Goal: Communication & Community: Answer question/provide support

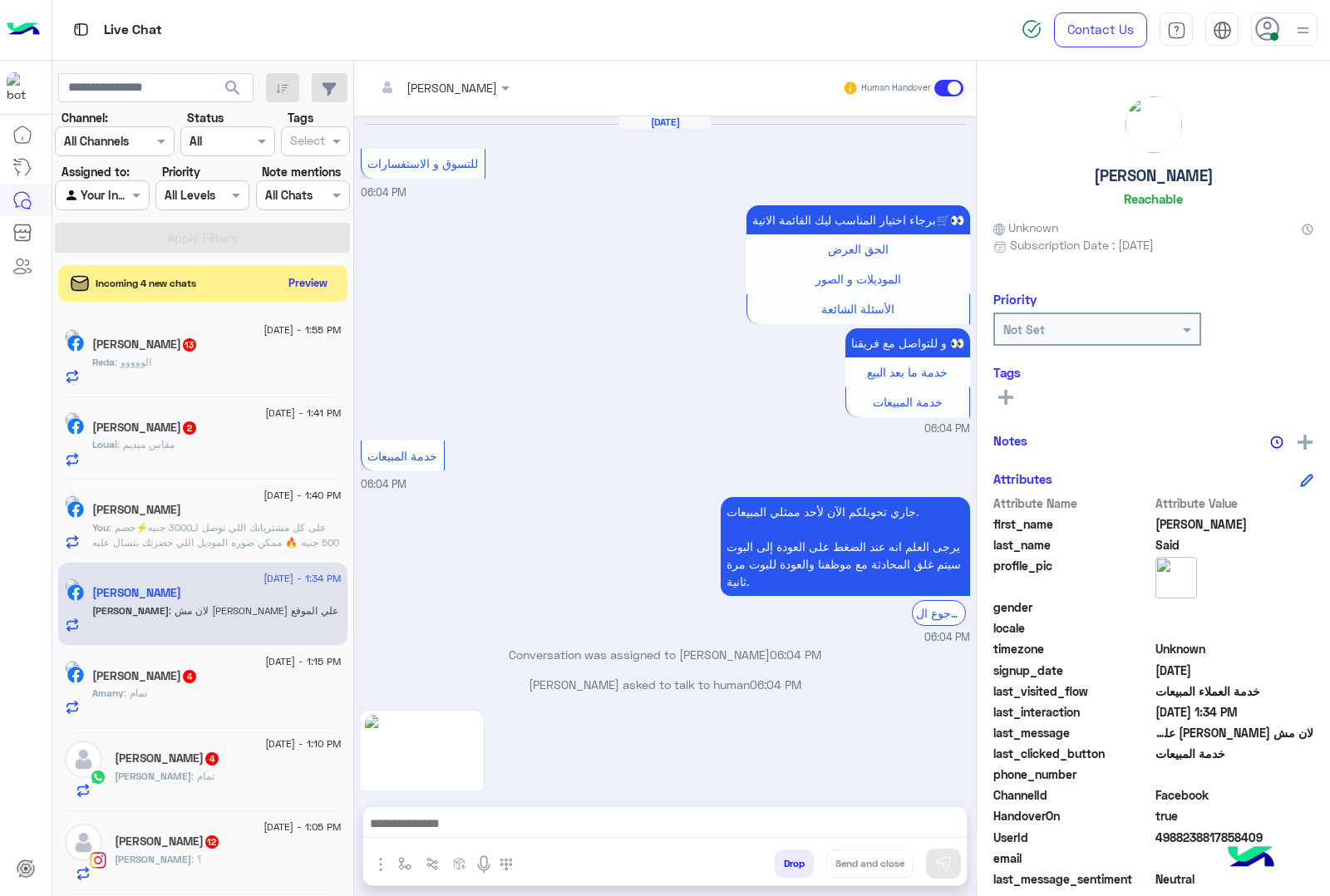
scroll to position [2411, 0]
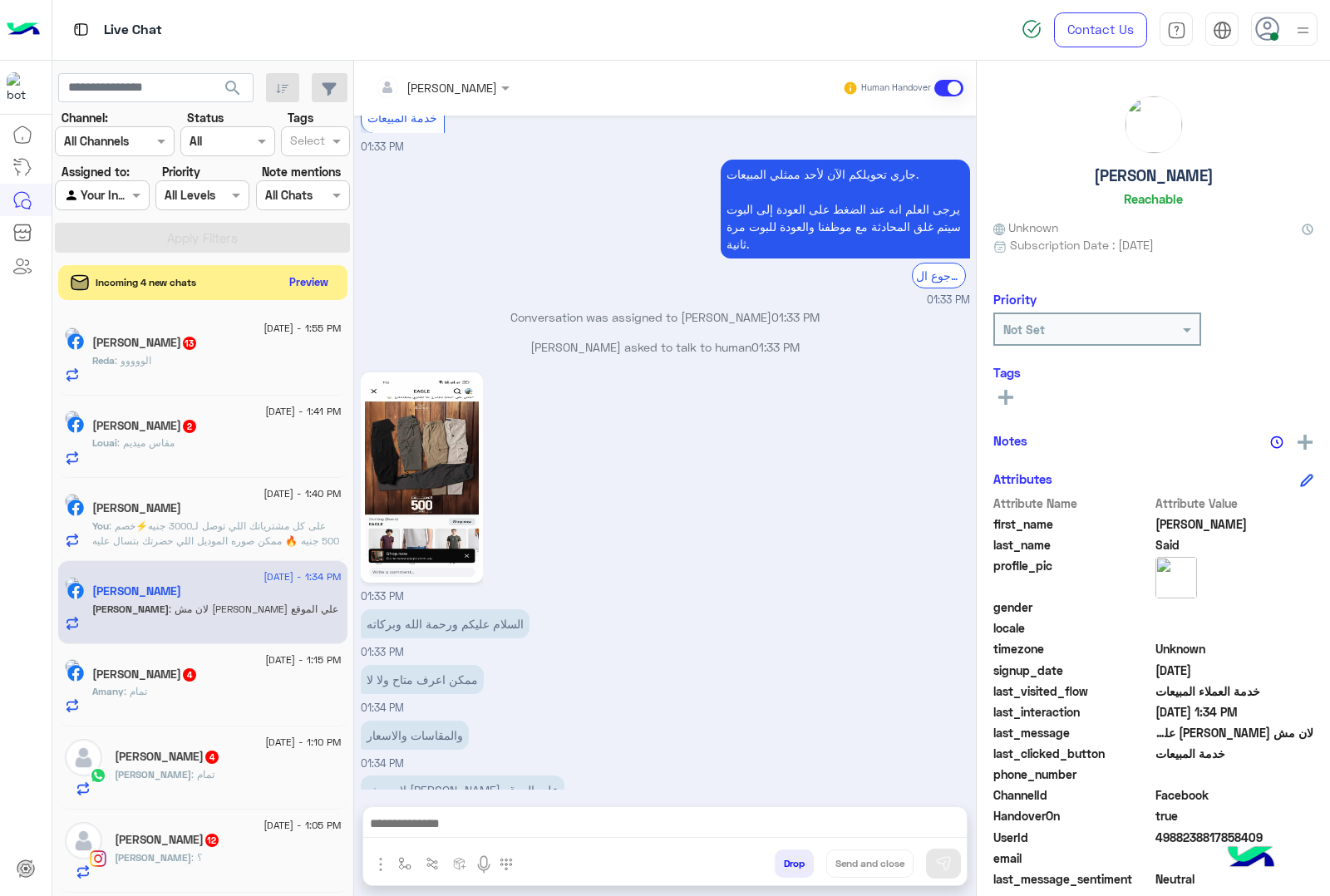
click at [292, 287] on button "Preview" at bounding box center [309, 282] width 52 height 23
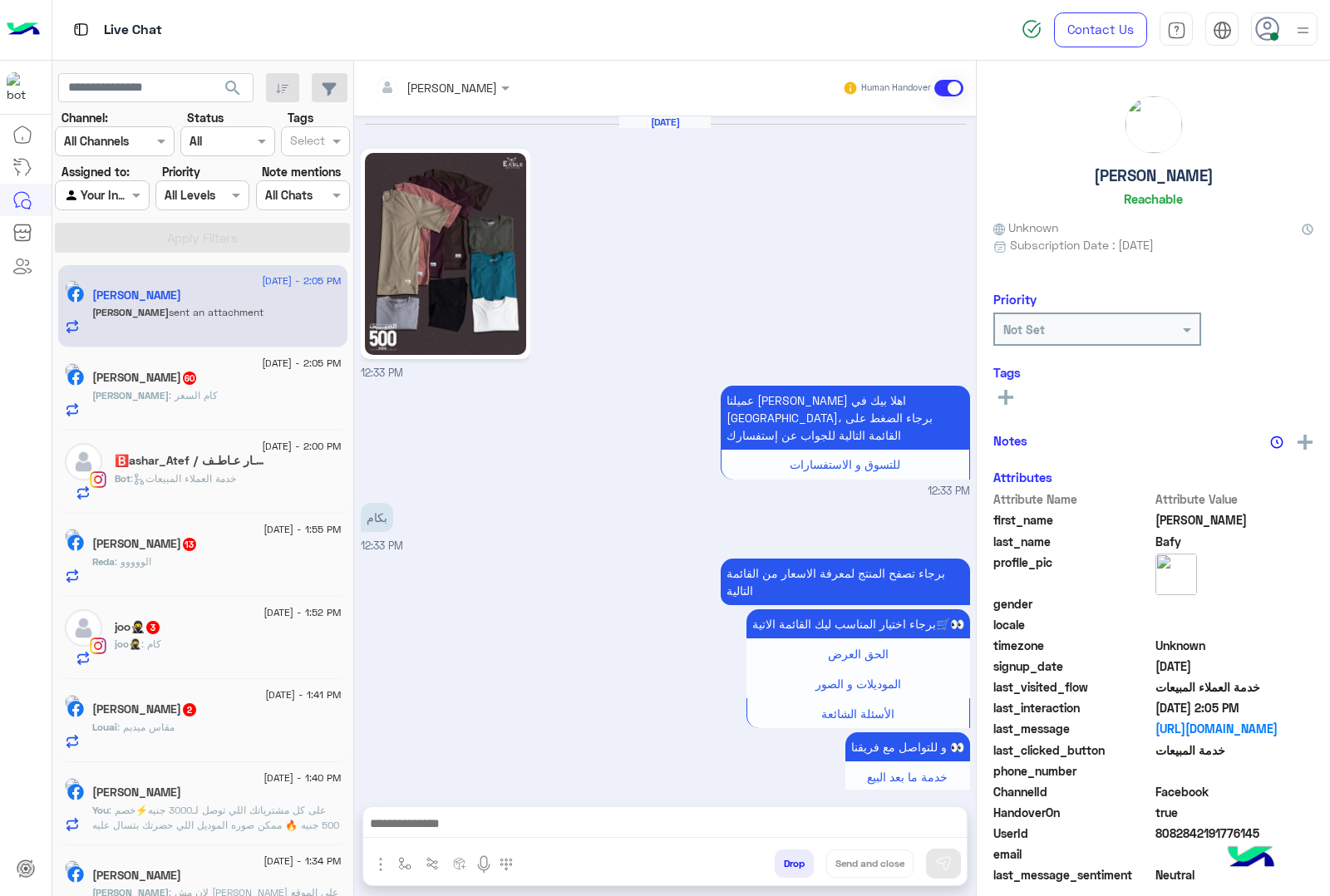
scroll to position [1303, 0]
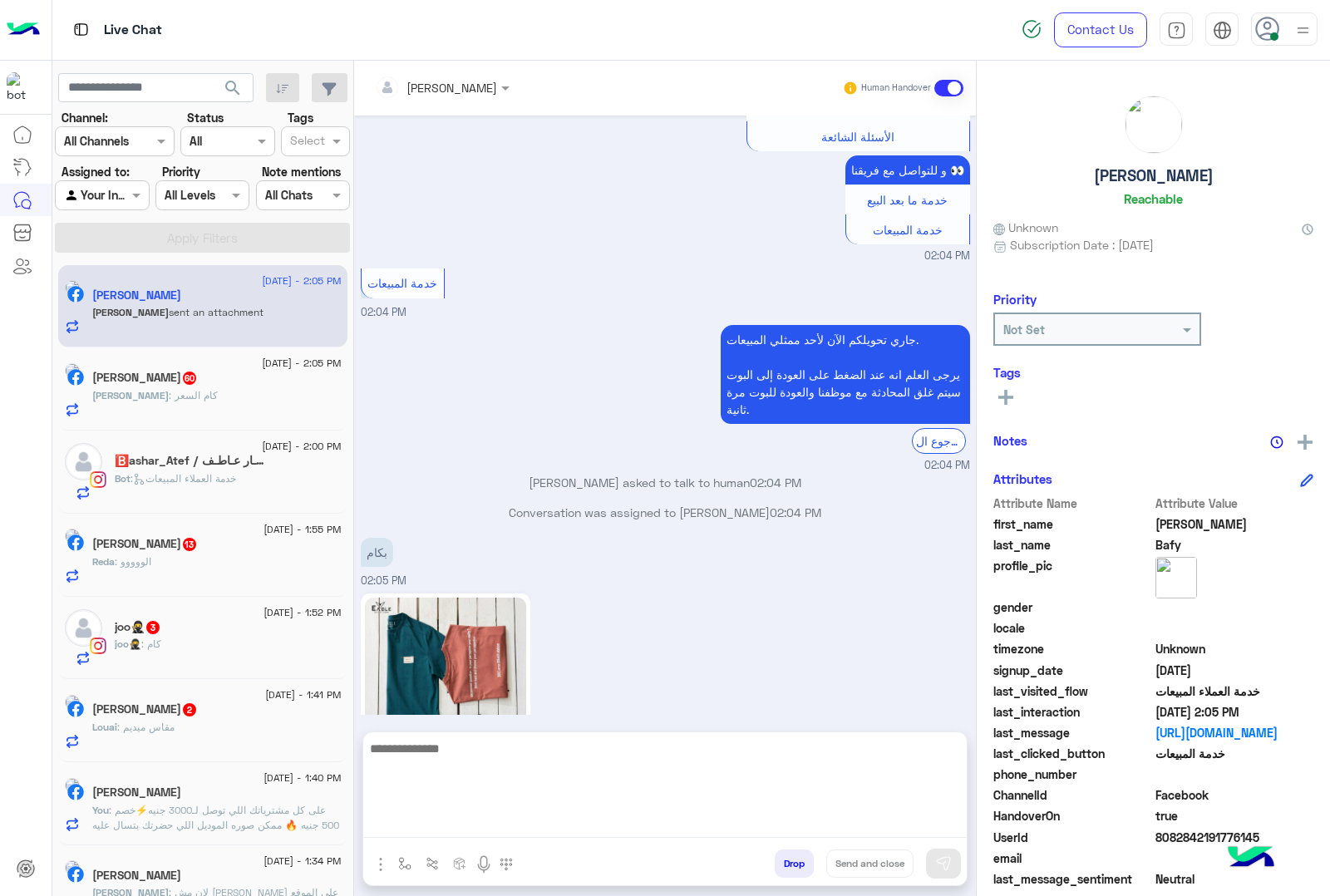
click at [468, 835] on textarea at bounding box center [665, 788] width 604 height 100
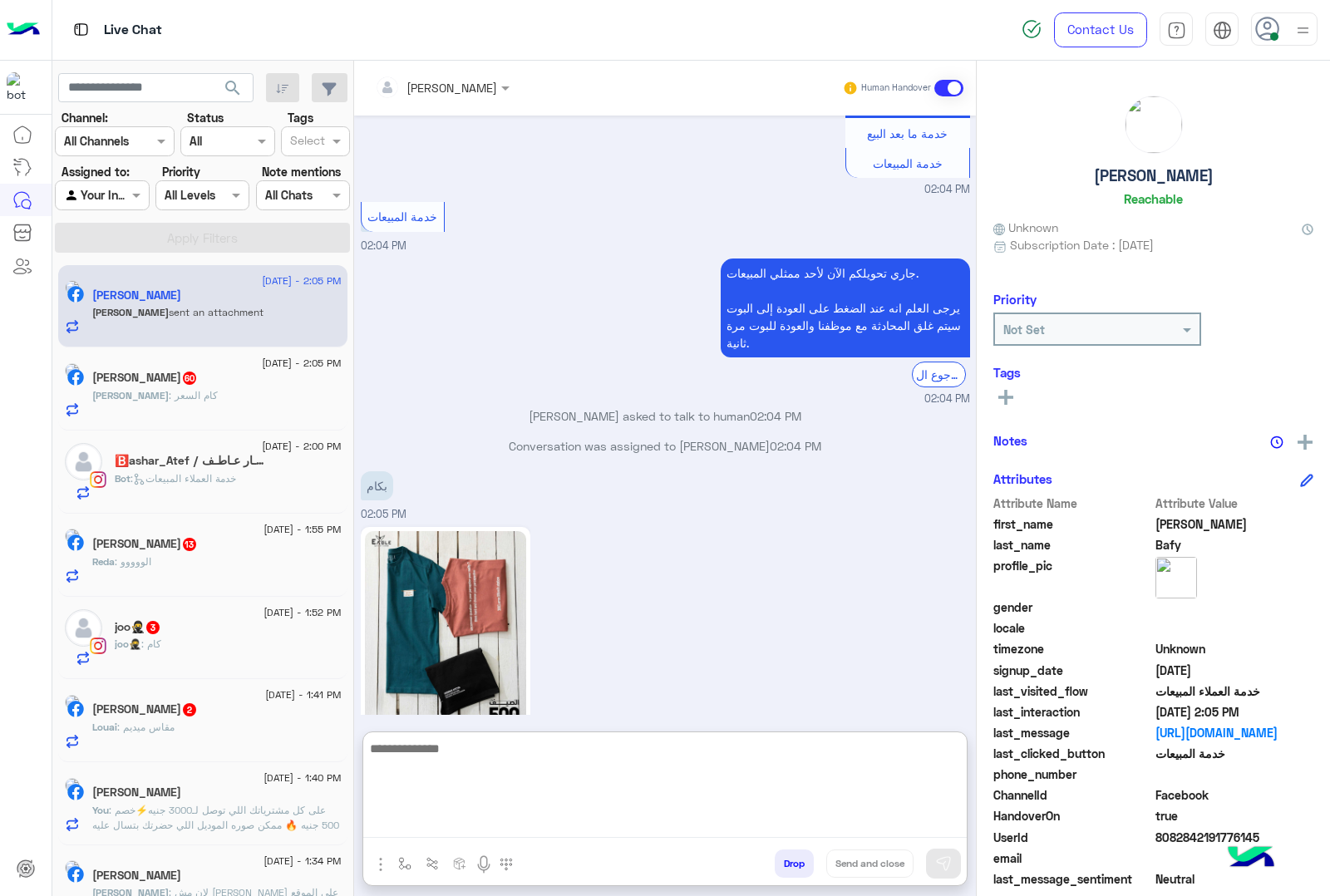
scroll to position [1377, 0]
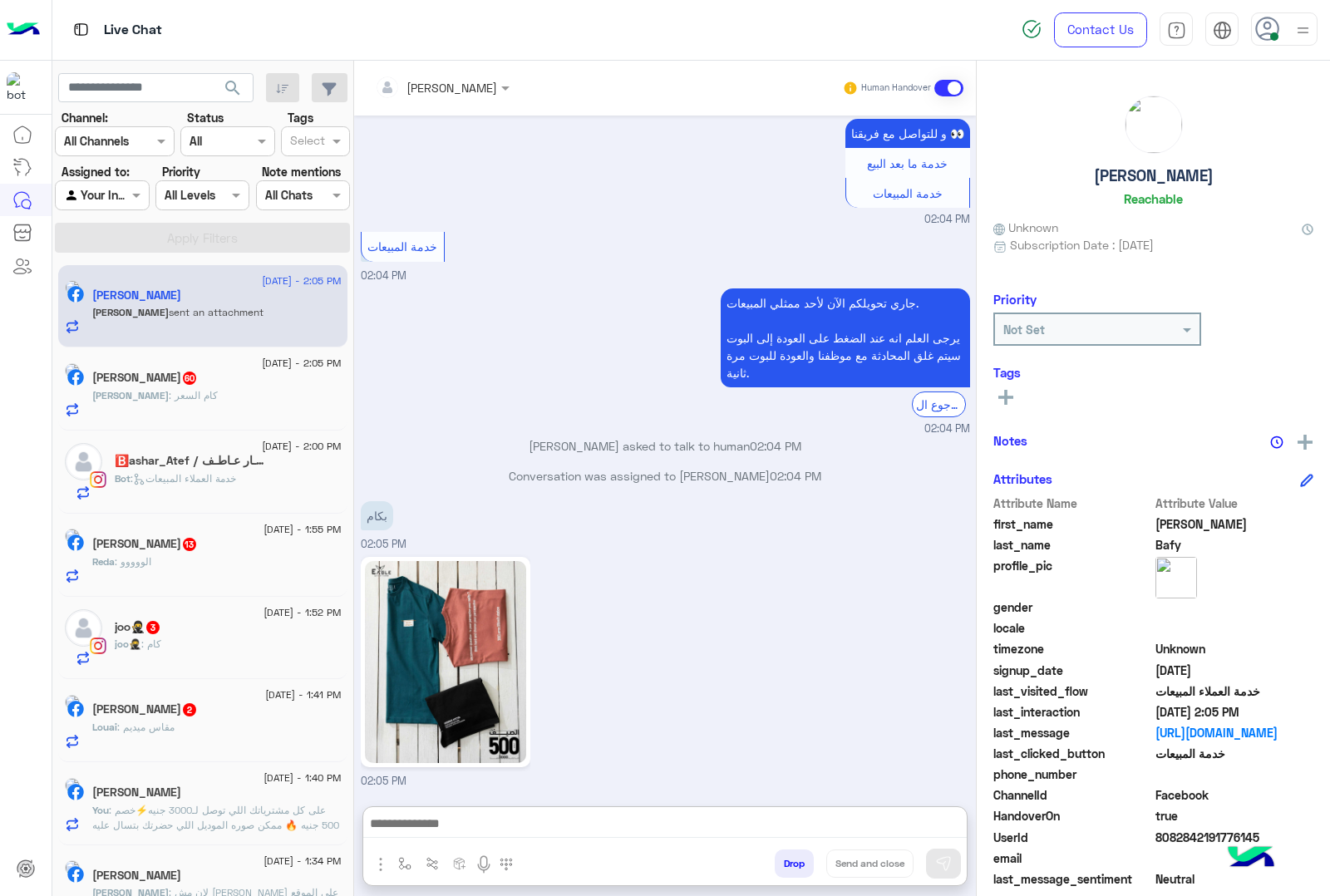
click at [435, 601] on img at bounding box center [446, 661] width 161 height 202
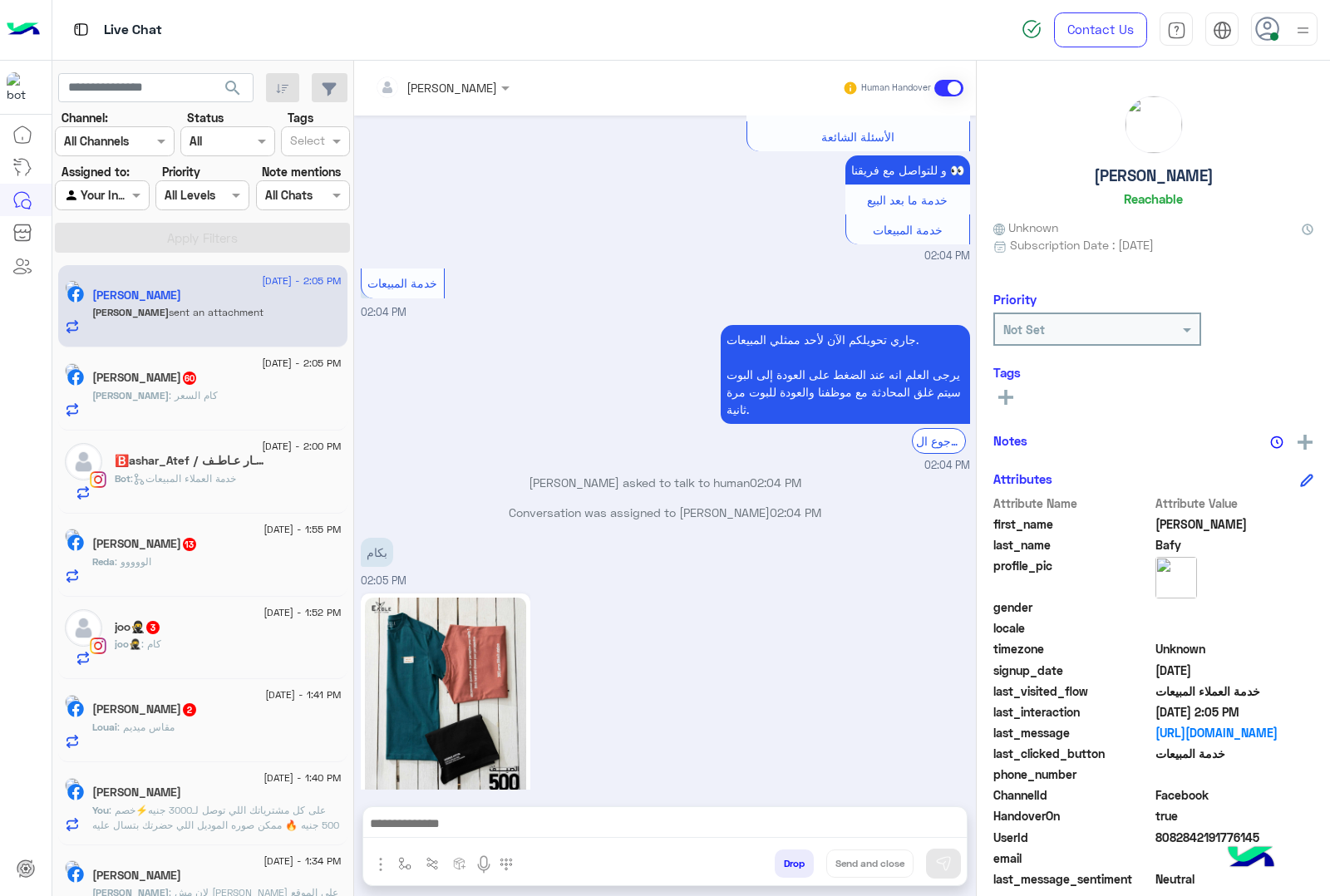
scroll to position [1303, 0]
click at [800, 861] on button "Drop" at bounding box center [794, 863] width 39 height 29
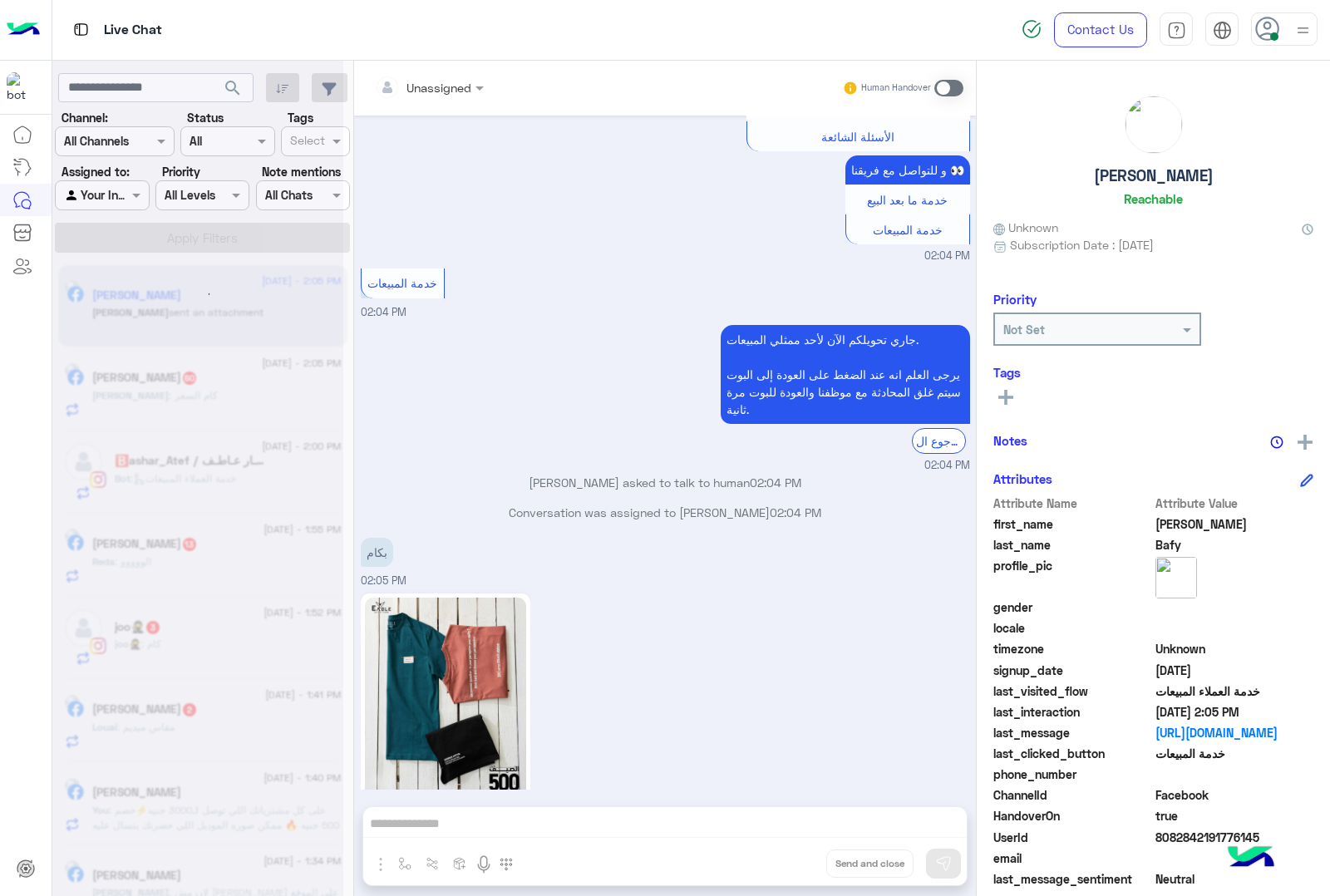
scroll to position [1332, 0]
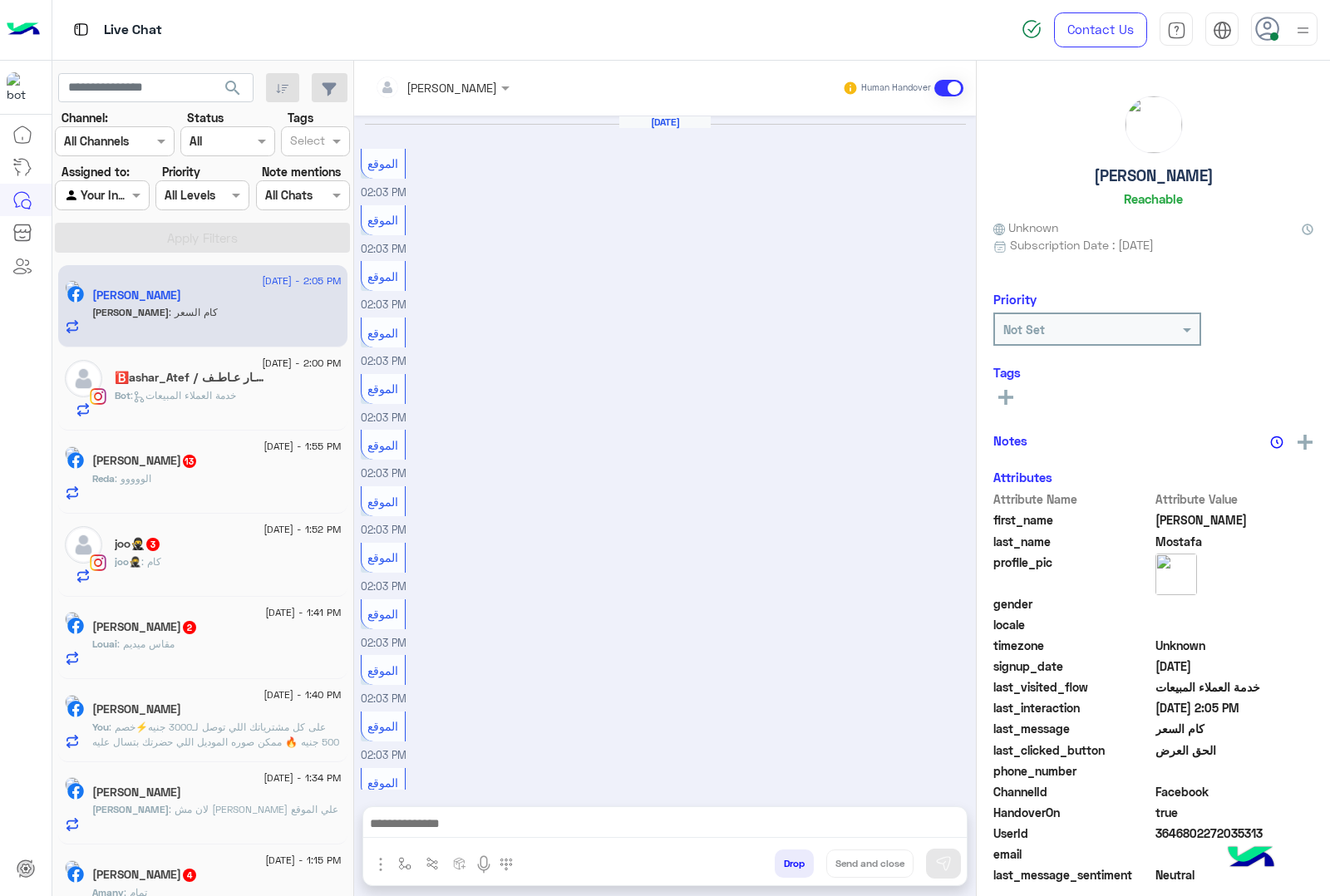
scroll to position [1929, 0]
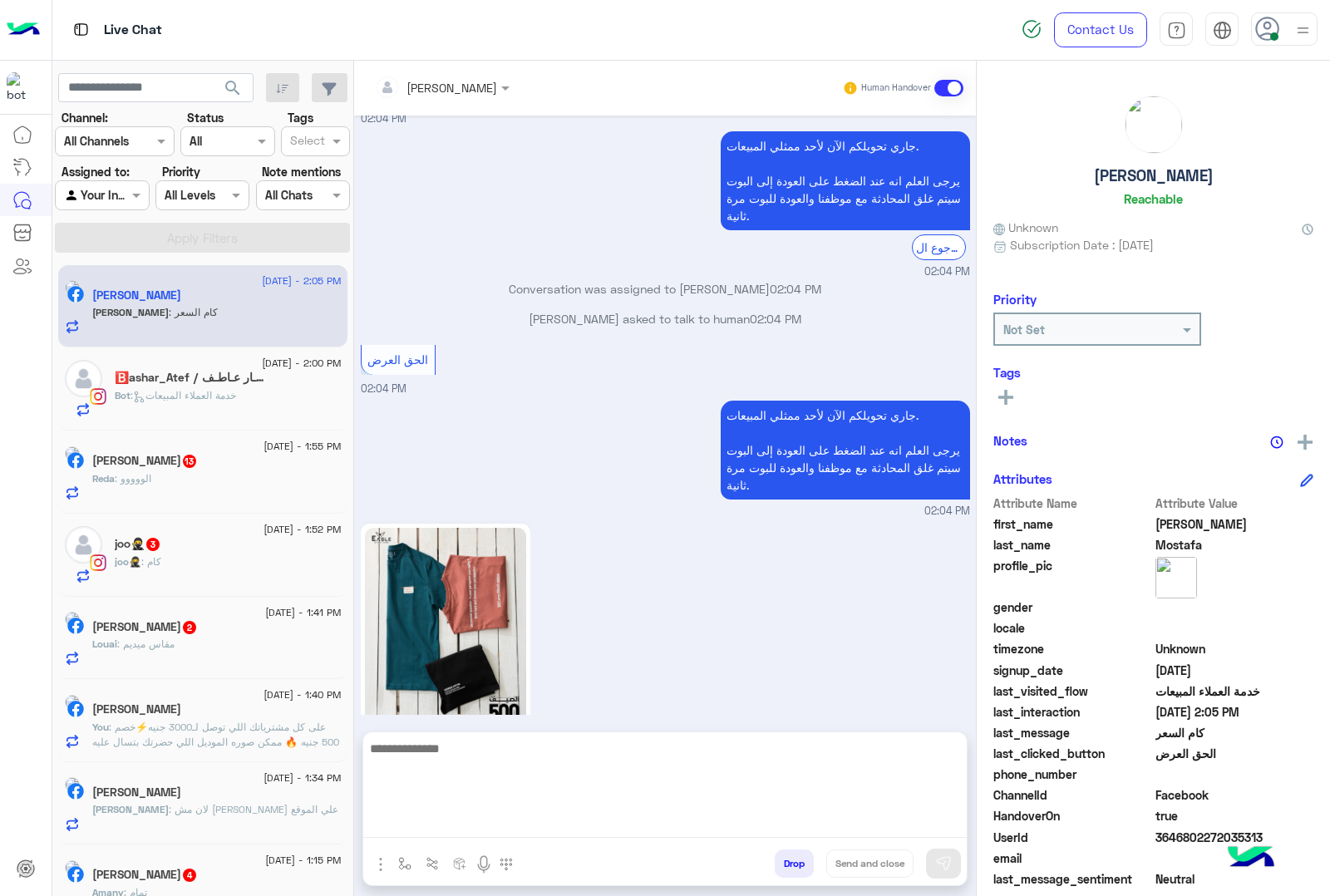
click at [460, 828] on textarea at bounding box center [665, 788] width 604 height 100
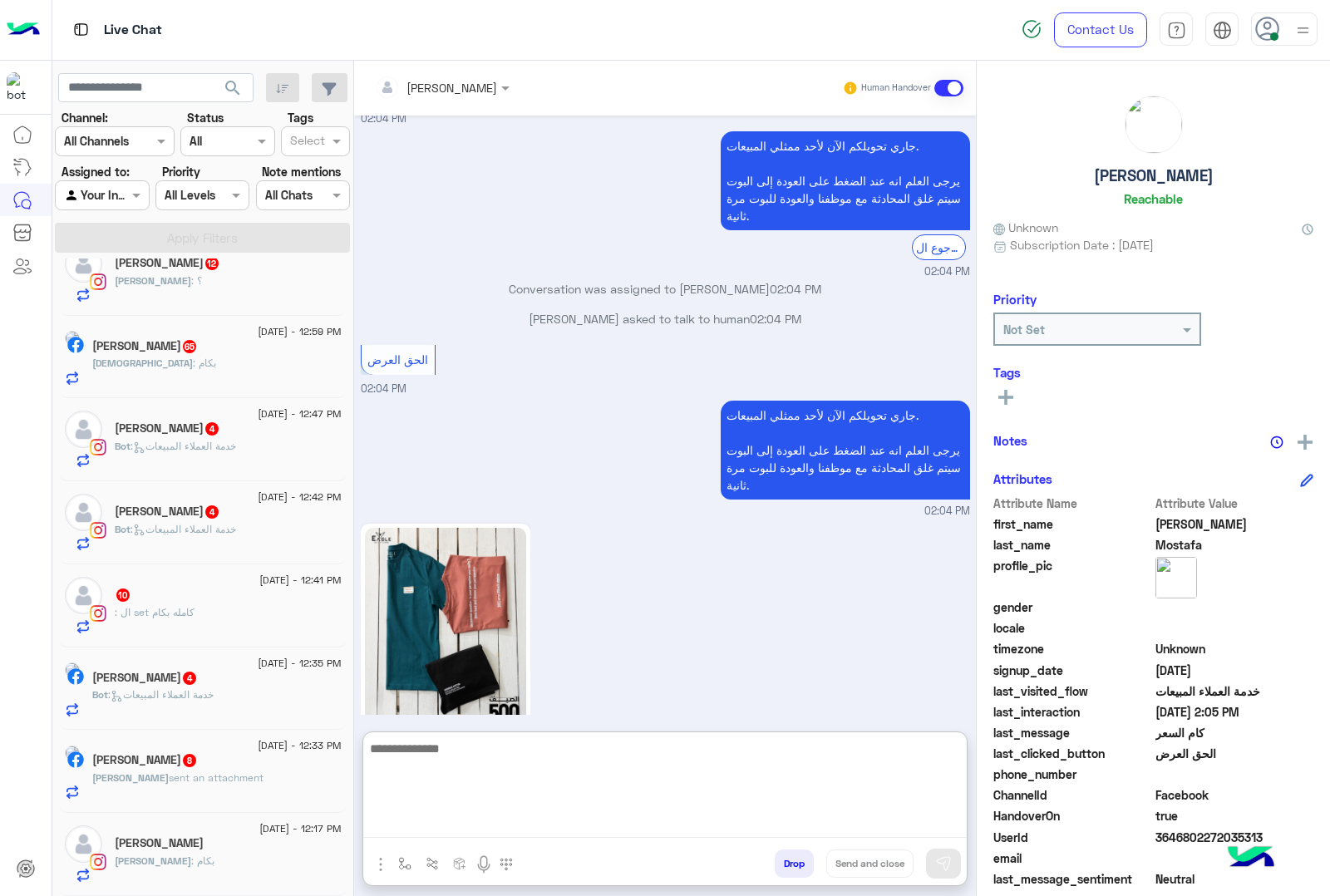
scroll to position [9, 0]
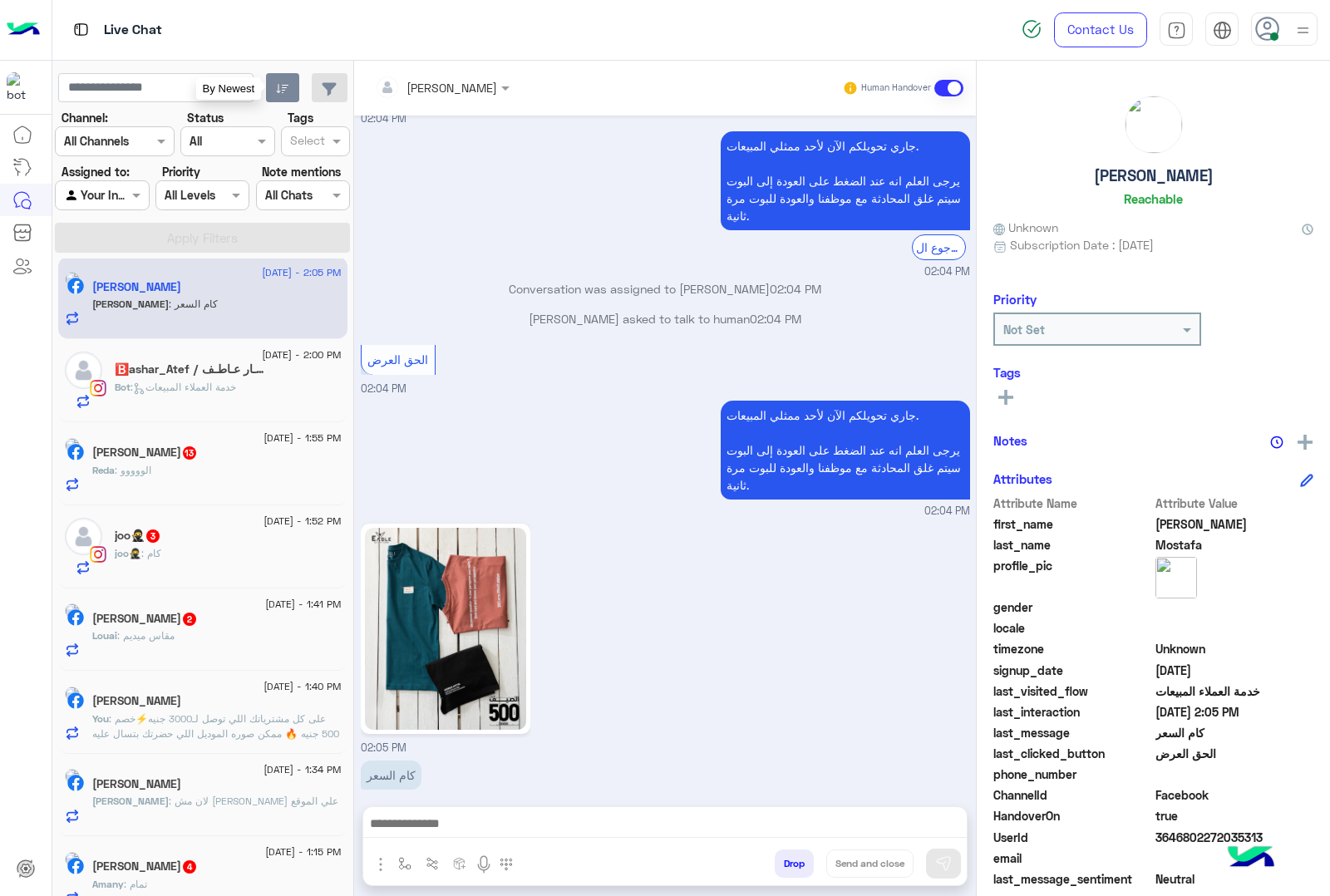
click at [280, 80] on button "button" at bounding box center [282, 87] width 34 height 30
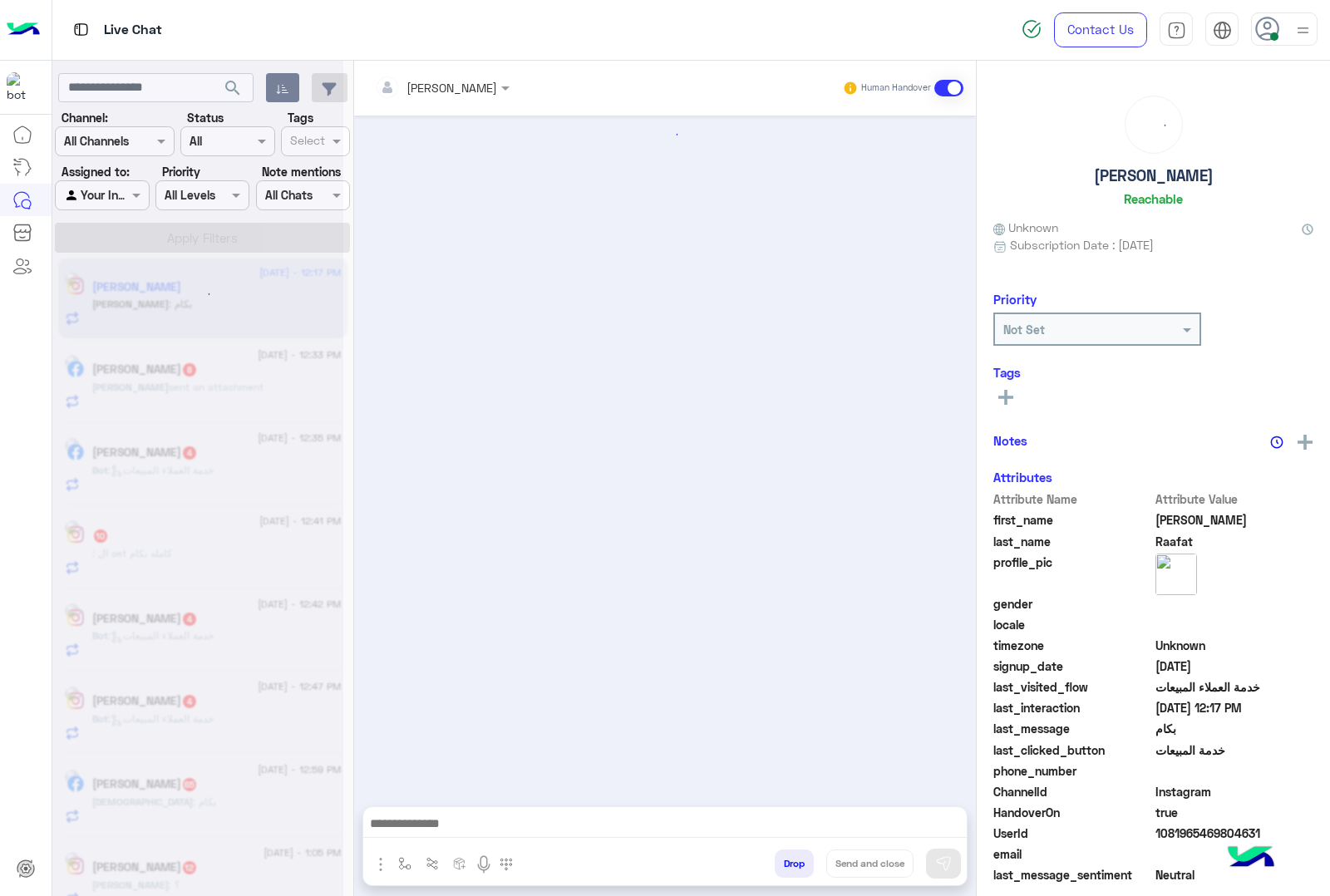
scroll to position [1330, 0]
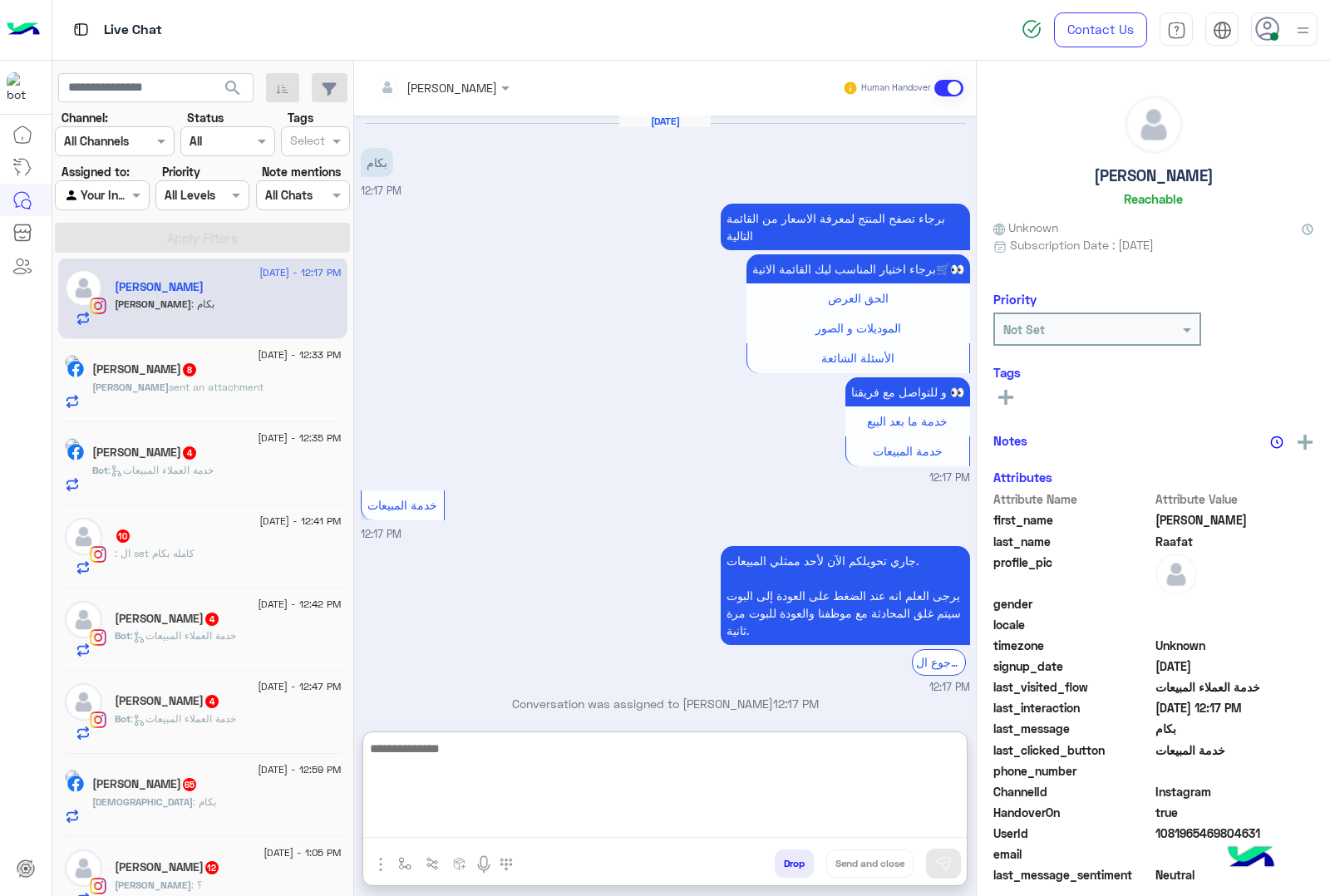
click at [448, 819] on textarea at bounding box center [665, 788] width 604 height 100
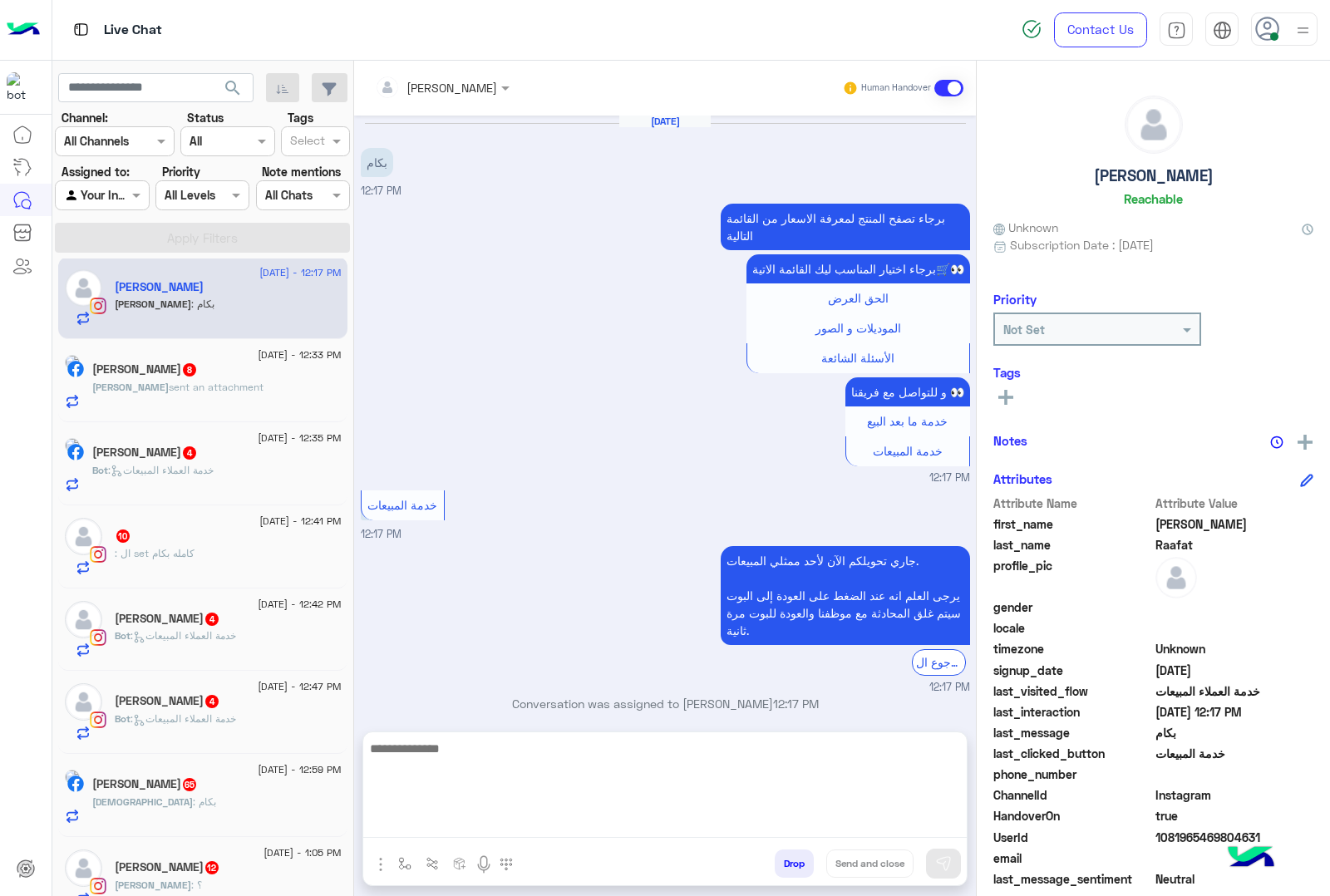
click at [468, 832] on textarea at bounding box center [665, 788] width 604 height 100
paste textarea "**********"
type textarea "**********"
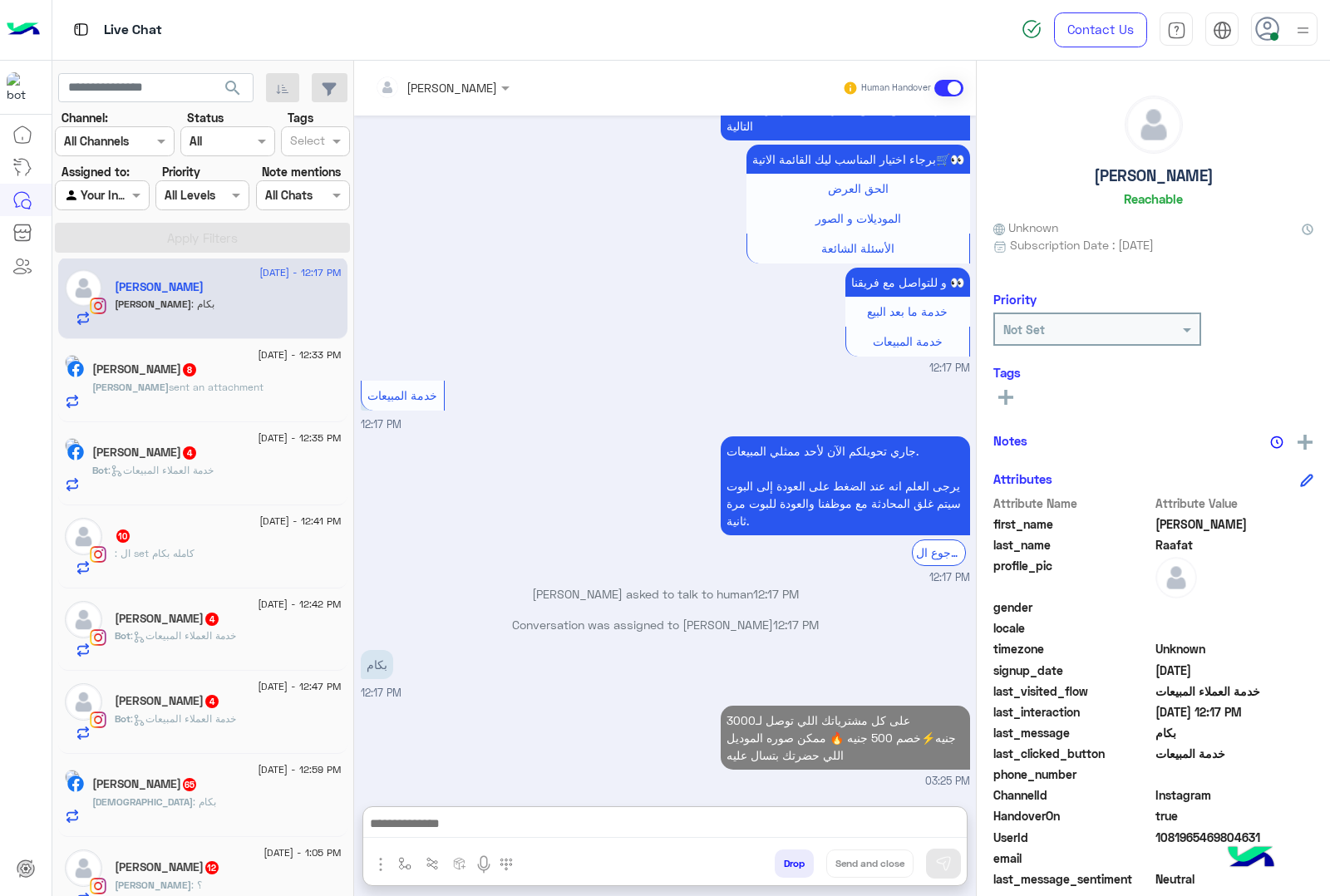
click at [248, 390] on span "sent an attachment" at bounding box center [216, 387] width 94 height 12
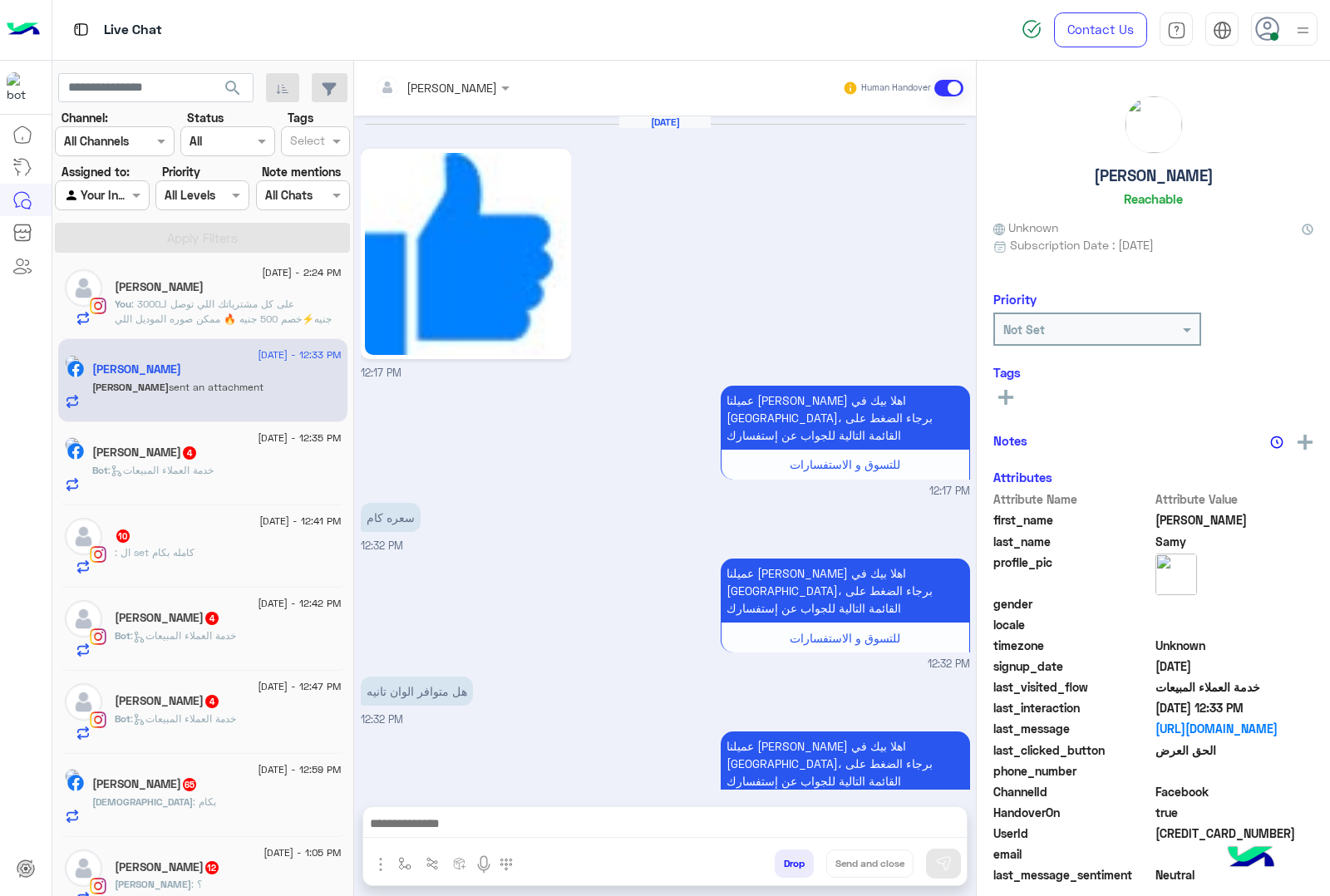
scroll to position [1316, 0]
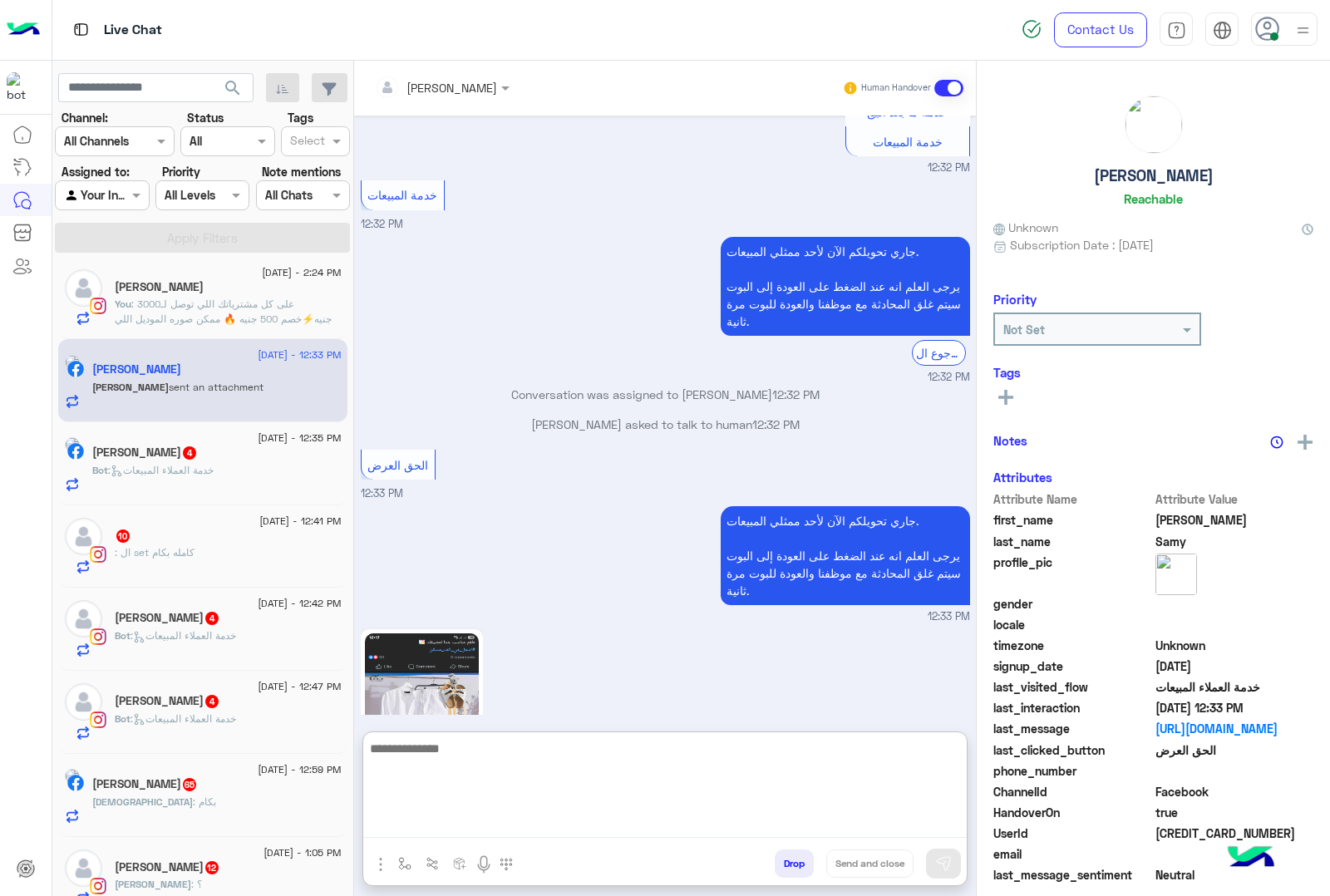
click at [463, 828] on textarea at bounding box center [665, 788] width 604 height 100
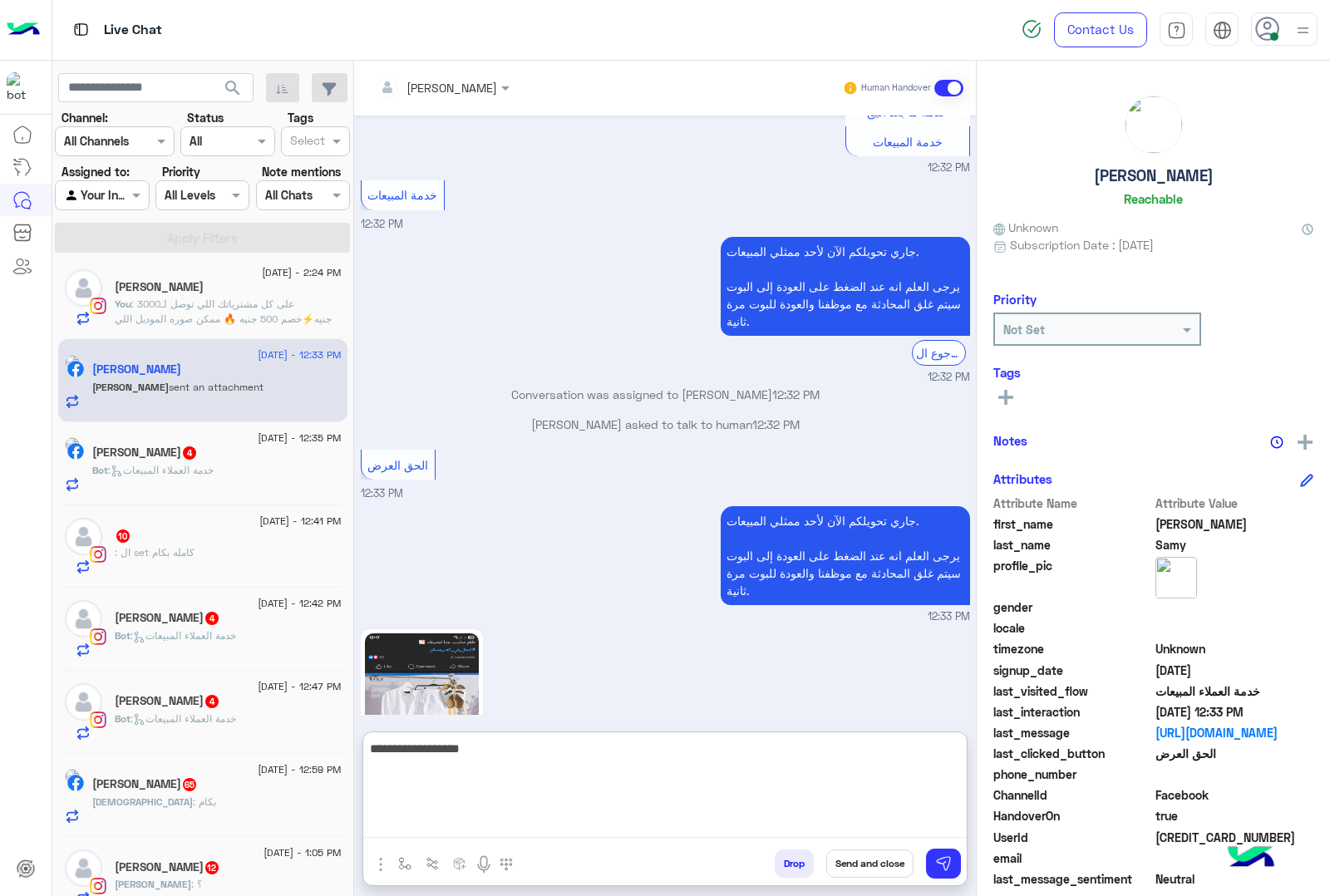
type textarea "**********"
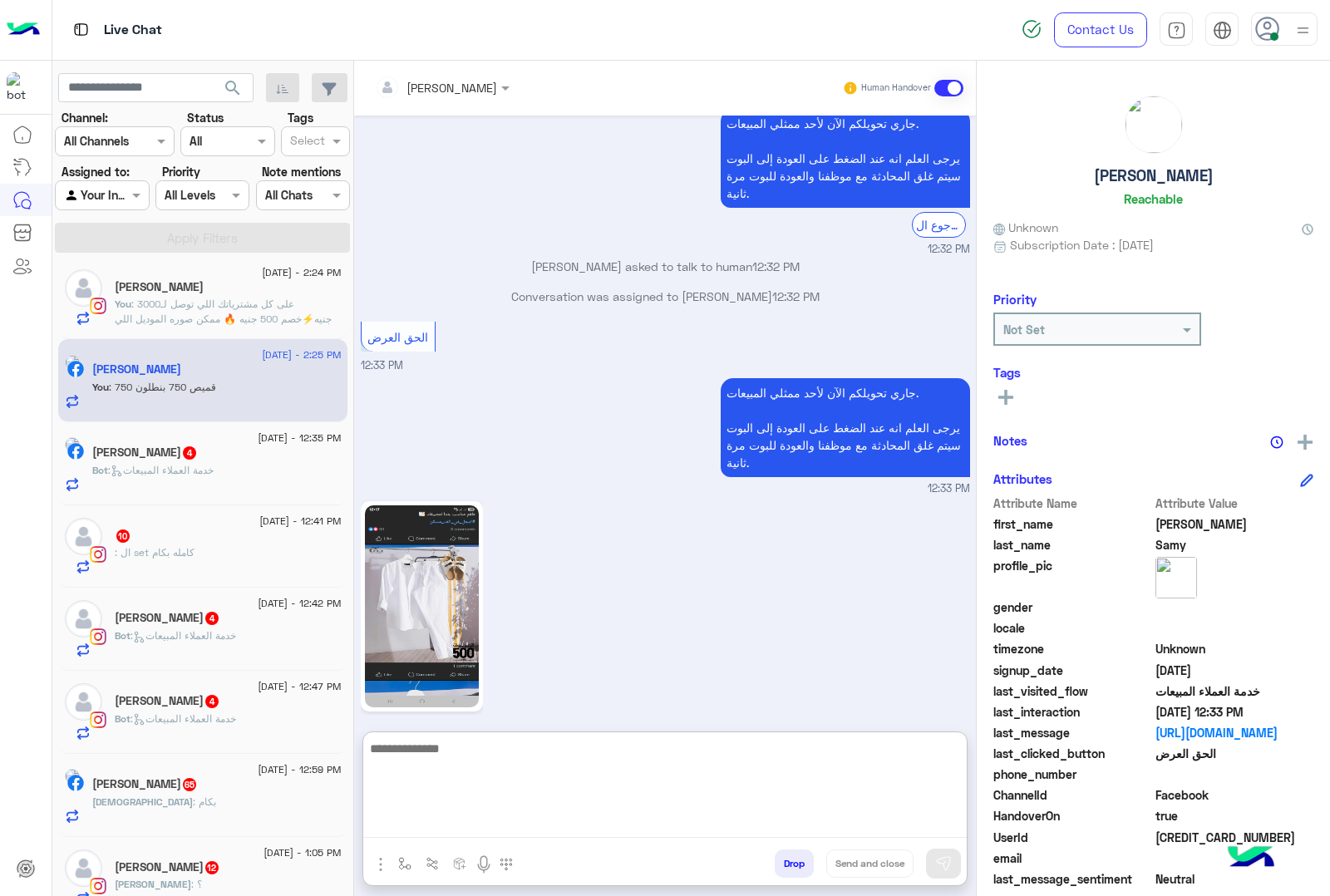
scroll to position [1473, 0]
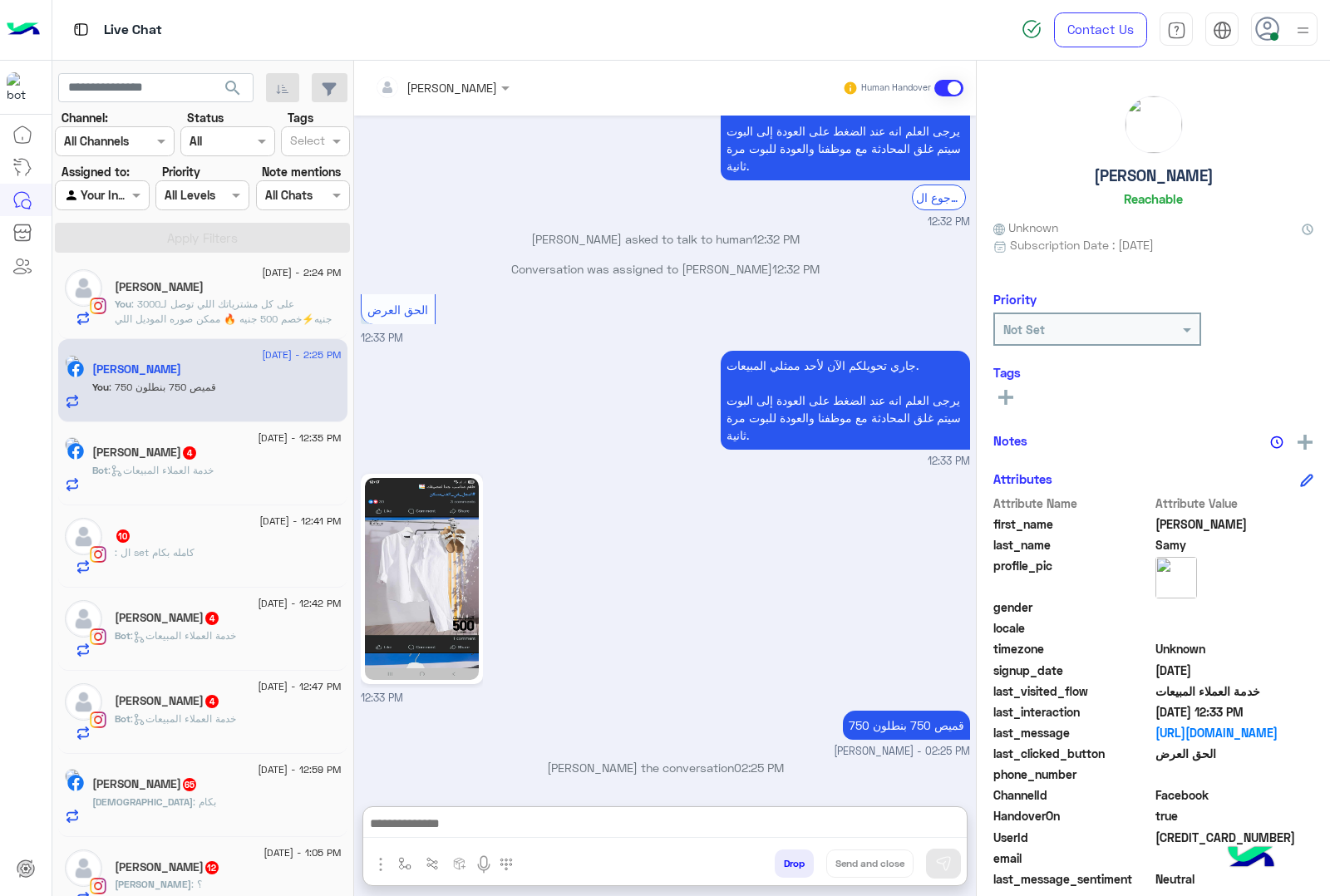
click at [139, 483] on div "Bot : خدمة العملاء المبيعات" at bounding box center [217, 478] width 249 height 29
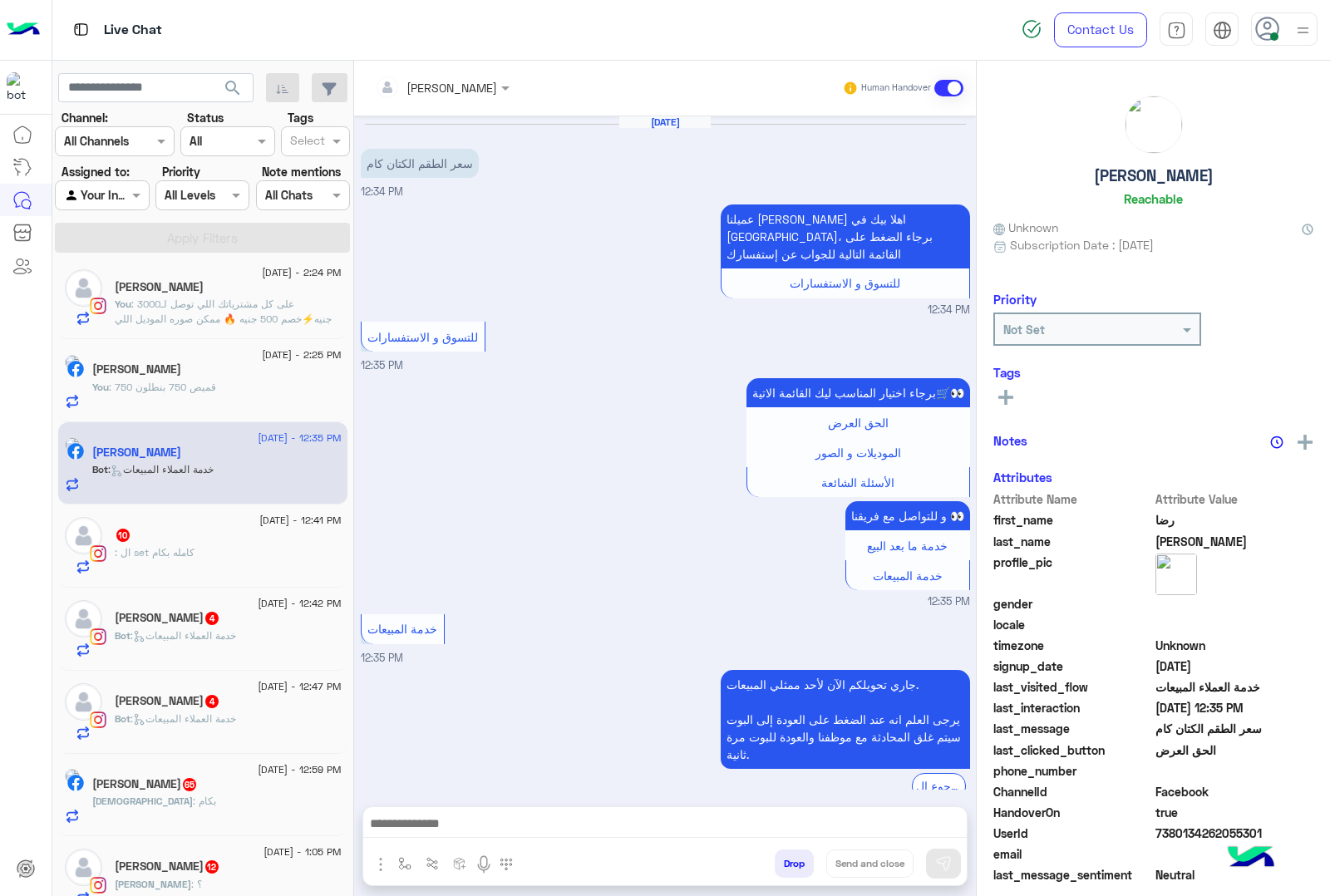
scroll to position [251, 0]
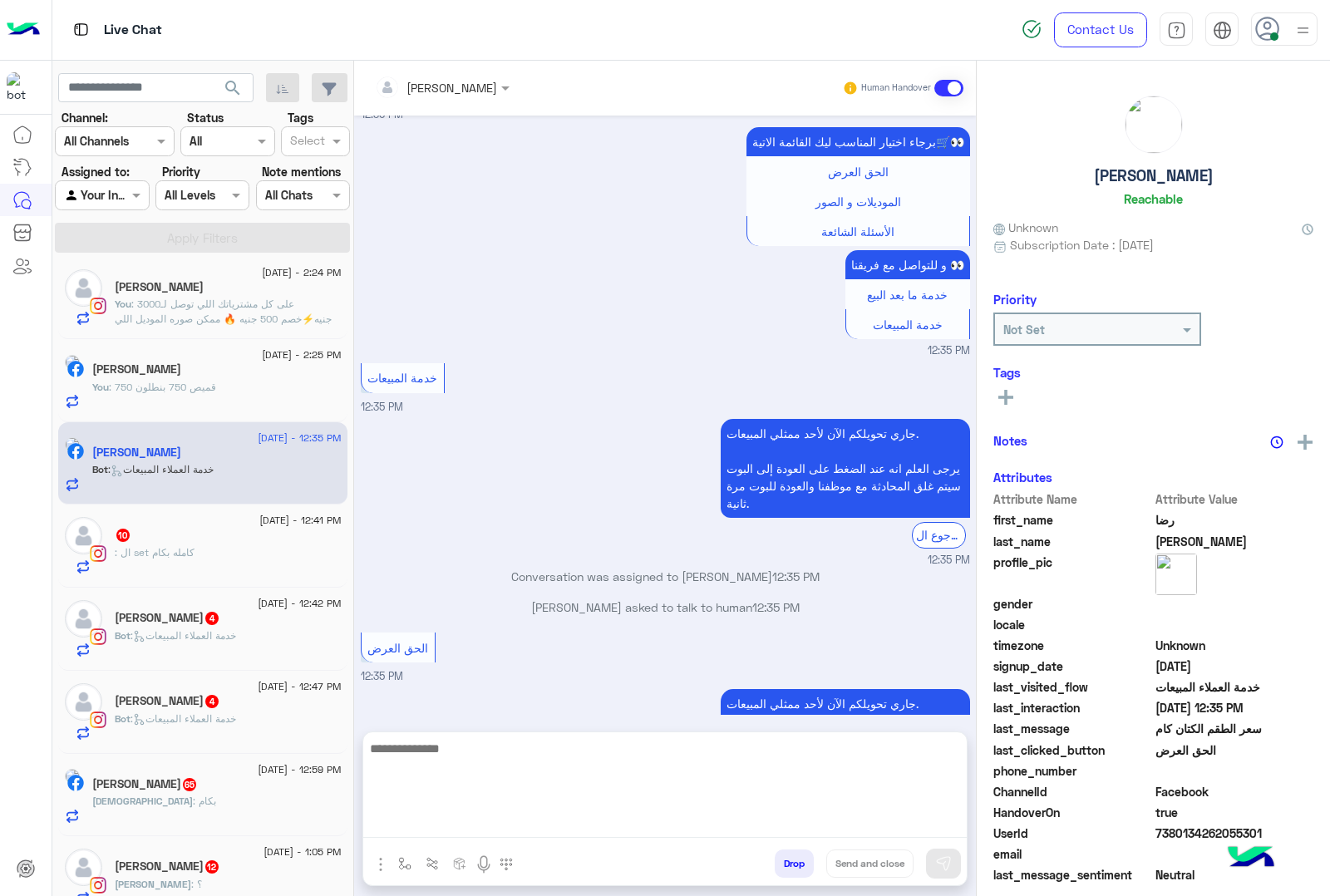
click at [443, 813] on textarea at bounding box center [665, 788] width 604 height 100
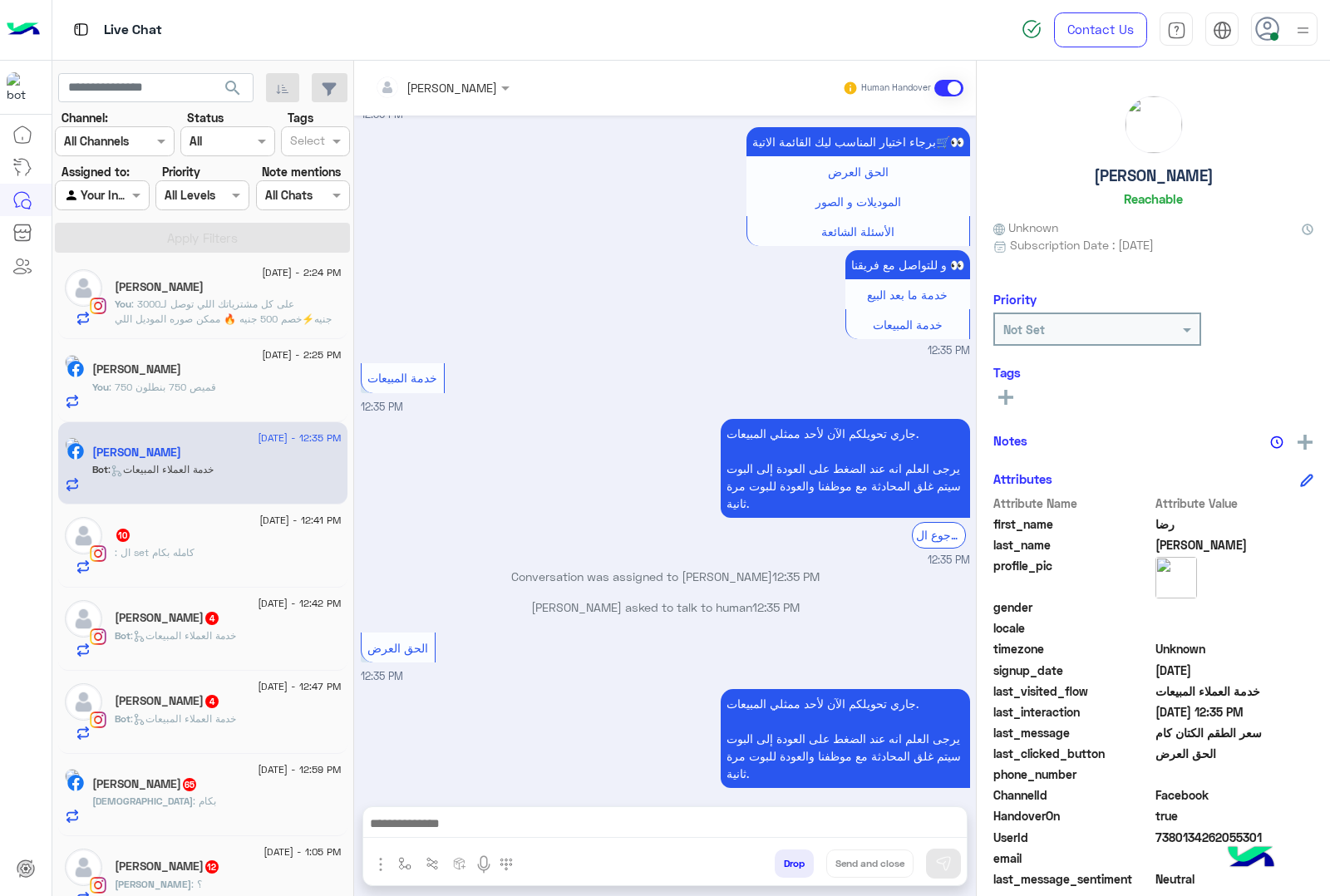
click at [466, 809] on div at bounding box center [665, 828] width 604 height 42
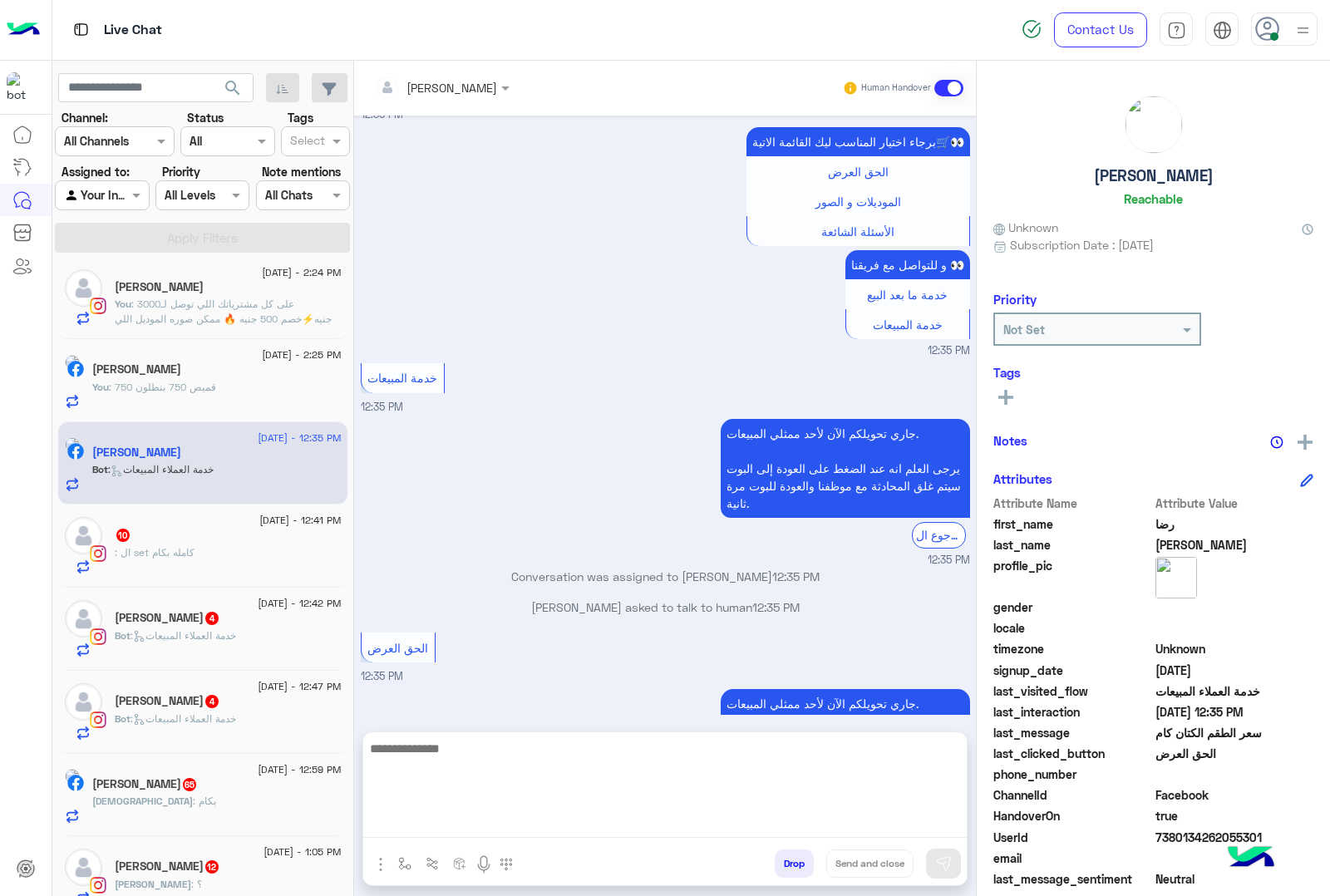
click at [443, 825] on textarea at bounding box center [665, 788] width 604 height 100
paste textarea "**********"
type textarea "**********"
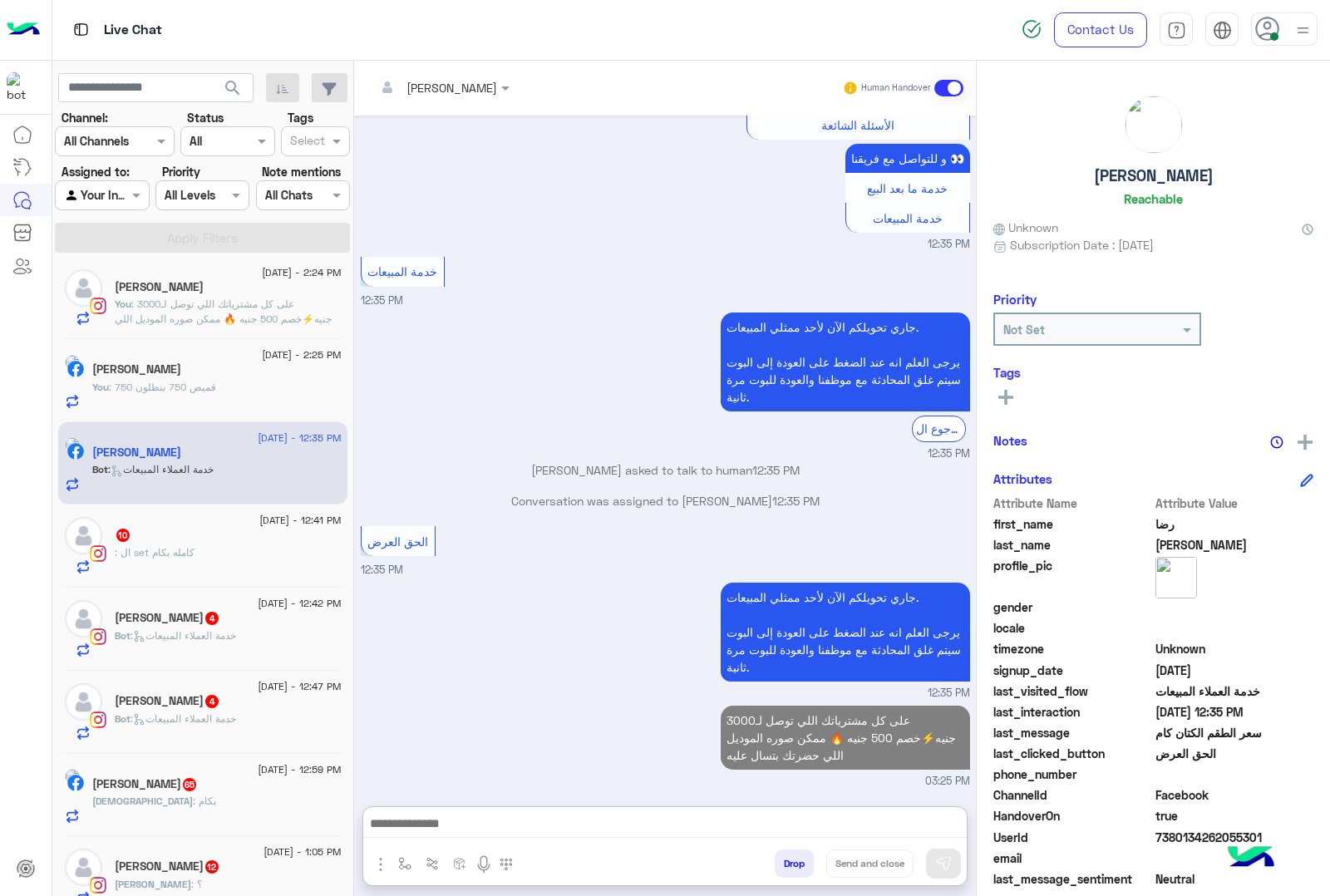
click at [316, 570] on div ": ال set كامله بكام" at bounding box center [229, 560] width 227 height 29
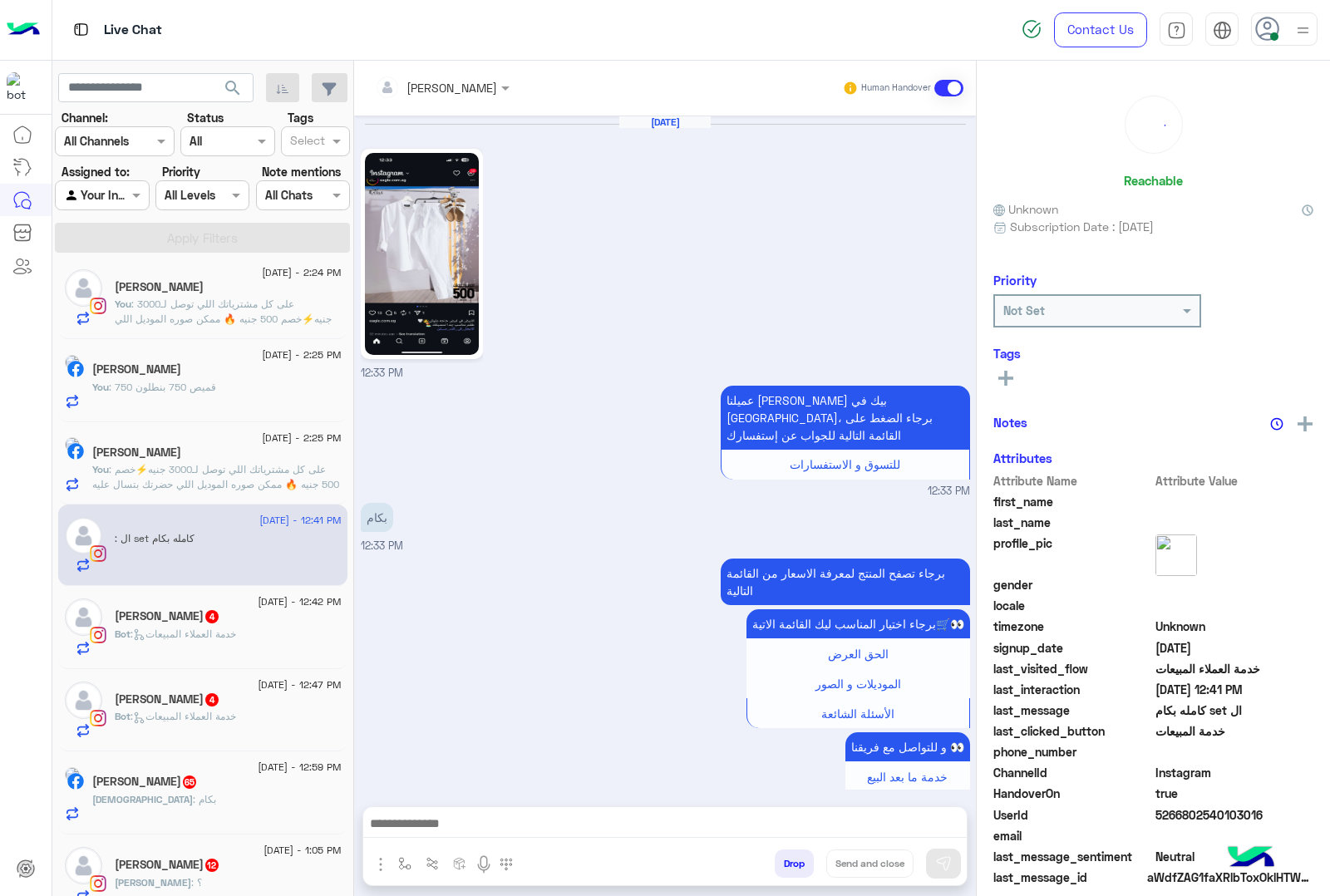
scroll to position [1640, 0]
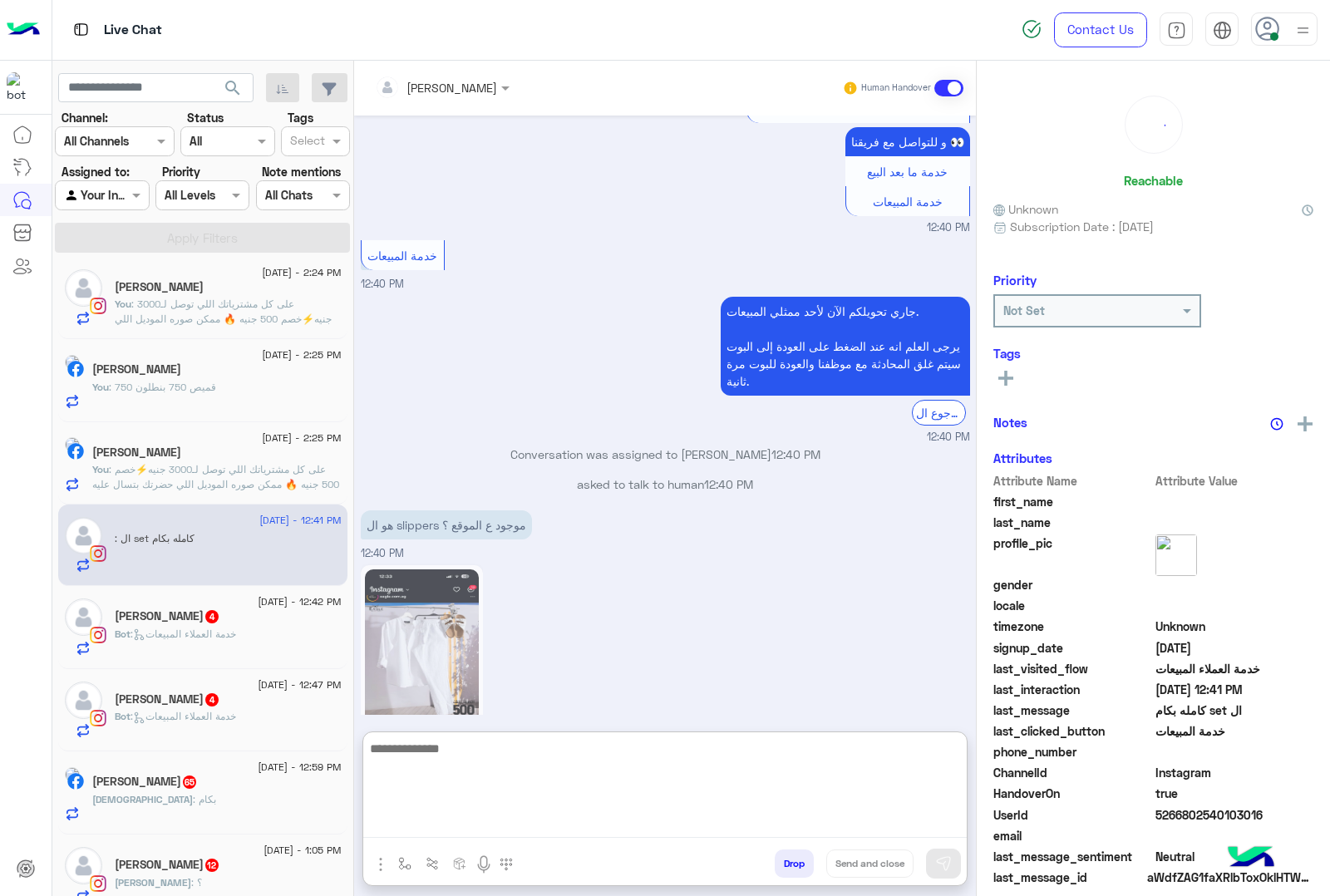
click at [450, 819] on textarea at bounding box center [665, 788] width 604 height 100
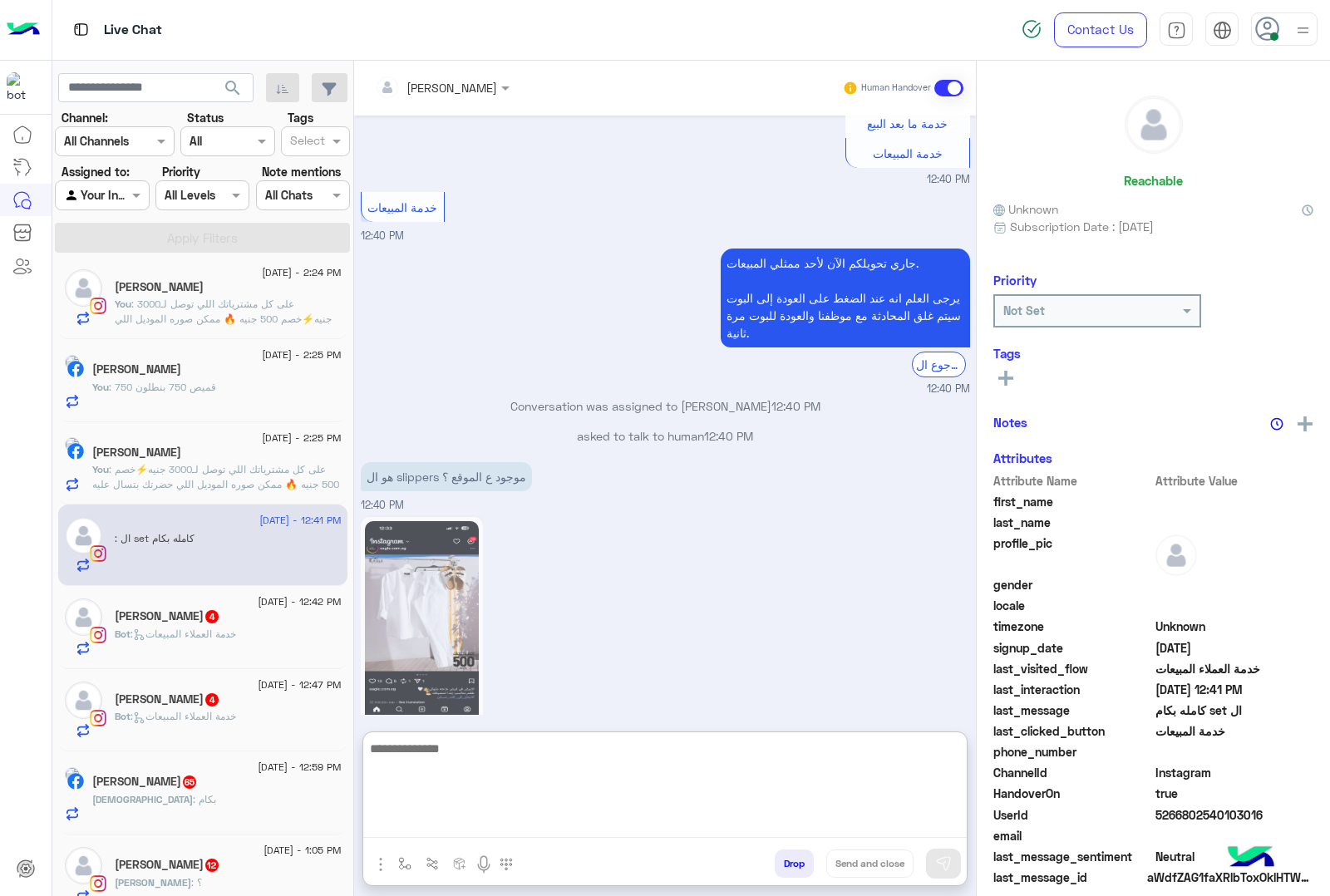
scroll to position [1714, 0]
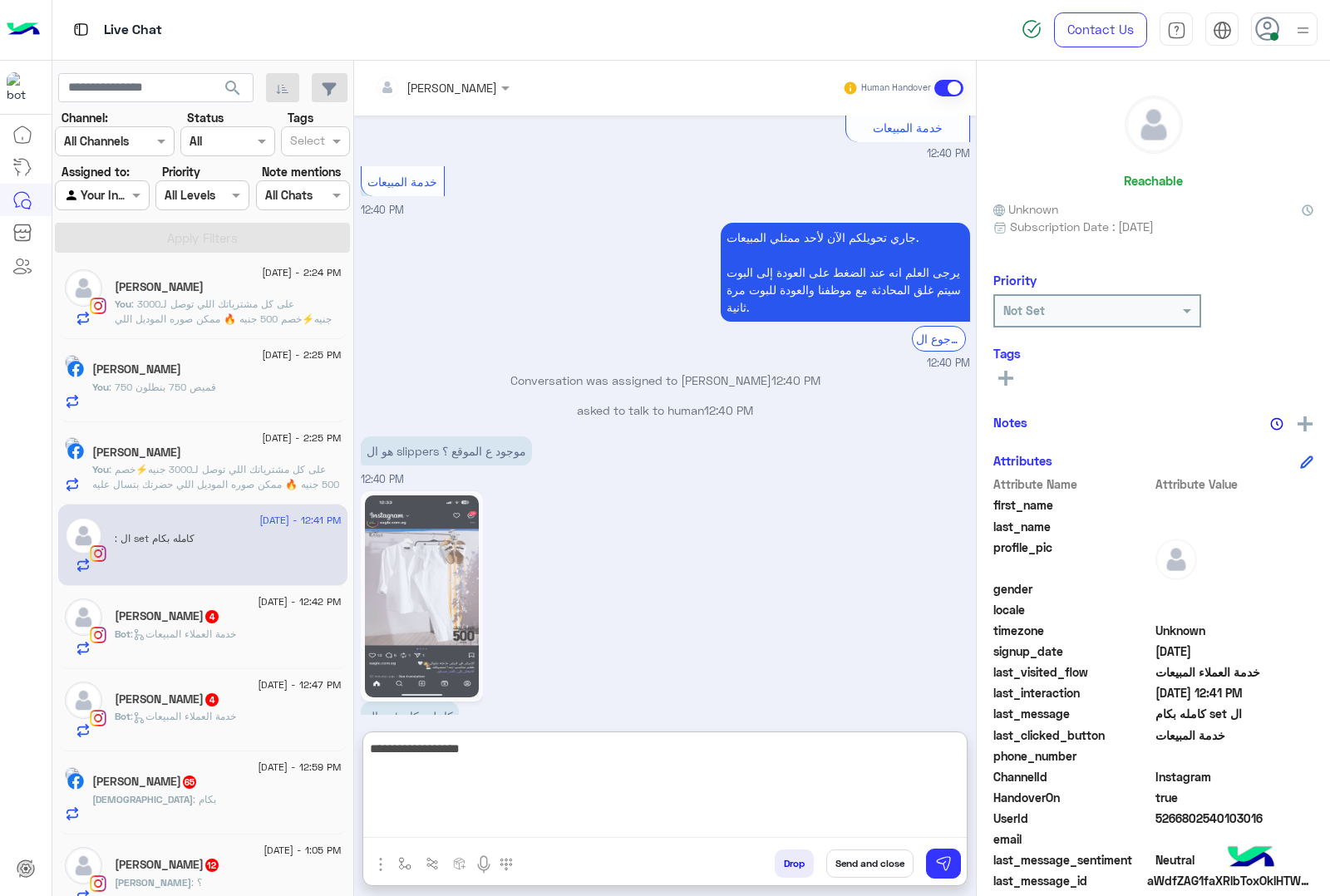
type textarea "**********"
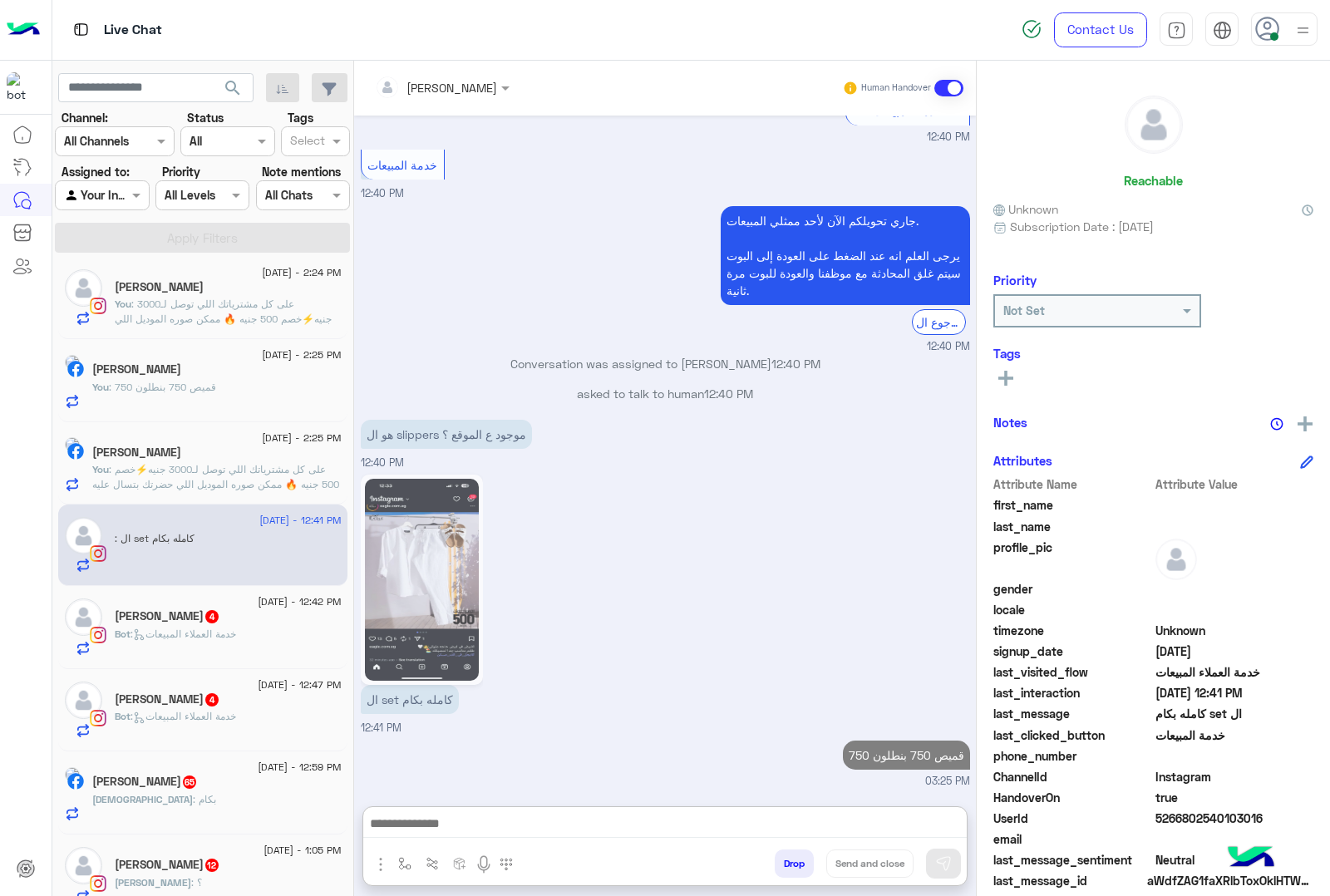
click at [302, 645] on div "Bot : خدمة العملاء المبيعات" at bounding box center [229, 641] width 227 height 29
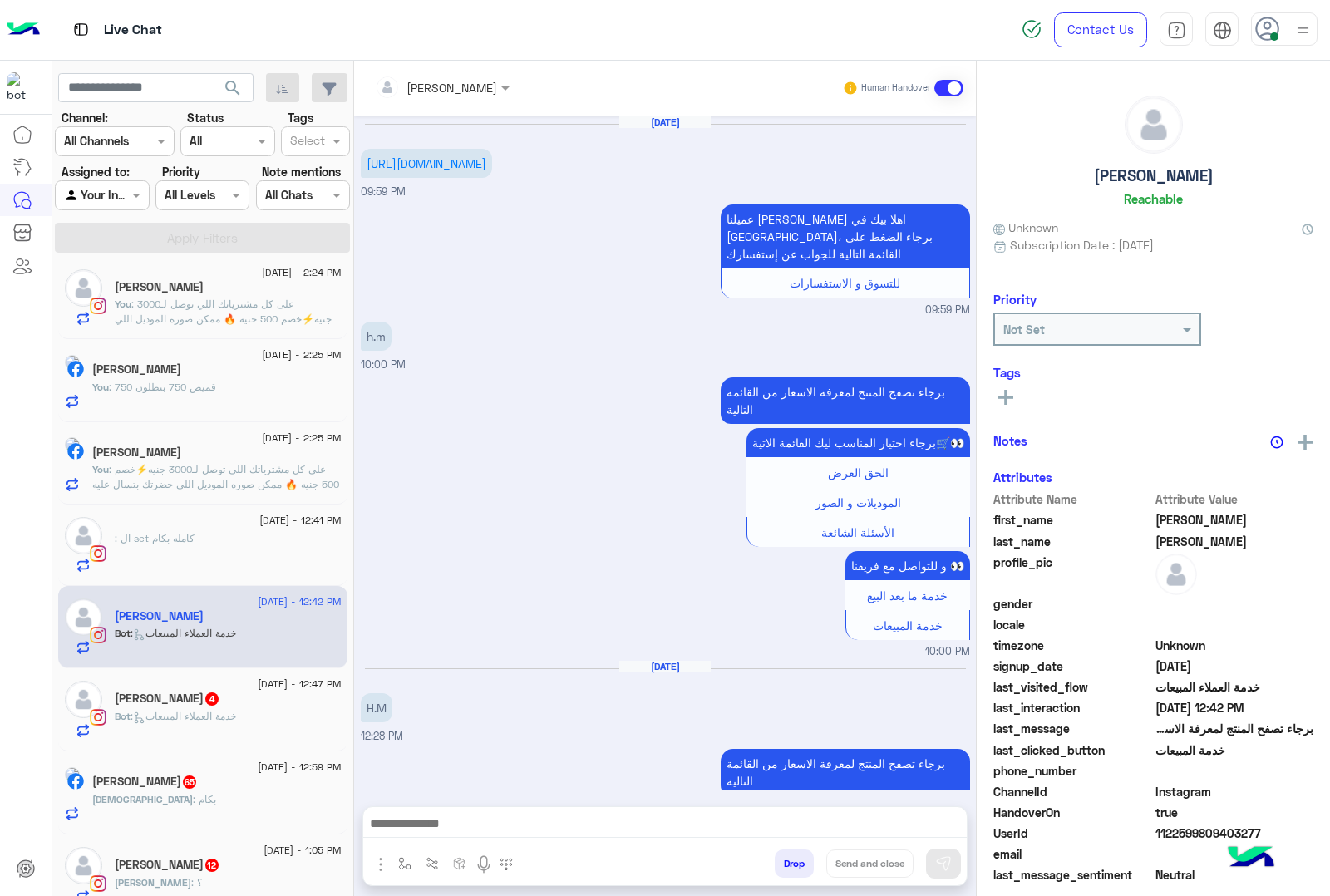
scroll to position [512, 0]
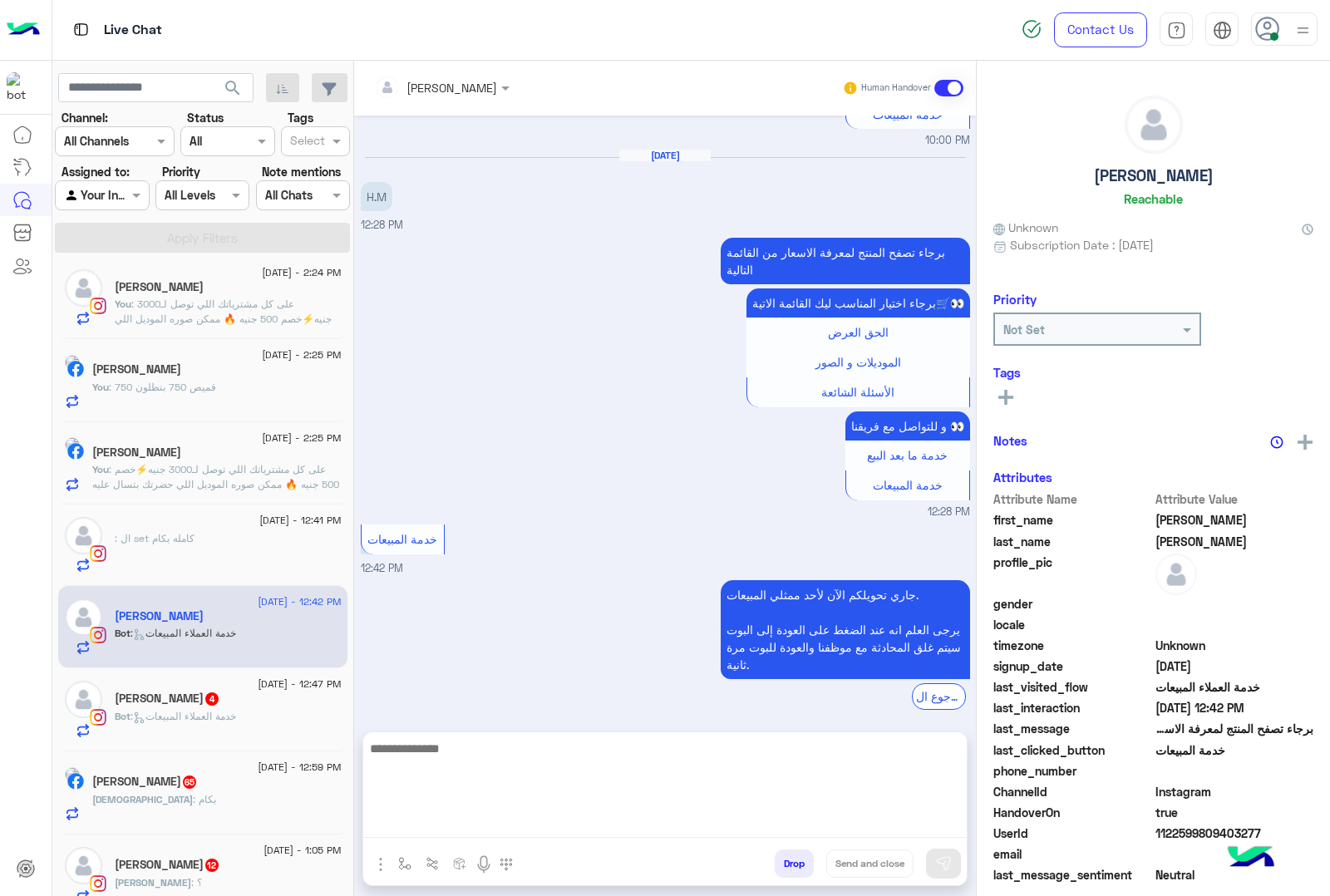
click at [449, 820] on textarea at bounding box center [665, 788] width 604 height 100
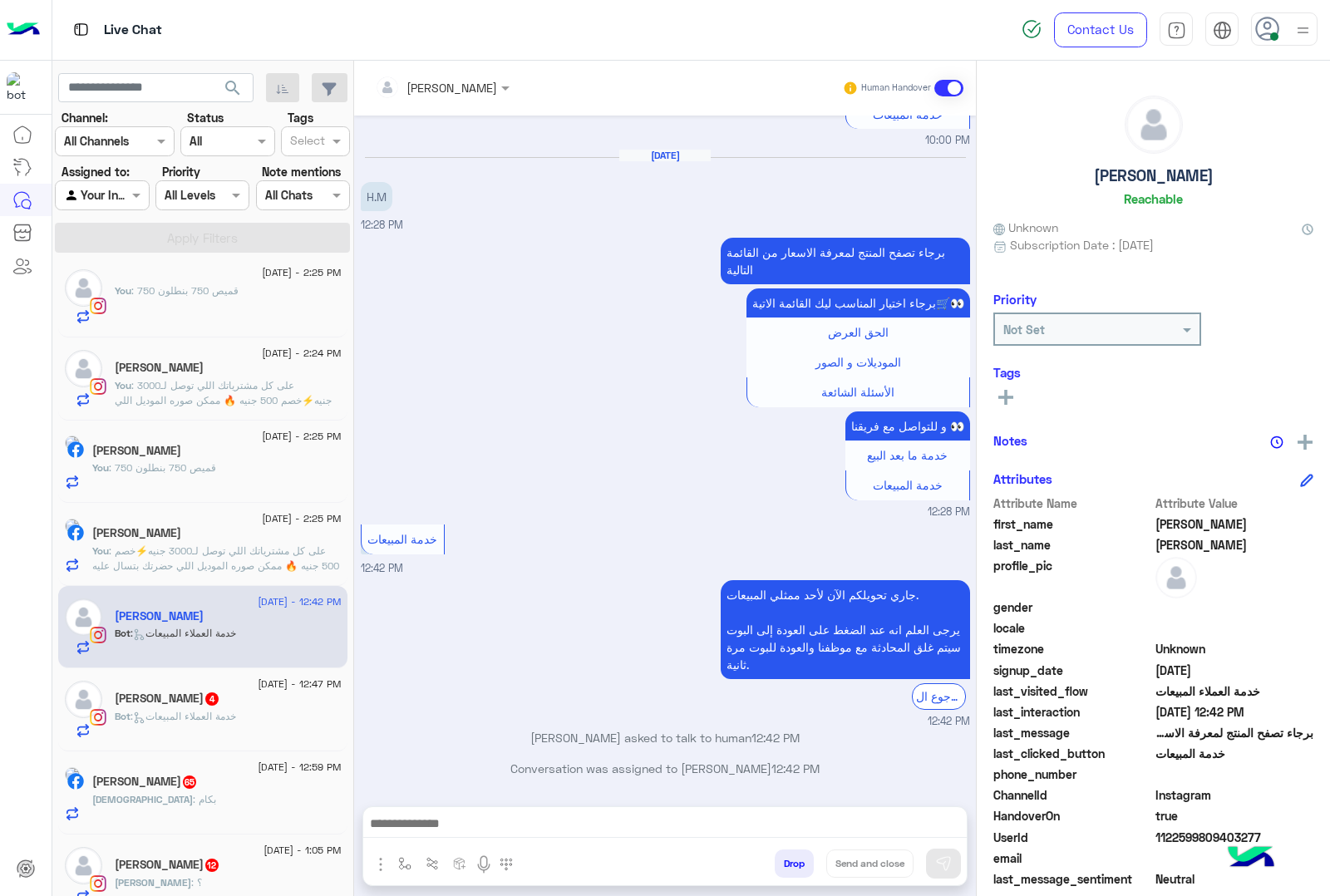
click at [451, 840] on div at bounding box center [665, 828] width 604 height 42
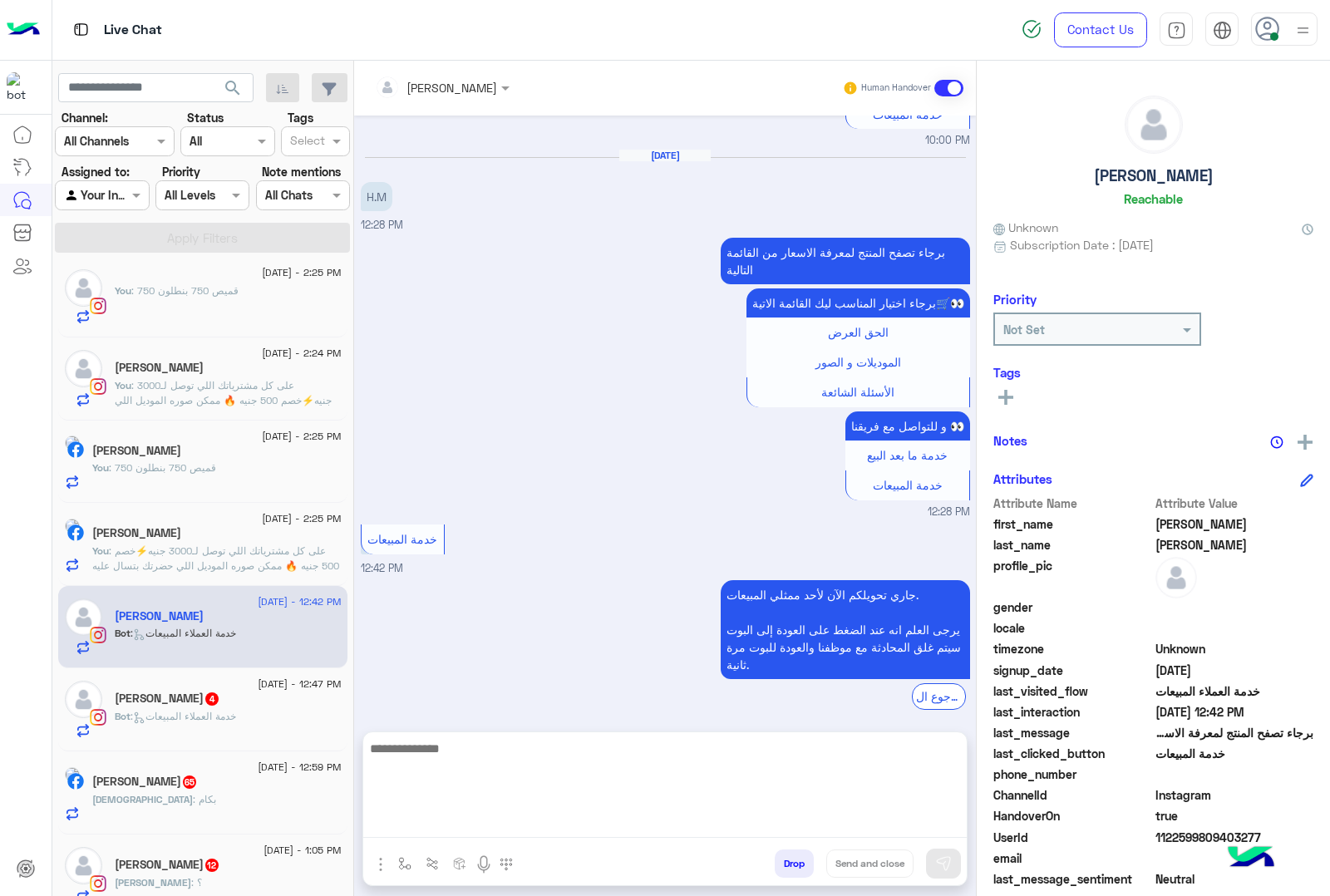
click at [433, 825] on textarea at bounding box center [665, 788] width 604 height 100
paste textarea "**********"
type textarea "**********"
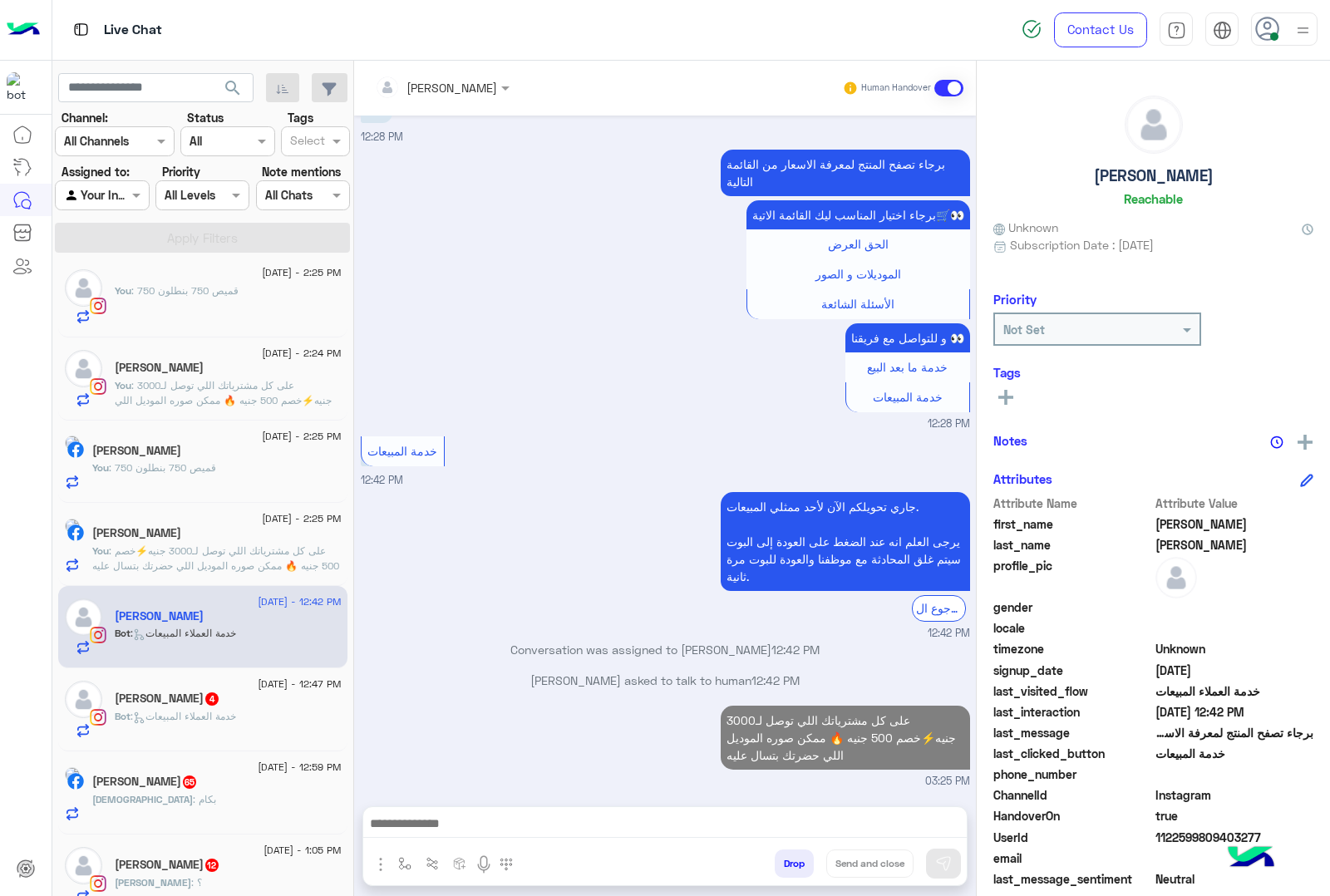
click at [288, 707] on div "[PERSON_NAME] 4" at bounding box center [229, 700] width 227 height 17
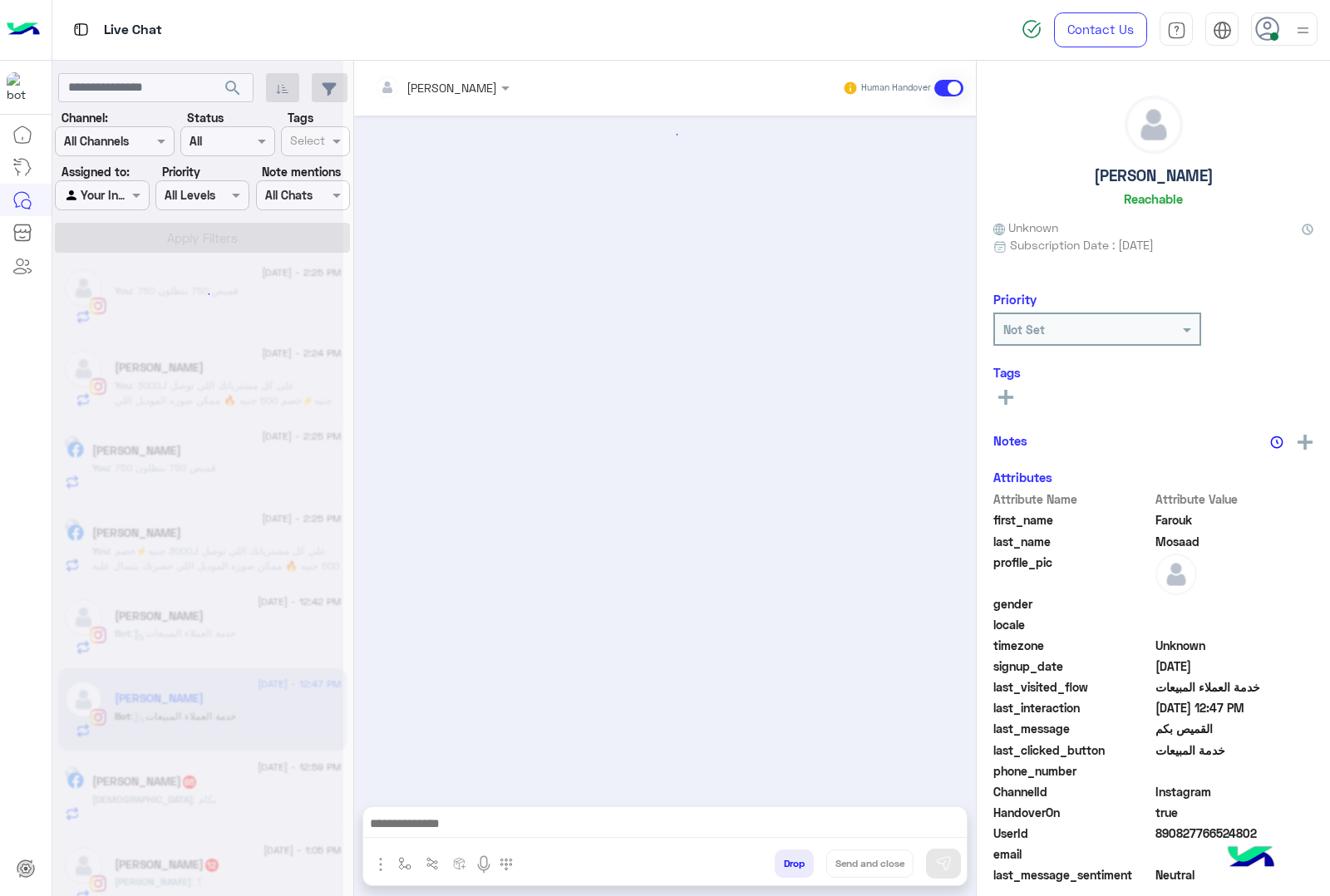
scroll to position [1518, 0]
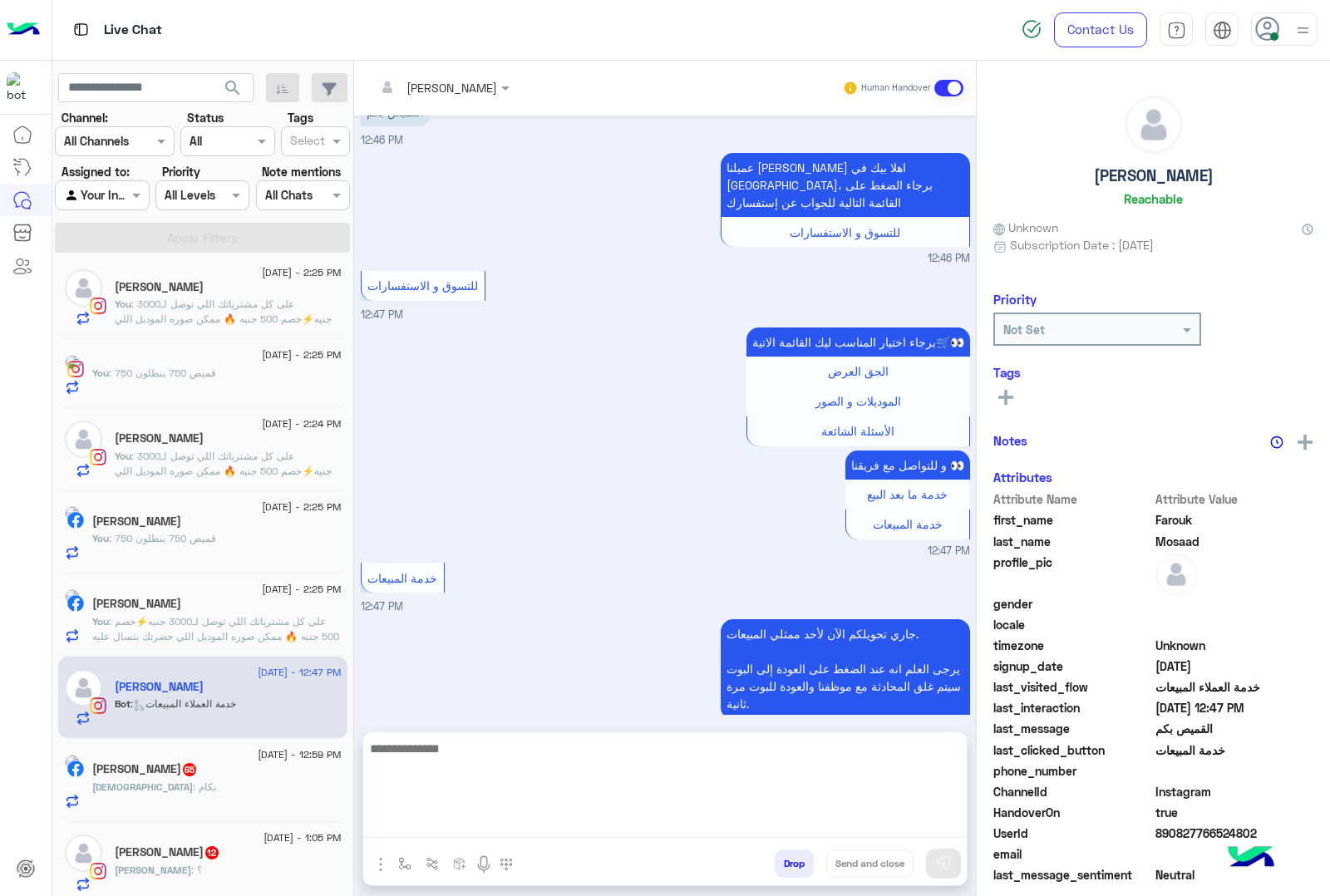
click at [413, 829] on textarea at bounding box center [665, 788] width 604 height 100
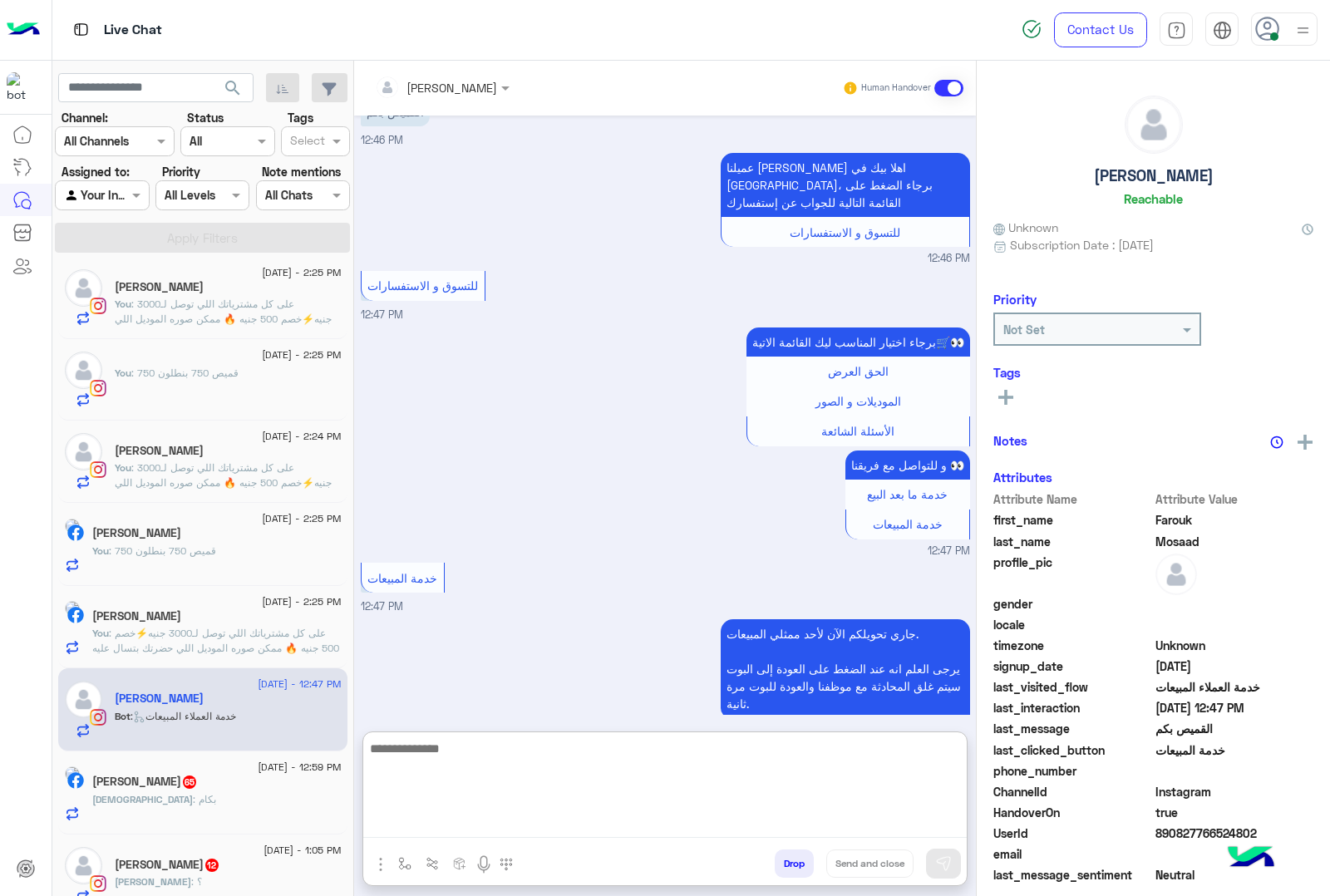
paste textarea "**********"
type textarea "**********"
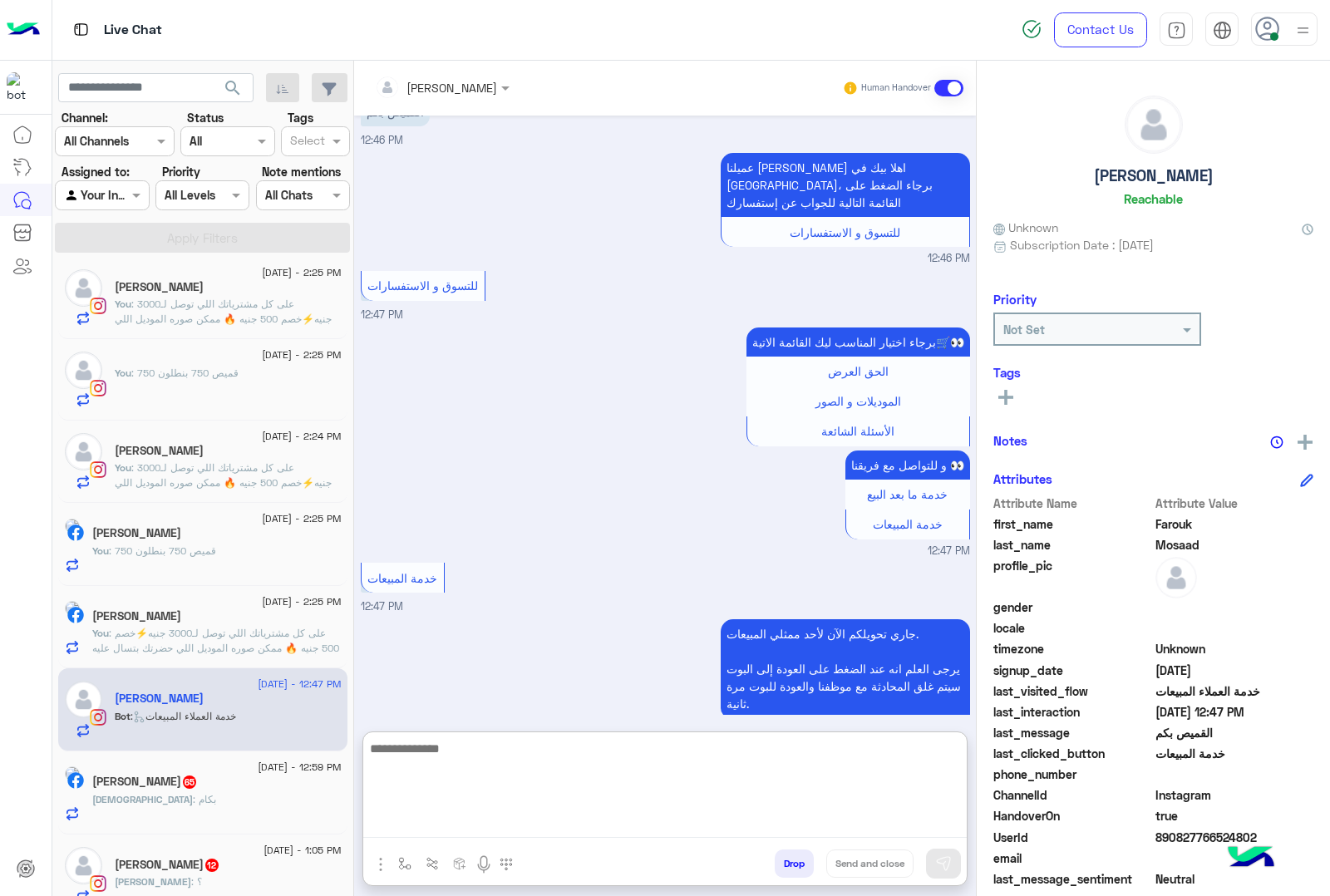
scroll to position [1680, 0]
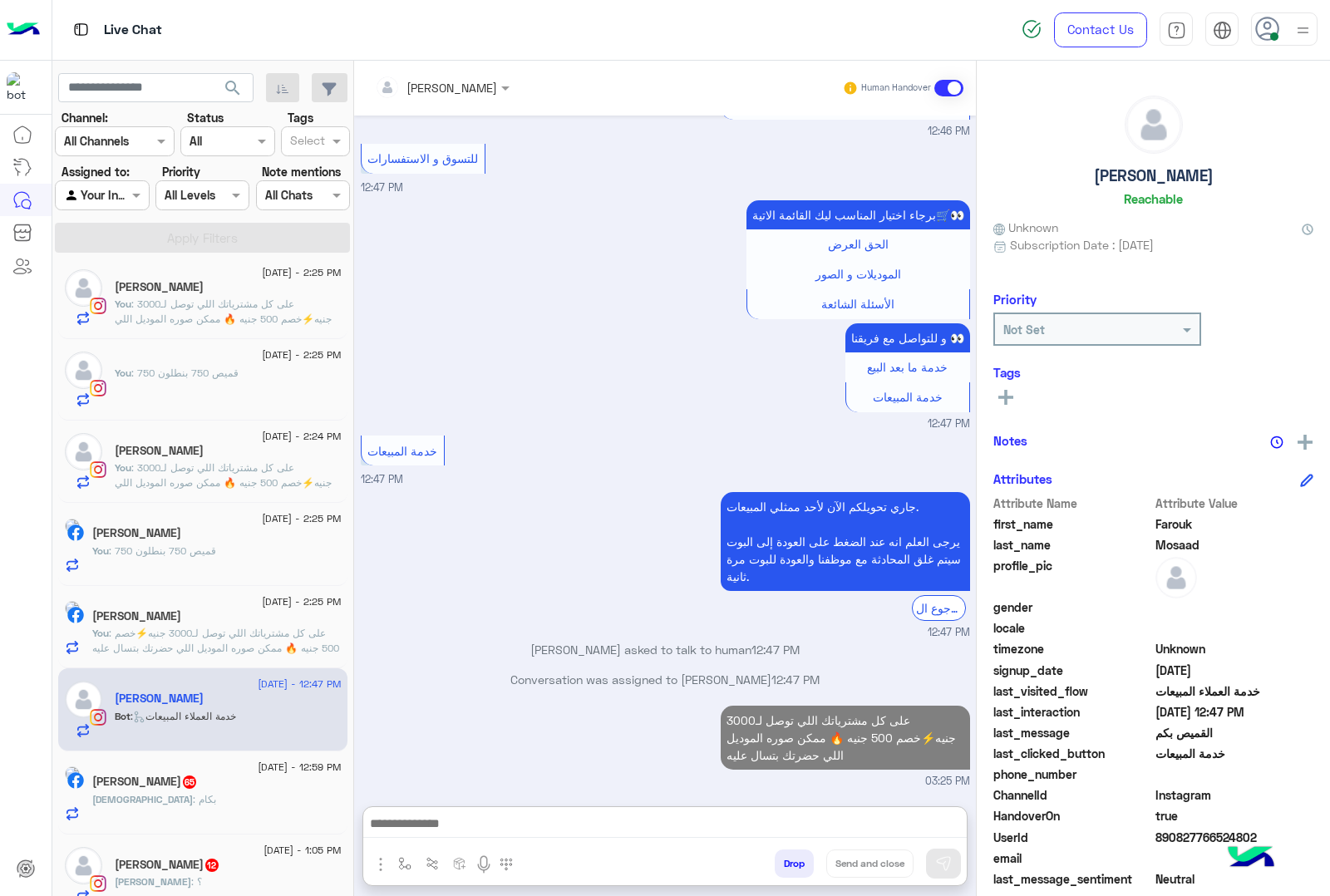
click at [135, 787] on h5 "[PERSON_NAME] 65" at bounding box center [145, 782] width 106 height 14
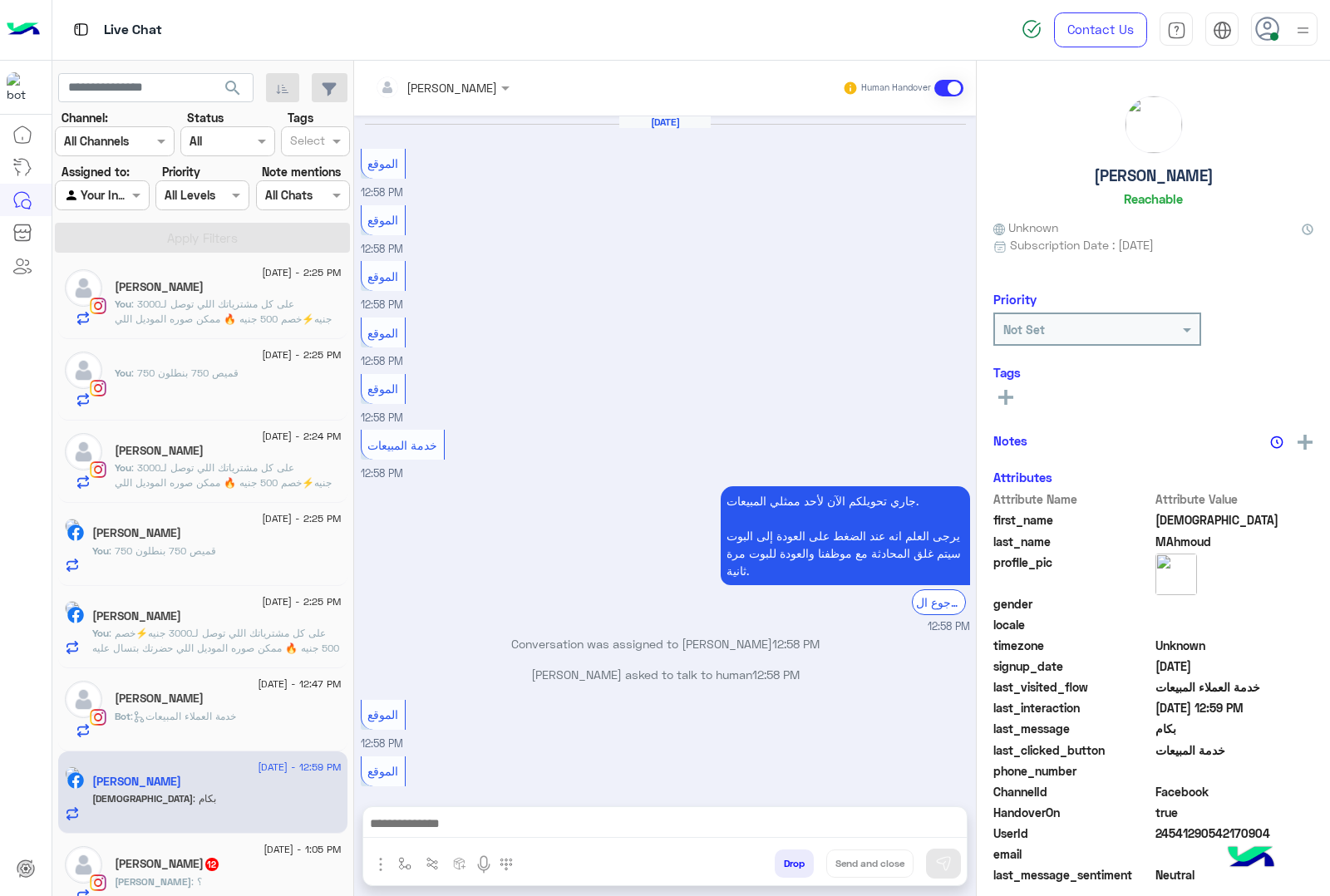
scroll to position [1149, 0]
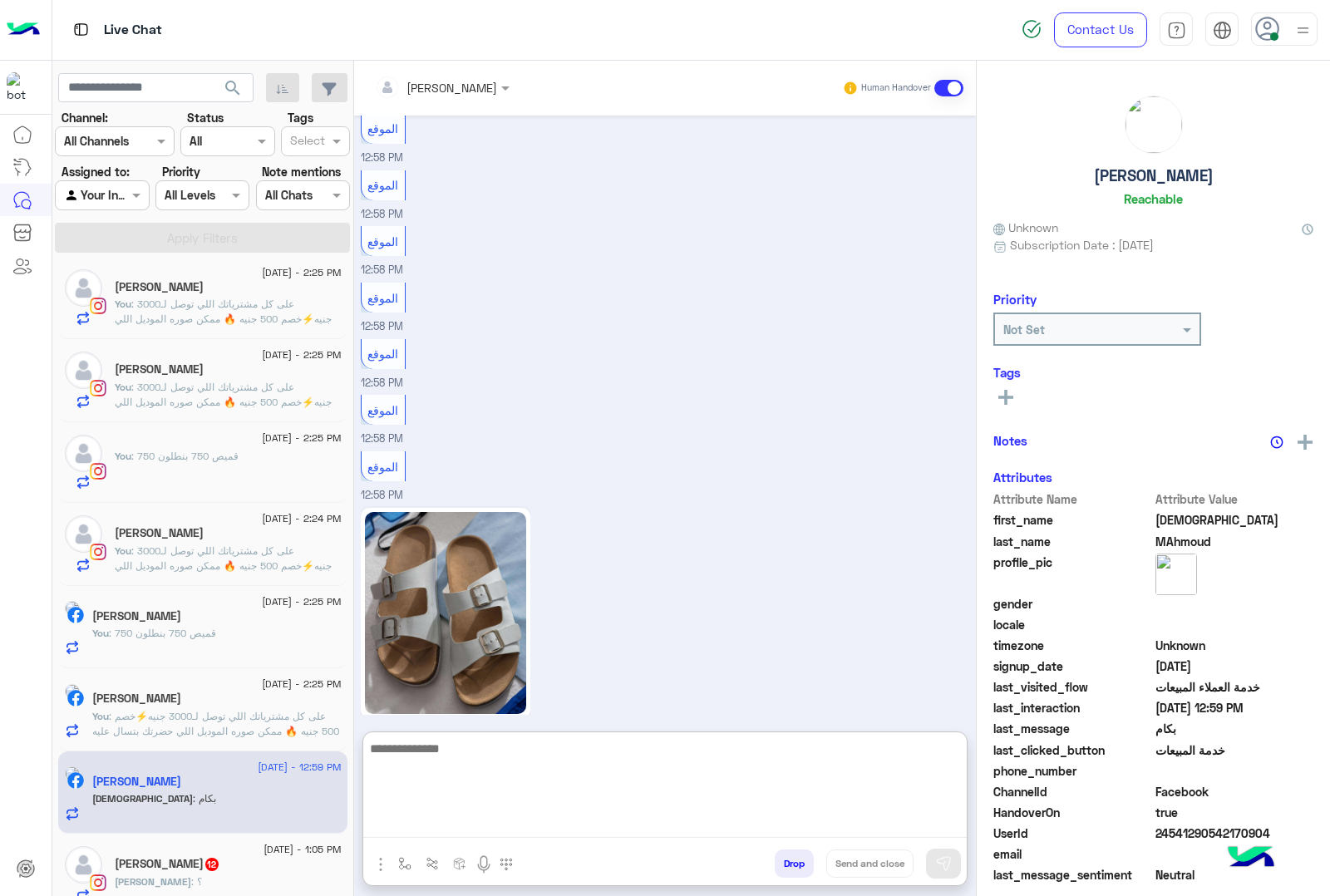
click at [429, 825] on textarea at bounding box center [665, 788] width 604 height 100
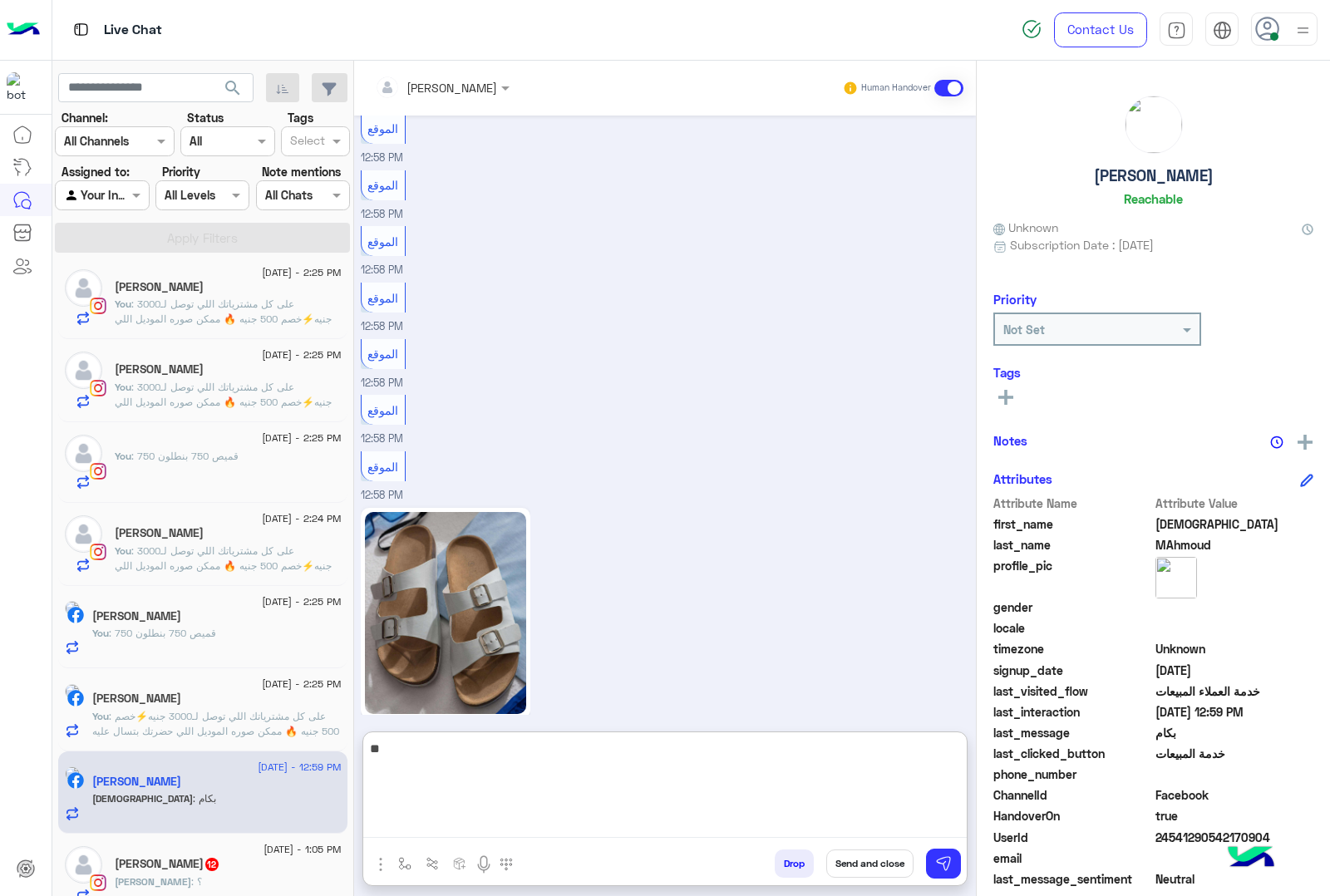
type textarea "***"
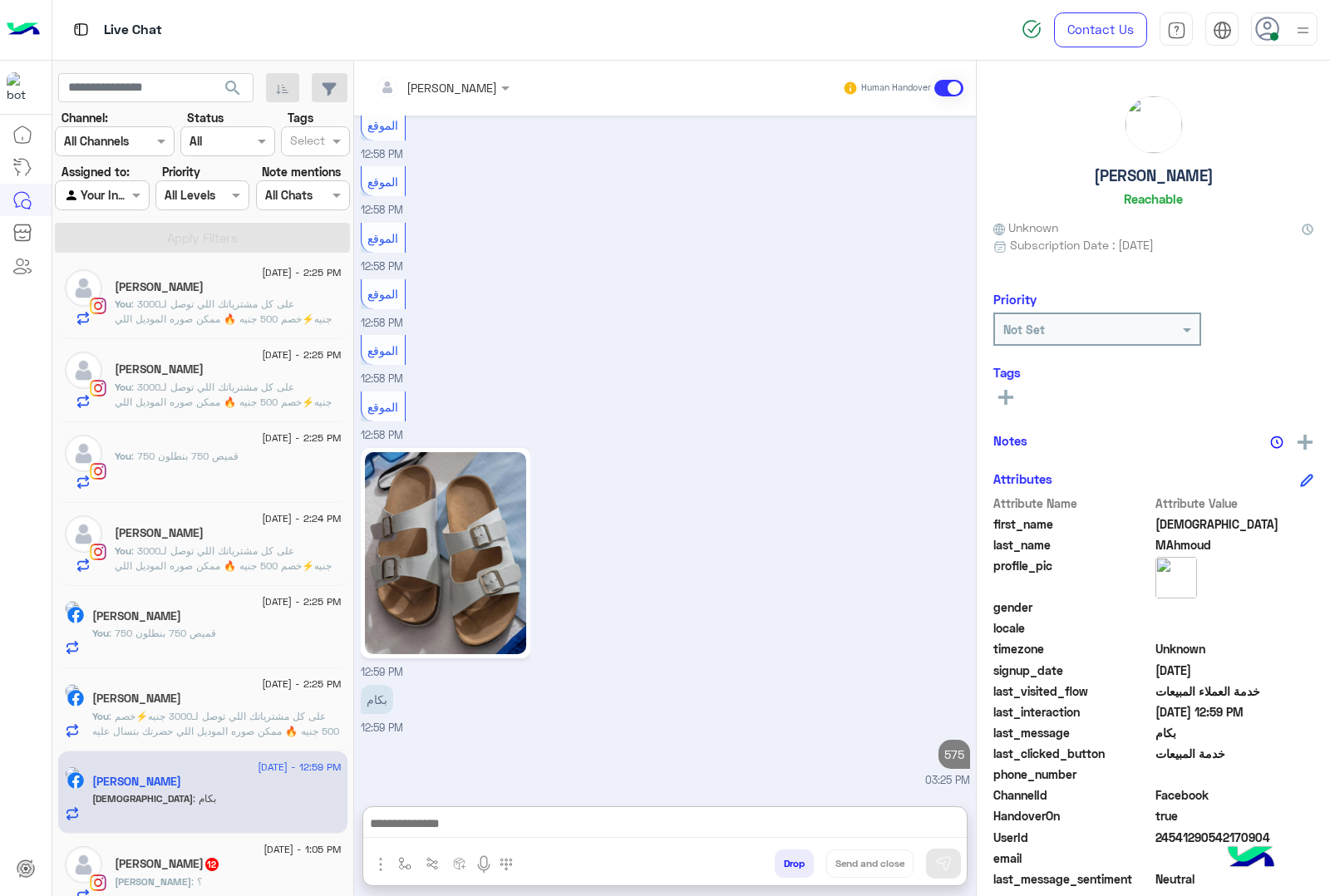
click at [202, 883] on div "[PERSON_NAME] : ؟" at bounding box center [229, 889] width 227 height 29
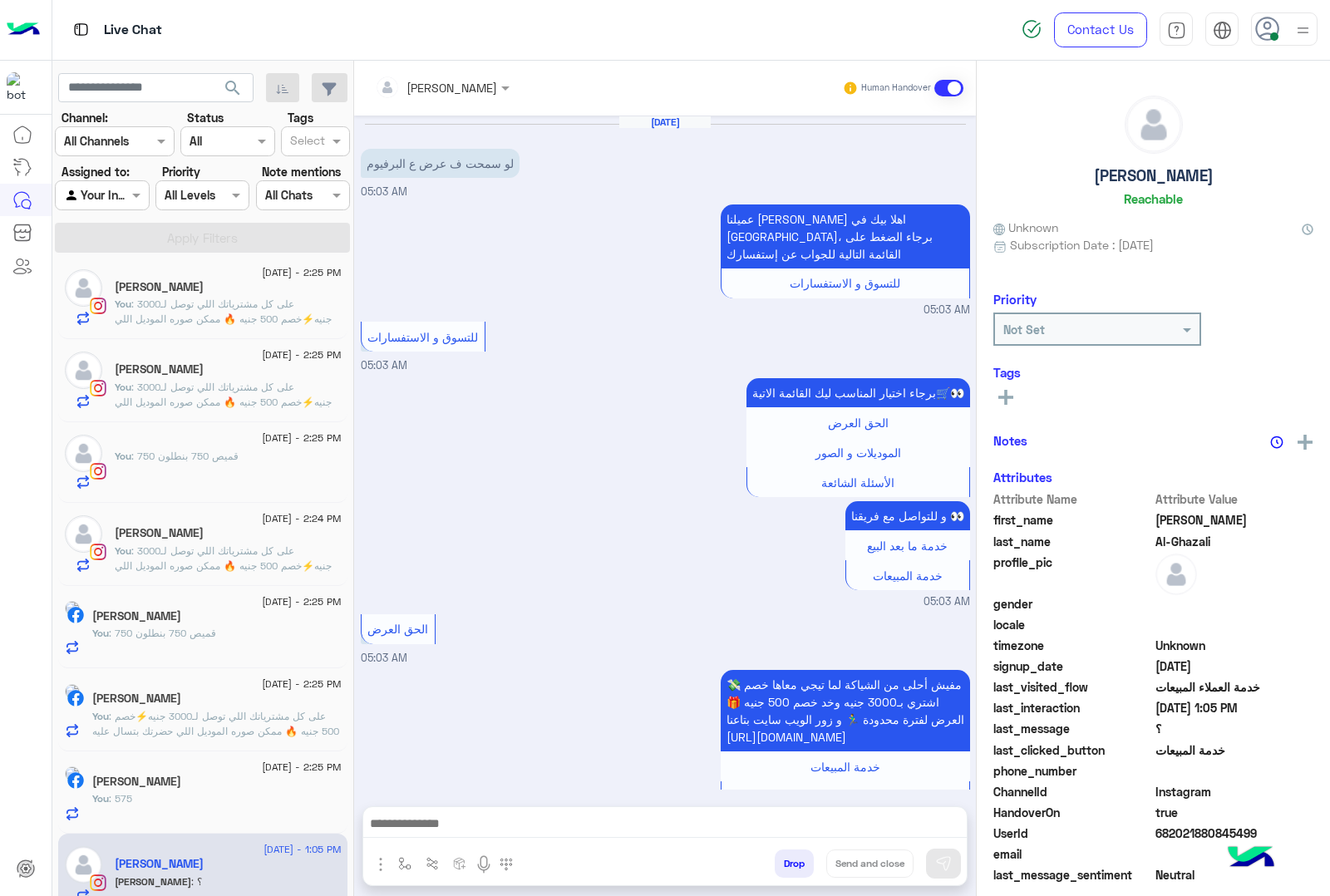
scroll to position [1815, 0]
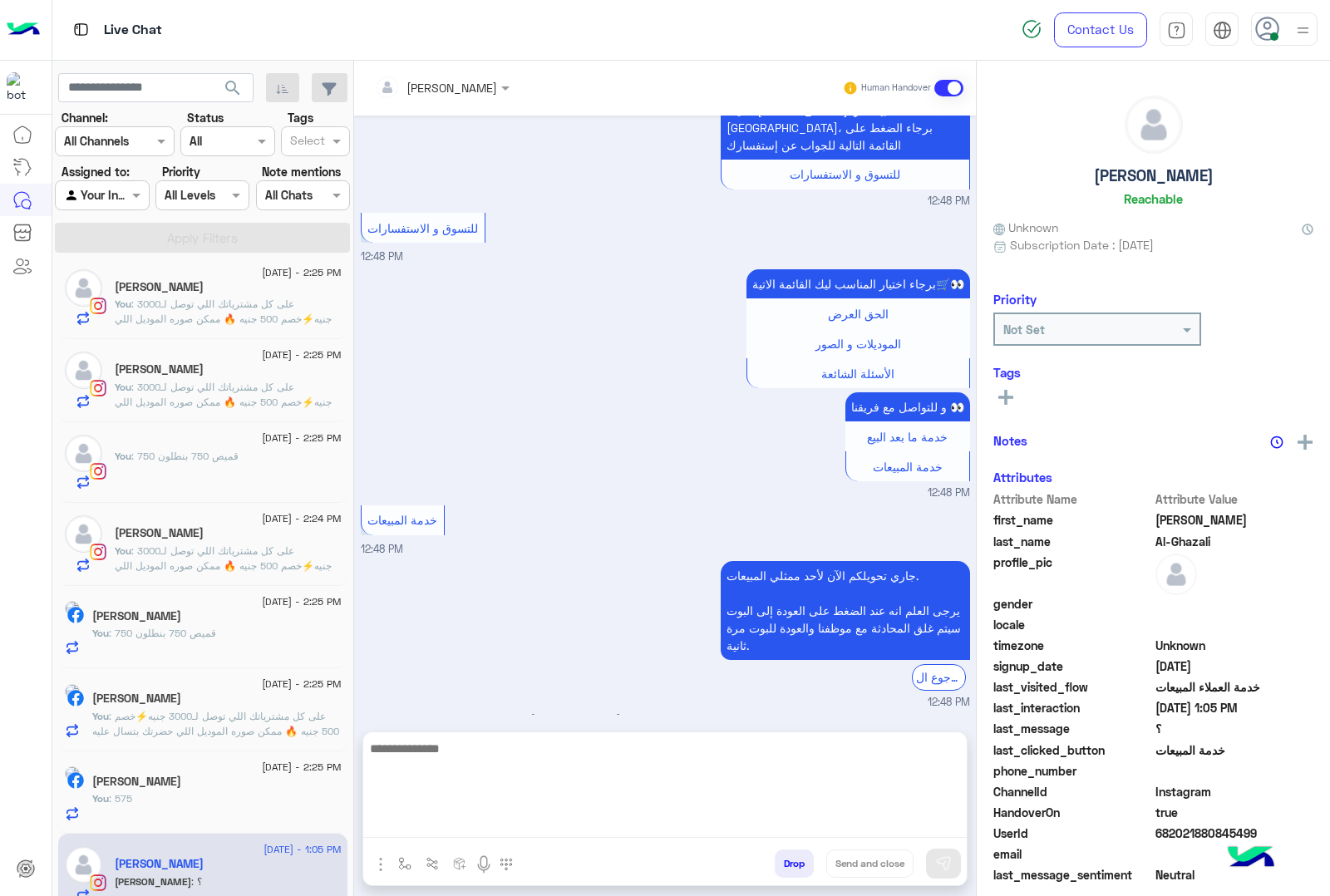
click at [429, 825] on textarea at bounding box center [665, 788] width 604 height 100
paste textarea "**********"
type textarea "**********"
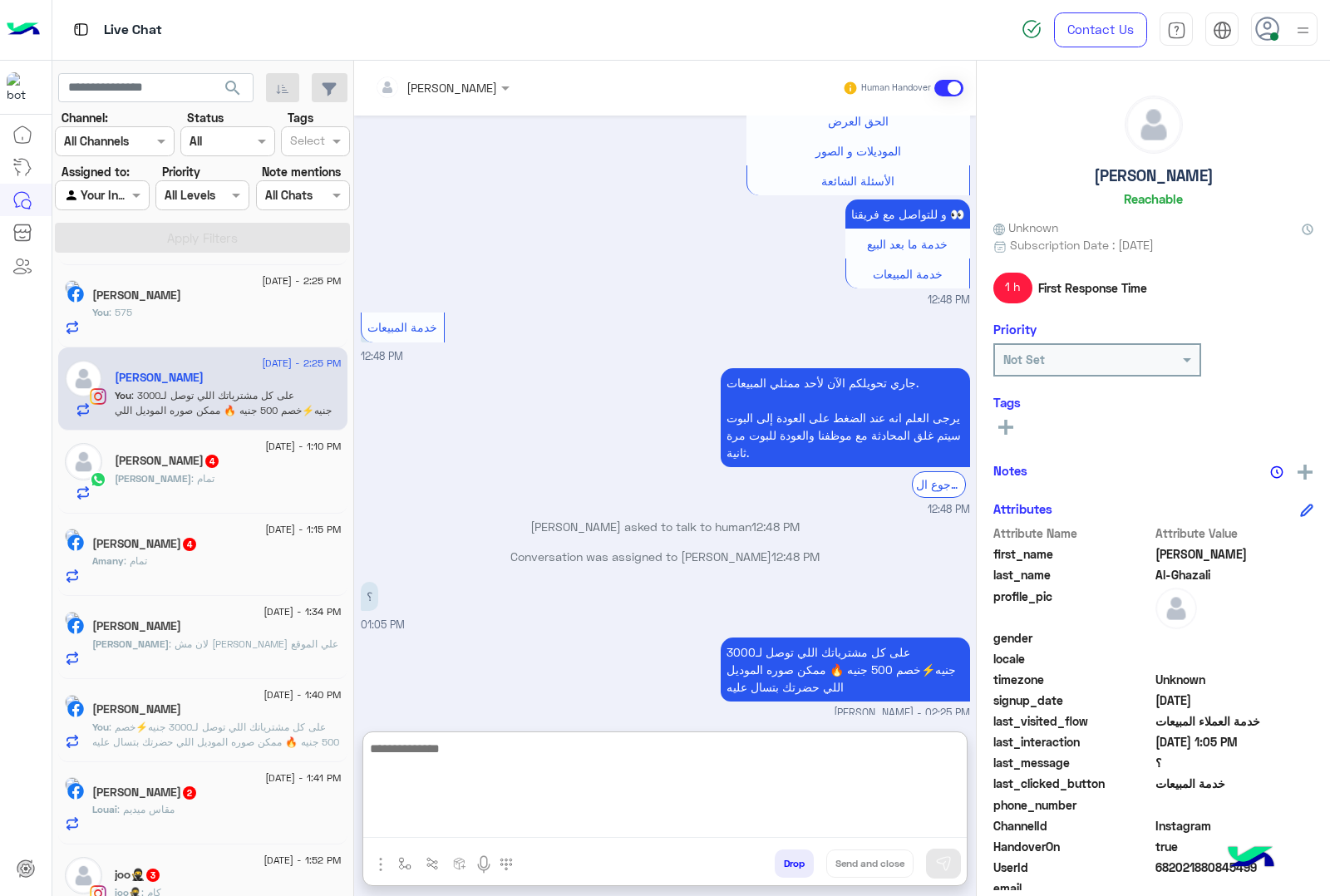
scroll to position [0, 0]
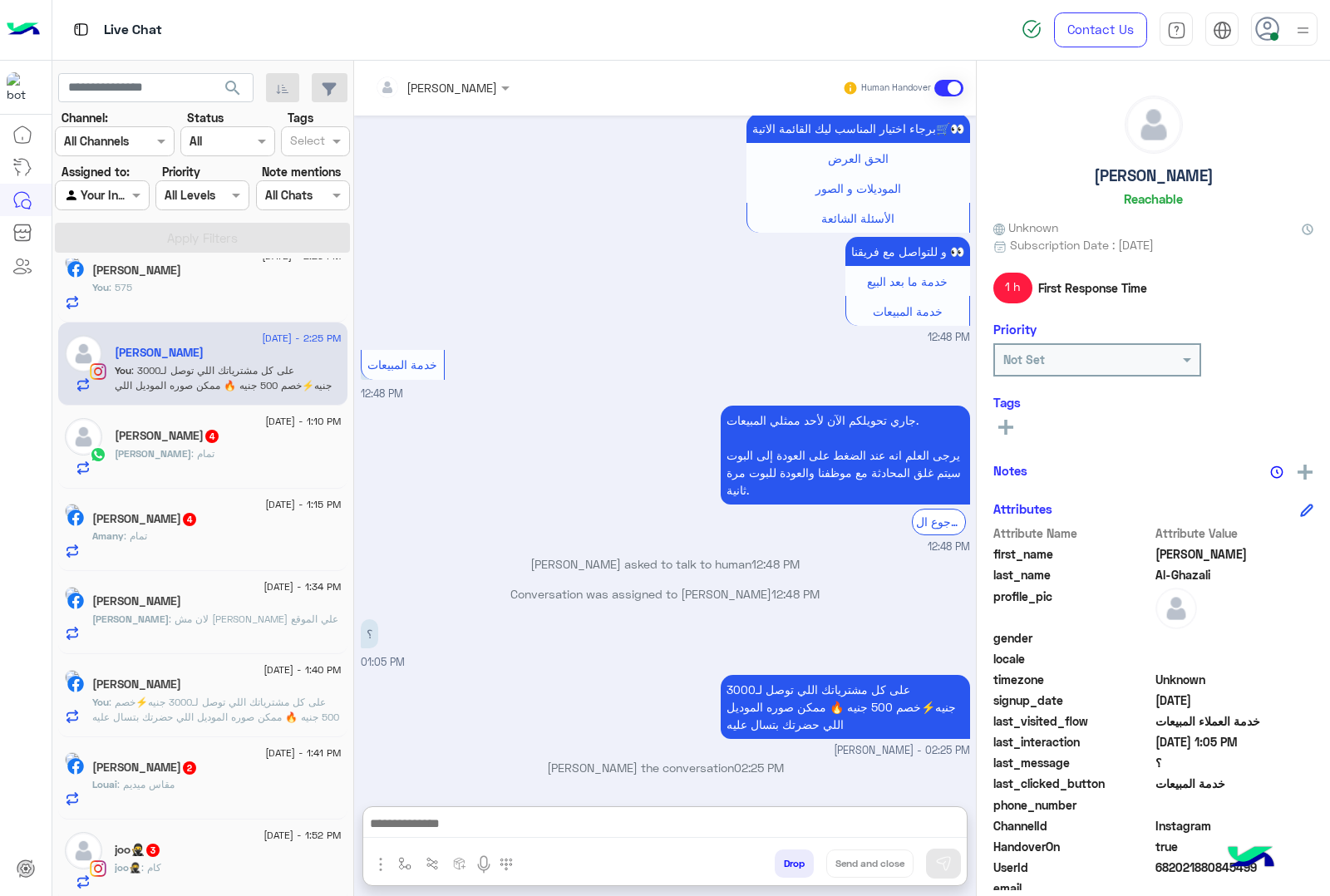
click at [200, 448] on div "[PERSON_NAME] : تمام" at bounding box center [229, 461] width 227 height 29
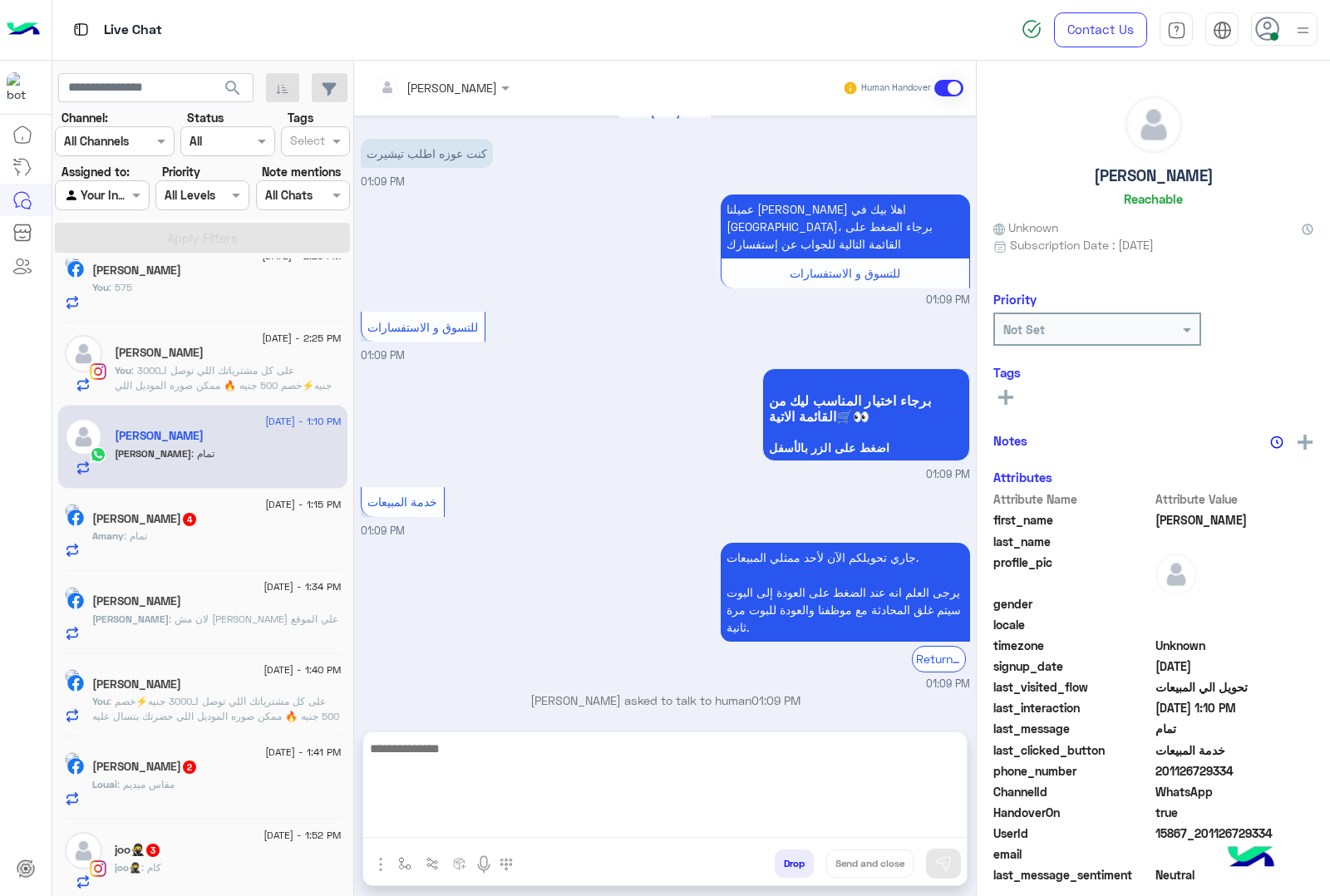
click at [457, 824] on textarea at bounding box center [665, 788] width 604 height 100
paste textarea "**********"
type textarea "**********"
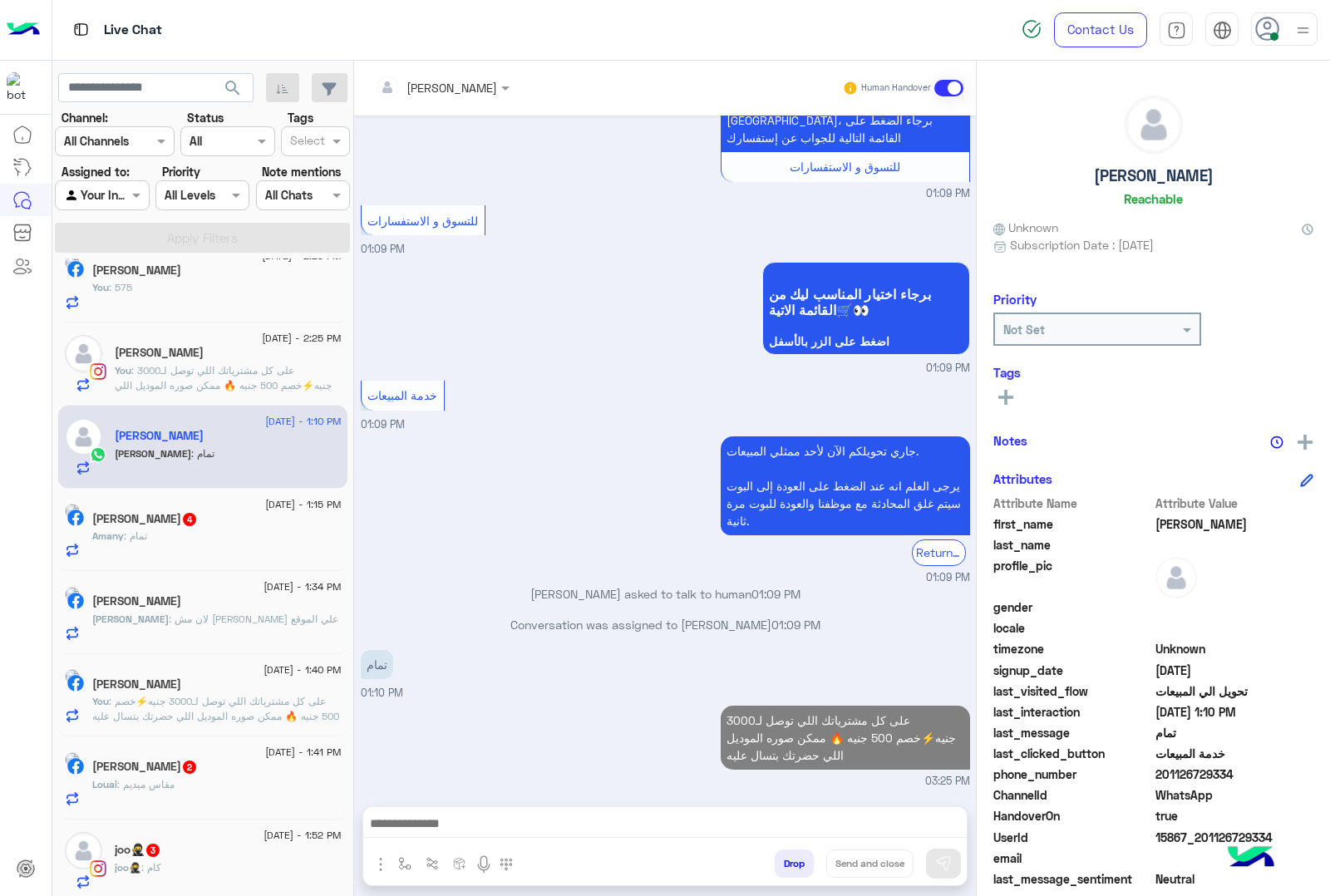
click at [229, 541] on div "Amany : تمام" at bounding box center [217, 544] width 249 height 29
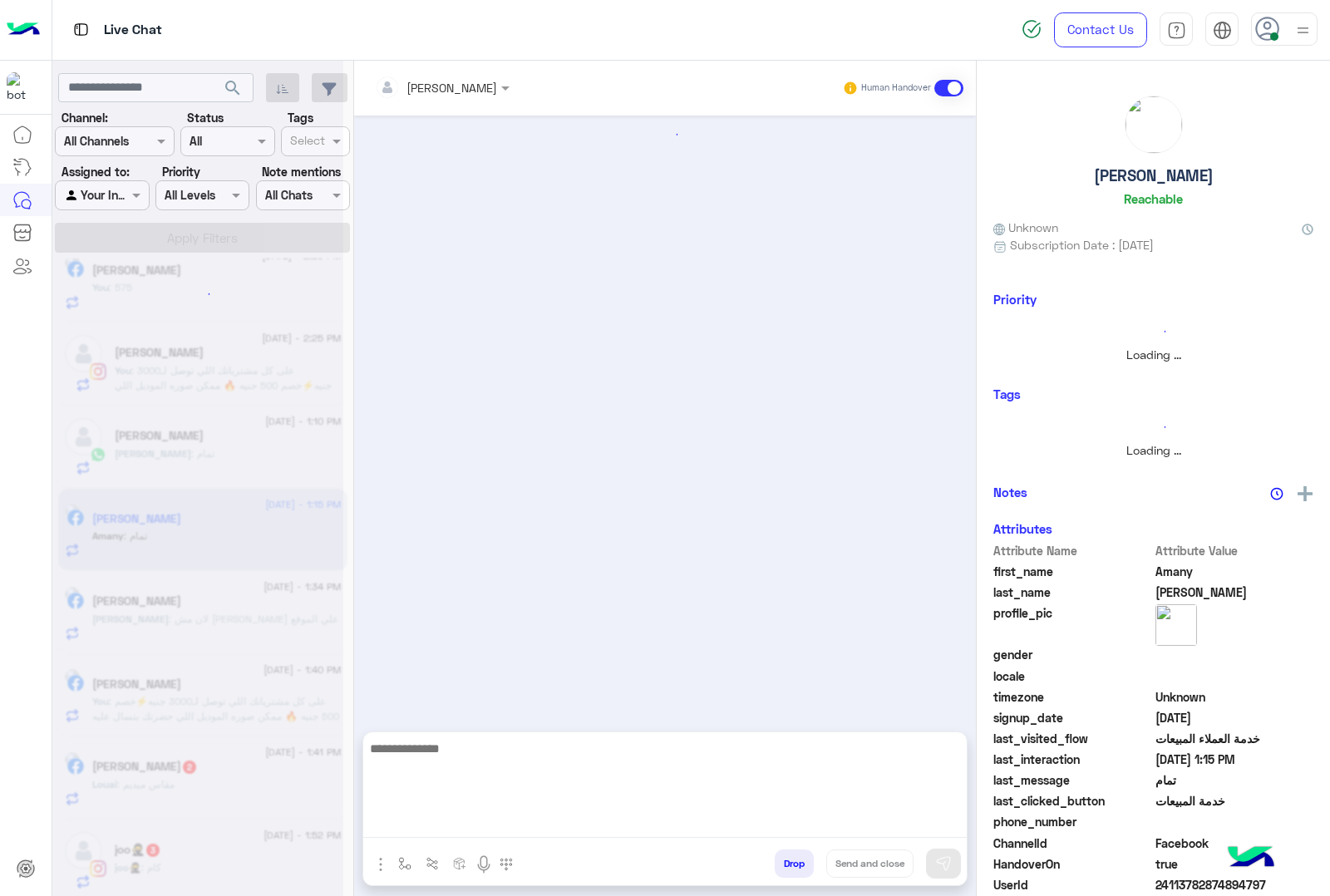
click at [471, 821] on textarea at bounding box center [665, 788] width 604 height 100
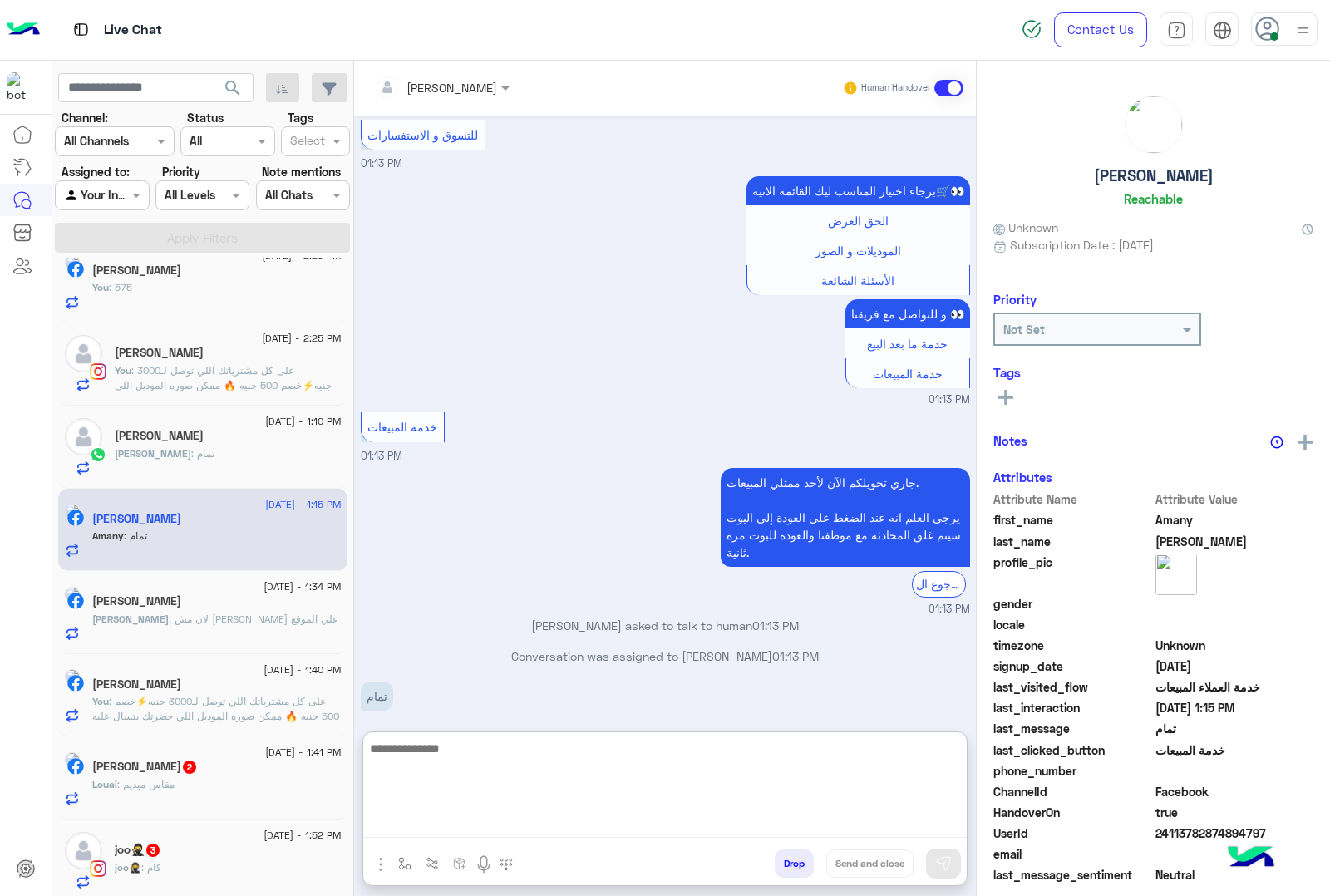
paste textarea "**********"
type textarea "**********"
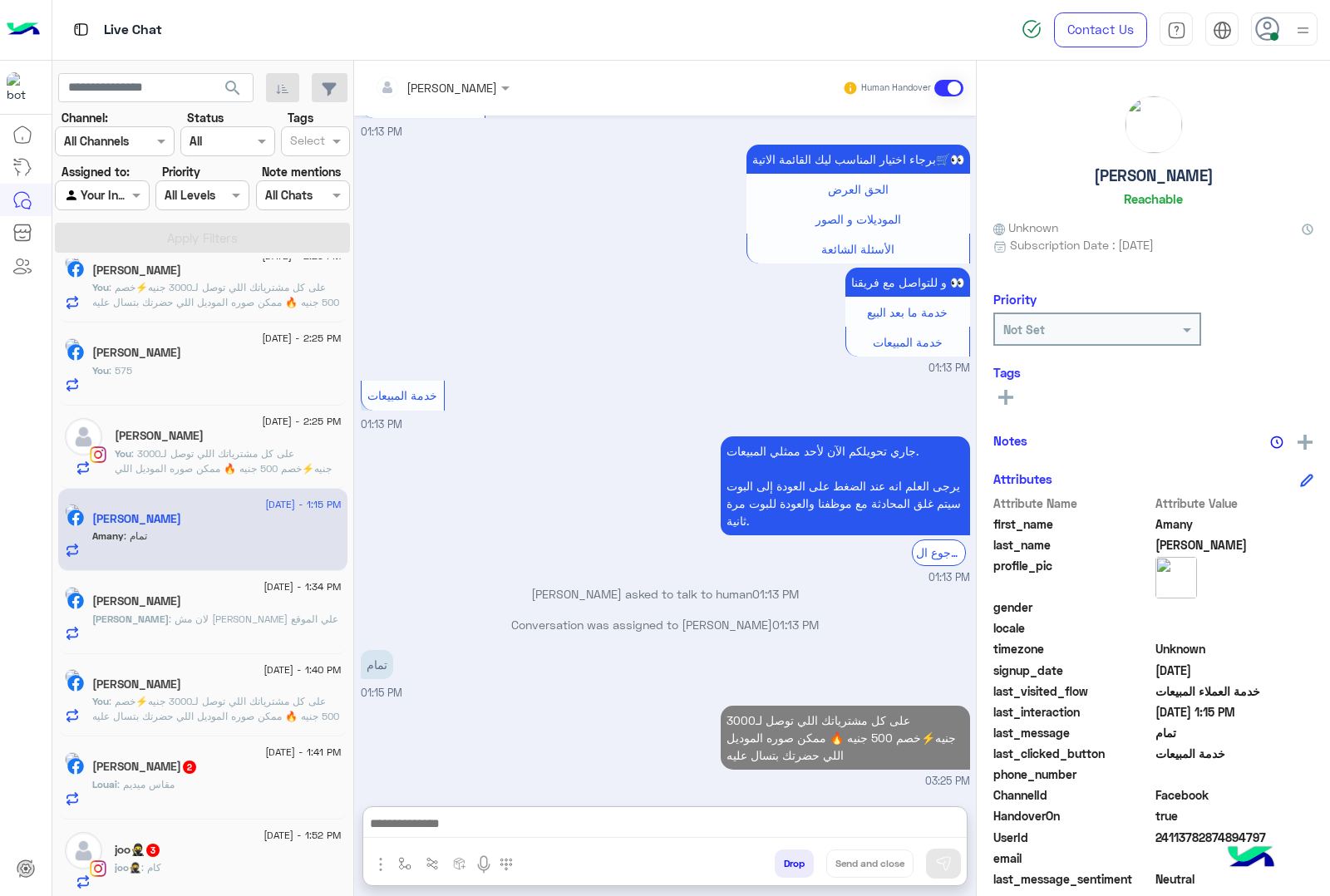
click at [256, 607] on div "[PERSON_NAME]" at bounding box center [217, 603] width 249 height 17
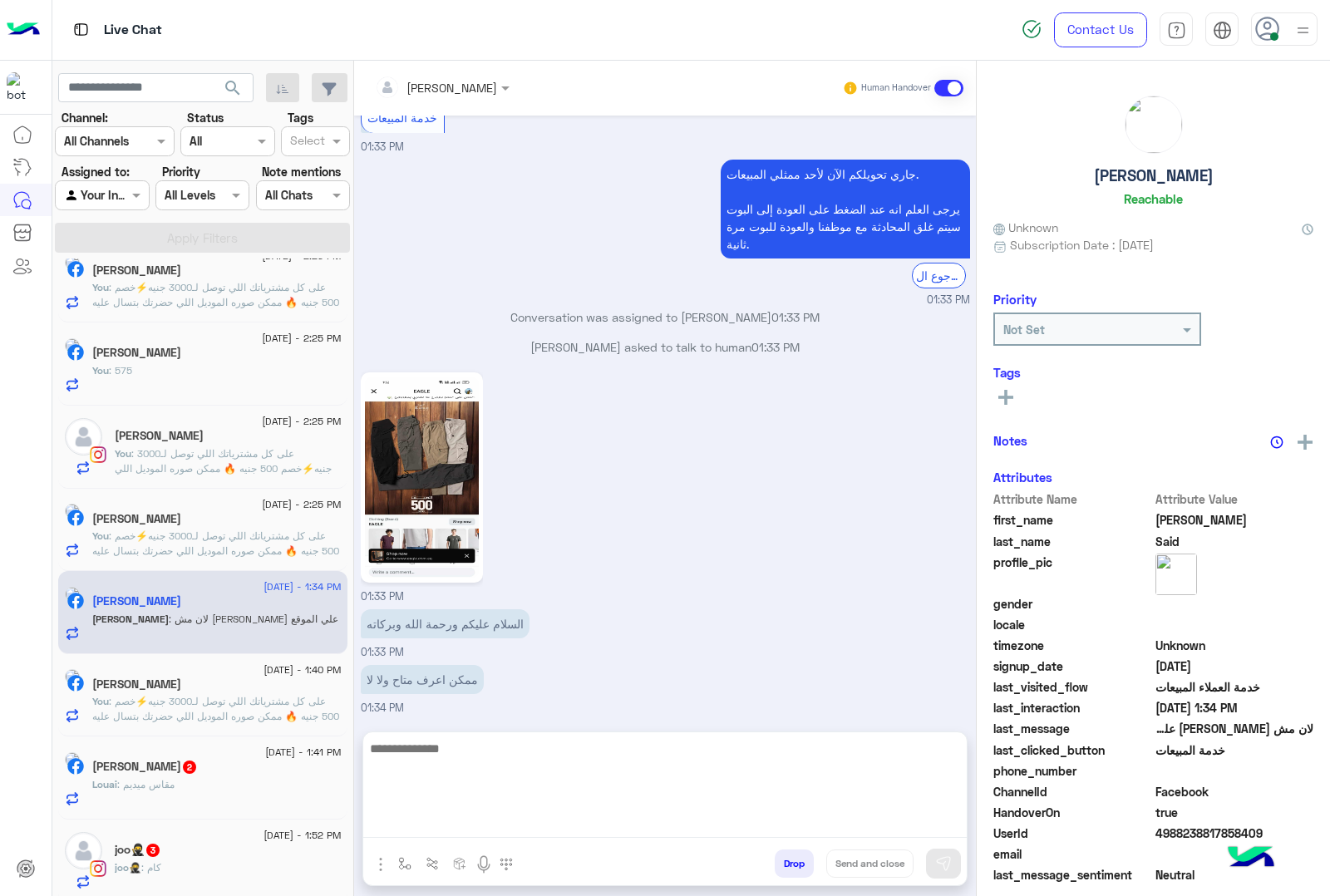
click at [494, 816] on textarea at bounding box center [665, 788] width 604 height 100
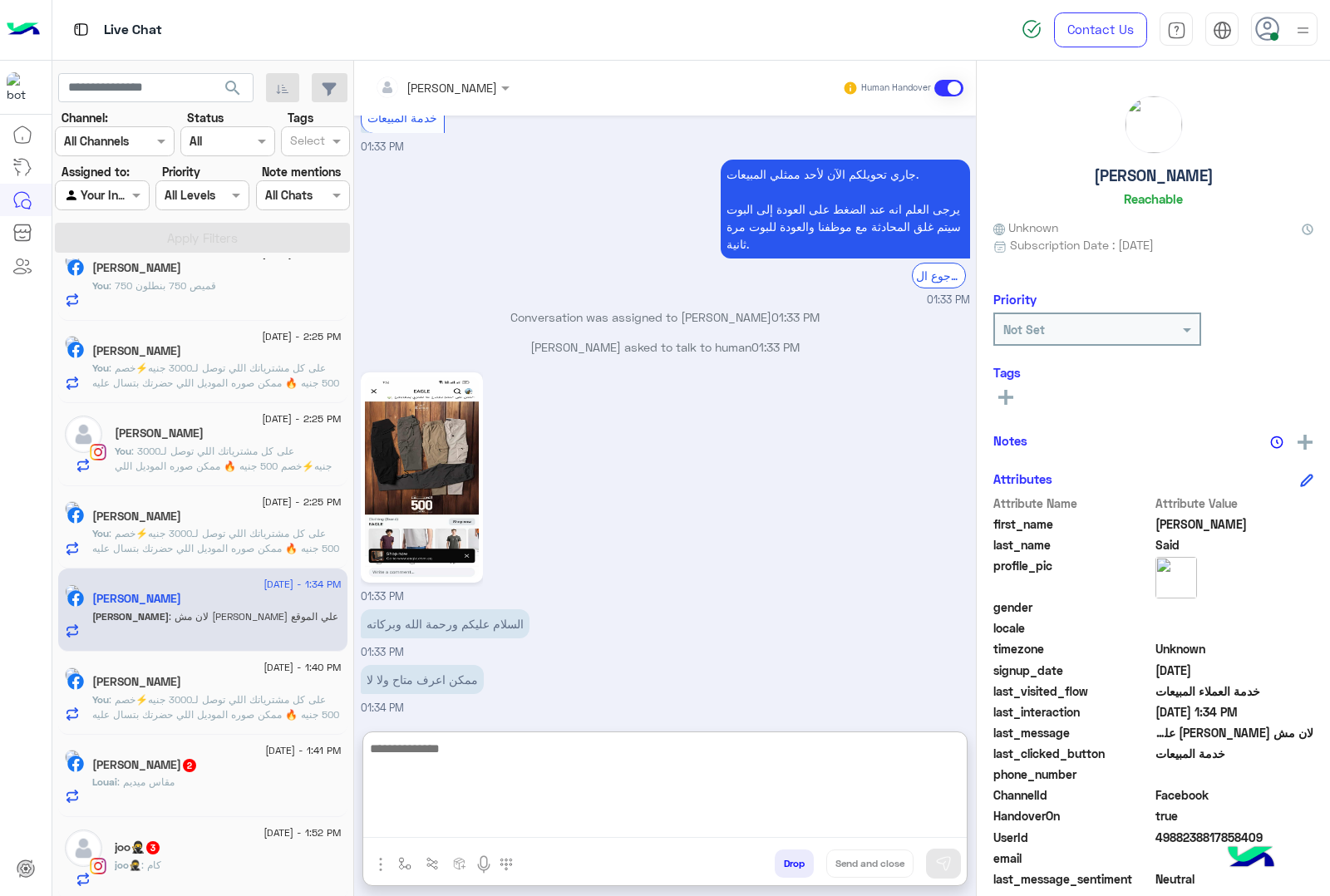
paste textarea "**********"
type textarea "**********"
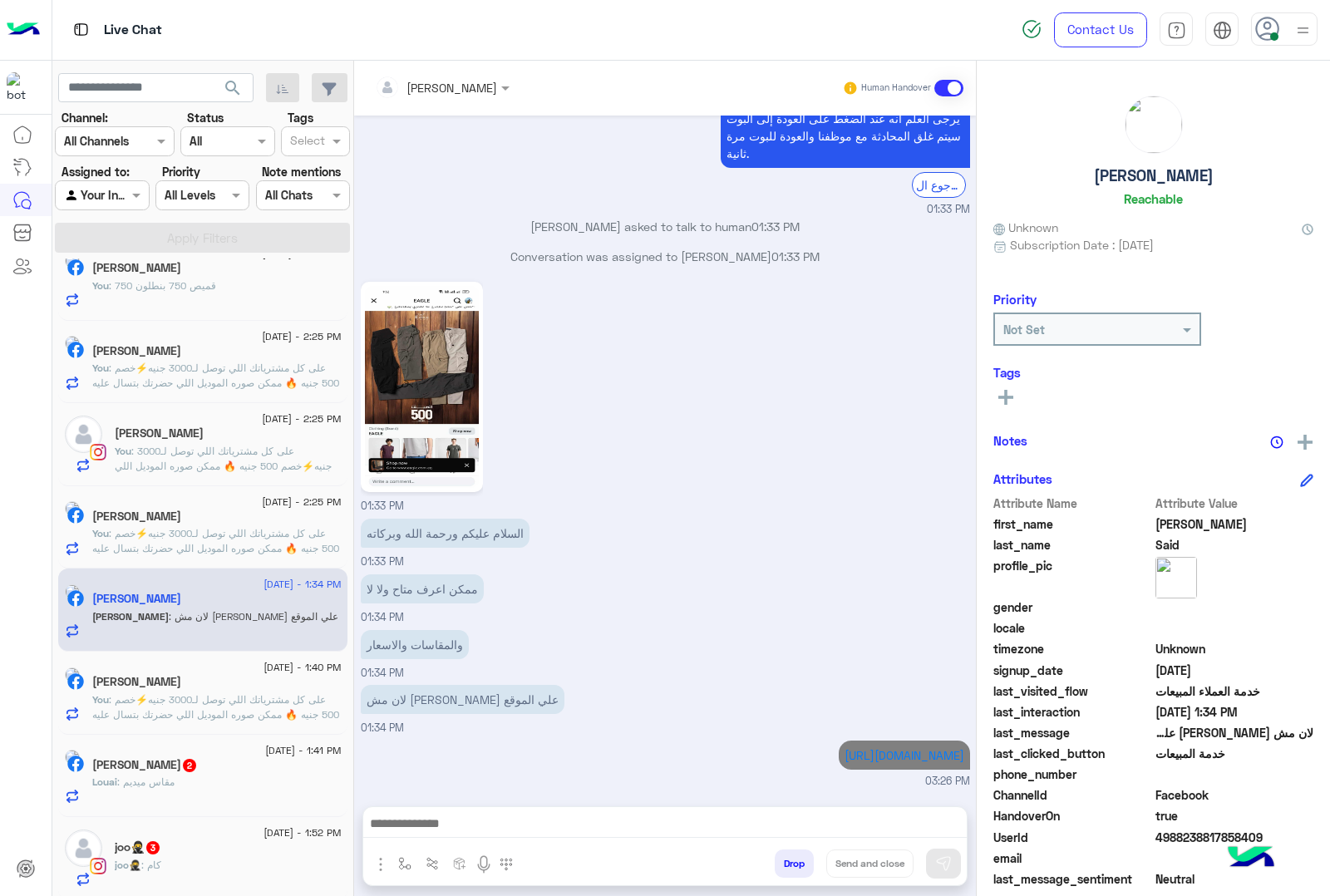
click at [165, 790] on p "Louai : مقاس ميديم" at bounding box center [133, 782] width 82 height 15
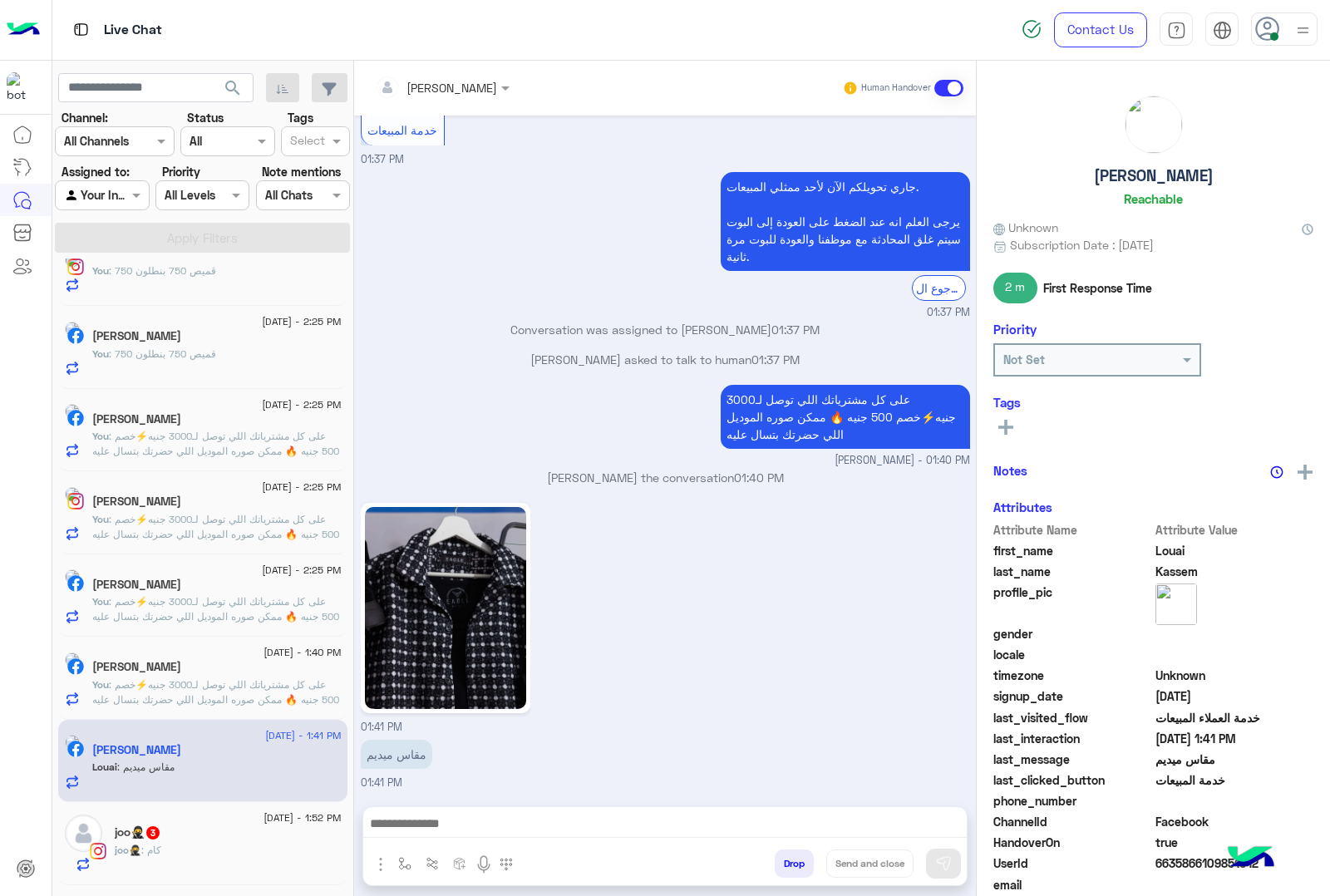
scroll to position [525, 0]
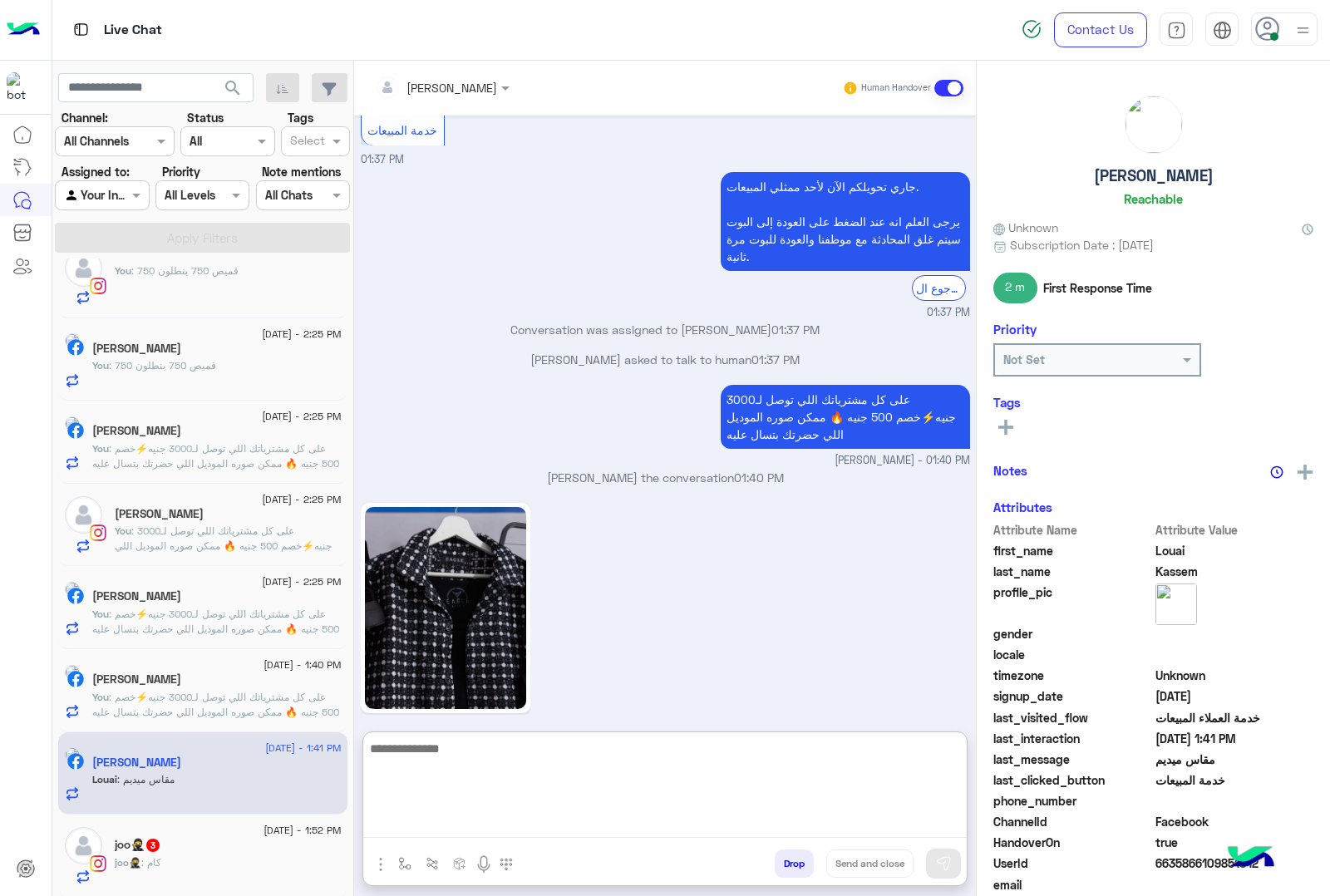
click at [409, 819] on textarea at bounding box center [665, 788] width 604 height 100
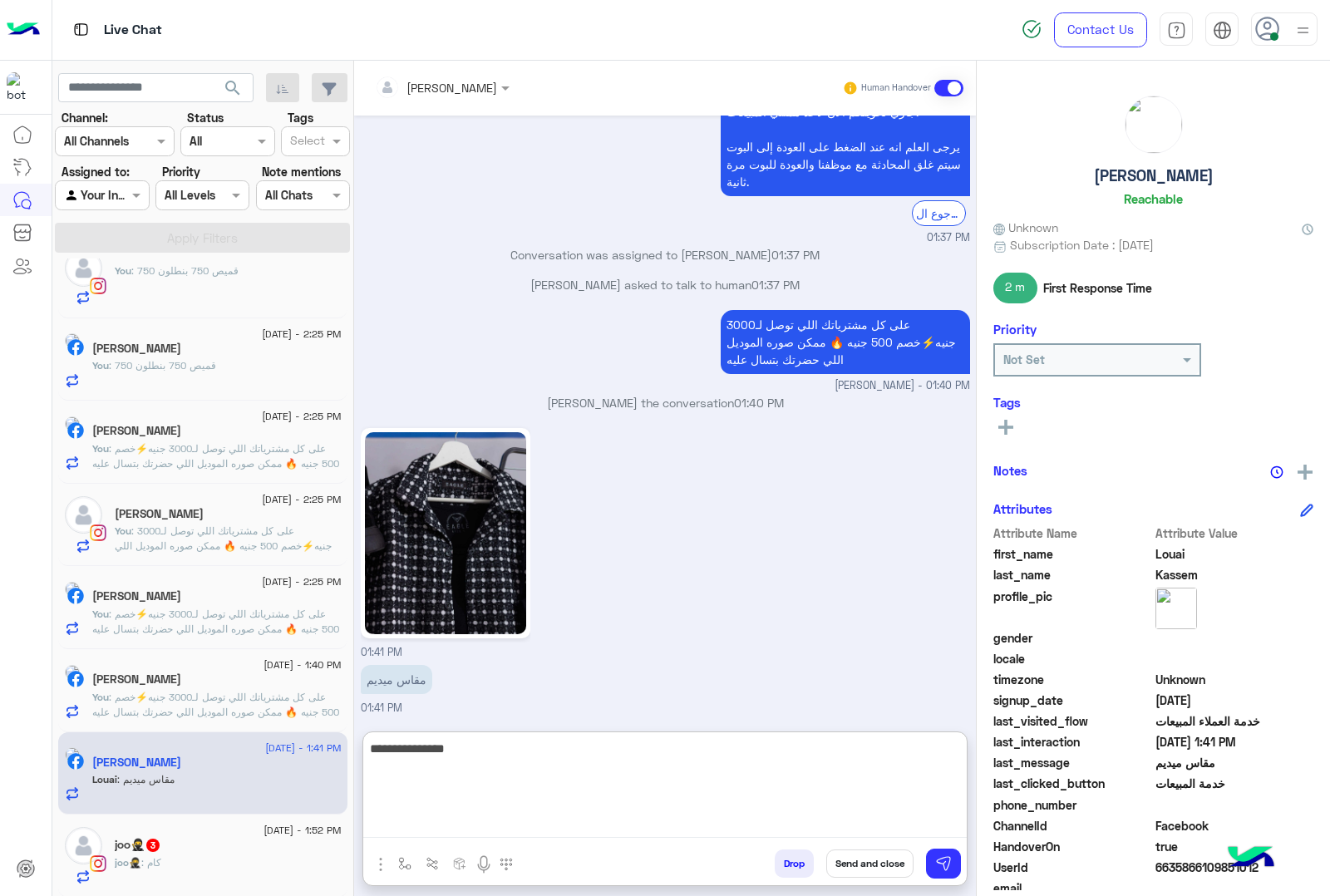
type textarea "**********"
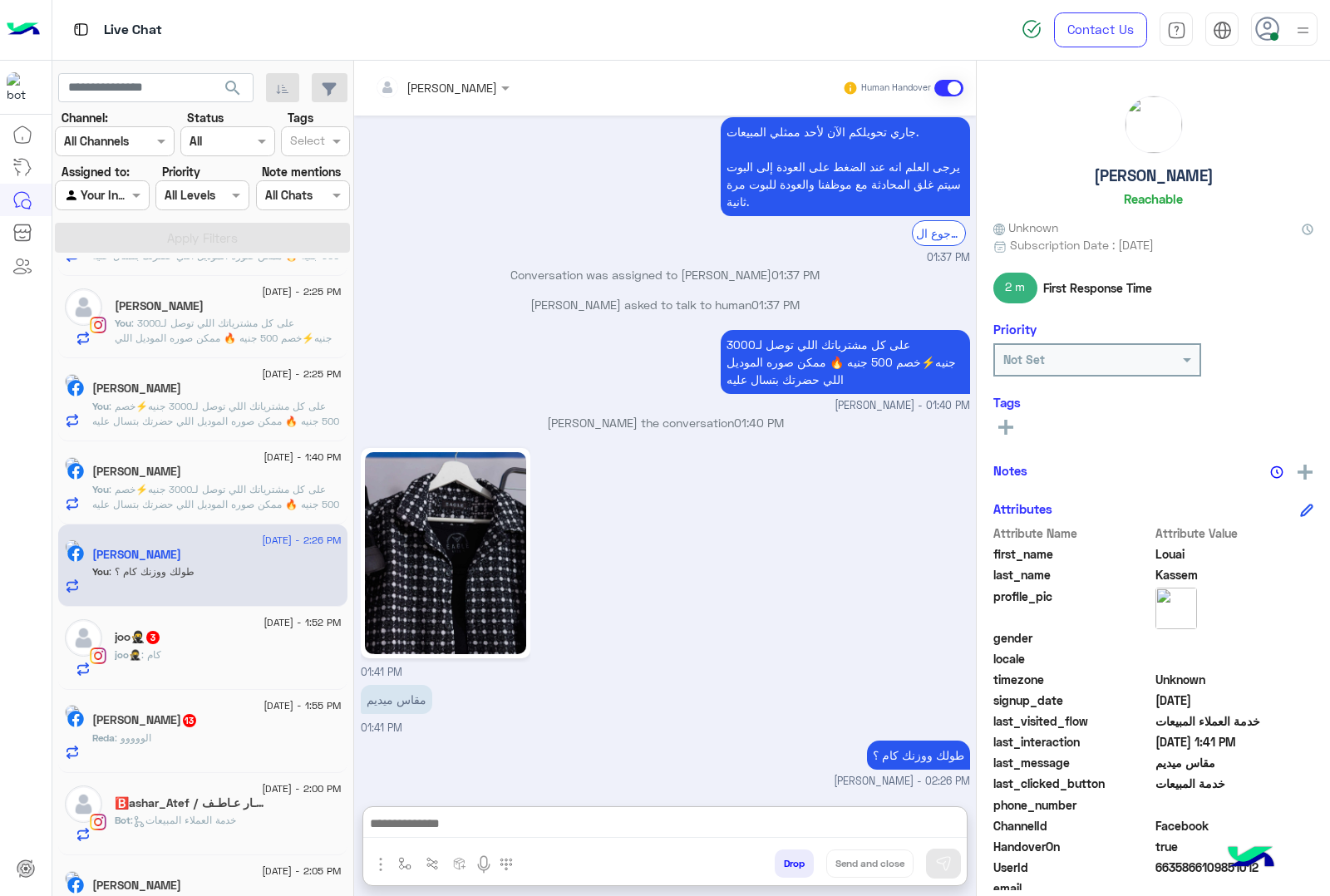
click at [166, 659] on div "joo🥷 : كام" at bounding box center [229, 662] width 227 height 29
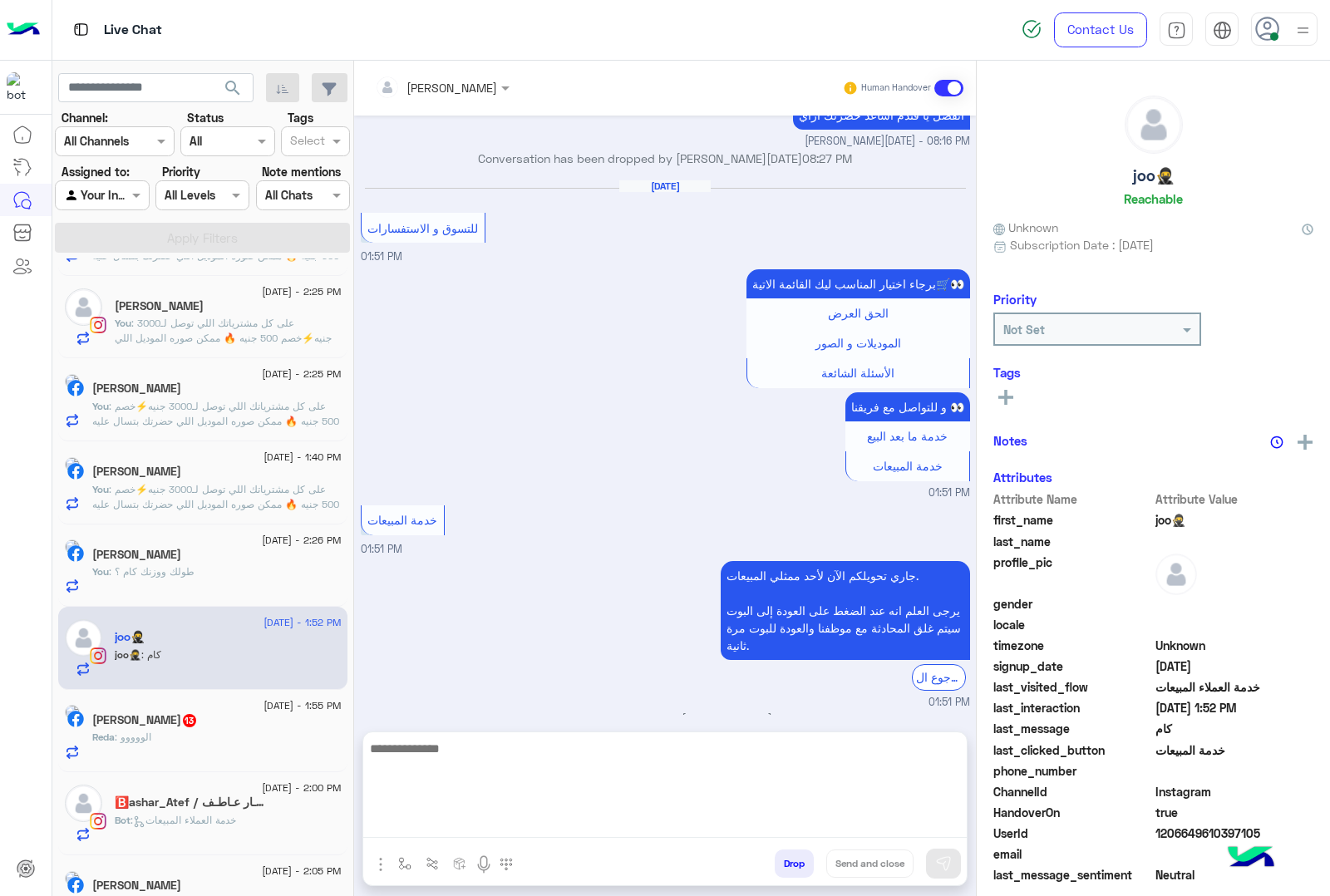
click at [454, 823] on textarea at bounding box center [665, 788] width 604 height 100
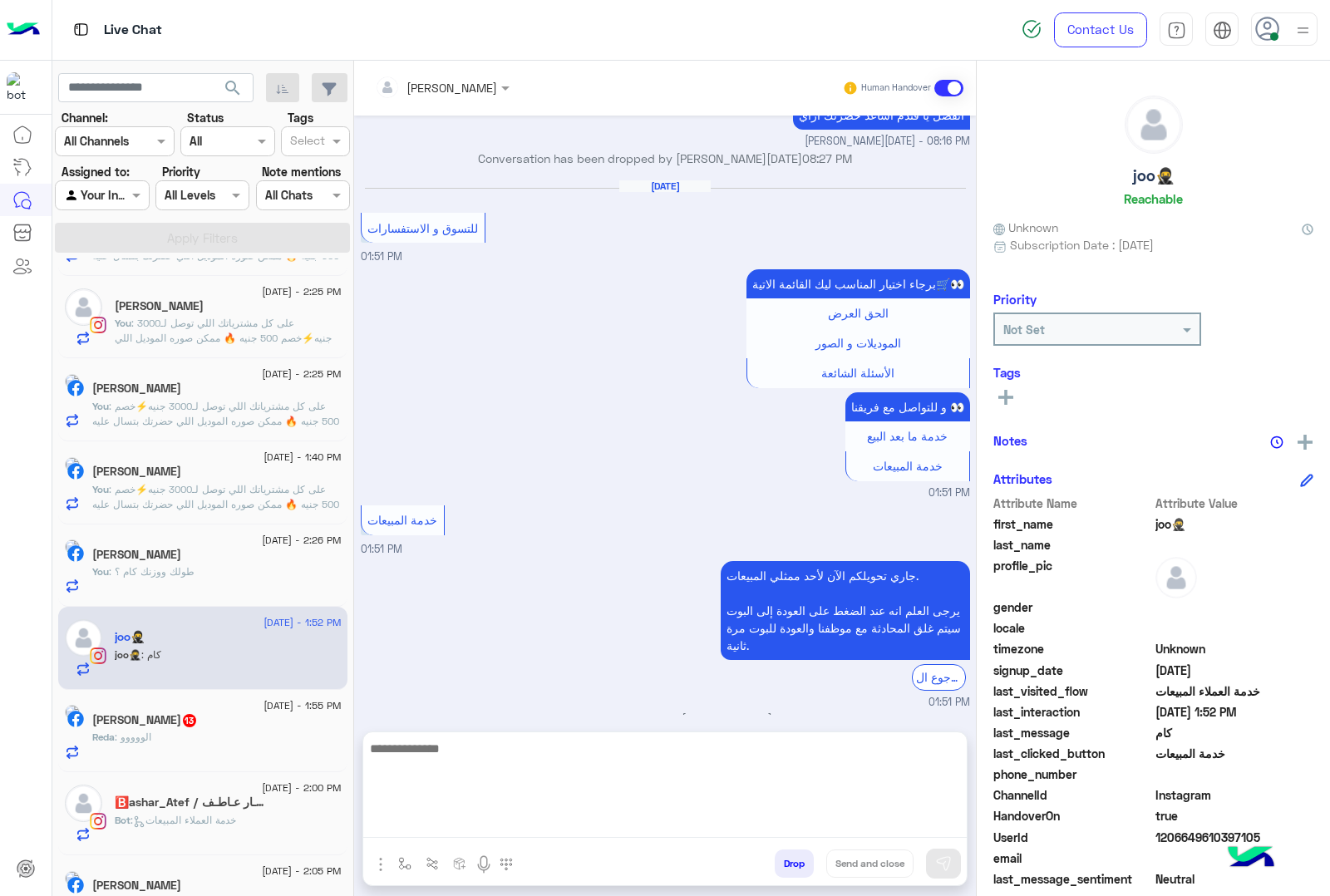
click at [438, 829] on textarea at bounding box center [665, 788] width 604 height 100
paste textarea "**********"
type textarea "**********"
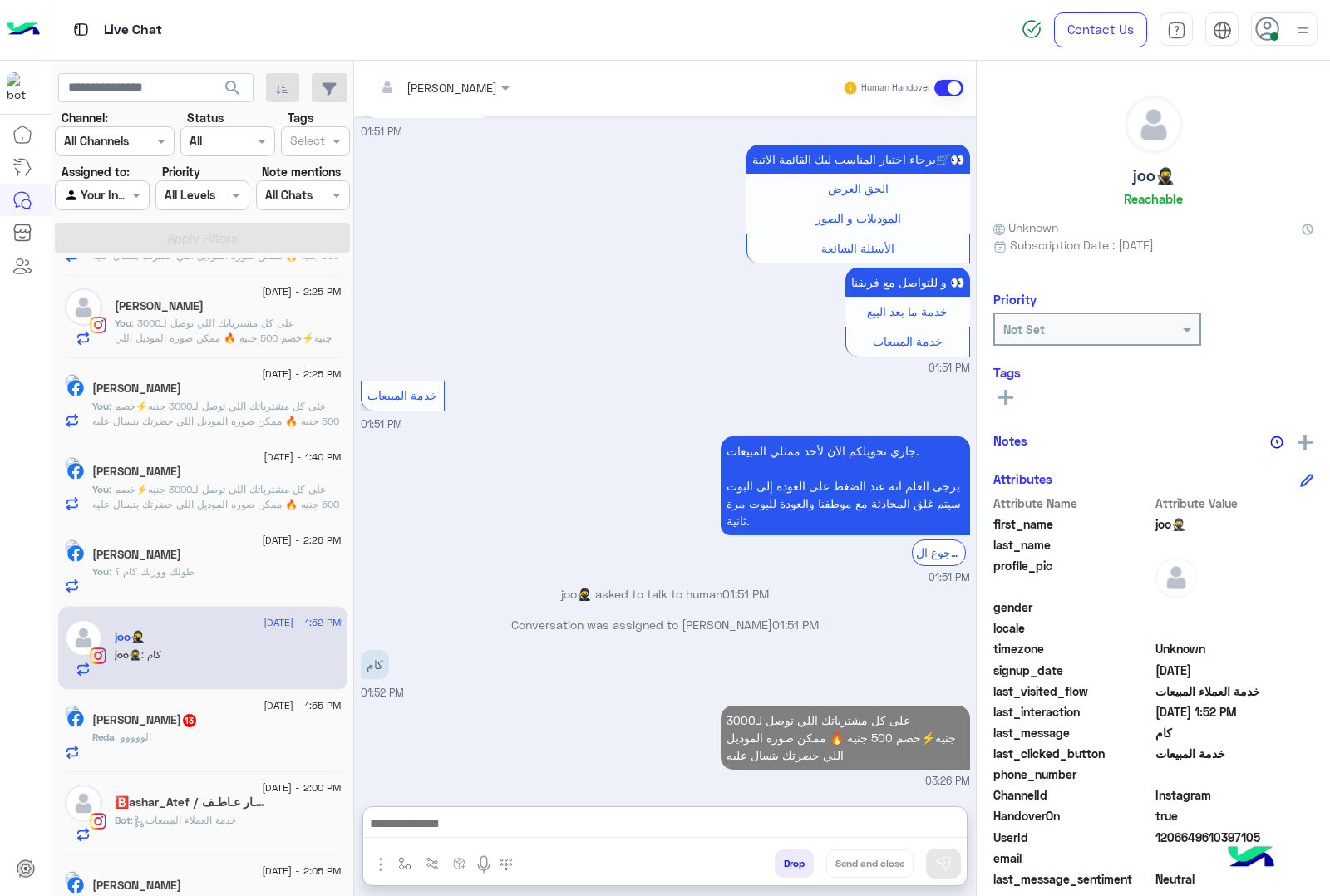
click at [227, 771] on div "[DATE] - 1:55 PM [PERSON_NAME] 13 Reda : الووووو" at bounding box center [203, 732] width 289 height 83
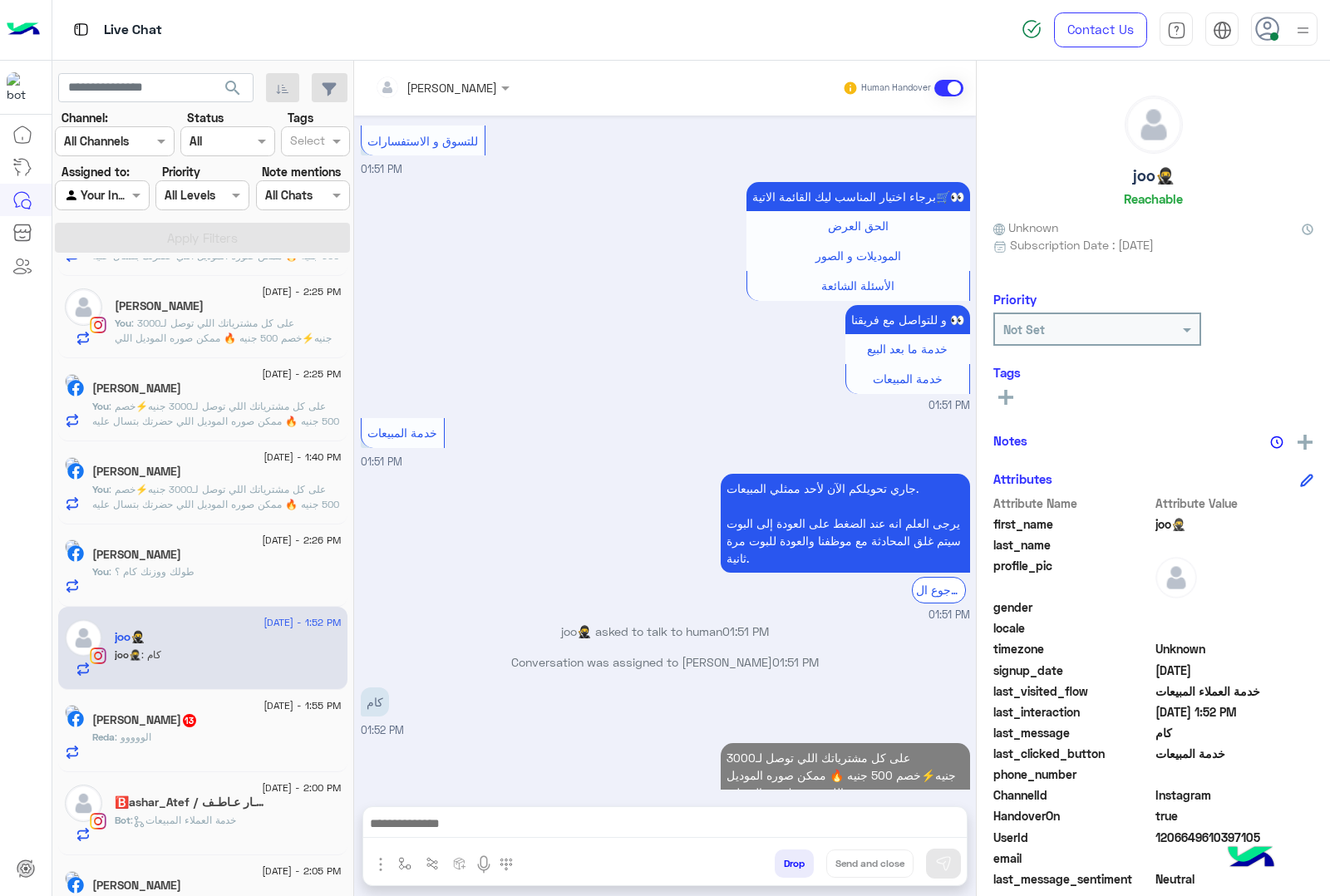
click at [209, 737] on div "Reda : الووووو" at bounding box center [217, 745] width 249 height 29
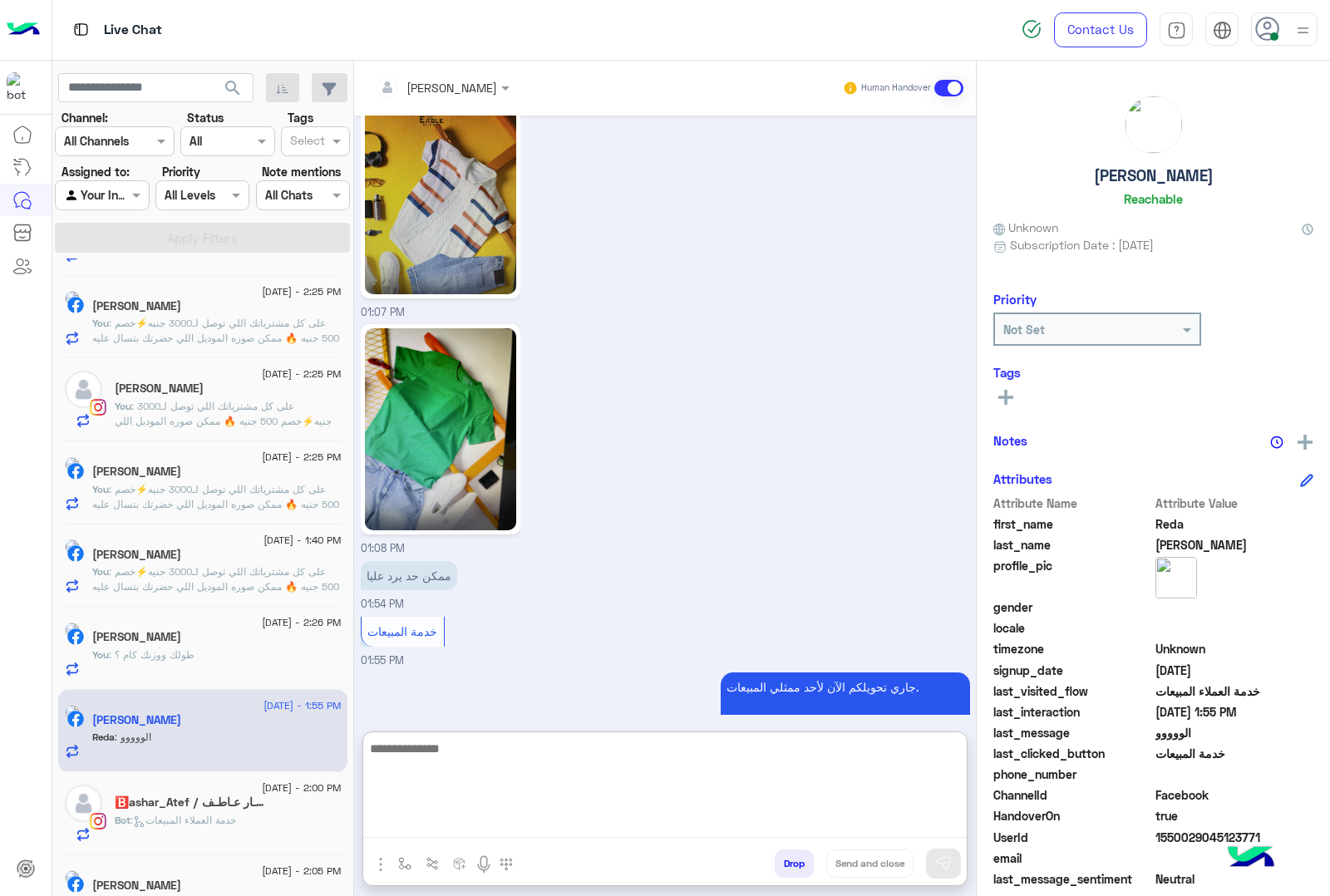
click at [442, 819] on textarea at bounding box center [665, 788] width 604 height 100
type textarea "*****"
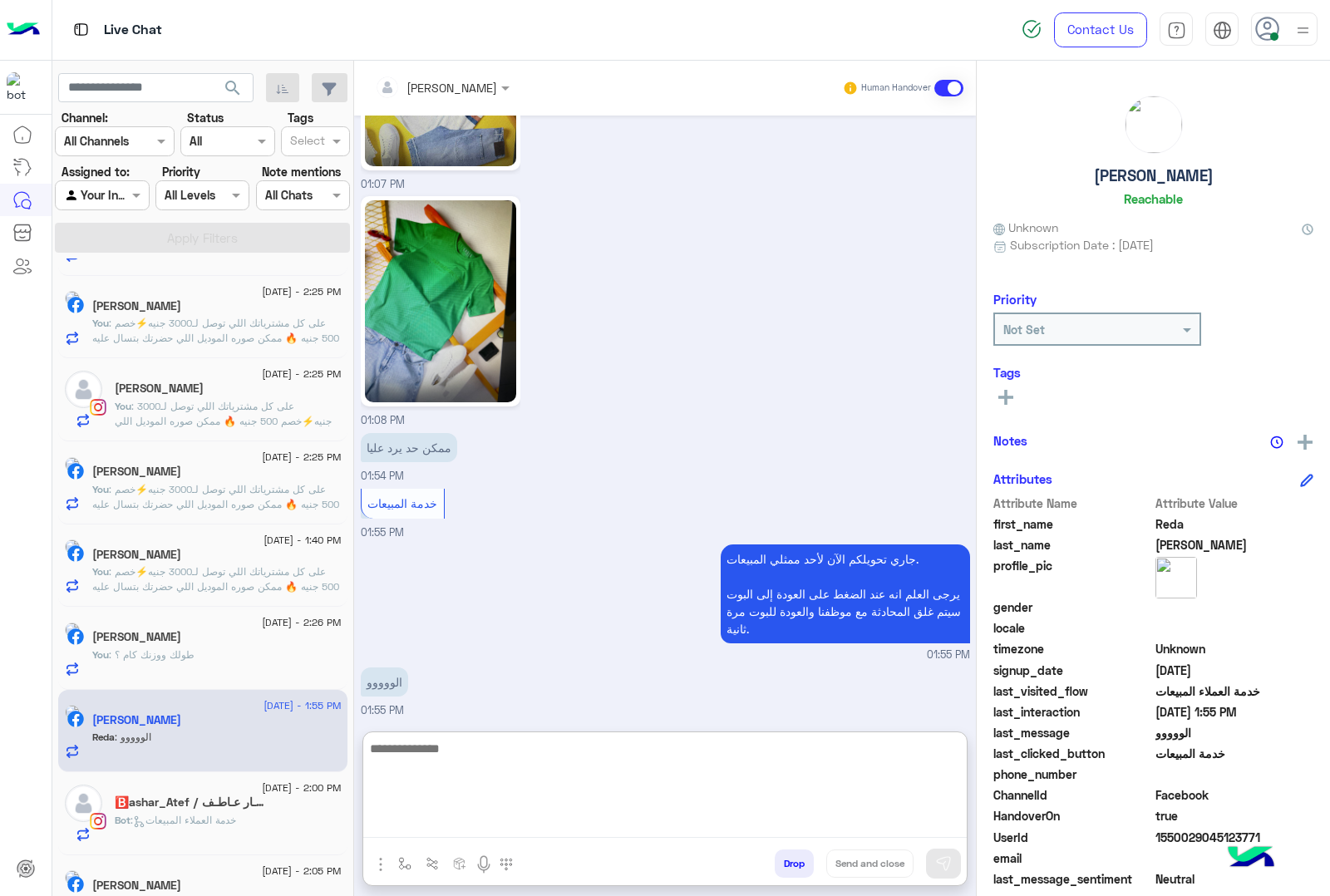
paste textarea "**********"
type textarea "**********"
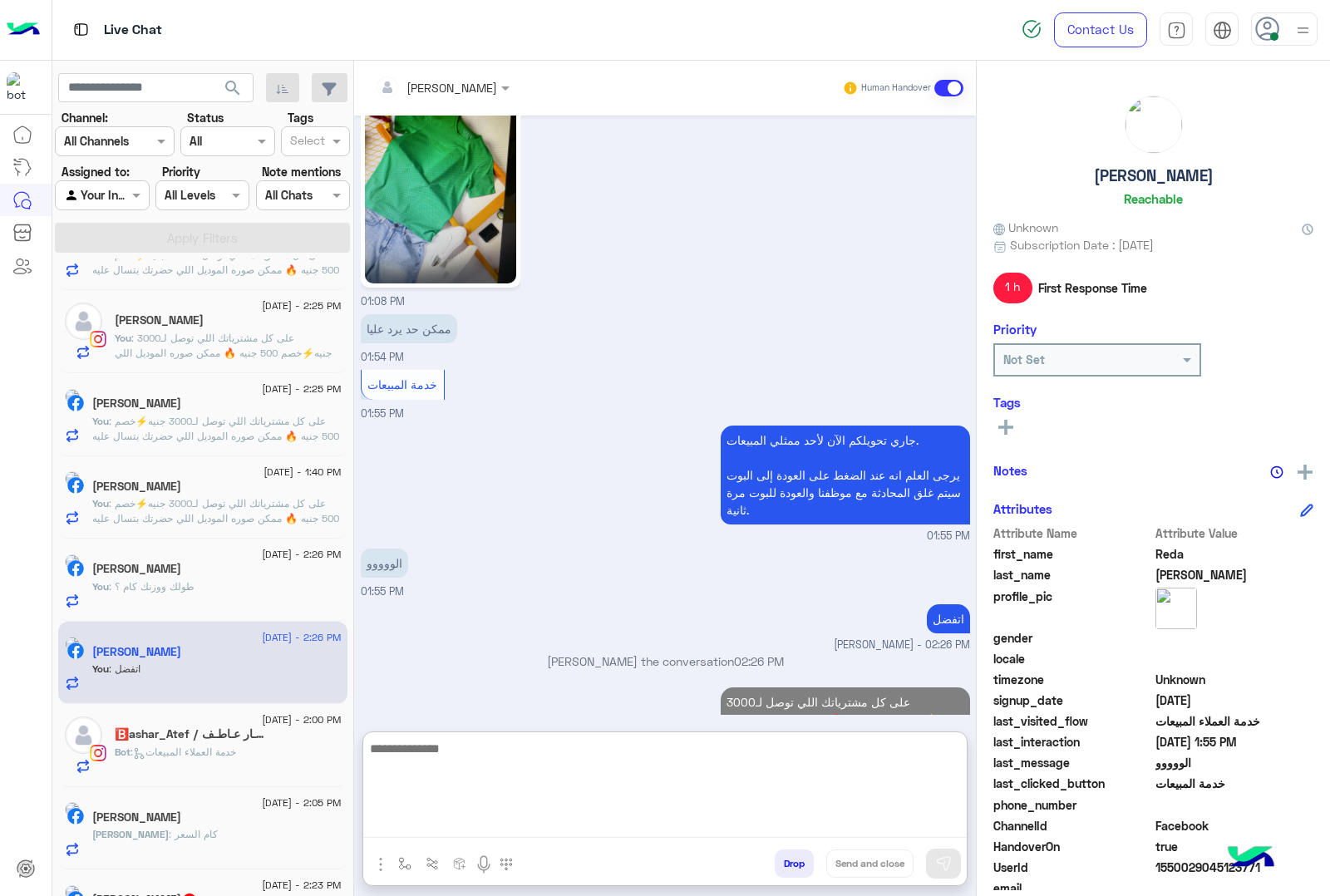
scroll to position [836, 0]
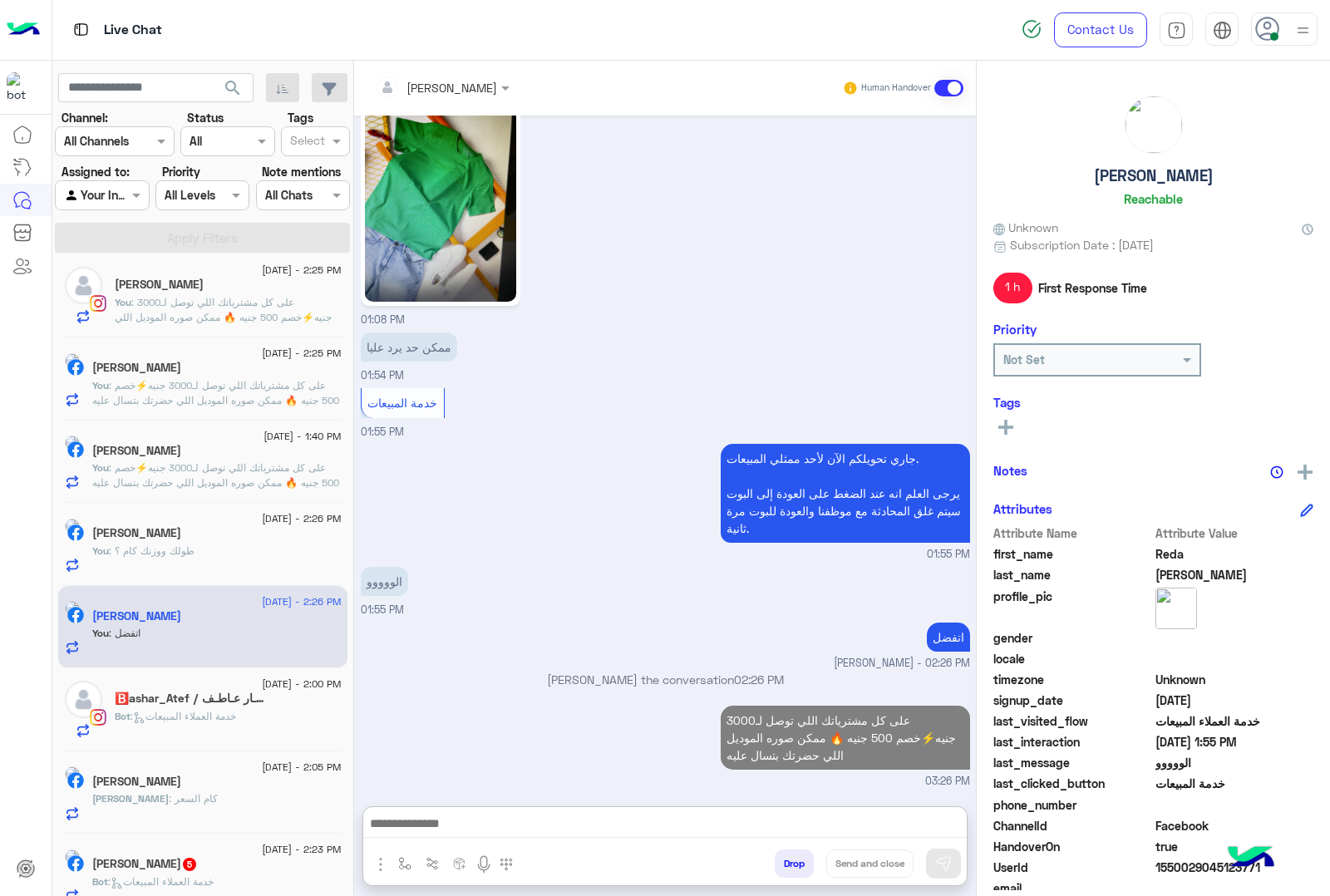
click at [217, 722] on span ": خدمة العملاء المبيعات" at bounding box center [184, 716] width 106 height 12
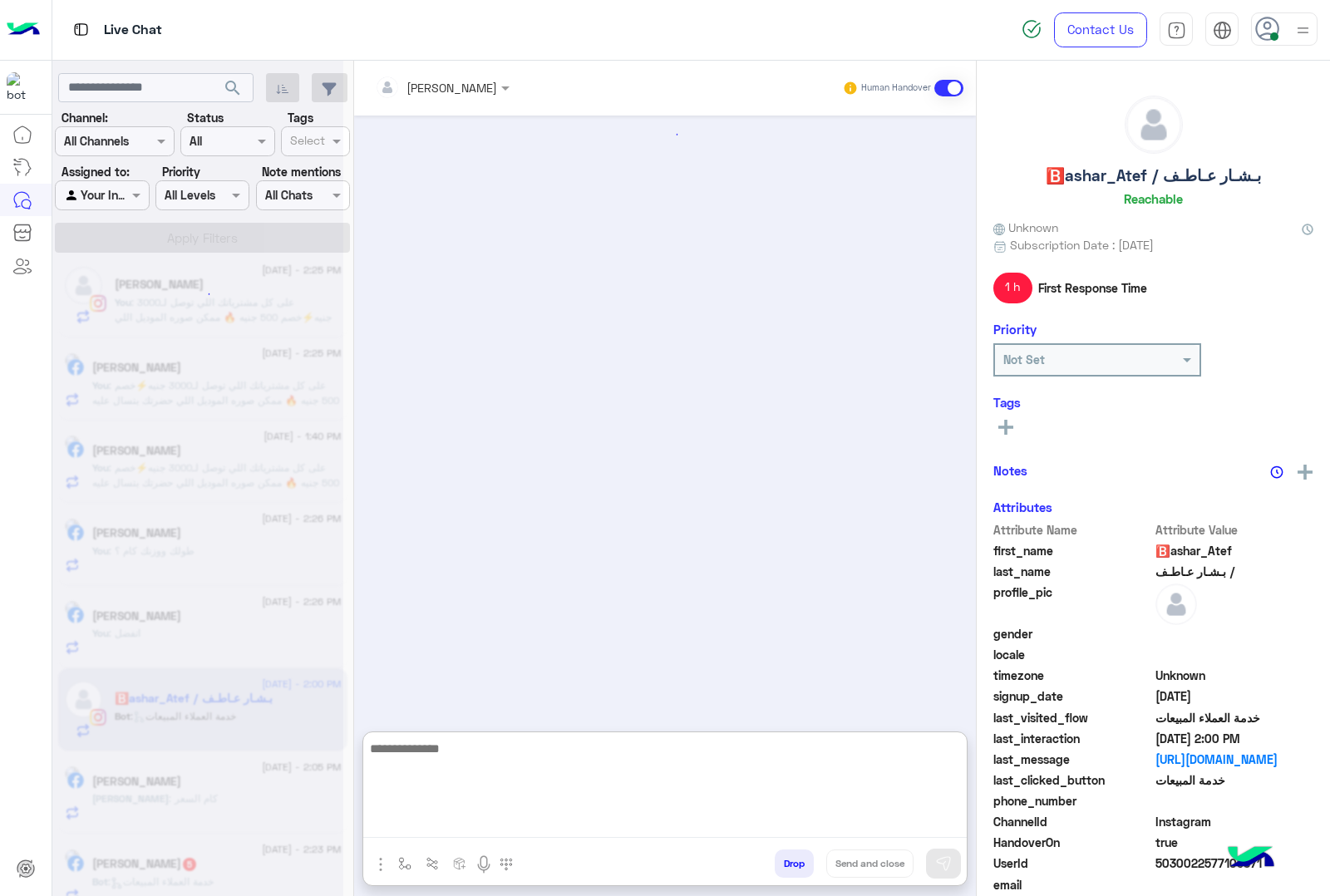
click at [445, 815] on textarea at bounding box center [665, 788] width 604 height 100
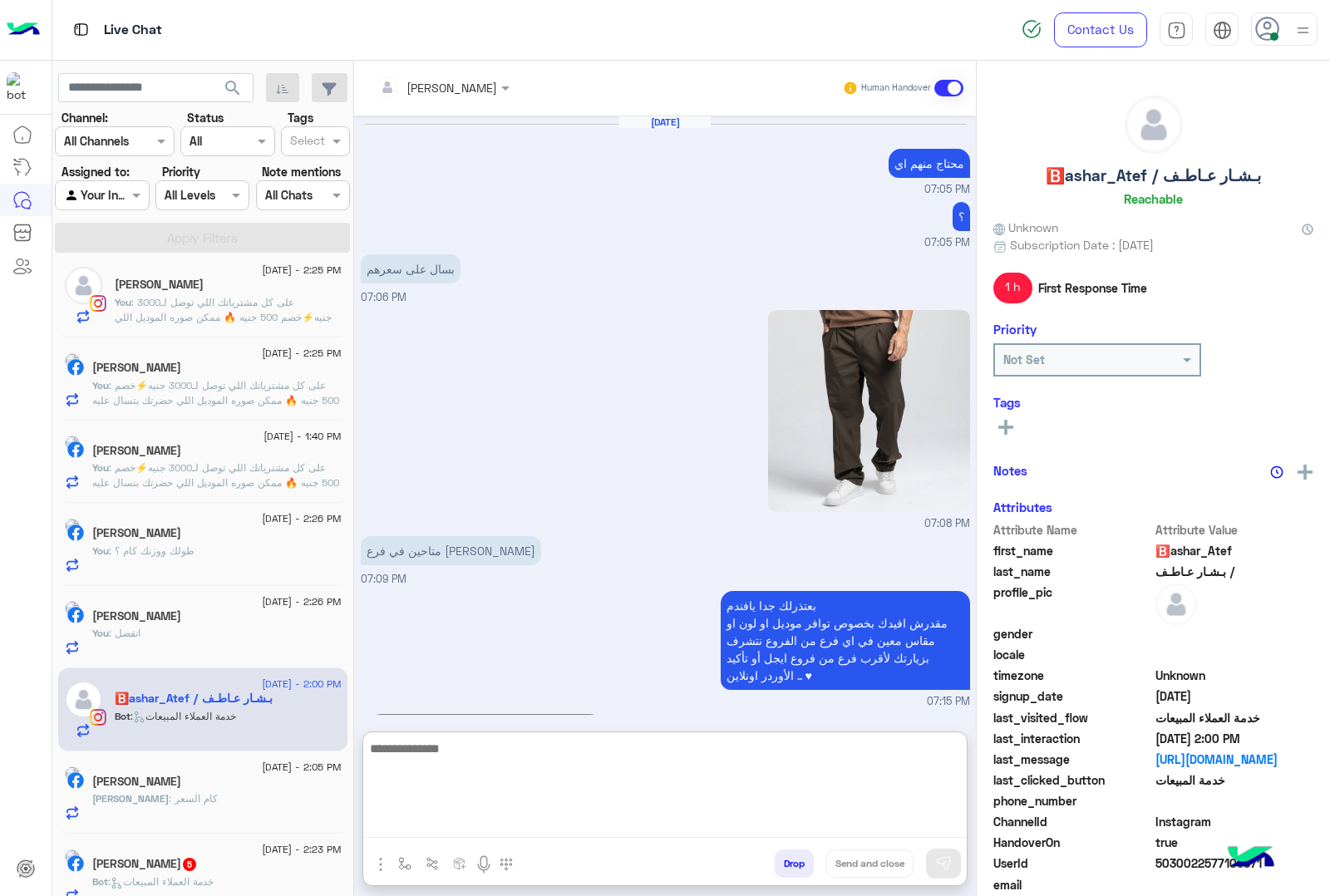
scroll to position [1931, 0]
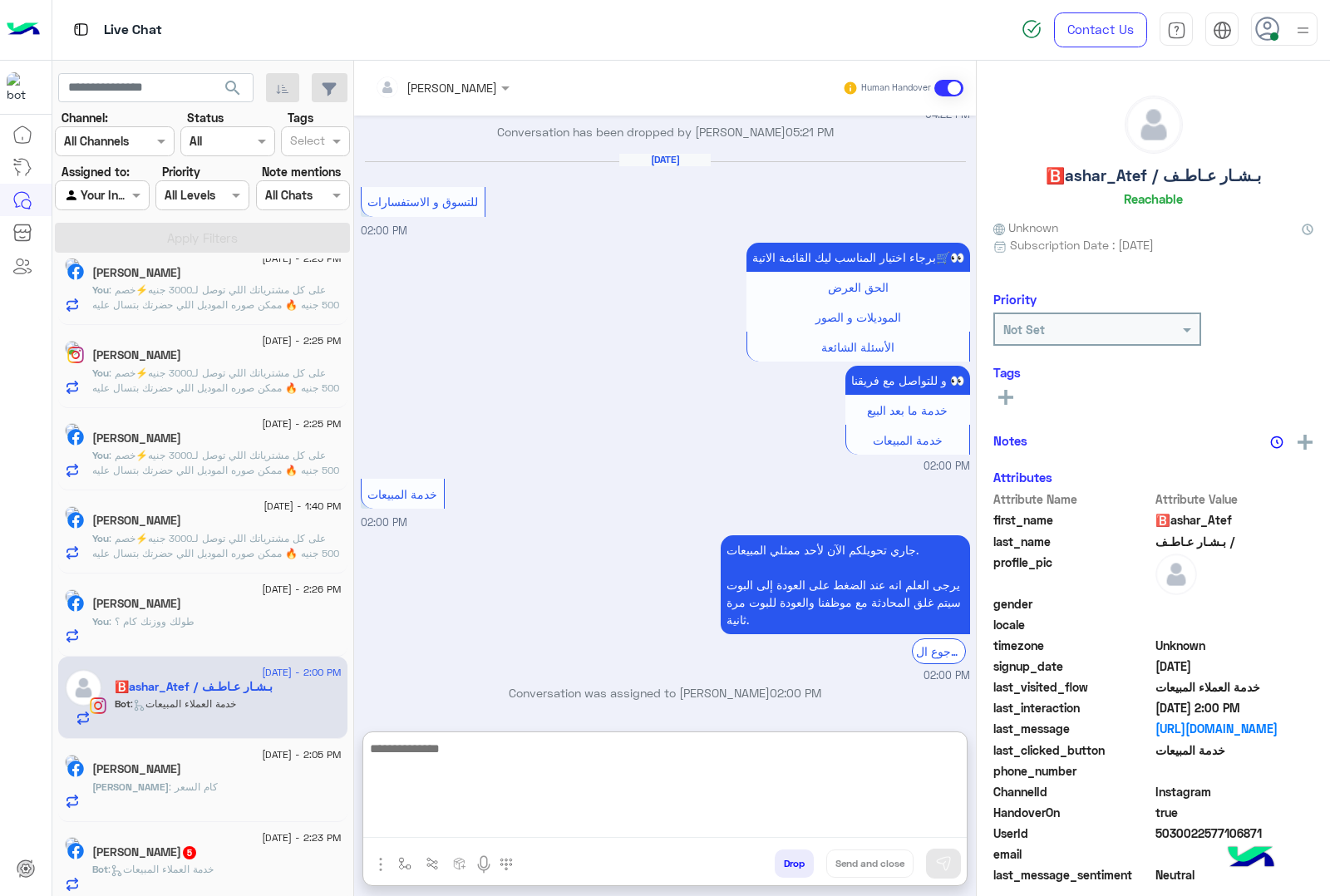
paste textarea "**********"
type textarea "**********"
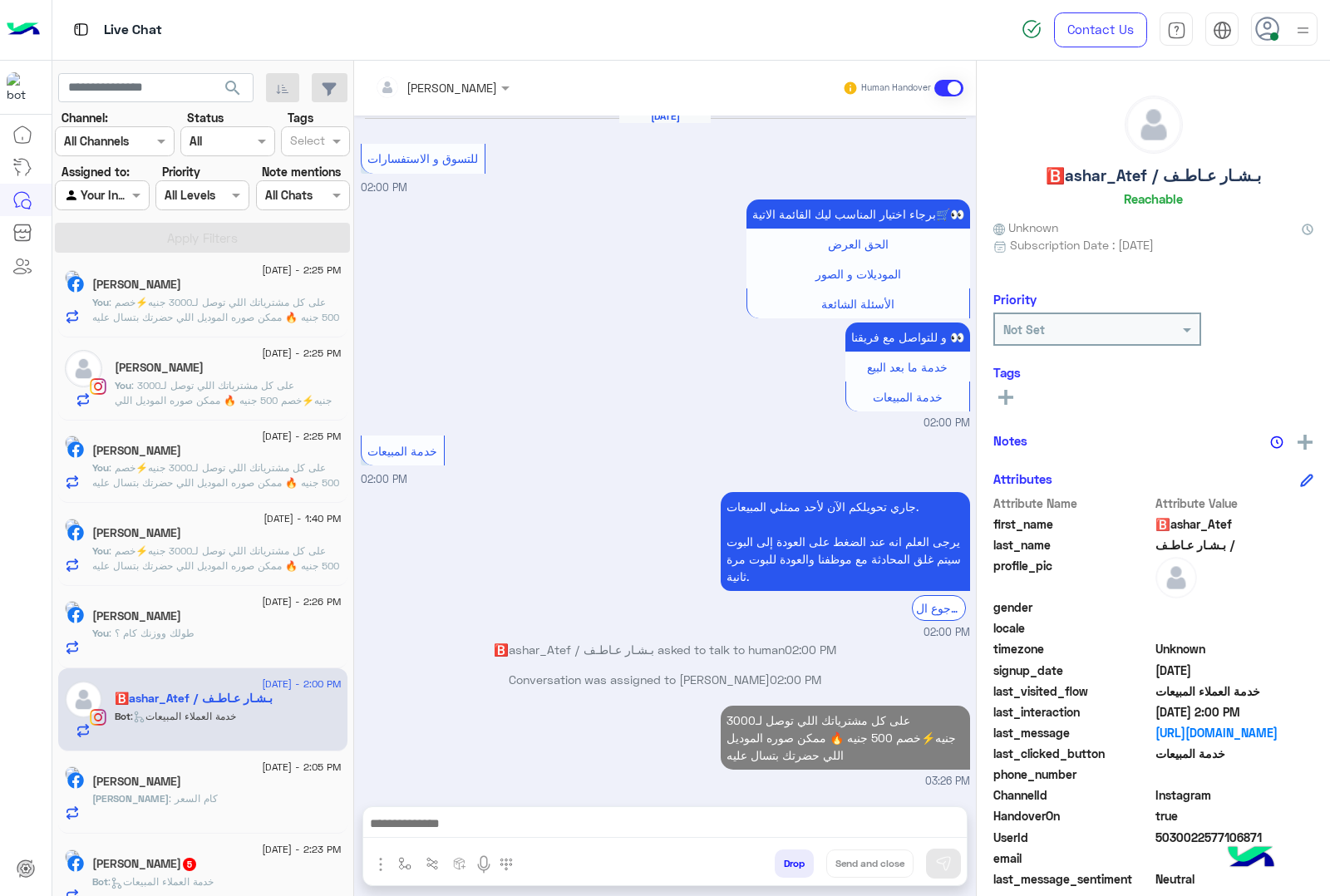
click at [189, 806] on p "[PERSON_NAME] : كام السعر" at bounding box center [155, 798] width 126 height 15
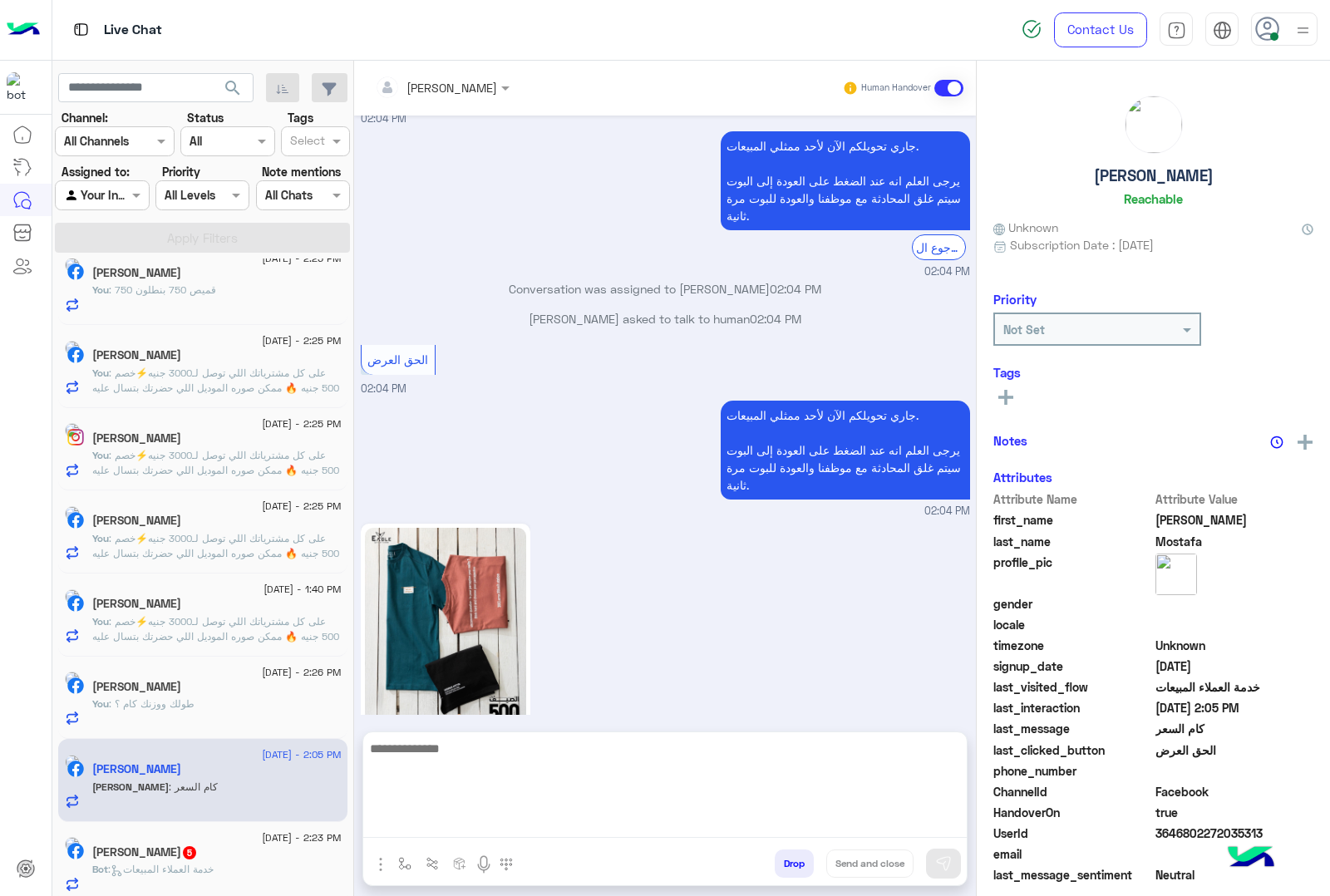
scroll to position [838, 0]
click at [455, 828] on textarea at bounding box center [665, 788] width 604 height 100
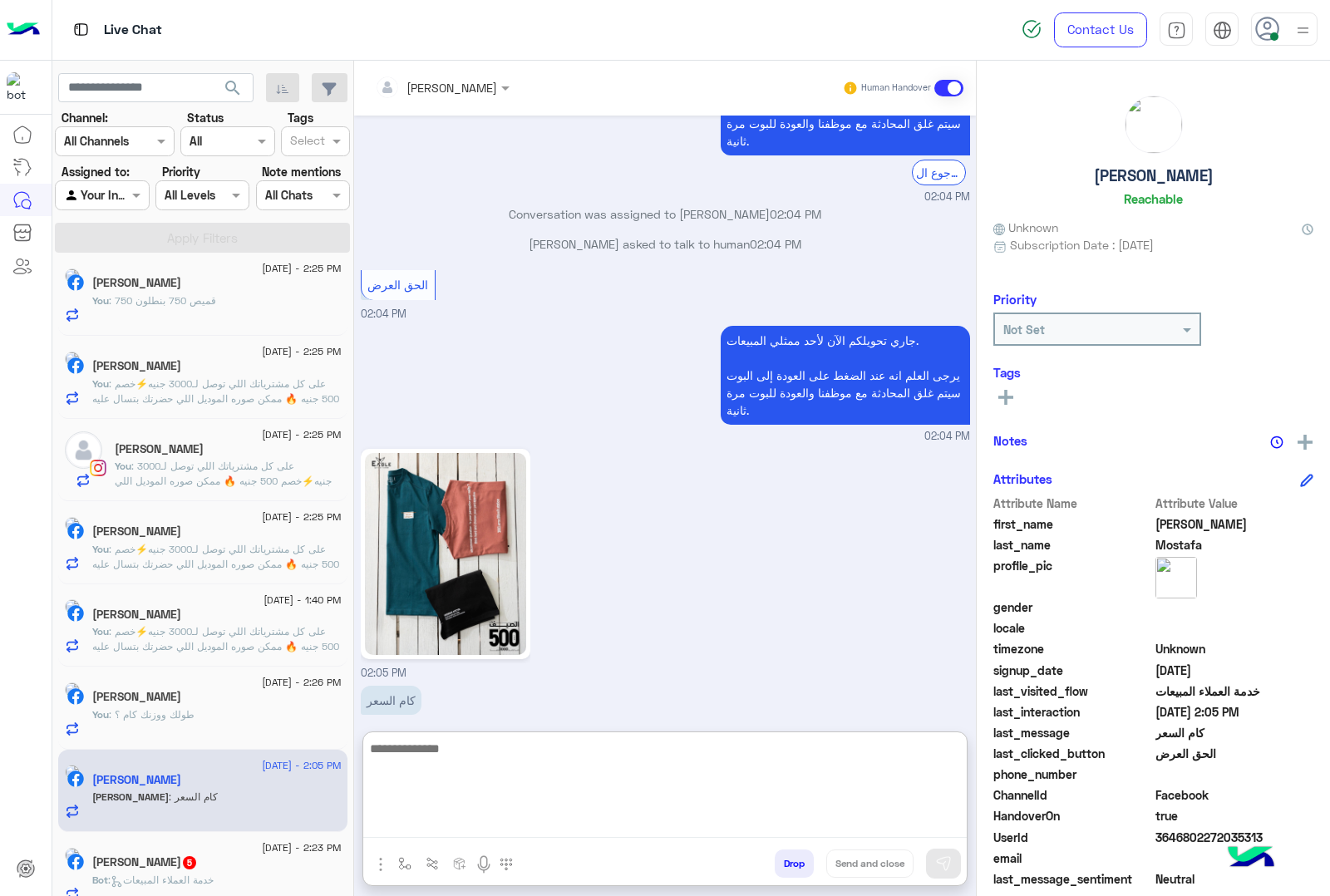
scroll to position [865, 0]
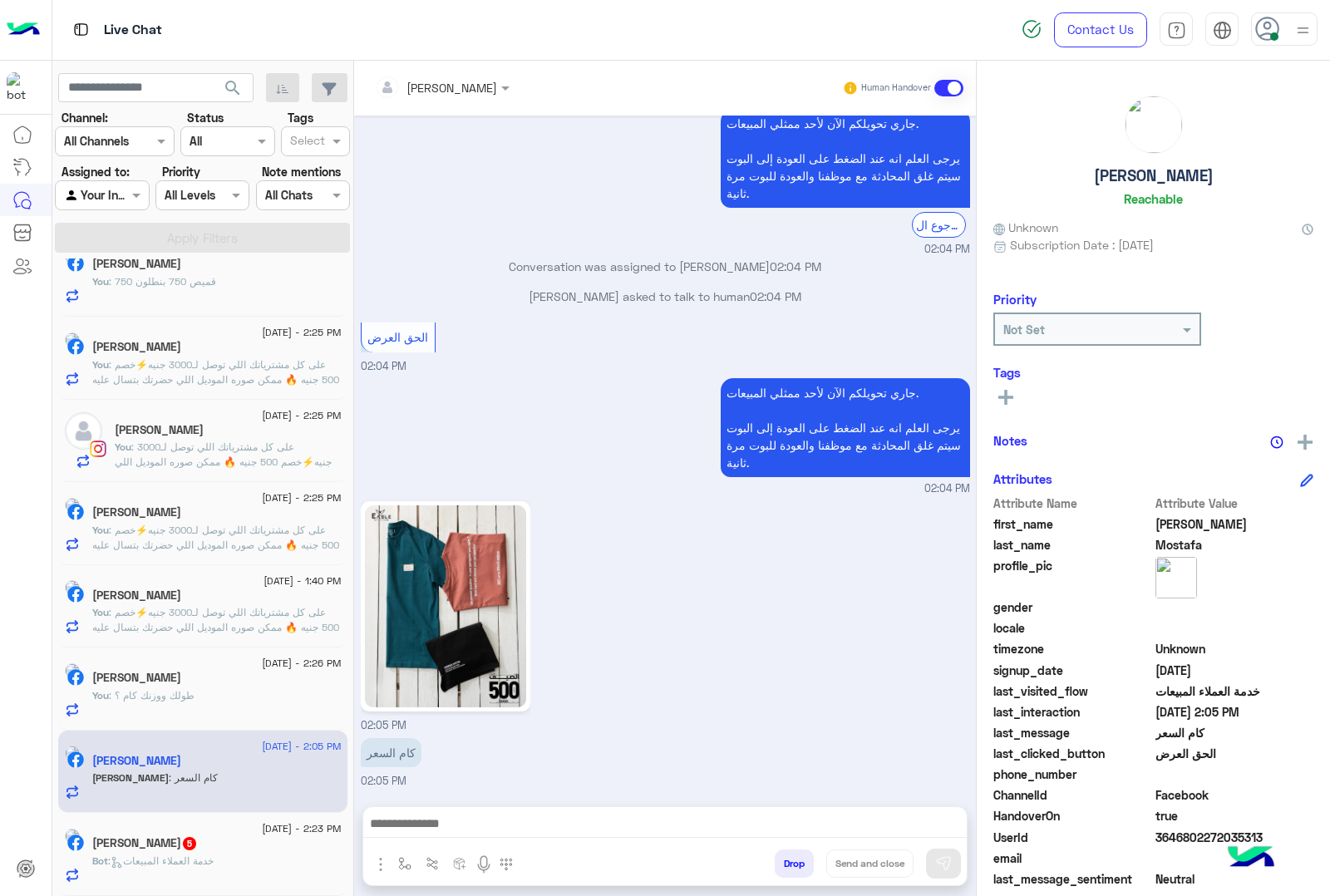
click at [208, 861] on span ": خدمة العملاء المبيعات" at bounding box center [161, 861] width 106 height 12
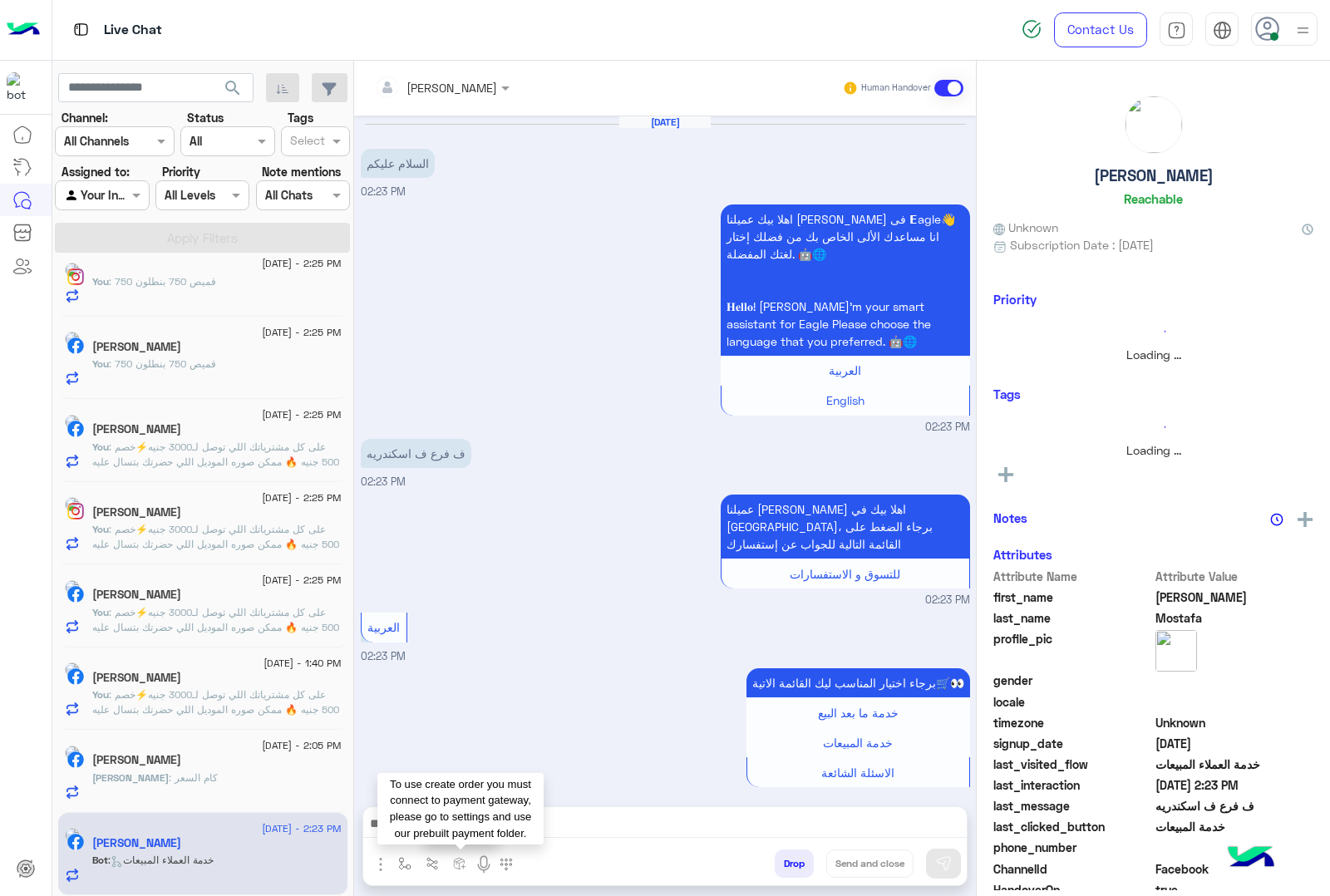
scroll to position [624, 0]
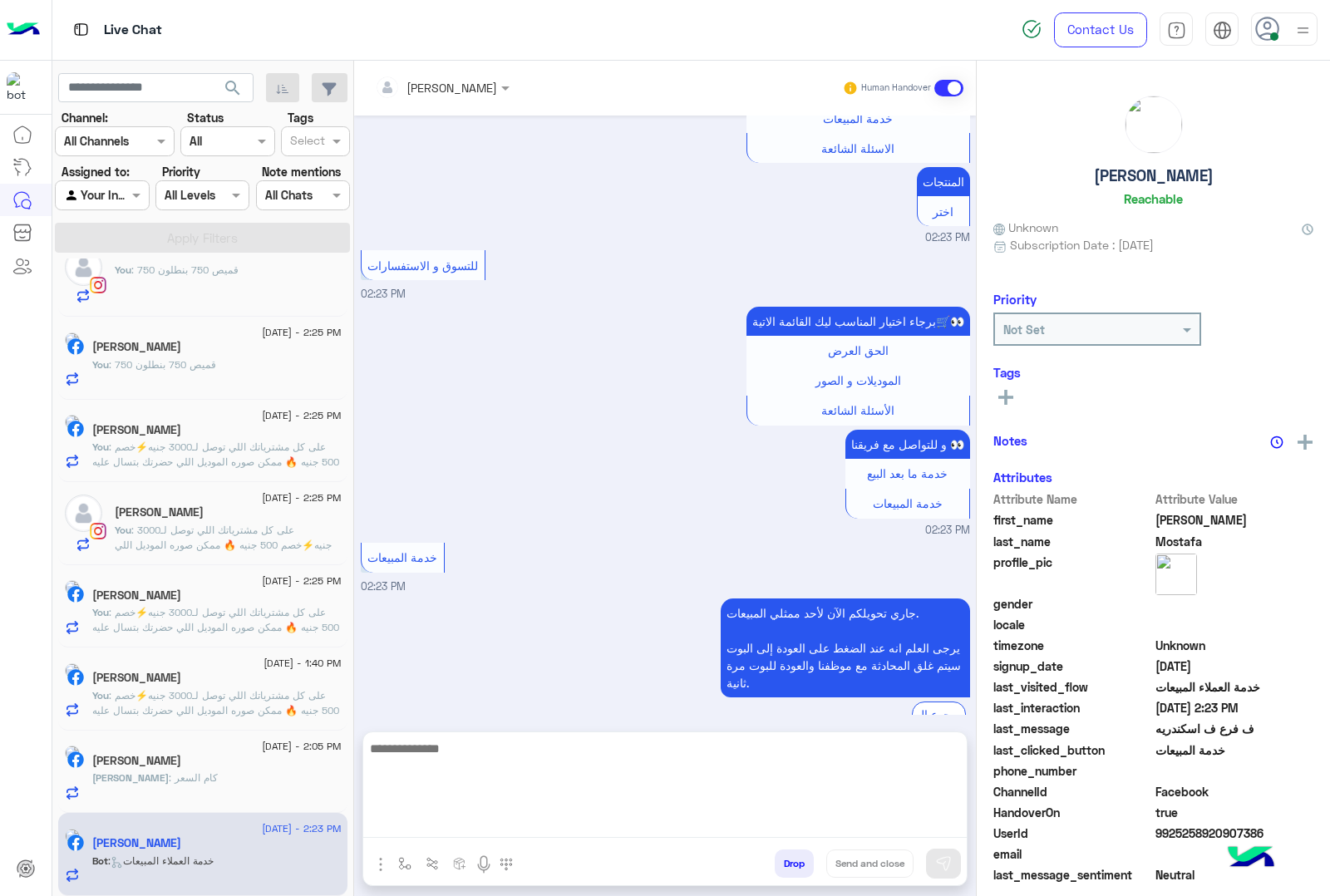
click at [484, 825] on textarea at bounding box center [665, 788] width 604 height 100
paste textarea "**********"
type textarea "**********"
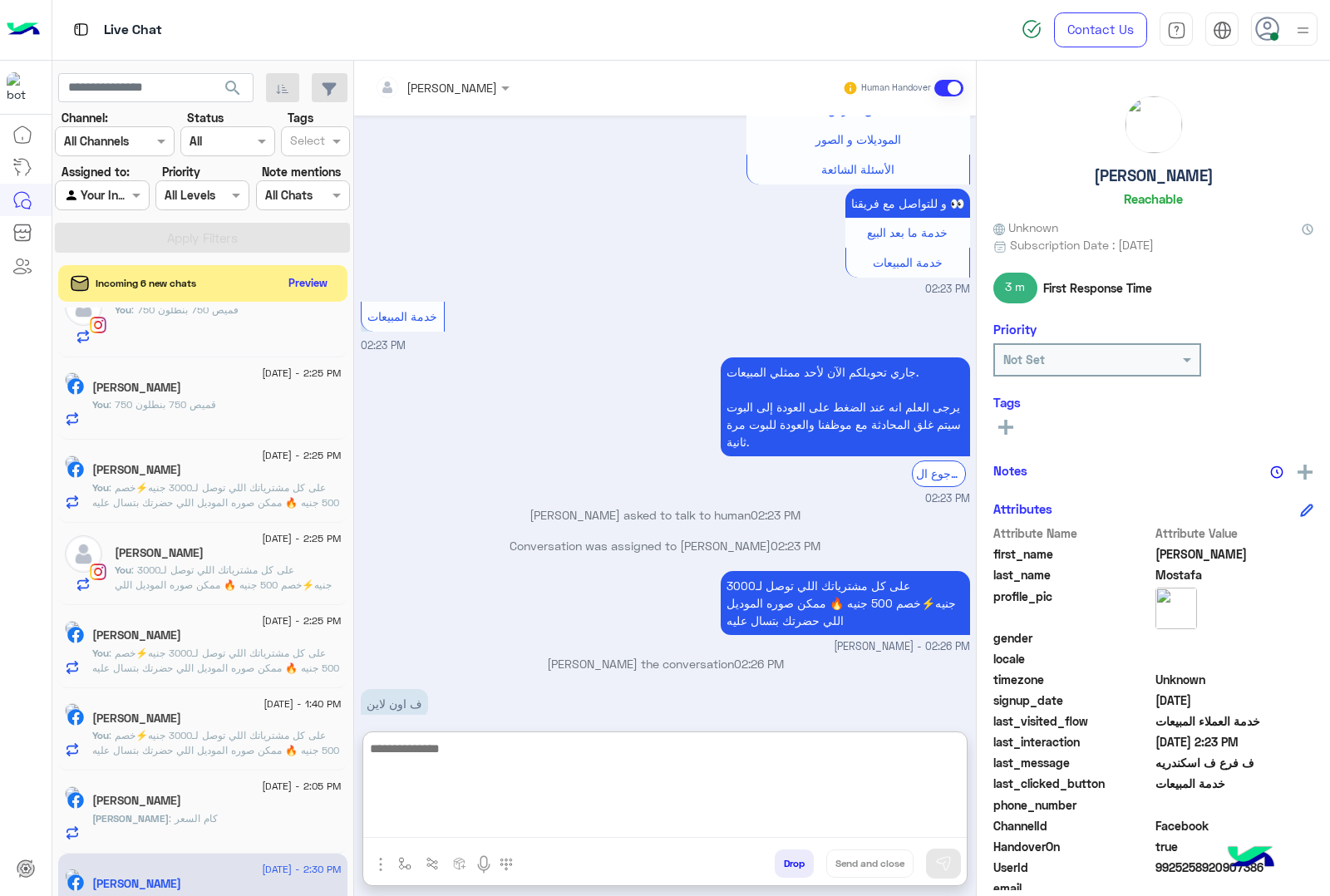
scroll to position [873, 0]
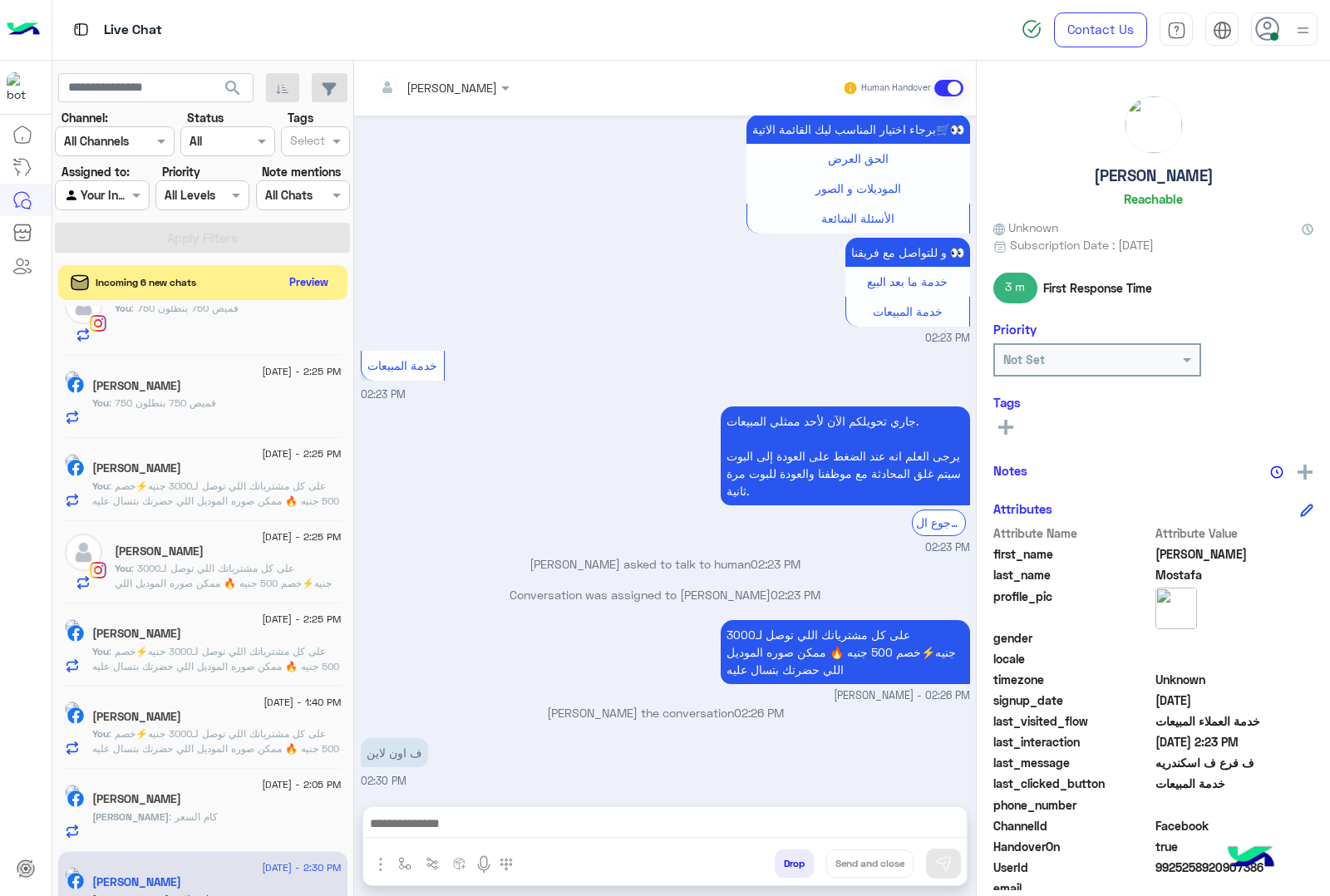
click at [292, 282] on button "Preview" at bounding box center [309, 282] width 52 height 23
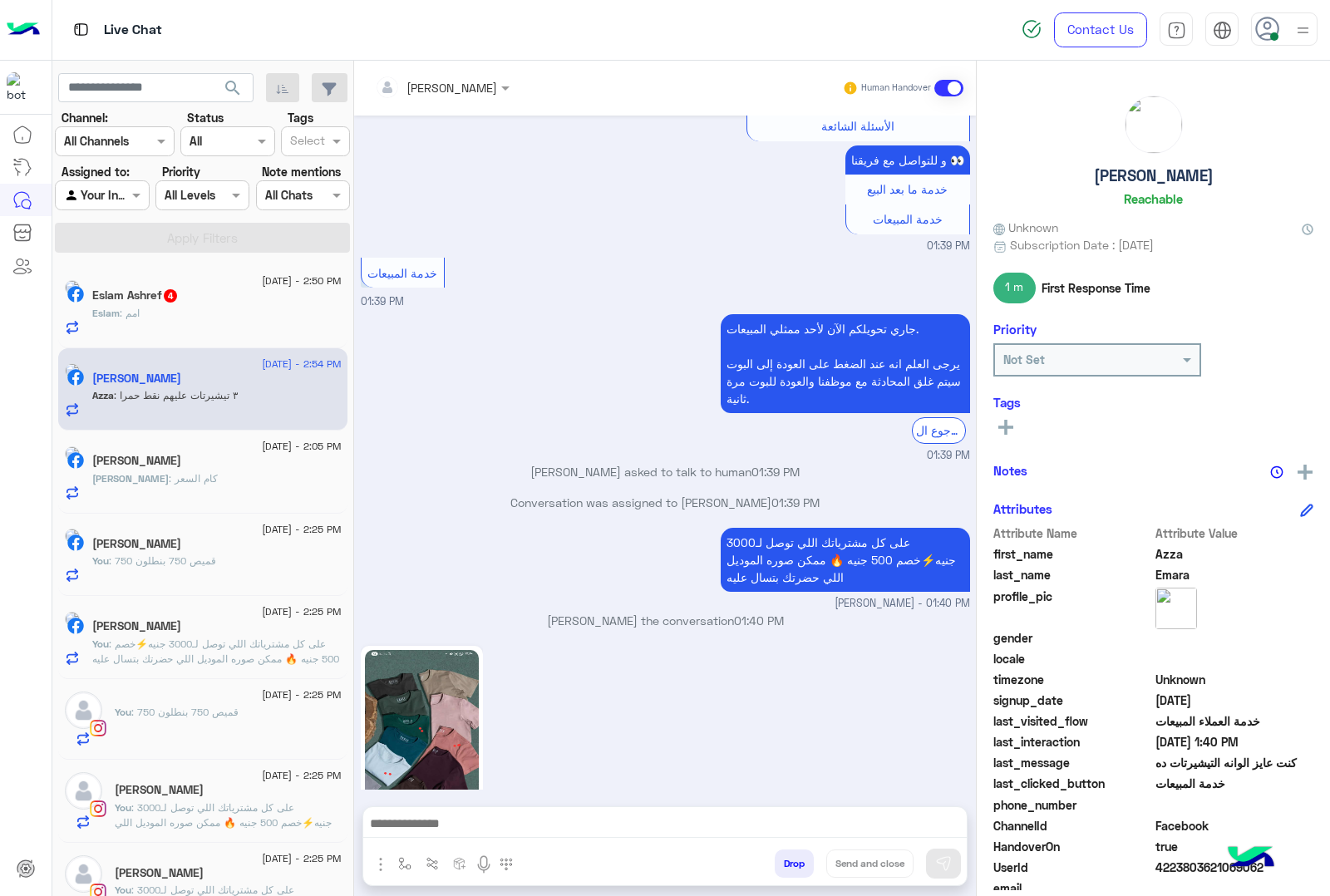
scroll to position [3110, 0]
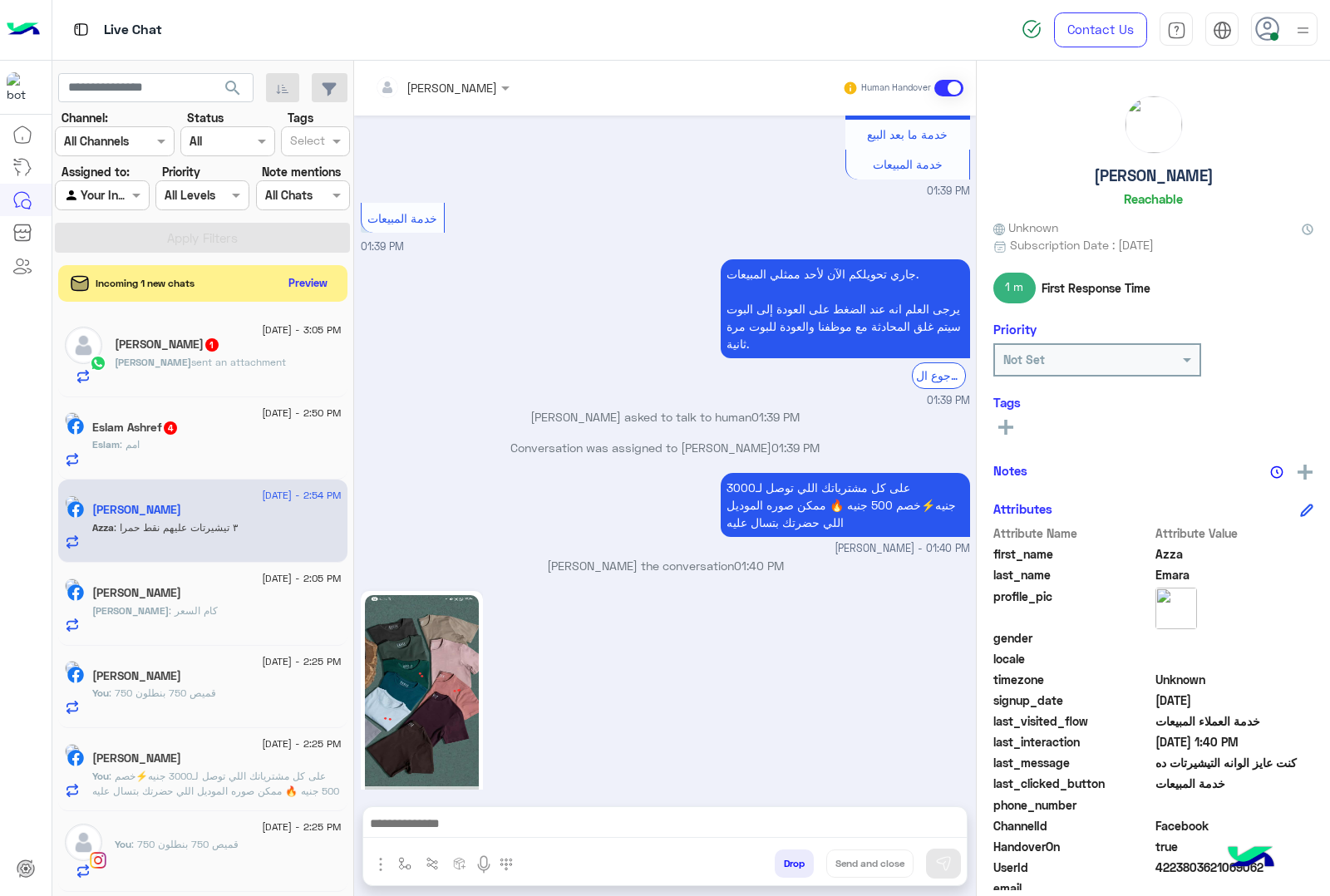
click at [495, 811] on div at bounding box center [665, 828] width 604 height 42
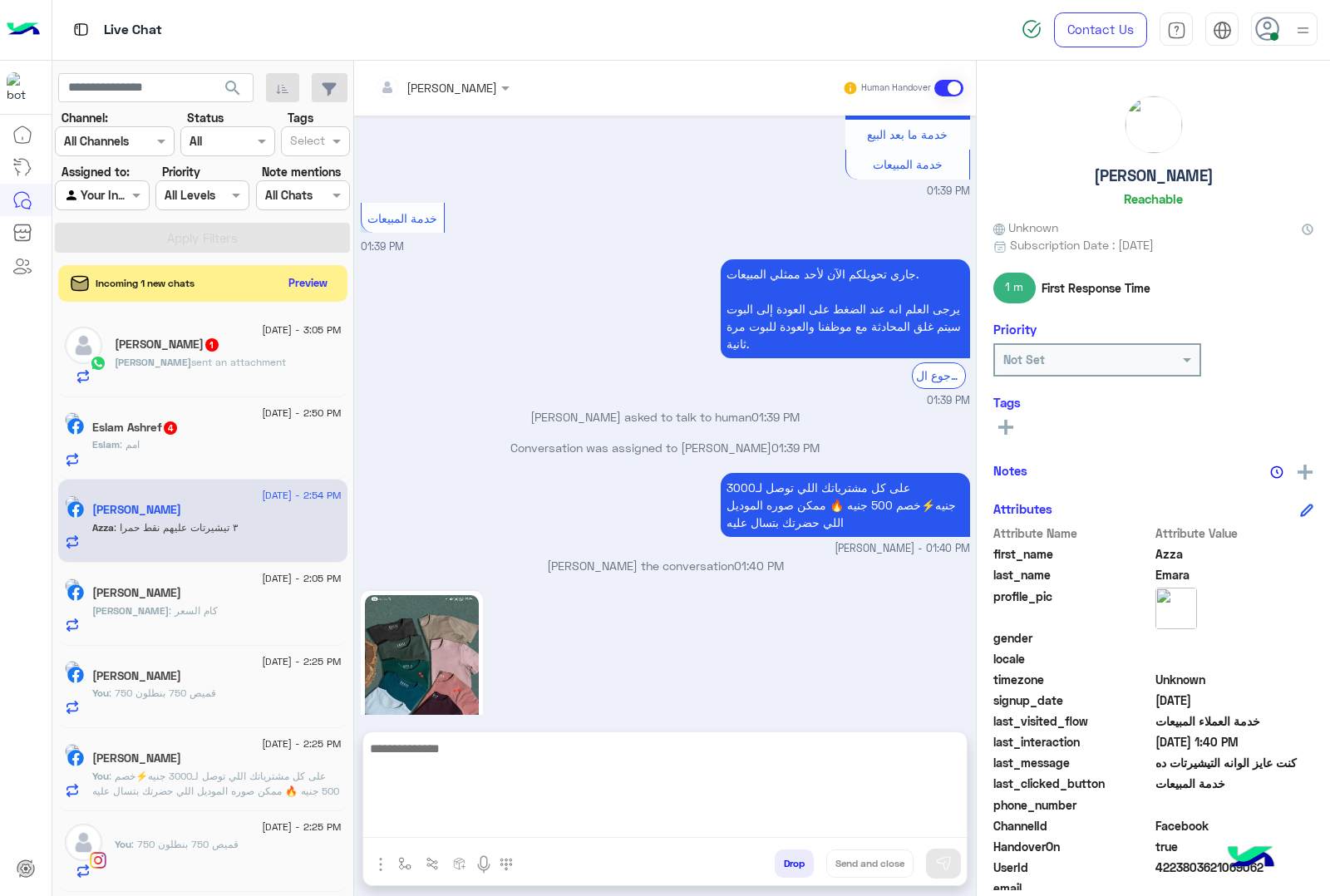
click at [455, 827] on textarea at bounding box center [665, 788] width 604 height 100
type textarea "**********"
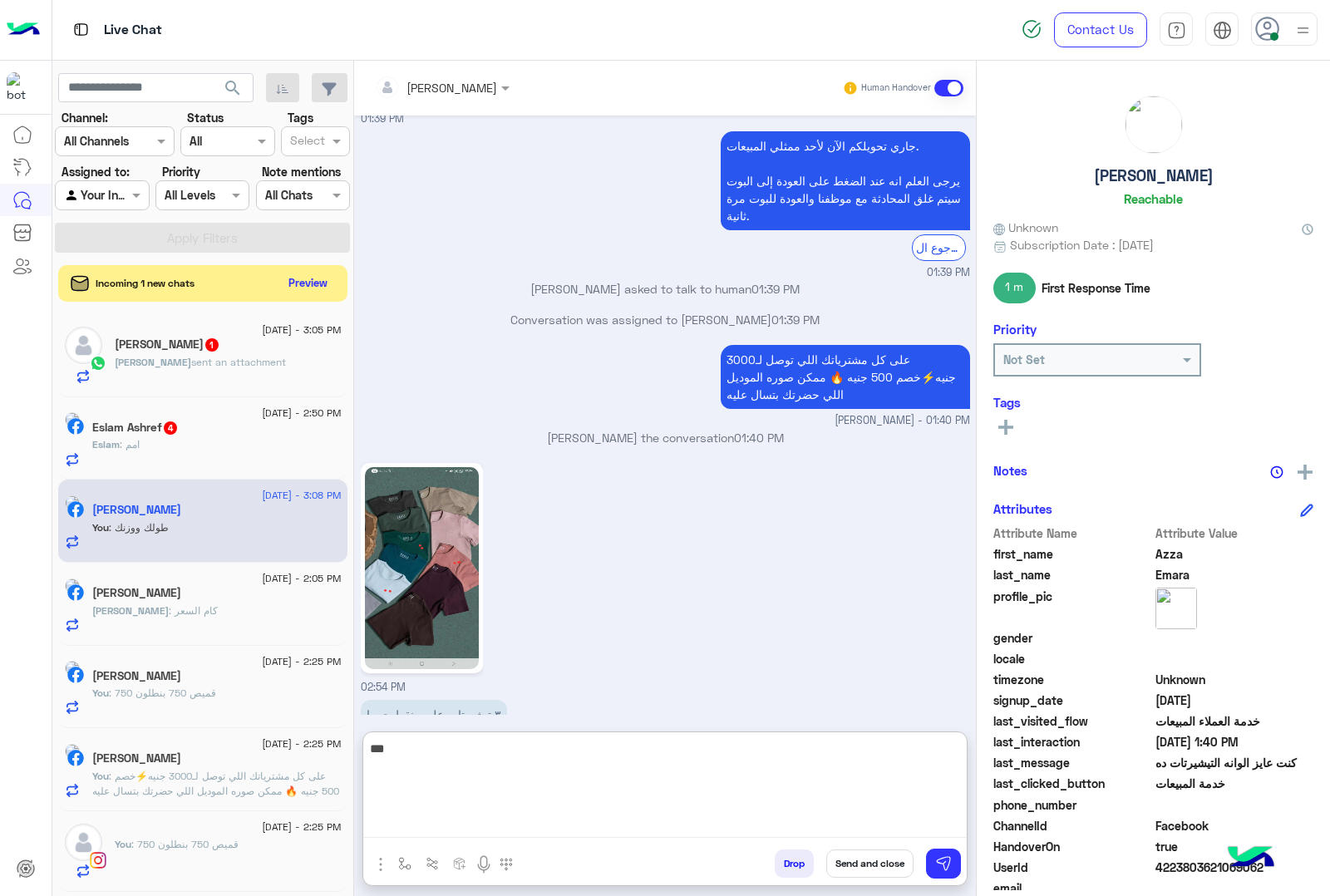
type textarea "****"
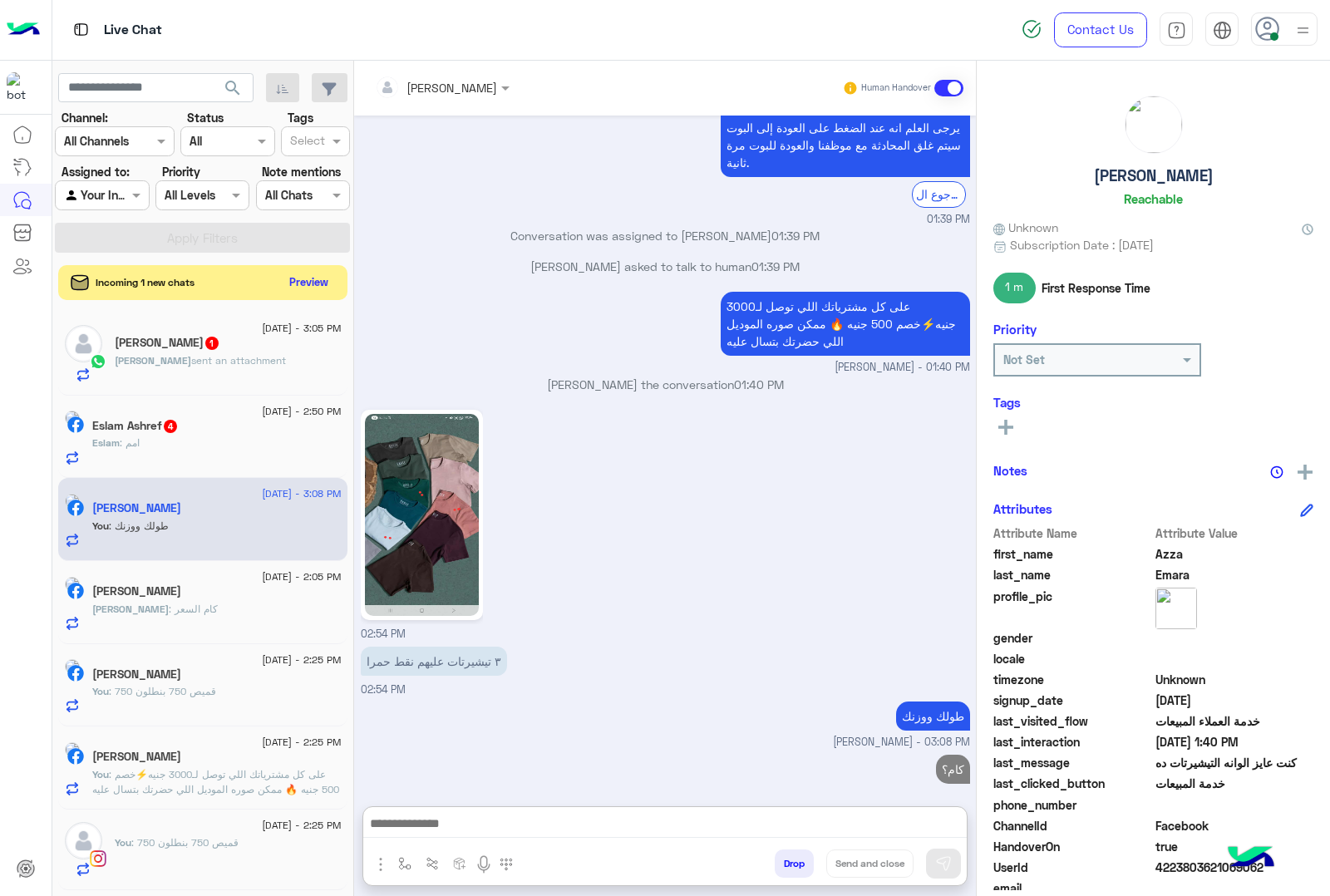
click at [313, 283] on button "Preview" at bounding box center [309, 282] width 52 height 23
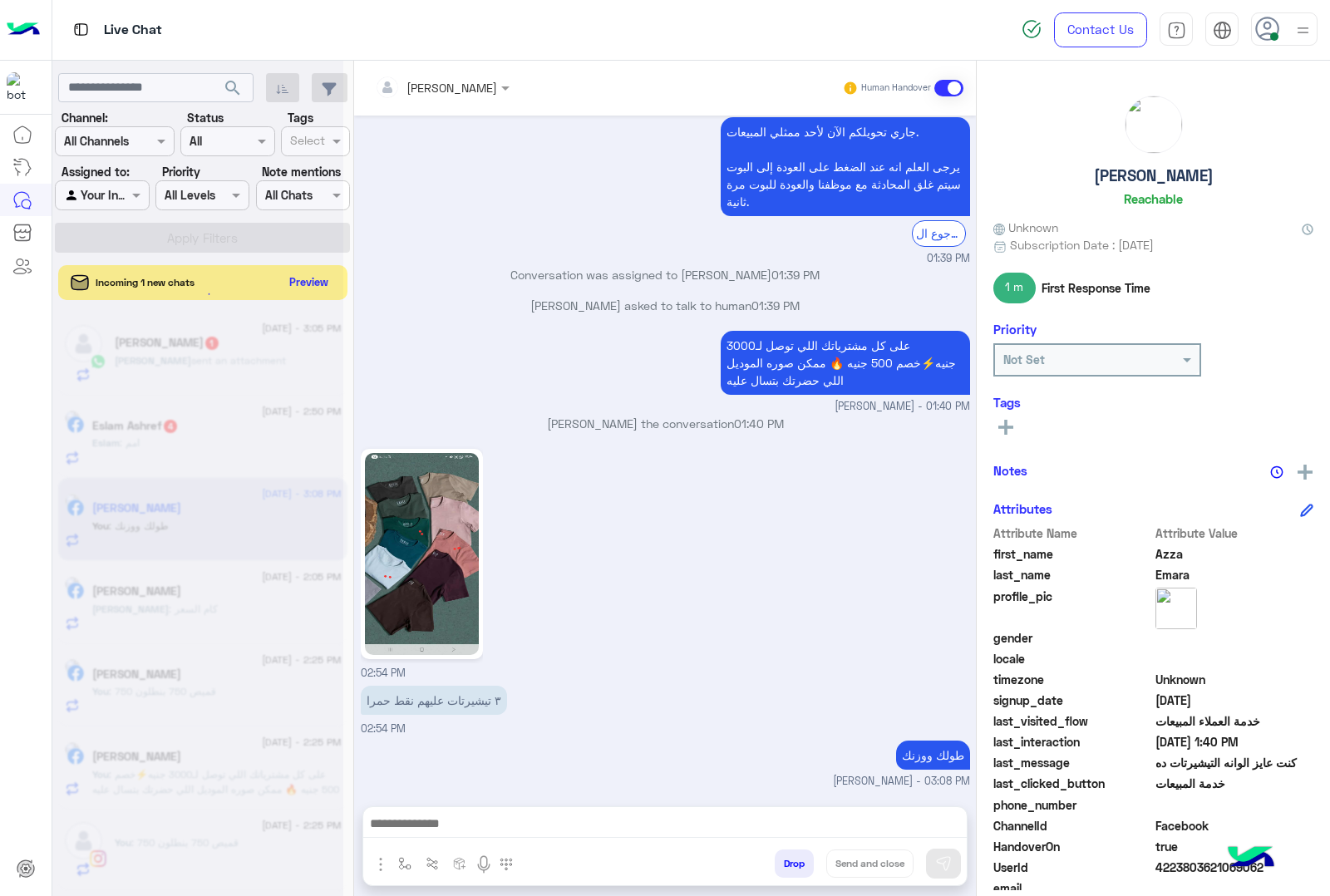
scroll to position [3217, 0]
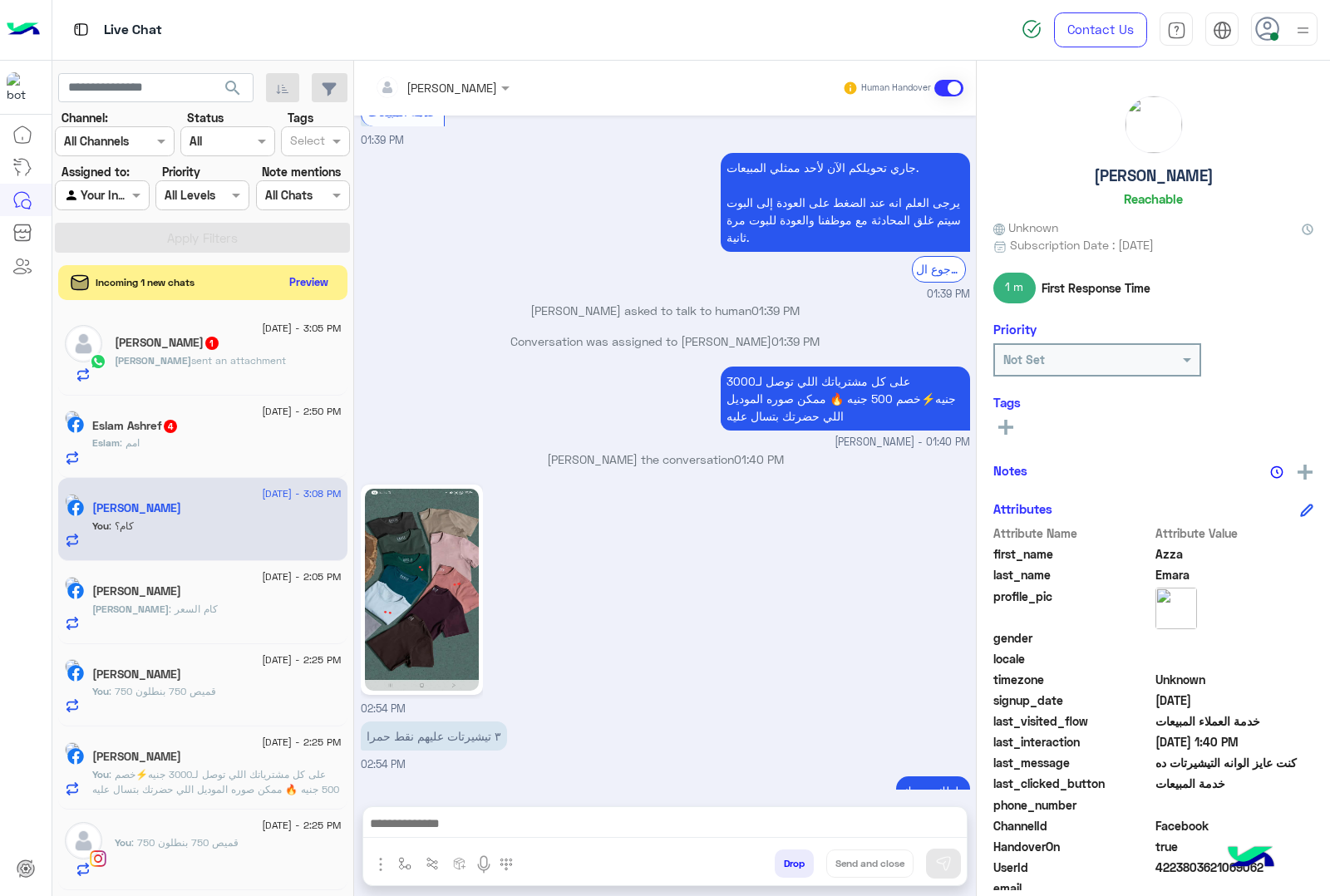
click at [313, 283] on button "Preview" at bounding box center [309, 282] width 52 height 23
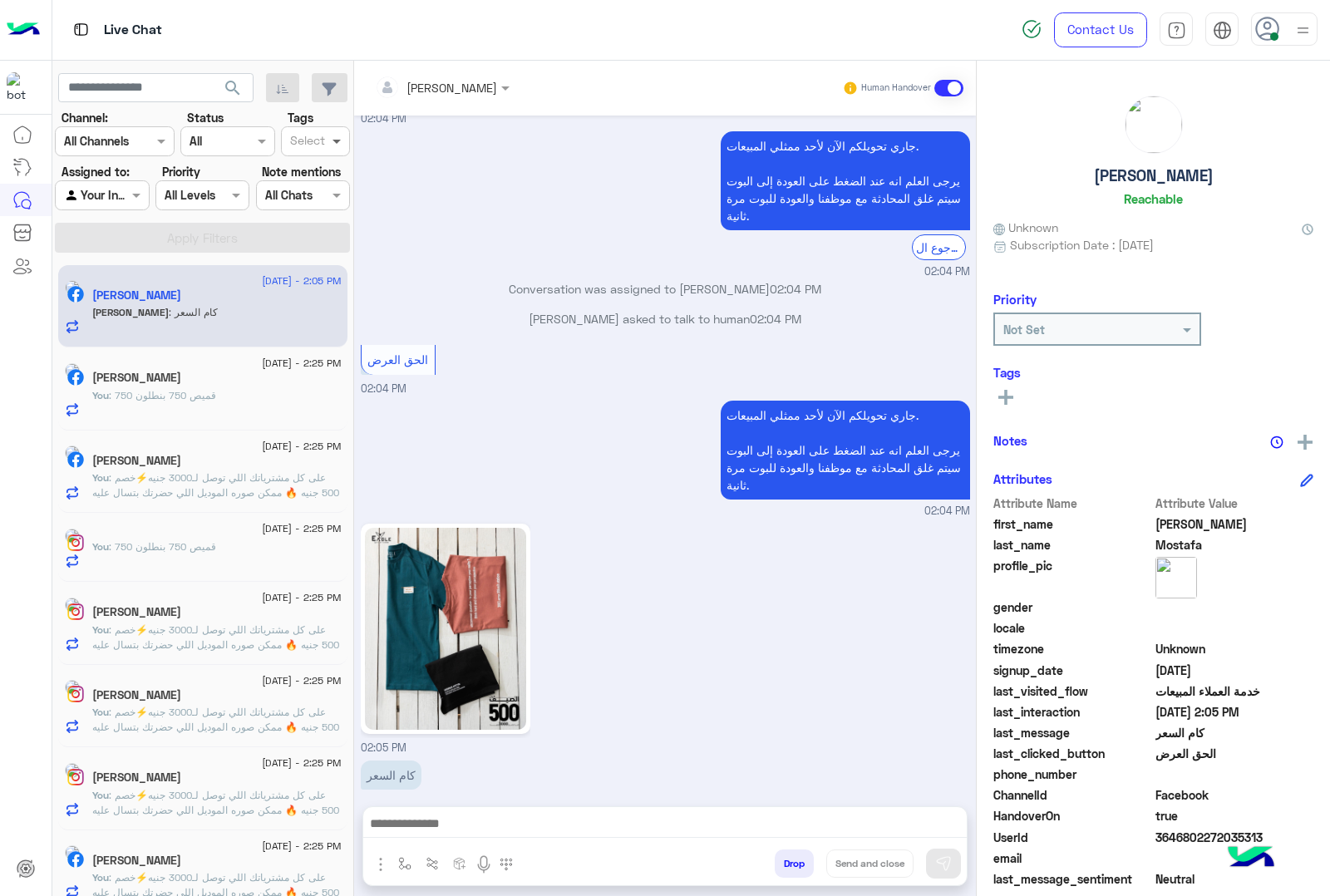
click at [328, 145] on span at bounding box center [339, 141] width 21 height 17
click at [329, 145] on span at bounding box center [339, 141] width 21 height 17
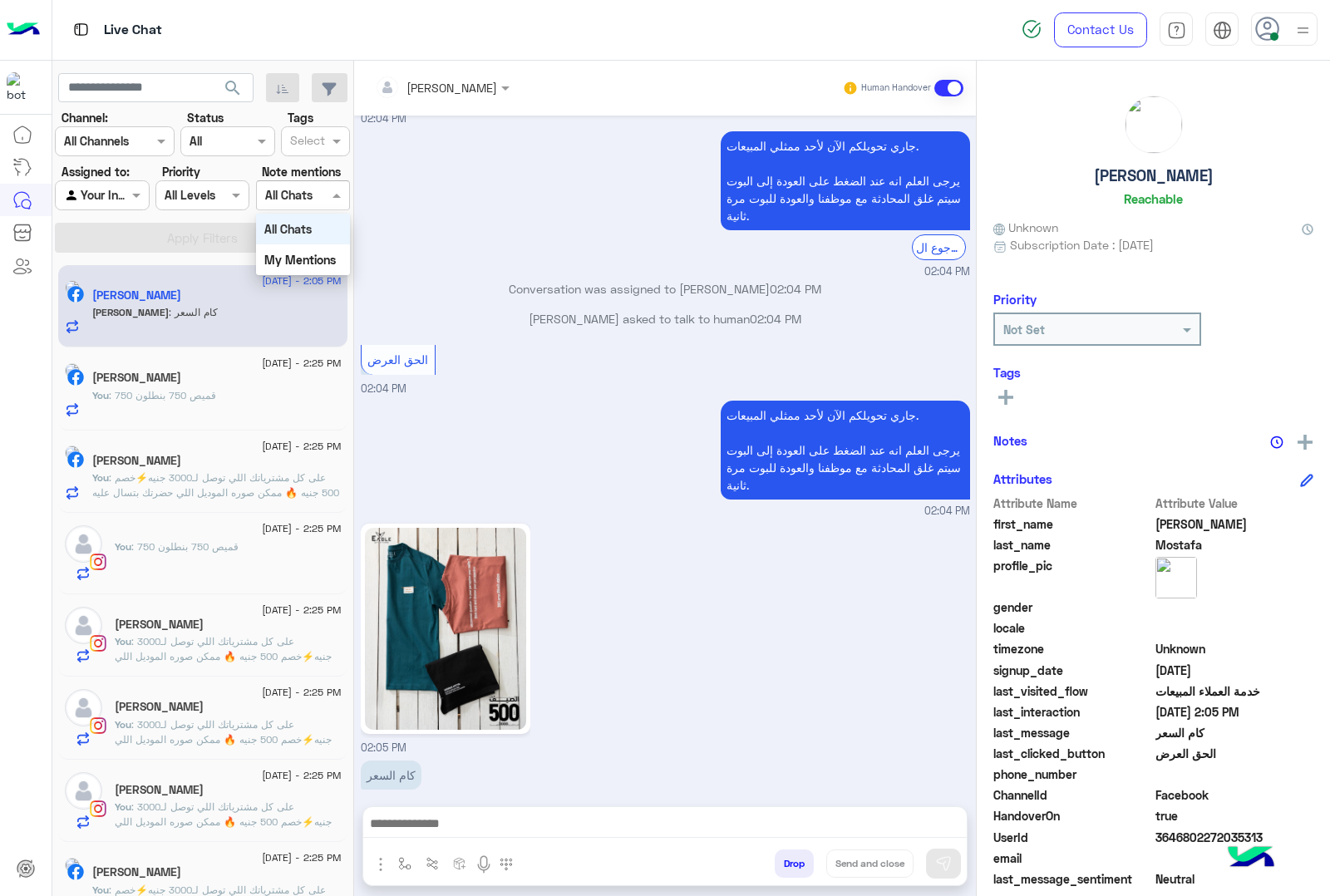
click at [339, 196] on span at bounding box center [339, 195] width 21 height 17
click at [242, 196] on span at bounding box center [238, 195] width 21 height 17
click at [229, 192] on span at bounding box center [238, 195] width 21 height 17
click at [249, 137] on div at bounding box center [227, 141] width 93 height 19
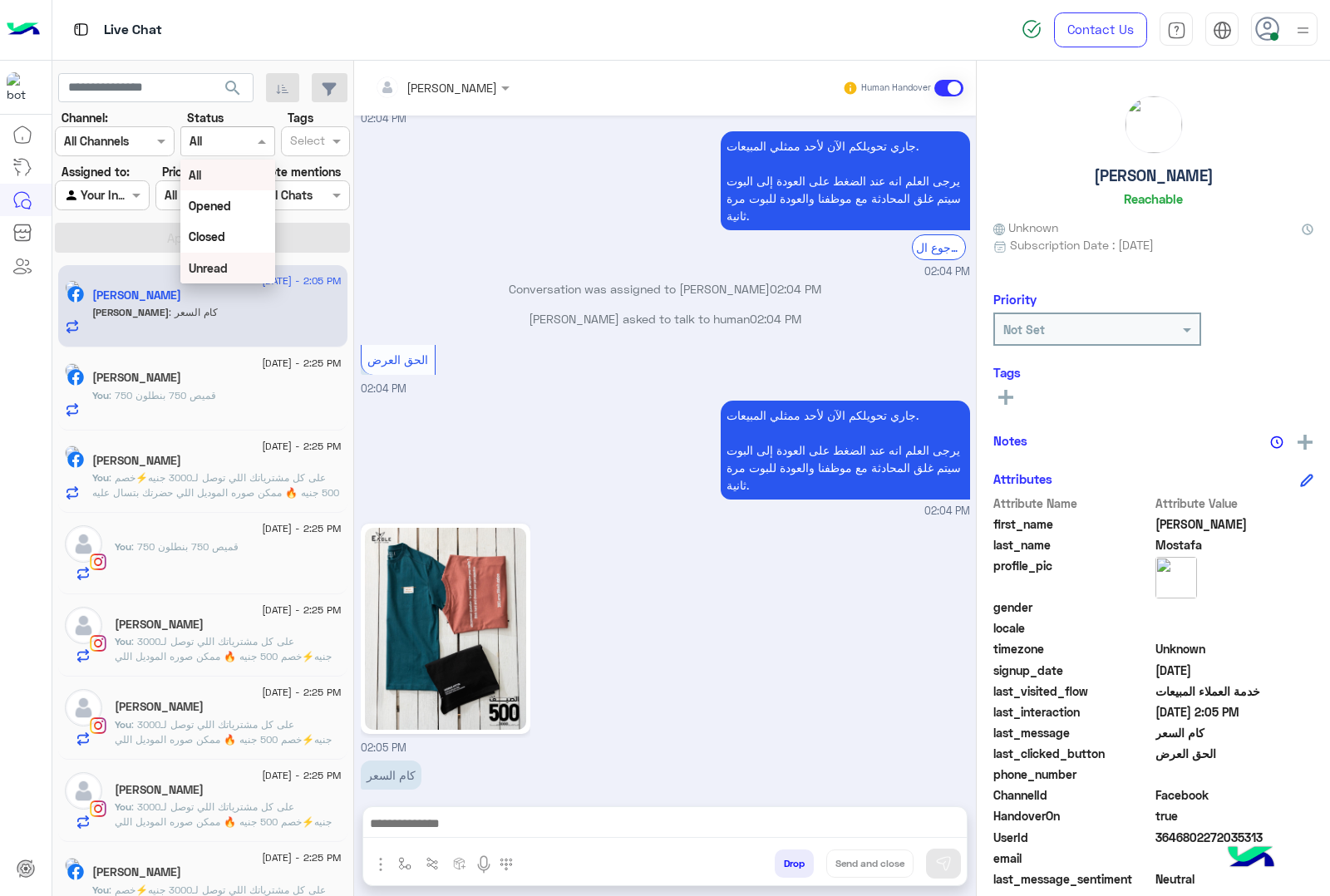
click at [204, 274] on b "Unread" at bounding box center [208, 268] width 39 height 14
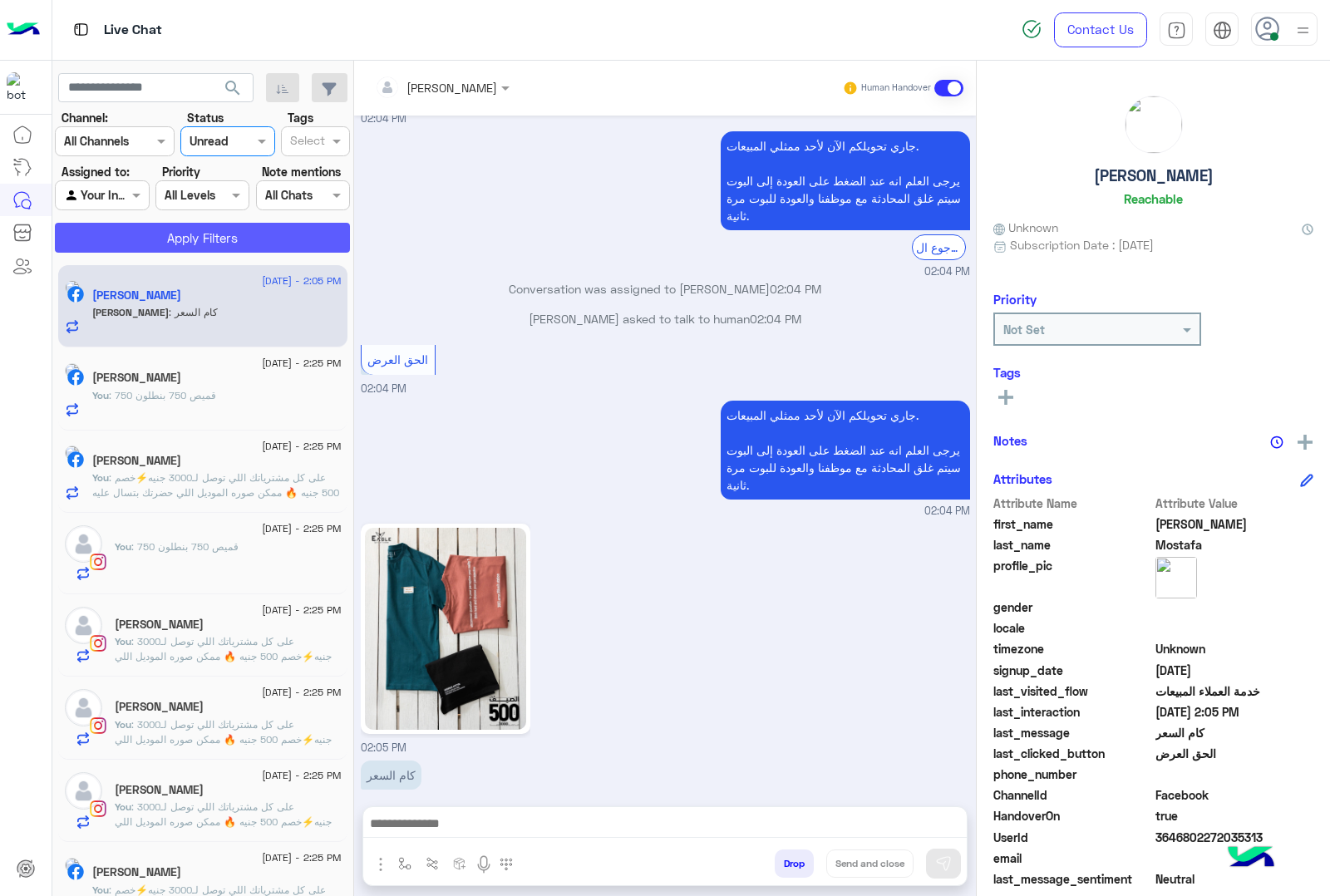
click at [200, 229] on button "Apply Filters" at bounding box center [202, 237] width 295 height 30
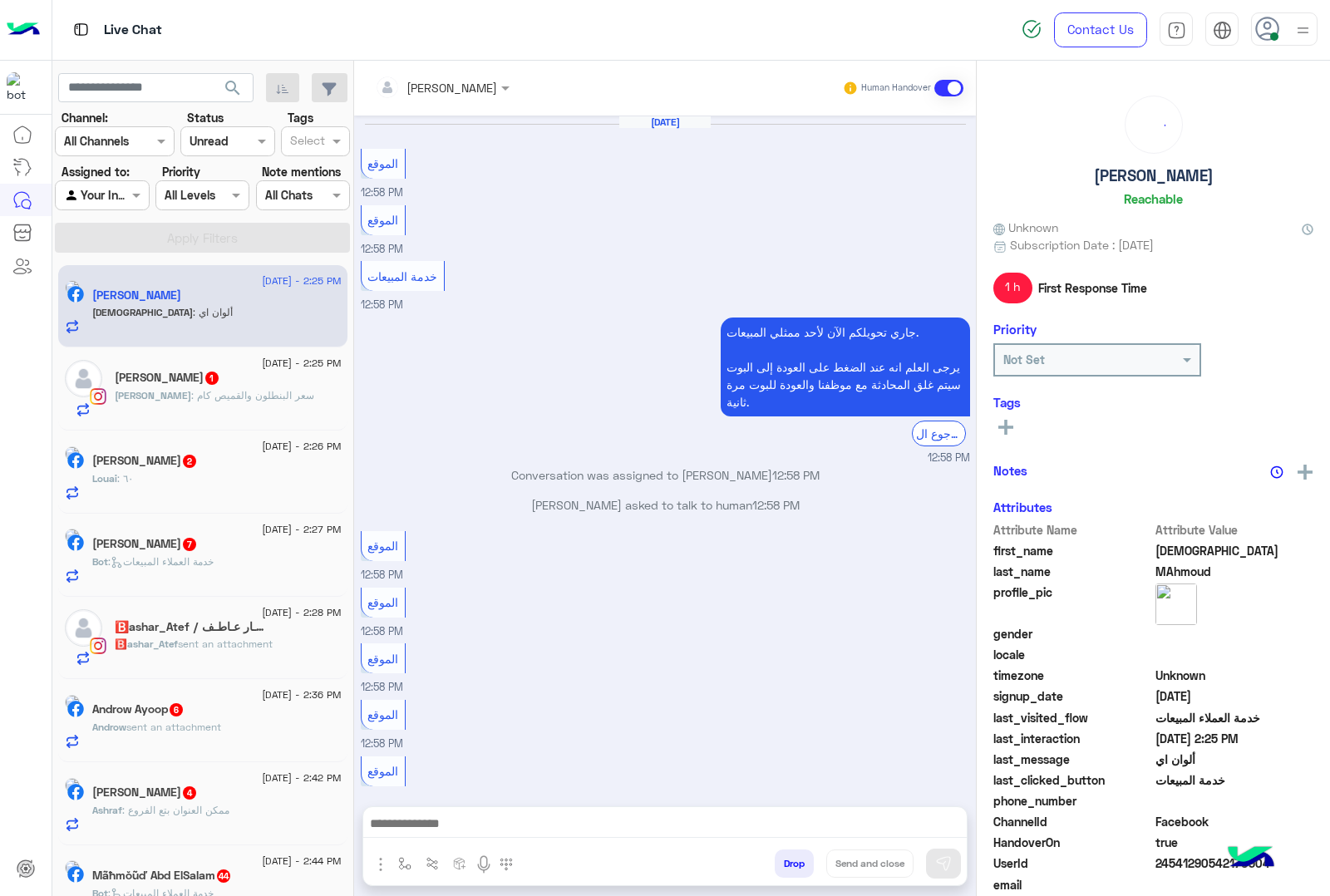
scroll to position [1118, 0]
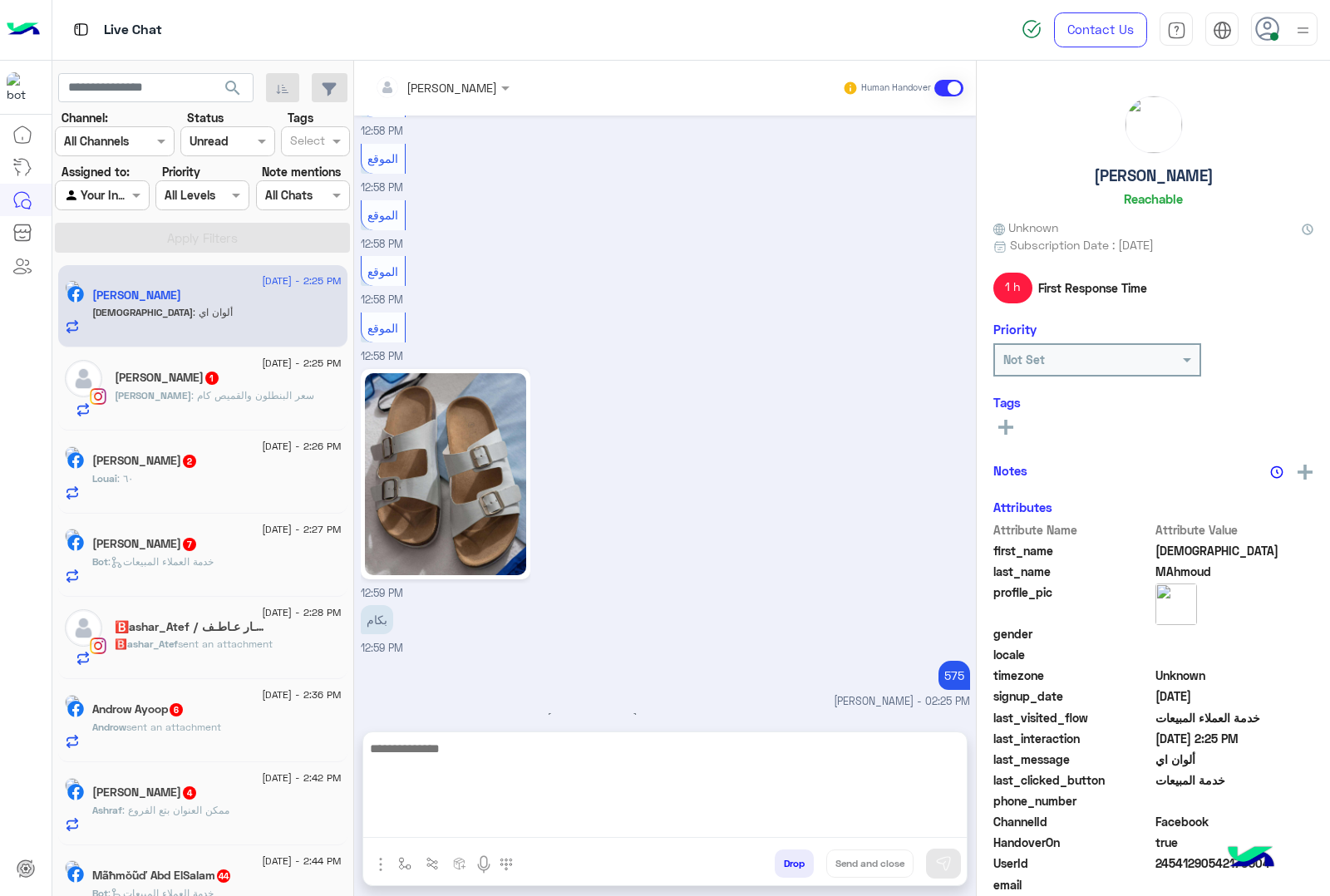
click at [432, 816] on textarea at bounding box center [665, 788] width 604 height 100
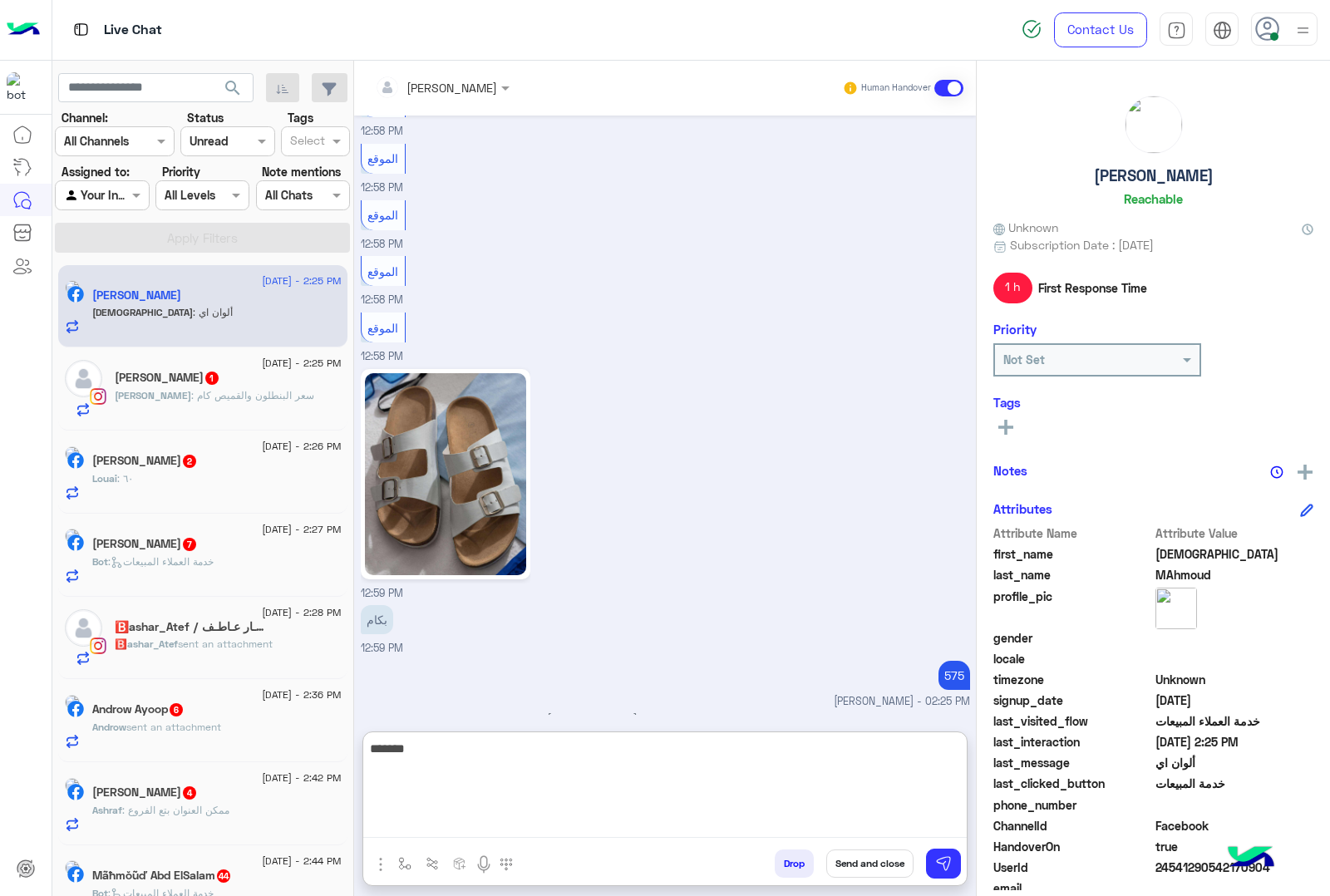
type textarea "*******"
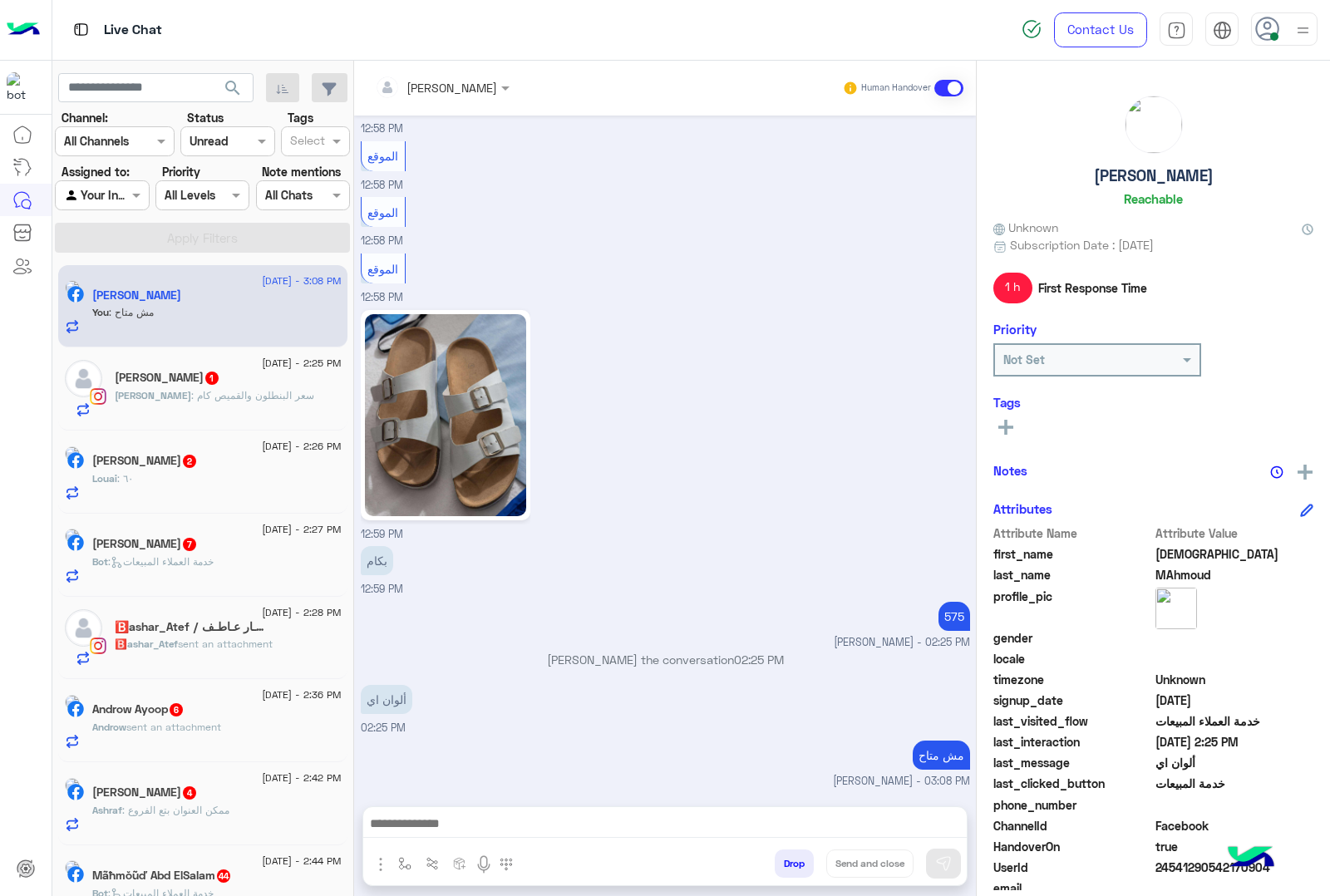
click at [240, 388] on div "[DATE] - 2:25 PM [PERSON_NAME] 1 [PERSON_NAME] : سعر البنطلون والقميص كام" at bounding box center [229, 389] width 227 height 57
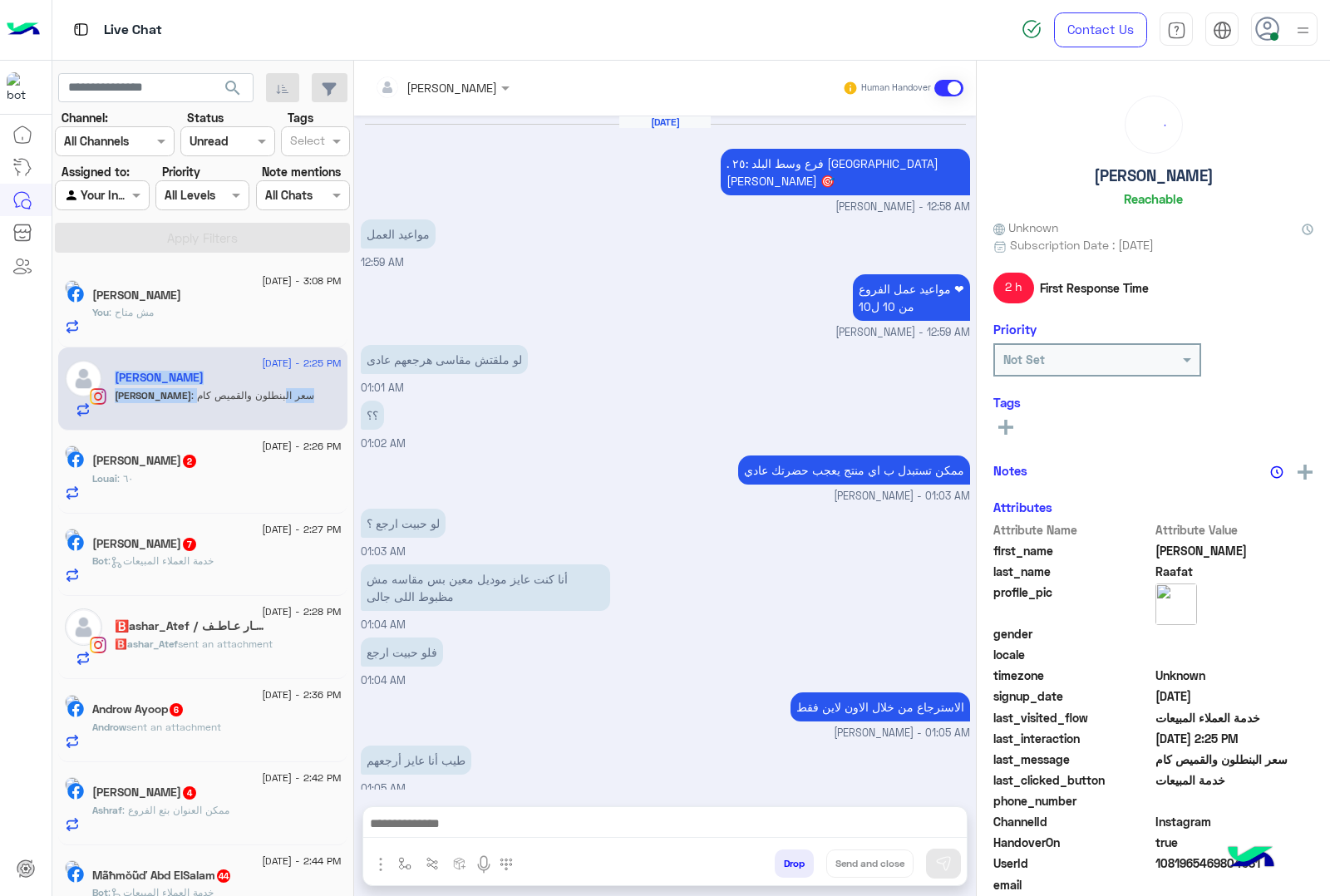
scroll to position [1337, 0]
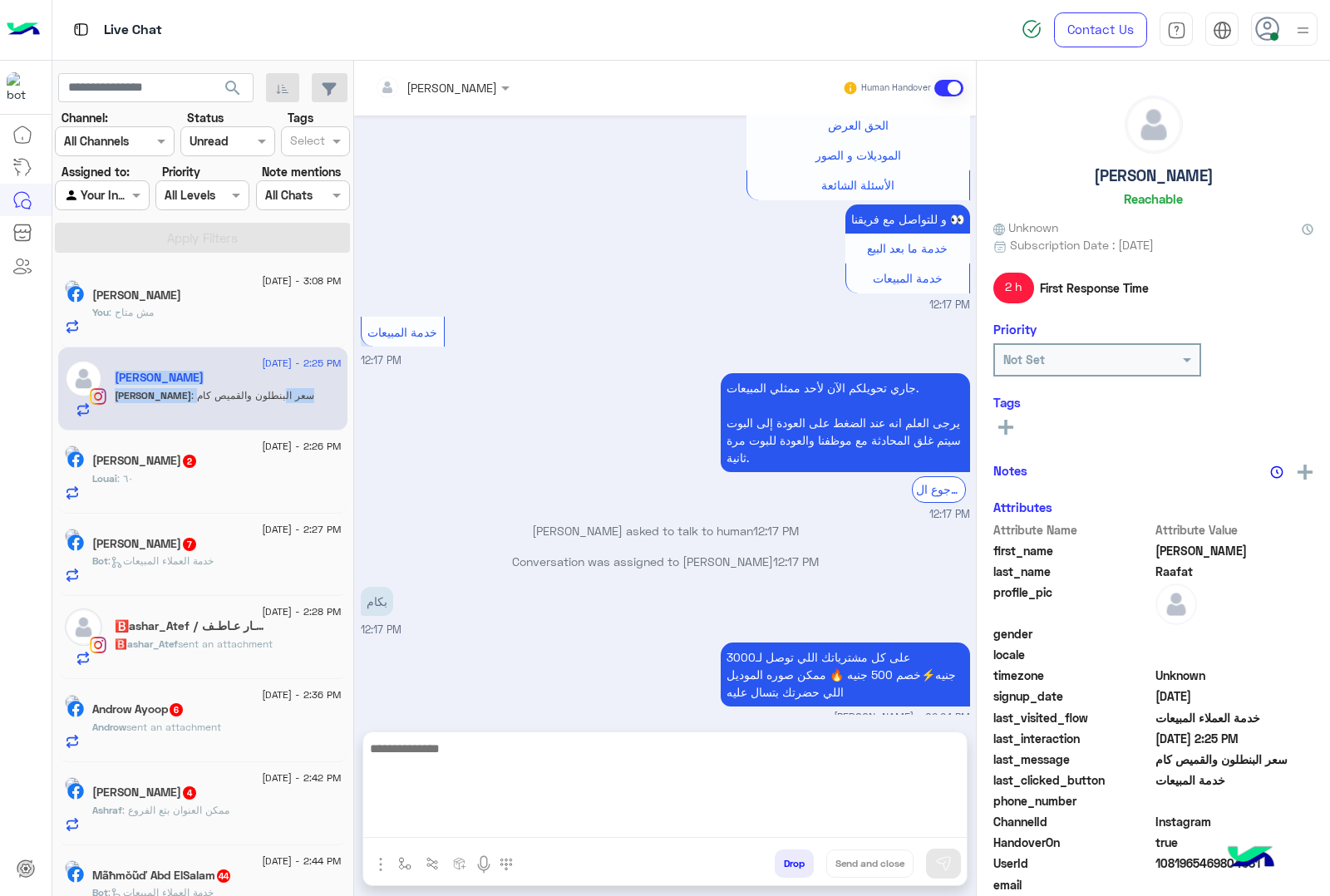
drag, startPoint x: 482, startPoint y: 825, endPoint x: 349, endPoint y: 862, distance: 138.1
click at [482, 825] on textarea at bounding box center [665, 788] width 604 height 100
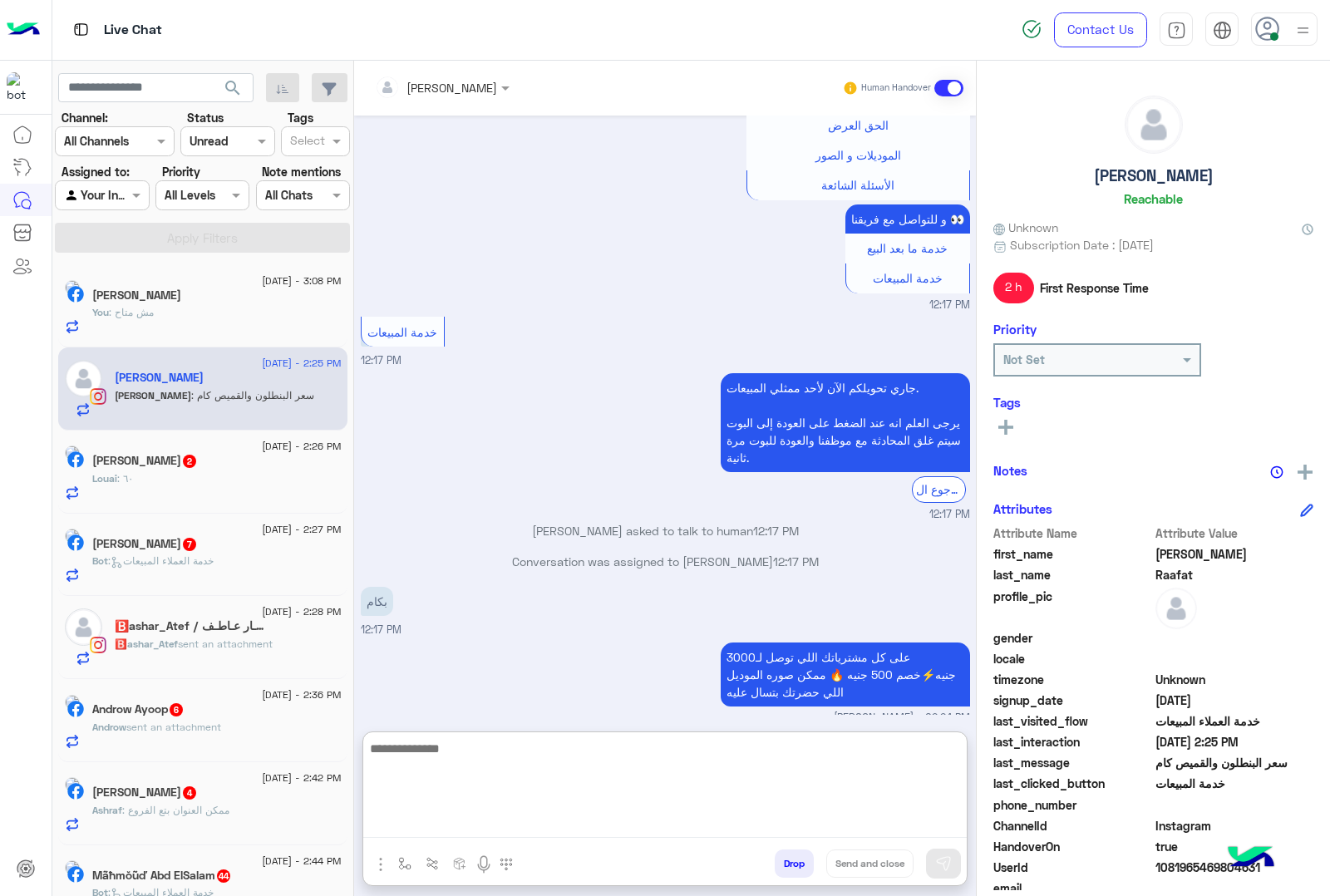
click at [436, 833] on textarea at bounding box center [665, 788] width 604 height 100
paste textarea "**********"
type textarea "**********"
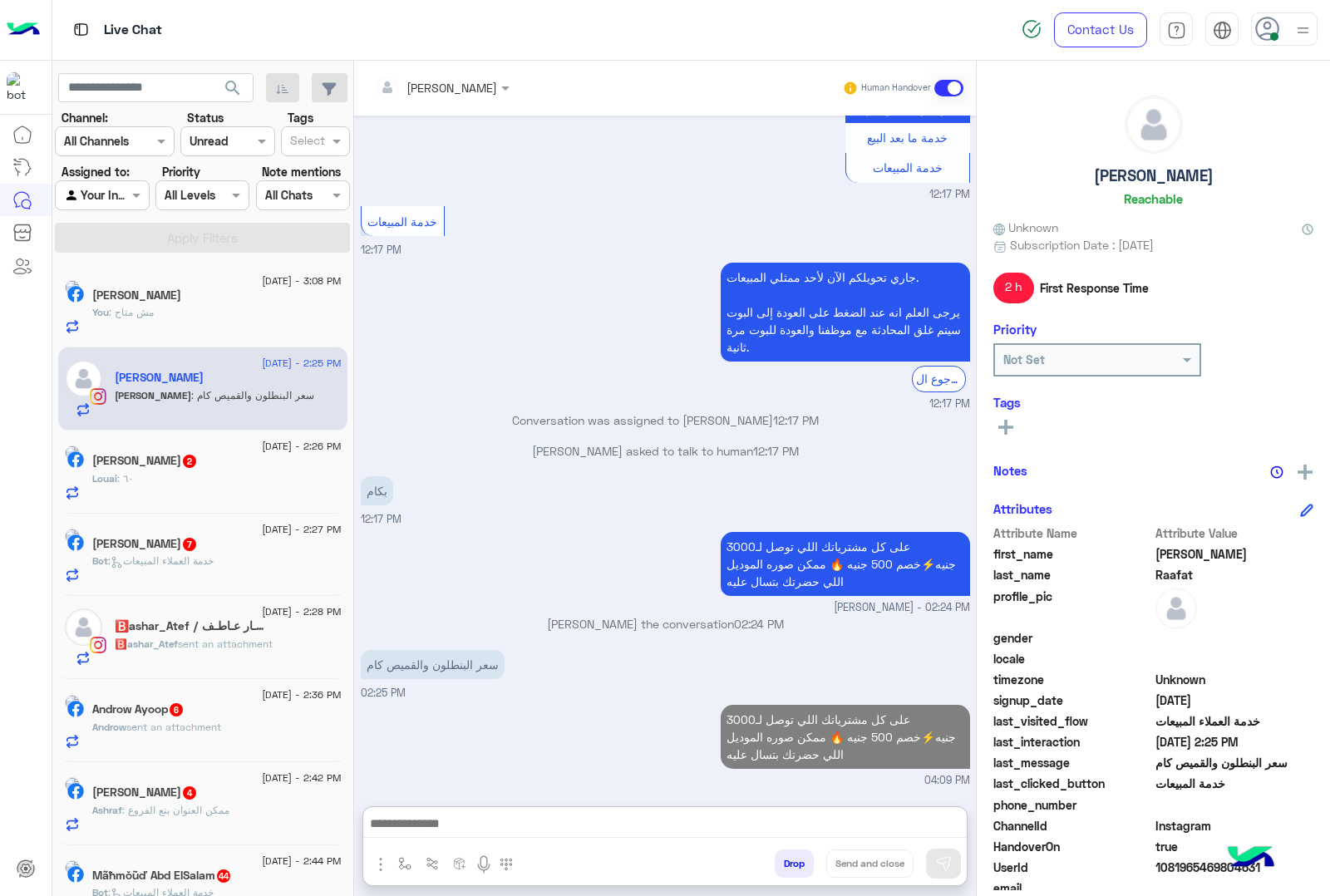
click at [184, 447] on div "[DATE] - 2:26 PM" at bounding box center [217, 448] width 249 height 10
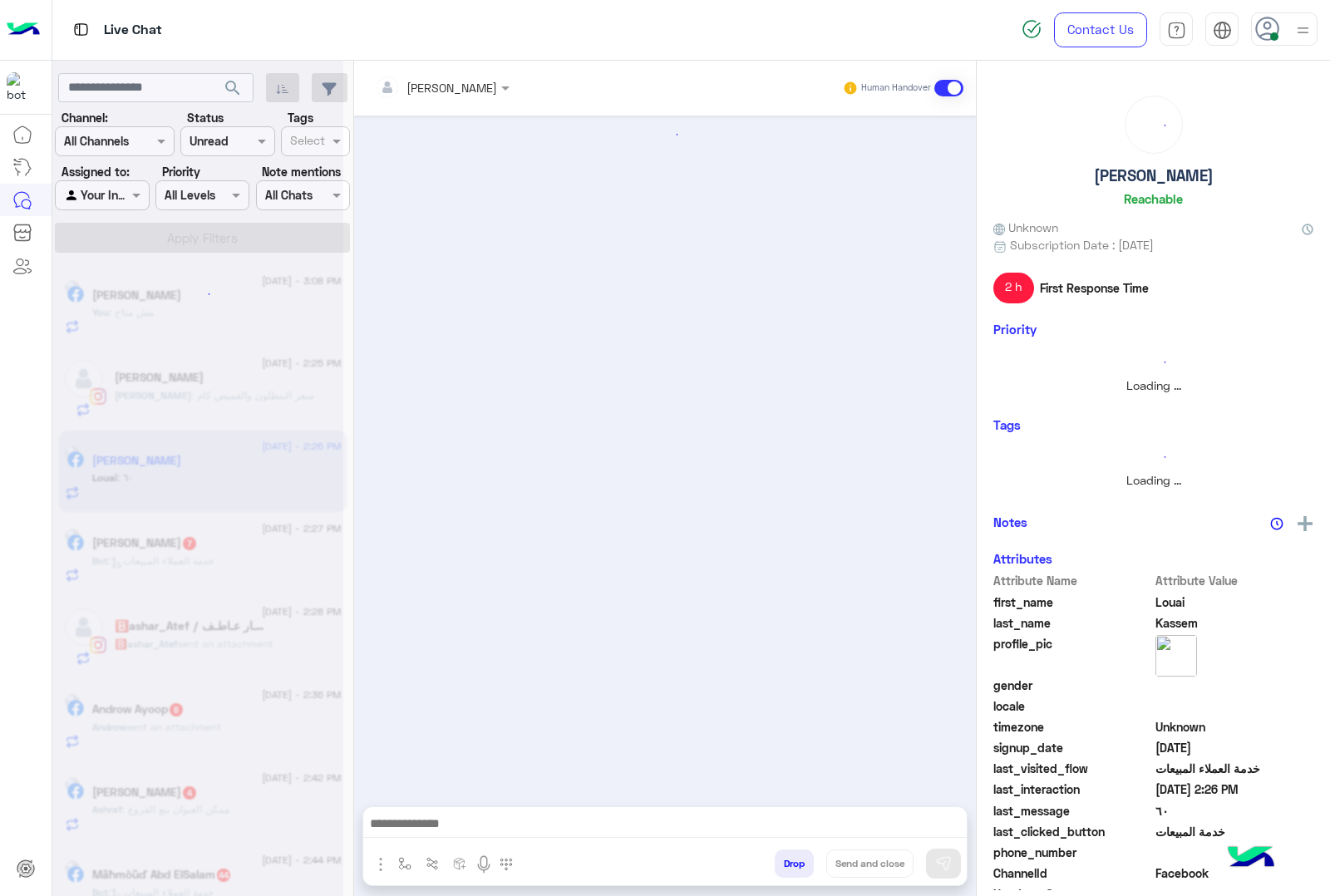
click at [180, 472] on div at bounding box center [197, 454] width 291 height 896
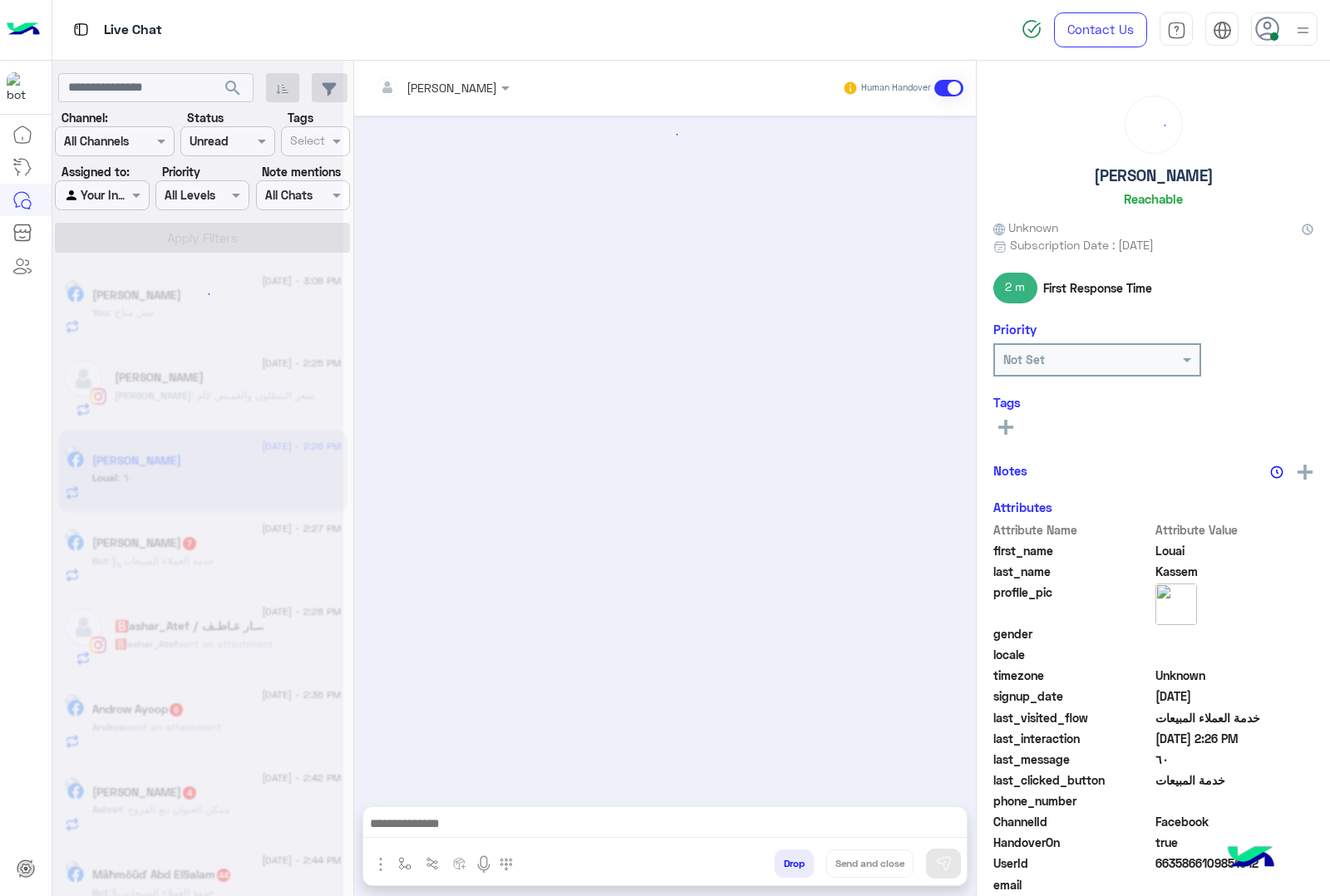
scroll to position [2202, 0]
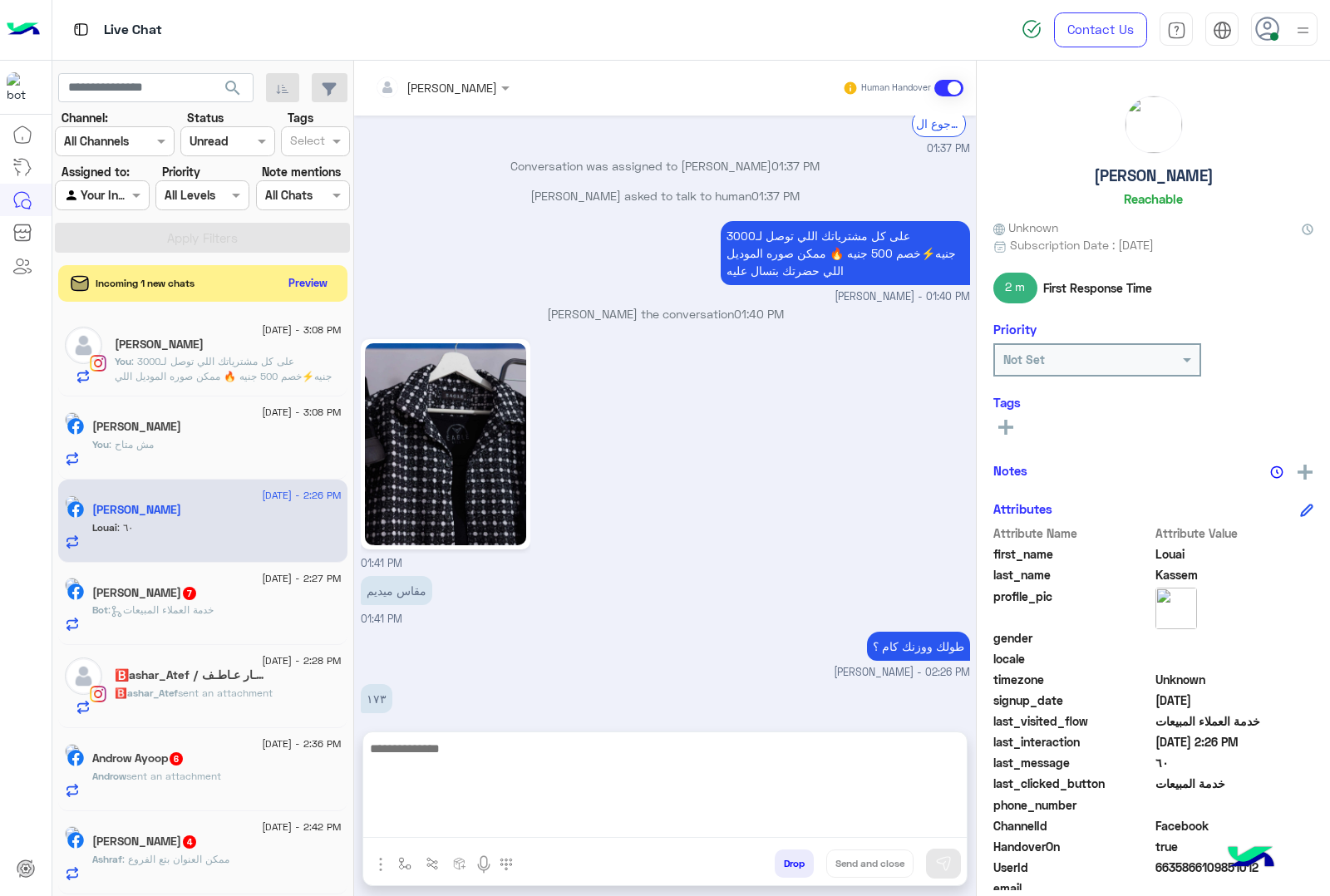
click at [442, 821] on textarea at bounding box center [665, 788] width 604 height 100
type textarea "****"
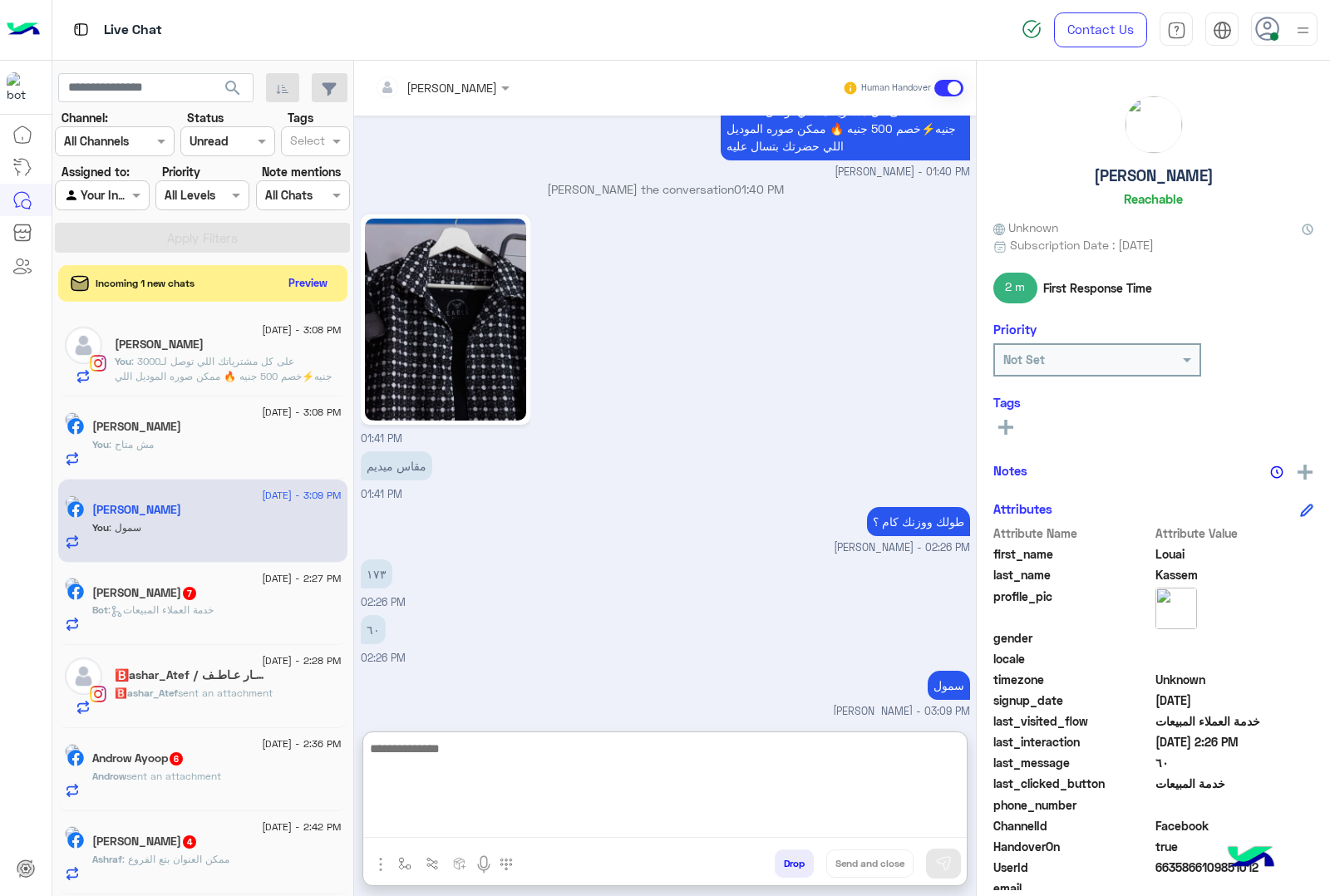
scroll to position [2330, 0]
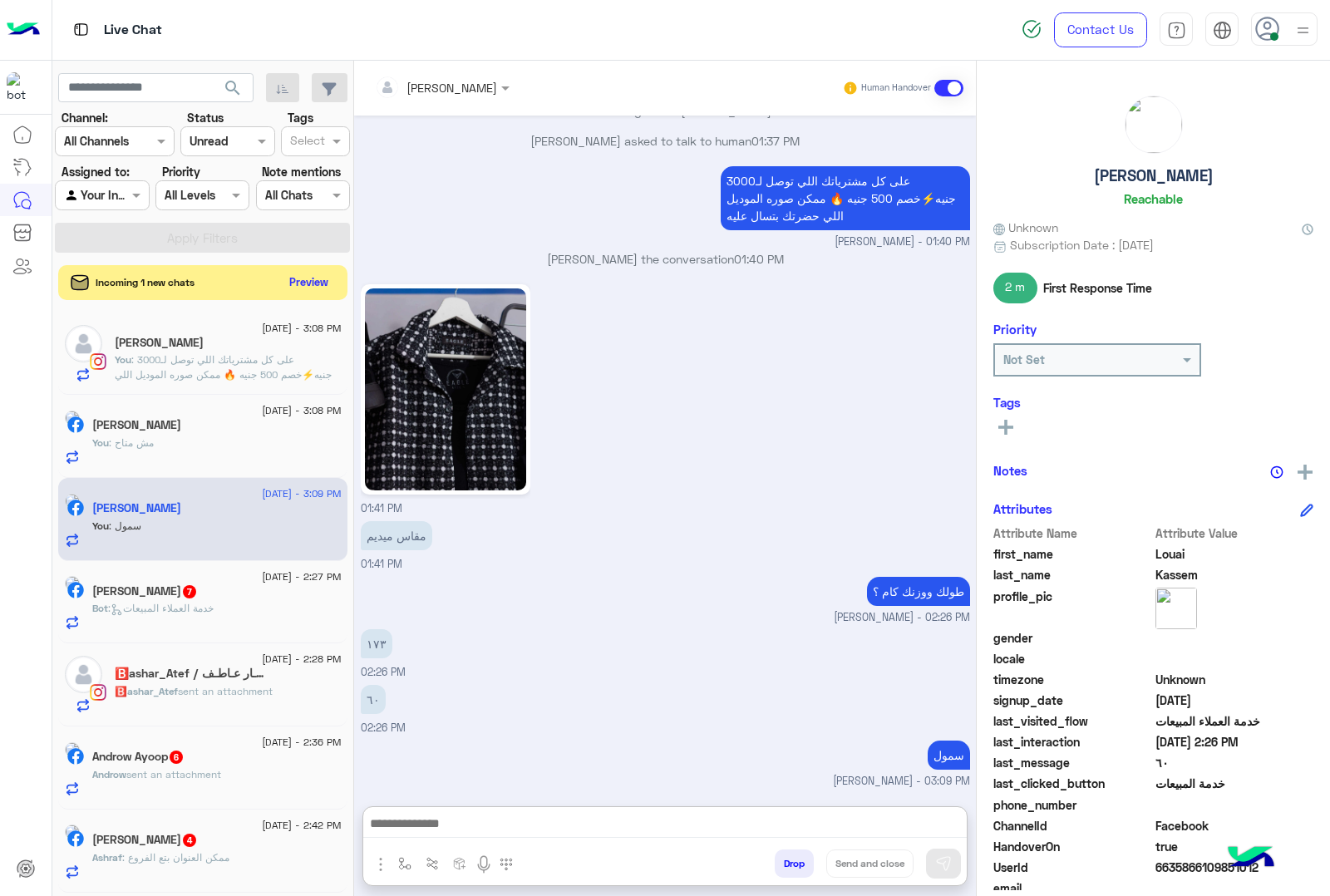
click at [297, 280] on button "Preview" at bounding box center [309, 282] width 52 height 23
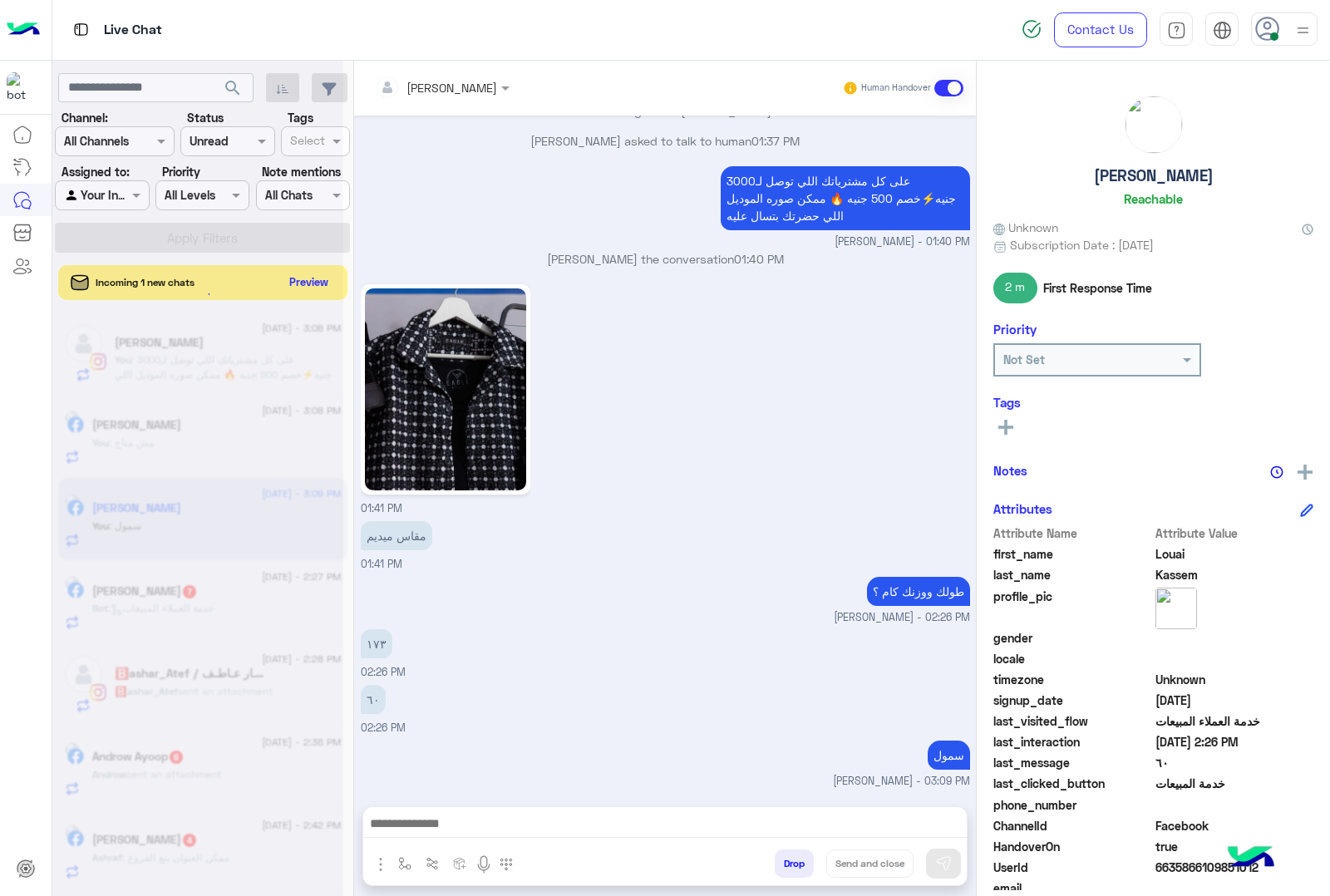
scroll to position [2255, 0]
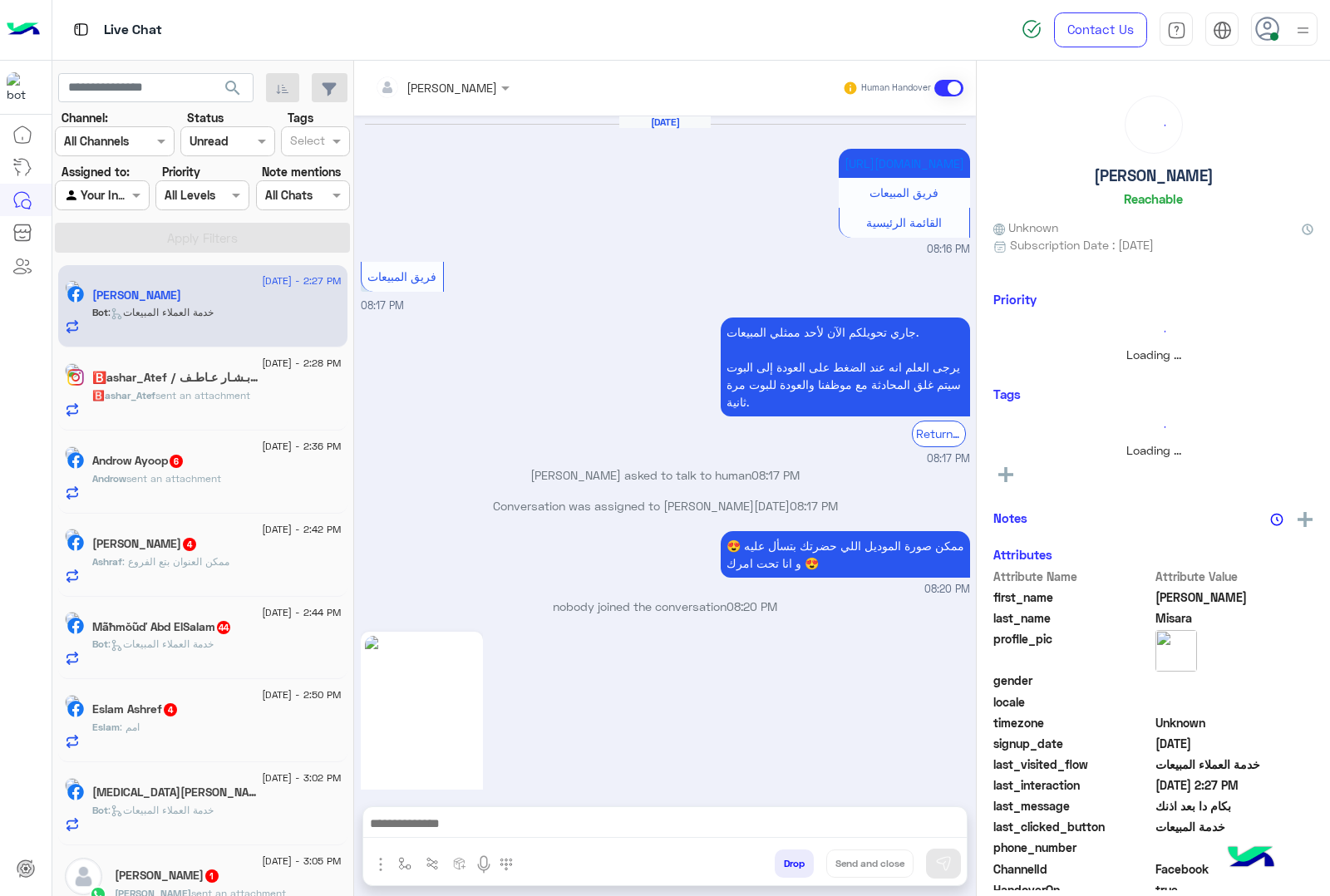
scroll to position [2176, 0]
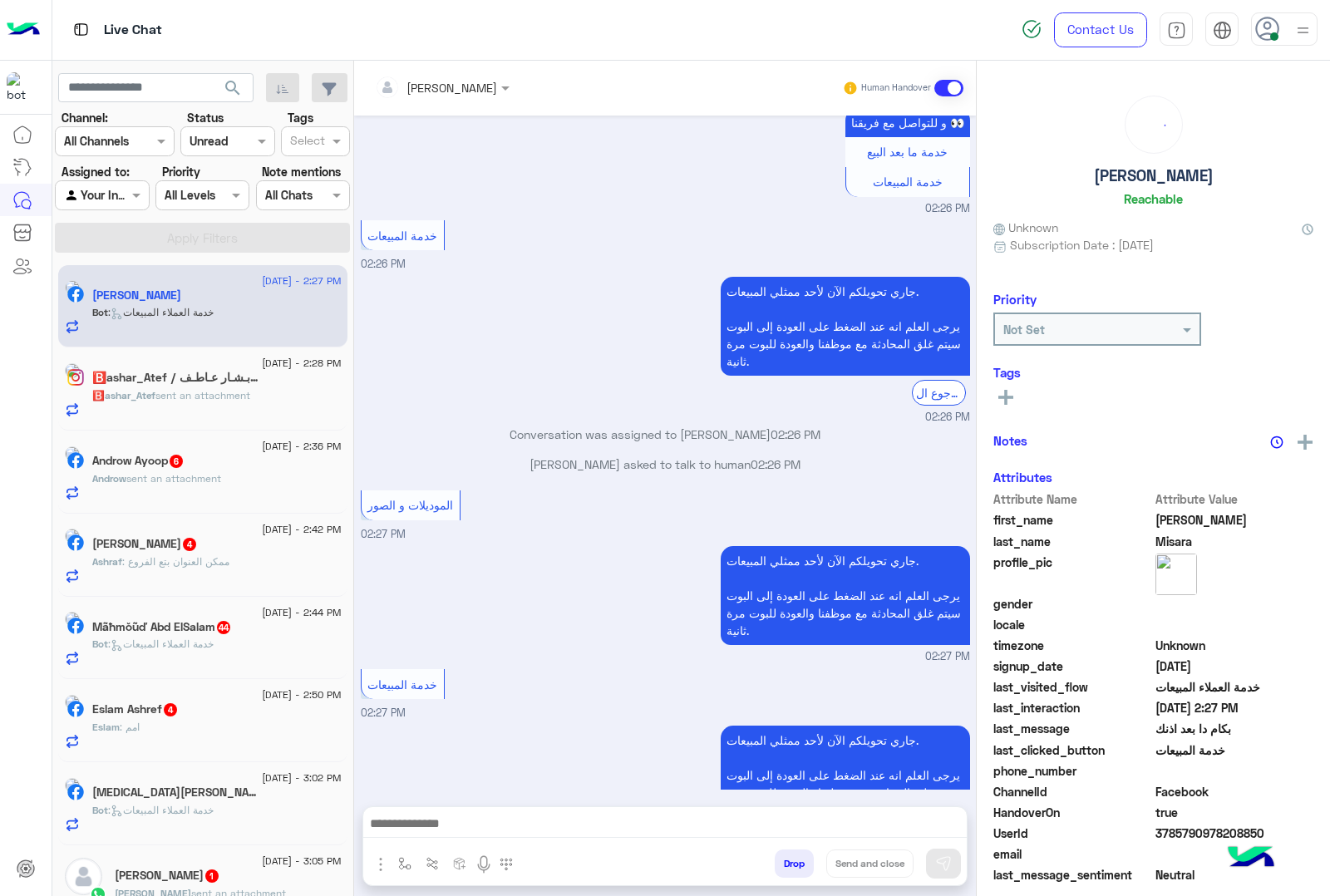
click at [167, 397] on span "🅱️ashar_Atef sent an attachment" at bounding box center [171, 395] width 158 height 12
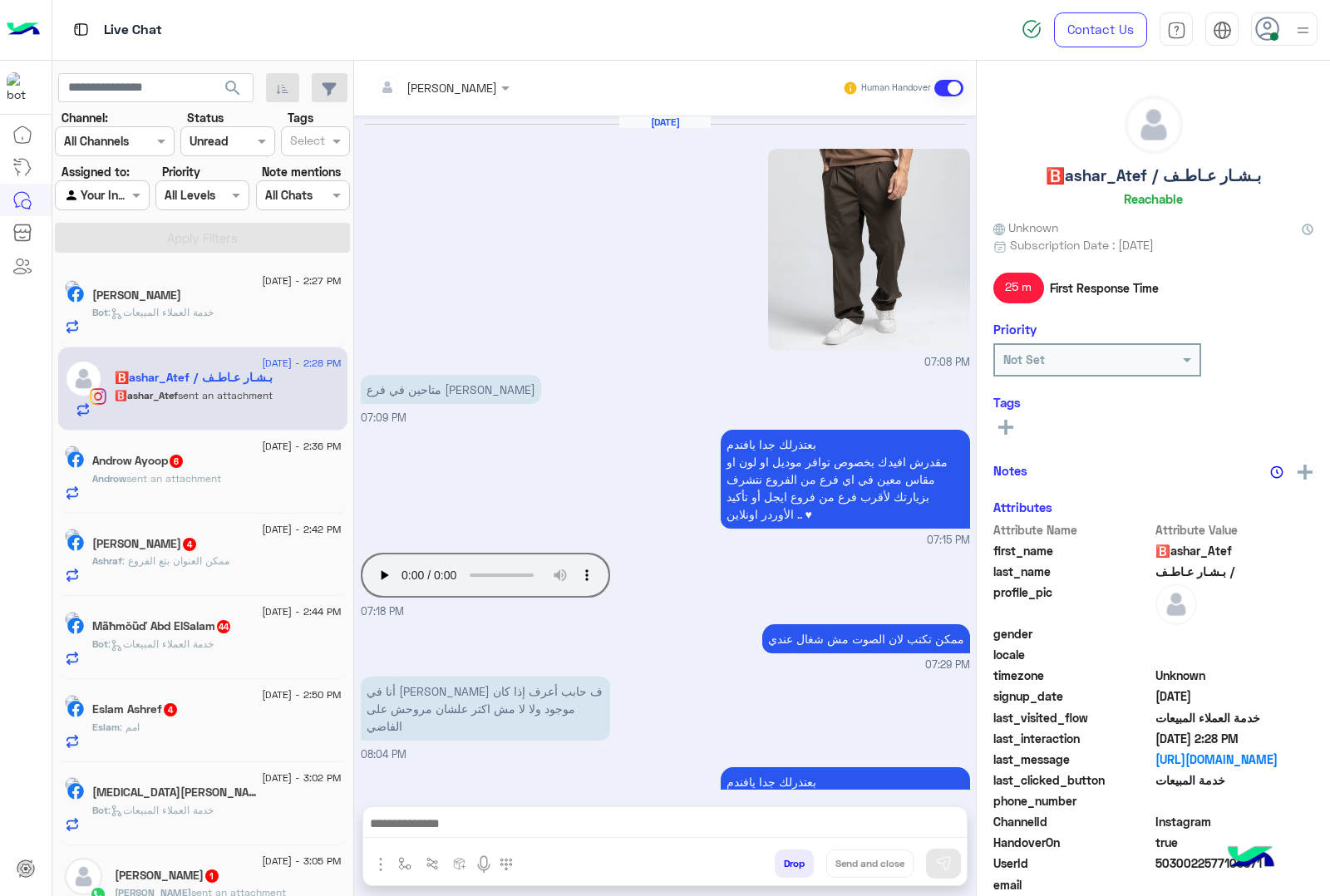
scroll to position [2079, 0]
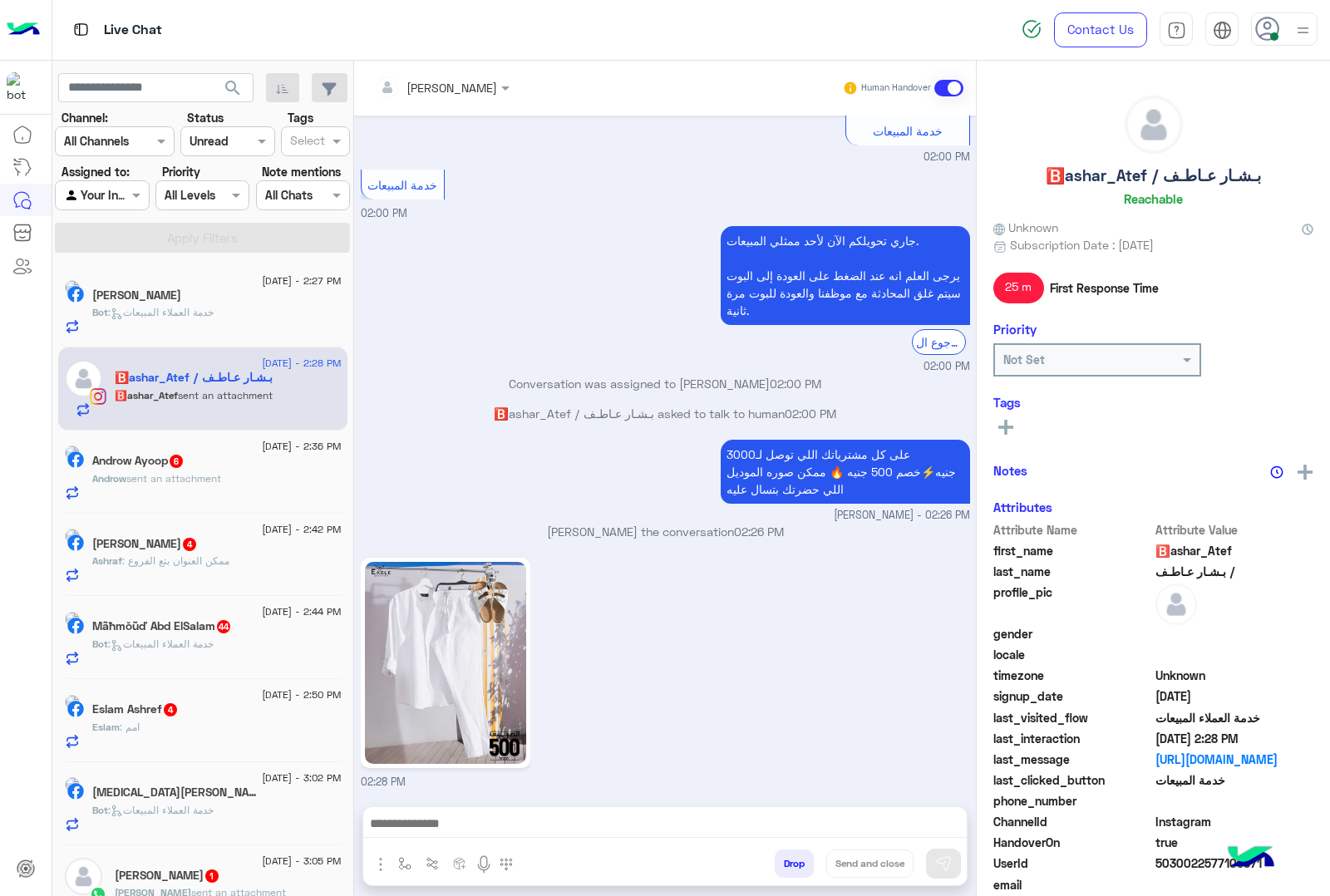
click at [214, 317] on span ": خدمة العملاء المبيعات" at bounding box center [161, 312] width 106 height 12
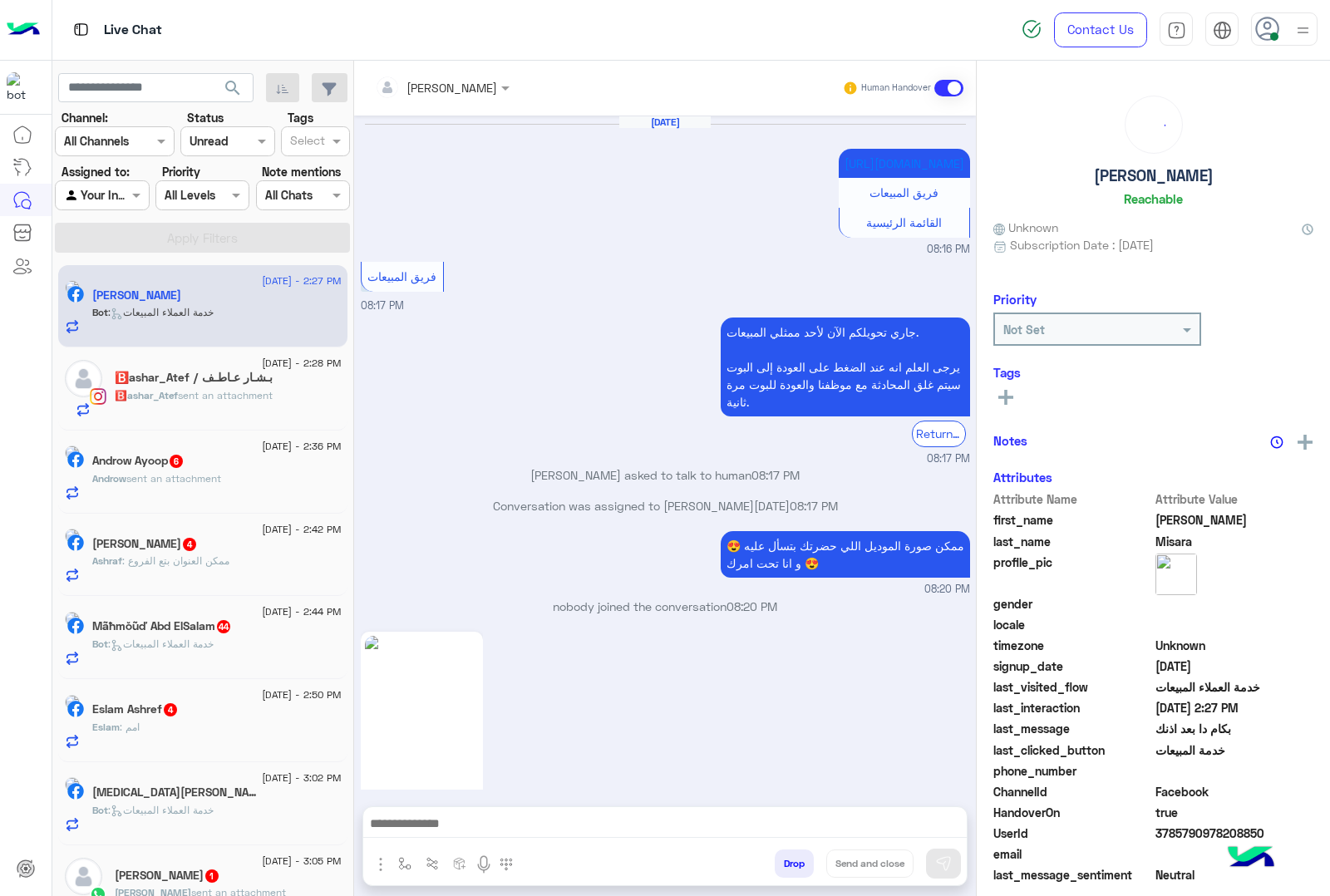
scroll to position [2176, 0]
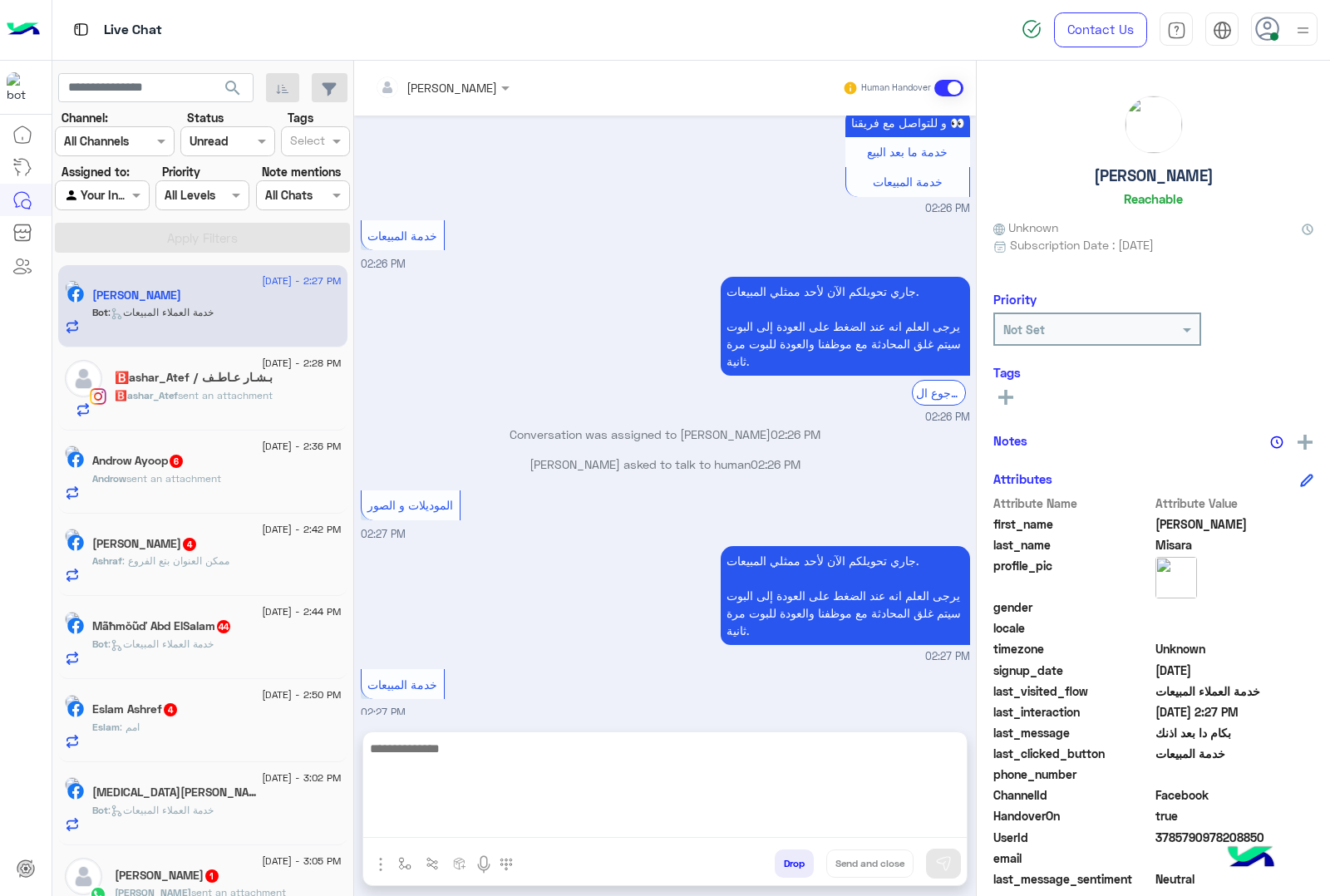
click at [408, 817] on textarea at bounding box center [665, 788] width 604 height 100
paste textarea "**********"
type textarea "**********"
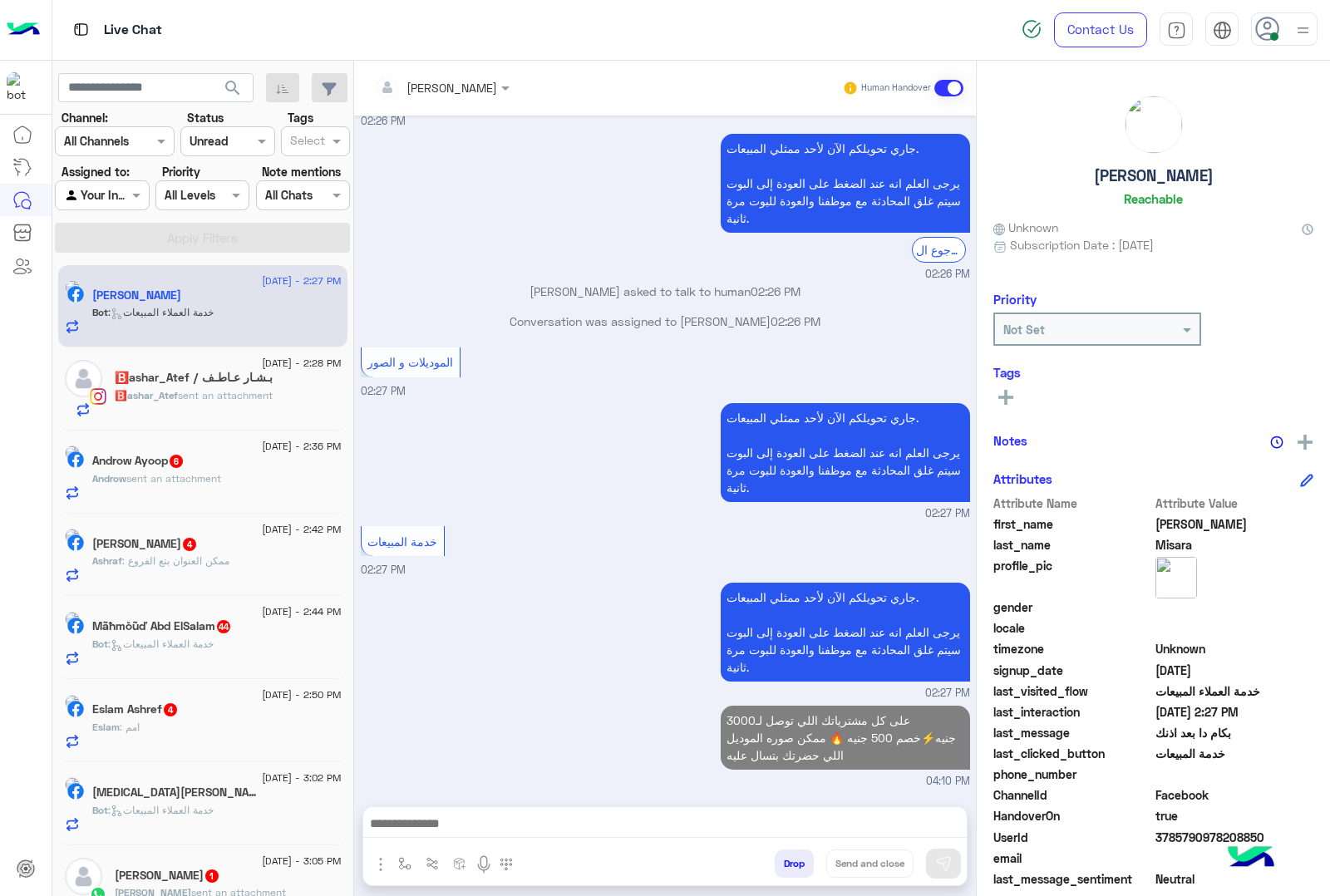
click at [268, 395] on span "sent an attachment" at bounding box center [224, 395] width 94 height 12
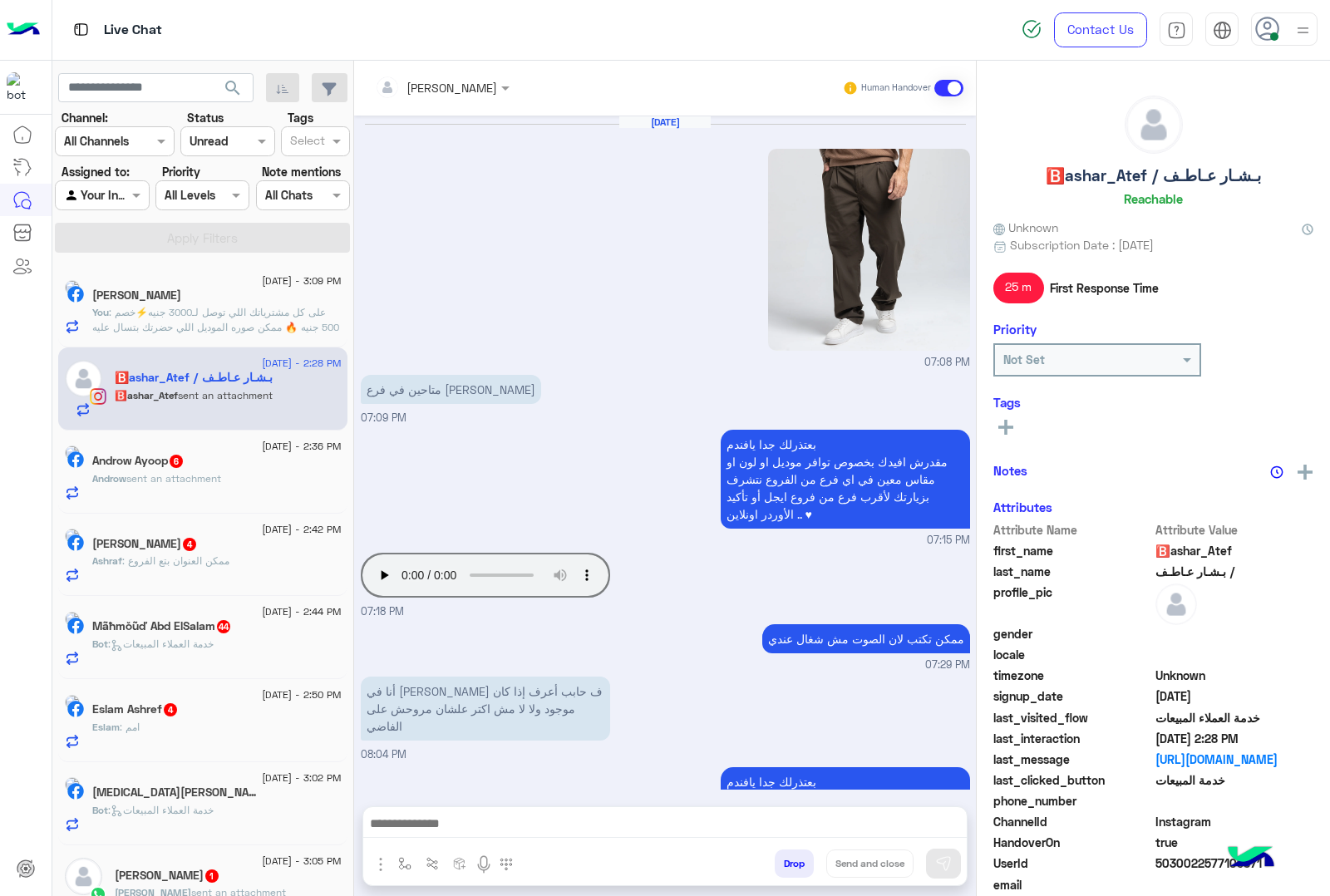
scroll to position [2079, 0]
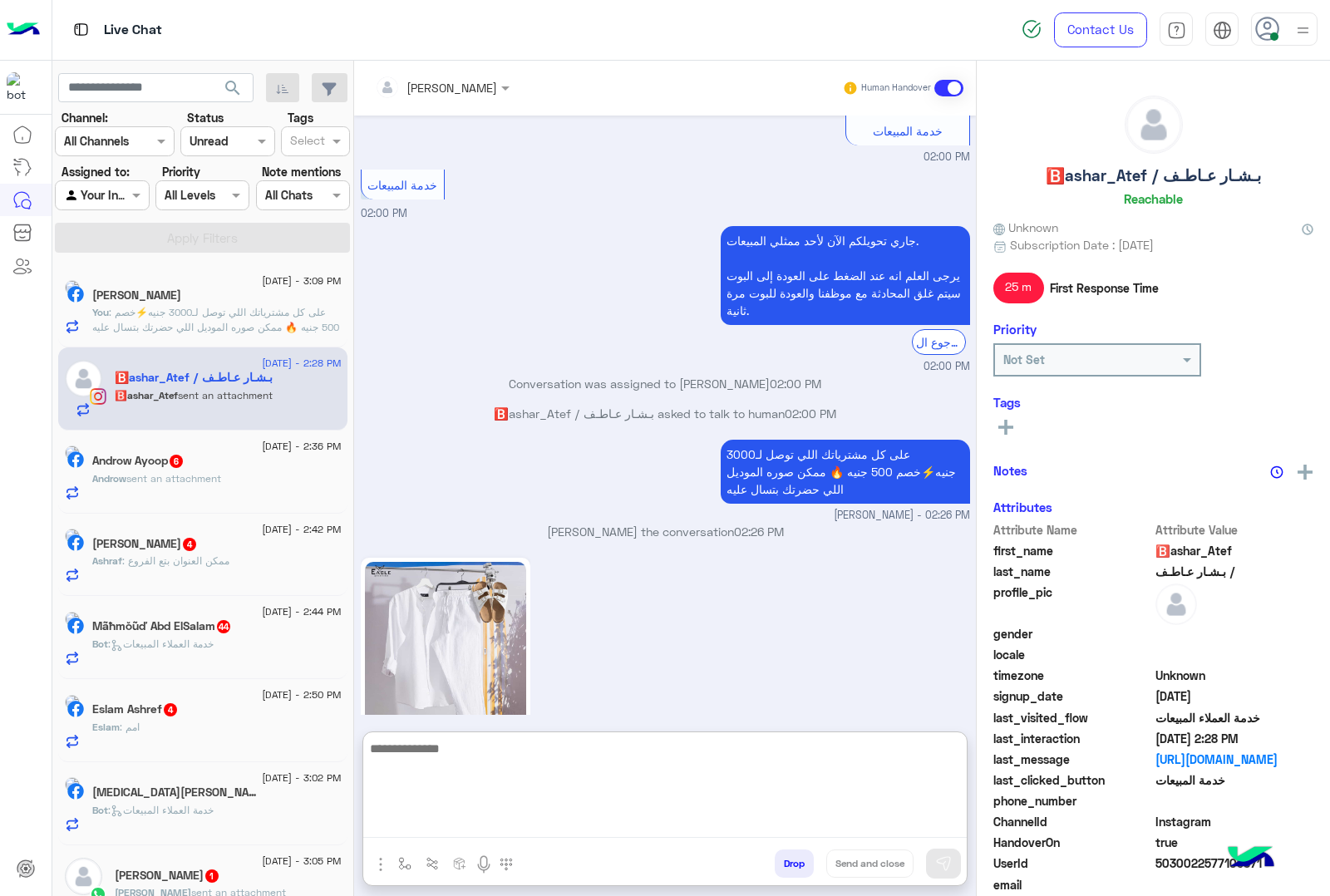
click at [447, 822] on textarea at bounding box center [665, 788] width 604 height 100
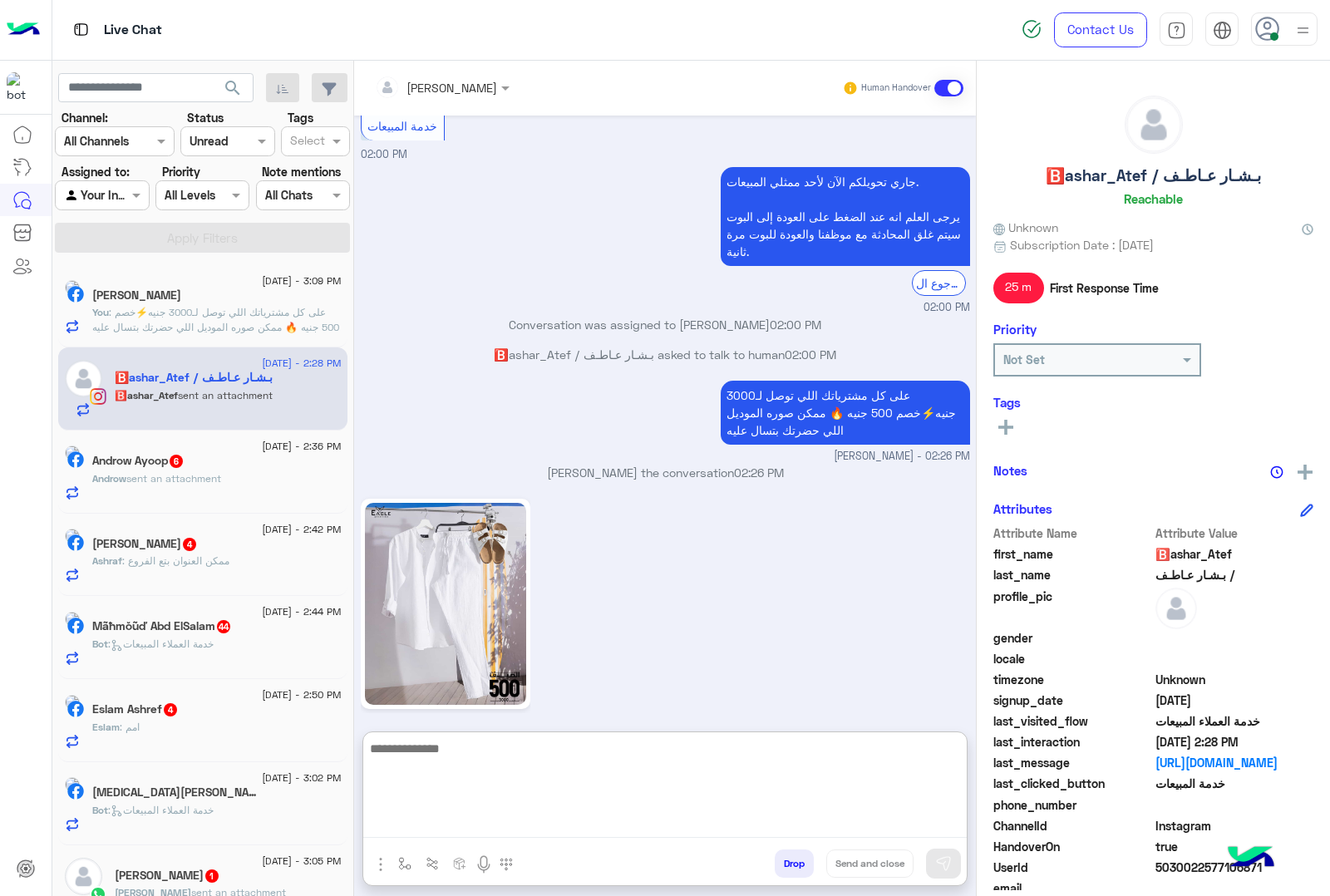
scroll to position [2153, 0]
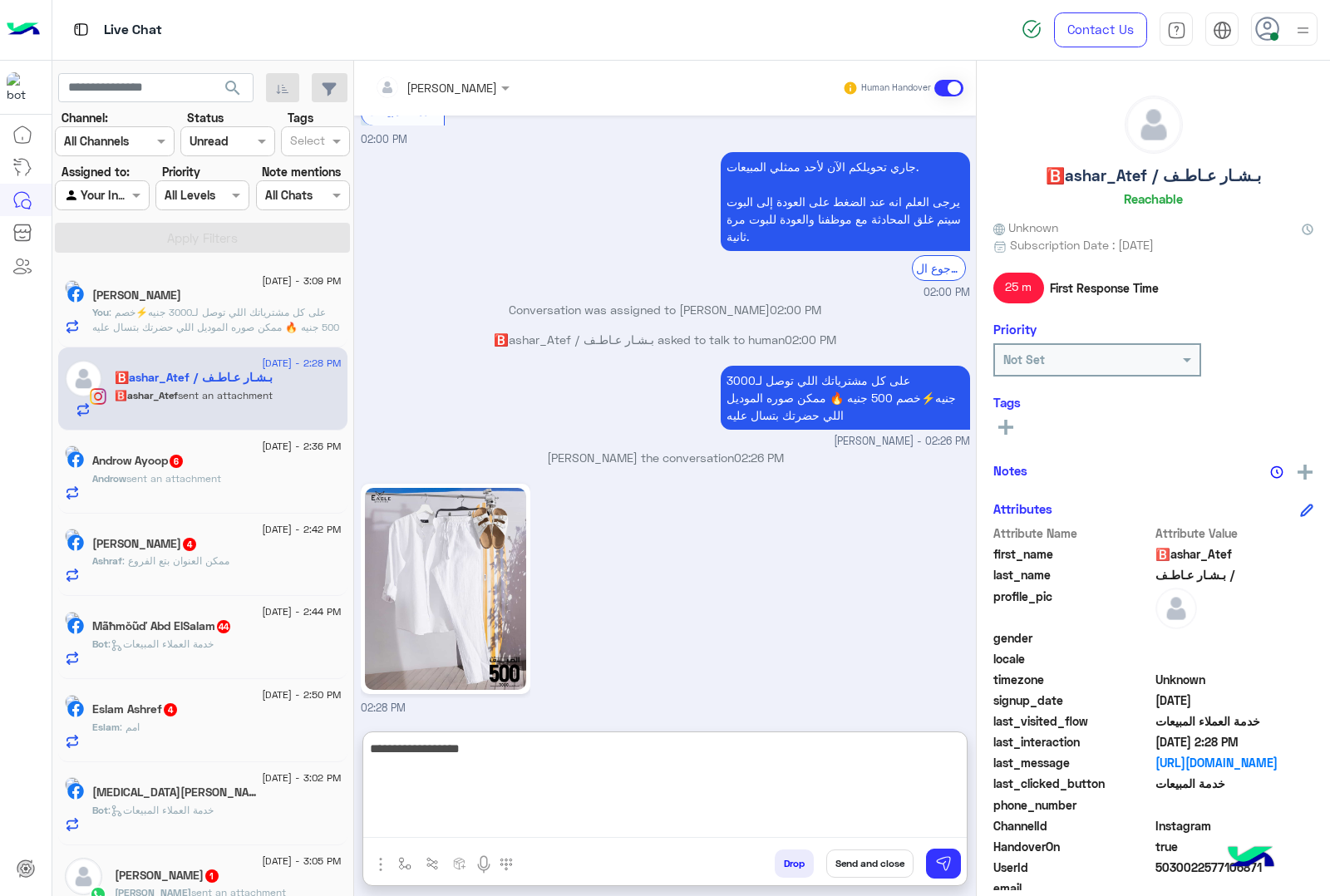
type textarea "**********"
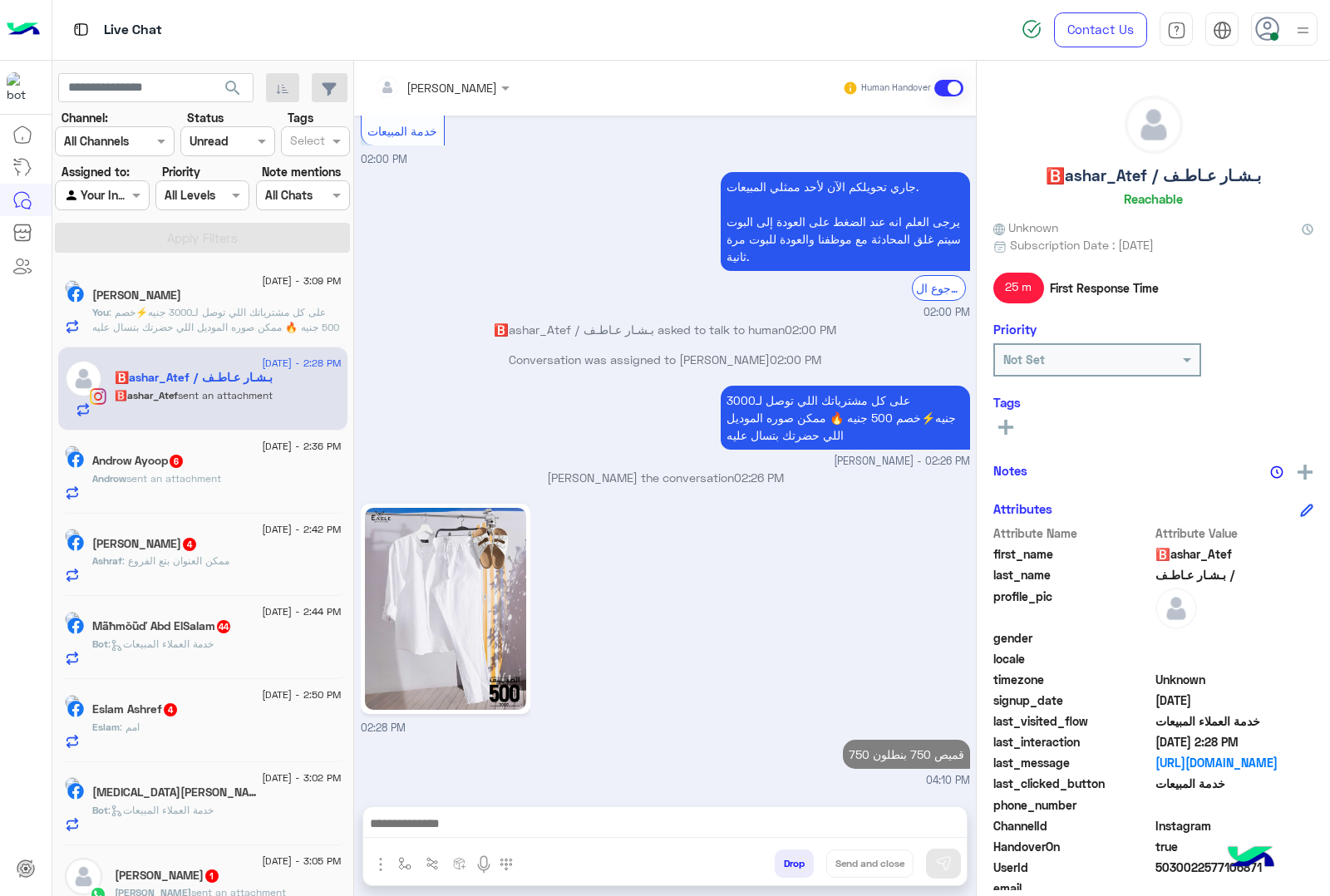
click at [247, 488] on div "Androw sent an attachment" at bounding box center [217, 486] width 249 height 29
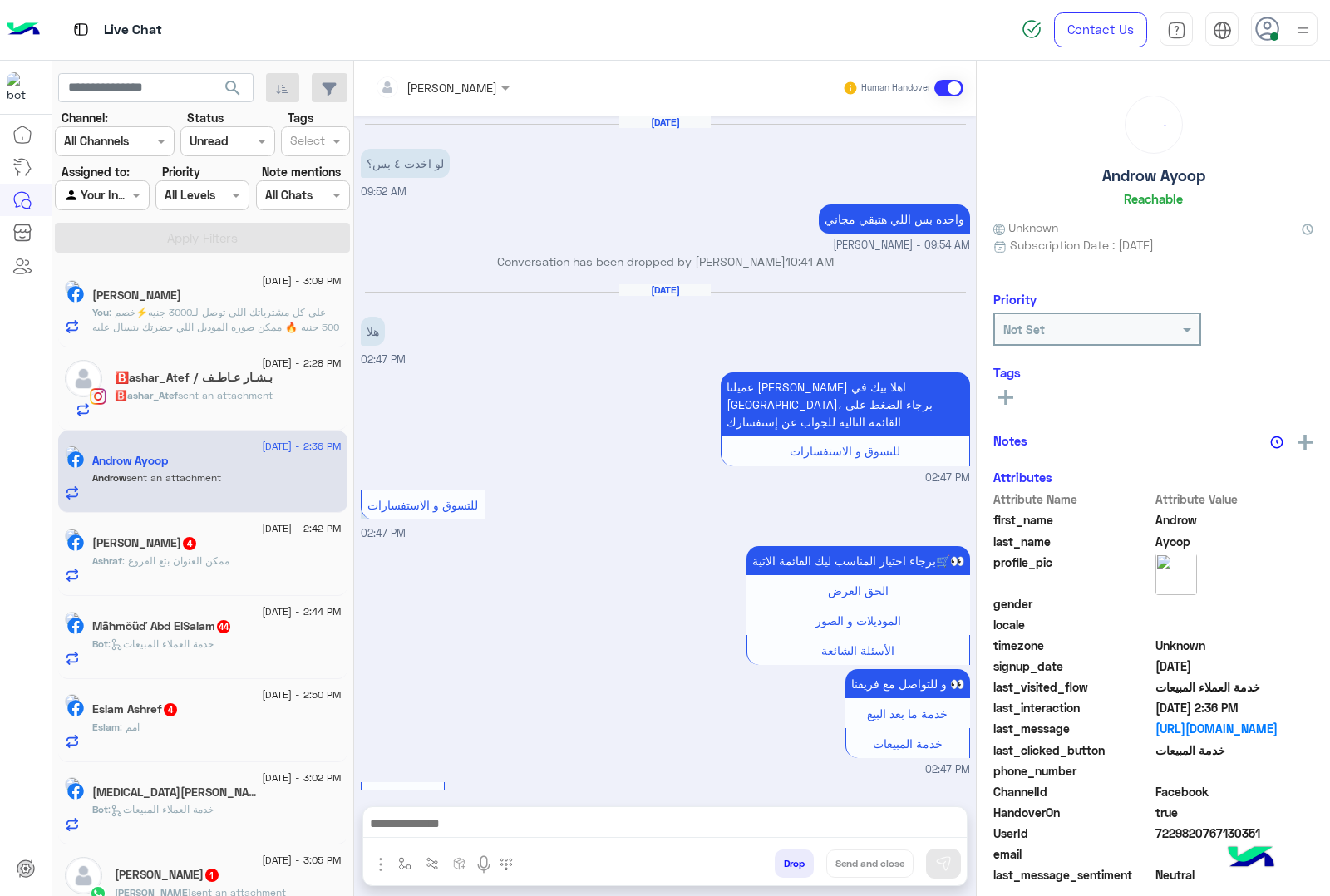
scroll to position [2429, 0]
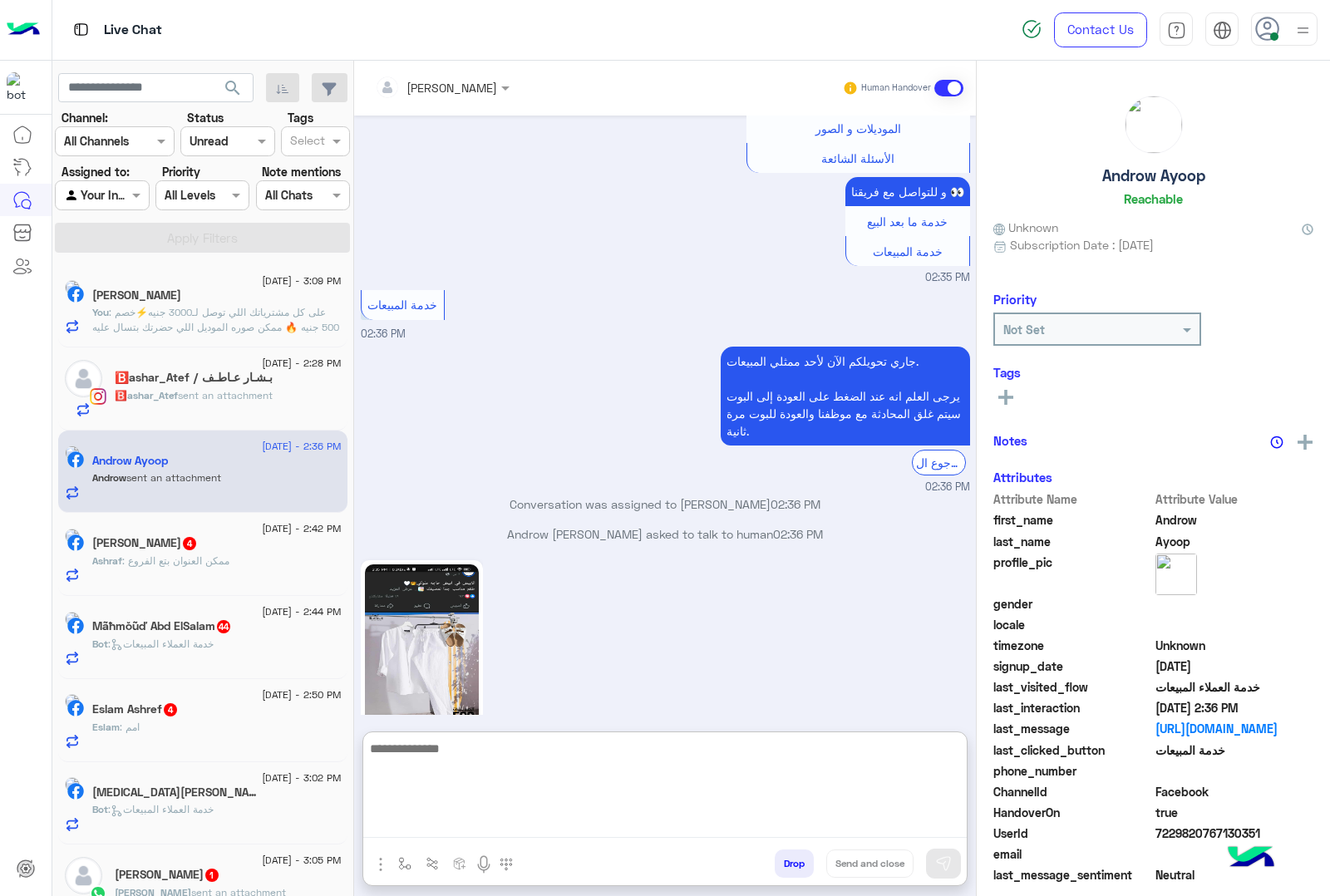
click at [449, 823] on textarea at bounding box center [665, 788] width 604 height 100
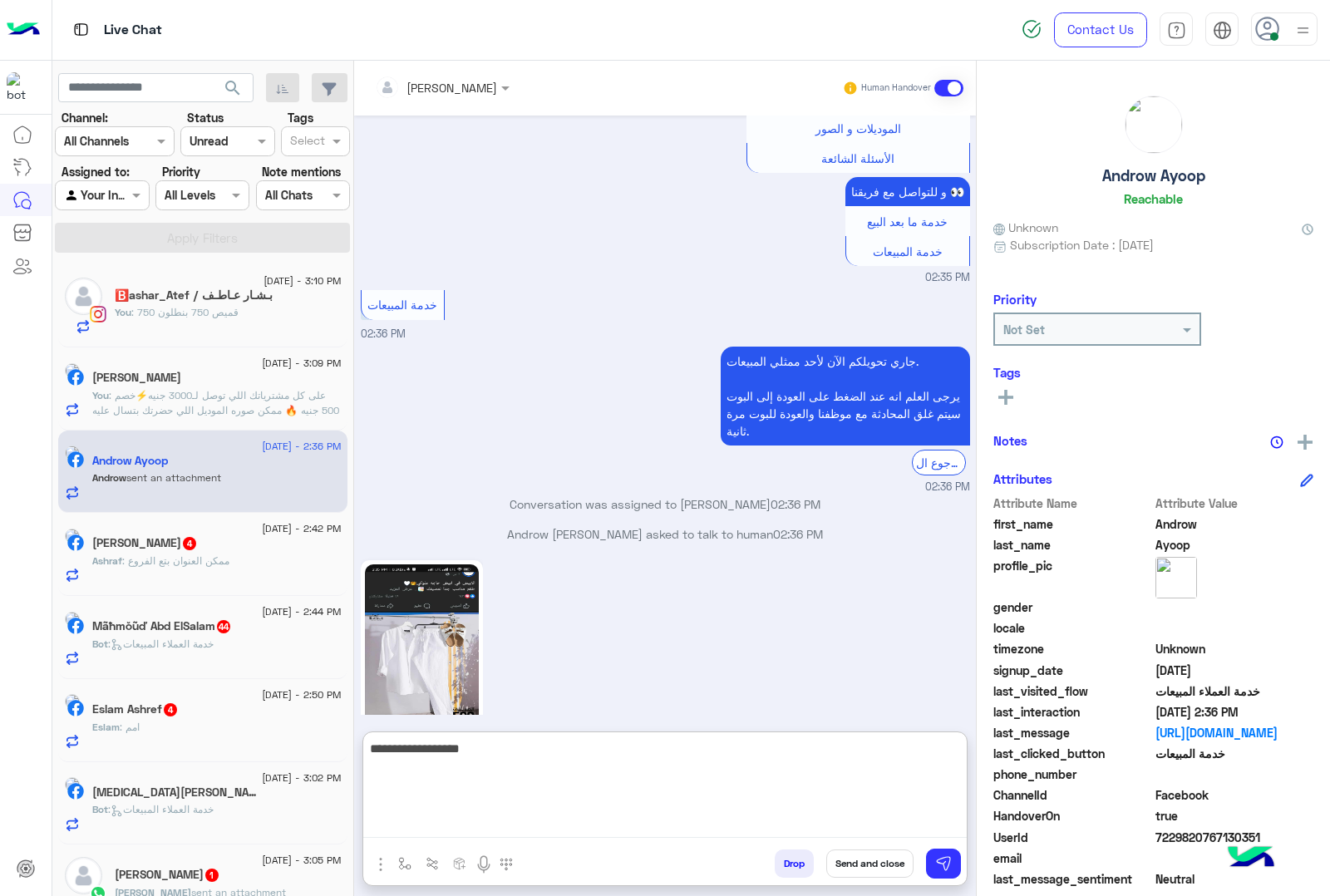
type textarea "**********"
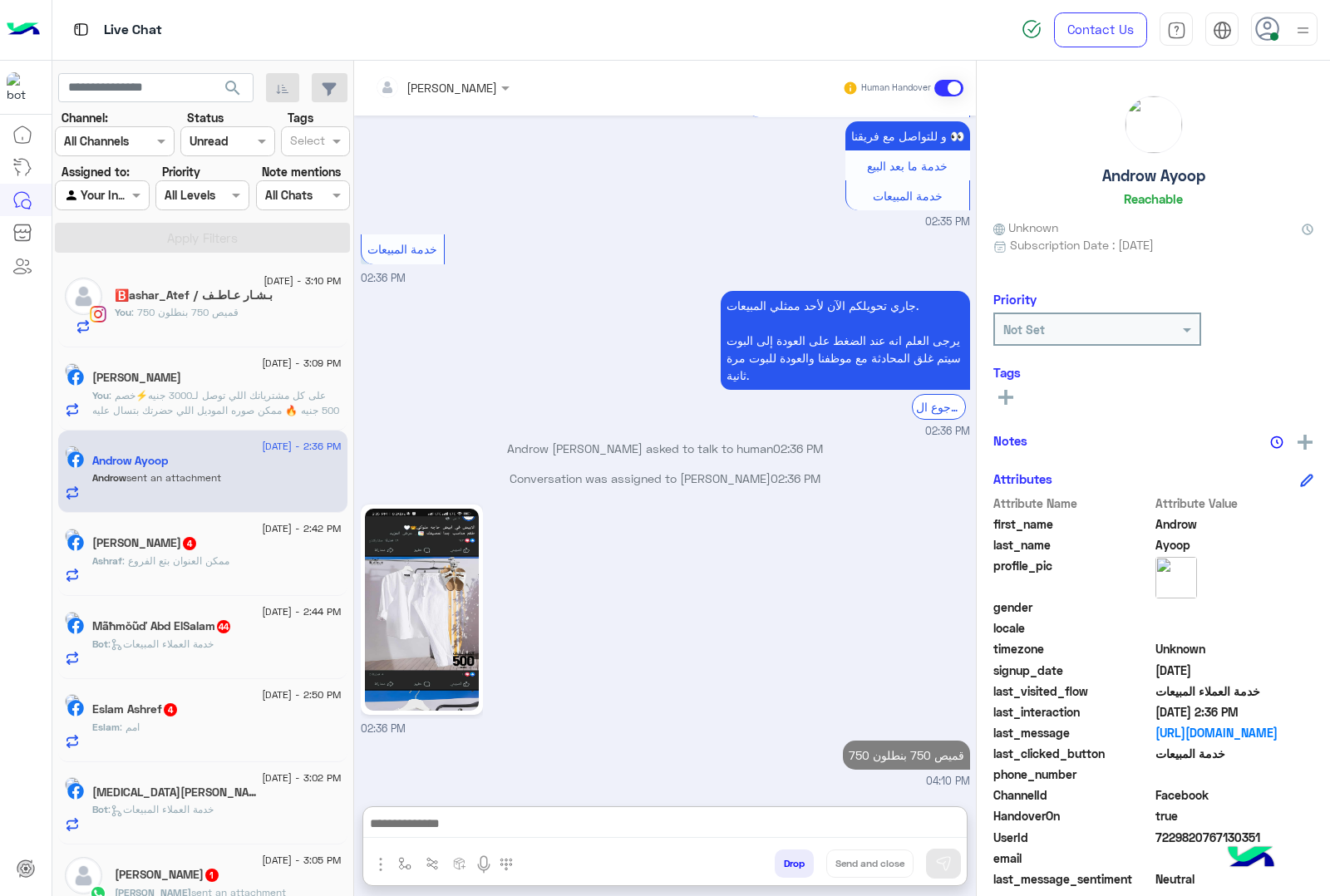
click at [233, 574] on div "Ashraf : ممكن العنوان بتع الفروع" at bounding box center [217, 568] width 249 height 29
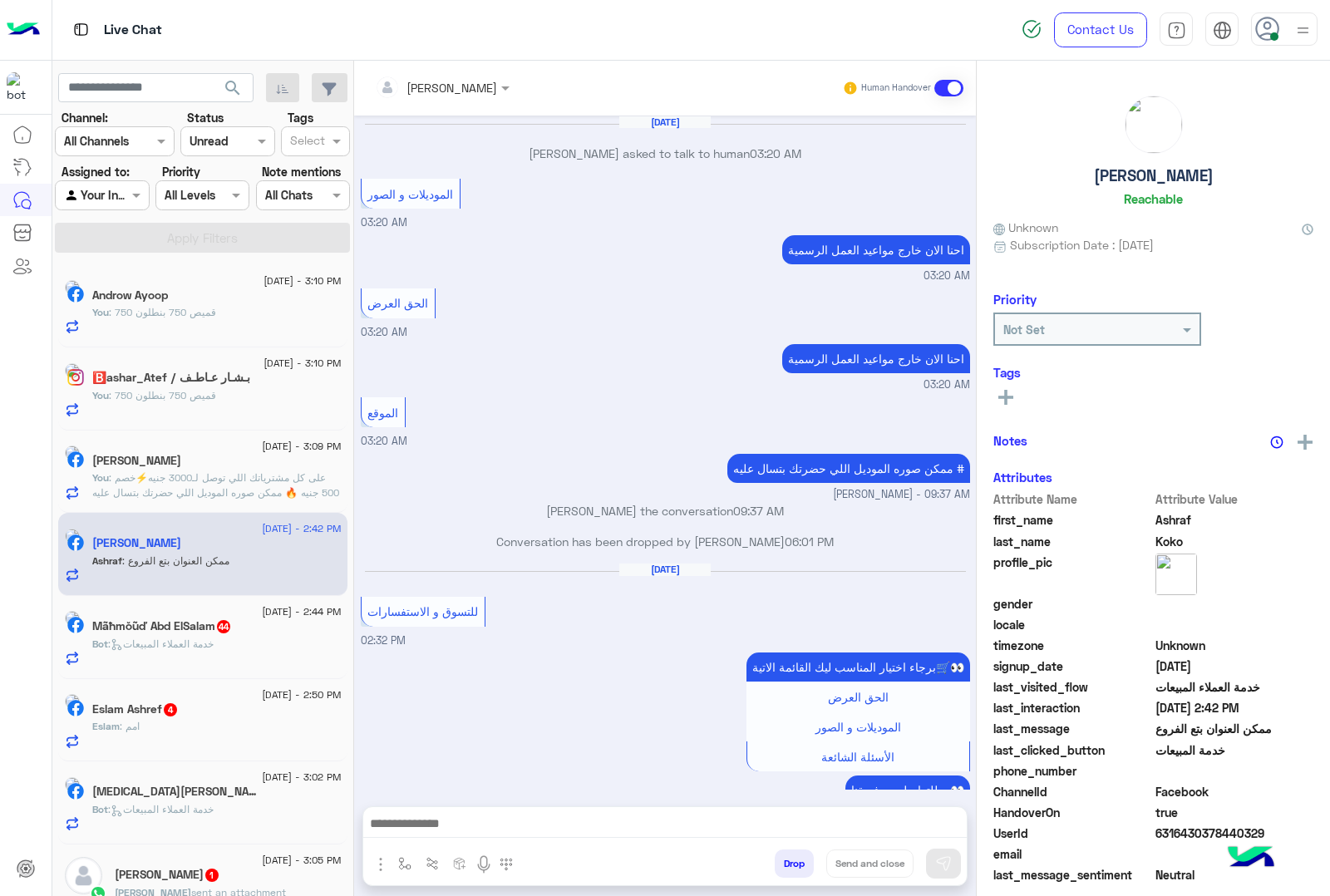
scroll to position [1555, 0]
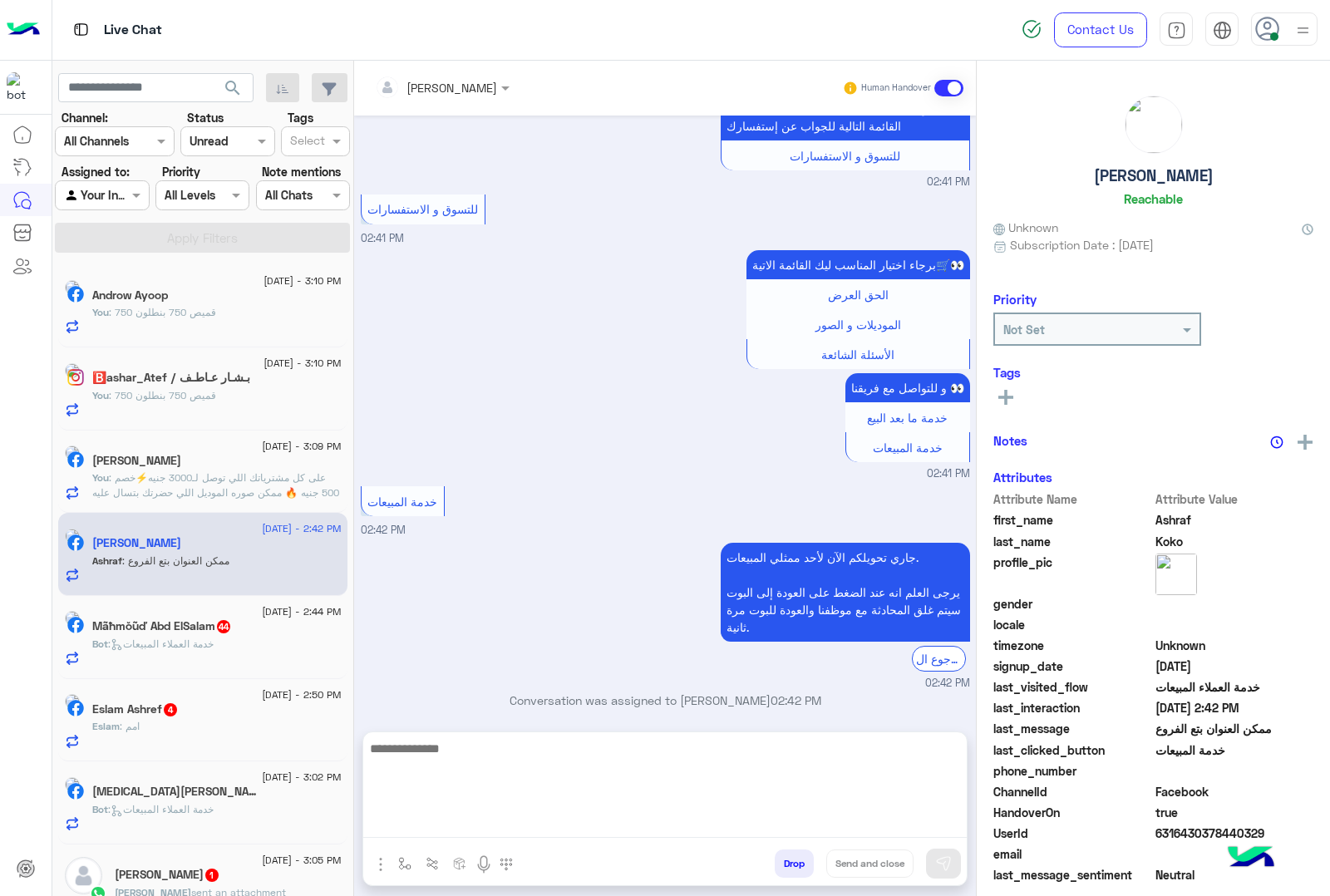
click at [442, 817] on textarea at bounding box center [665, 788] width 604 height 100
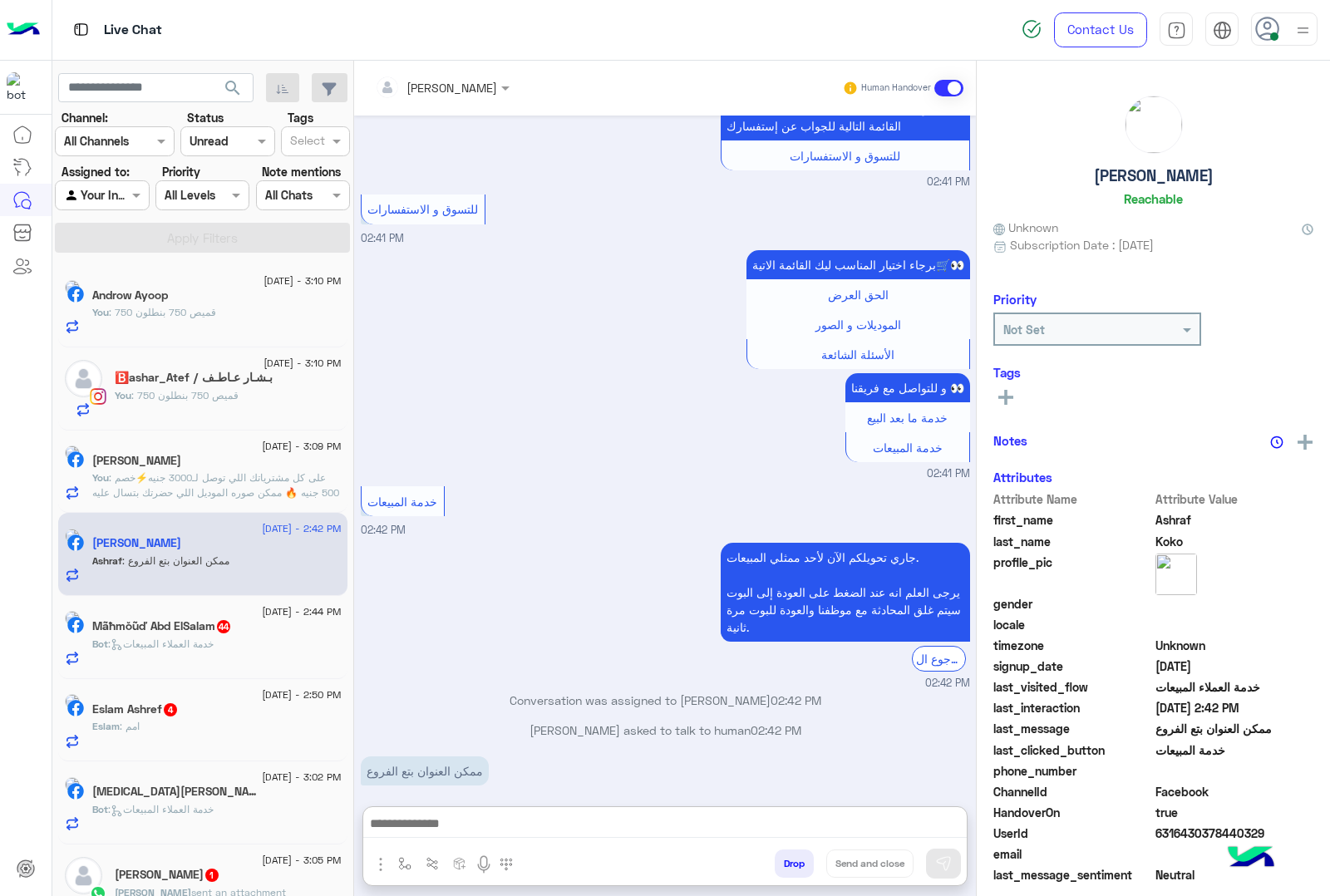
click at [384, 861] on img "button" at bounding box center [380, 864] width 20 height 20
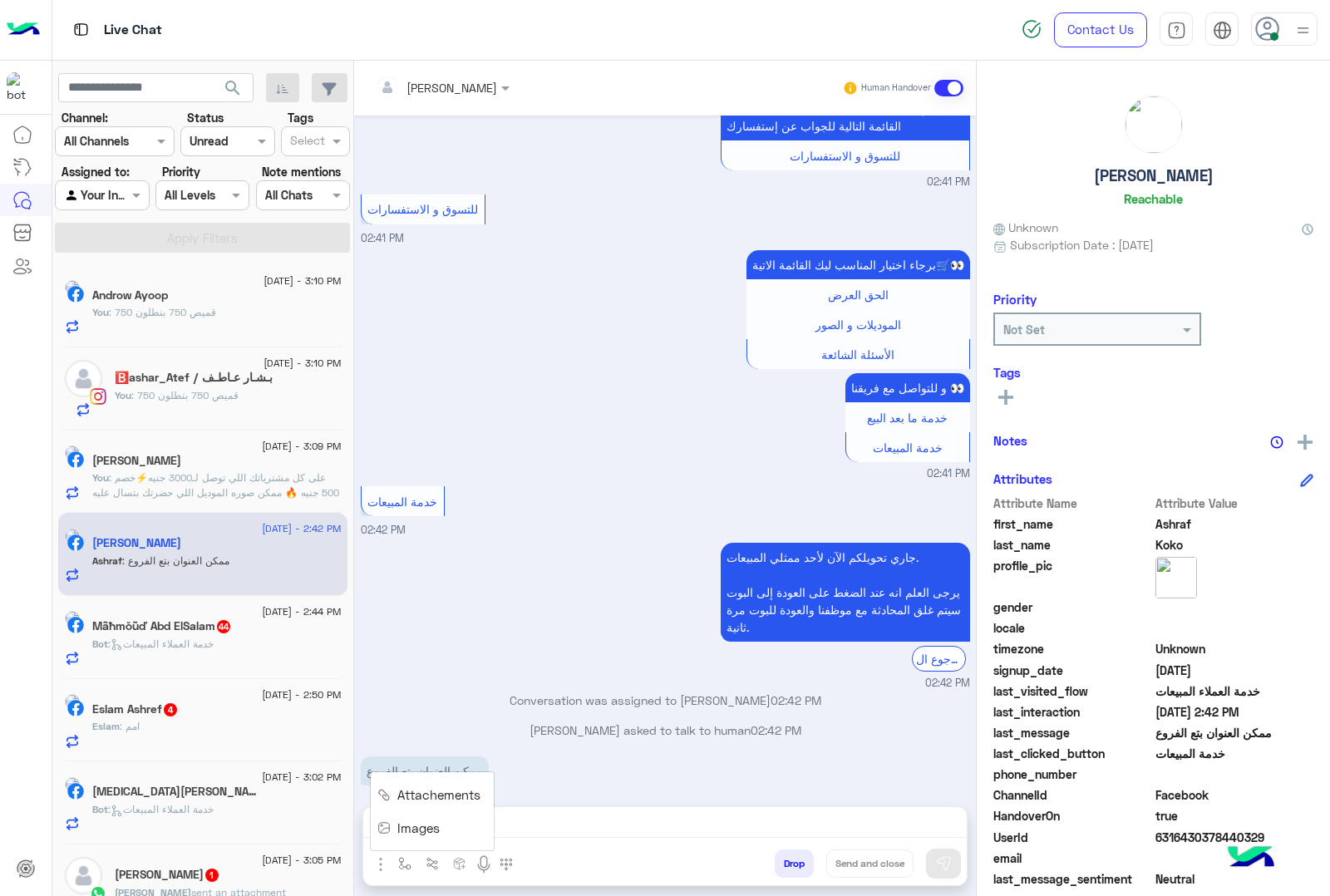
click at [408, 832] on span "Images" at bounding box center [418, 828] width 42 height 19
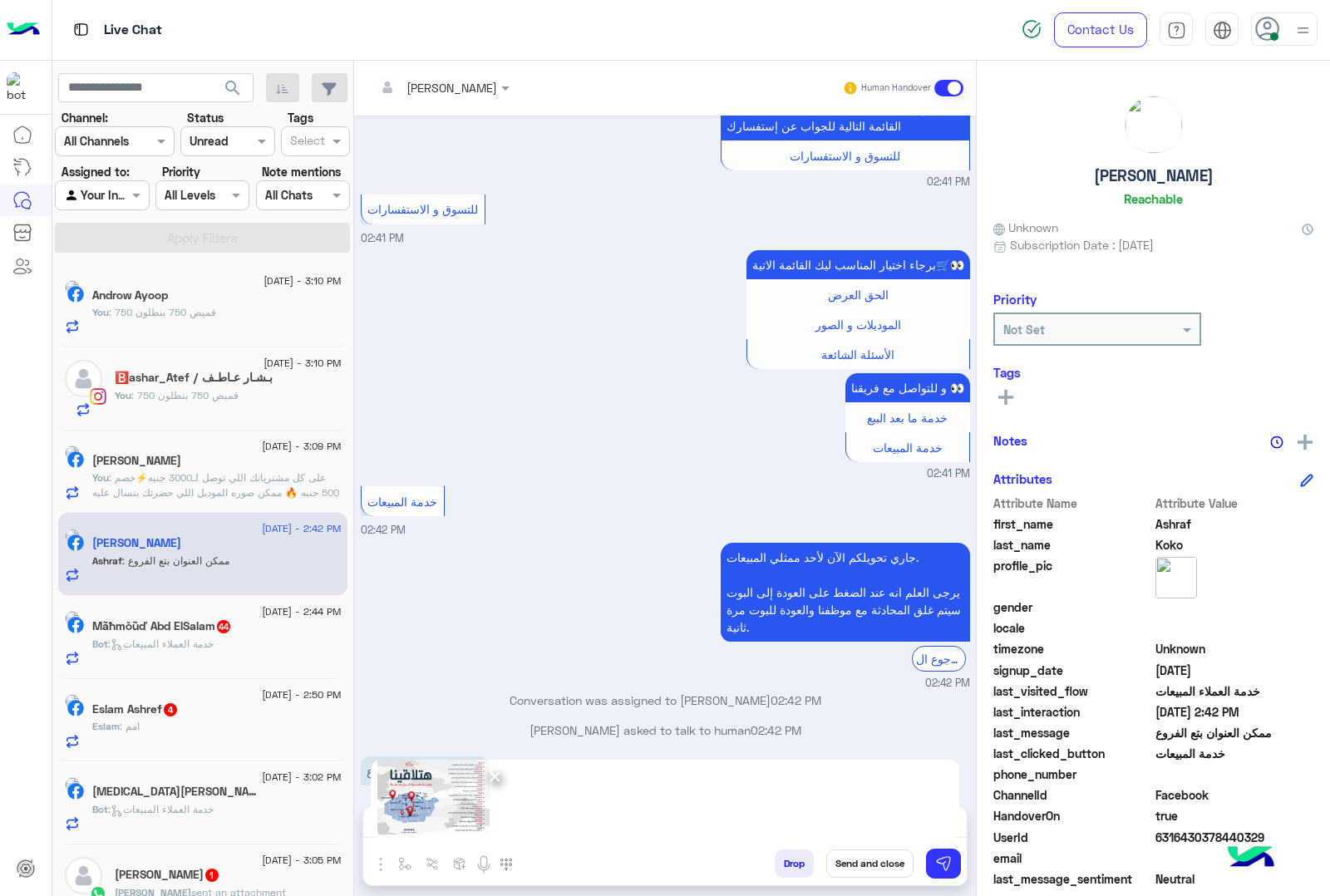
click at [189, 634] on h5 "Mãħmŏũď Abd ElSalam 44" at bounding box center [162, 626] width 139 height 14
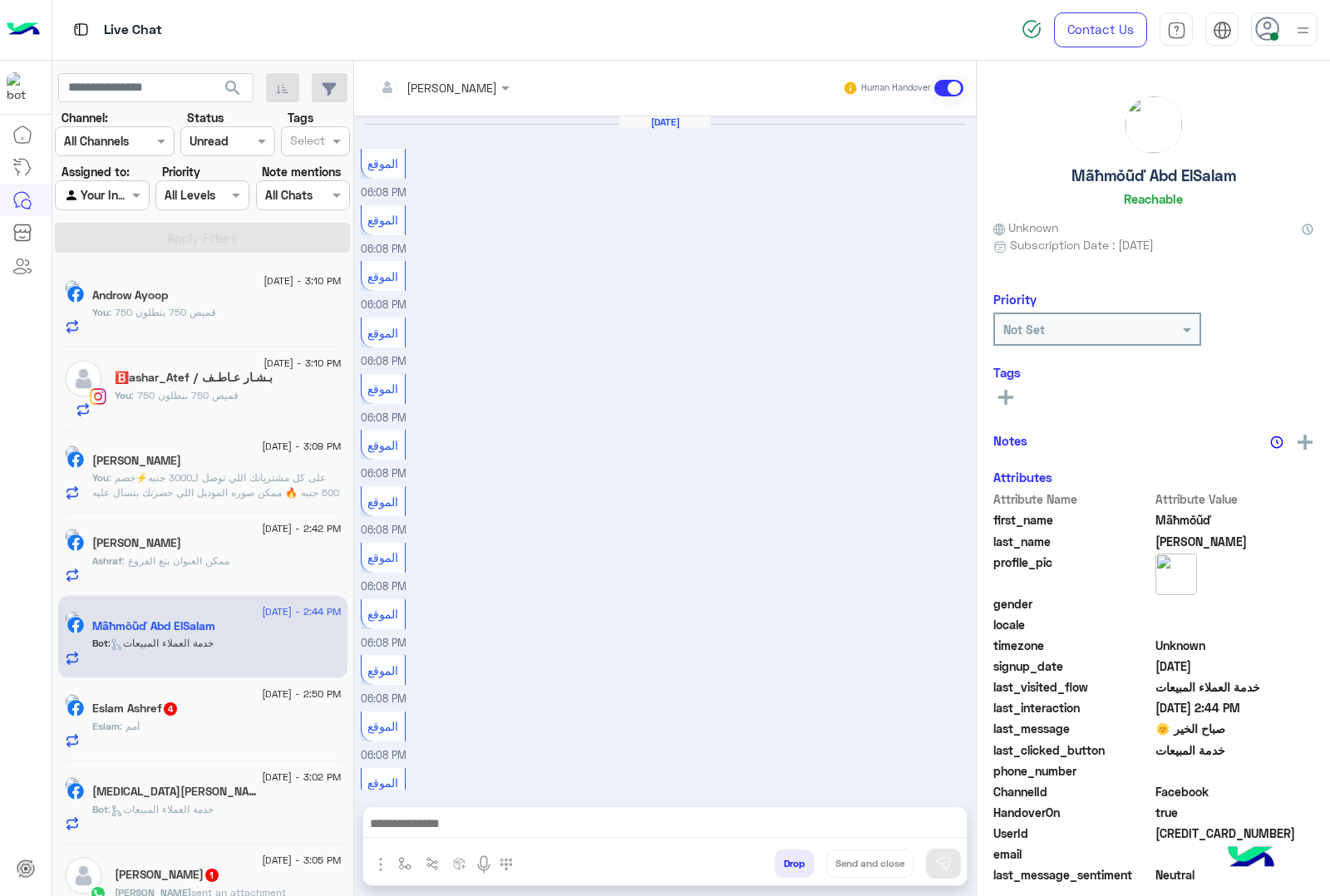
scroll to position [1550, 0]
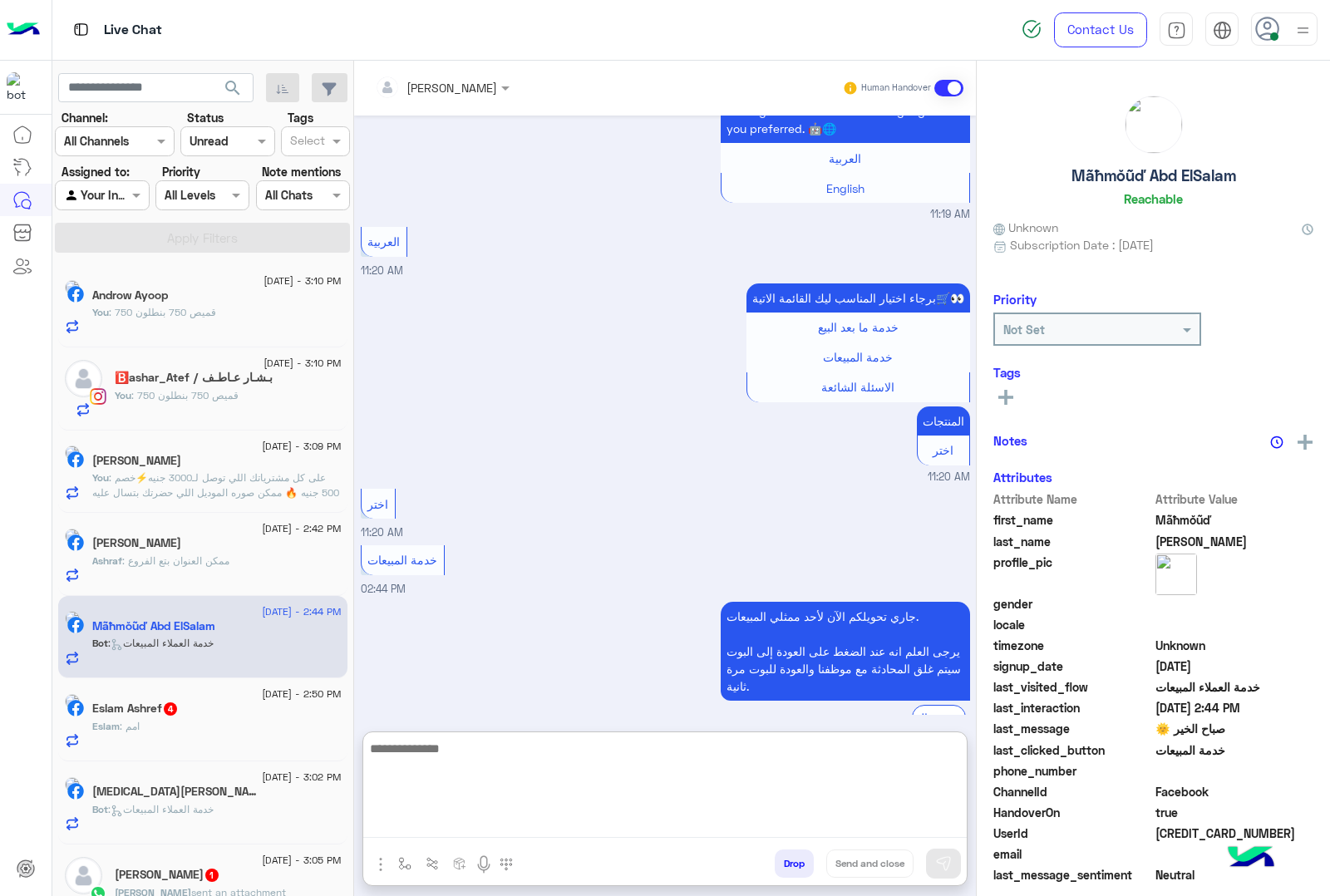
click at [463, 834] on textarea at bounding box center [665, 788] width 604 height 100
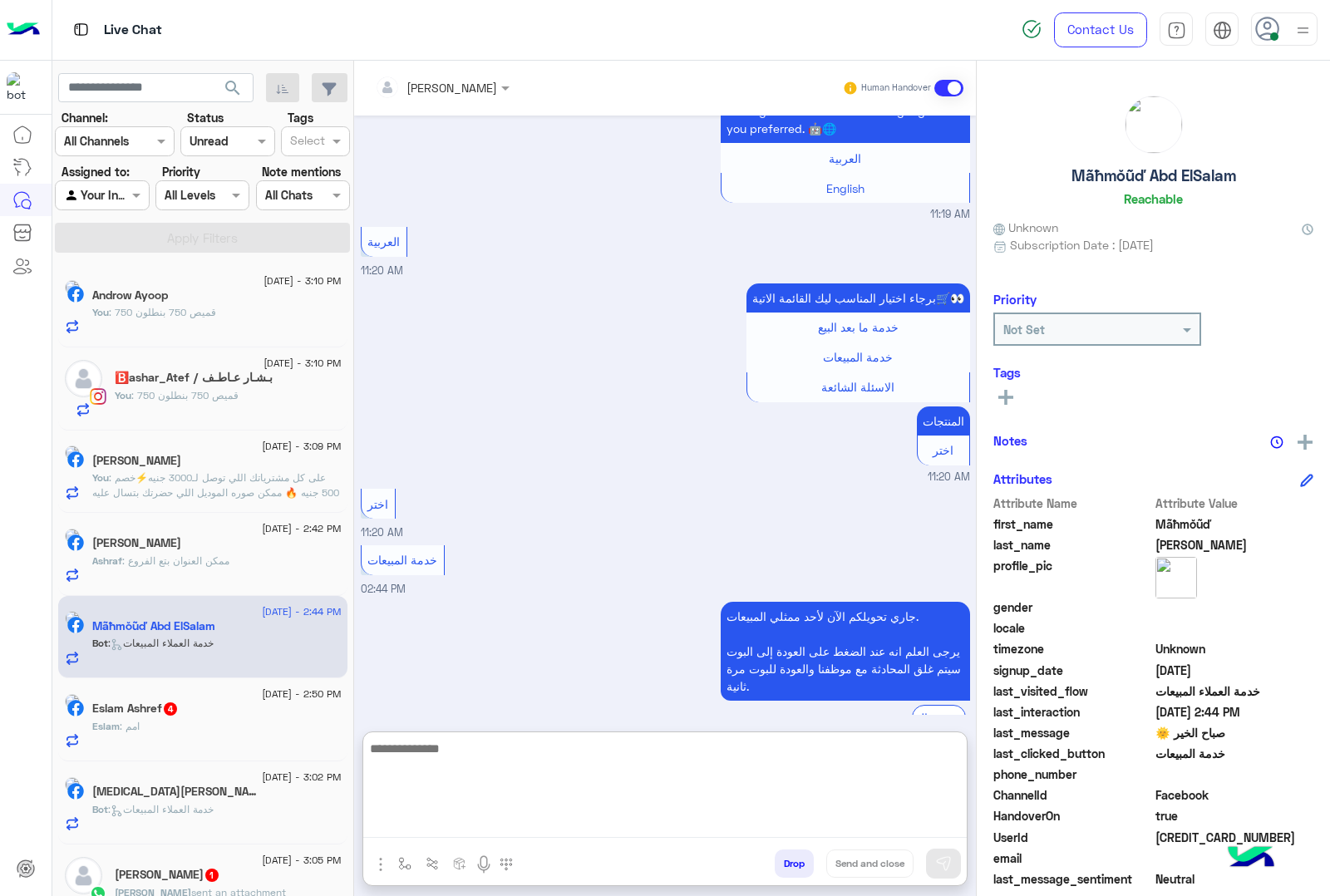
paste textarea "**********"
type textarea "**********"
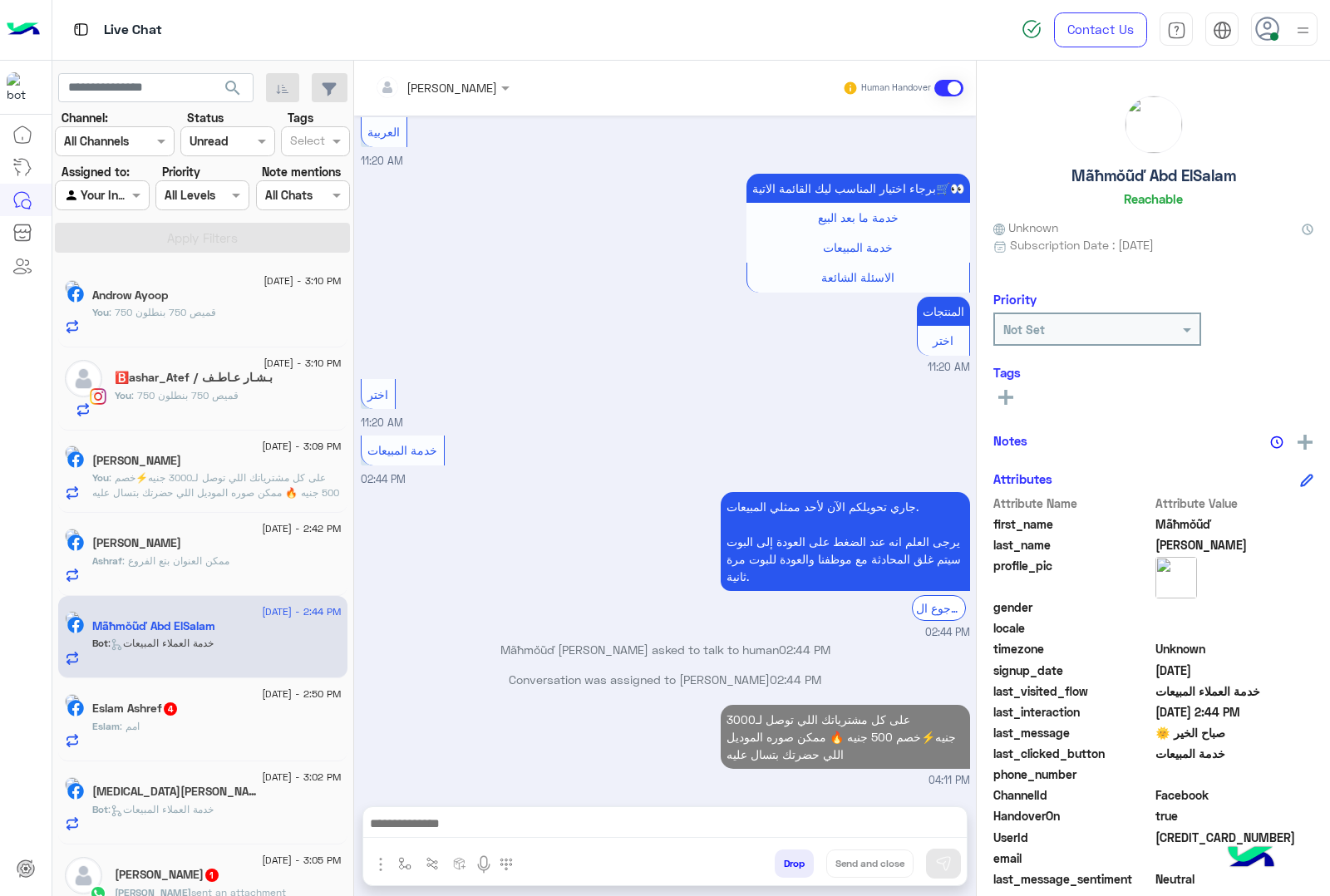
click at [116, 725] on span "Eslam" at bounding box center [107, 726] width 28 height 12
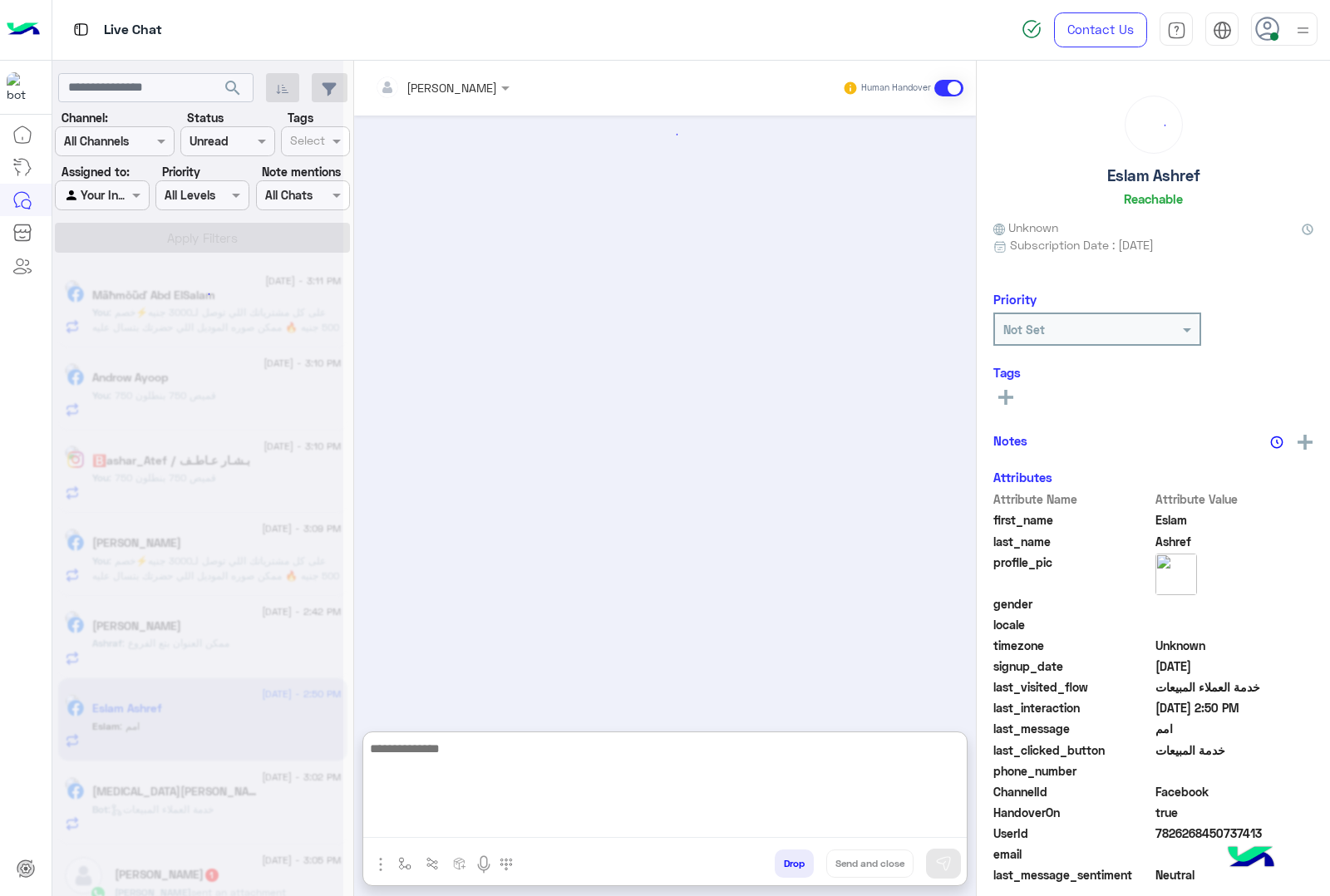
click at [496, 827] on textarea at bounding box center [665, 788] width 604 height 100
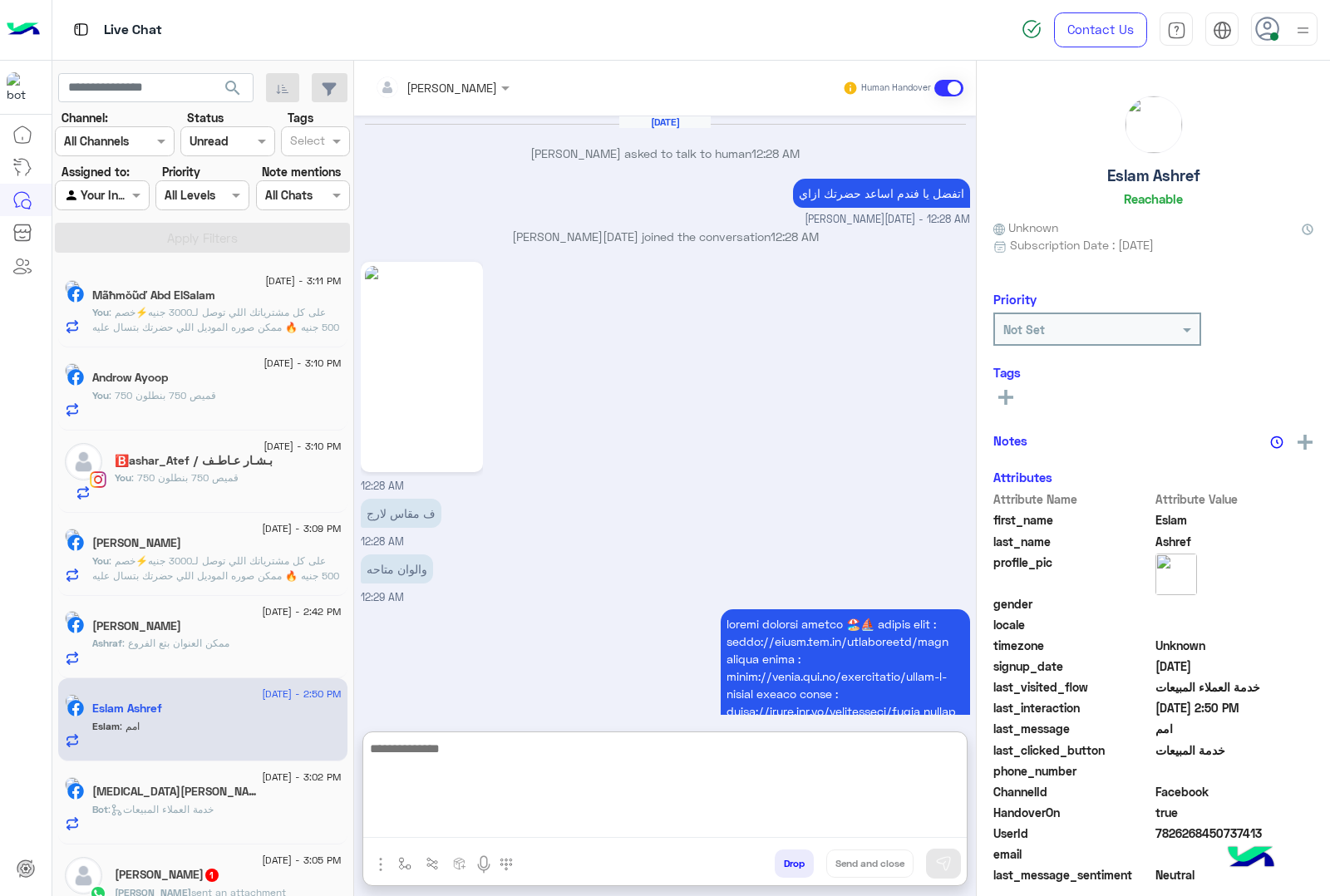
scroll to position [2617, 0]
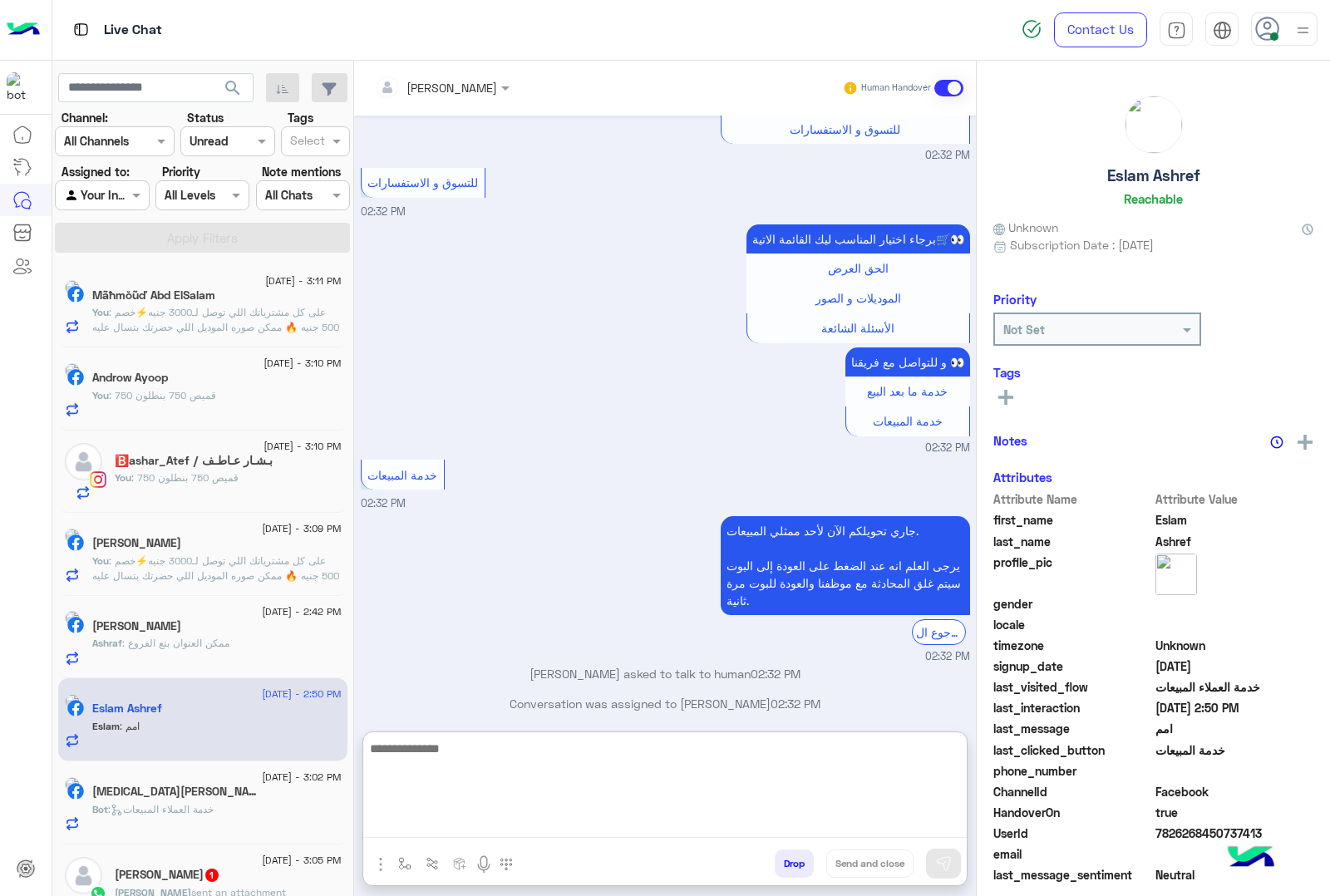
paste textarea "**********"
type textarea "**********"
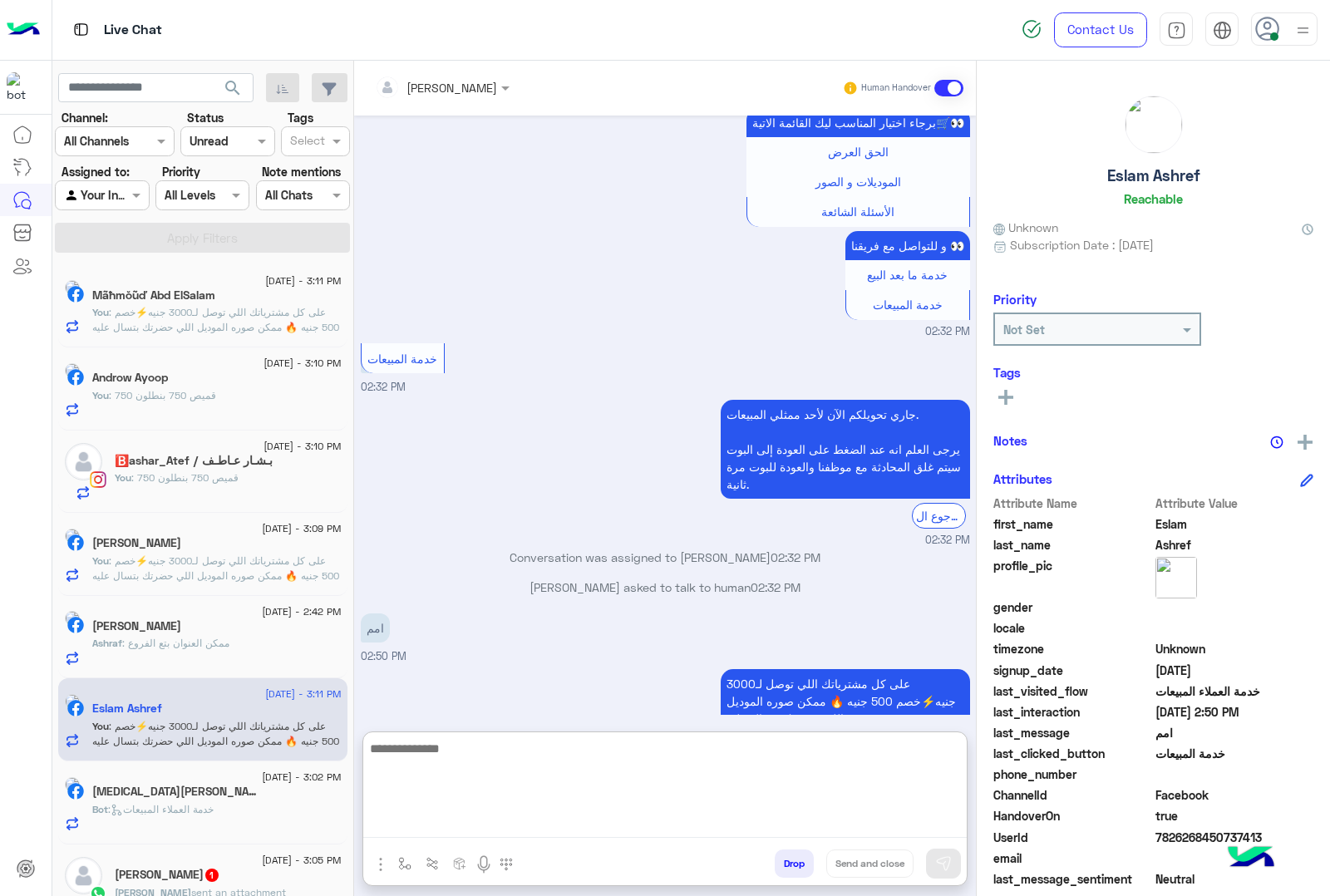
scroll to position [2764, 0]
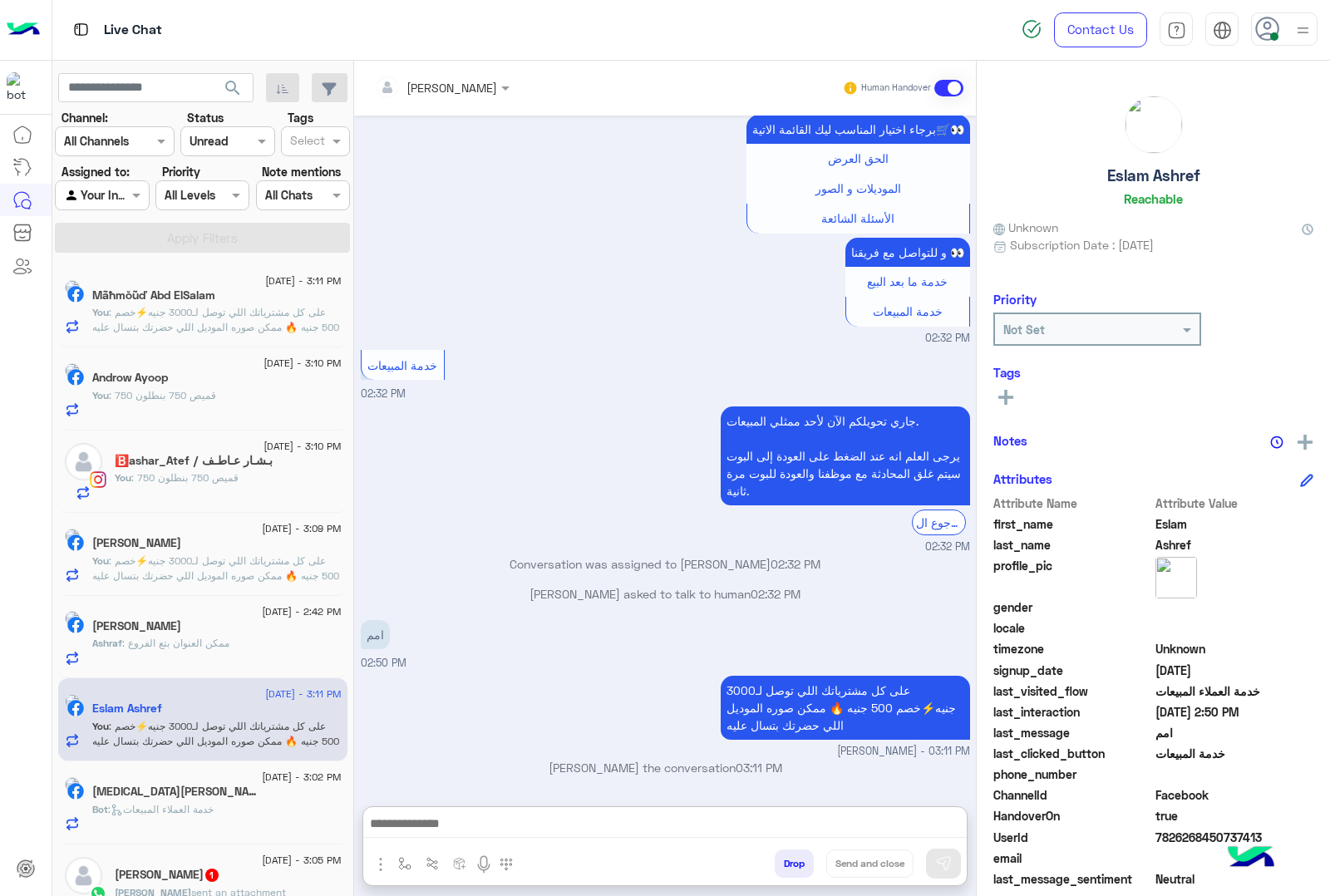
click at [200, 808] on span ": خدمة العملاء المبيعات" at bounding box center [161, 809] width 106 height 12
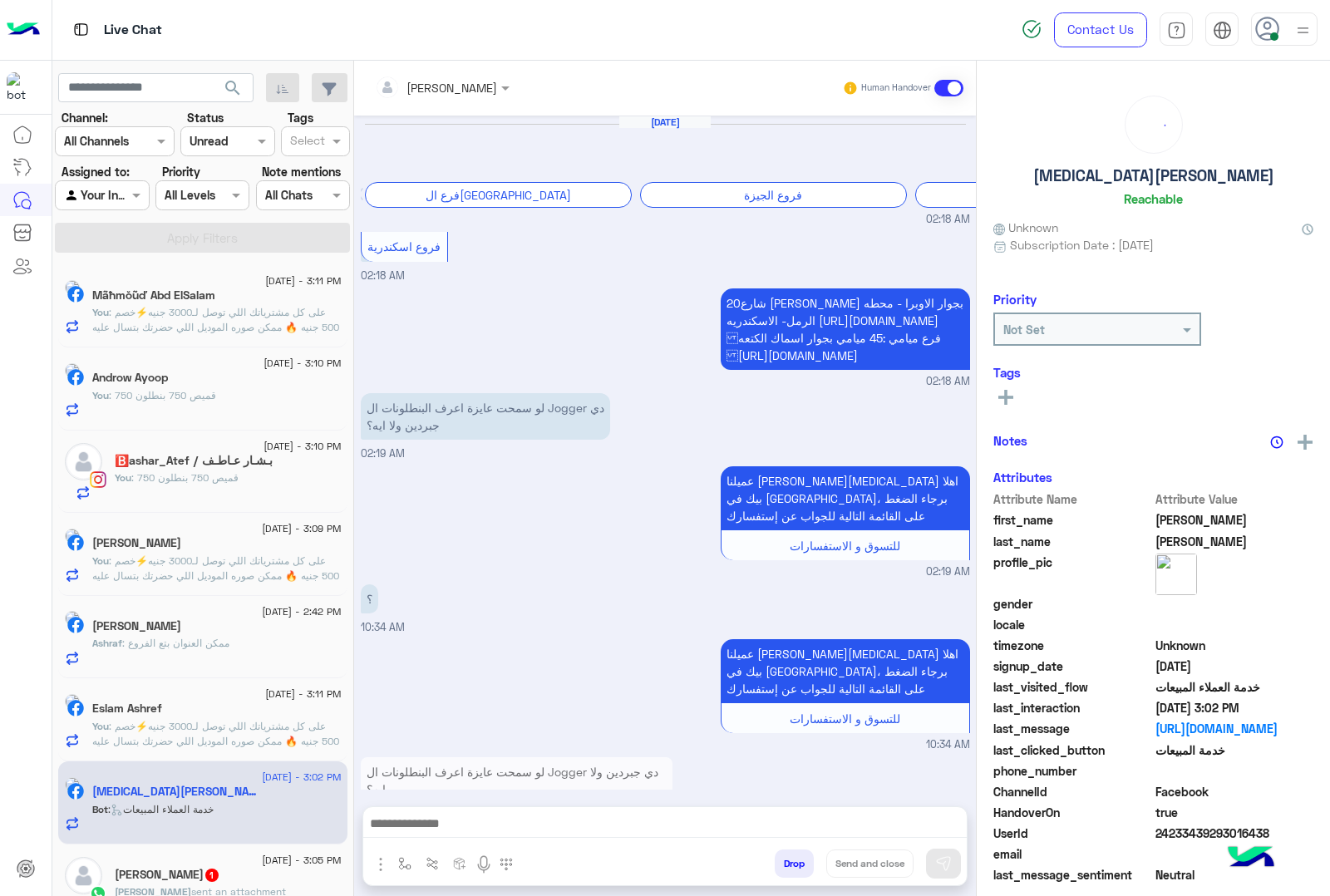
scroll to position [2243, 0]
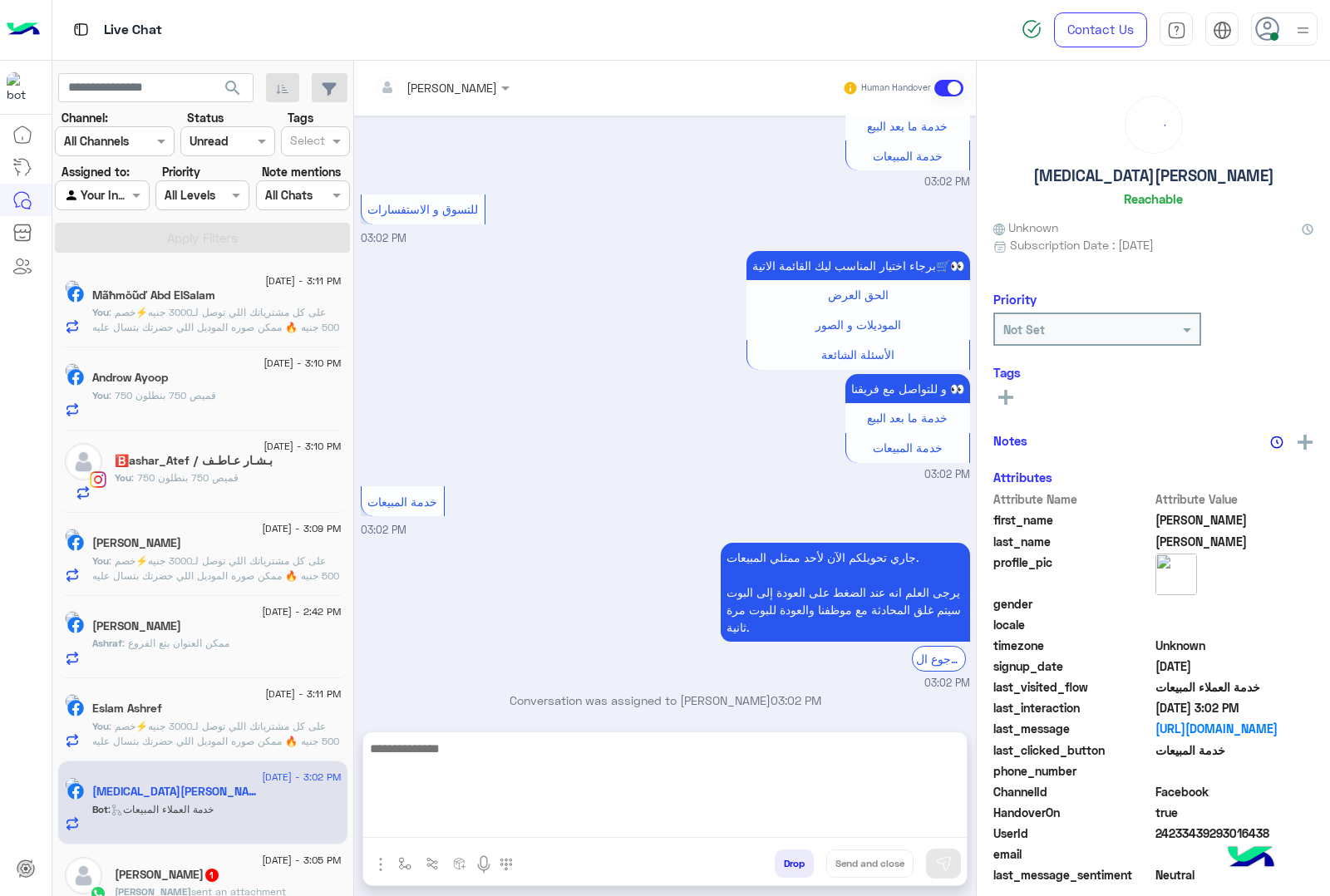
click at [500, 833] on textarea at bounding box center [665, 788] width 604 height 100
paste textarea "**********"
type textarea "**********"
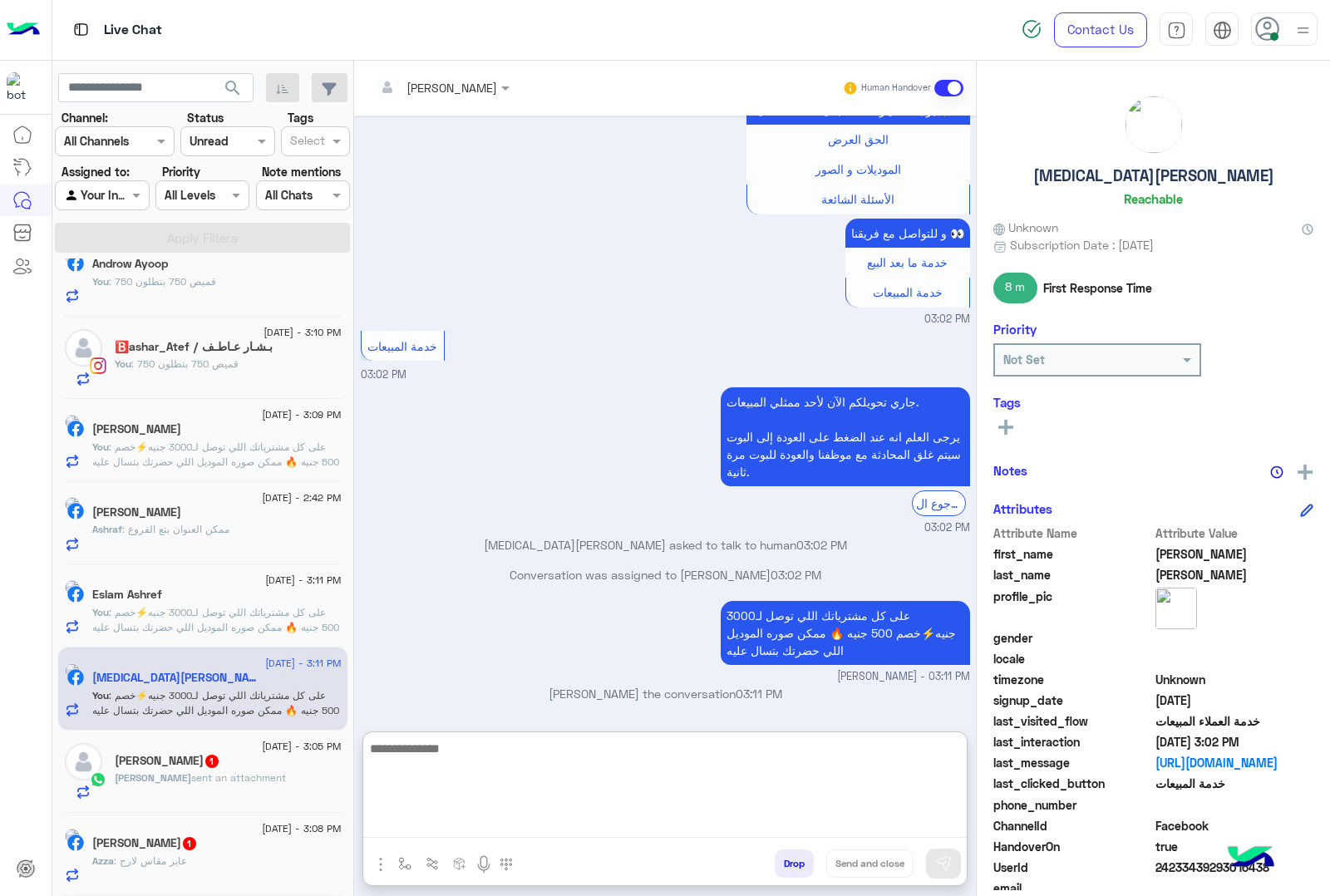
scroll to position [118, 0]
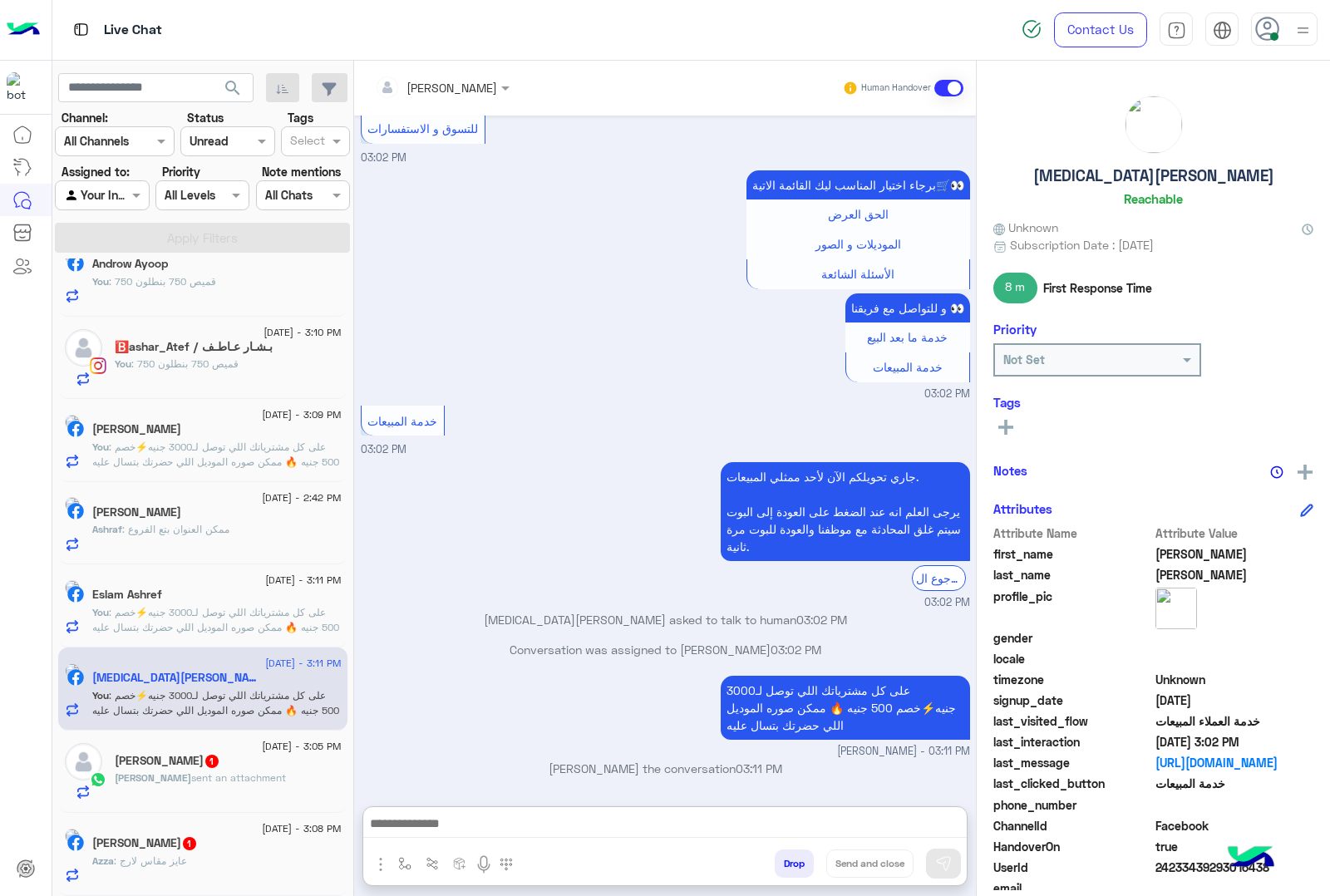
click at [197, 771] on span "sent an attachment" at bounding box center [238, 777] width 94 height 12
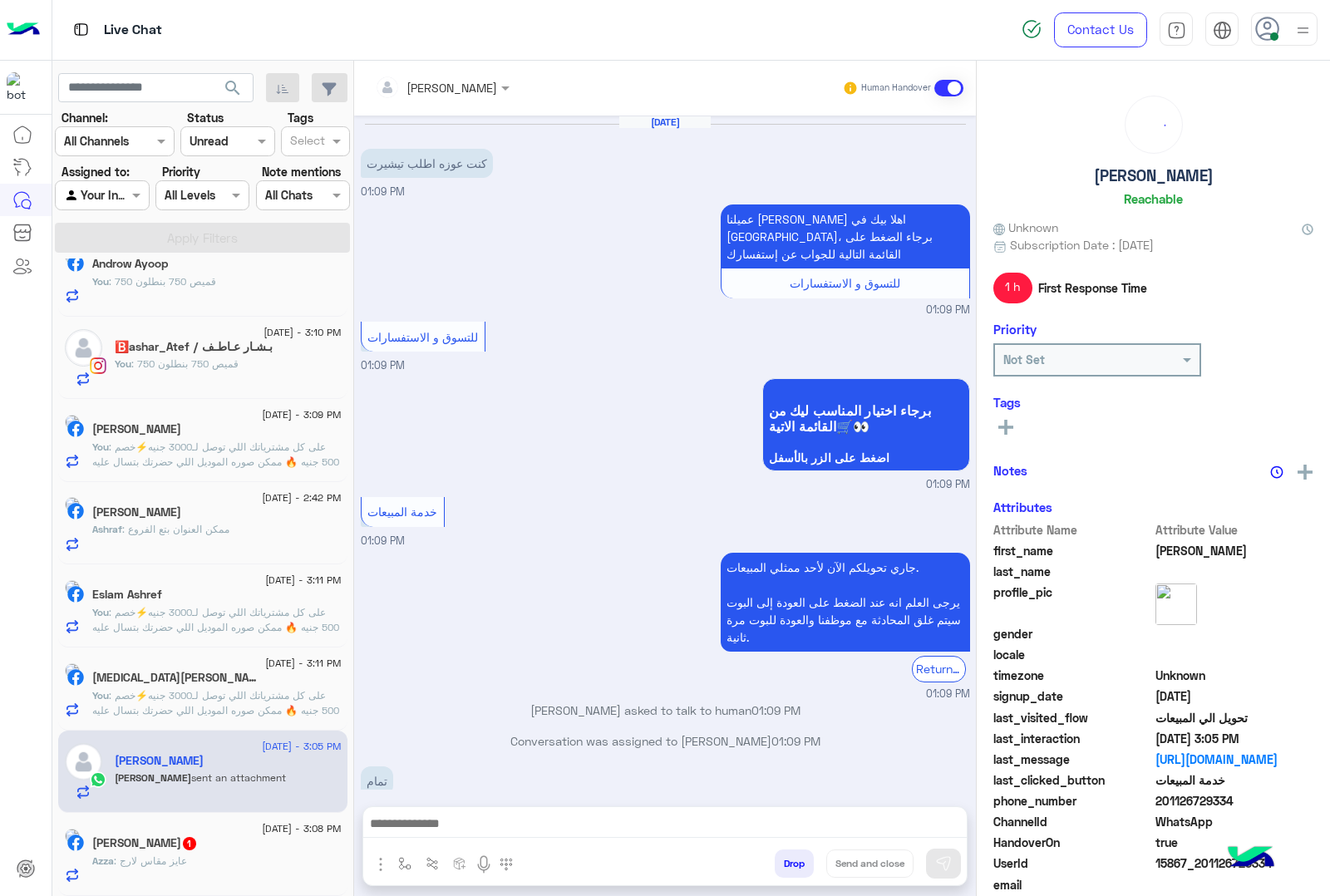
scroll to position [365, 0]
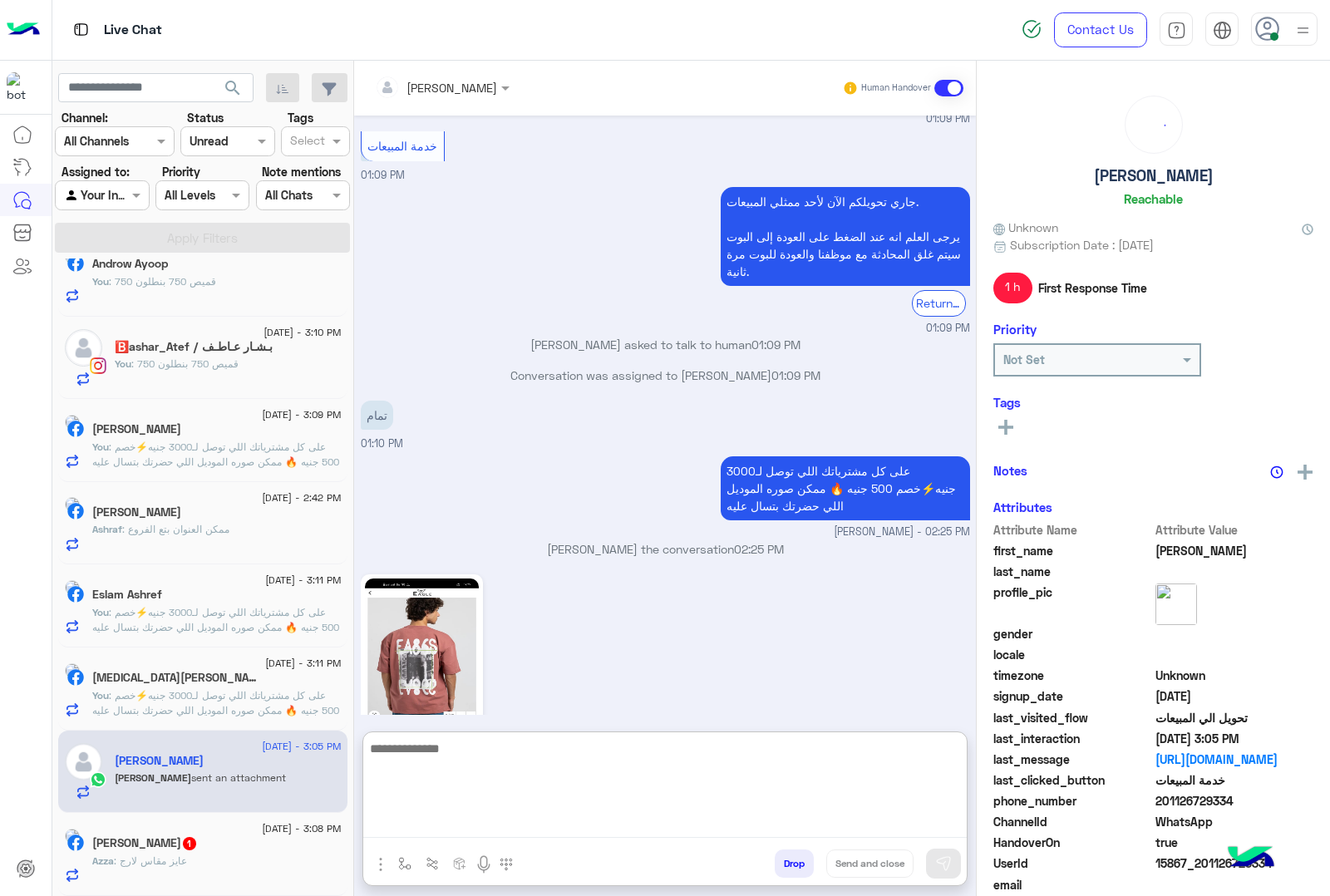
click at [443, 828] on textarea at bounding box center [665, 788] width 604 height 100
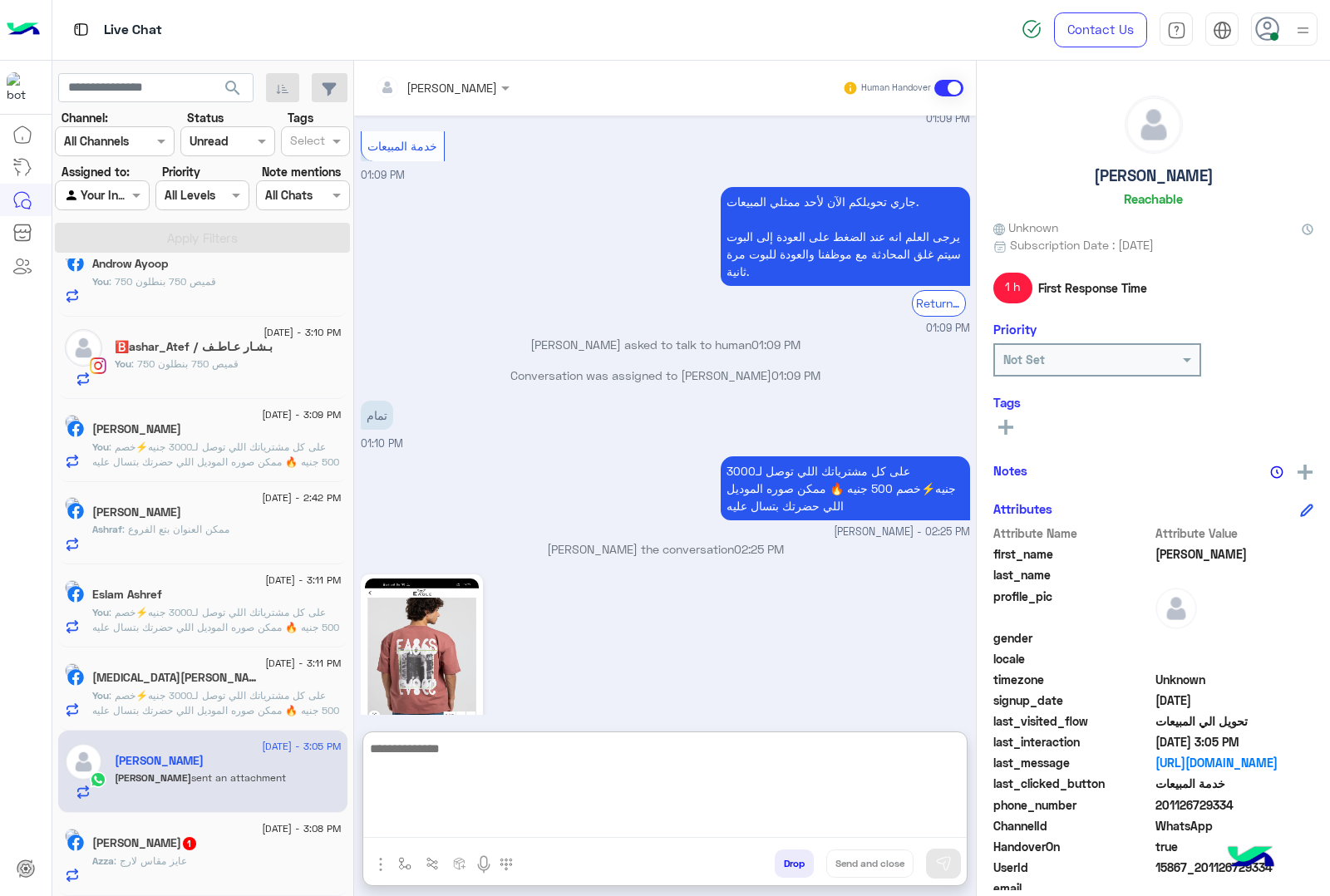
scroll to position [439, 0]
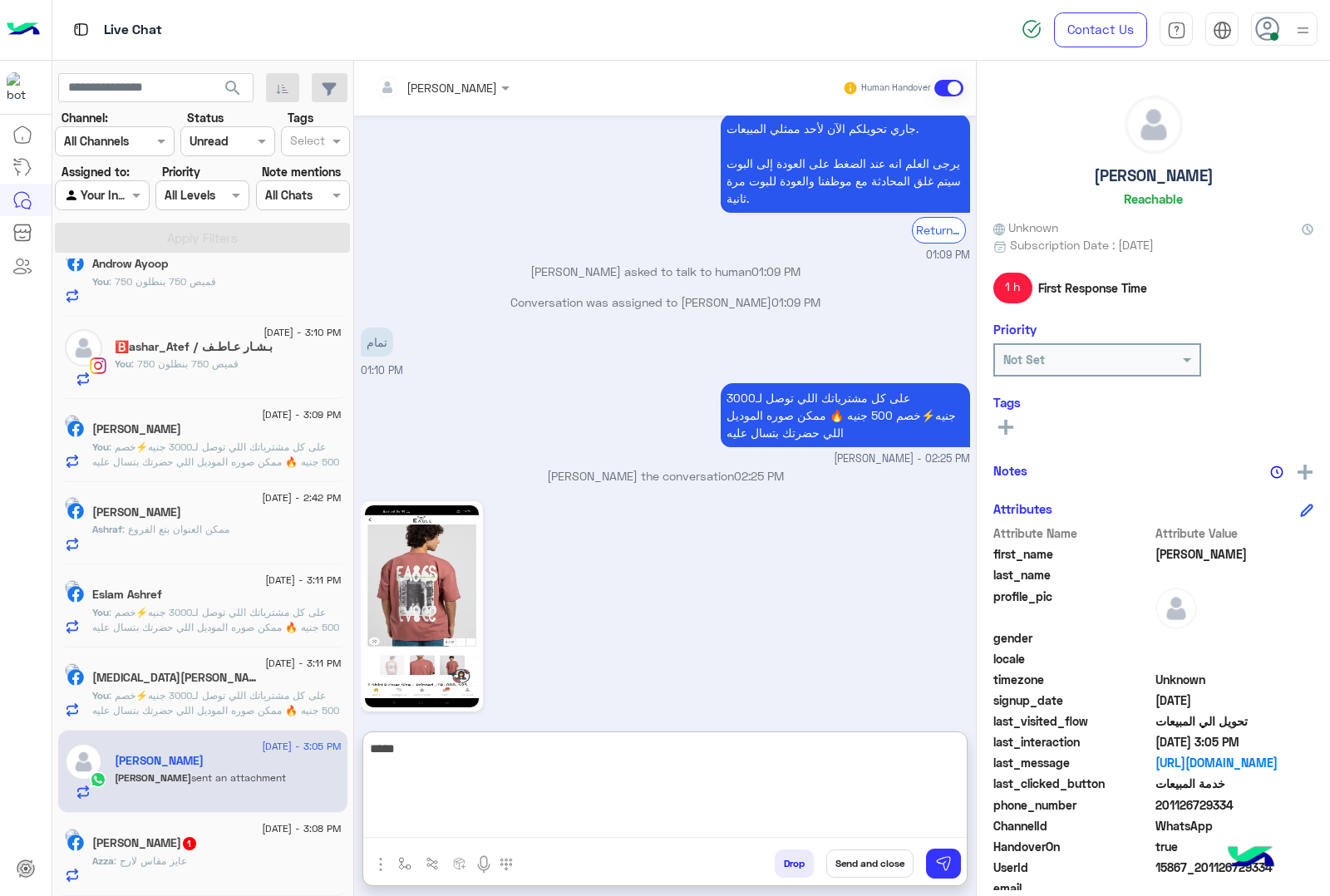
type textarea "*****"
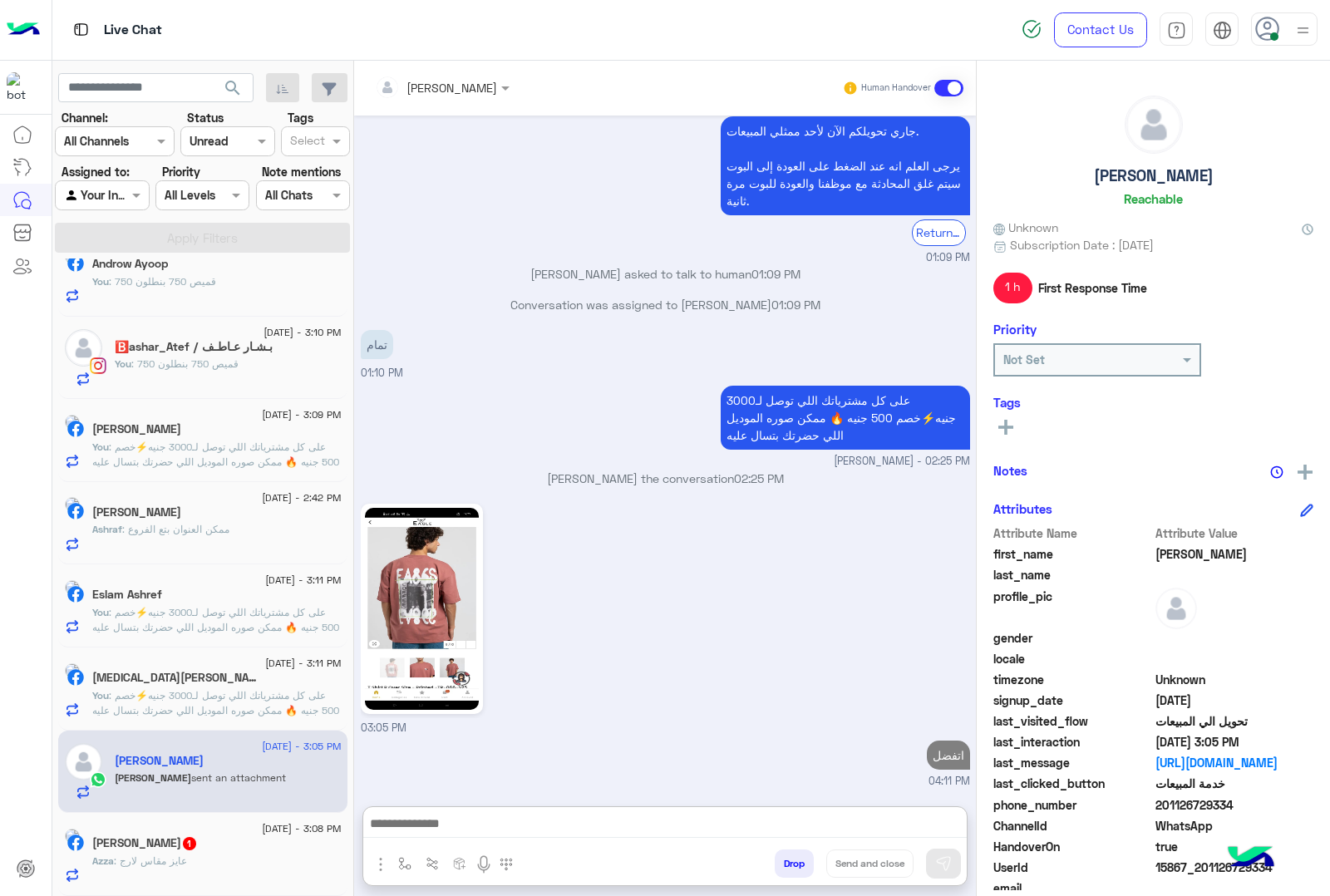
click at [173, 865] on span ": عايز مقاس لارج" at bounding box center [151, 861] width 73 height 12
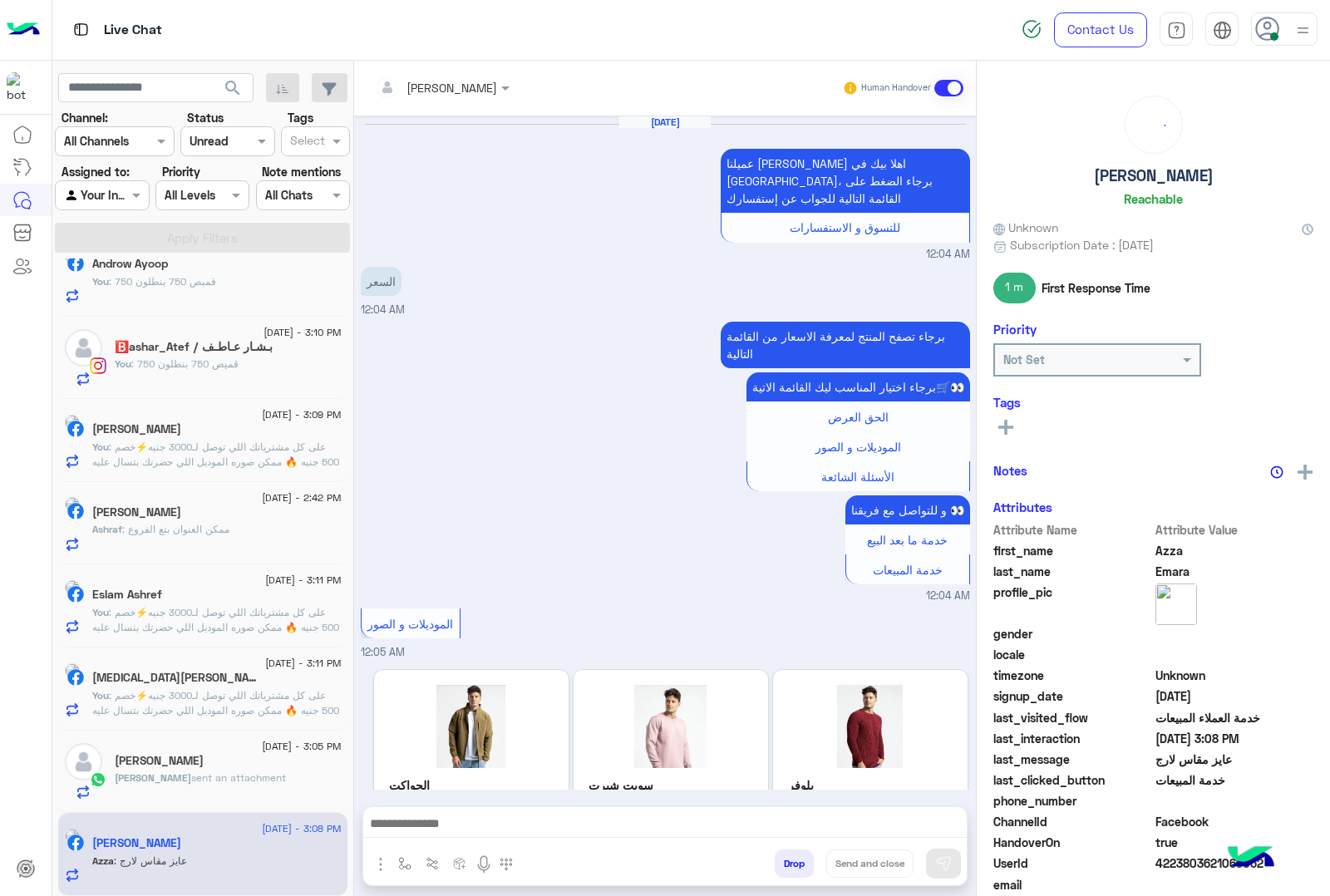
scroll to position [2781, 0]
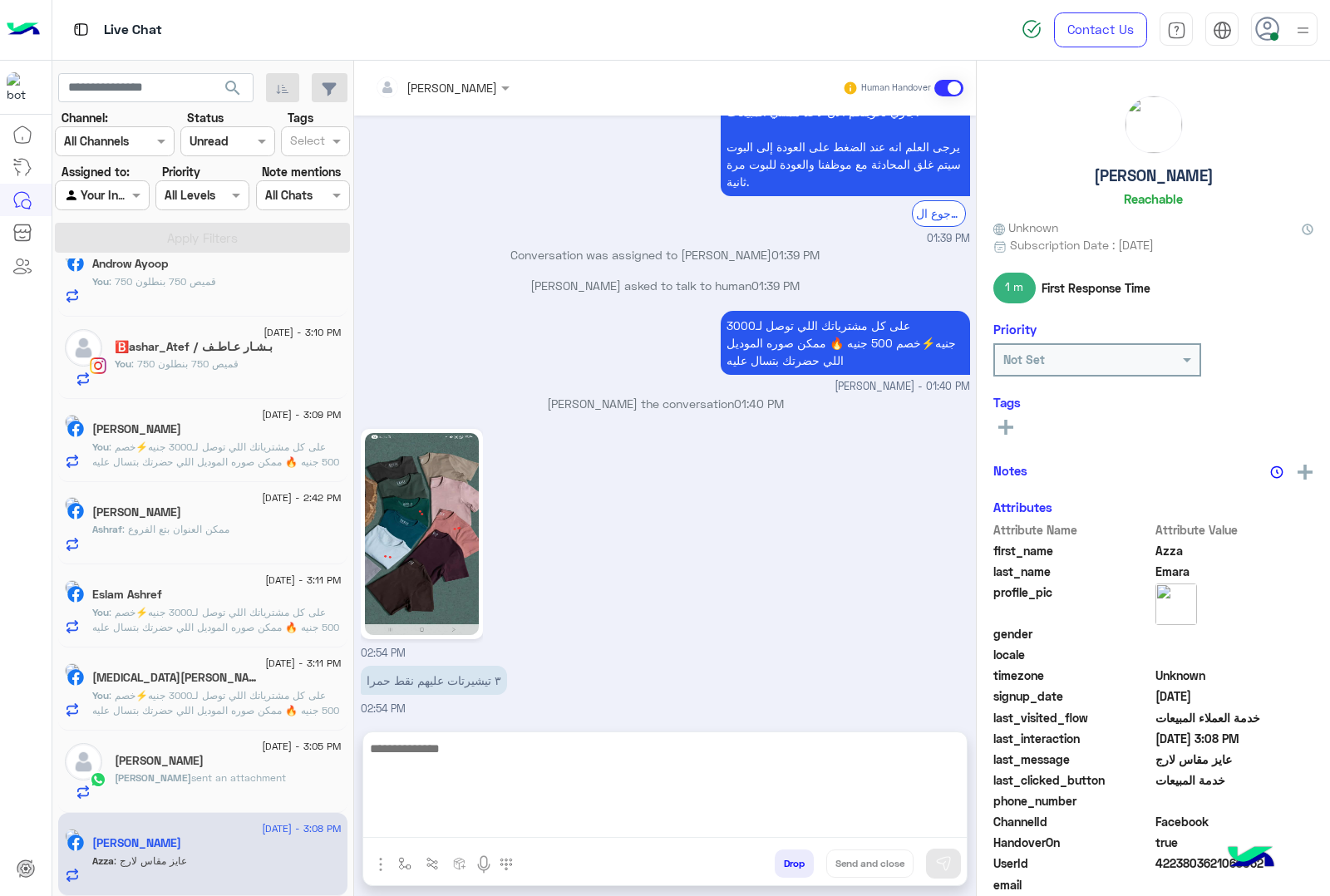
click at [472, 831] on textarea at bounding box center [665, 788] width 604 height 100
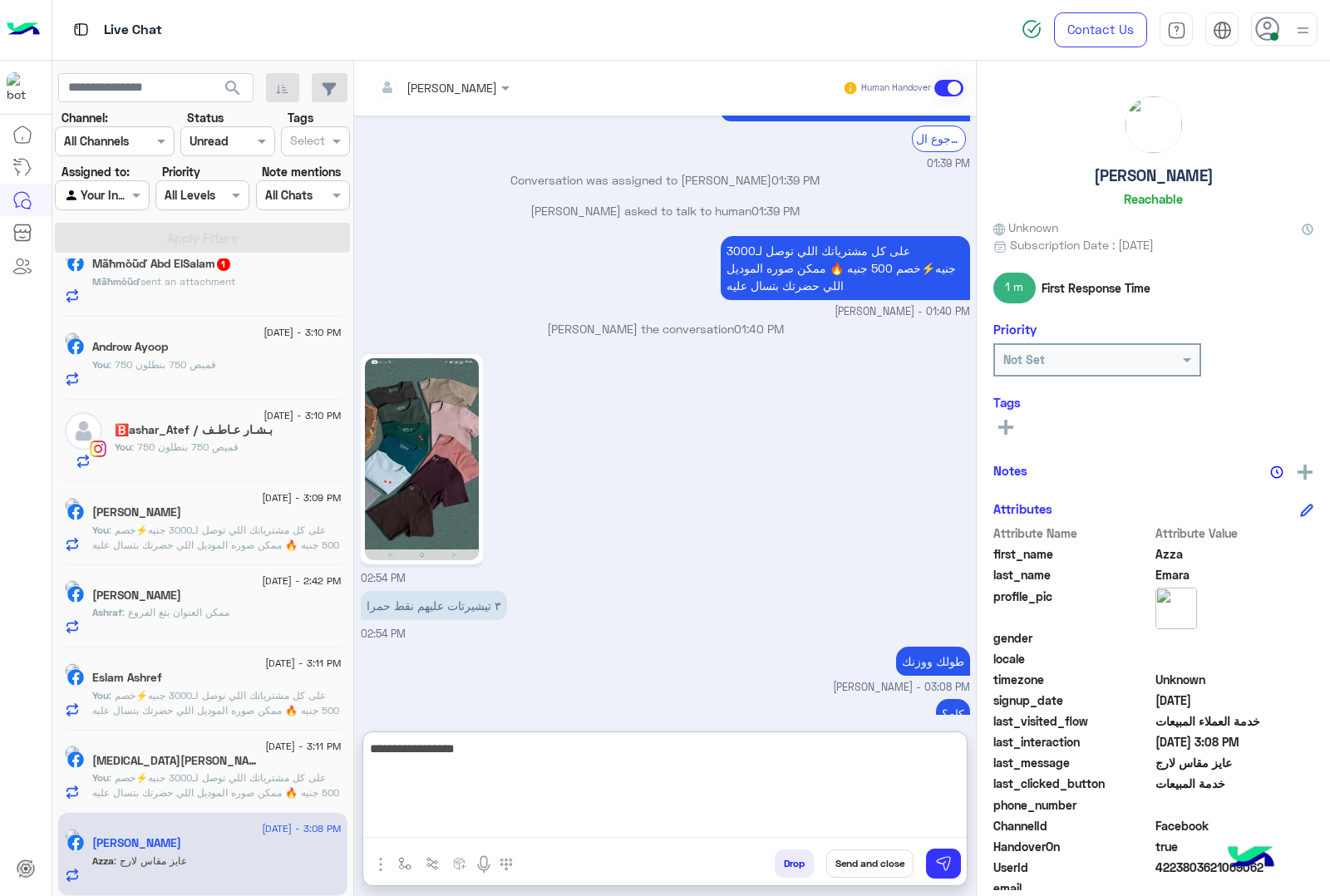
type textarea "**********"
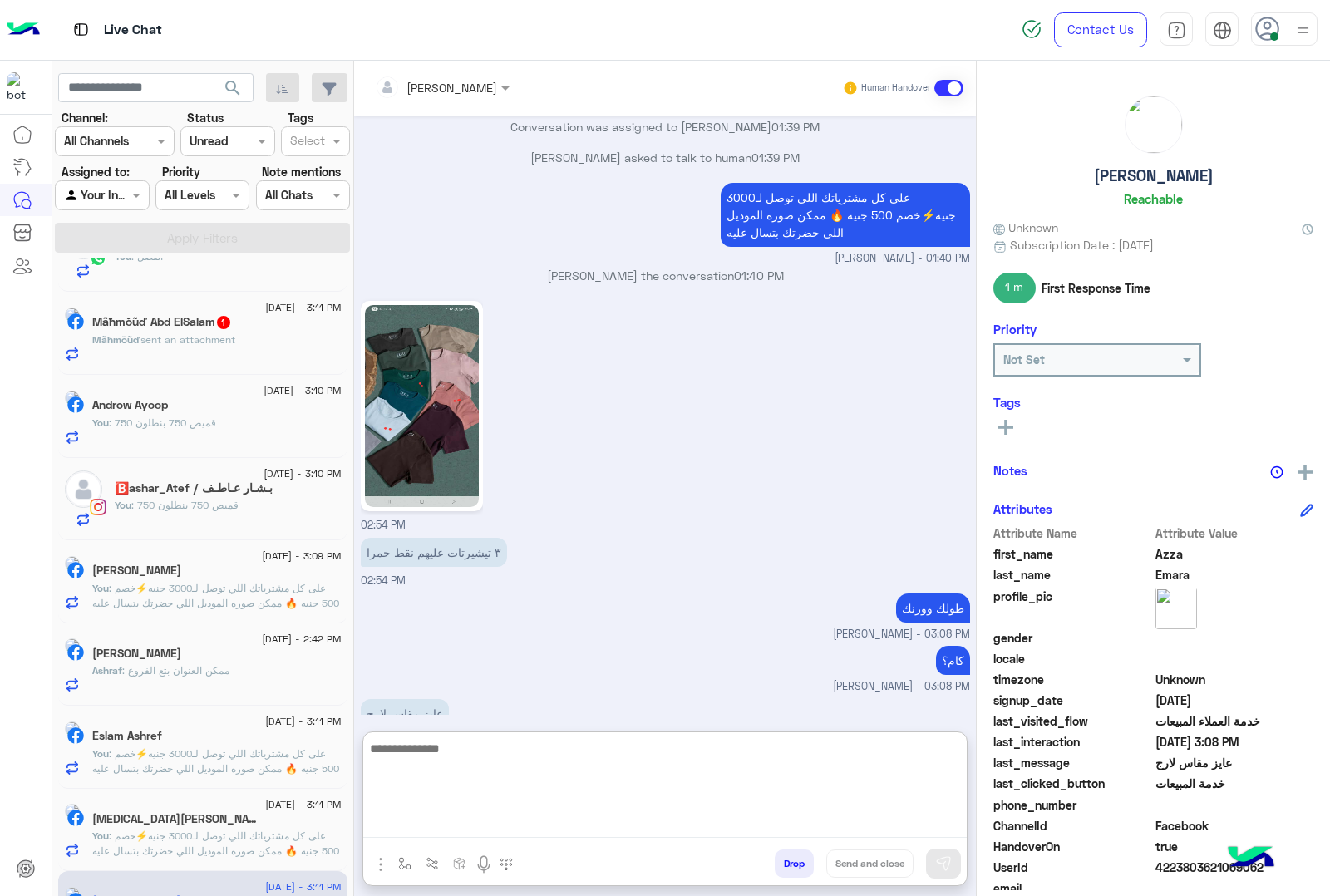
scroll to position [0, 0]
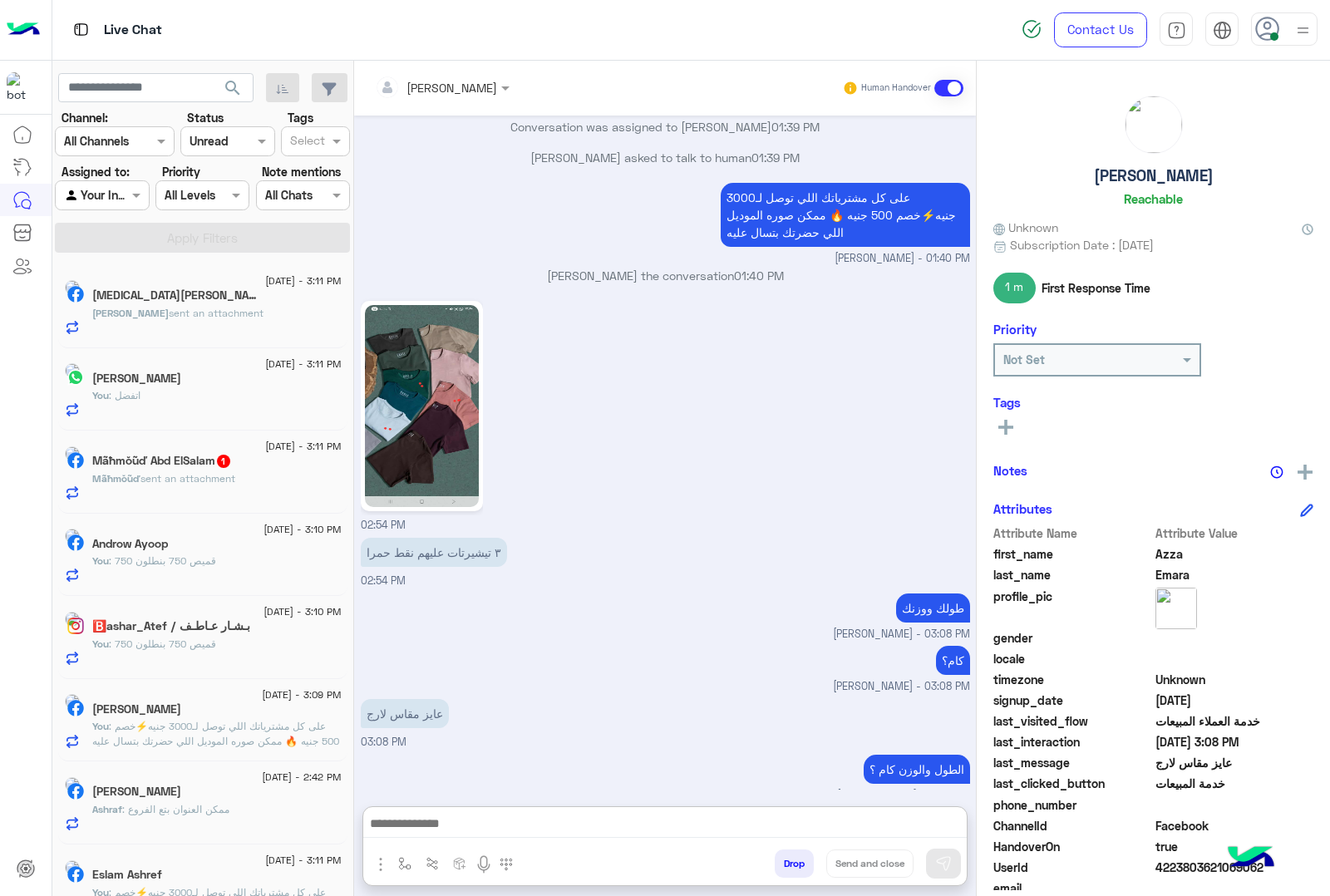
click at [219, 397] on div "You : اتفضل" at bounding box center [217, 403] width 249 height 29
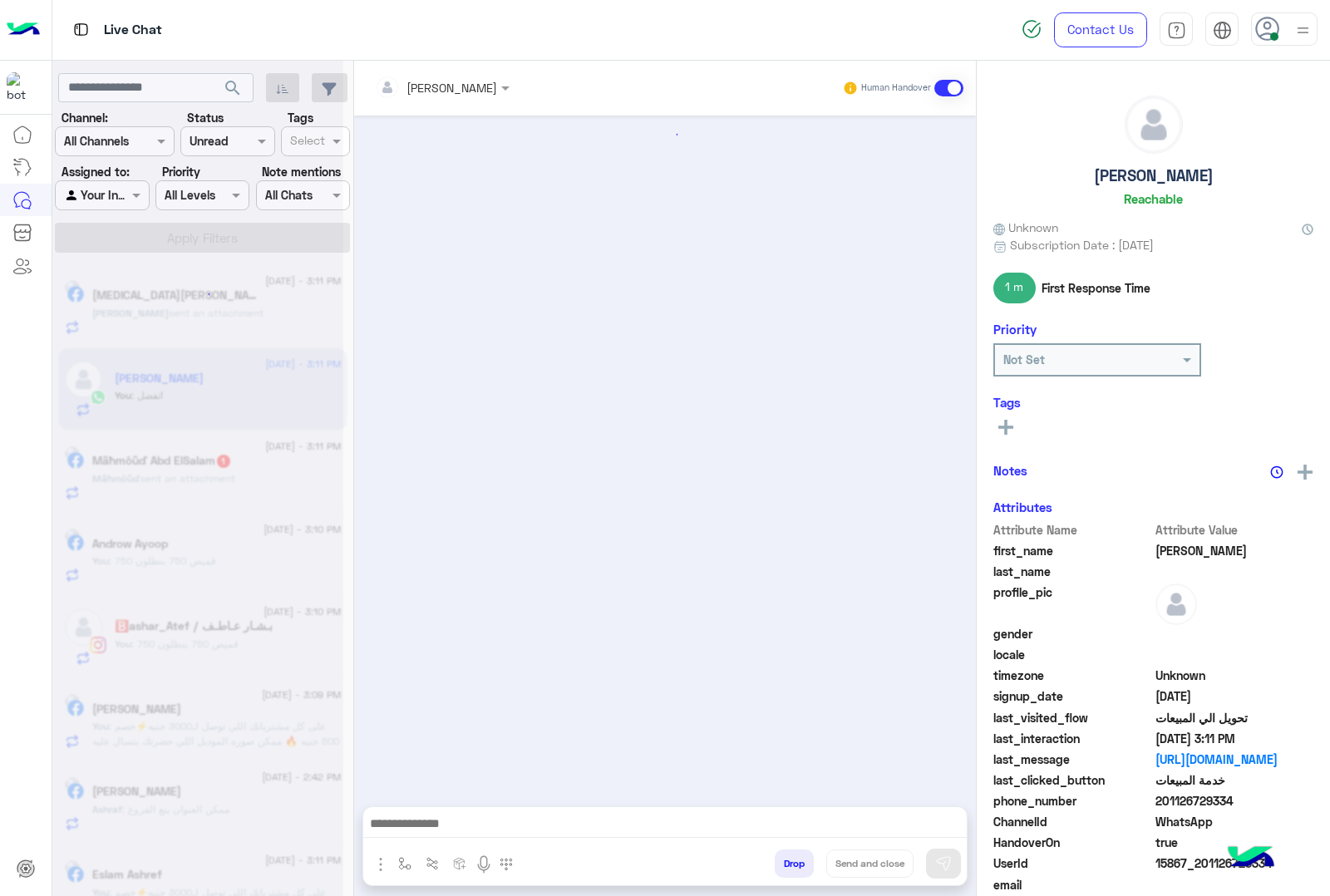
scroll to position [417, 0]
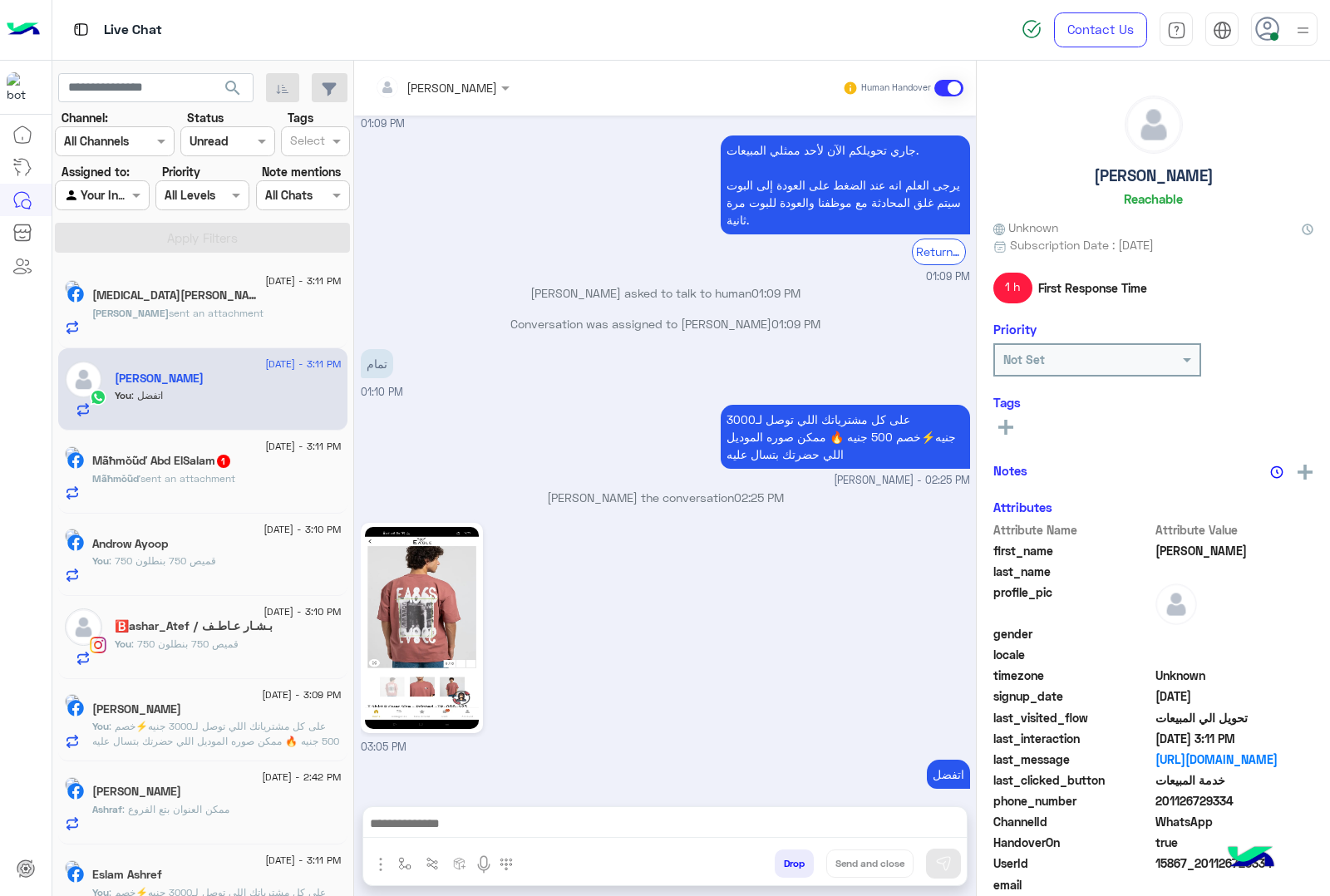
click at [196, 468] on h5 "Mãħmŏũď Abd ElSalam 1" at bounding box center [162, 461] width 139 height 14
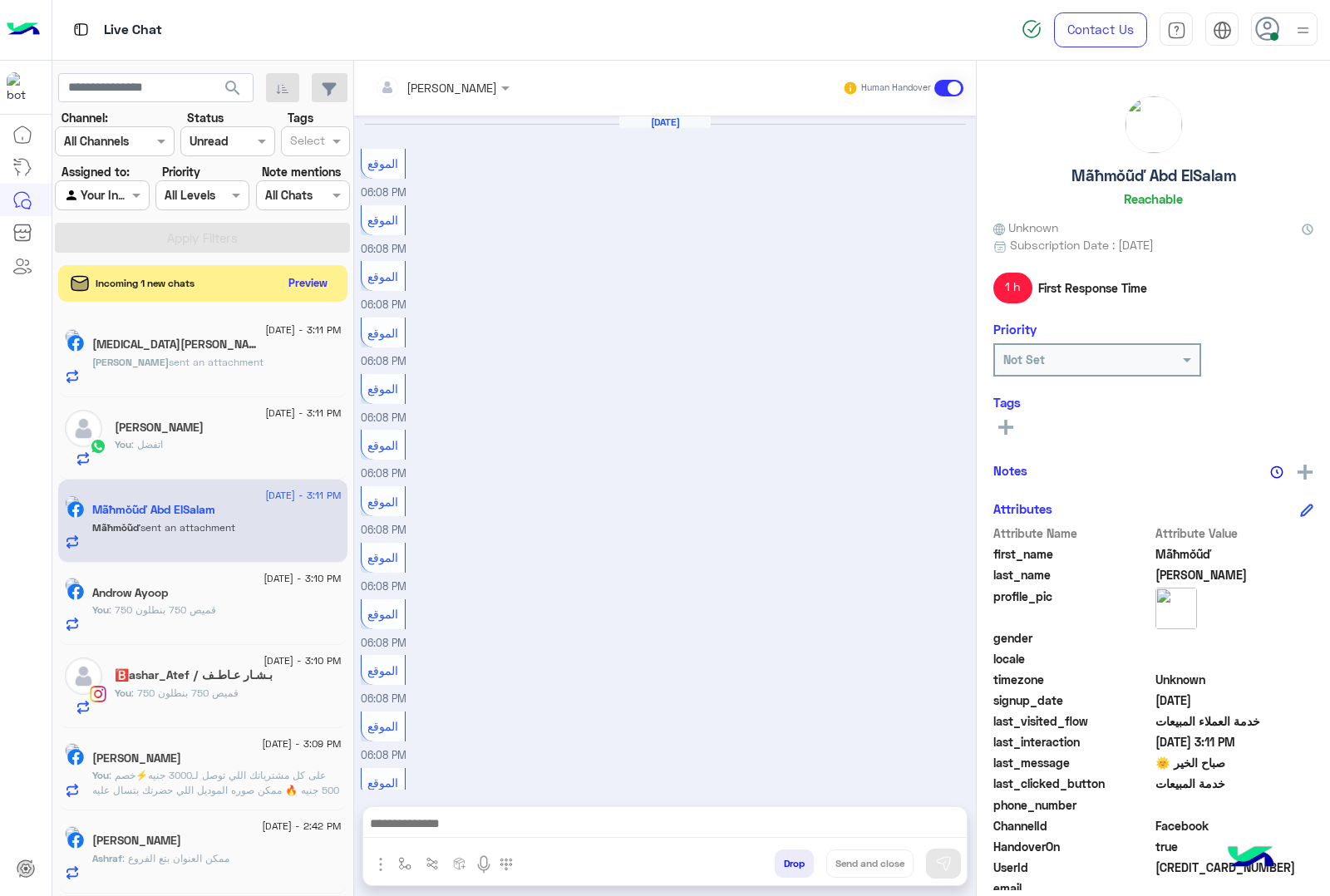
scroll to position [1736, 0]
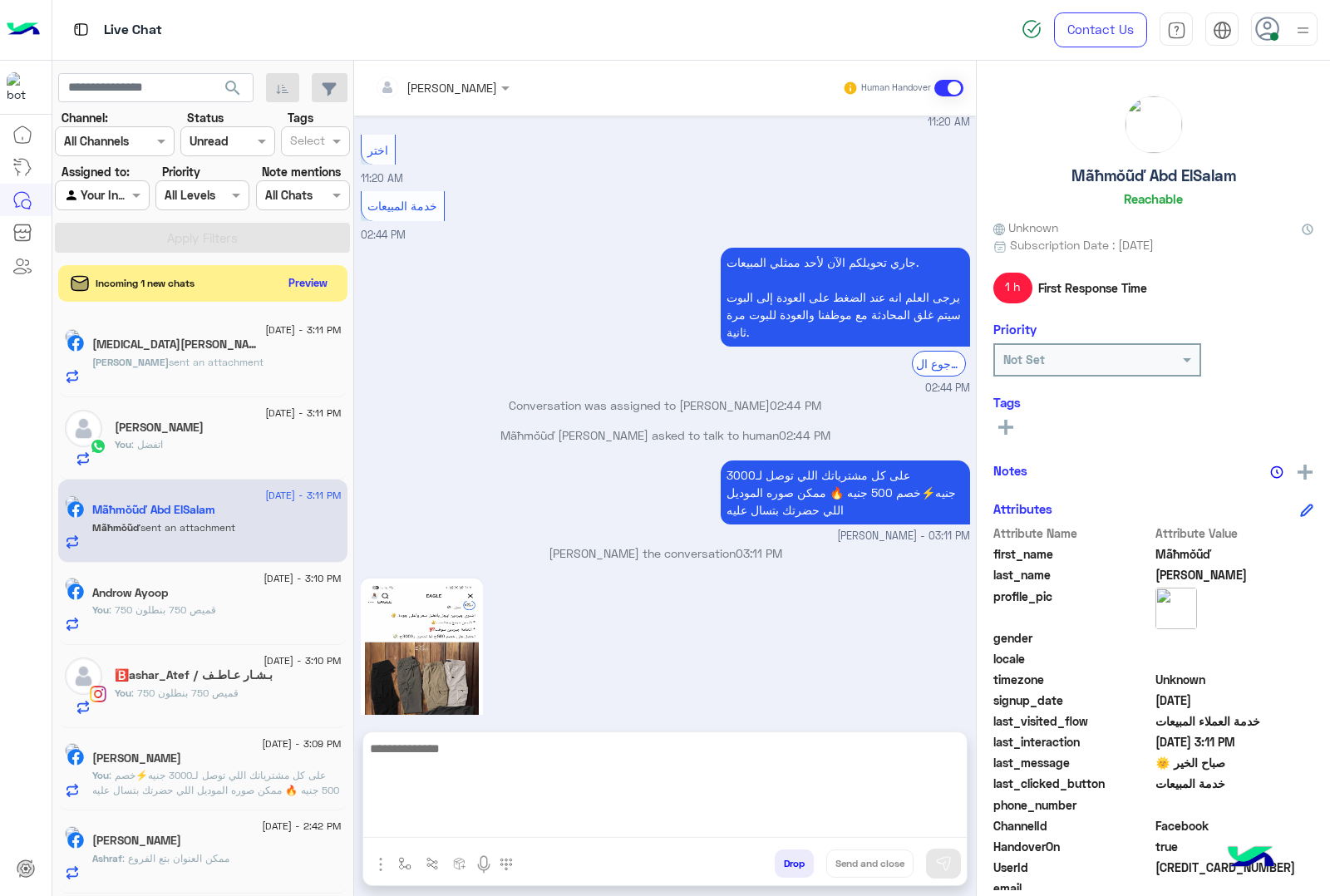
click at [437, 823] on textarea at bounding box center [665, 788] width 604 height 100
type textarea "***"
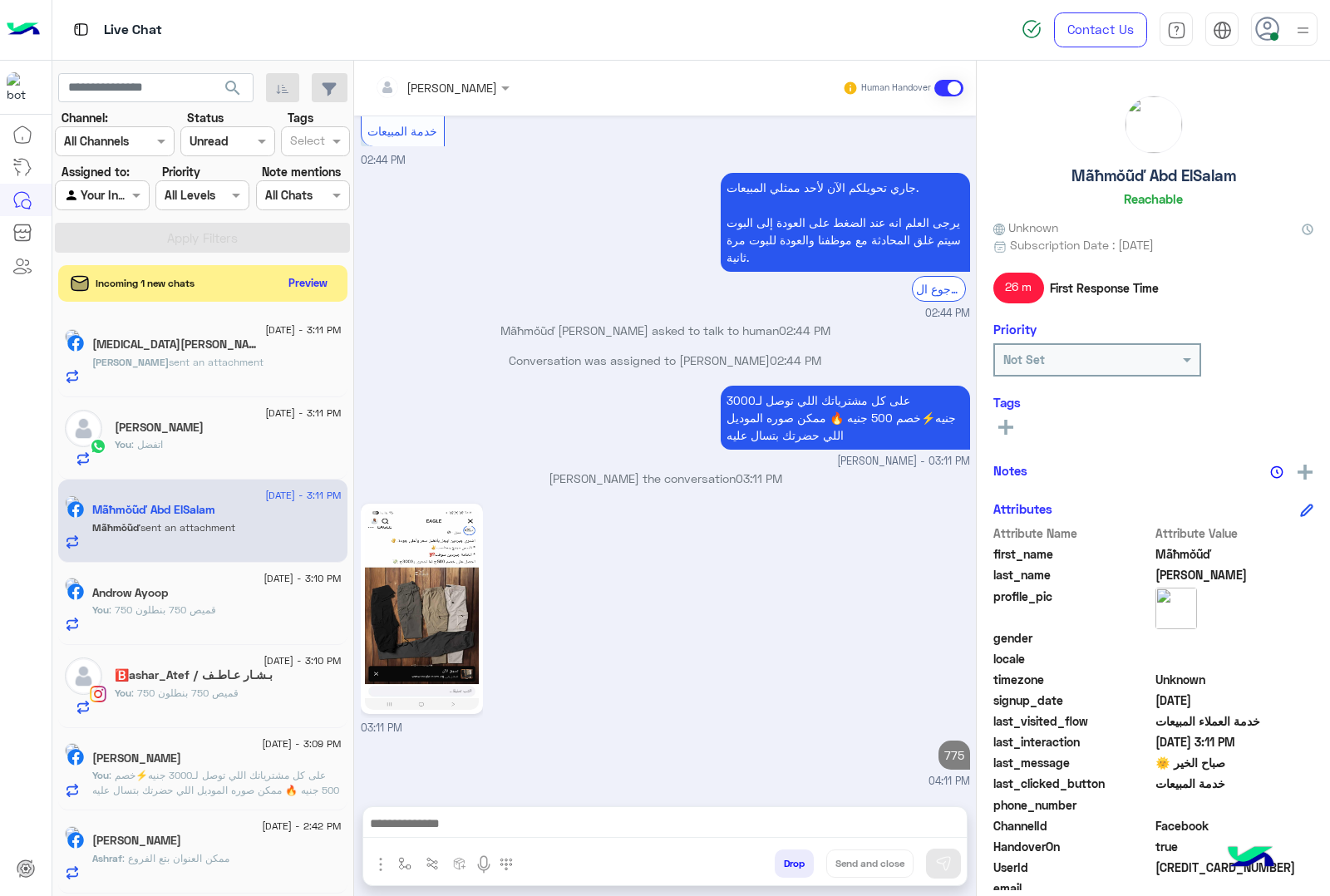
click at [184, 370] on p "[PERSON_NAME] sent an attachment" at bounding box center [178, 362] width 171 height 15
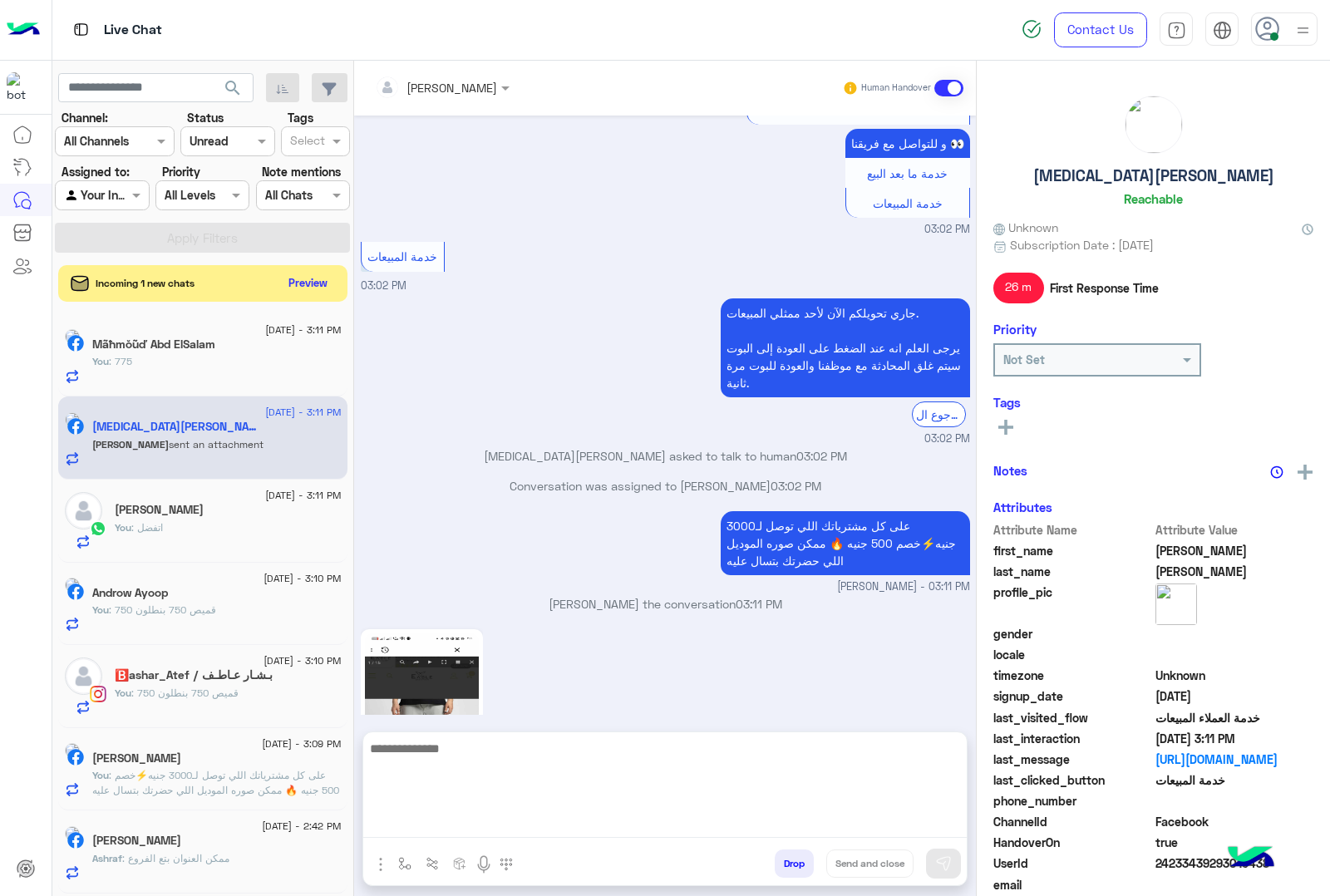
click at [449, 815] on textarea at bounding box center [665, 788] width 604 height 100
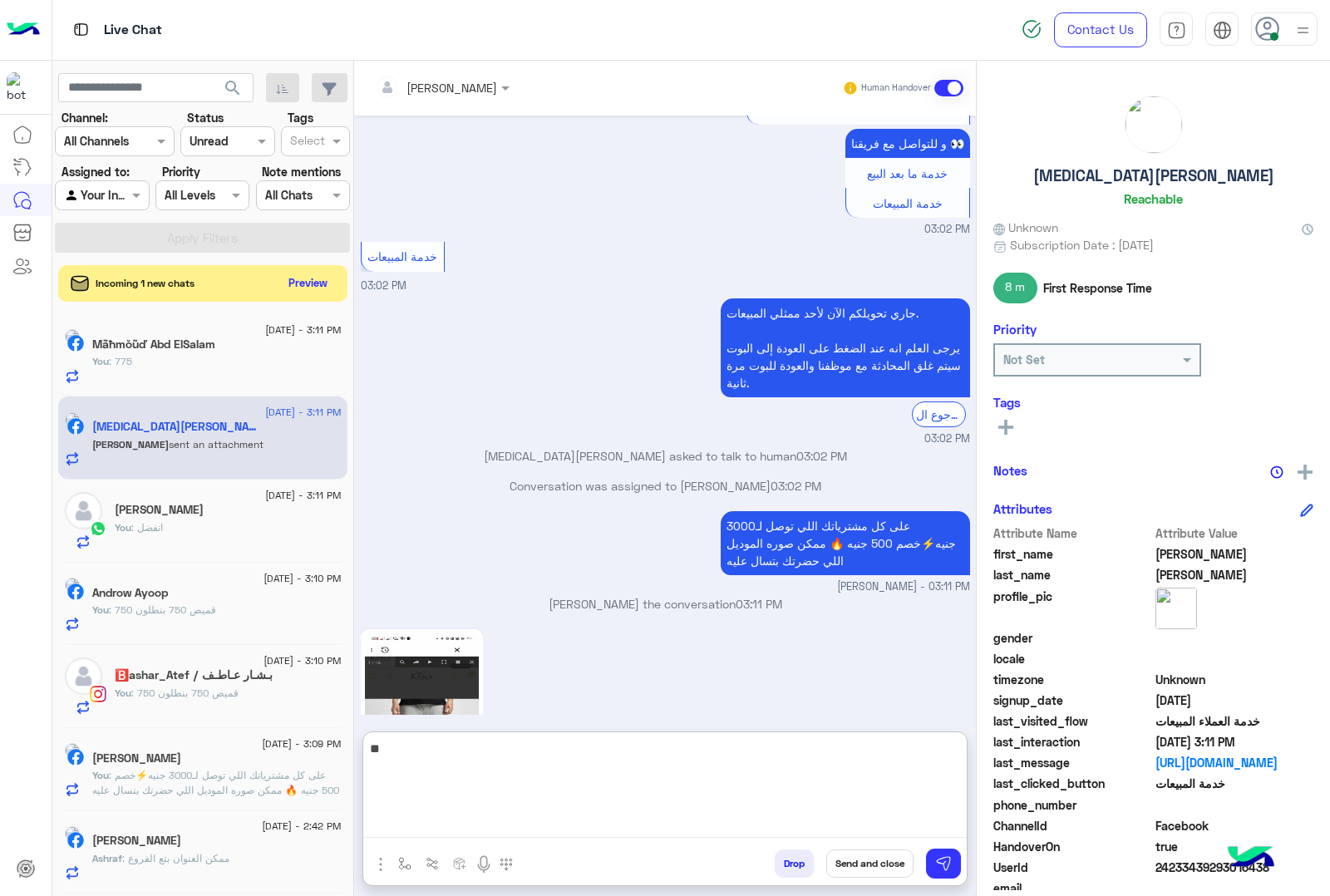
type textarea "***"
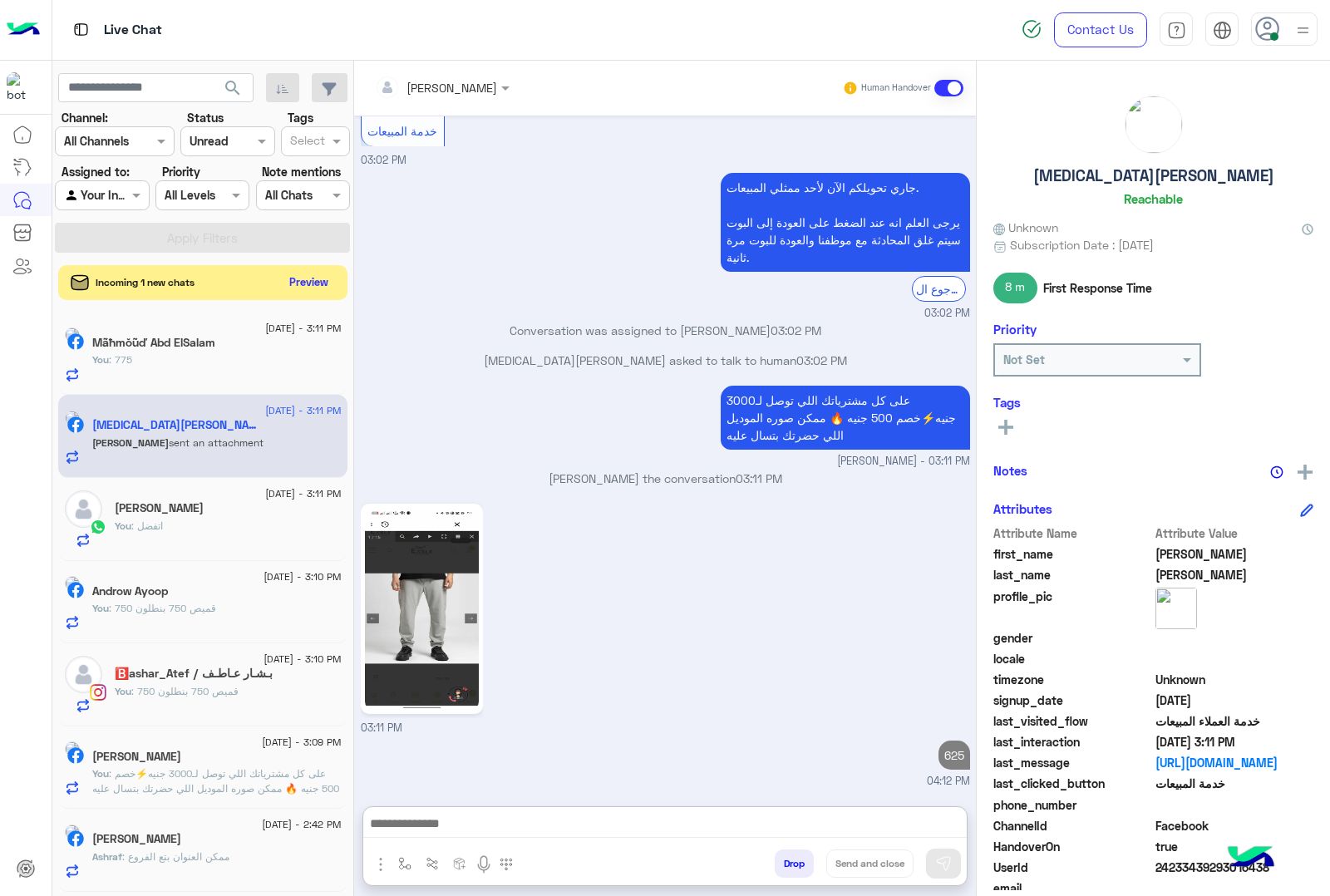
click at [294, 276] on button "Preview" at bounding box center [309, 282] width 52 height 23
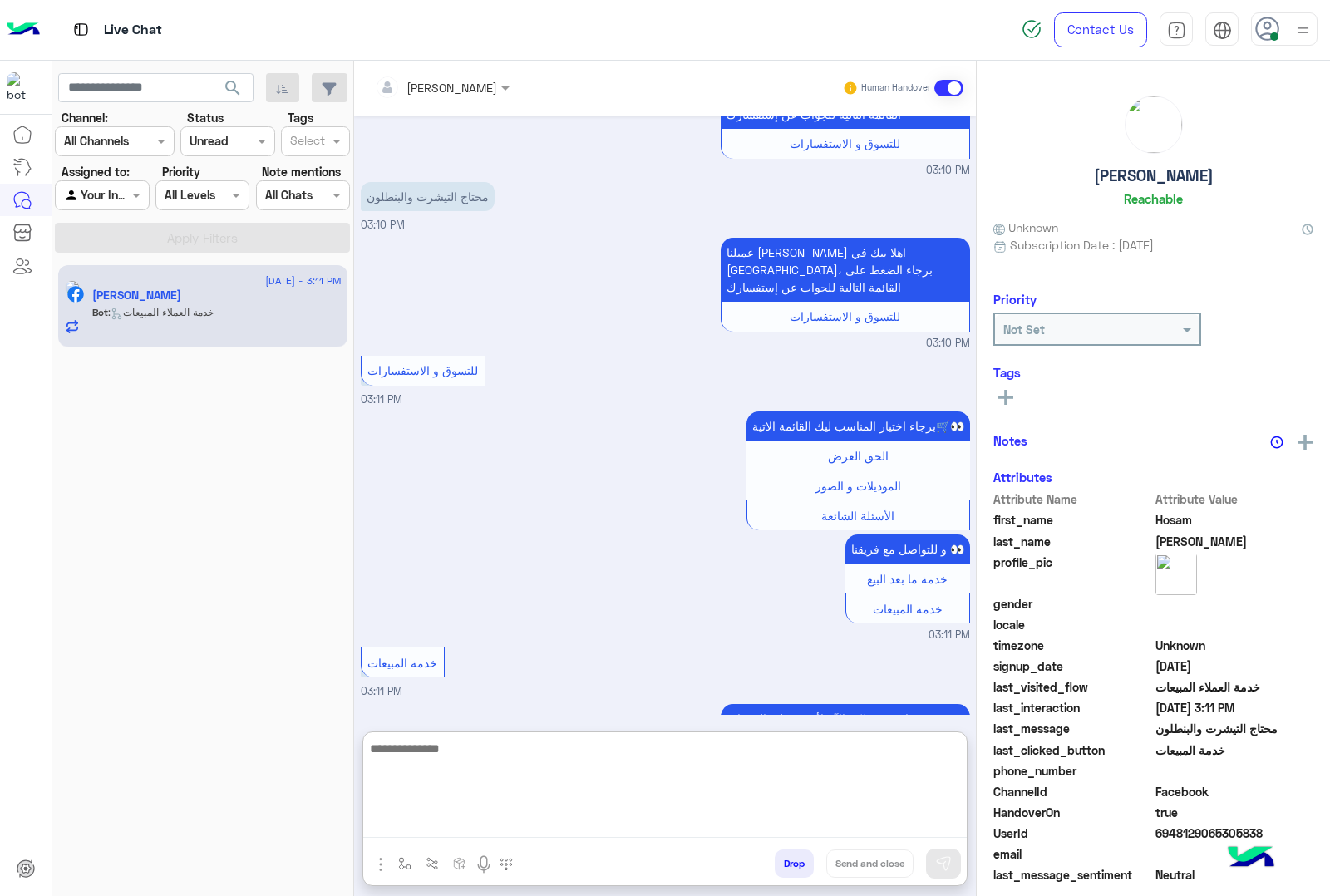
click at [468, 820] on textarea at bounding box center [665, 788] width 604 height 100
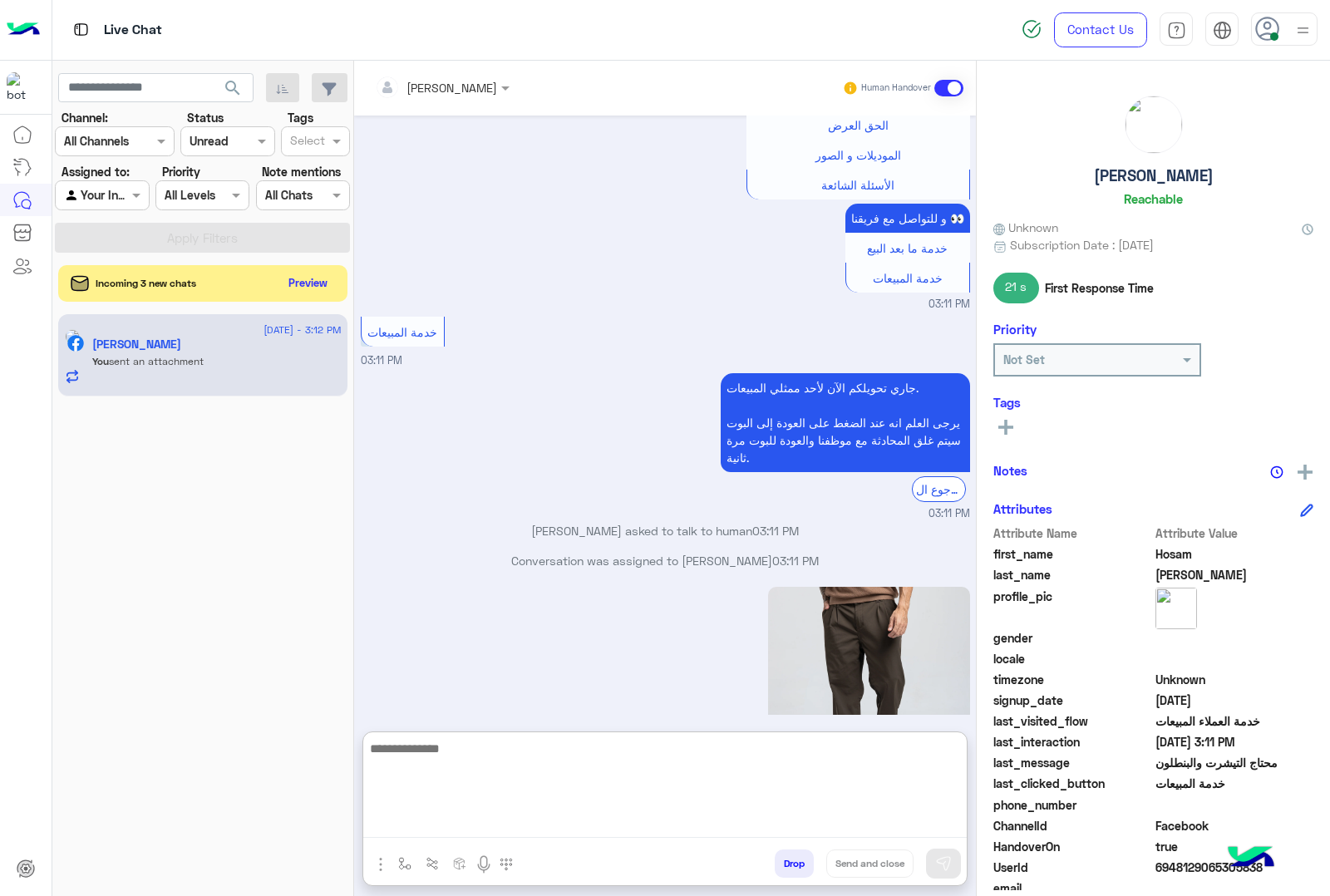
scroll to position [3048, 0]
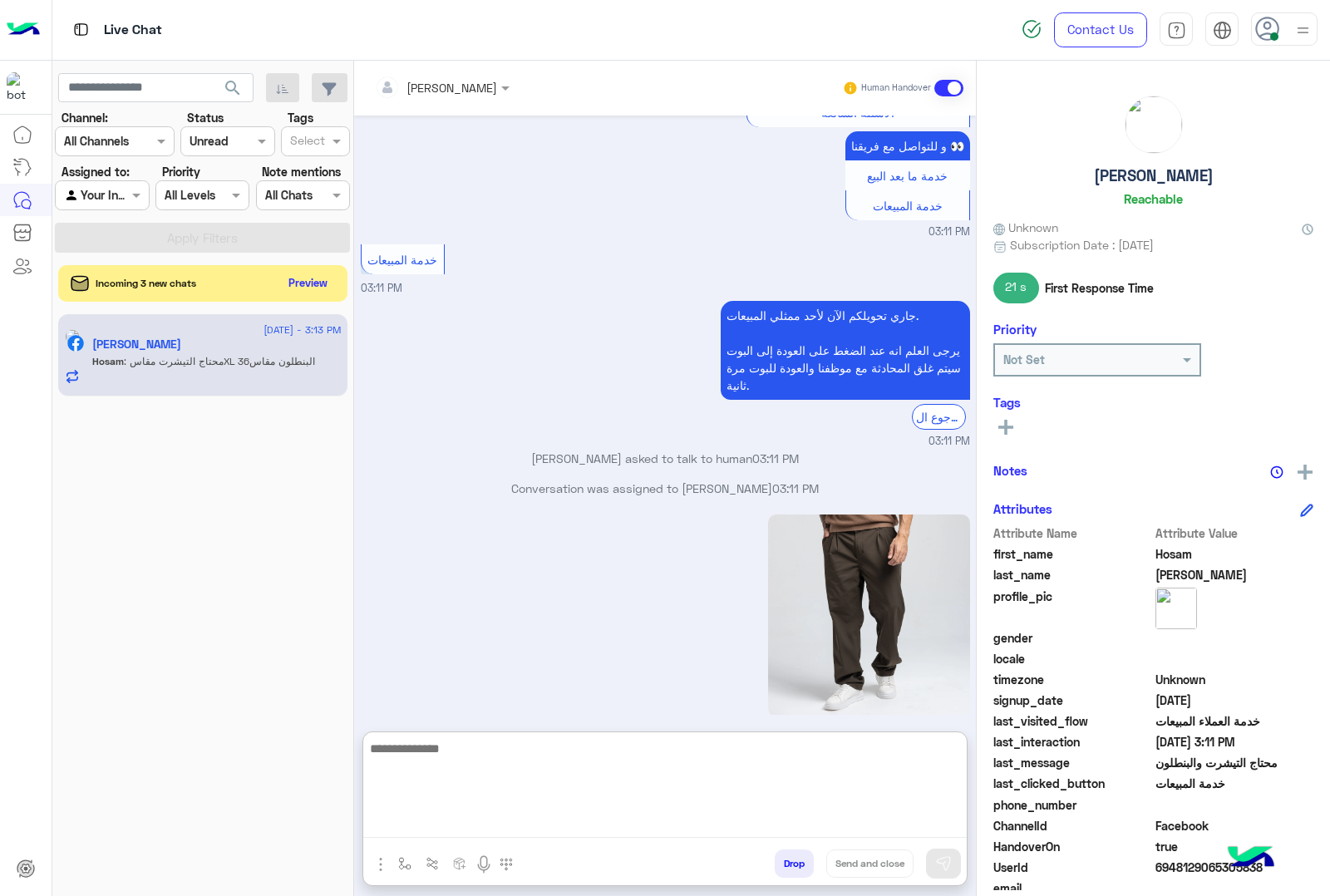
click at [491, 751] on textarea at bounding box center [665, 788] width 604 height 100
click at [467, 757] on textarea at bounding box center [665, 788] width 604 height 100
type textarea "**********"
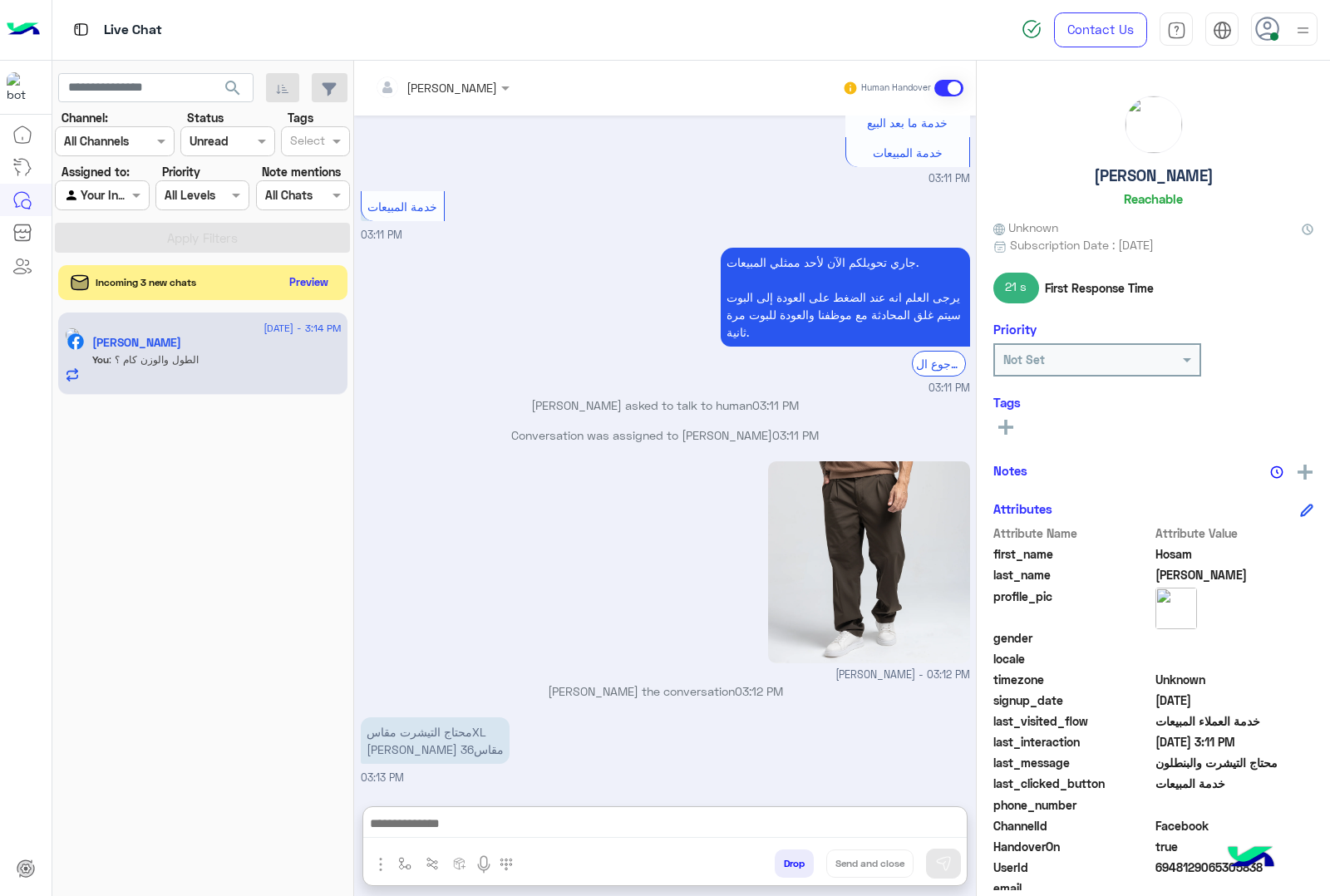
click at [326, 289] on button "Preview" at bounding box center [309, 282] width 52 height 23
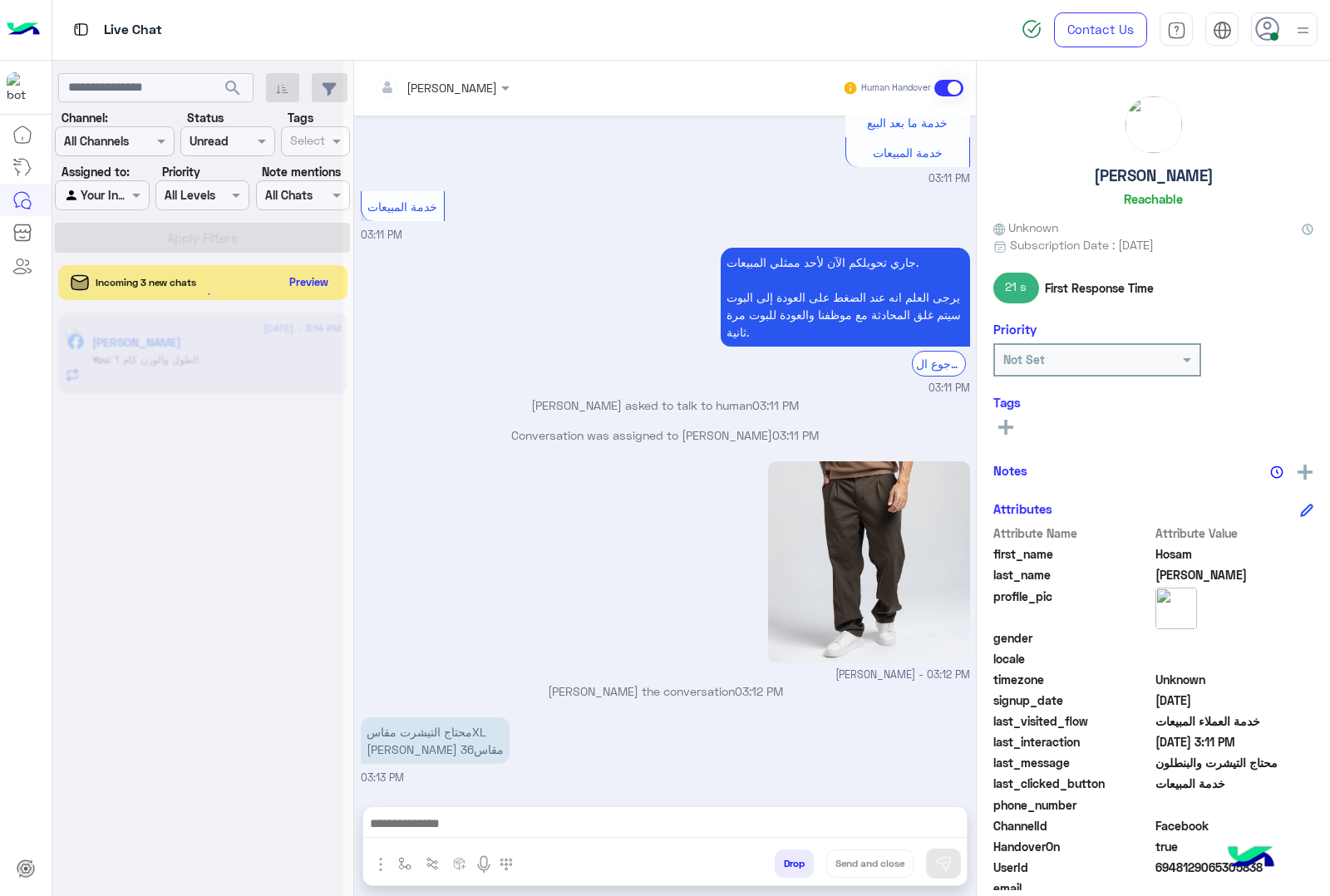
scroll to position [3026, 0]
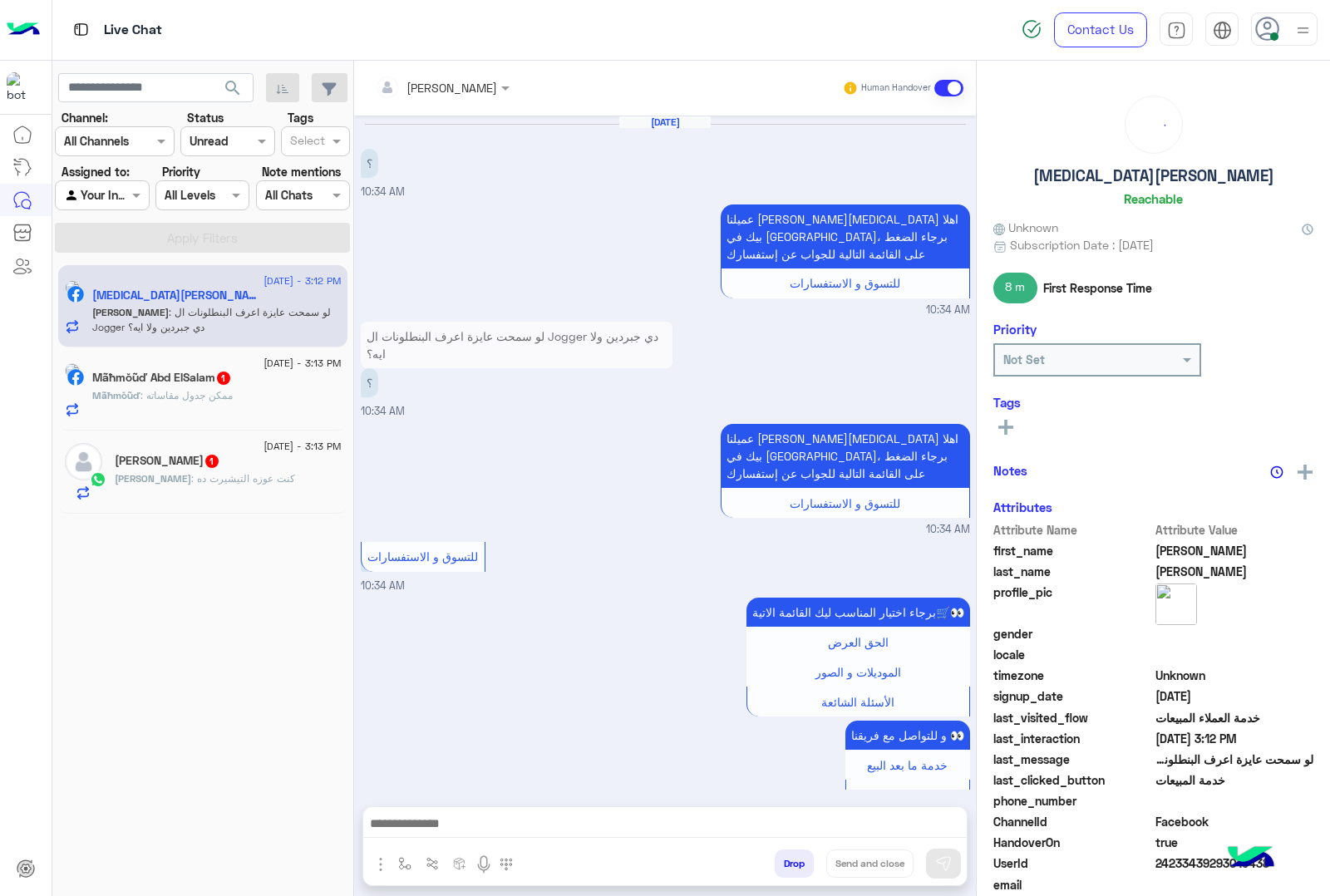
scroll to position [2195, 0]
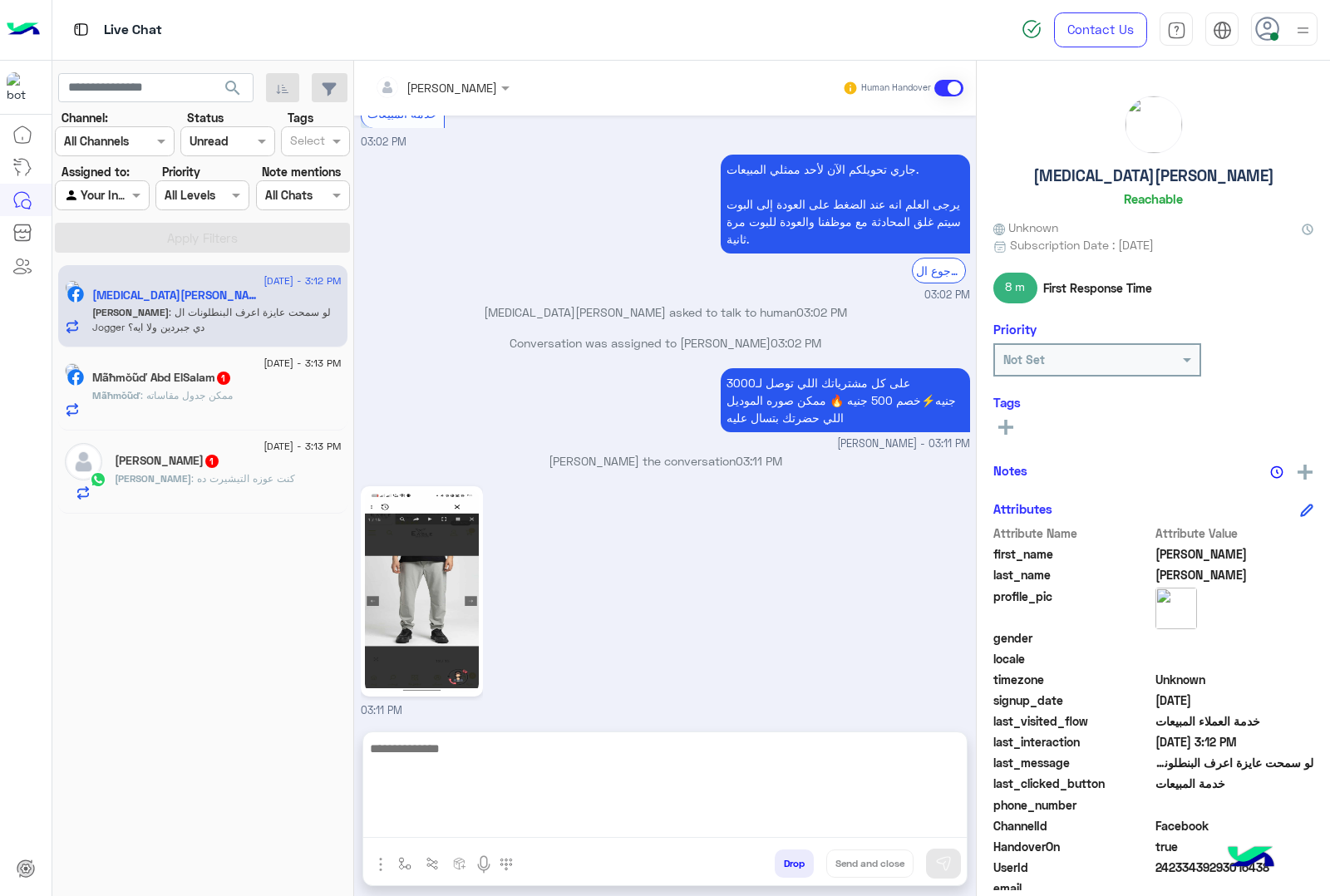
click at [528, 832] on textarea at bounding box center [665, 788] width 604 height 100
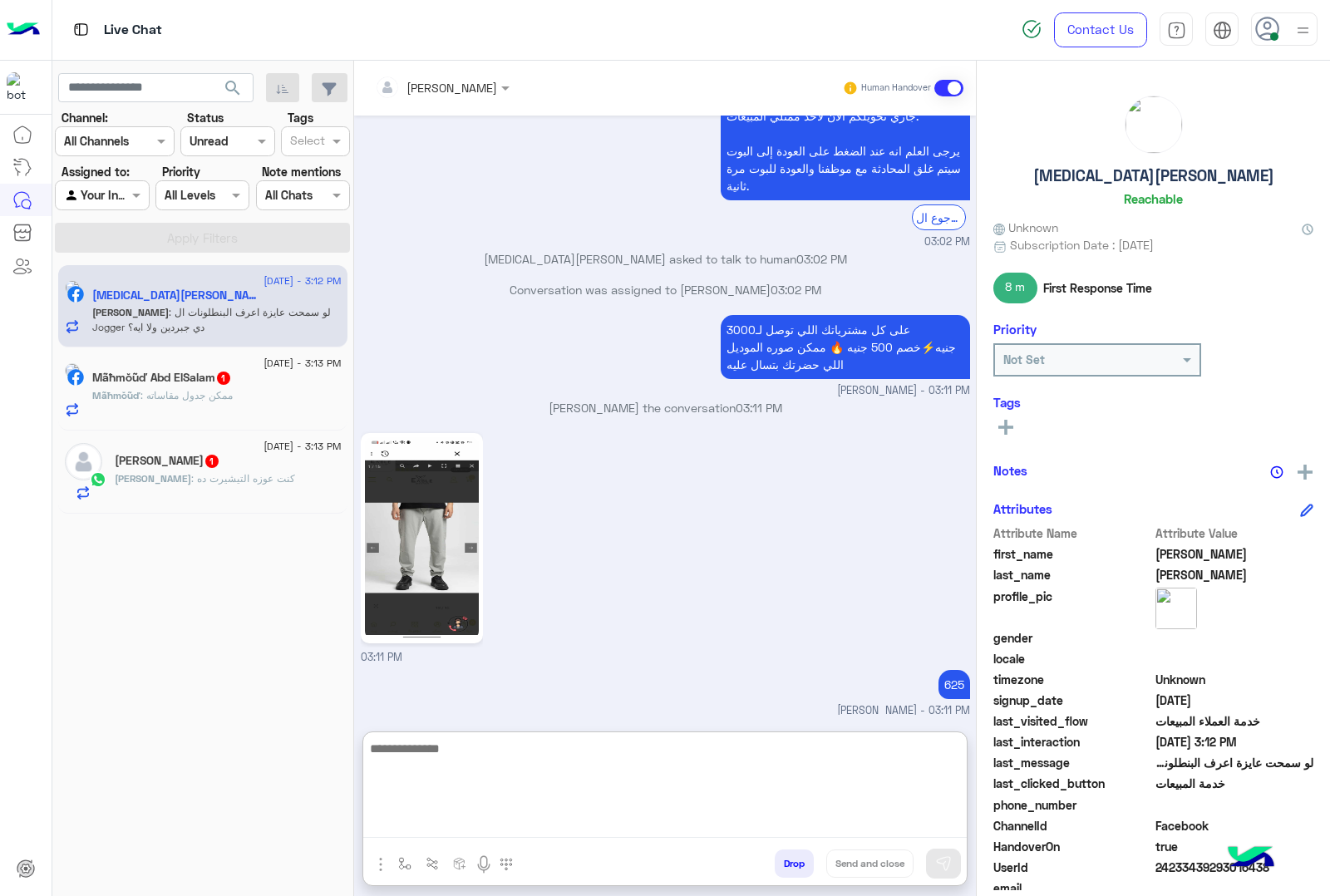
scroll to position [2270, 0]
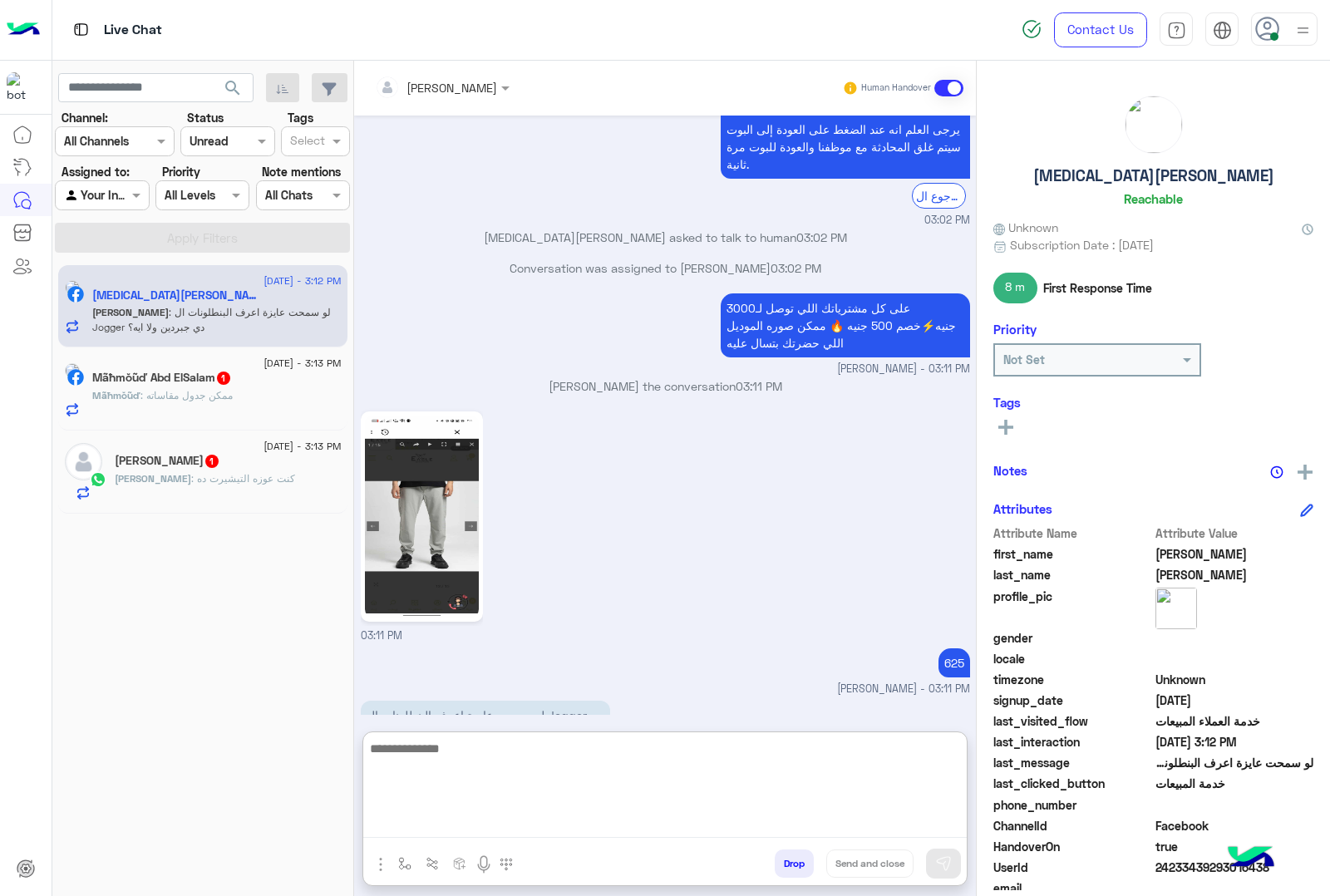
click at [484, 745] on textarea at bounding box center [665, 788] width 604 height 100
type textarea "**********"
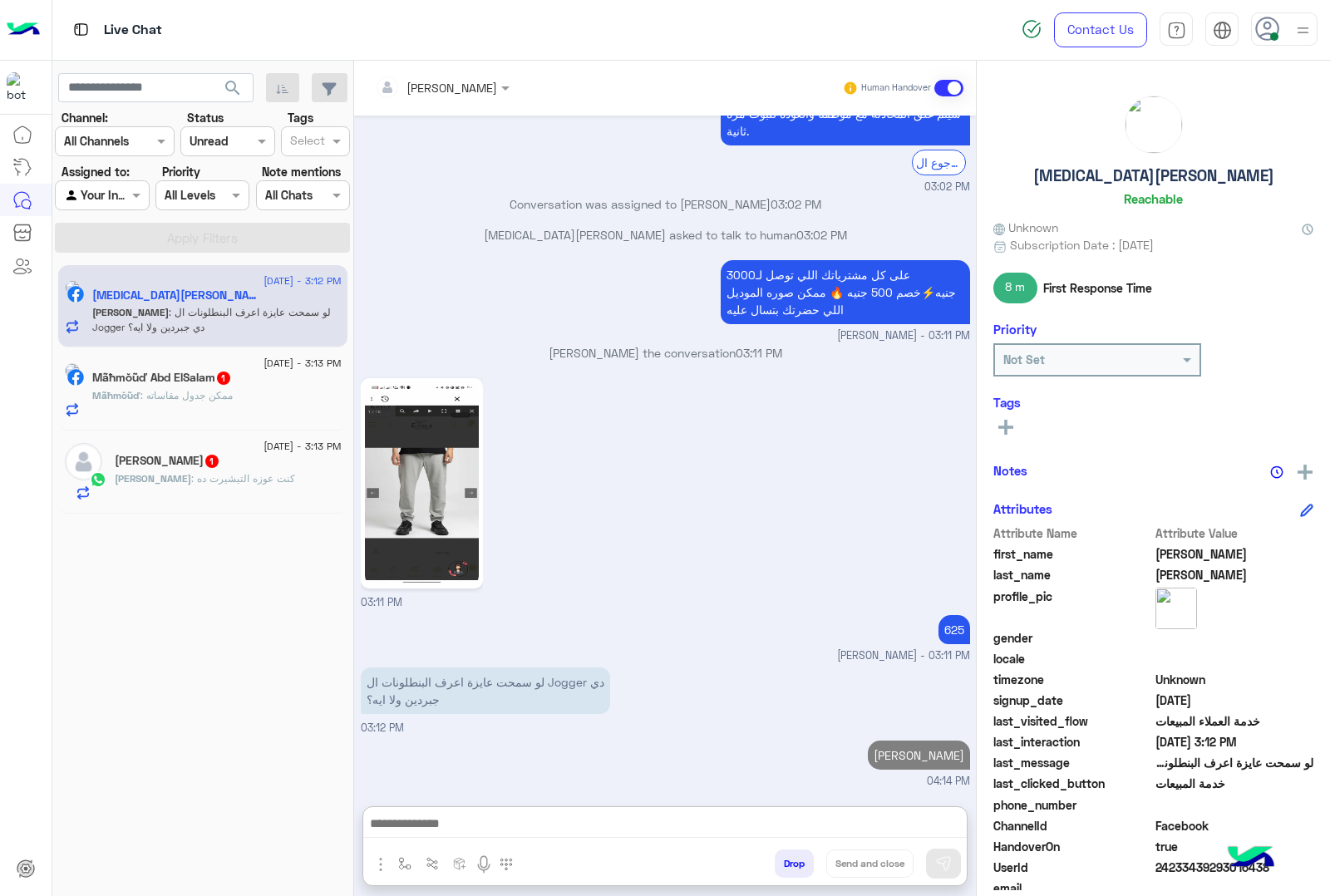
click at [225, 485] on span ": كنت عوزه التيشيرت ده" at bounding box center [243, 478] width 104 height 12
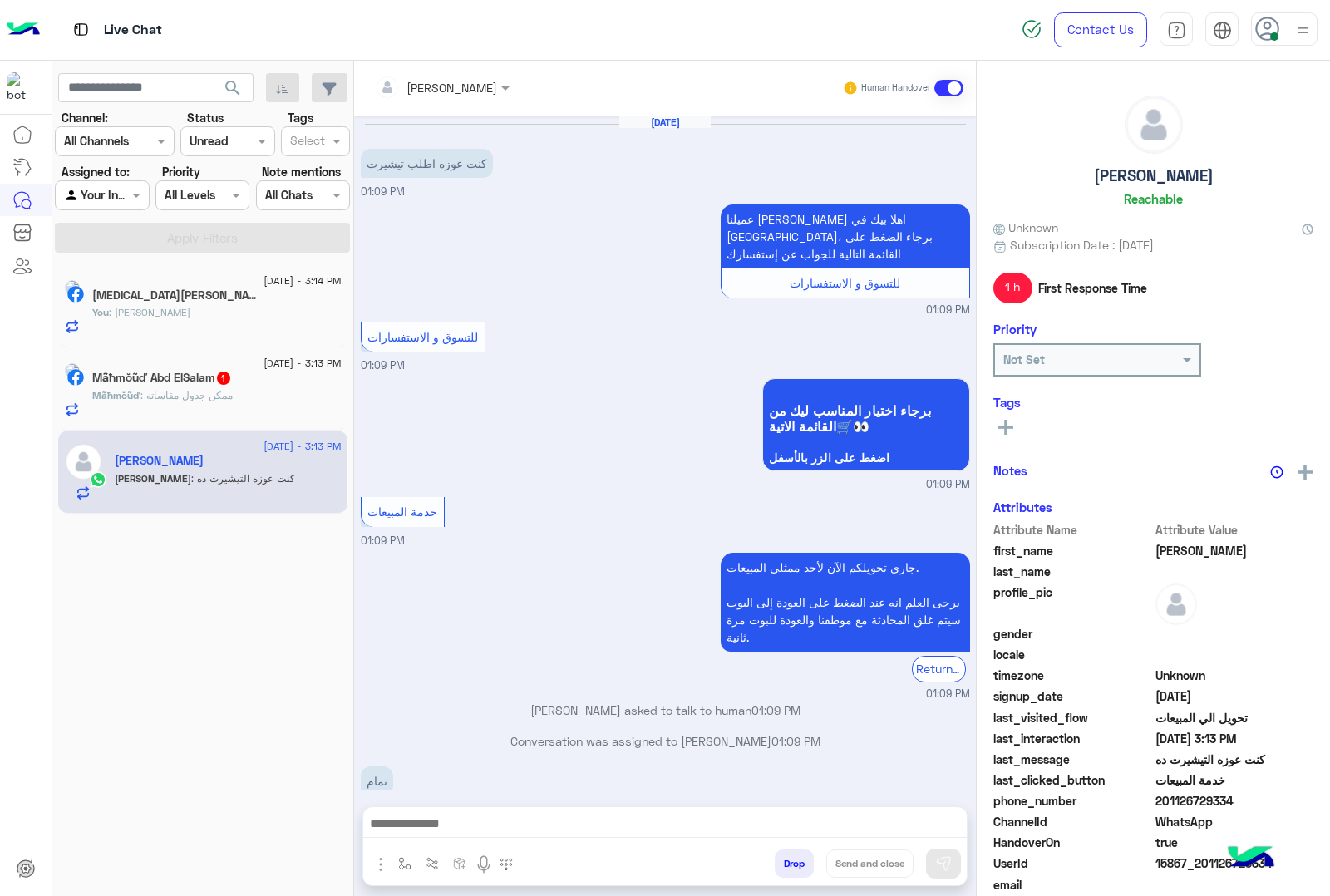
scroll to position [683, 0]
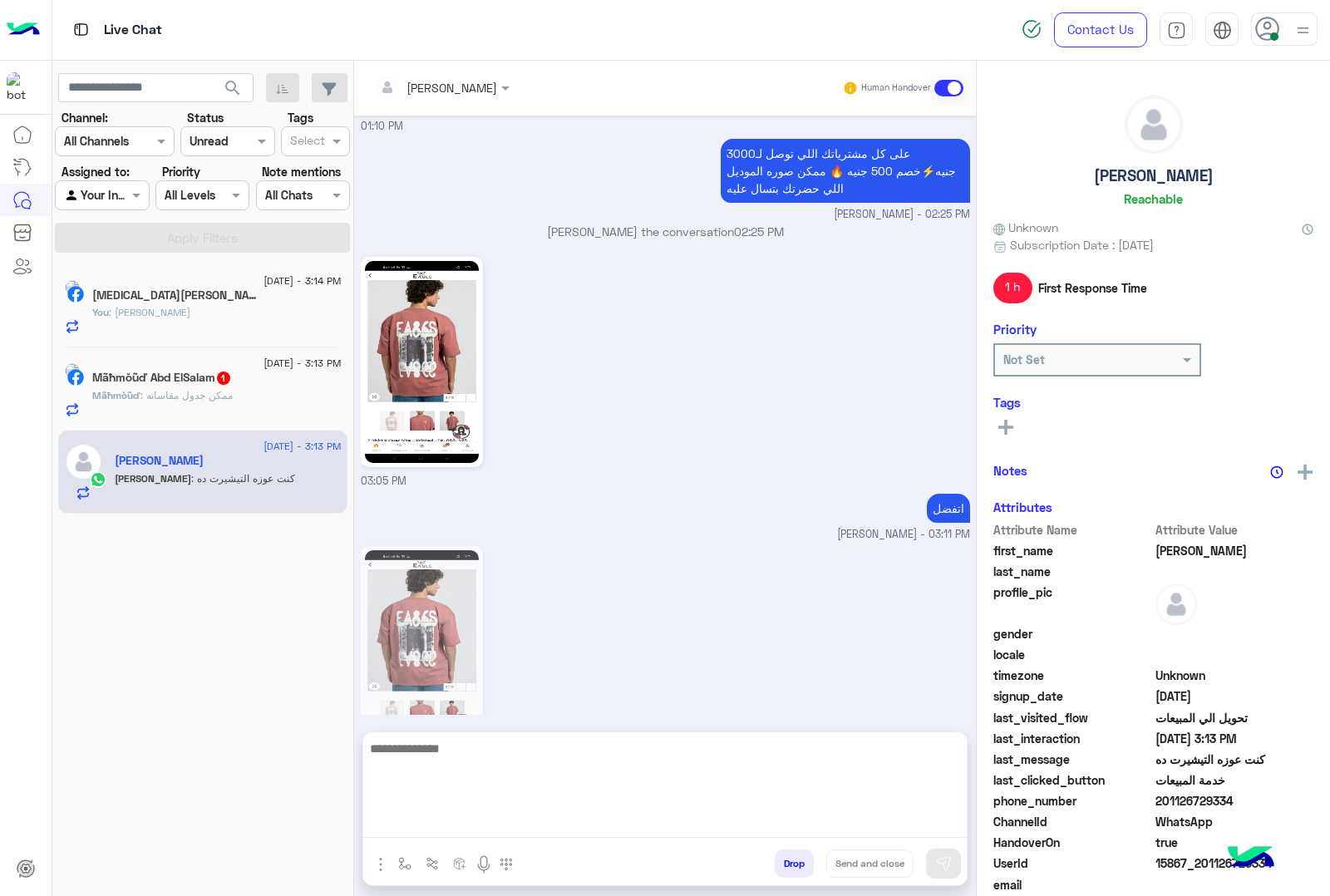
click at [462, 828] on textarea at bounding box center [665, 788] width 604 height 100
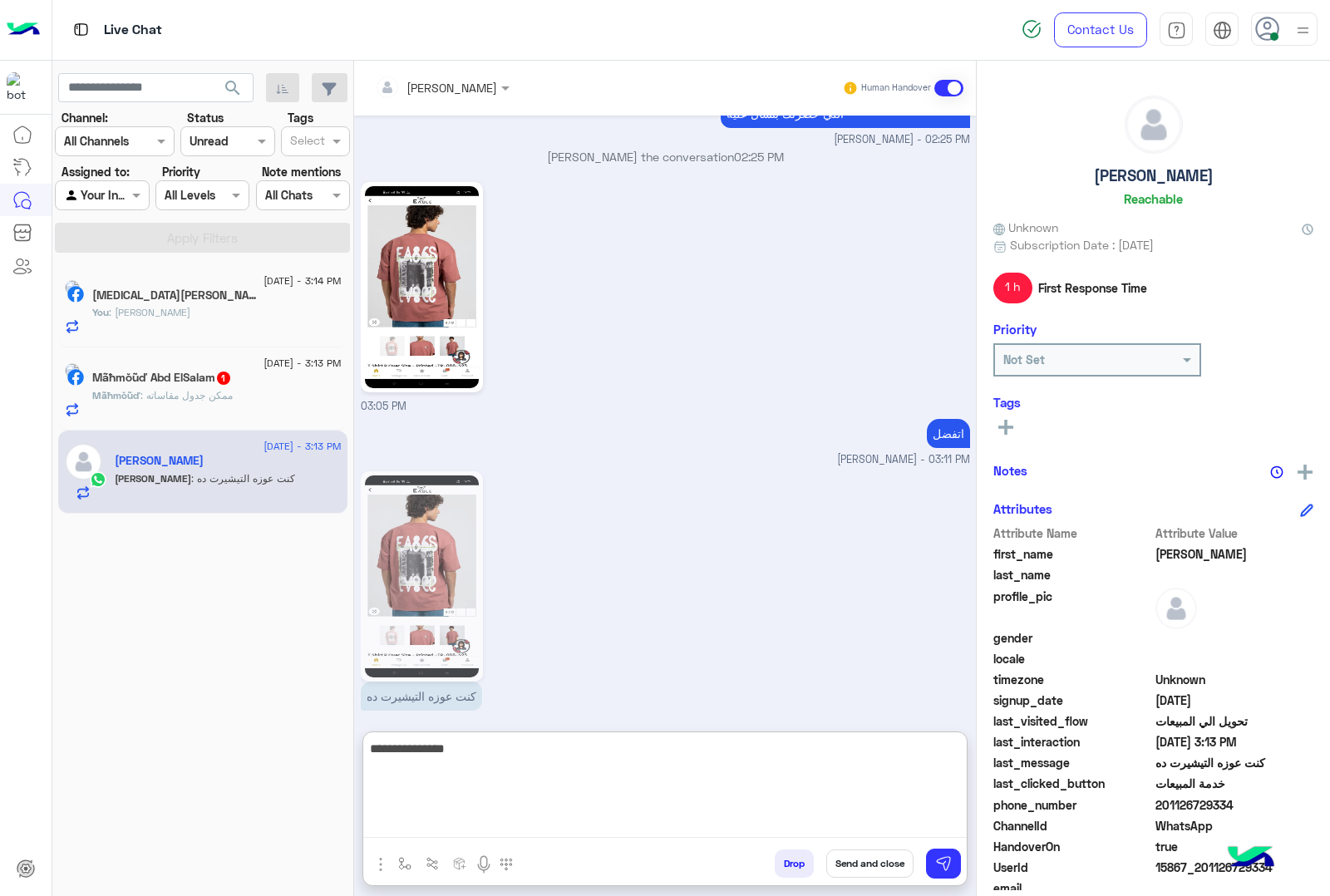
type textarea "**********"
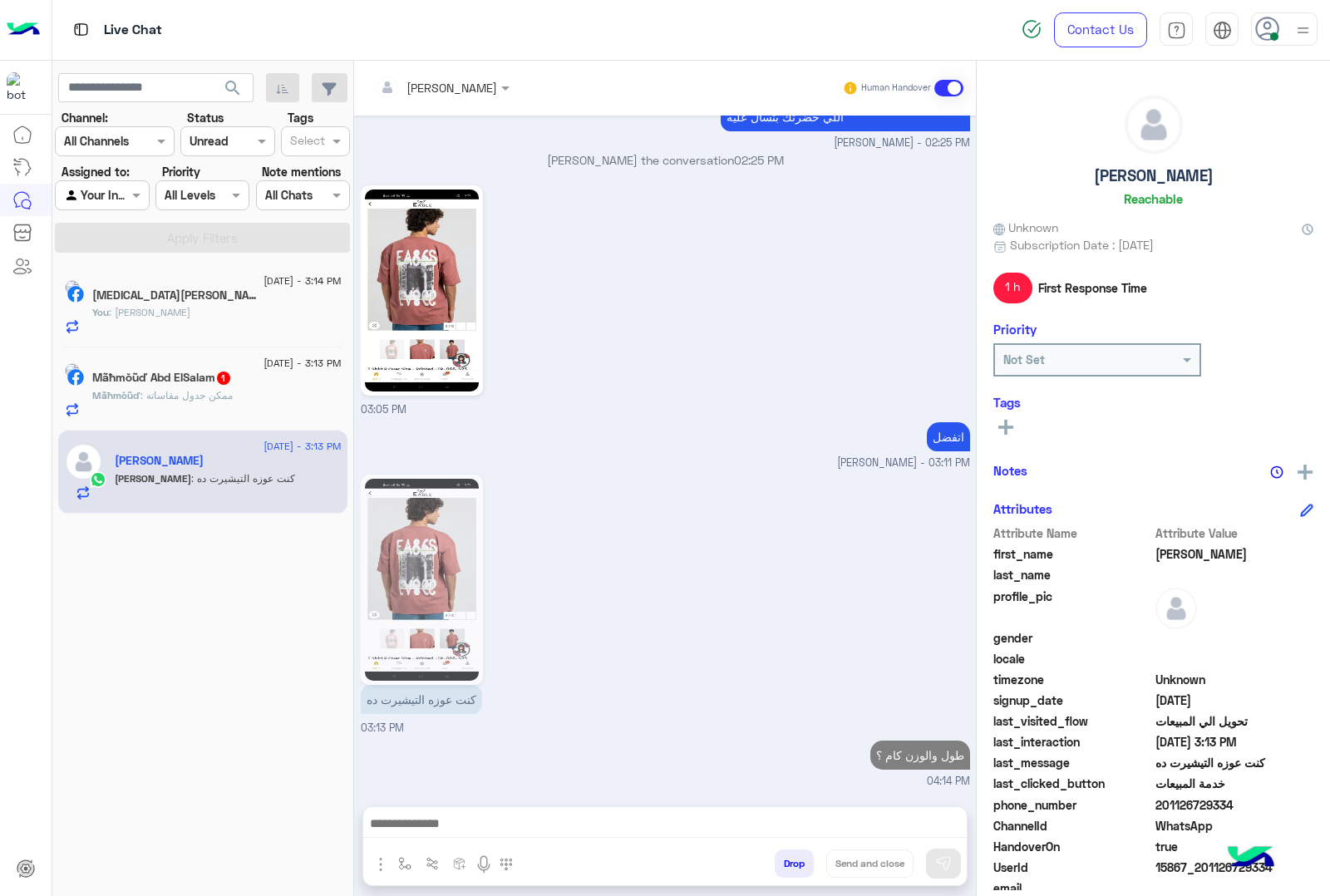
click at [214, 390] on span ": ممكن جدول مقاساته" at bounding box center [186, 395] width 93 height 12
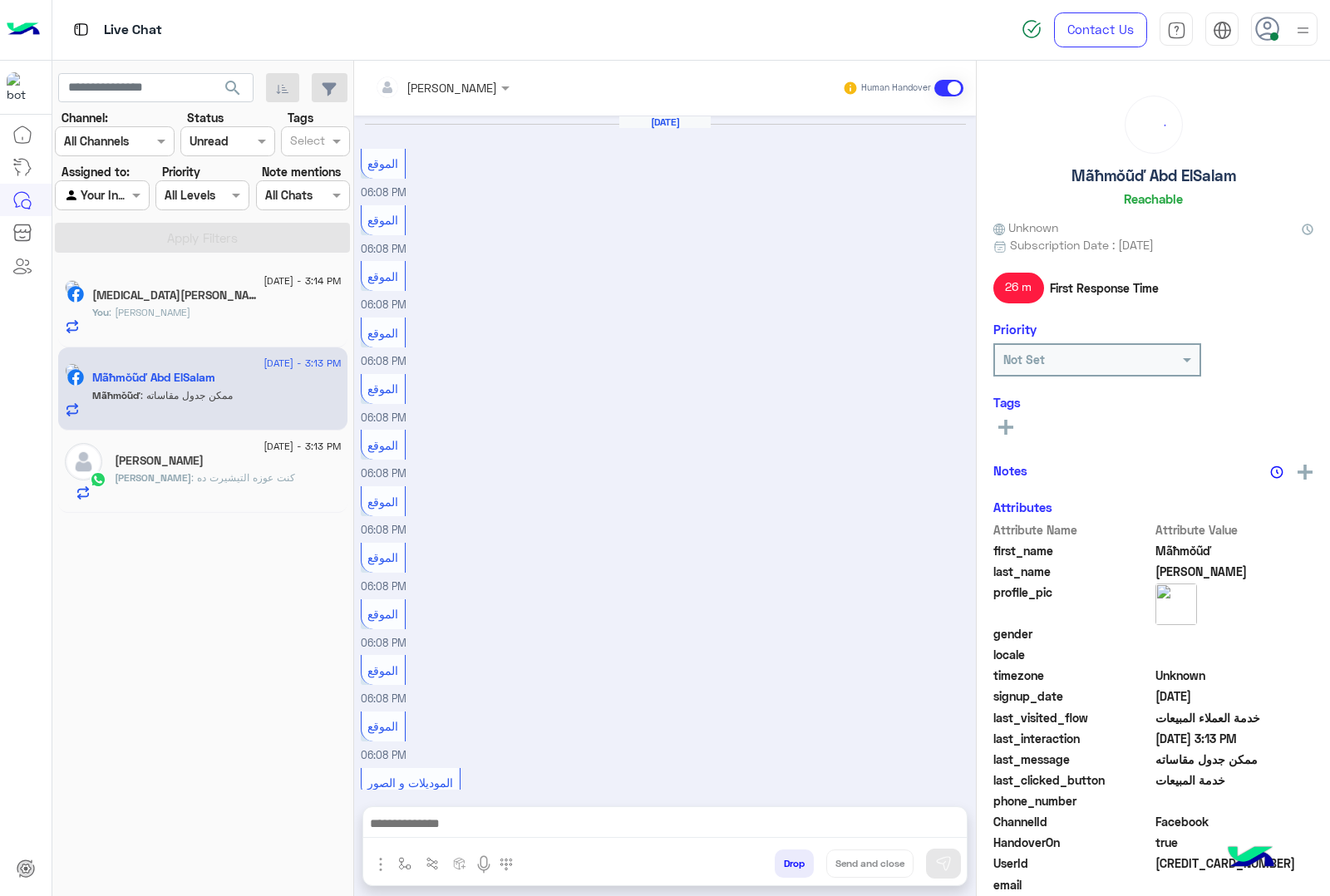
scroll to position [1788, 0]
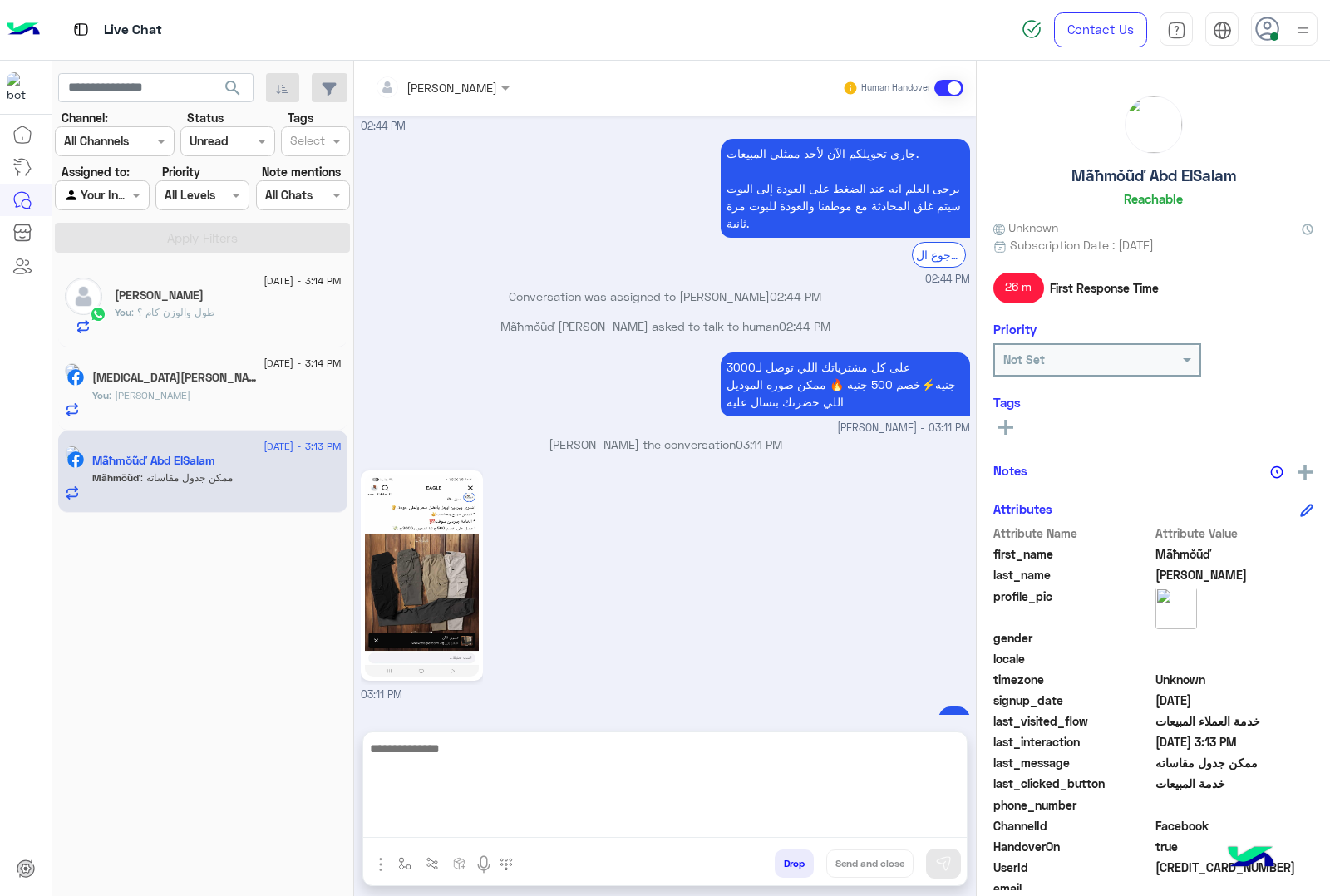
click at [421, 817] on textarea at bounding box center [665, 788] width 604 height 100
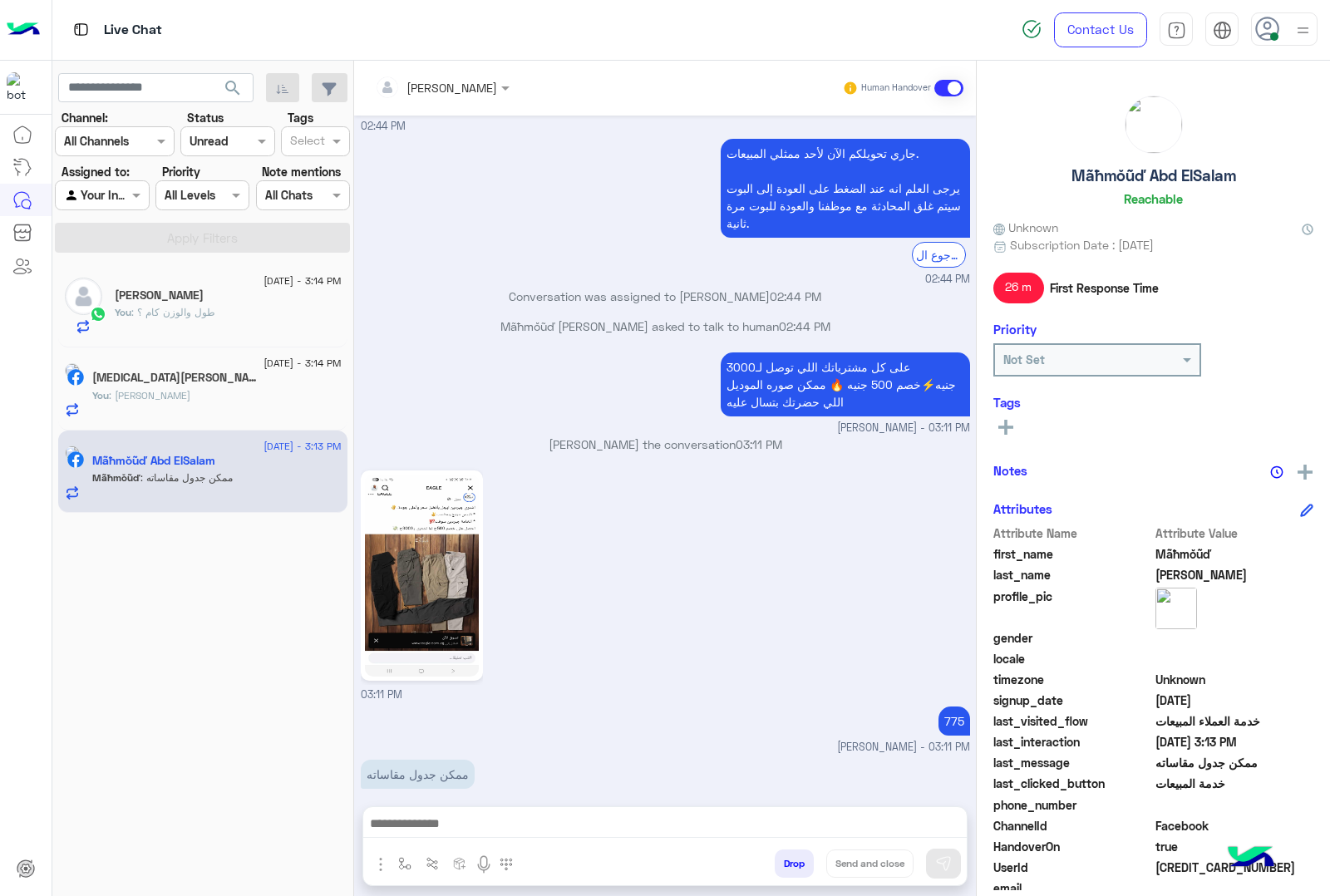
click at [365, 861] on div "Attachements Images" at bounding box center [444, 866] width 162 height 34
click at [383, 861] on img "button" at bounding box center [380, 864] width 20 height 20
click at [408, 836] on span "Images" at bounding box center [418, 828] width 42 height 19
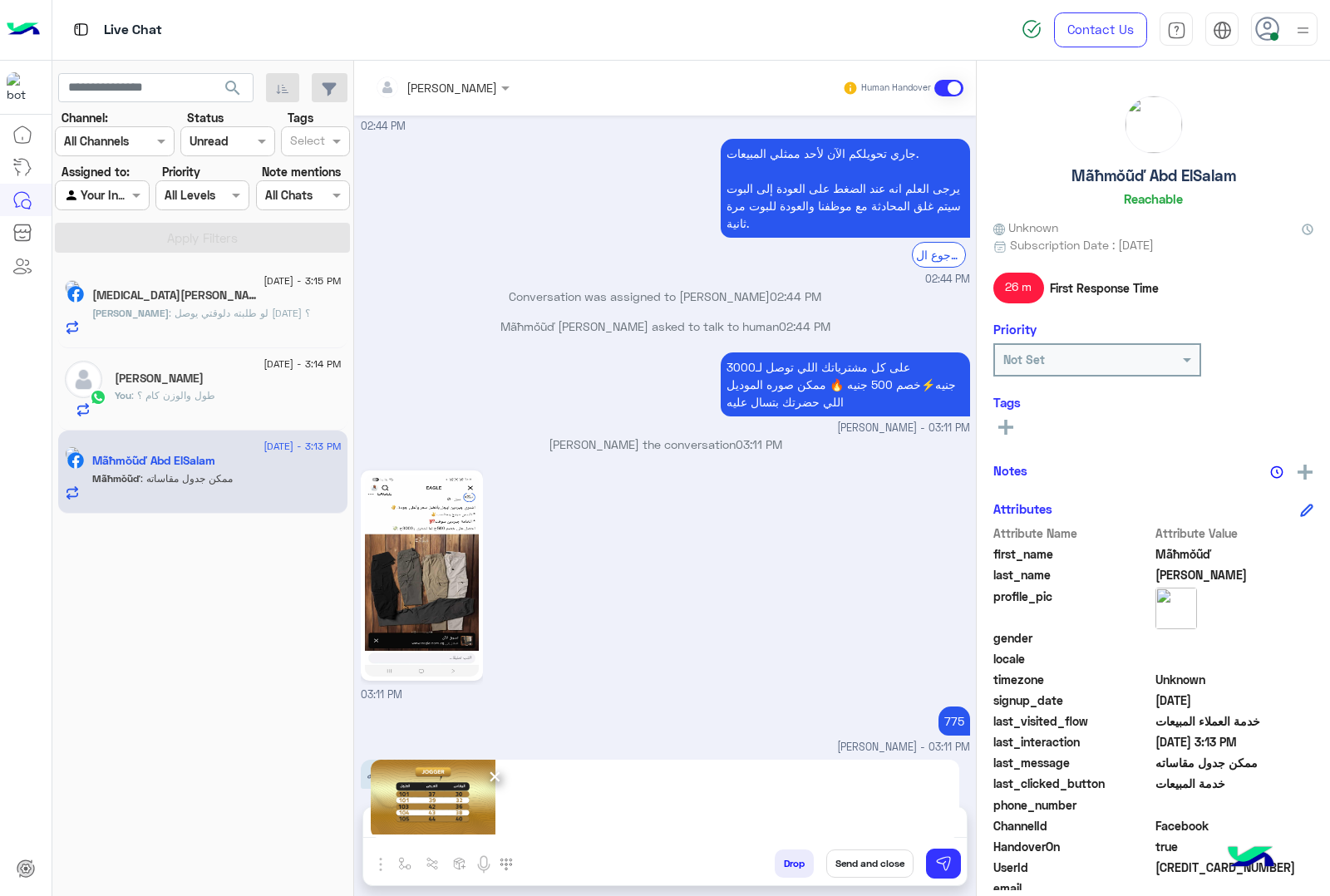
click at [491, 783] on span "×" at bounding box center [495, 776] width 16 height 37
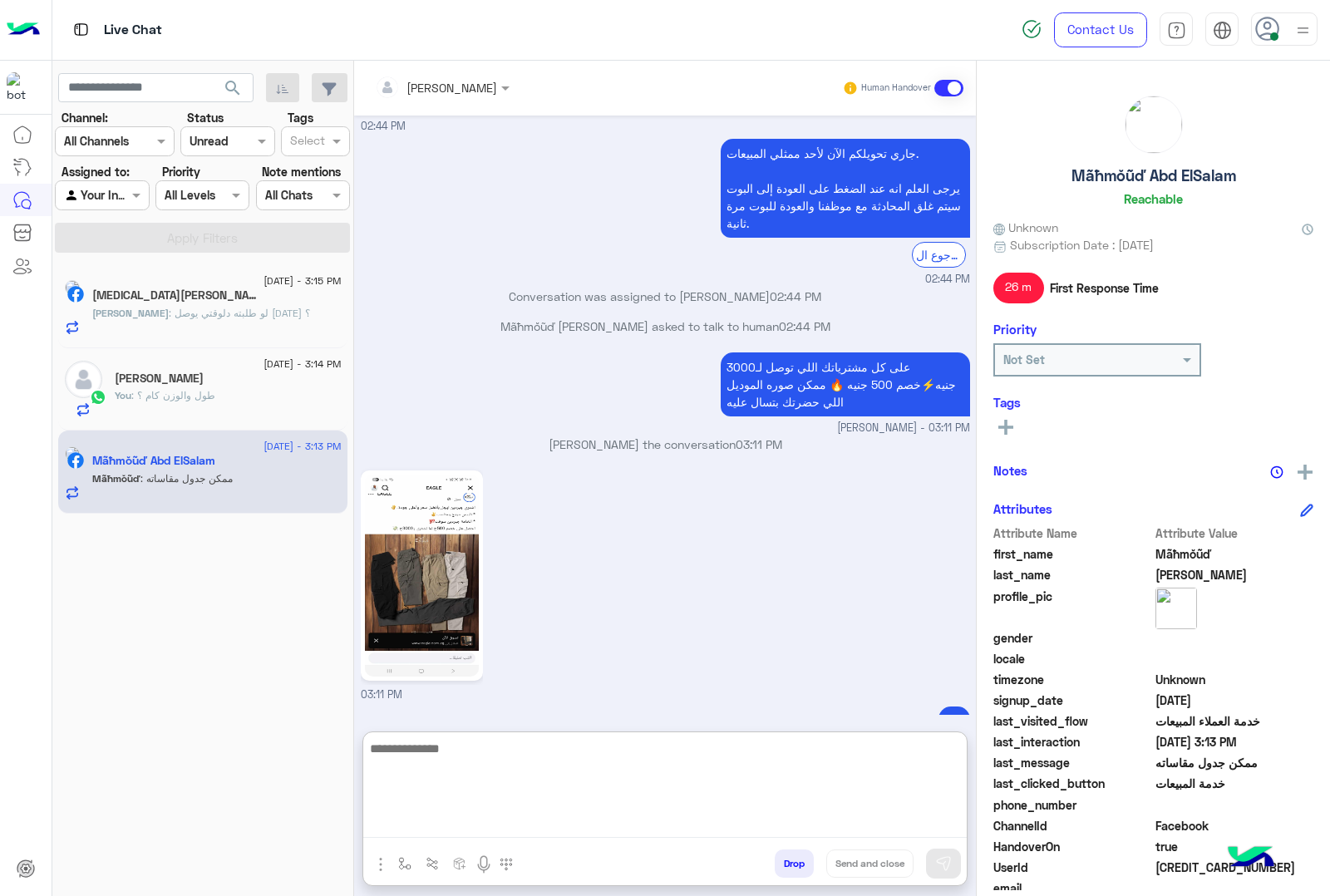
click at [443, 832] on textarea at bounding box center [665, 788] width 604 height 100
type textarea "**********"
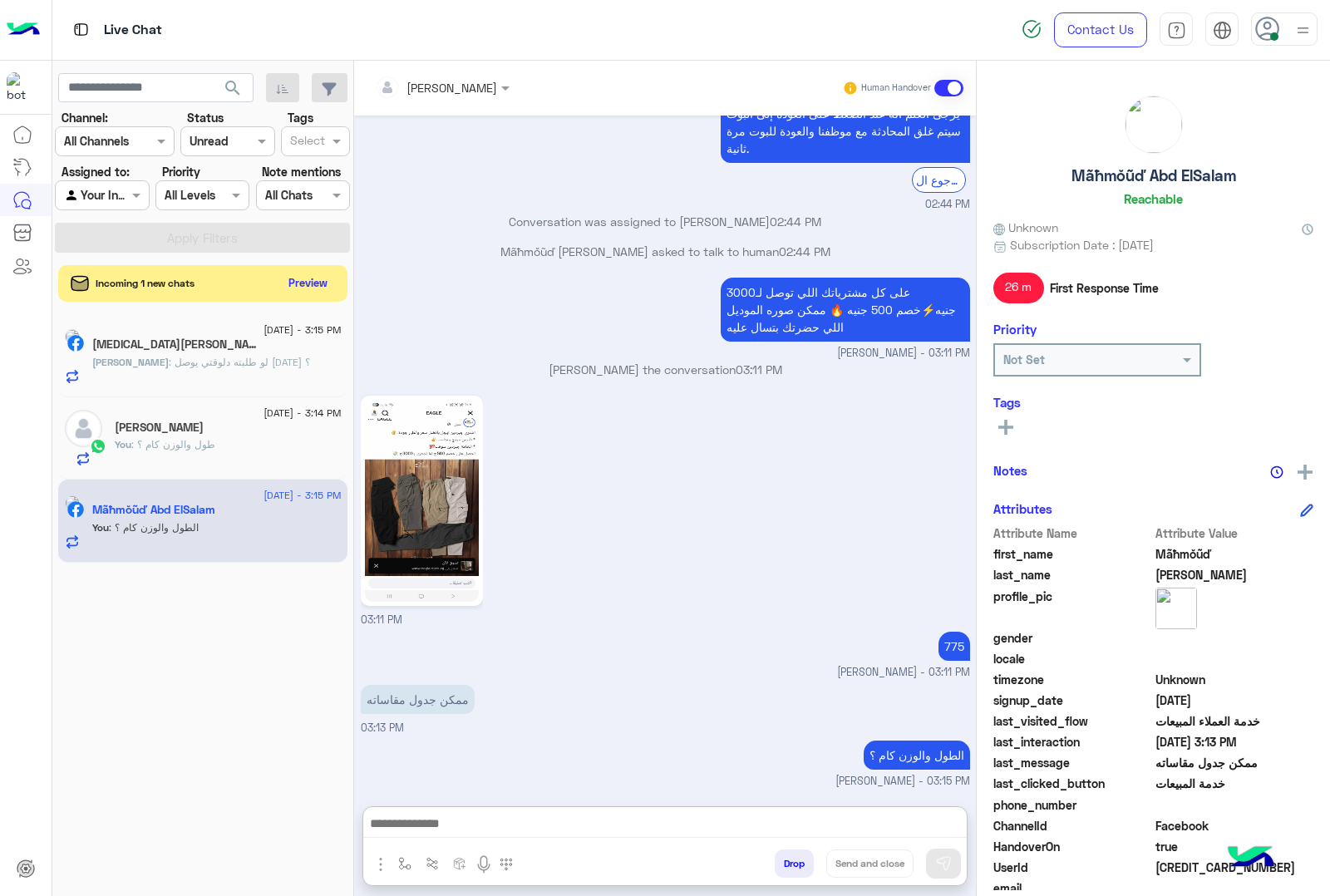
click at [135, 358] on span "[PERSON_NAME]" at bounding box center [131, 362] width 76 height 12
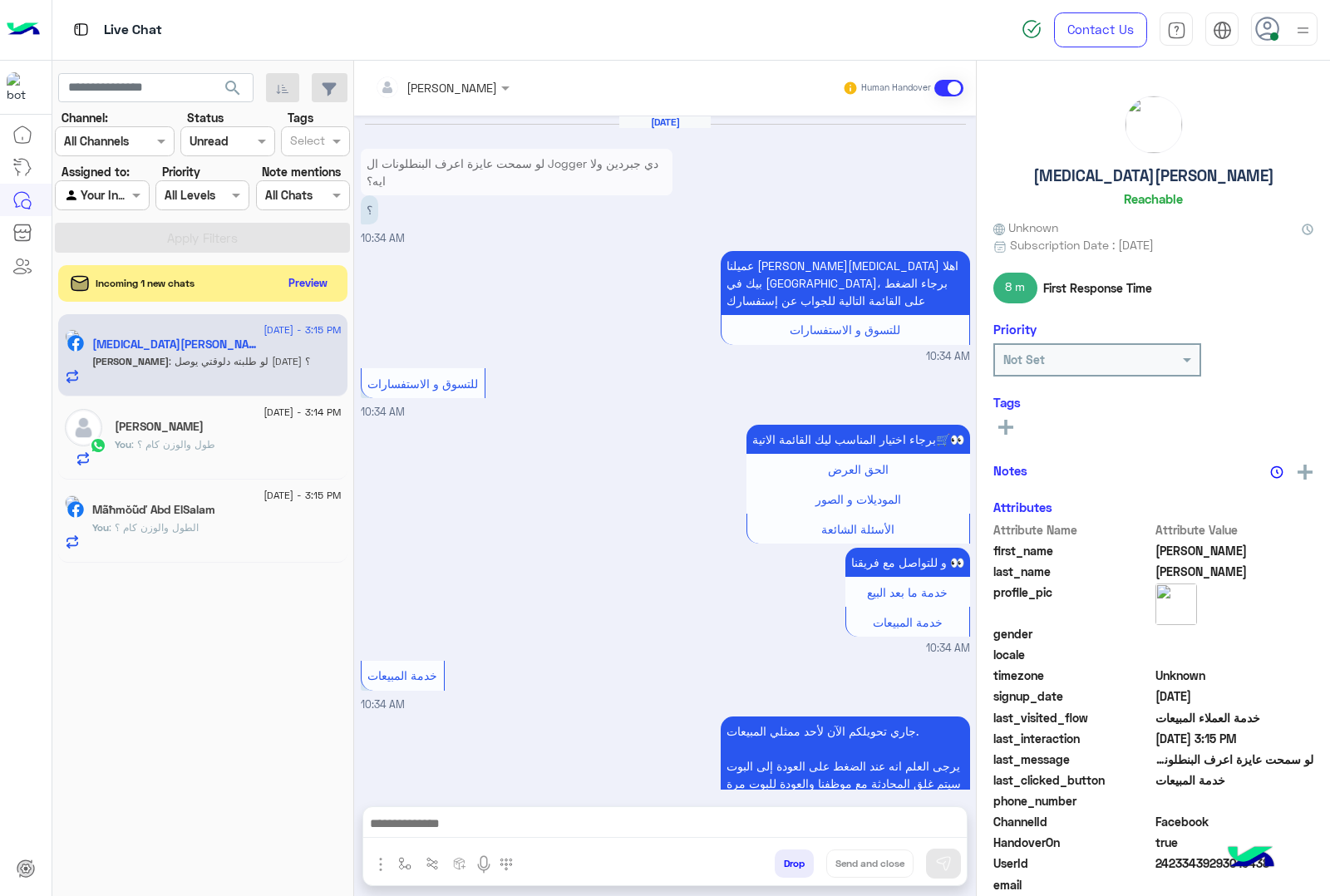
scroll to position [2149, 0]
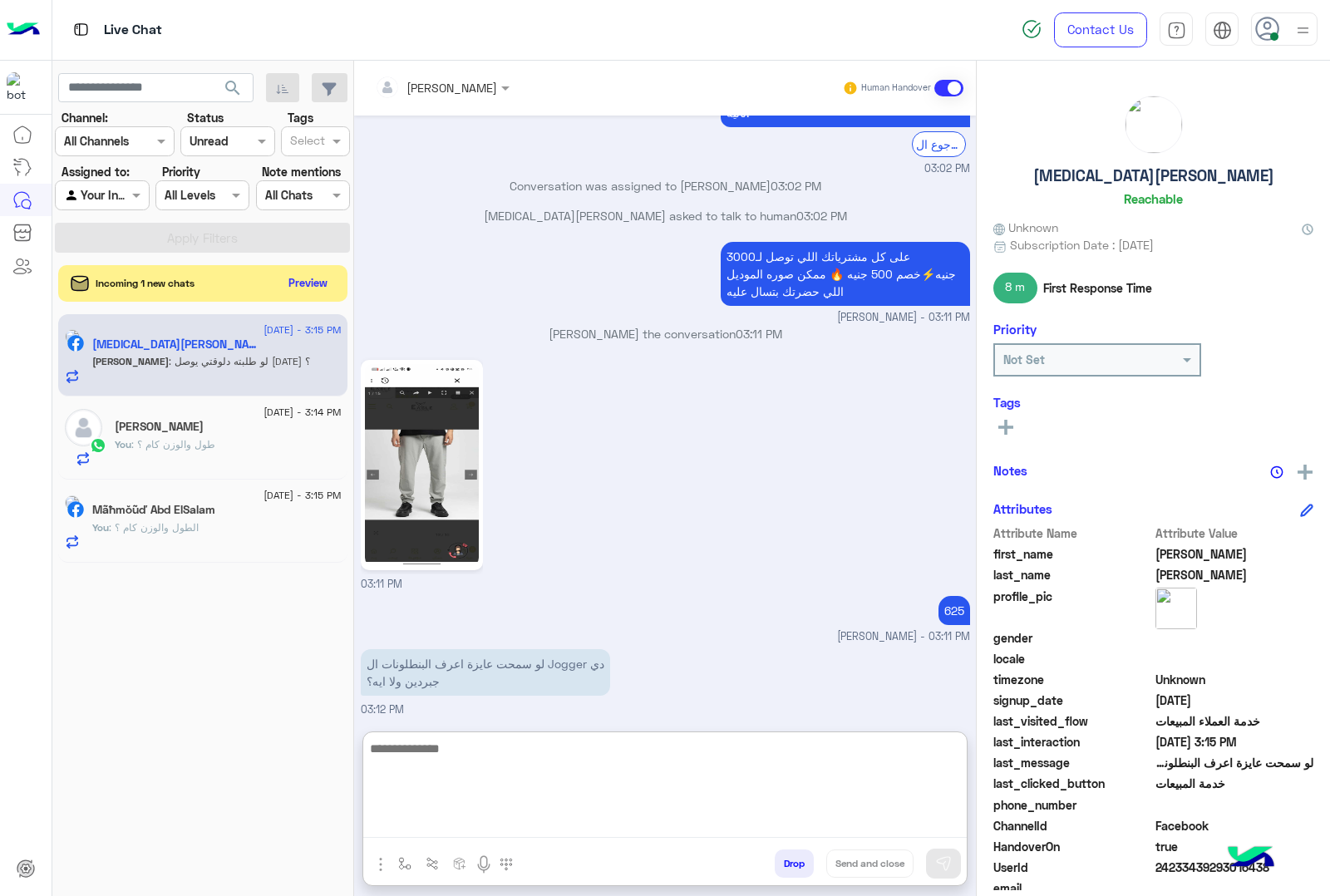
click at [522, 819] on textarea at bounding box center [665, 788] width 604 height 100
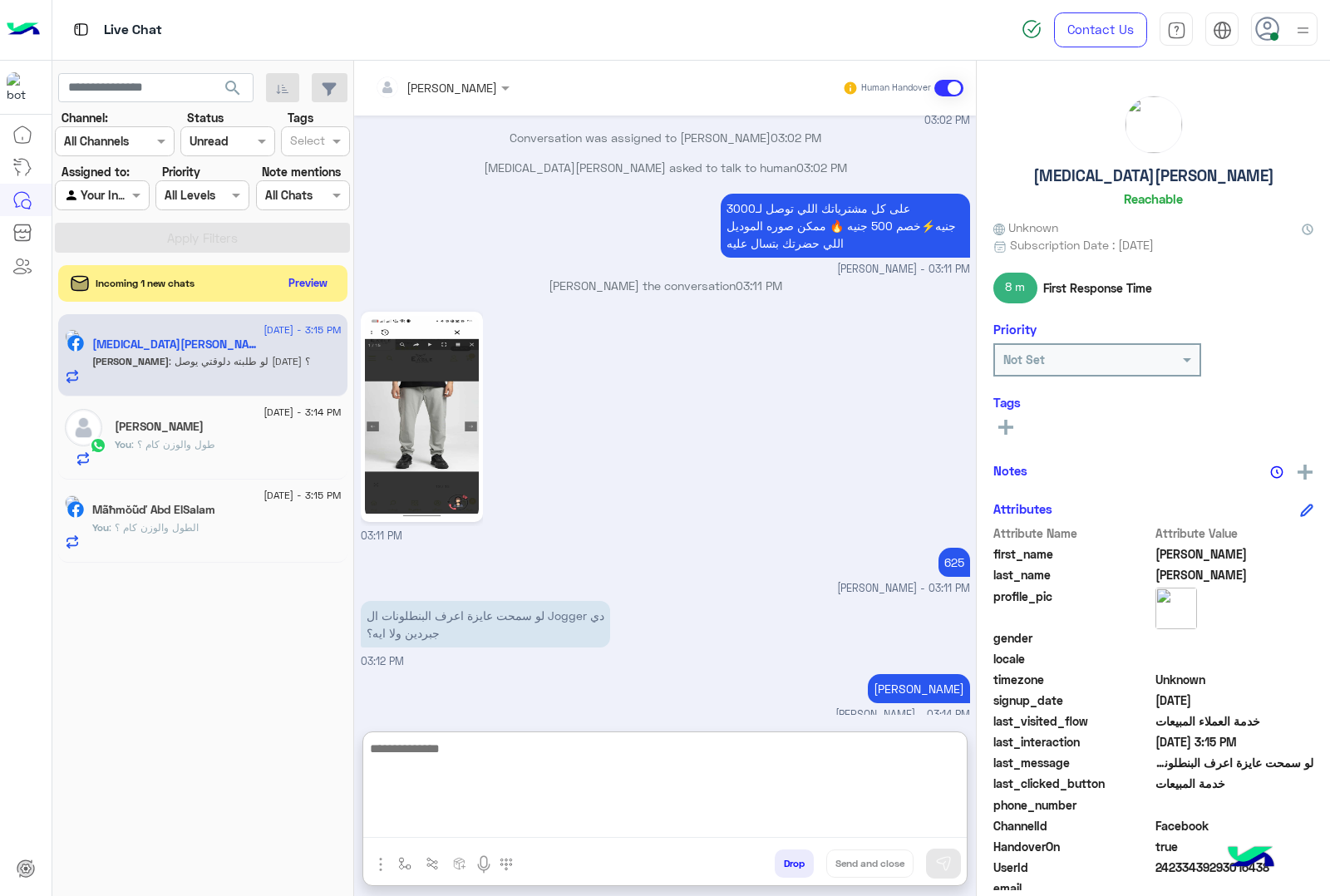
scroll to position [2222, 0]
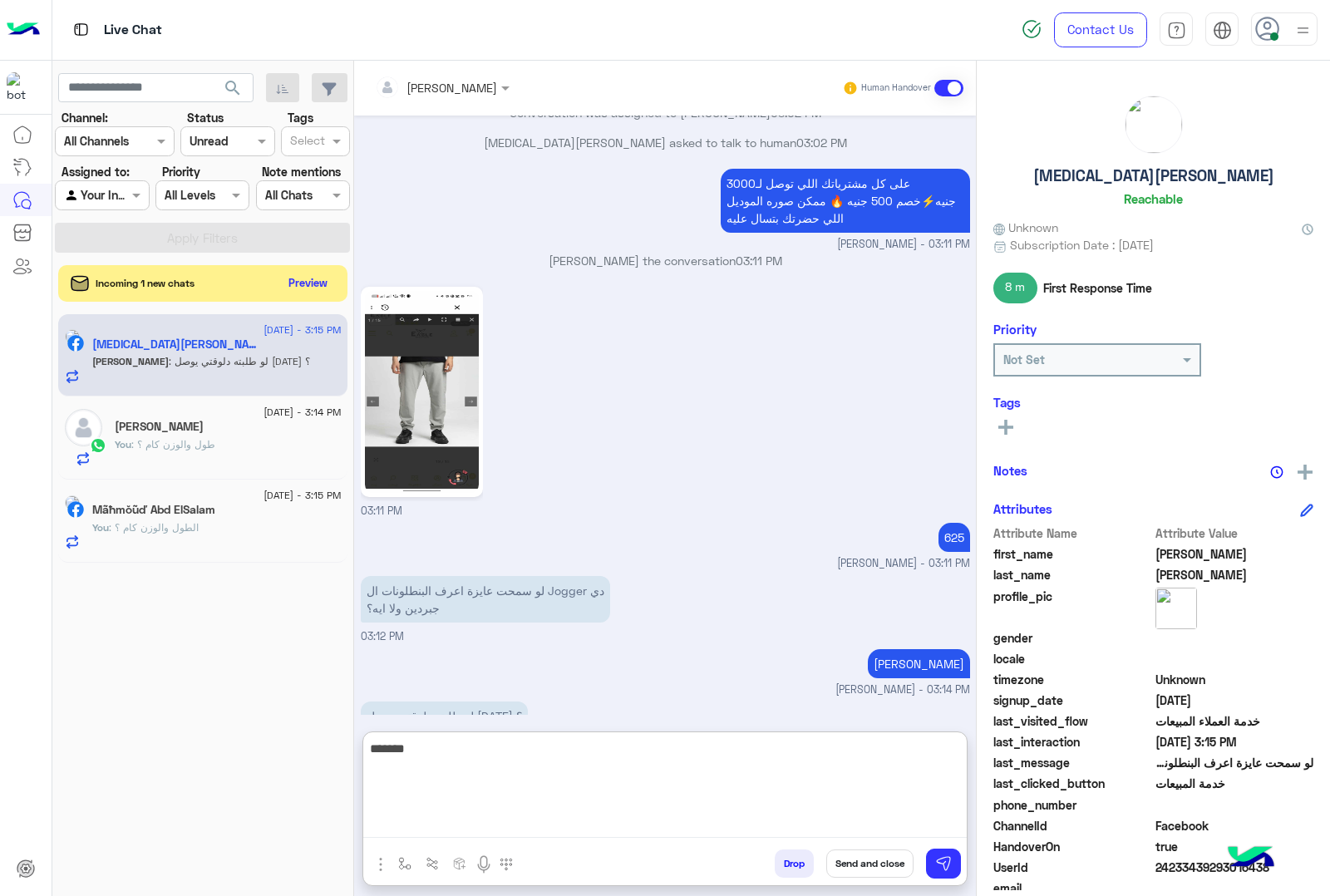
type textarea "********"
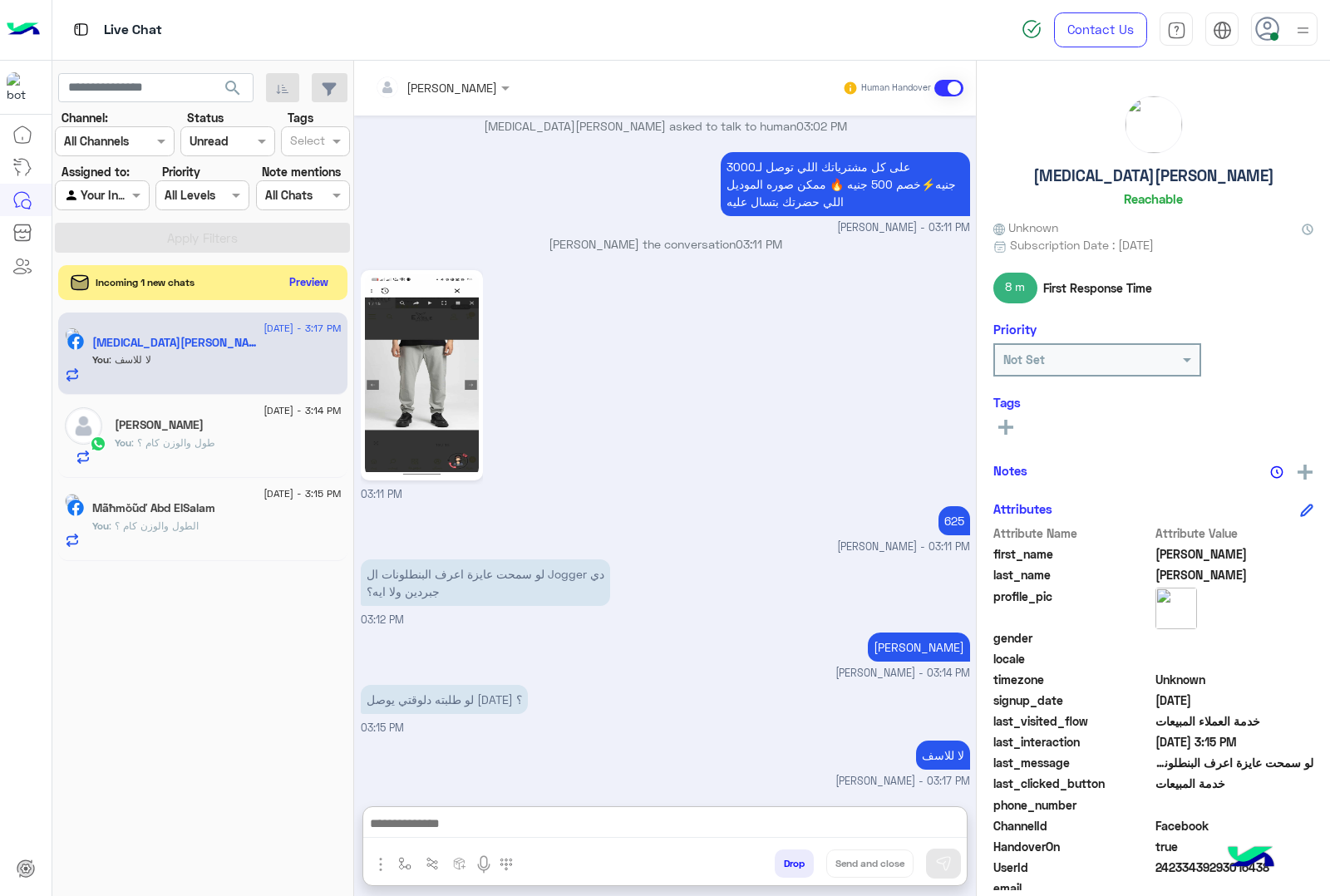
click at [298, 284] on button "Preview" at bounding box center [309, 282] width 52 height 23
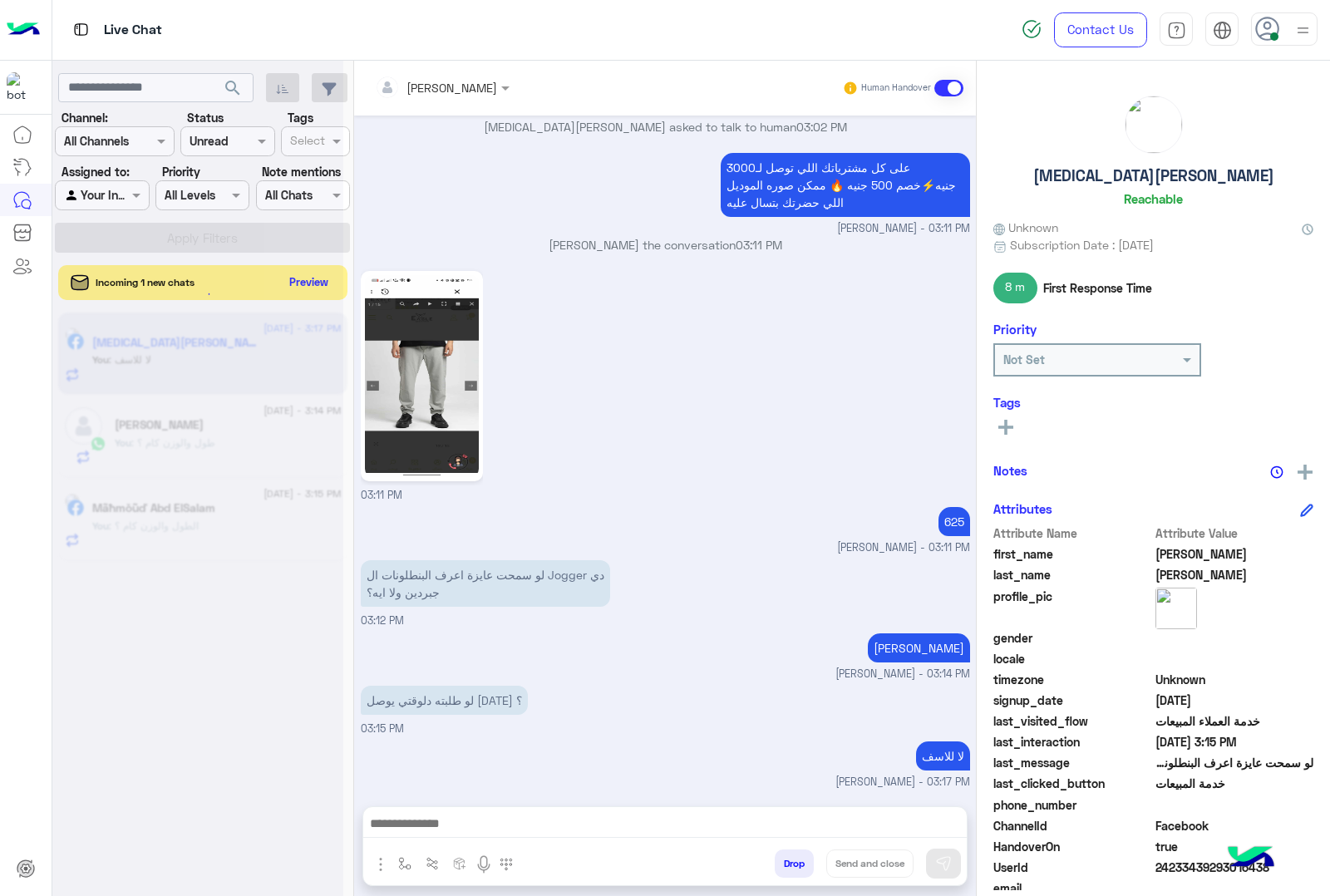
scroll to position [2201, 0]
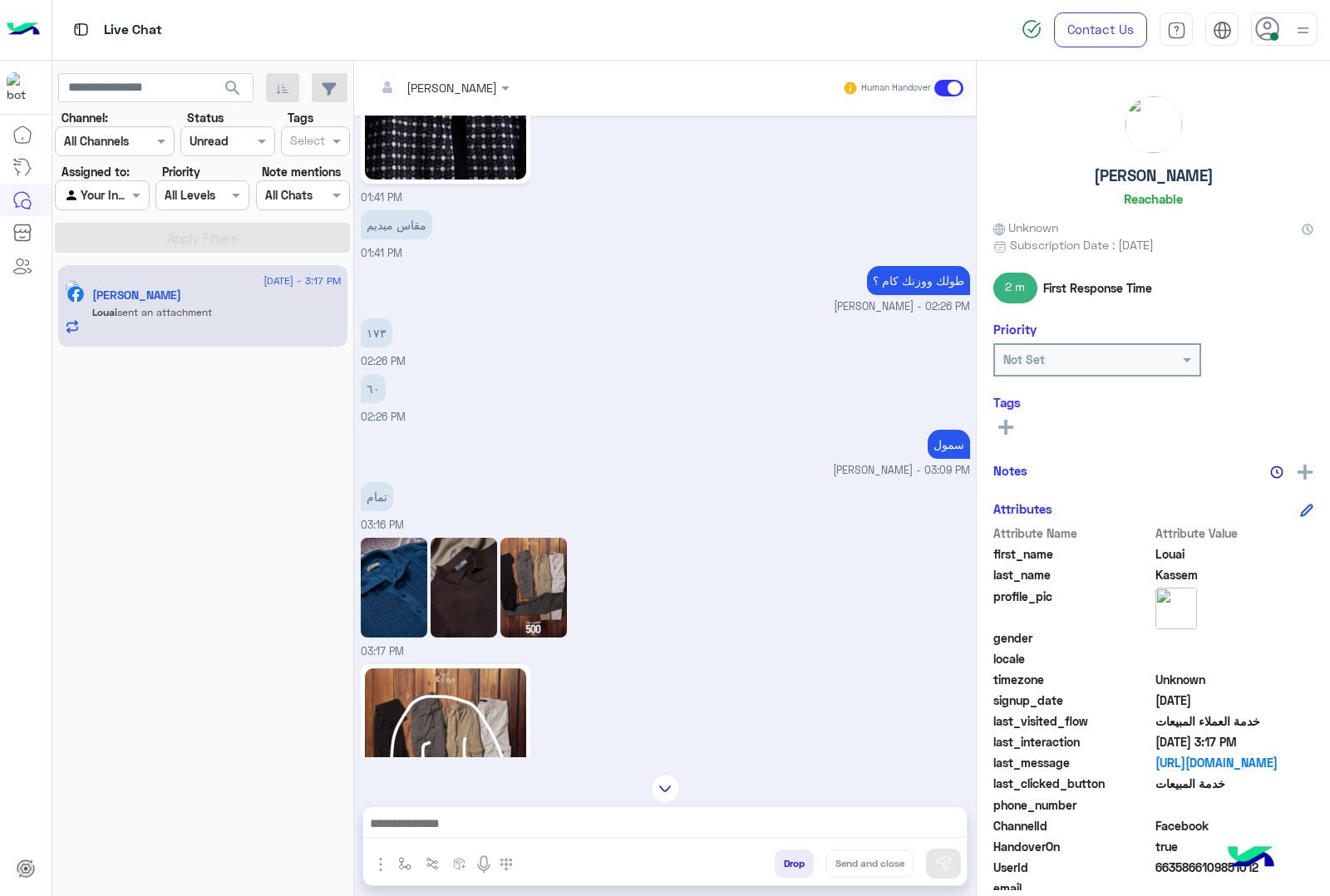
scroll to position [2487, 0]
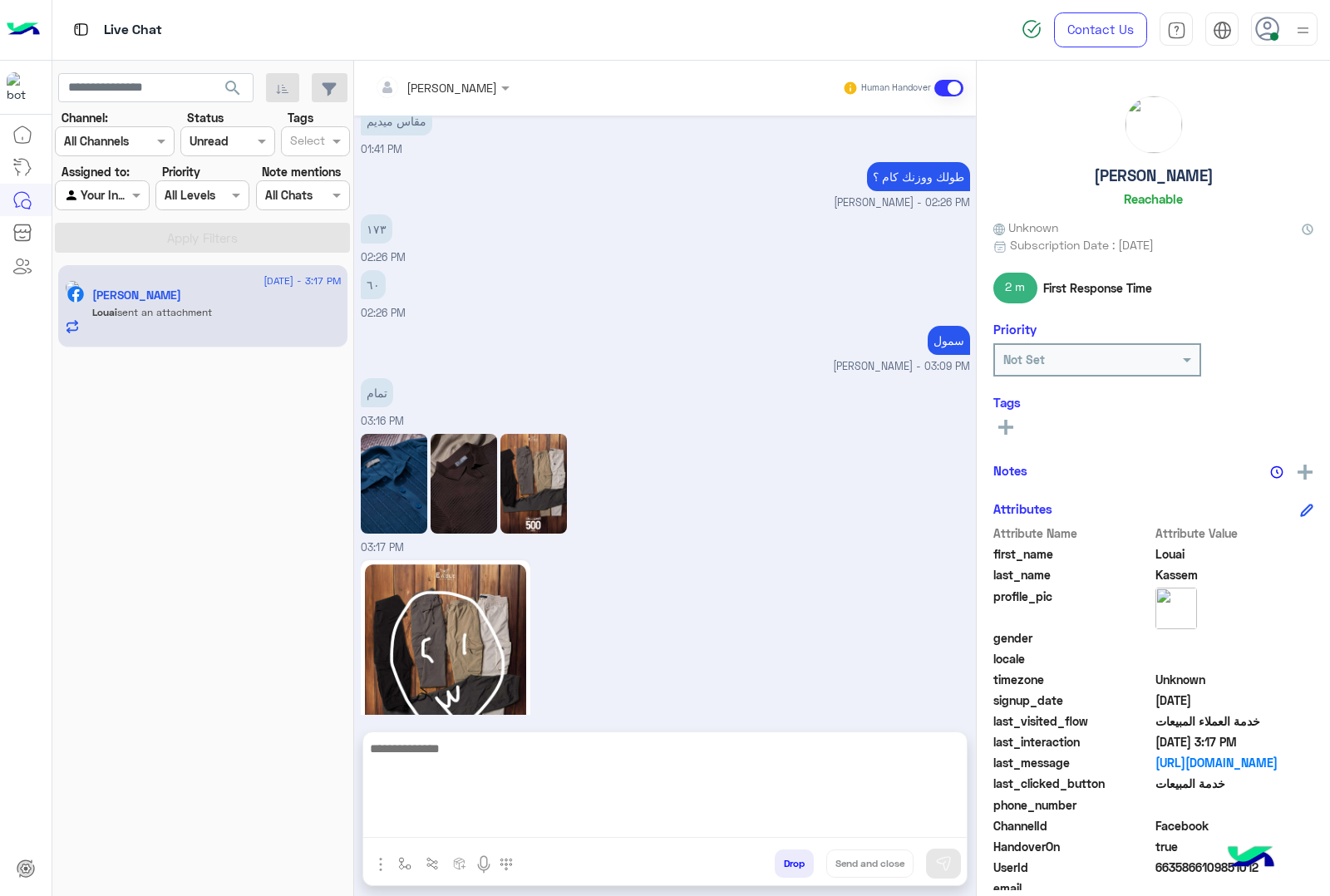
click at [488, 828] on textarea at bounding box center [665, 788] width 604 height 100
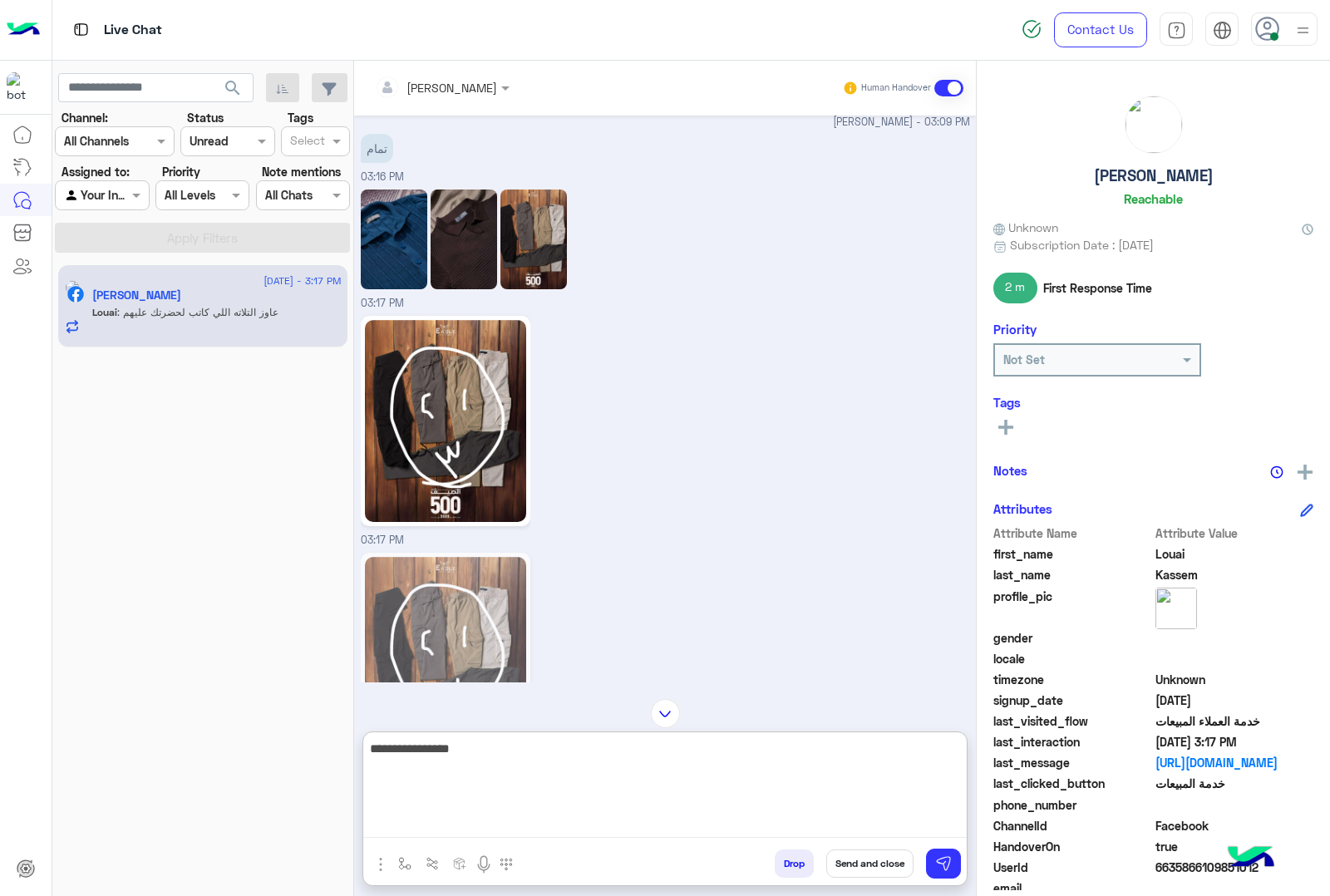
scroll to position [2516, 0]
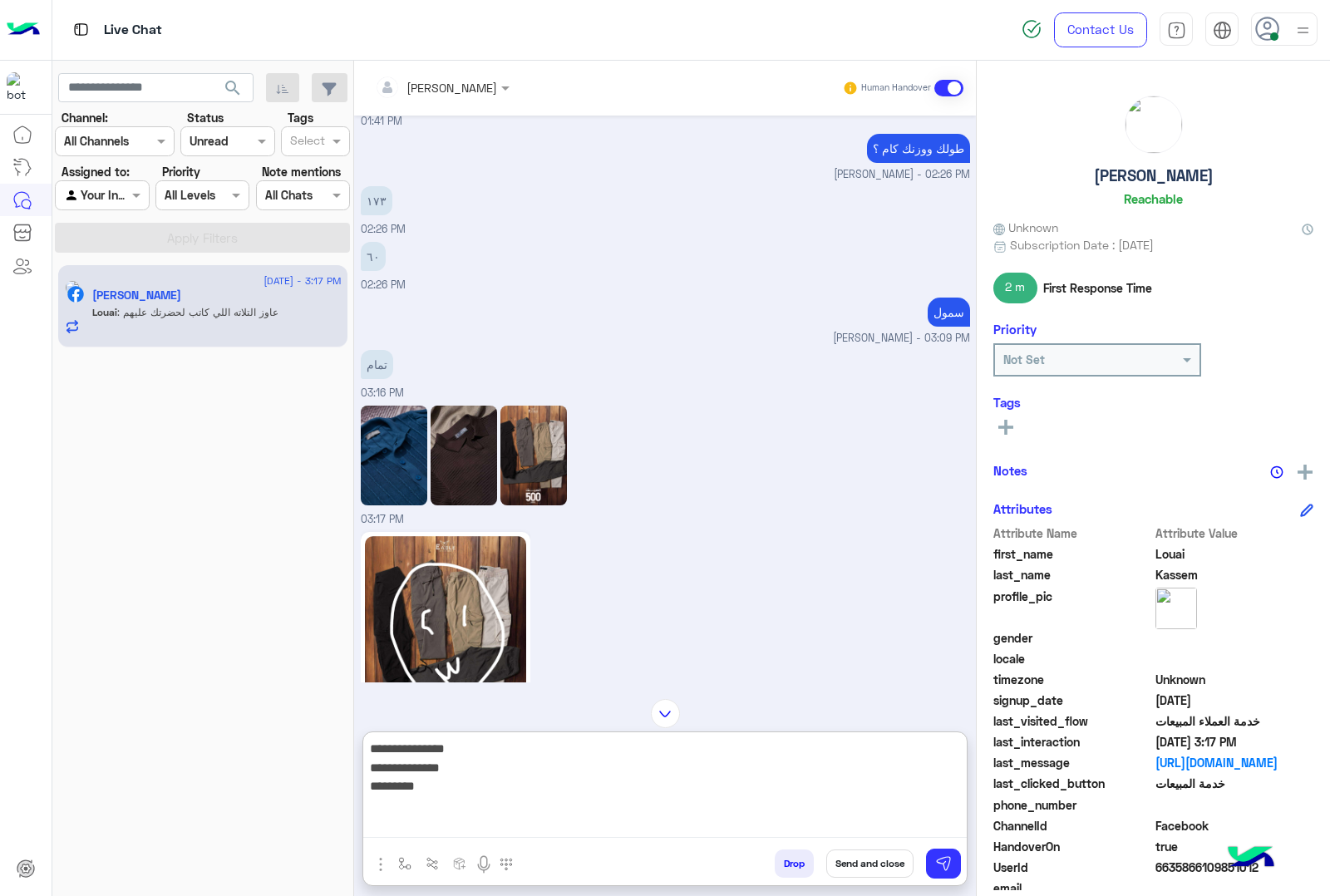
type textarea "**********"
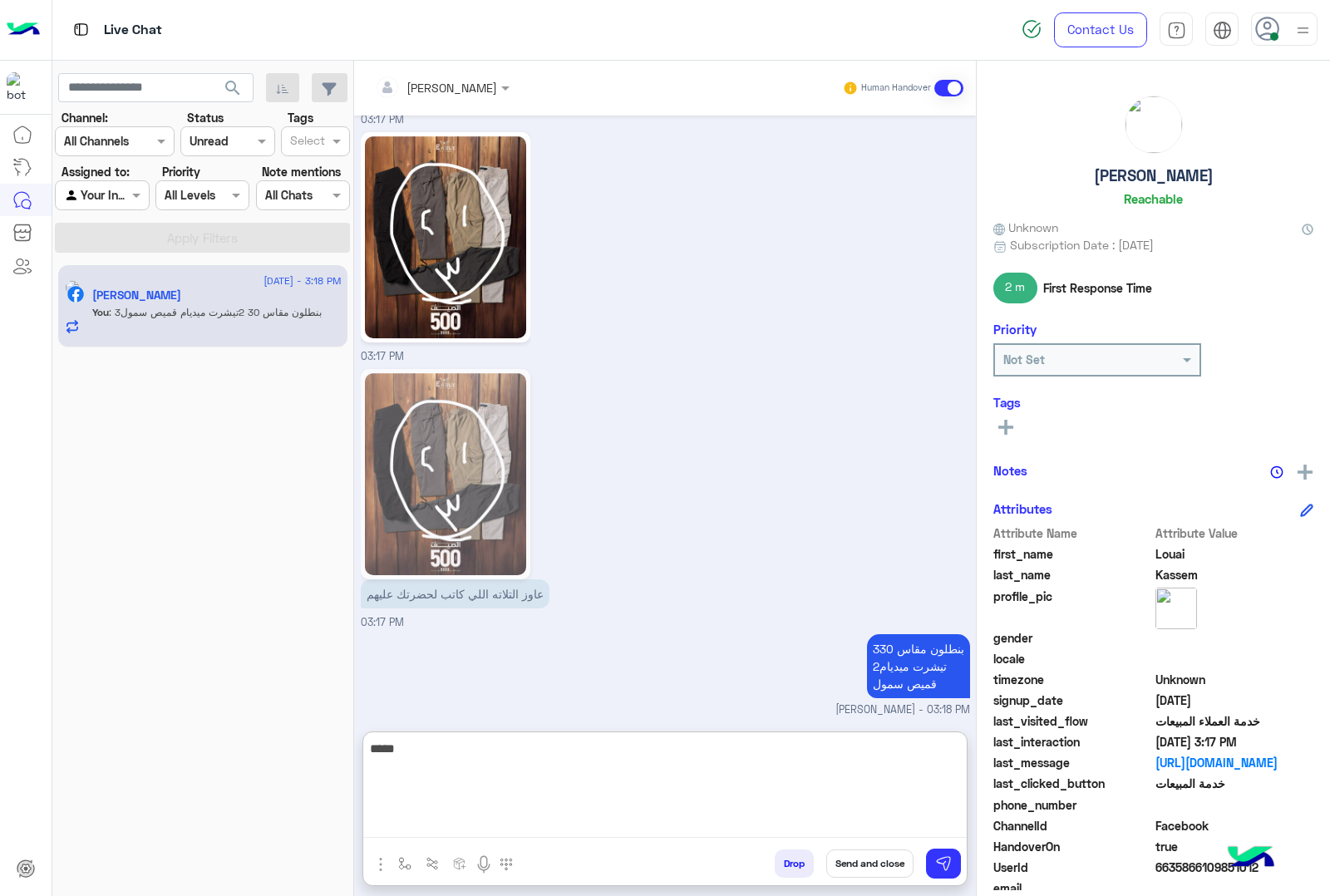
type textarea "******"
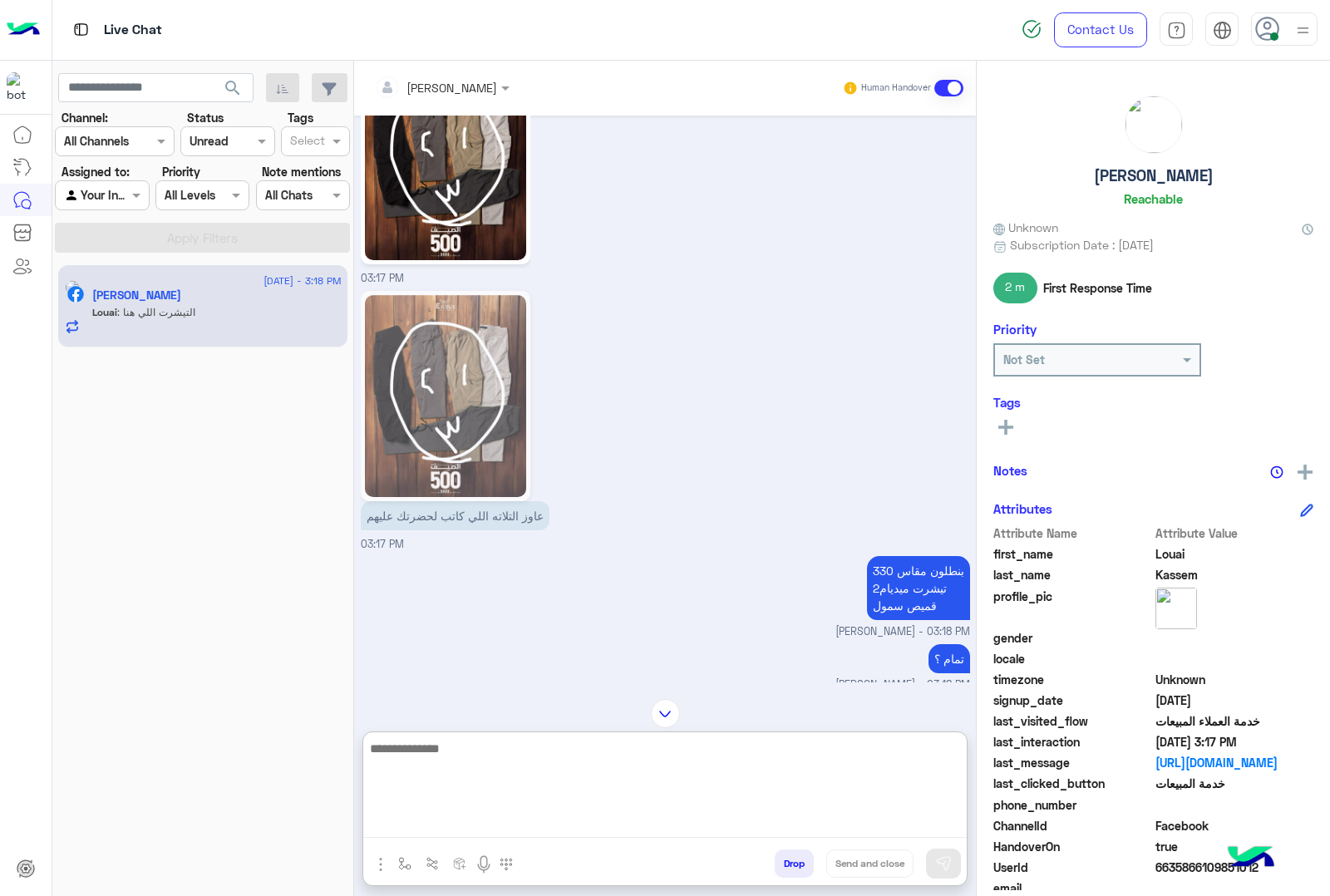
scroll to position [2968, 0]
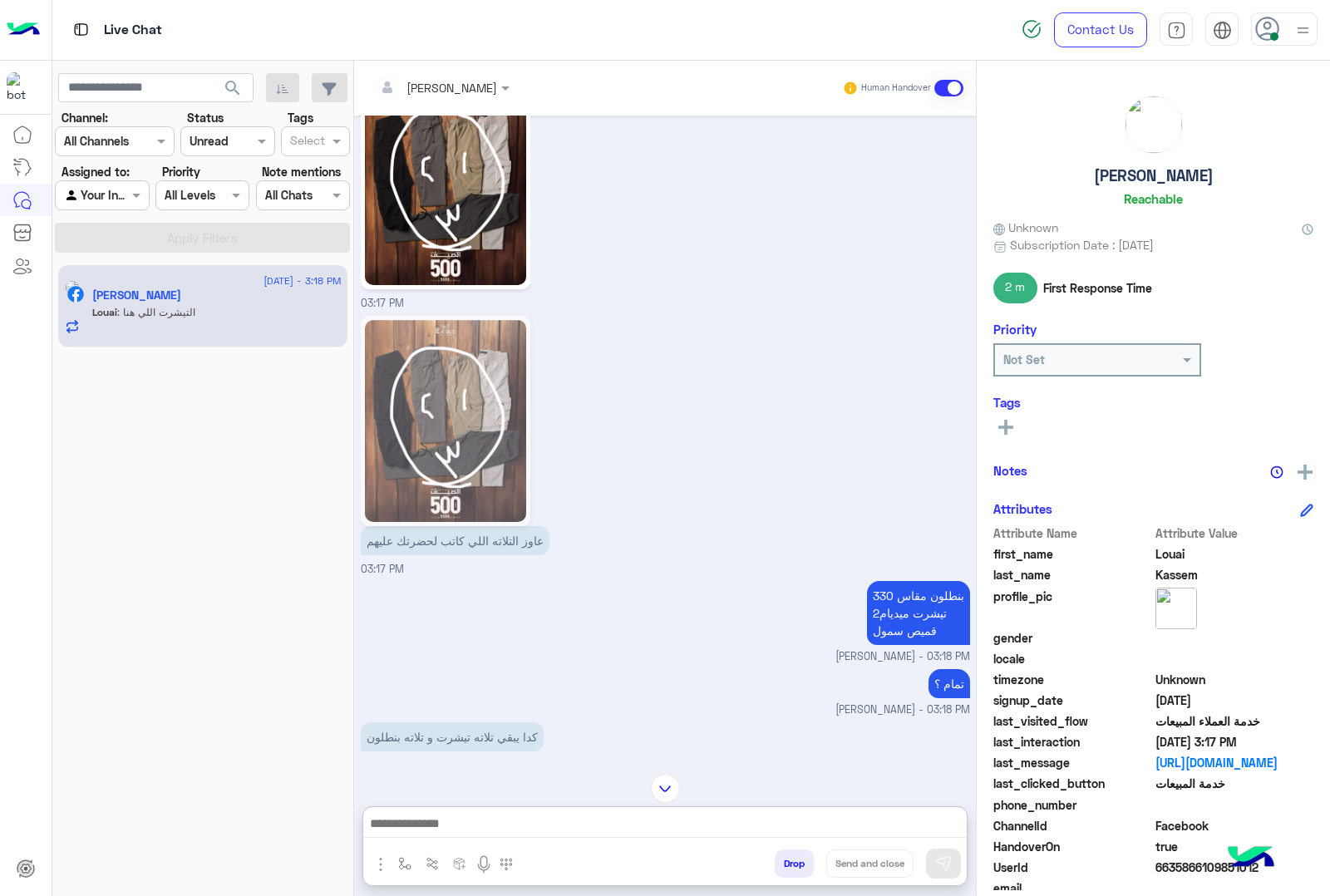
click at [611, 598] on div "3بنطلون مقاس 30 2تيشرت ميديام قميص [PERSON_NAME] - 03:18 PM" at bounding box center [666, 621] width 610 height 88
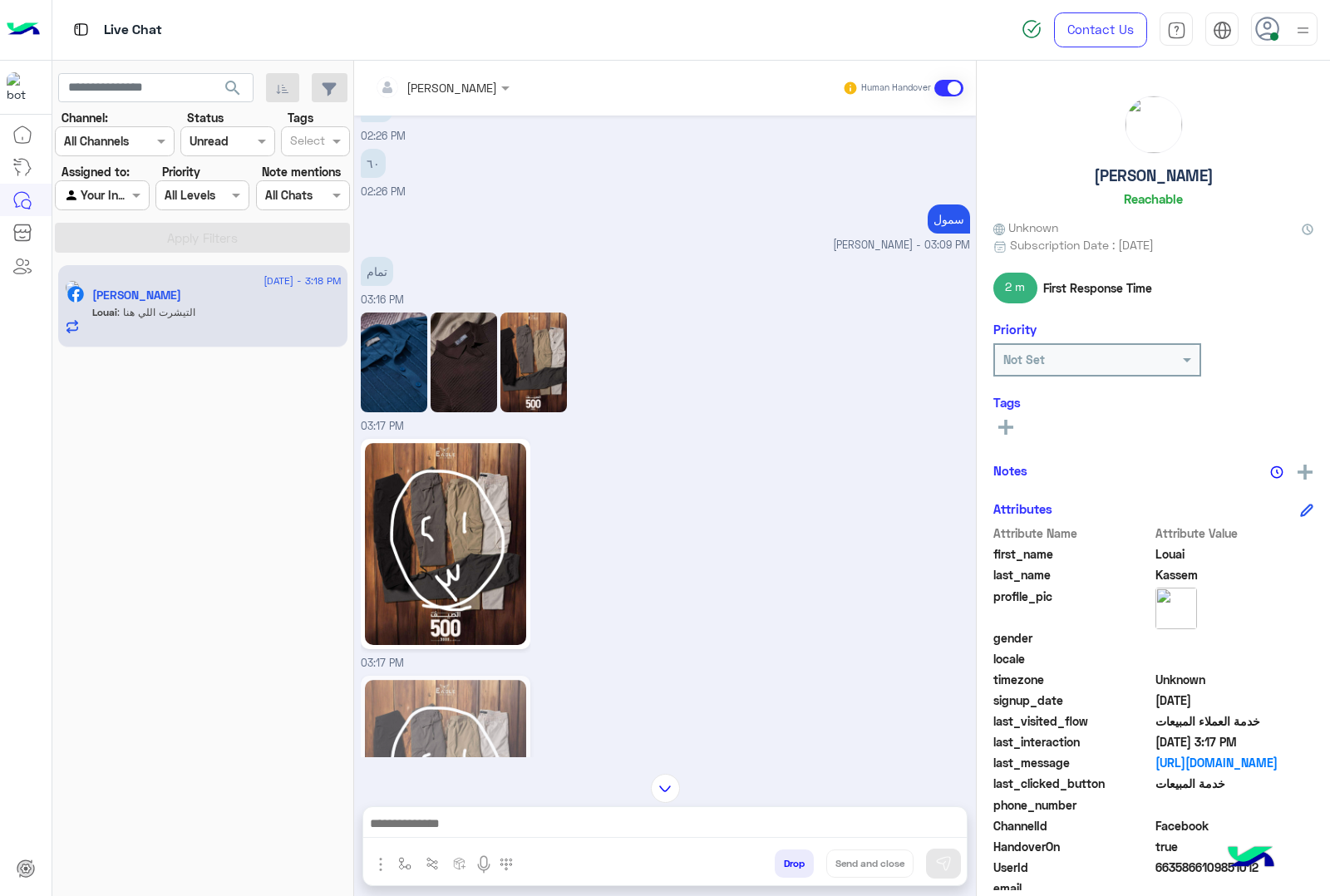
scroll to position [2478, 0]
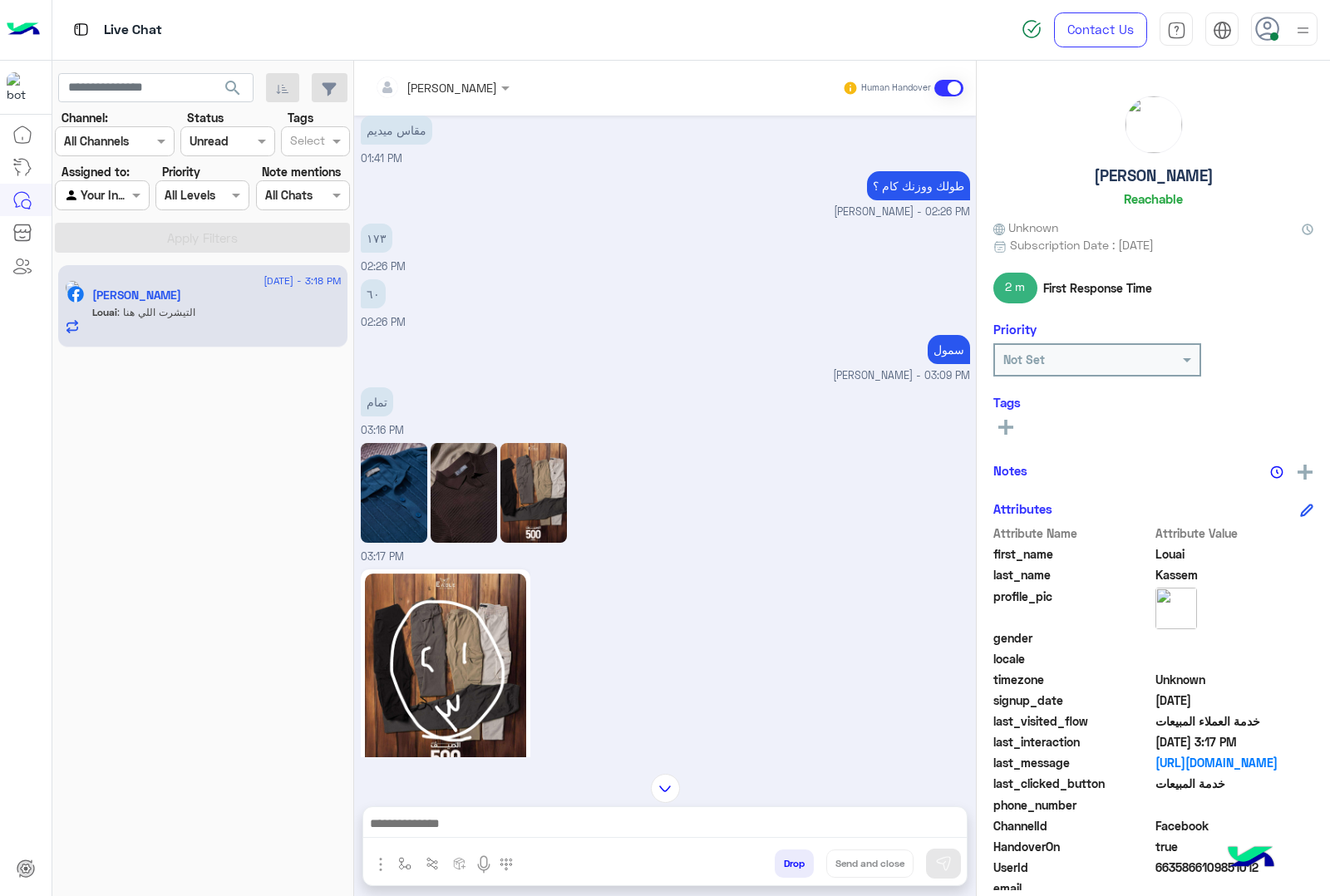
click at [405, 515] on img at bounding box center [394, 493] width 67 height 100
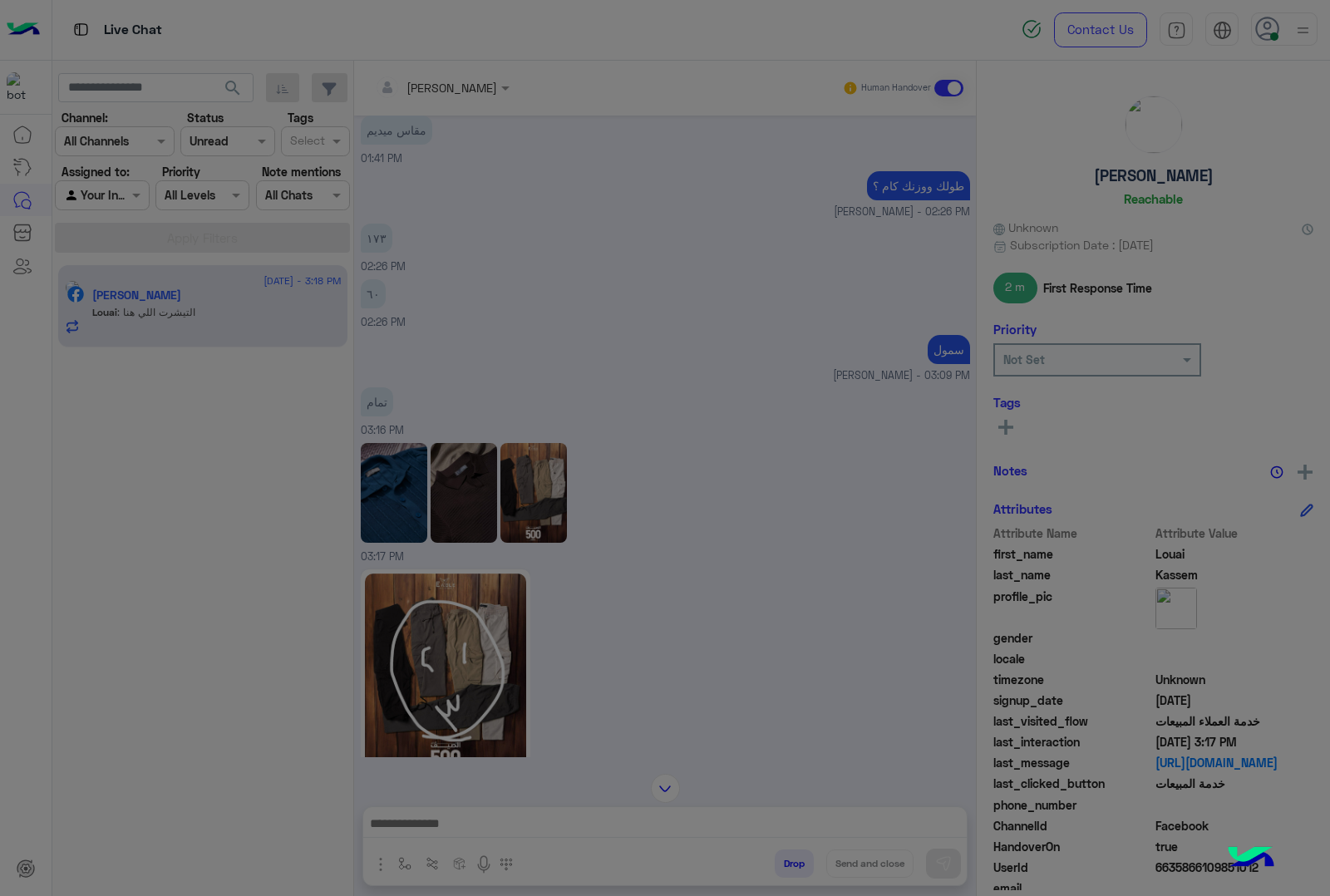
scroll to position [3468, 0]
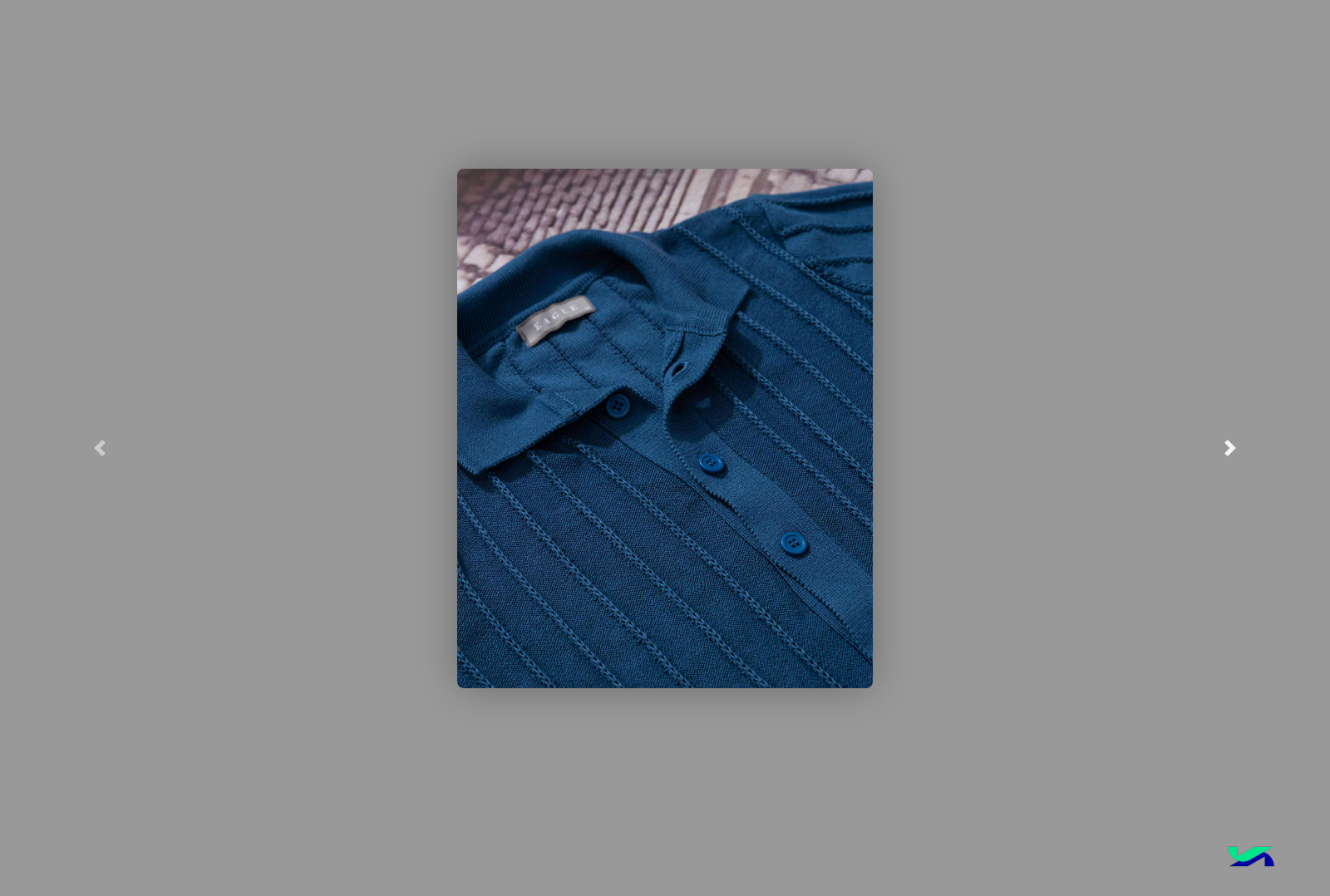
click at [1236, 437] on link at bounding box center [1230, 448] width 199 height 896
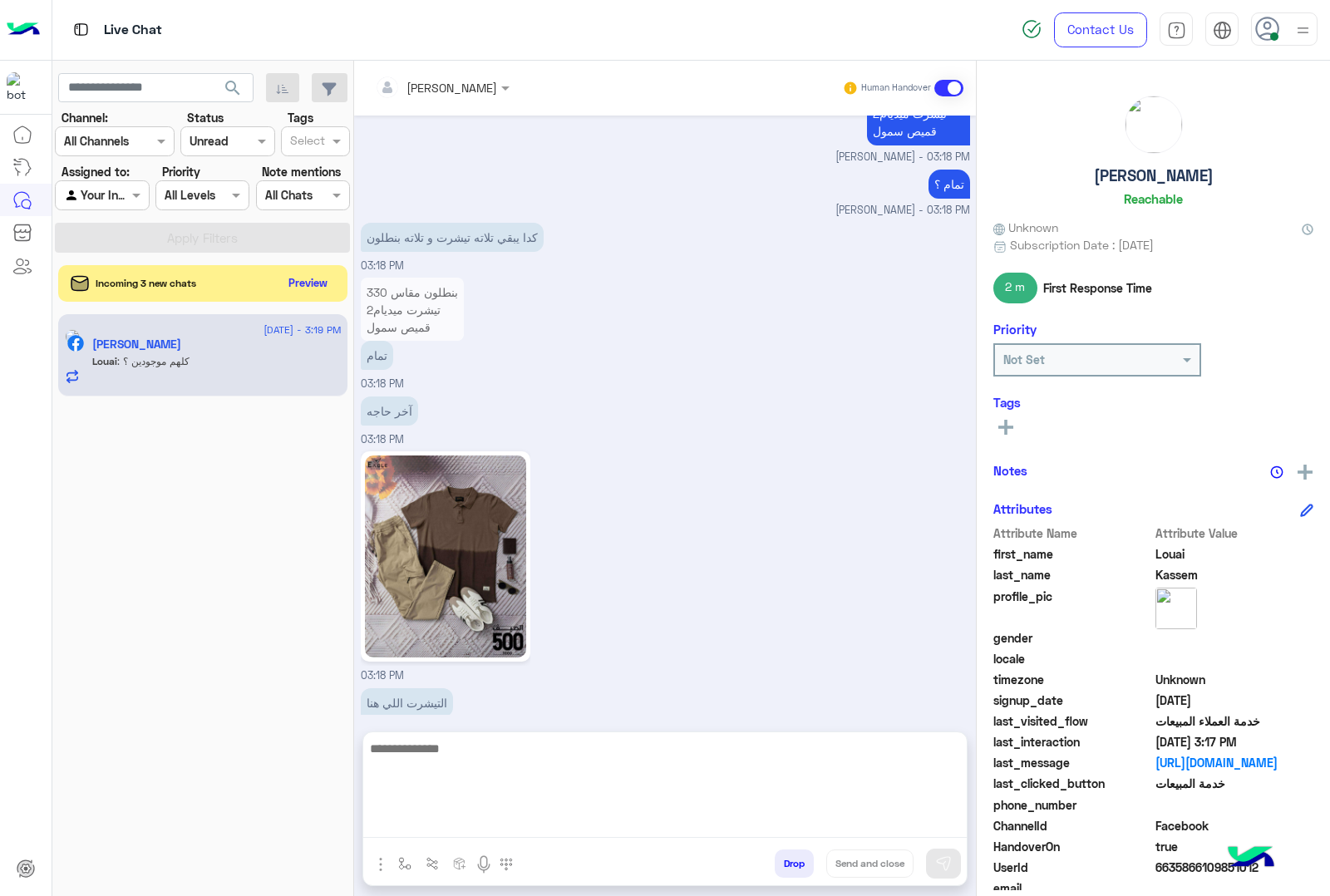
click at [509, 828] on textarea at bounding box center [665, 788] width 604 height 100
click at [902, 800] on textarea "**********" at bounding box center [665, 788] width 604 height 100
type textarea "**********"
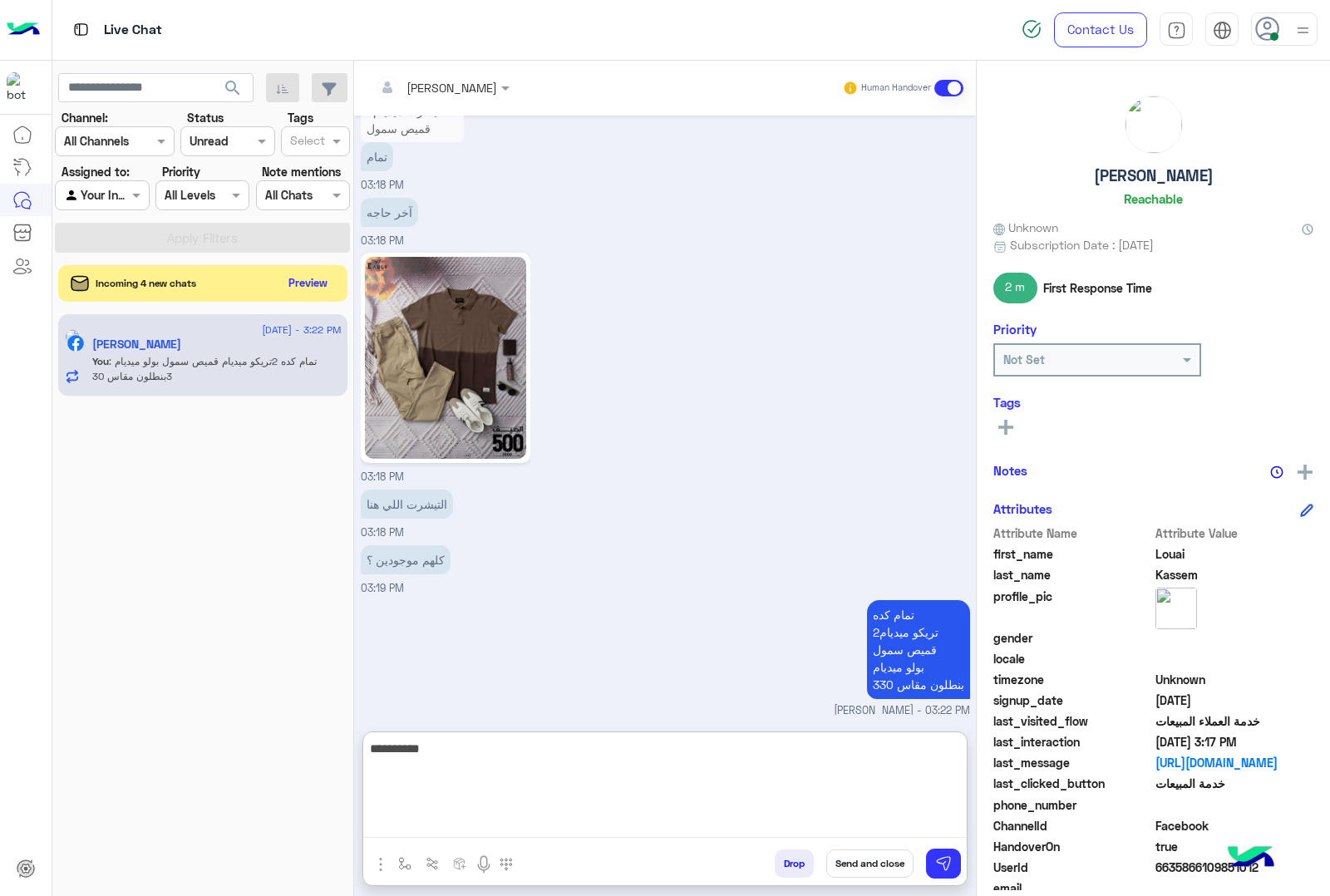
type textarea "**********"
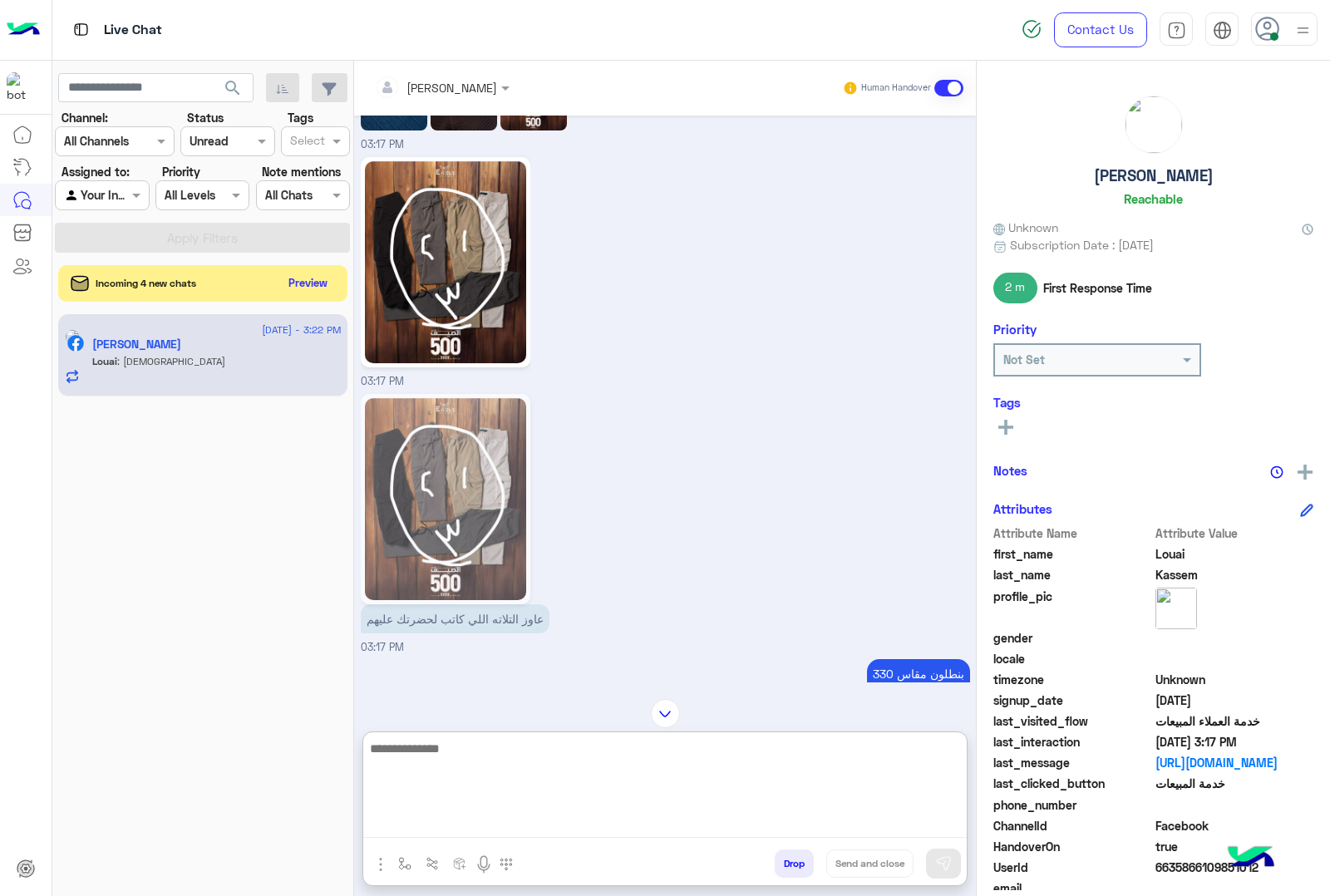
scroll to position [2894, 0]
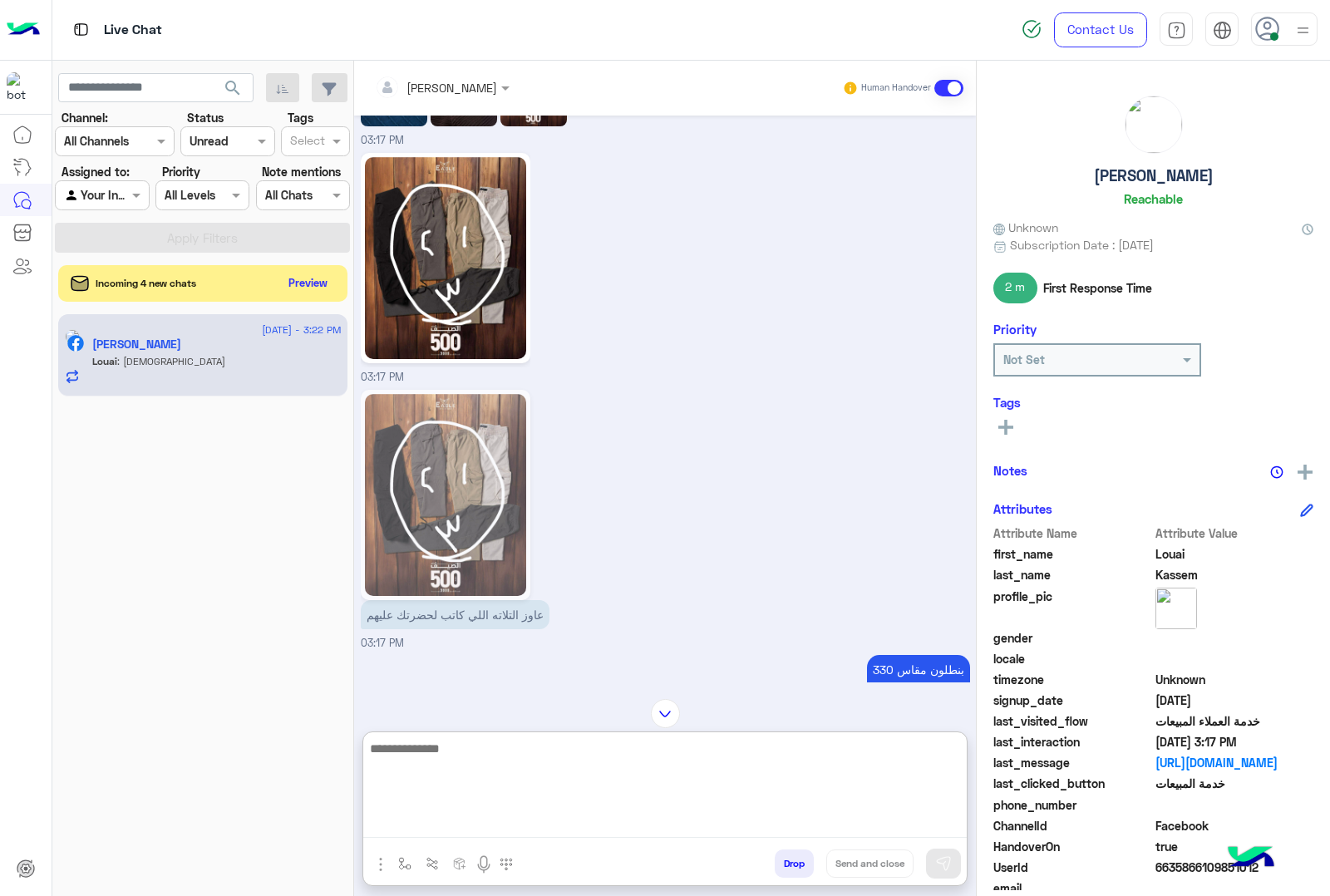
click at [454, 764] on textarea at bounding box center [665, 788] width 604 height 100
click at [748, 827] on textarea "**********" at bounding box center [665, 788] width 604 height 100
type textarea "**********"
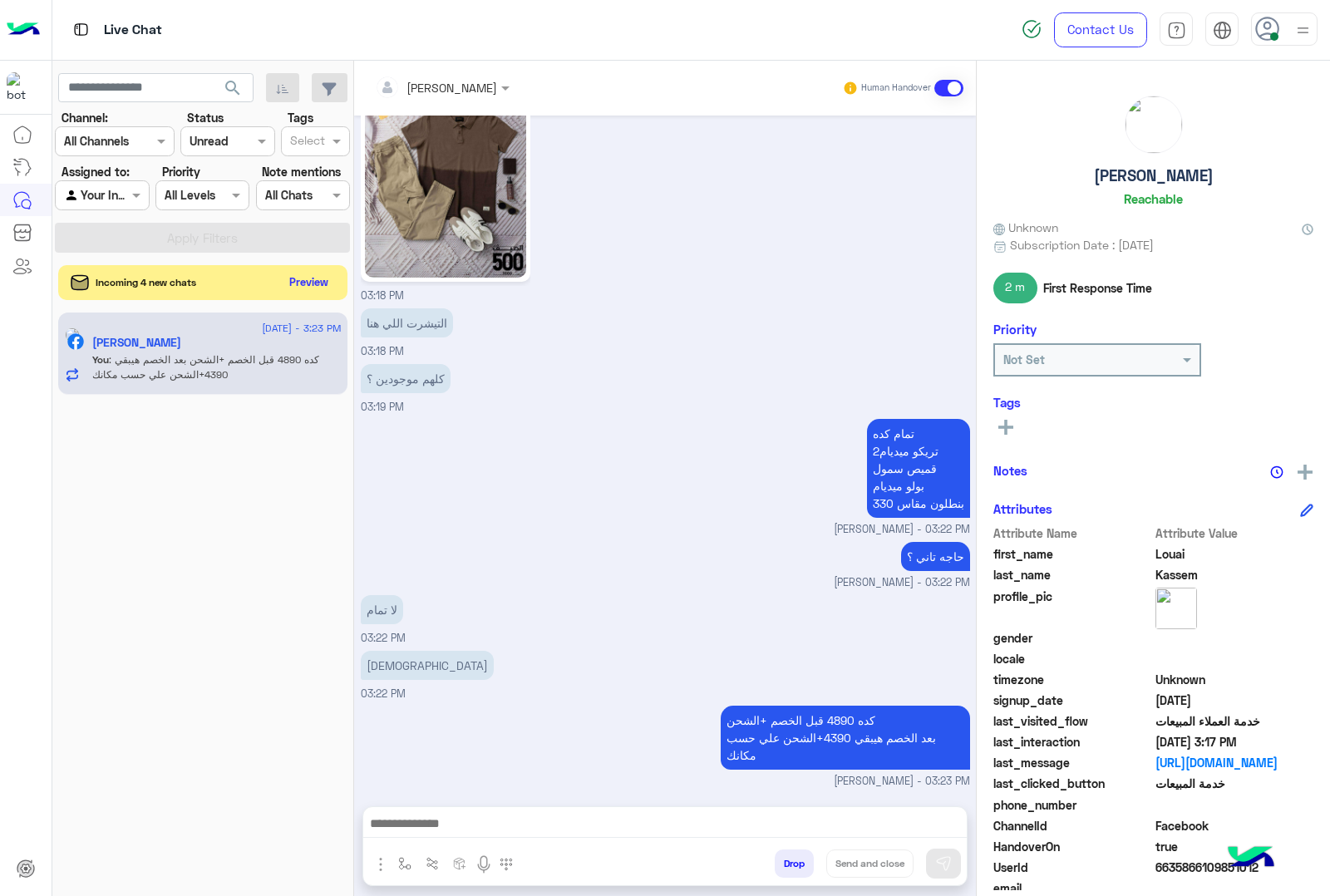
click at [301, 283] on button "Preview" at bounding box center [309, 282] width 52 height 23
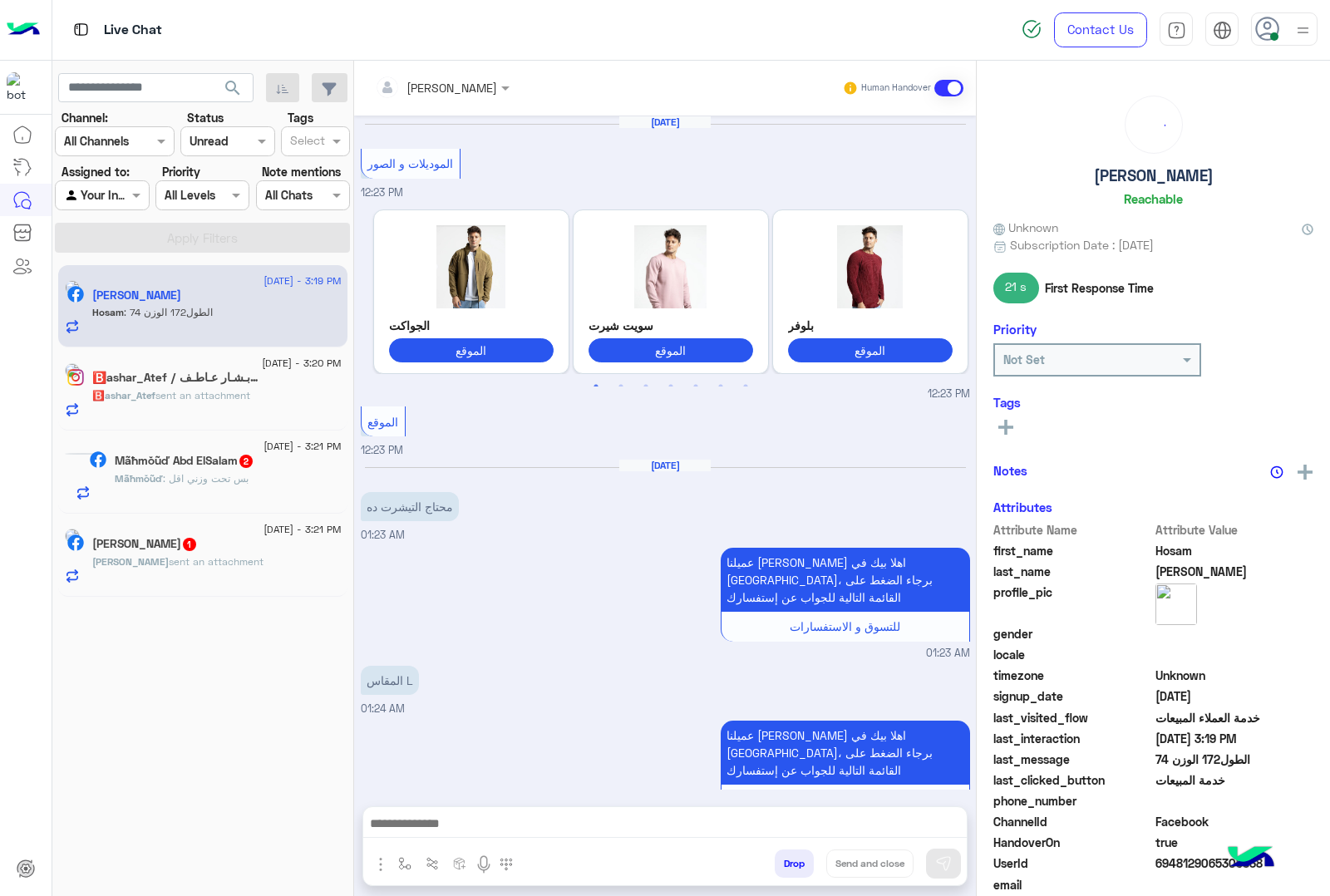
scroll to position [2620, 0]
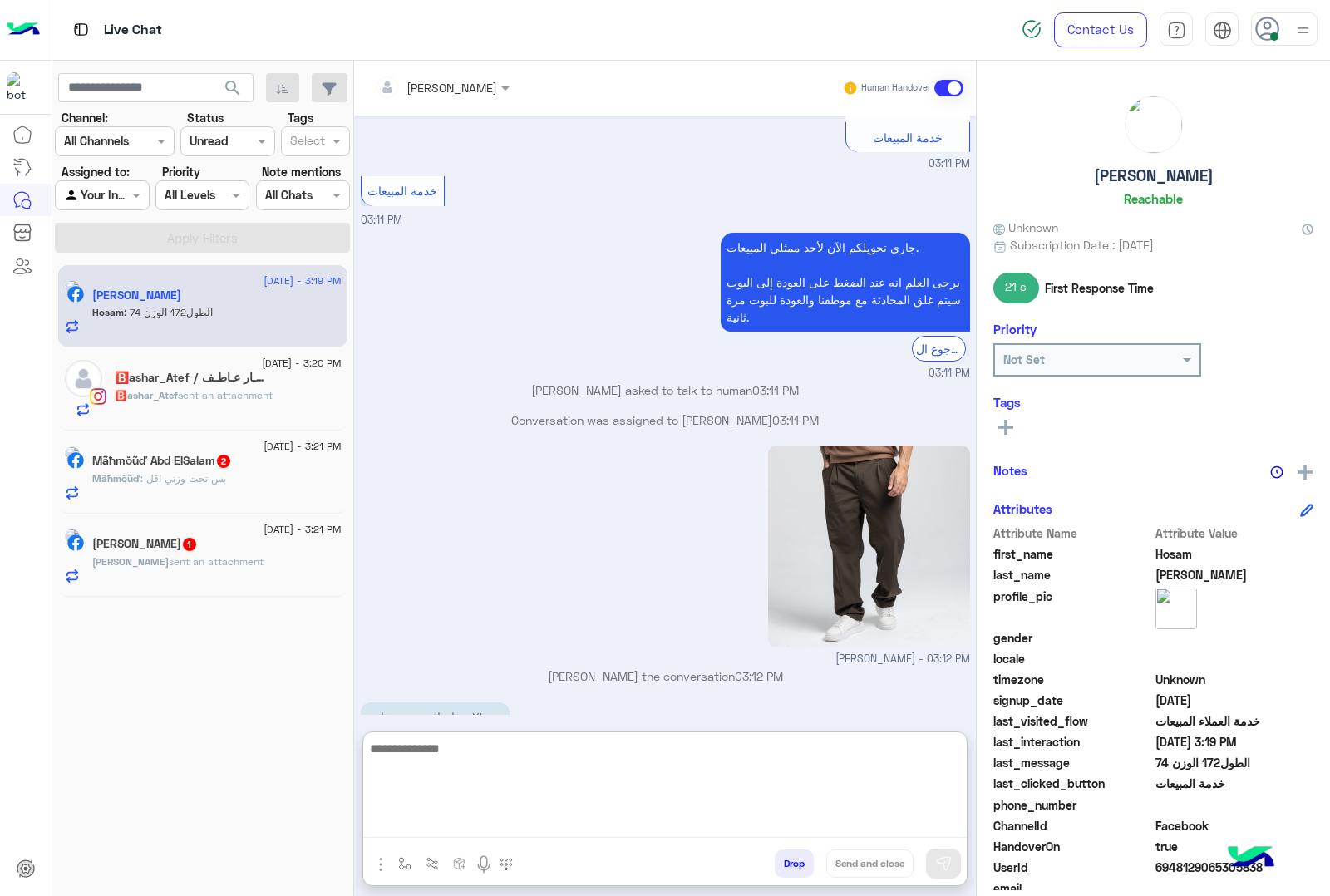
click at [424, 820] on textarea at bounding box center [665, 788] width 604 height 100
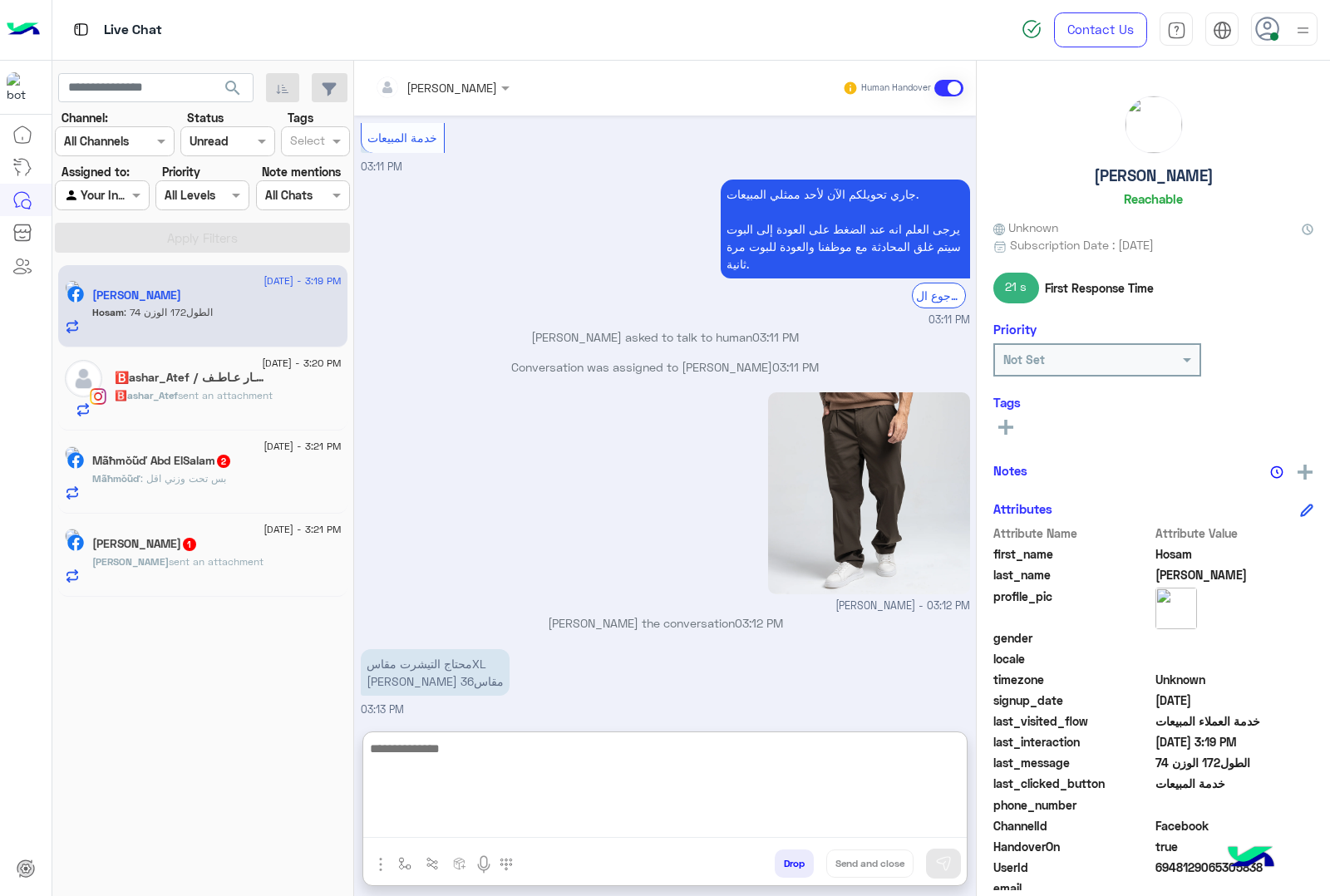
scroll to position [2696, 0]
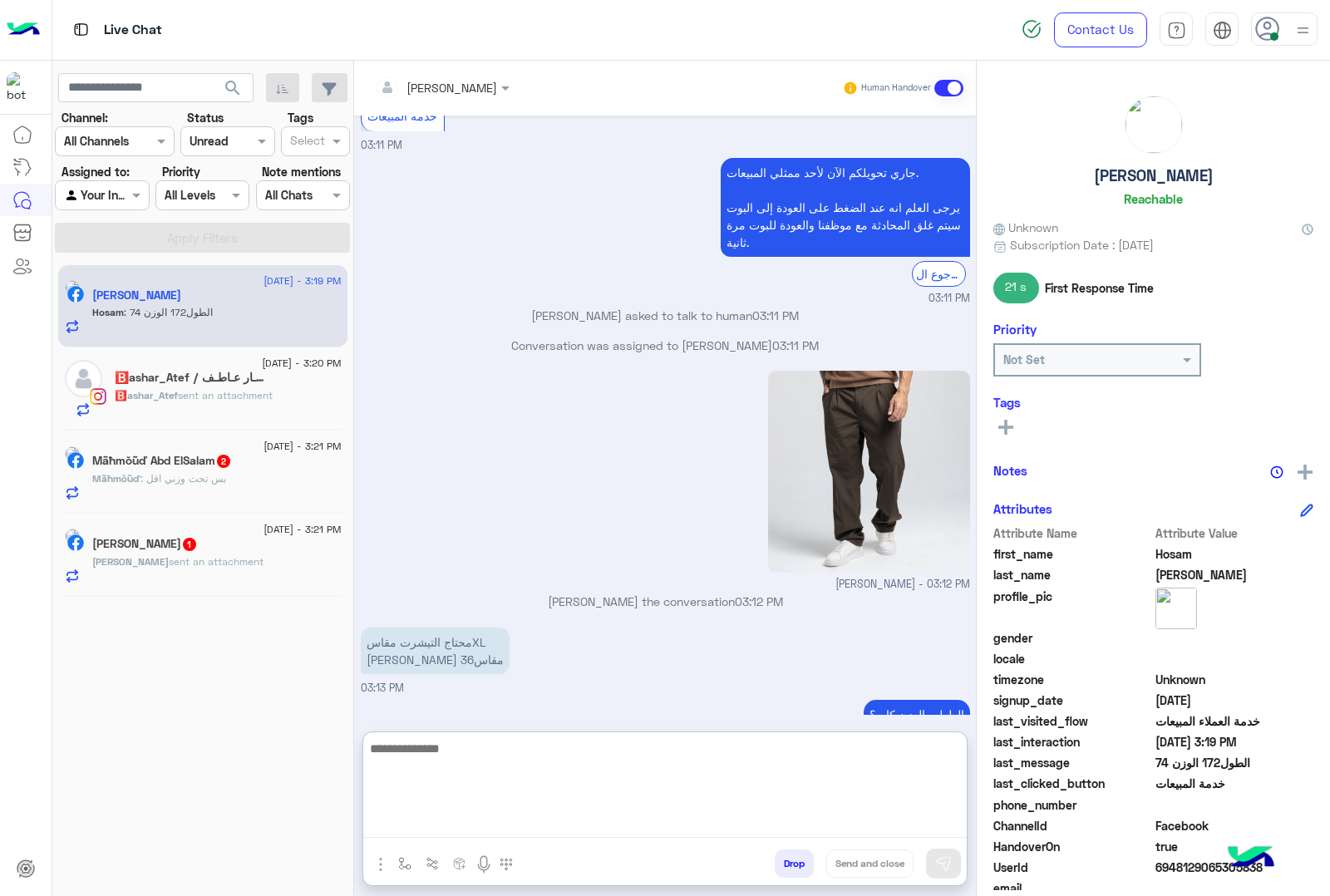
type textarea "*"
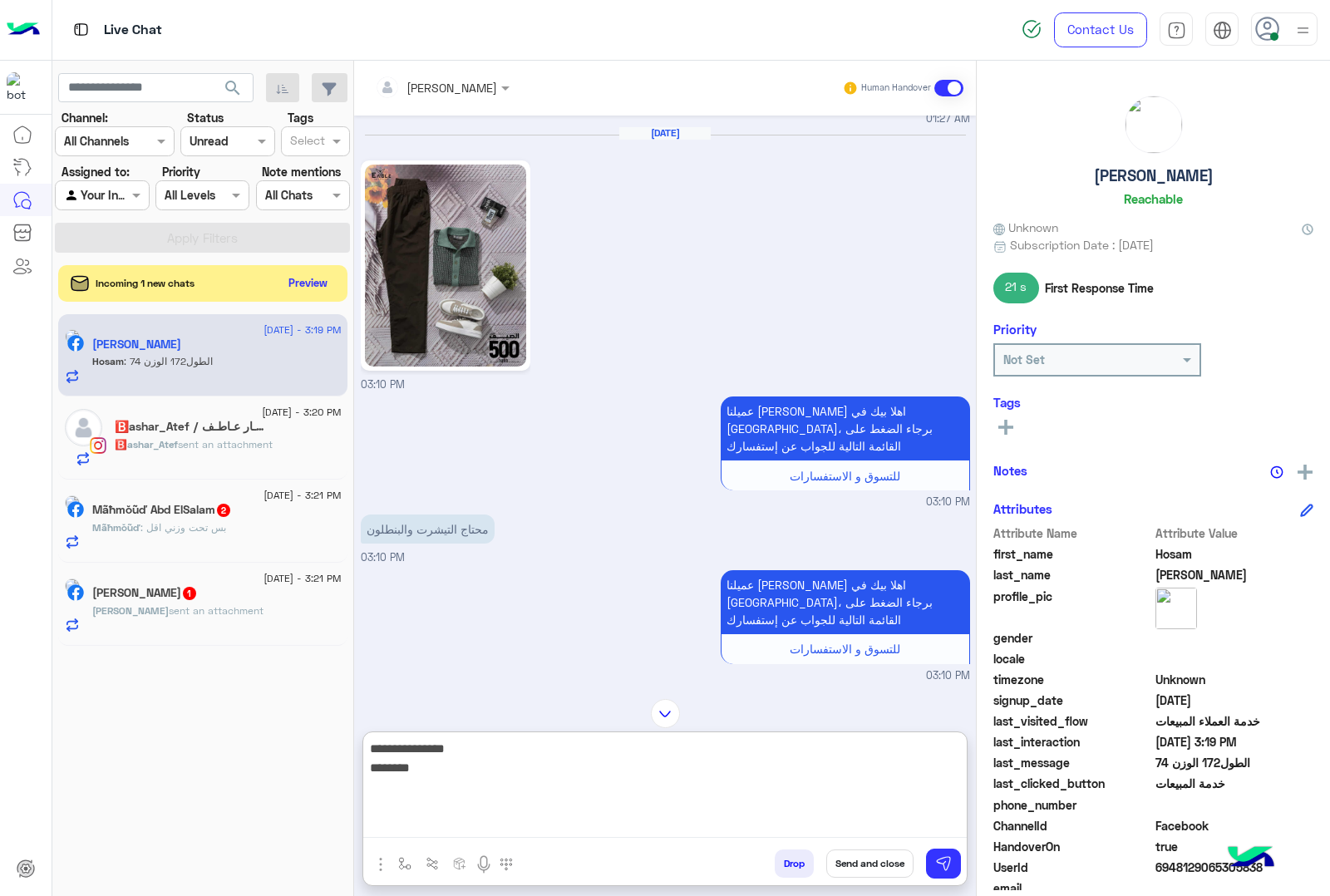
scroll to position [1449, 0]
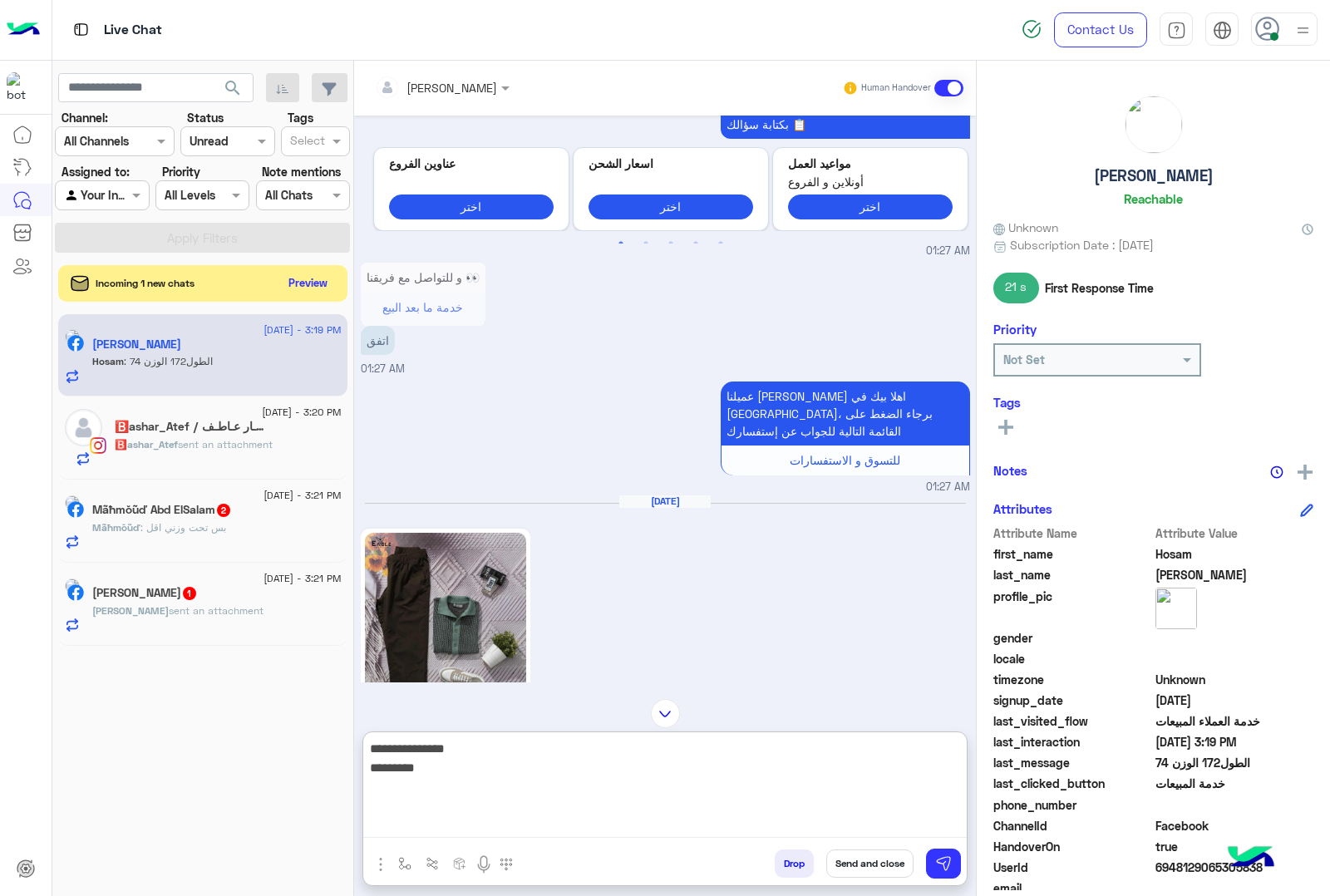
type textarea "**********"
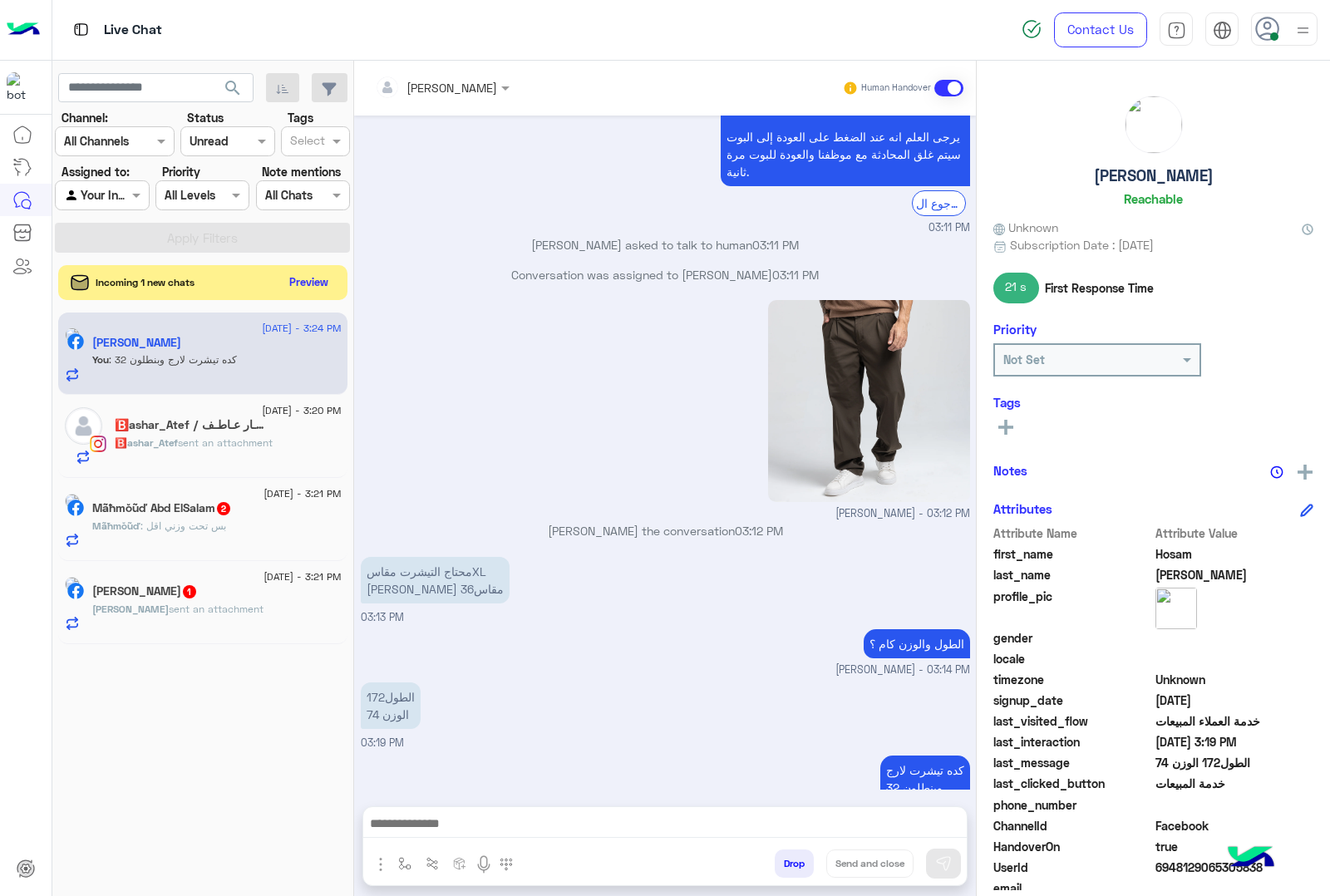
click at [291, 284] on button "Preview" at bounding box center [309, 282] width 52 height 23
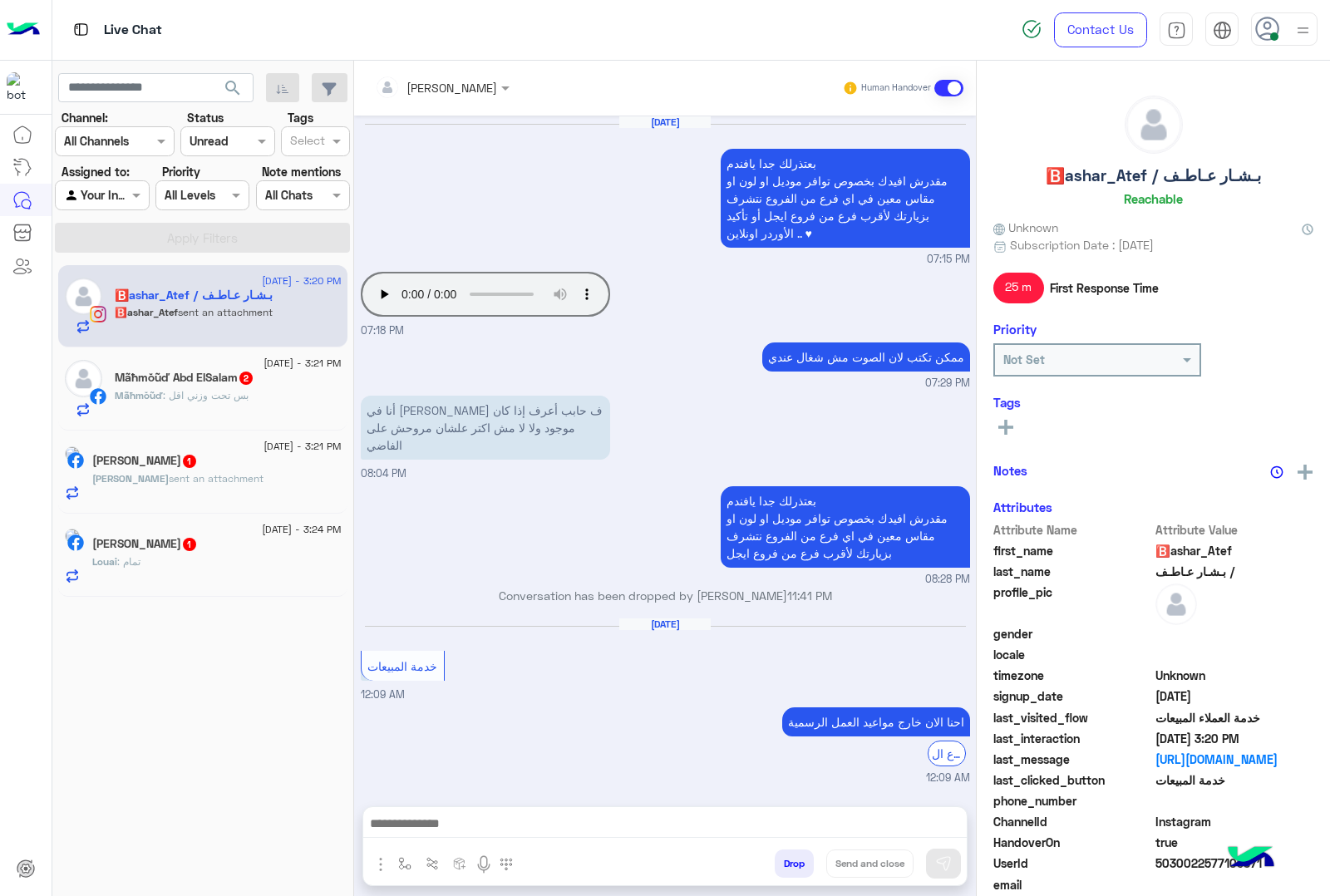
scroll to position [2087, 0]
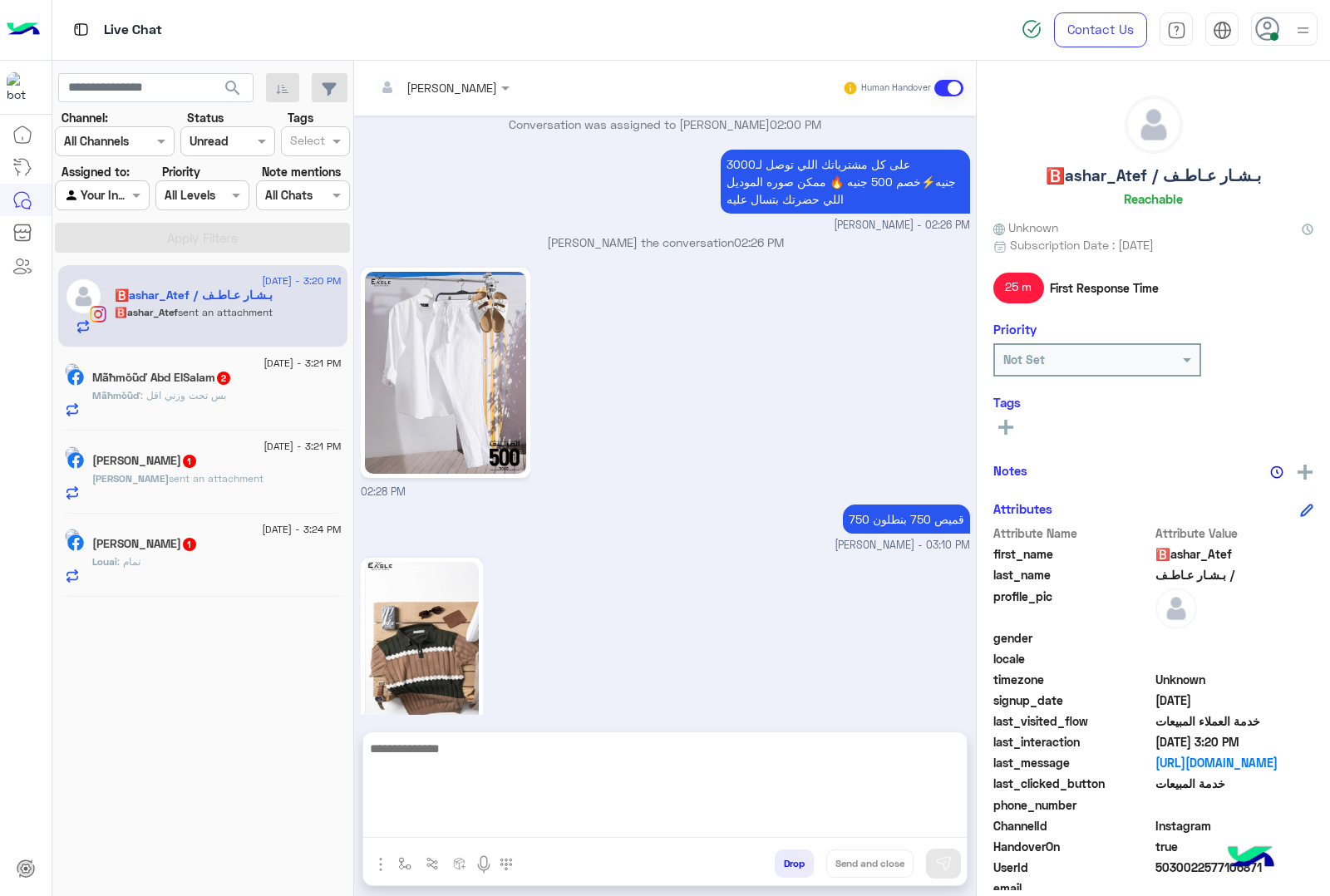
click at [462, 825] on textarea at bounding box center [665, 788] width 604 height 100
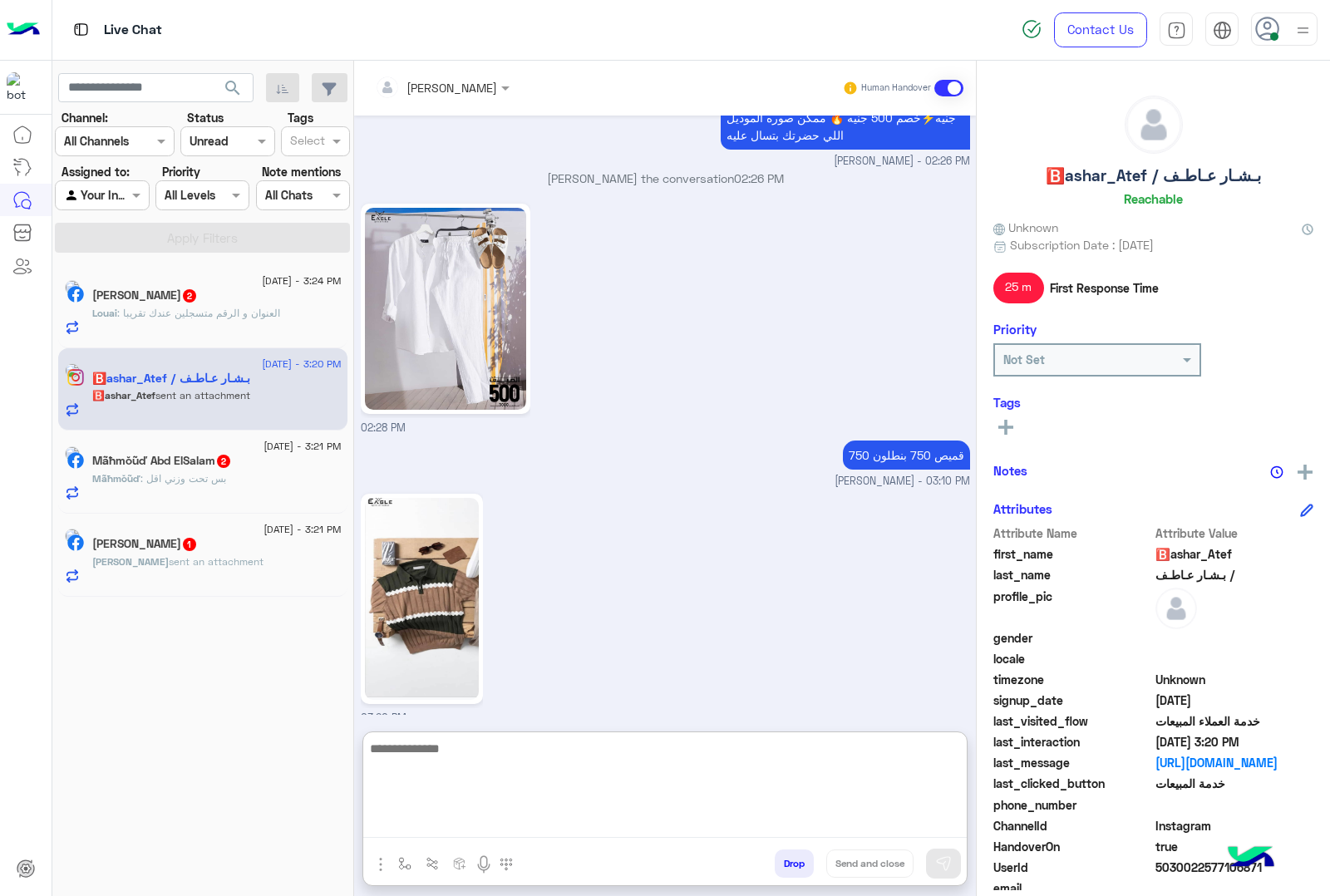
scroll to position [2161, 0]
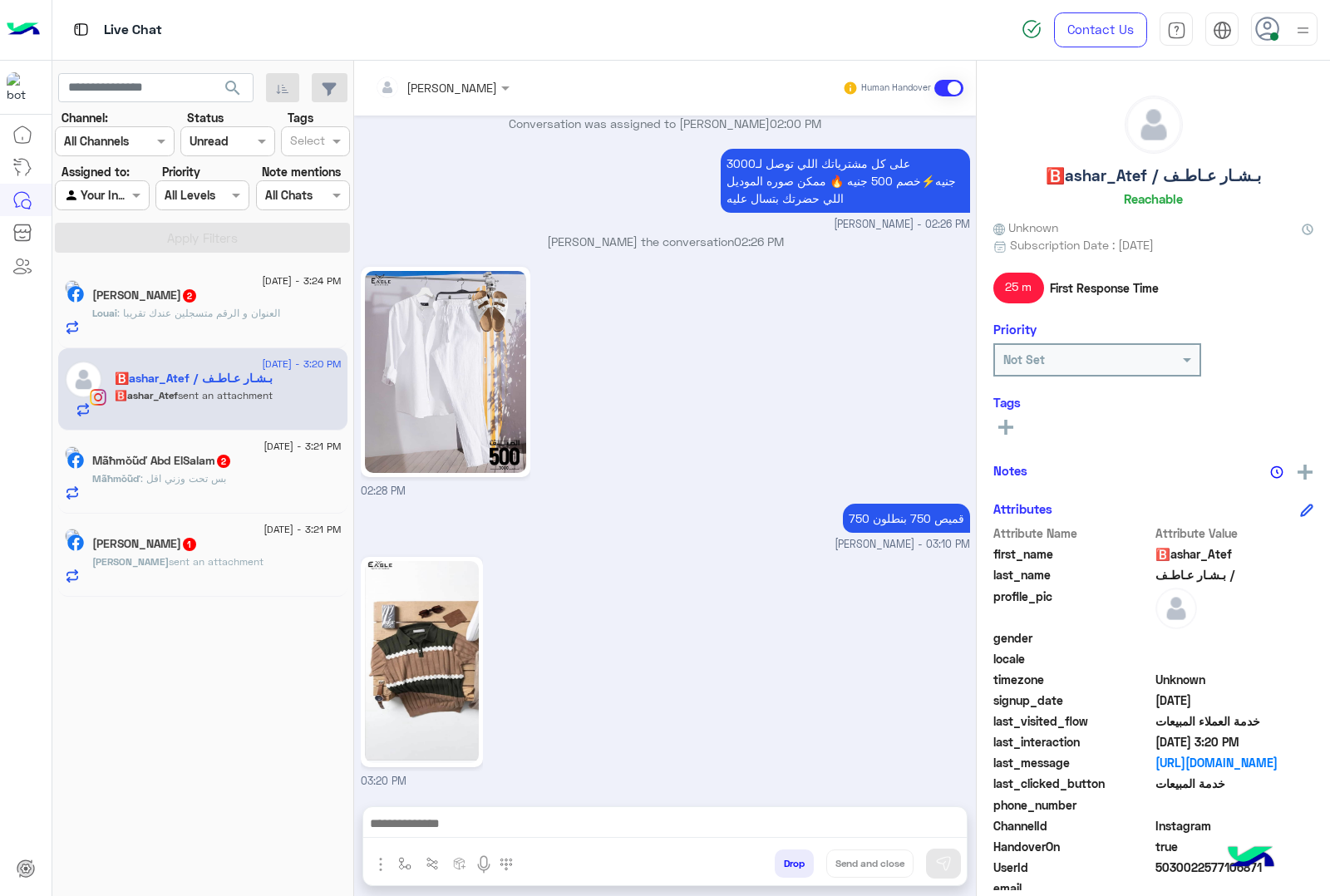
click at [200, 321] on p "Louai : العنوان و الرقم متسجلين عندك تقريبا" at bounding box center [186, 313] width 188 height 15
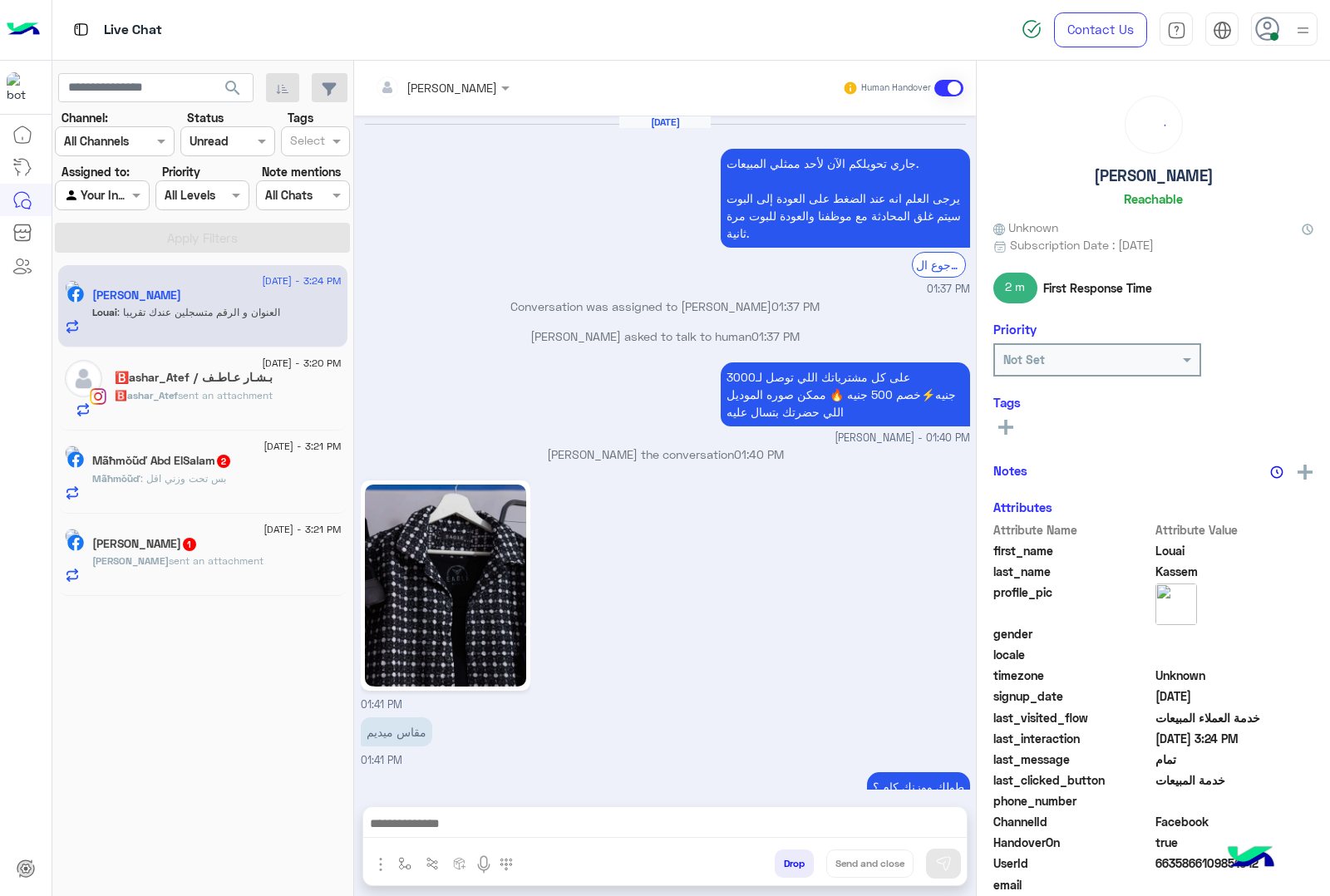
scroll to position [2078, 0]
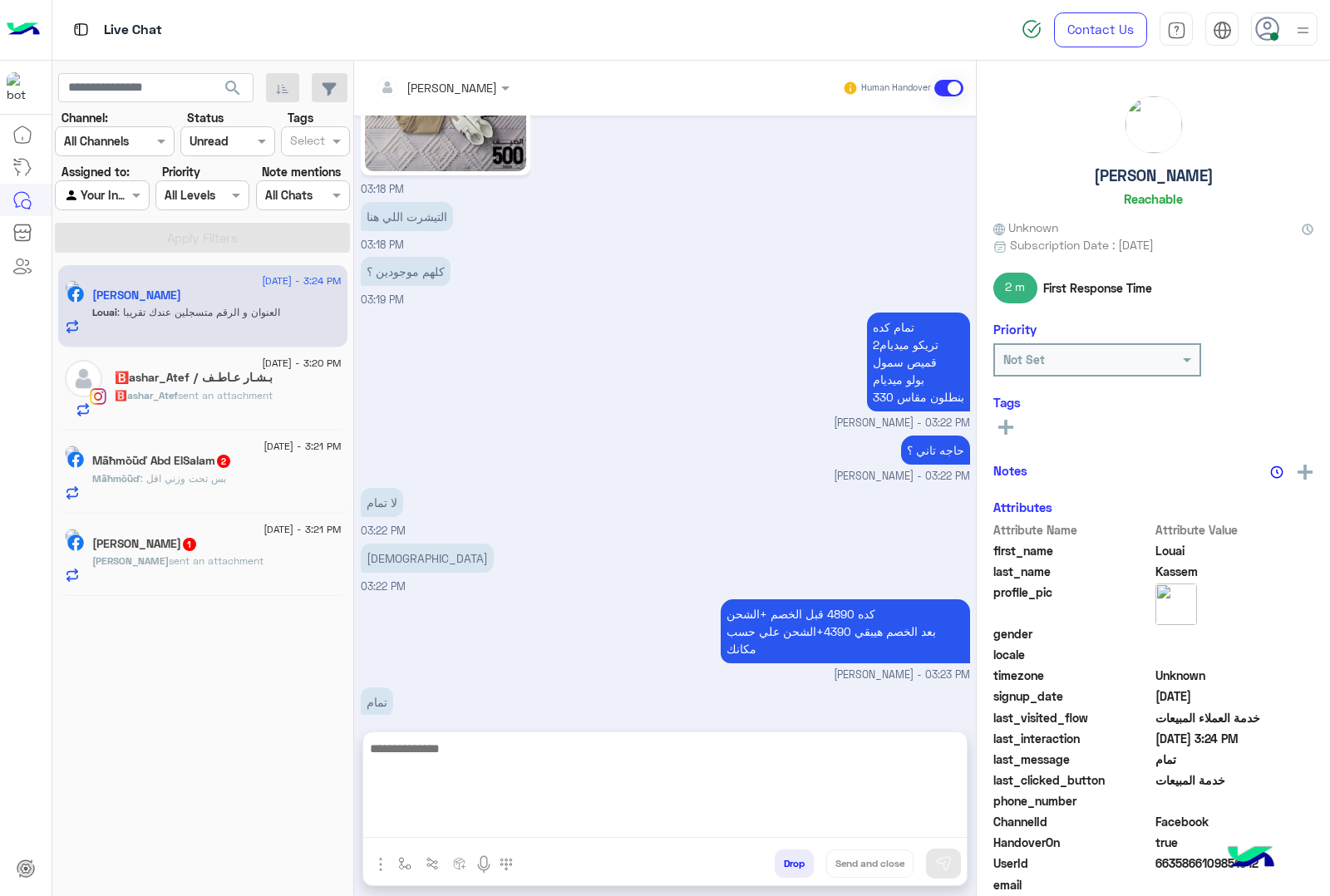
click at [464, 824] on textarea at bounding box center [665, 788] width 604 height 100
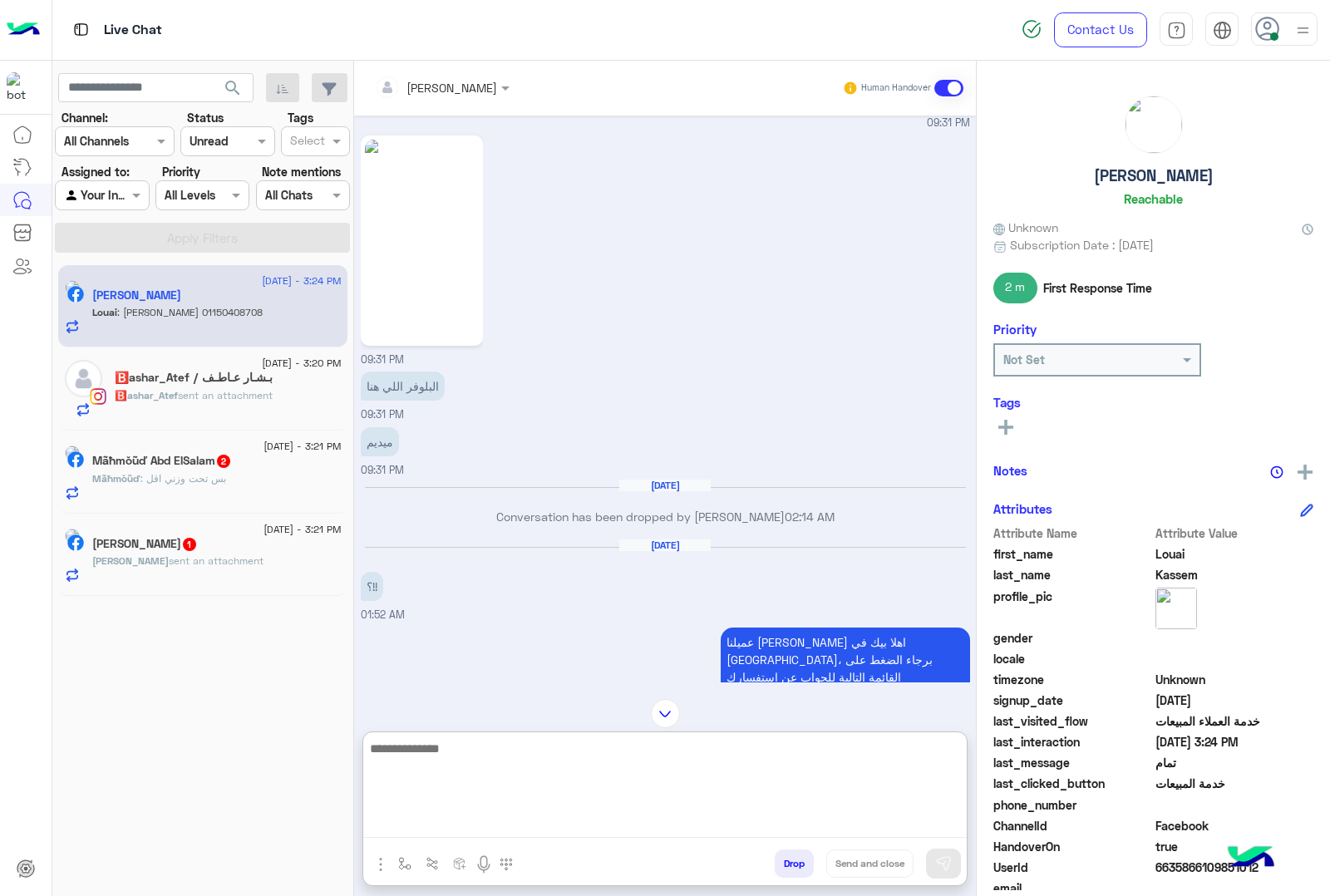
scroll to position [1859, 0]
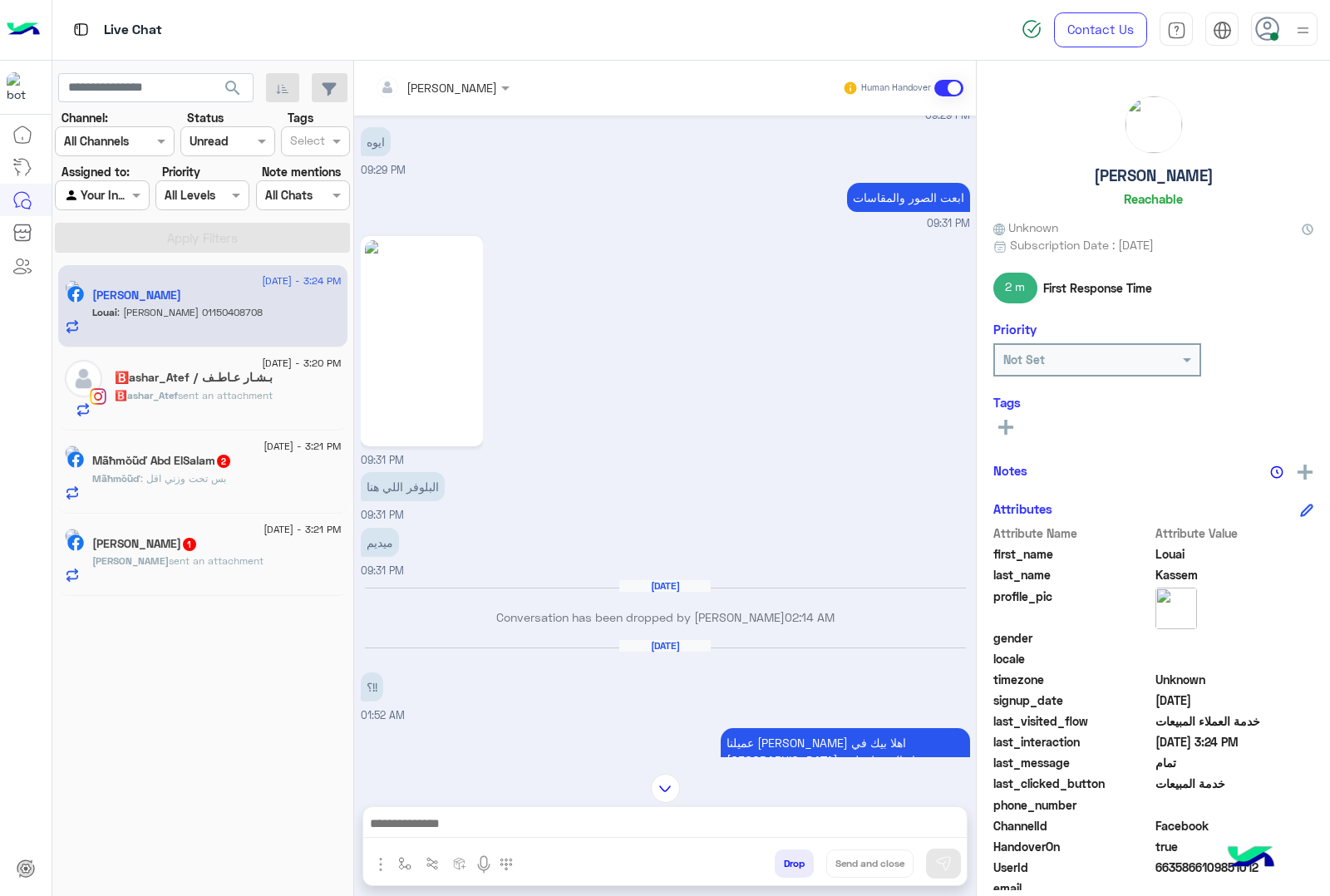
drag, startPoint x: 204, startPoint y: 313, endPoint x: 258, endPoint y: 306, distance: 54.5
click at [258, 306] on div "Louai : [PERSON_NAME] 01150408708" at bounding box center [217, 319] width 249 height 29
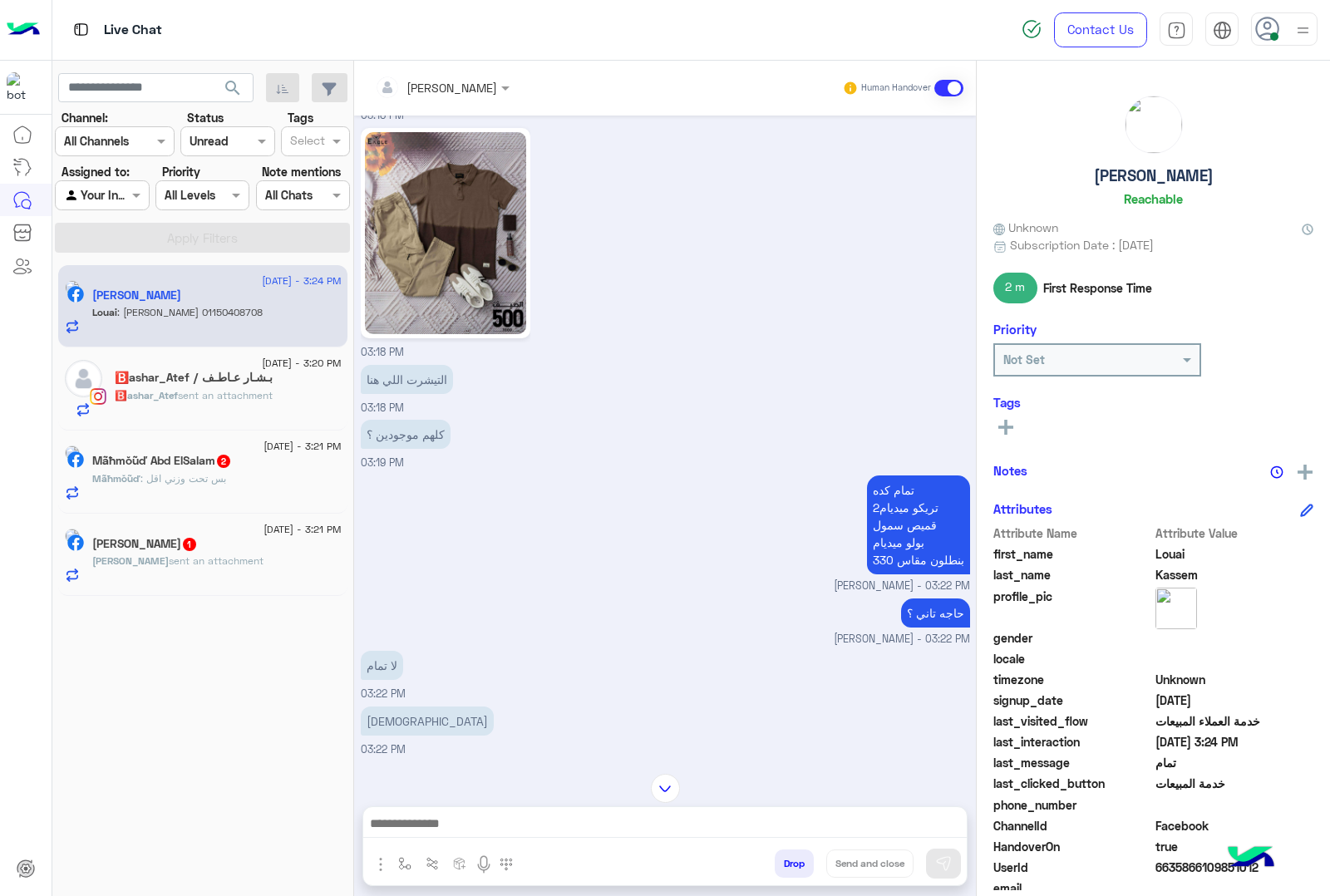
scroll to position [14876, 0]
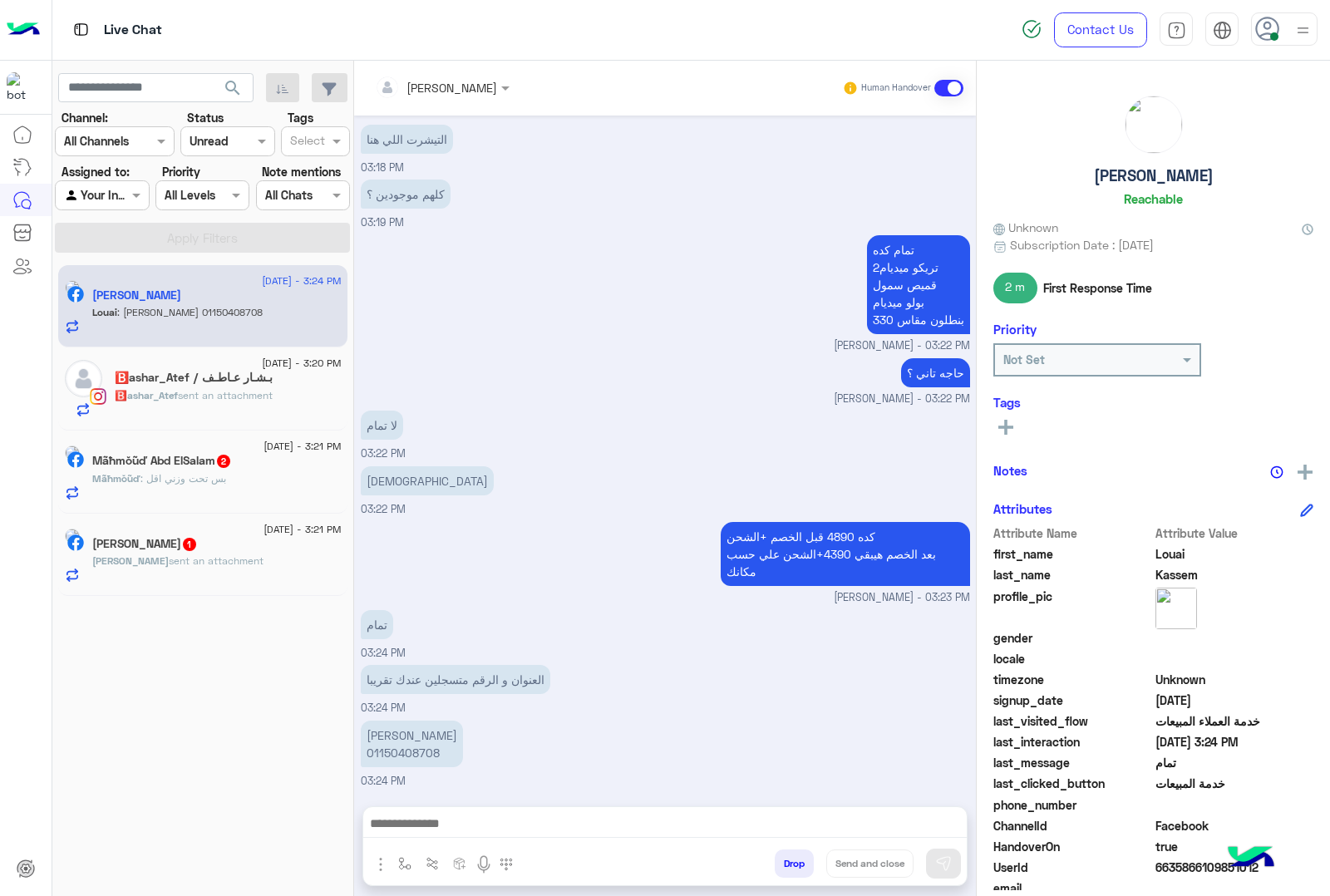
click at [404, 729] on p "[PERSON_NAME] 01150408708" at bounding box center [412, 744] width 102 height 47
copy p "[PERSON_NAME]"
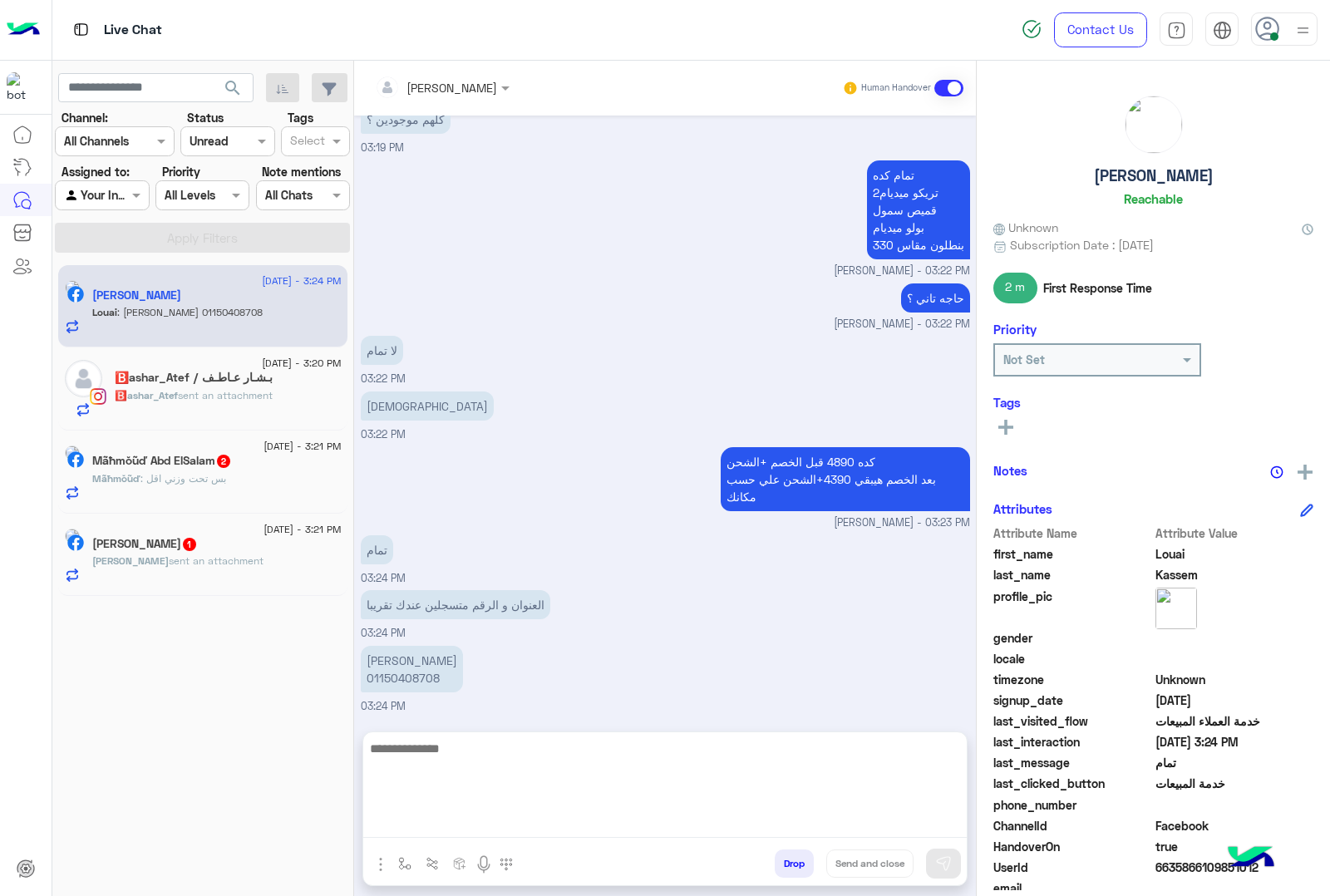
click at [458, 828] on textarea at bounding box center [665, 788] width 604 height 100
paste textarea "*"
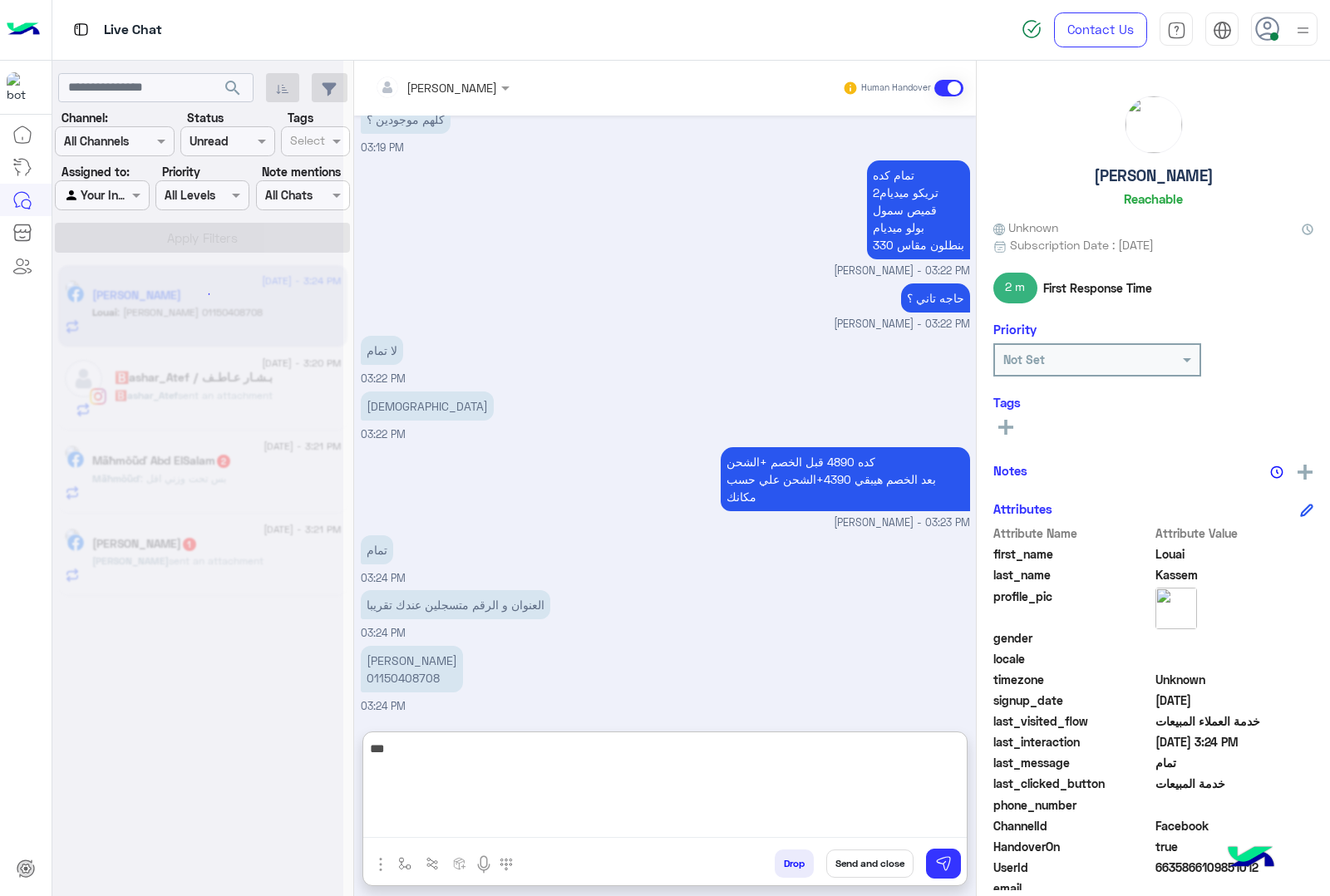
scroll to position [14952, 0]
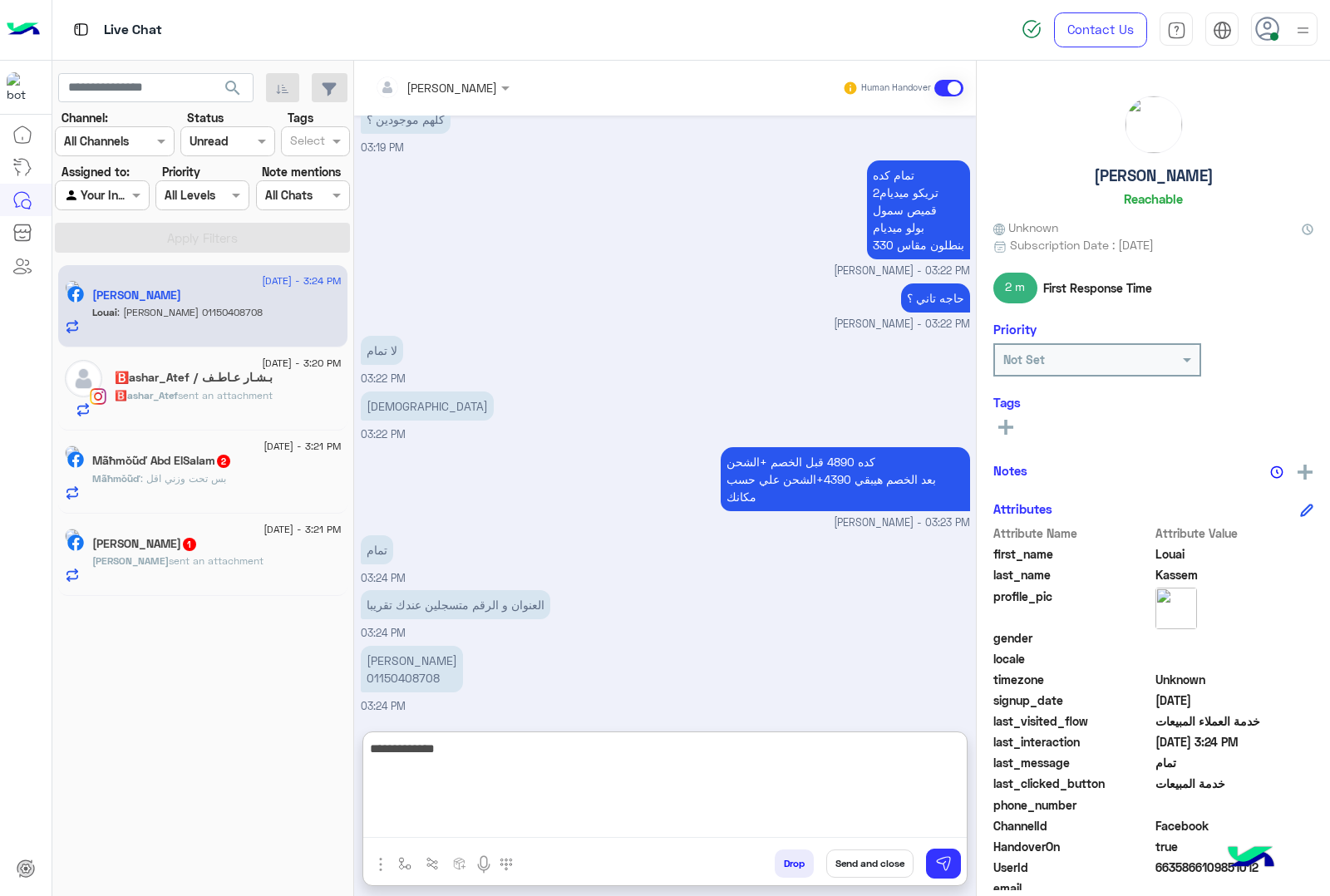
type textarea "**********"
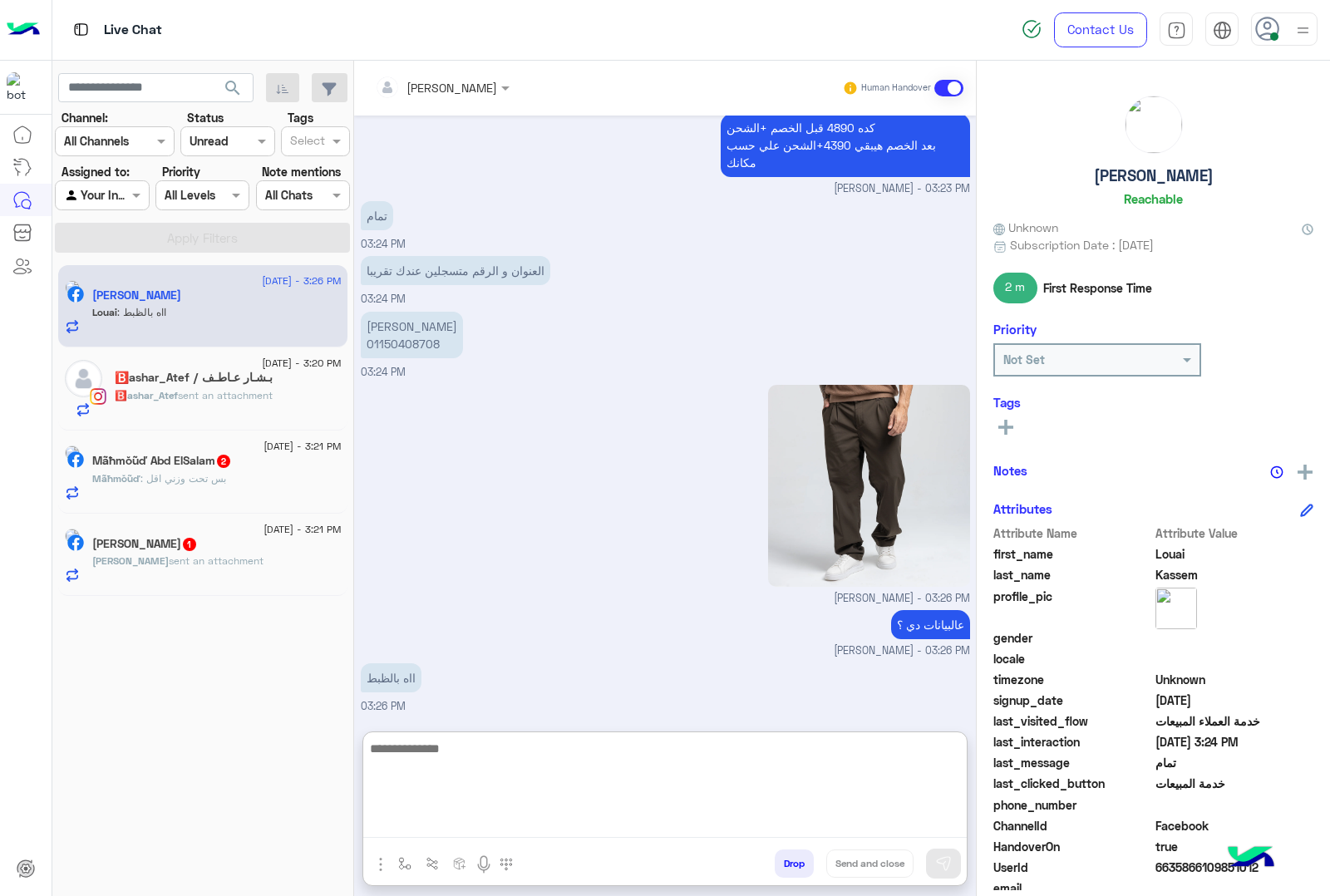
scroll to position [15287, 0]
type textarea "**********"
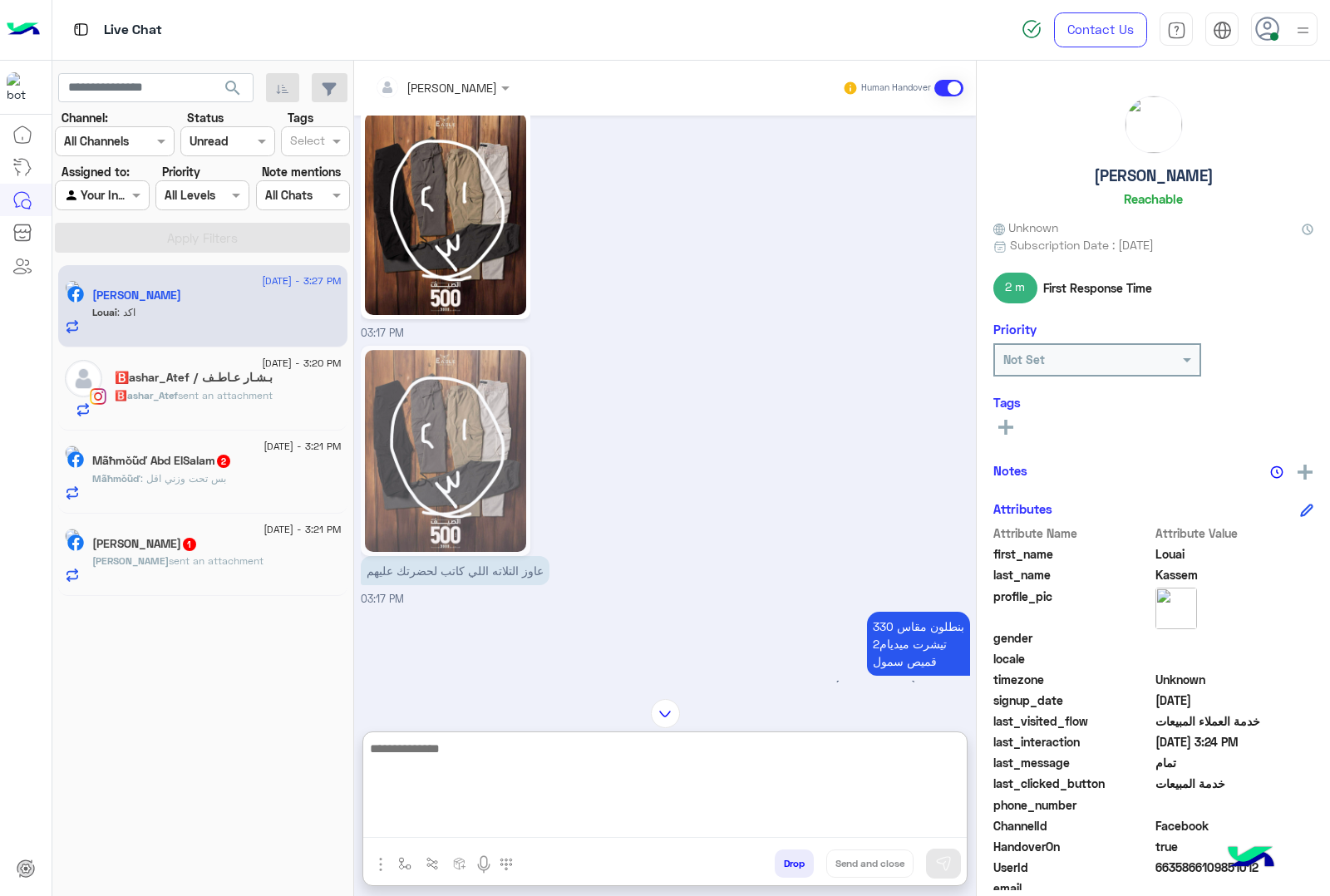
scroll to position [13504, 0]
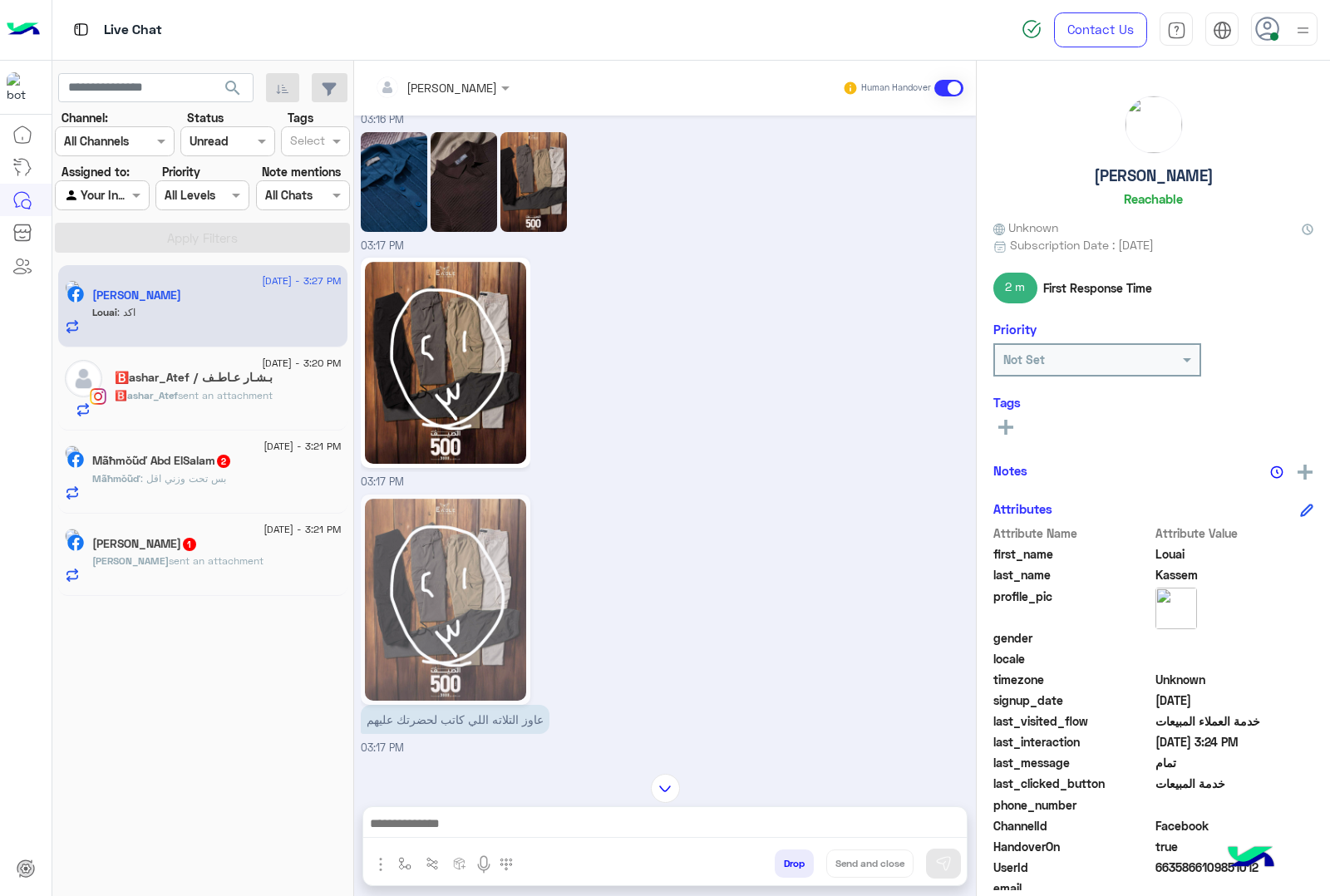
click at [476, 232] on img at bounding box center [463, 182] width 67 height 100
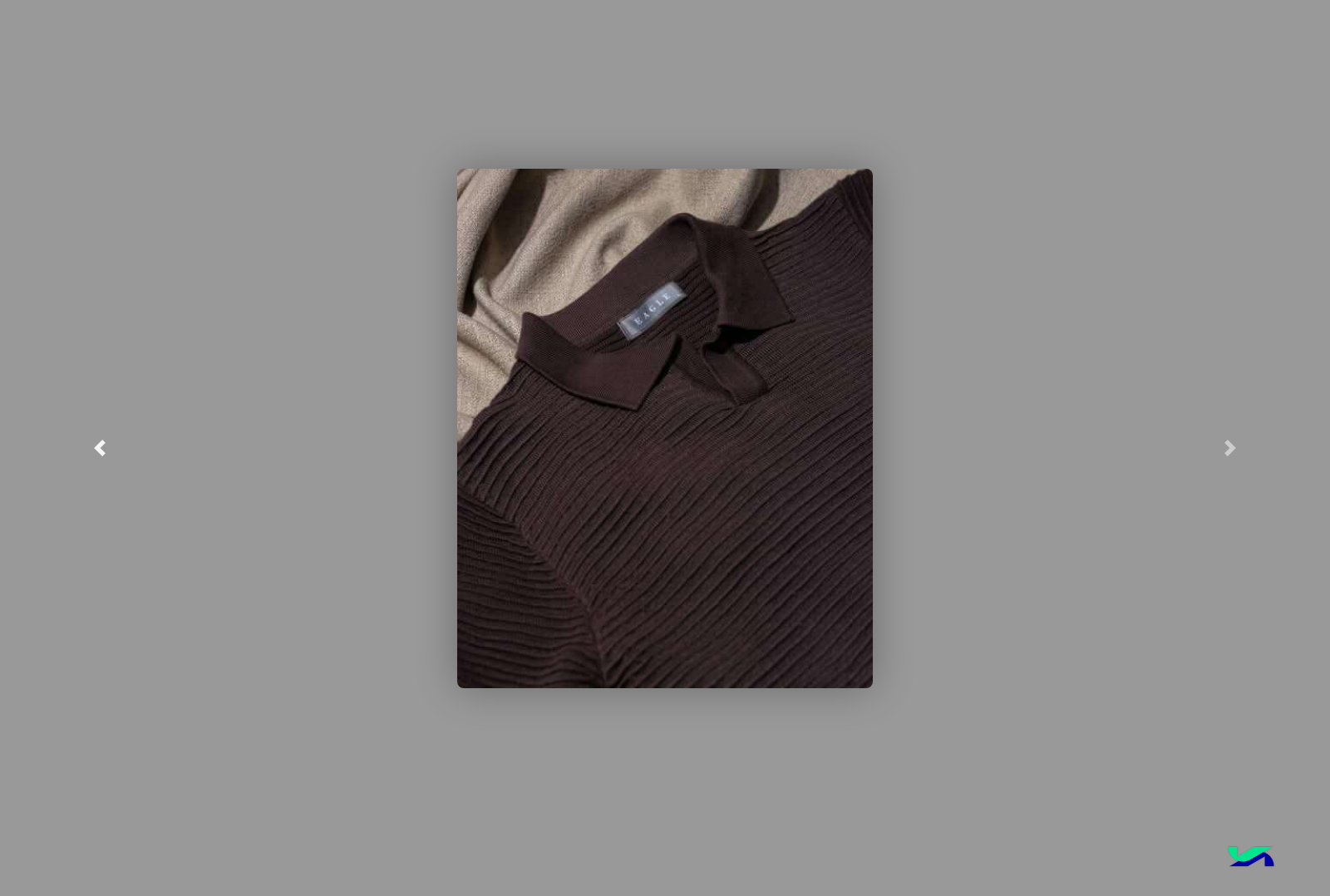
click at [101, 448] on span at bounding box center [100, 448] width 16 height 16
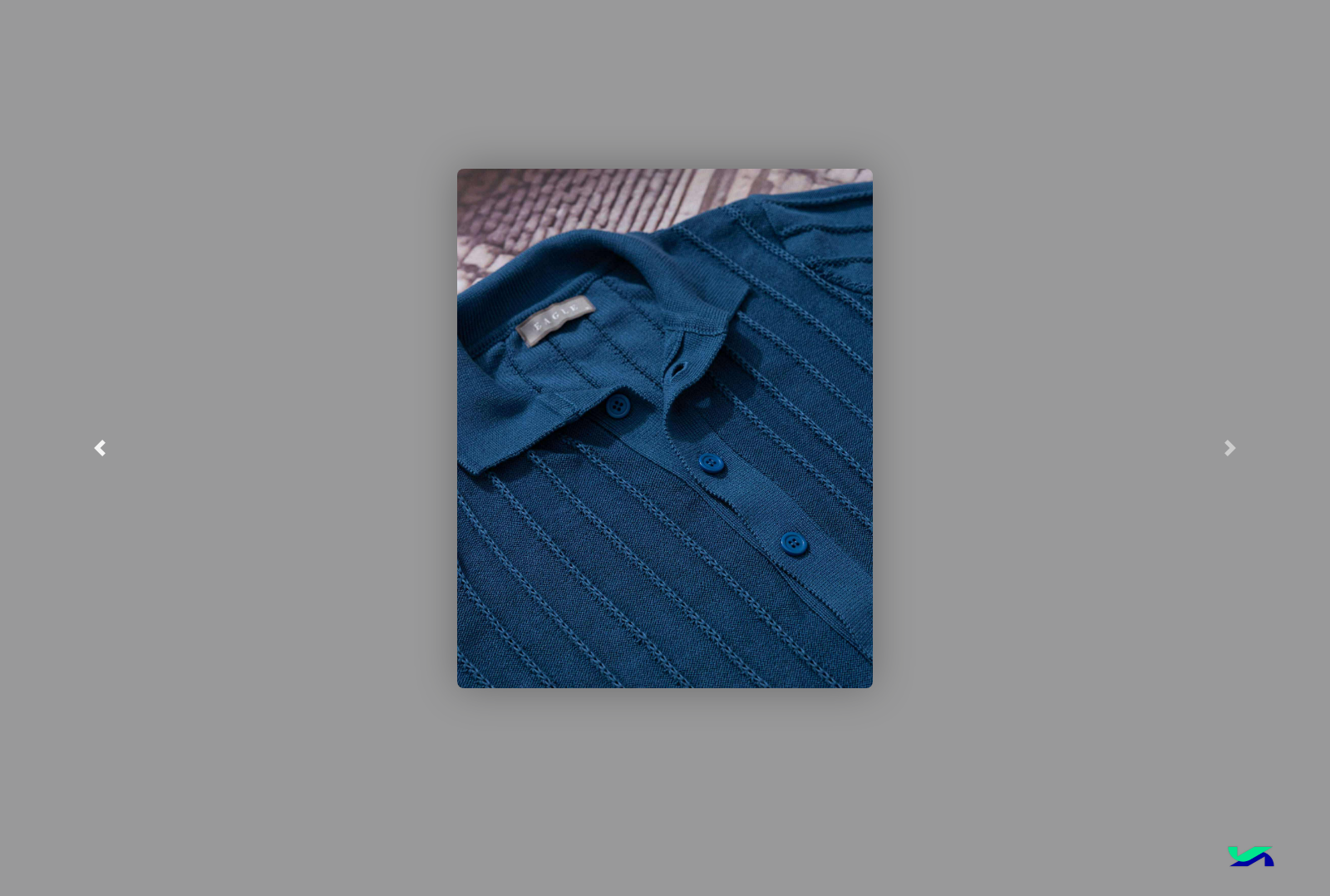
click at [87, 438] on link at bounding box center [100, 448] width 199 height 896
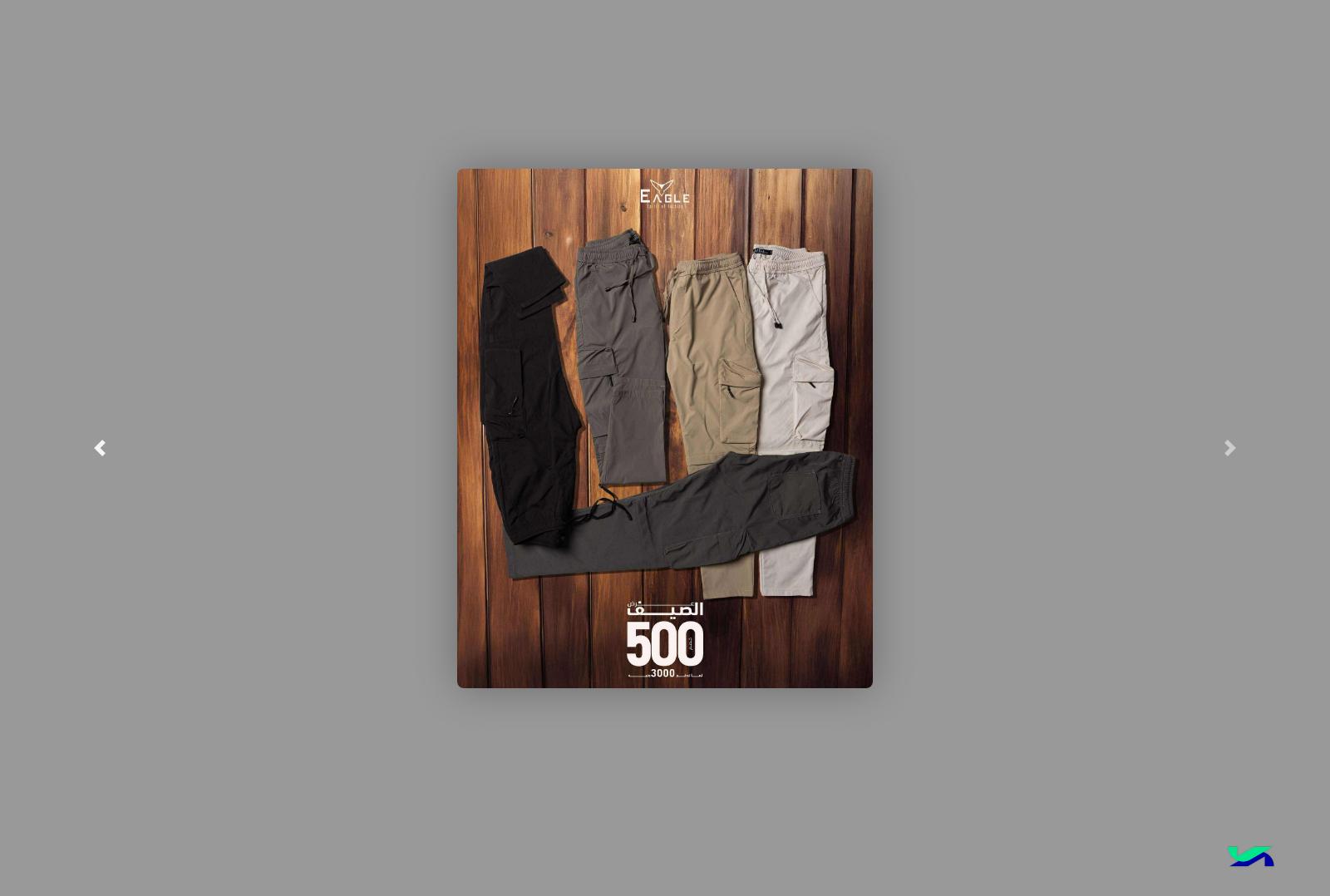
click at [105, 455] on span at bounding box center [100, 448] width 16 height 16
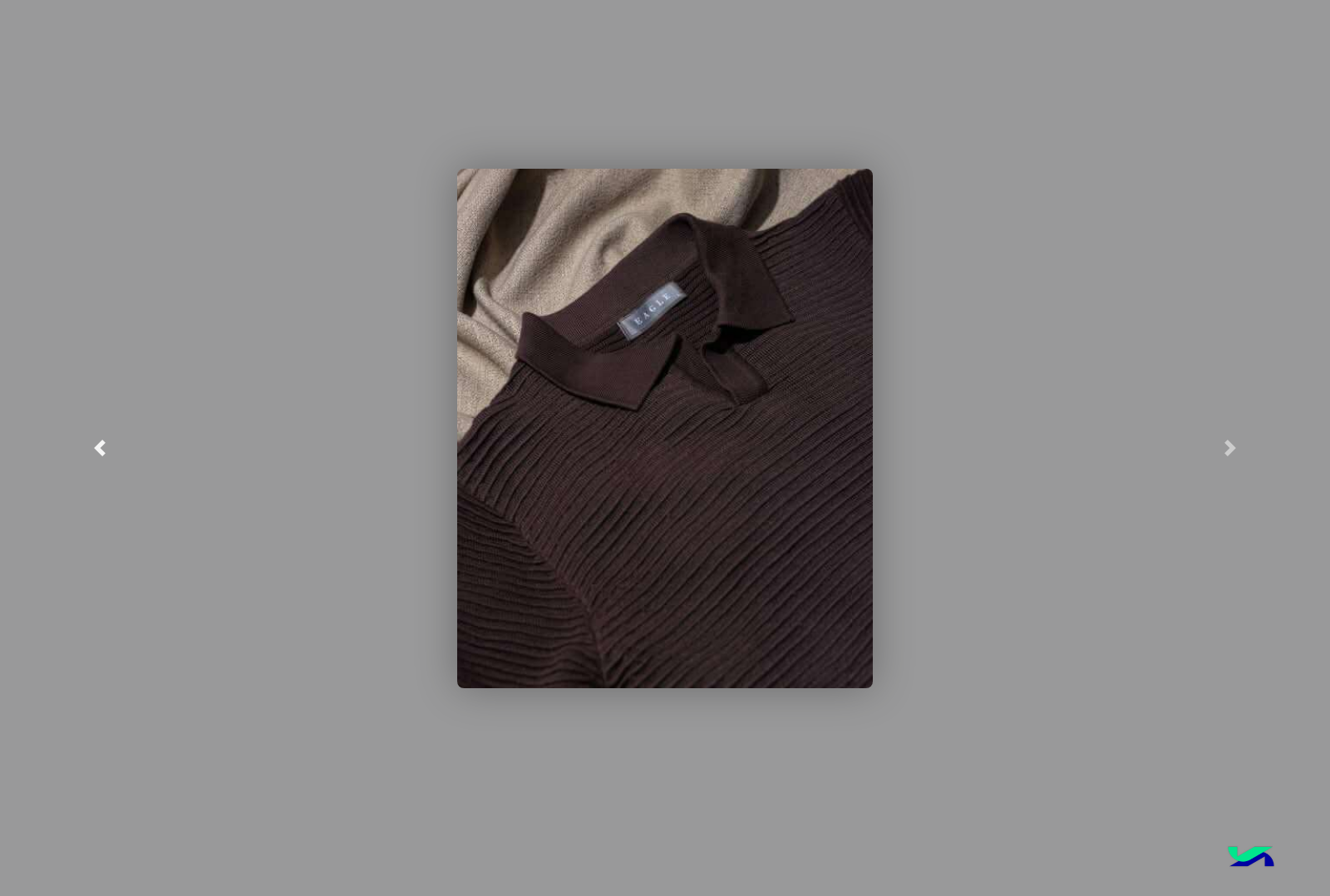
click at [107, 441] on span at bounding box center [100, 448] width 16 height 16
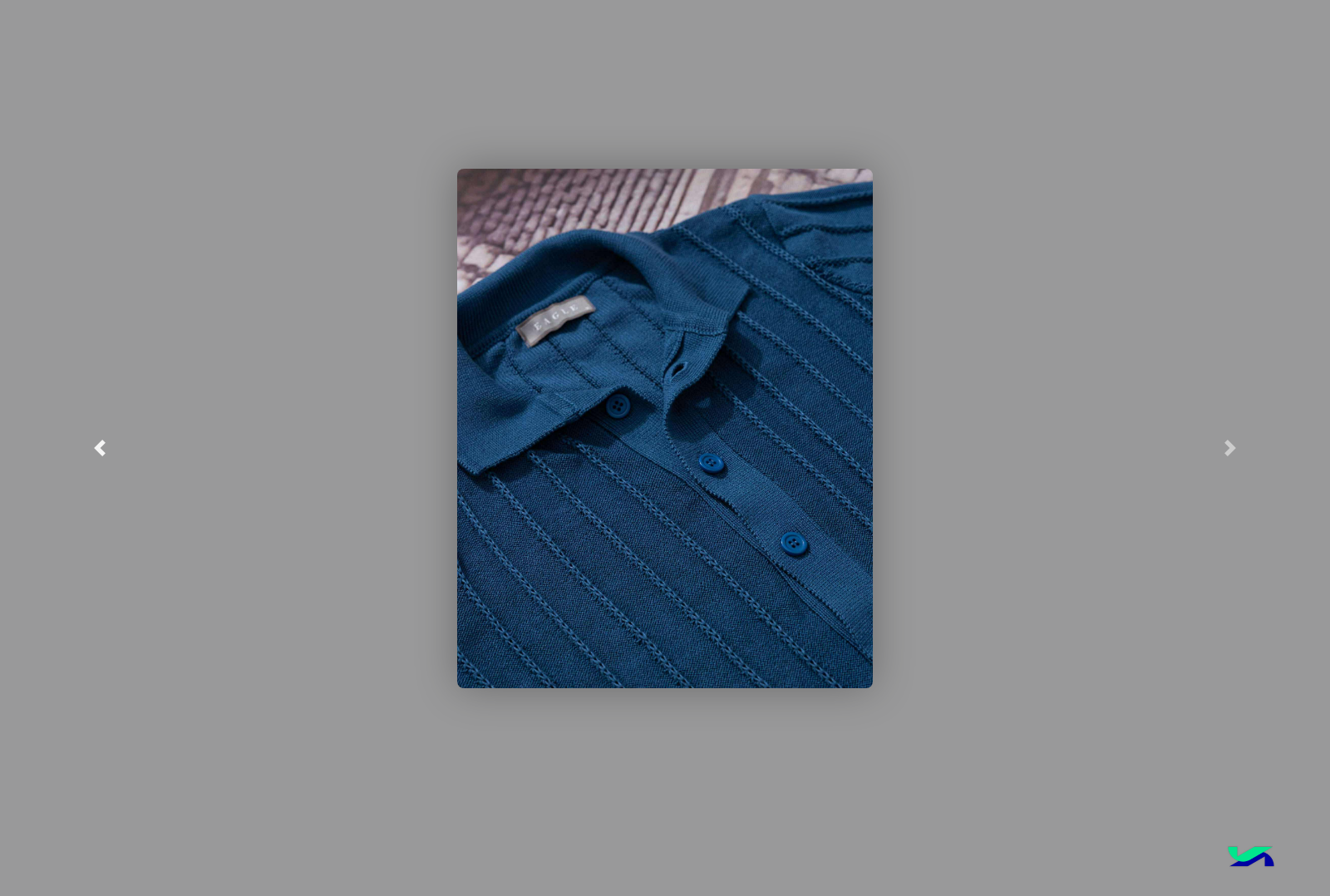
click at [107, 441] on span at bounding box center [100, 448] width 16 height 16
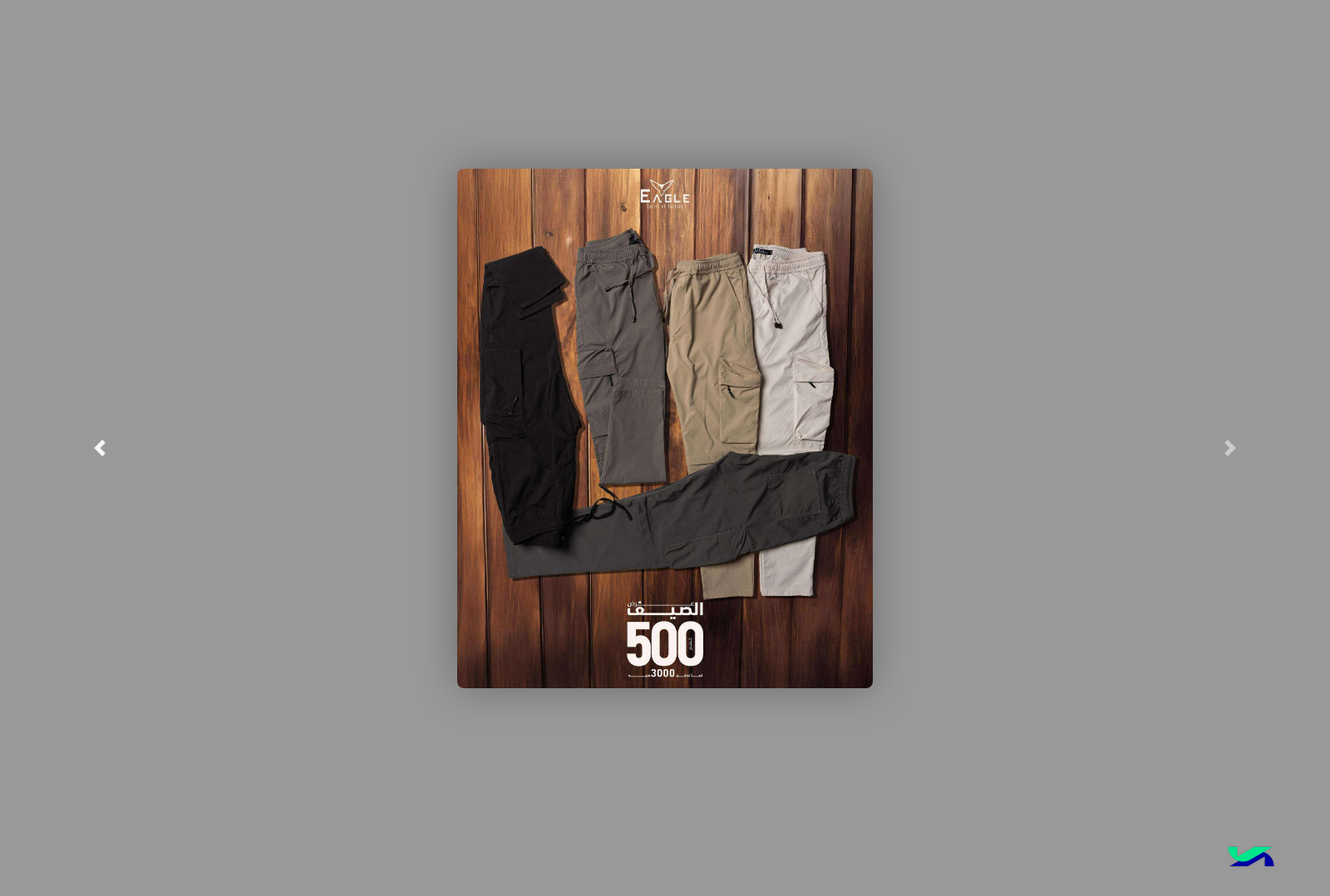
click at [107, 441] on span at bounding box center [100, 448] width 16 height 16
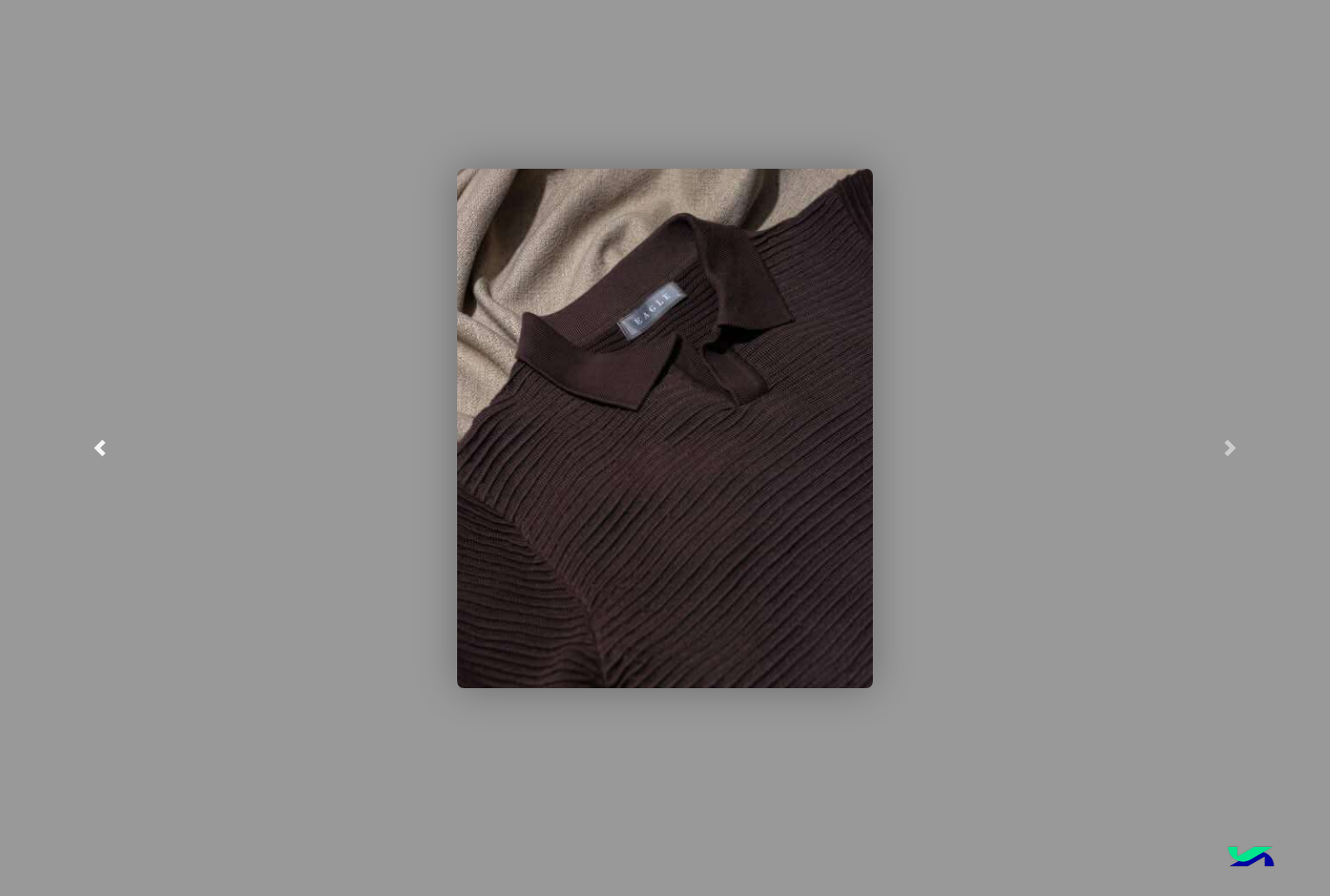
click at [107, 441] on span at bounding box center [100, 448] width 16 height 16
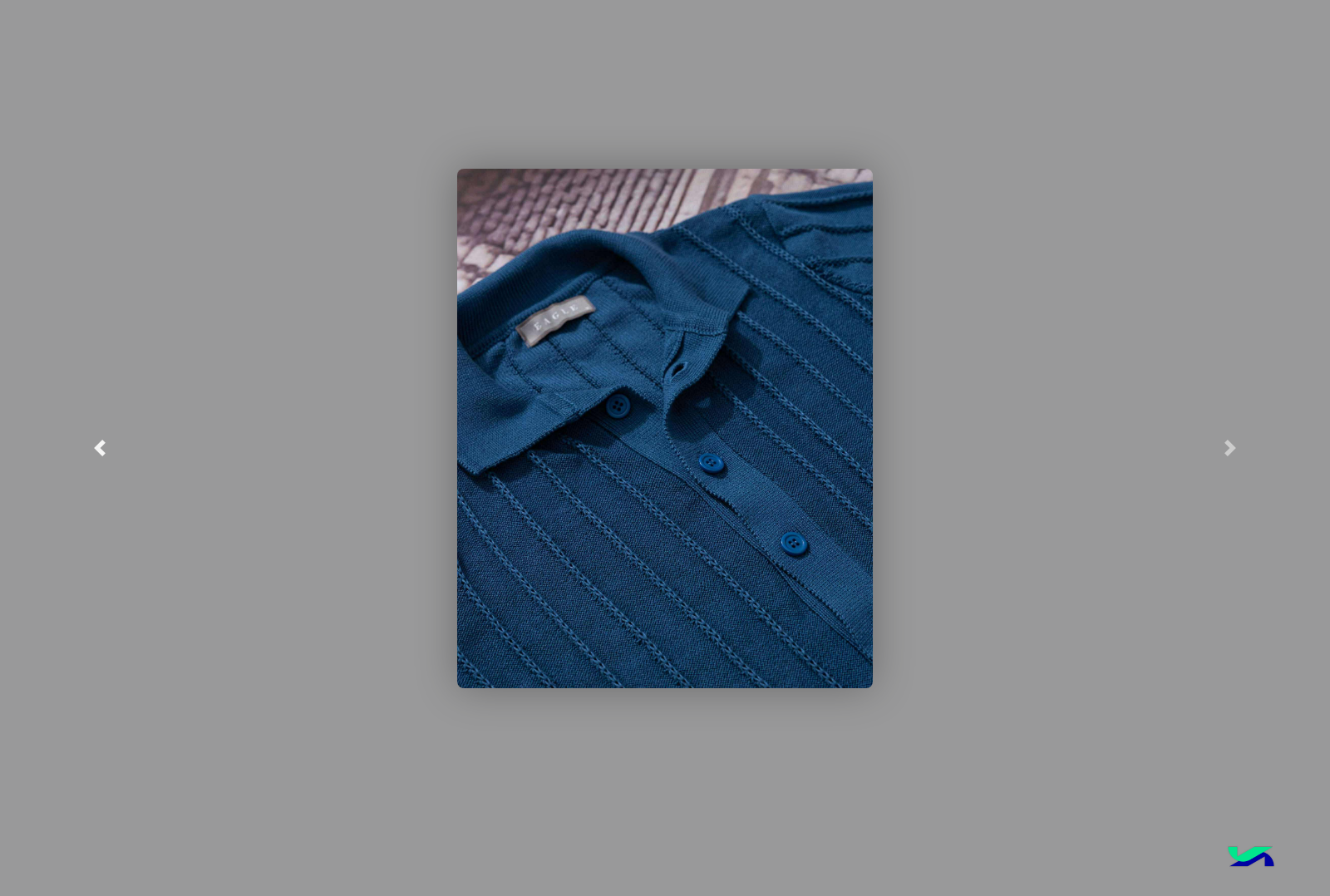
click at [107, 441] on span at bounding box center [100, 448] width 16 height 16
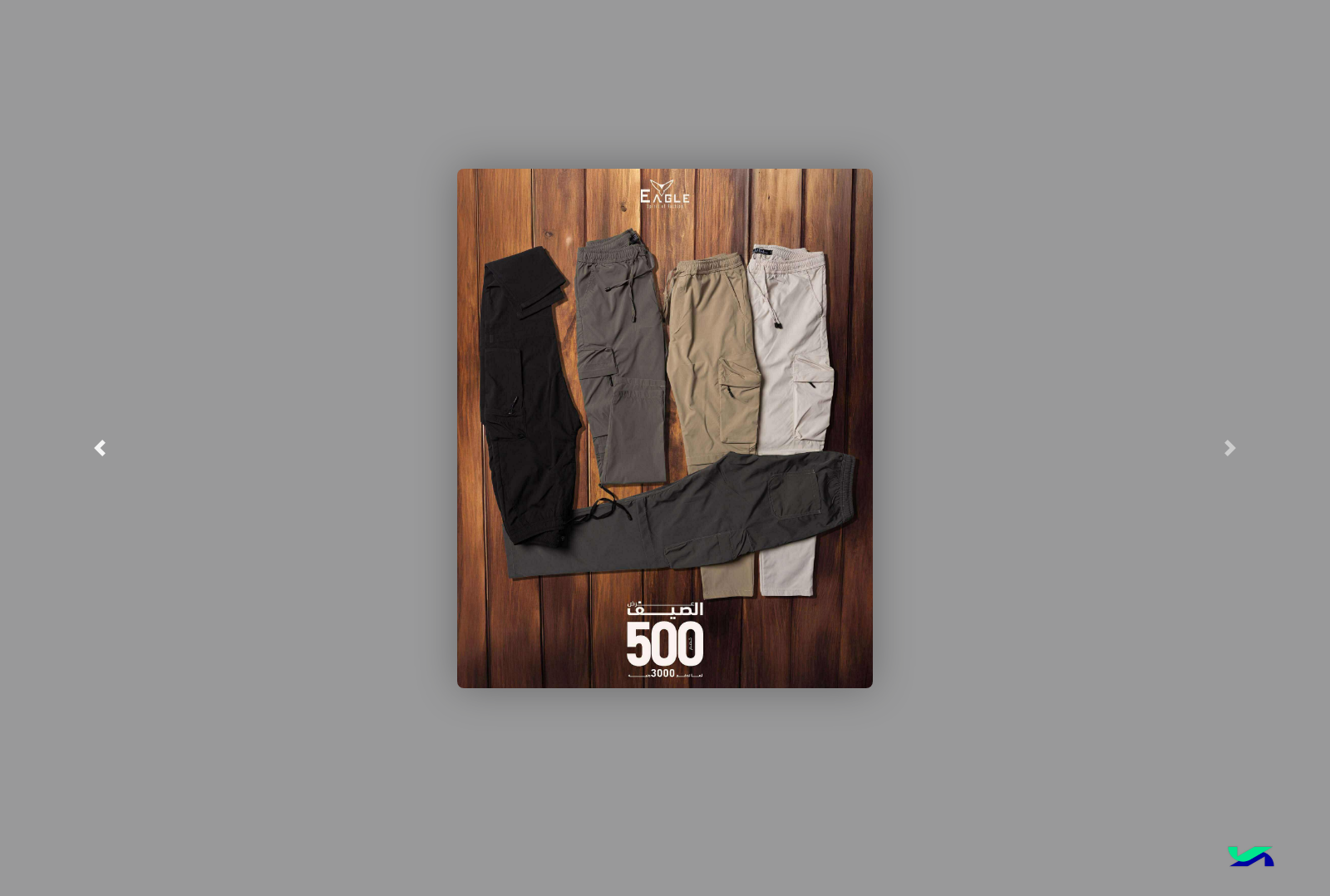
click at [107, 441] on span at bounding box center [100, 448] width 16 height 16
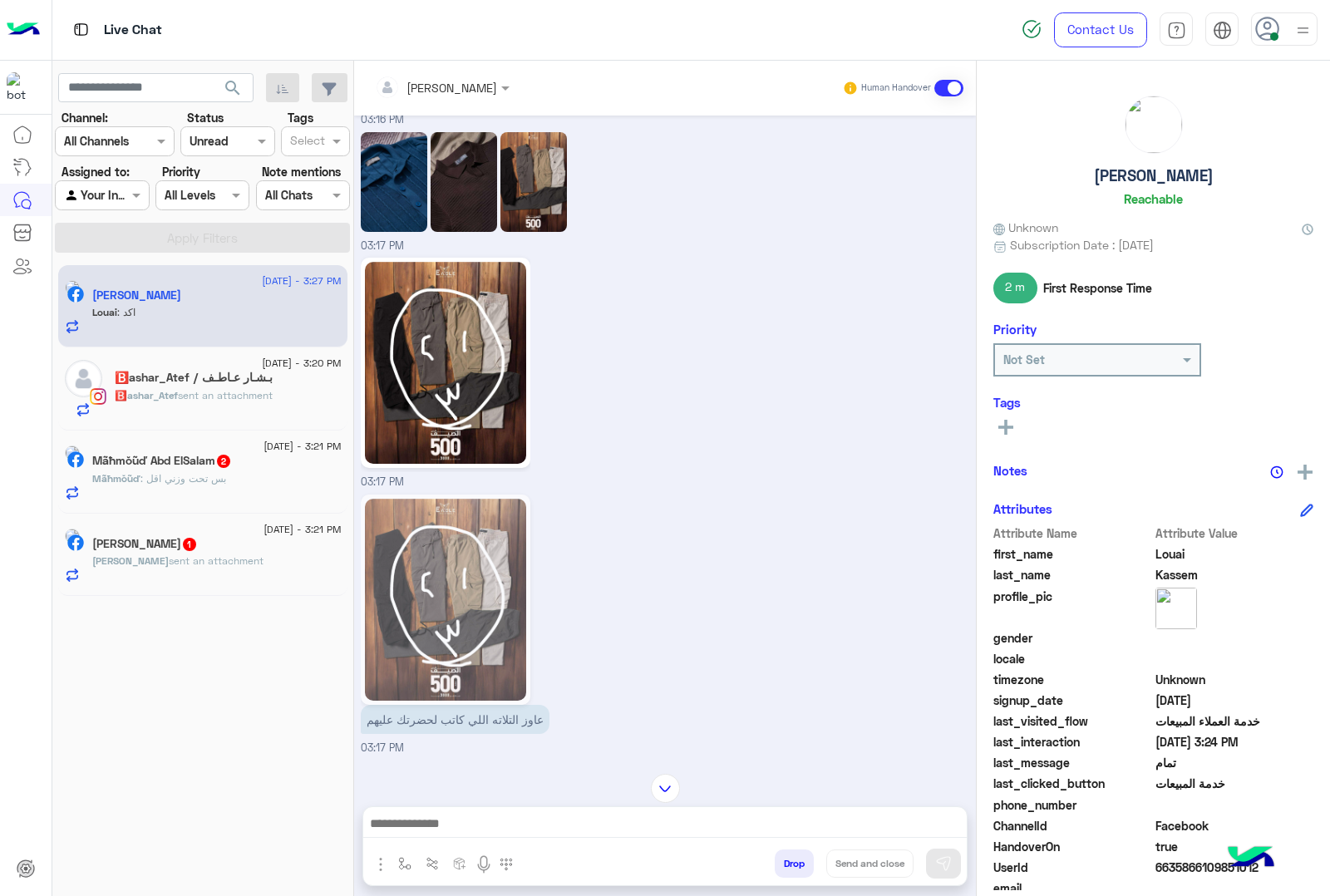
scroll to position [13608, 0]
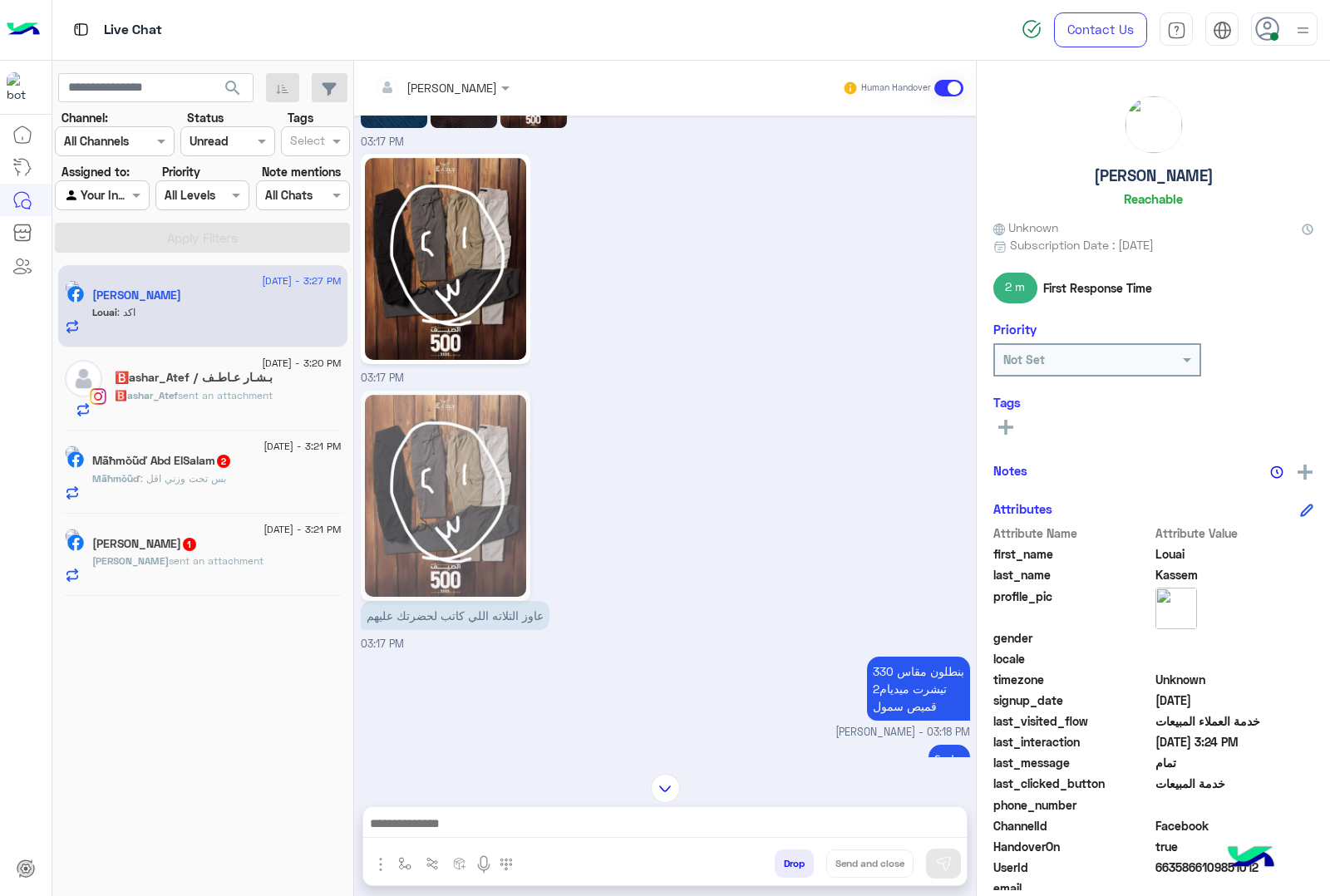
click at [481, 360] on img at bounding box center [446, 258] width 161 height 202
click at [1181, 869] on span "6635866109851012" at bounding box center [1235, 867] width 158 height 17
copy span "6635866109851012"
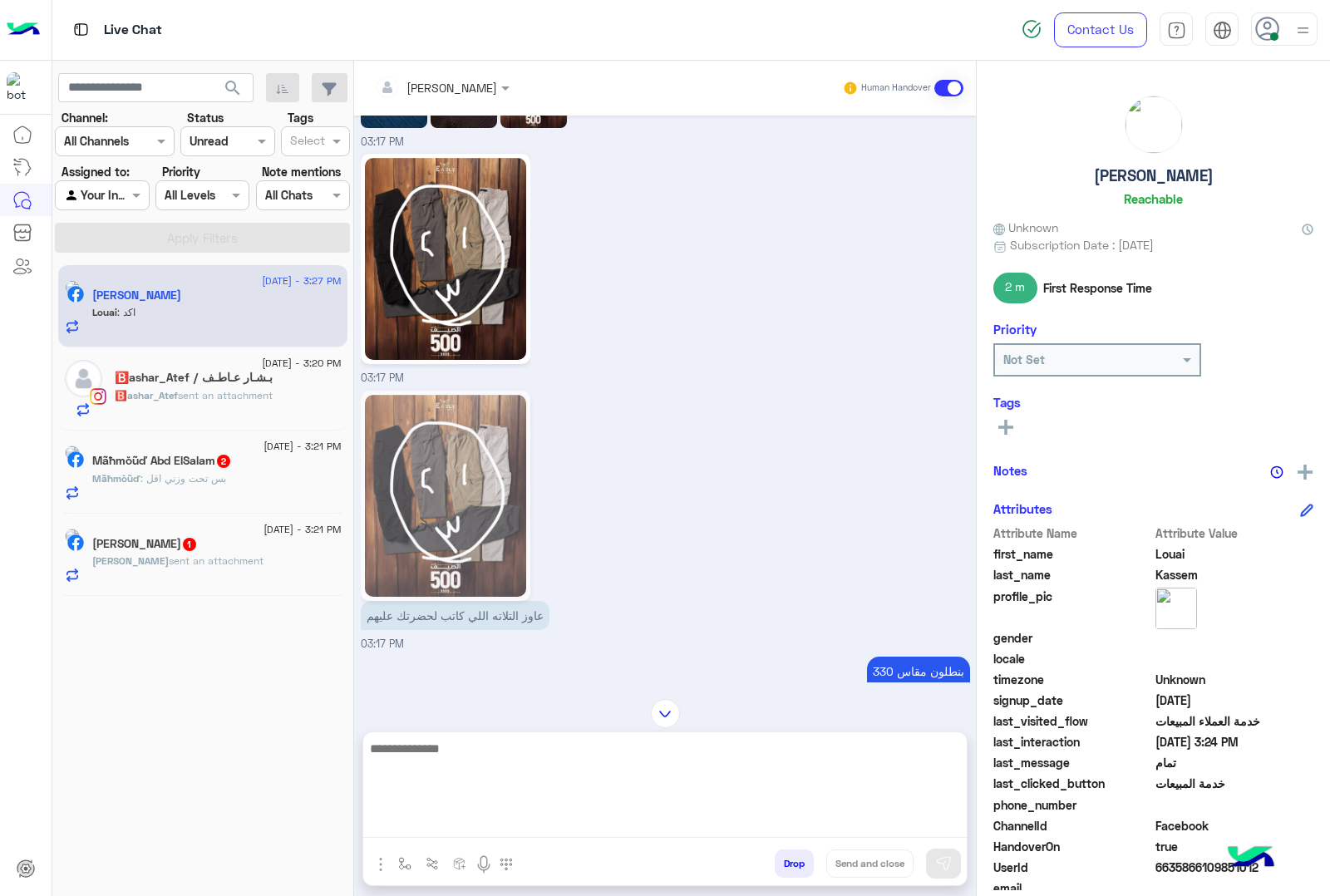
click at [497, 822] on textarea at bounding box center [665, 788] width 604 height 100
type textarea "*"
paste textarea "**********"
type textarea "**********"
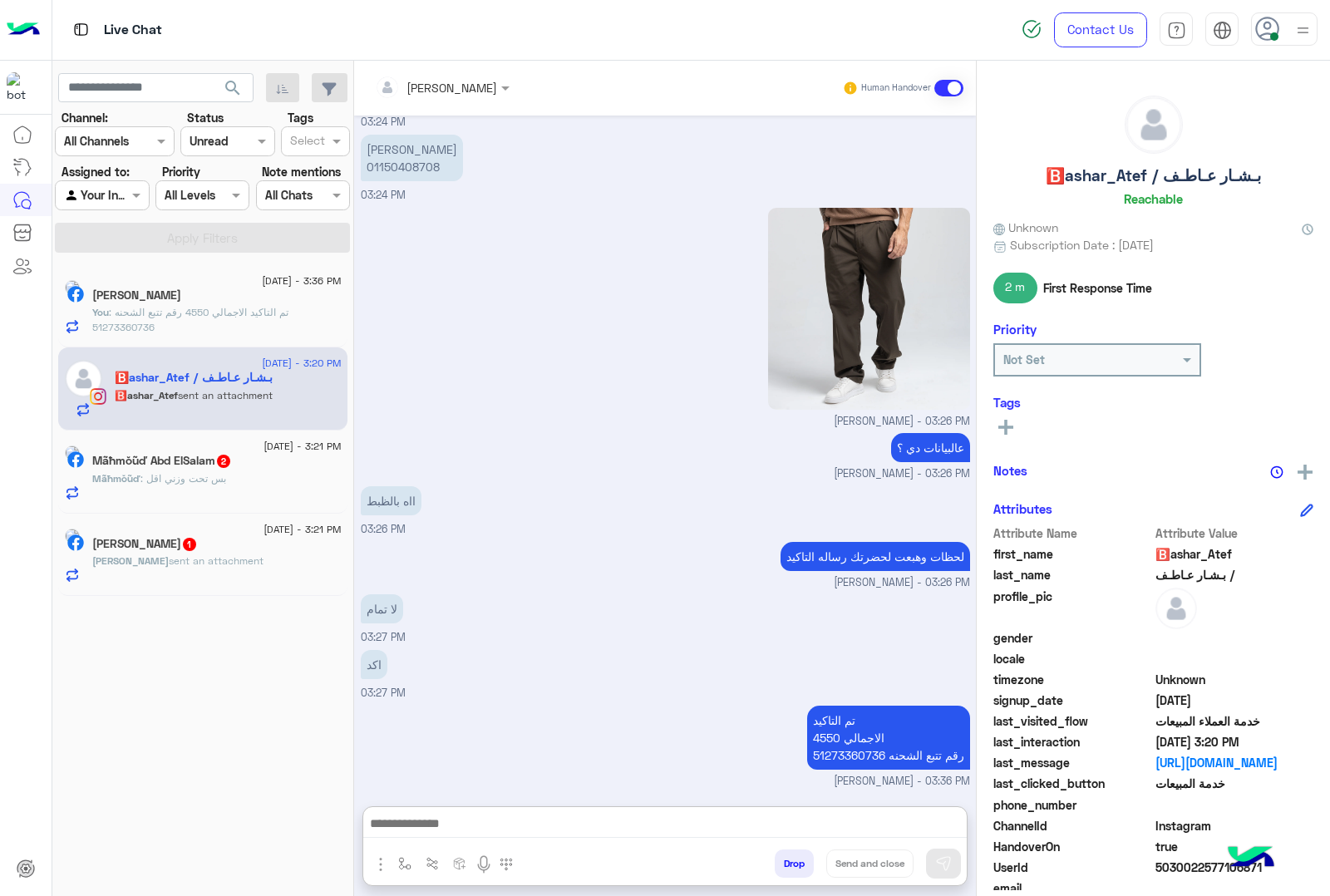
click at [204, 483] on span ": بس تحت وزني اقل" at bounding box center [183, 478] width 86 height 12
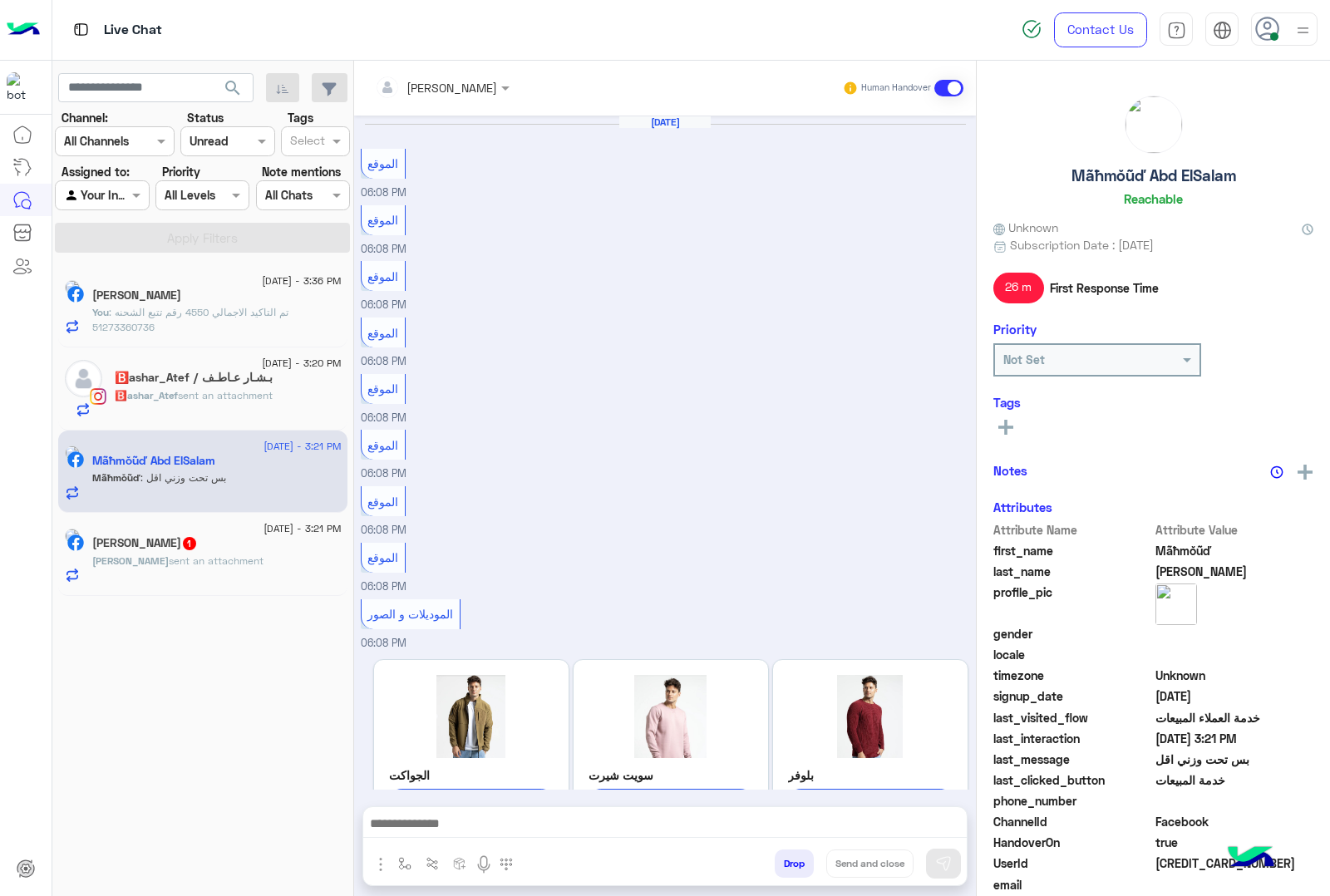
scroll to position [1784, 0]
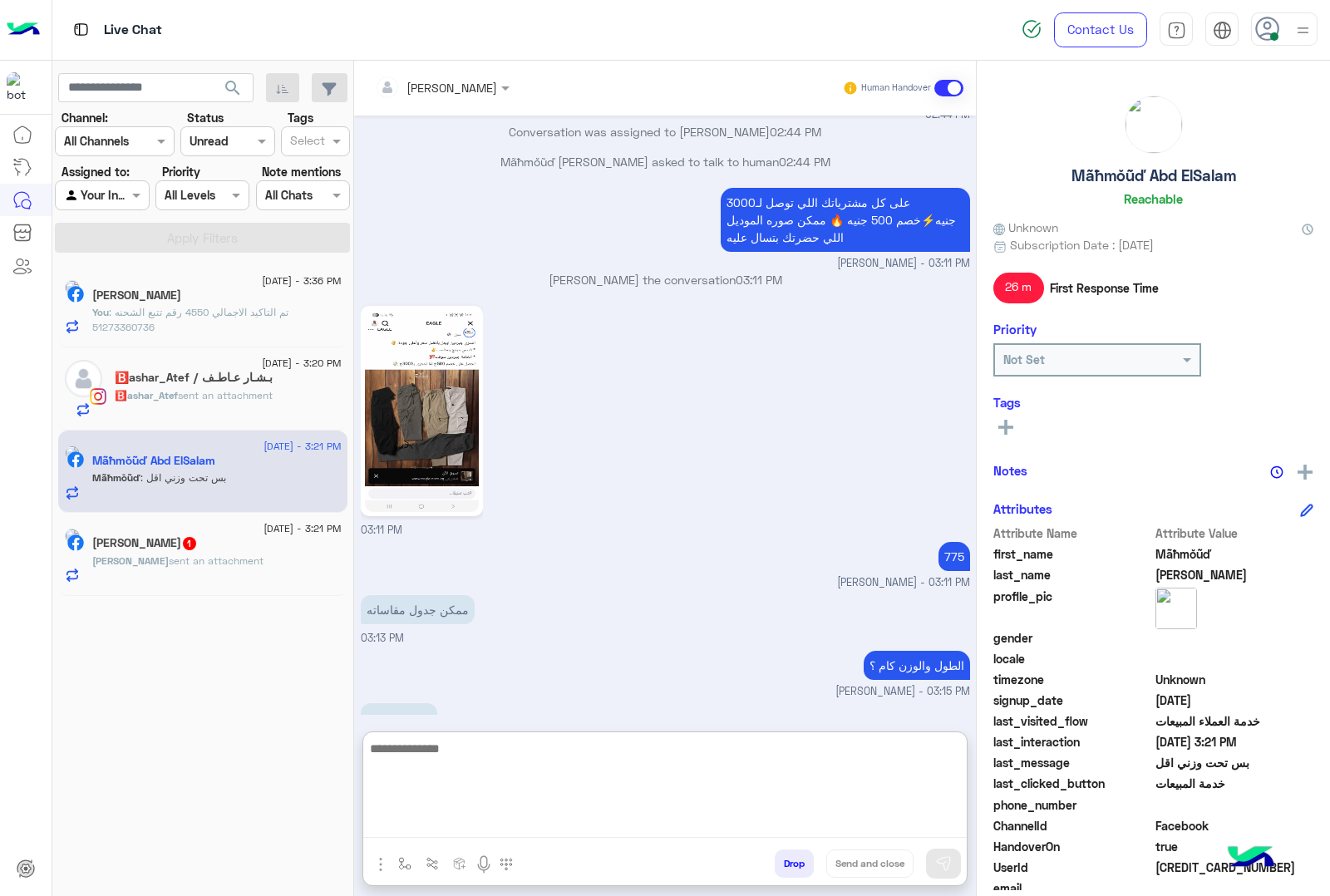
click at [450, 836] on textarea at bounding box center [665, 788] width 604 height 100
type textarea "**"
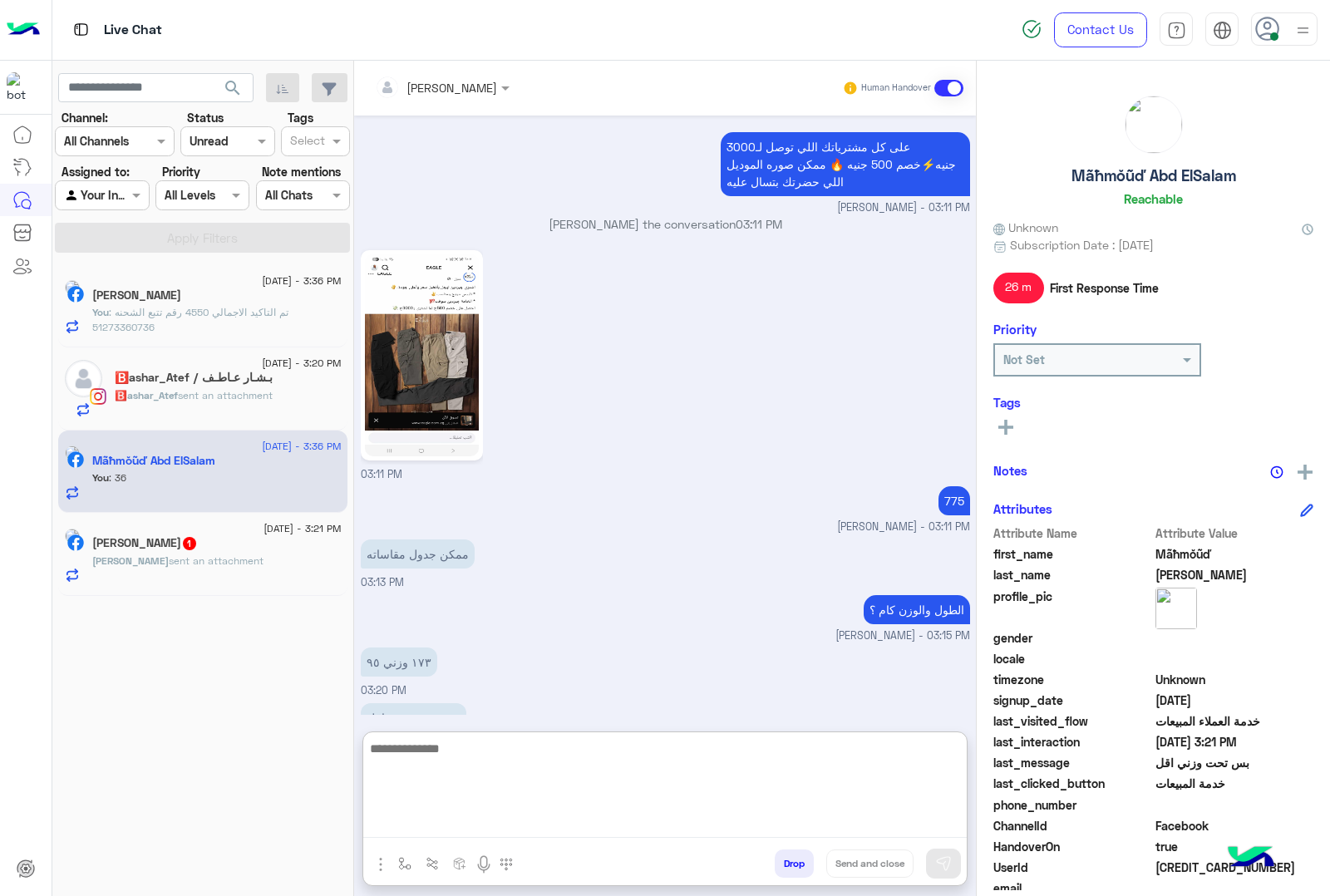
scroll to position [1911, 0]
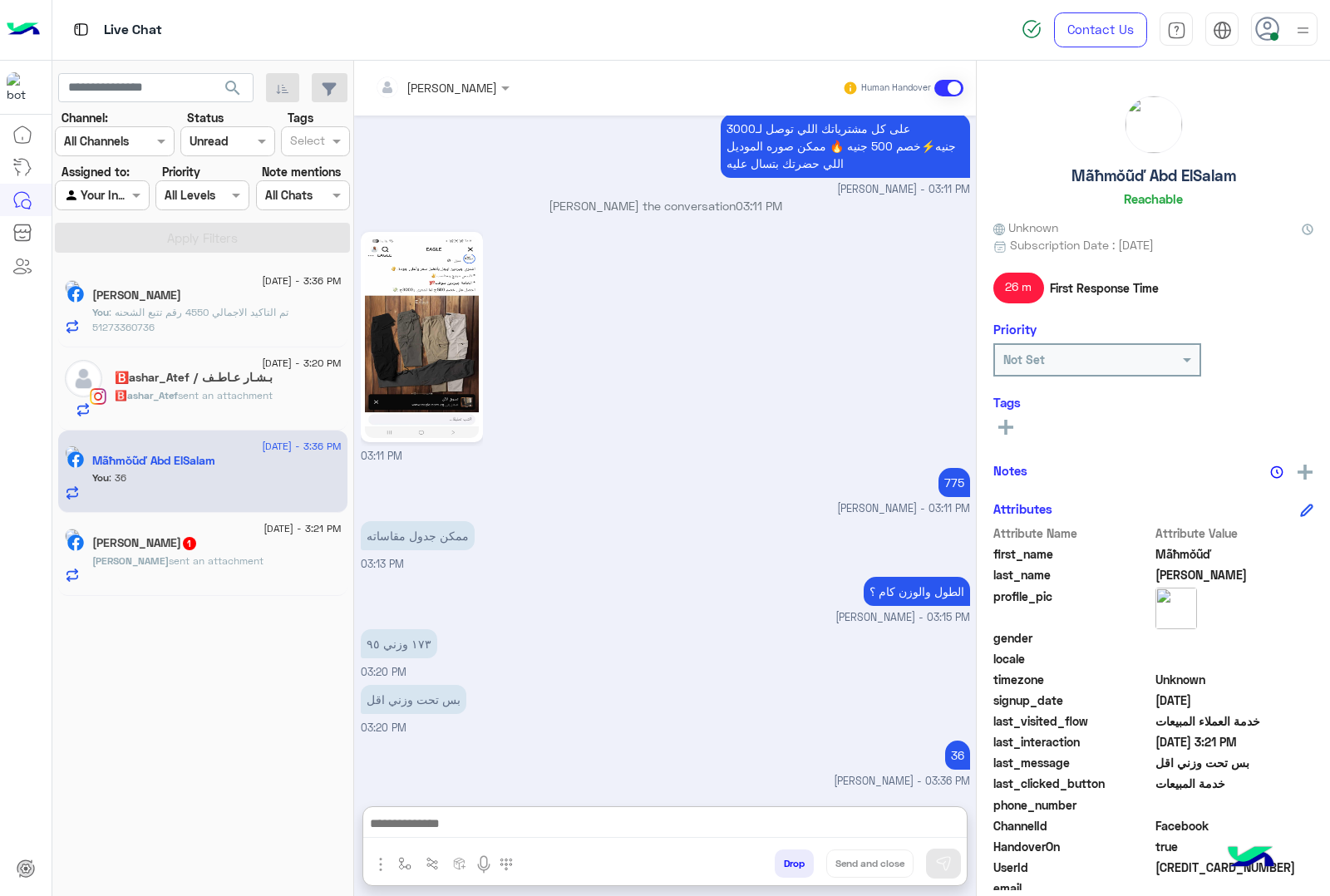
click at [198, 551] on h5 "[PERSON_NAME] 1" at bounding box center [145, 543] width 106 height 14
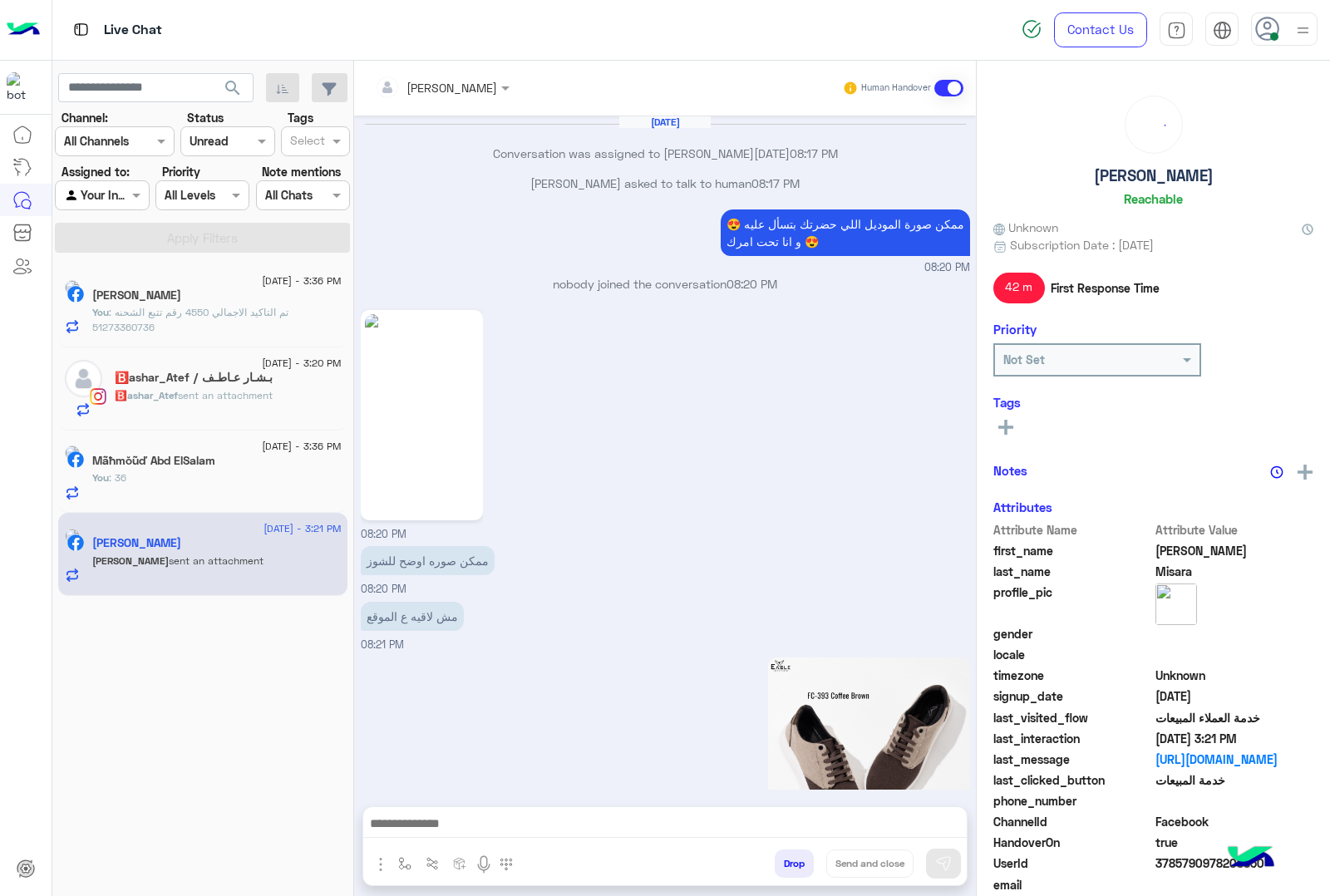
scroll to position [2208, 0]
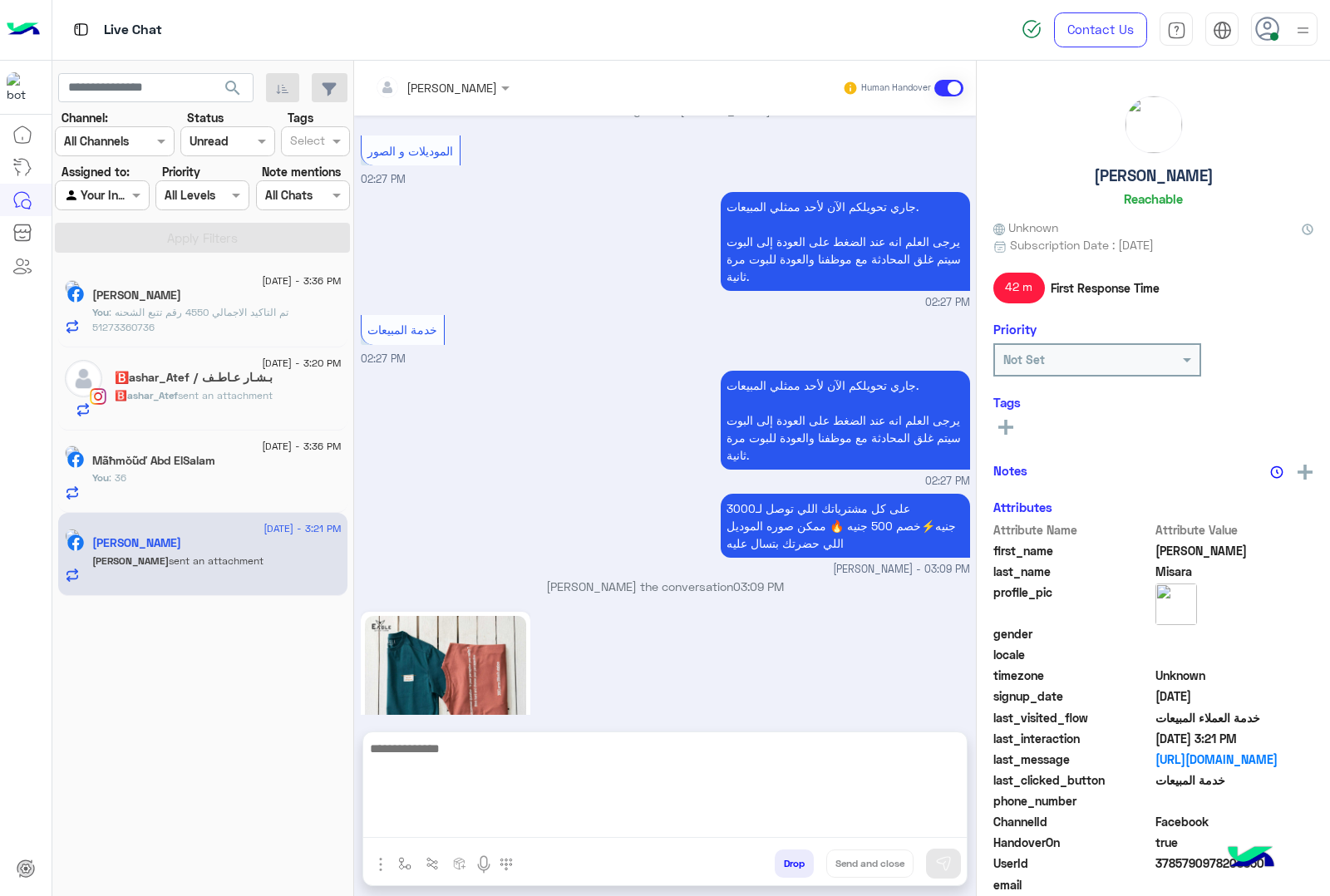
click at [445, 827] on textarea at bounding box center [665, 788] width 604 height 100
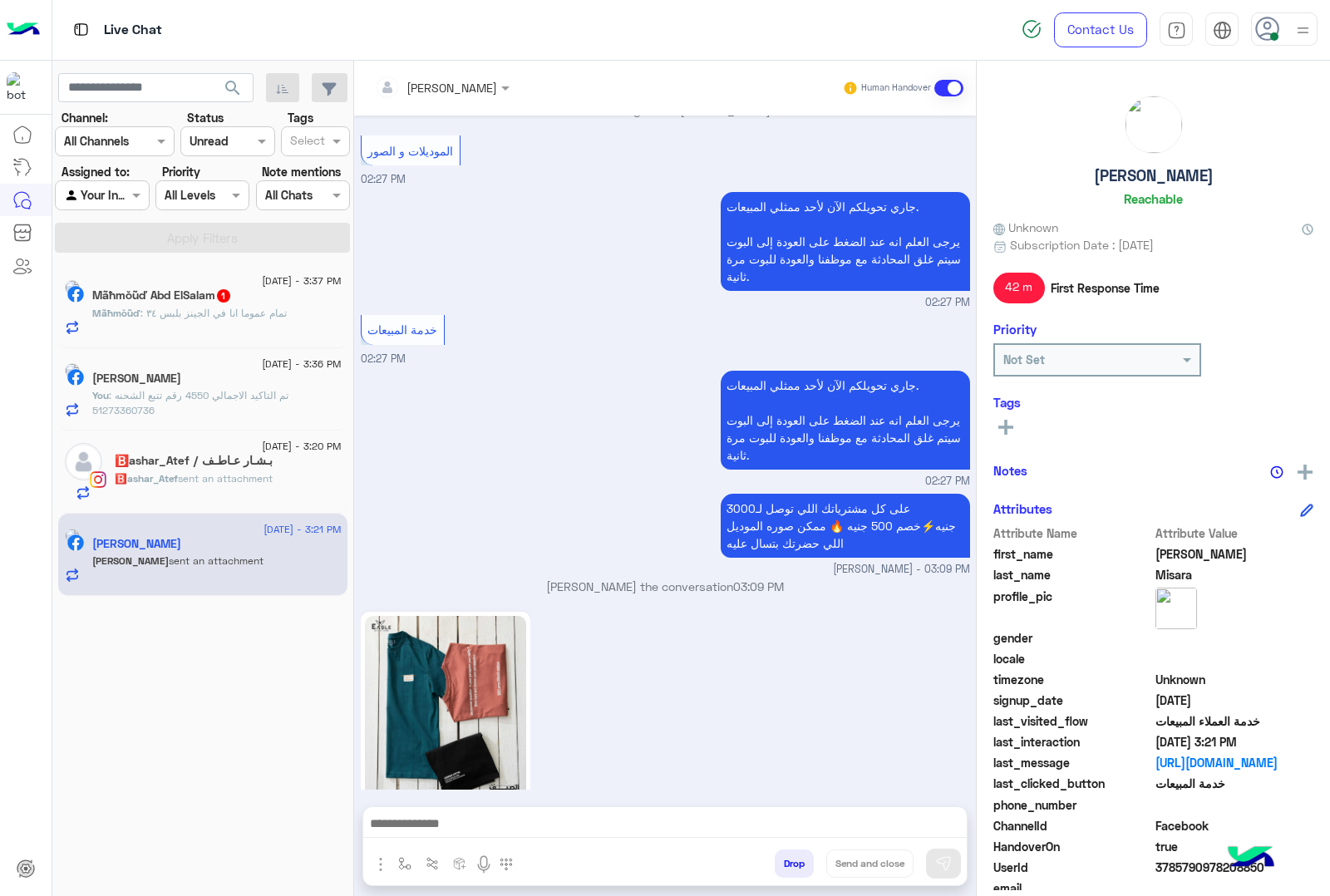
click at [235, 329] on div "Mãħmŏũď : تمام عموما انا في الجينز بلبس ٣٤" at bounding box center [217, 320] width 249 height 29
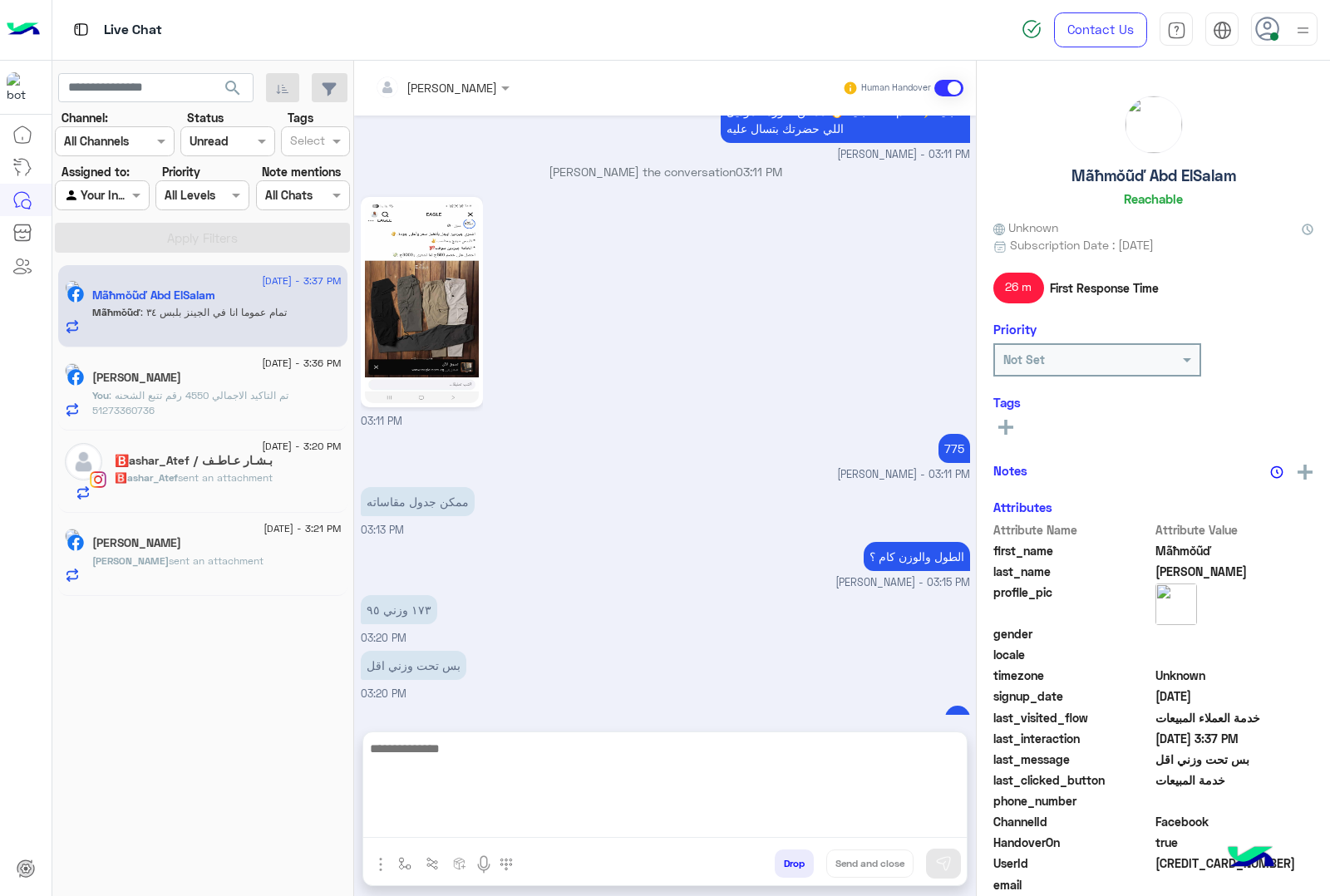
click at [451, 819] on textarea at bounding box center [665, 788] width 604 height 100
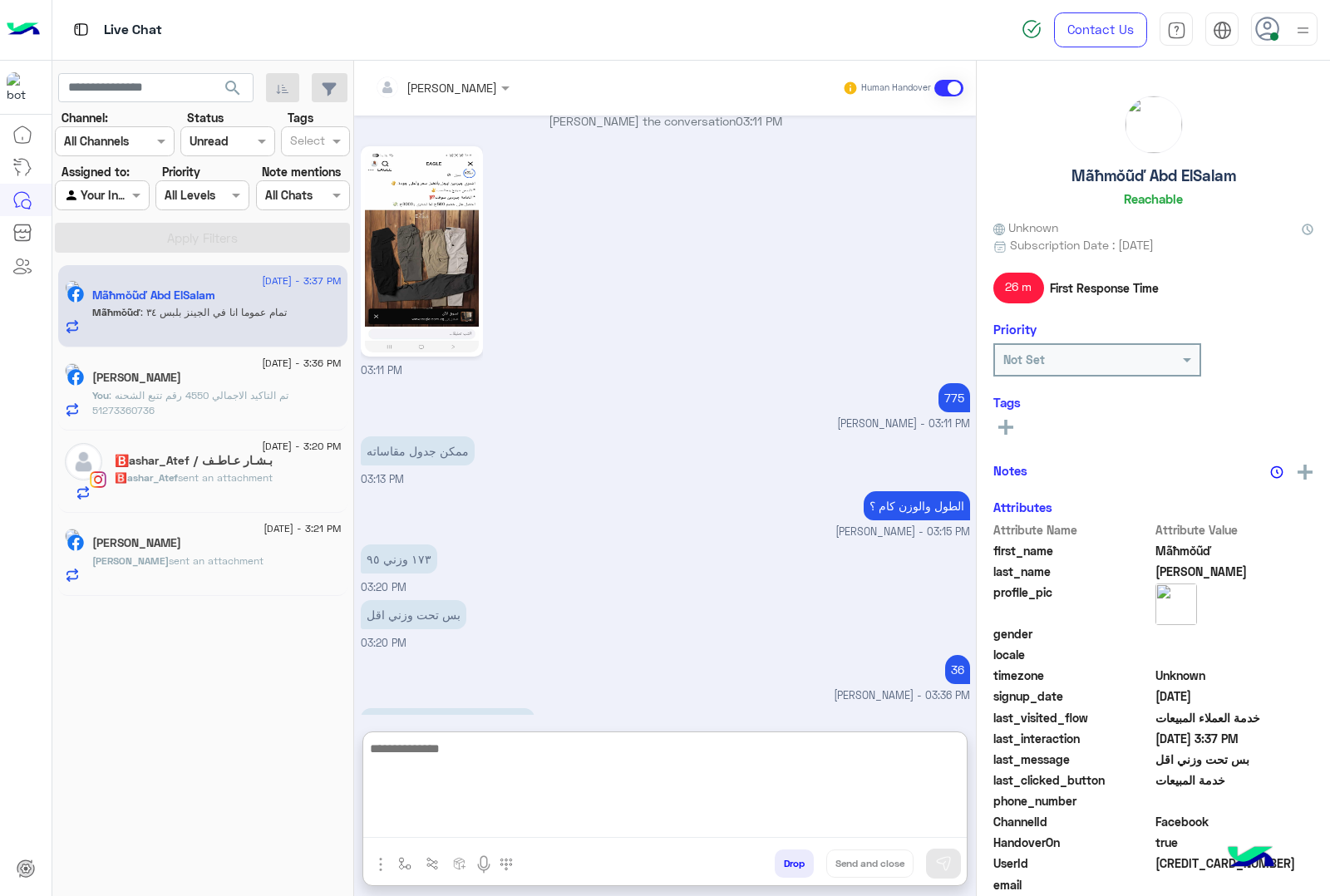
scroll to position [1854, 0]
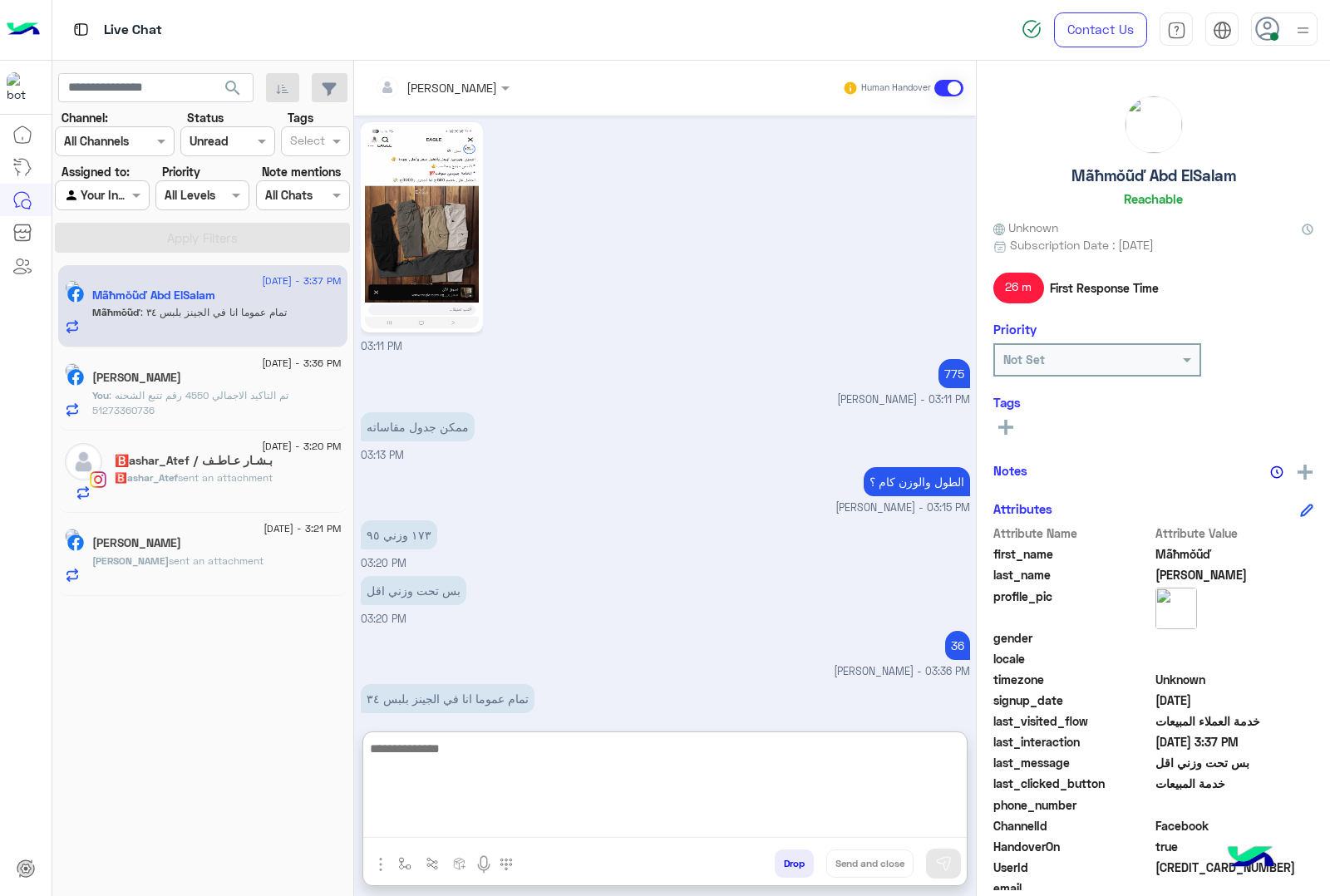
click at [455, 758] on textarea at bounding box center [665, 788] width 604 height 100
type textarea "**********"
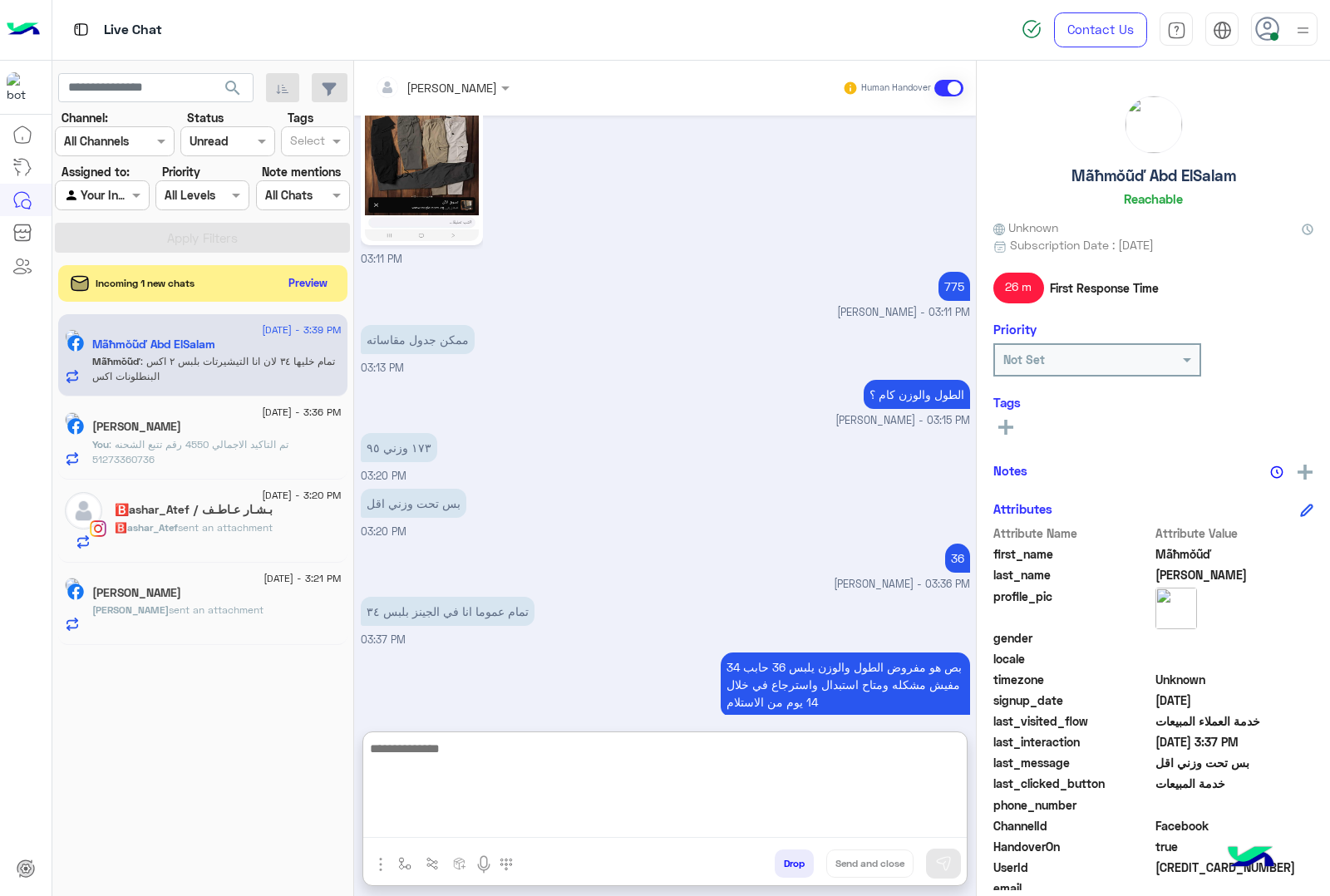
scroll to position [2014, 0]
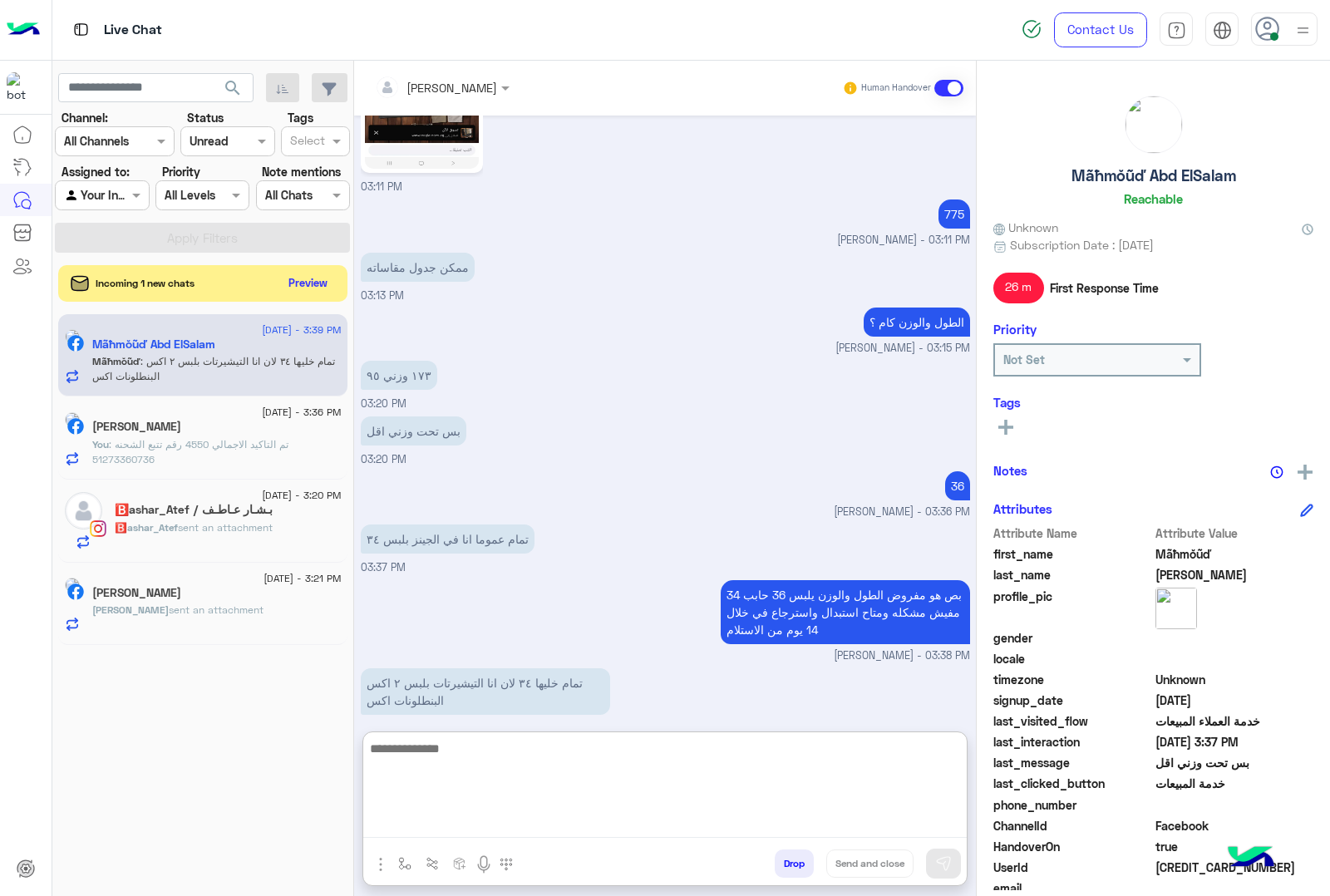
click at [471, 762] on textarea at bounding box center [665, 788] width 604 height 100
type textarea "****"
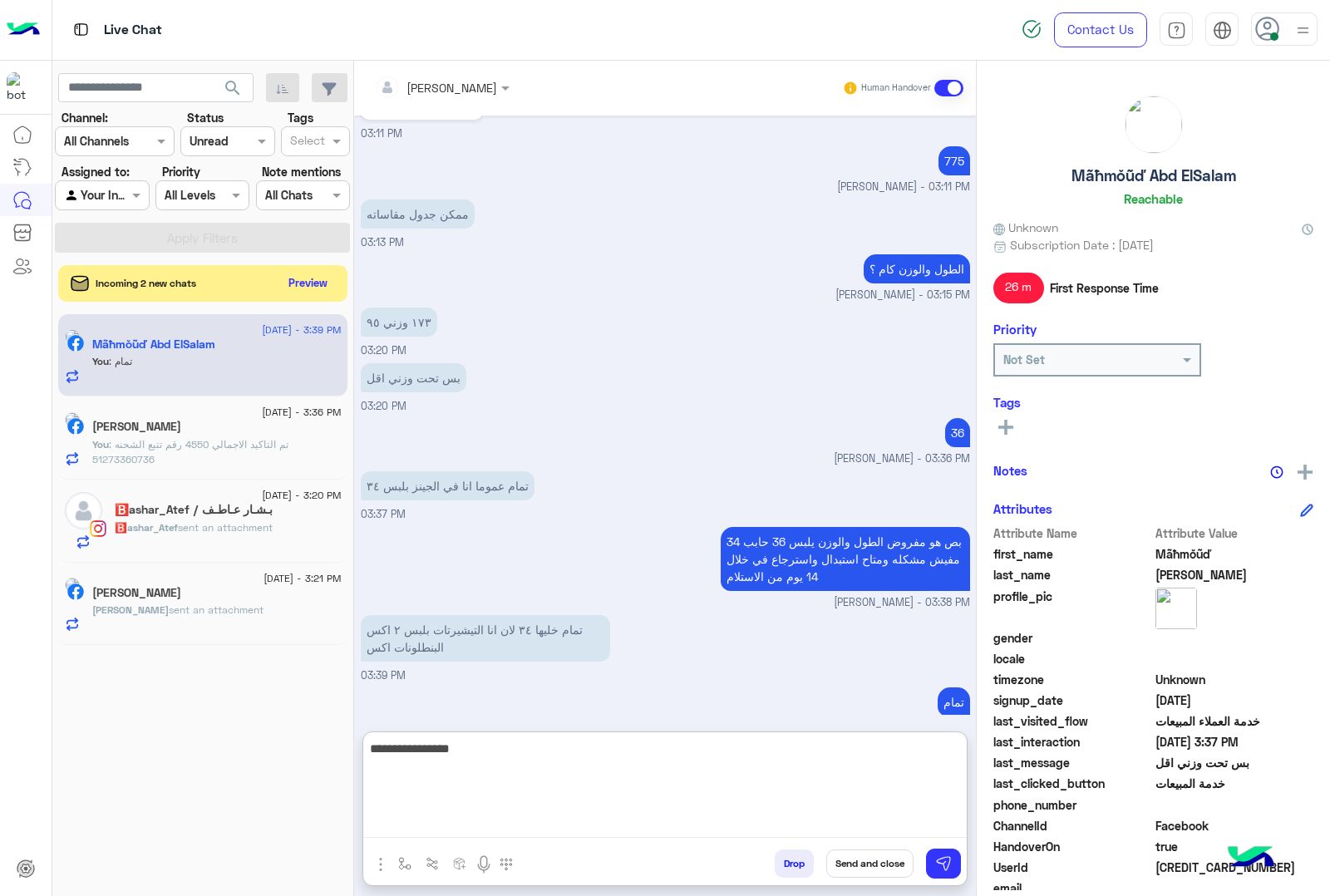
type textarea "**********"
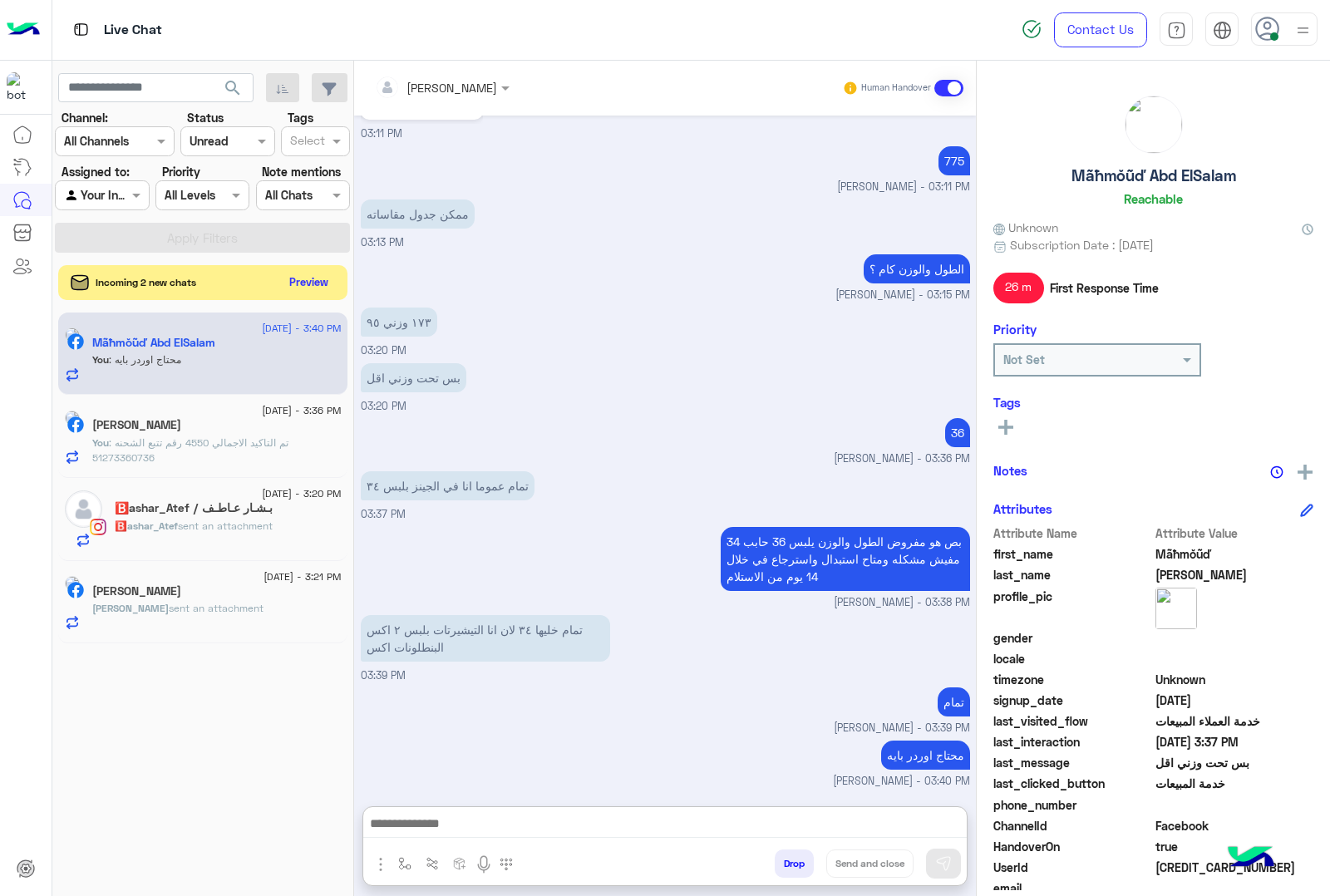
click at [307, 287] on button "Preview" at bounding box center [309, 282] width 52 height 23
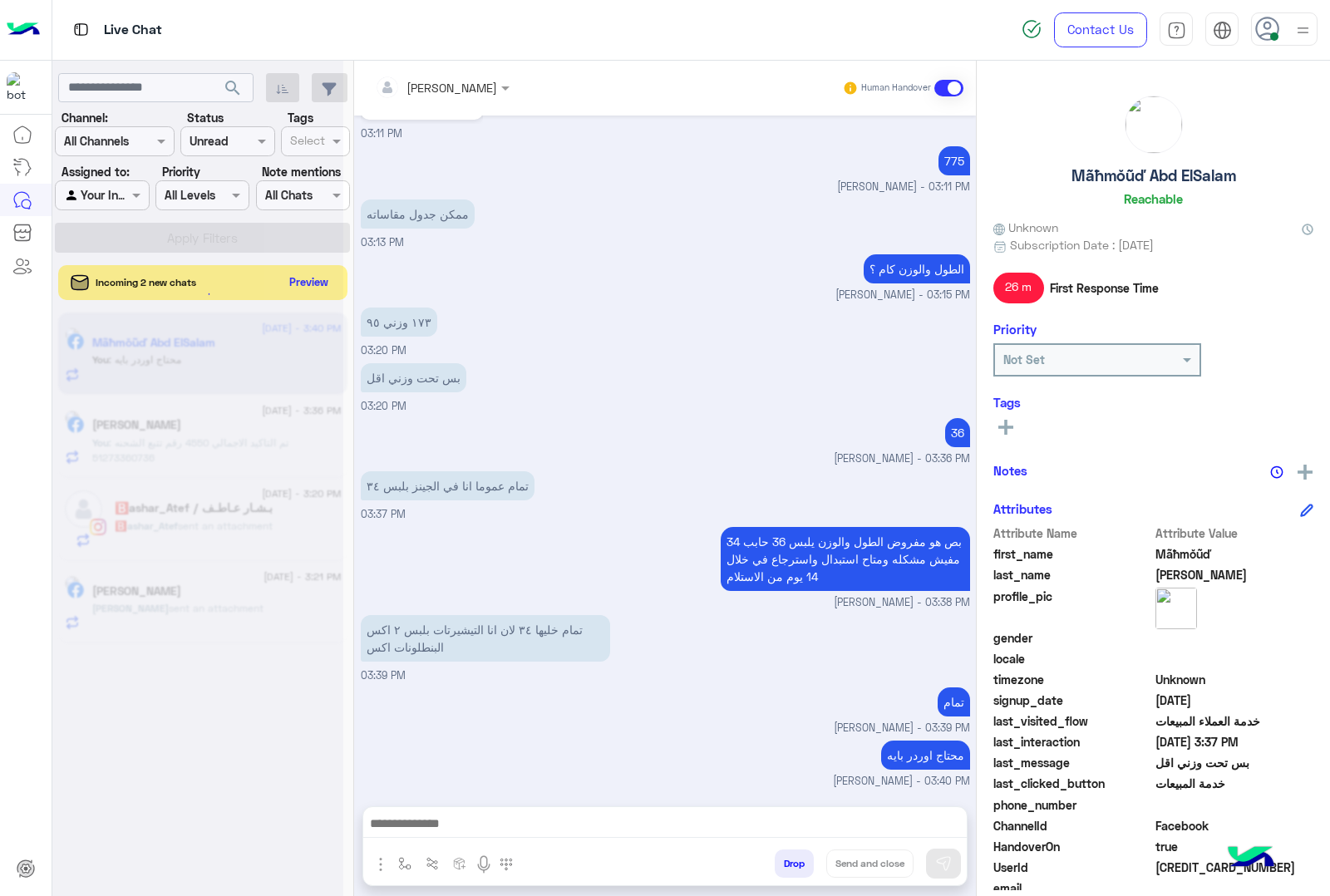
scroll to position [2046, 0]
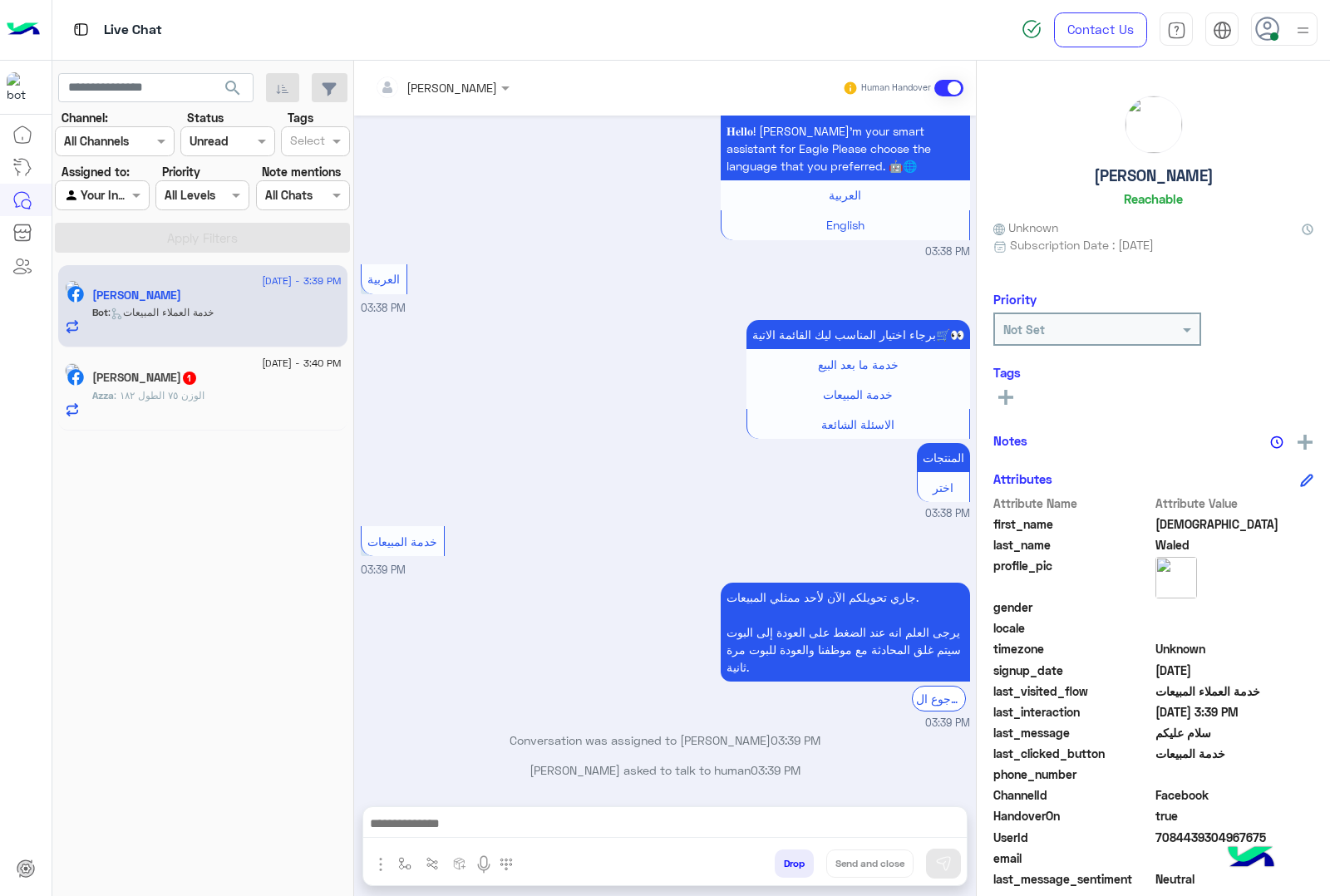
scroll to position [1958, 0]
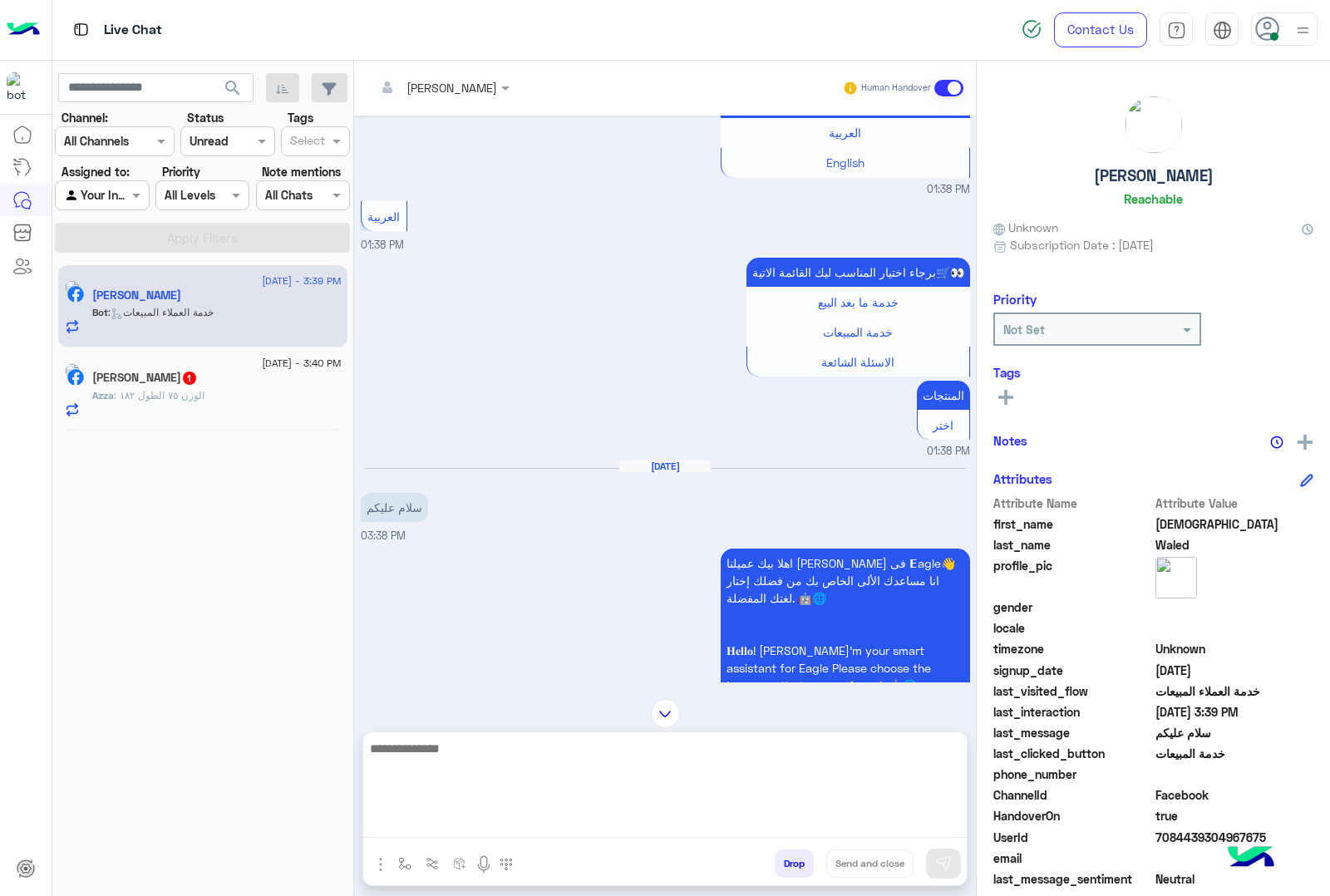
click at [426, 817] on textarea at bounding box center [665, 788] width 604 height 100
click at [400, 824] on textarea at bounding box center [665, 788] width 604 height 100
paste textarea "**********"
type textarea "**********"
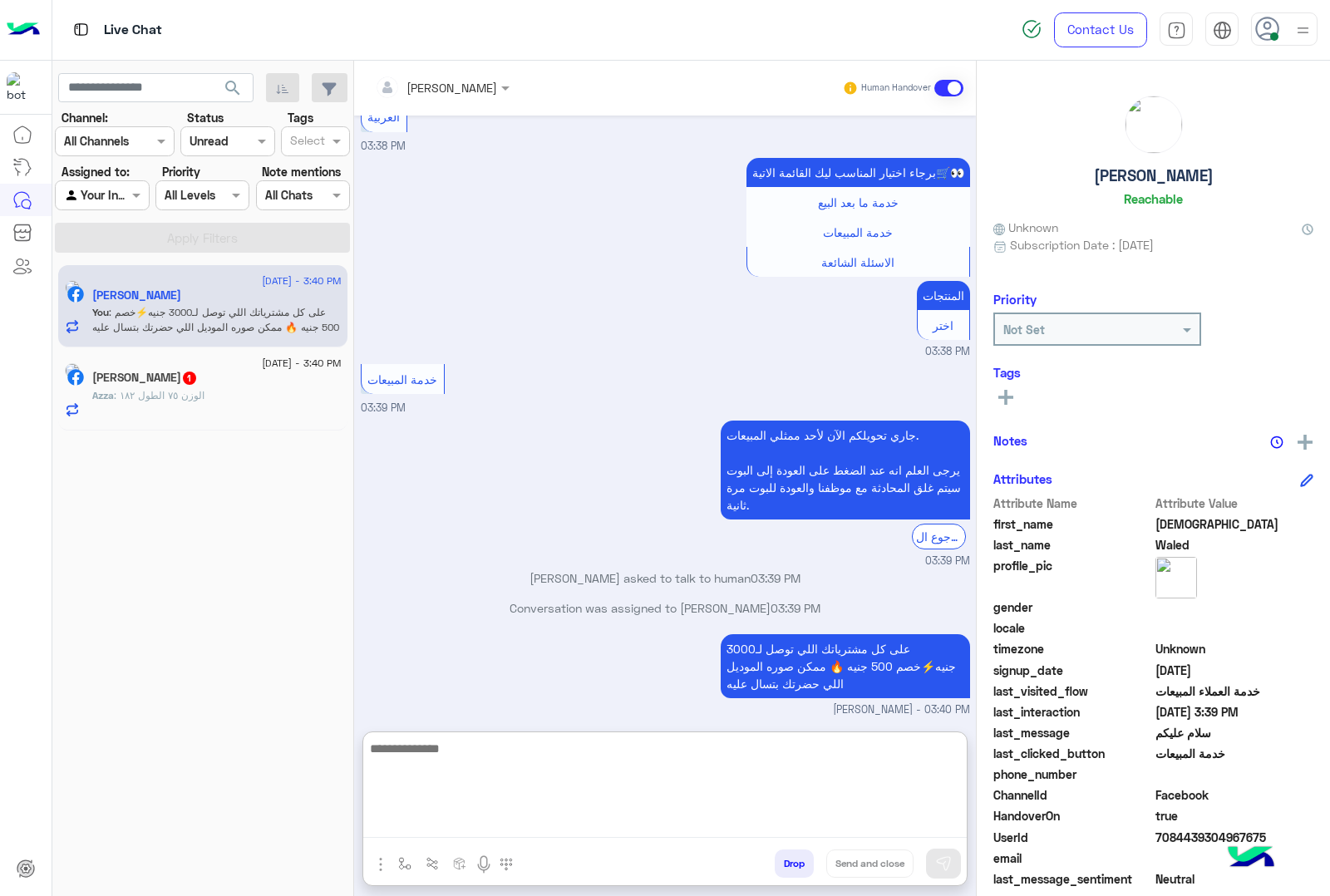
scroll to position [2670, 0]
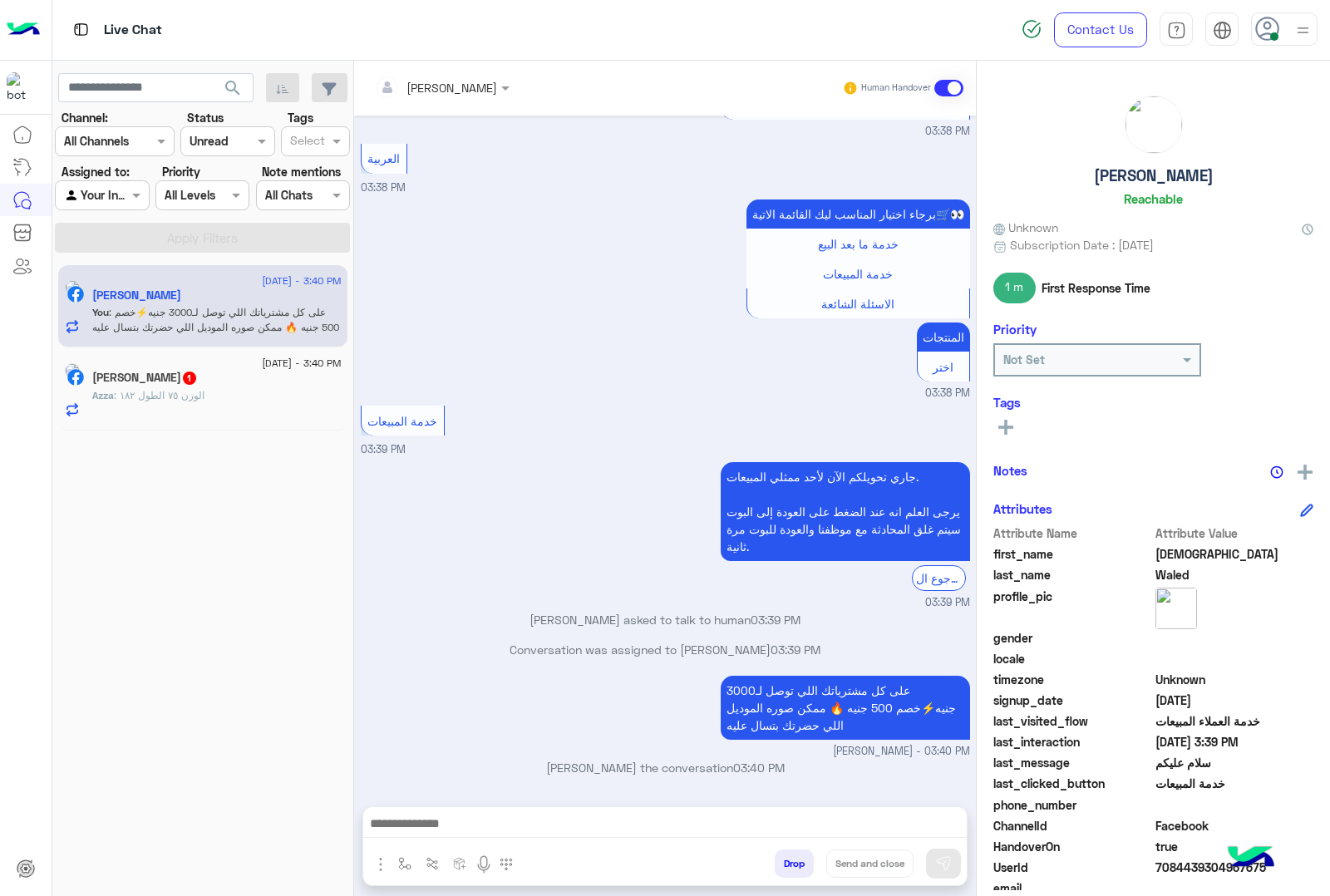
click at [204, 397] on span ": الوزن ٧٥ الطول ١٨٢" at bounding box center [159, 395] width 91 height 12
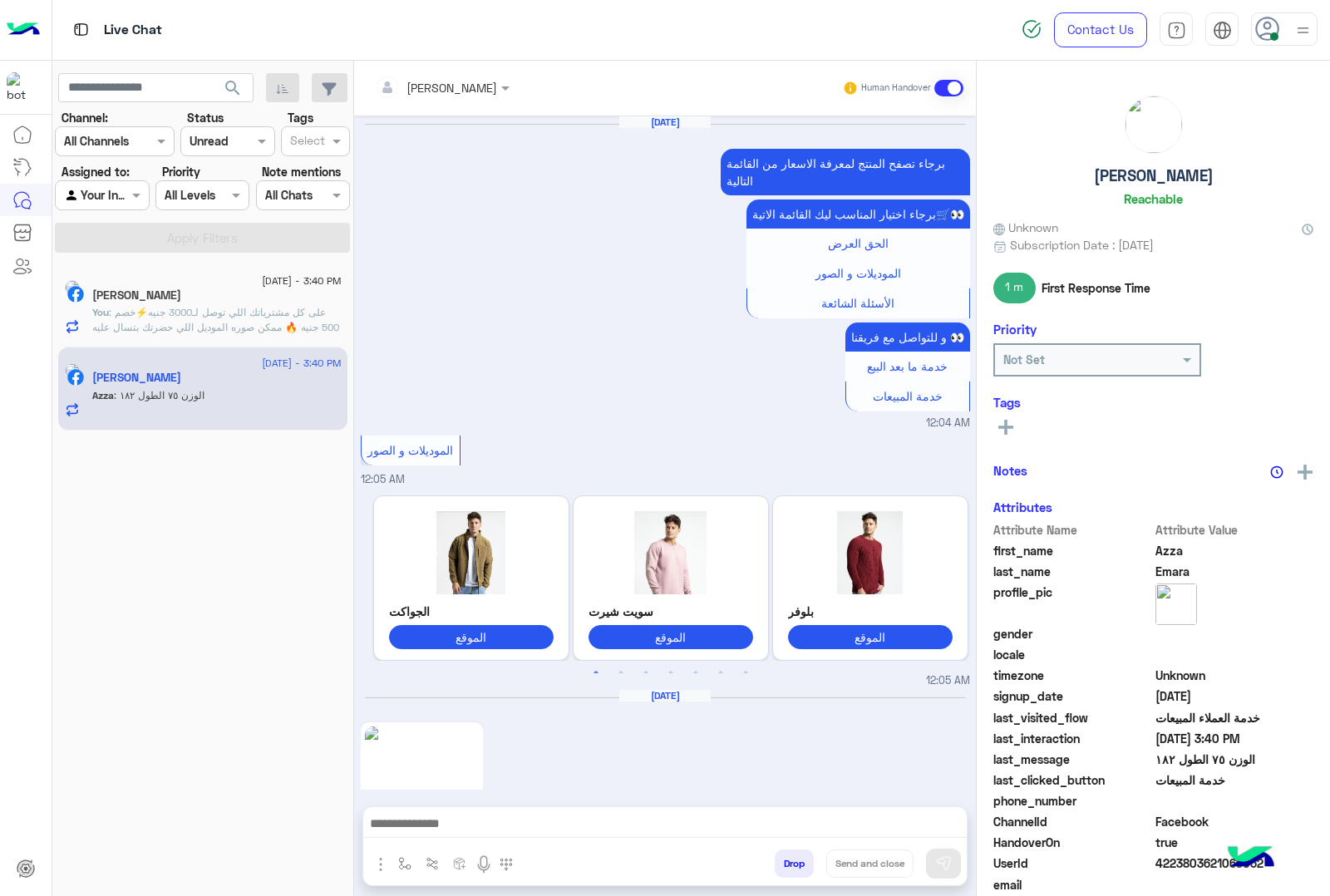
scroll to position [2733, 0]
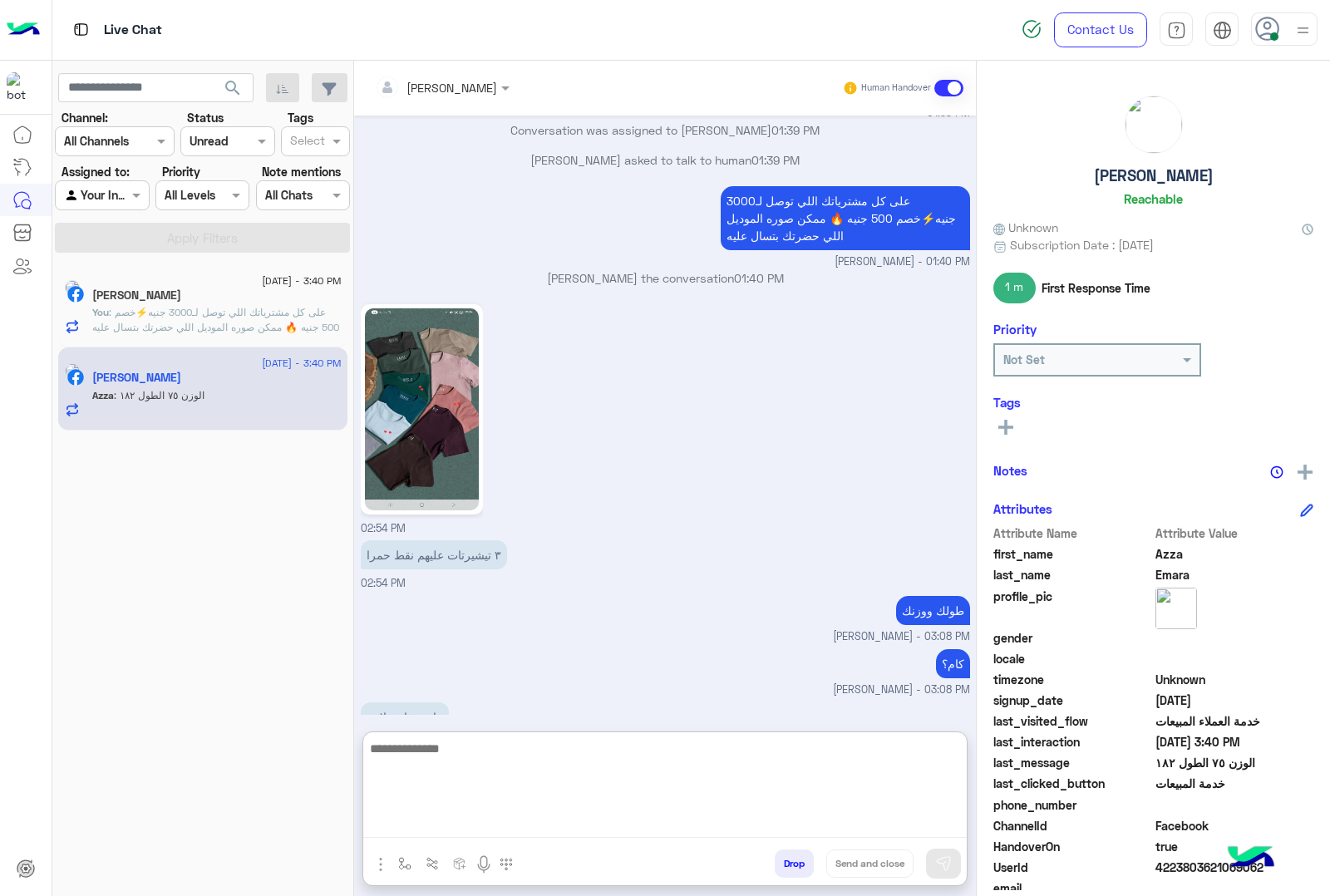
click at [488, 816] on textarea at bounding box center [665, 788] width 604 height 100
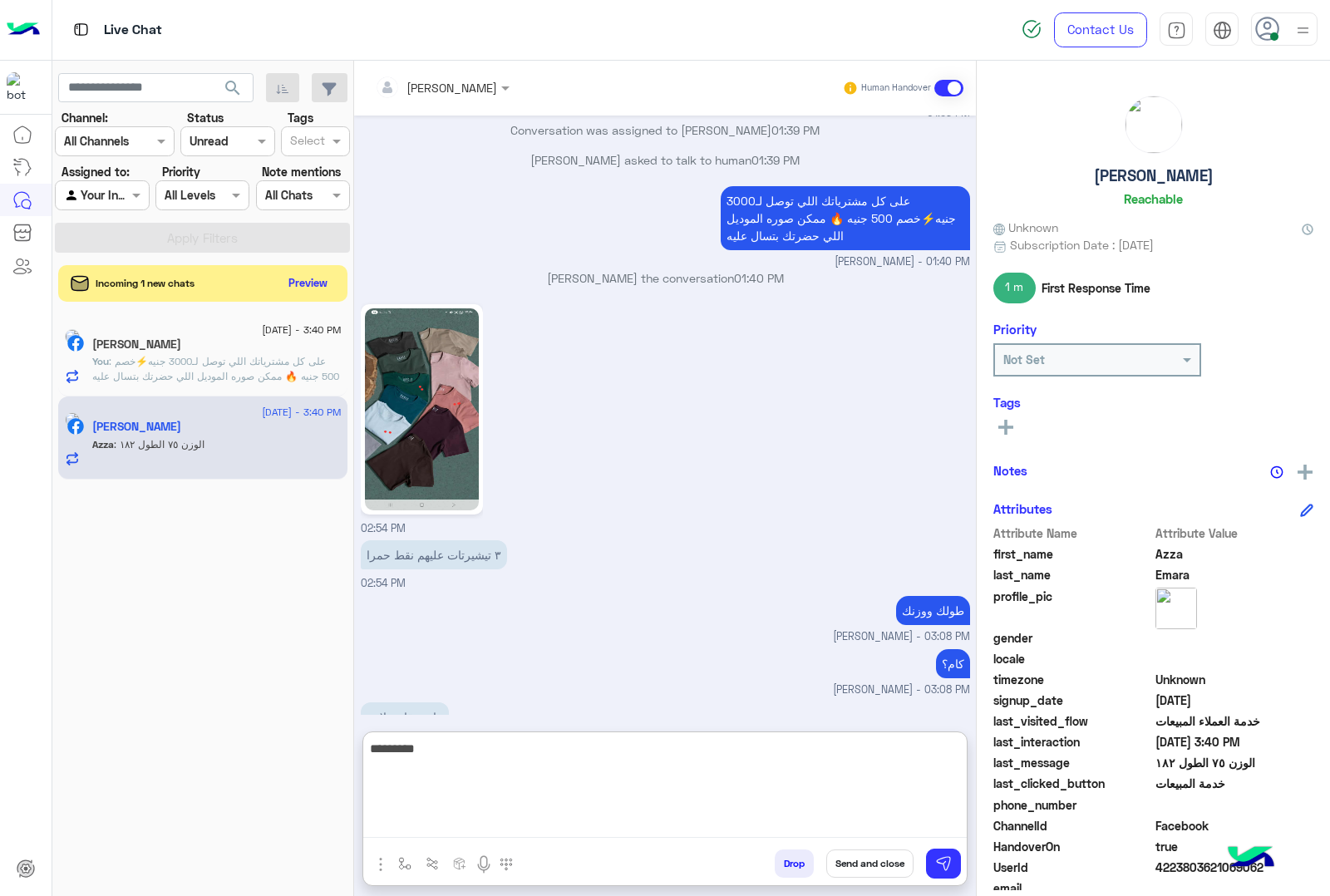
type textarea "*********"
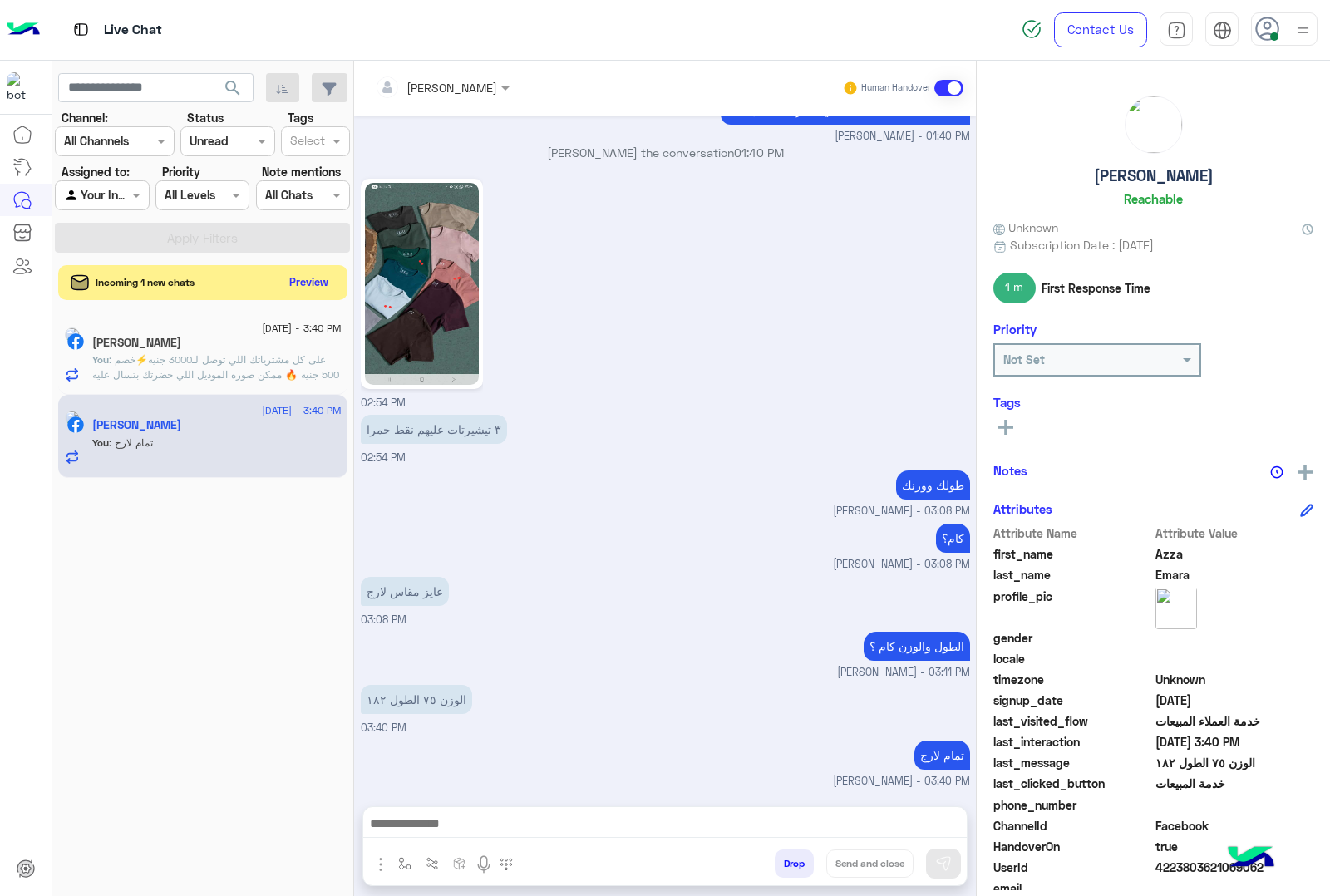
click at [305, 276] on button "Preview" at bounding box center [309, 282] width 52 height 23
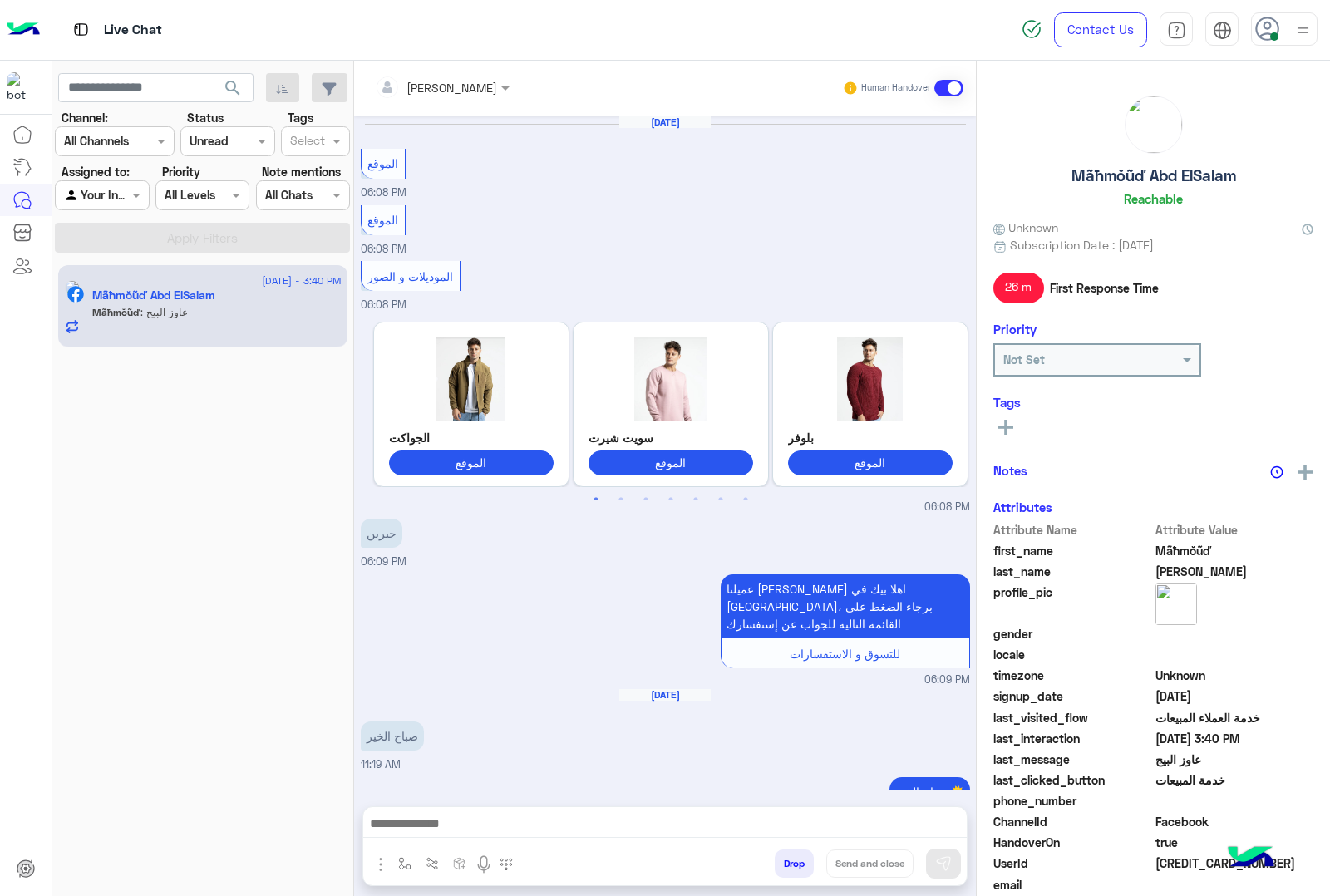
scroll to position [1877, 0]
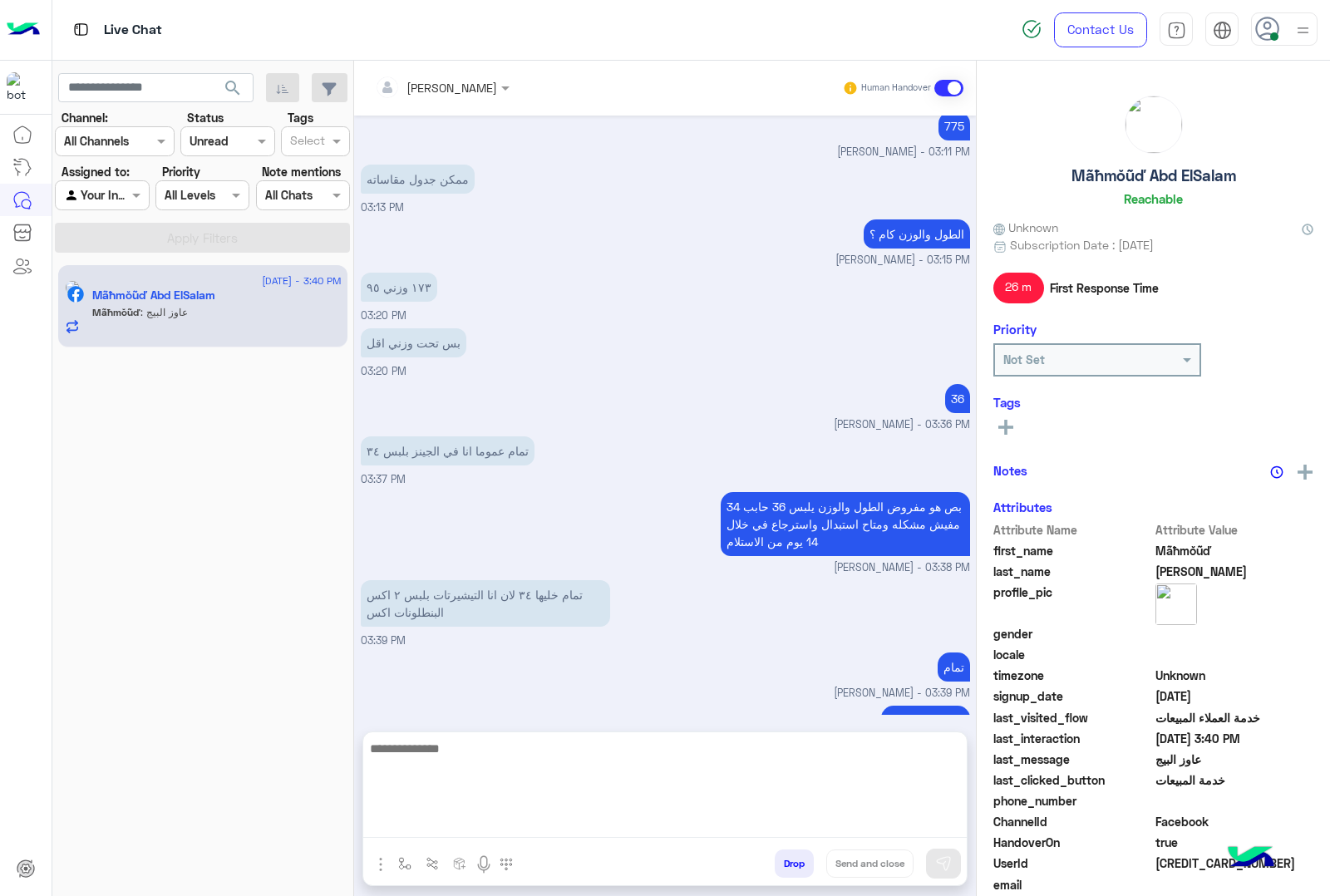
click at [468, 825] on textarea at bounding box center [665, 788] width 604 height 100
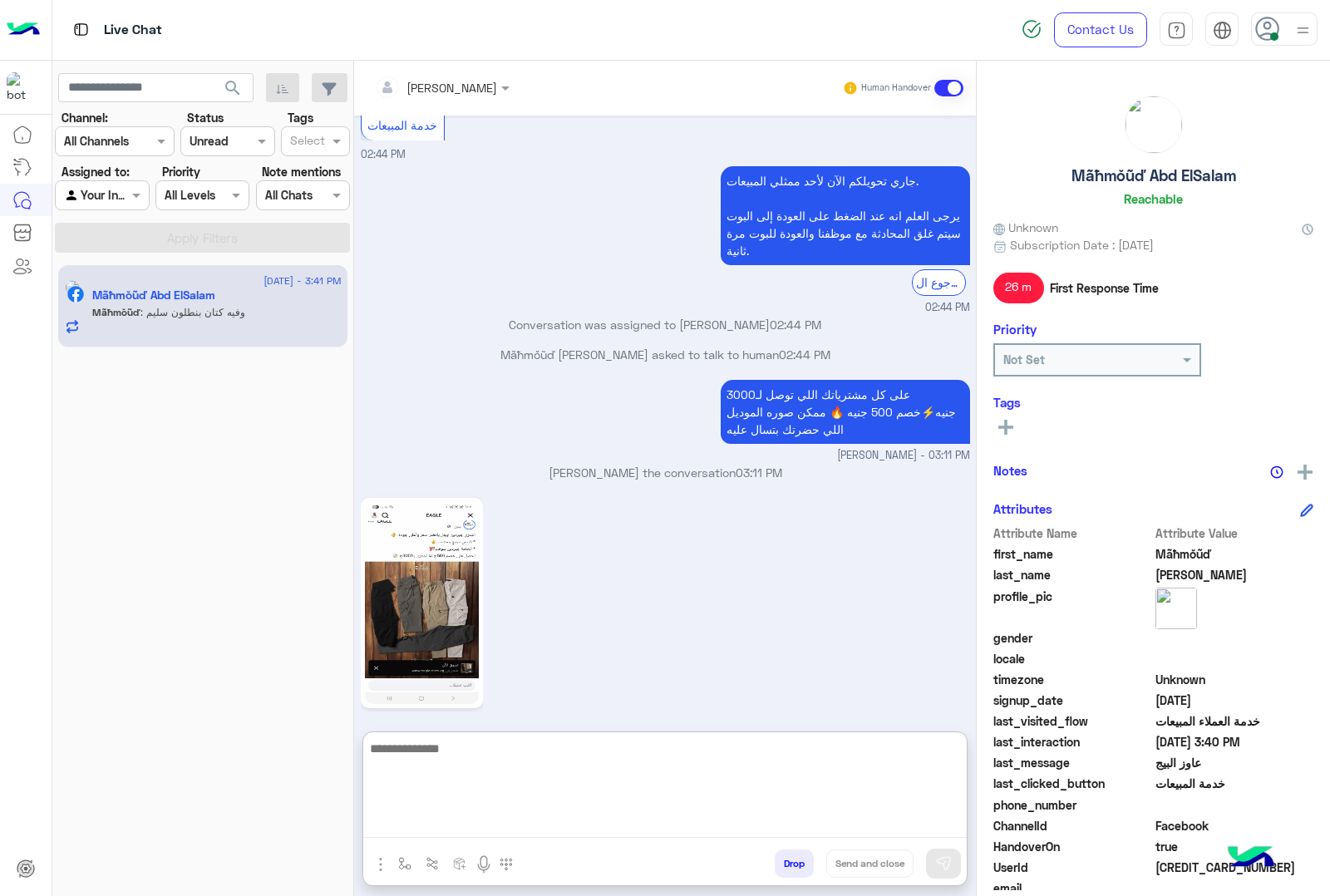
scroll to position [2008, 0]
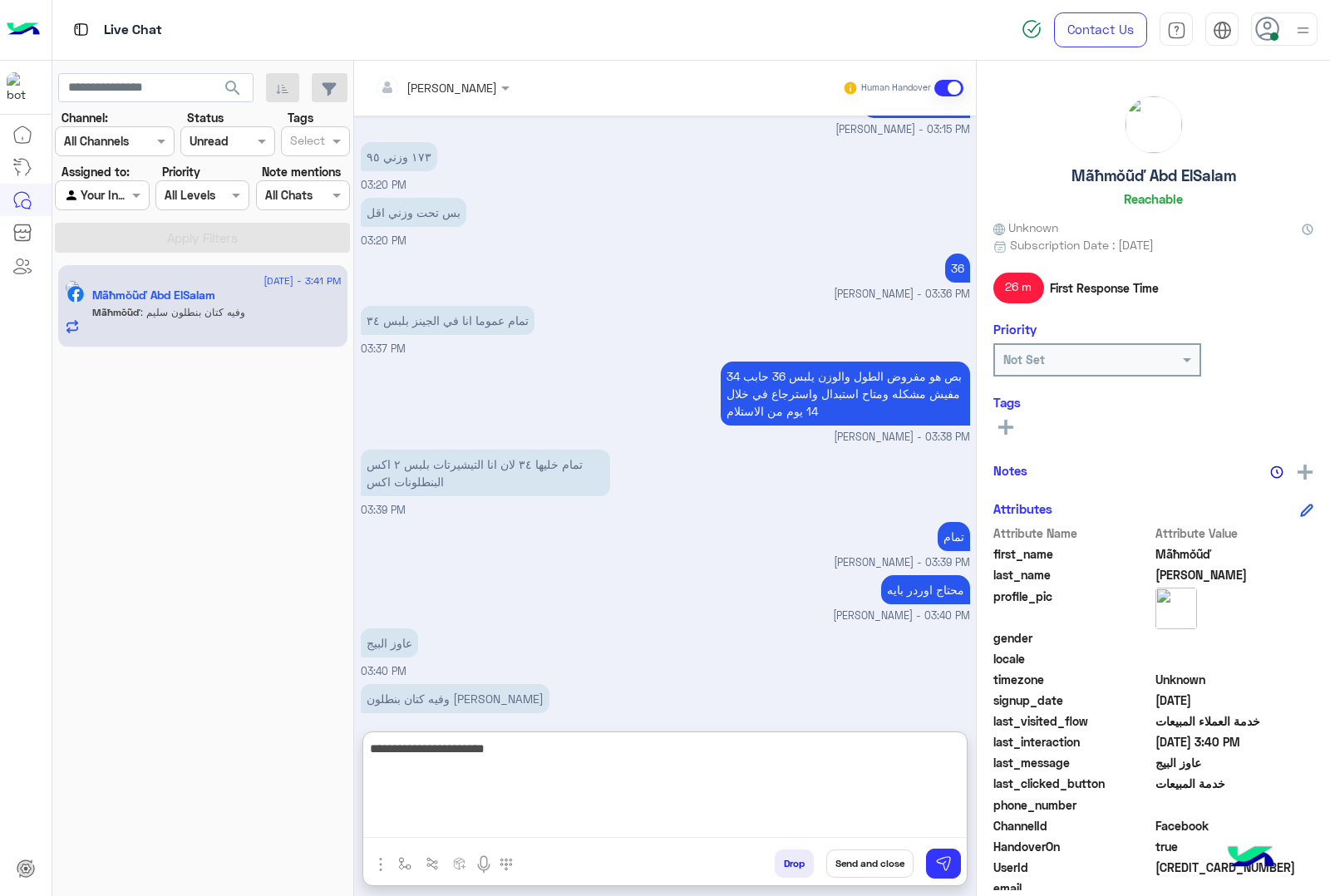
type textarea "**********"
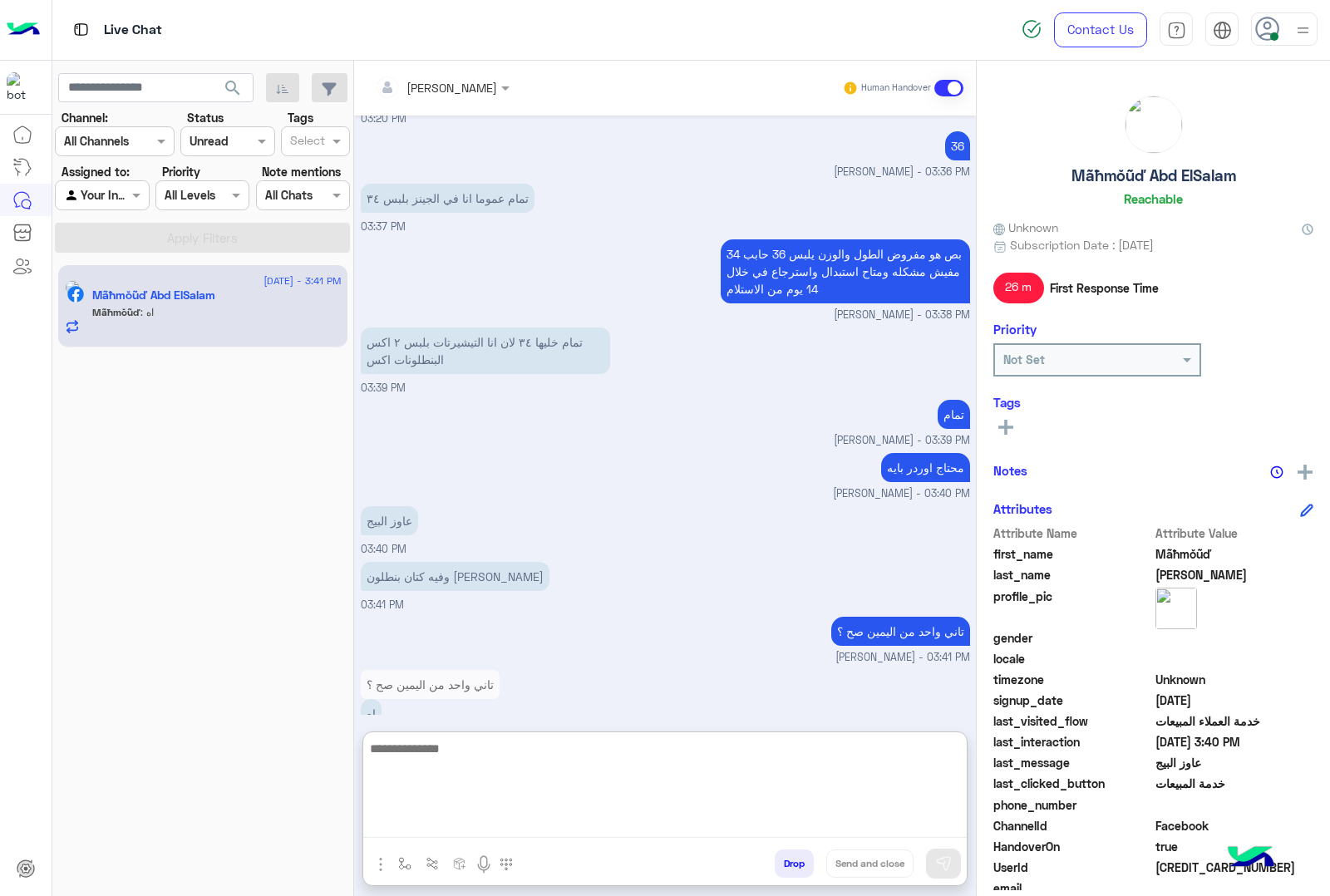
scroll to position [2144, 0]
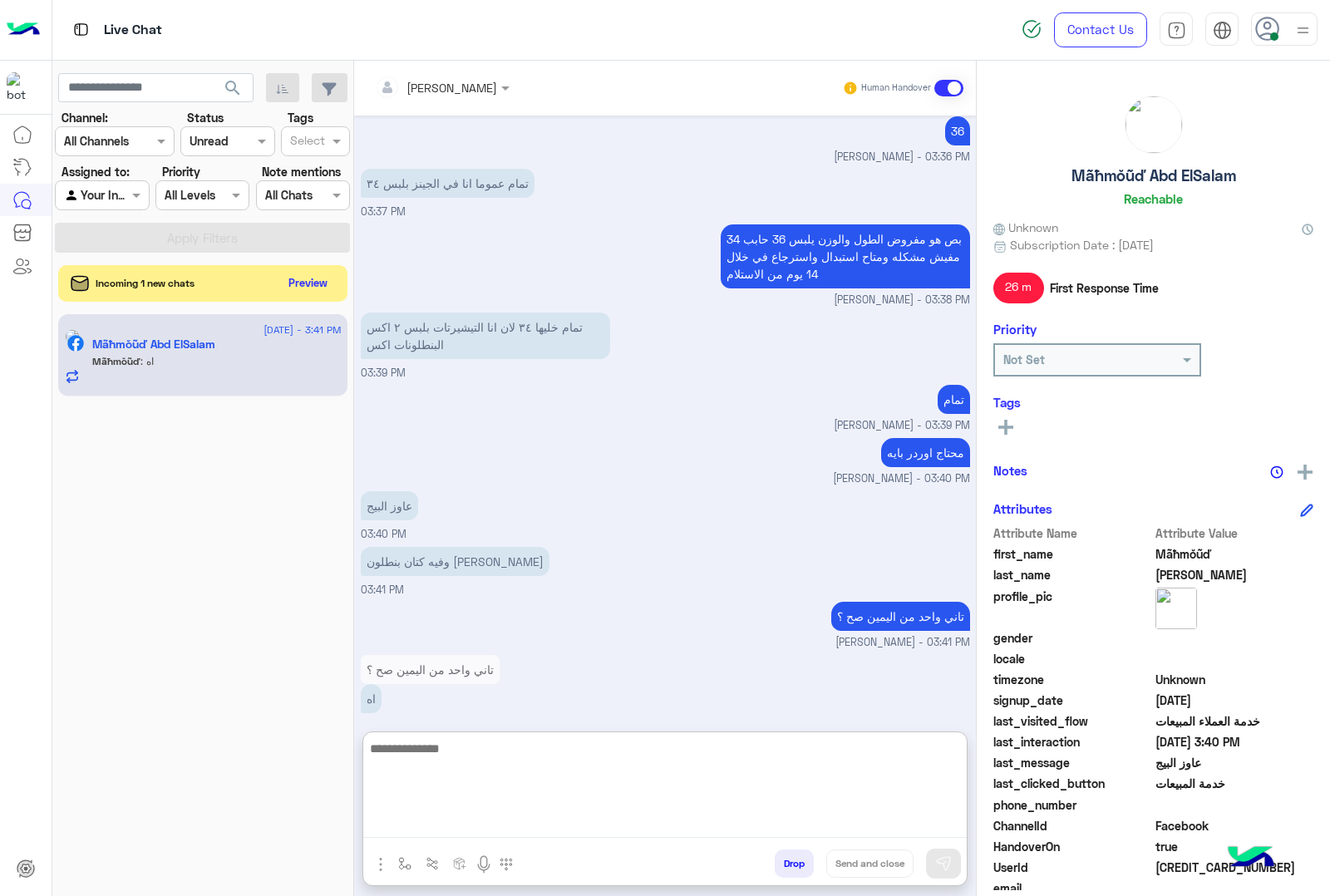
paste textarea "**********"
type textarea "**********"
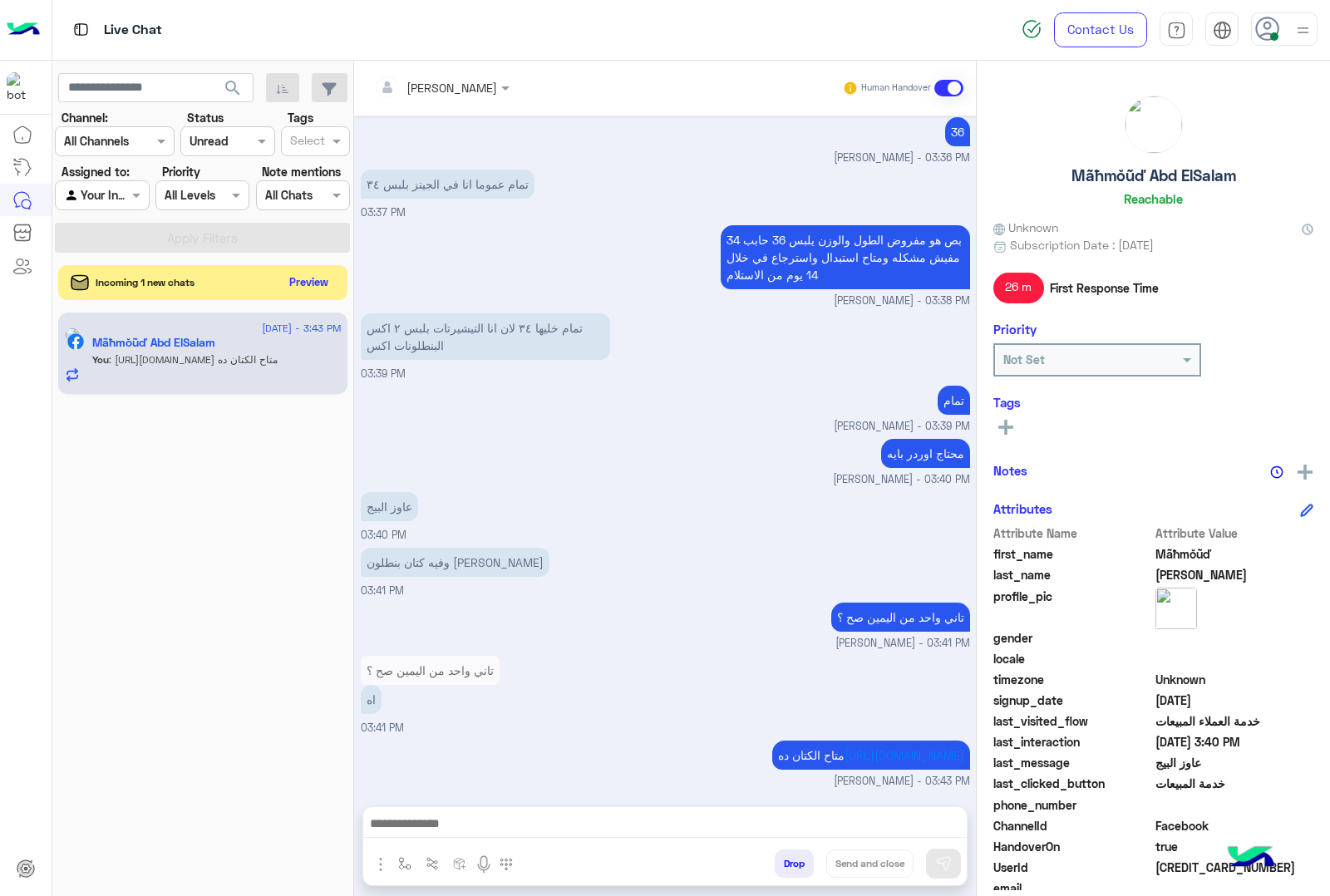
click at [313, 284] on button "Preview" at bounding box center [309, 282] width 52 height 23
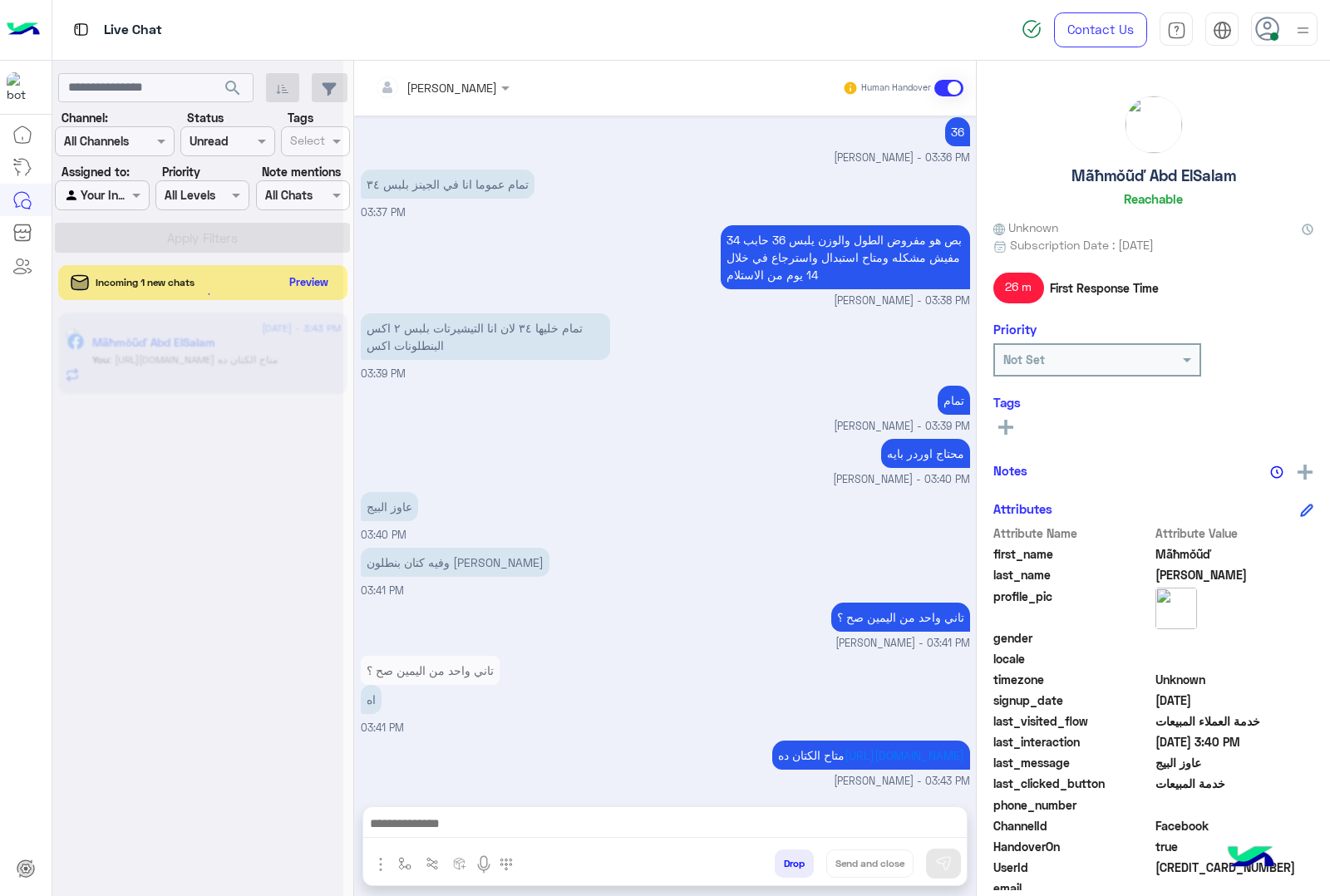
scroll to position [2175, 0]
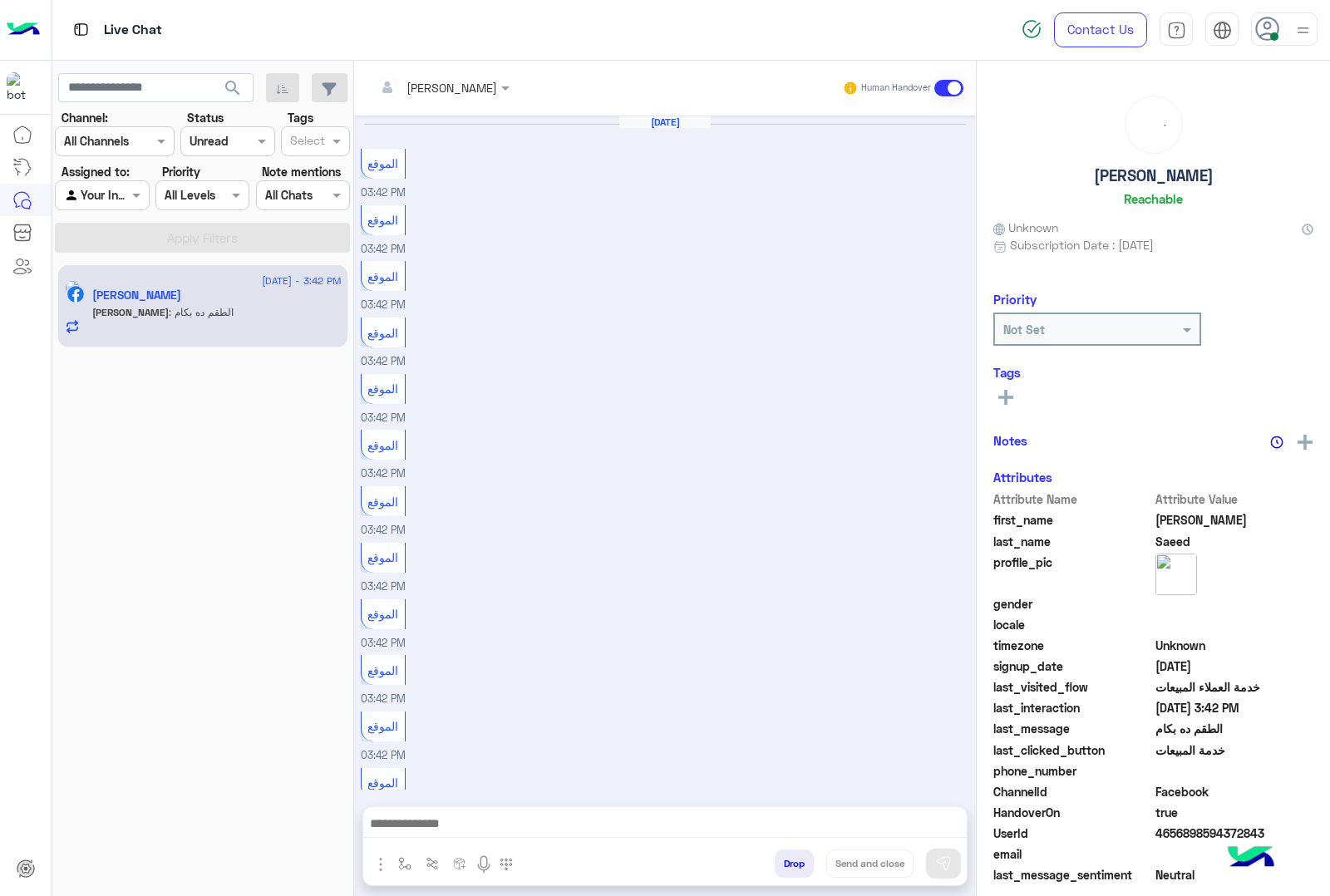
scroll to position [1205, 0]
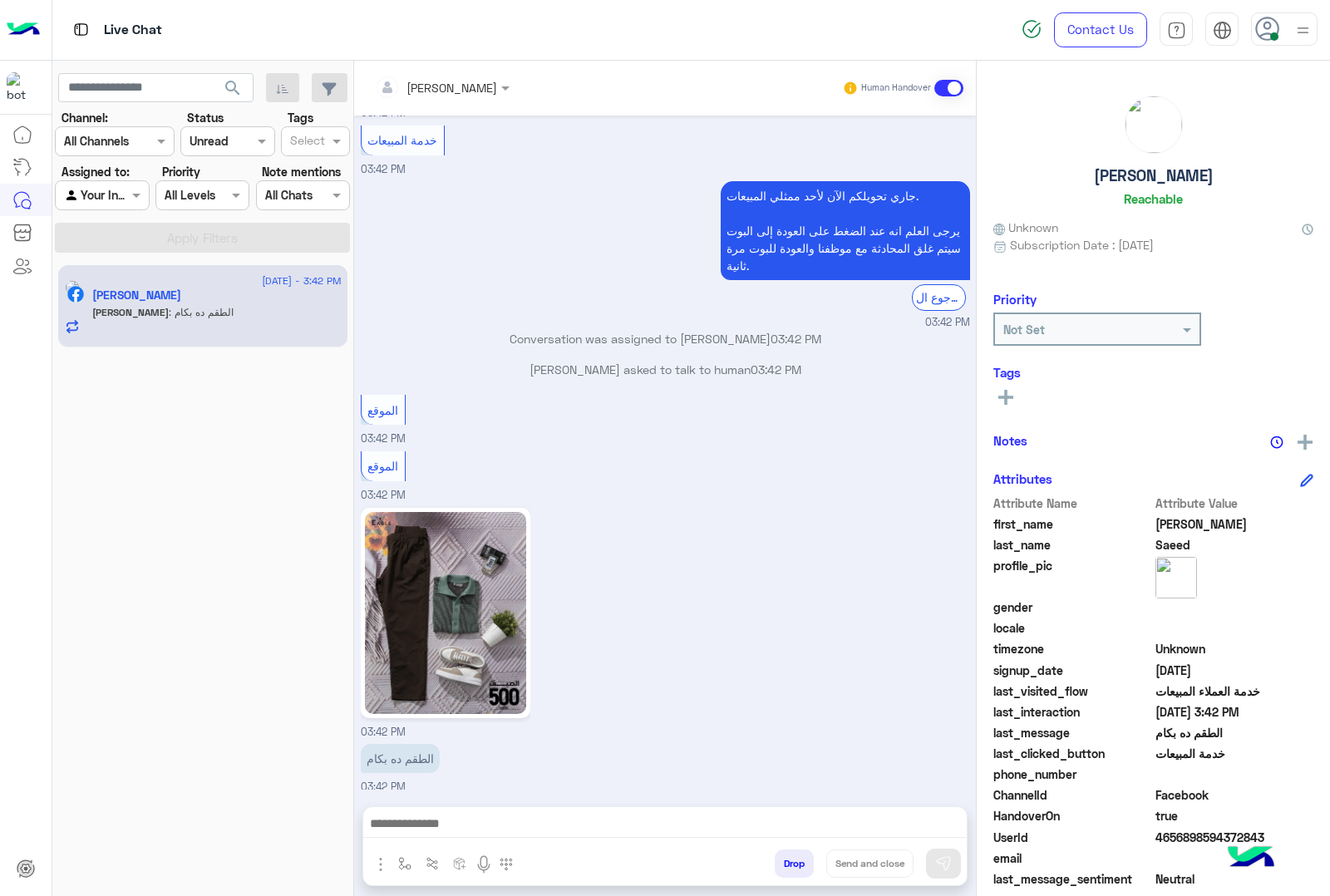
click at [481, 809] on div at bounding box center [665, 828] width 604 height 42
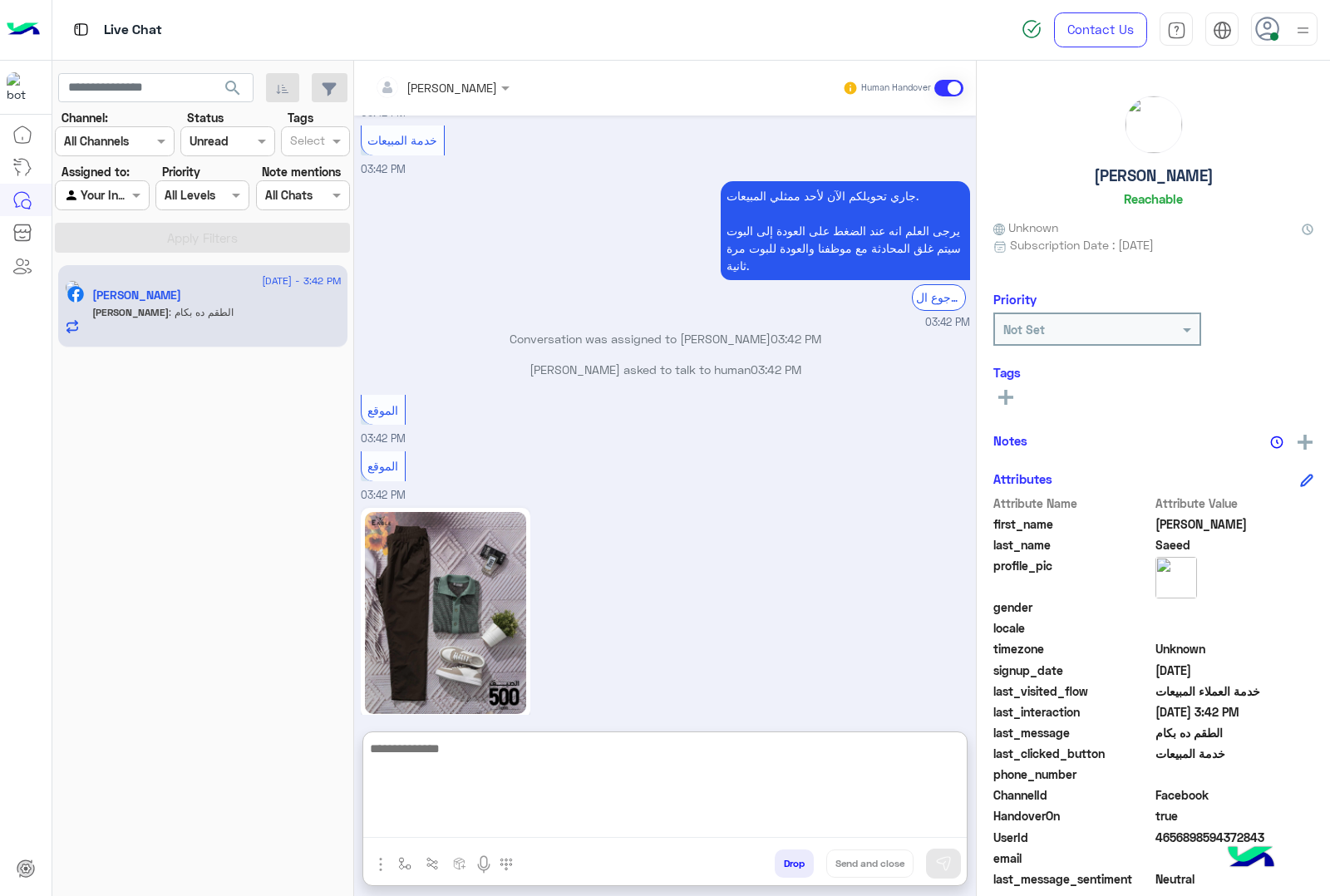
click at [467, 837] on textarea at bounding box center [665, 788] width 604 height 100
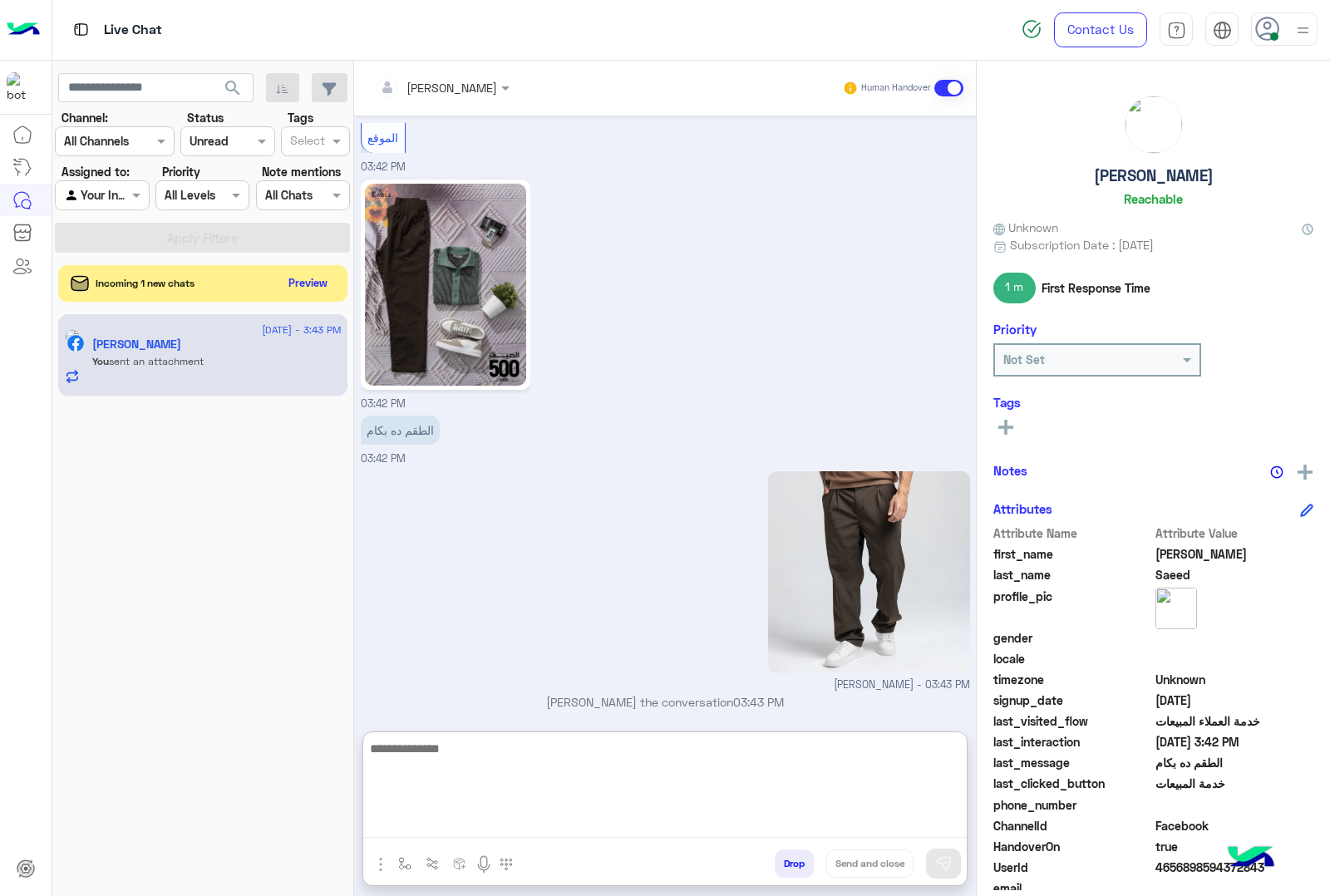
scroll to position [1535, 0]
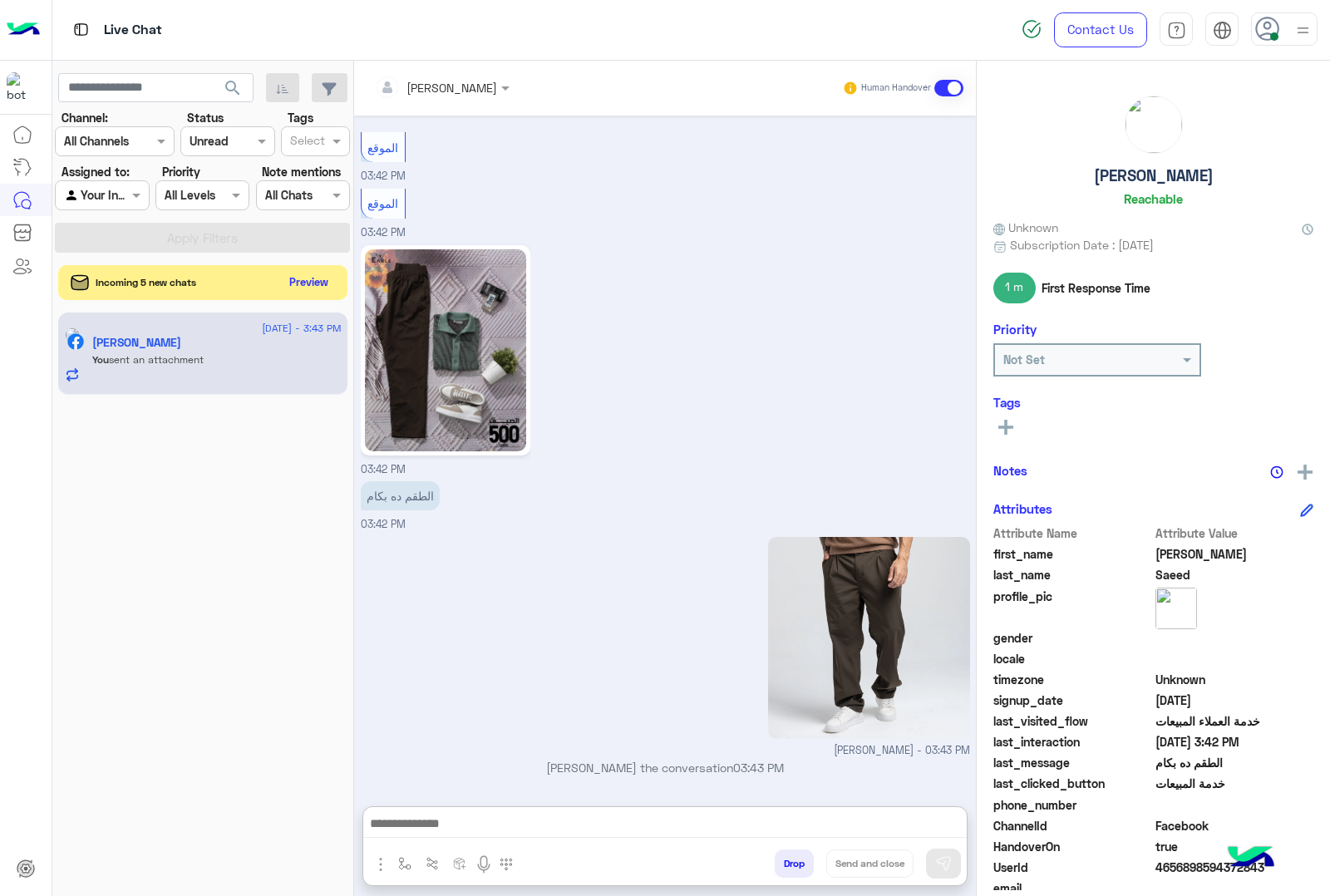
click at [303, 272] on button "Preview" at bounding box center [309, 282] width 52 height 23
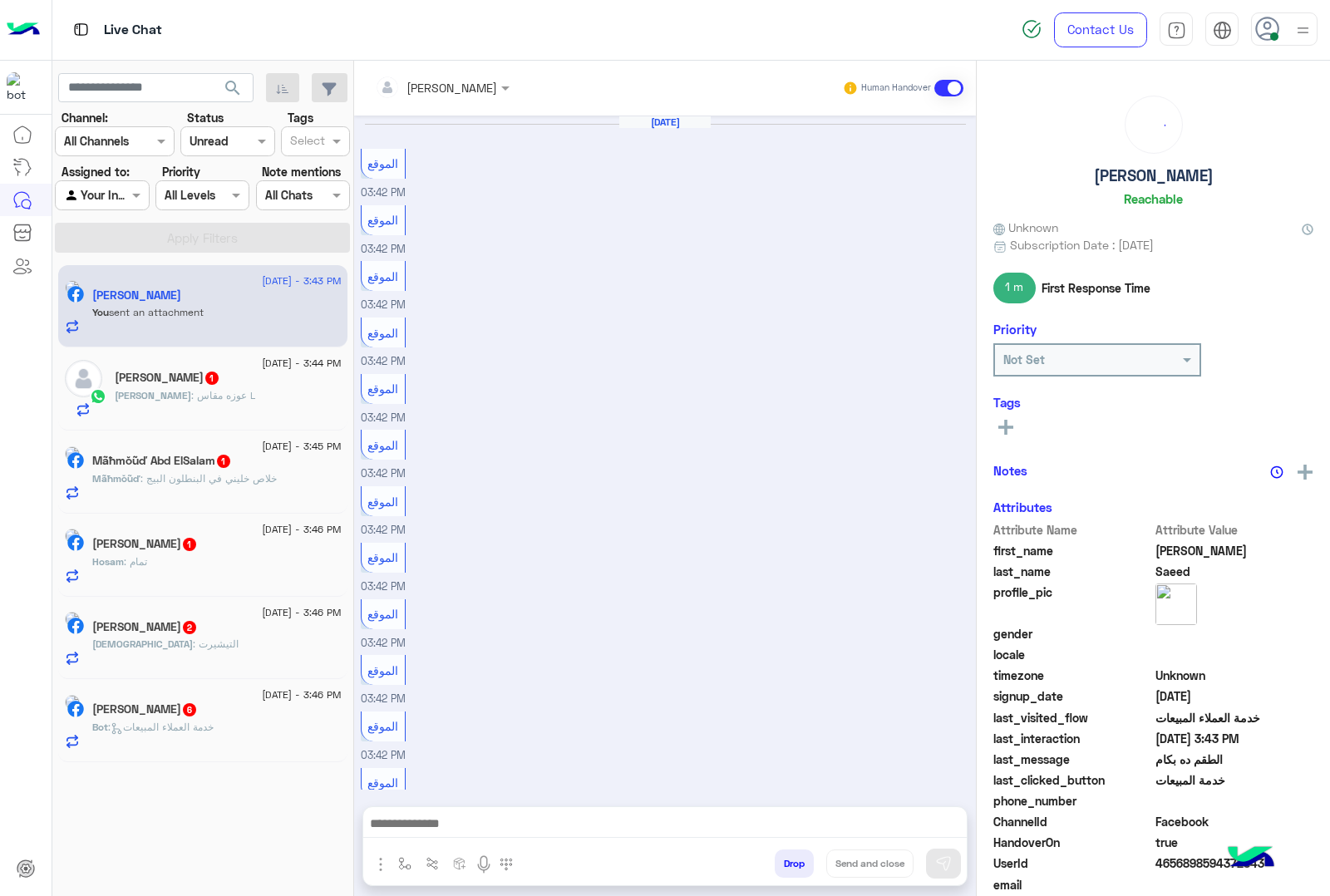
scroll to position [1405, 0]
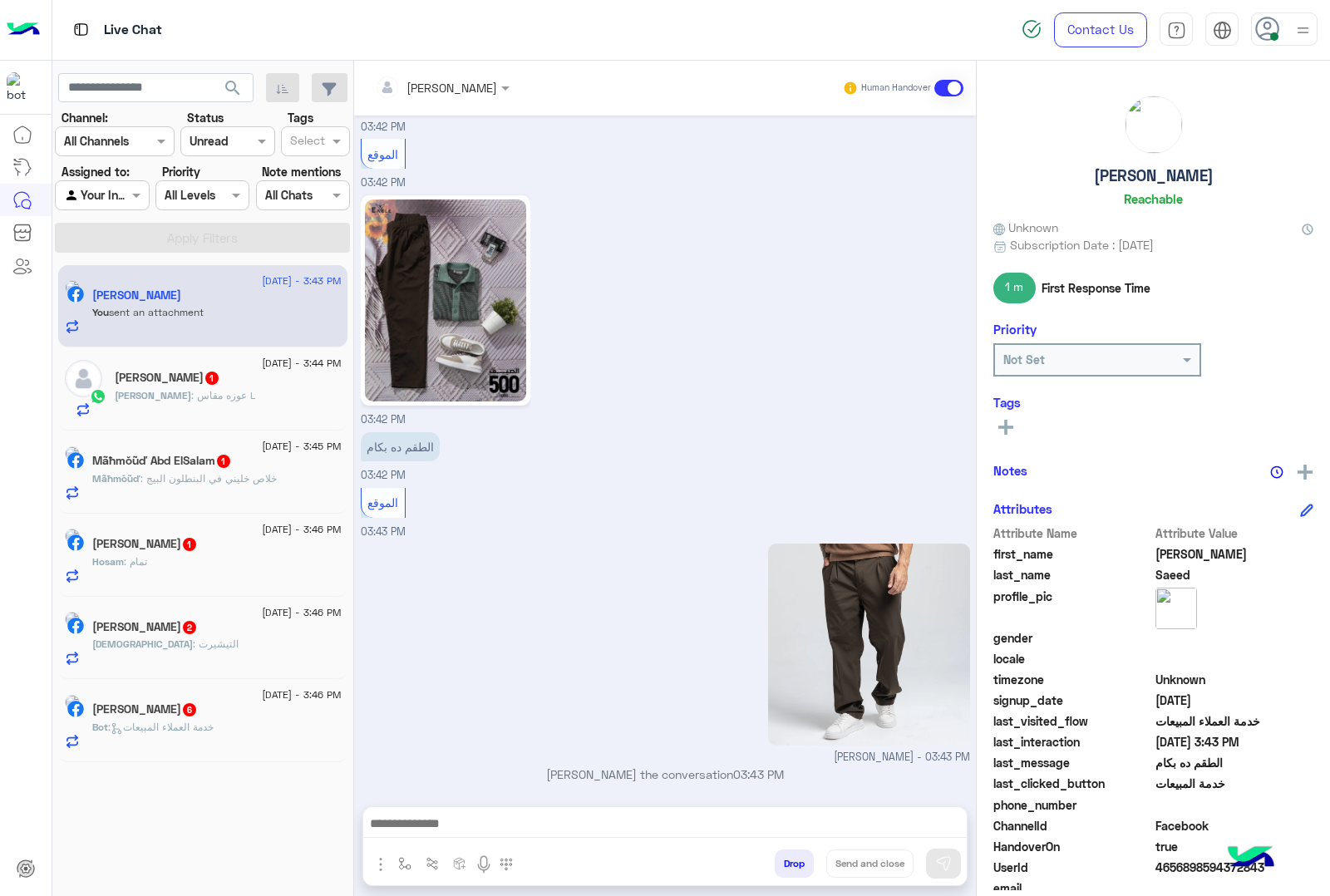
click at [202, 478] on span ": خلاص خليني في البنطلون البيج" at bounding box center [208, 478] width 136 height 12
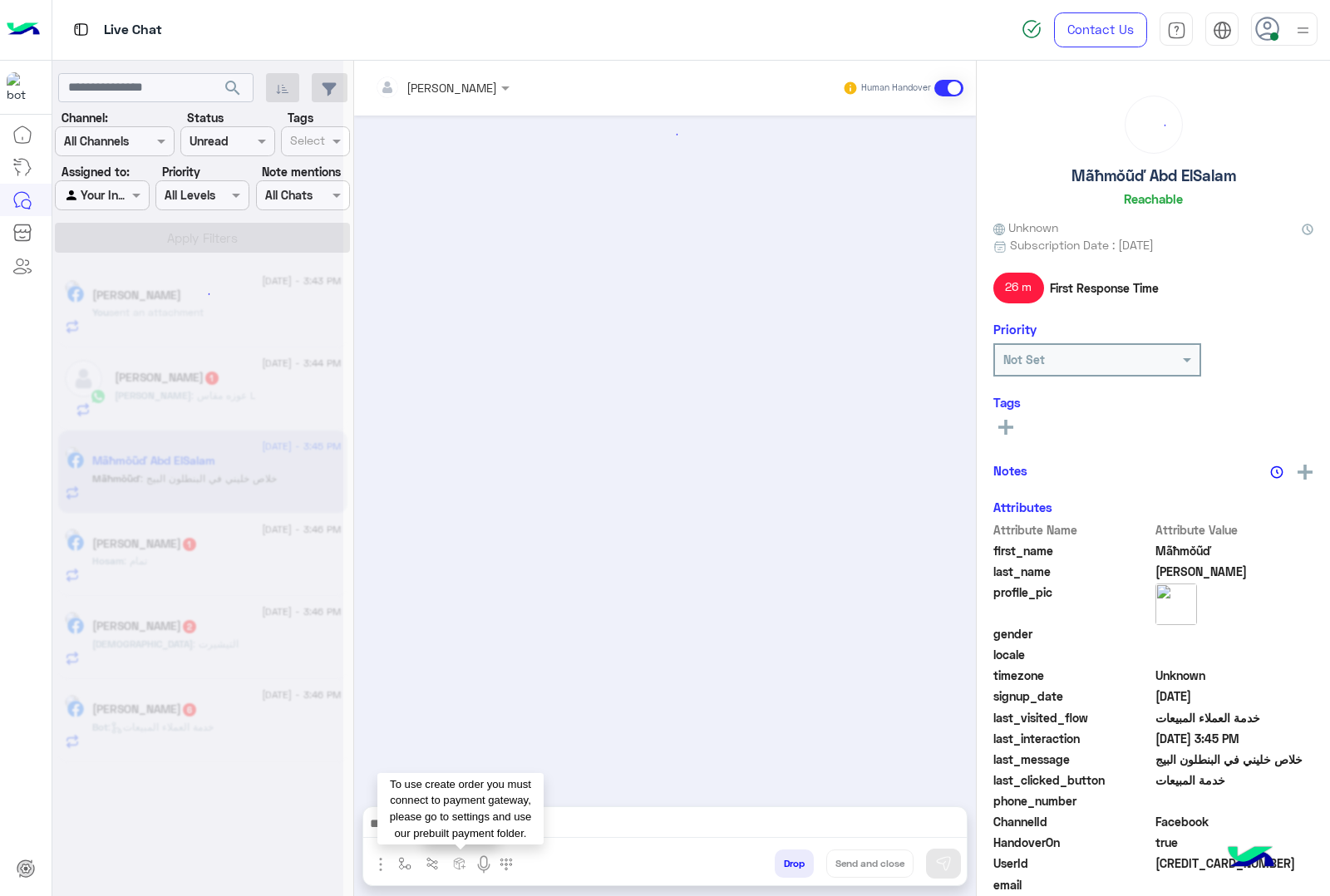
scroll to position [1805, 0]
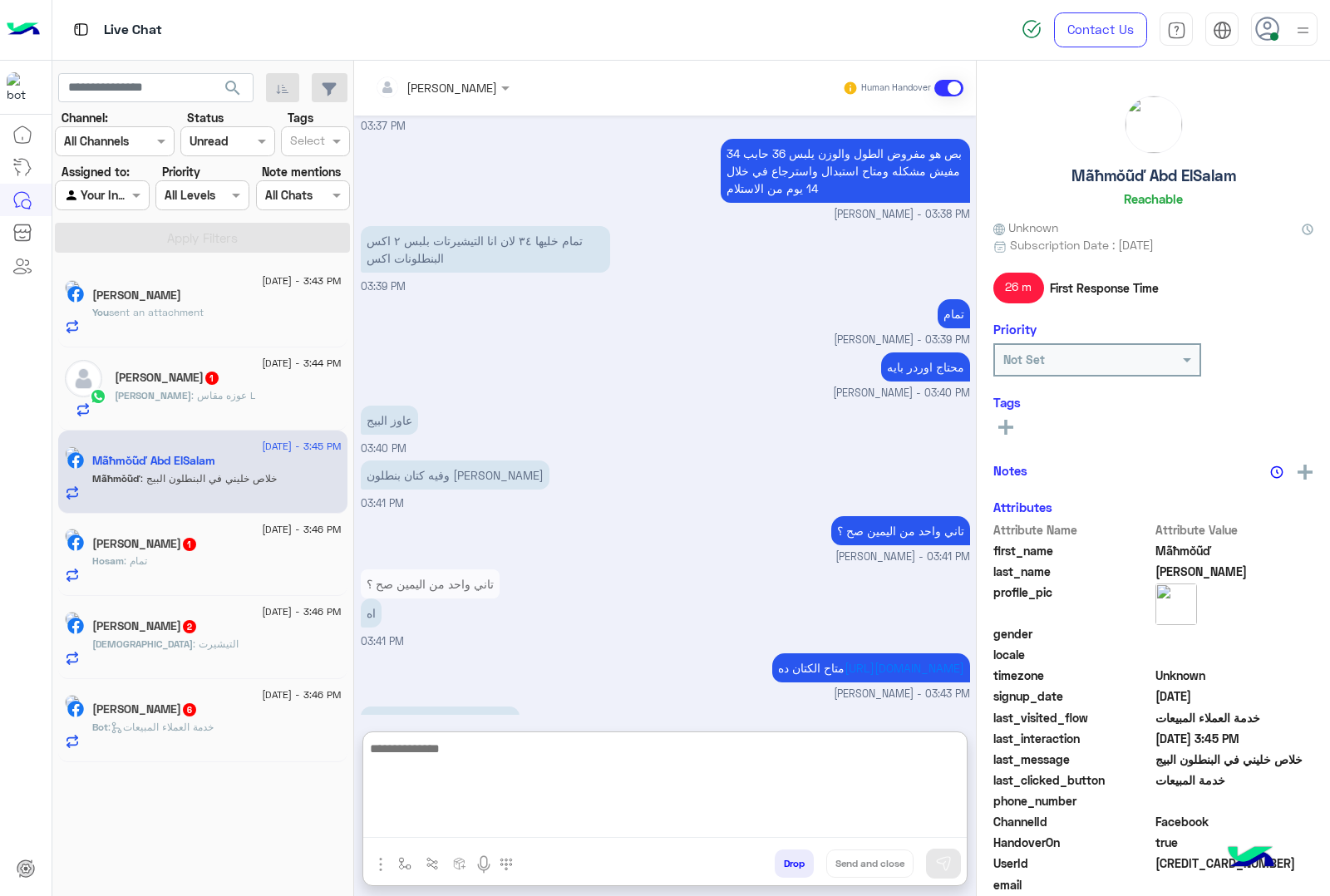
click at [501, 823] on textarea at bounding box center [665, 788] width 604 height 100
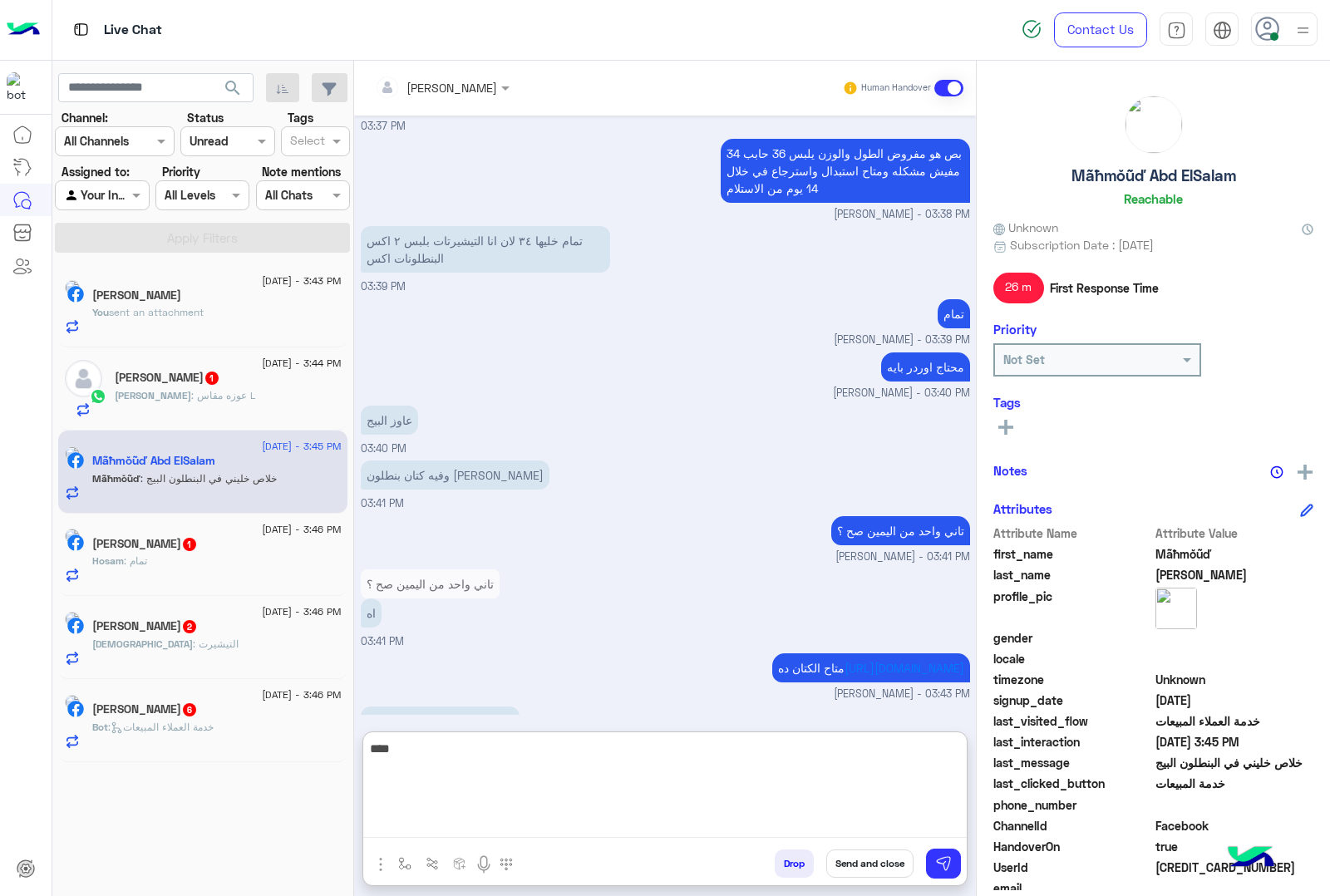
type textarea "****"
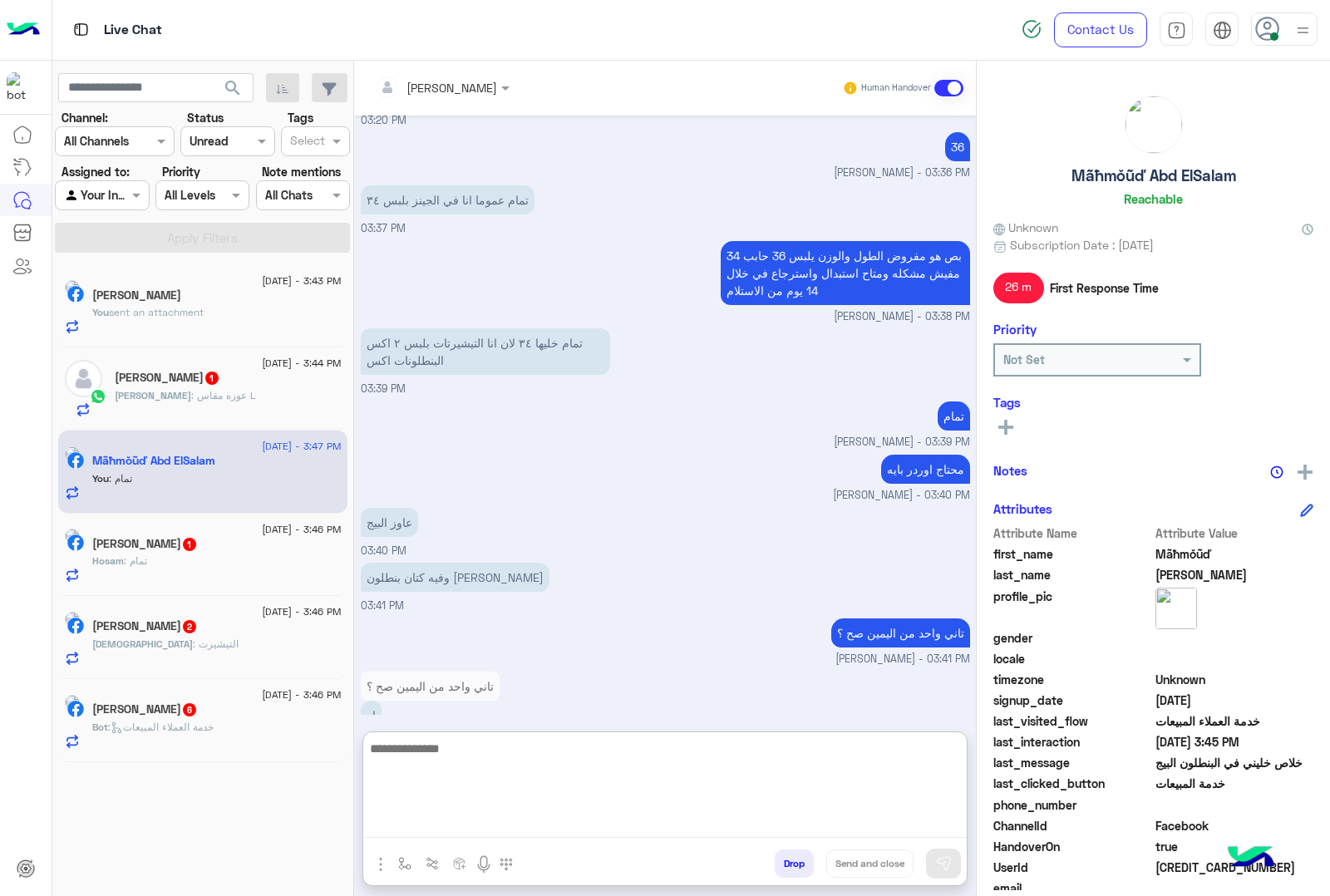
scroll to position [1931, 0]
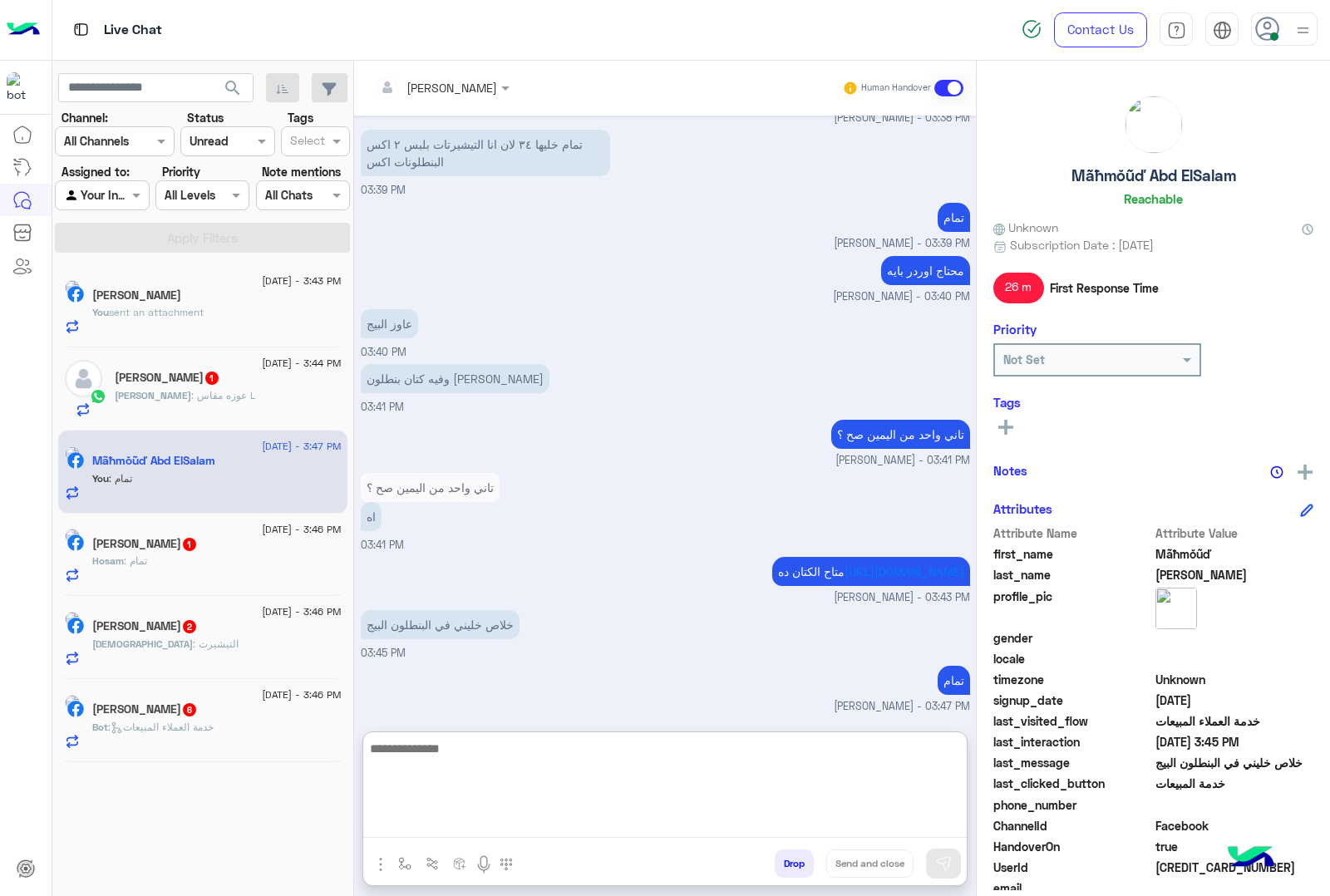
click at [438, 752] on textarea at bounding box center [665, 788] width 604 height 100
type textarea "**********"
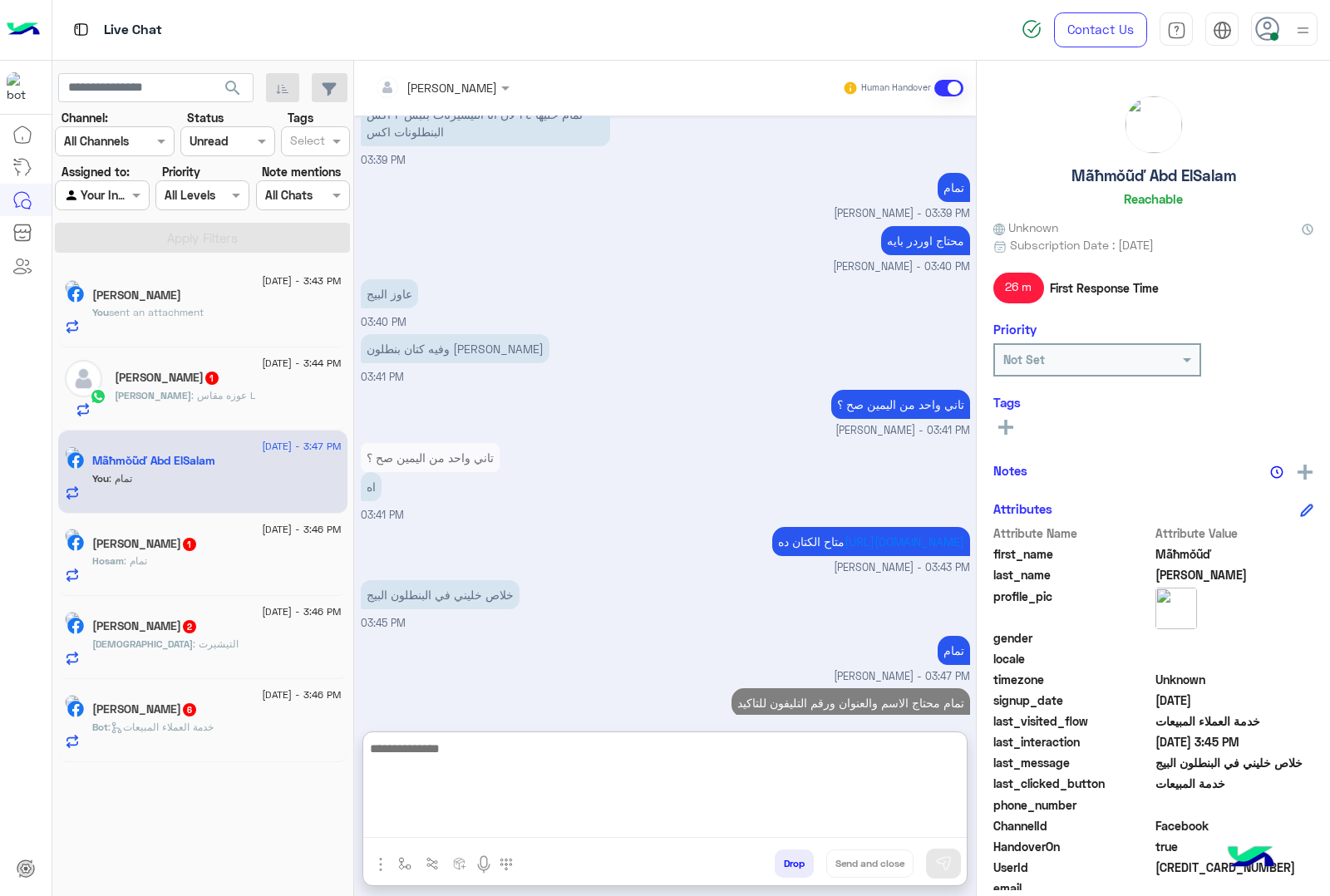
scroll to position [1985, 0]
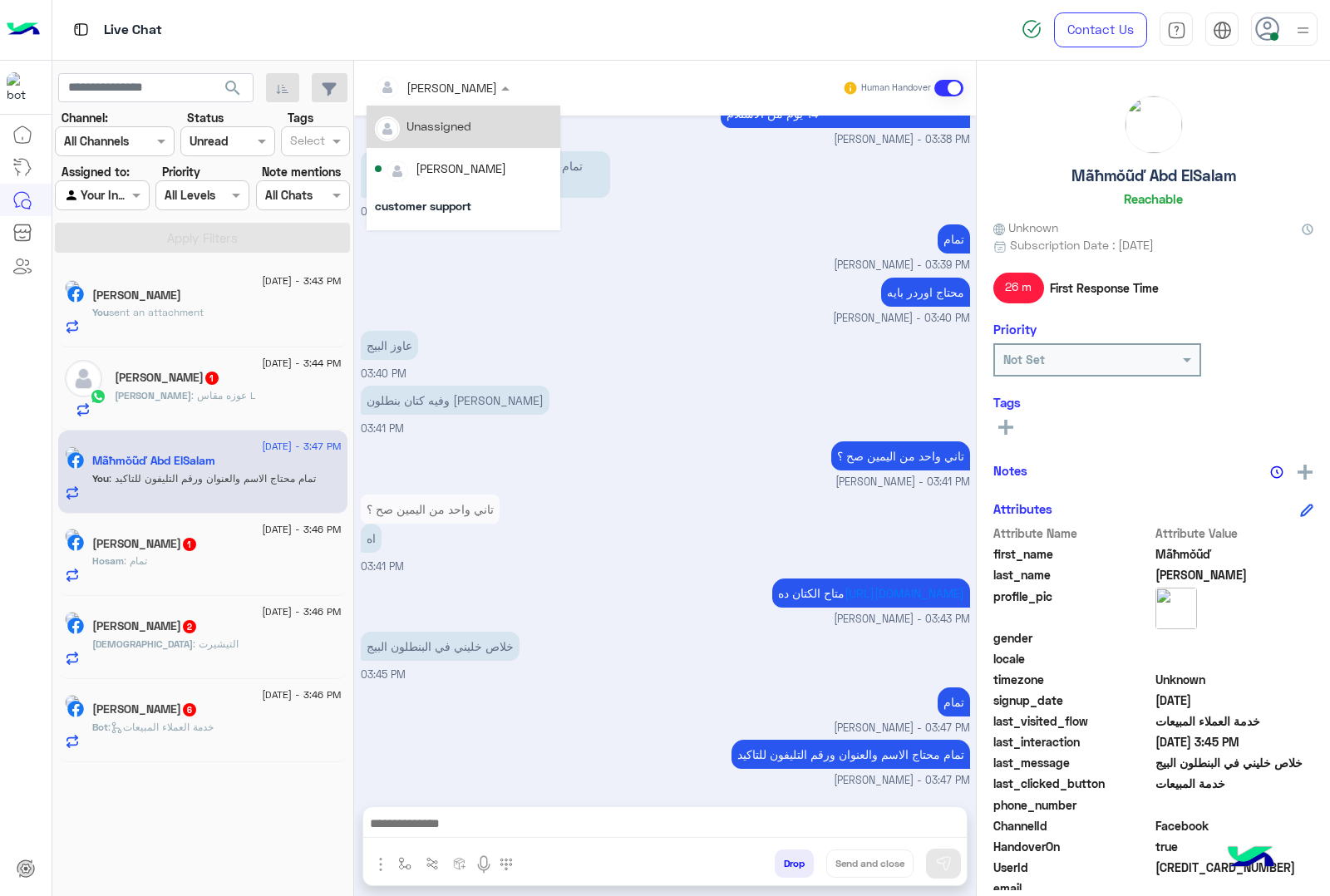
click at [512, 89] on span at bounding box center [507, 87] width 21 height 17
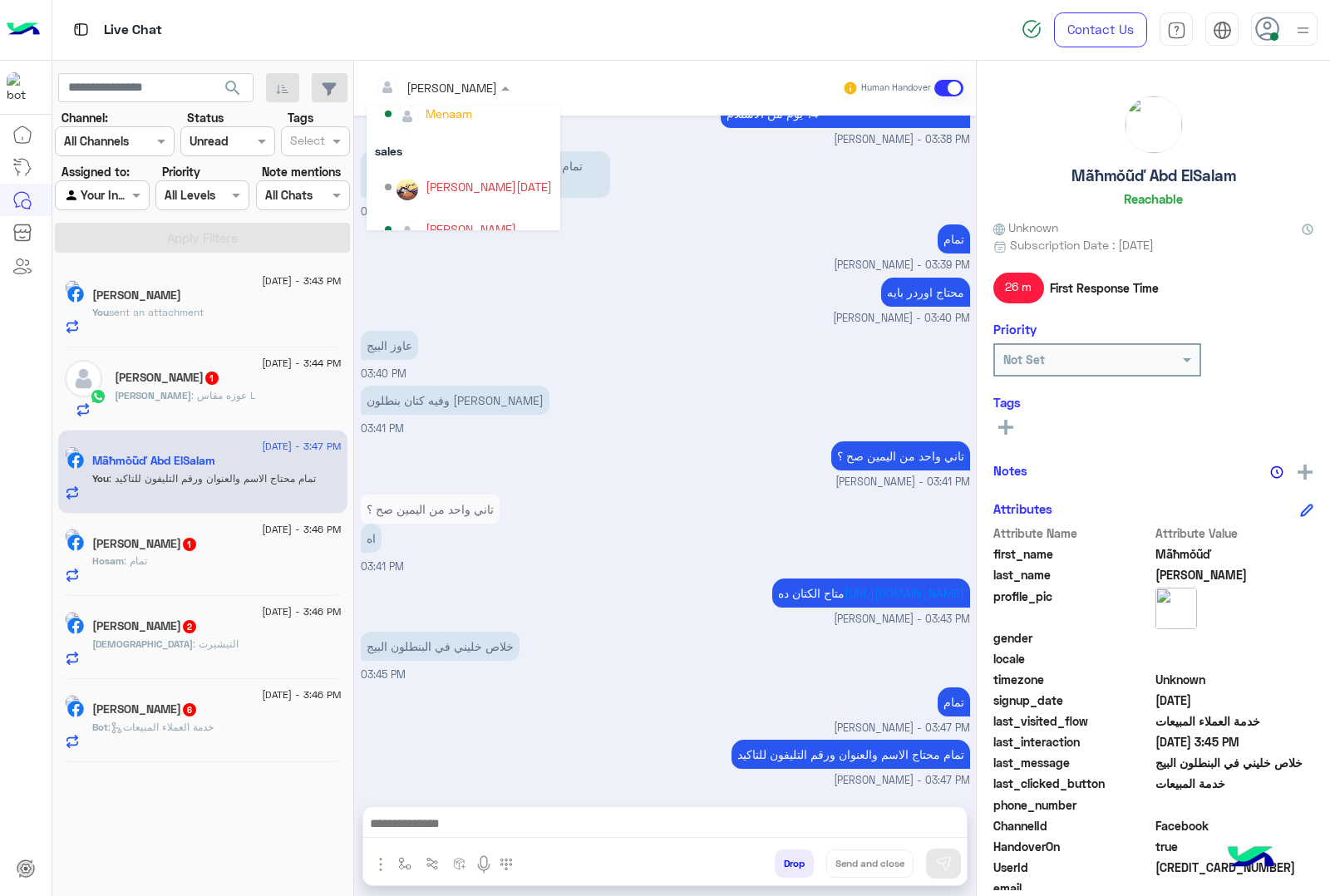
scroll to position [191, 0]
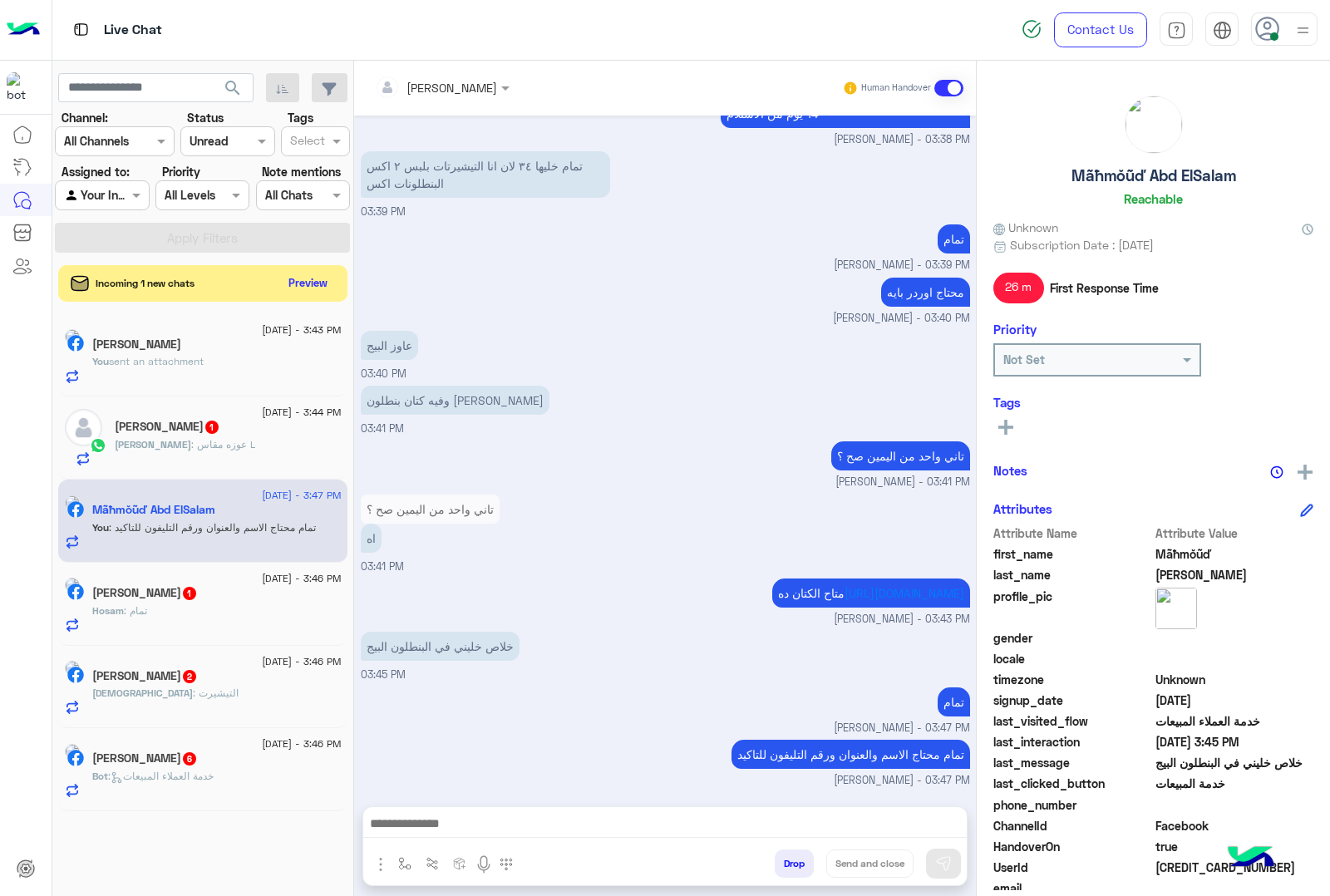
click at [668, 603] on div "متاح الكتان ده [URL][DOMAIN_NAME] [PERSON_NAME] - 03:43 PM" at bounding box center [666, 600] width 610 height 53
click at [187, 430] on div "[PERSON_NAME] 1" at bounding box center [229, 429] width 227 height 17
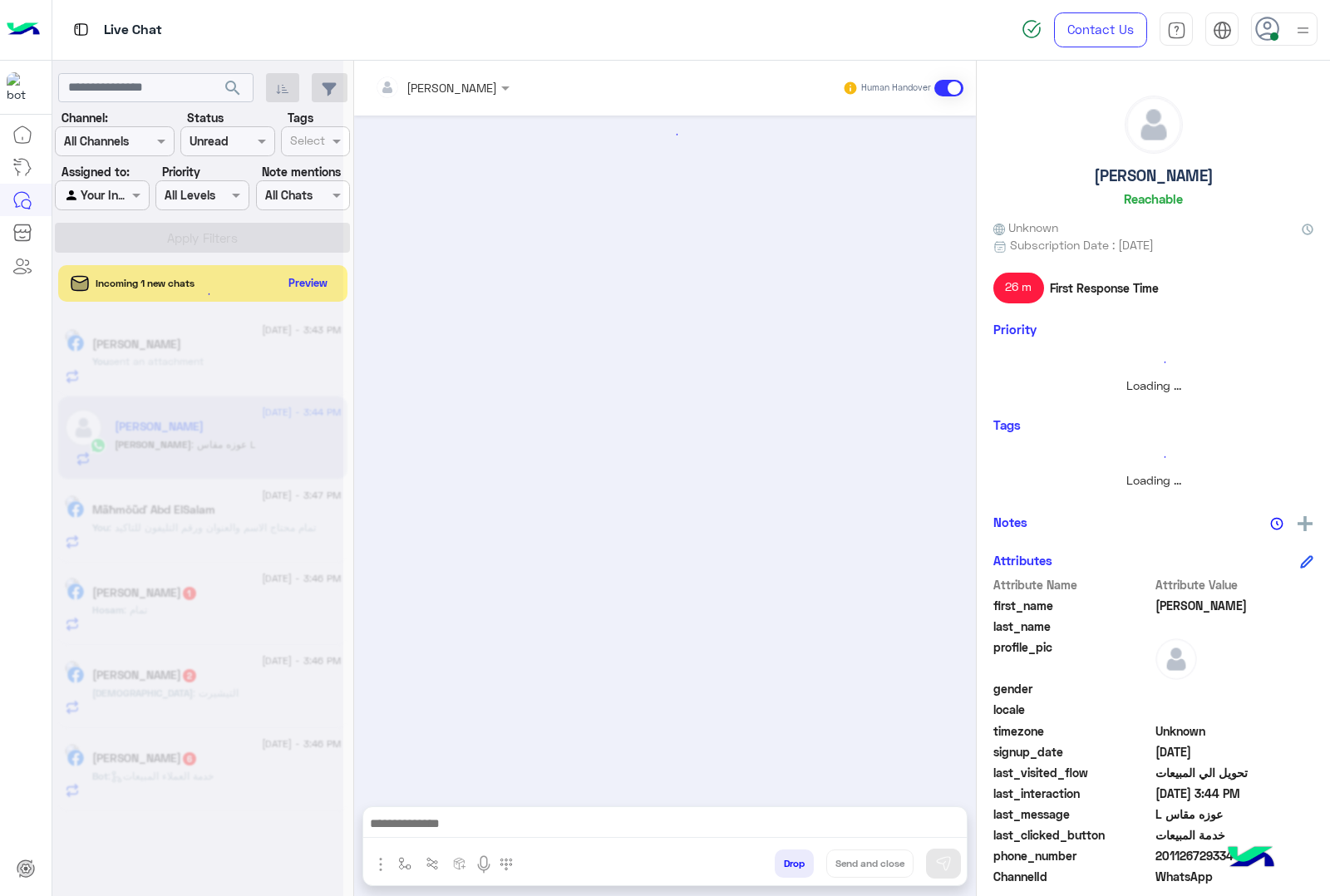
scroll to position [791, 0]
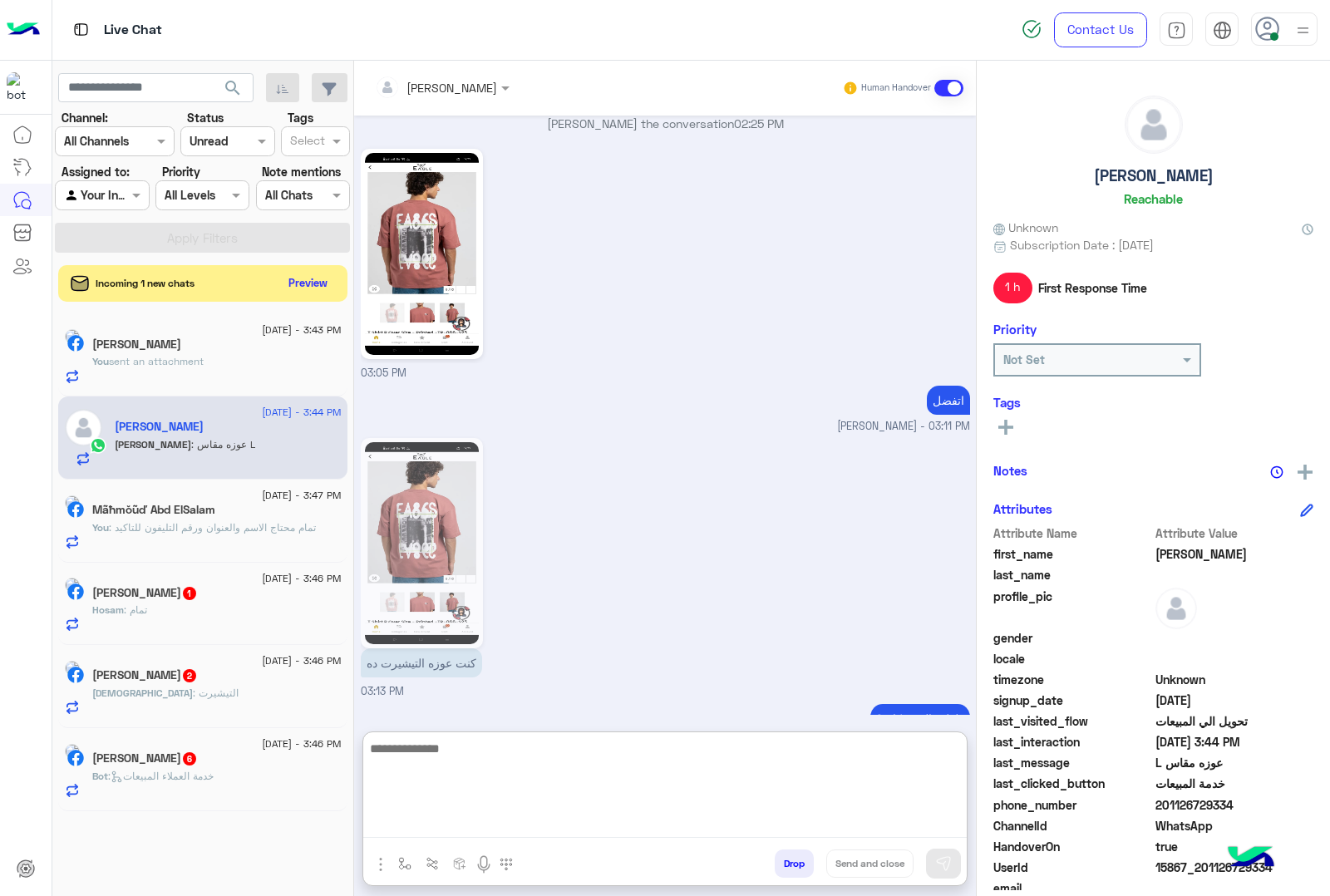
click at [423, 815] on textarea at bounding box center [665, 788] width 604 height 100
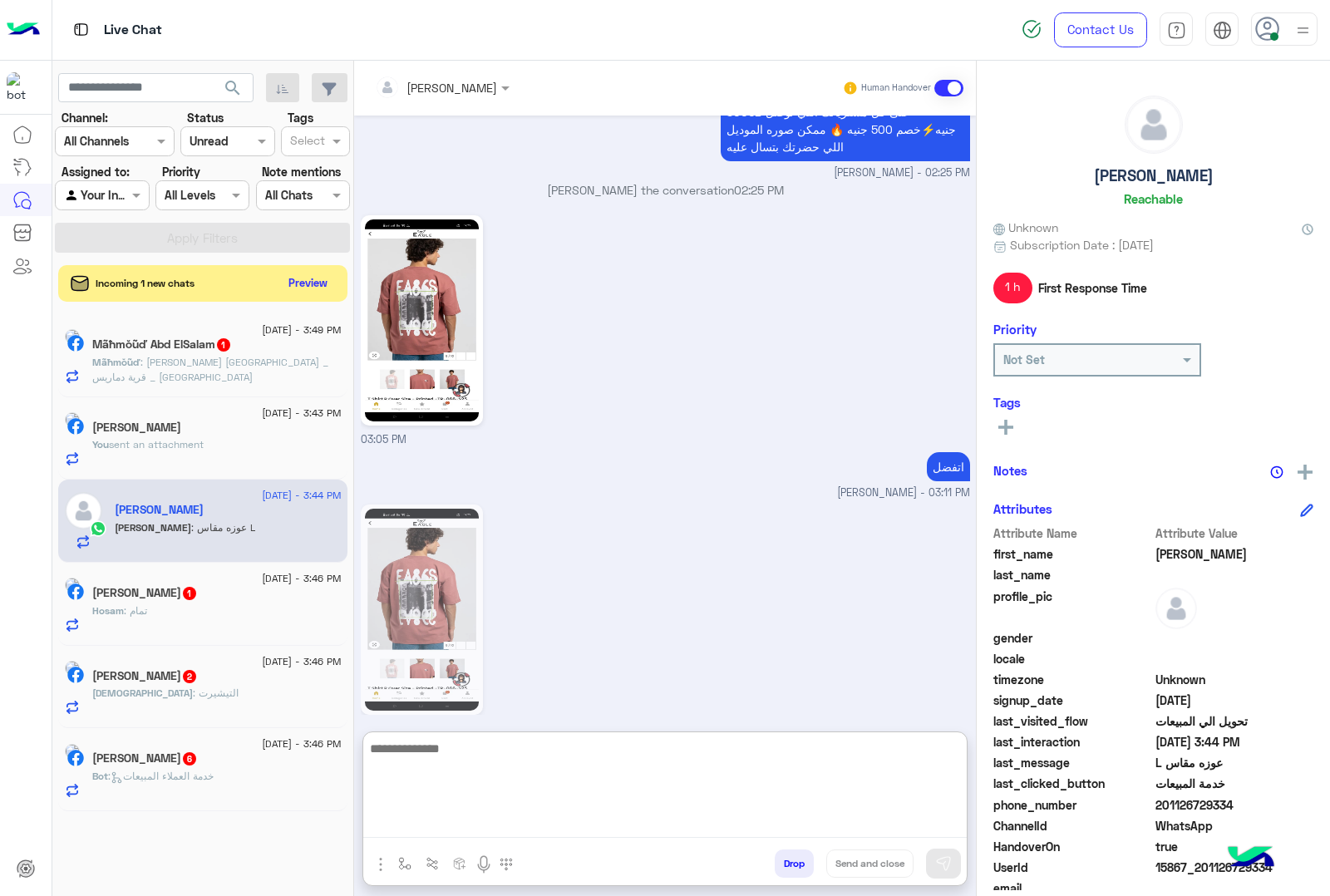
scroll to position [867, 0]
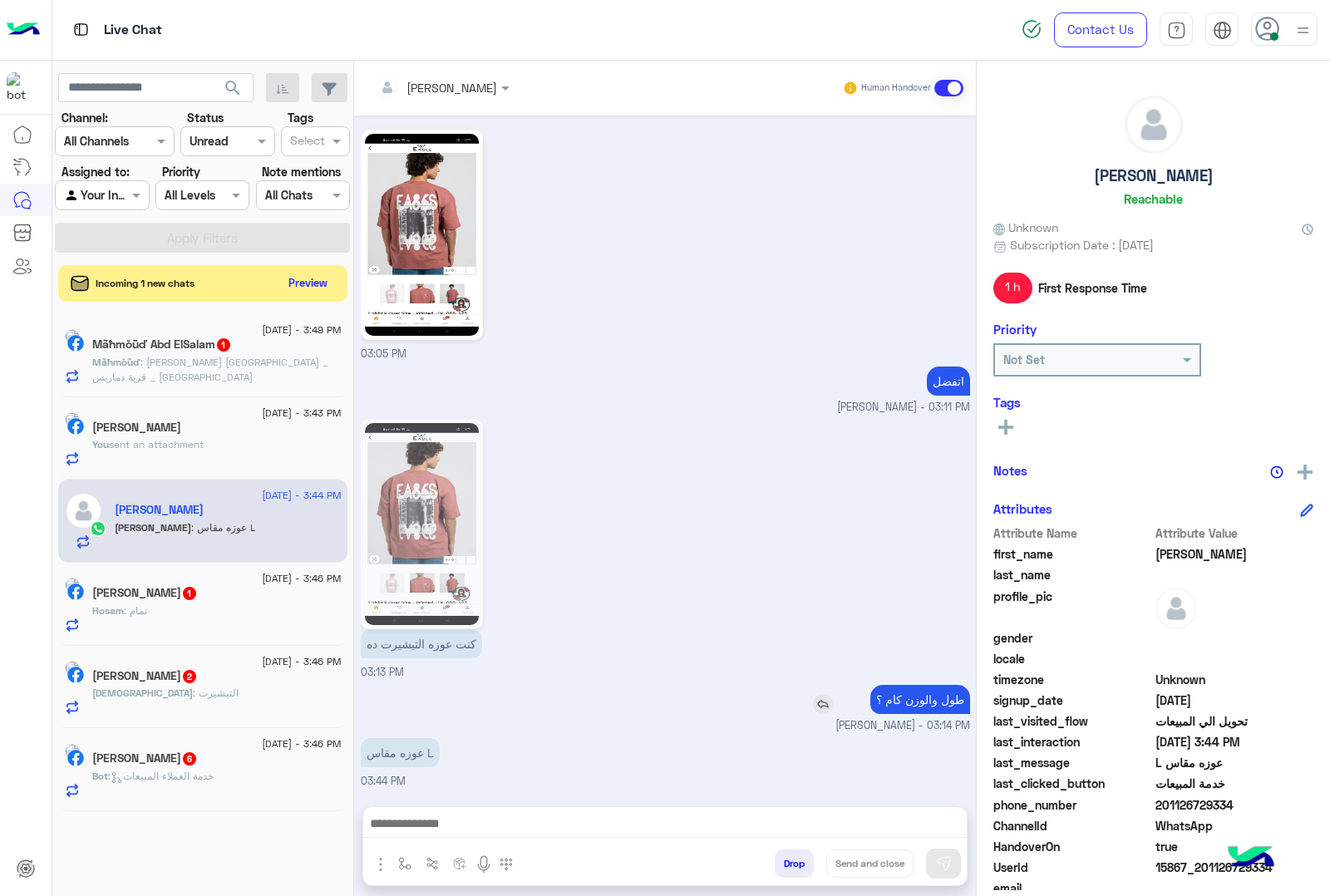
click at [812, 626] on div "[DATE] كنت عوزه اطلب تيشيرت 01:09 PM عميلنا [PERSON_NAME] اهلا بيك في [GEOGRAPH…" at bounding box center [665, 452] width 622 height 674
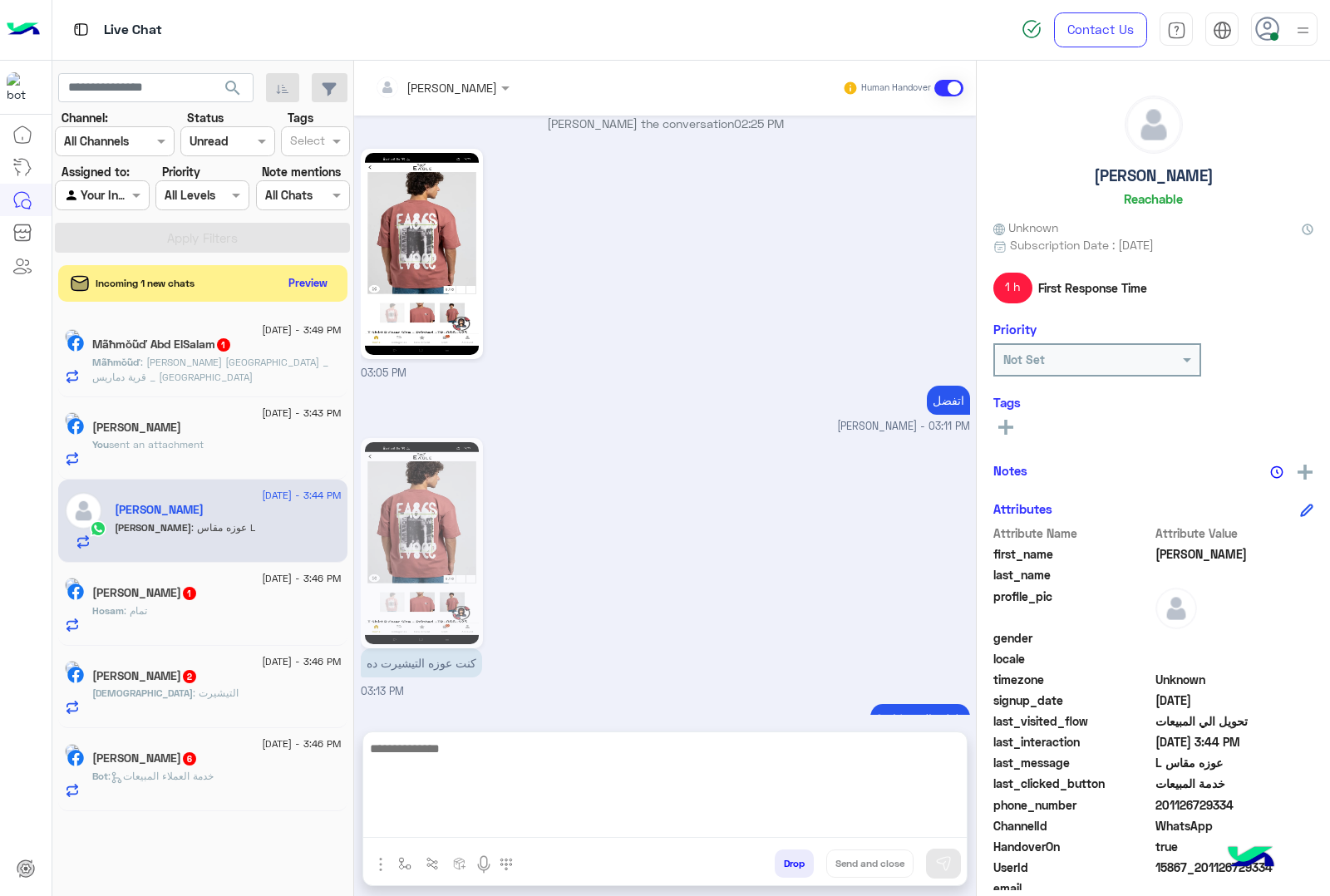
click at [425, 825] on textarea at bounding box center [665, 788] width 604 height 100
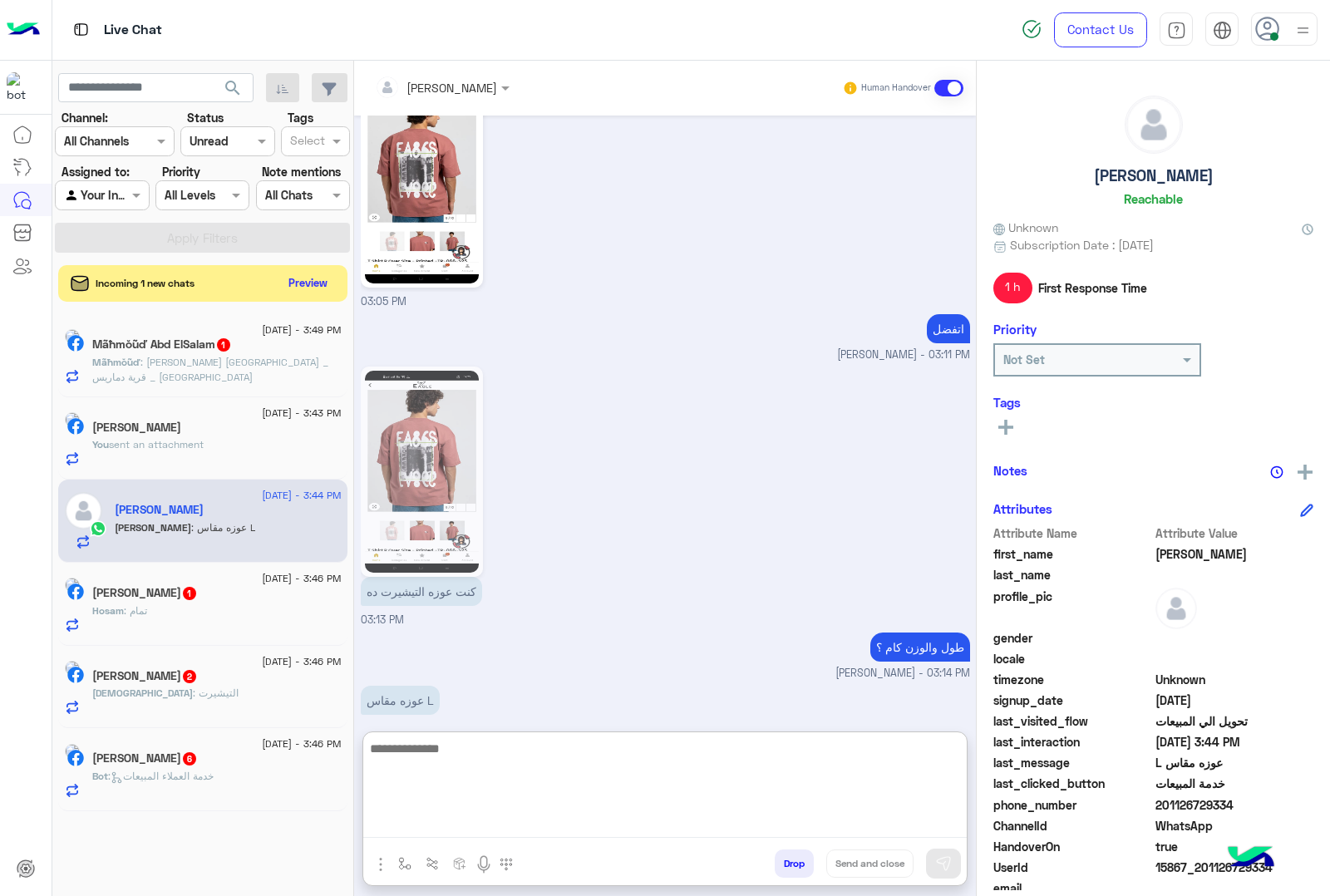
scroll to position [867, 0]
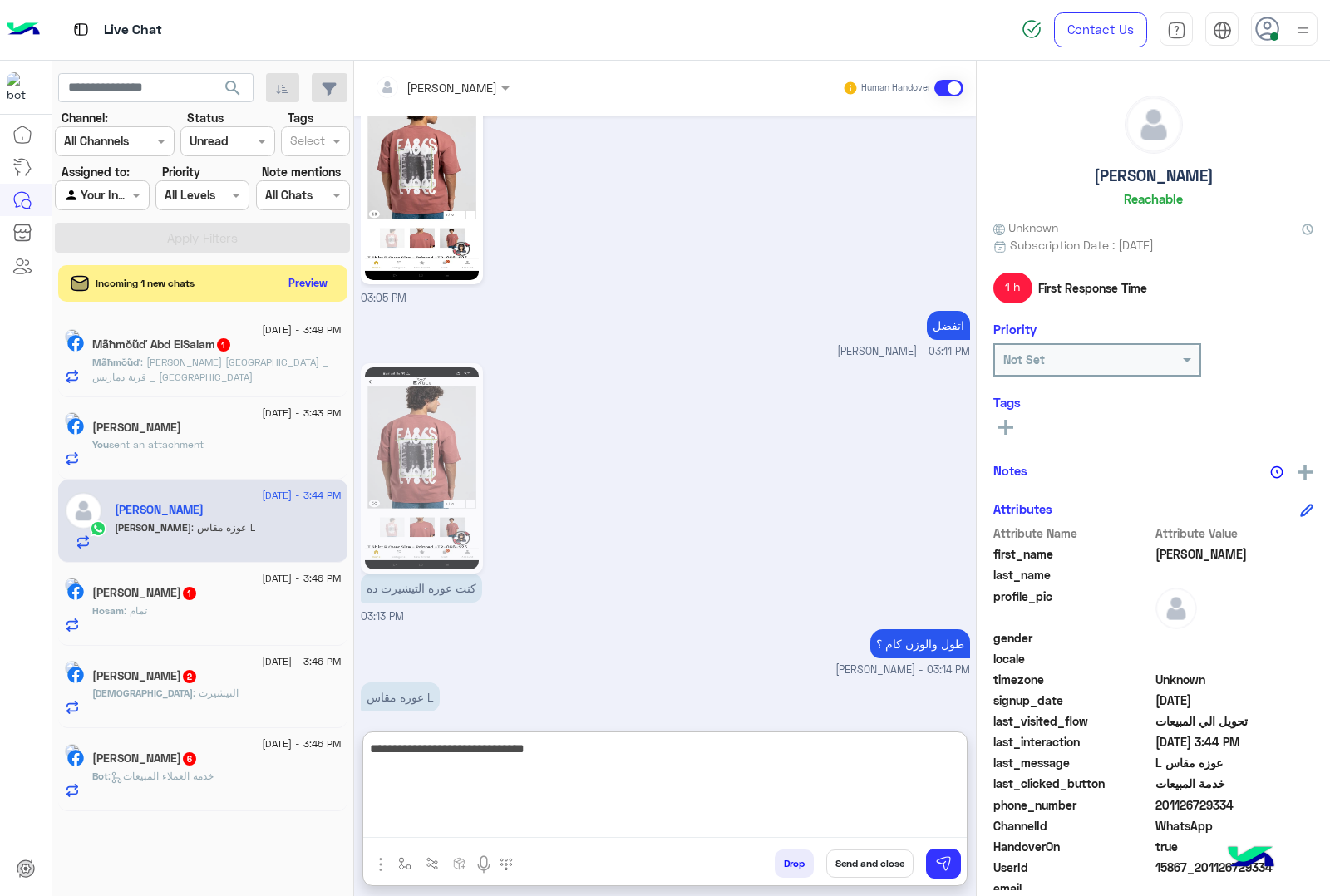
type textarea "**********"
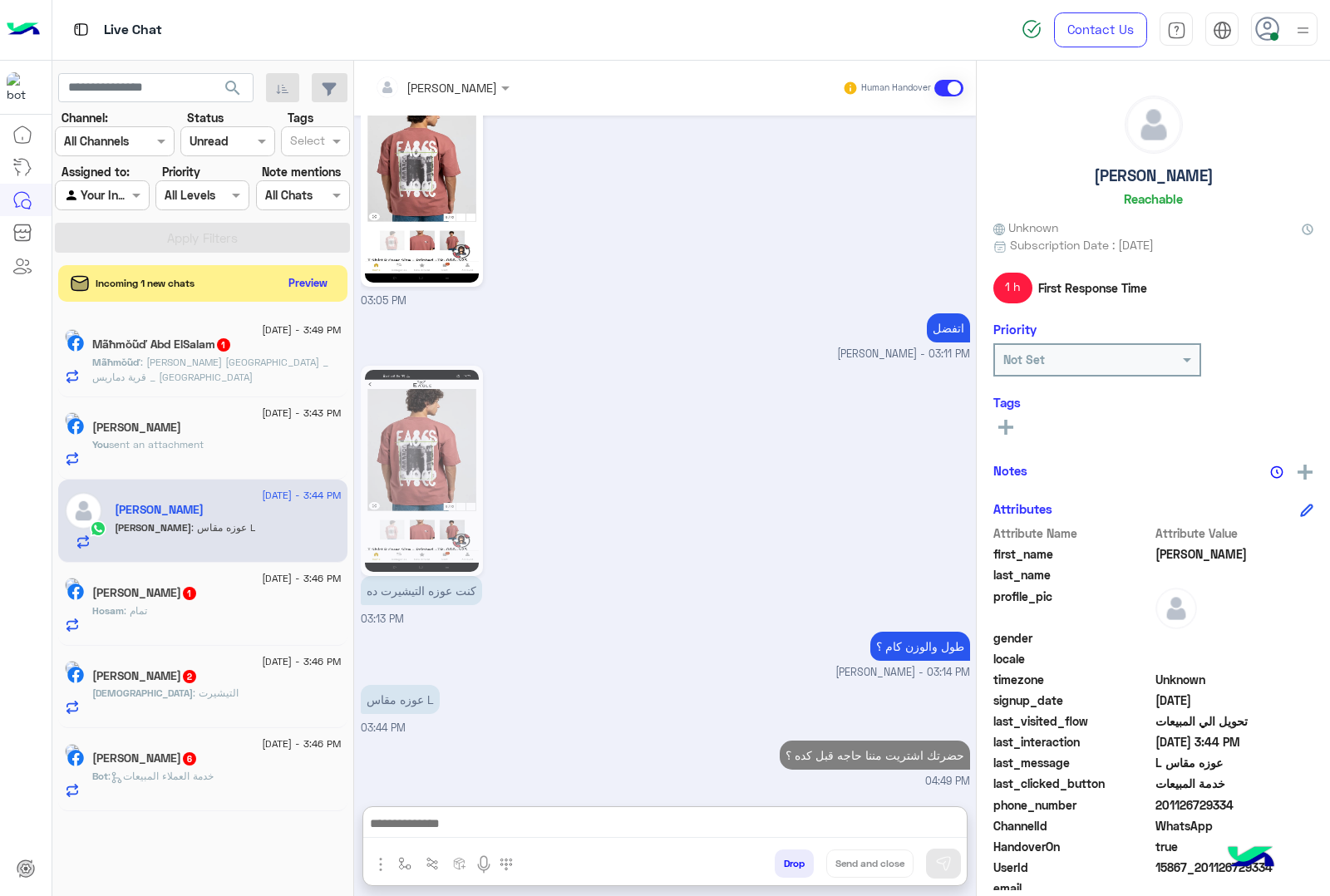
click at [184, 358] on span ": [PERSON_NAME] [GEOGRAPHIC_DATA] _ قرية دماريس _ [GEOGRAPHIC_DATA]" at bounding box center [210, 370] width 236 height 28
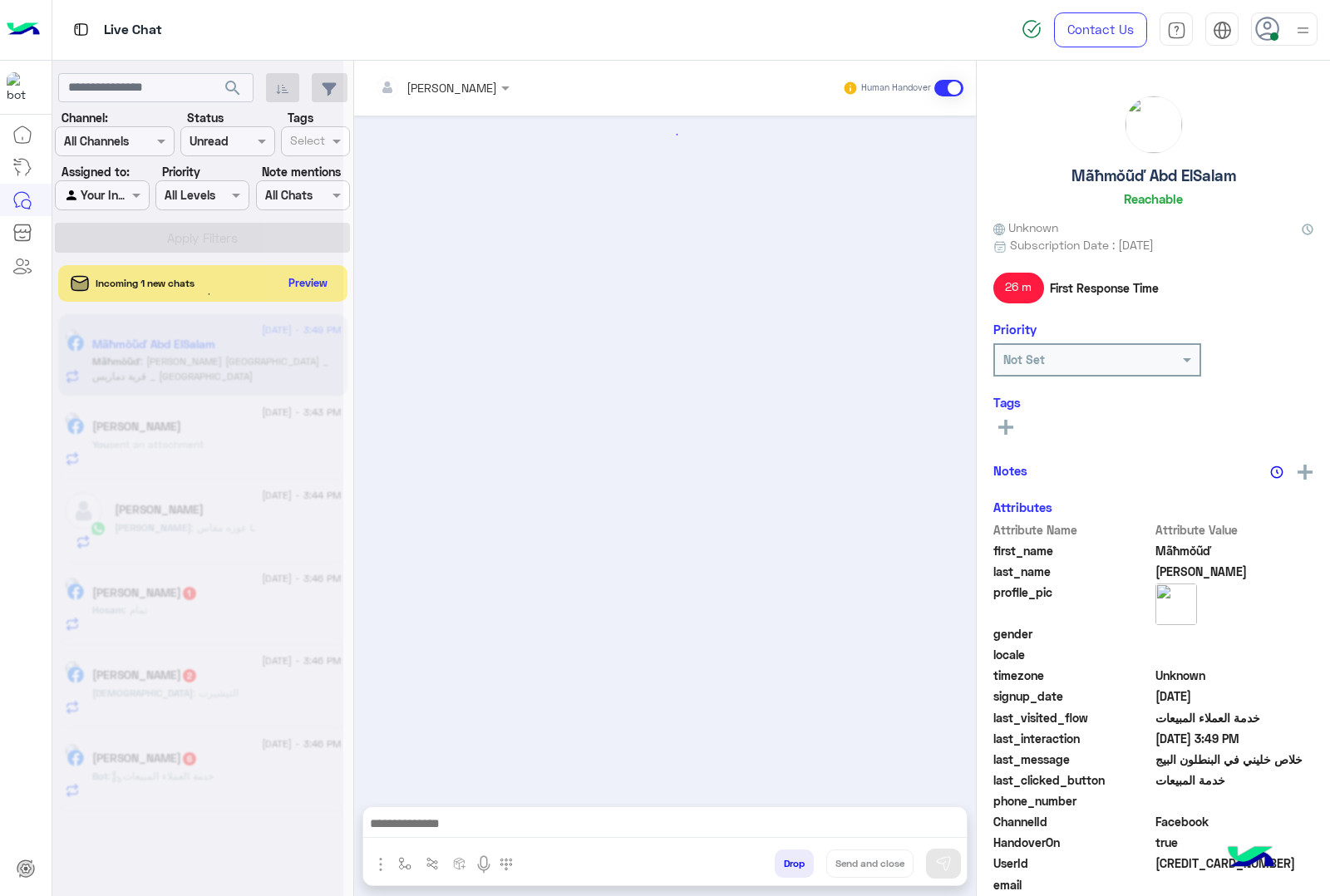
scroll to position [1547, 0]
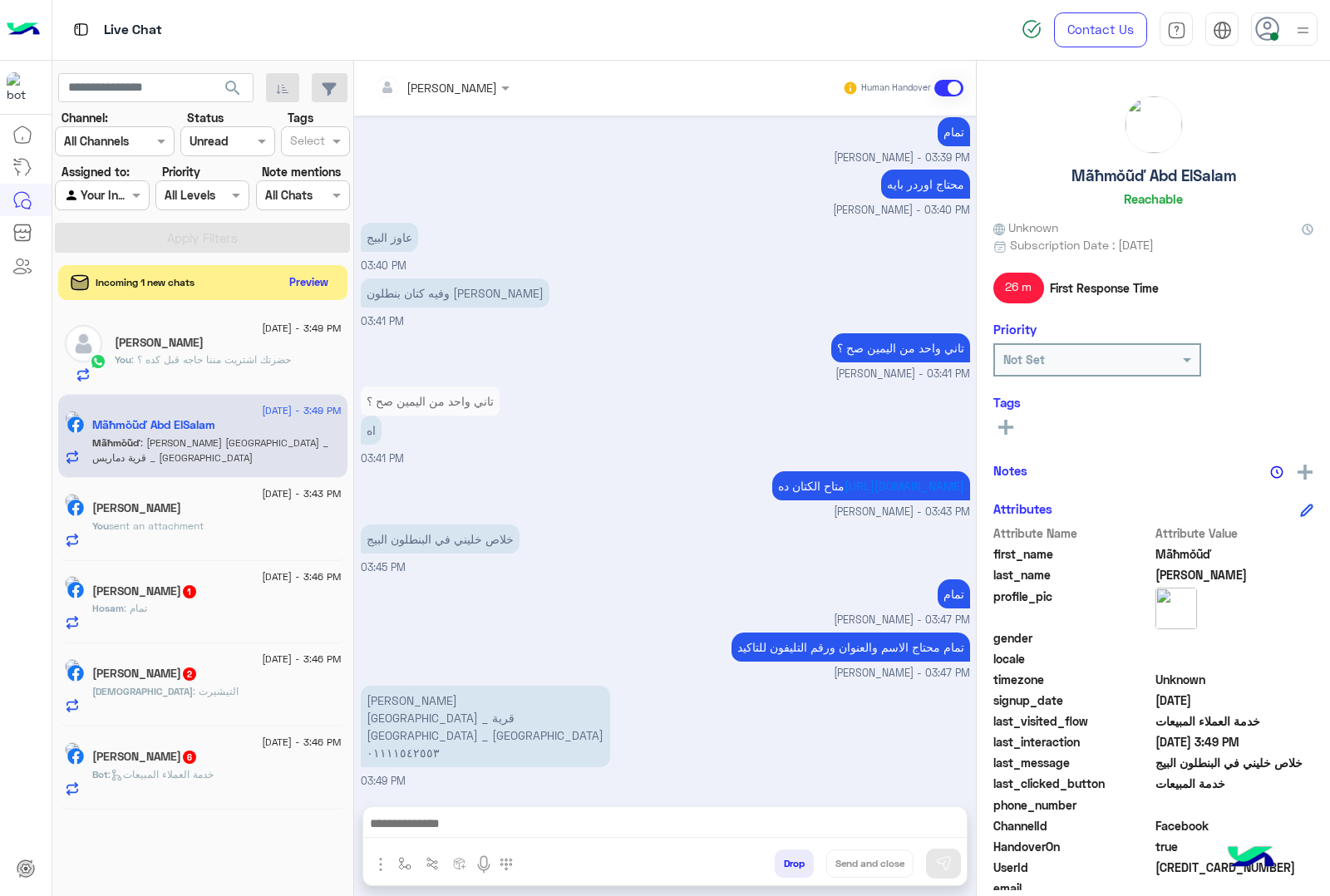
click at [325, 287] on button "Preview" at bounding box center [309, 282] width 52 height 23
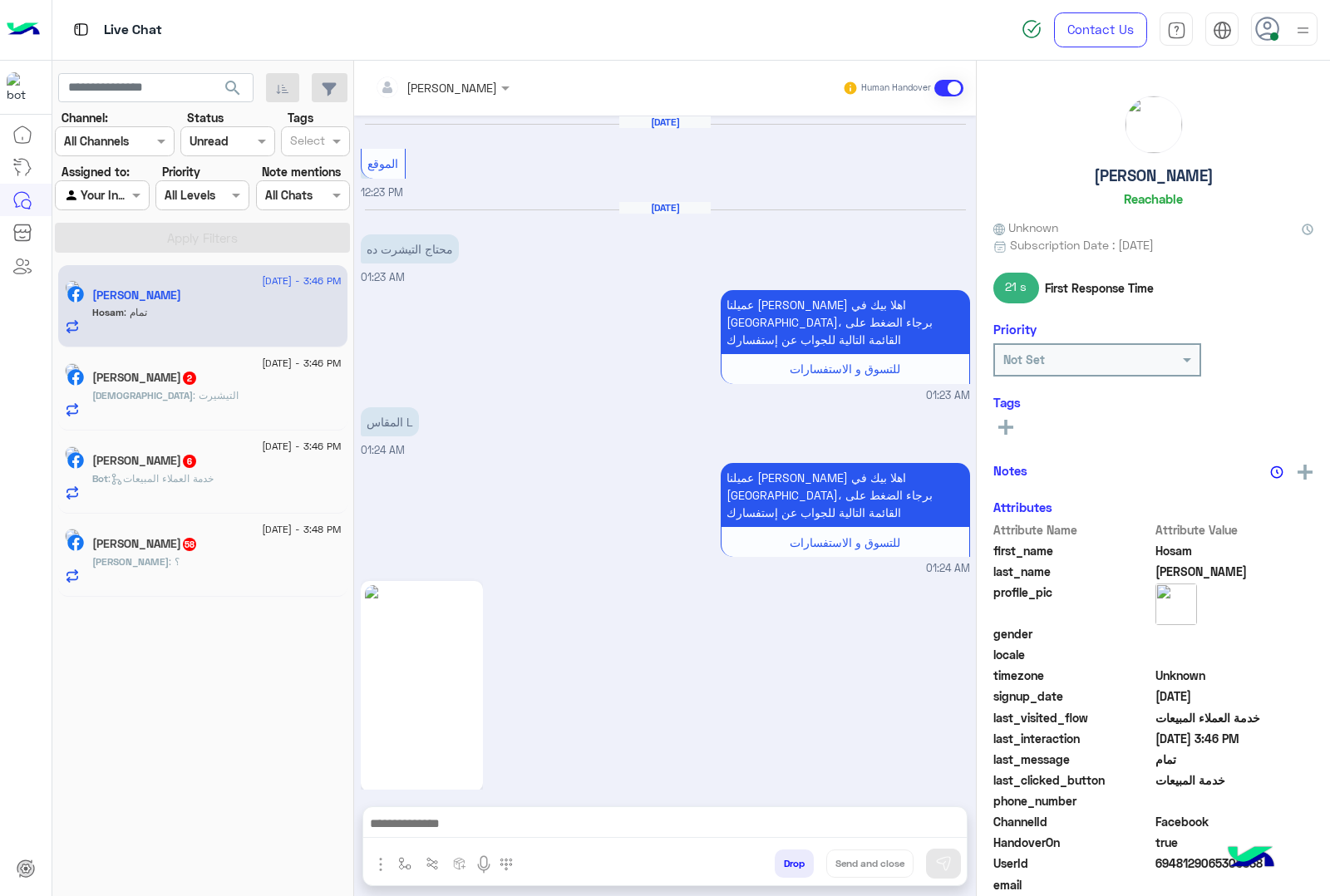
scroll to position [2488, 0]
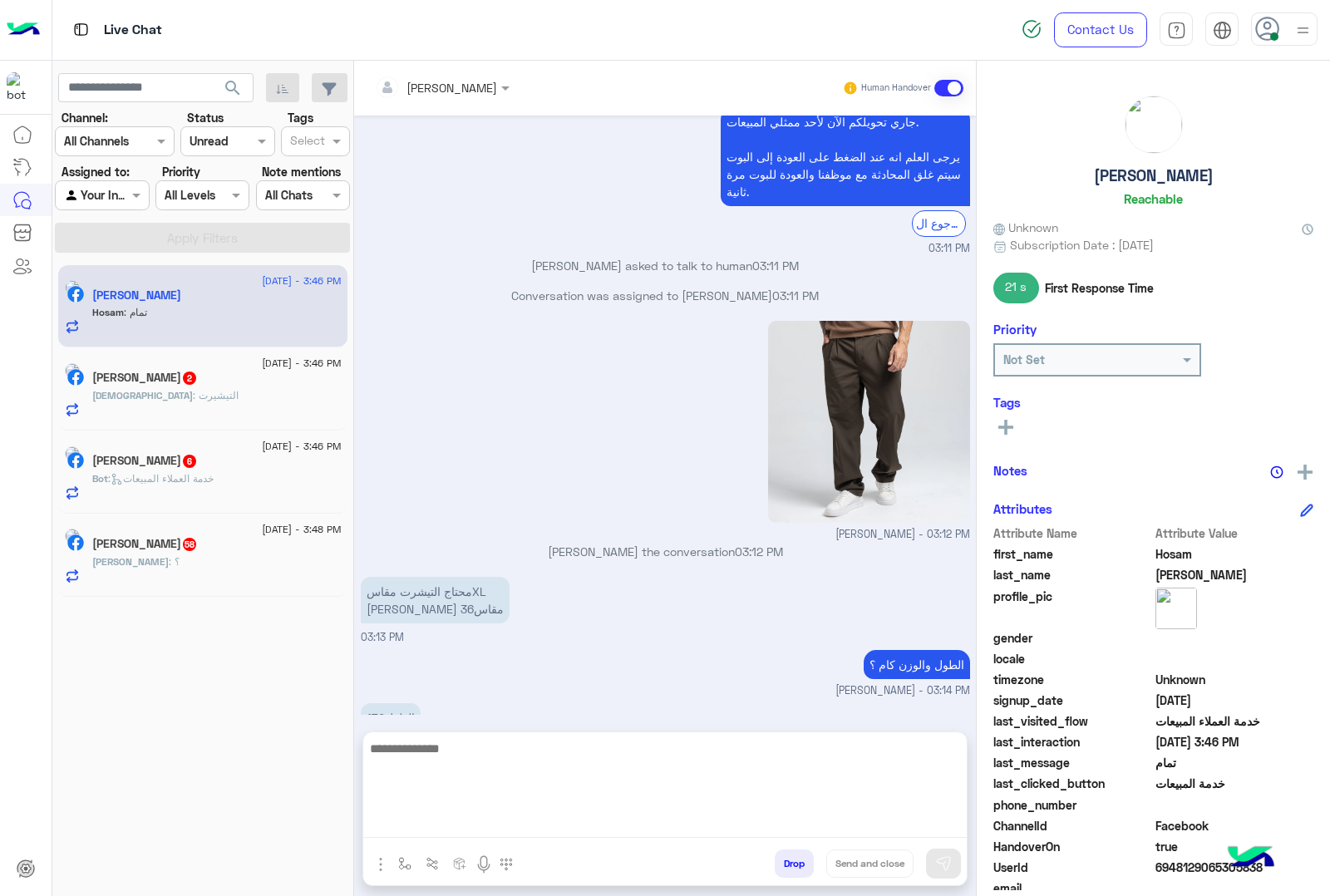
click at [463, 828] on textarea at bounding box center [665, 788] width 604 height 100
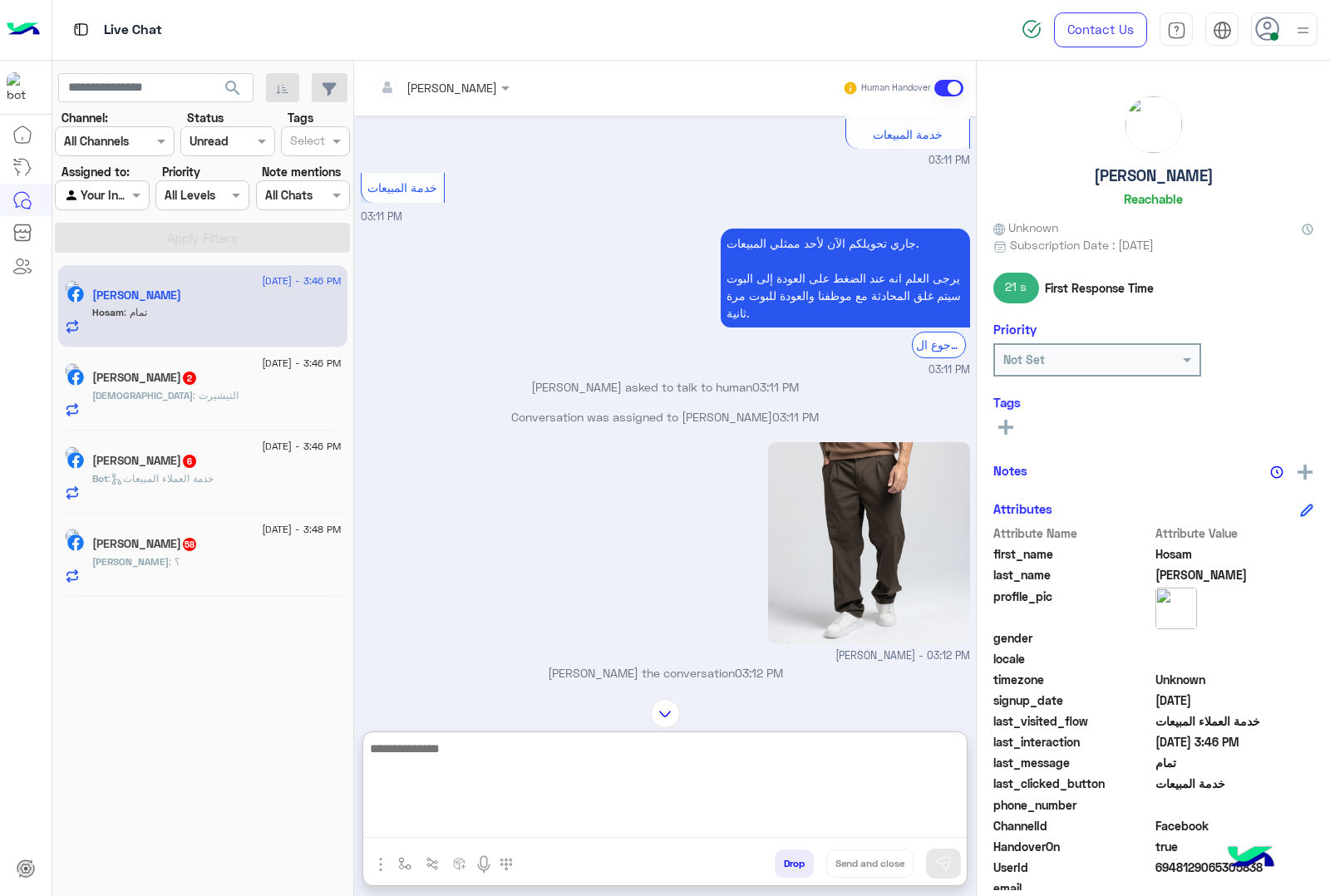
scroll to position [2562, 0]
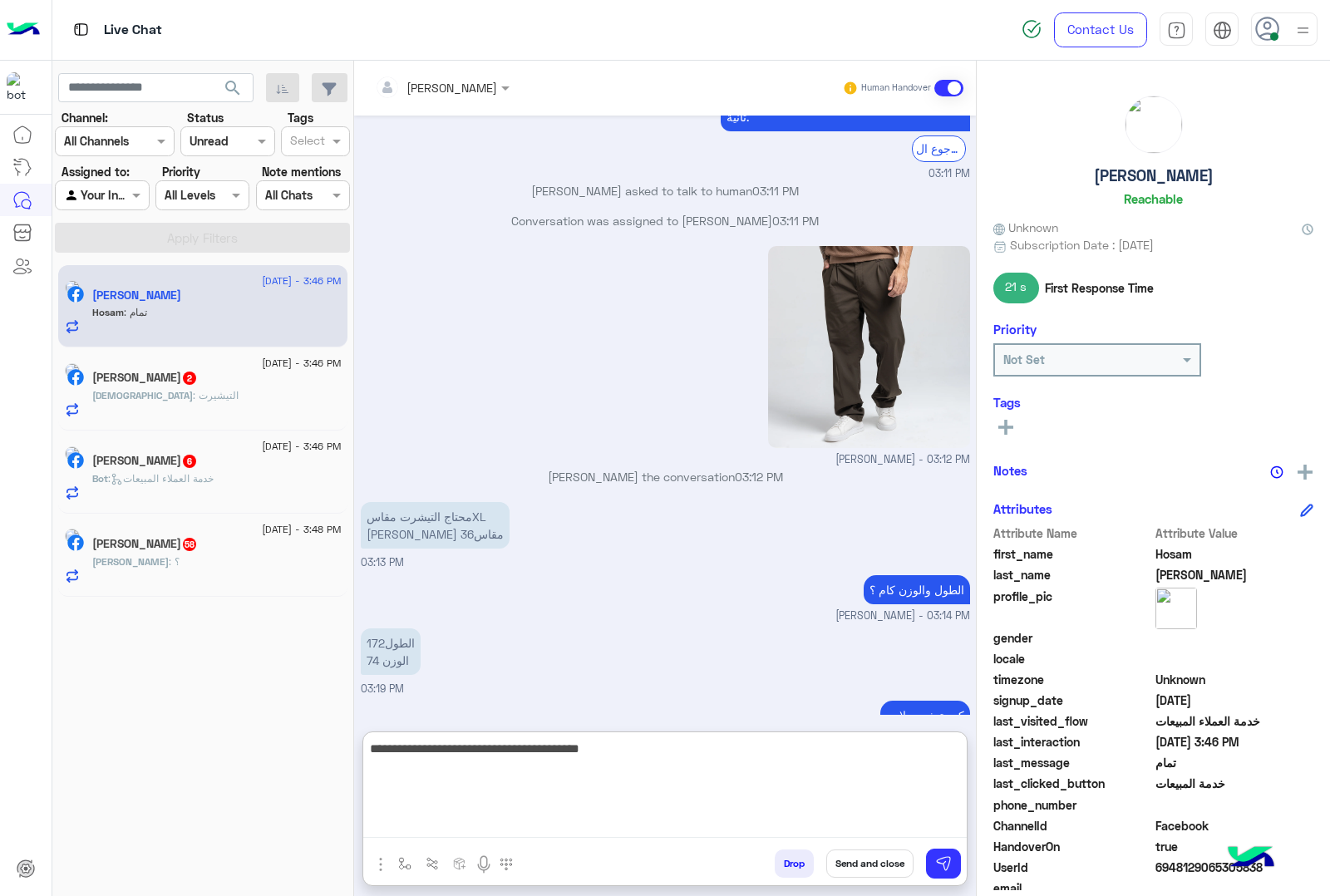
type textarea "**********"
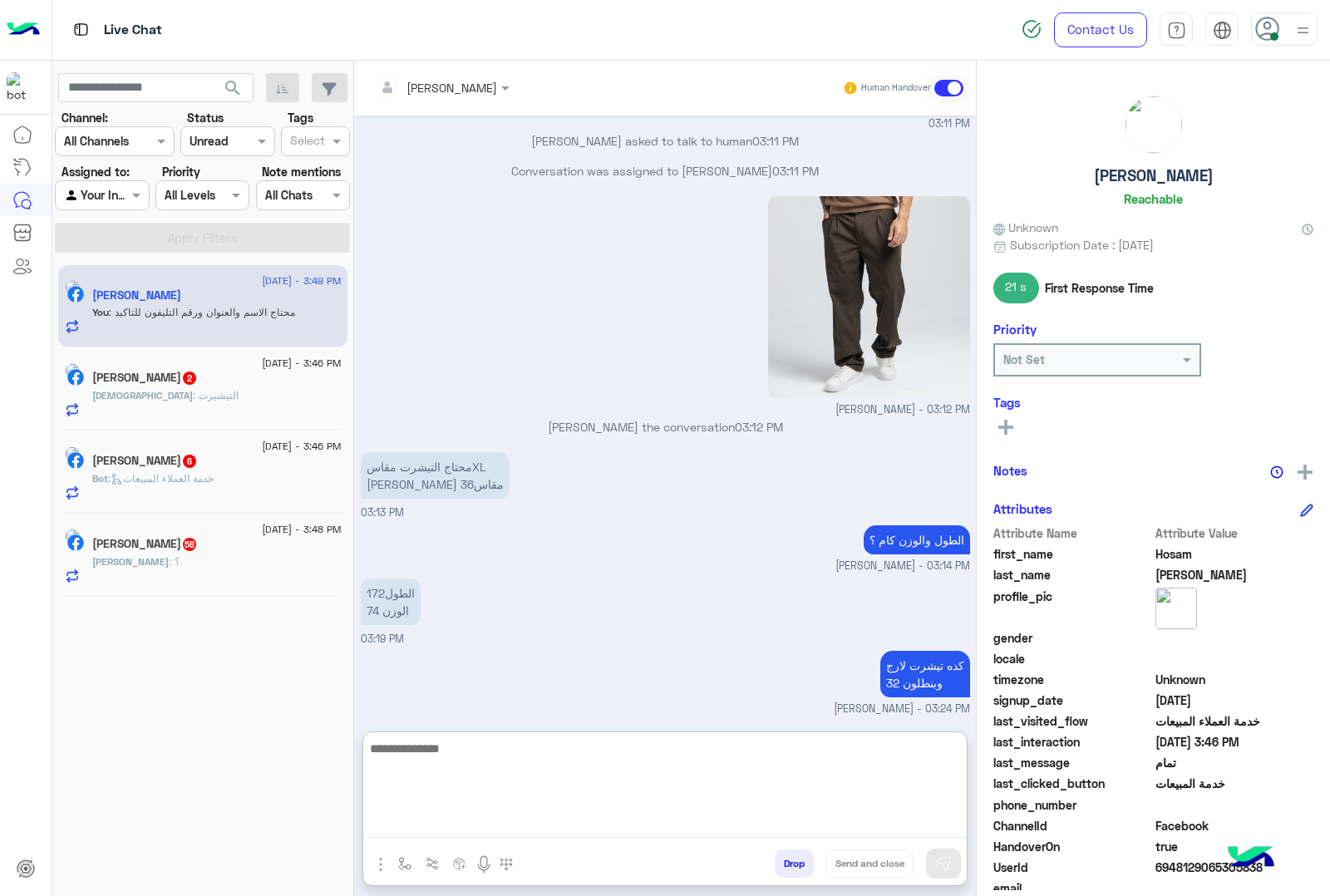
scroll to position [2616, 0]
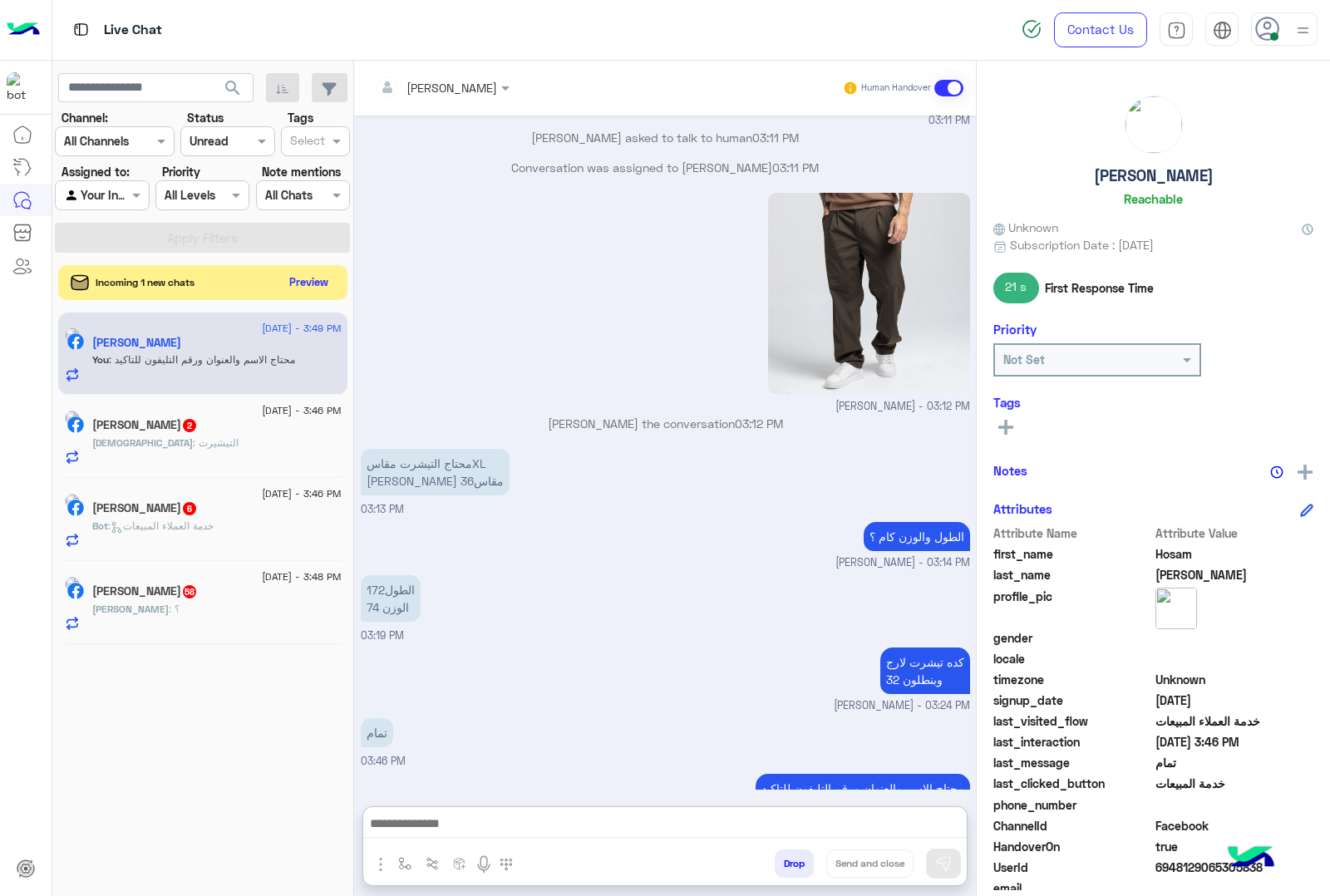
click at [307, 287] on button "Preview" at bounding box center [309, 282] width 52 height 23
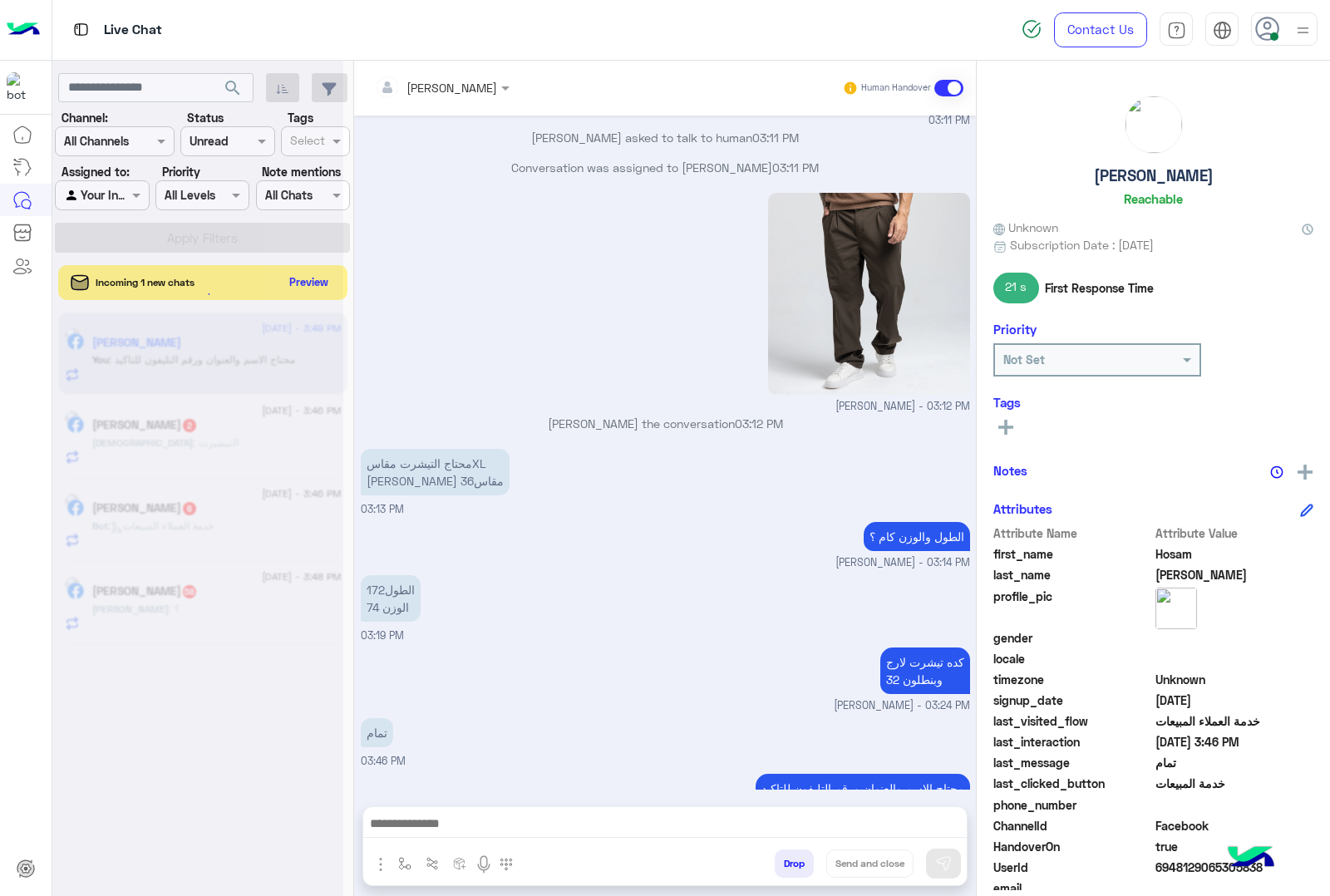
scroll to position [2541, 0]
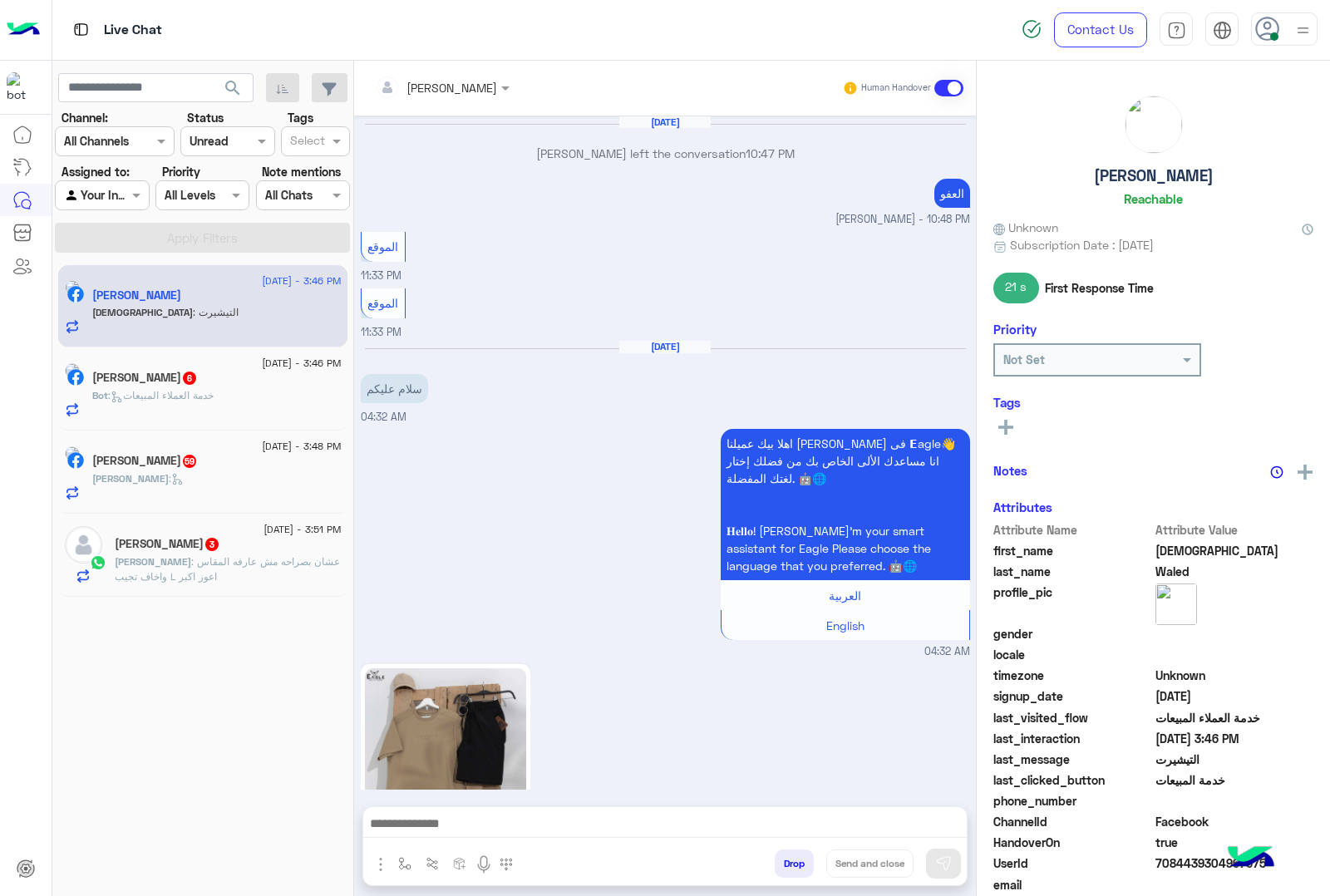
scroll to position [2694, 0]
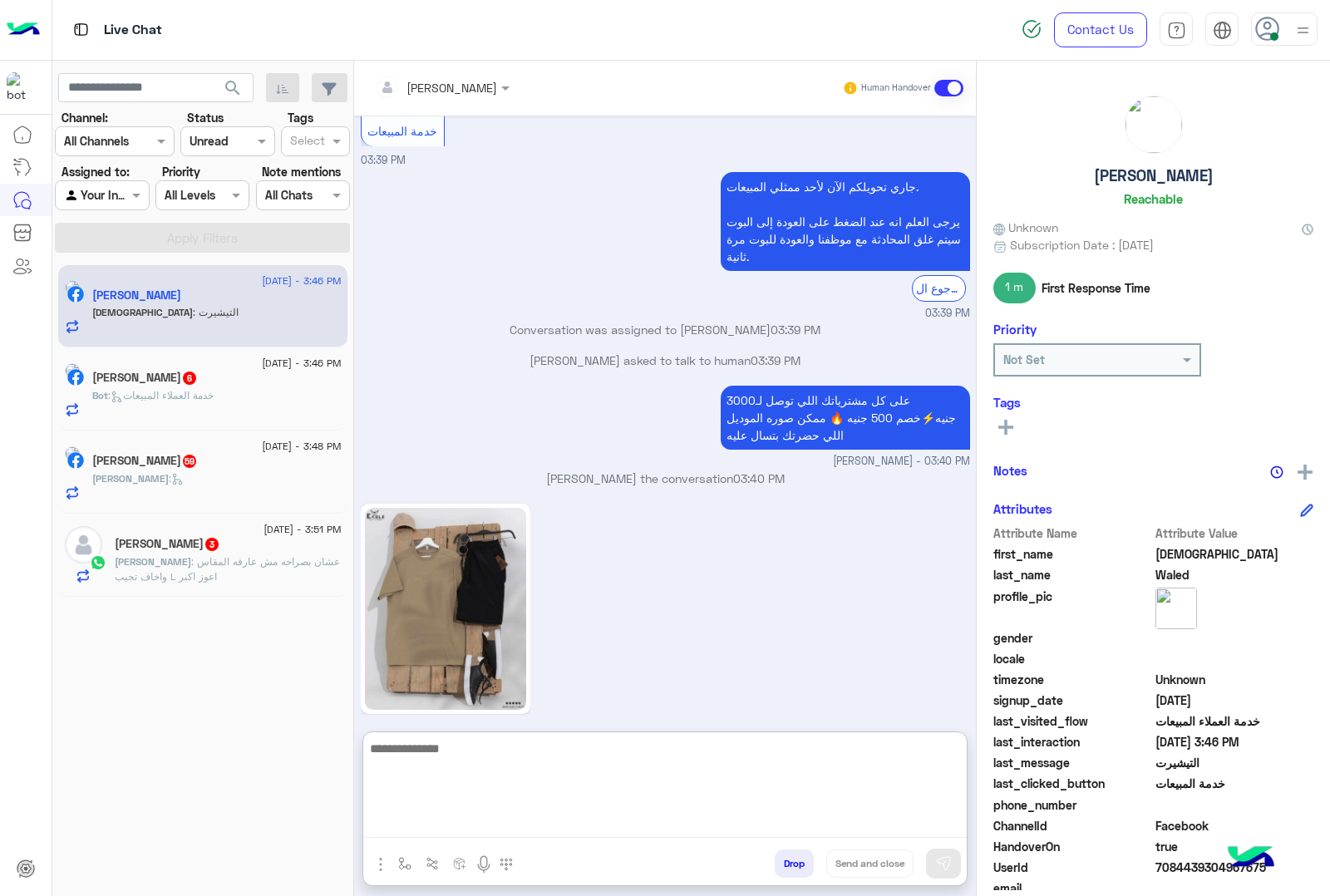
click at [475, 824] on textarea at bounding box center [665, 788] width 604 height 100
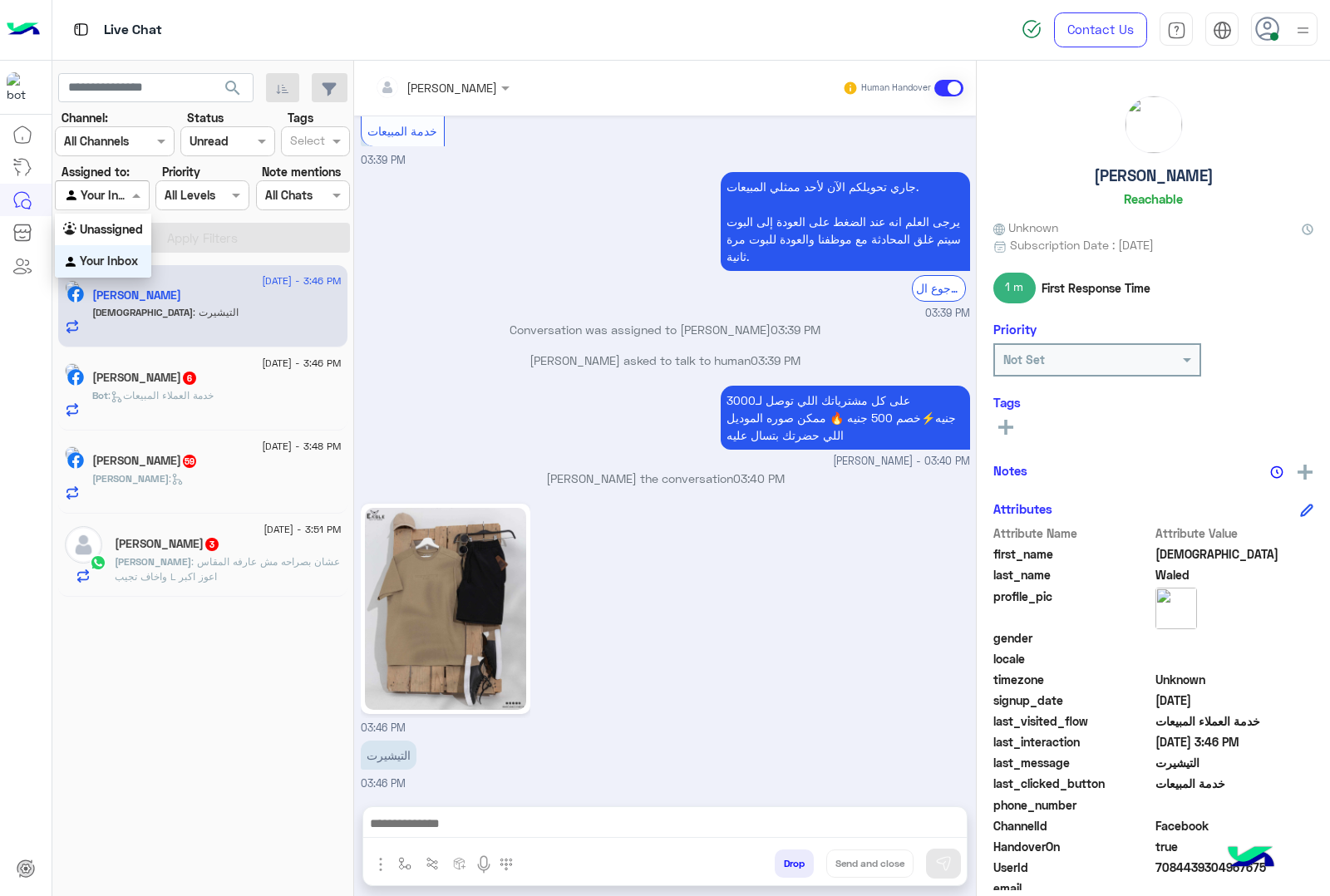
click at [141, 201] on span at bounding box center [139, 195] width 21 height 17
click at [190, 687] on div "[DATE] - 3:46 PM [PERSON_NAME] : التيشيرت [DATE] - 3:46 PM [PERSON_NAME] 6 Bot …" at bounding box center [203, 580] width 302 height 643
click at [238, 146] on div at bounding box center [227, 141] width 93 height 19
click at [212, 169] on div "All" at bounding box center [227, 175] width 94 height 31
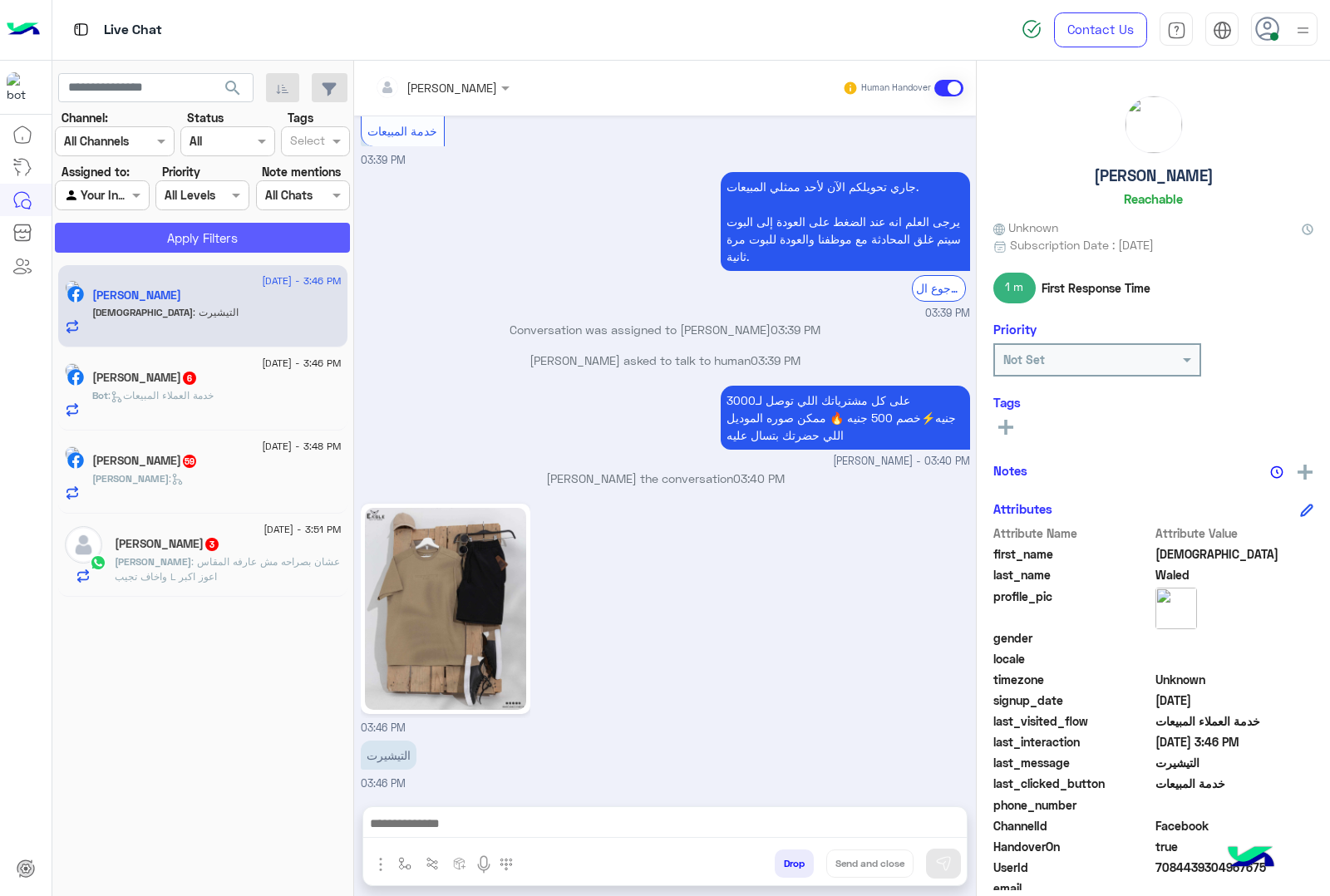
click at [216, 235] on button "Apply Filters" at bounding box center [202, 237] width 295 height 30
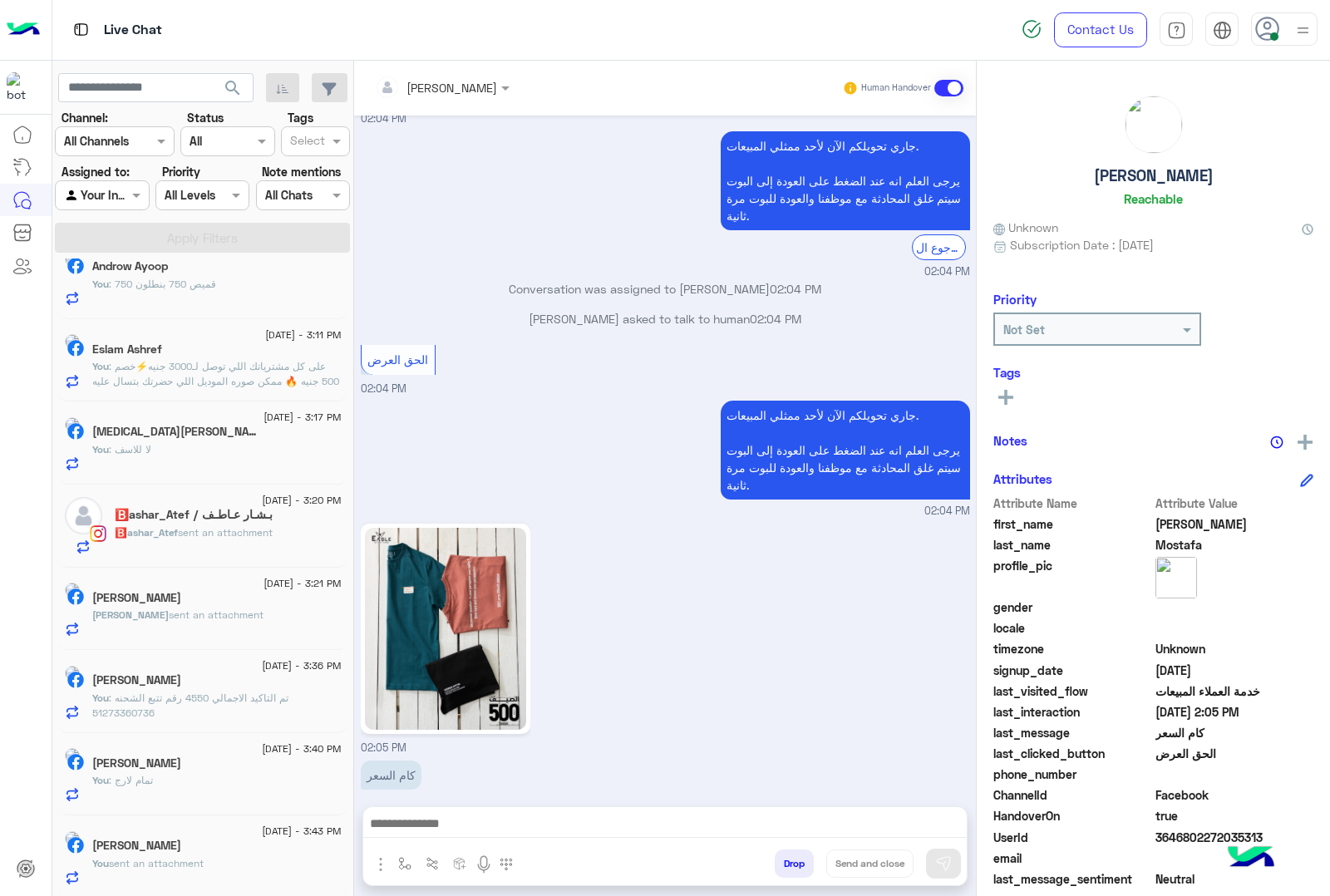
scroll to position [1558, 0]
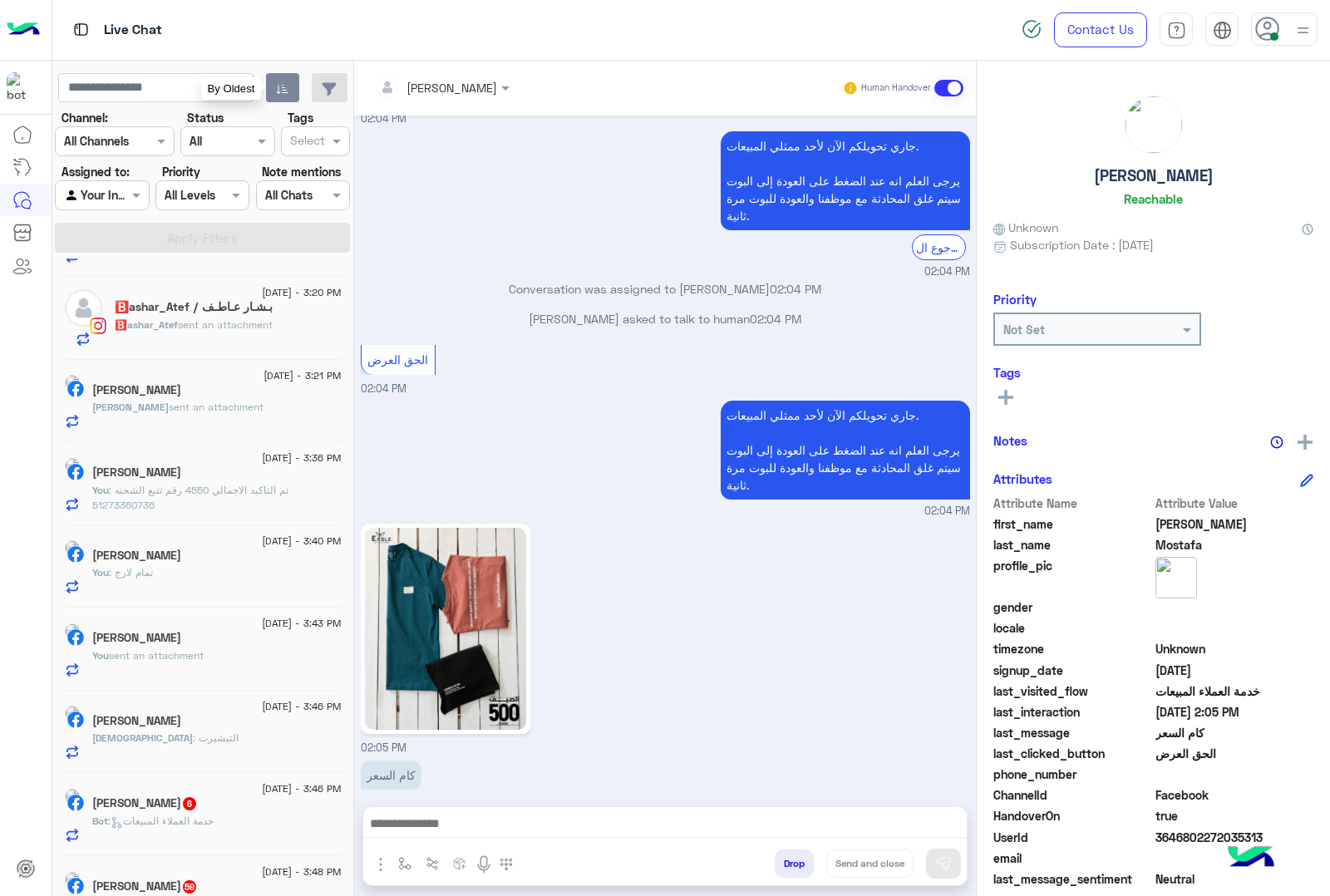
click at [268, 94] on button "button" at bounding box center [282, 87] width 34 height 30
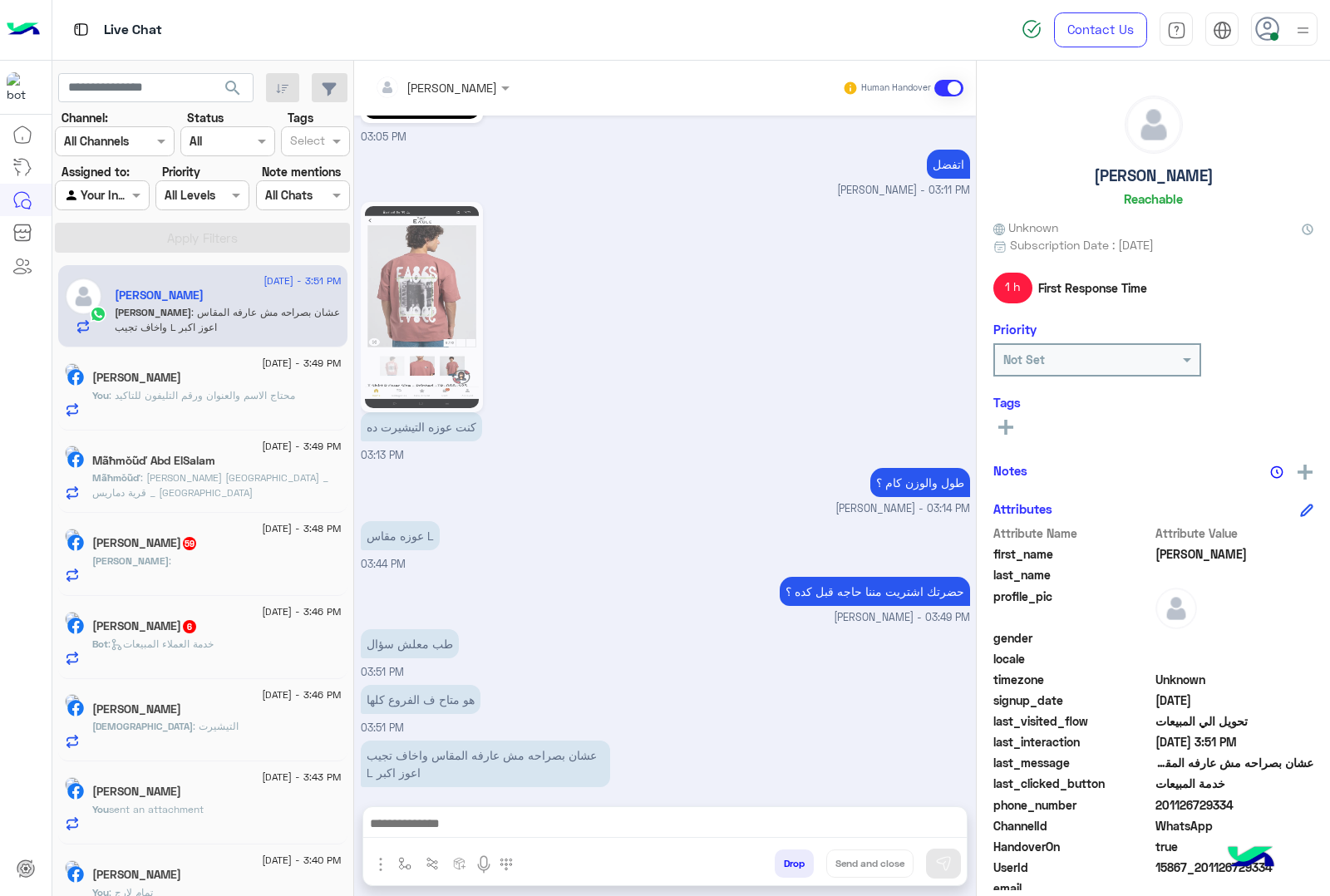
click at [242, 497] on span ": [PERSON_NAME] [GEOGRAPHIC_DATA] _ قرية دماريس _ [GEOGRAPHIC_DATA]" at bounding box center [210, 485] width 236 height 28
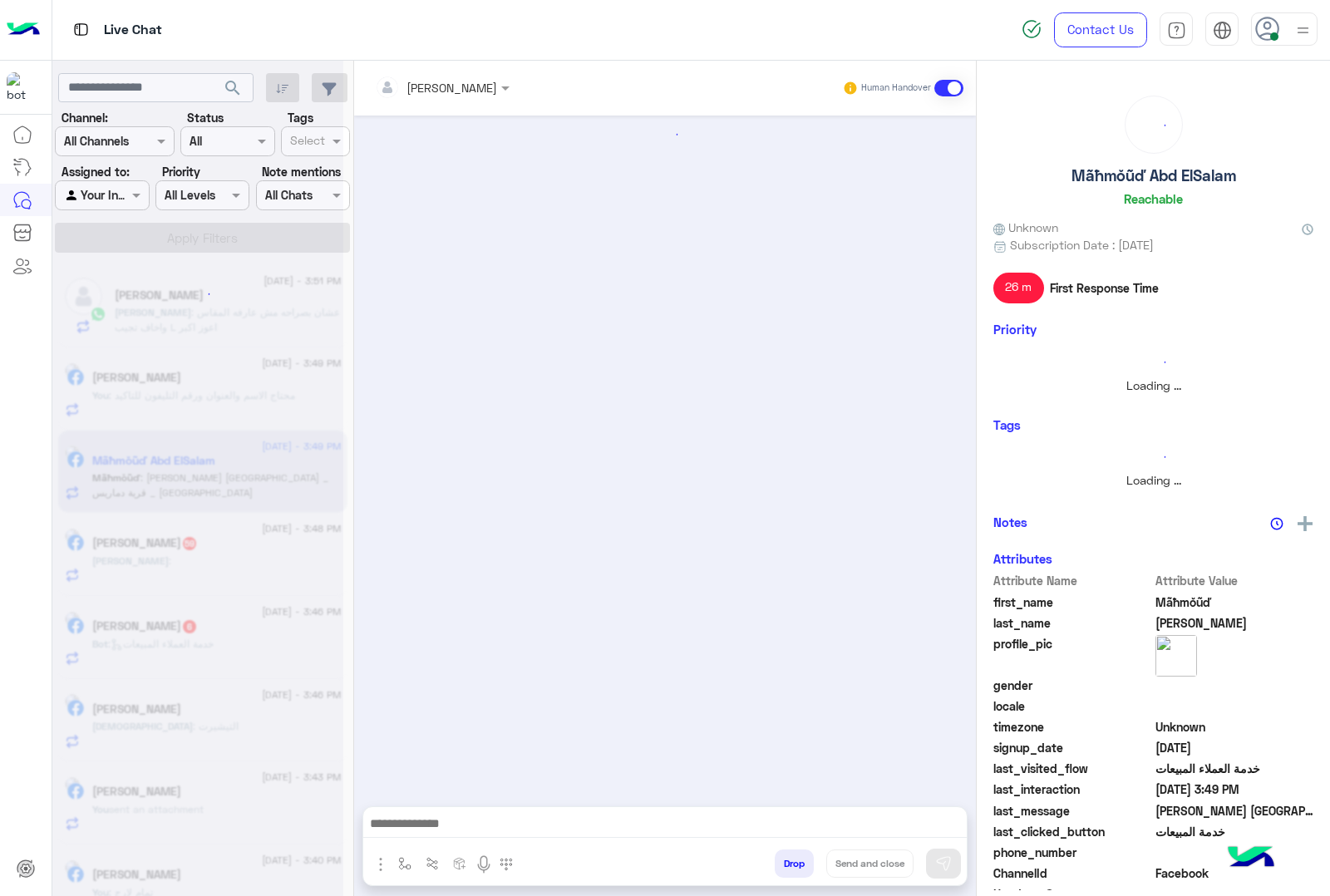
scroll to position [1547, 0]
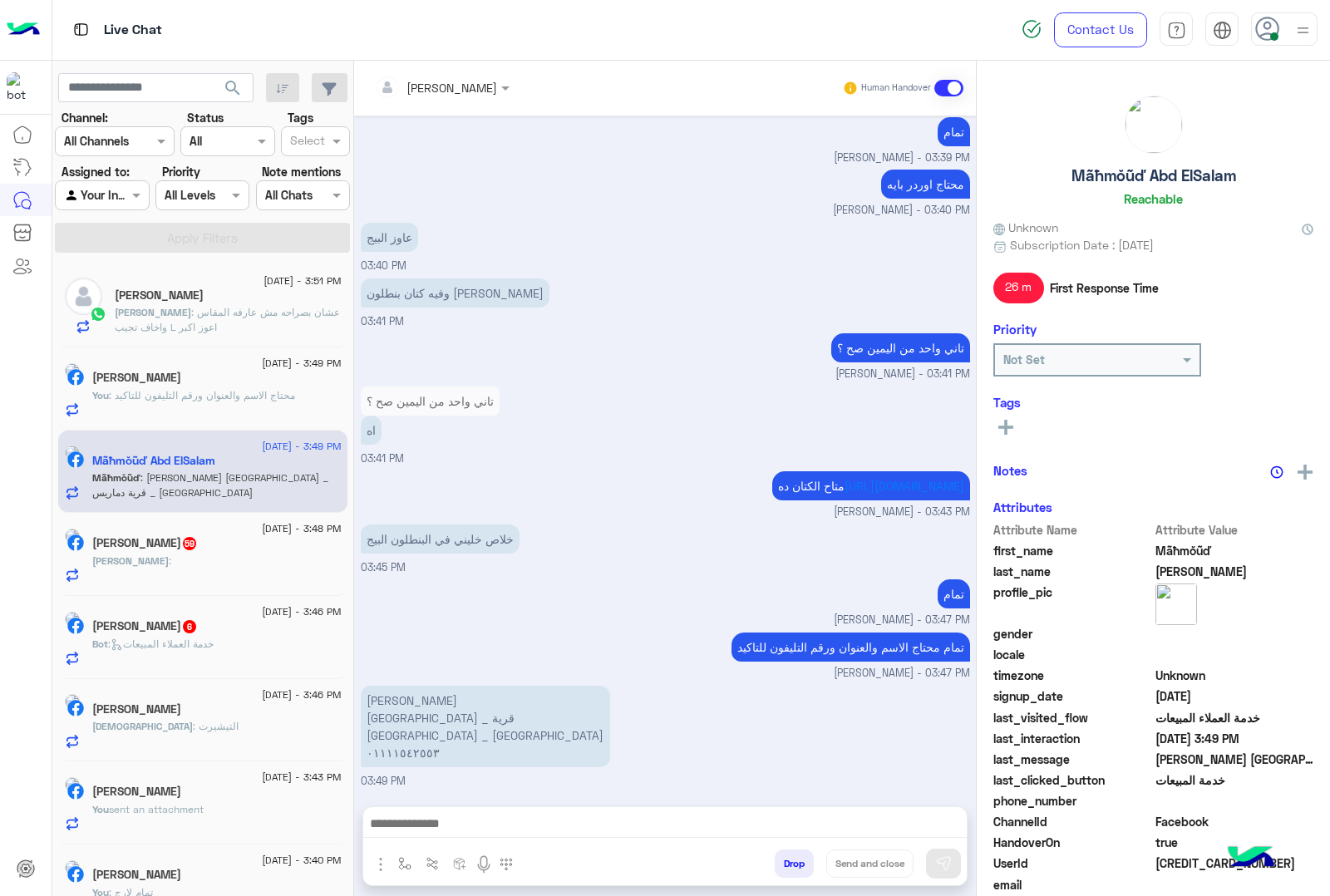
click at [479, 90] on div at bounding box center [442, 87] width 152 height 19
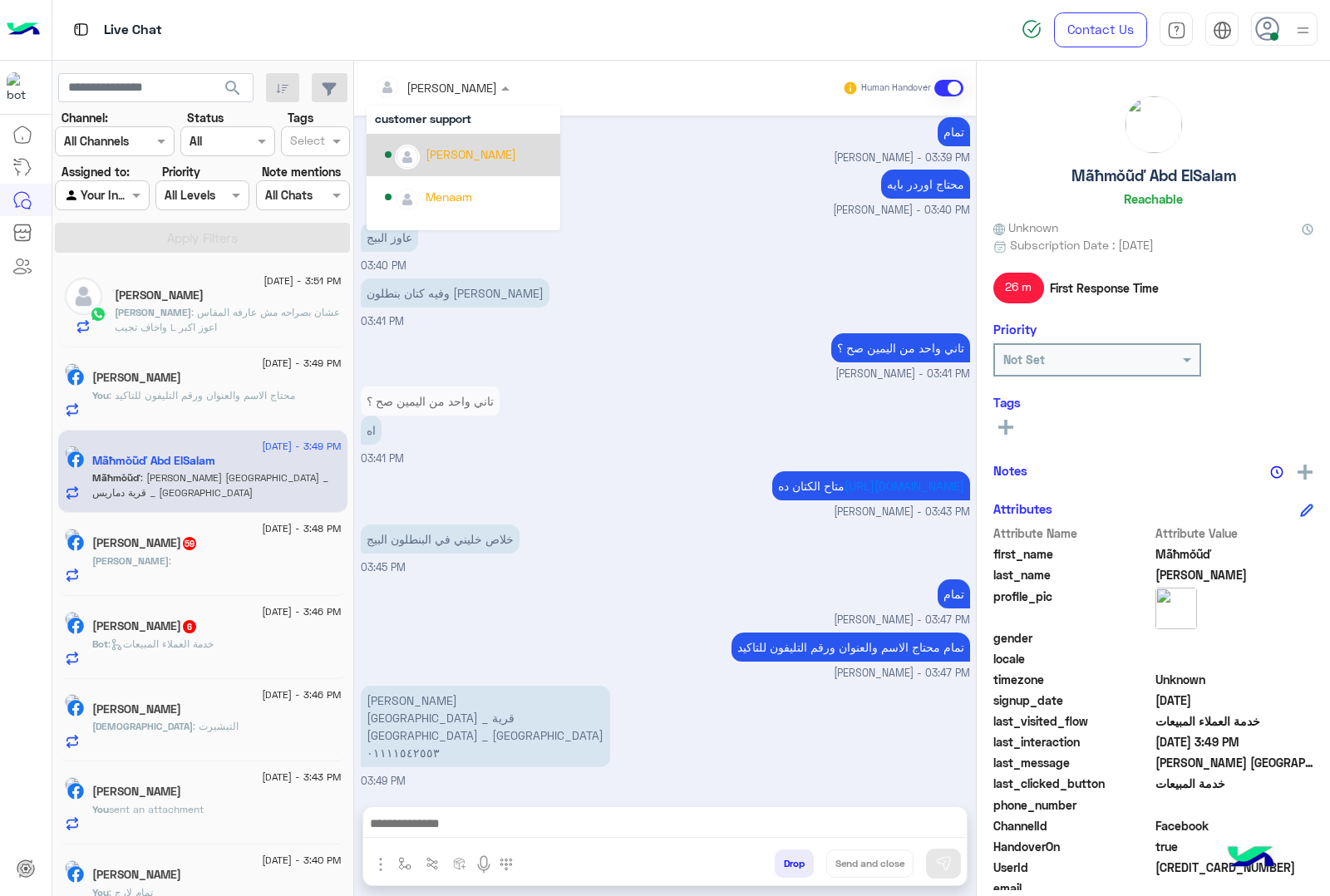
scroll to position [191, 0]
click at [463, 167] on div "[PERSON_NAME][DATE]" at bounding box center [489, 165] width 126 height 17
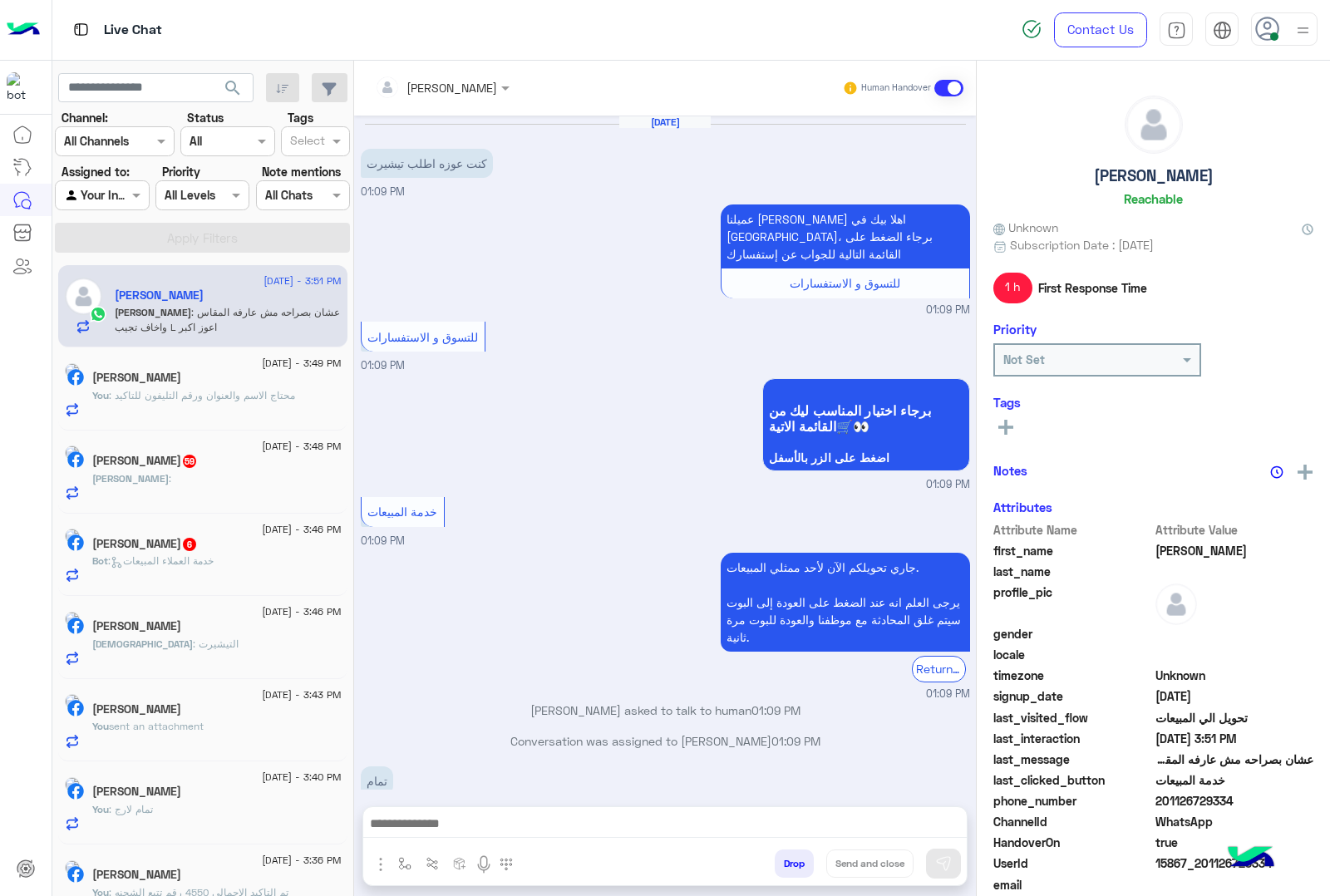
scroll to position [1028, 0]
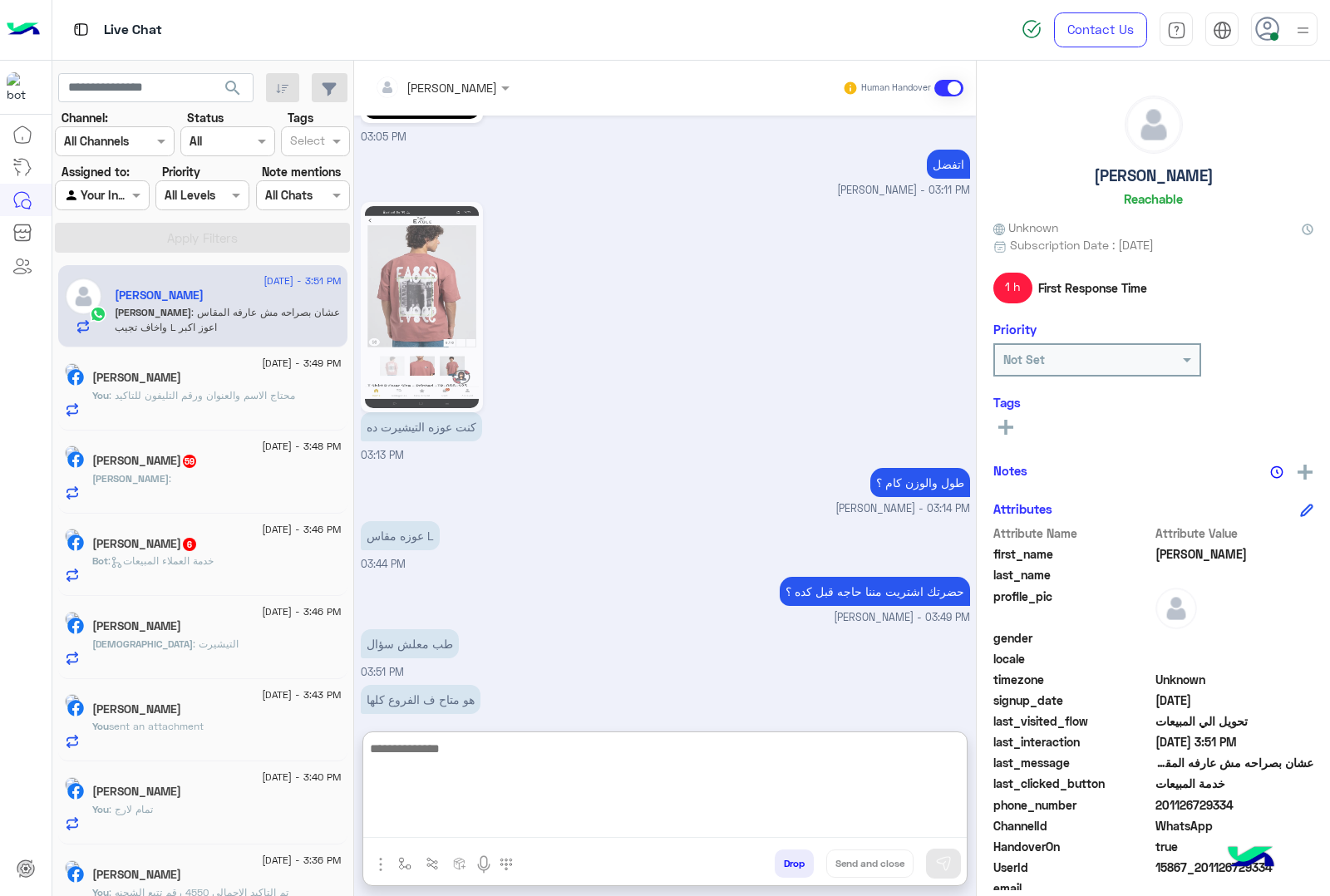
click at [466, 819] on textarea at bounding box center [665, 788] width 604 height 100
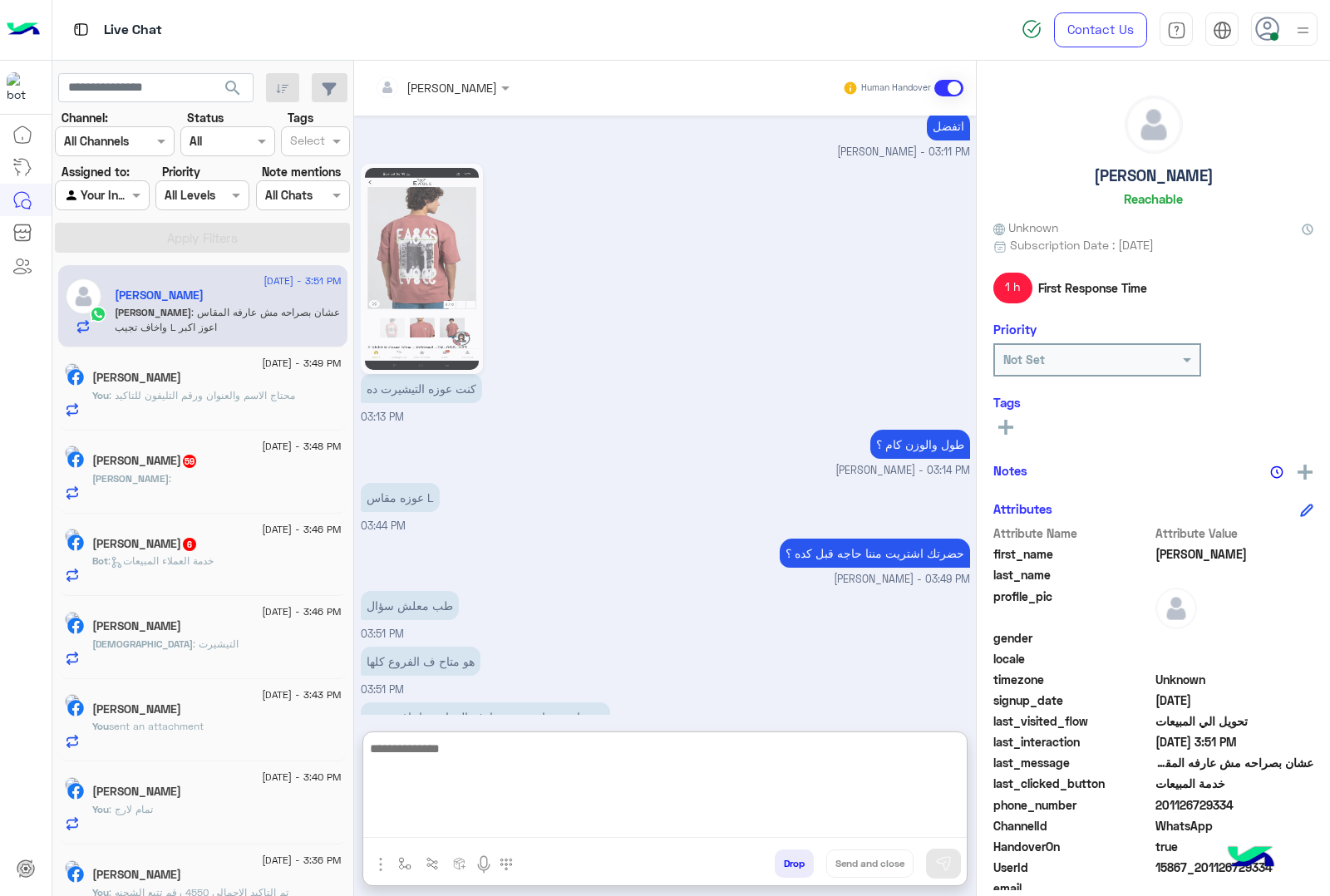
scroll to position [1102, 0]
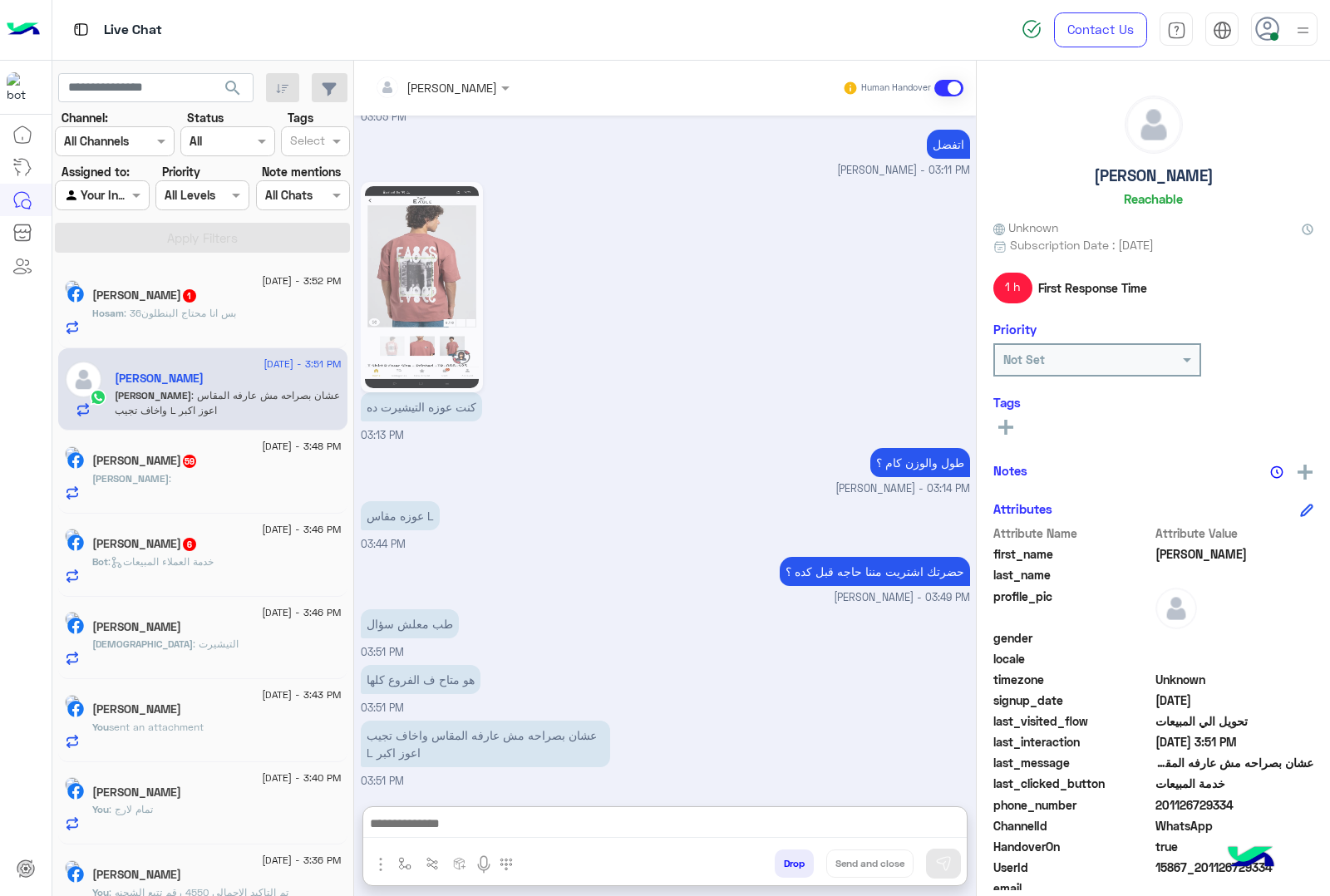
click at [162, 323] on div "Hosam : بس انا محتاج البنطلون36" at bounding box center [217, 320] width 249 height 29
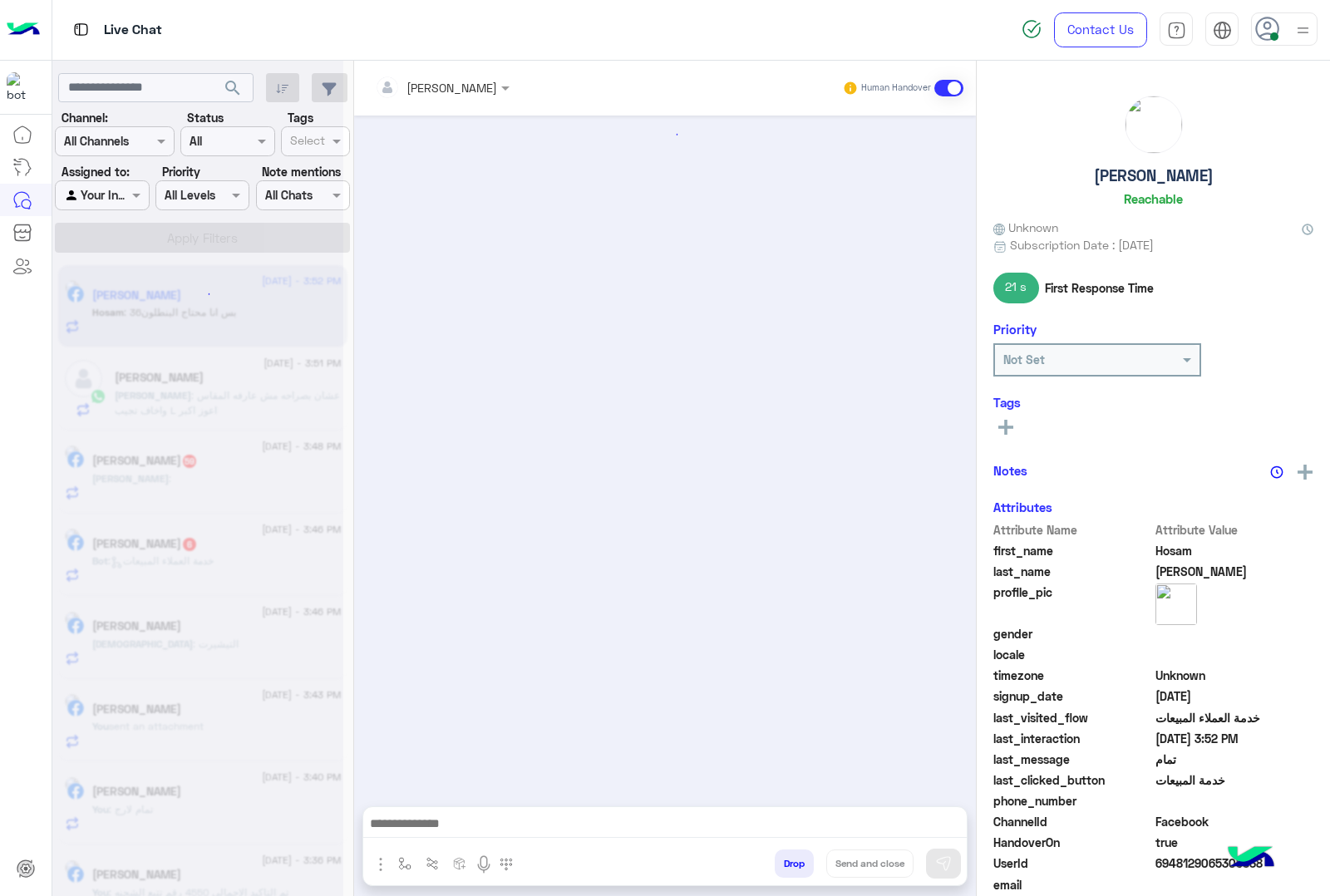
scroll to position [2456, 0]
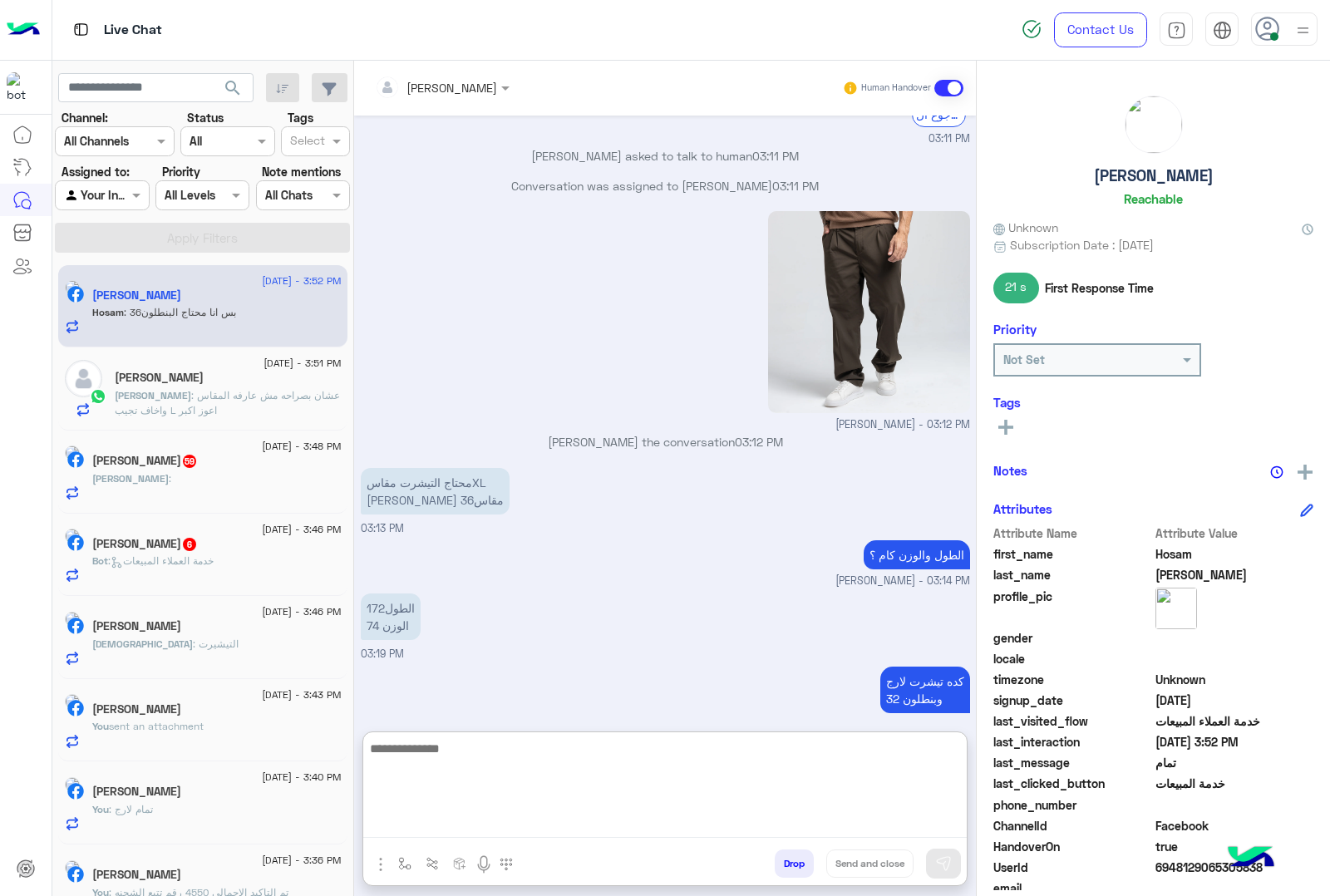
click at [438, 828] on textarea at bounding box center [665, 788] width 604 height 100
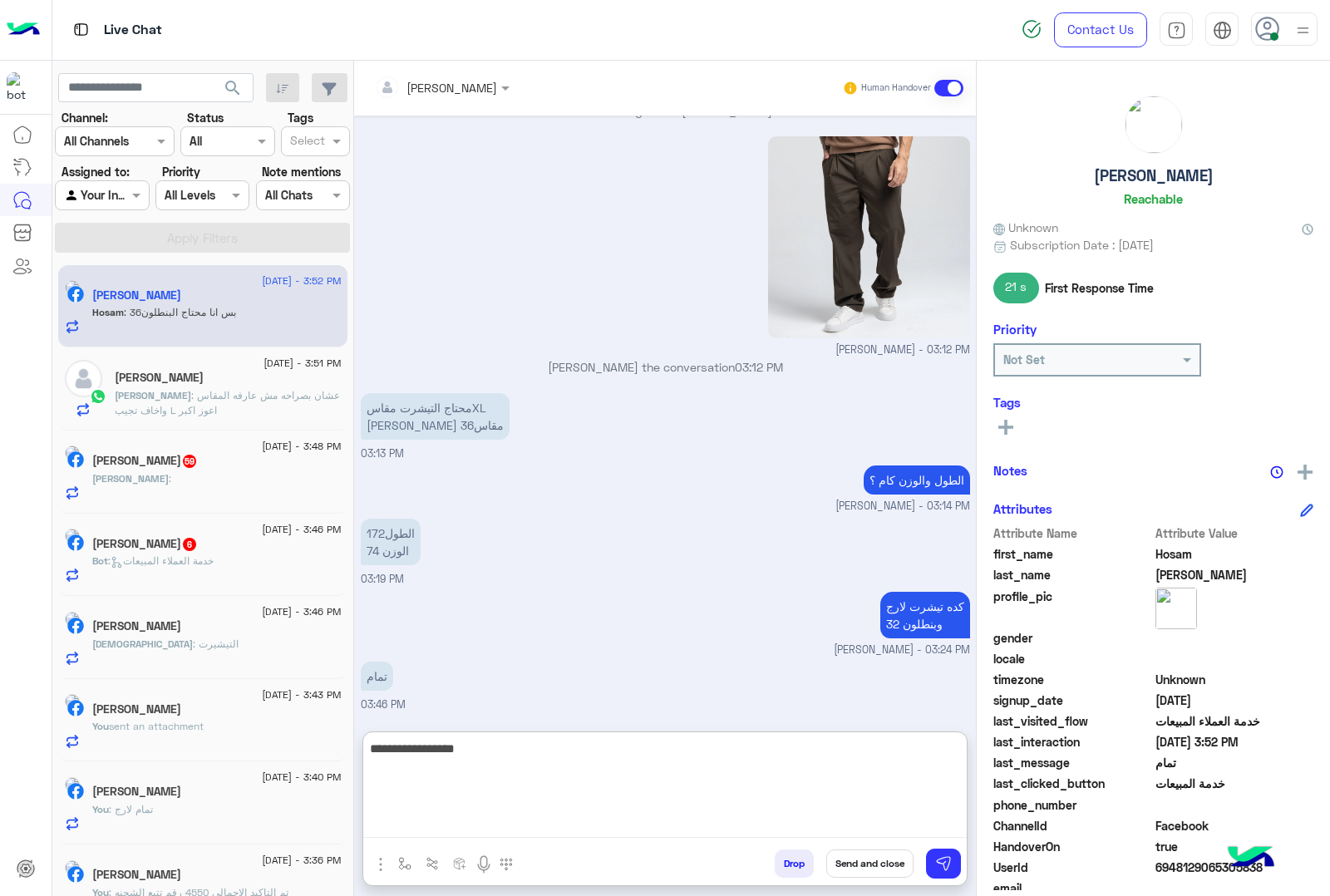
type textarea "**********"
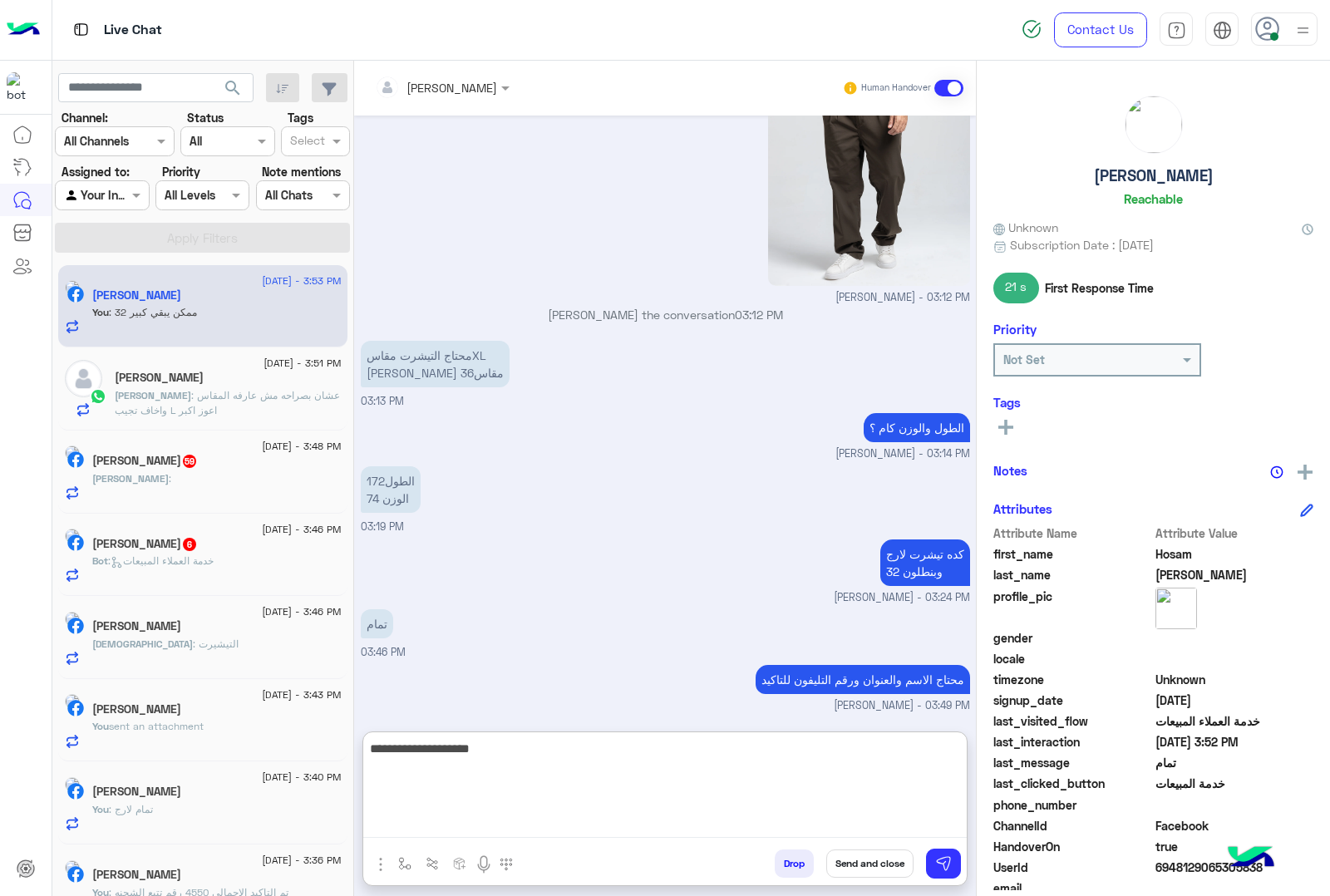
type textarea "**********"
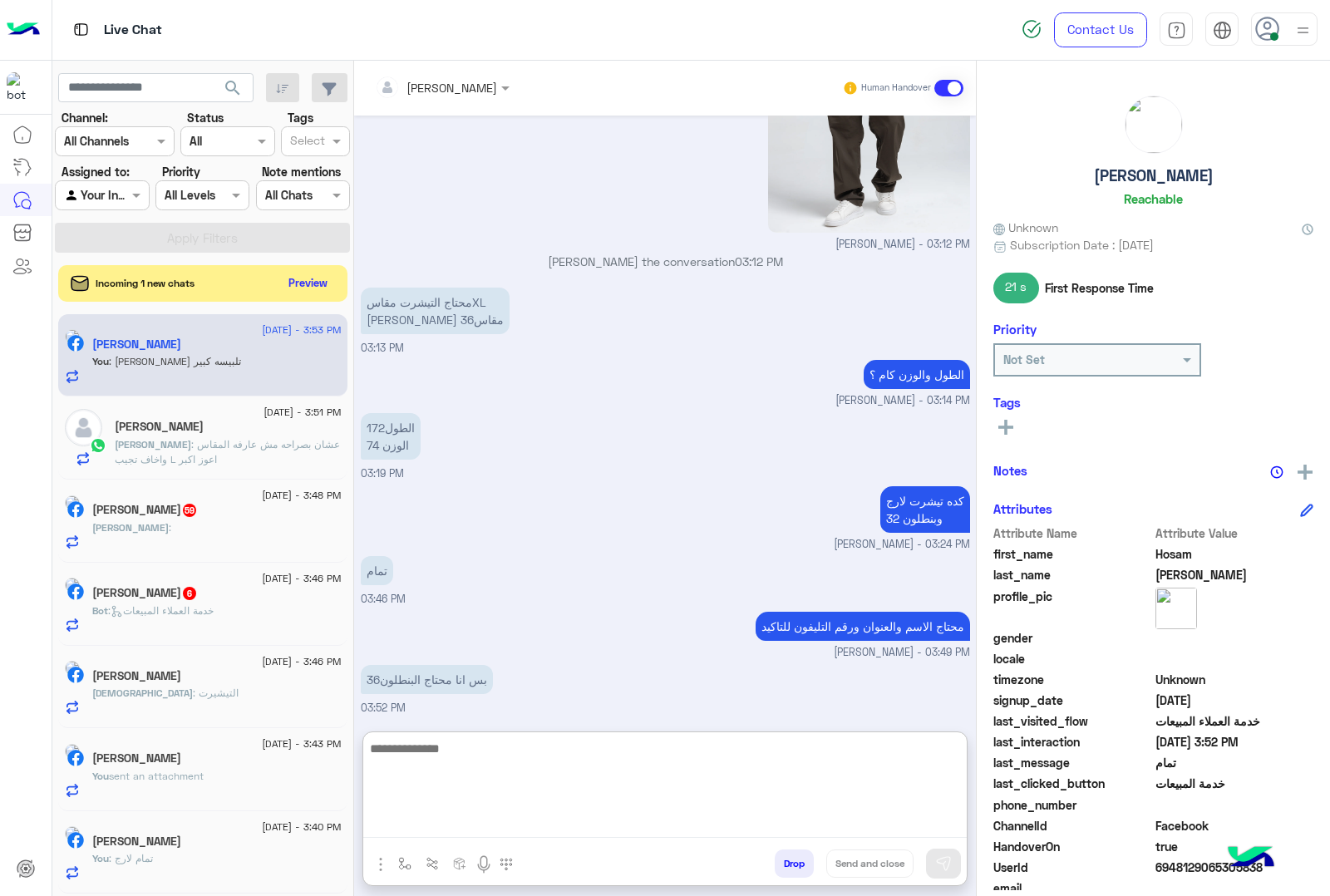
click at [472, 754] on textarea at bounding box center [665, 788] width 604 height 100
type textarea "**********"
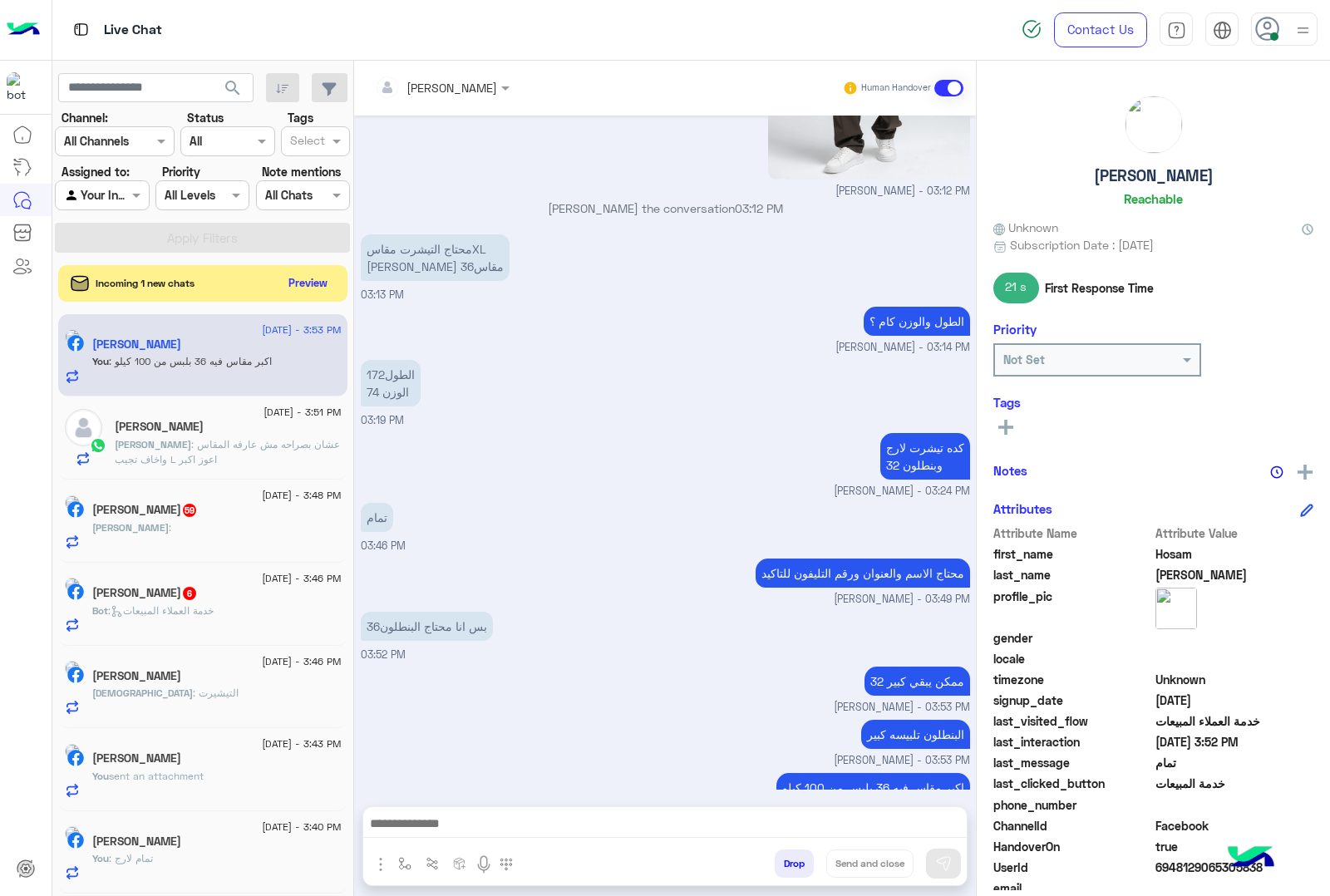
click at [256, 454] on p "[PERSON_NAME] : عشان بصراحه مش عارفه المقاس واخاف تجيب L اعوز اكبر" at bounding box center [229, 452] width 227 height 30
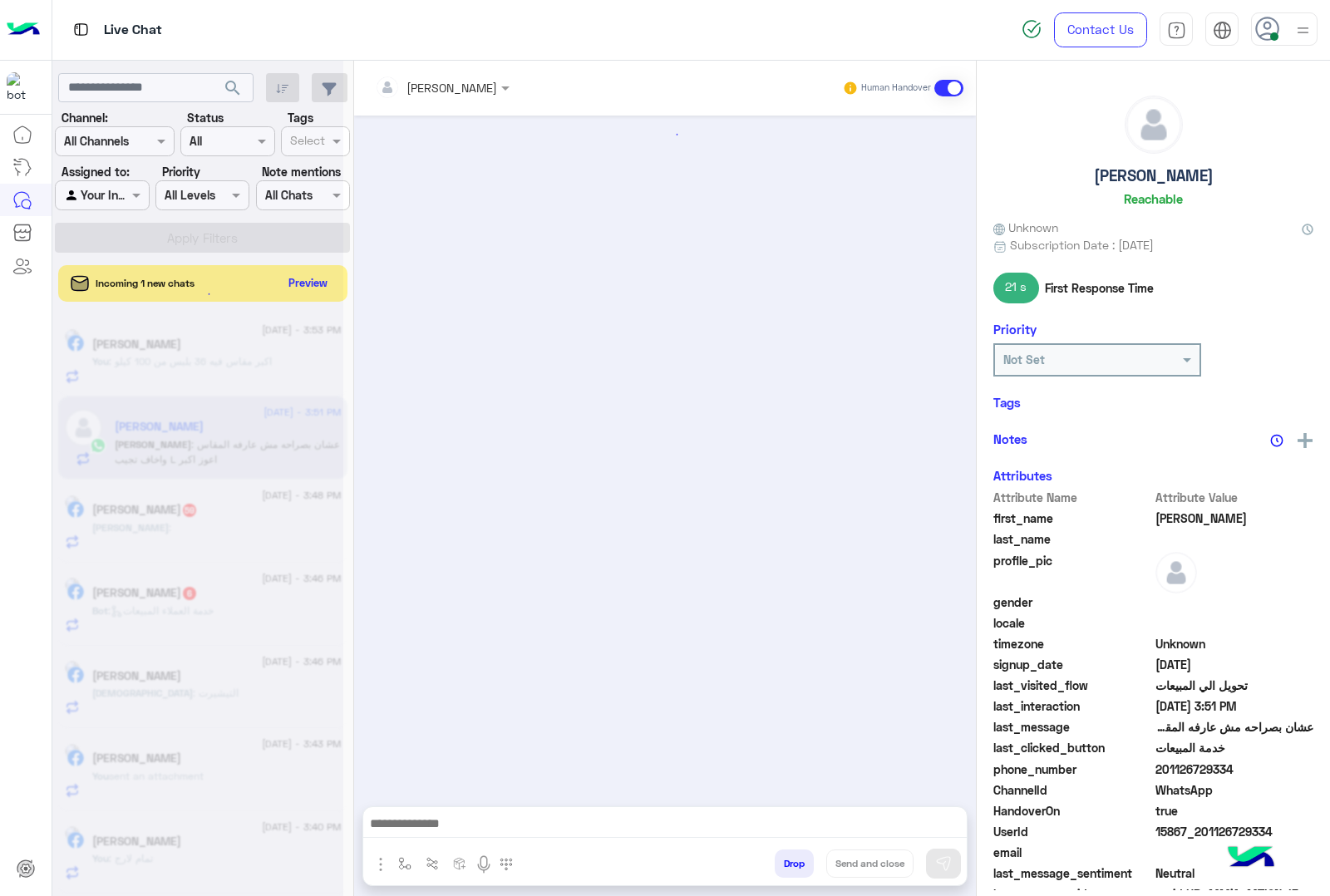
scroll to position [1028, 0]
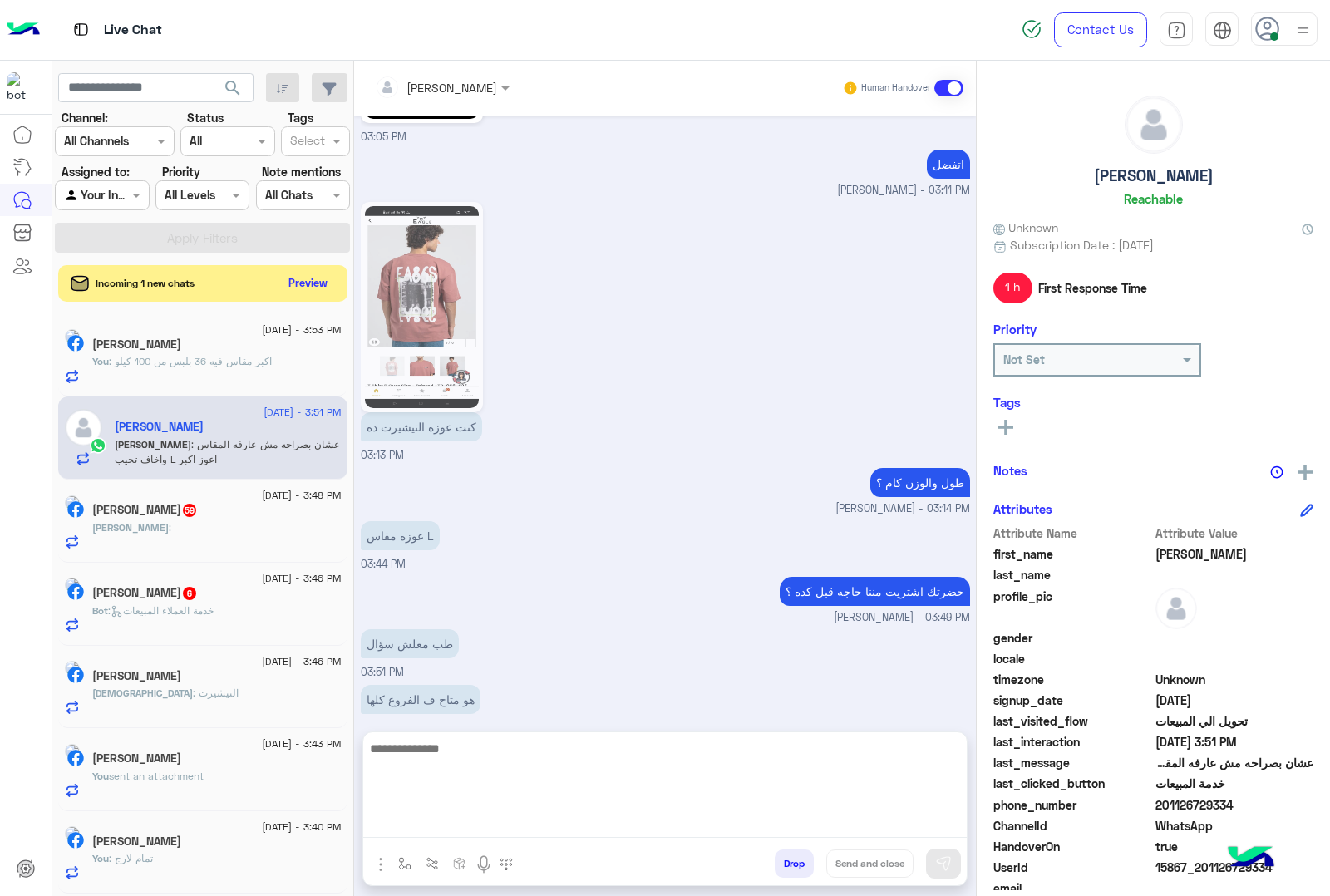
click at [395, 828] on textarea at bounding box center [665, 788] width 604 height 100
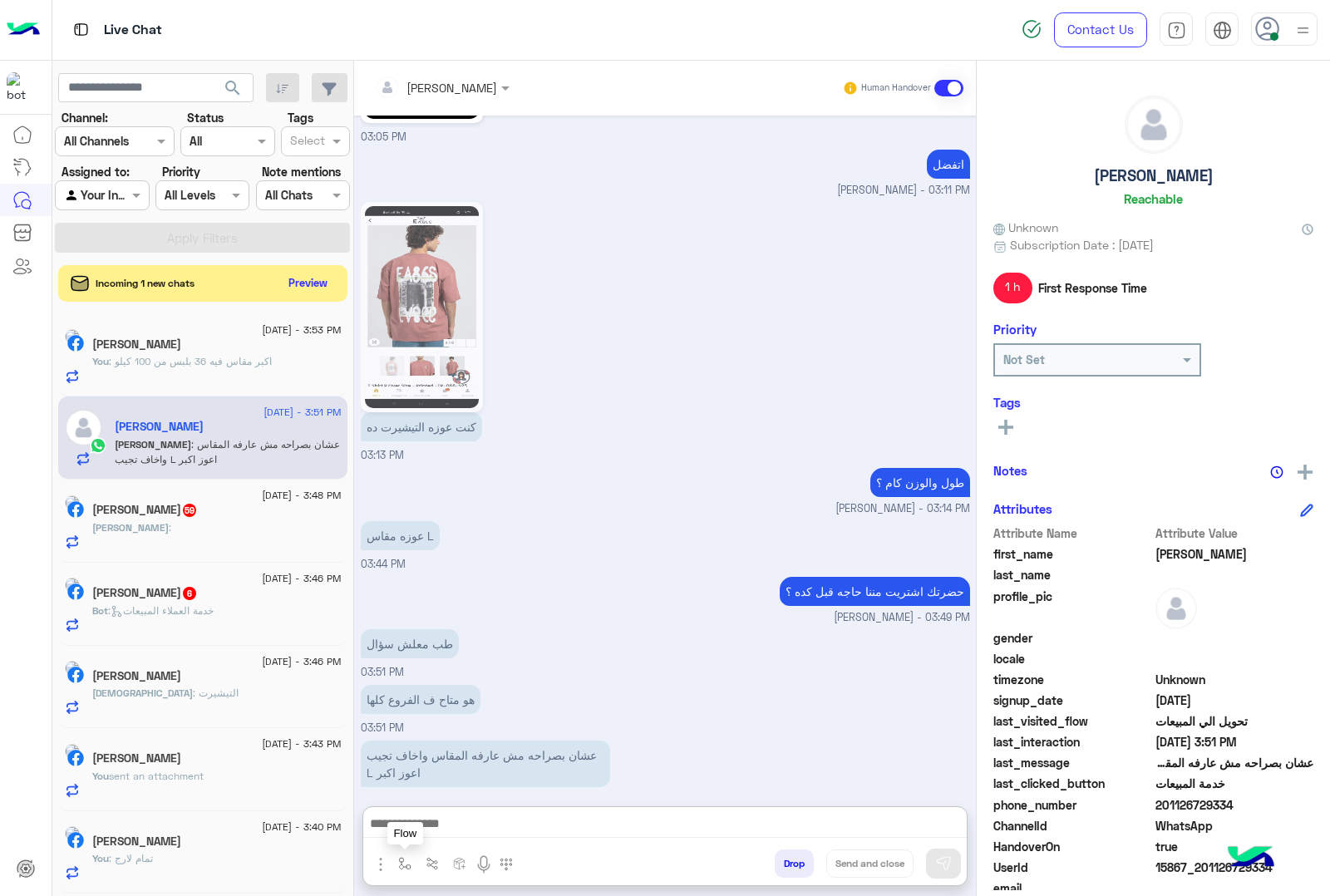
click at [407, 861] on img "button" at bounding box center [404, 863] width 13 height 13
click at [428, 831] on input "text" at bounding box center [435, 828] width 68 height 19
type input "*****"
click at [463, 786] on div "ارقام الفروع" at bounding box center [454, 797] width 123 height 32
type textarea "**********"
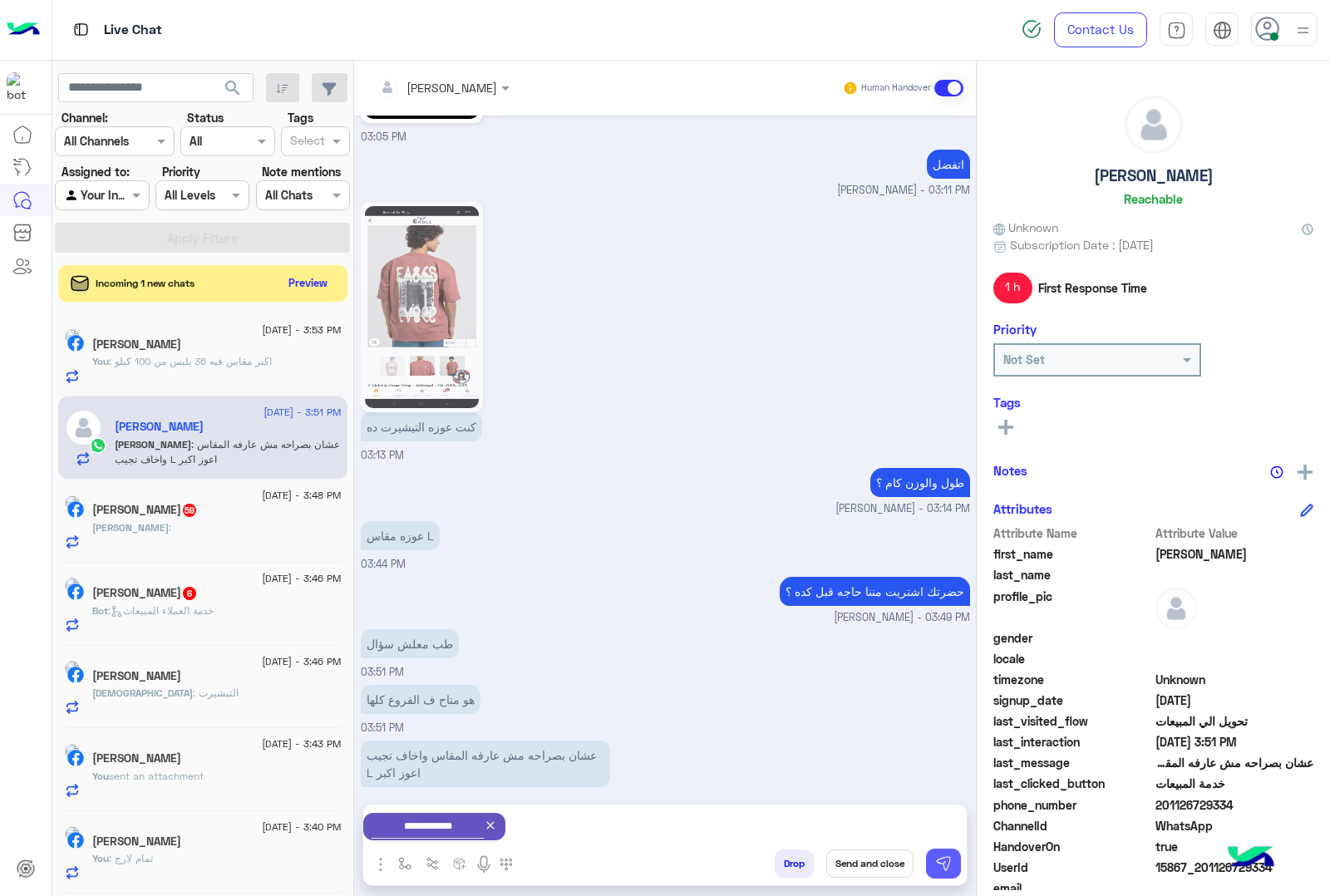
click at [950, 867] on img at bounding box center [943, 863] width 16 height 16
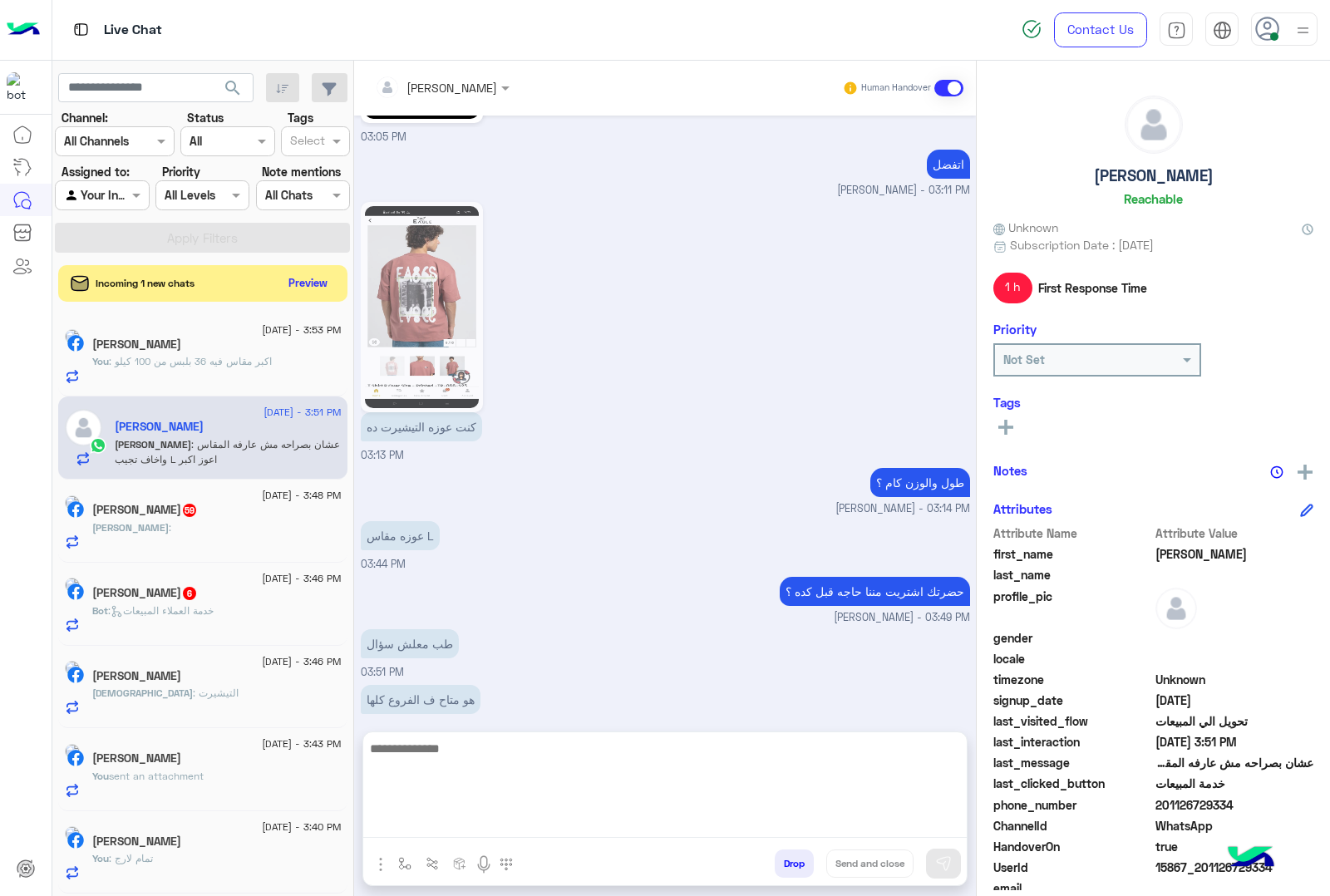
click at [433, 821] on textarea at bounding box center [665, 788] width 604 height 100
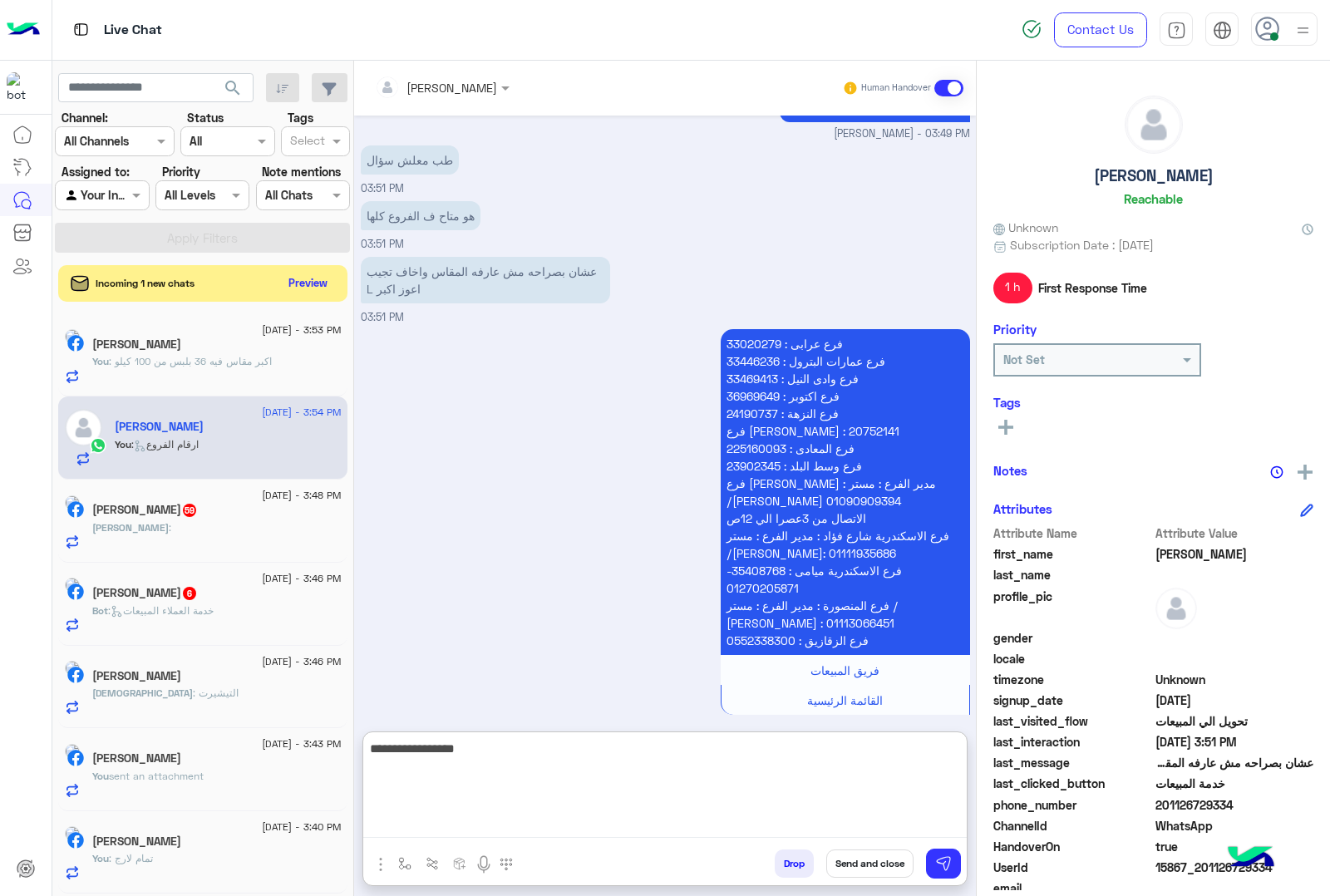
type textarea "**********"
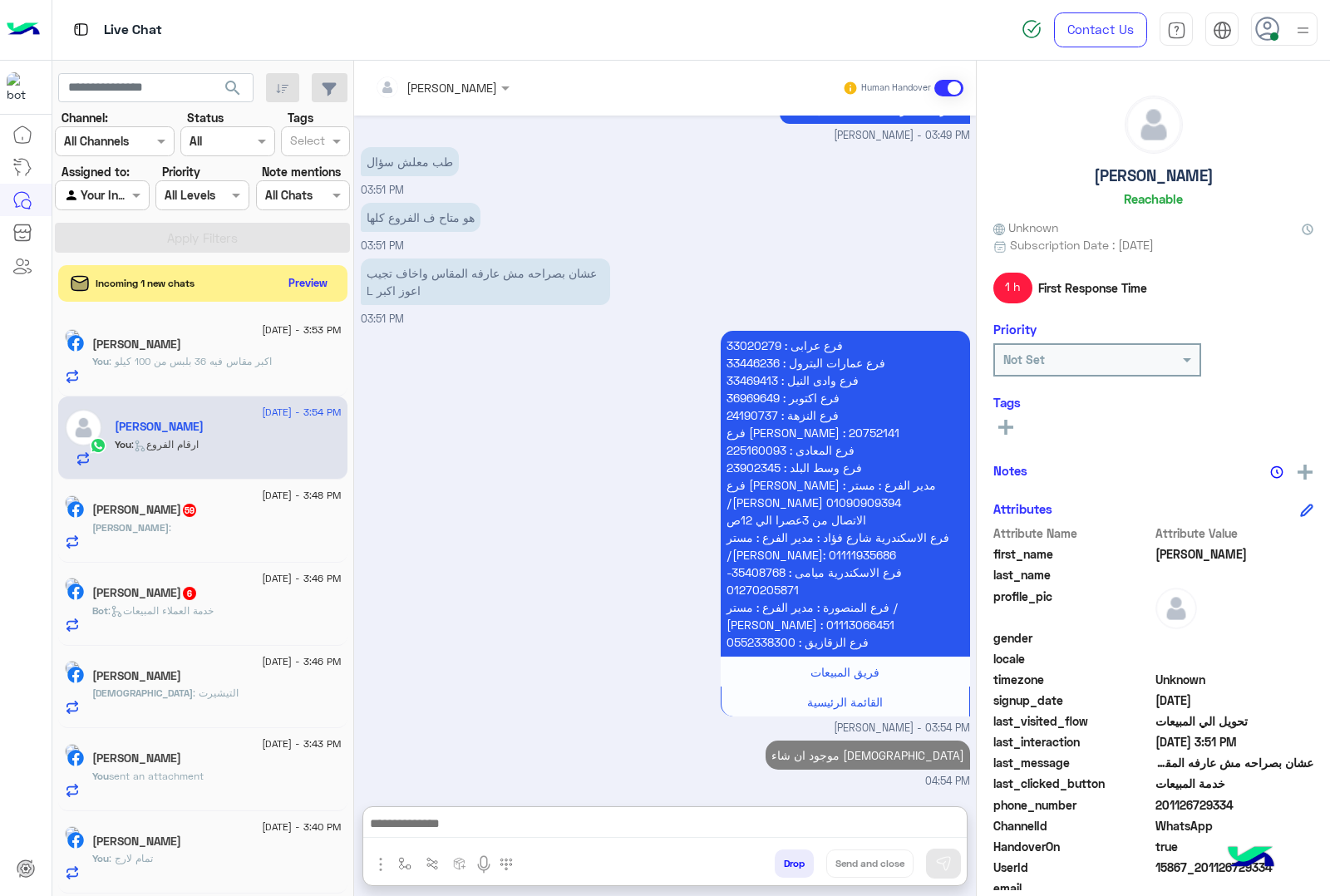
click at [198, 512] on span "59" at bounding box center [189, 509] width 16 height 14
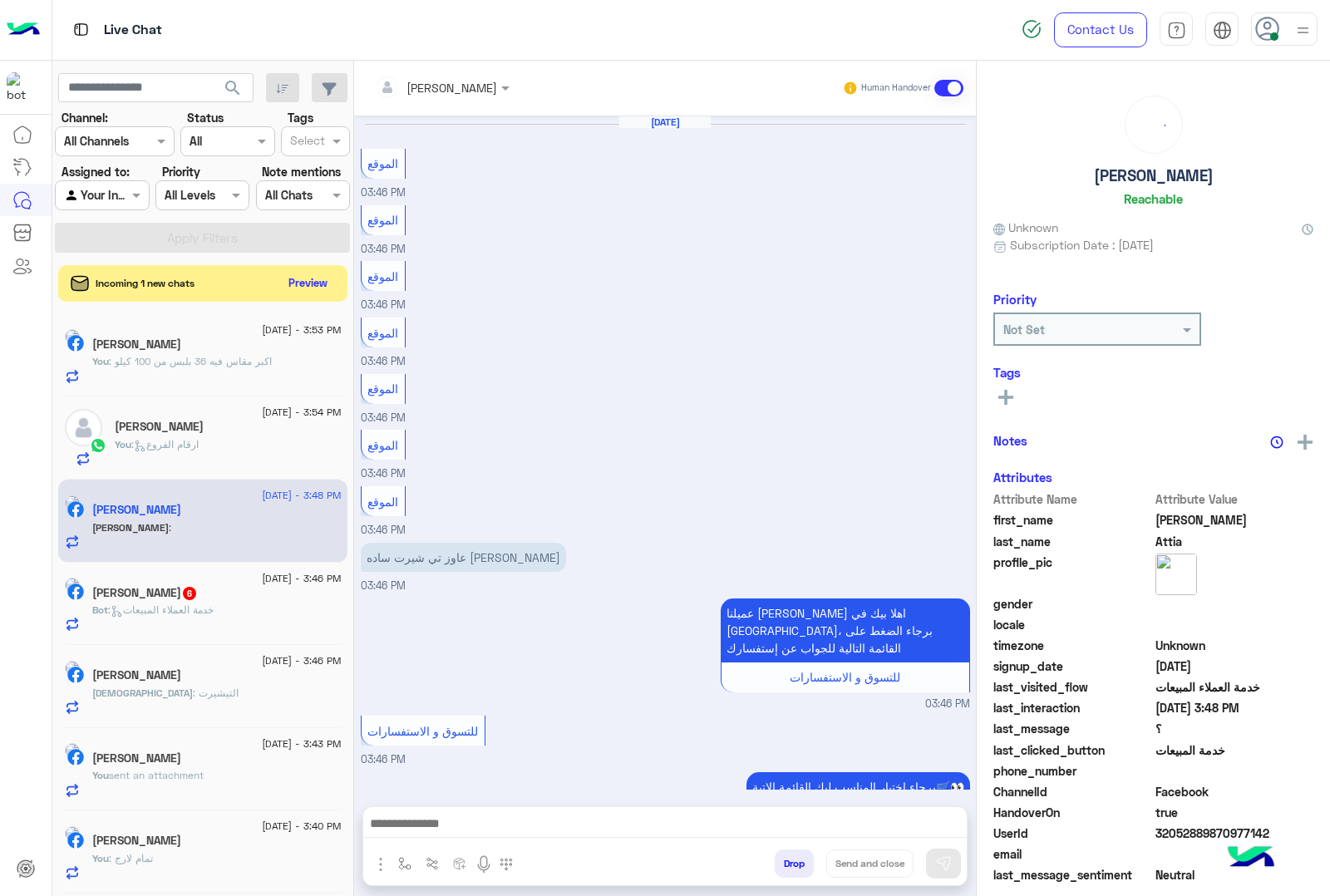
scroll to position [1665, 0]
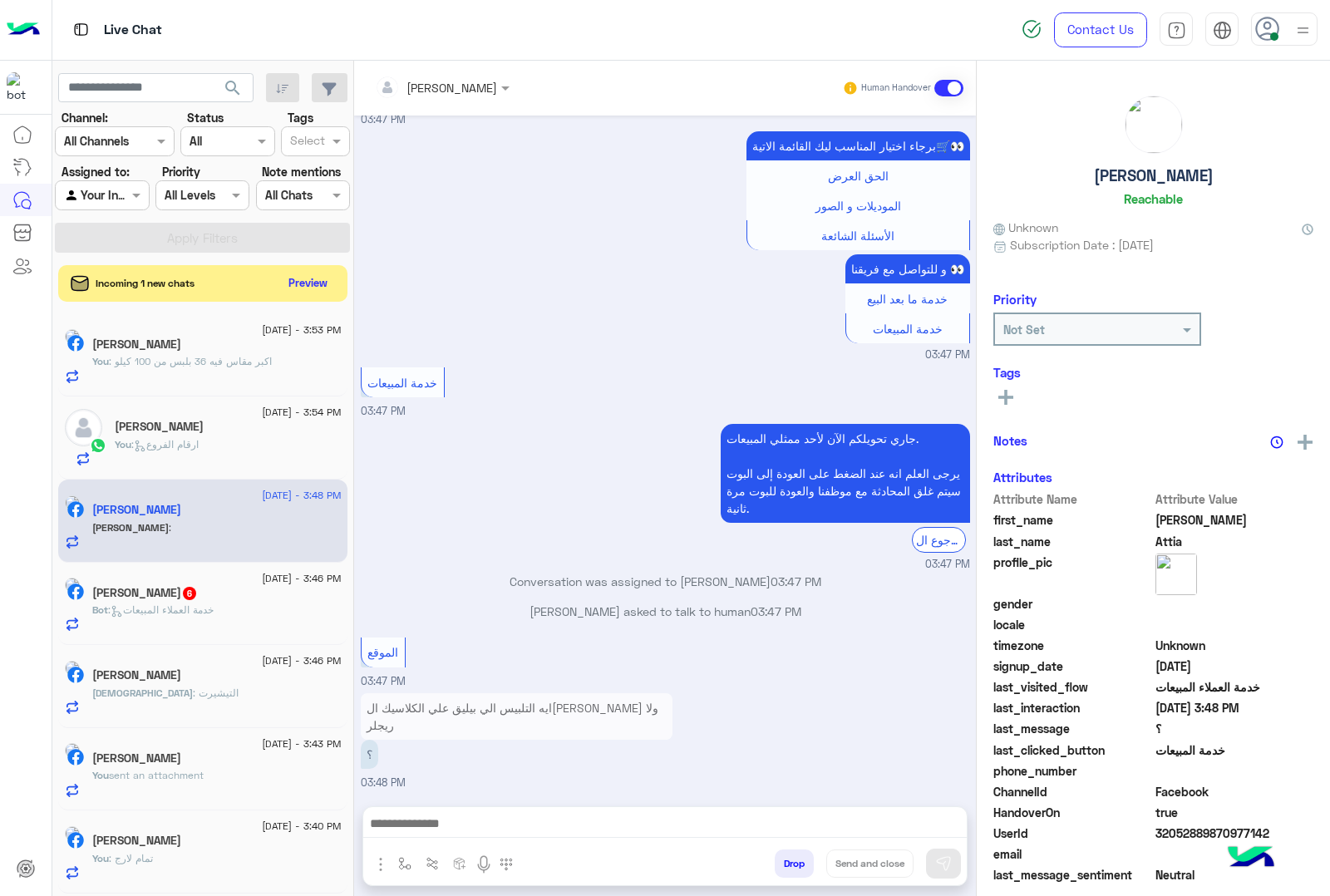
click at [437, 811] on div at bounding box center [665, 828] width 604 height 42
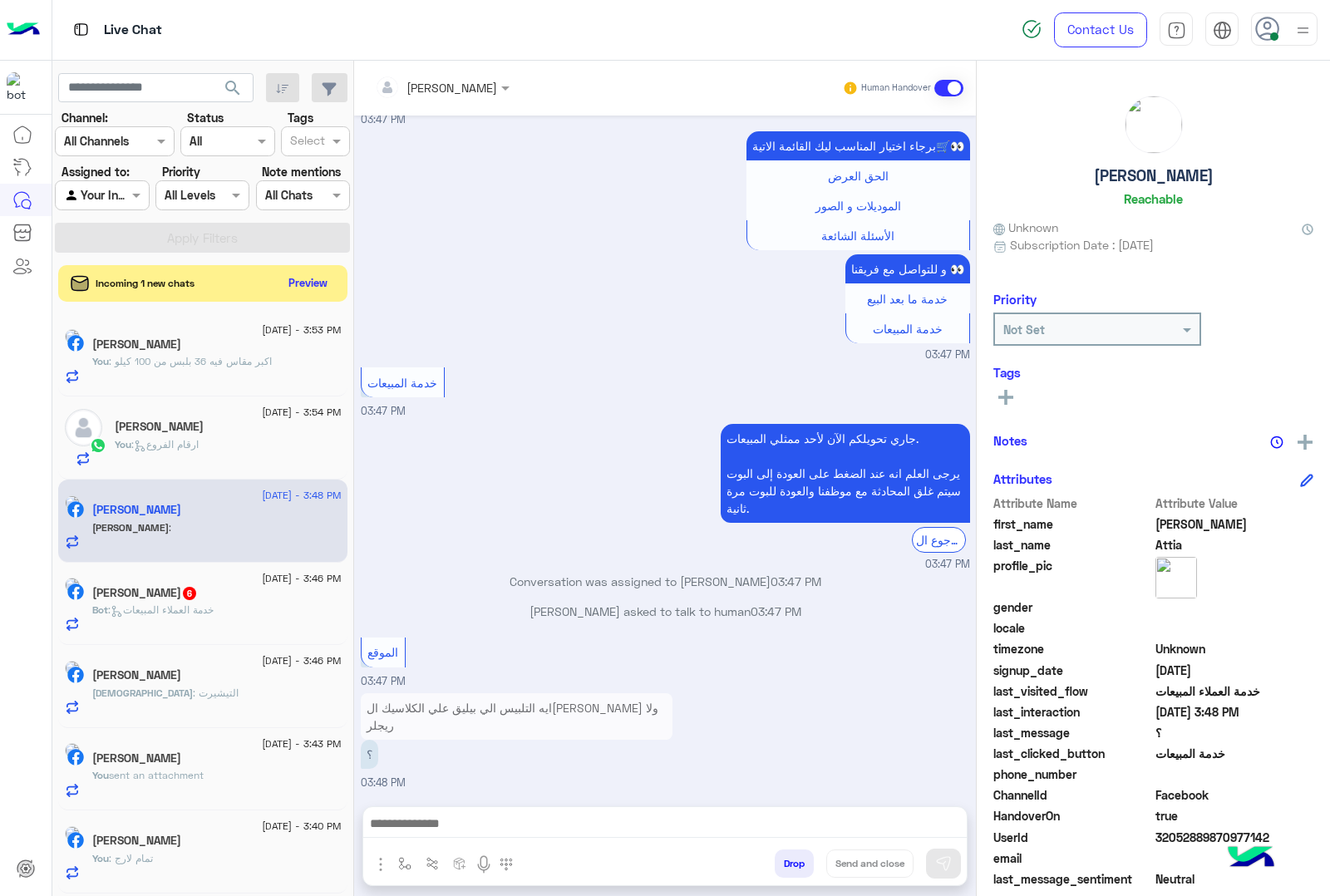
scroll to position [1664, 0]
click at [163, 577] on div "[DATE] - 3:46 PM" at bounding box center [217, 580] width 249 height 10
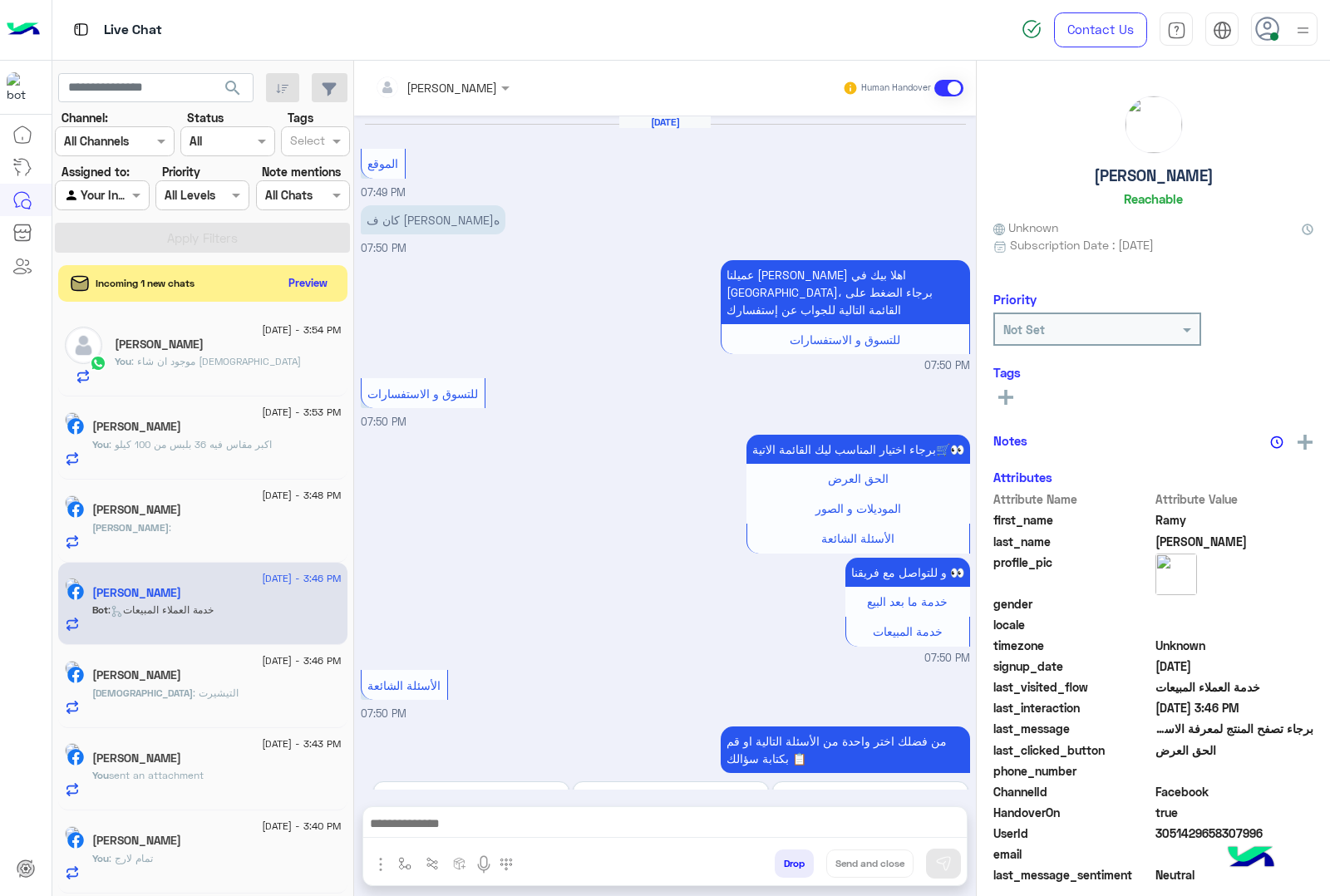
scroll to position [2040, 0]
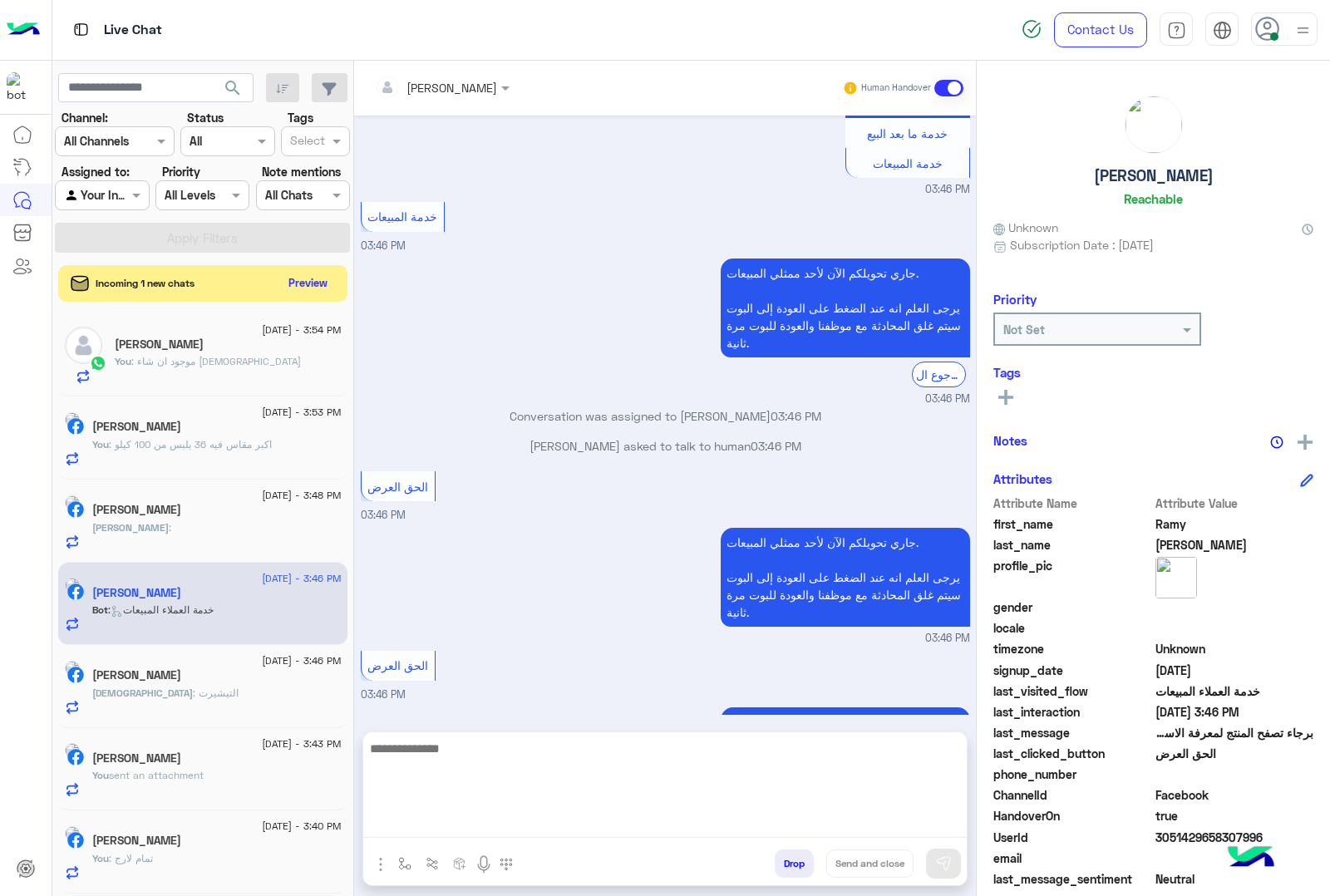
click at [429, 834] on textarea at bounding box center [665, 788] width 604 height 100
paste textarea "**********"
type textarea "**********"
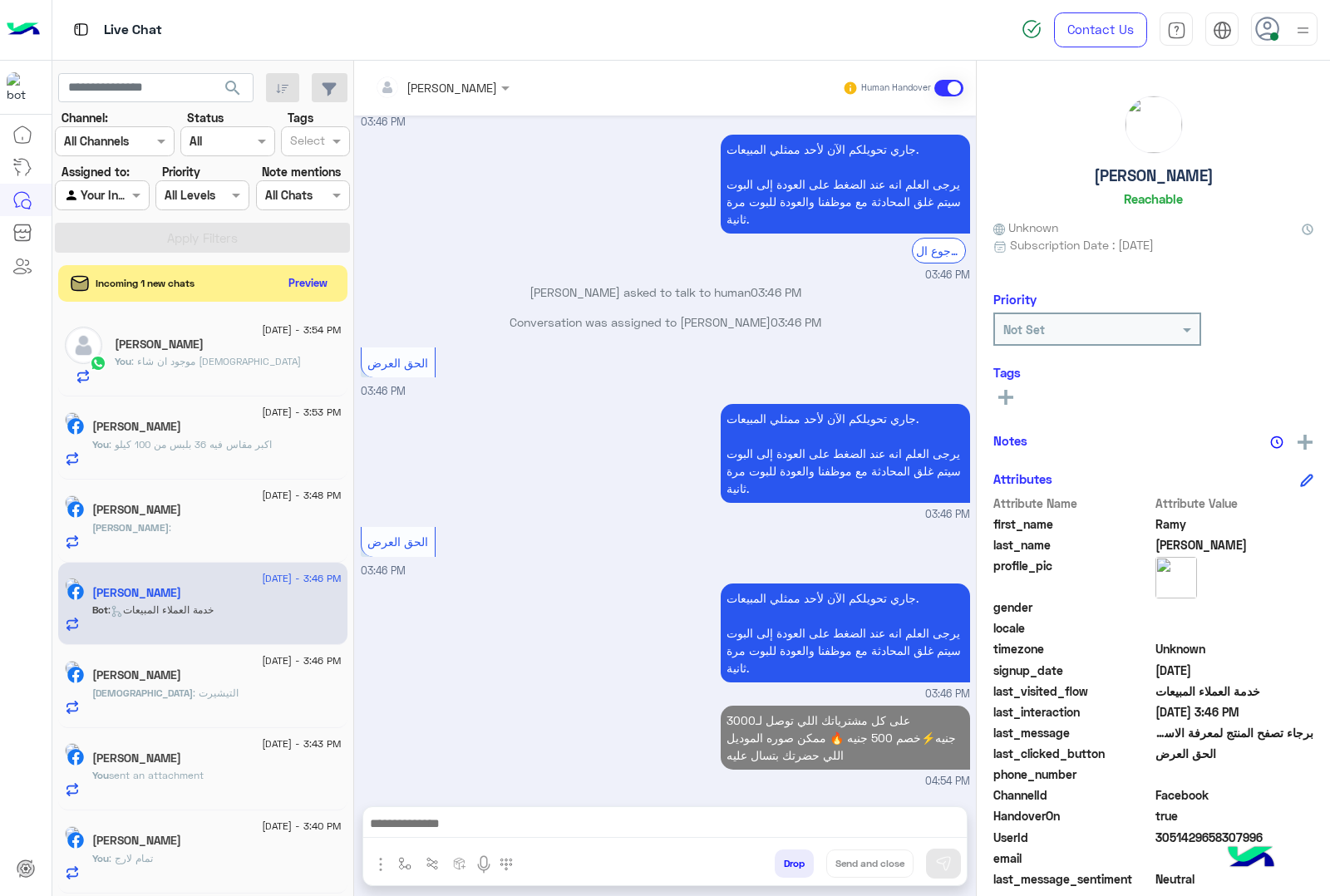
click at [173, 657] on div "[DATE] - 3:46 PM [PERSON_NAME] : التيشيرت" at bounding box center [203, 687] width 289 height 83
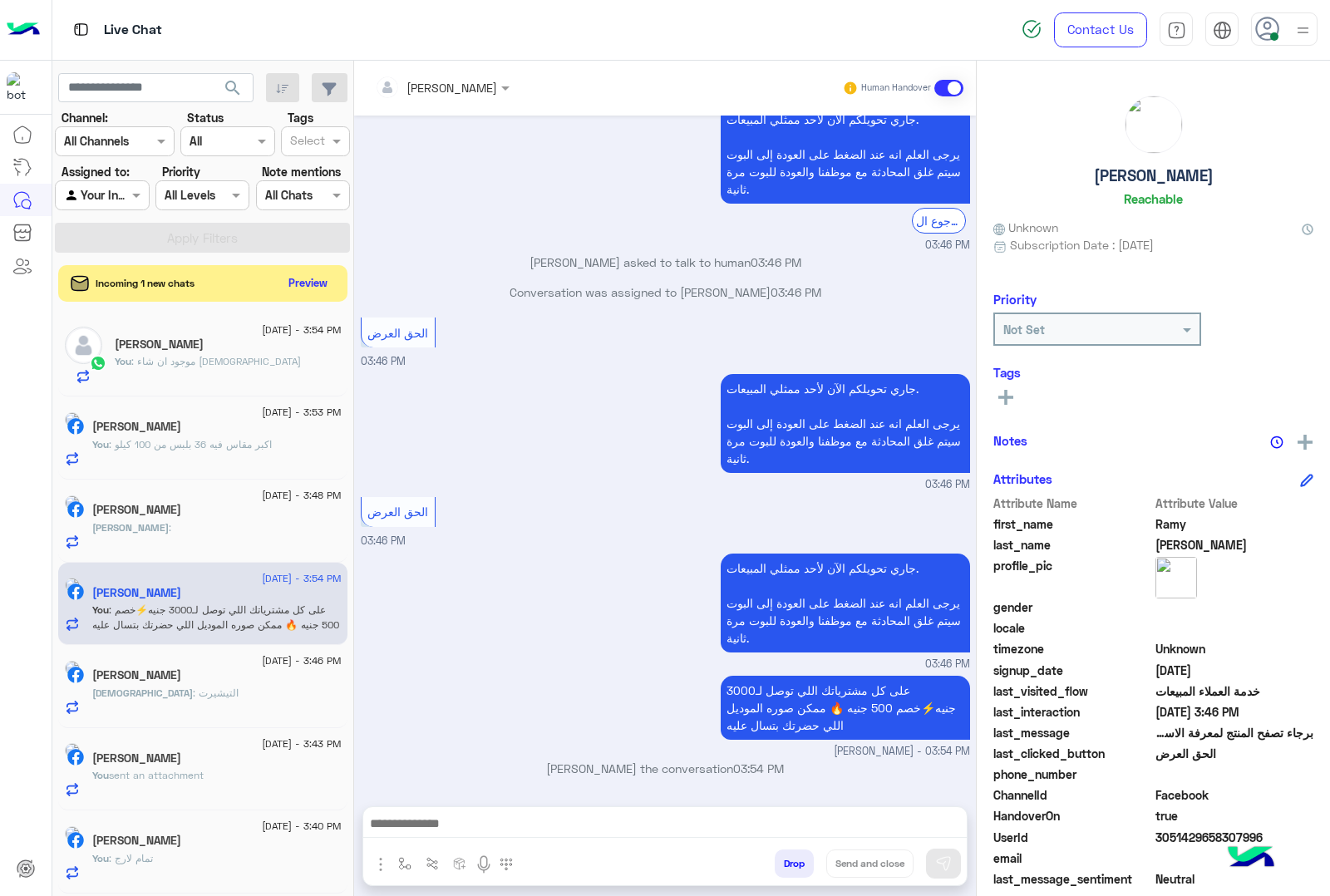
scroll to position [2158, 0]
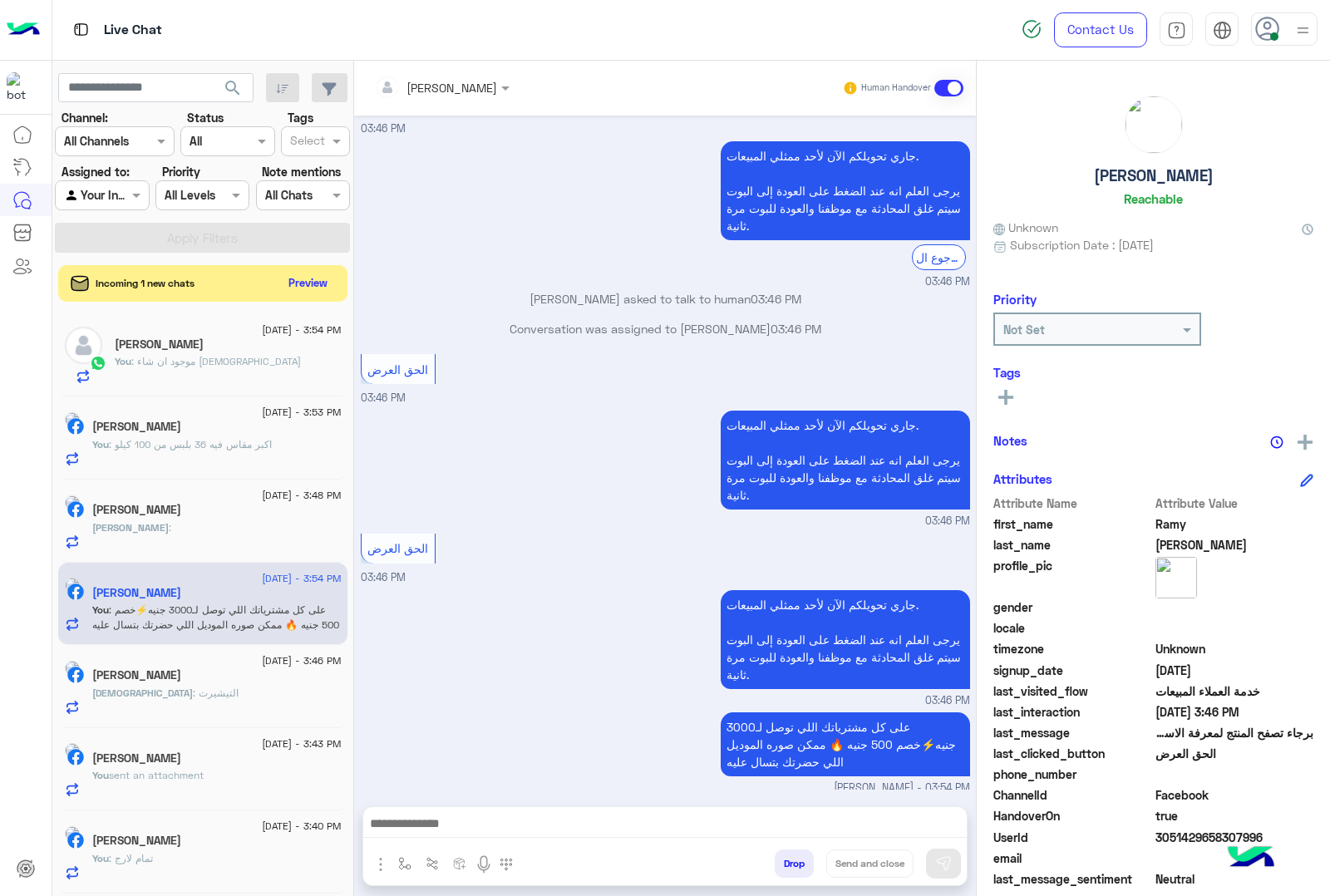
click at [180, 682] on h5 "[PERSON_NAME]" at bounding box center [137, 675] width 89 height 14
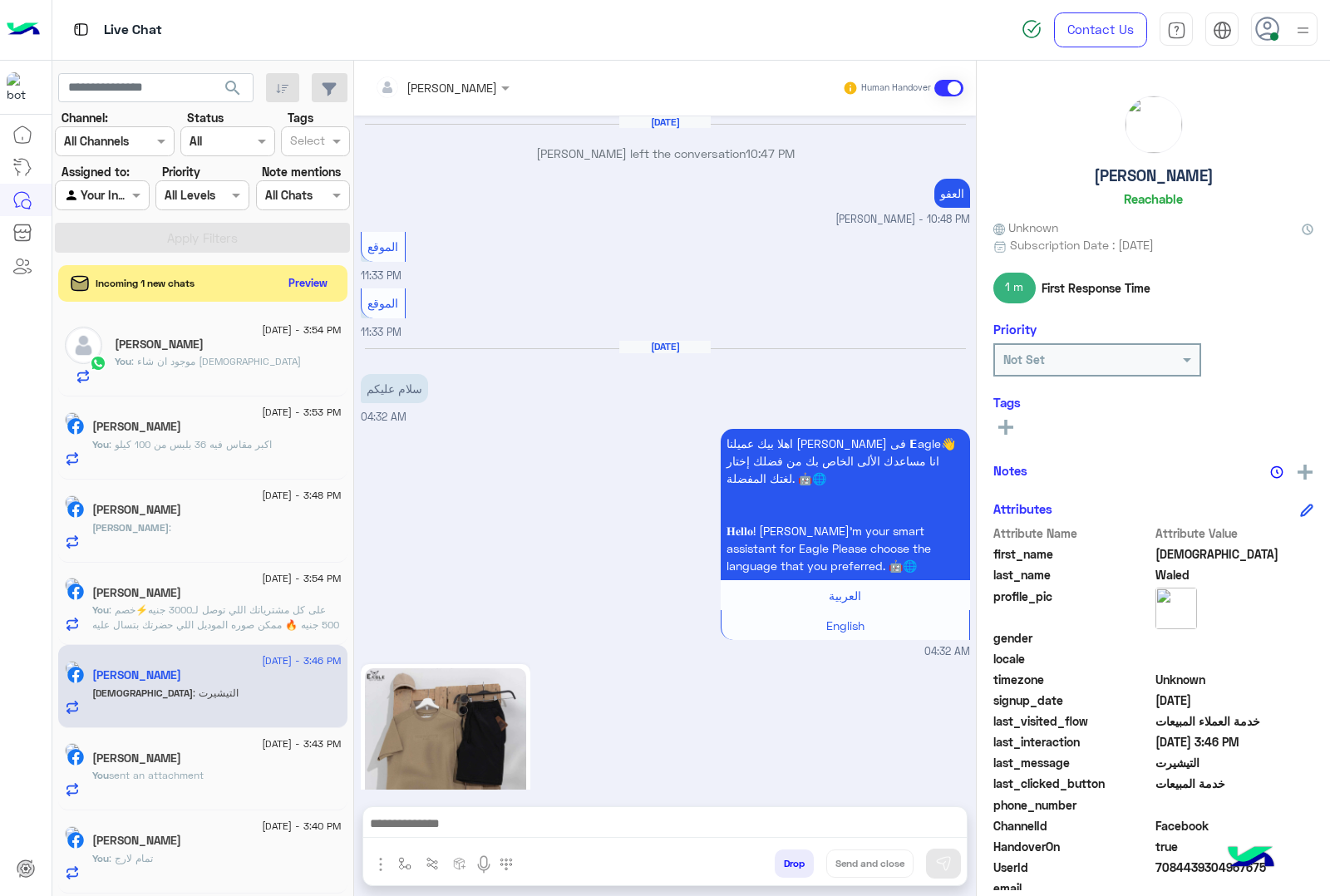
scroll to position [2694, 0]
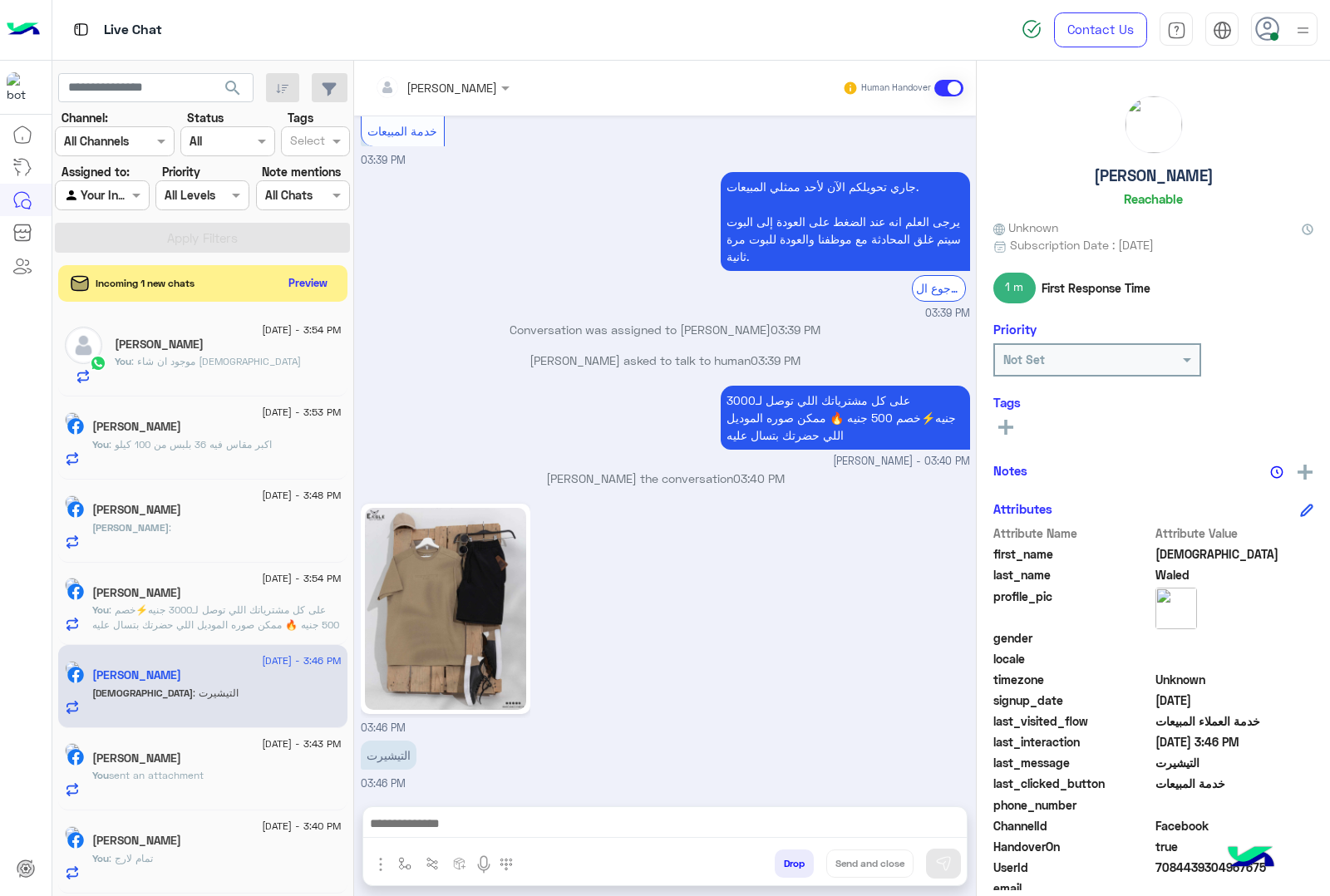
click at [165, 846] on h5 "[PERSON_NAME]" at bounding box center [137, 841] width 89 height 14
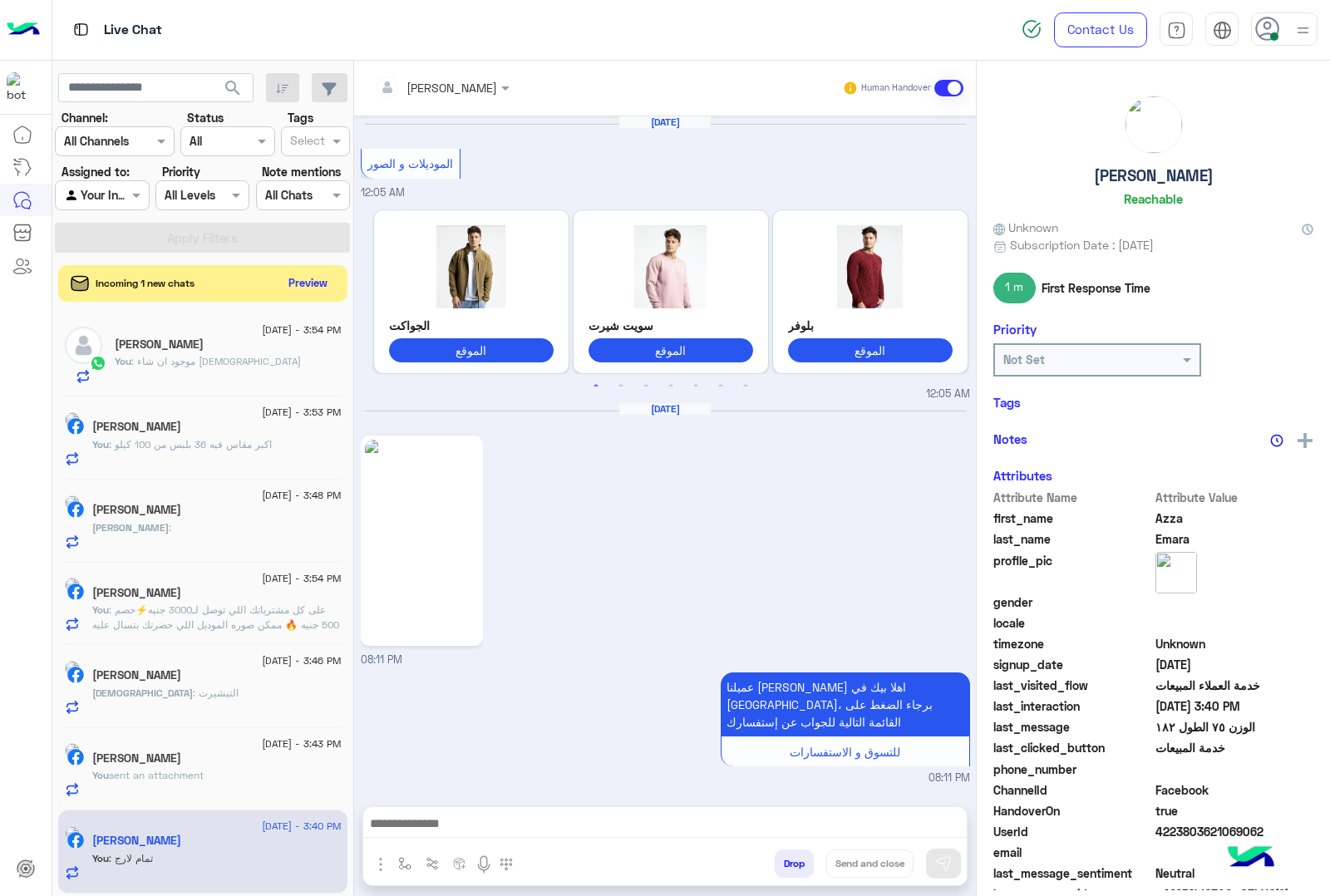
scroll to position [2500, 0]
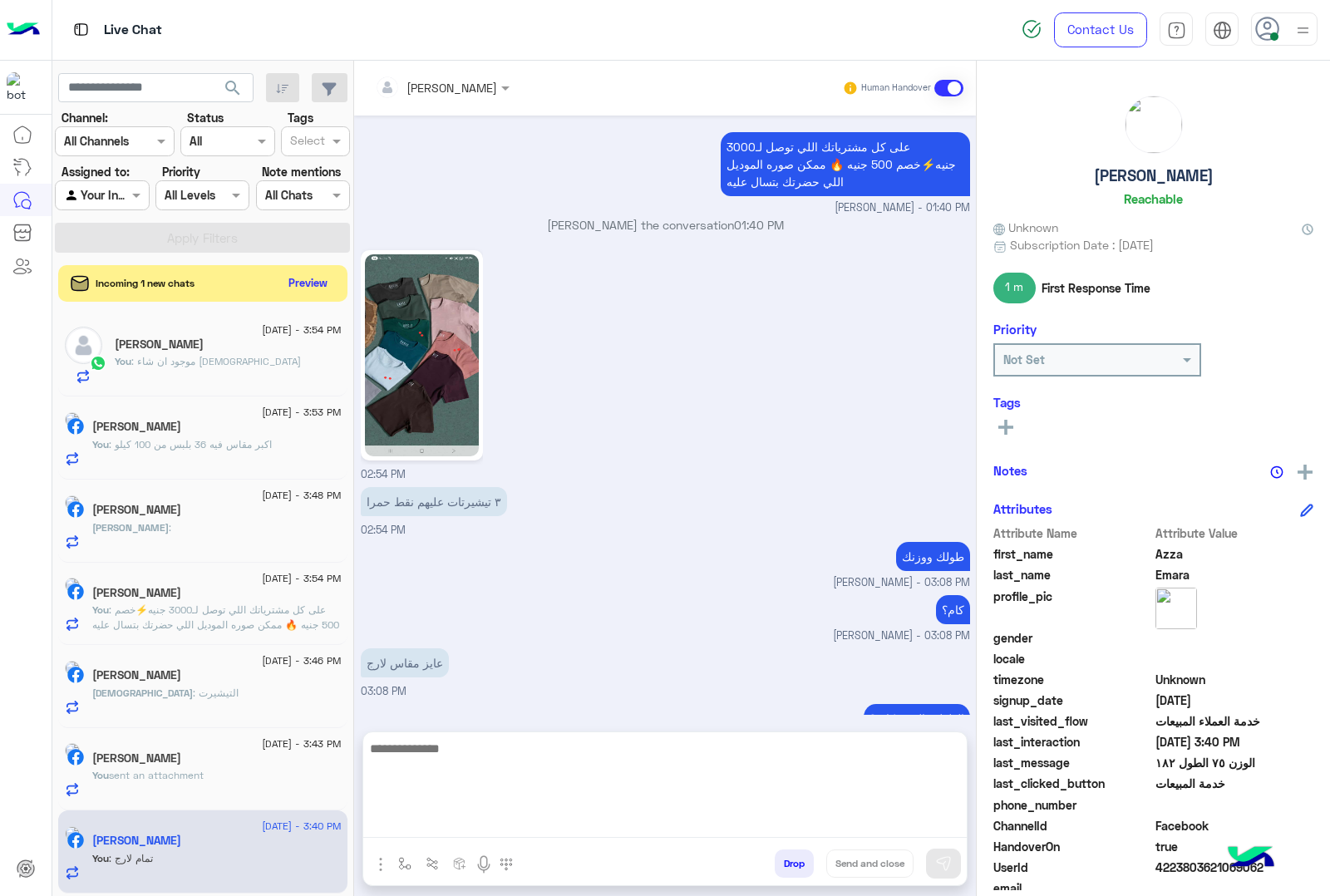
click at [443, 823] on textarea at bounding box center [665, 788] width 604 height 100
type textarea "**********"
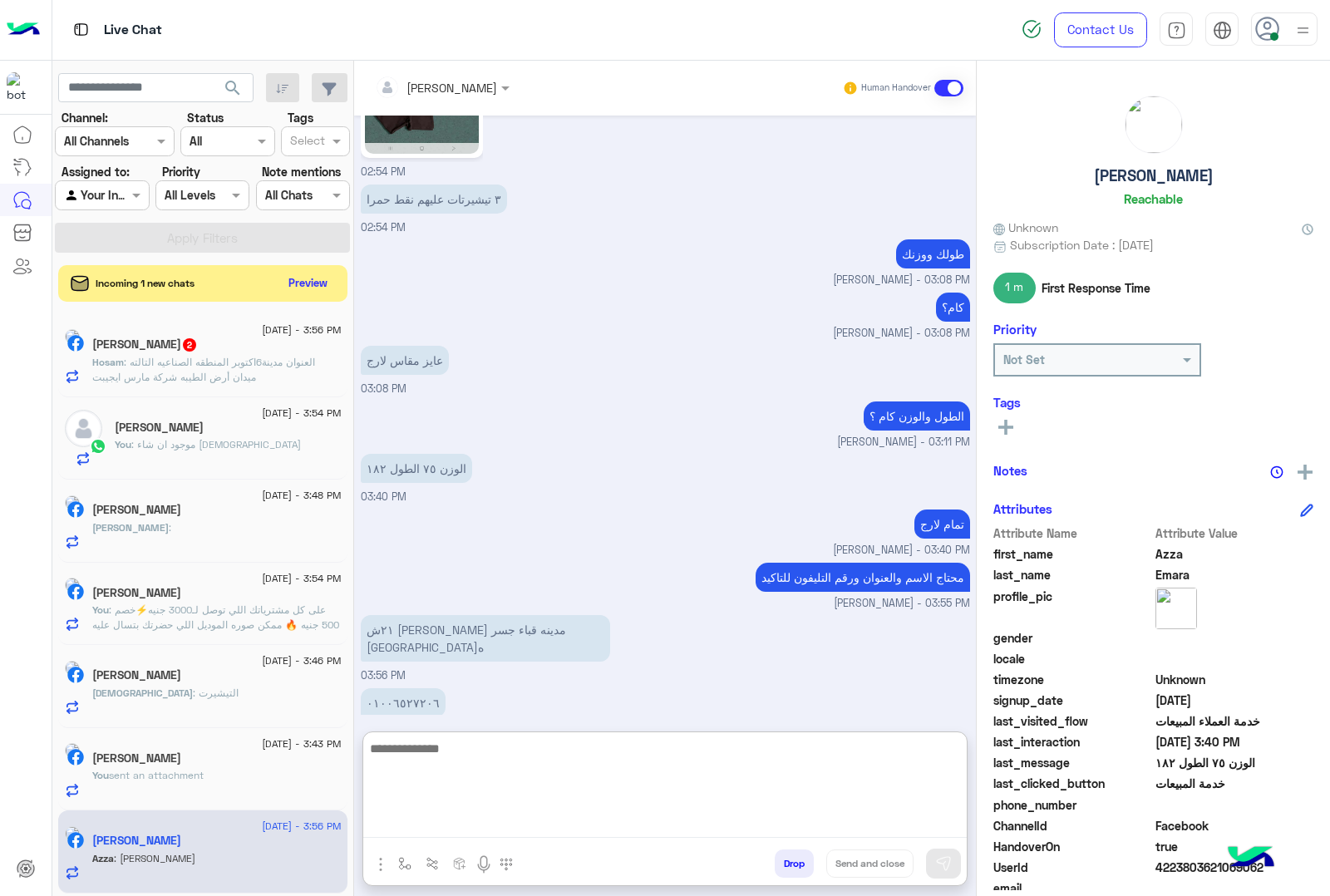
scroll to position [2810, 0]
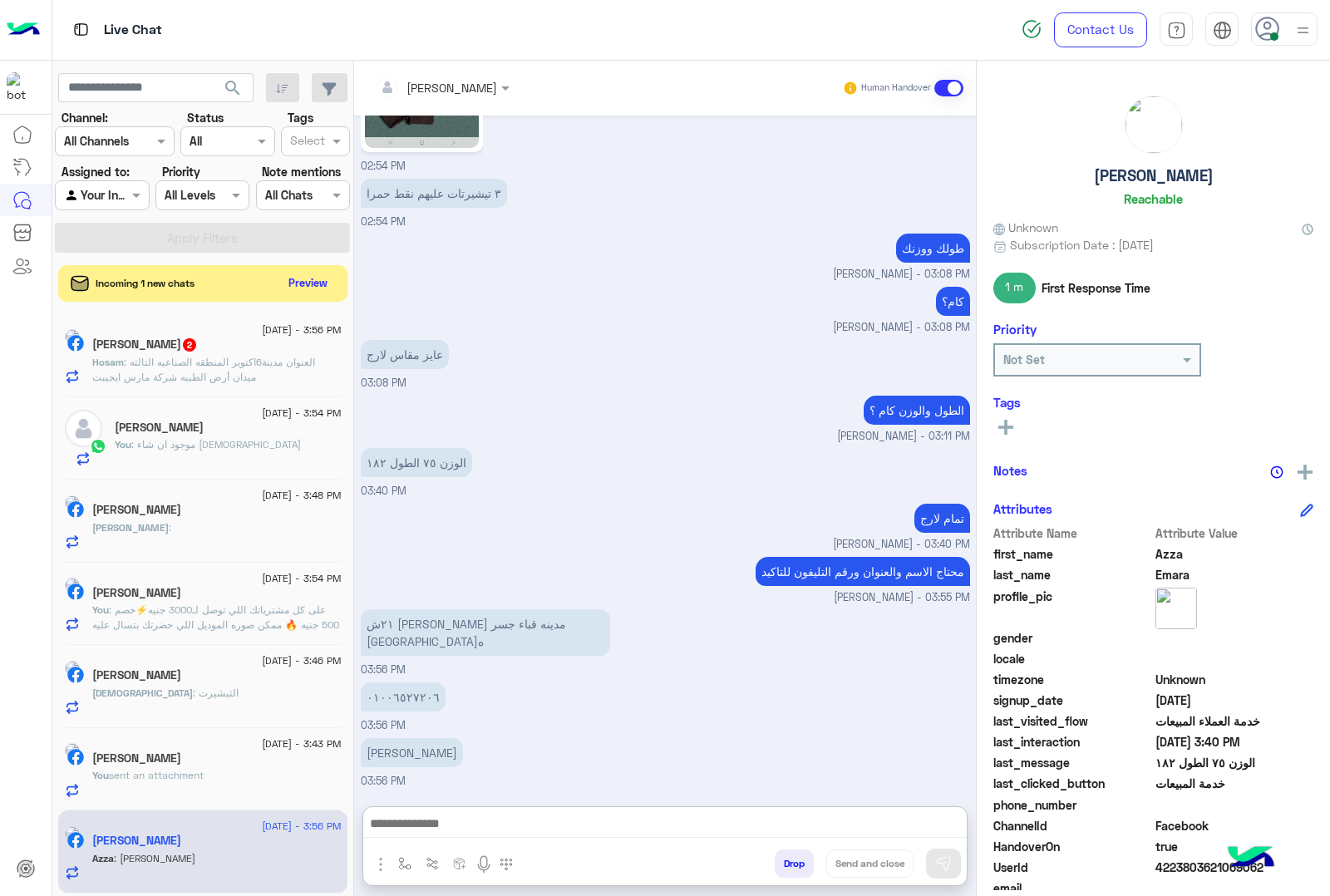
click at [460, 94] on input "text" at bounding box center [420, 87] width 91 height 17
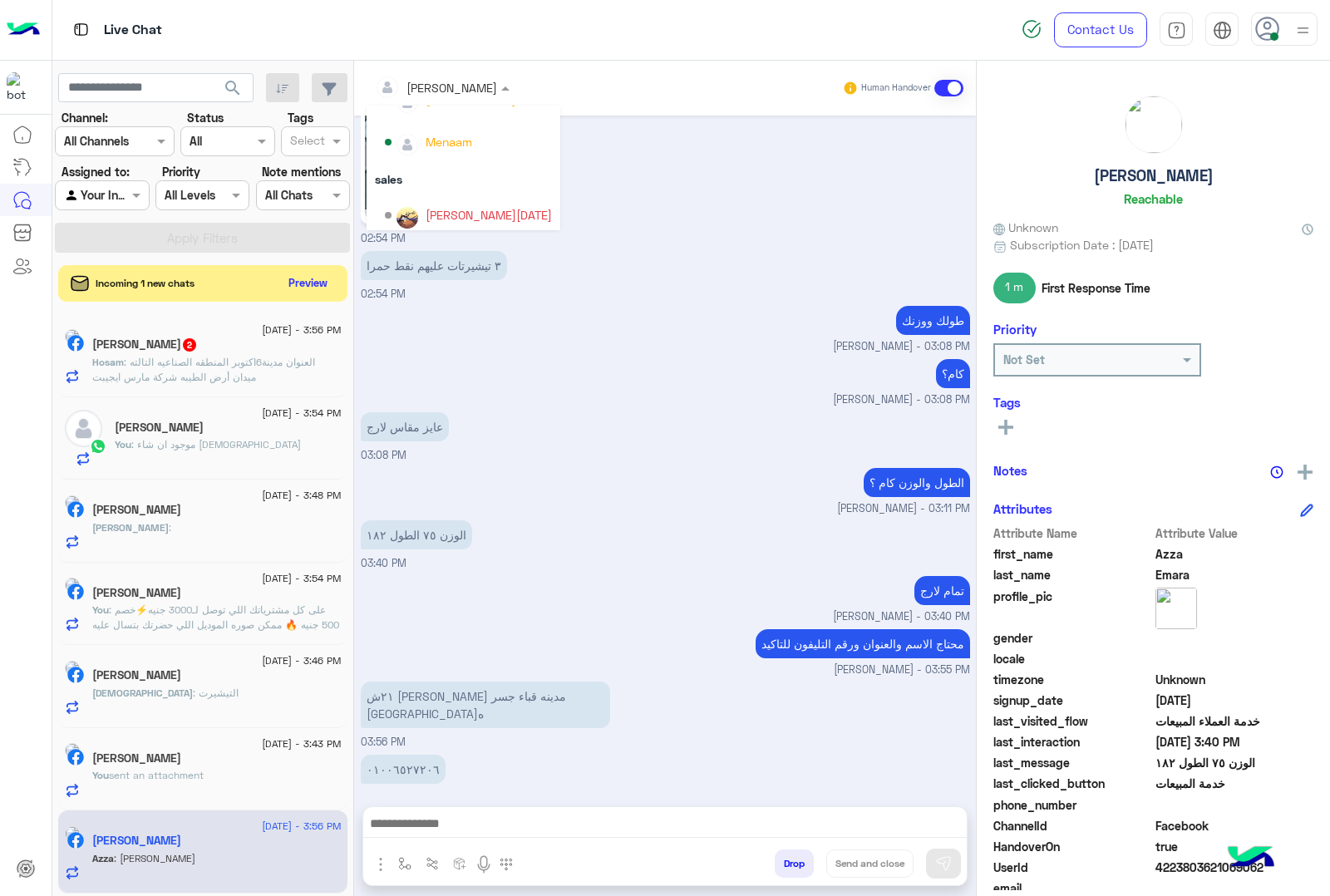
scroll to position [191, 0]
click at [451, 168] on div "[PERSON_NAME][DATE]" at bounding box center [489, 165] width 126 height 17
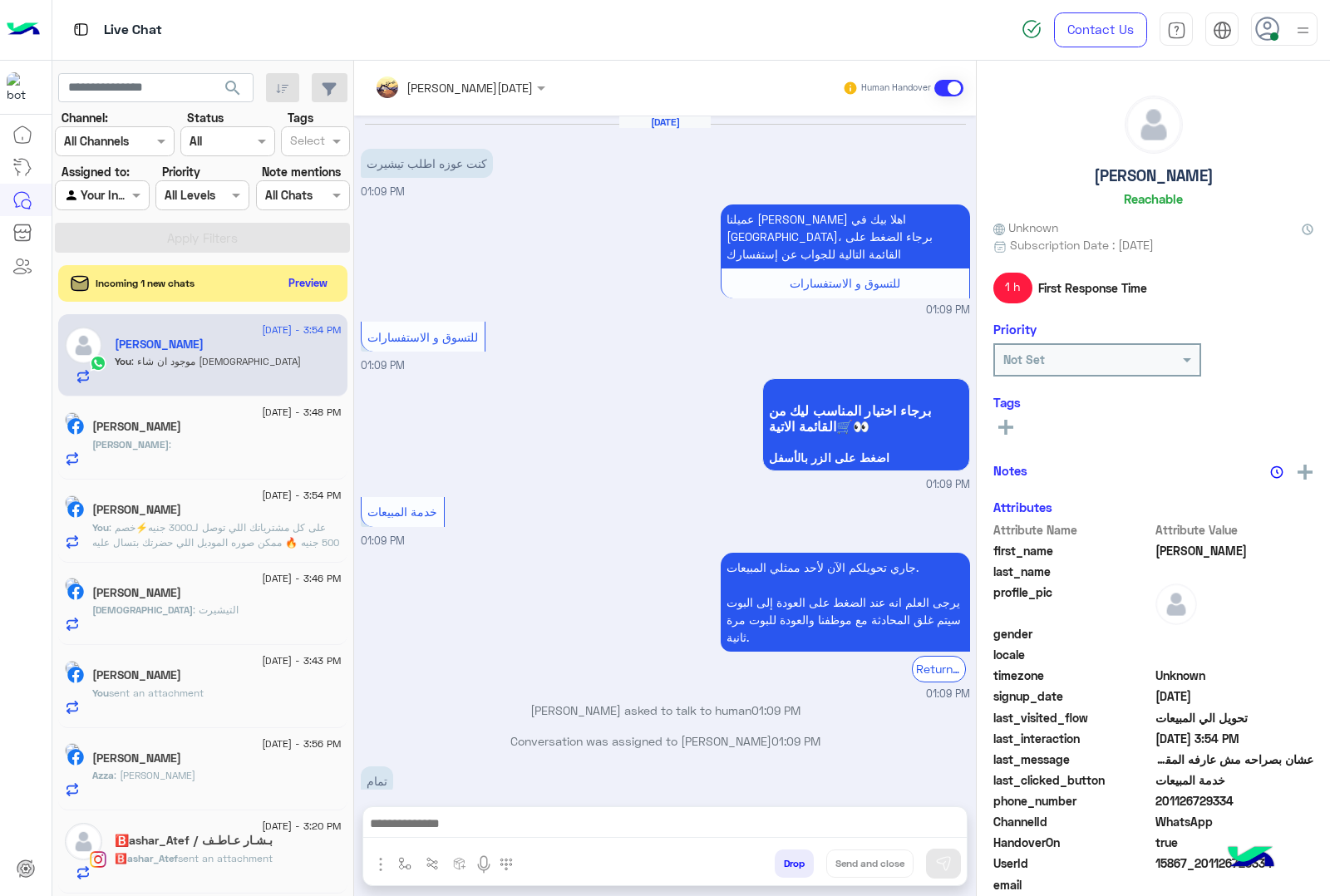
scroll to position [1490, 0]
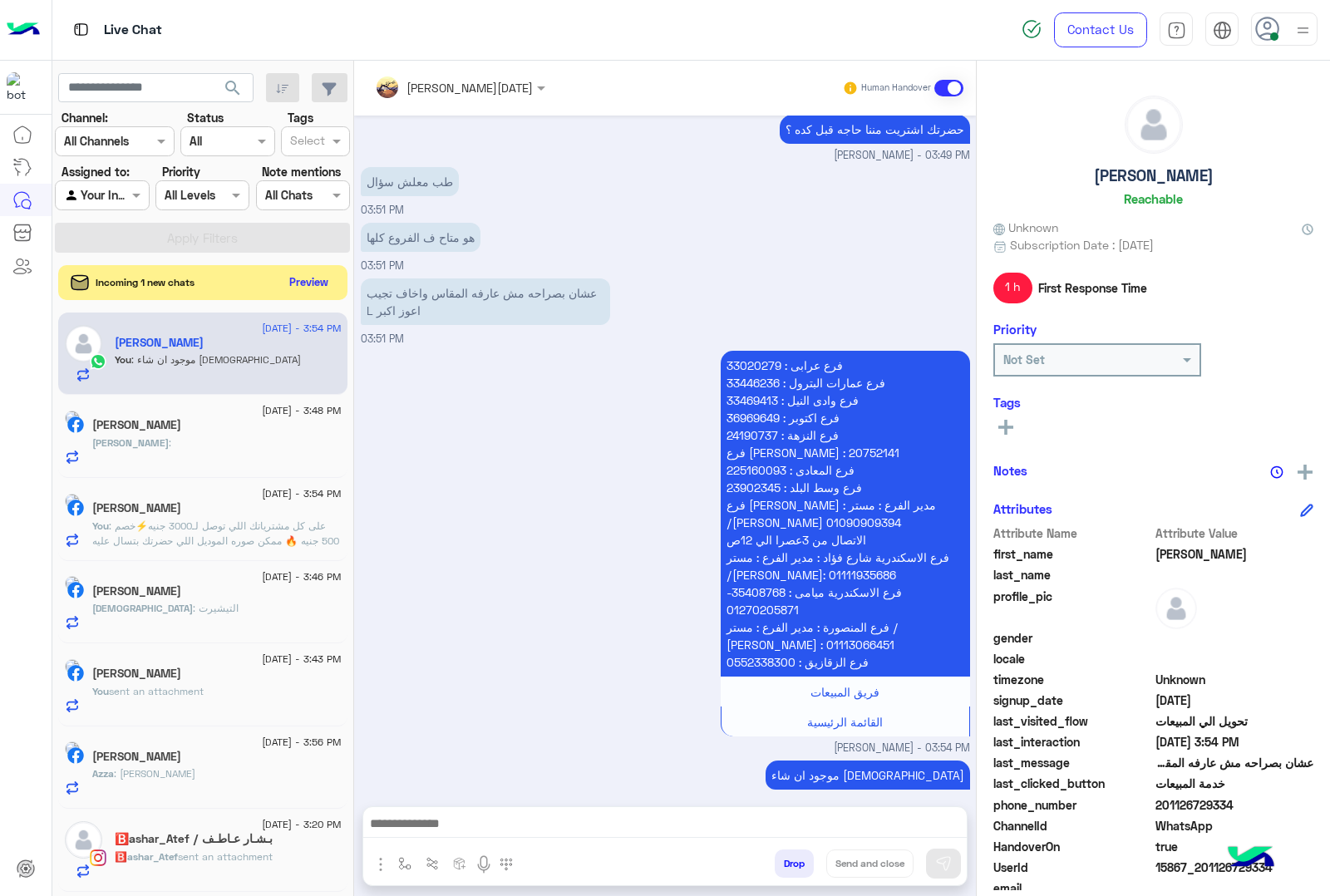
click at [313, 271] on button "Preview" at bounding box center [309, 282] width 52 height 23
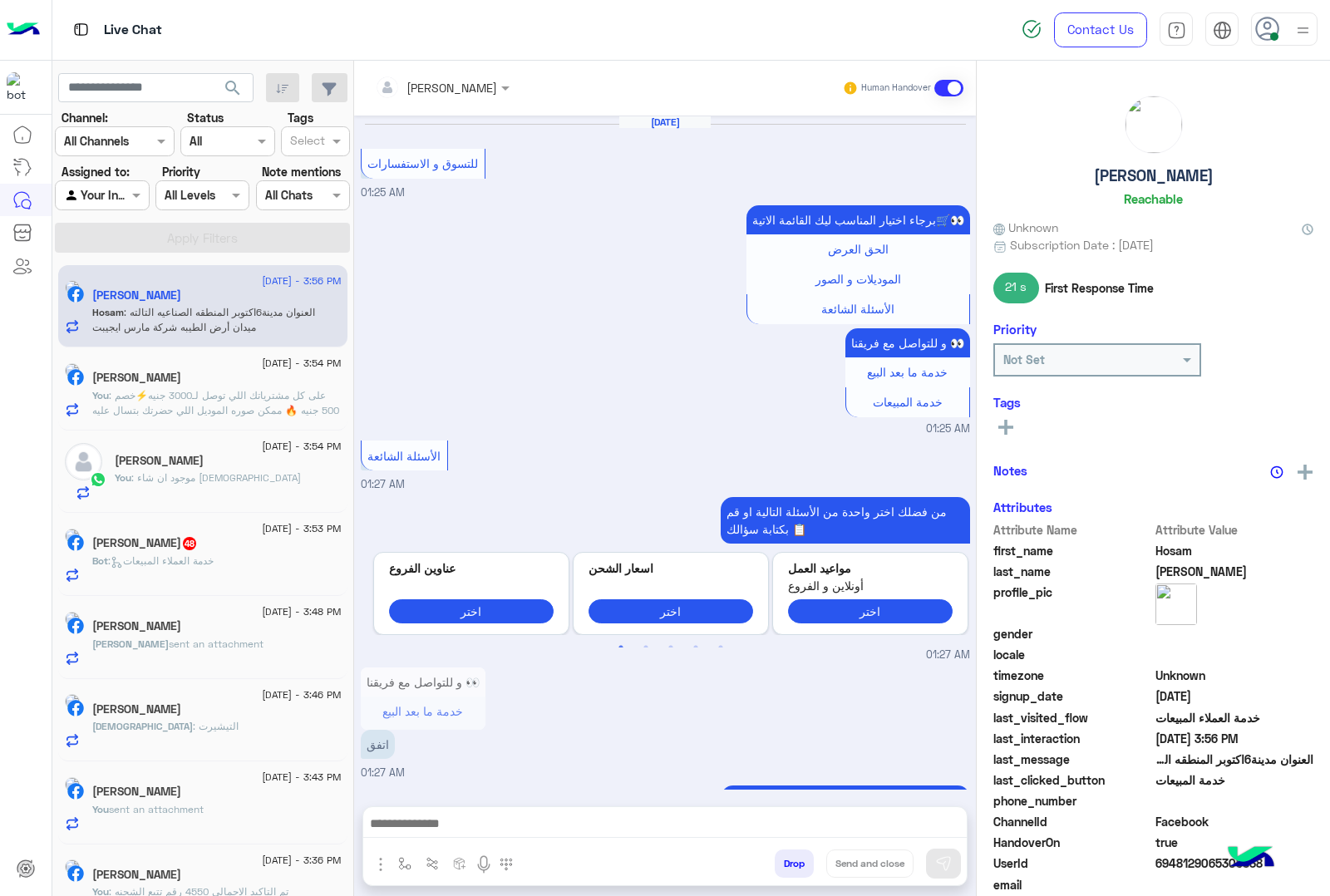
scroll to position [2184, 0]
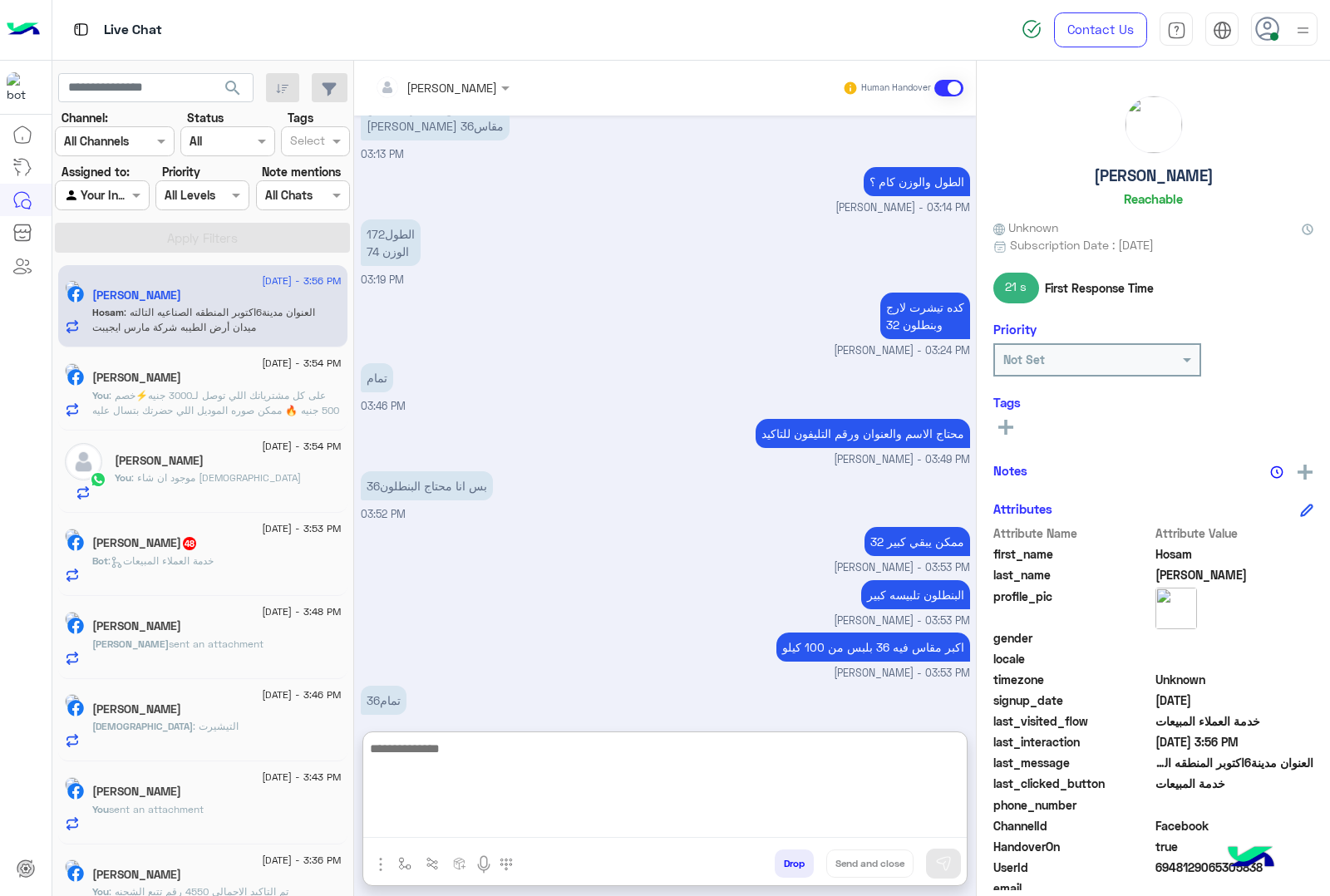
click at [470, 819] on textarea at bounding box center [665, 788] width 604 height 100
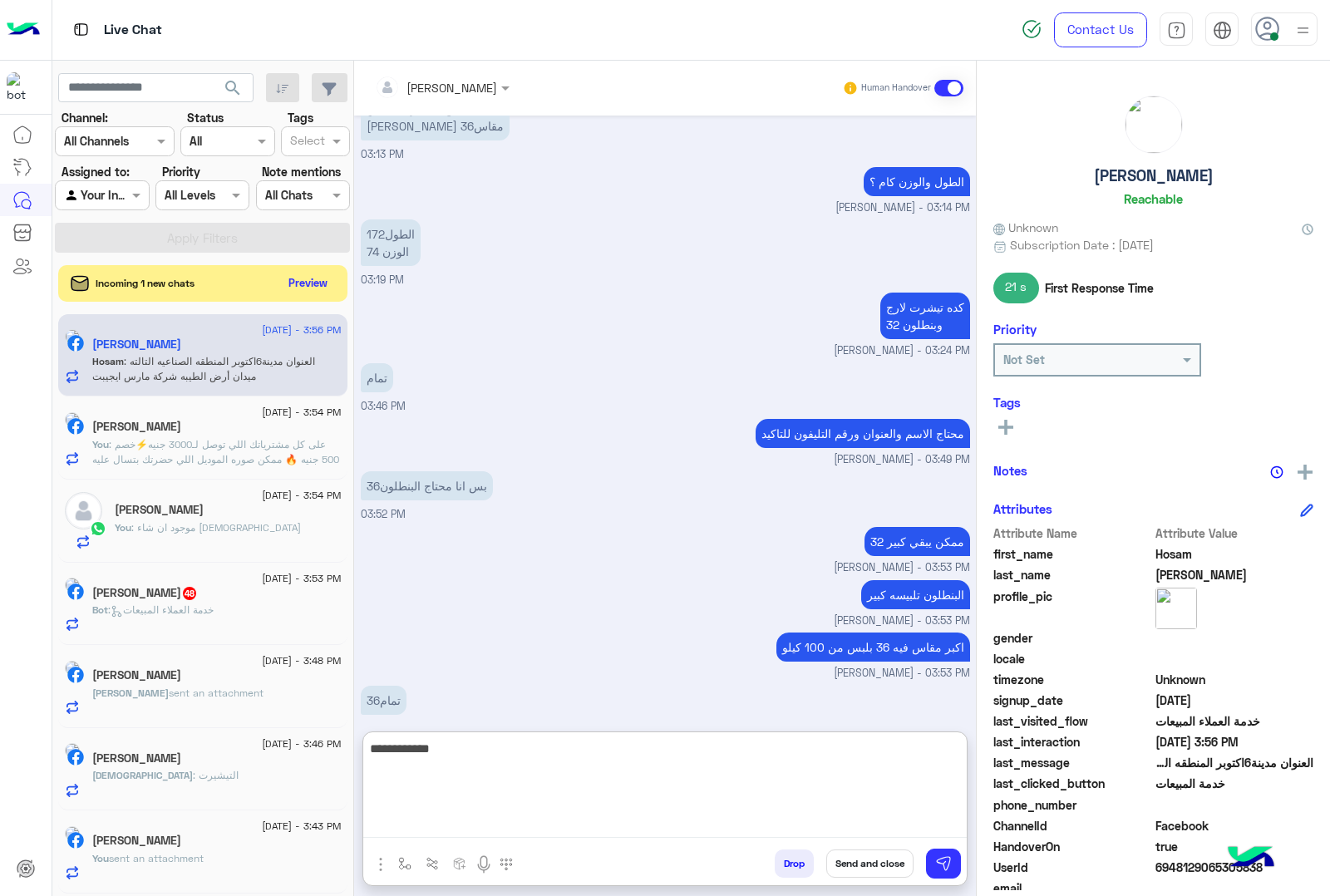
type textarea "**********"
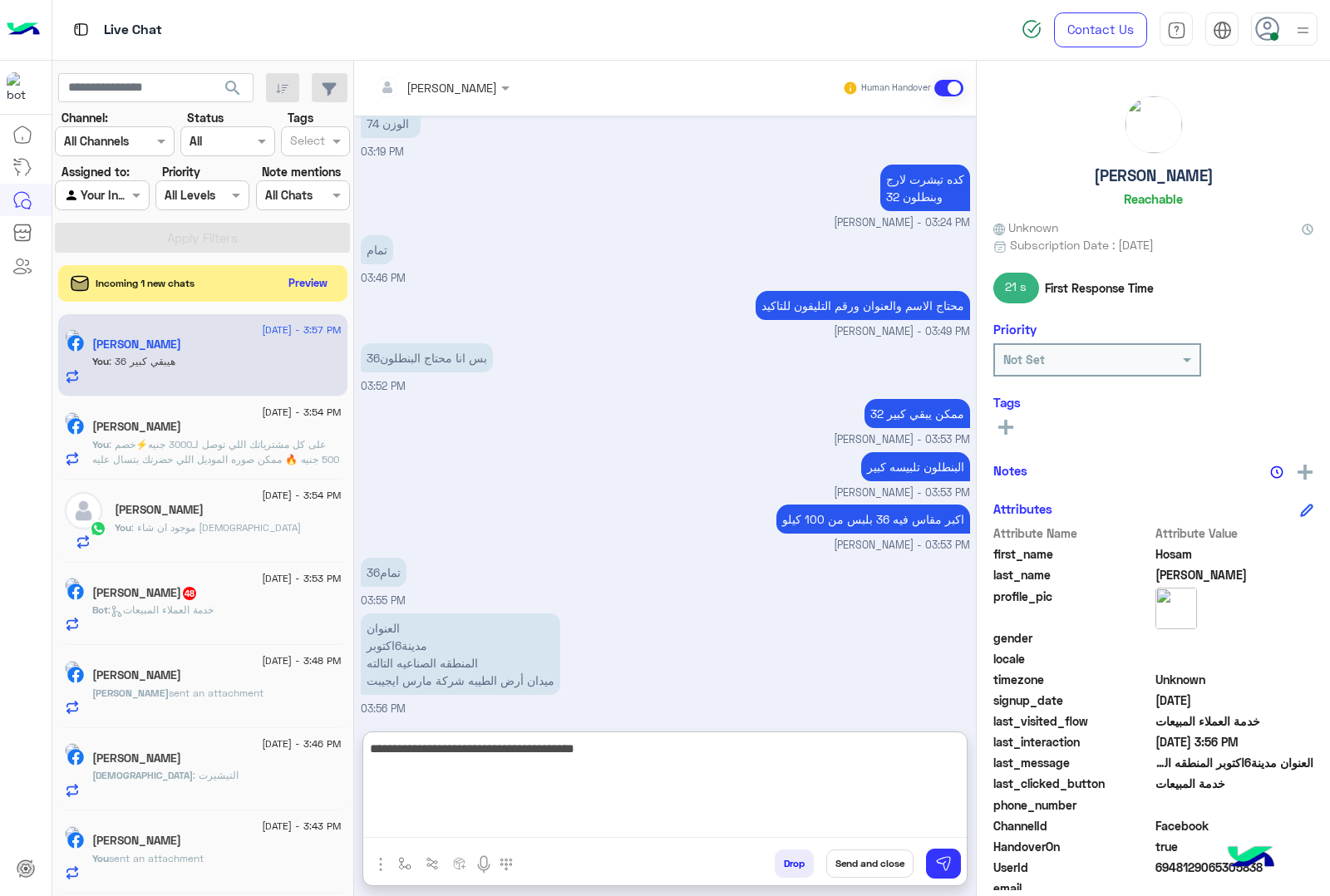
type textarea "**********"
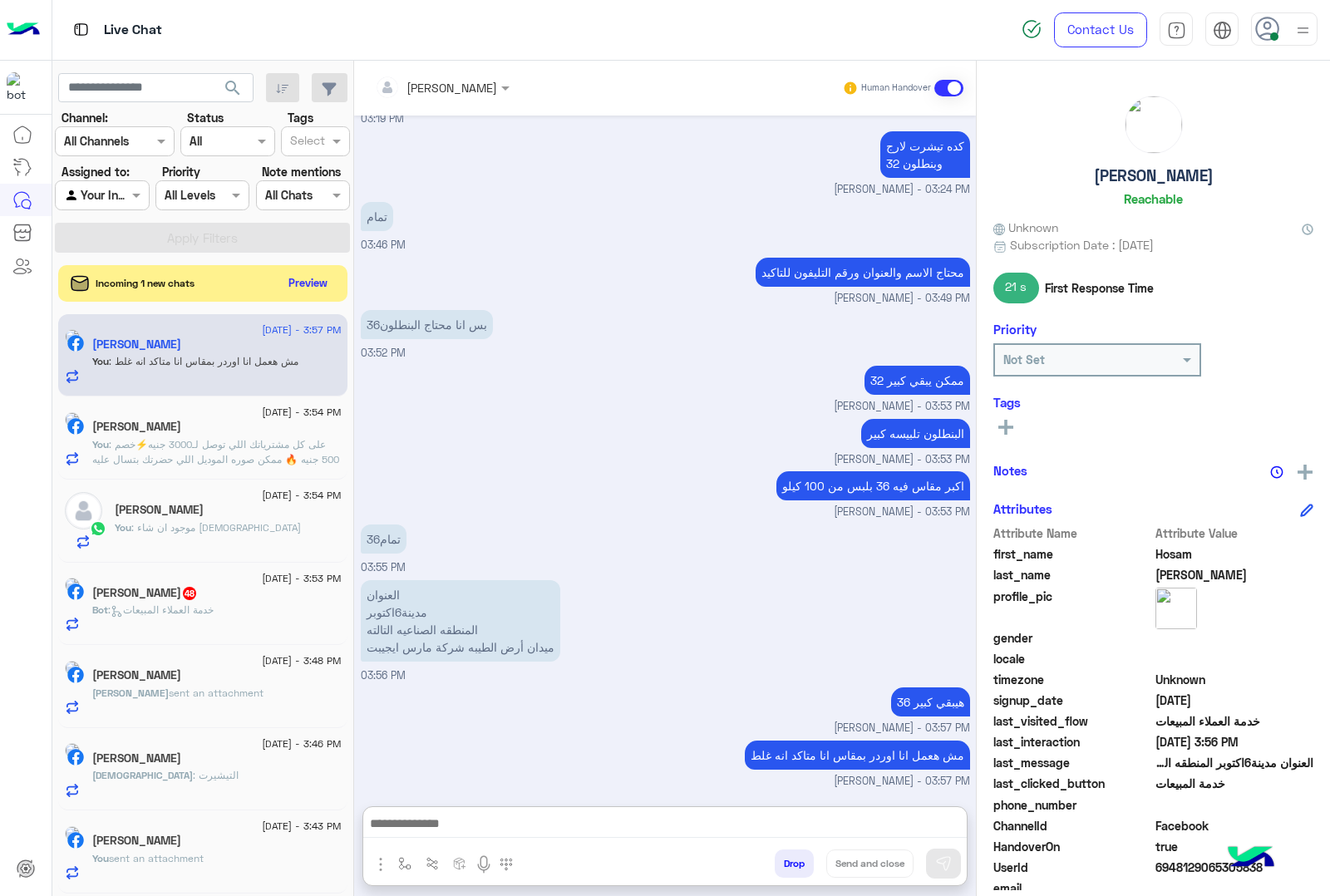
click at [214, 617] on p "Bot : خدمة العملاء المبيعات" at bounding box center [153, 609] width 121 height 15
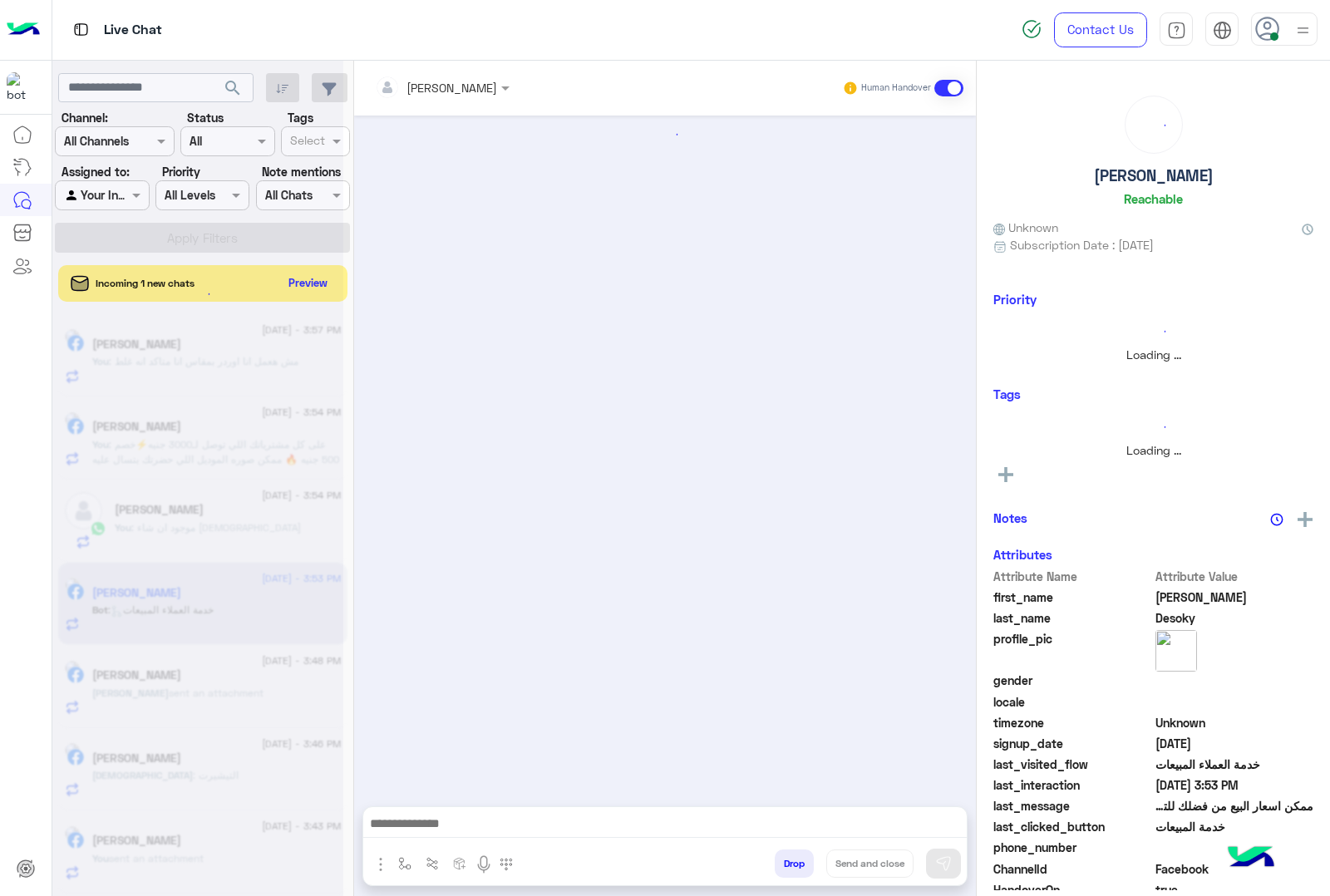
scroll to position [1395, 0]
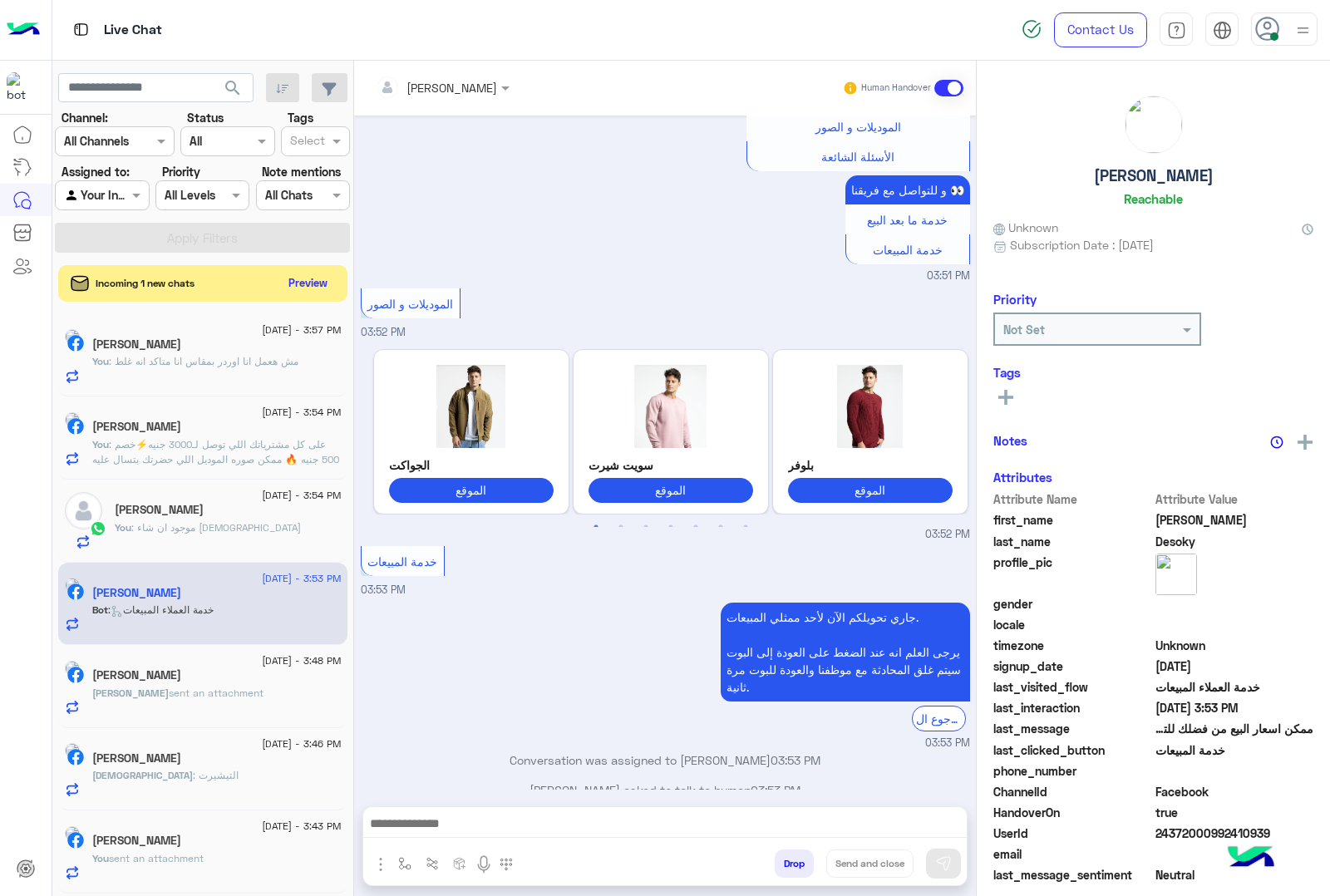
click at [489, 807] on div at bounding box center [665, 828] width 604 height 42
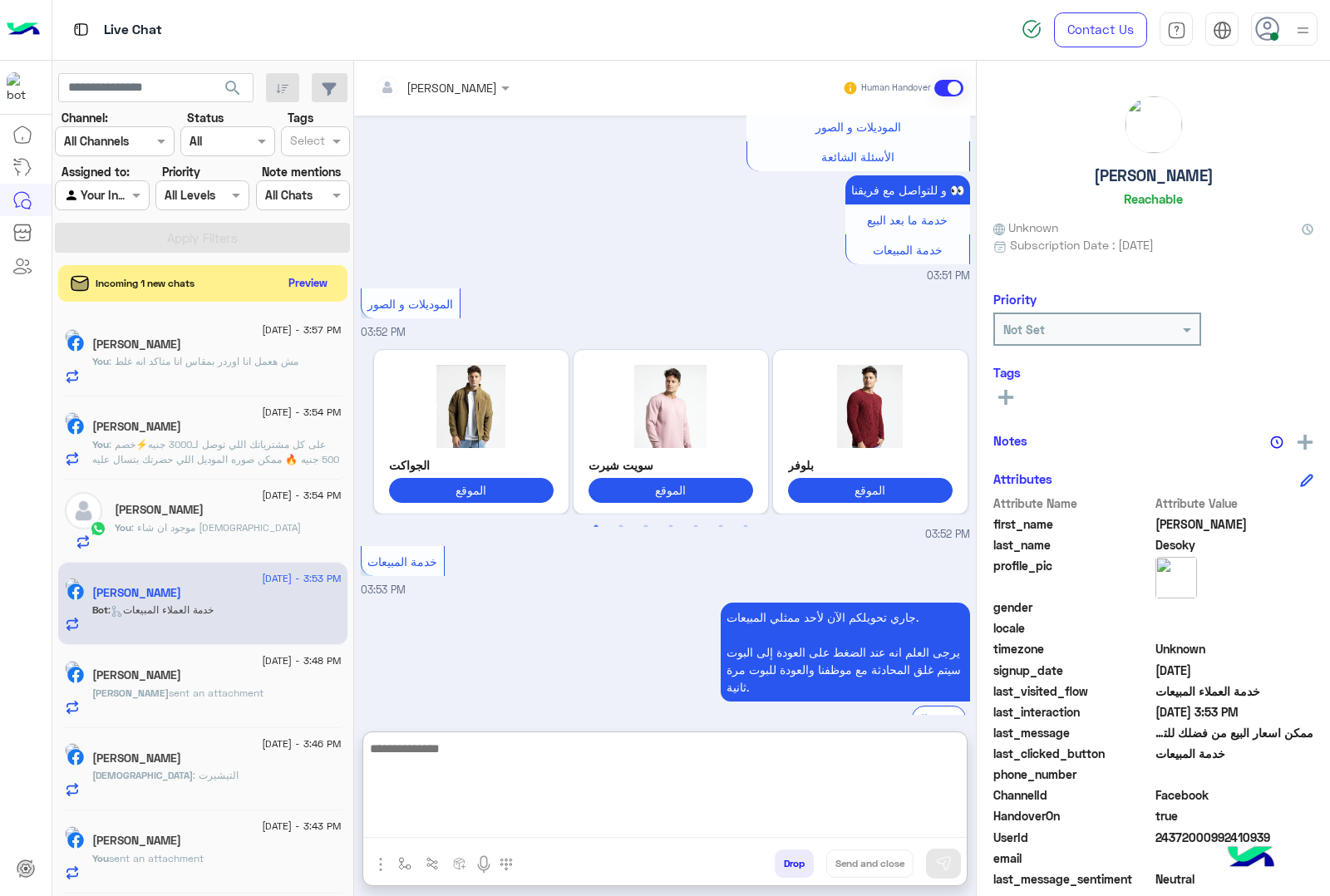
click at [479, 813] on textarea at bounding box center [665, 788] width 604 height 100
click at [512, 813] on textarea at bounding box center [665, 788] width 604 height 100
paste textarea "**********"
type textarea "**********"
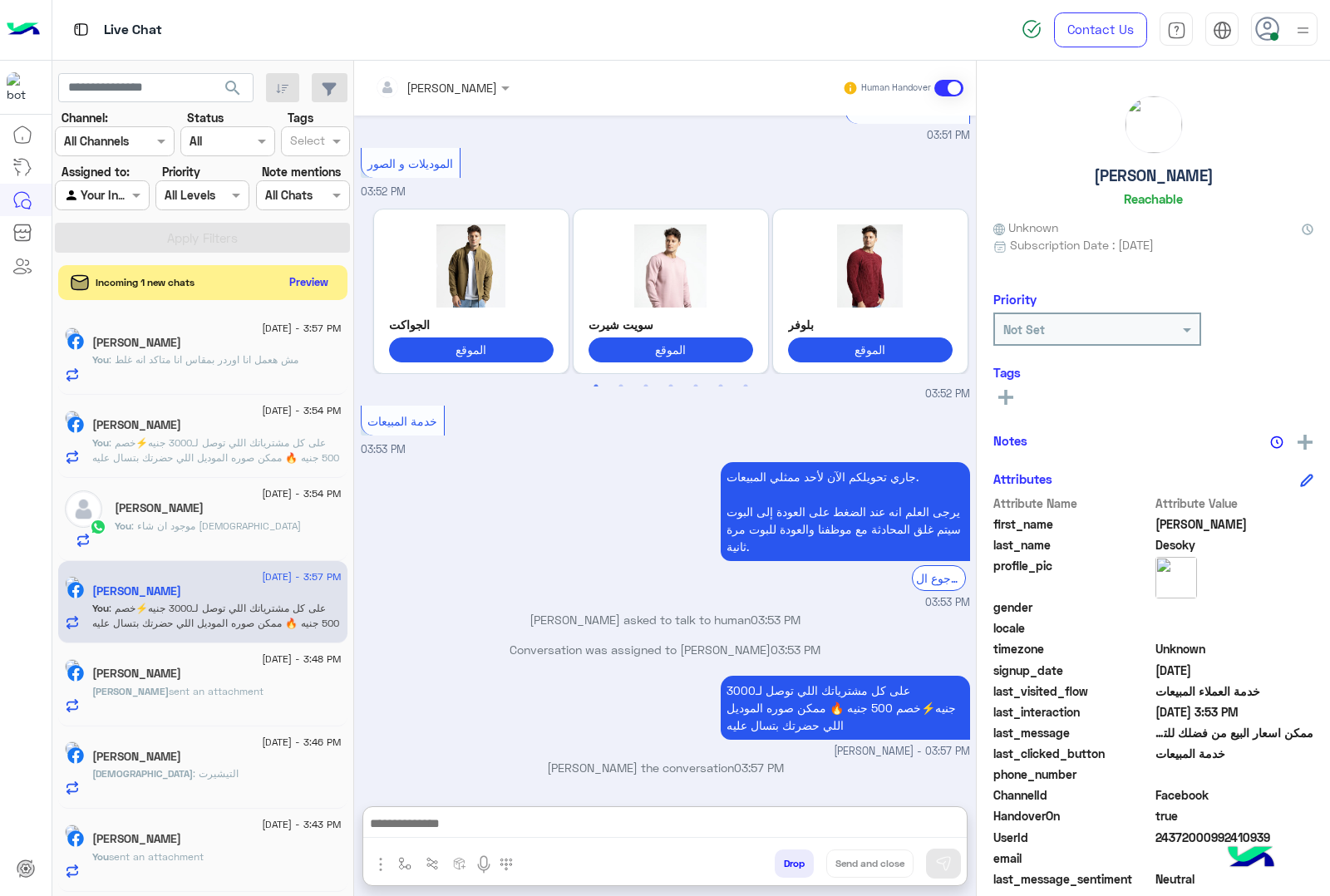
click at [320, 276] on button "Preview" at bounding box center [309, 282] width 52 height 23
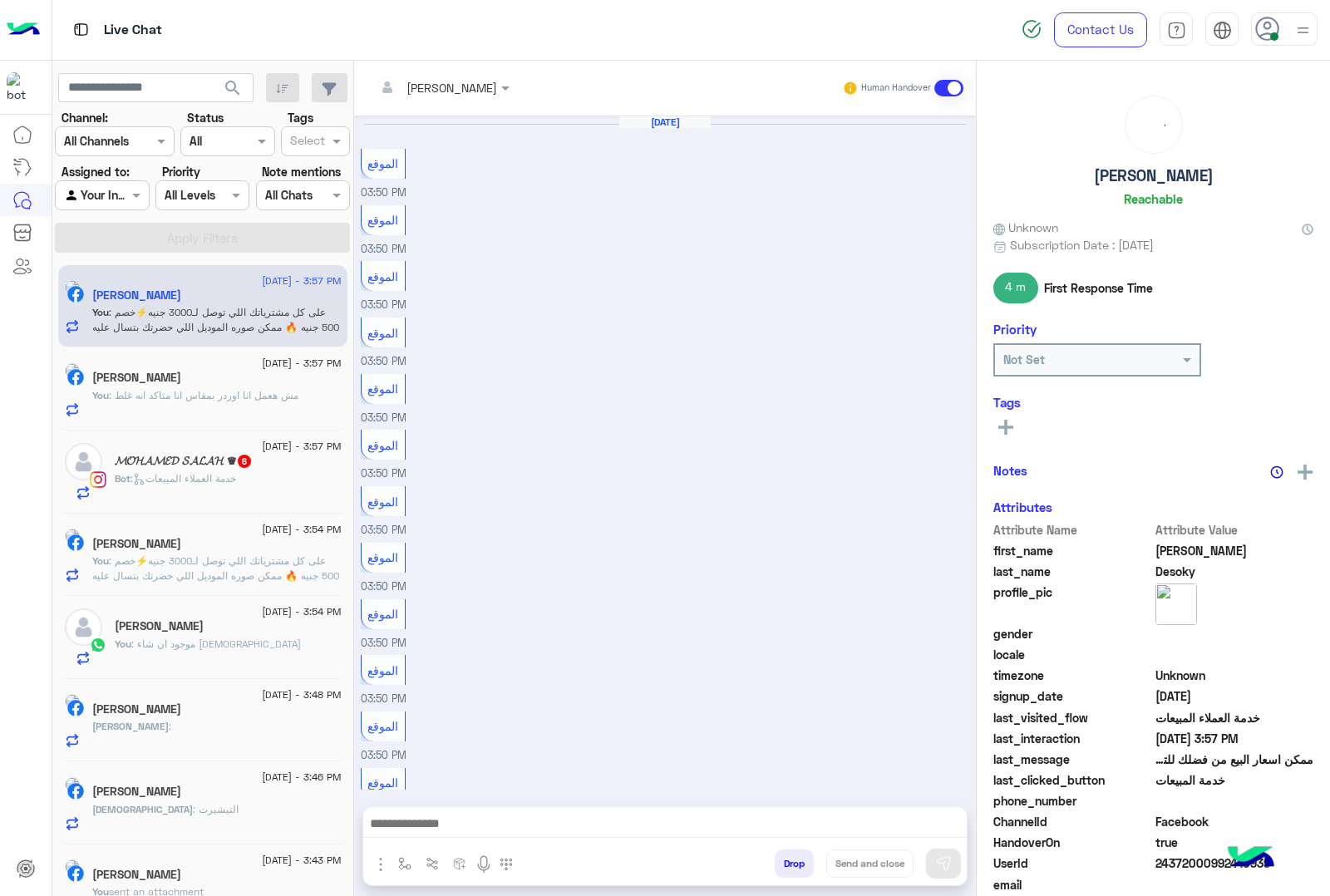
scroll to position [1401, 0]
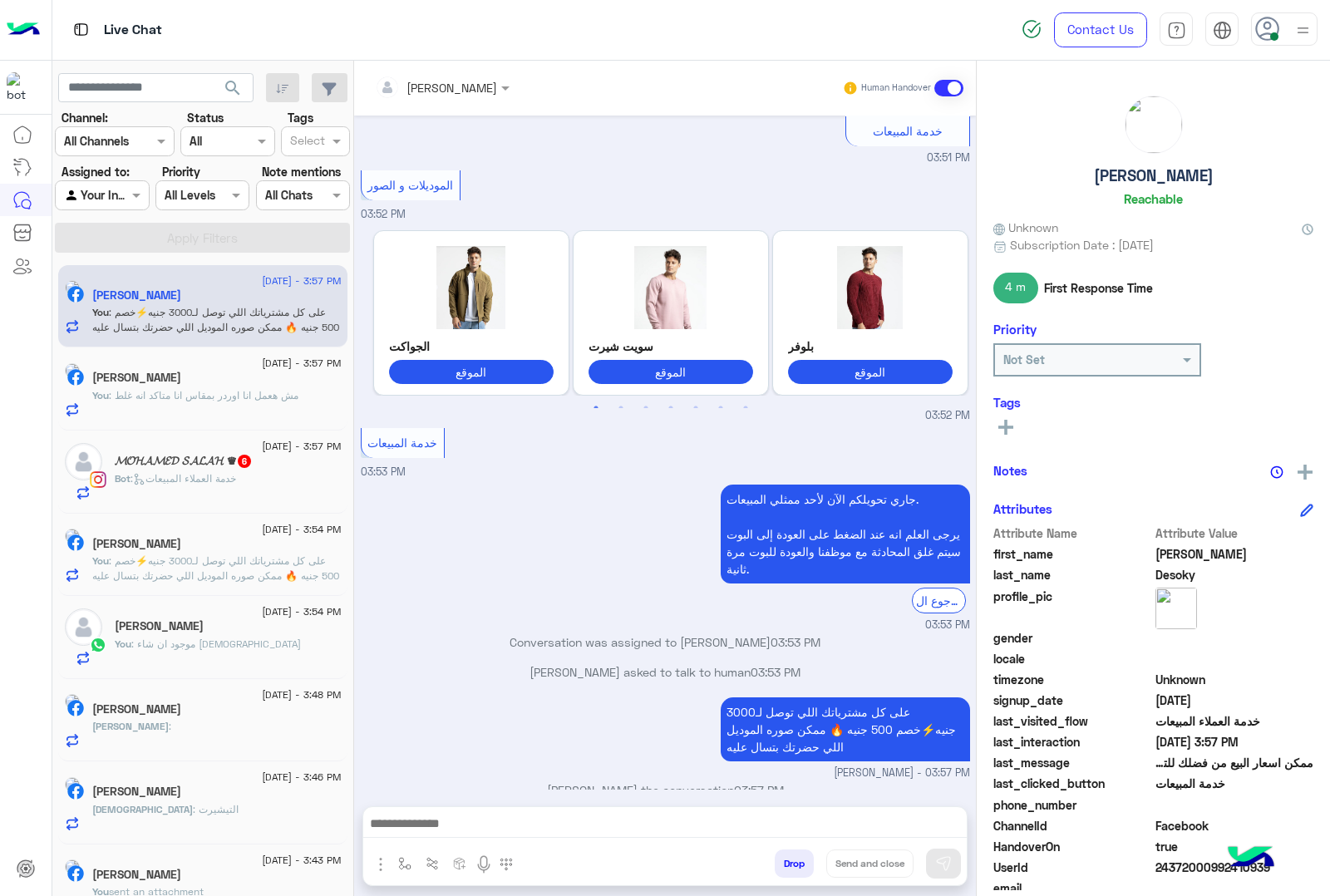
click at [247, 402] on p "You : مش هعمل انا اوردر بمقاس انا متاكد انه غلط" at bounding box center [196, 395] width 206 height 15
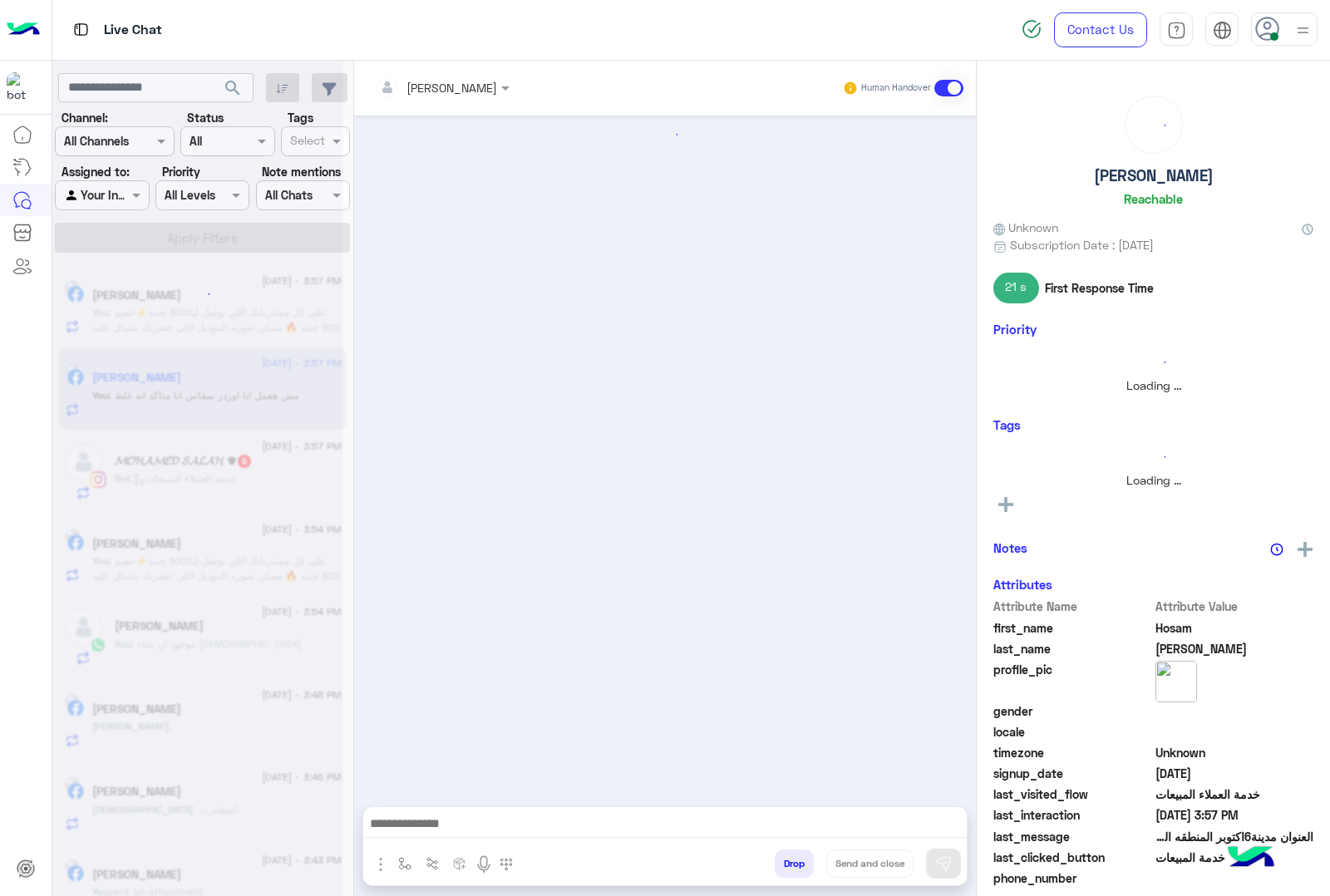
scroll to position [1999, 0]
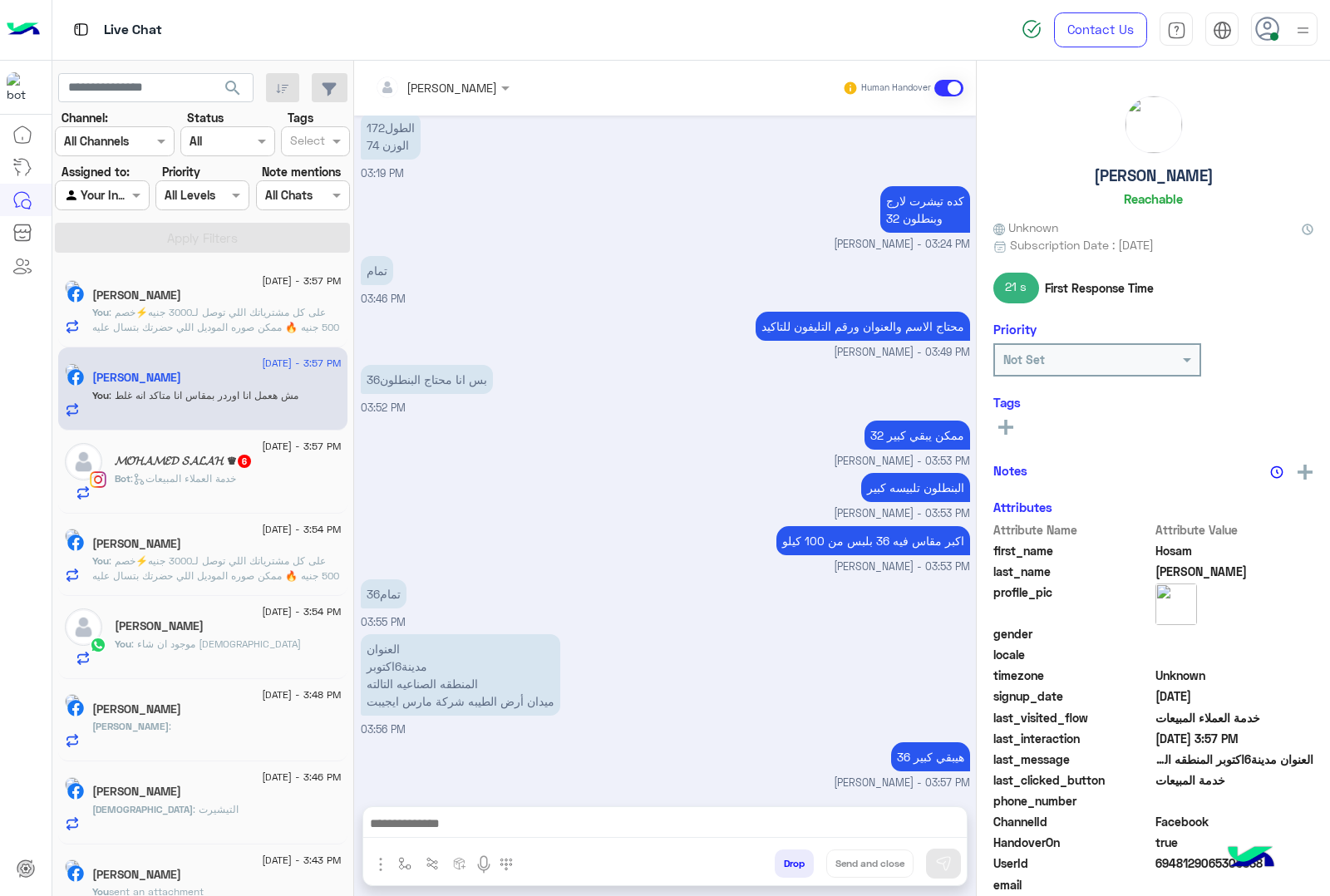
click at [236, 487] on p "Bot : خدمة العملاء المبيعات" at bounding box center [176, 478] width 121 height 15
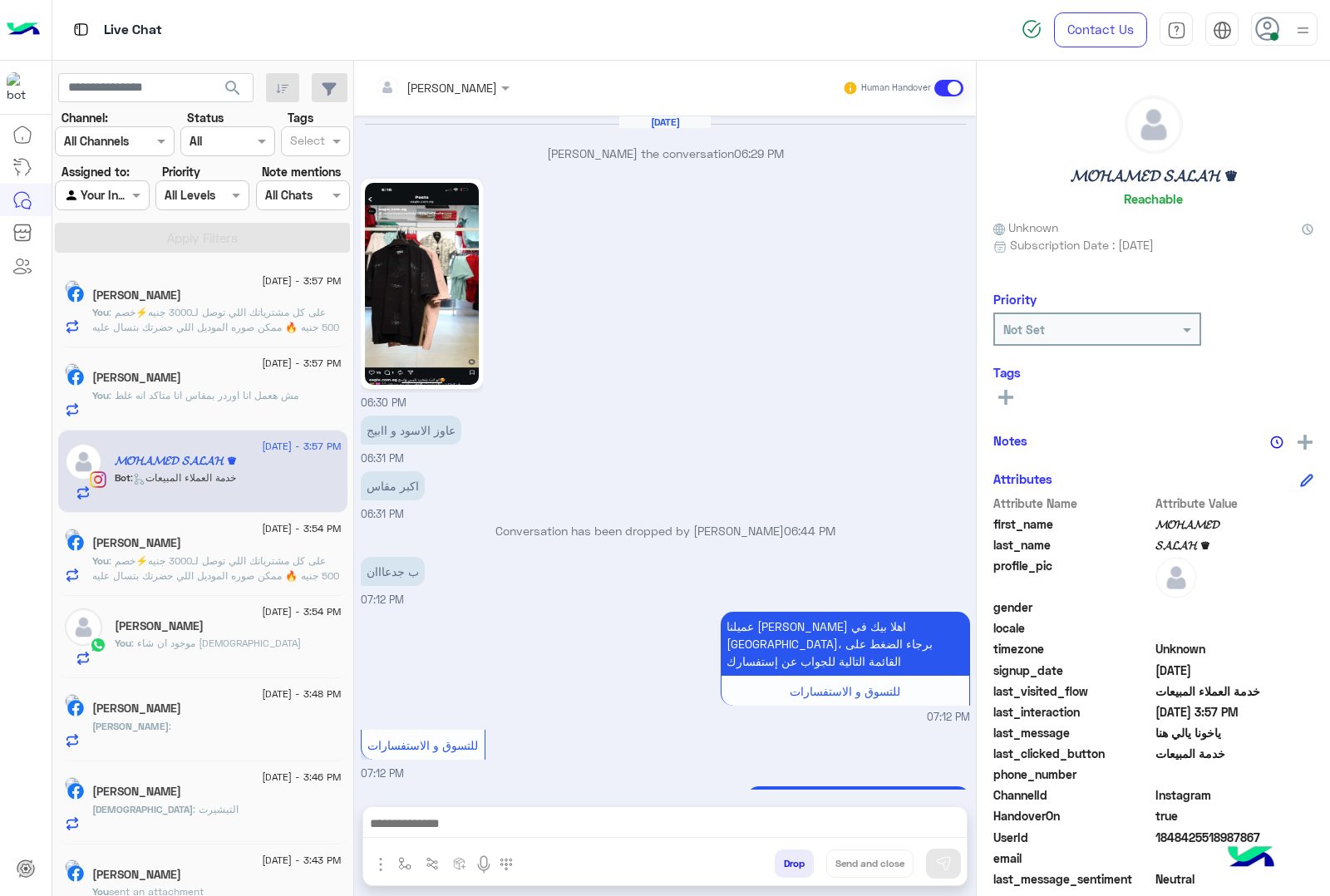
scroll to position [2212, 0]
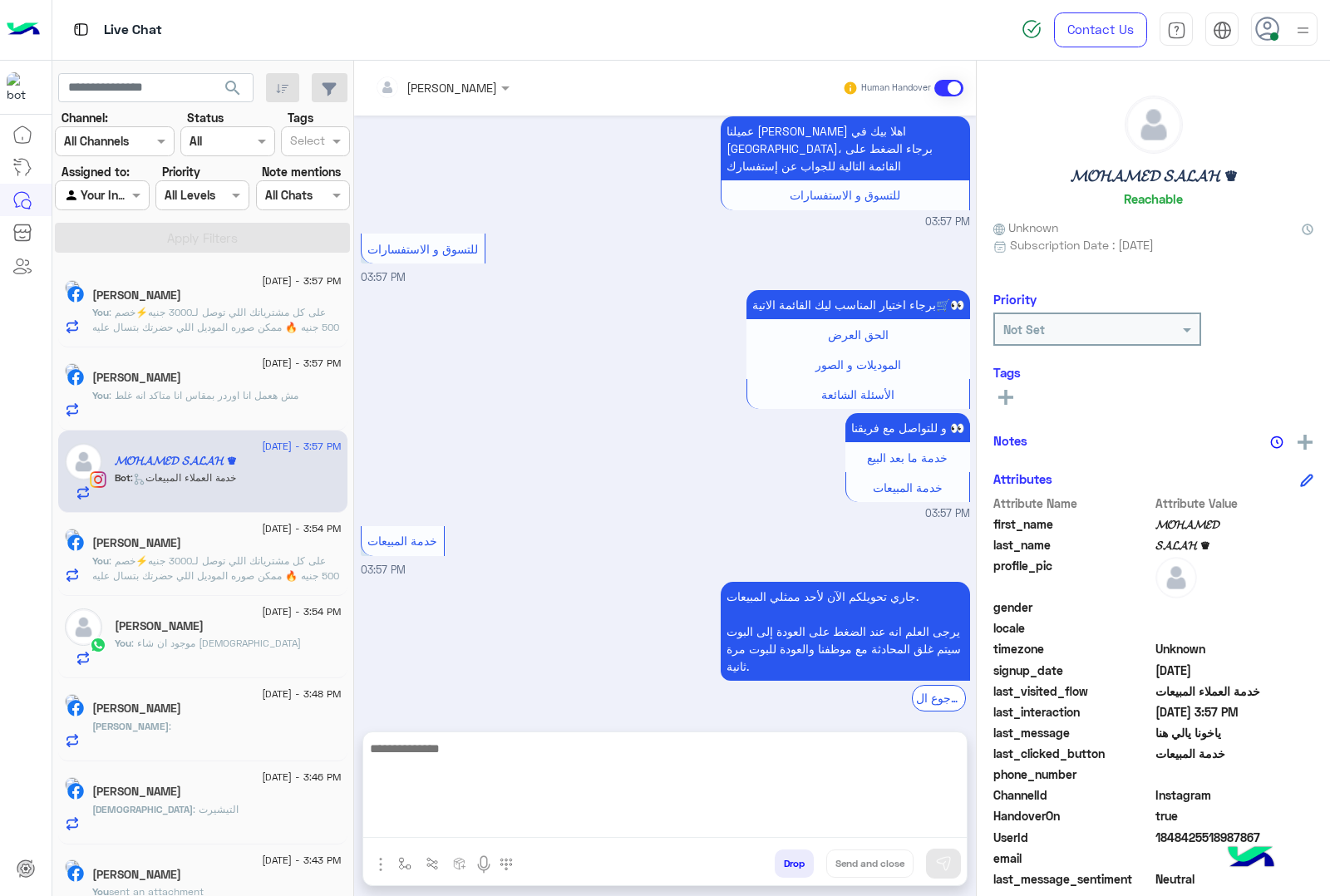
click at [471, 828] on textarea at bounding box center [665, 788] width 604 height 100
click at [446, 813] on textarea at bounding box center [665, 788] width 604 height 100
paste textarea "**********"
type textarea "**********"
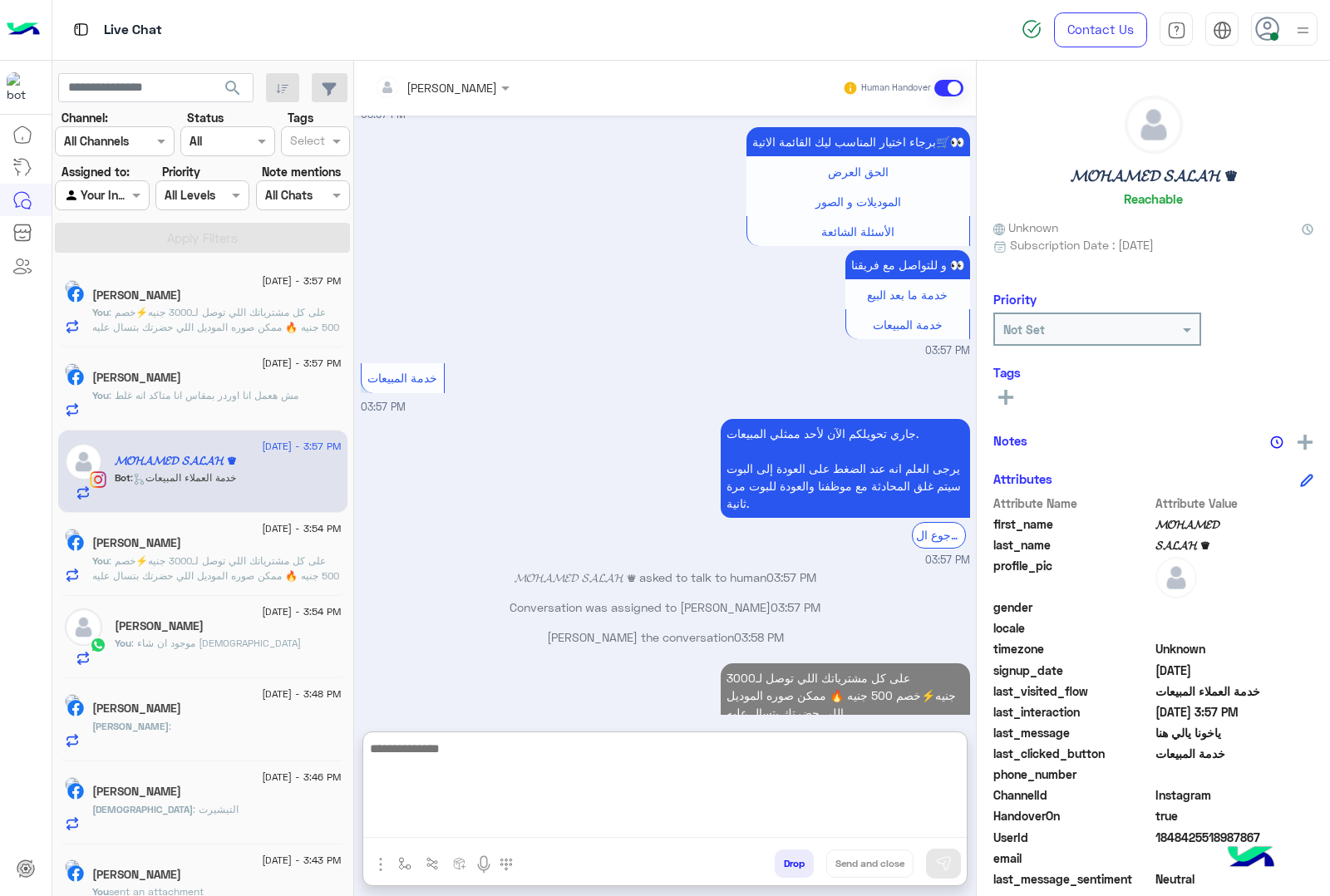
scroll to position [2405, 0]
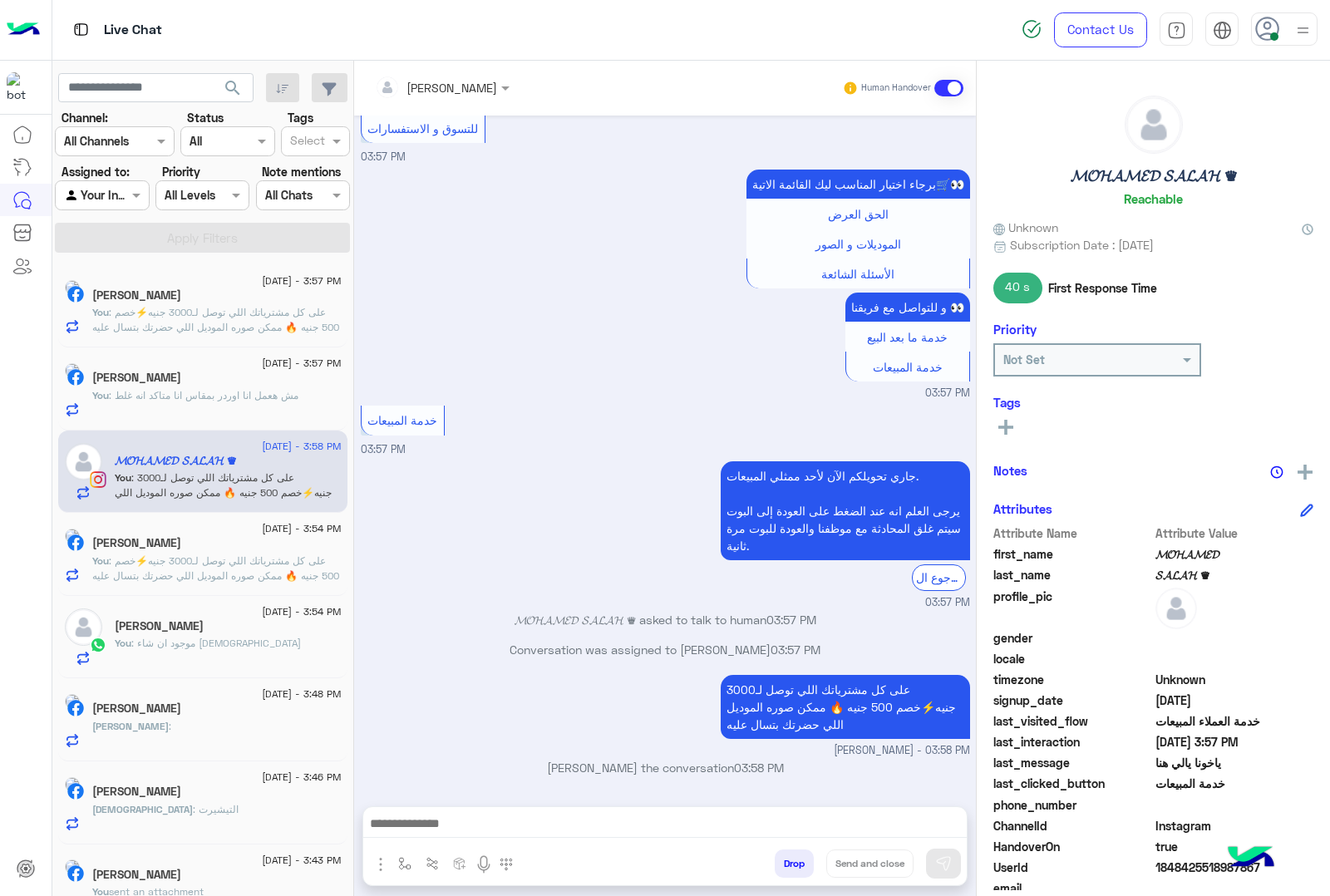
click at [183, 303] on div "[PERSON_NAME]" at bounding box center [217, 297] width 249 height 17
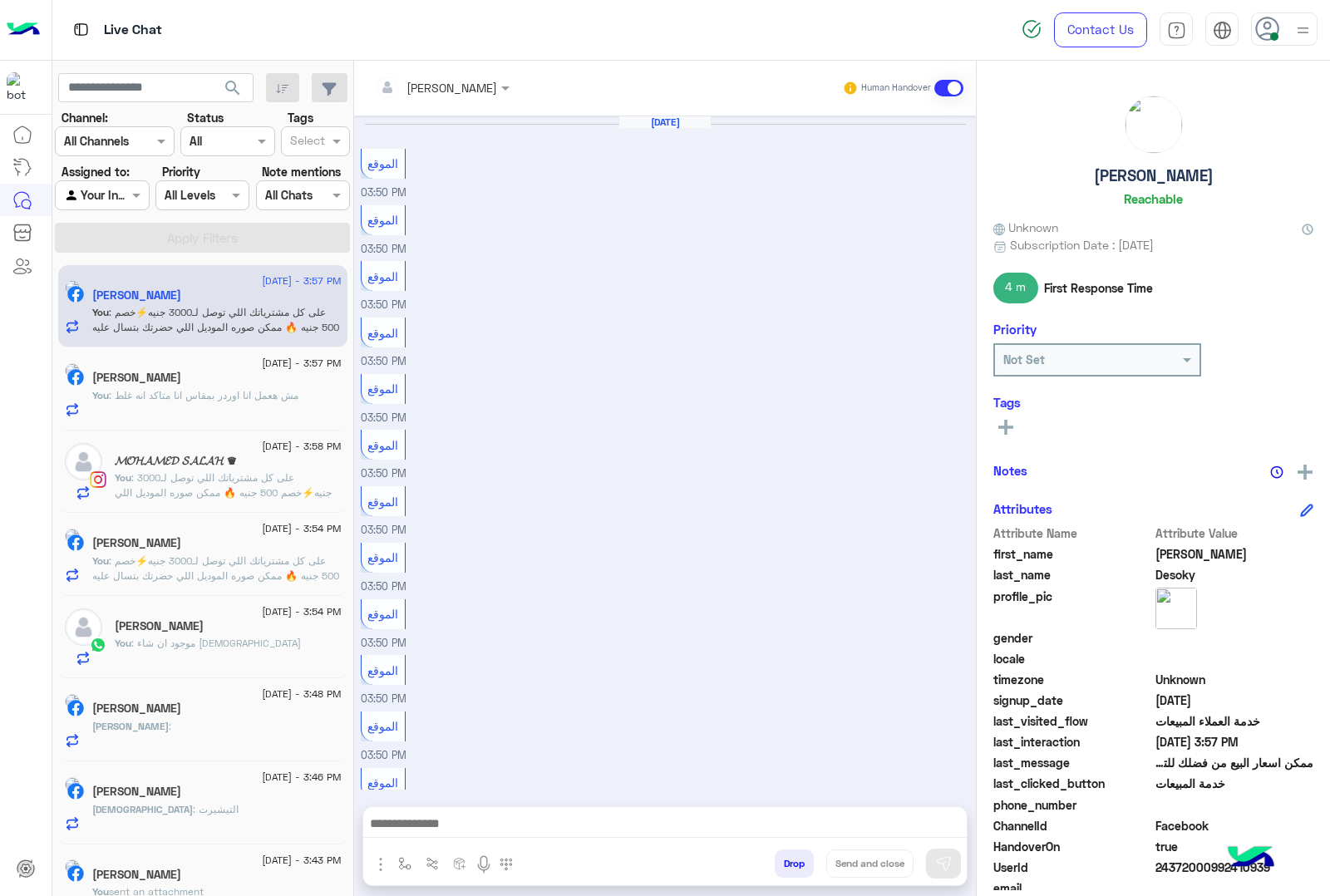
scroll to position [1401, 0]
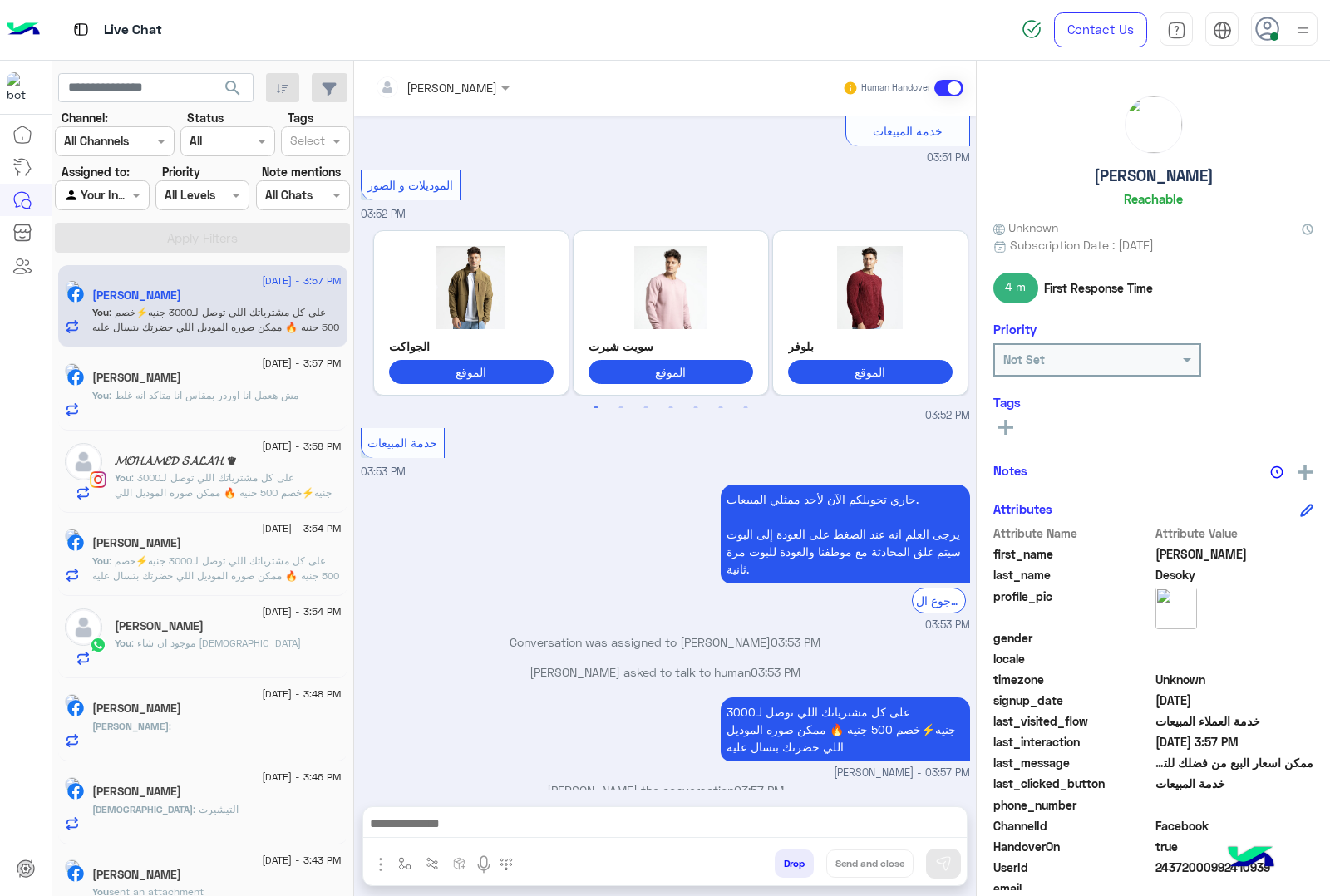
click at [179, 399] on span ": مش هعمل انا اوردر بمقاس انا متاكد انه غلط" at bounding box center [203, 395] width 190 height 12
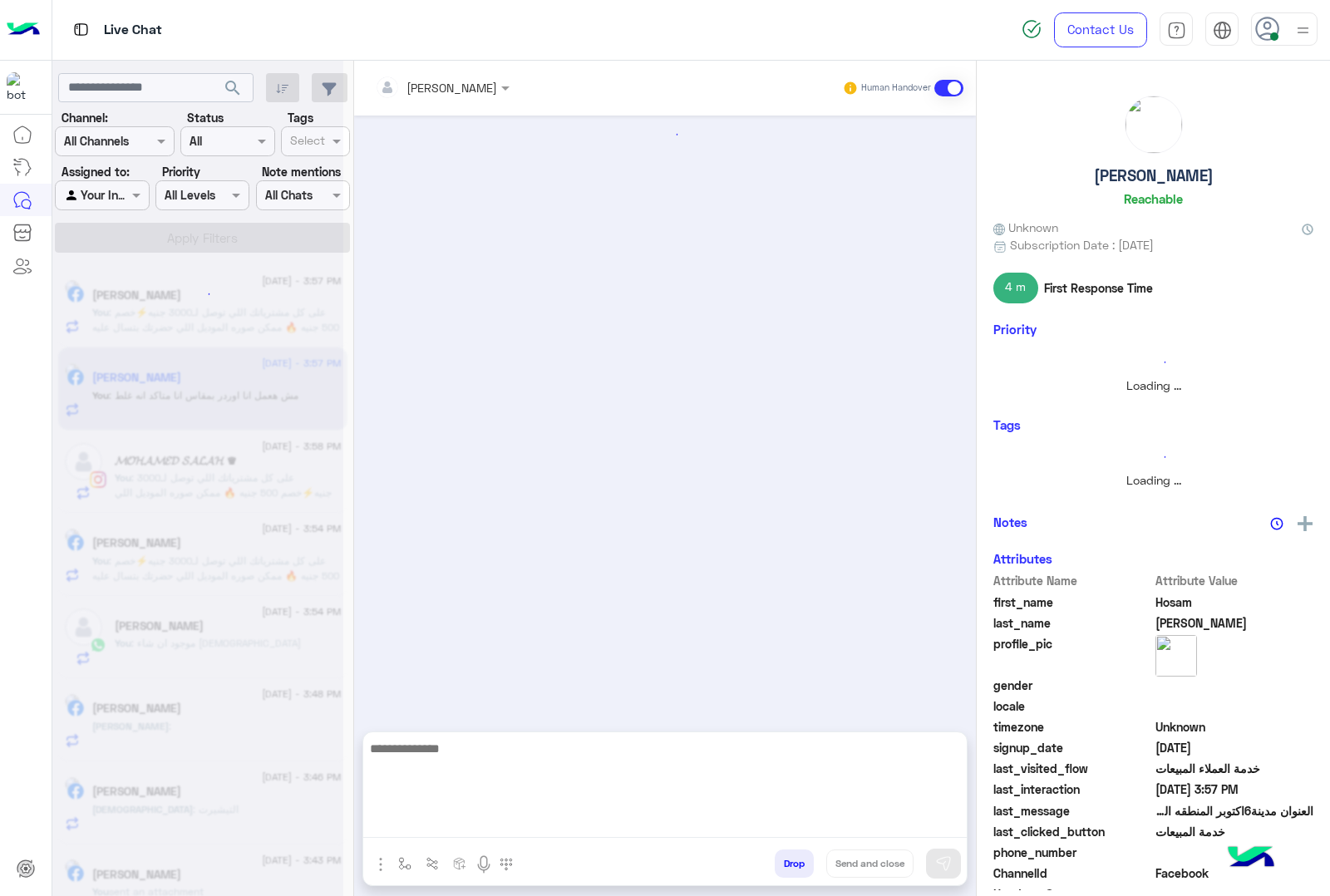
click at [442, 820] on textarea at bounding box center [665, 788] width 604 height 100
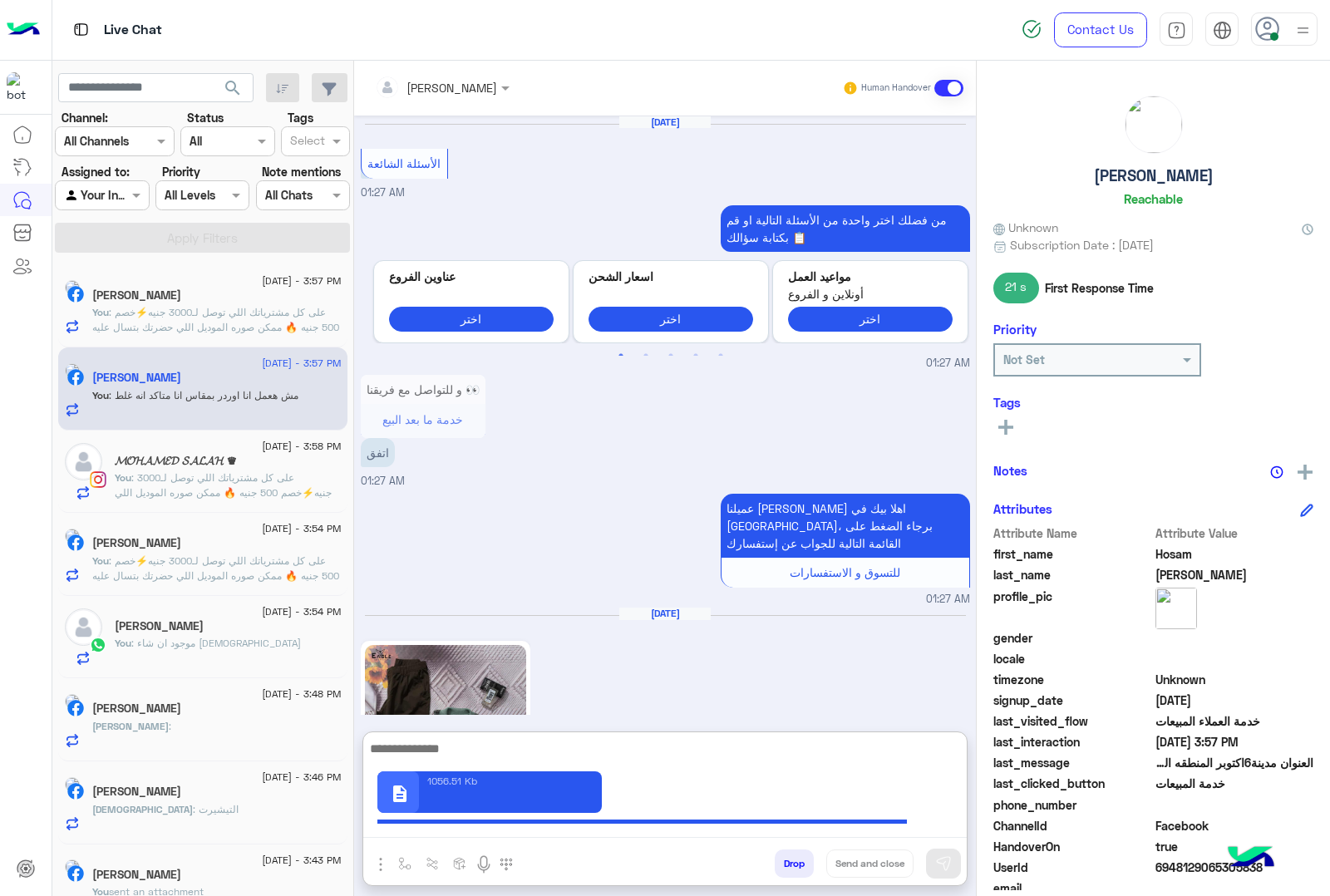
scroll to position [2074, 0]
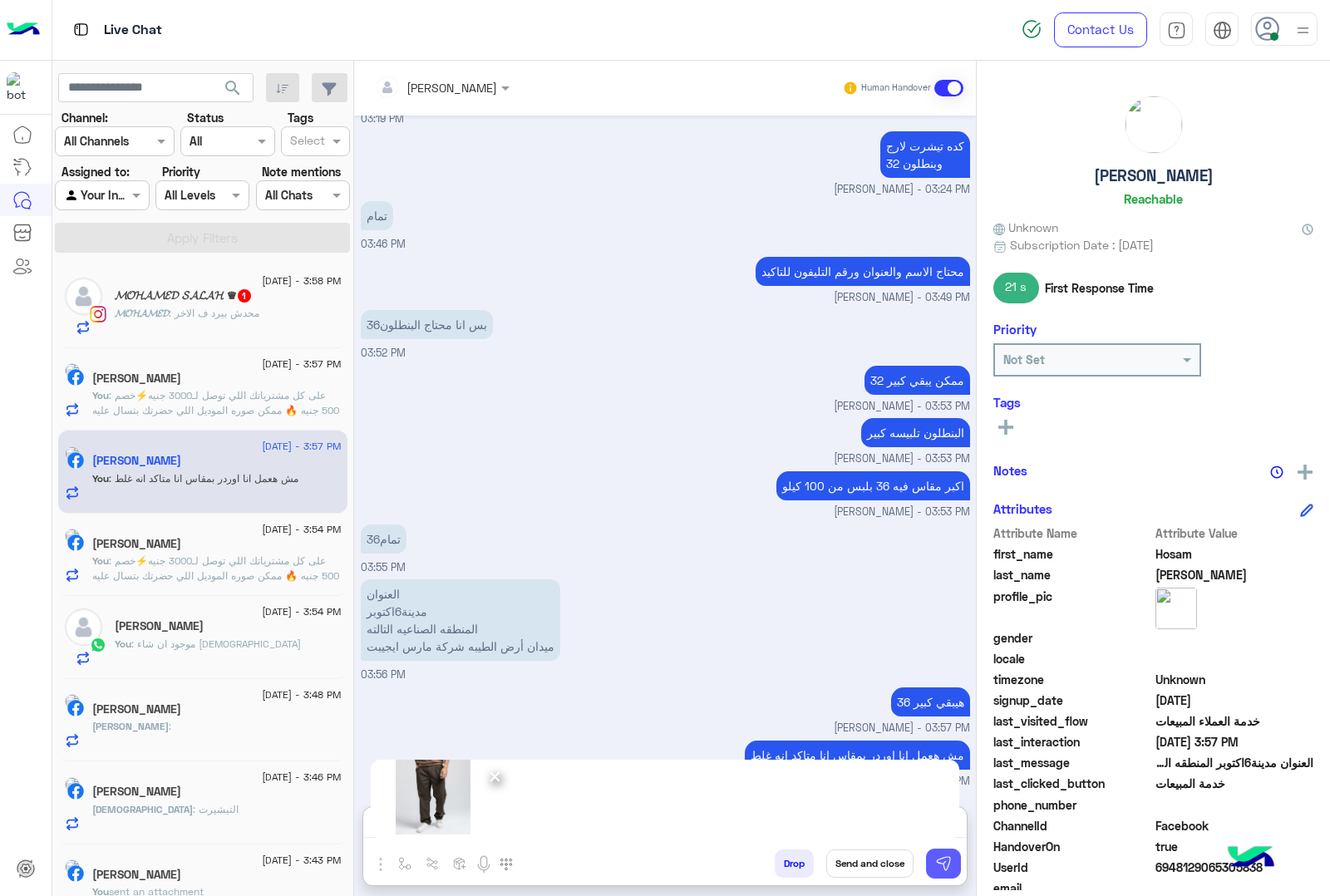
click at [946, 869] on img at bounding box center [943, 863] width 16 height 16
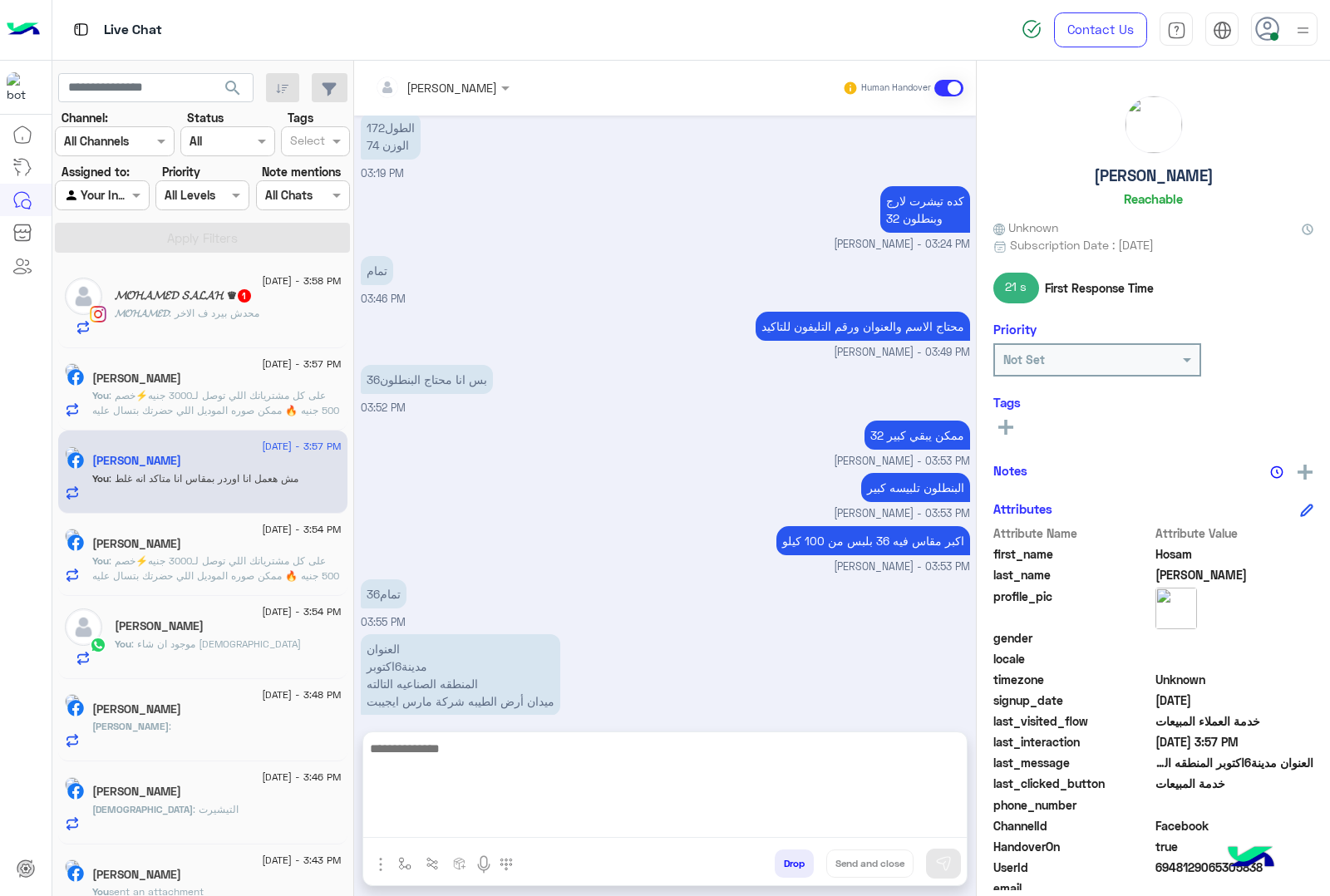
click at [435, 824] on textarea at bounding box center [665, 788] width 604 height 100
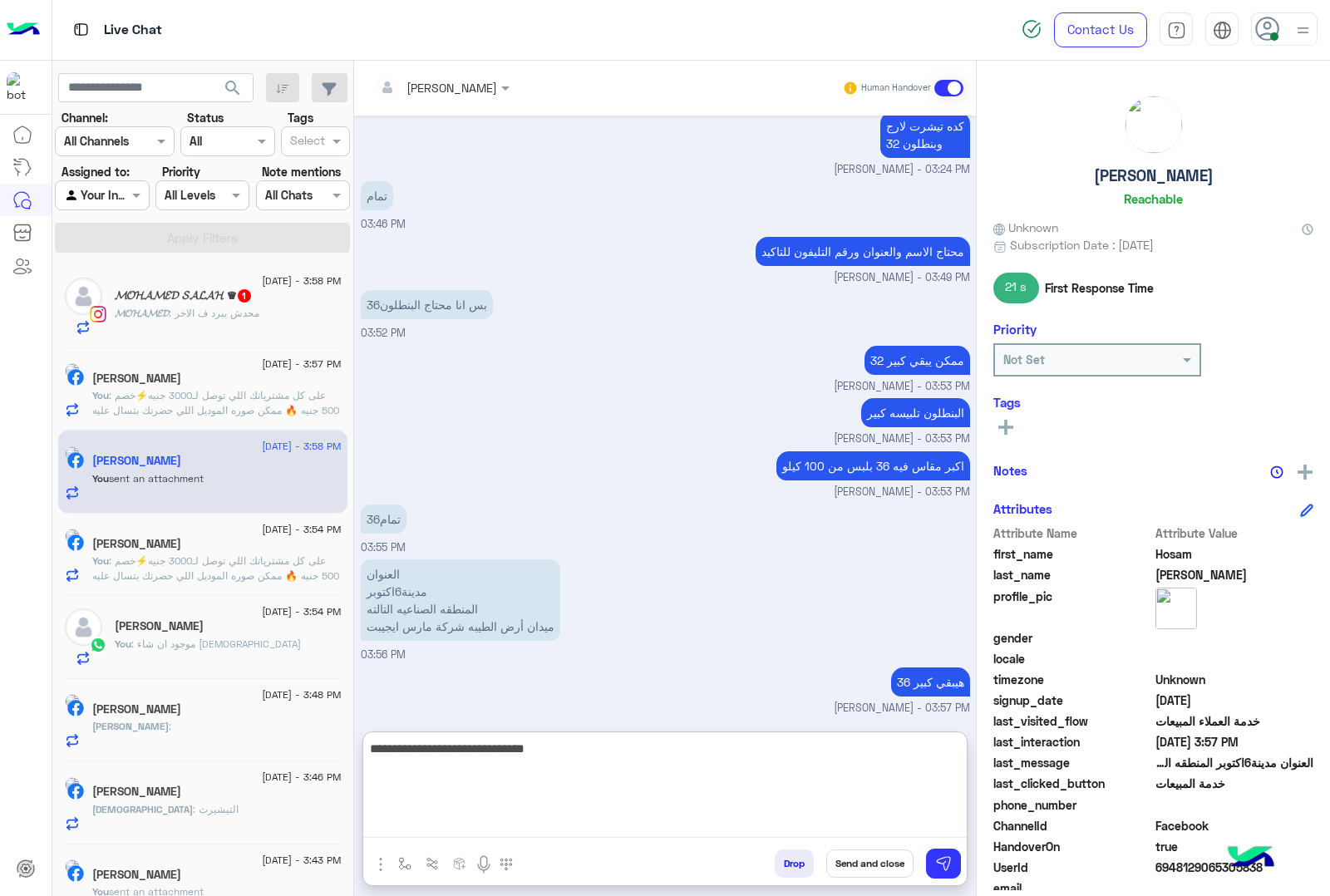
scroll to position [2299, 0]
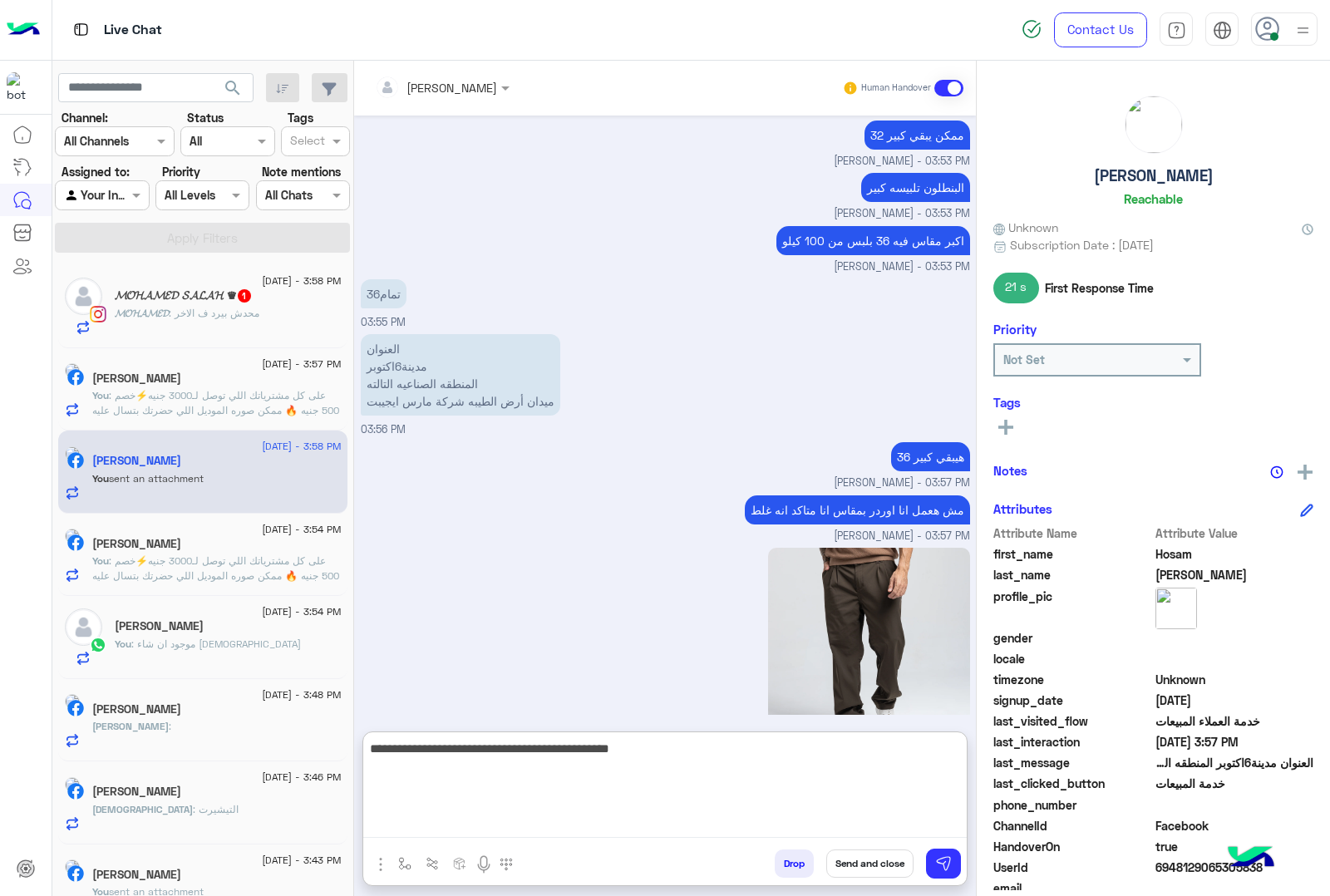
type textarea "**********"
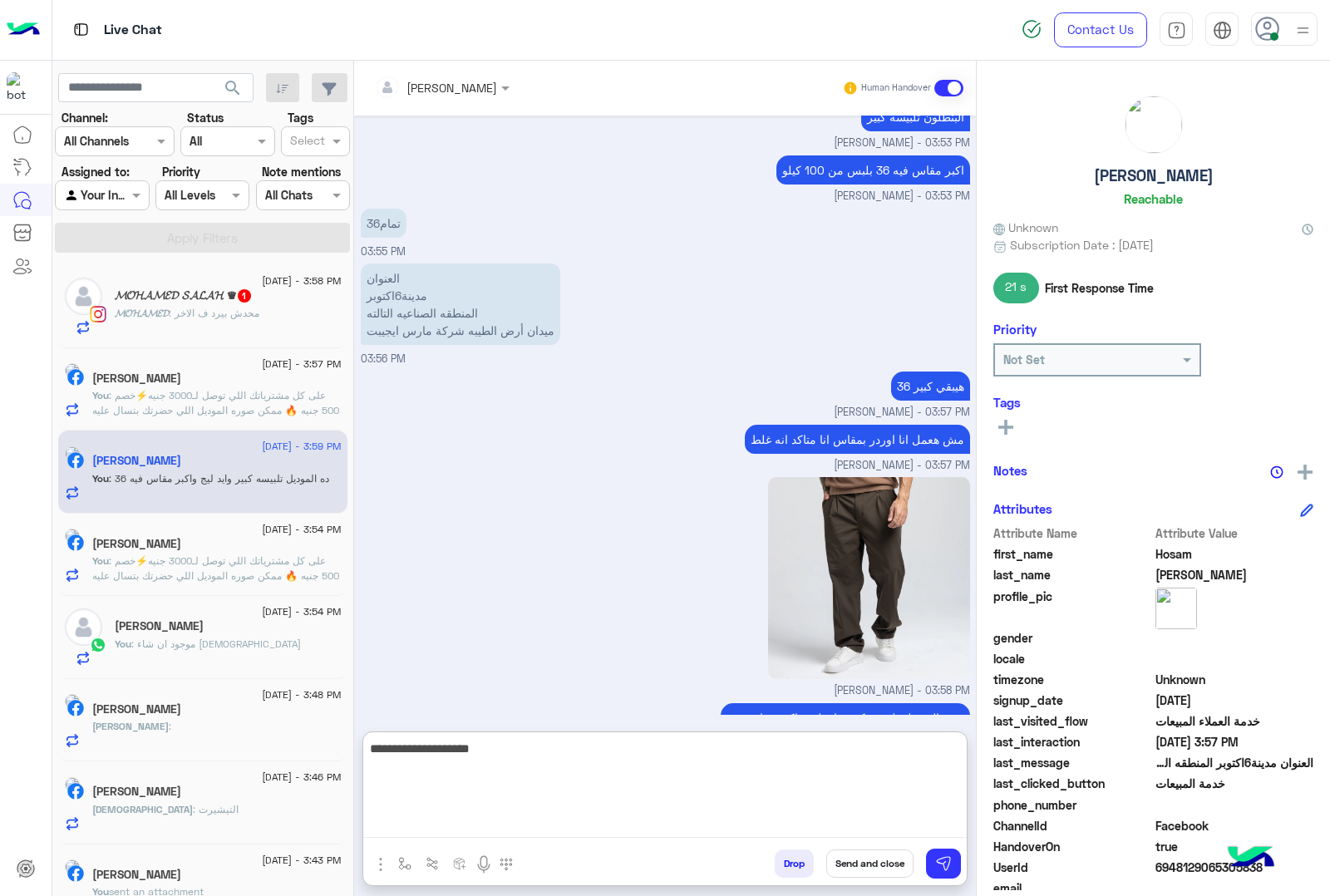
type textarea "**********"
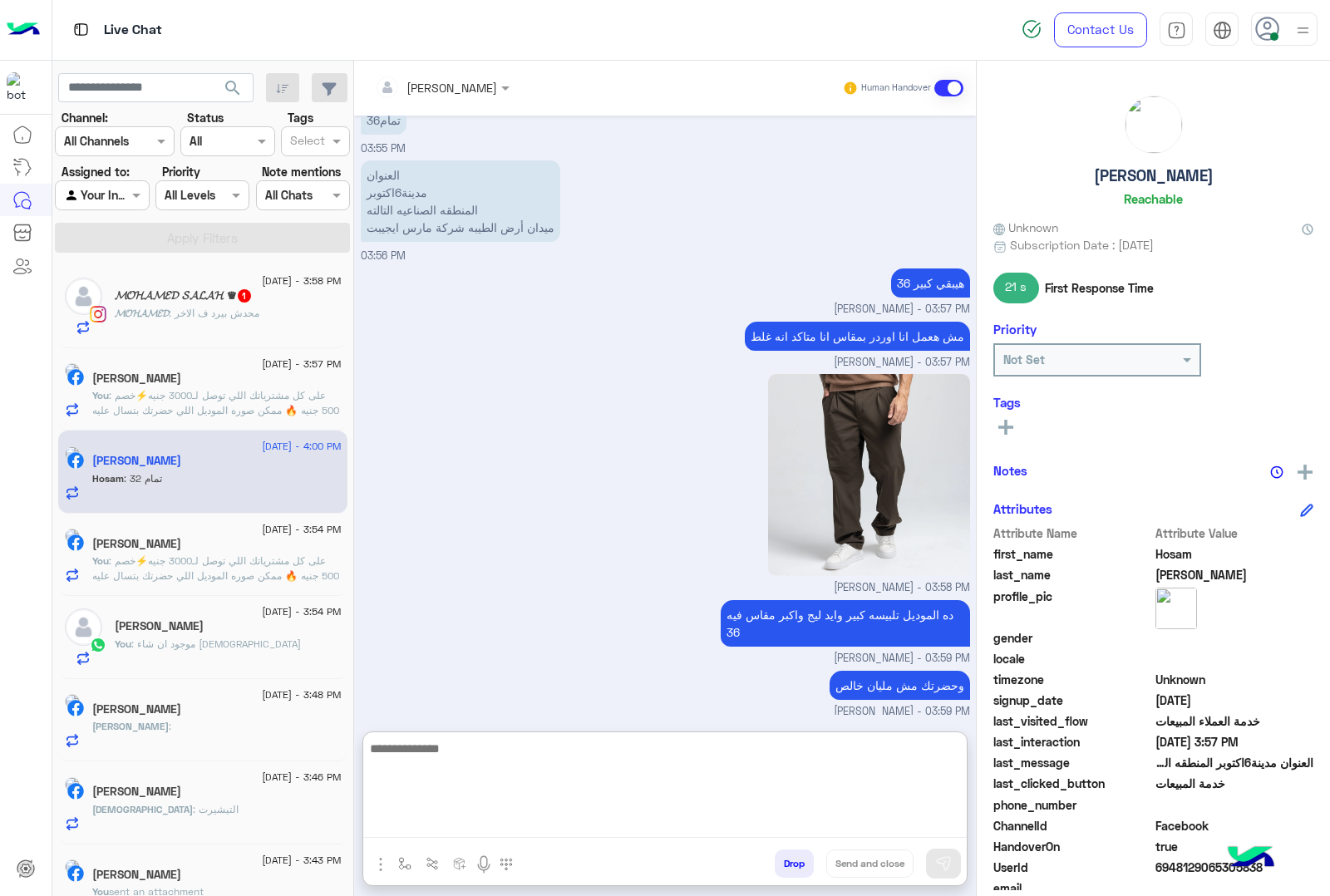
scroll to position [2478, 0]
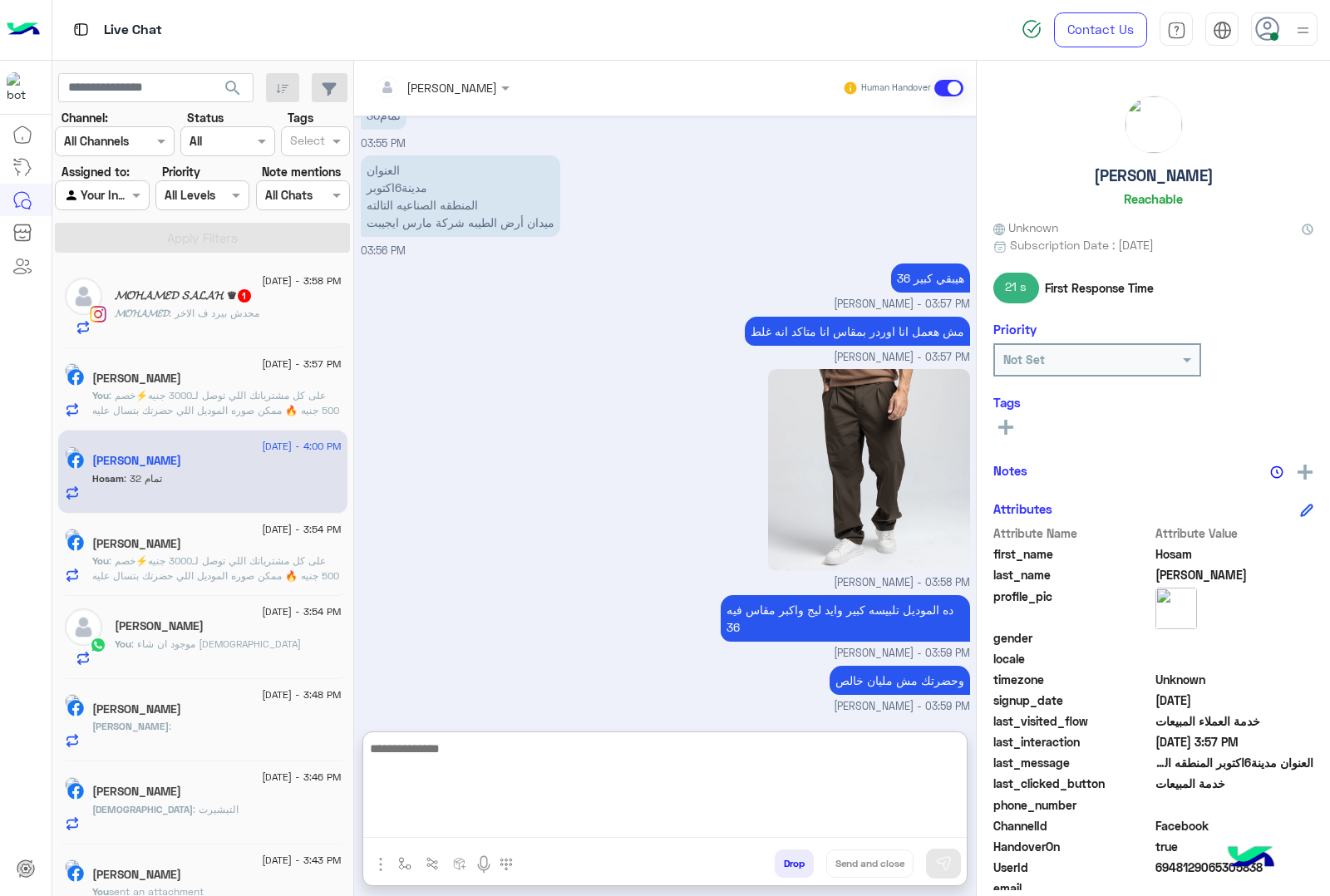
click at [409, 750] on textarea at bounding box center [665, 788] width 604 height 100
type textarea "**********"
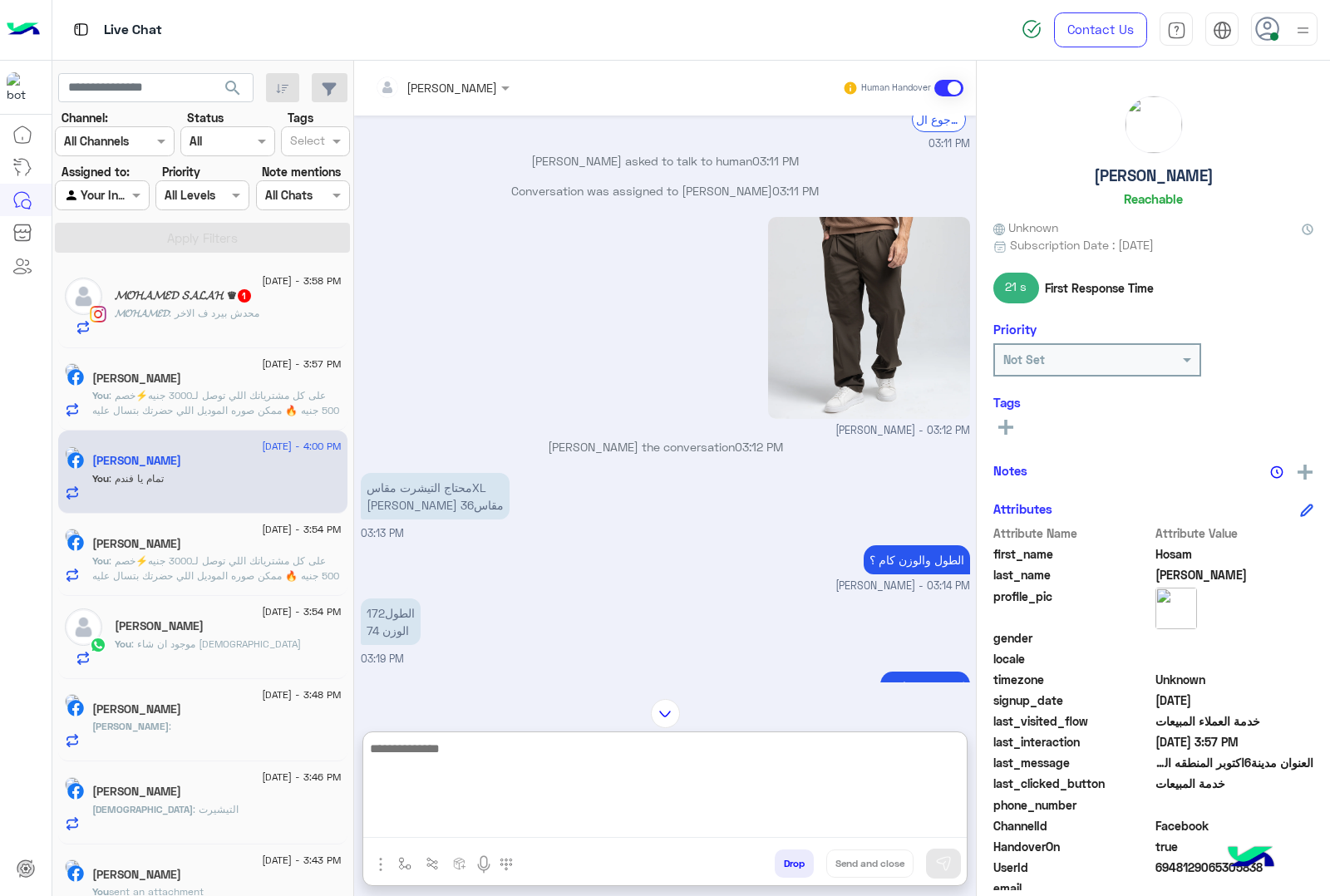
scroll to position [1492, 0]
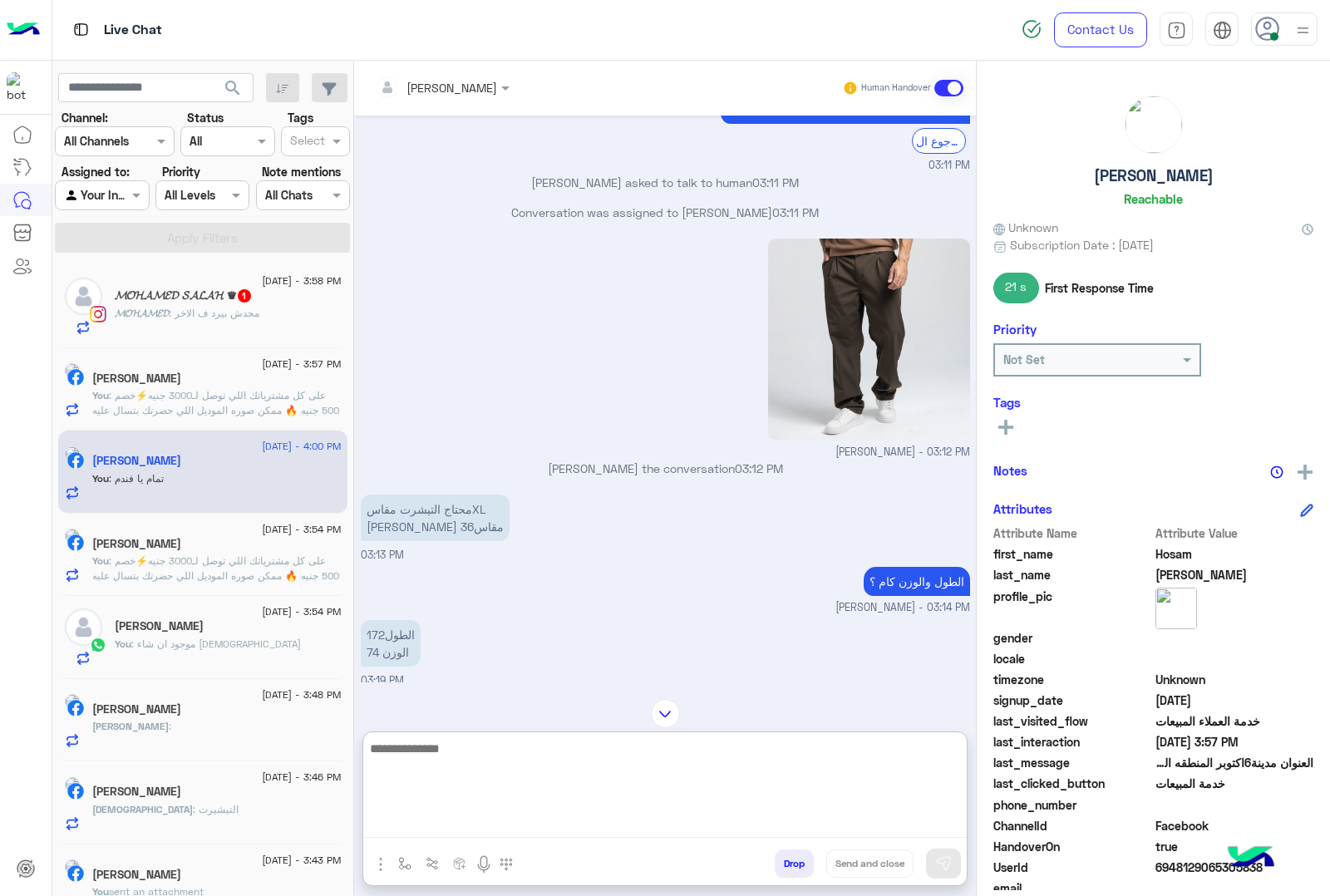
click at [476, 762] on textarea at bounding box center [665, 788] width 604 height 100
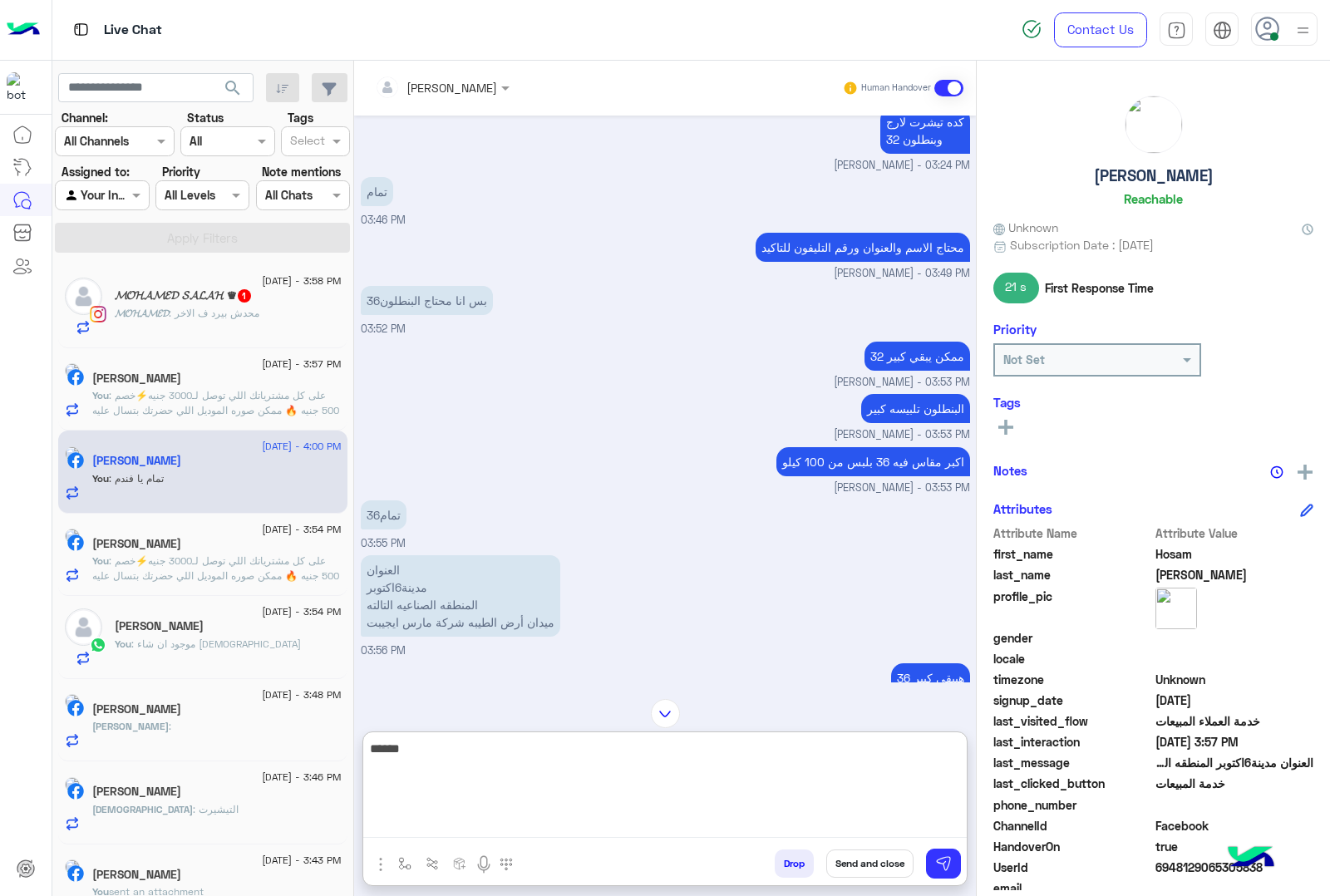
scroll to position [2116, 0]
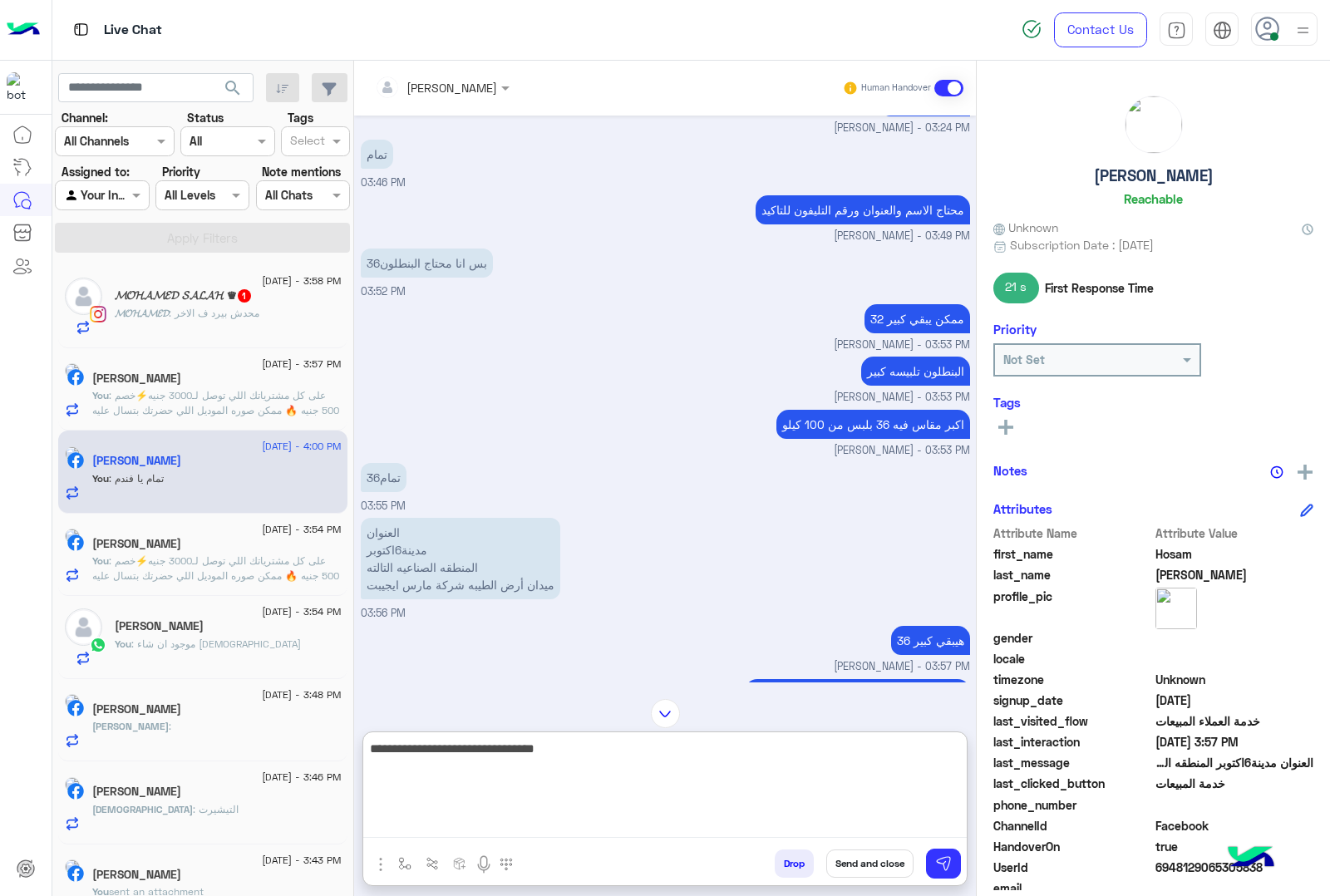
type textarea "**********"
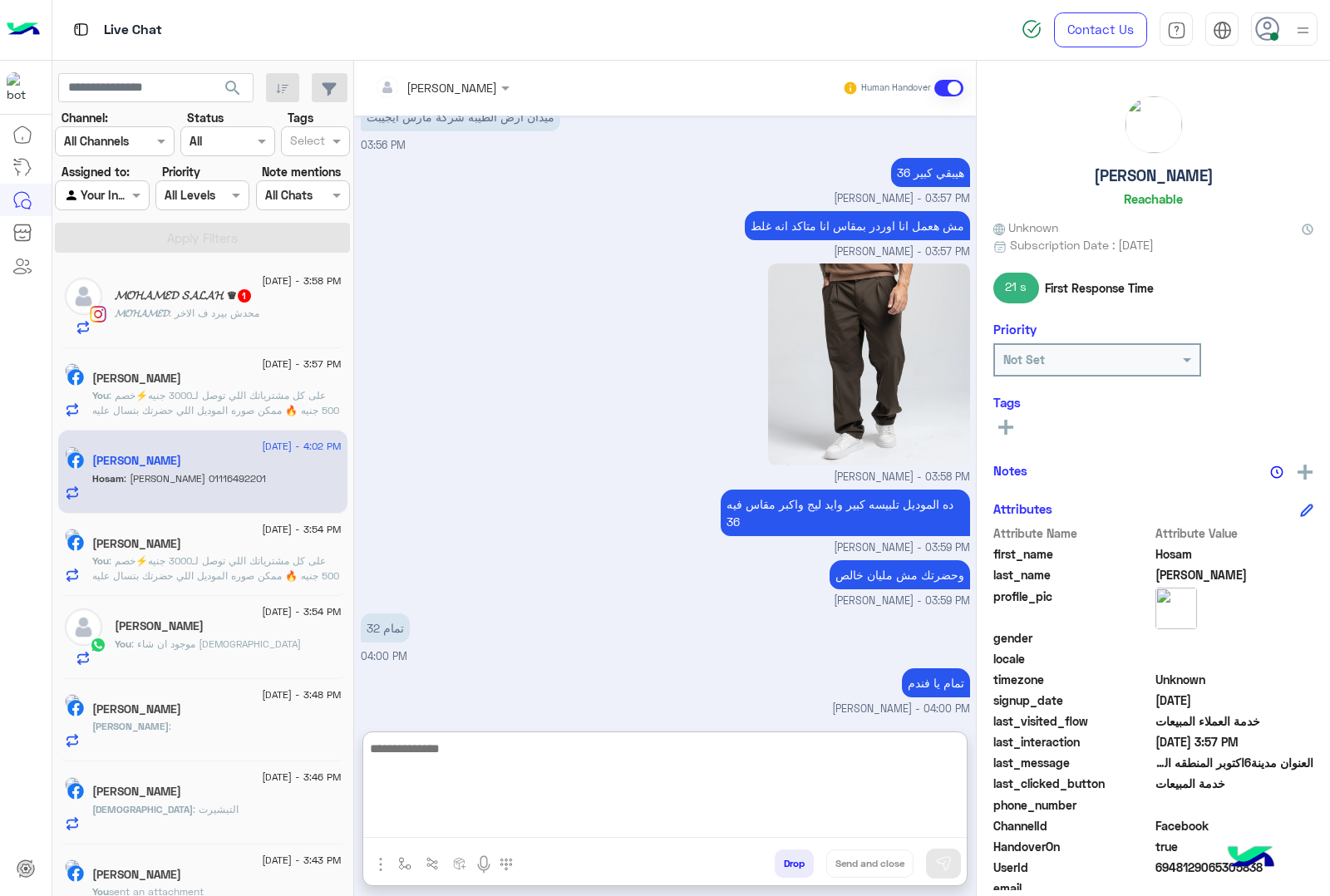
scroll to position [2657, 0]
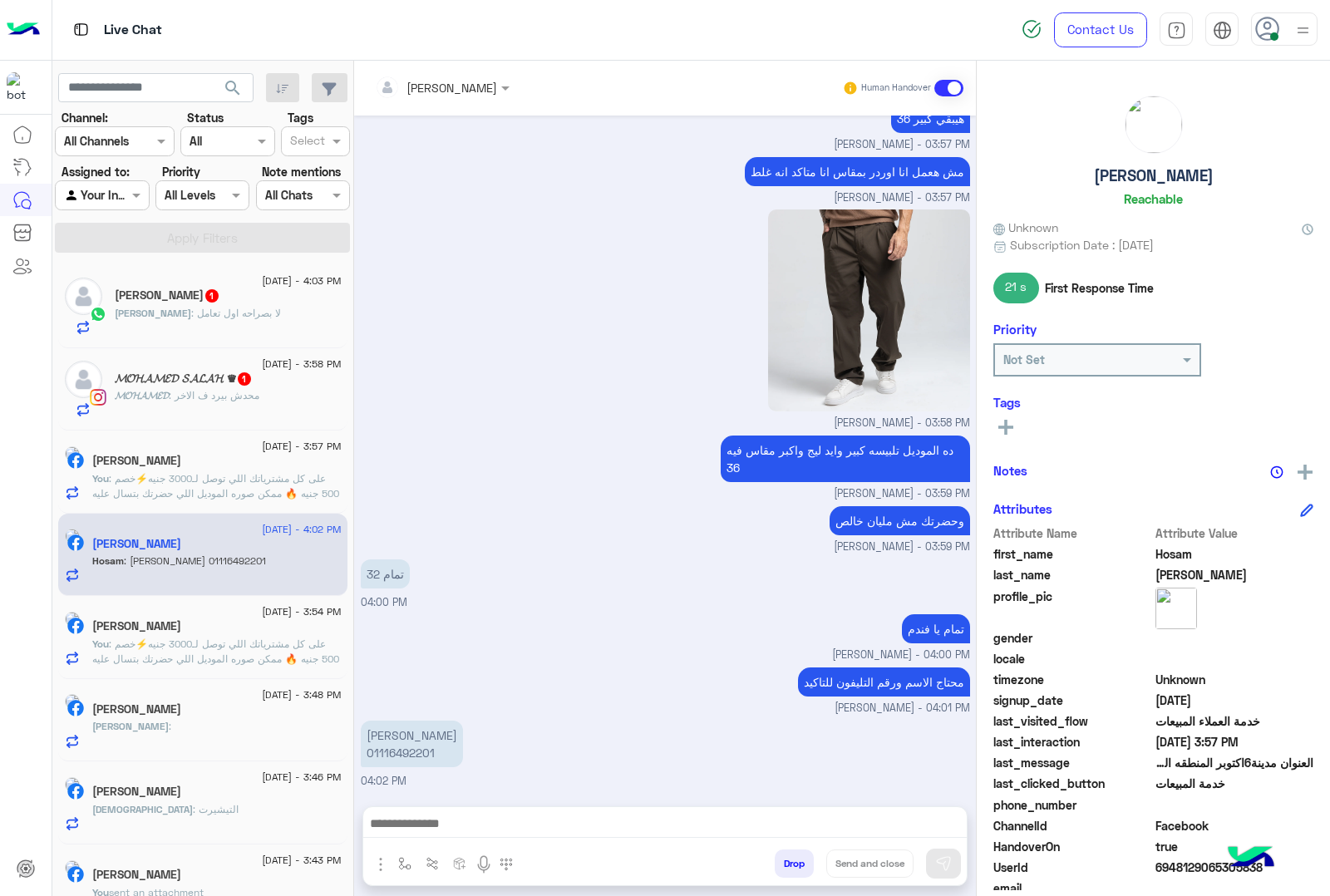
click at [422, 720] on p "[PERSON_NAME] 01116492201" at bounding box center [412, 744] width 102 height 47
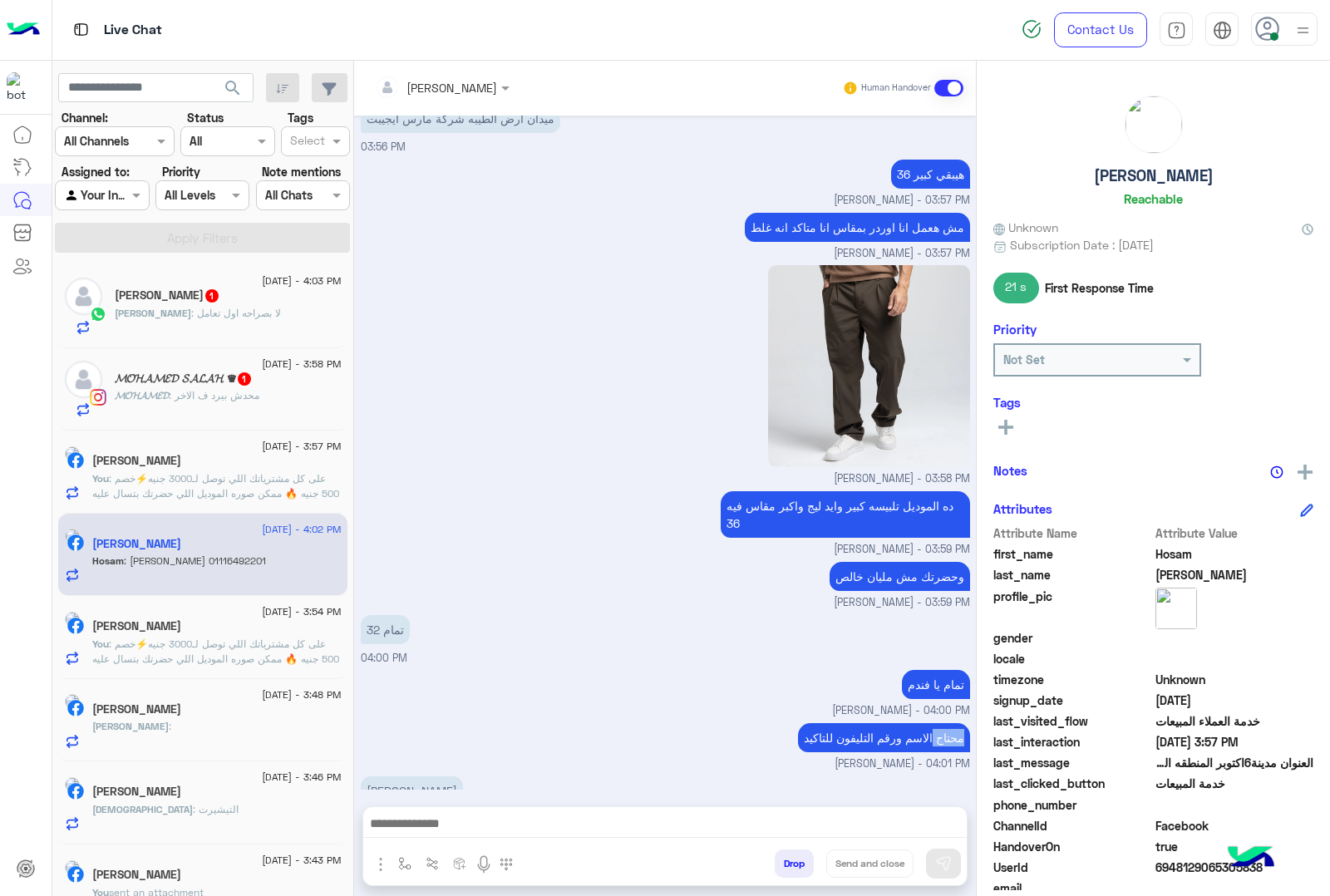
click at [422, 719] on div "محتاج الاسم ورقم التليفون لل[PERSON_NAME] - 04:01 PM" at bounding box center [666, 745] width 610 height 53
click at [158, 280] on div "[DATE] - 4:03 PM" at bounding box center [229, 283] width 227 height 10
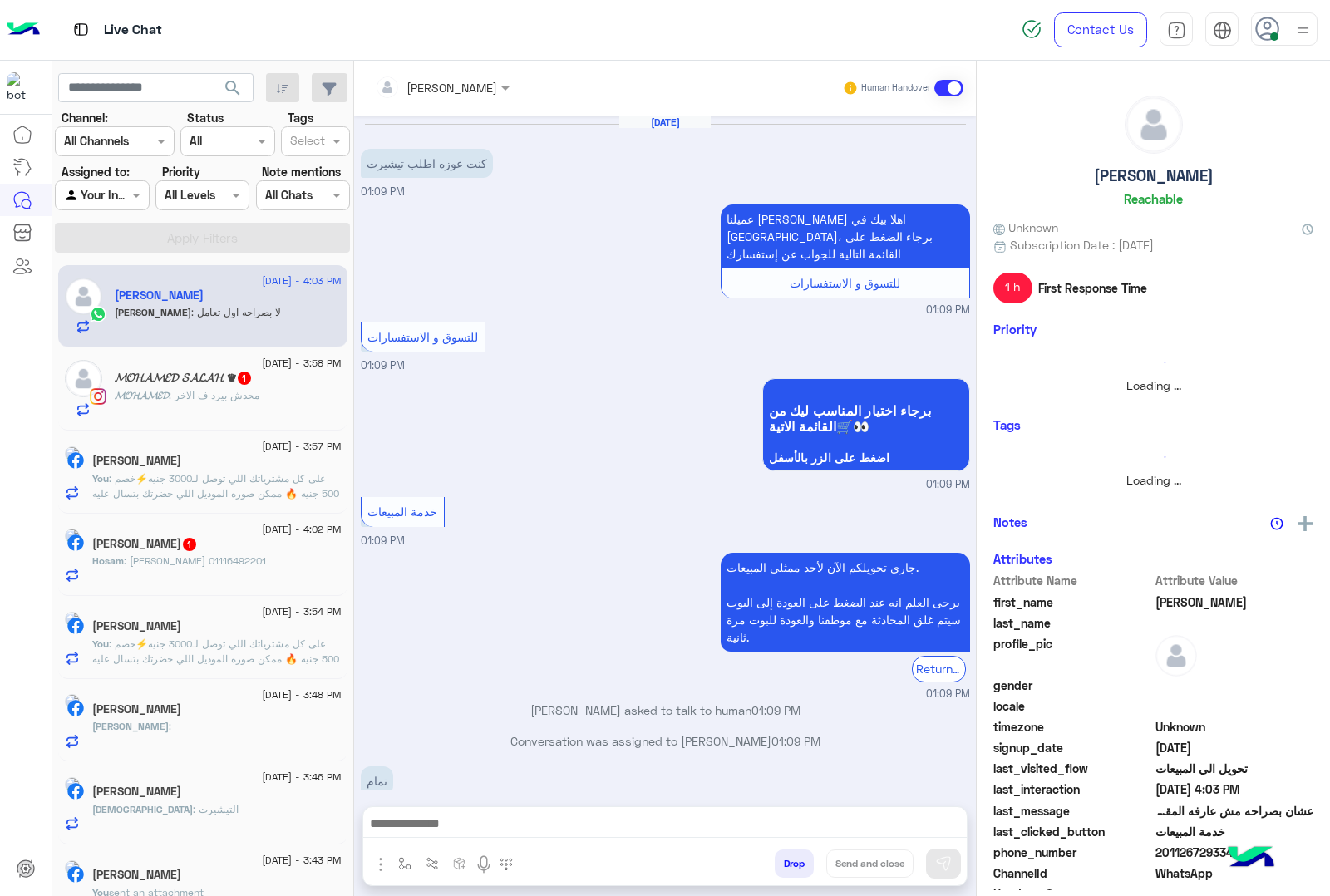
scroll to position [1574, 0]
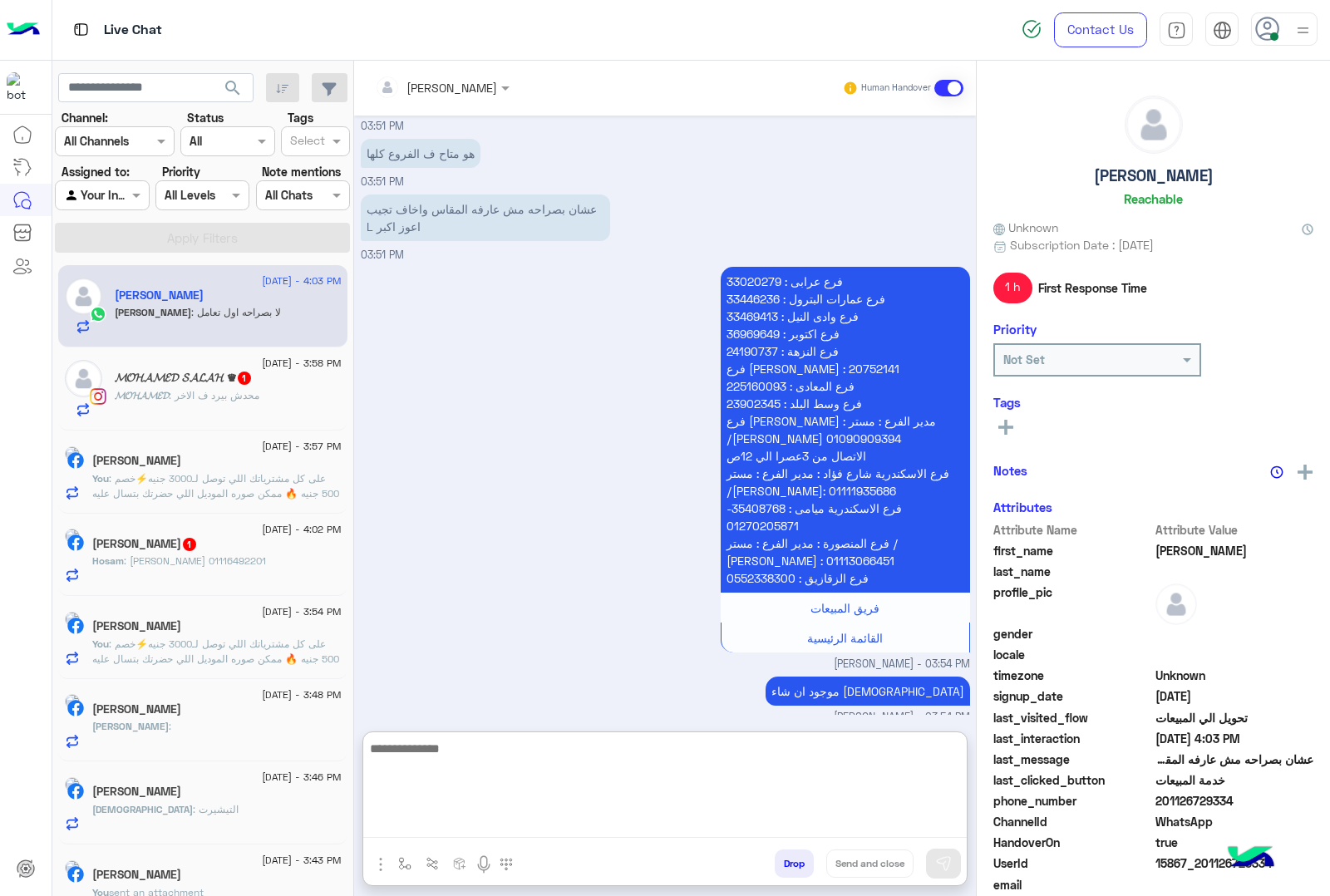
click at [515, 833] on textarea at bounding box center [665, 788] width 604 height 100
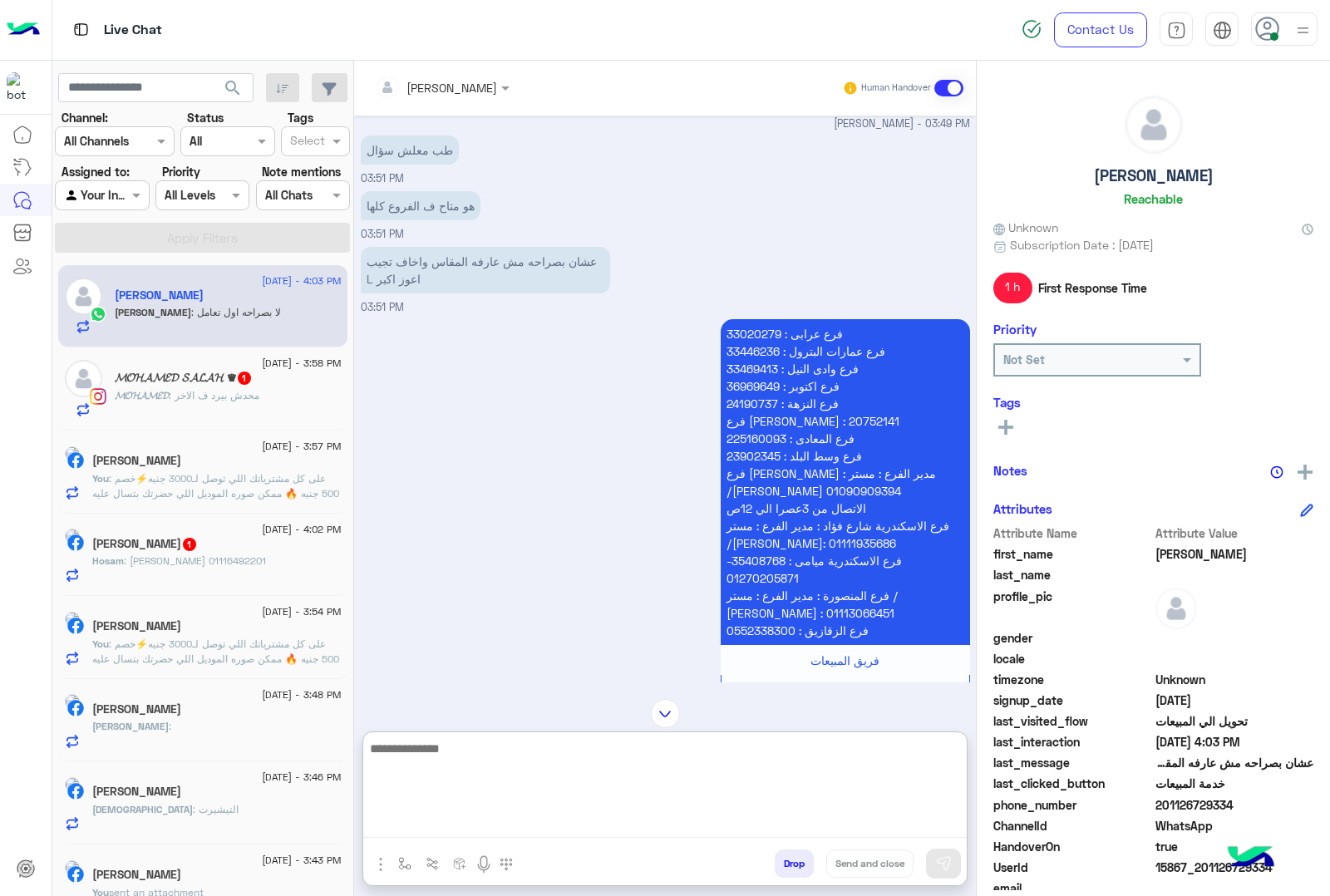
scroll to position [1648, 0]
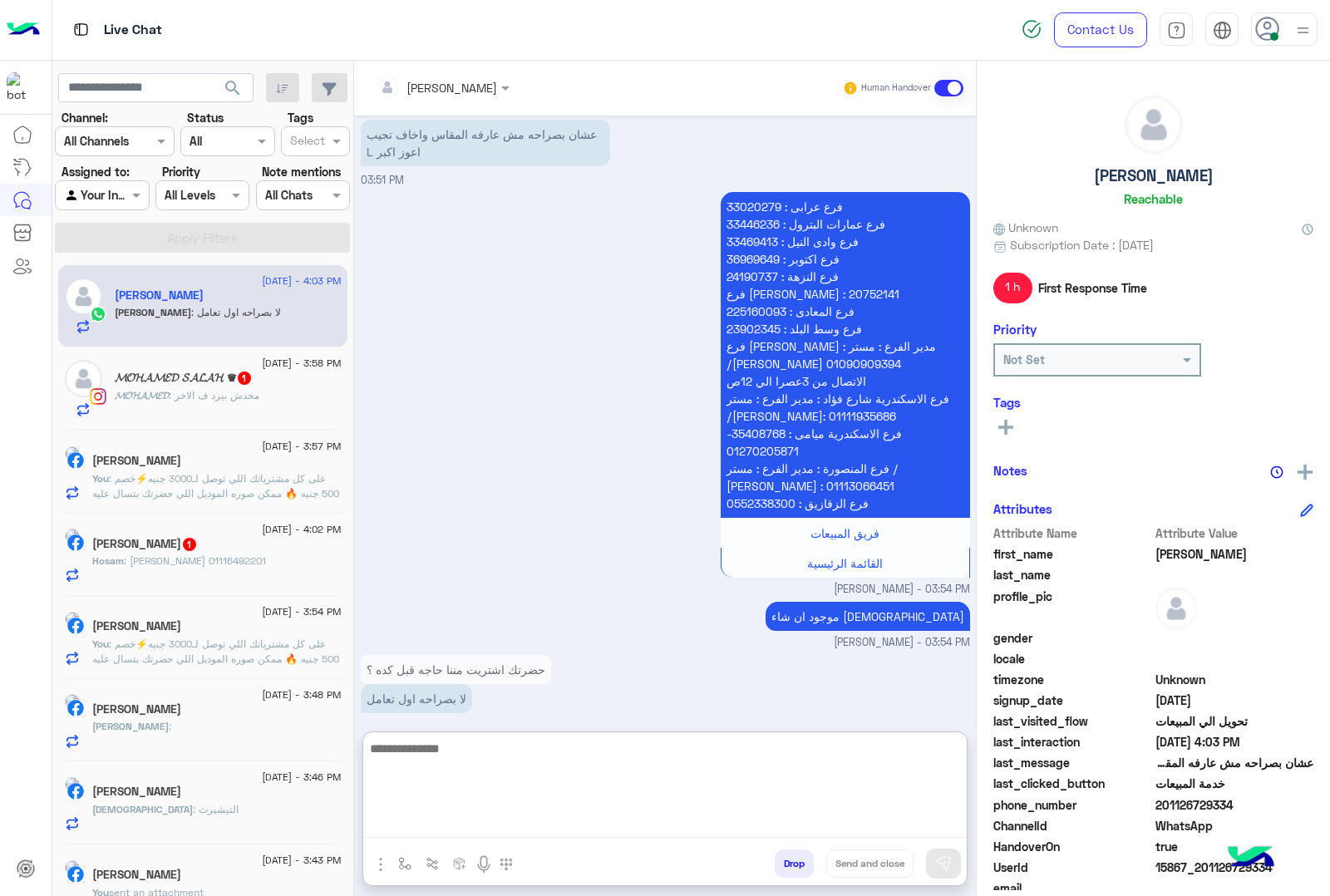
click at [462, 752] on textarea at bounding box center [665, 788] width 604 height 100
type textarea "**********"
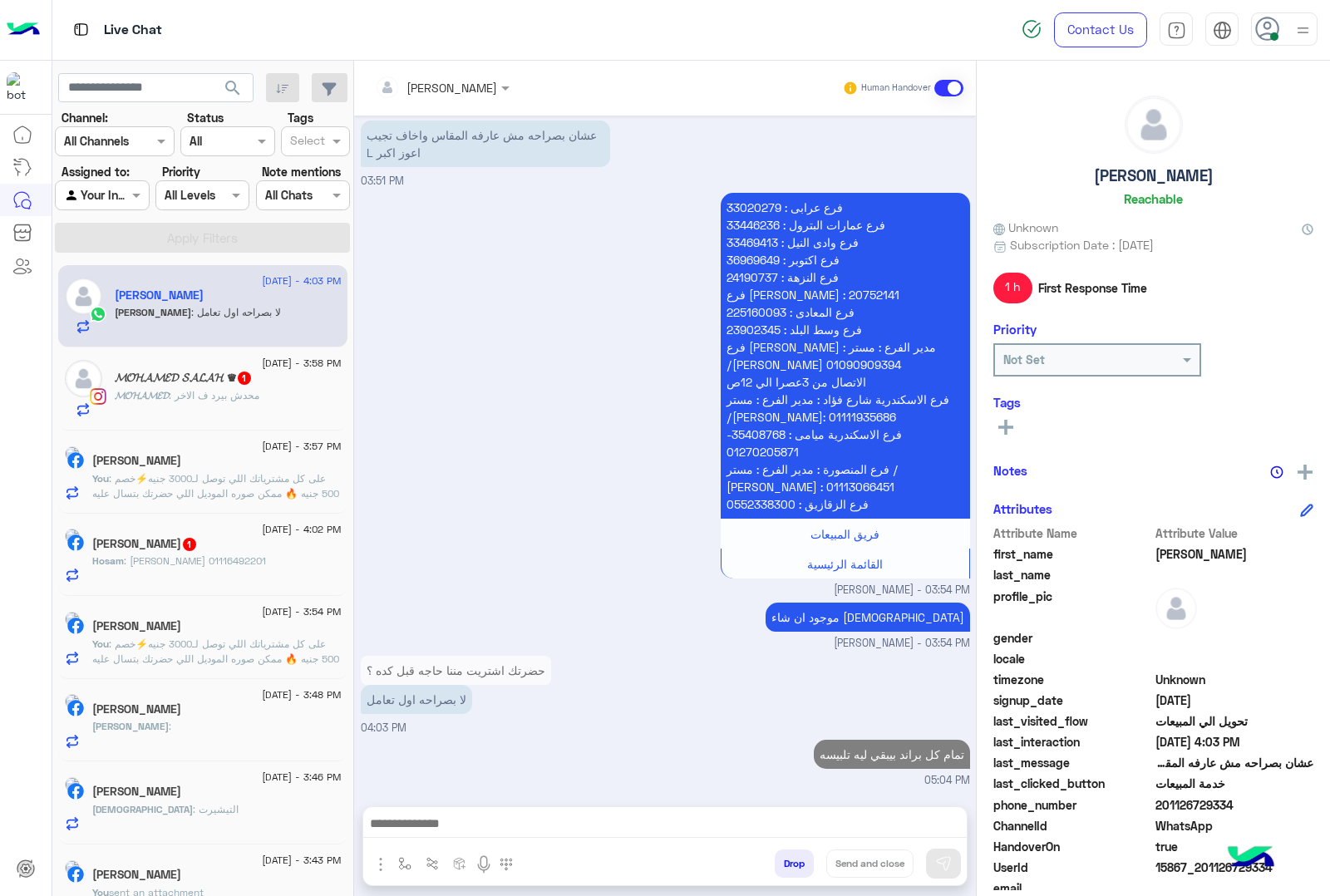
click at [194, 564] on span ": [PERSON_NAME] 01116492201" at bounding box center [195, 560] width 142 height 12
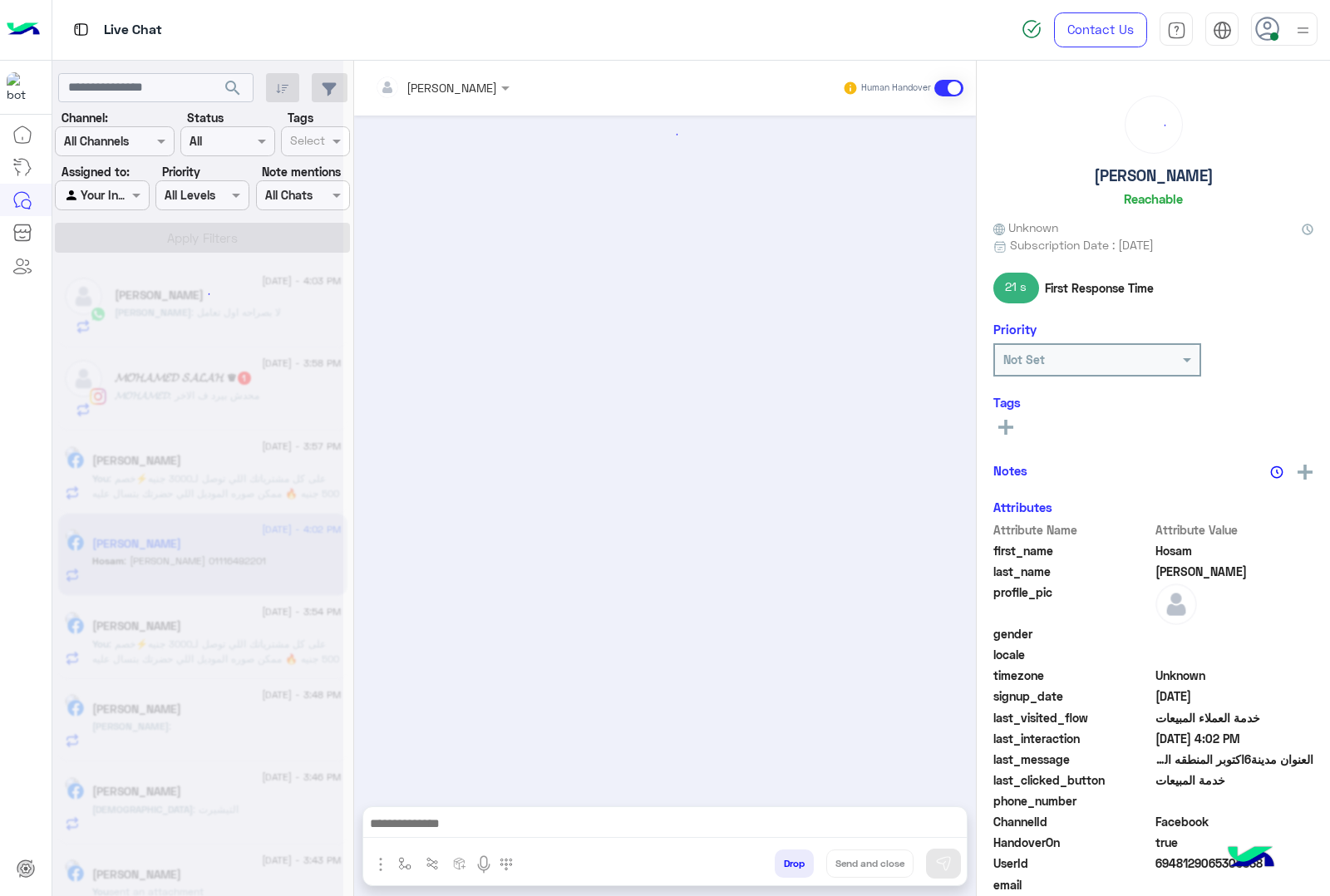
scroll to position [1715, 0]
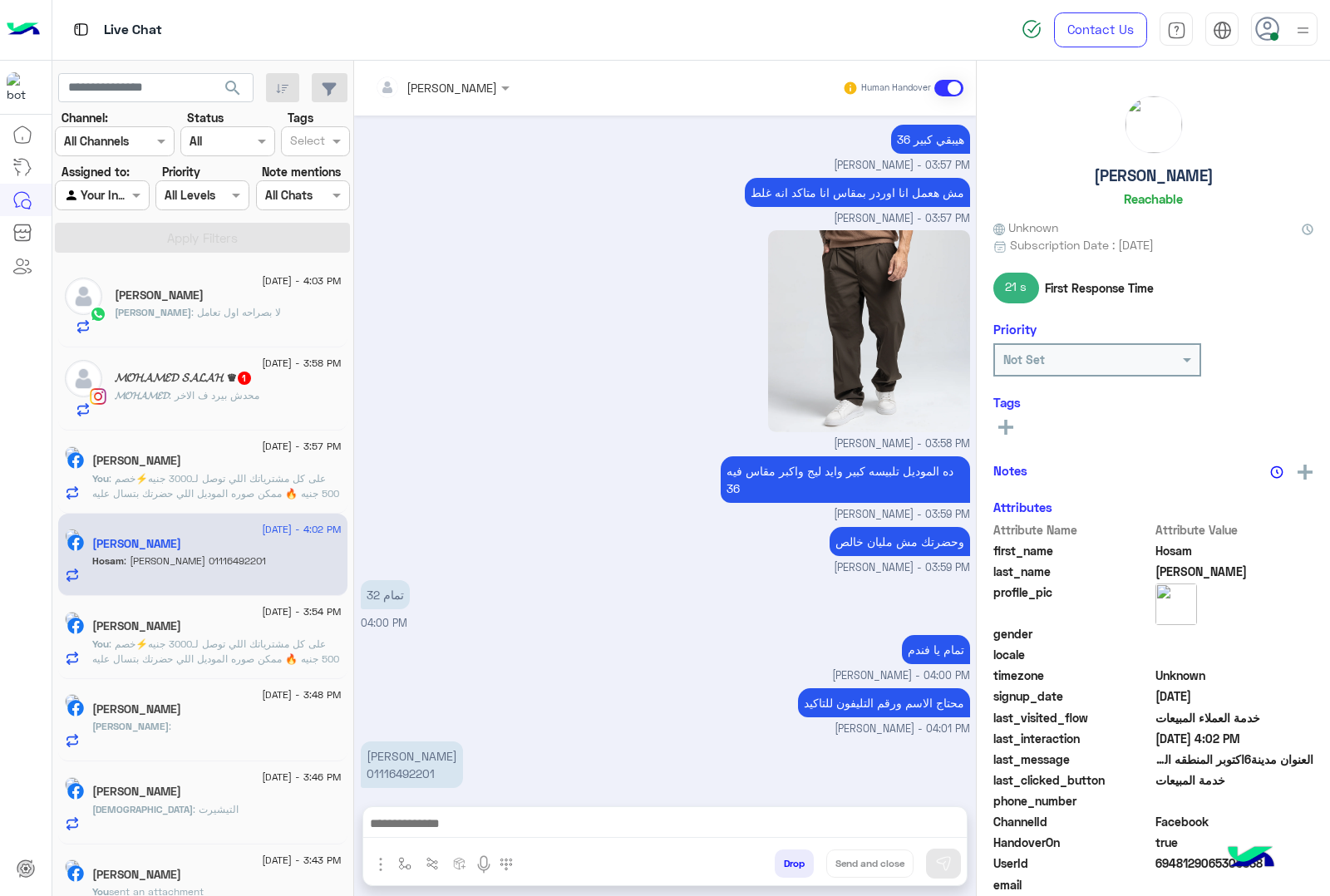
click at [417, 741] on p "[PERSON_NAME] 01116492201" at bounding box center [412, 764] width 102 height 47
copy p "[PERSON_NAME]"
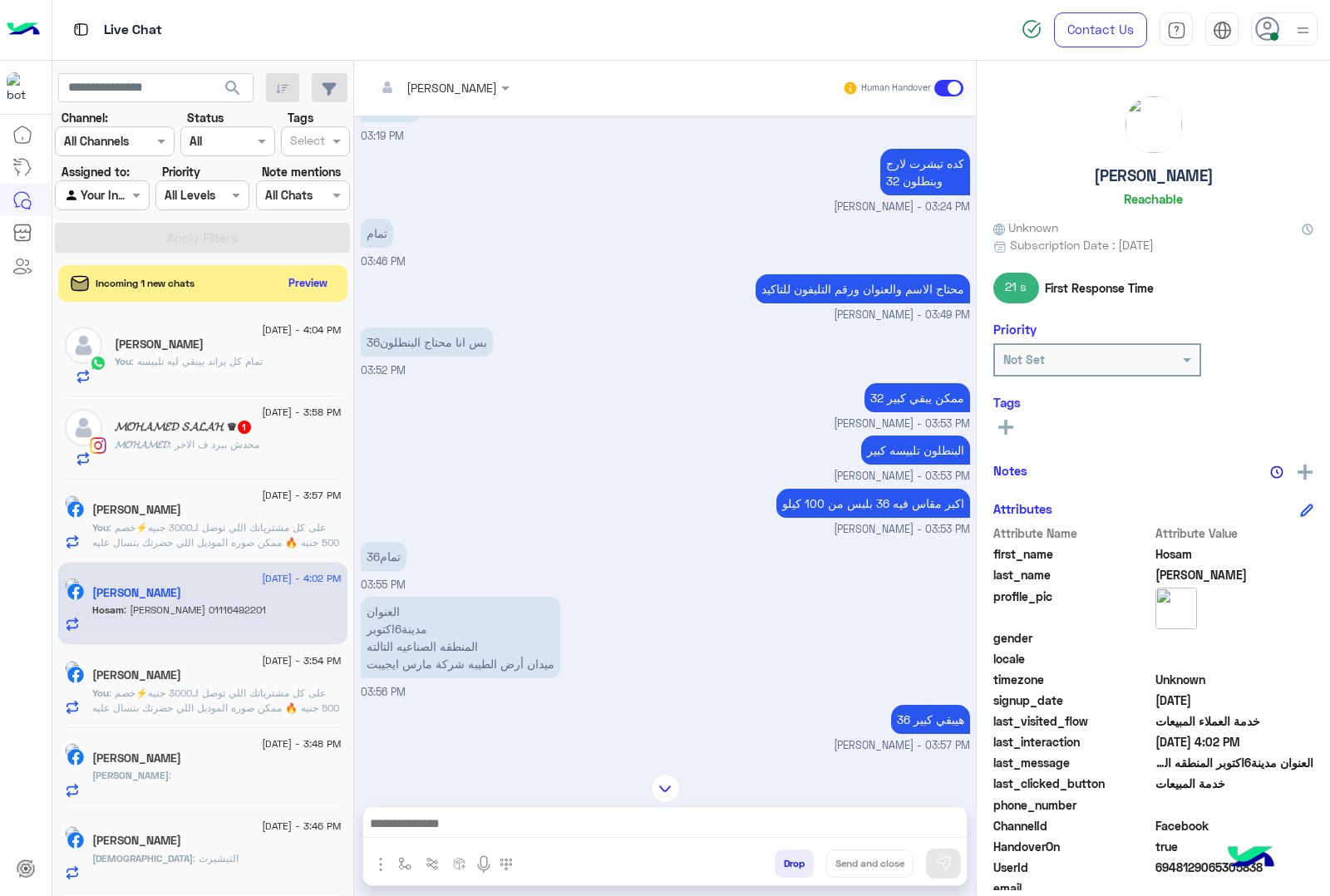
scroll to position [1092, 0]
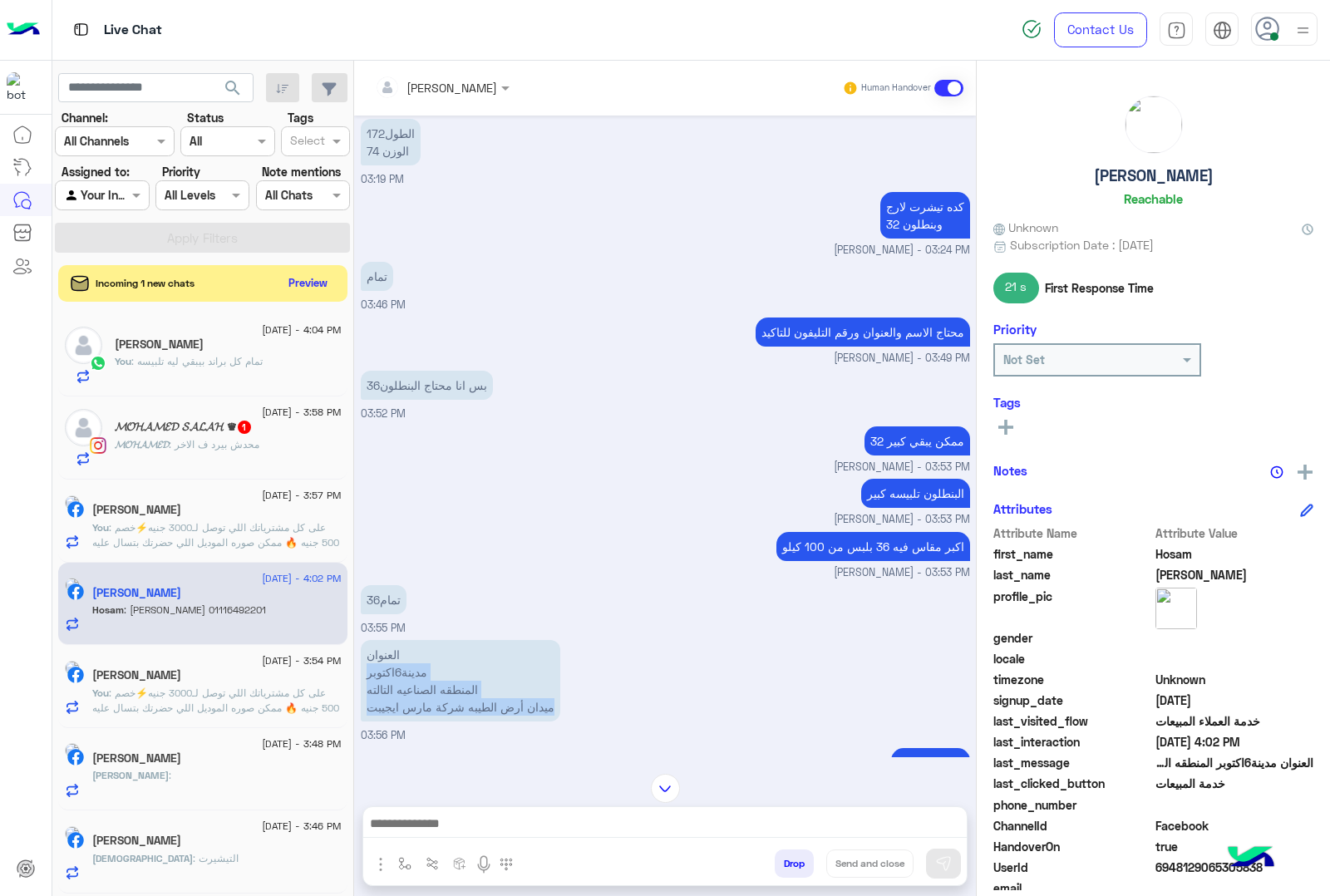
drag, startPoint x: 365, startPoint y: 651, endPoint x: 542, endPoint y: 684, distance: 180.0
click at [542, 684] on p "العنوان مدينة6اكتوبر المنطقه الصناعيه التالته ميدان أرض الطيبه شركة مارس ايجيبت" at bounding box center [461, 680] width 199 height 81
copy p "مدينة6اكتوبر المنطقه الصناعيه التالته ميدان أرض الطيبه شركة مارس ايجيبت"
click at [414, 671] on p "العنوان مدينة6اكتوبر المنطقه الصناعيه التالته ميدان أرض الطيبه شركة مارس ايجيبت" at bounding box center [461, 680] width 199 height 81
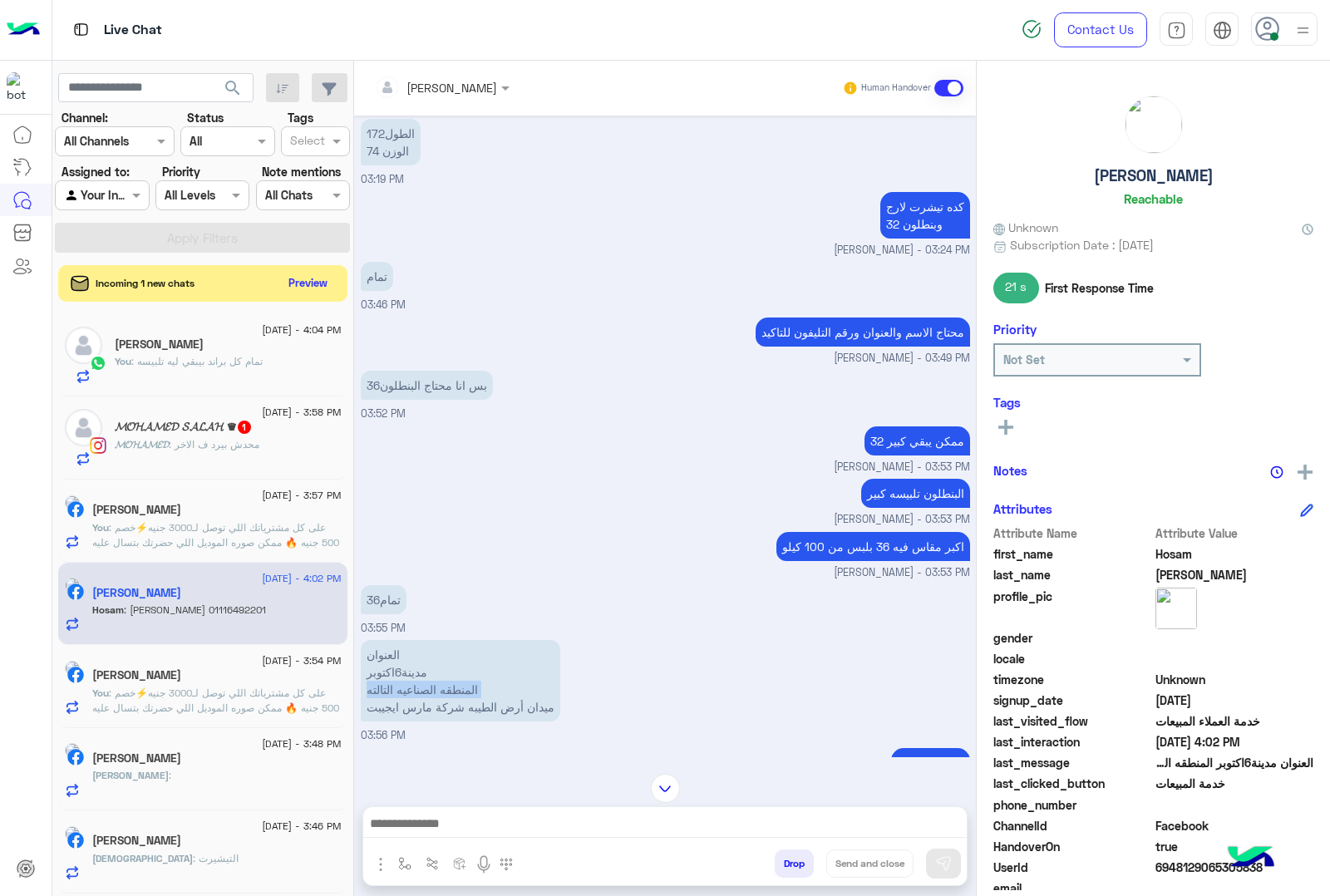
click at [414, 671] on p "العنوان مدينة6اكتوبر المنطقه الصناعيه التالته ميدان أرض الطيبه شركة مارس ايجيبت" at bounding box center [461, 680] width 199 height 81
click at [430, 684] on p "العنوان مدينة6اكتوبر المنطقه الصناعيه التالته ميدان أرض الطيبه شركة مارس ايجيبت" at bounding box center [461, 680] width 199 height 81
copy app-message "ميدان أرض الطيبه شركة مارس ايجيبت"
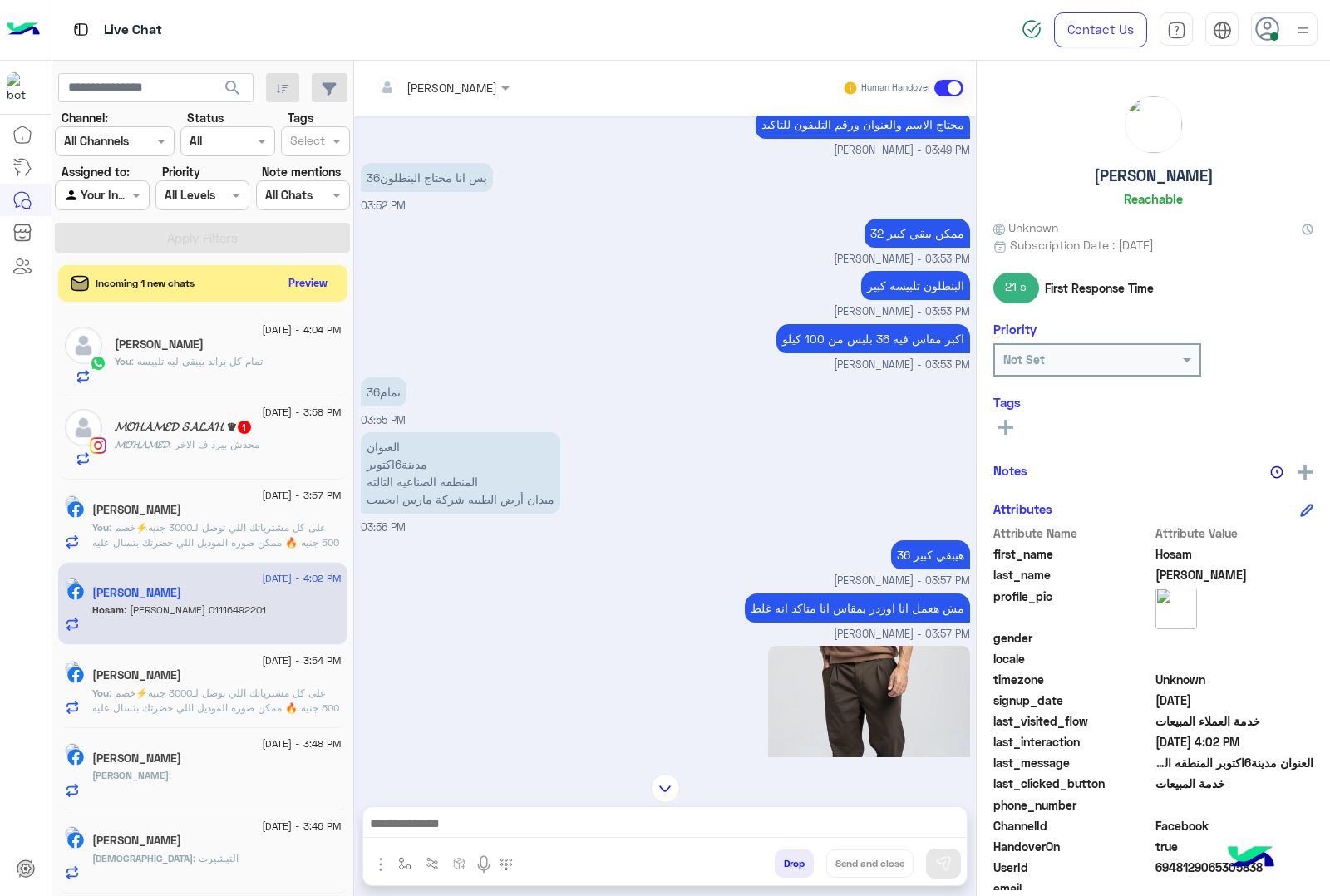
click at [503, 590] on div "مش هعمل انا اوردر بمقاس انا متاكد انه غلط [PERSON_NAME] - 03:57 PM" at bounding box center [666, 616] width 610 height 53
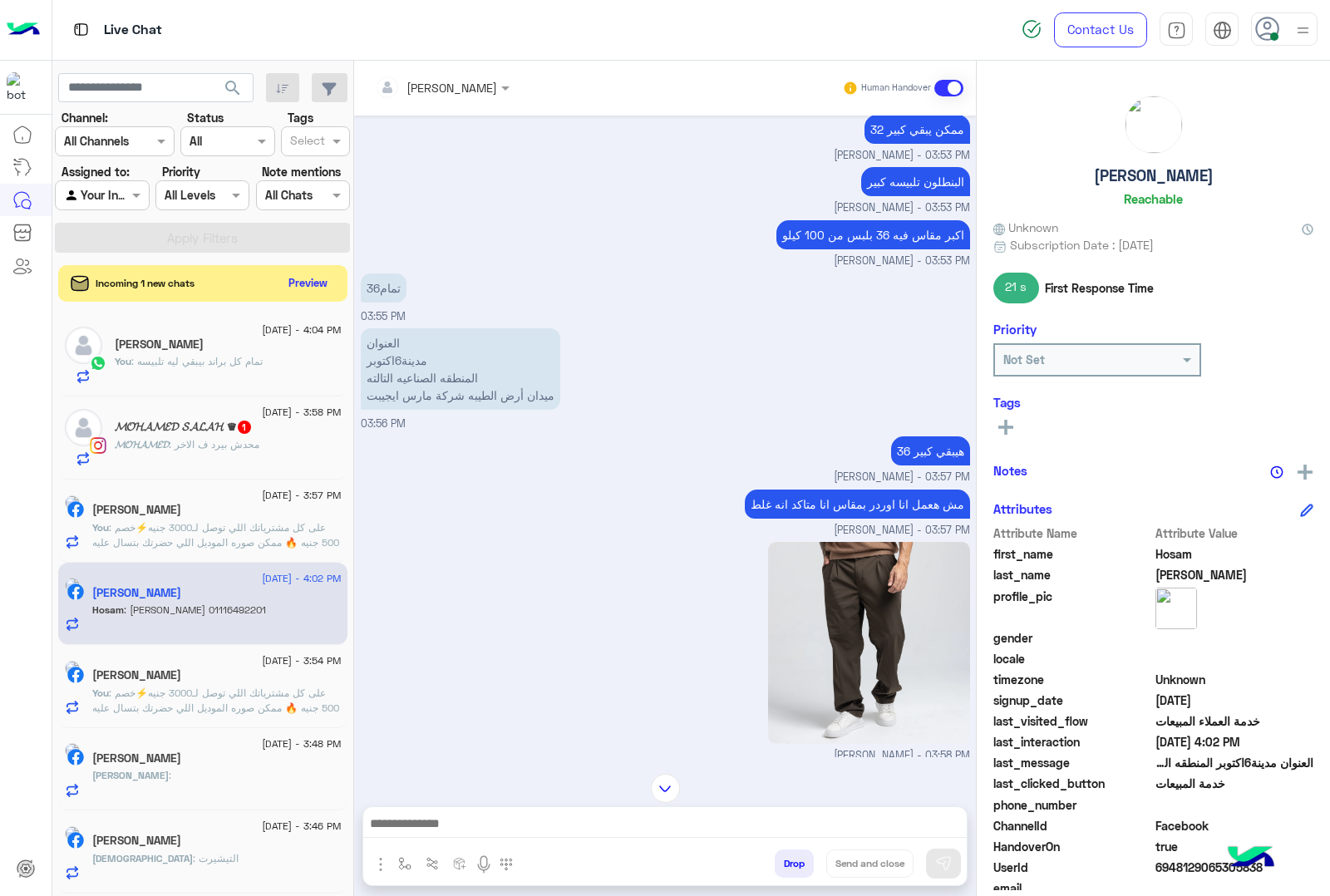
scroll to position [1715, 0]
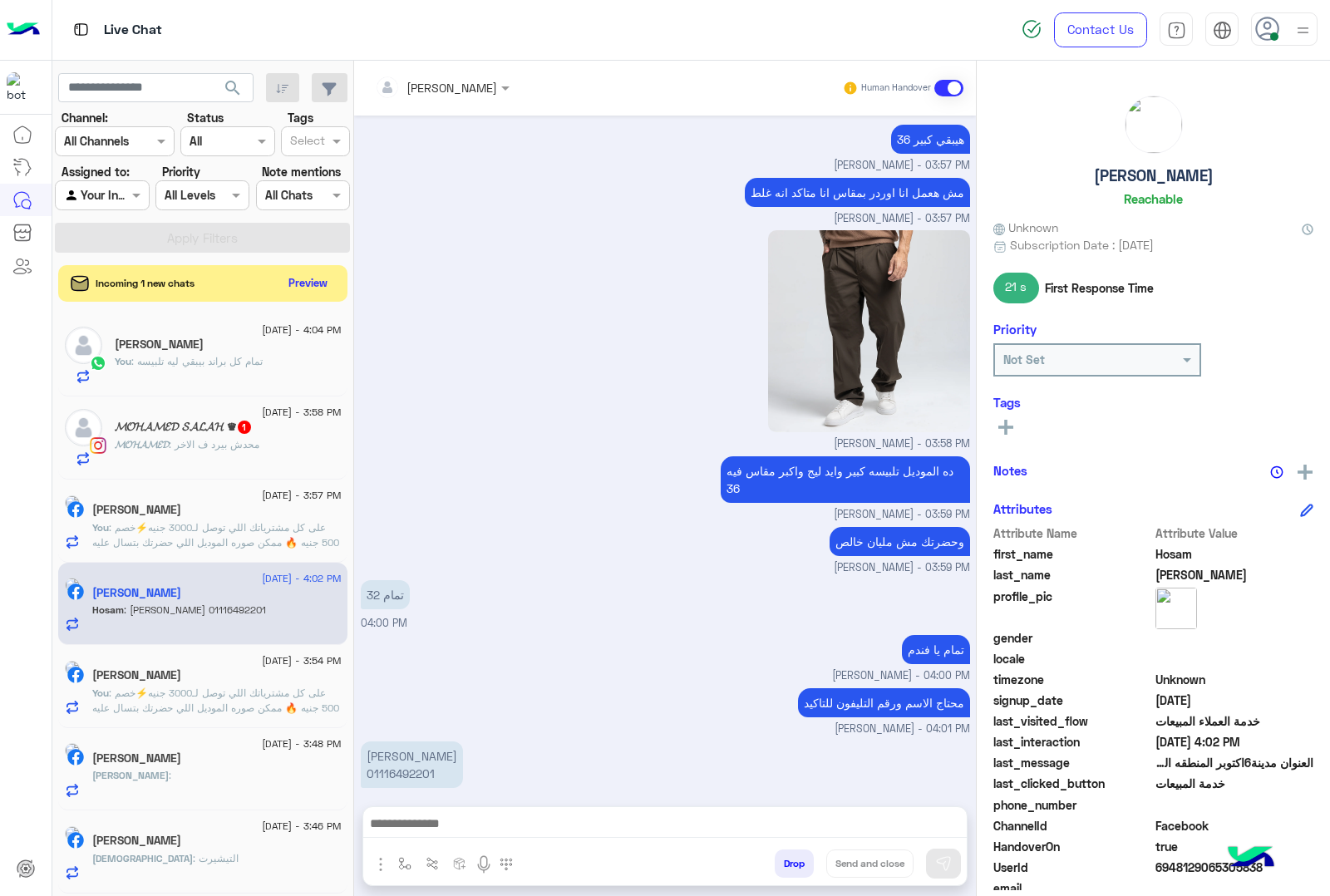
click at [392, 755] on p "[PERSON_NAME] 01116492201" at bounding box center [412, 764] width 102 height 47
copy p "01116492201"
click at [395, 741] on p "[PERSON_NAME] 01116492201" at bounding box center [412, 764] width 102 height 47
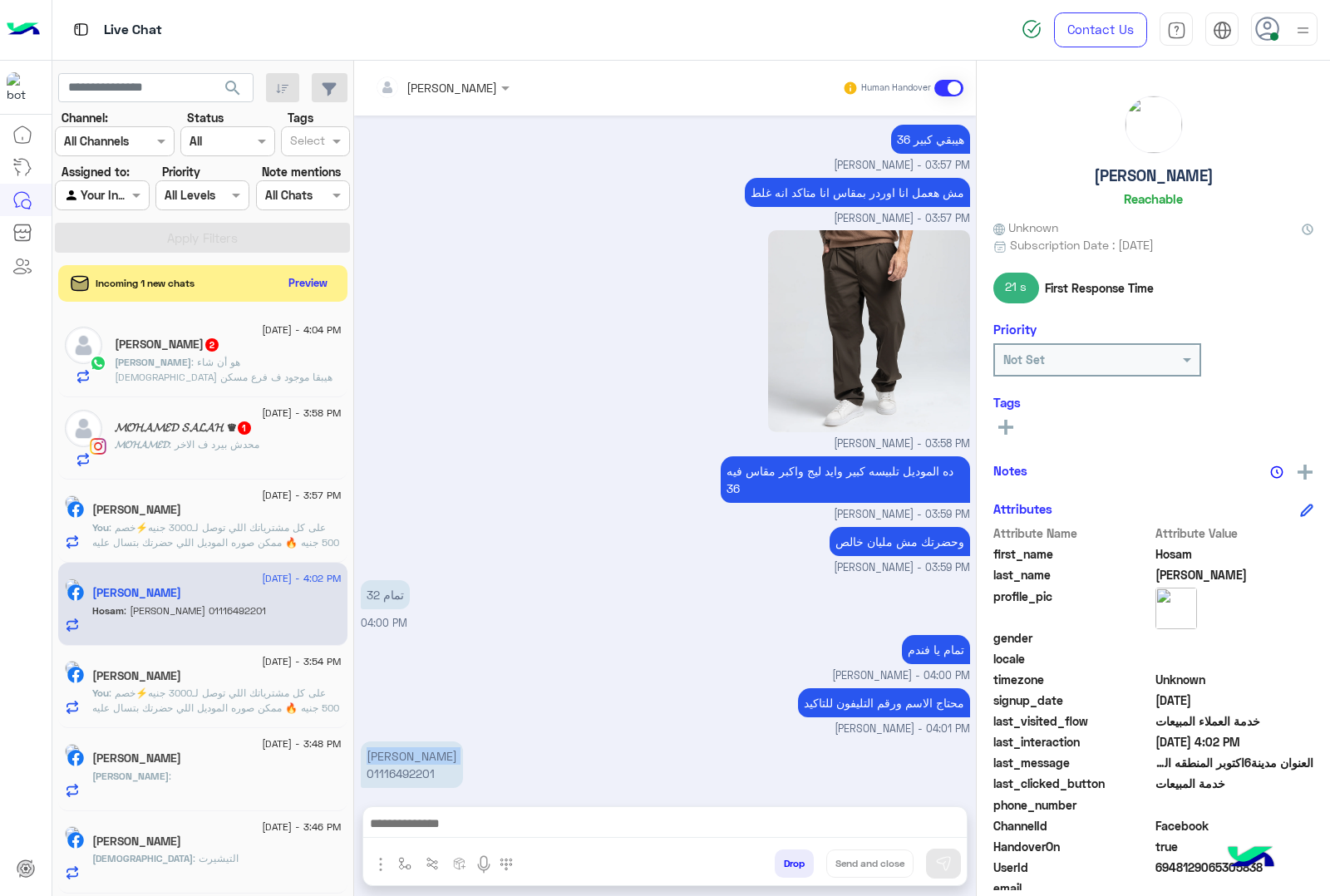
click at [395, 741] on p "[PERSON_NAME] 01116492201" at bounding box center [412, 764] width 102 height 47
copy p "[PERSON_NAME]"
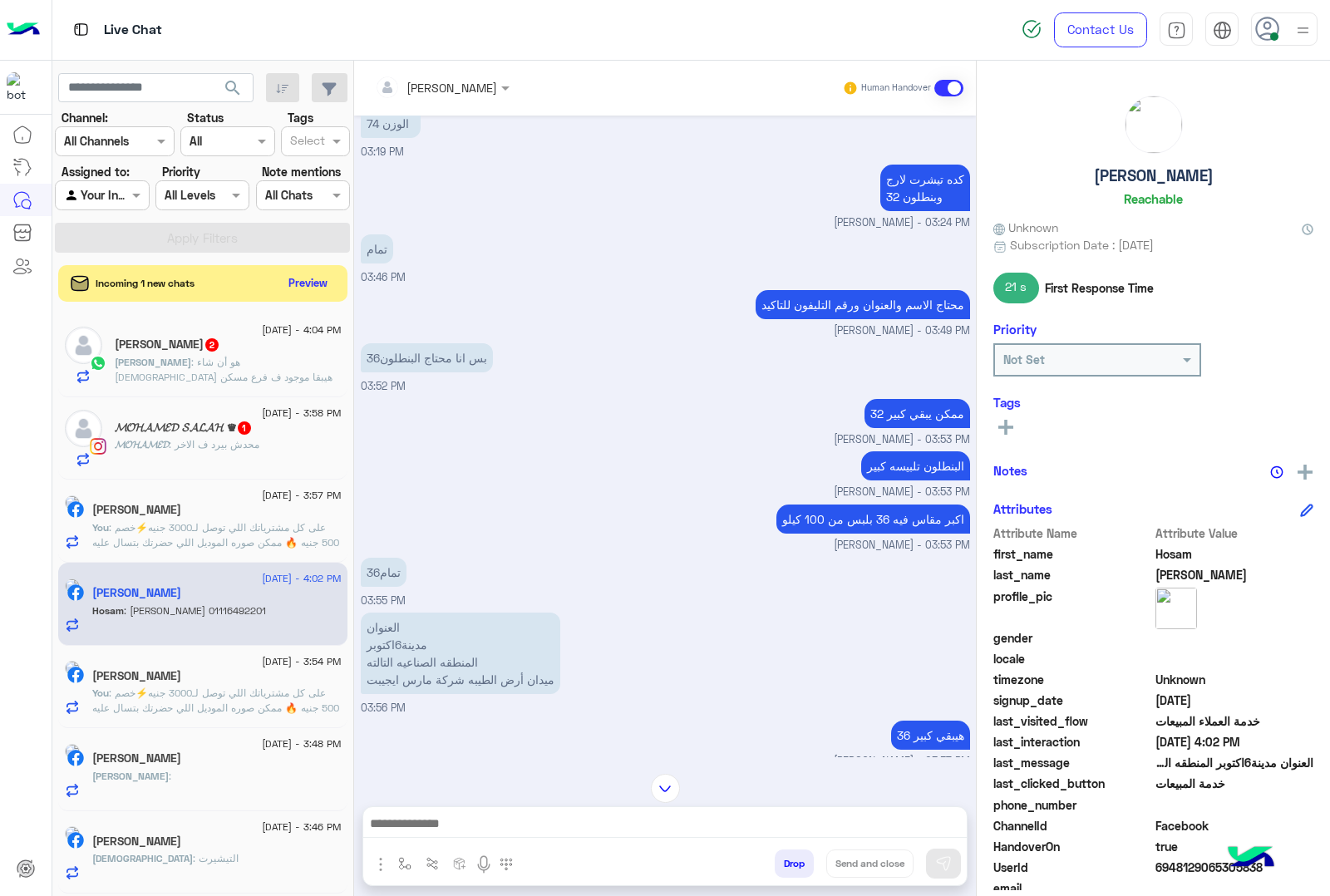
scroll to position [1092, 0]
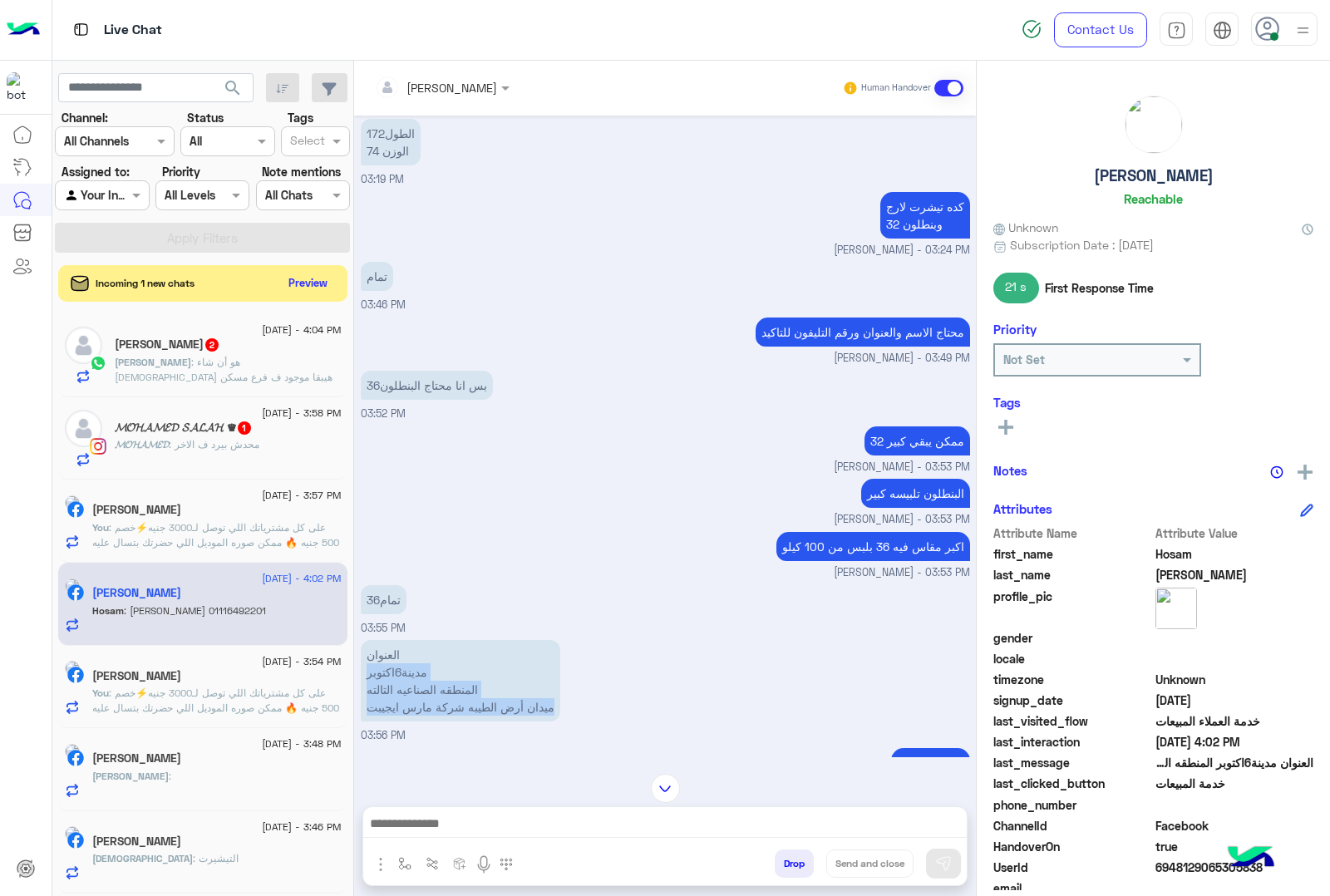
drag, startPoint x: 363, startPoint y: 651, endPoint x: 566, endPoint y: 688, distance: 206.3
click at [566, 688] on div "العنوان مدينة6اكتوبر المنطقه الصناعيه التالته ميدان أرض الطيبه شركة مارس ايجيبت…" at bounding box center [666, 690] width 610 height 108
copy p "مدينة6اكتوبر المنطقه الصناعيه التالته ميدان أرض الطيبه شركة مارس ايجيبت"
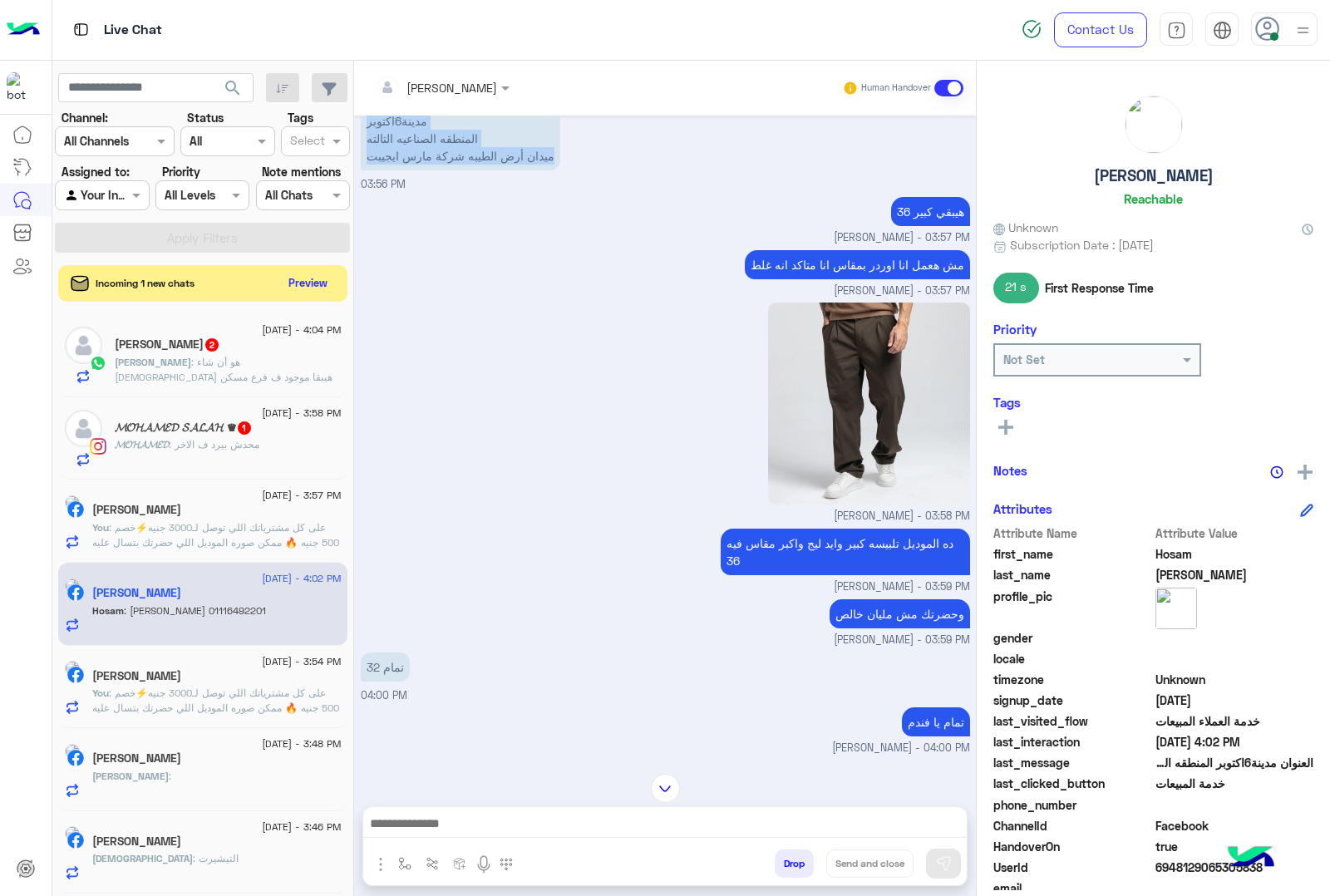
scroll to position [1715, 0]
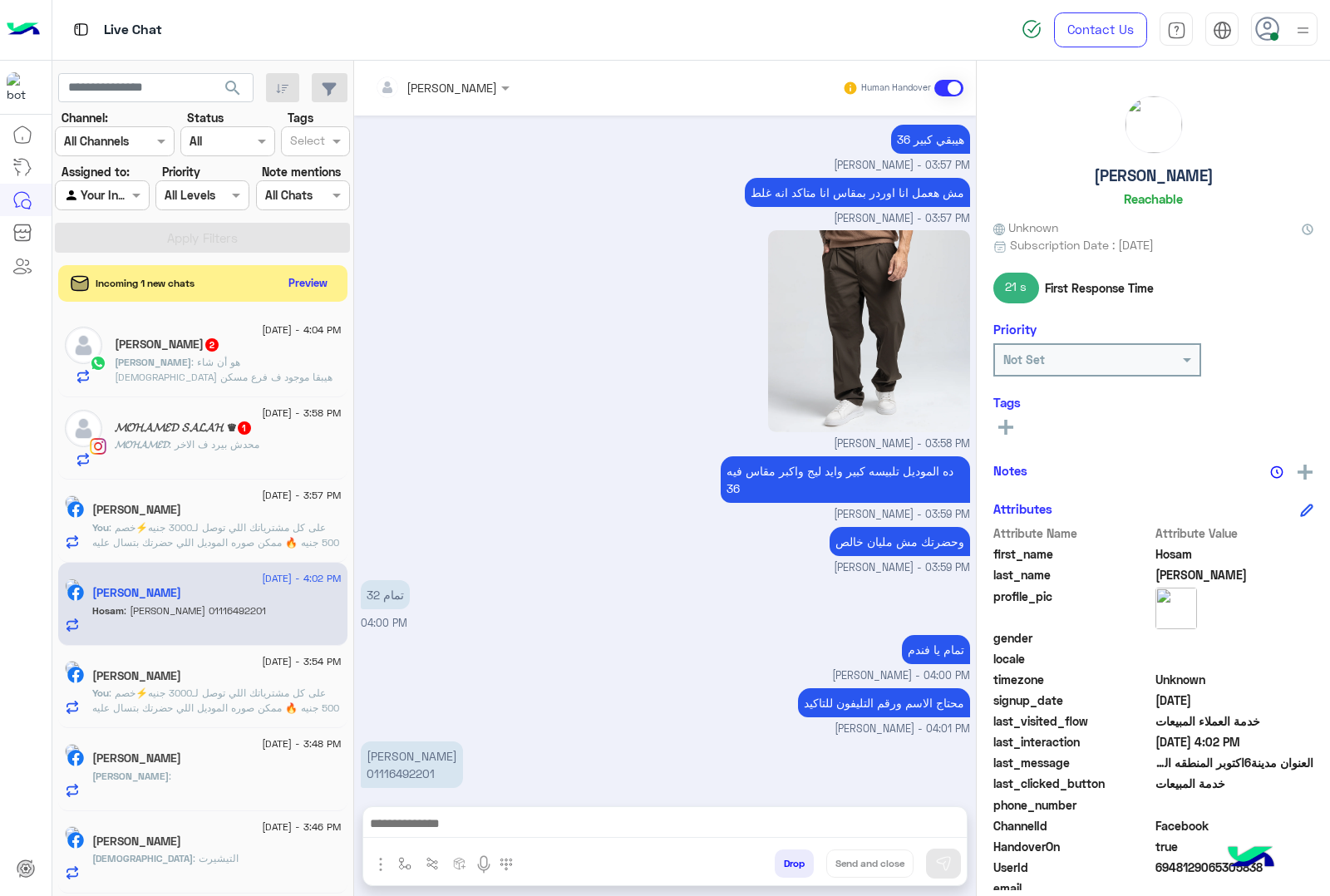
click at [406, 752] on p "[PERSON_NAME] 01116492201" at bounding box center [412, 764] width 102 height 47
copy p "01116492201"
click at [580, 576] on div "تمام 32 04:00 PM" at bounding box center [666, 603] width 610 height 55
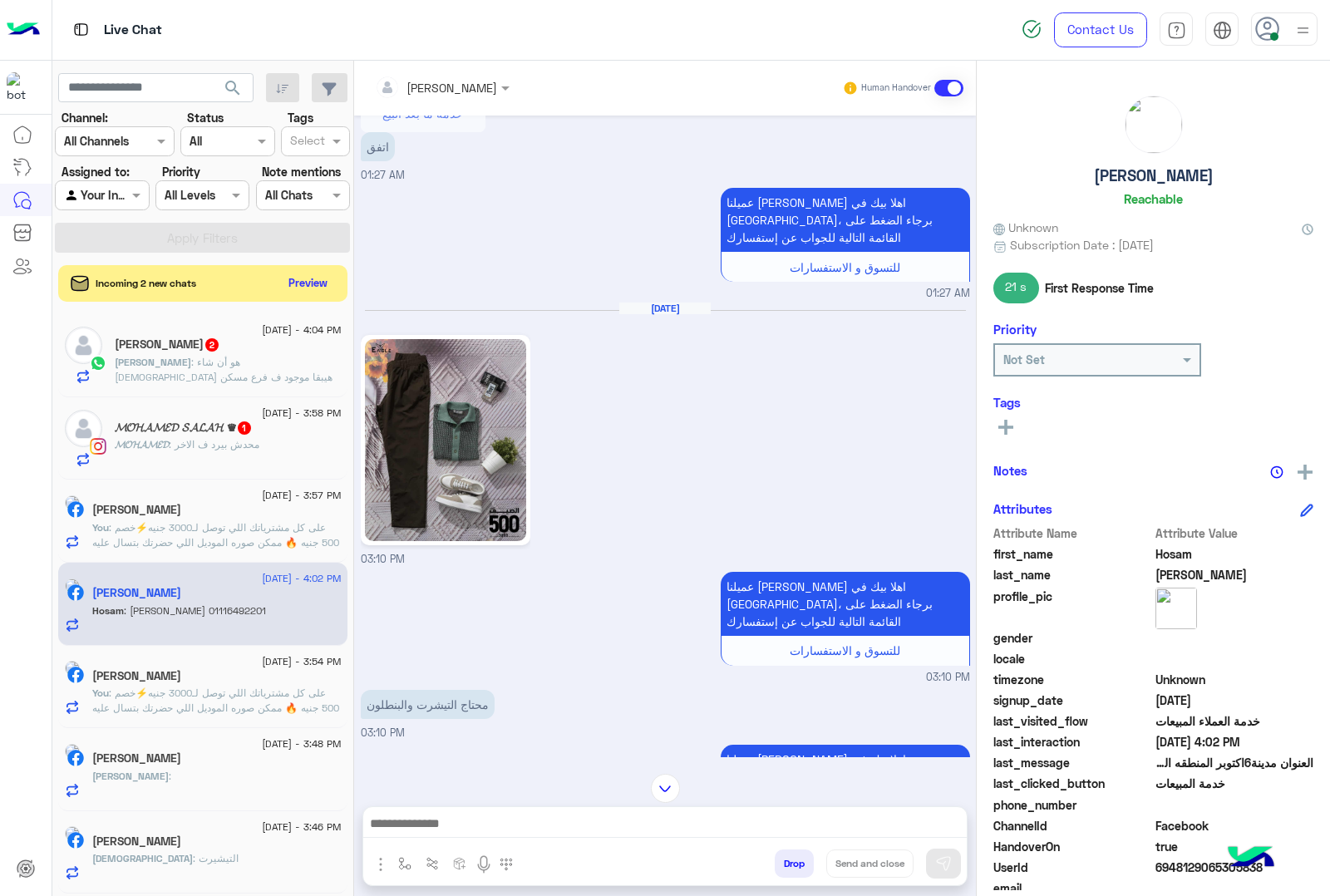
scroll to position [2834, 0]
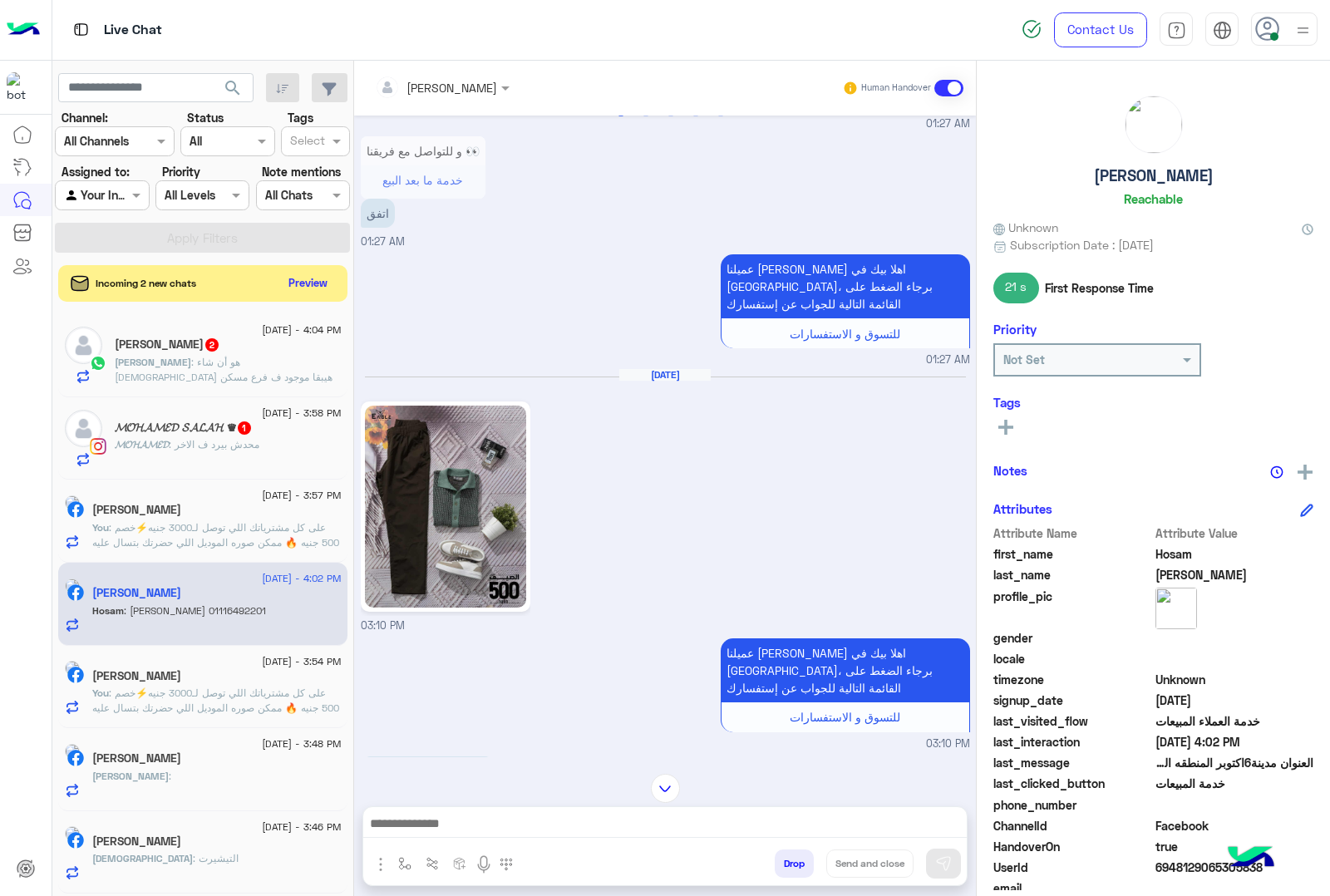
click at [1178, 871] on span "6948129065305838" at bounding box center [1235, 867] width 158 height 17
copy span "6948129065305838"
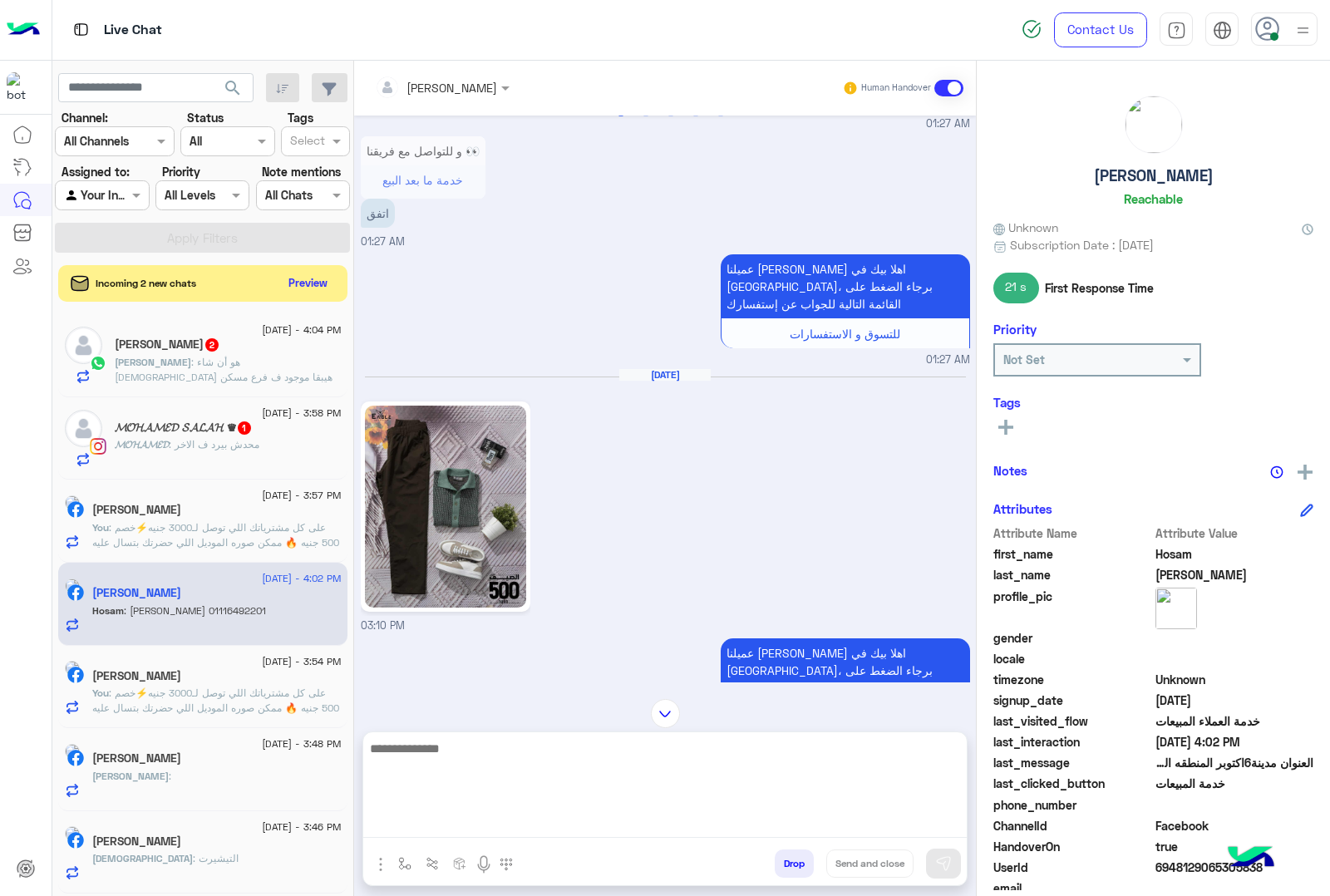
click at [416, 822] on textarea at bounding box center [665, 788] width 604 height 100
type textarea "*"
paste textarea "**********"
type textarea "**********"
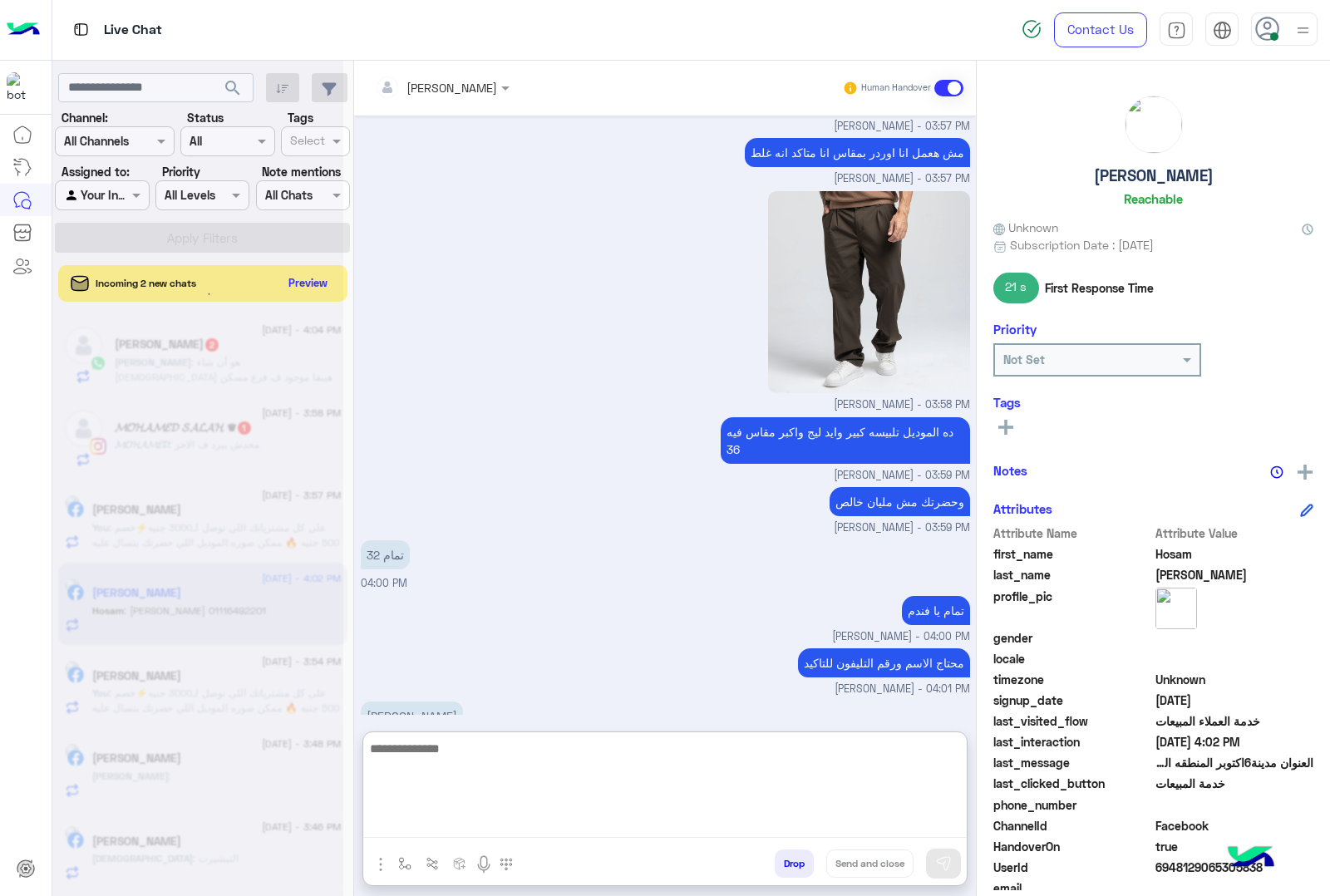
scroll to position [5251, 0]
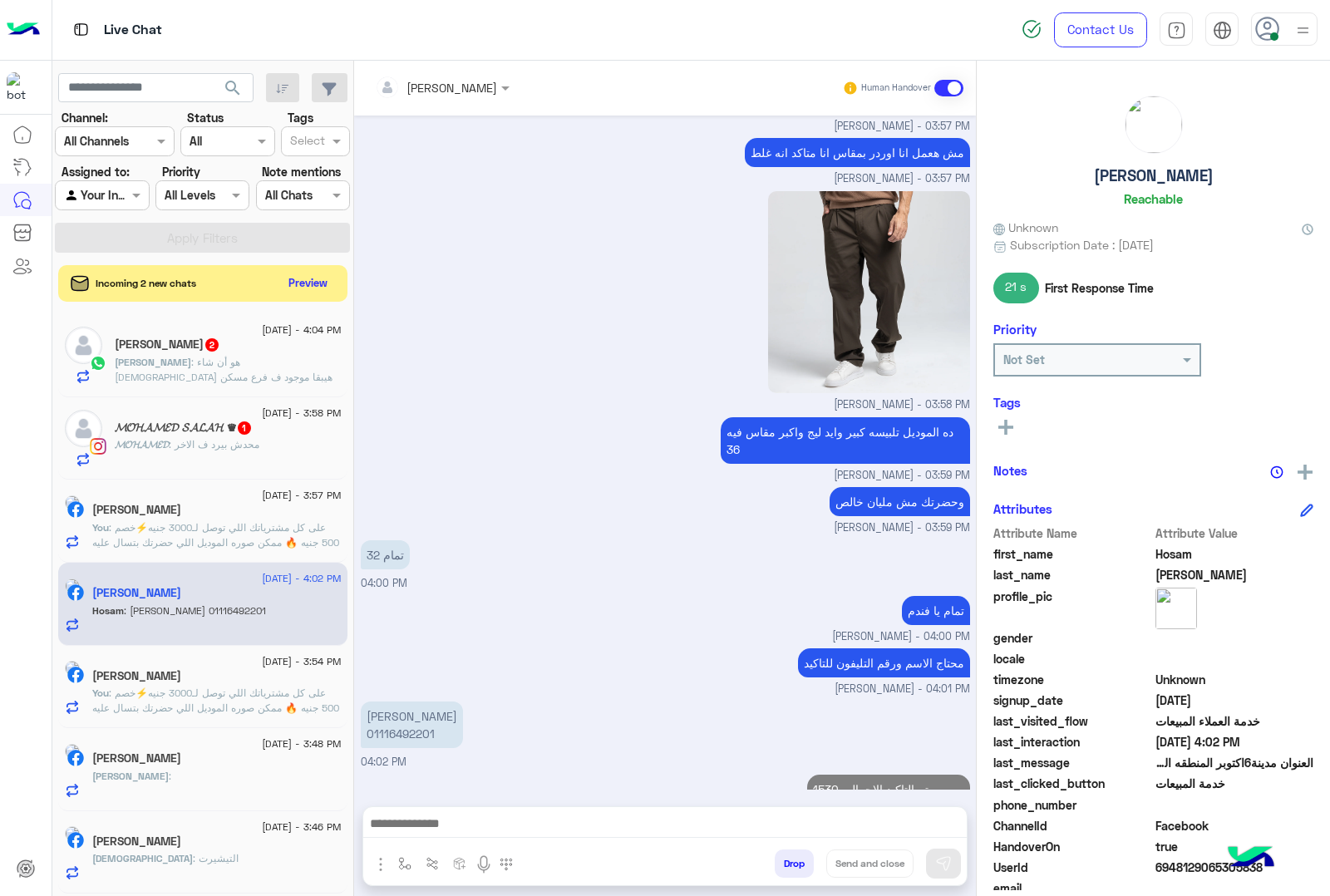
click at [171, 350] on div "[PERSON_NAME] 2" at bounding box center [229, 346] width 227 height 17
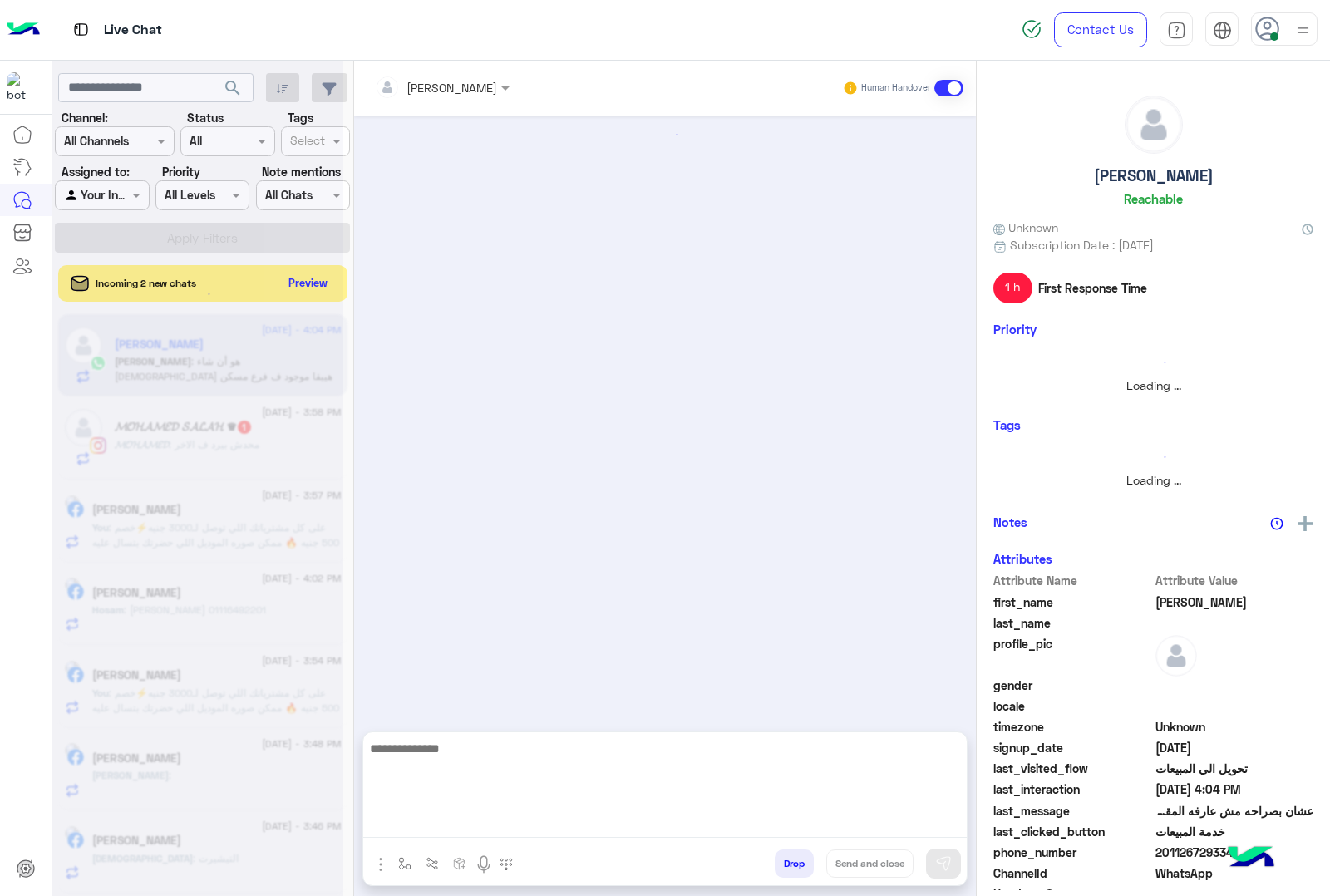
click at [446, 831] on textarea at bounding box center [665, 788] width 604 height 100
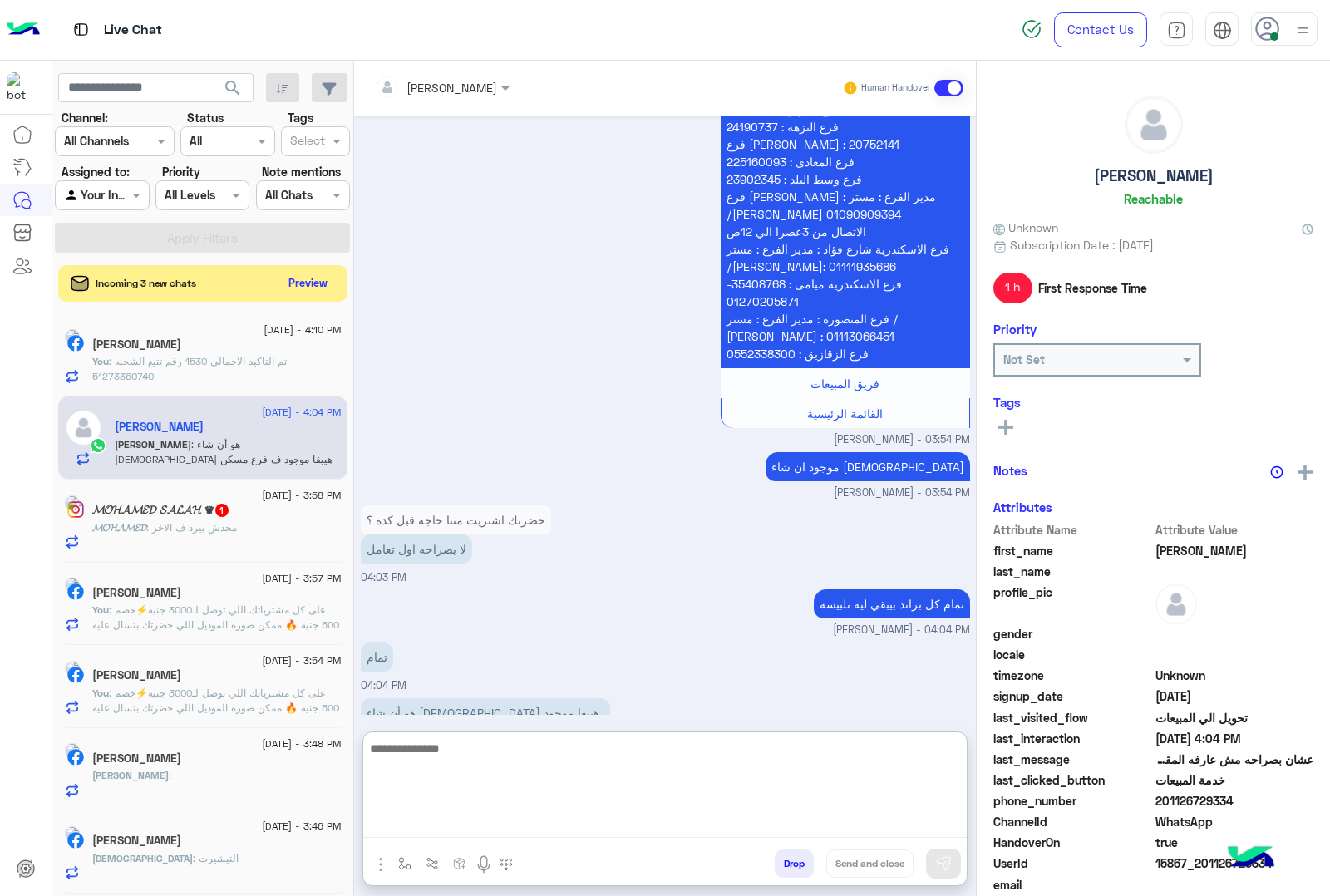
scroll to position [1812, 0]
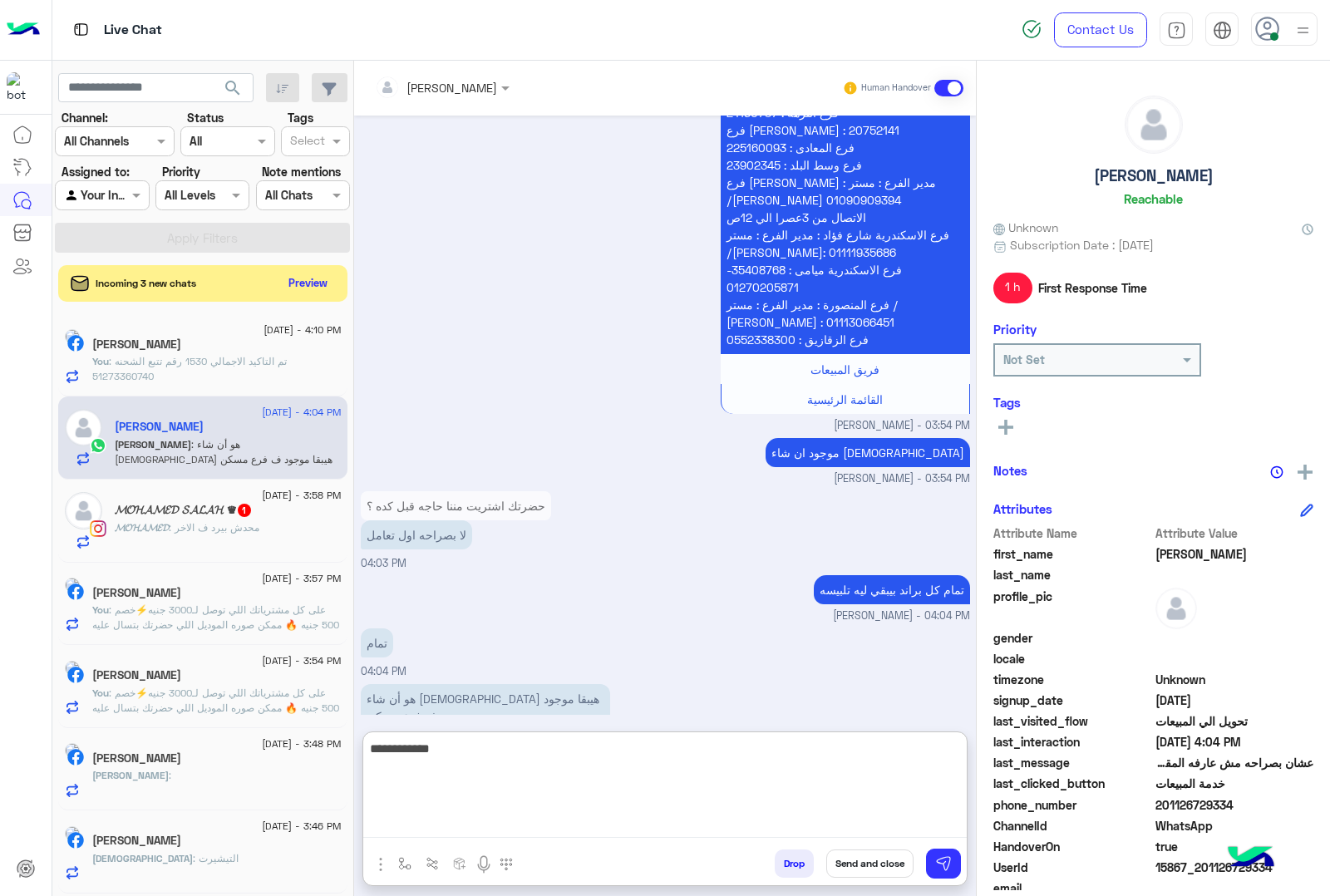
type textarea "**********"
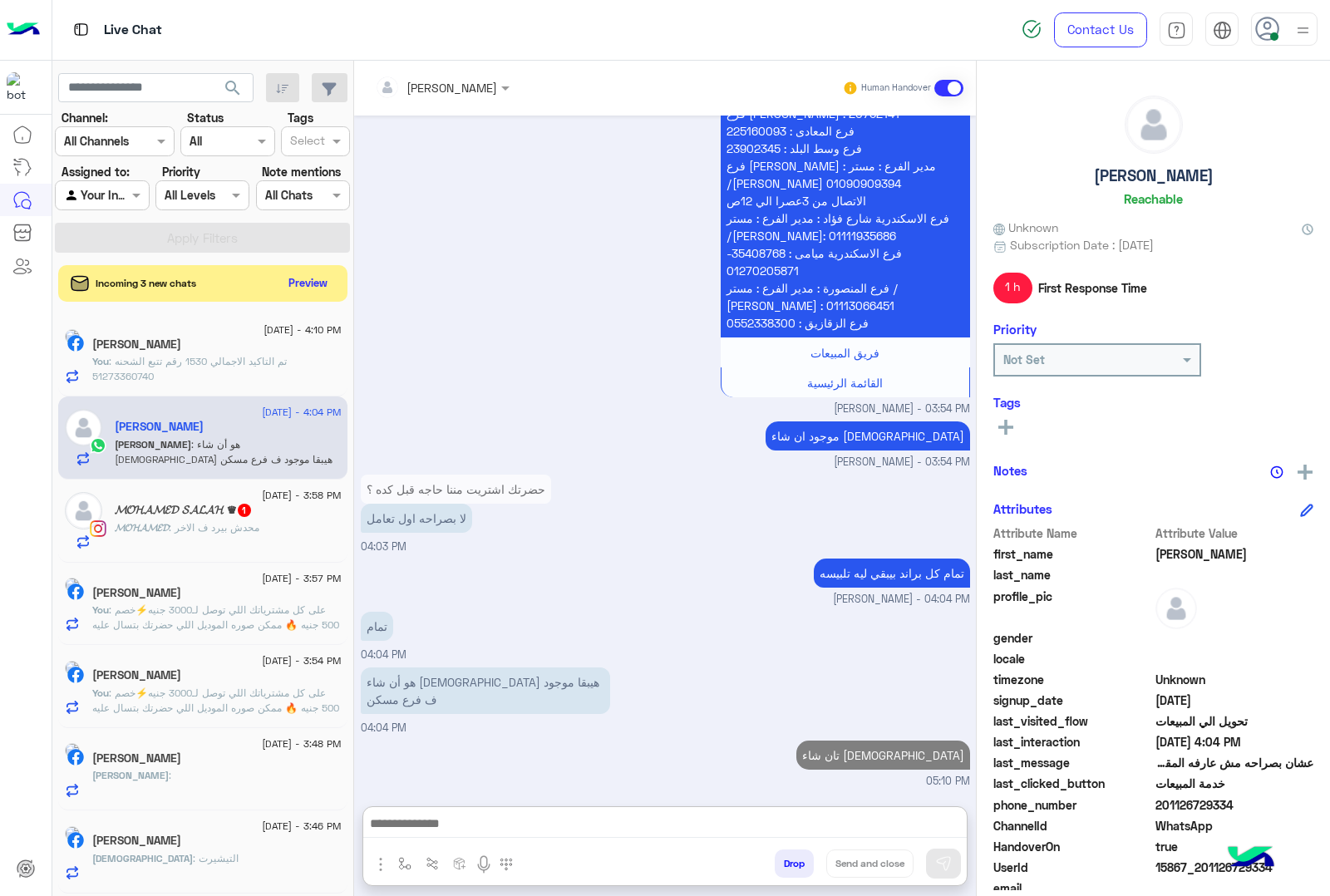
click at [229, 364] on span ": تم التاكيد الاجمالي 1530 رقم تتبع الشحنه 51273360740" at bounding box center [190, 369] width 195 height 28
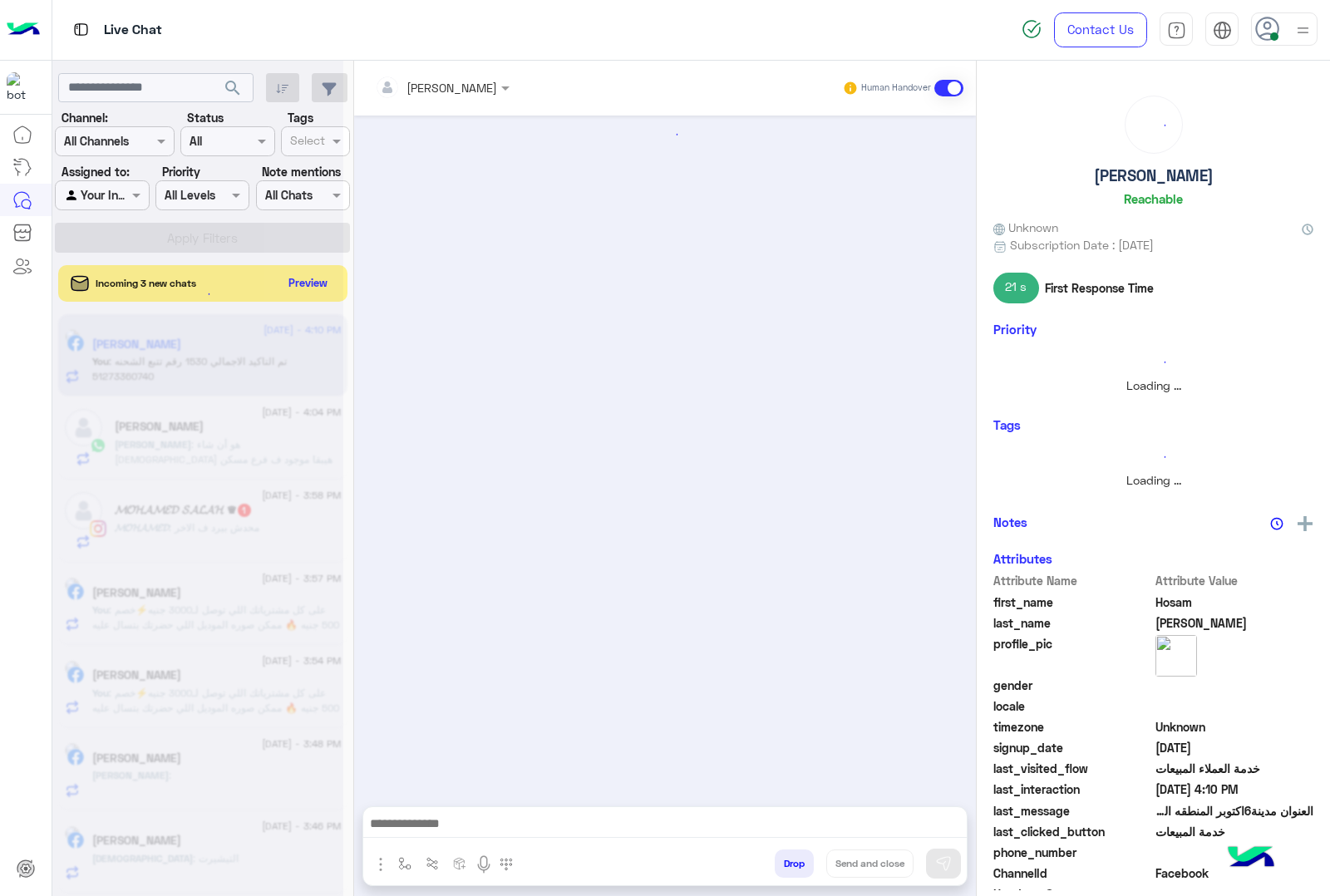
scroll to position [1685, 0]
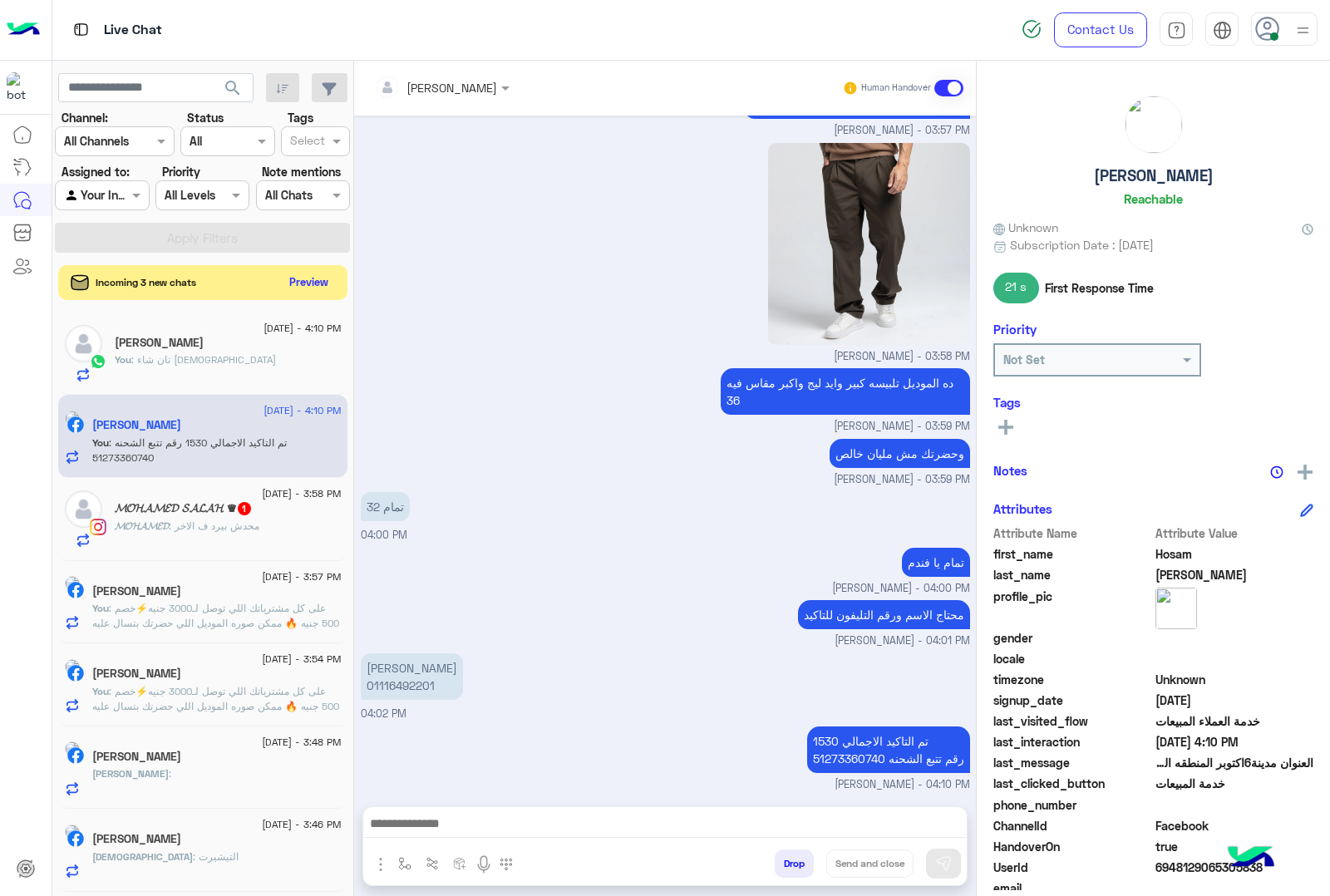
click at [301, 285] on button "Preview" at bounding box center [309, 282] width 52 height 23
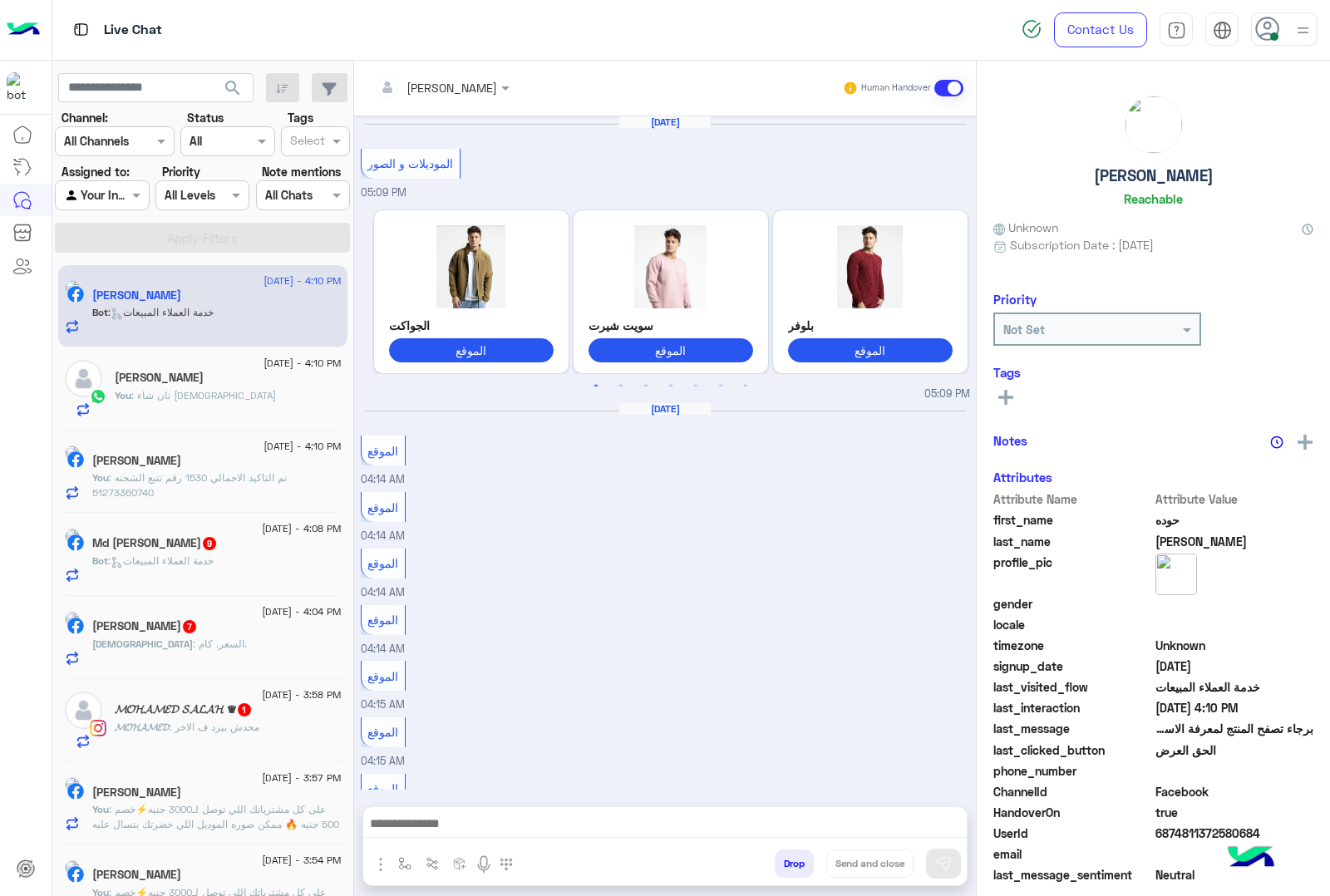
scroll to position [1641, 0]
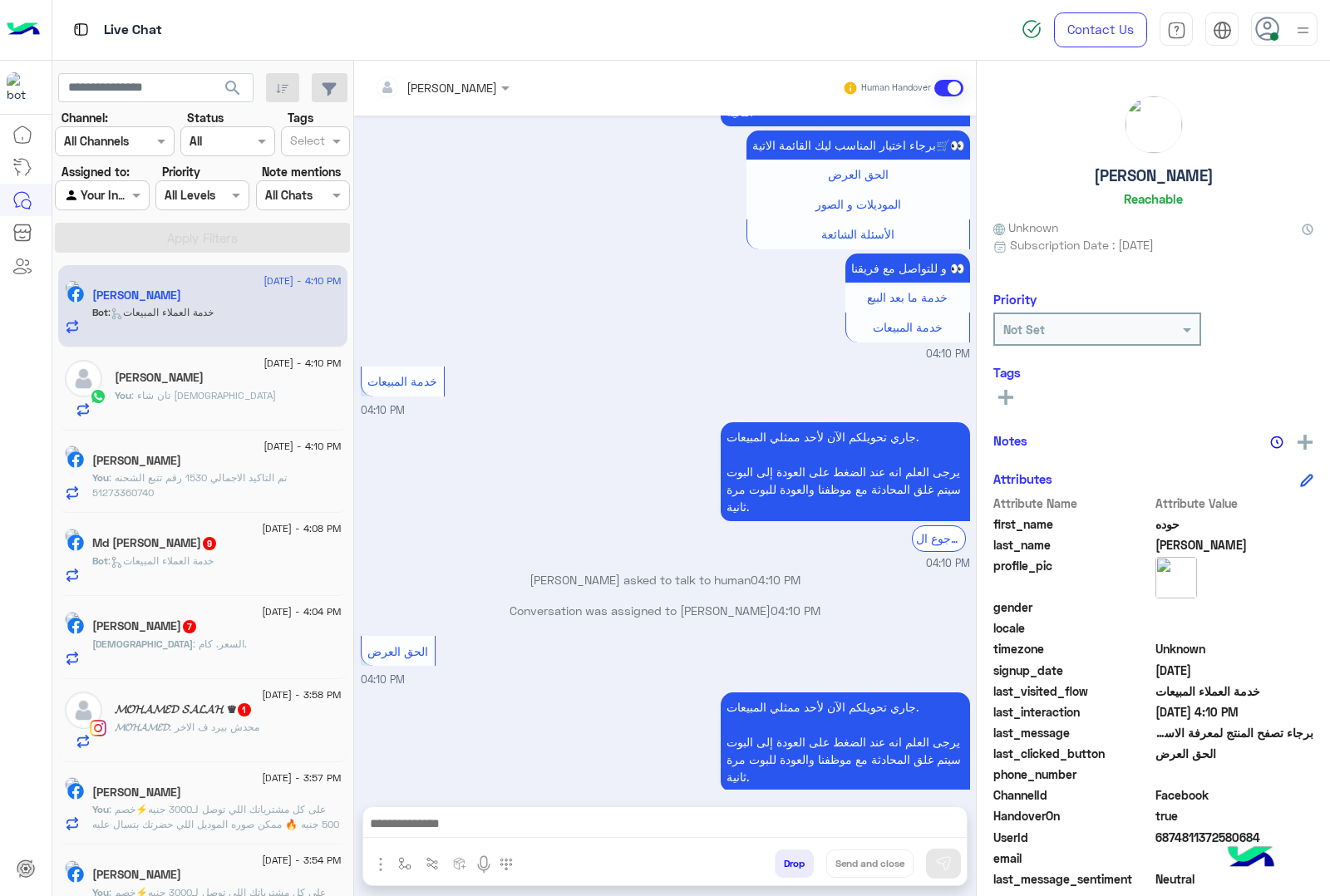
click at [229, 645] on div "[PERSON_NAME] : السعر. كام." at bounding box center [217, 652] width 249 height 29
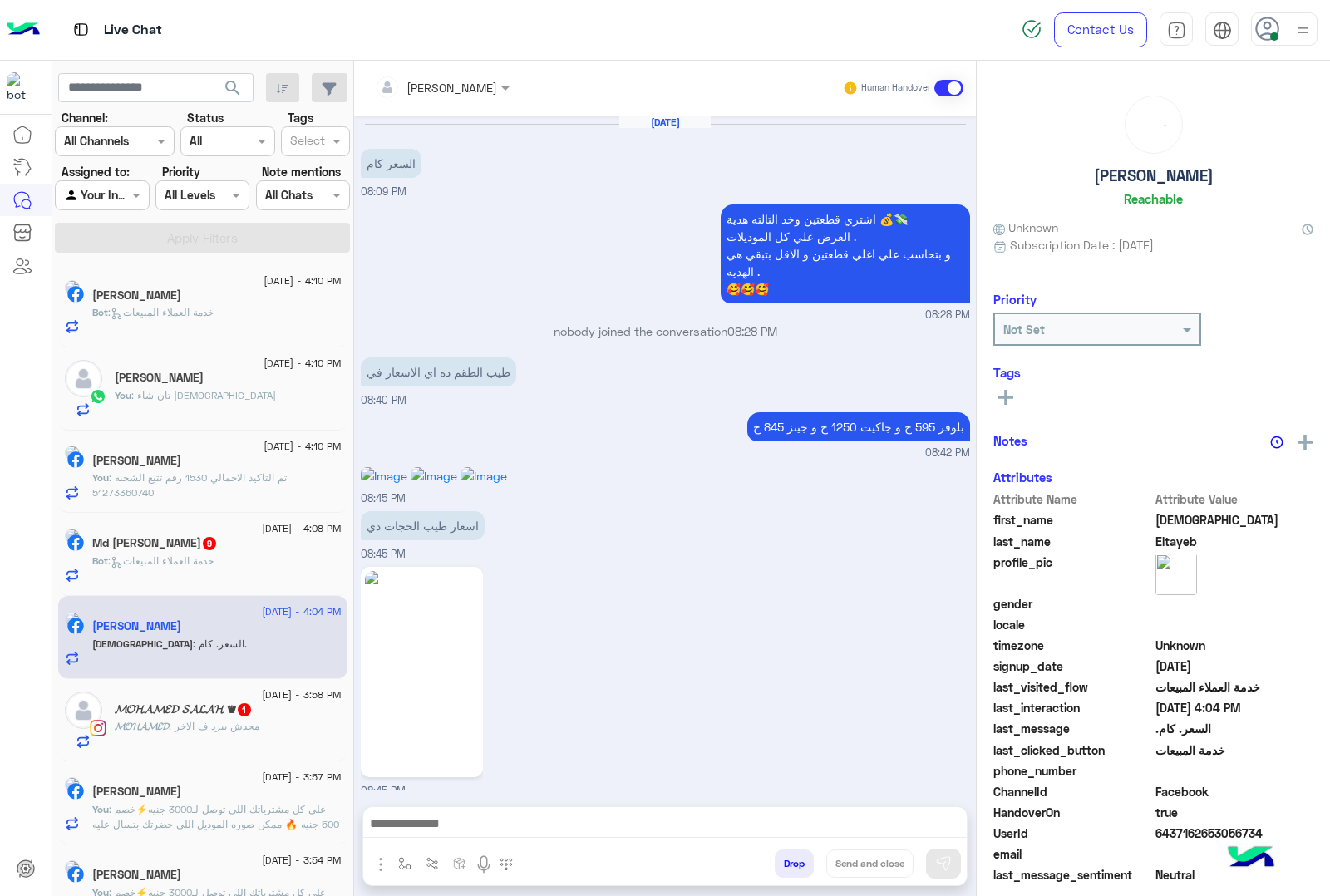
scroll to position [2049, 0]
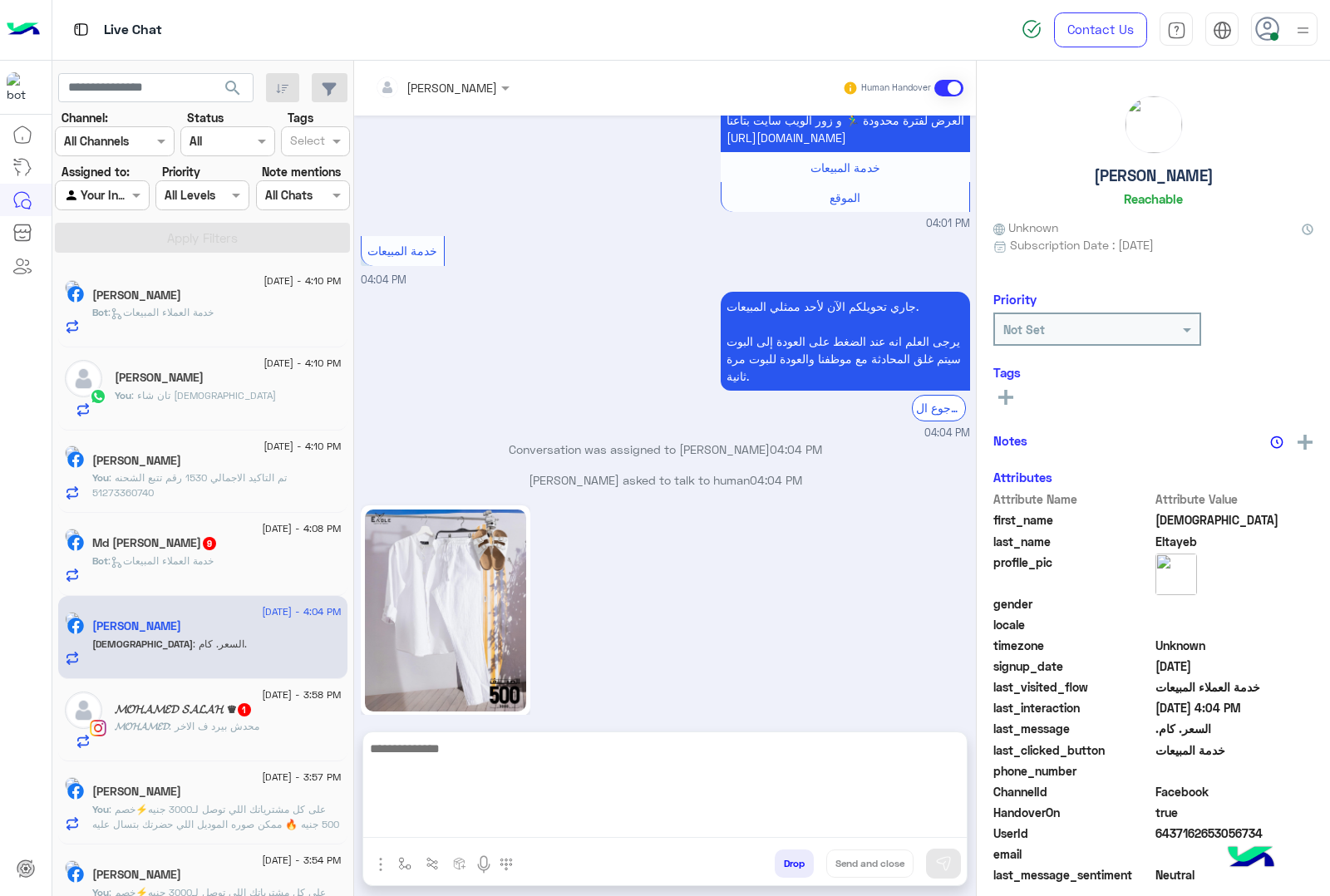
click at [439, 821] on textarea at bounding box center [665, 788] width 604 height 100
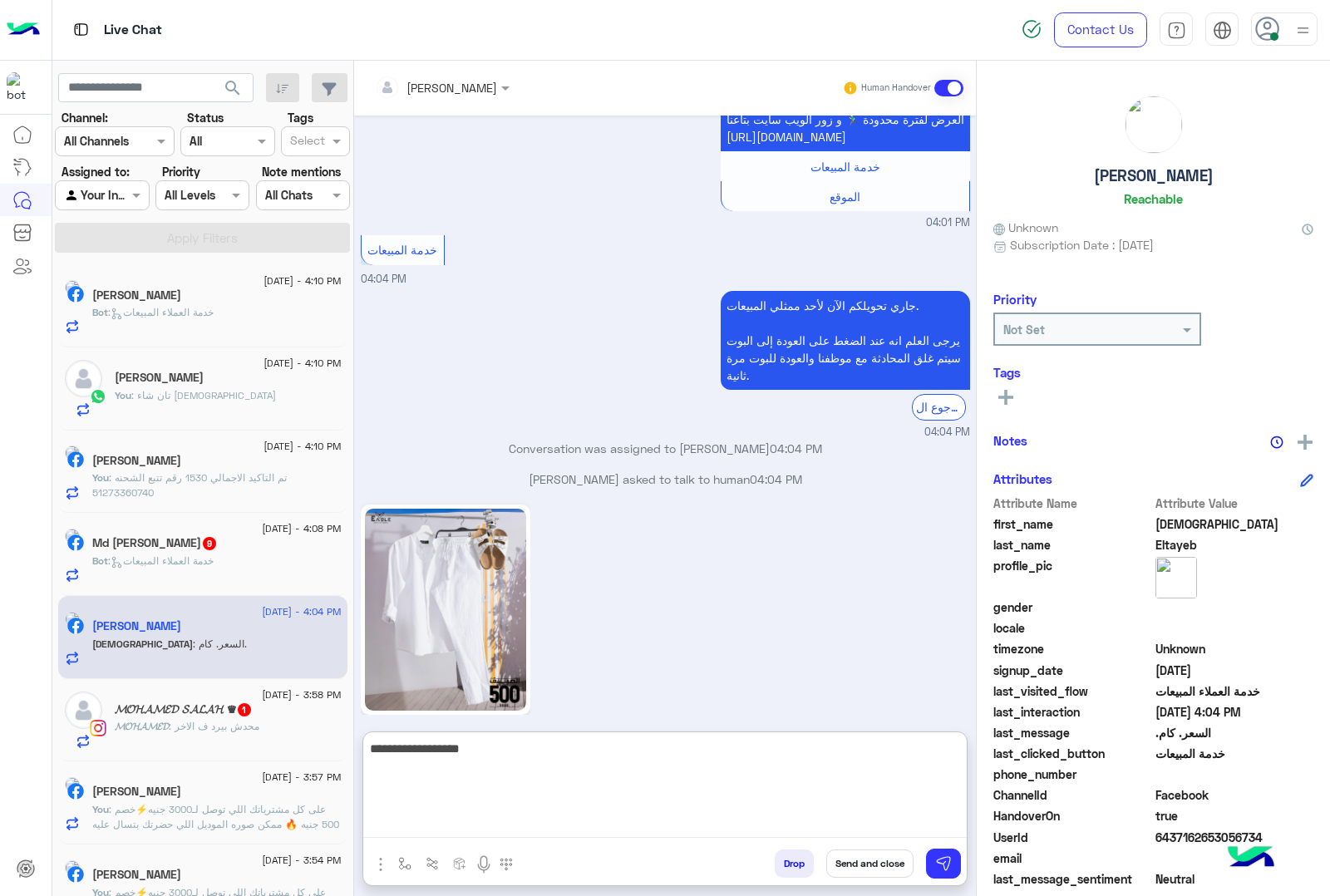
type textarea "**********"
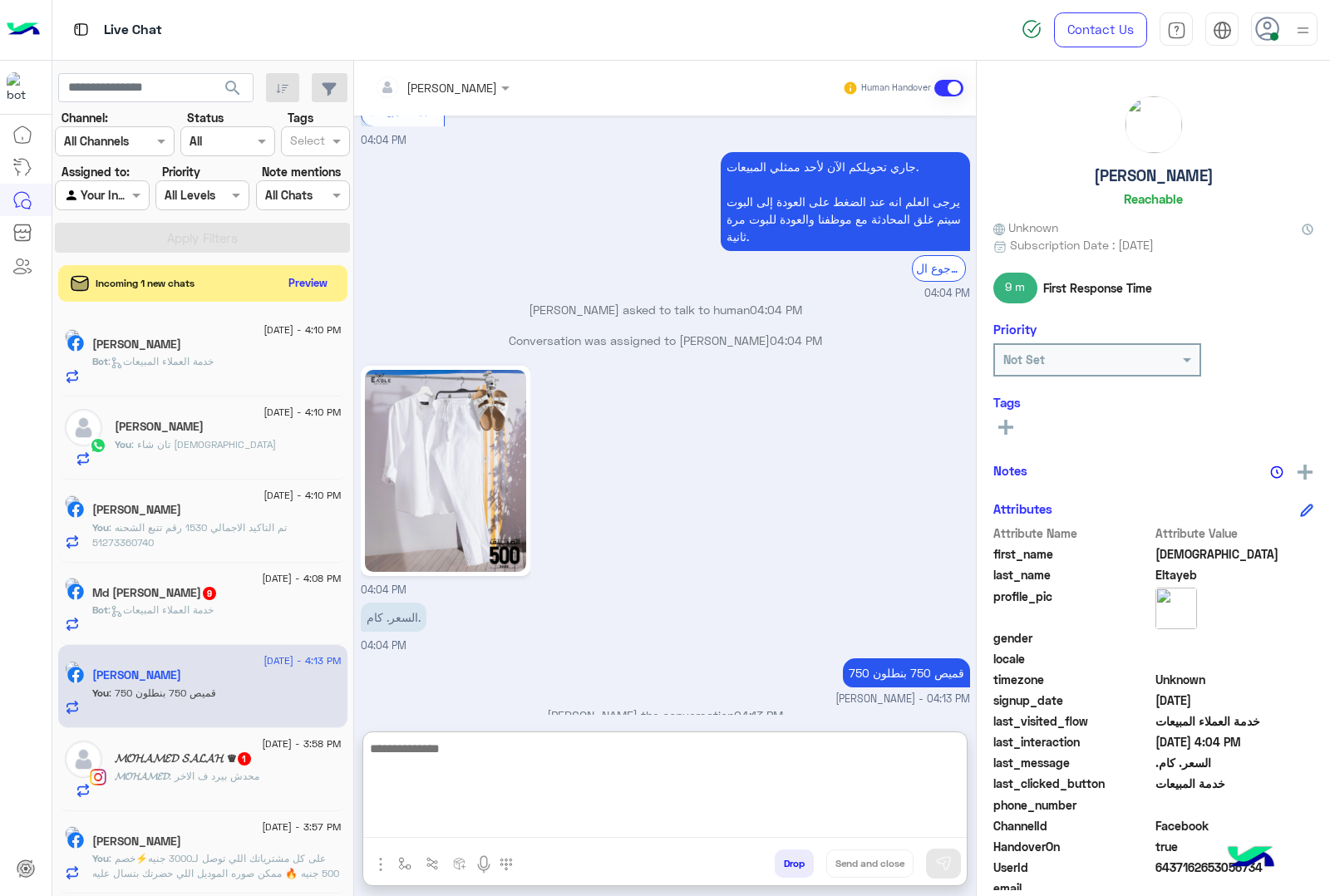
scroll to position [2207, 0]
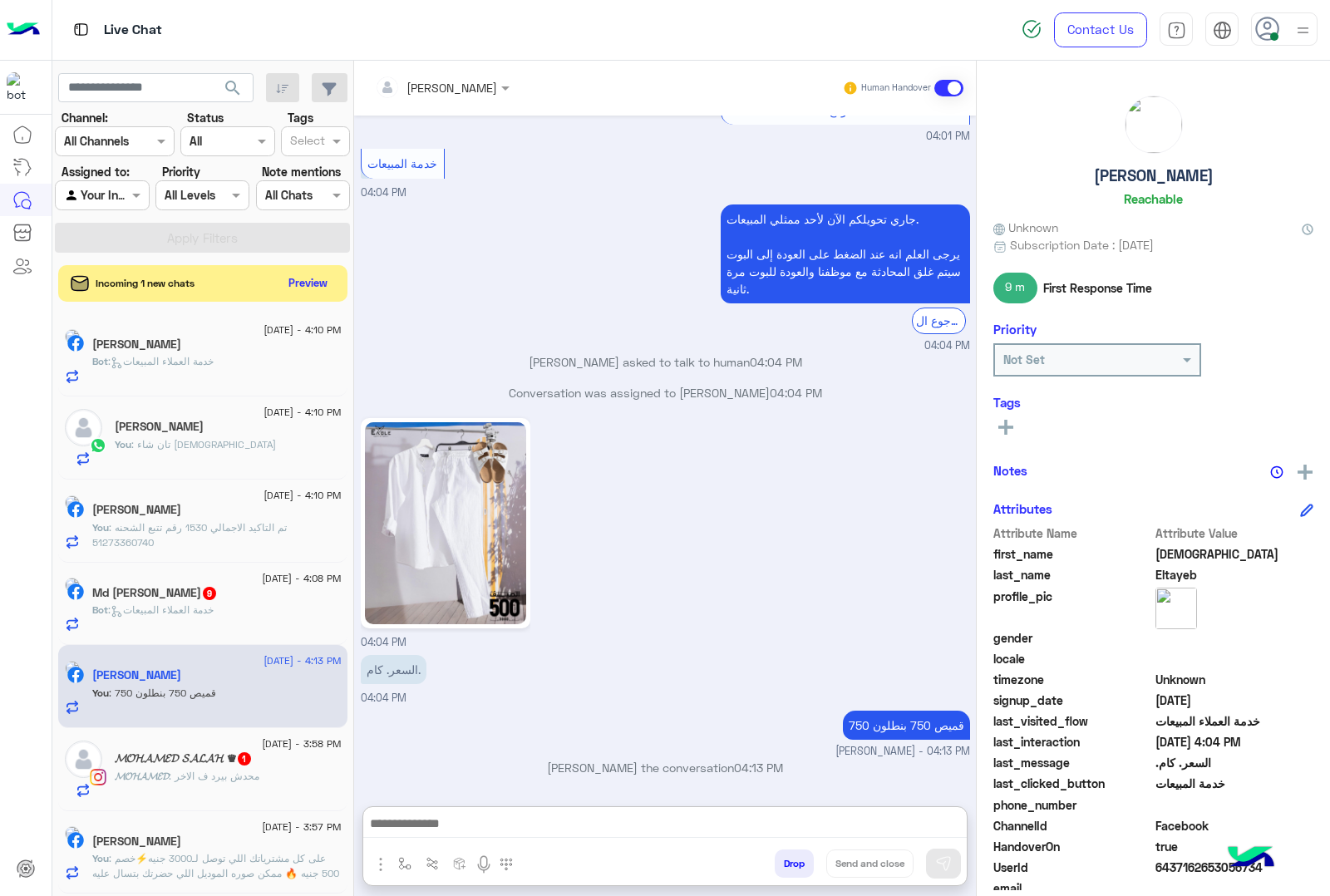
click at [214, 617] on p "Bot : خدمة العملاء المبيعات" at bounding box center [153, 609] width 121 height 15
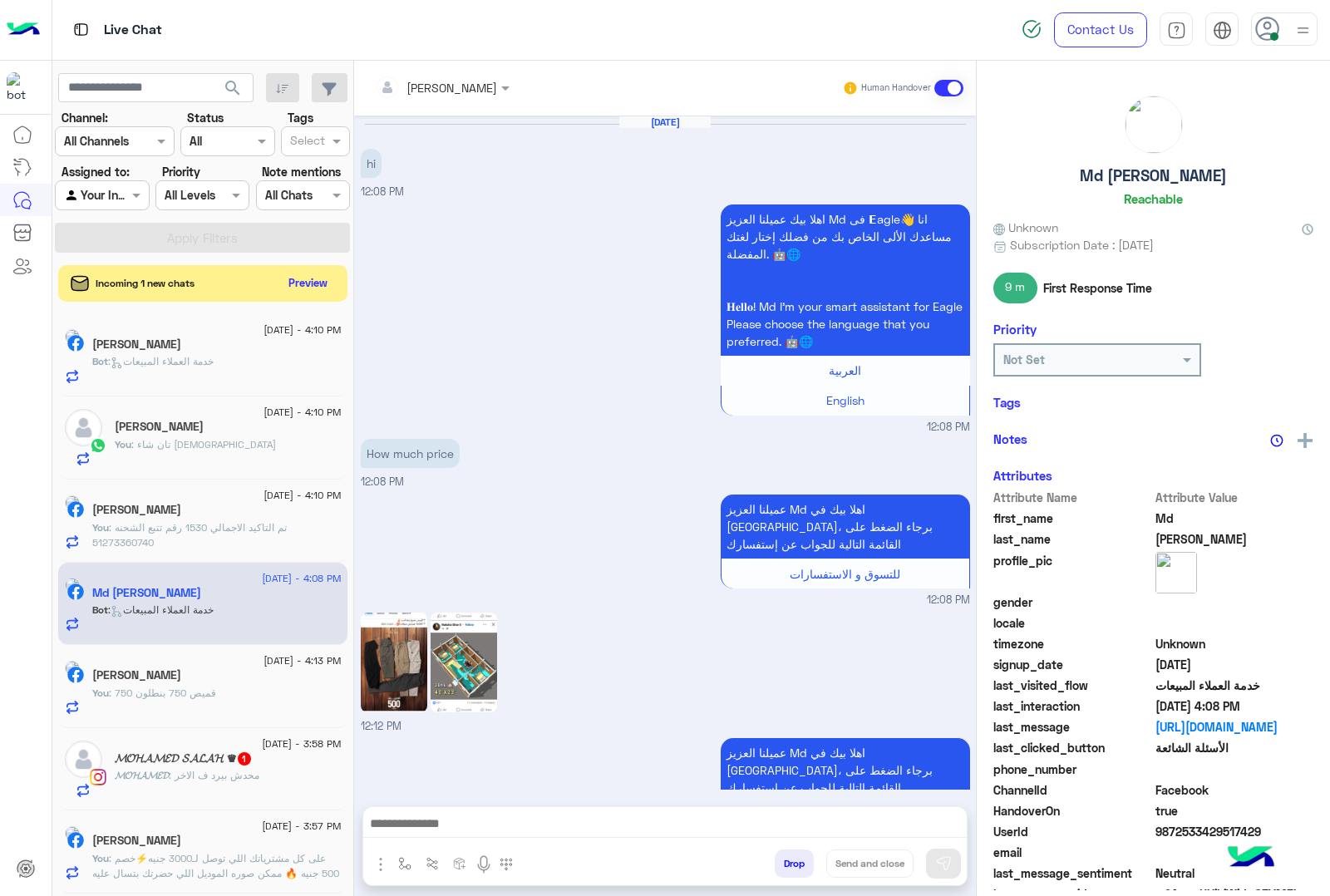
scroll to position [1626, 0]
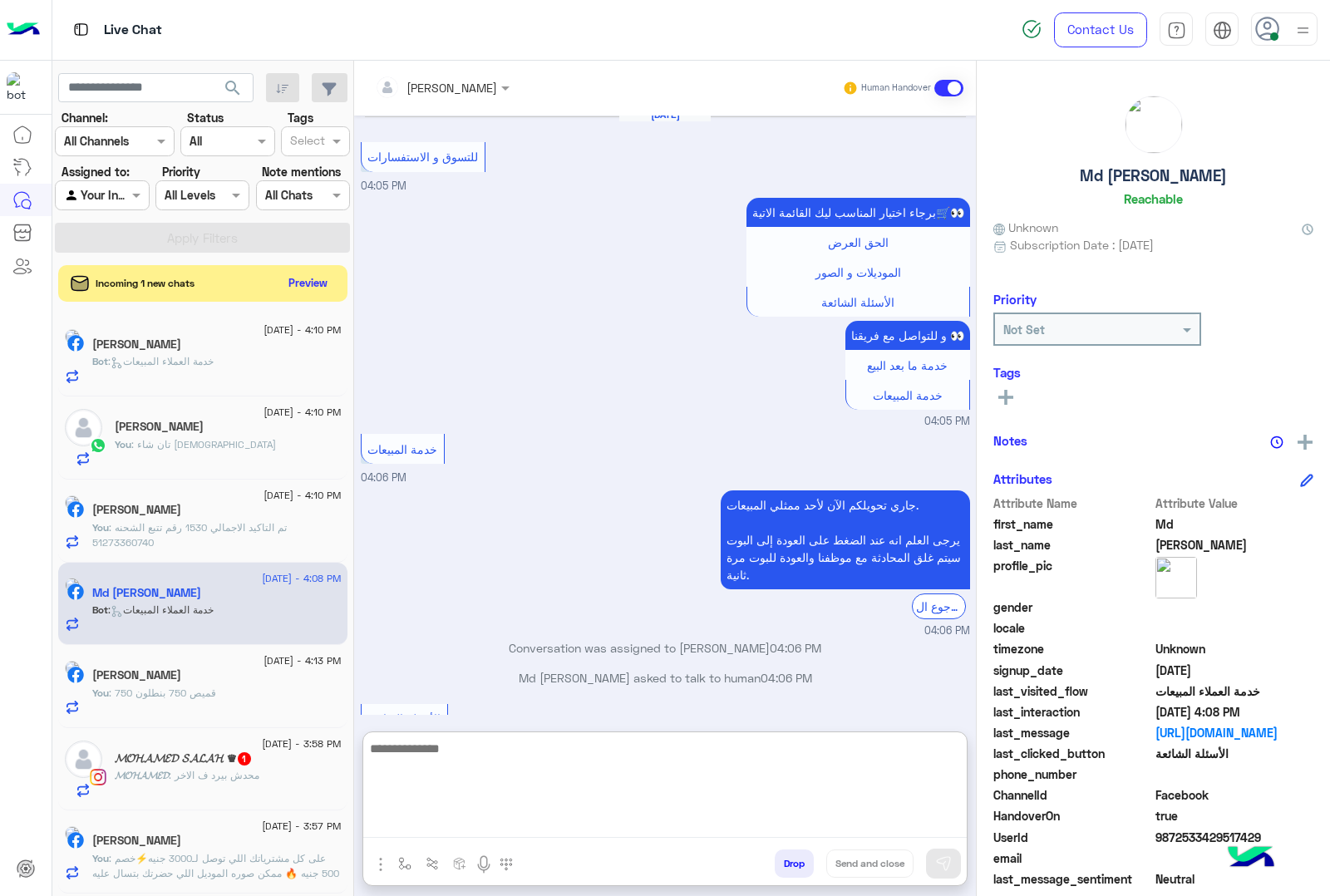
click at [466, 816] on textarea at bounding box center [665, 788] width 604 height 100
paste textarea "**********"
type textarea "**********"
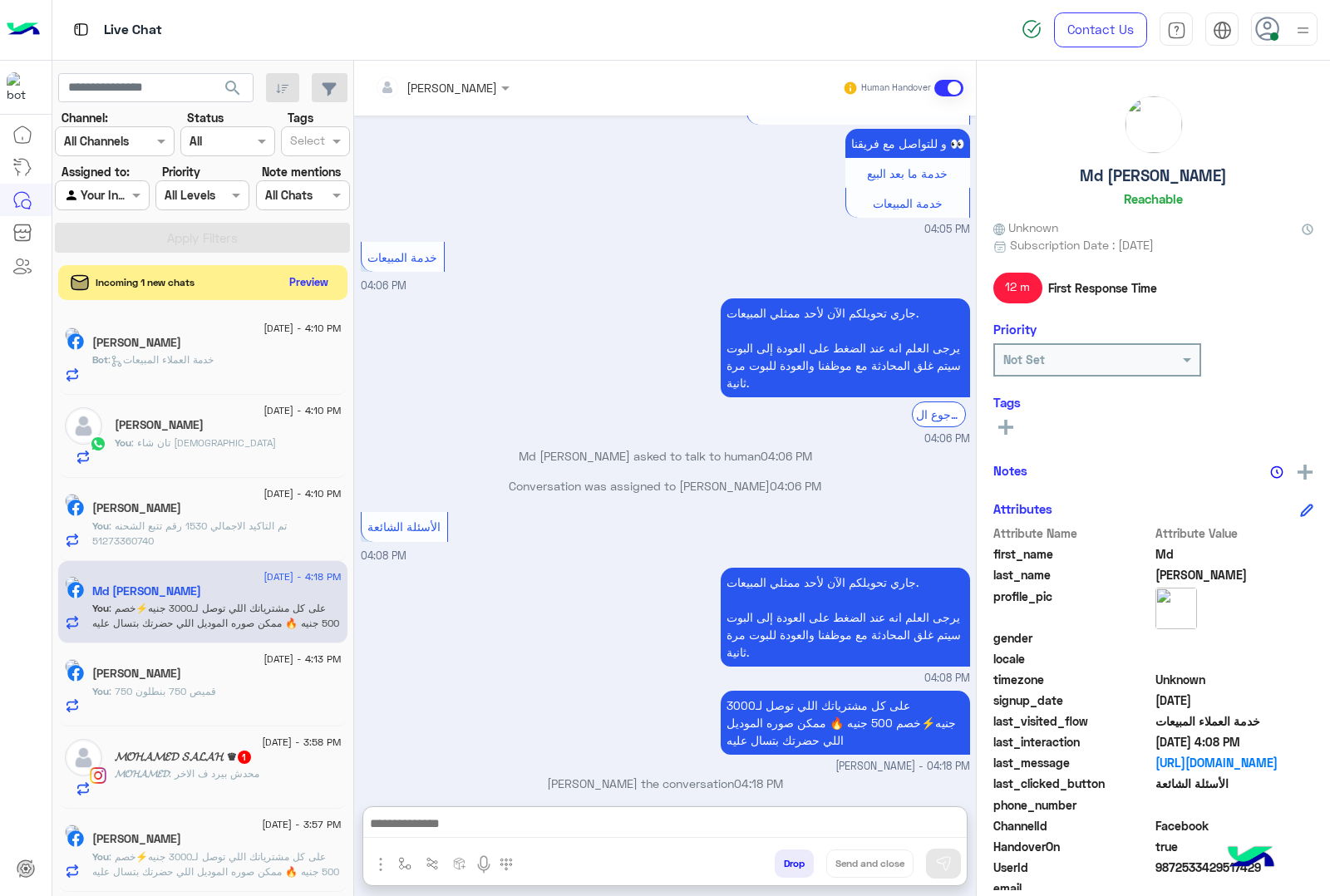
click at [309, 283] on button "Preview" at bounding box center [309, 282] width 52 height 23
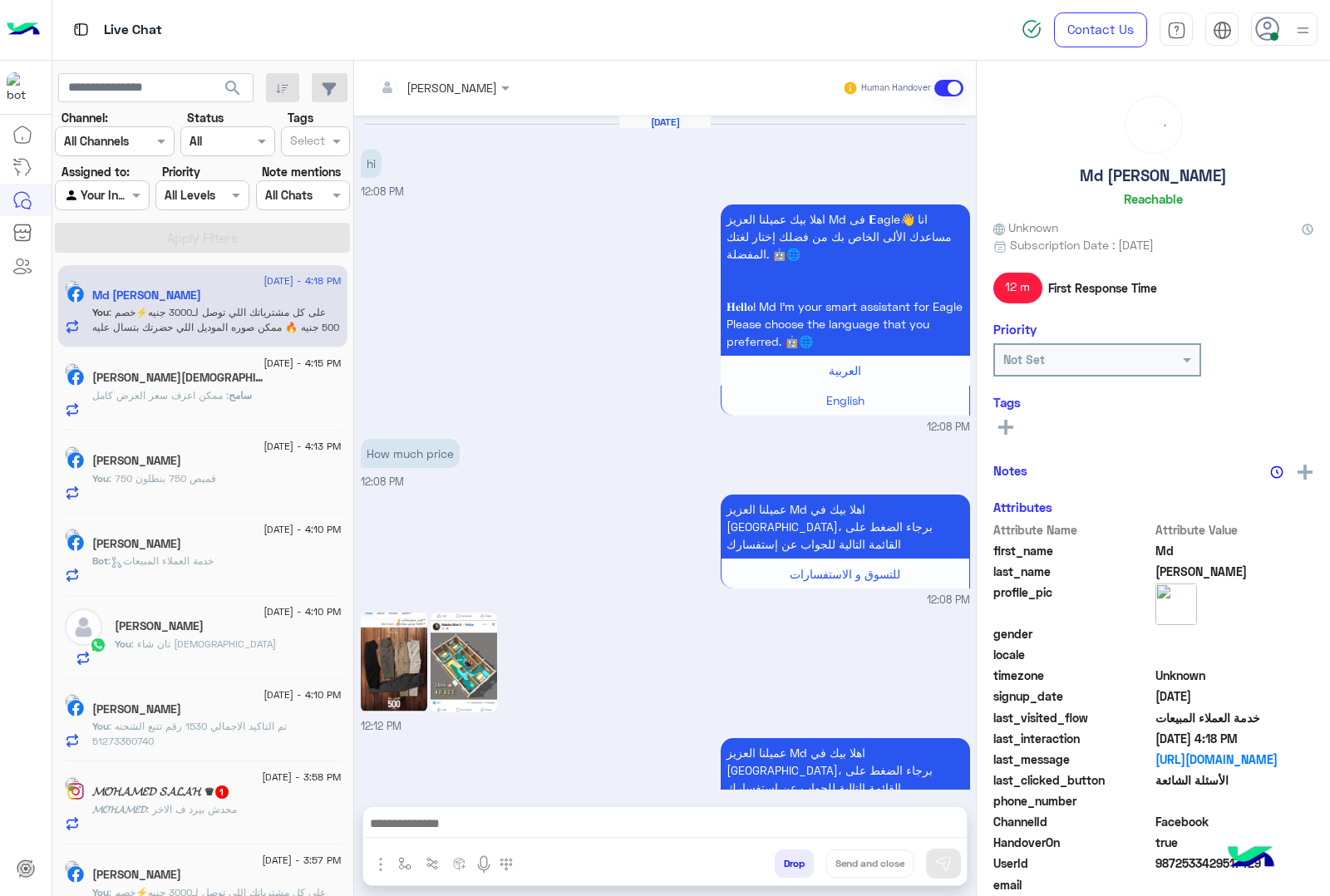
scroll to position [1744, 0]
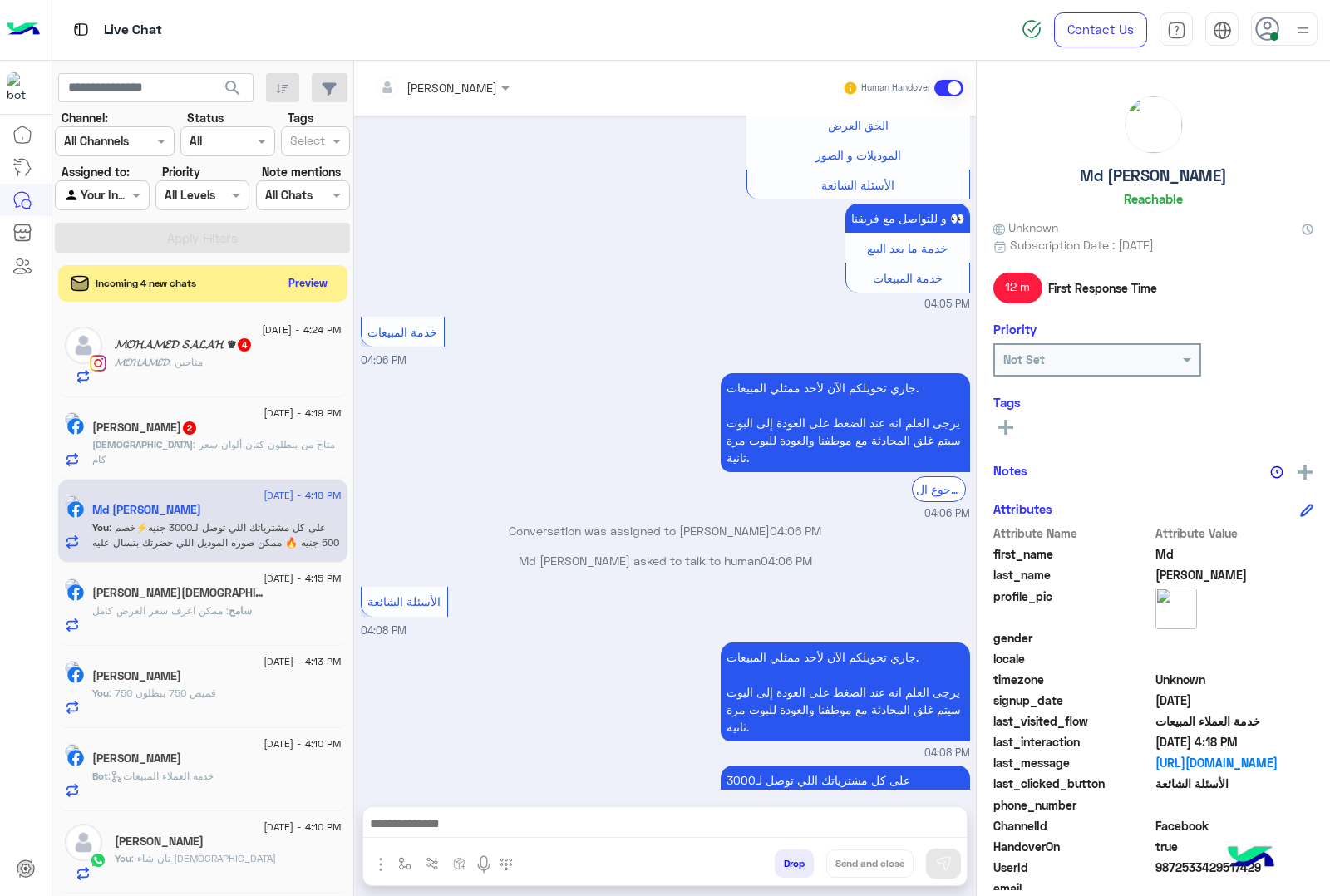
click at [185, 454] on p "Ehab : متاح من بنطلون كتان ألوان سعر كام" at bounding box center [217, 452] width 249 height 30
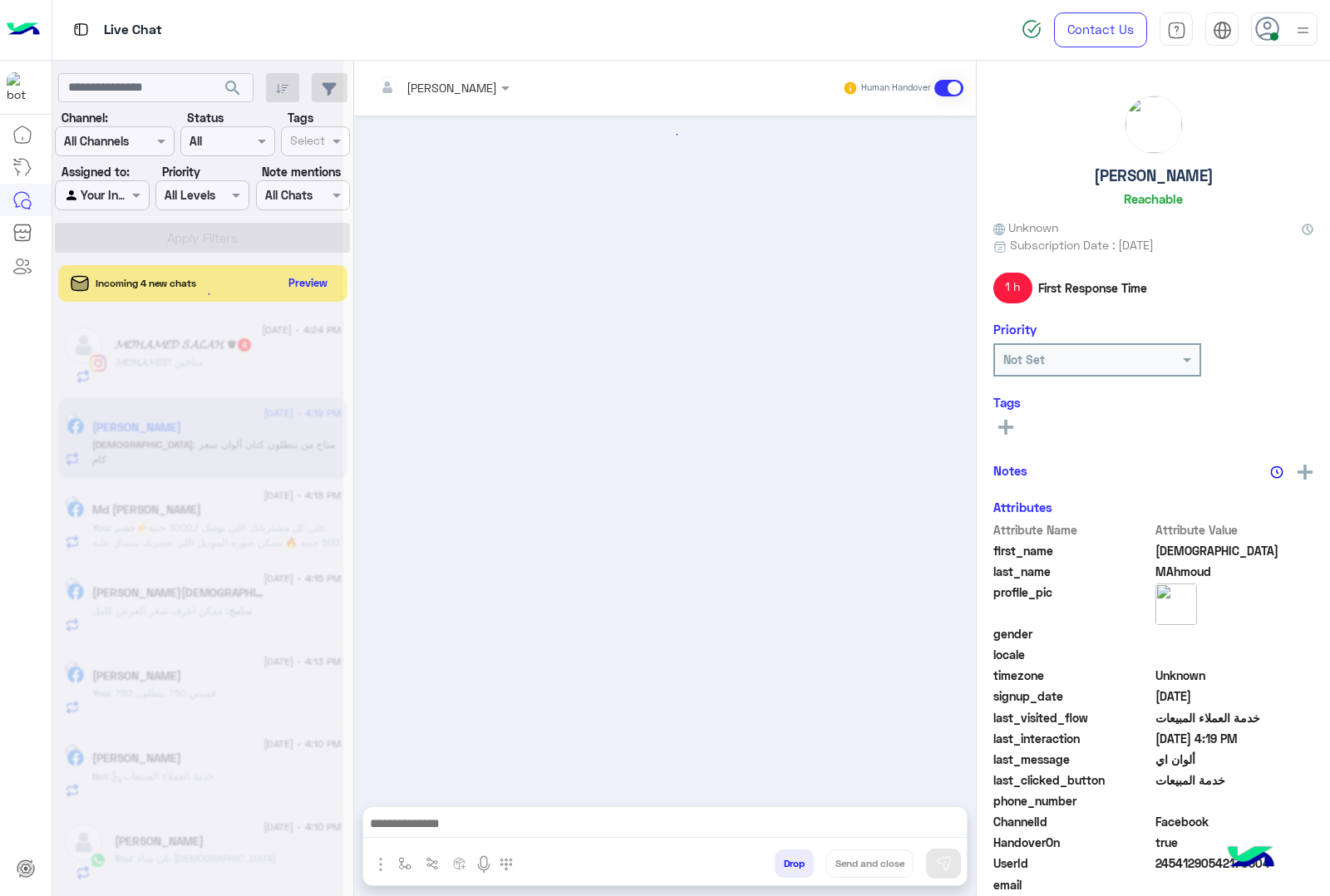
scroll to position [1351, 0]
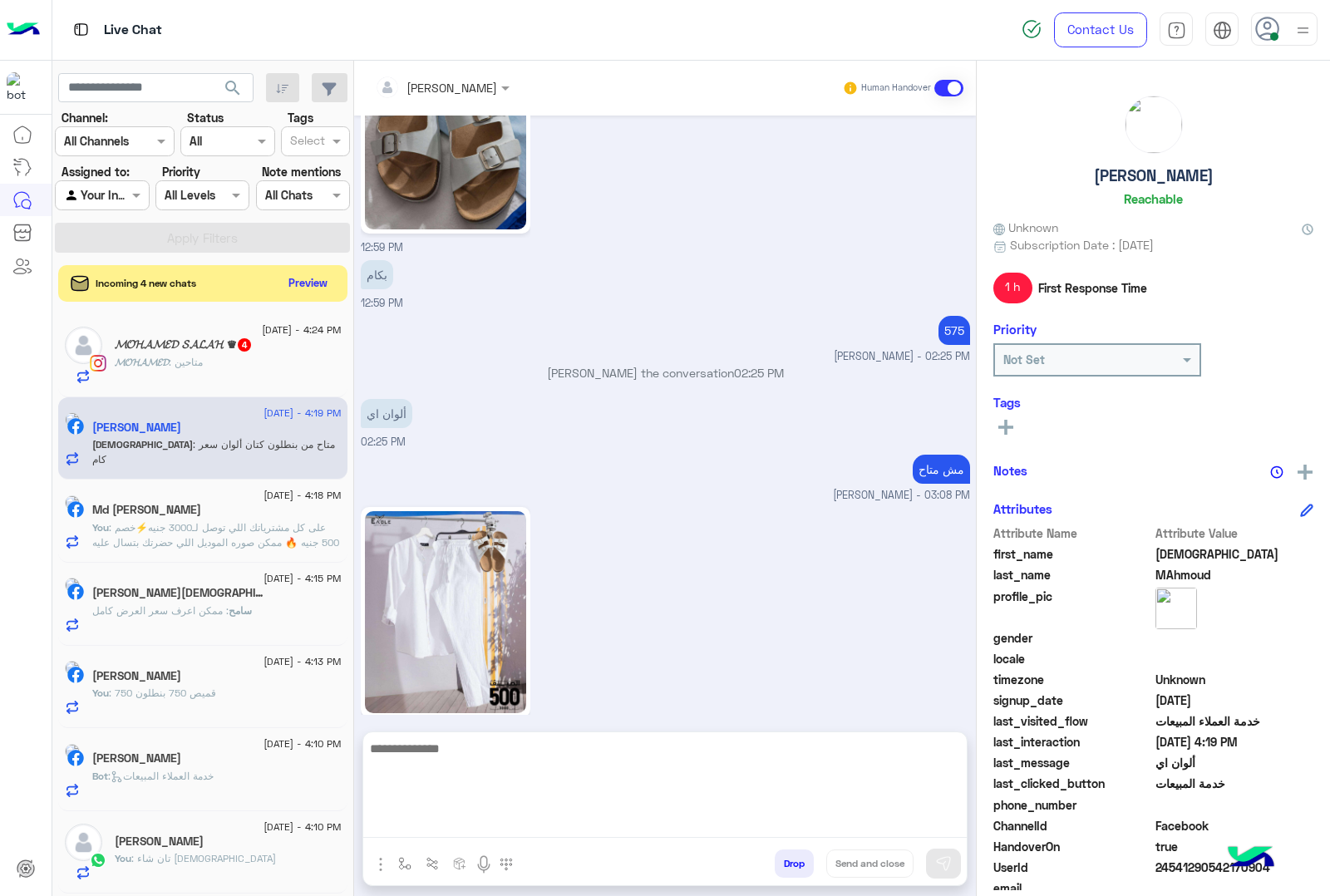
click at [462, 825] on textarea at bounding box center [665, 788] width 604 height 100
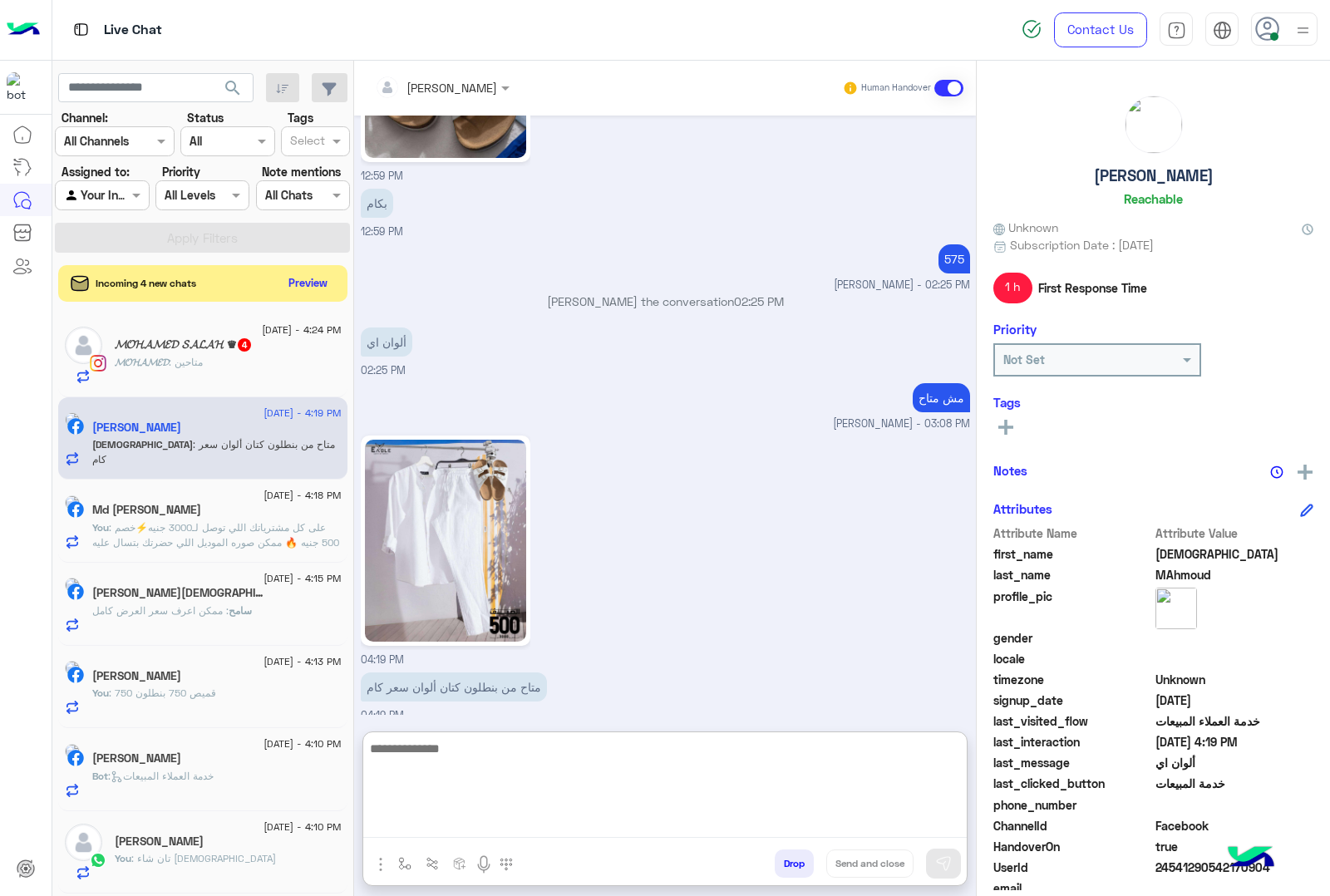
scroll to position [1427, 0]
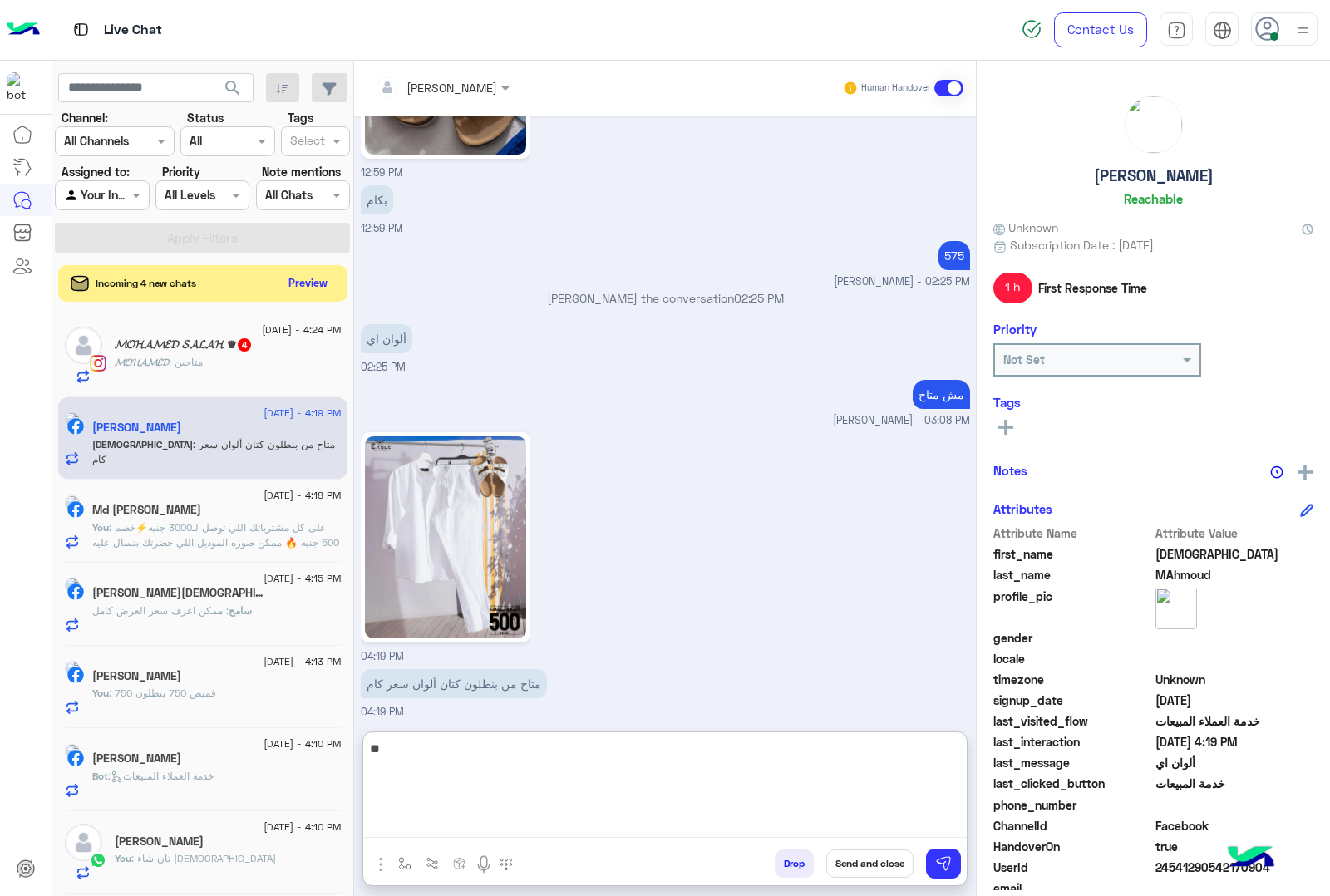
type textarea "*"
type textarea "**********"
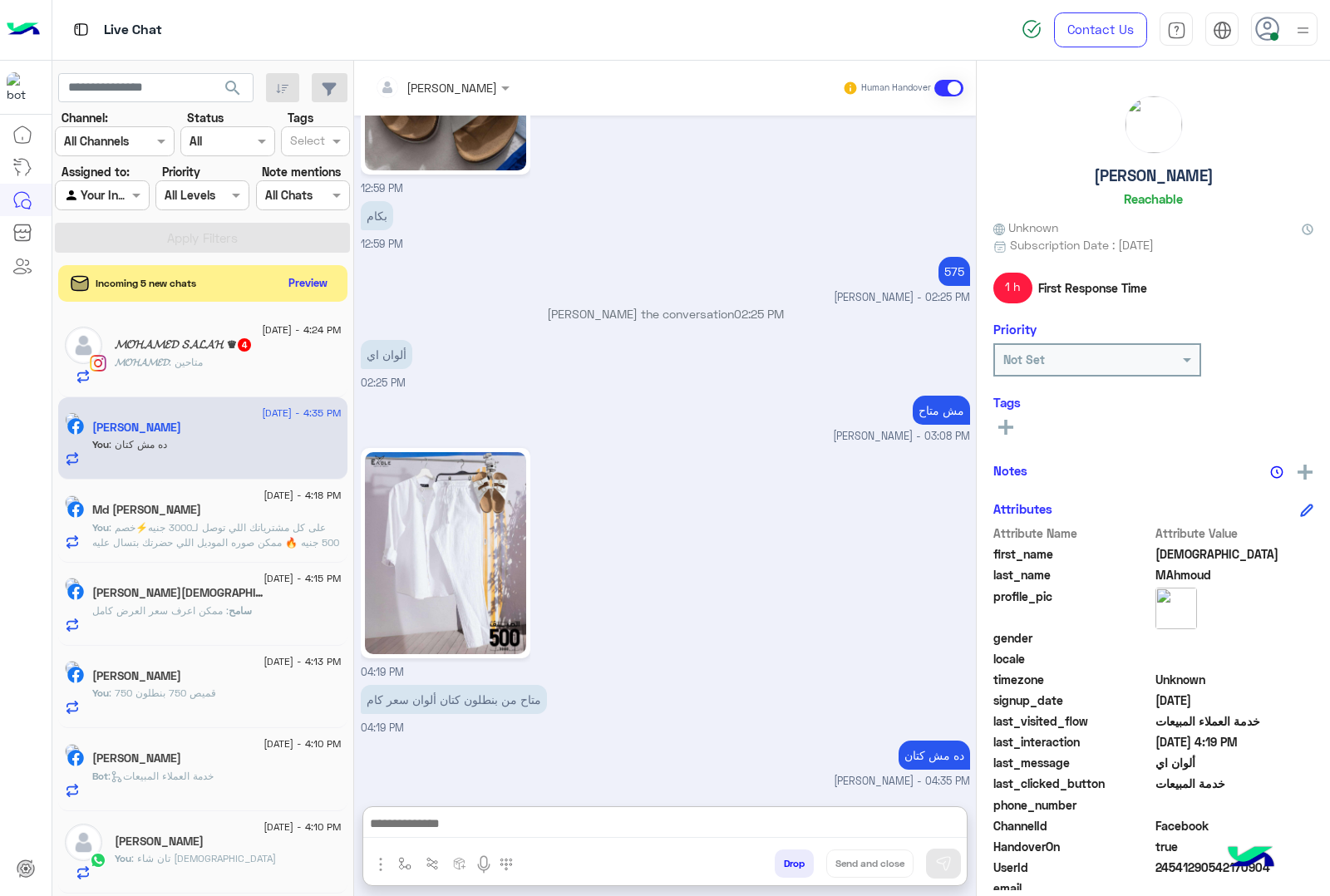
click at [171, 342] on h5 "𝓜𝓞𝓗𝓐𝓜𝓔𝓓 𝓢𝓐𝓛𝓐𝓗 ♛ 4" at bounding box center [184, 345] width 138 height 14
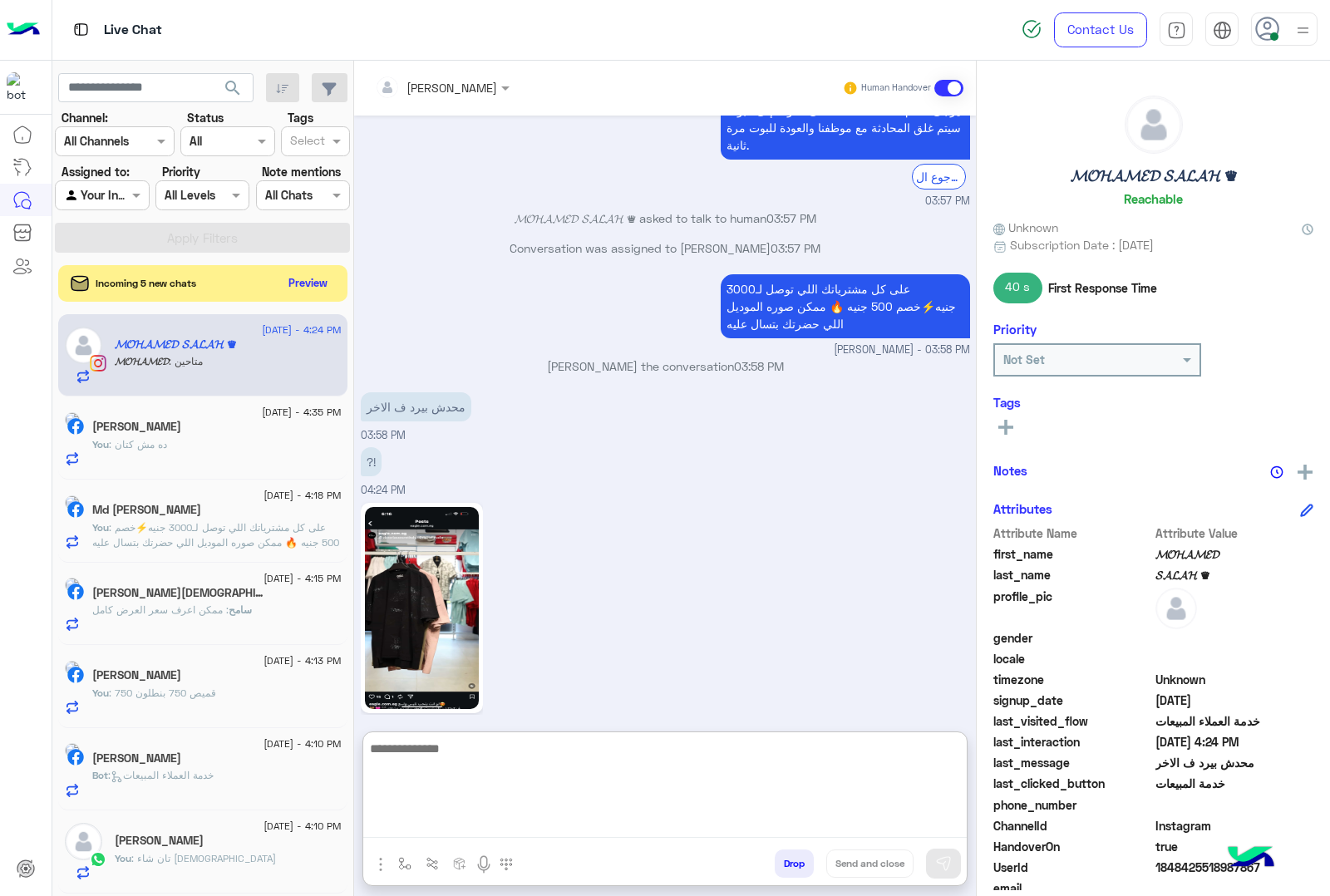
click at [408, 823] on textarea at bounding box center [665, 788] width 604 height 100
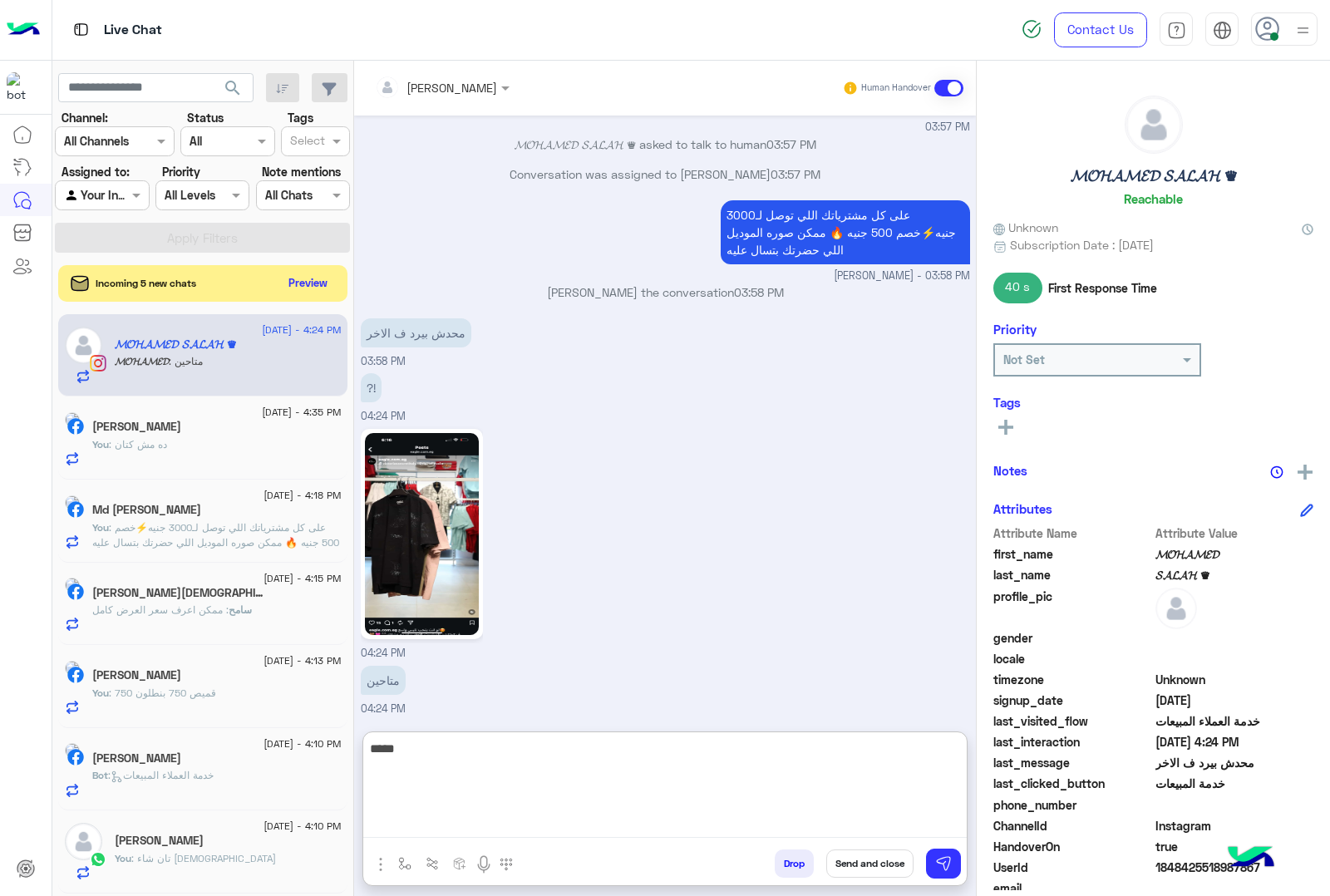
type textarea "*****"
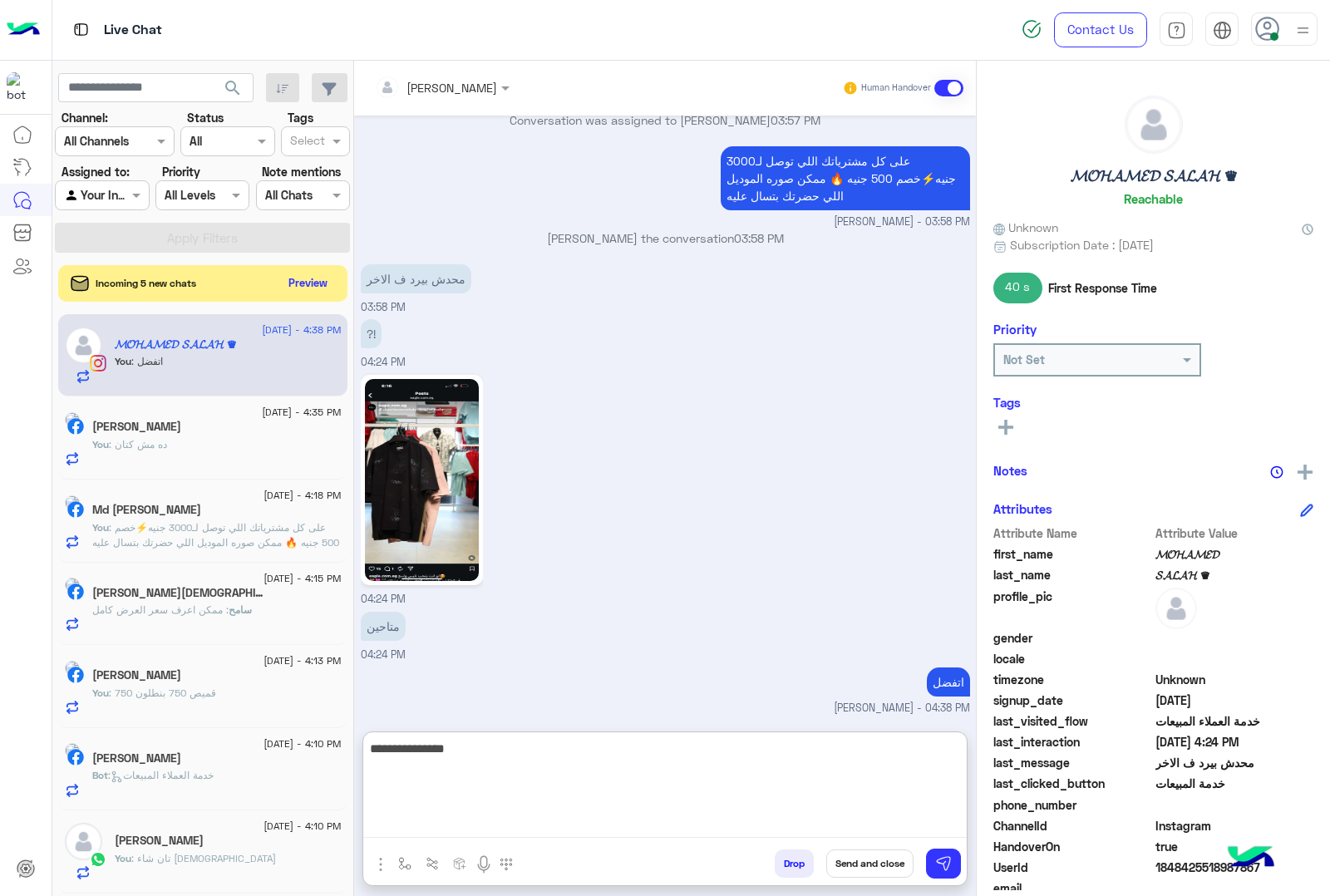
type textarea "**********"
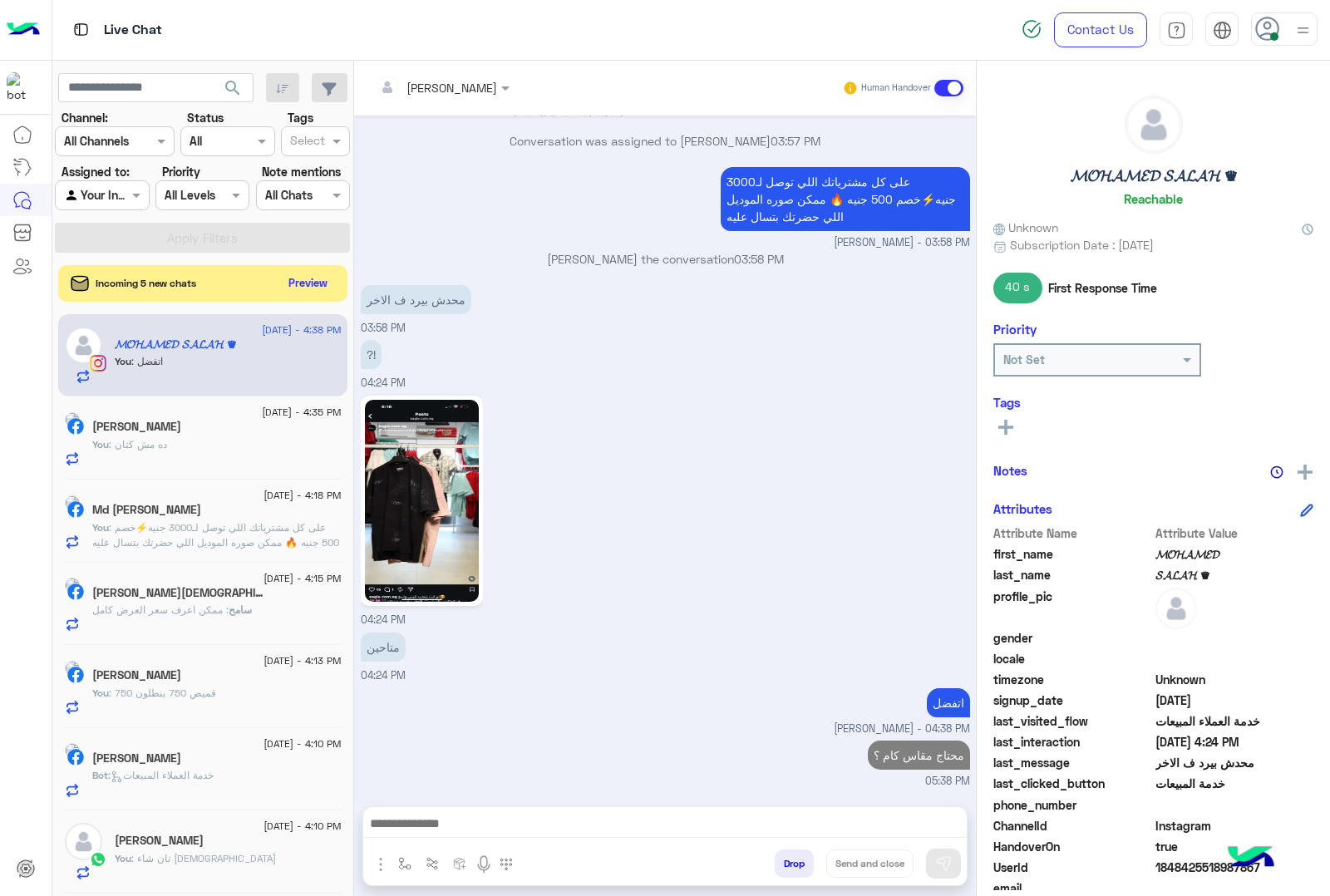
click at [301, 268] on div "Incoming 5 new chats Preview" at bounding box center [203, 283] width 289 height 36
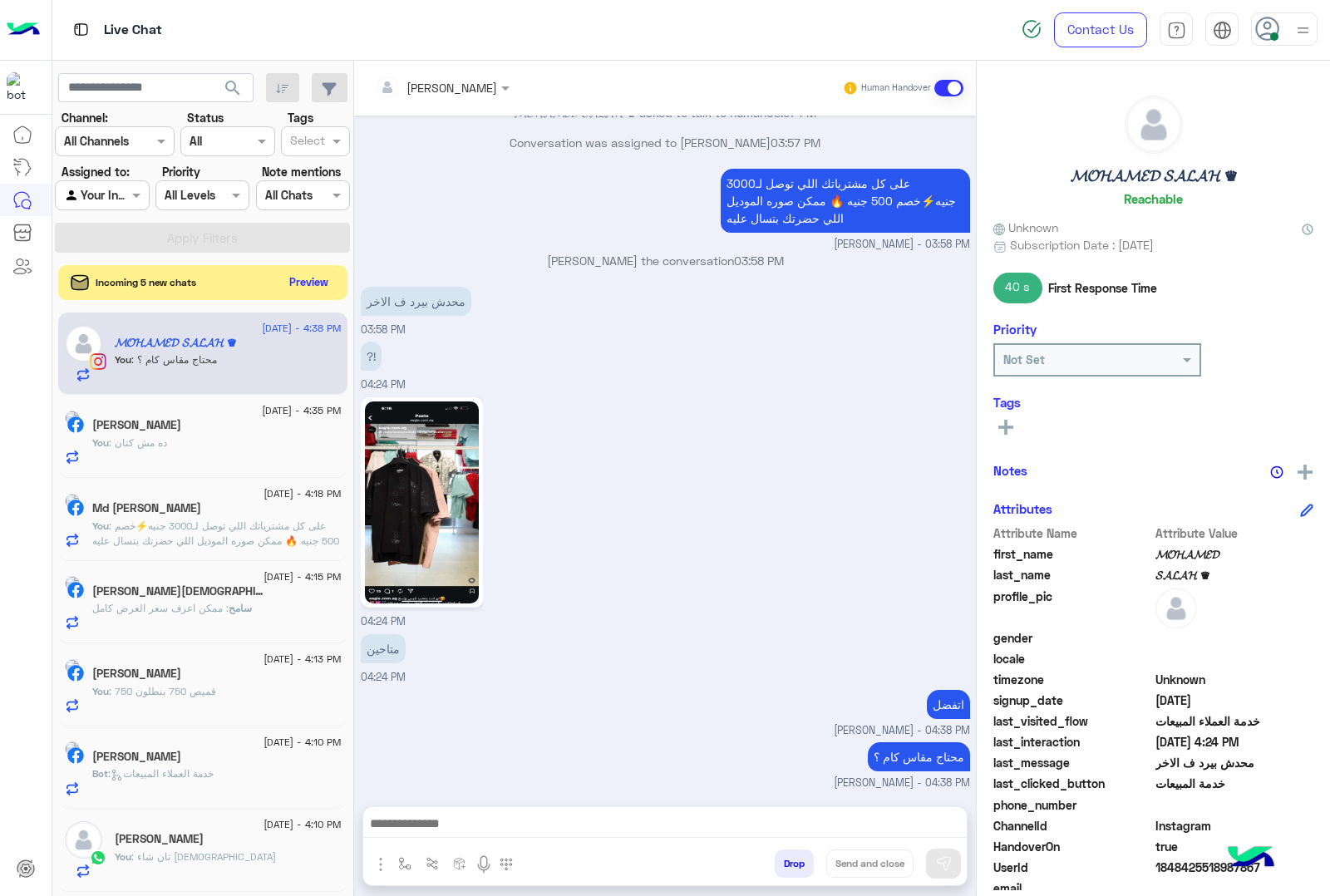
click at [301, 284] on button "Preview" at bounding box center [309, 282] width 52 height 23
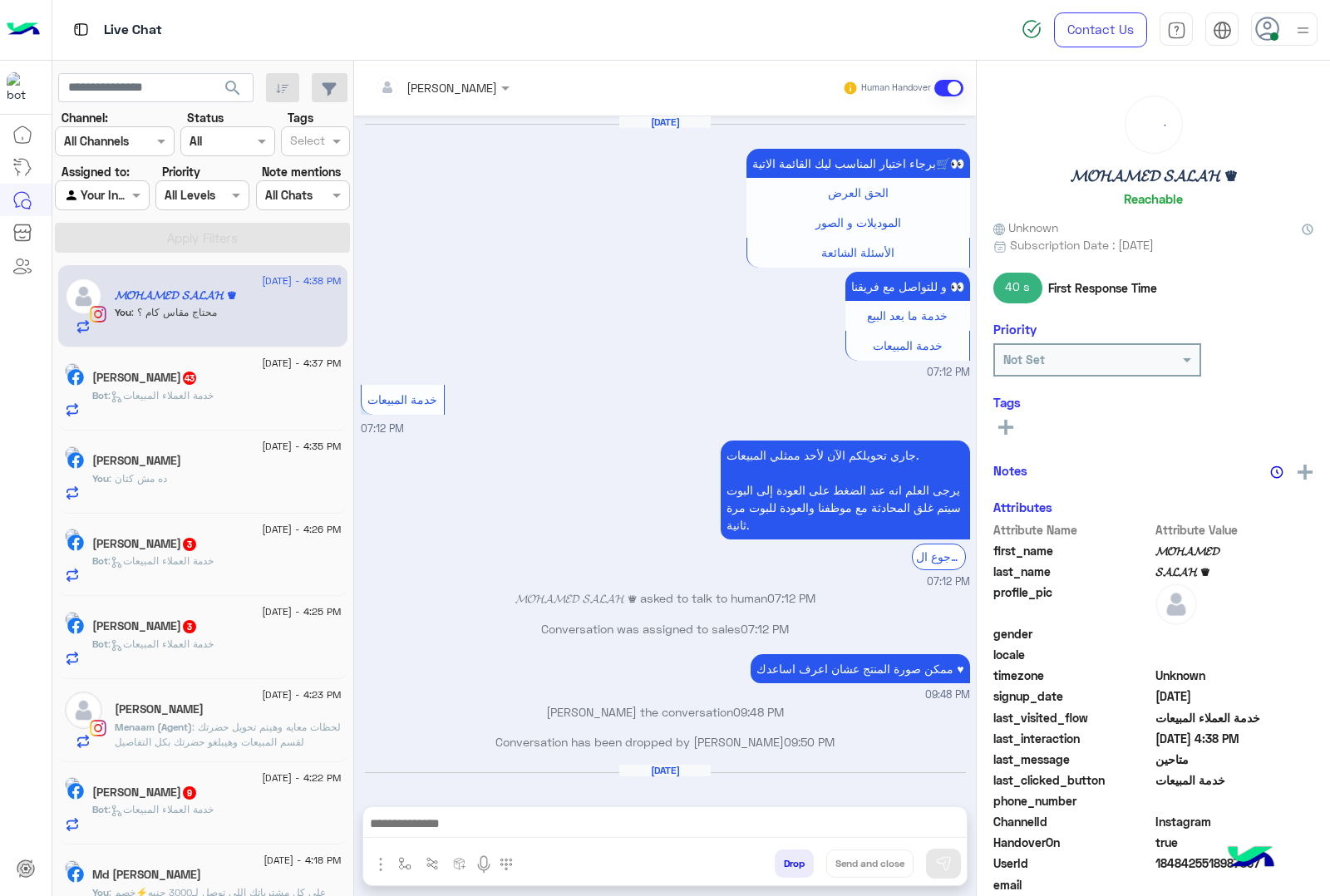
scroll to position [2201, 0]
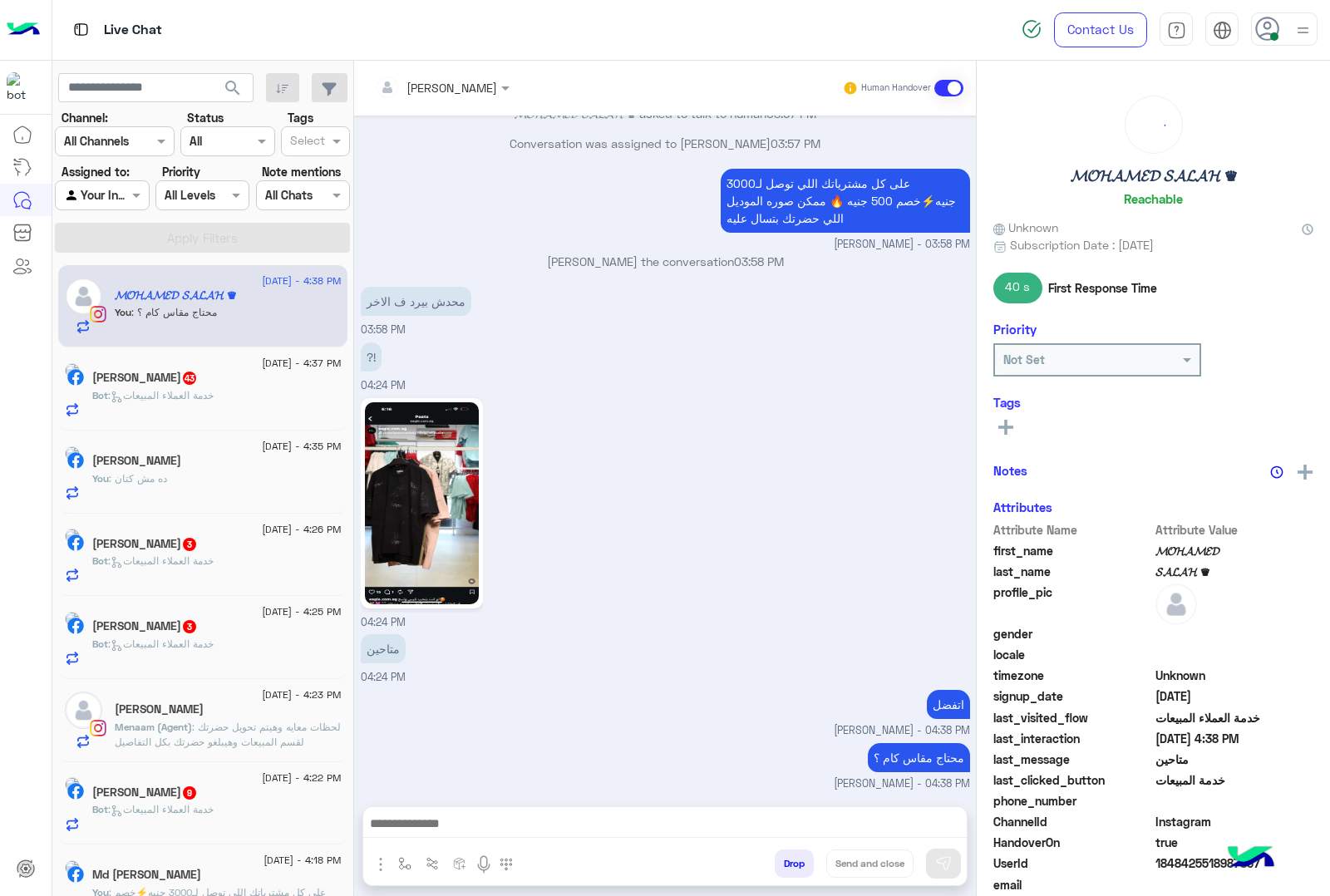
click at [188, 385] on h5 "[PERSON_NAME] 43" at bounding box center [145, 377] width 106 height 14
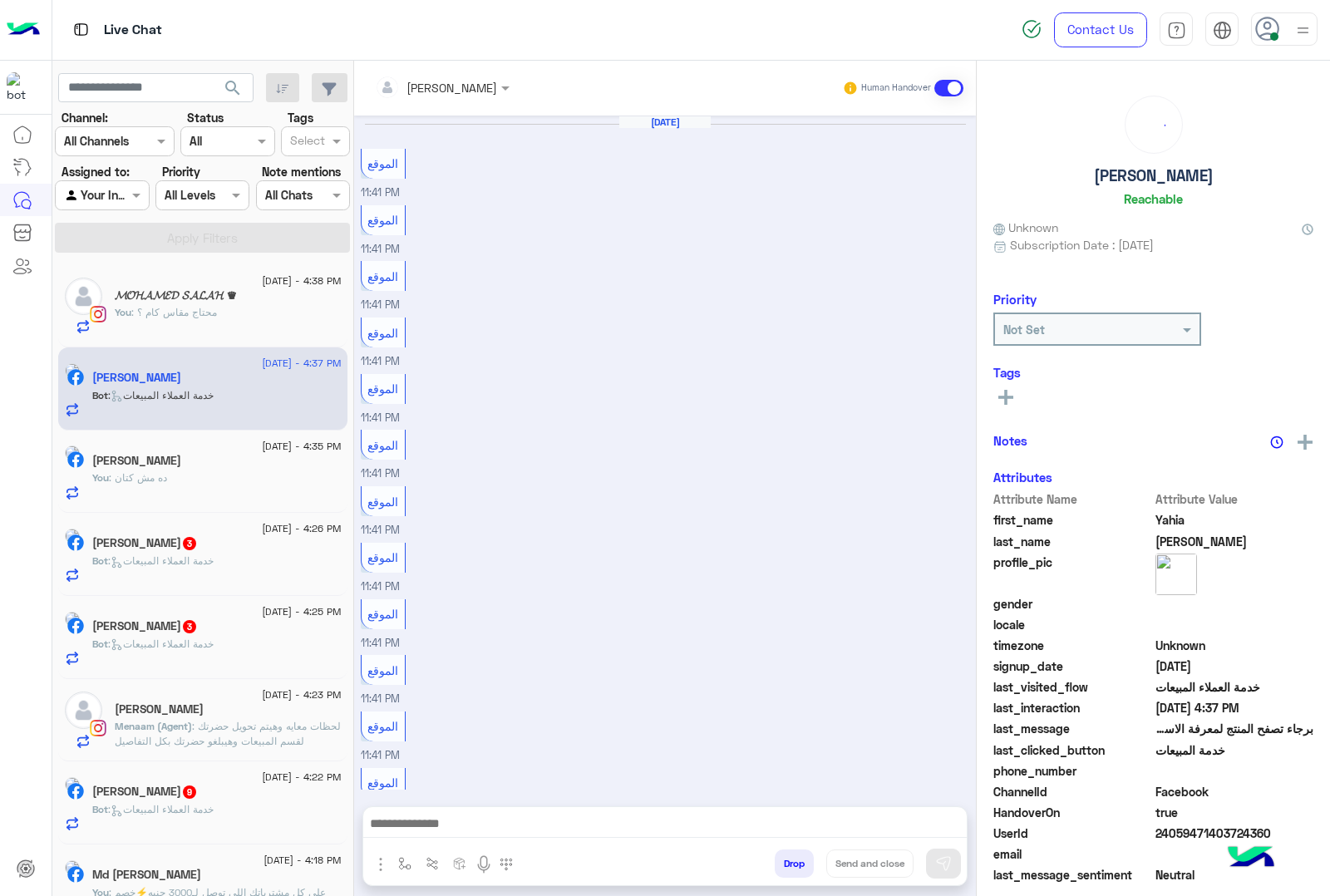
scroll to position [1897, 0]
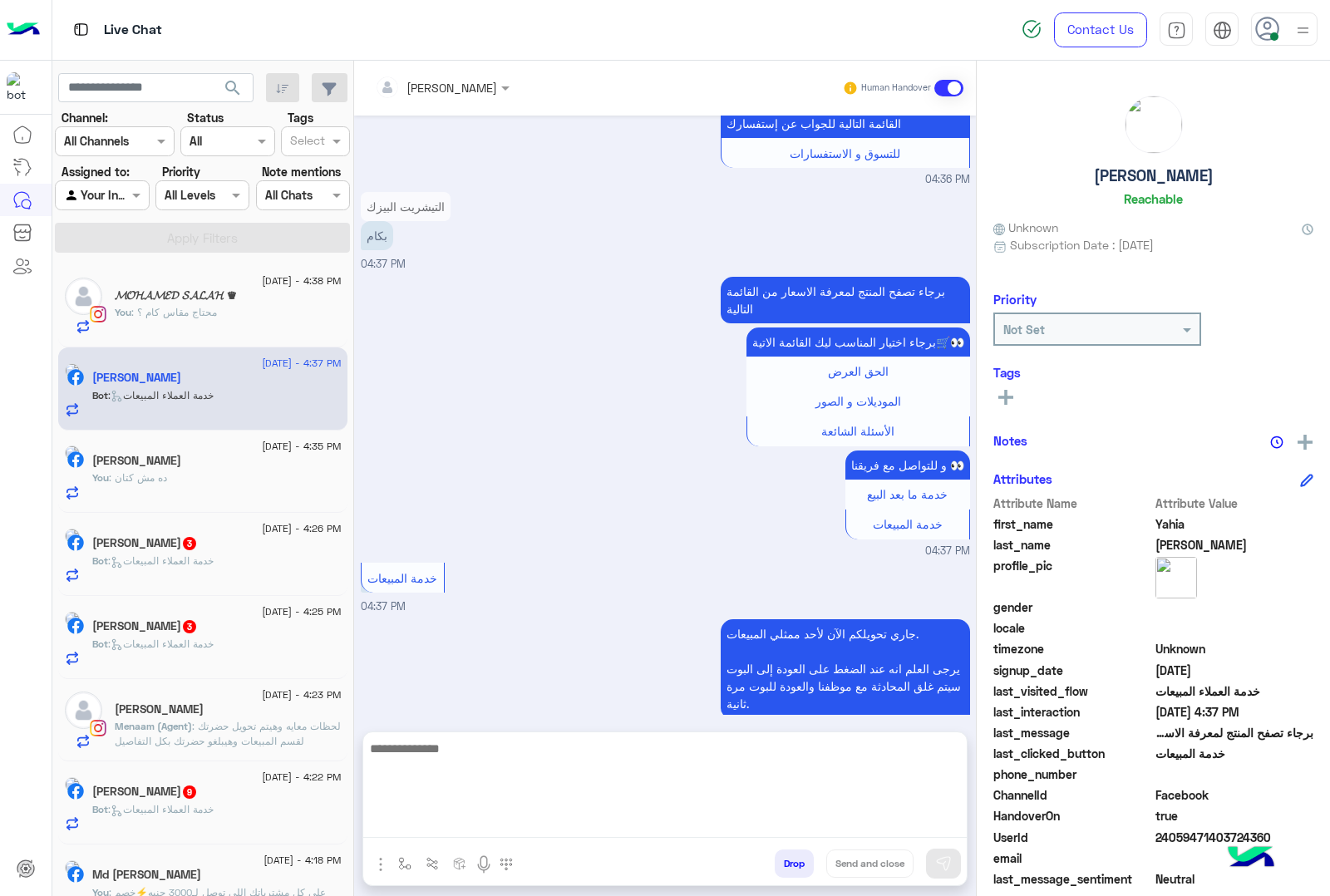
click at [491, 828] on textarea at bounding box center [665, 788] width 604 height 100
paste textarea "**********"
type textarea "**********"
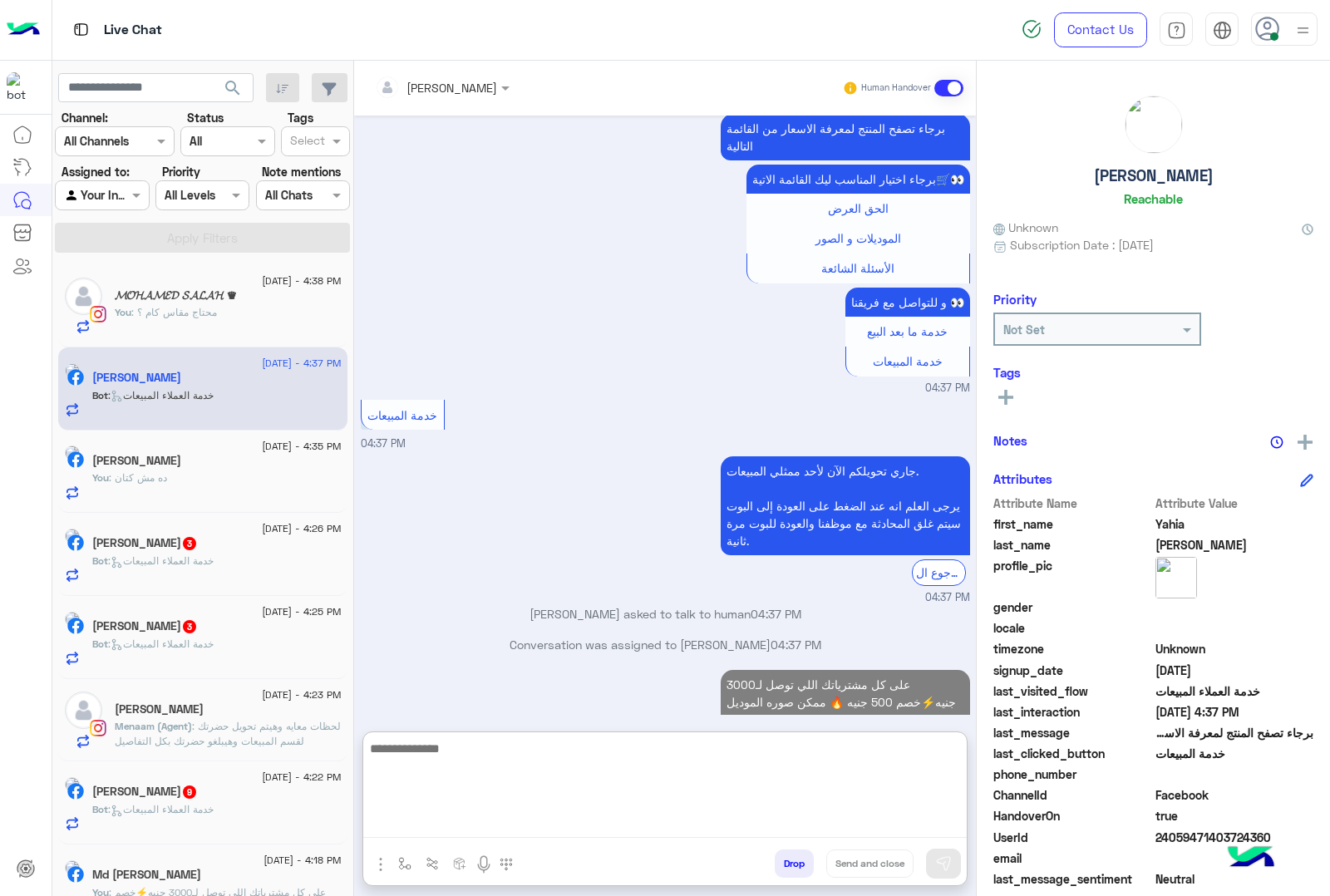
scroll to position [2091, 0]
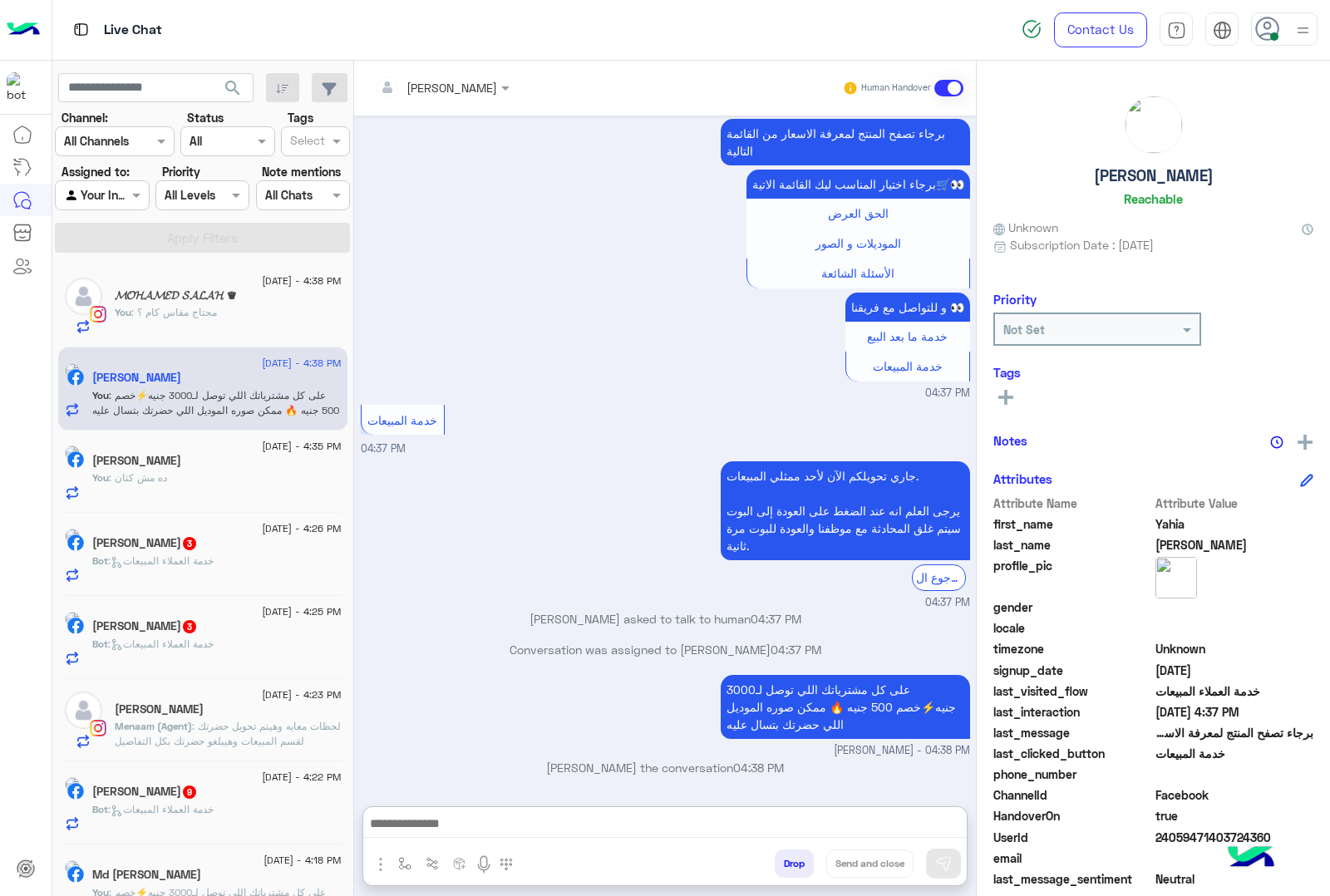
click at [250, 549] on div "[PERSON_NAME] 3" at bounding box center [217, 545] width 249 height 17
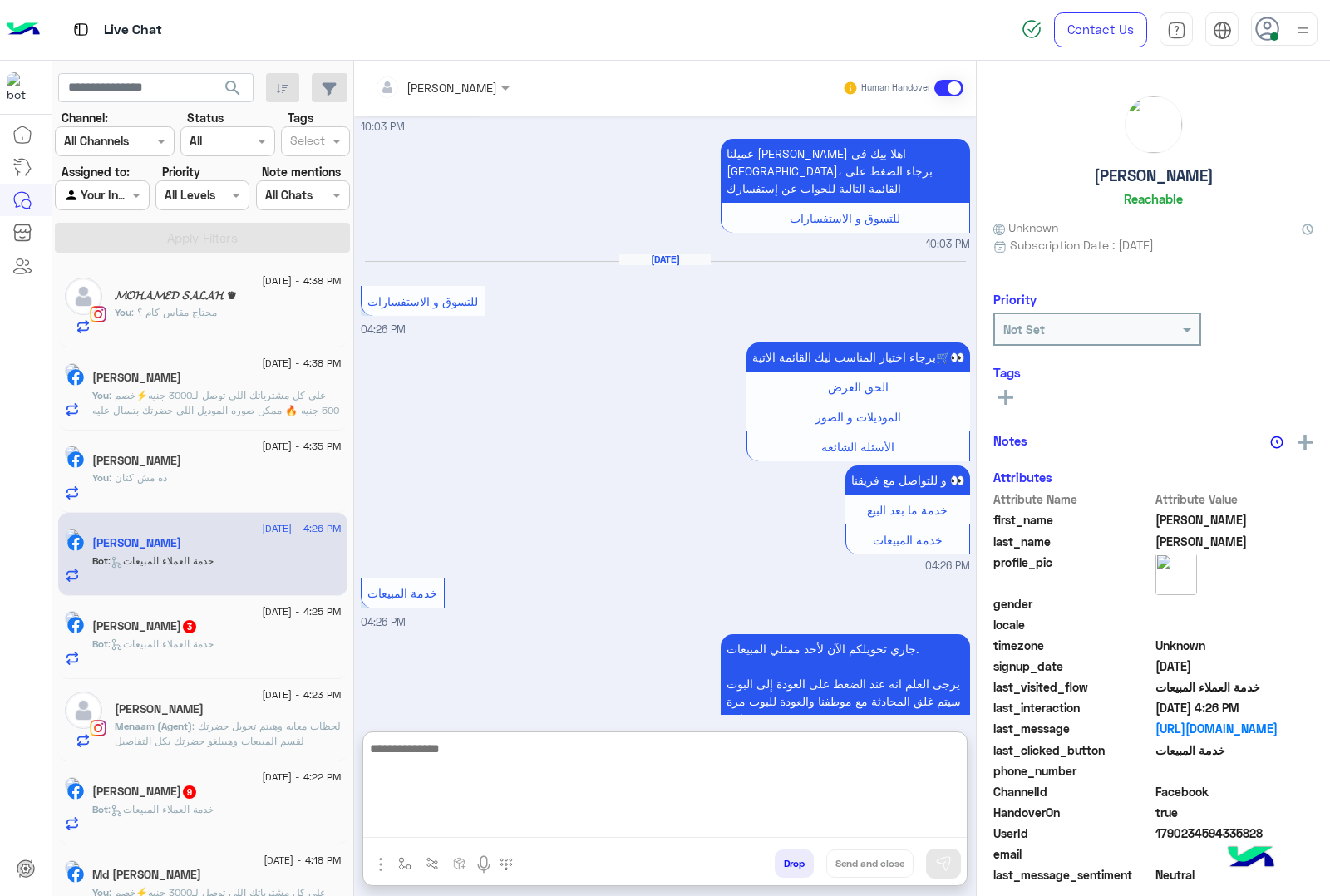
click at [430, 820] on textarea at bounding box center [665, 788] width 604 height 100
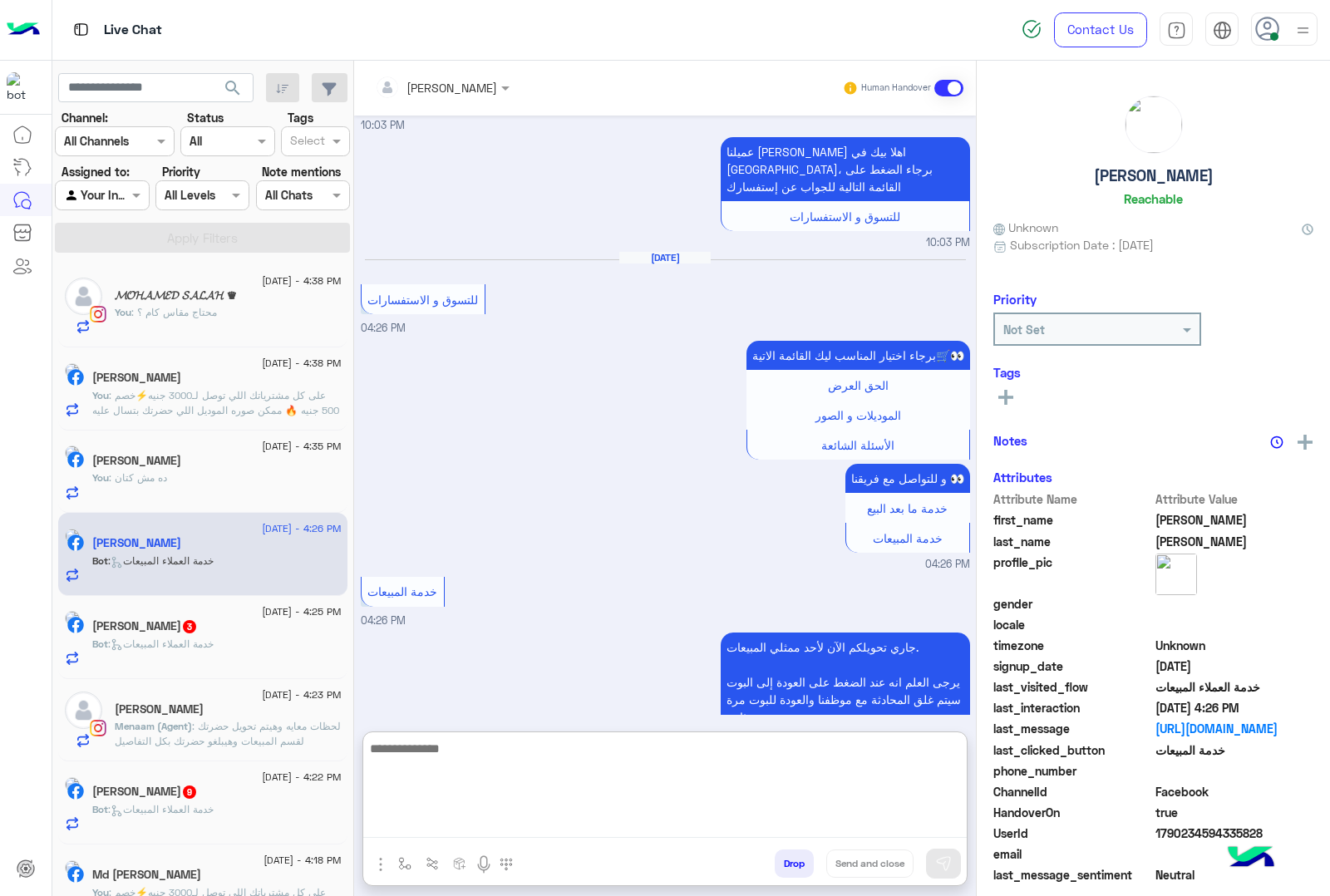
paste textarea "**********"
type textarea "**********"
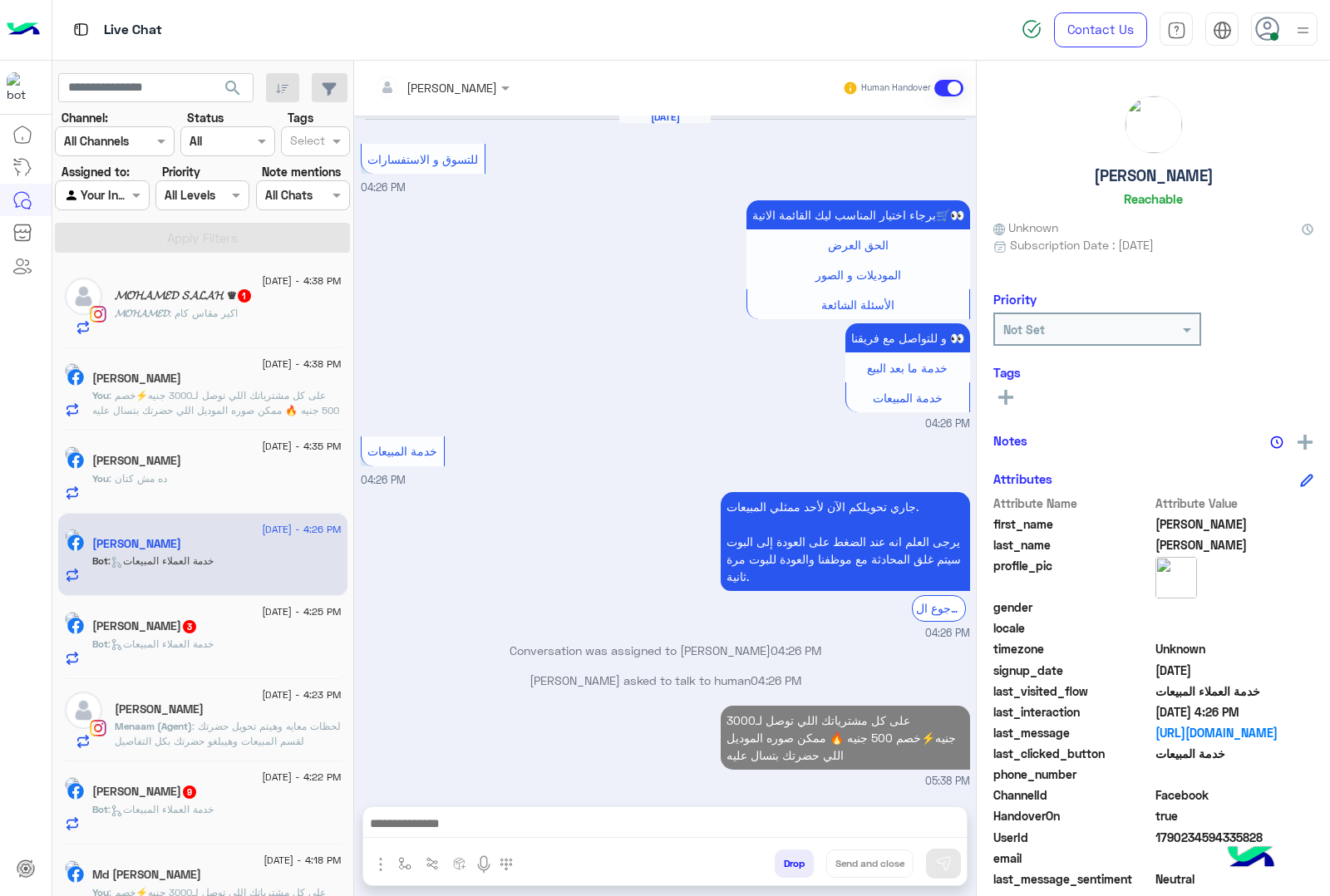
click at [231, 624] on div "[PERSON_NAME] 3" at bounding box center [217, 628] width 249 height 17
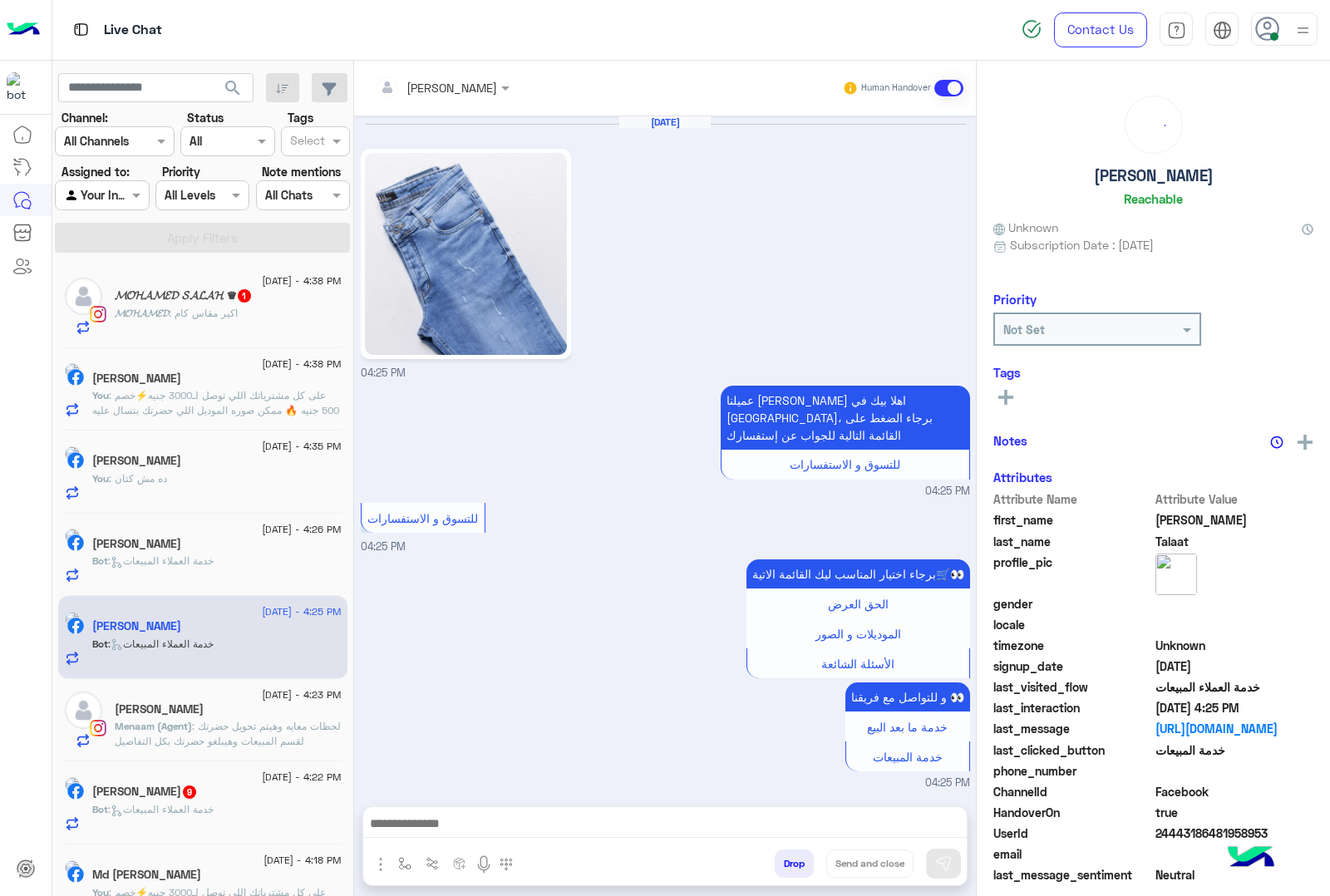
scroll to position [254, 0]
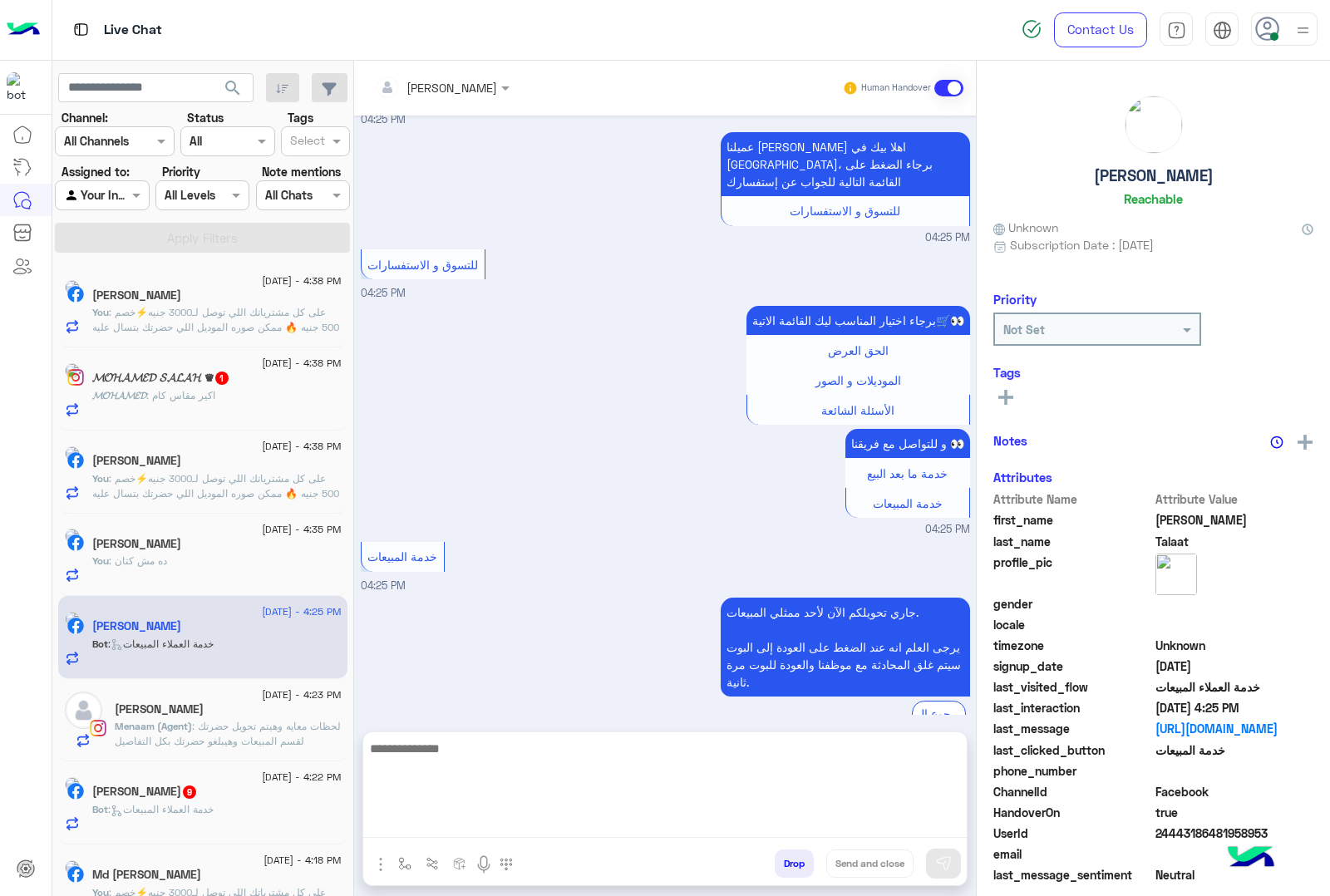
click at [446, 836] on textarea at bounding box center [665, 788] width 604 height 100
paste textarea "**********"
type textarea "**********"
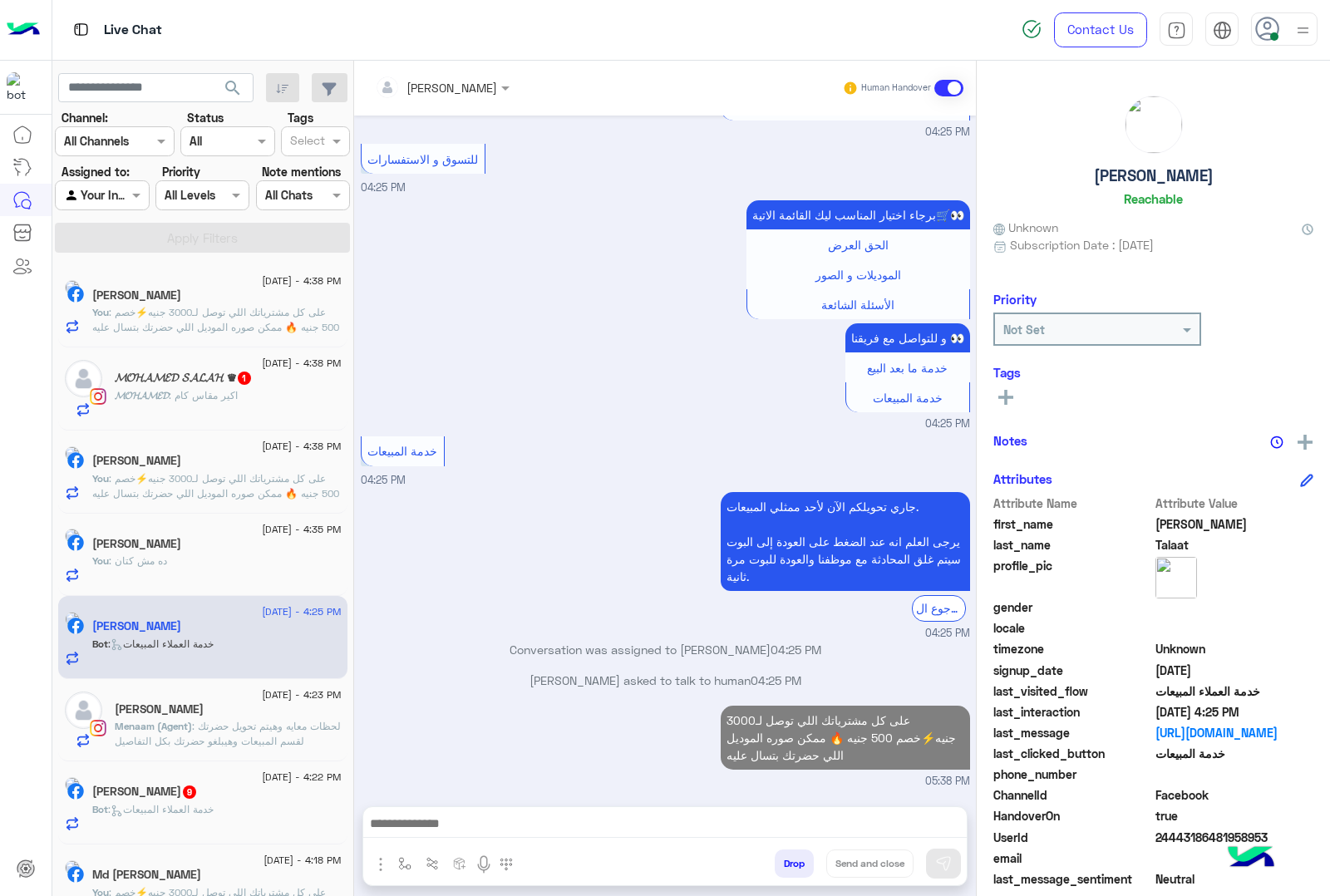
click at [132, 741] on span ": لحظات معايه وهيتم تحويل حضرتك لقسم المبيعات وهيبلغو حضرتك بكل التفاصيل" at bounding box center [228, 734] width 226 height 28
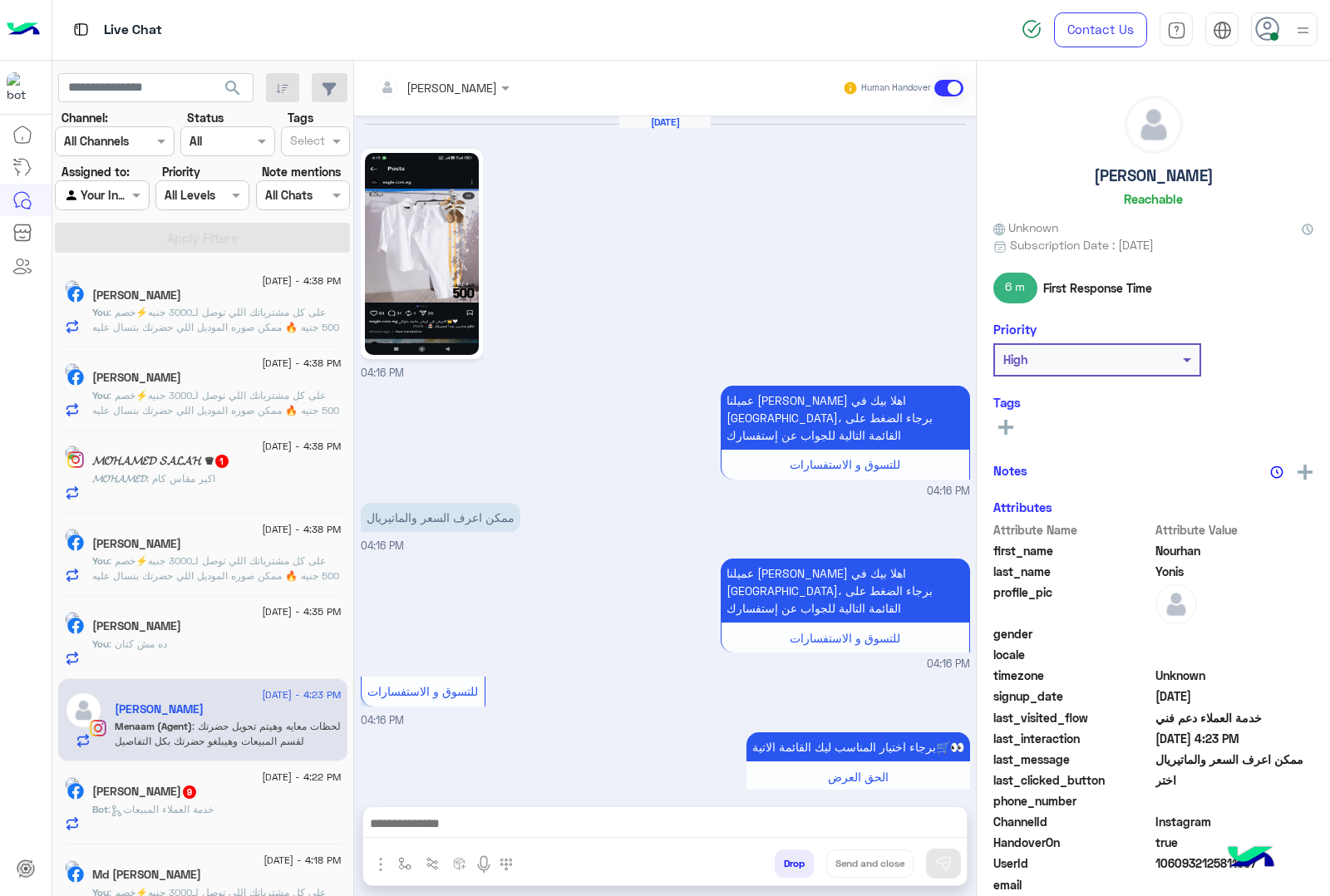
scroll to position [766, 0]
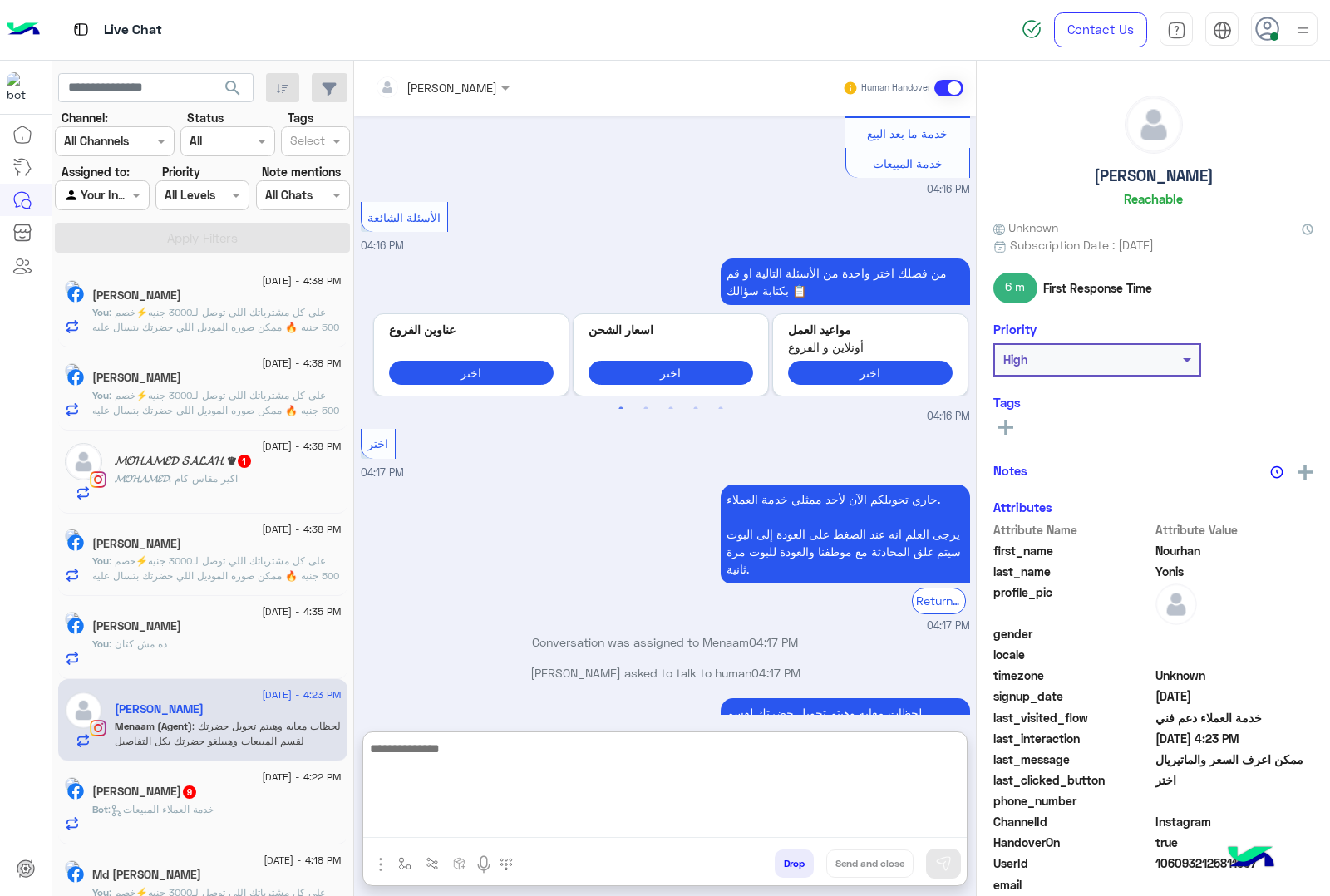
click at [442, 825] on textarea at bounding box center [665, 788] width 604 height 100
paste textarea "**********"
type textarea "**********"
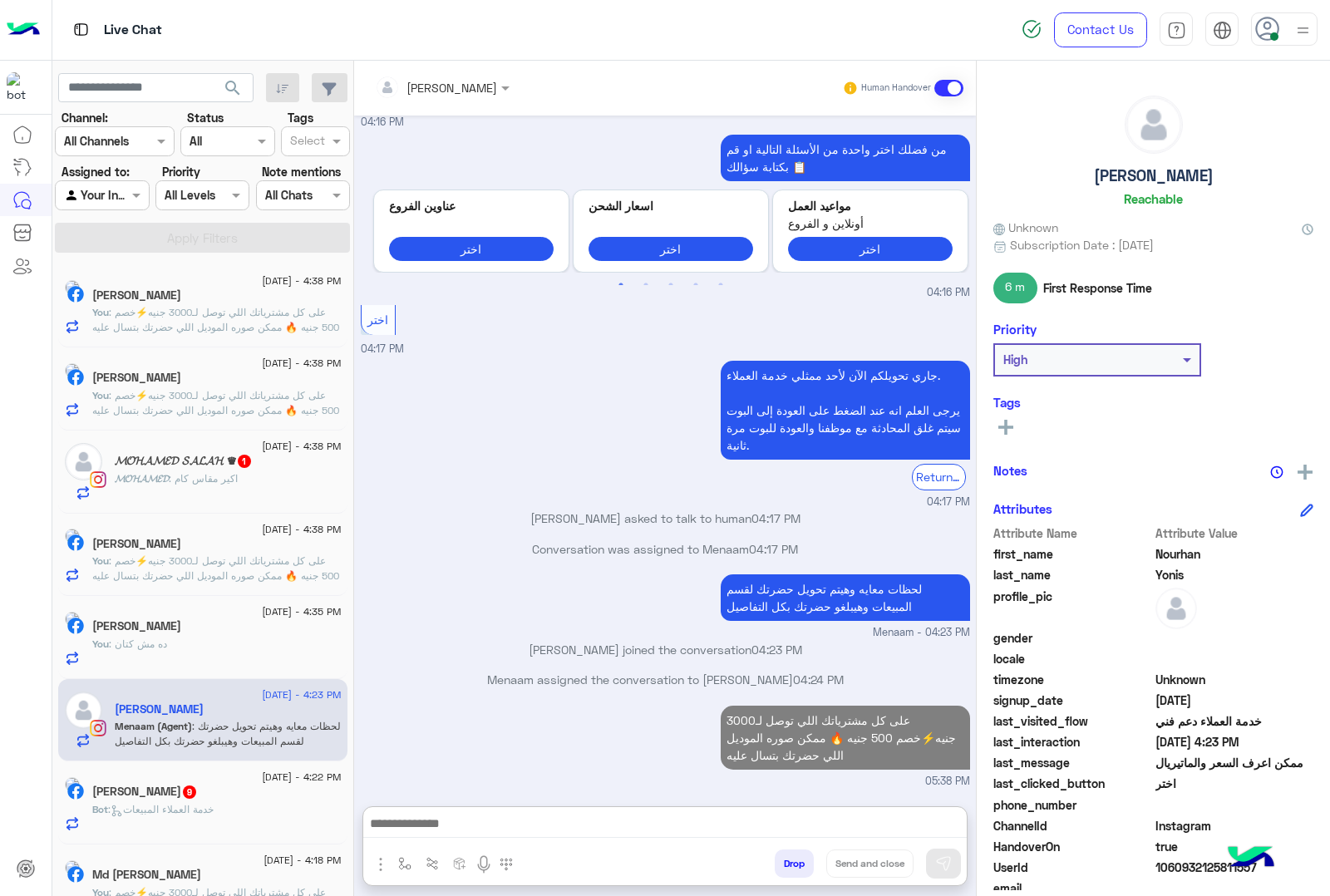
click at [226, 803] on div "[PERSON_NAME] 9" at bounding box center [217, 793] width 249 height 17
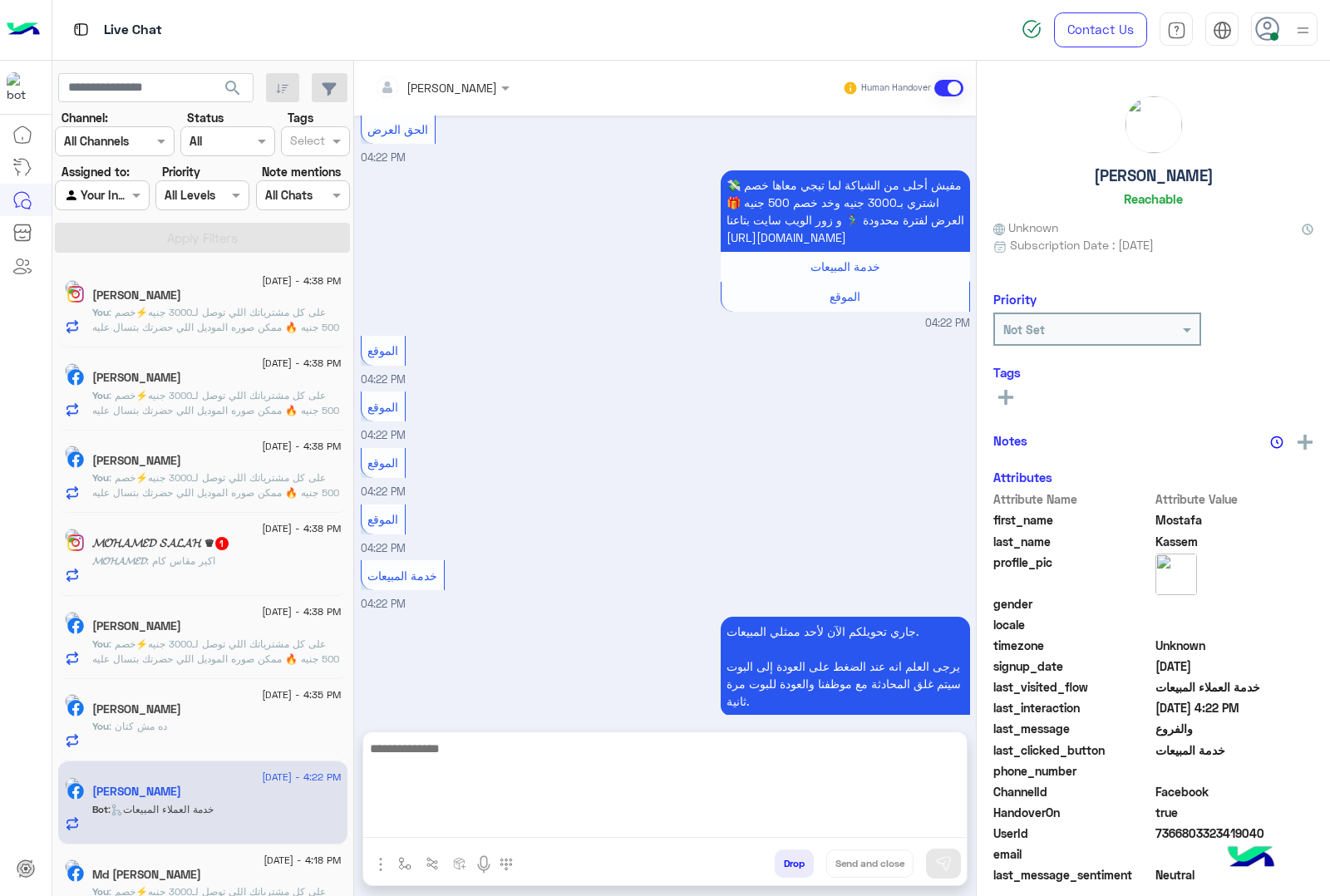
click at [455, 819] on textarea at bounding box center [665, 788] width 604 height 100
paste textarea "**********"
type textarea "**********"
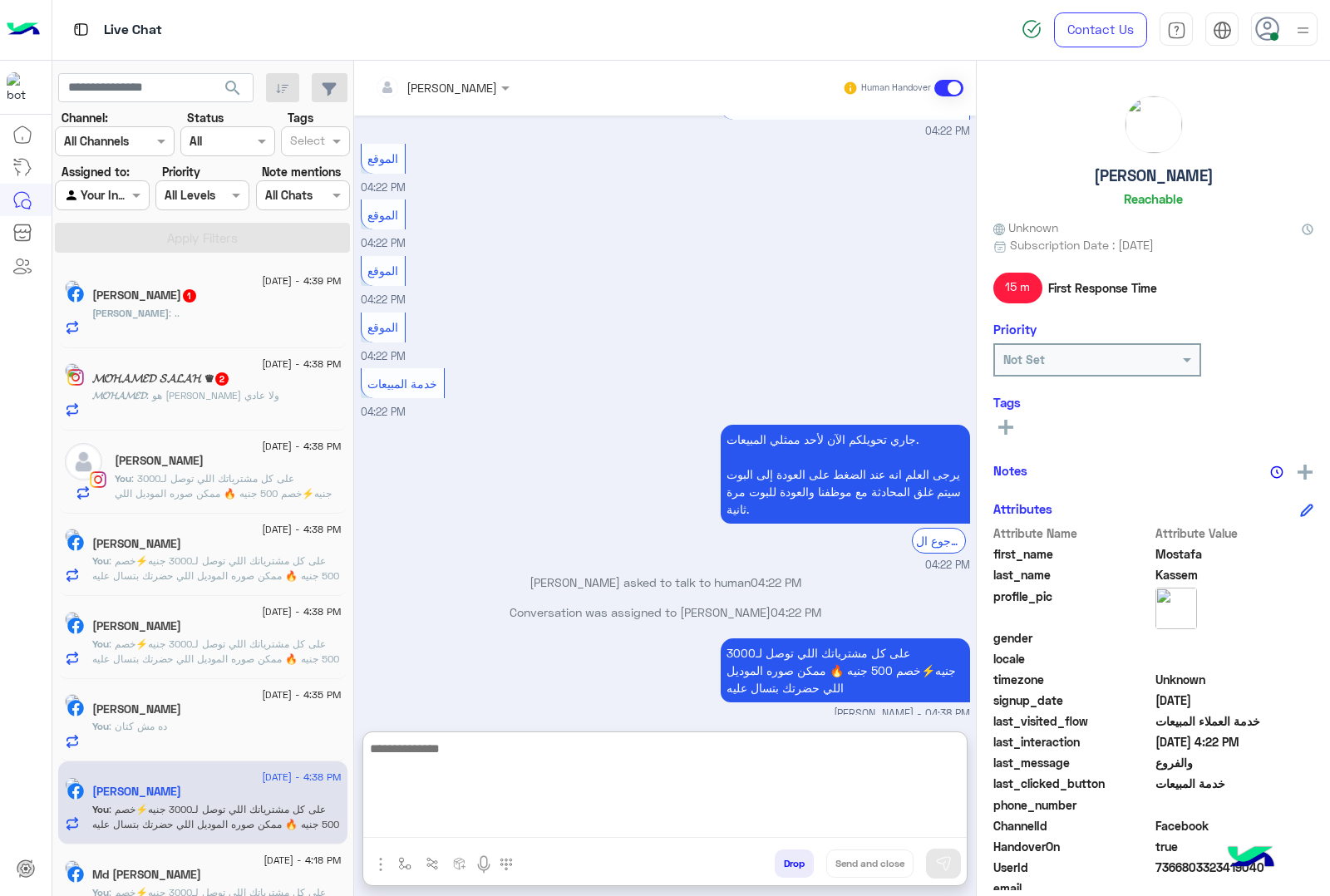
scroll to position [920, 0]
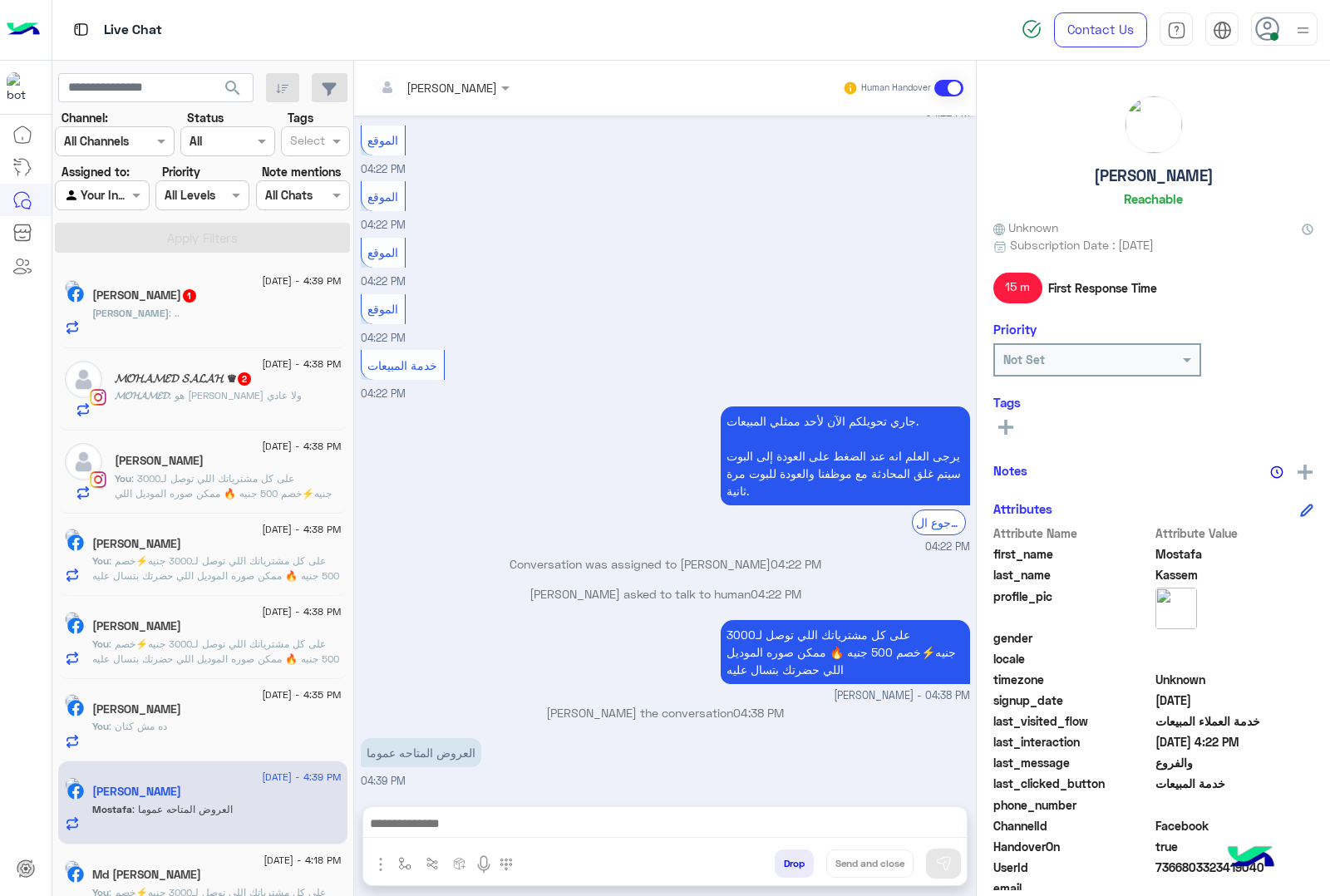
click at [210, 389] on div "𝓜𝓞𝓗𝓐𝓜𝓔𝓓 𝓢𝓐𝓛𝓐𝓗 ♛ 2" at bounding box center [229, 380] width 227 height 17
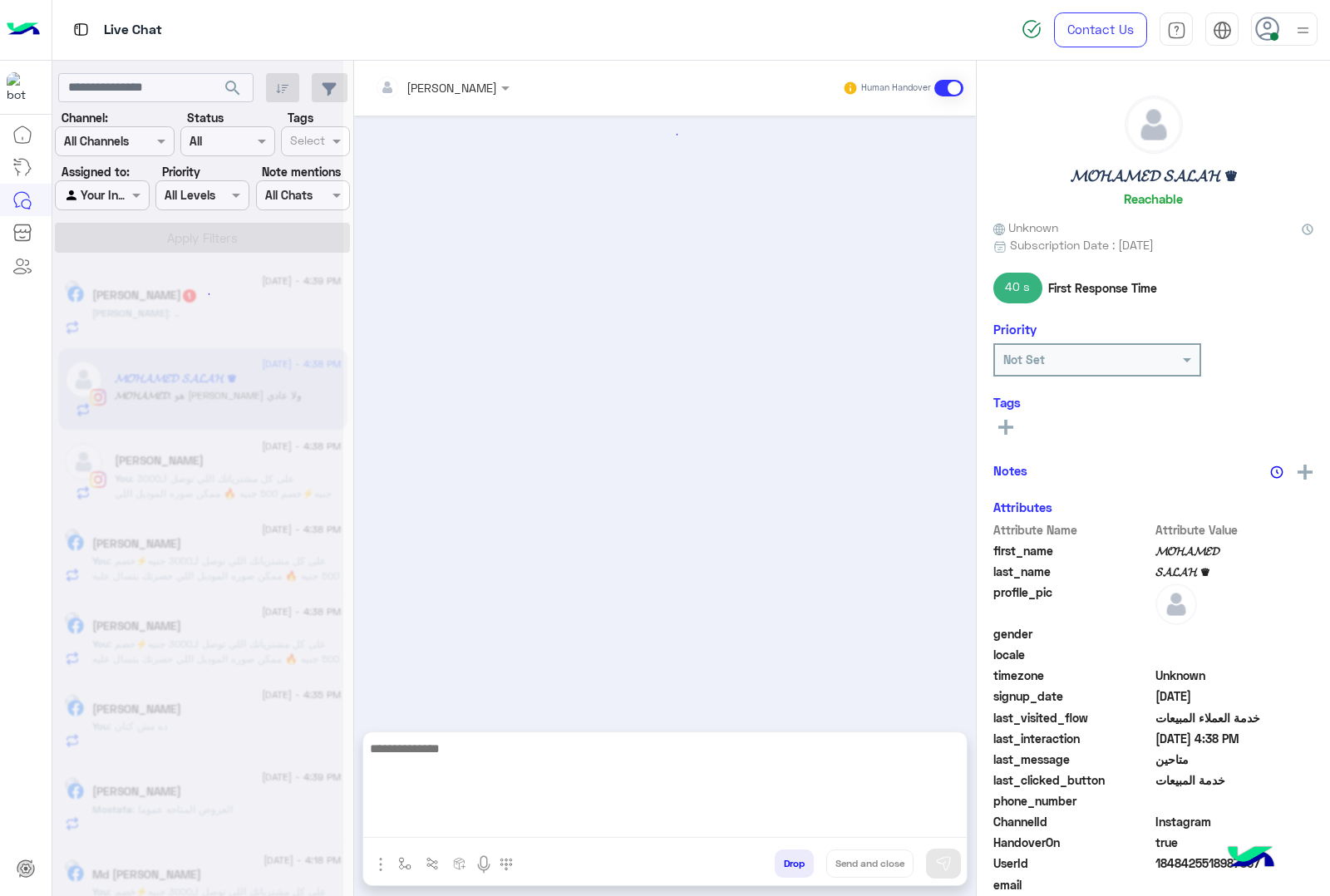
click at [513, 824] on textarea at bounding box center [665, 788] width 604 height 100
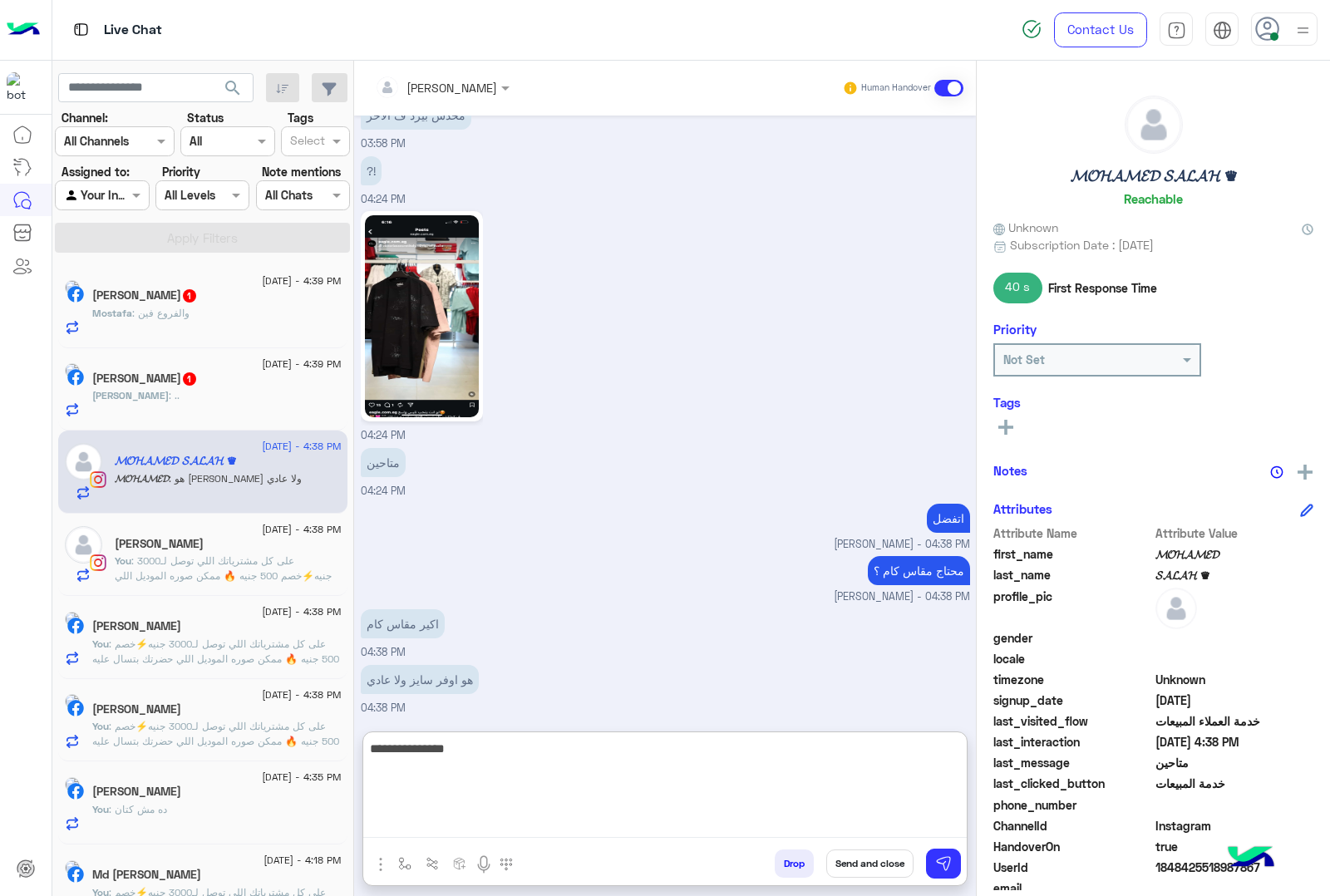
type textarea "**********"
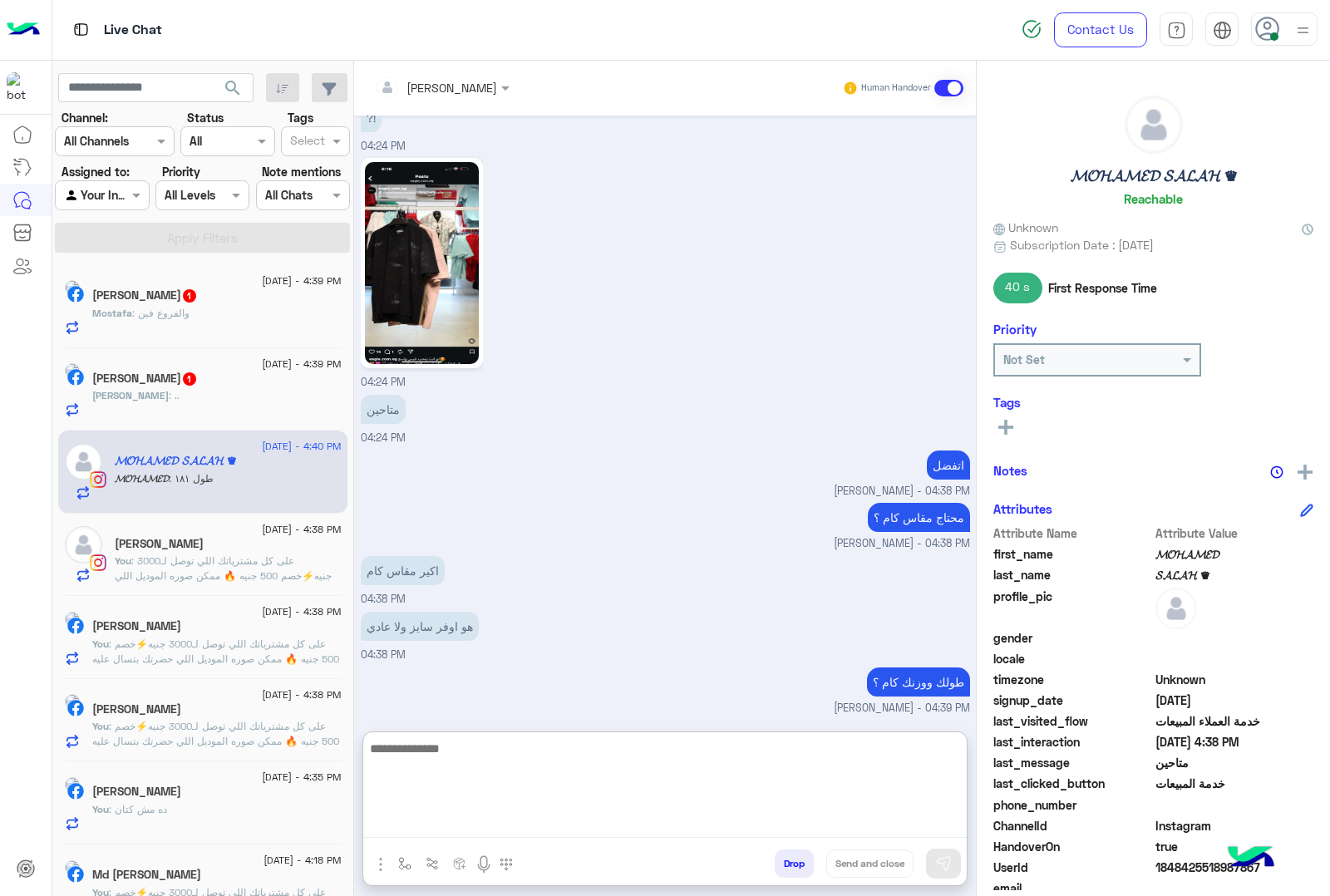
scroll to position [2203, 0]
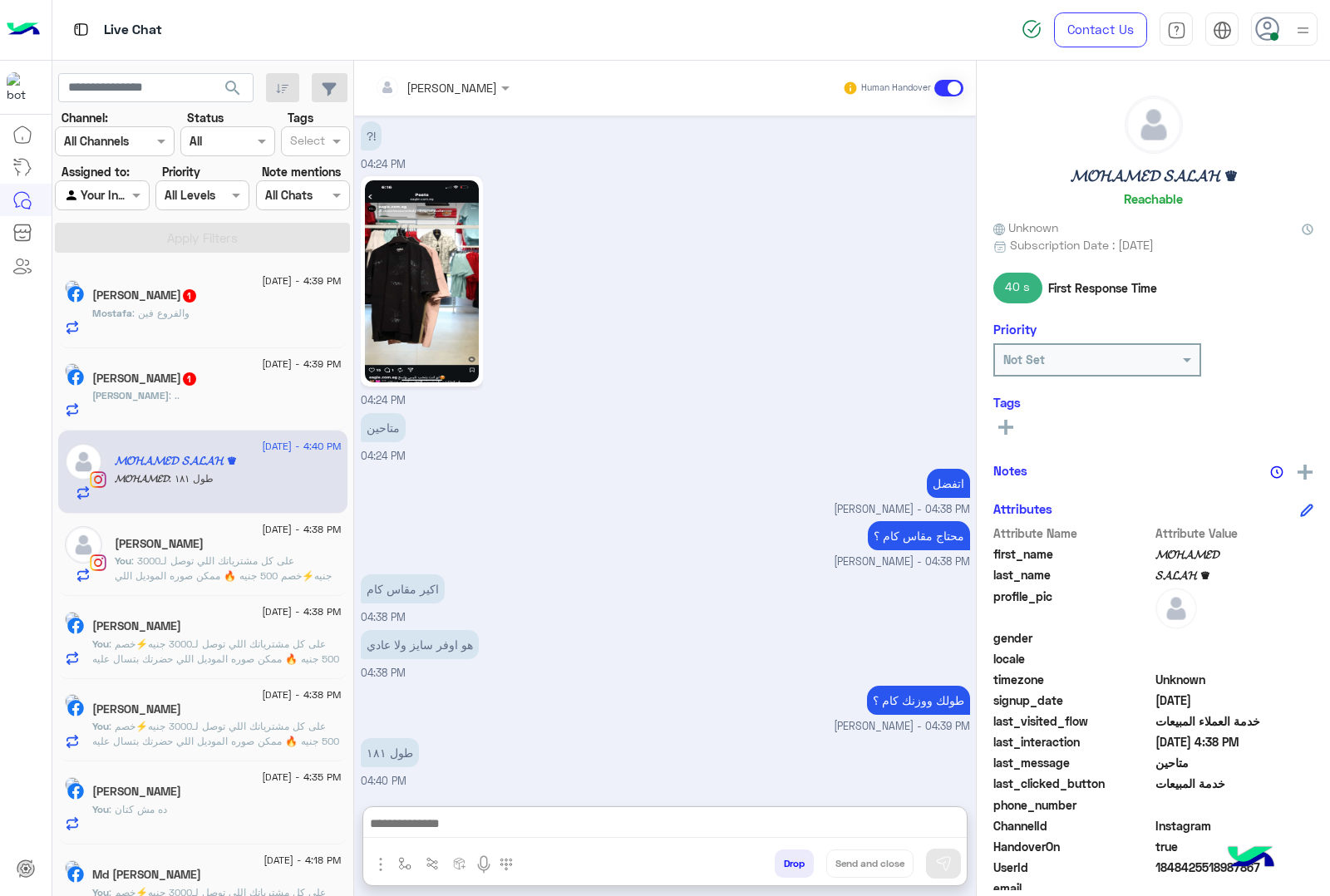
click at [184, 400] on div "Mahmoud : .." at bounding box center [217, 403] width 249 height 29
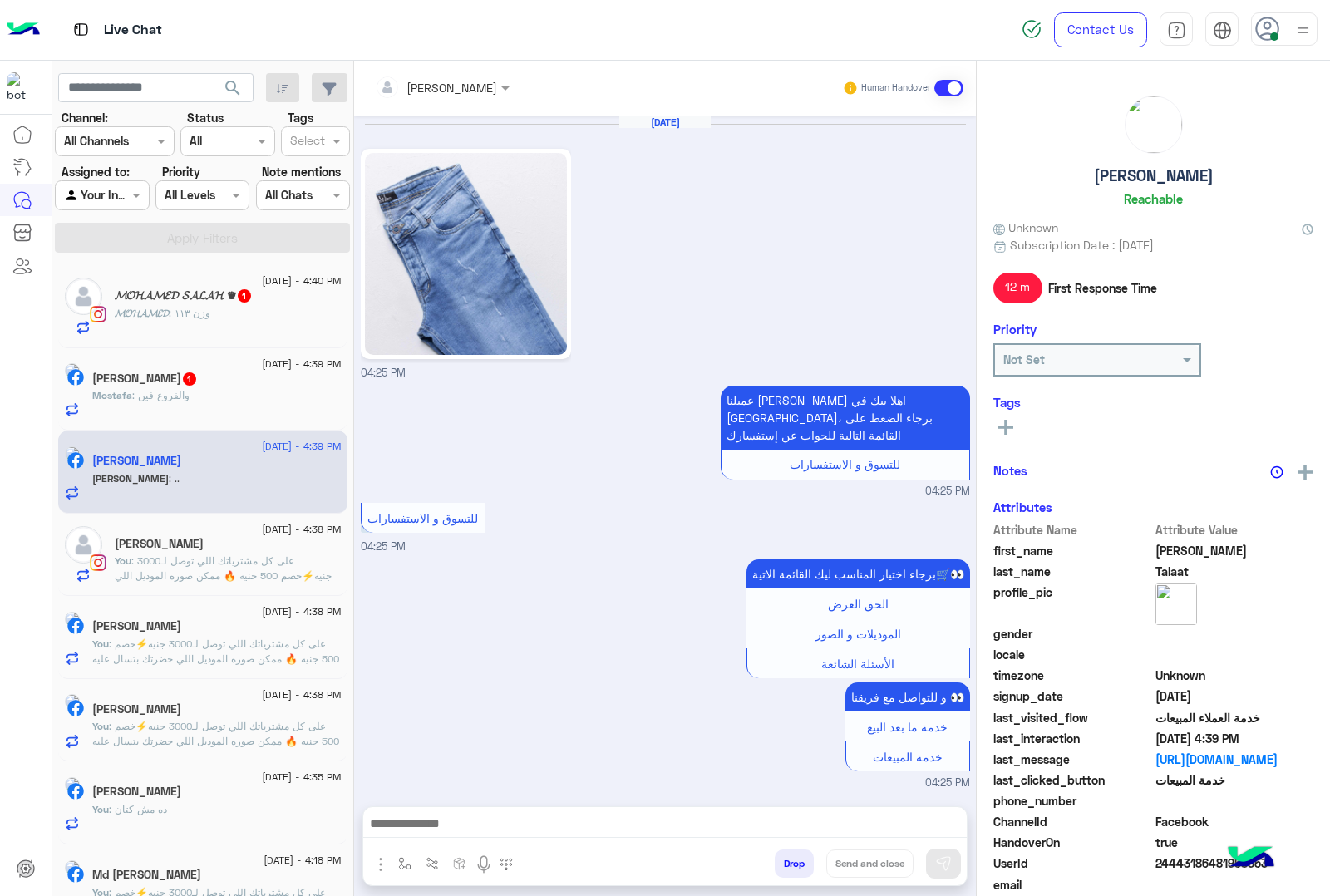
scroll to position [637, 0]
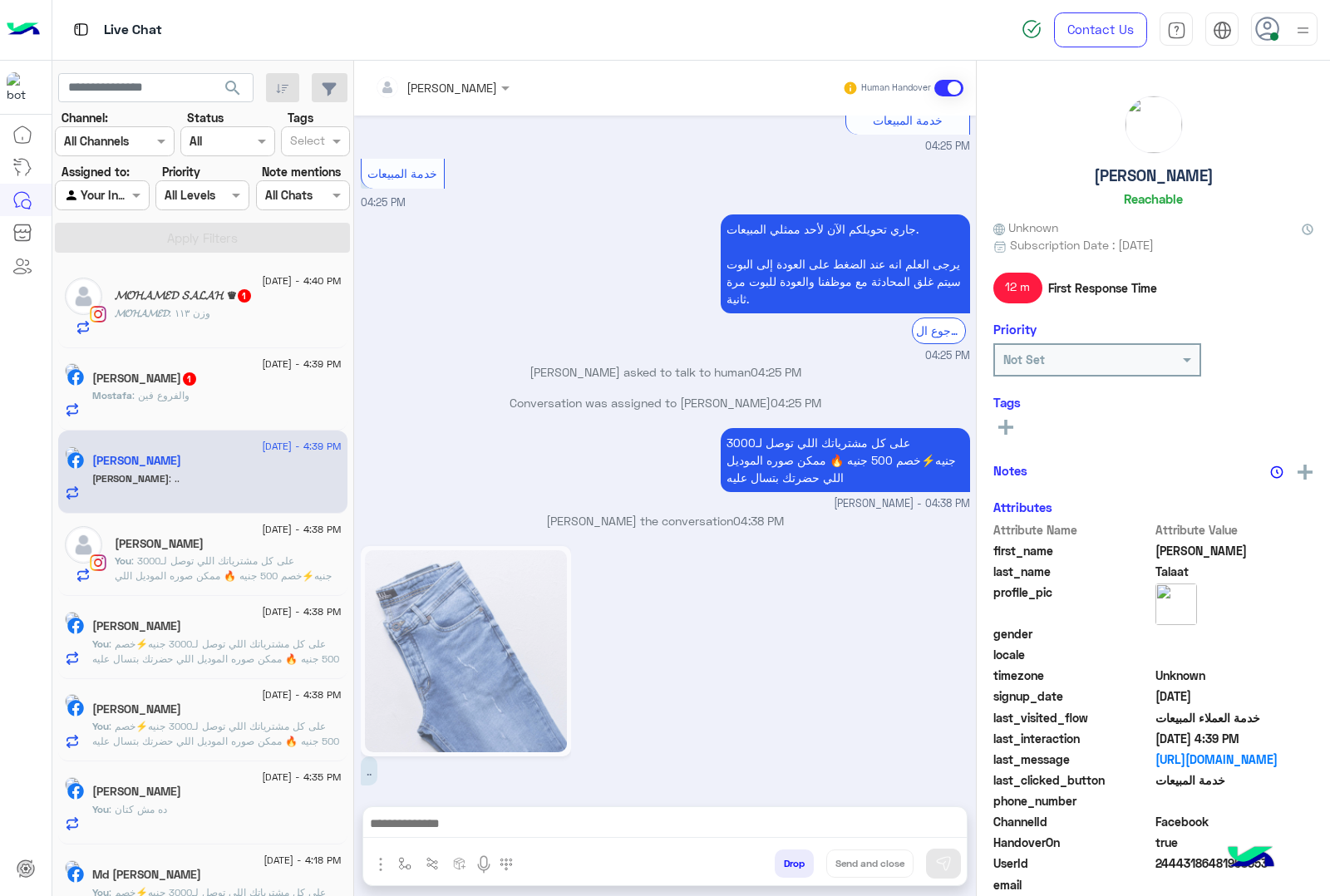
click at [194, 328] on div "𝓜𝓞𝓗𝓐𝓜𝓔𝓓 : وزن ١١٣" at bounding box center [229, 320] width 227 height 29
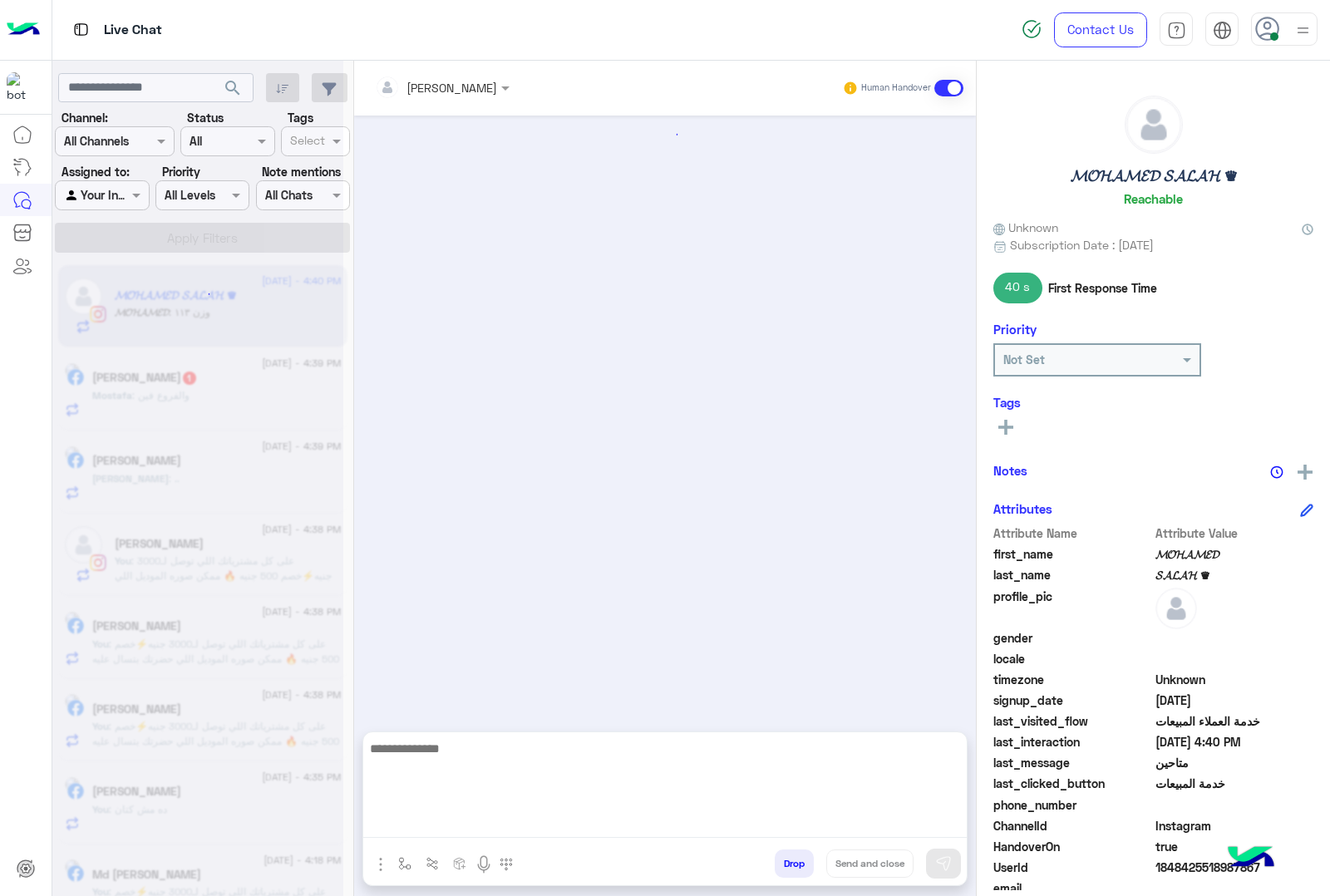
click at [392, 820] on textarea at bounding box center [665, 788] width 604 height 100
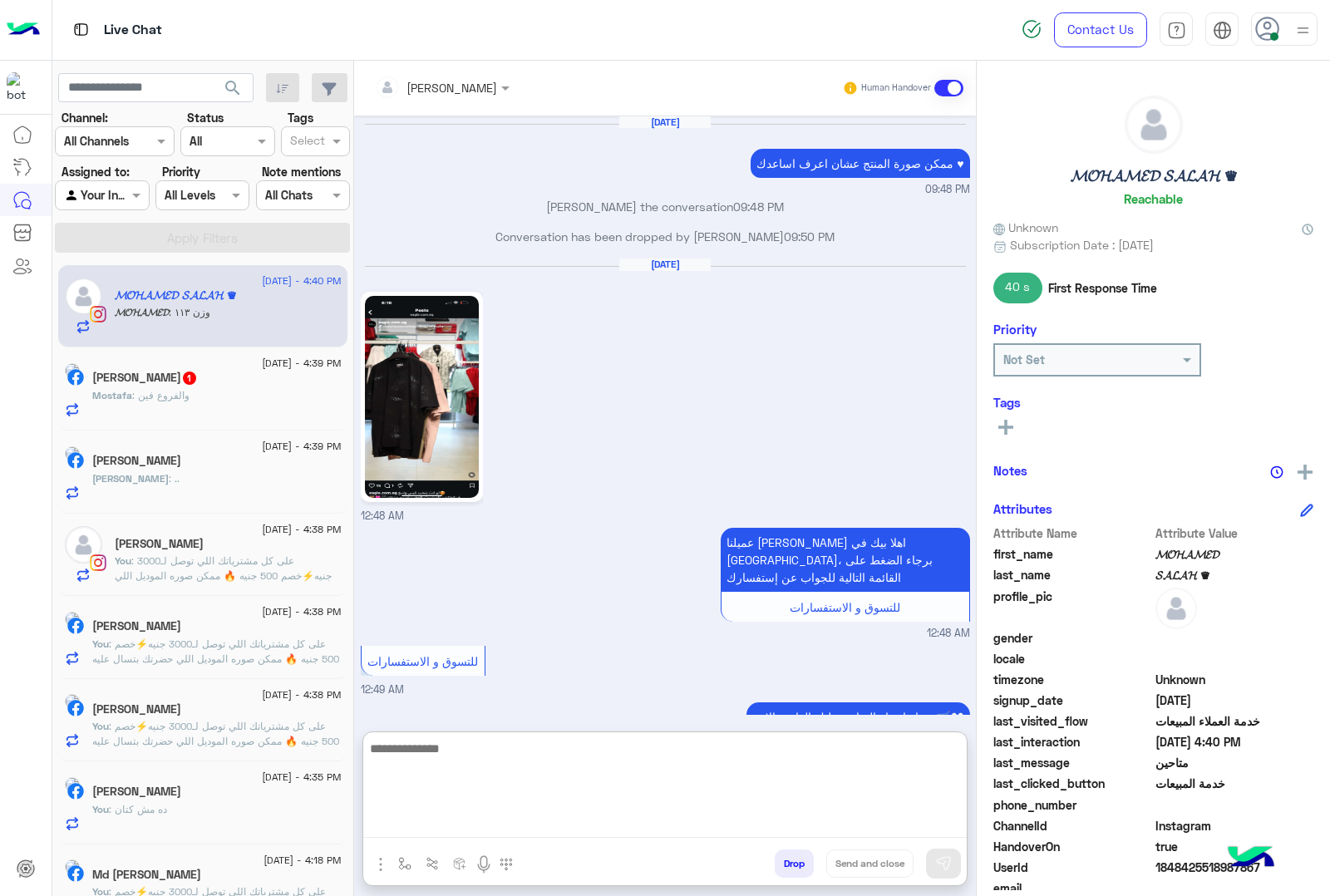
scroll to position [1976, 0]
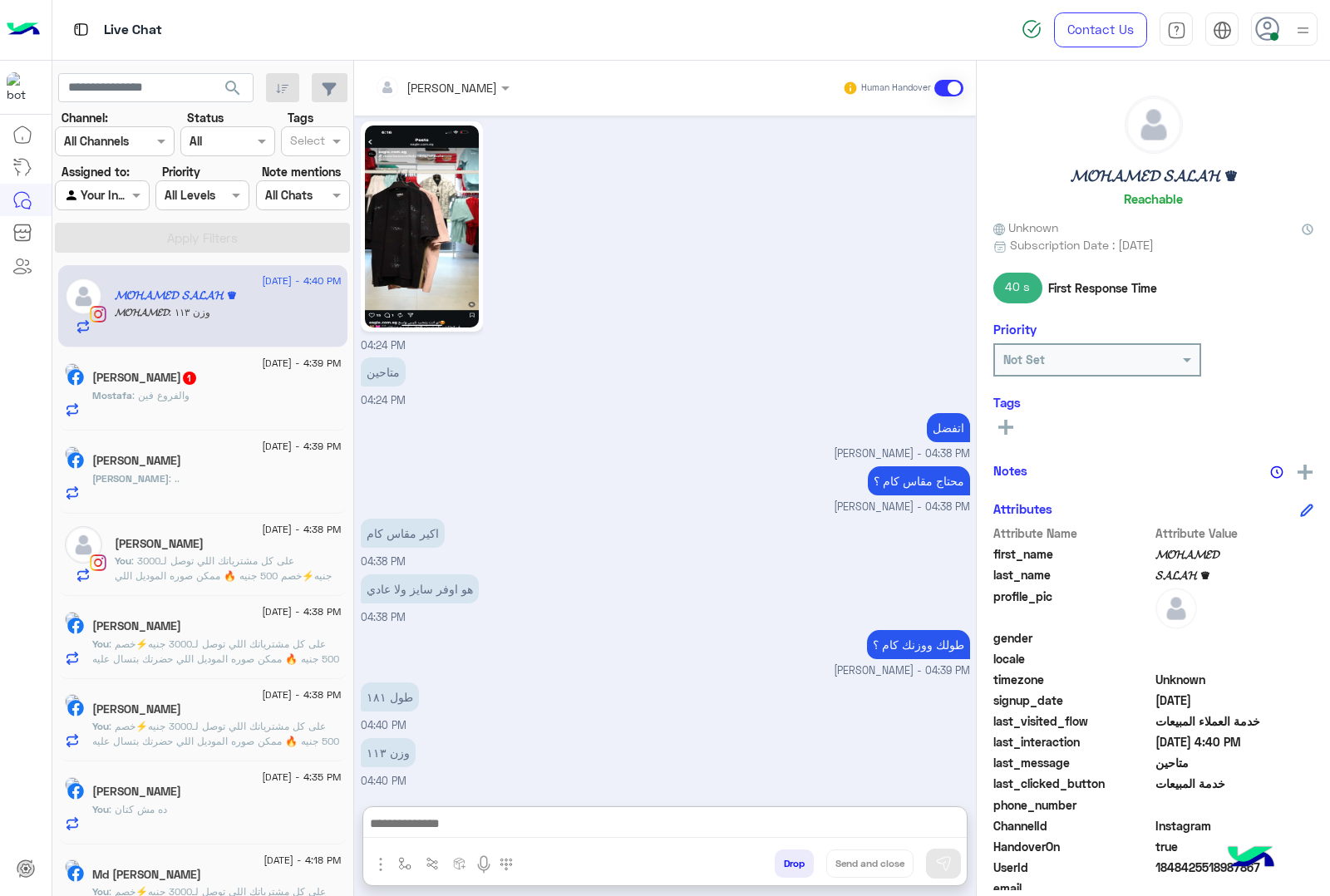
click at [416, 259] on img at bounding box center [423, 226] width 114 height 202
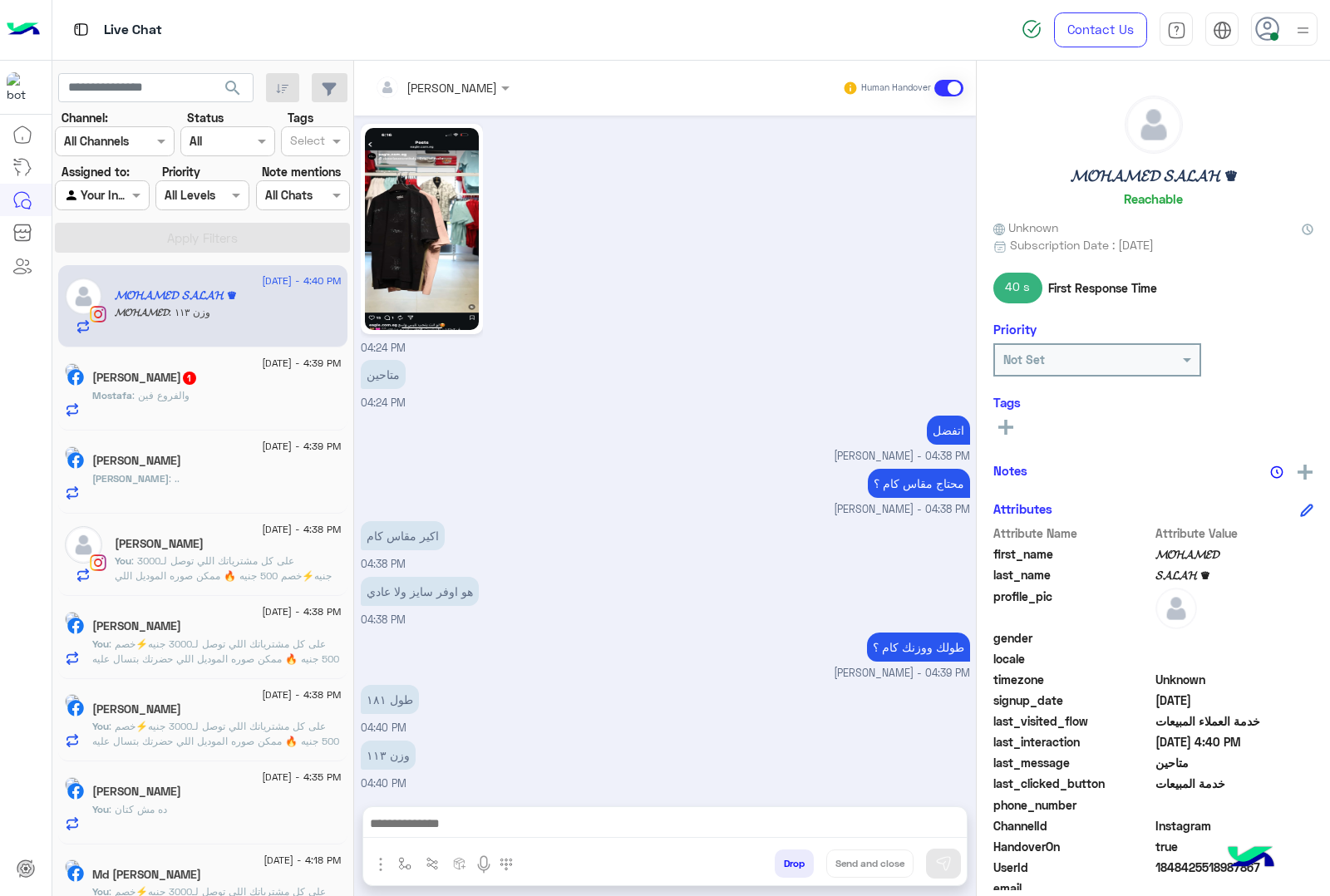
click at [400, 811] on div at bounding box center [665, 828] width 604 height 42
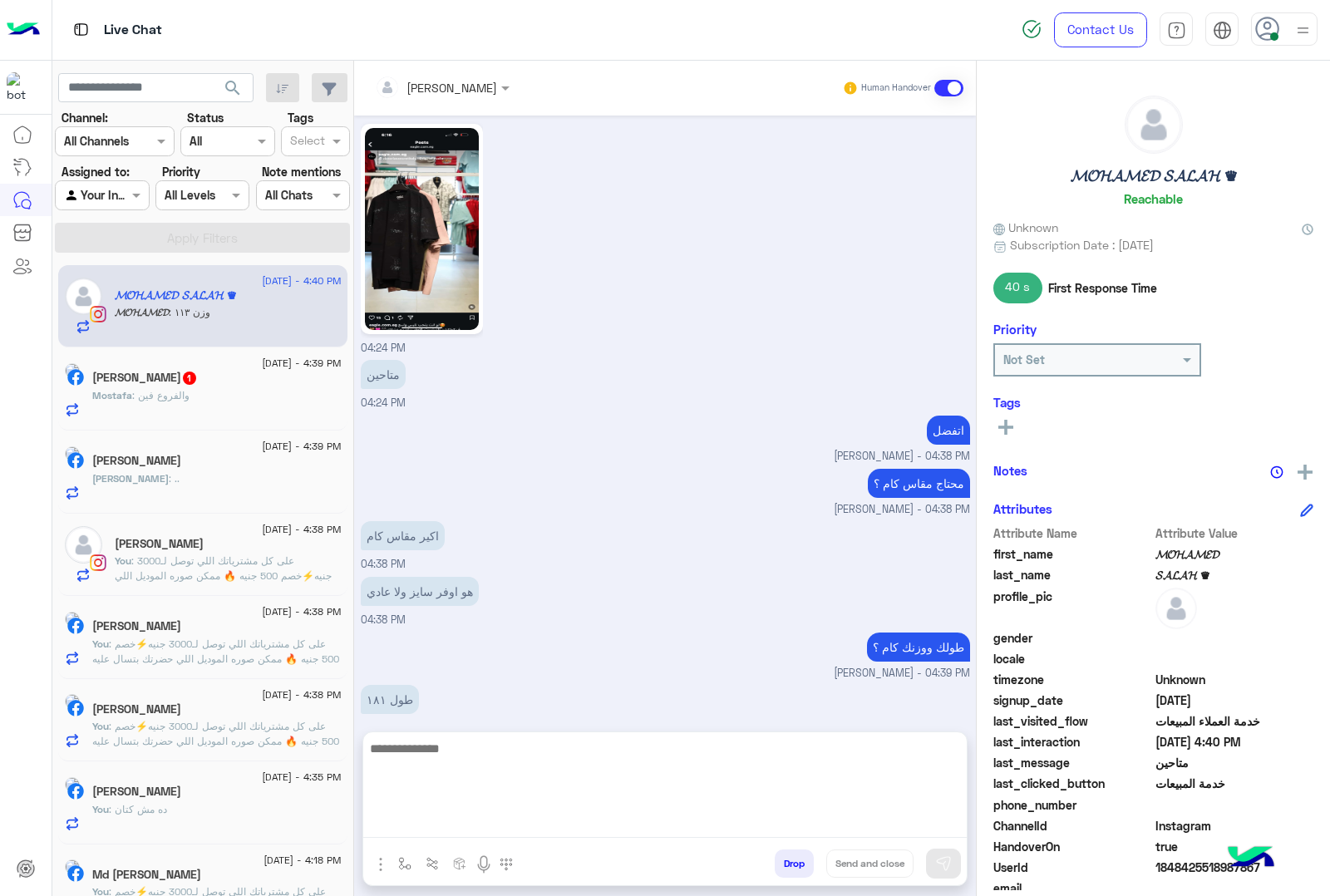
click at [405, 824] on textarea at bounding box center [665, 788] width 604 height 100
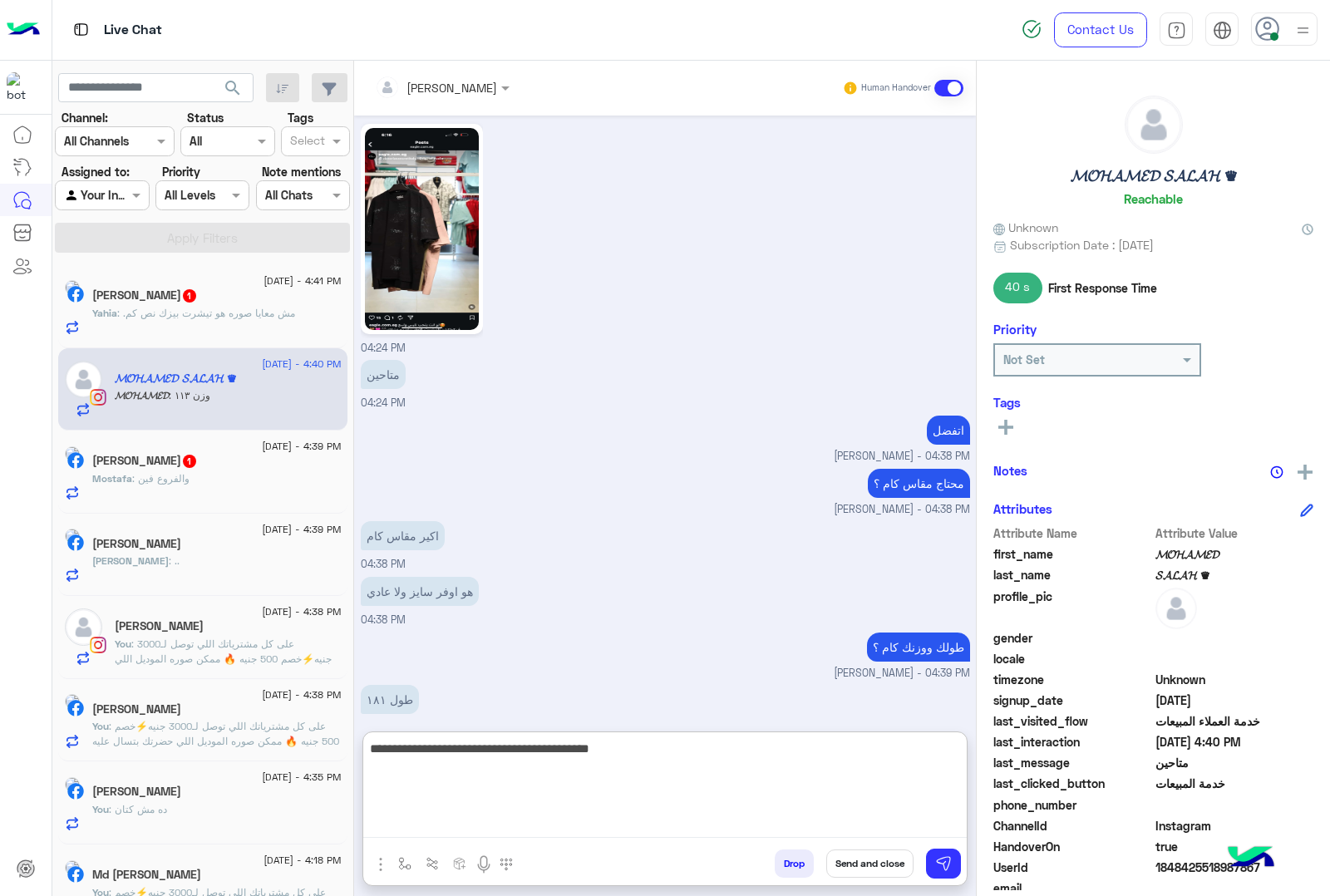
type textarea "**********"
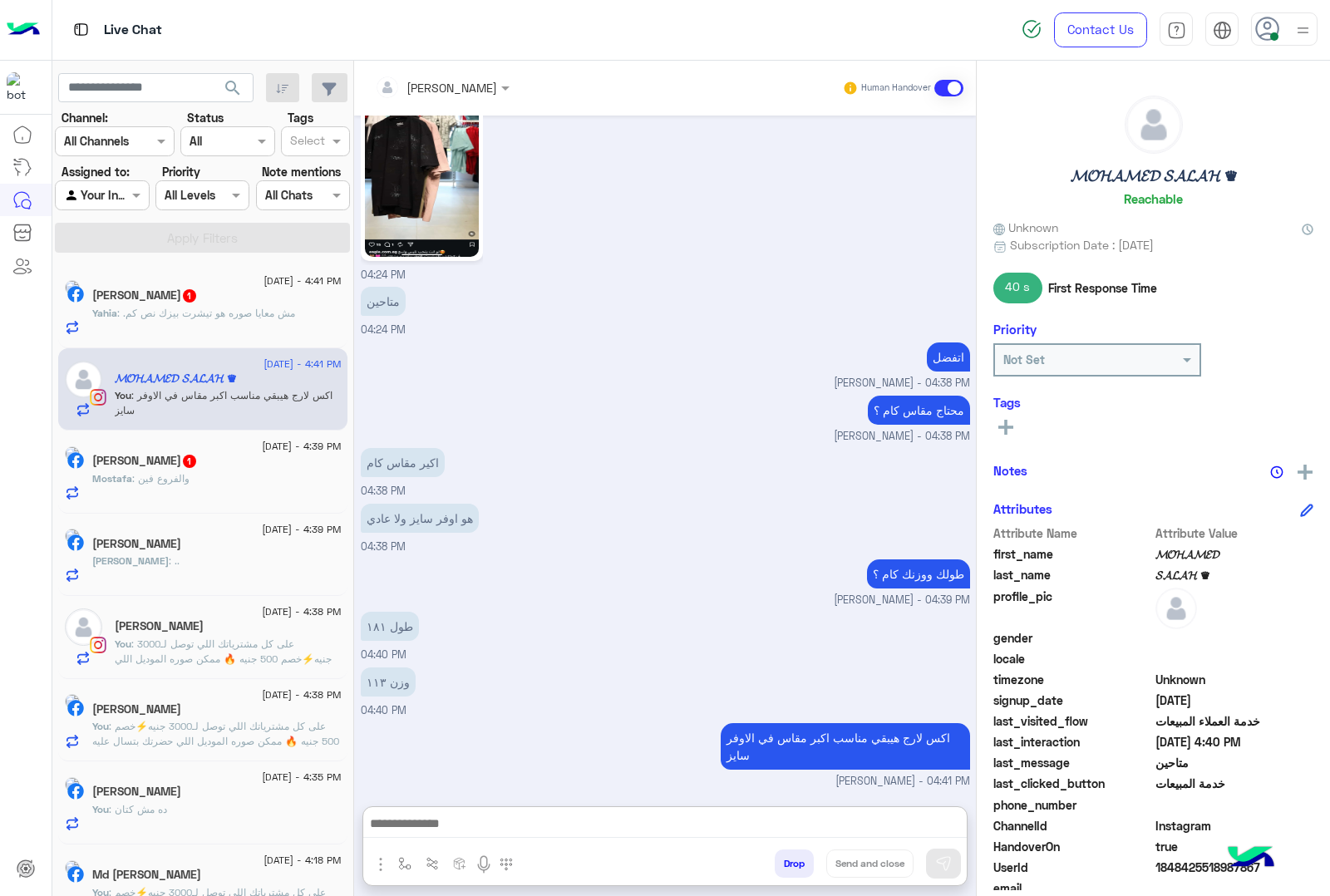
click at [178, 460] on h5 "[PERSON_NAME] 1" at bounding box center [145, 461] width 106 height 14
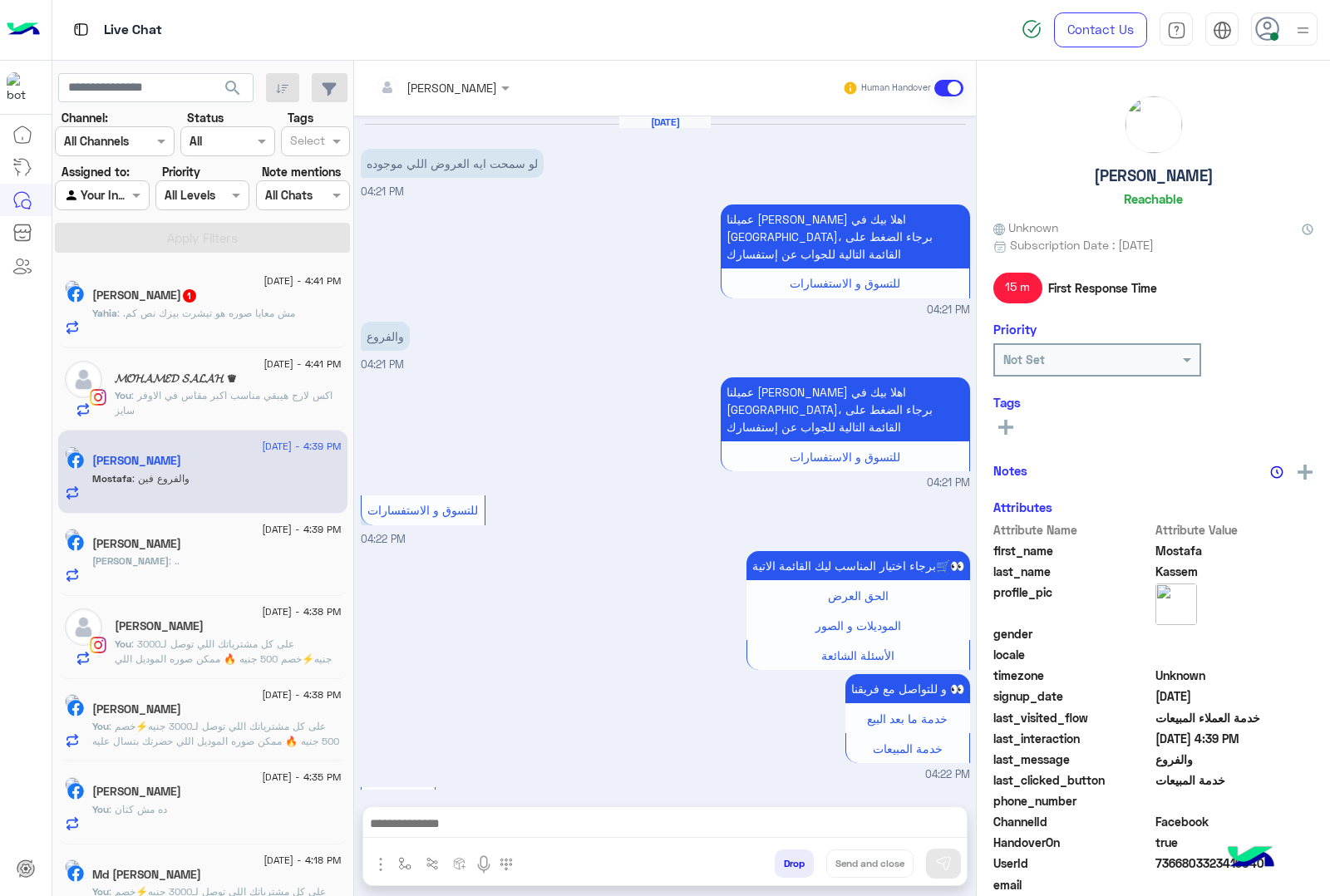
scroll to position [902, 0]
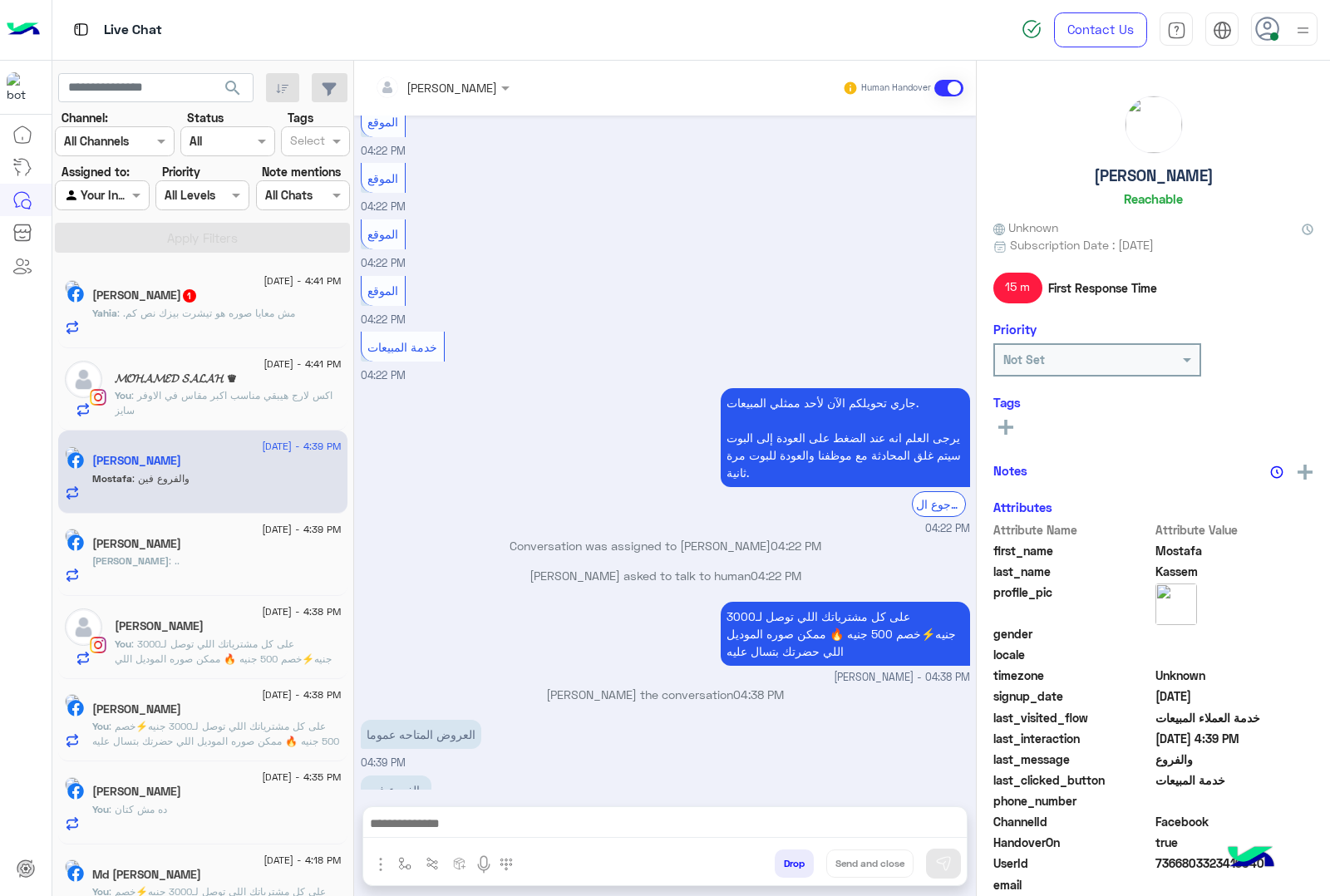
click at [377, 867] on img "button" at bounding box center [380, 864] width 20 height 20
click at [423, 828] on span "Images" at bounding box center [418, 828] width 42 height 19
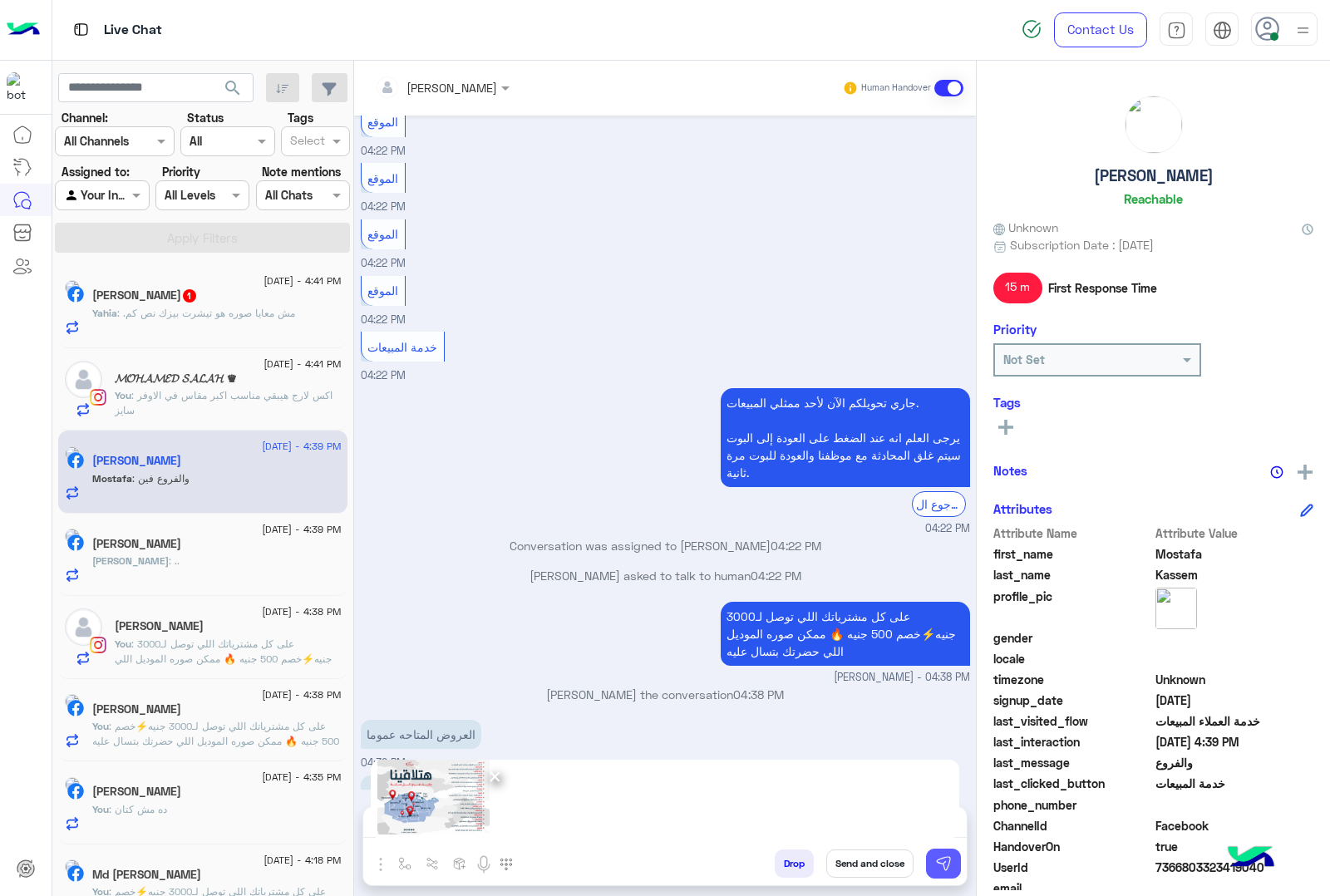
click at [946, 861] on img at bounding box center [943, 863] width 16 height 16
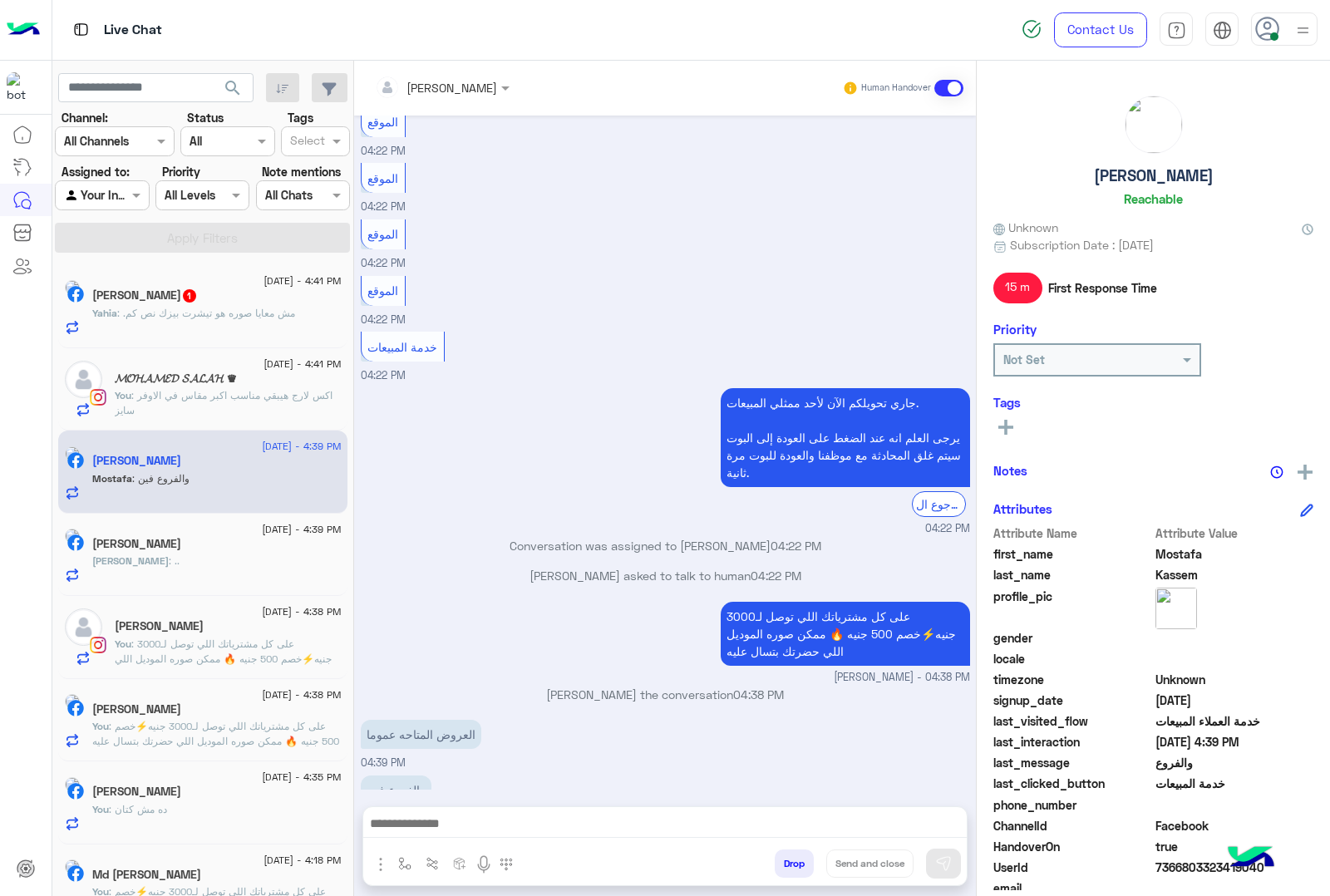
click at [181, 283] on div "[DATE] - 4:41 PM" at bounding box center [217, 283] width 249 height 10
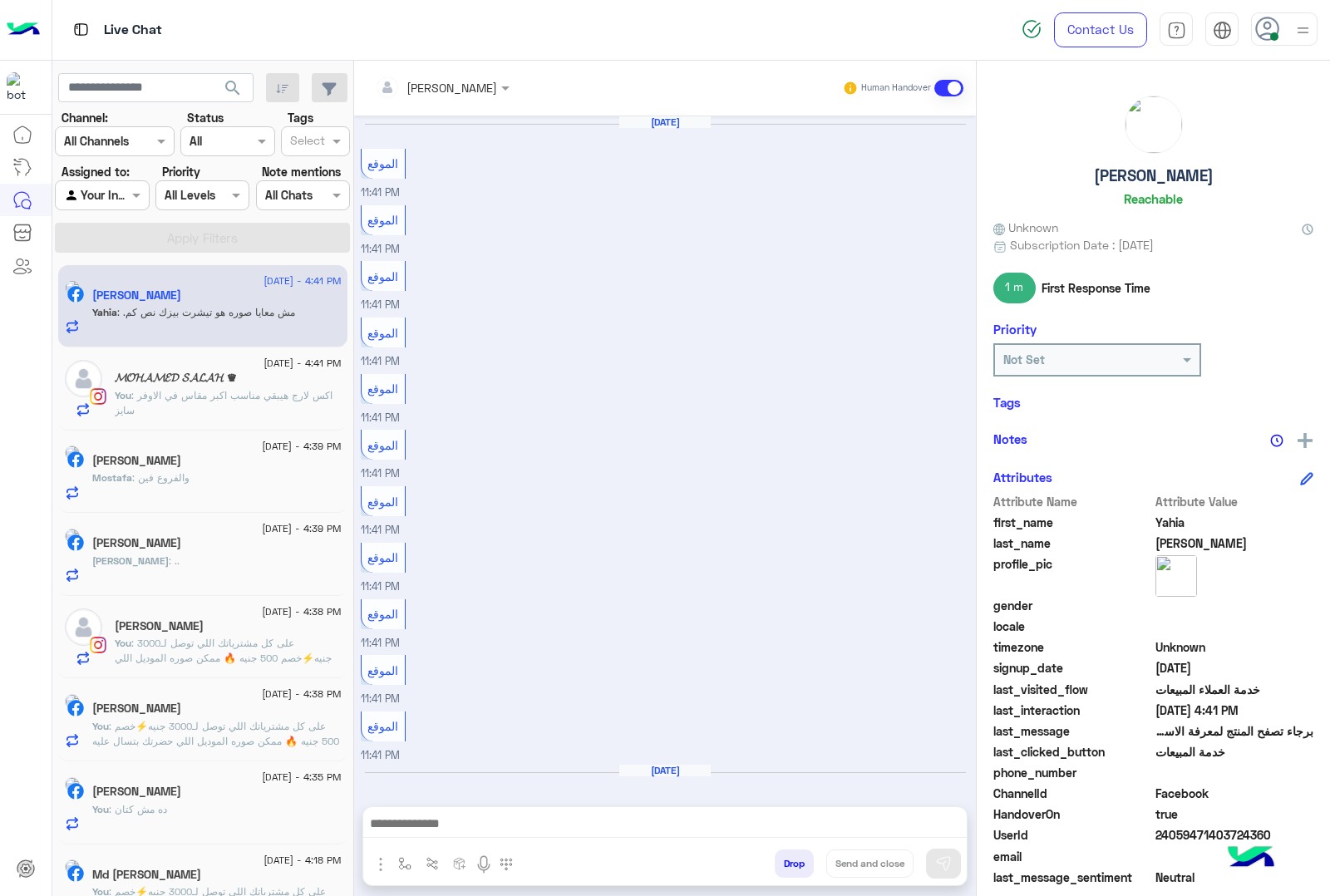
scroll to position [1902, 0]
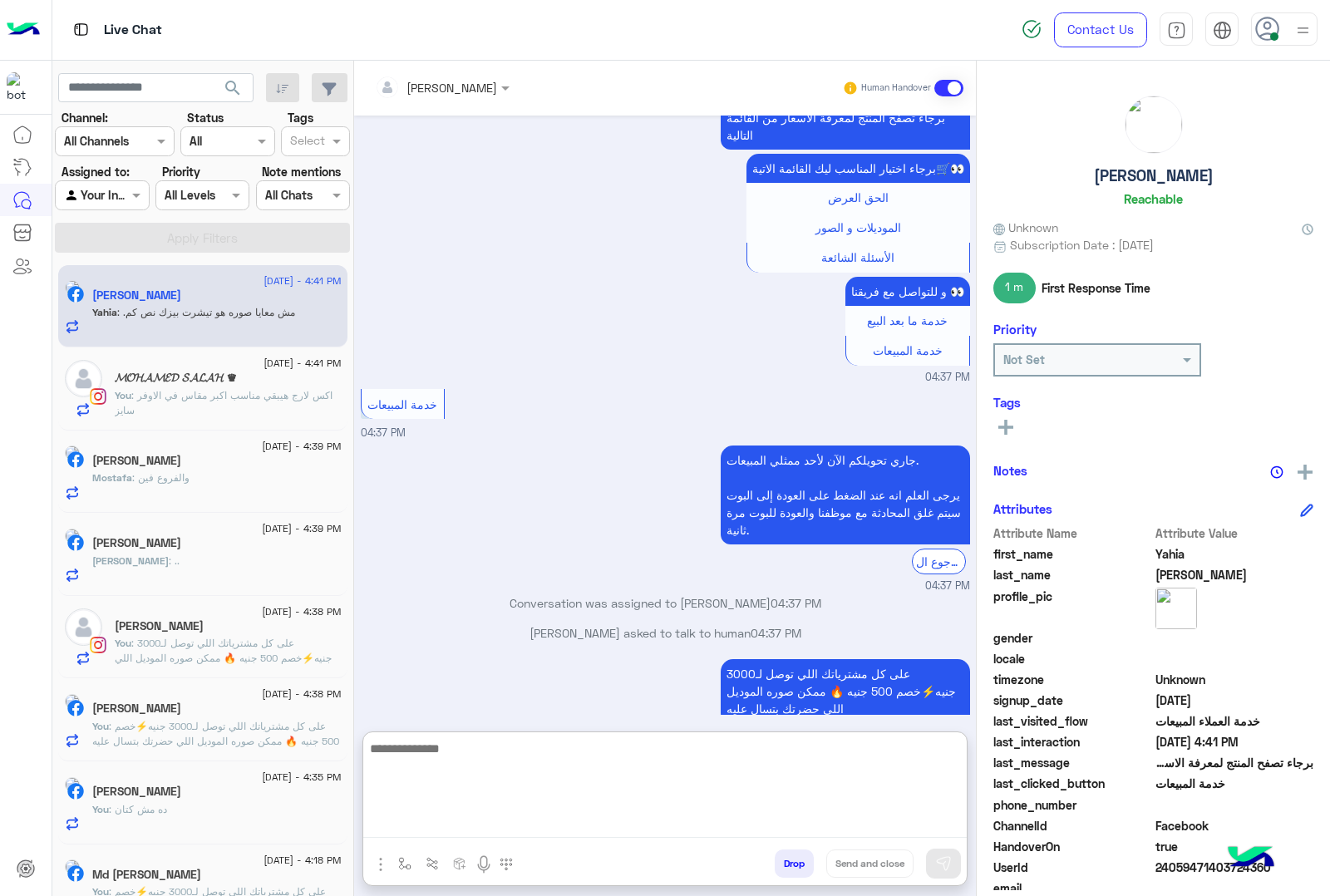
click at [438, 829] on textarea at bounding box center [665, 788] width 604 height 100
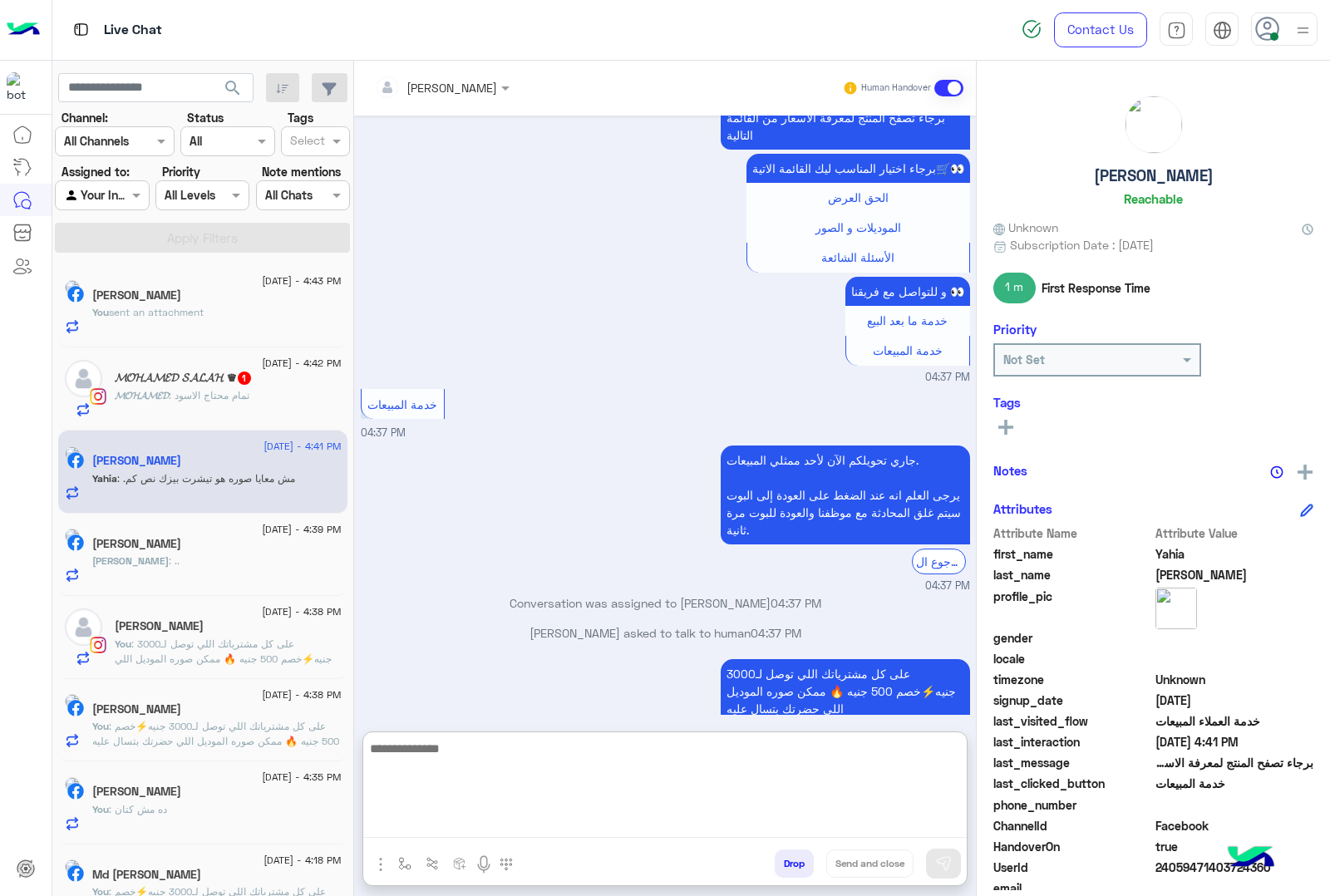
paste textarea "**********"
type textarea "**********"
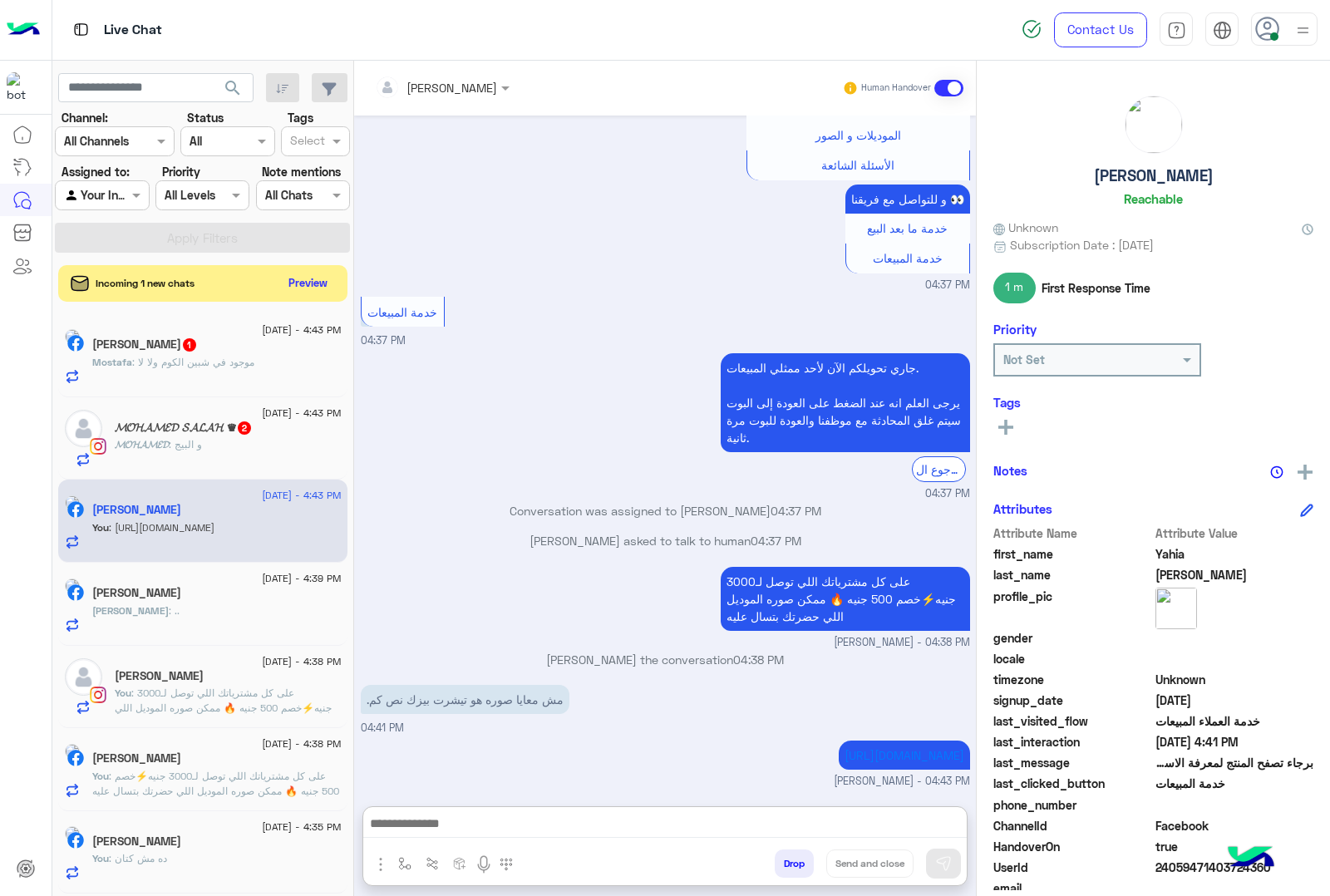
click at [216, 356] on p "Mostafa : موجود في شبين الكوم ولا لا" at bounding box center [173, 362] width 162 height 15
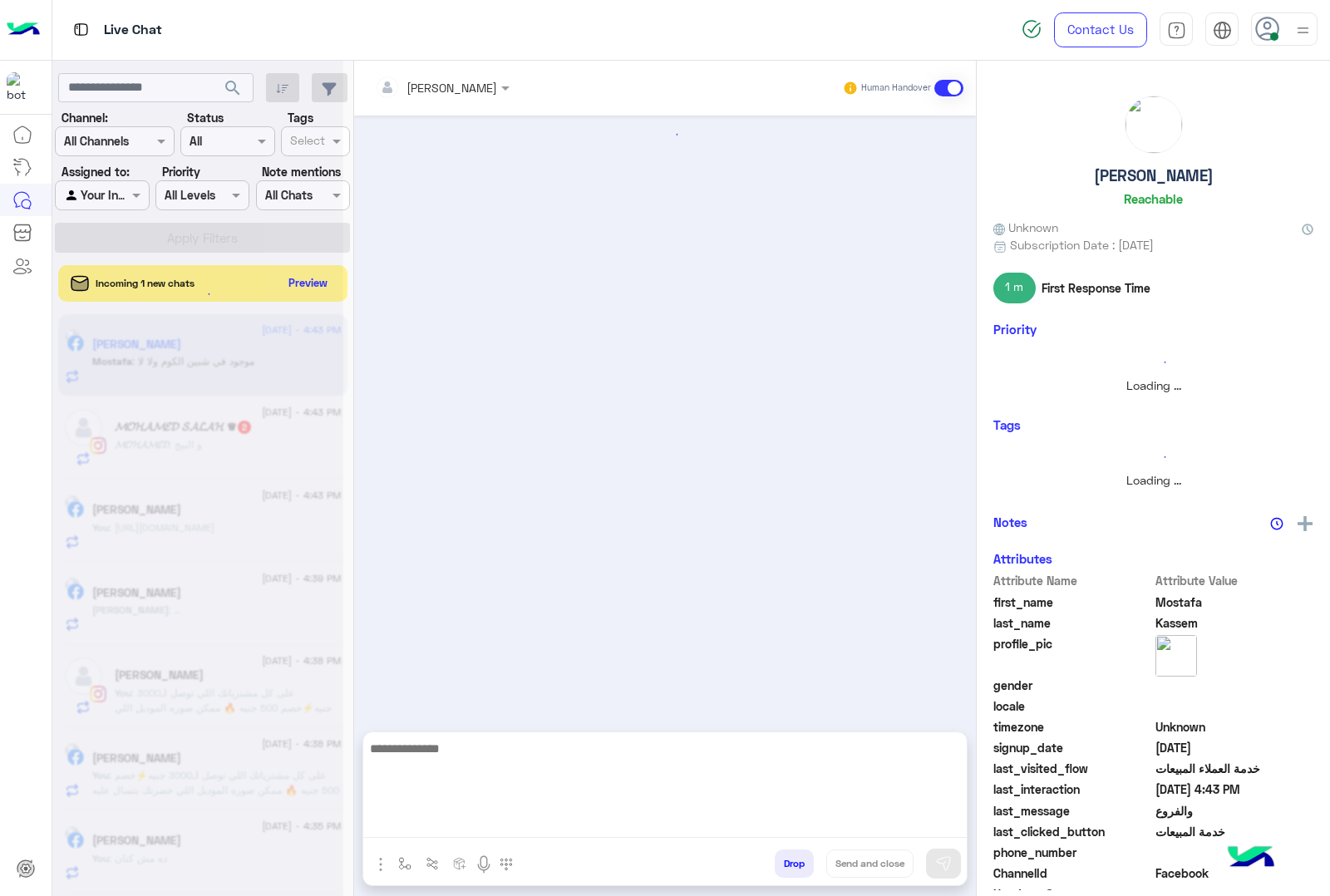
click at [474, 828] on textarea at bounding box center [665, 788] width 604 height 100
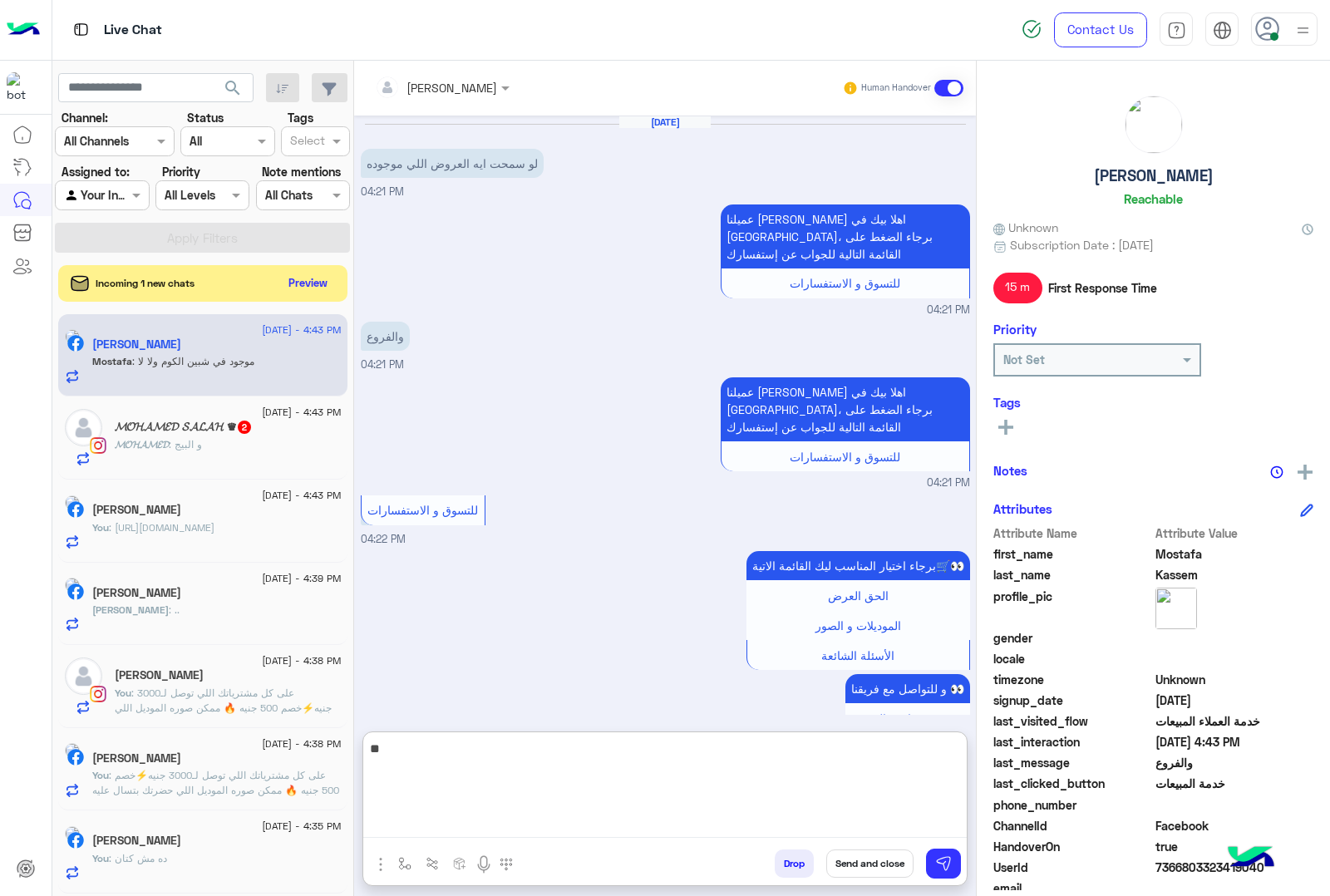
scroll to position [1257, 0]
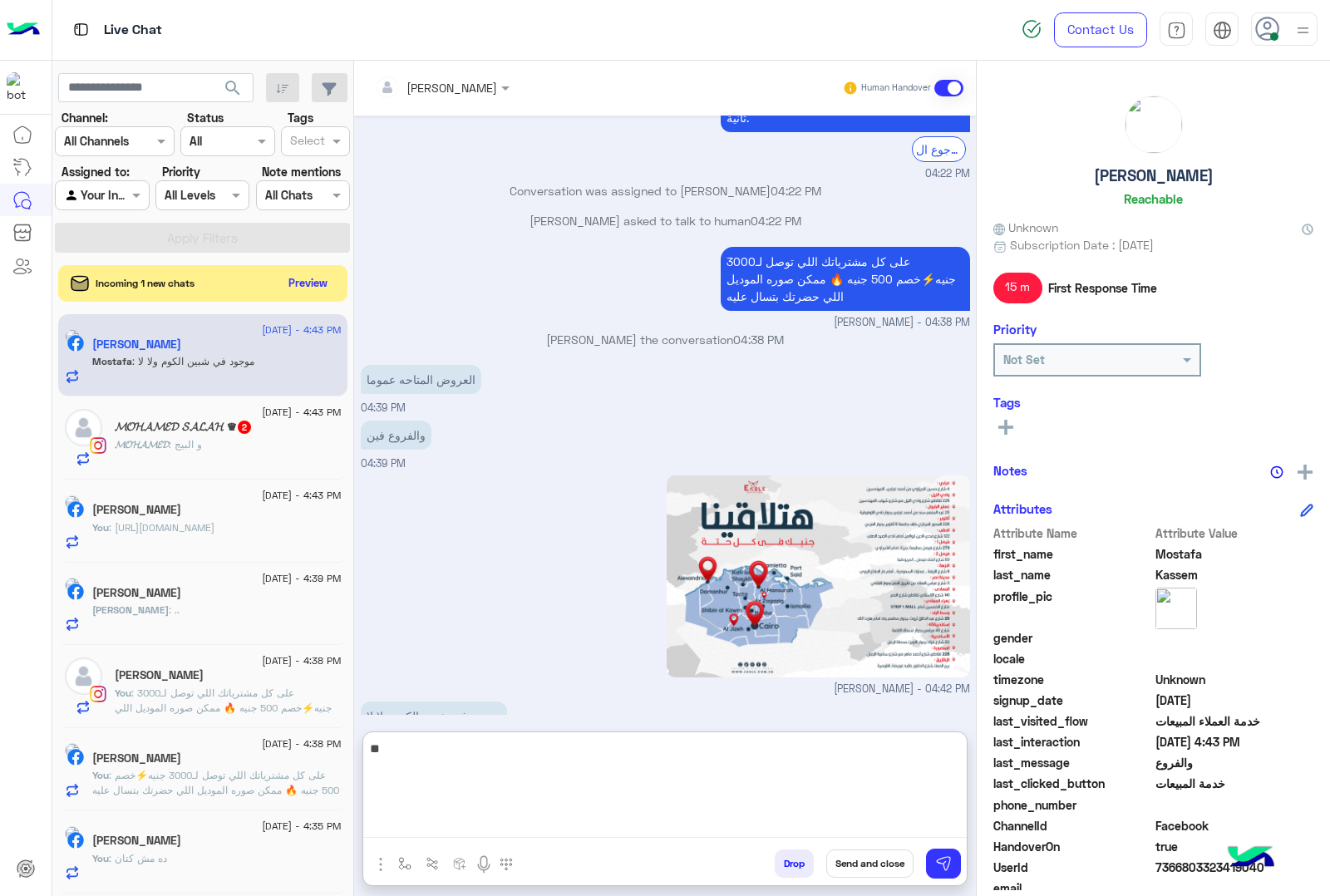
type textarea "*"
type textarea "**"
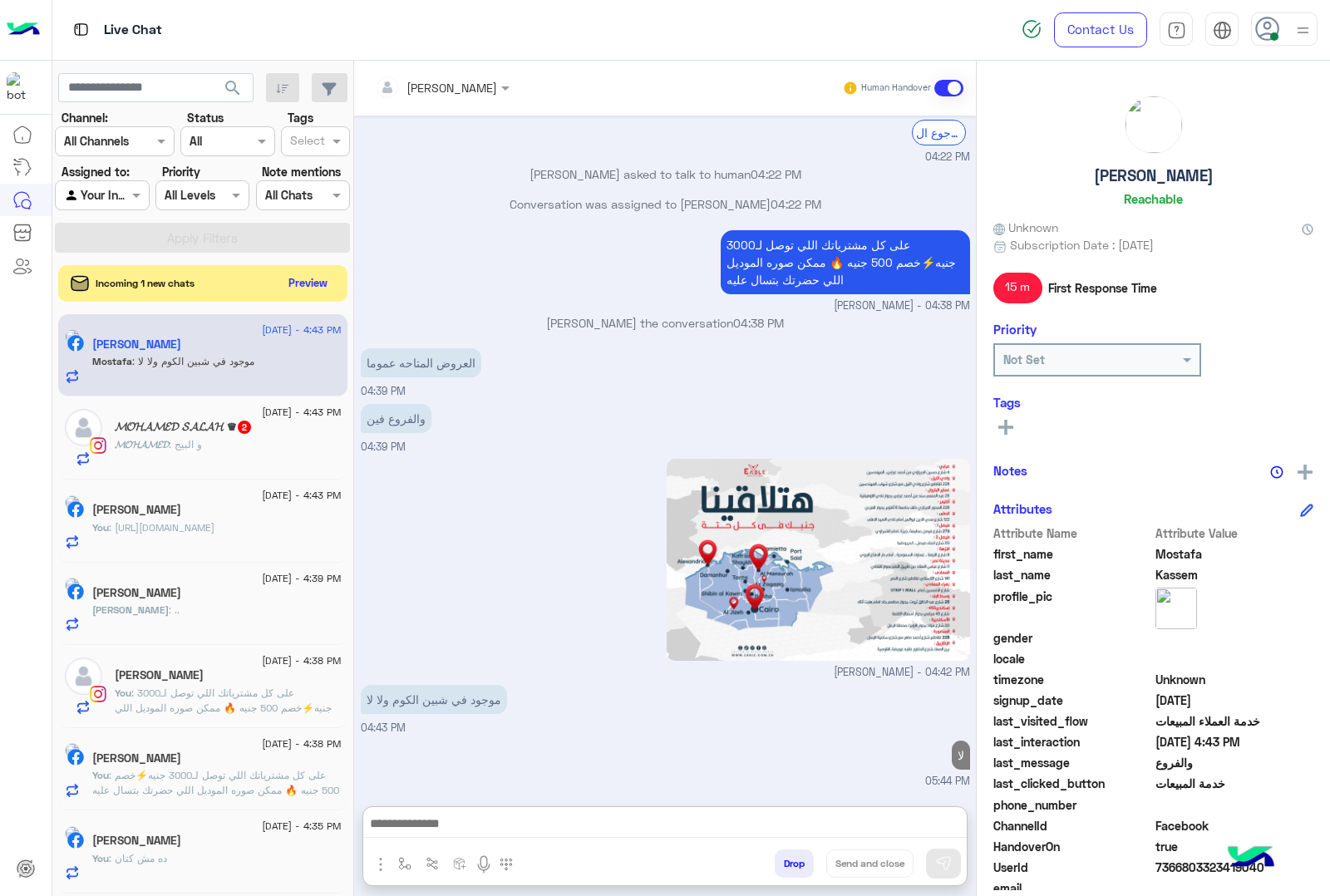
click at [242, 467] on div "𝓜𝓞𝓗𝓐𝓜𝓔𝓓 : و البيج" at bounding box center [229, 452] width 227 height 29
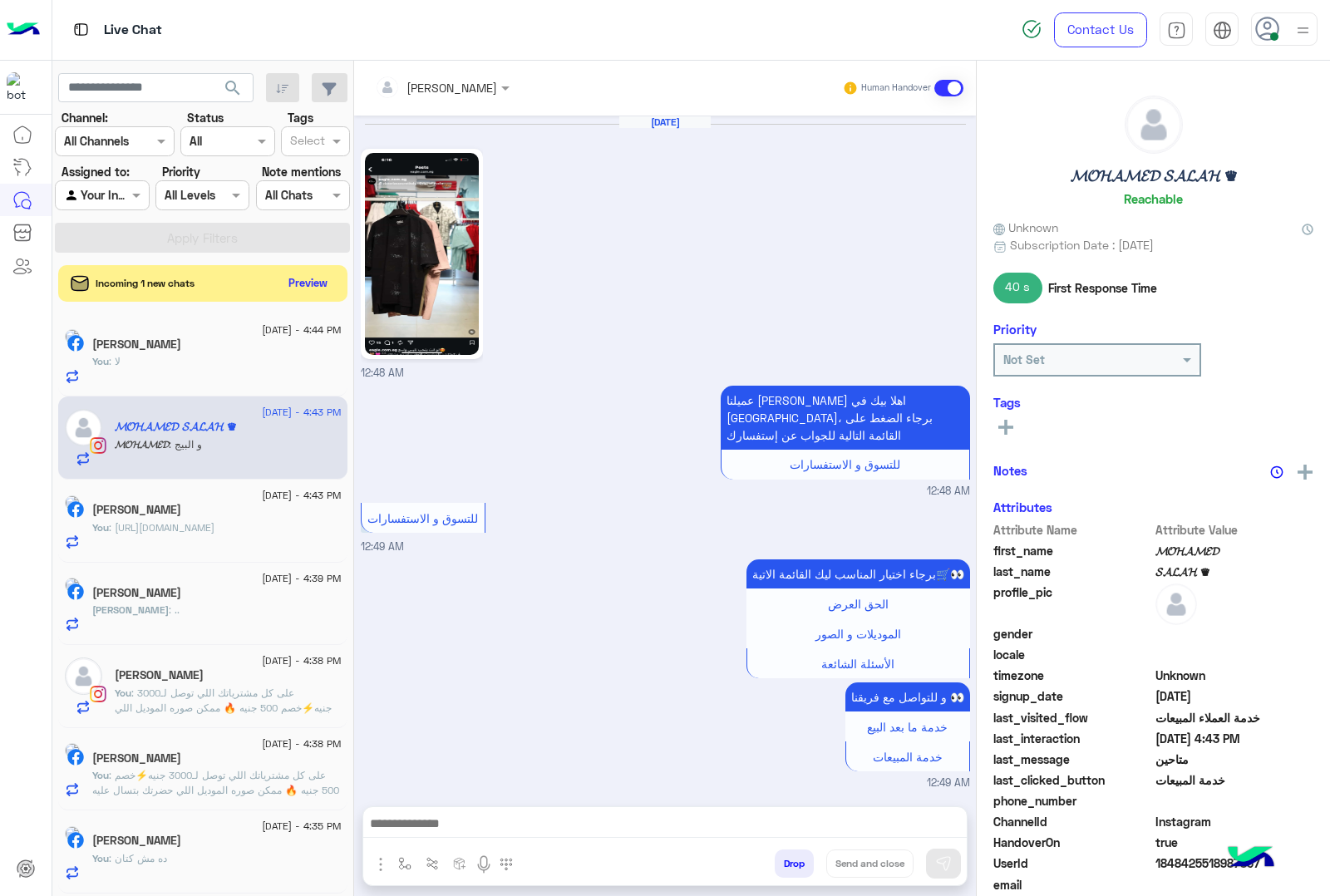
scroll to position [2008, 0]
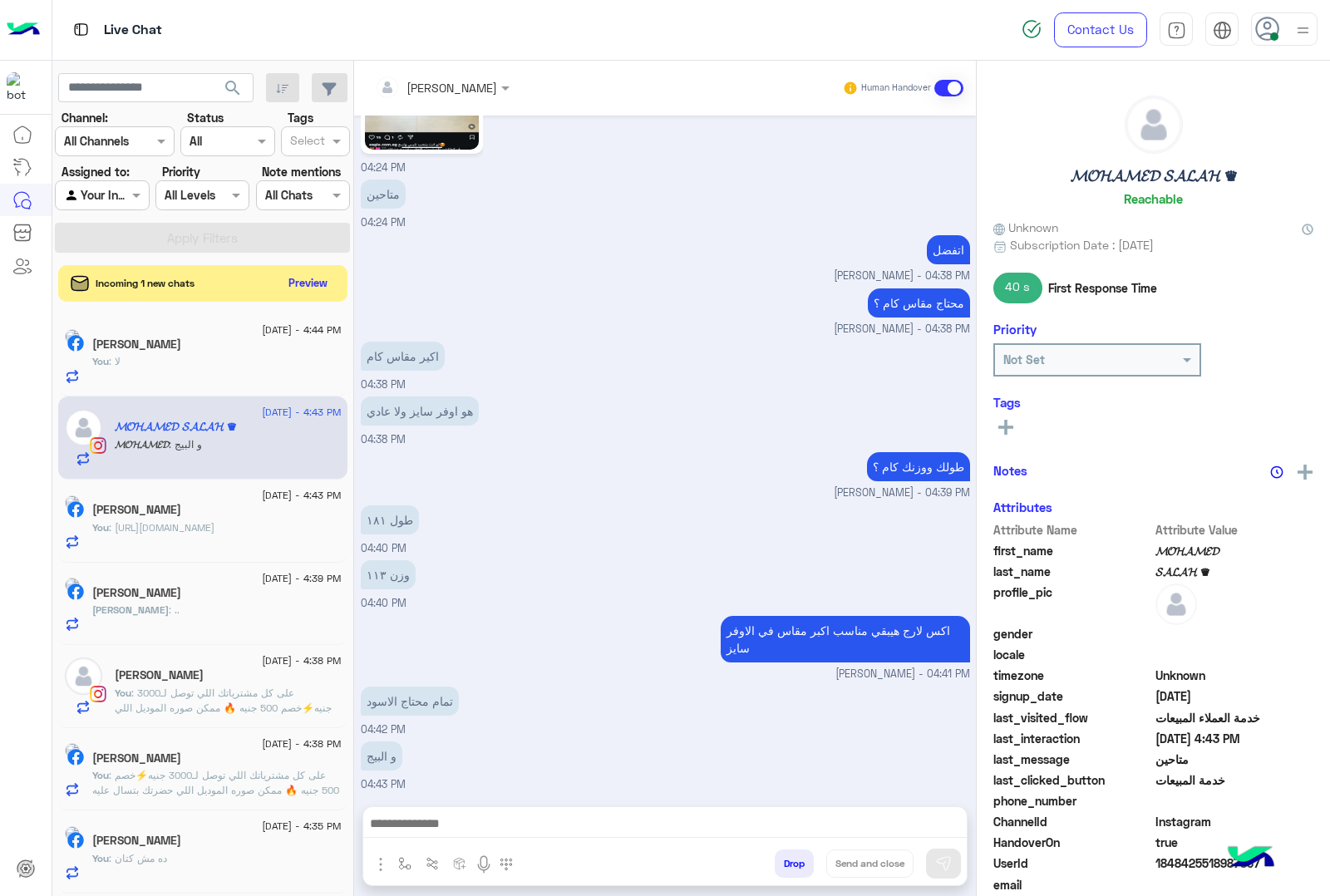
click at [459, 811] on div at bounding box center [665, 828] width 604 height 42
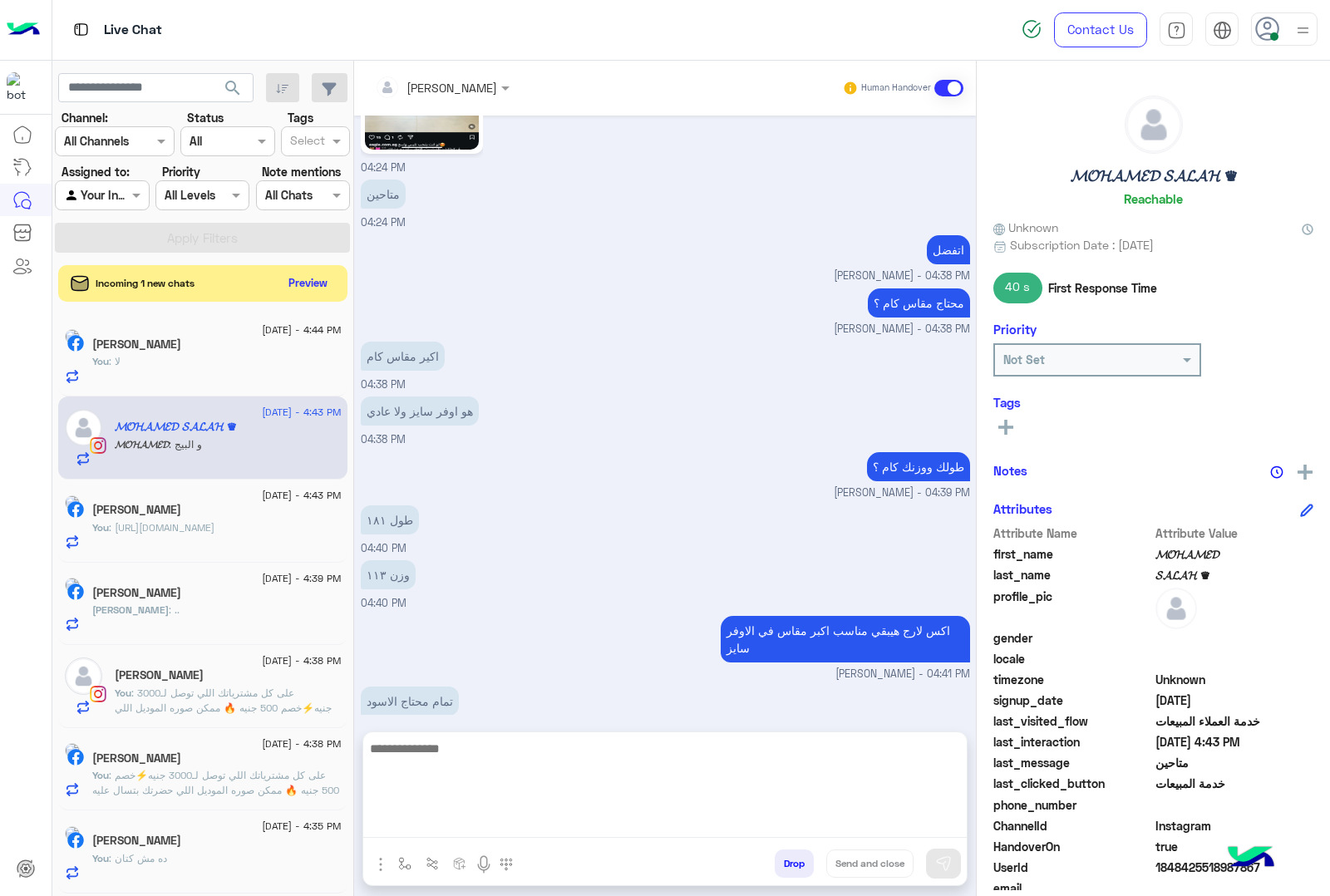
click at [450, 815] on textarea at bounding box center [665, 788] width 604 height 100
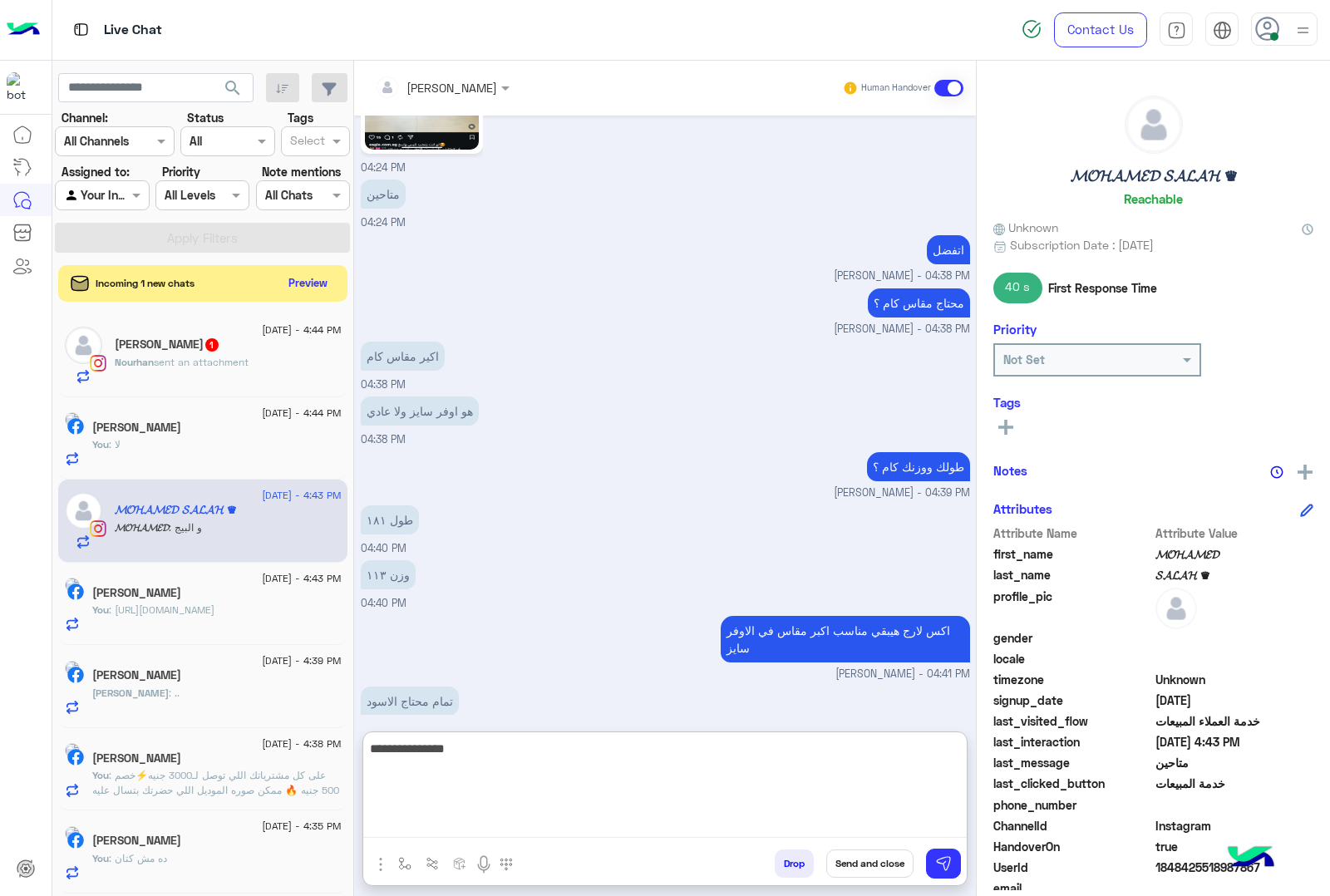
type textarea "**********"
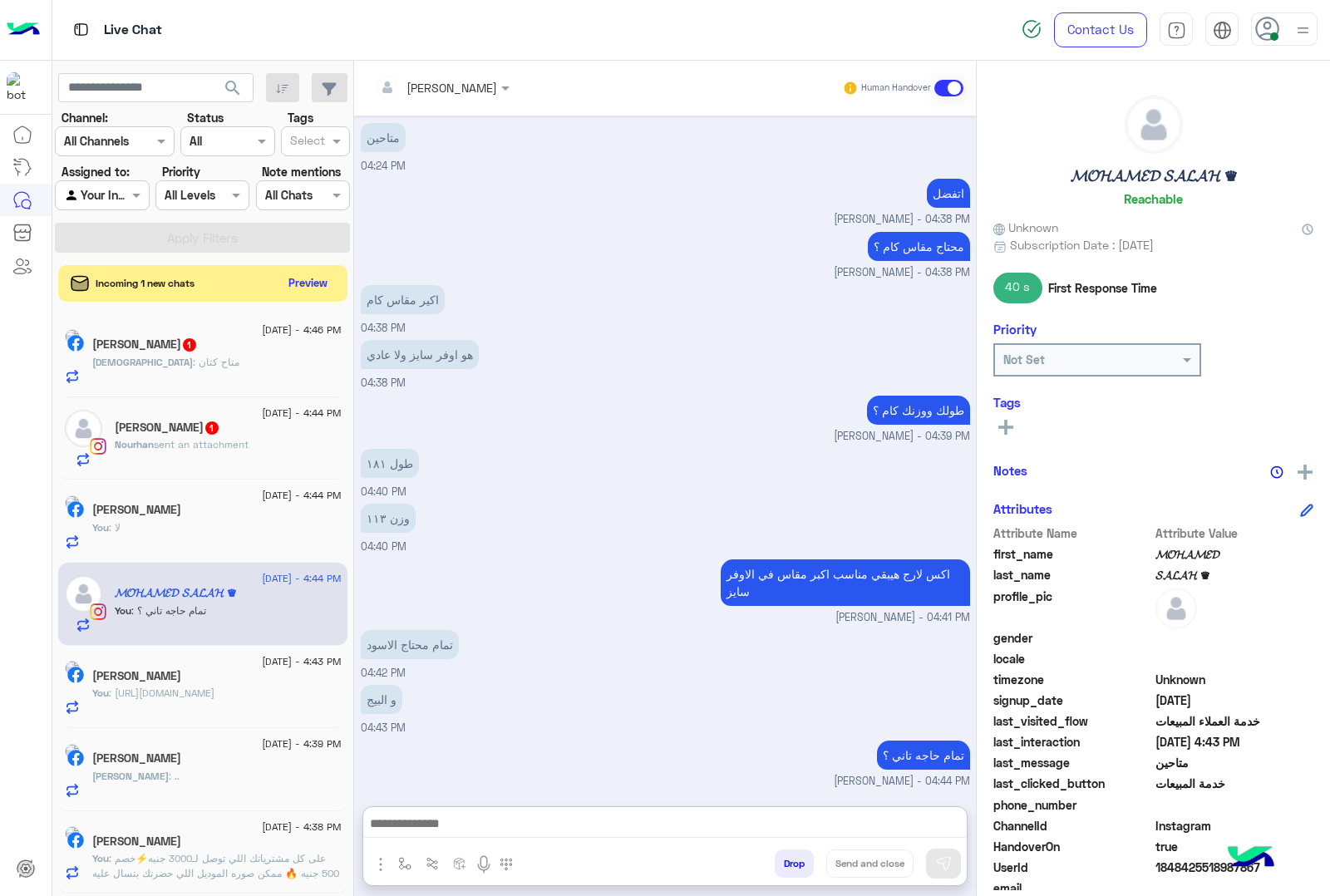
click at [179, 376] on div "Ehab : متاح كتان" at bounding box center [217, 370] width 249 height 29
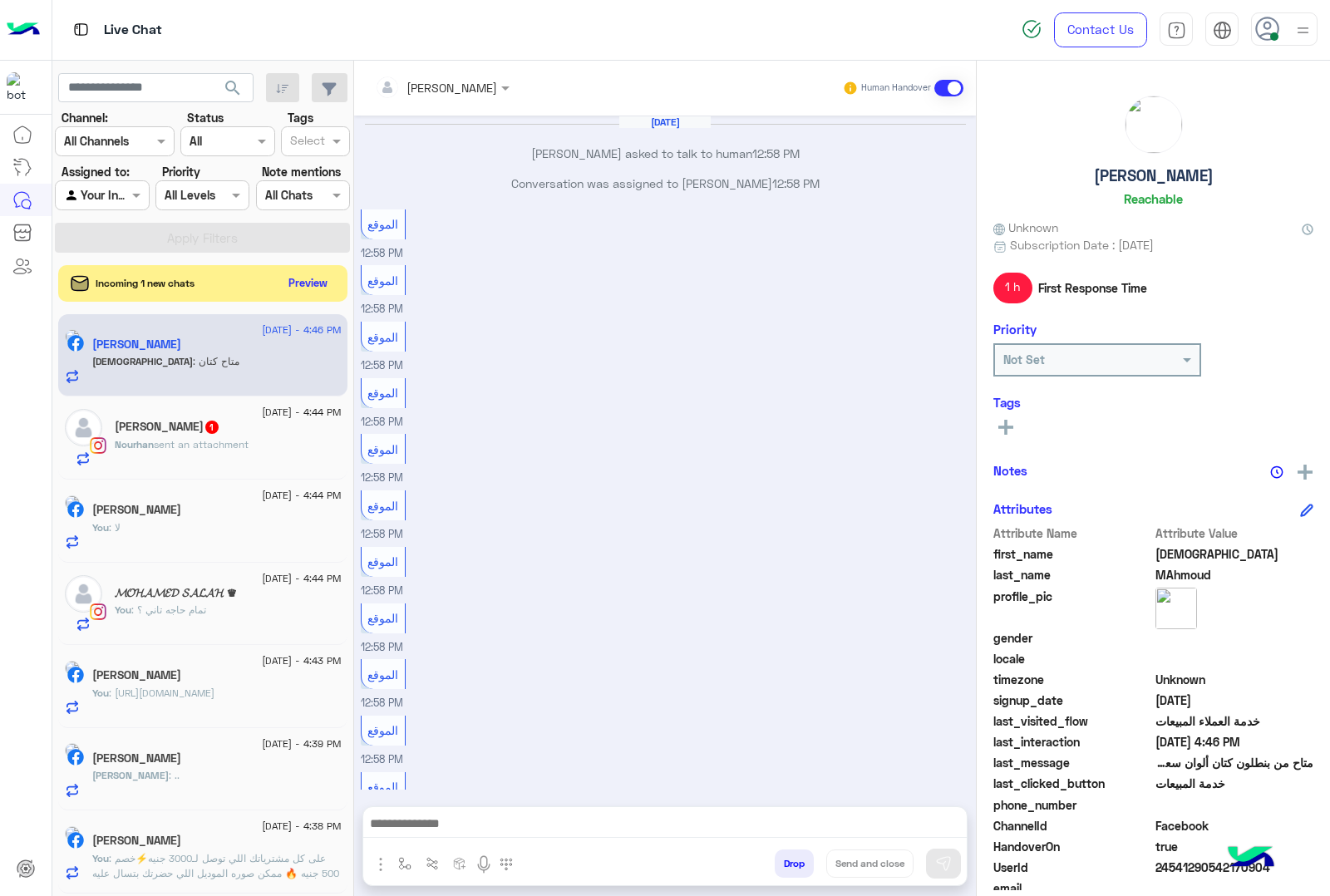
scroll to position [1249, 0]
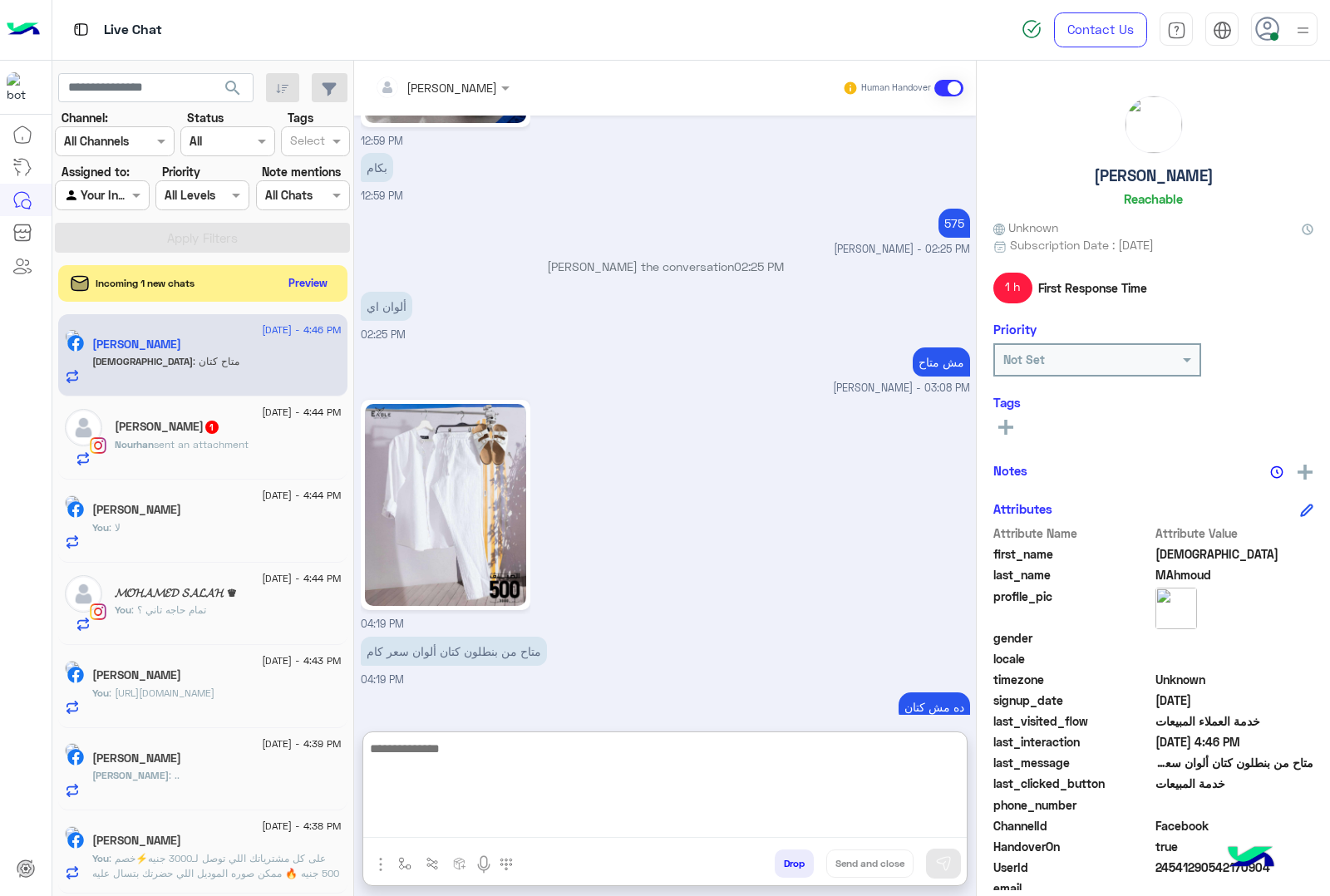
click at [430, 829] on textarea at bounding box center [665, 788] width 604 height 100
paste textarea "**********"
type textarea "**********"
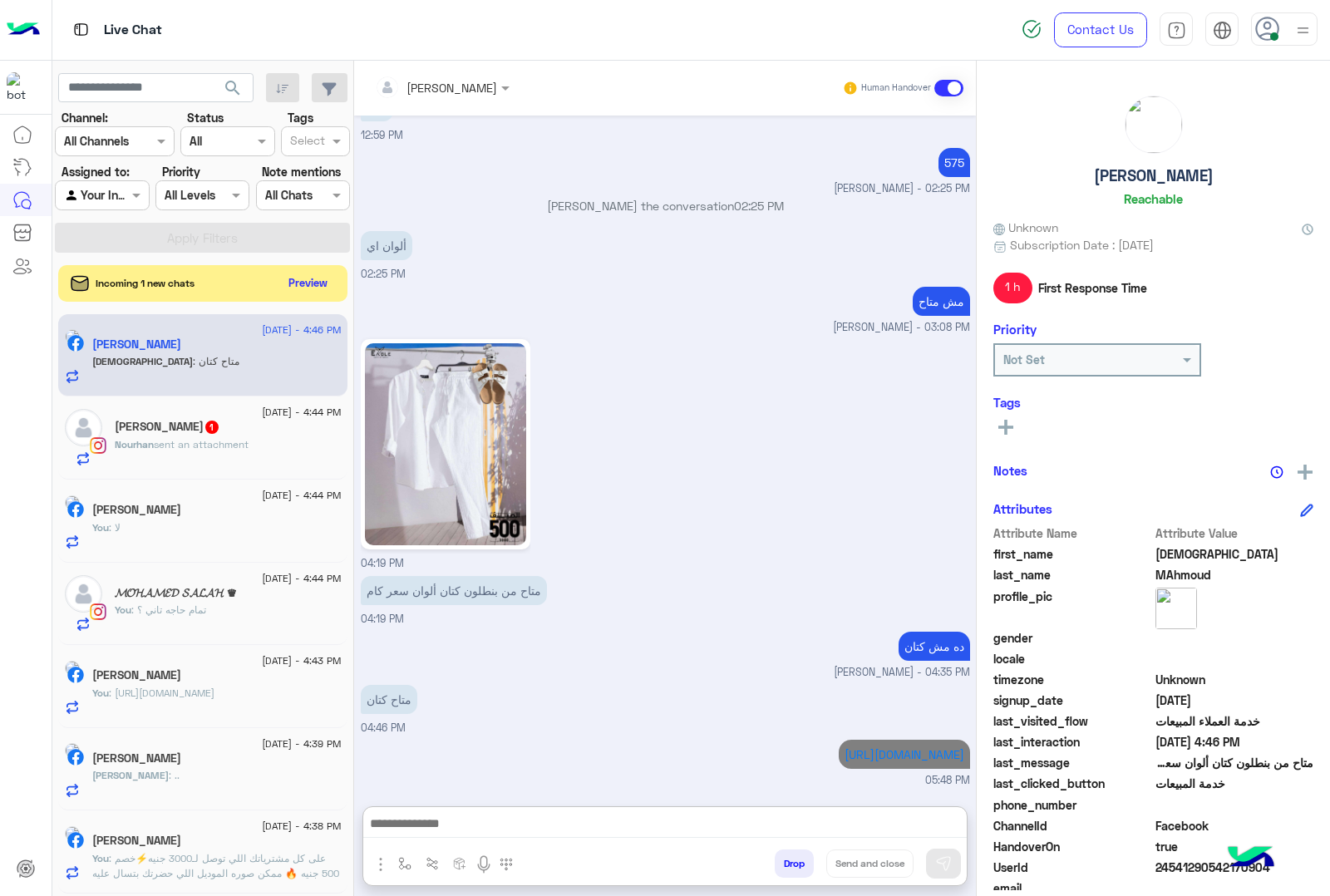
click at [184, 439] on p "[PERSON_NAME] sent an attachment" at bounding box center [182, 444] width 134 height 15
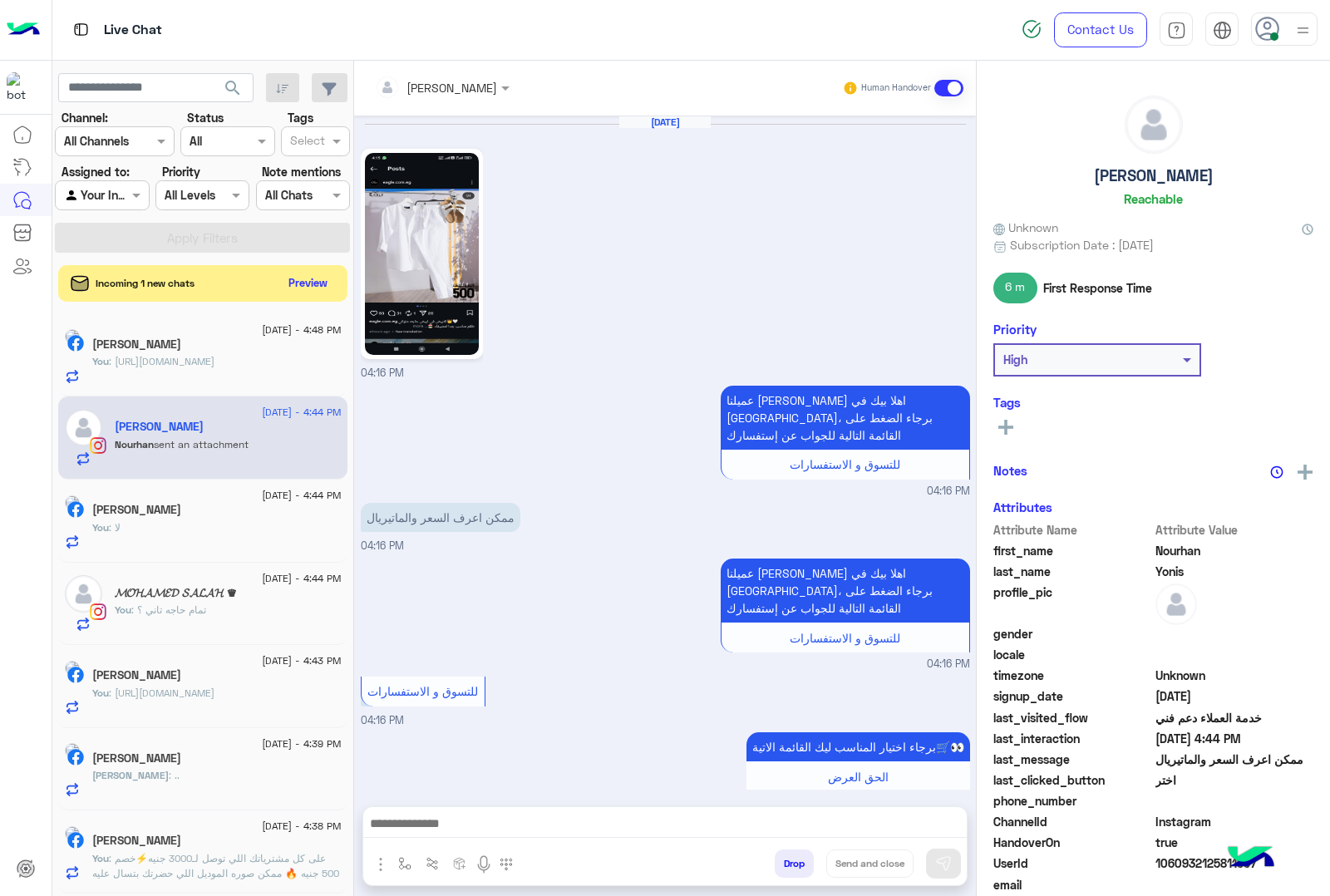
scroll to position [1120, 0]
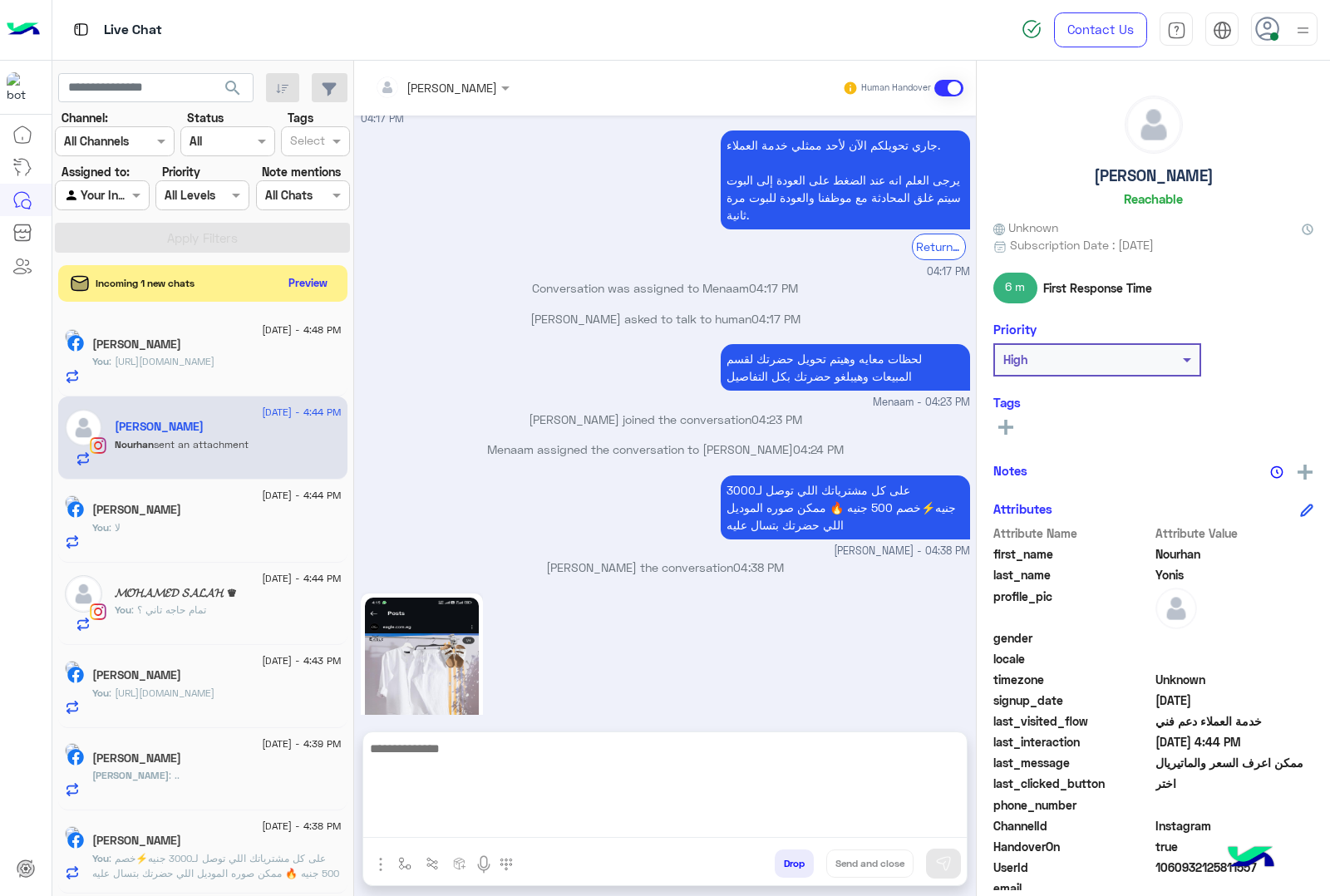
click at [501, 832] on textarea at bounding box center [665, 788] width 604 height 100
type textarea "**********"
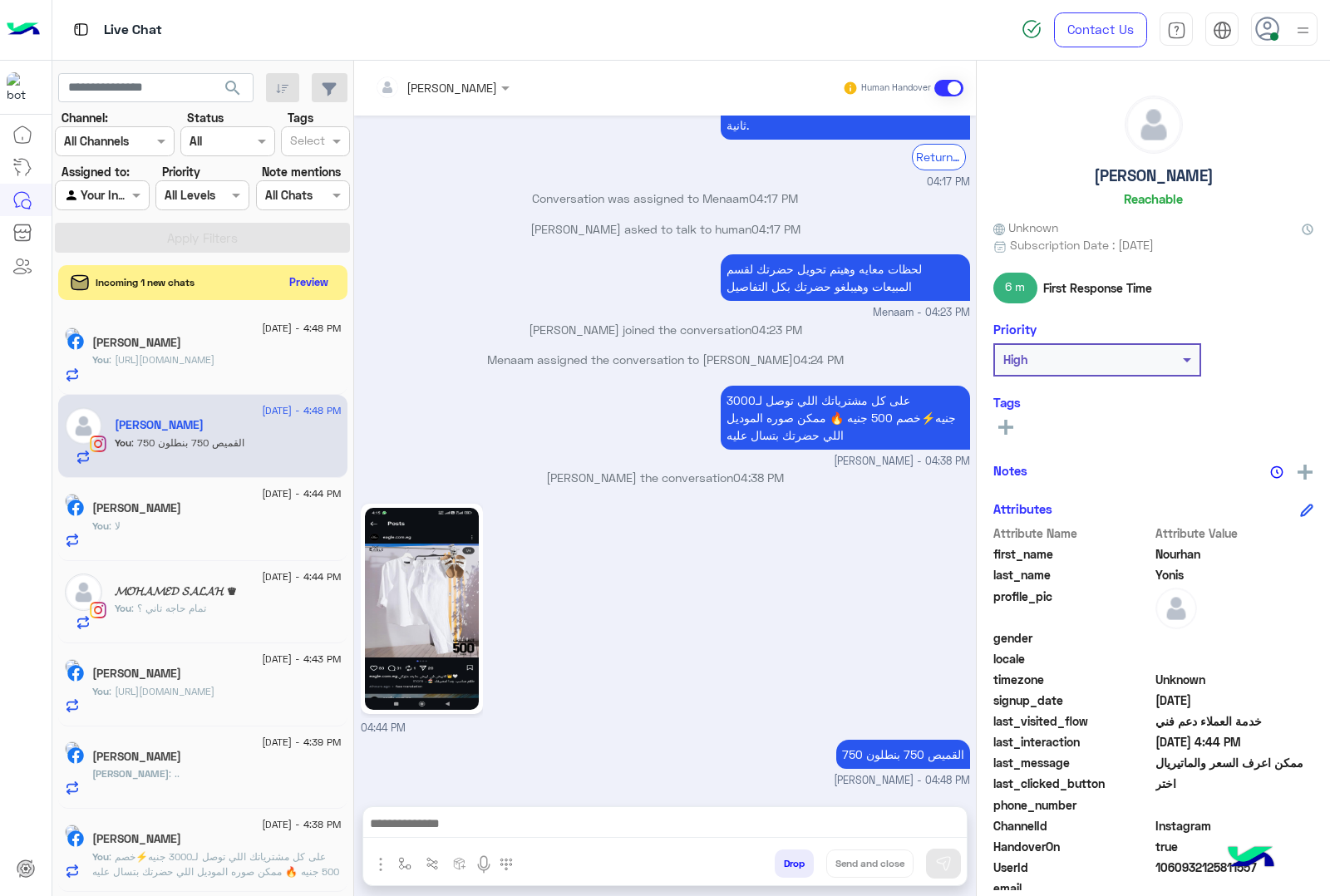
click at [313, 285] on button "Preview" at bounding box center [309, 282] width 52 height 23
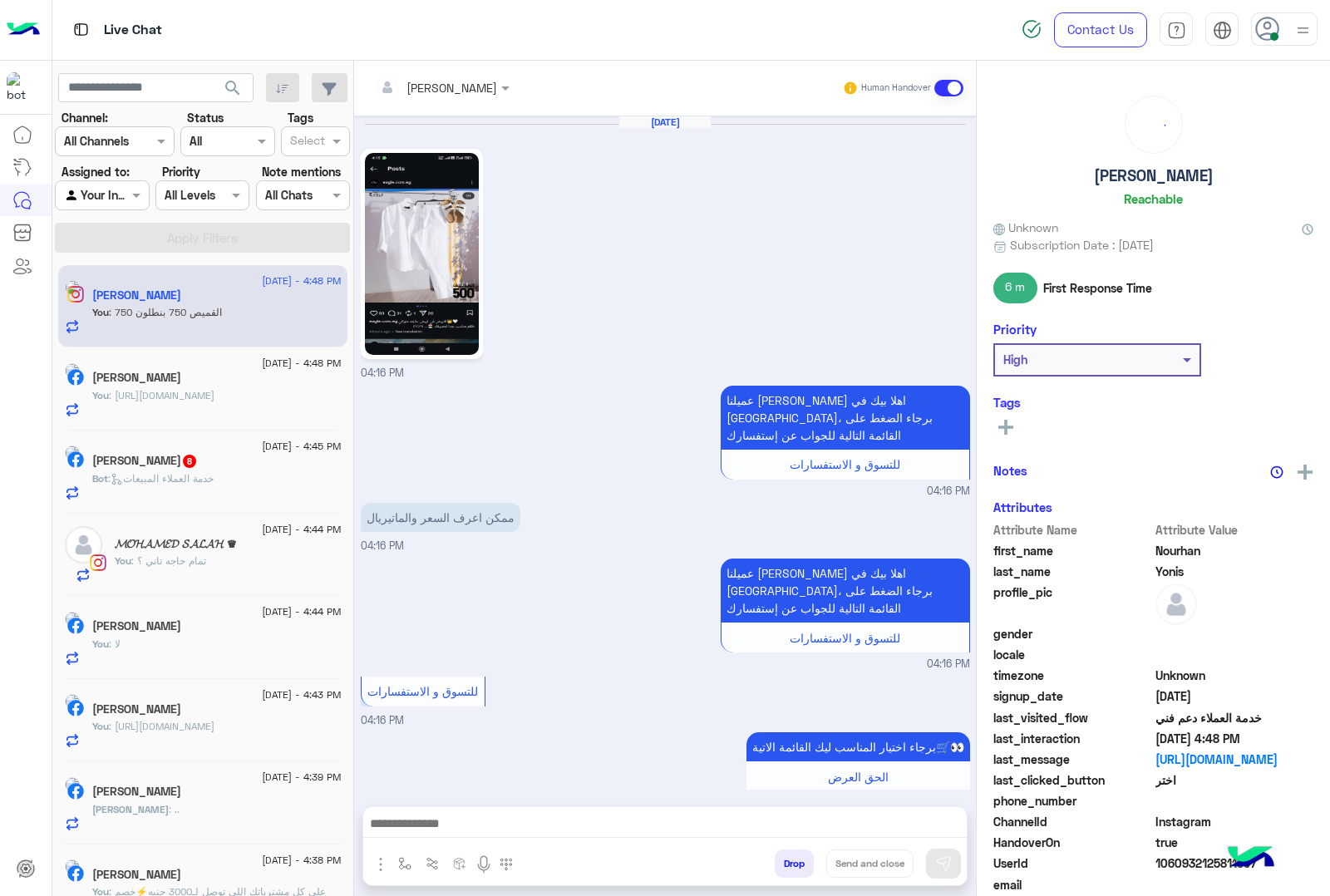
scroll to position [1174, 0]
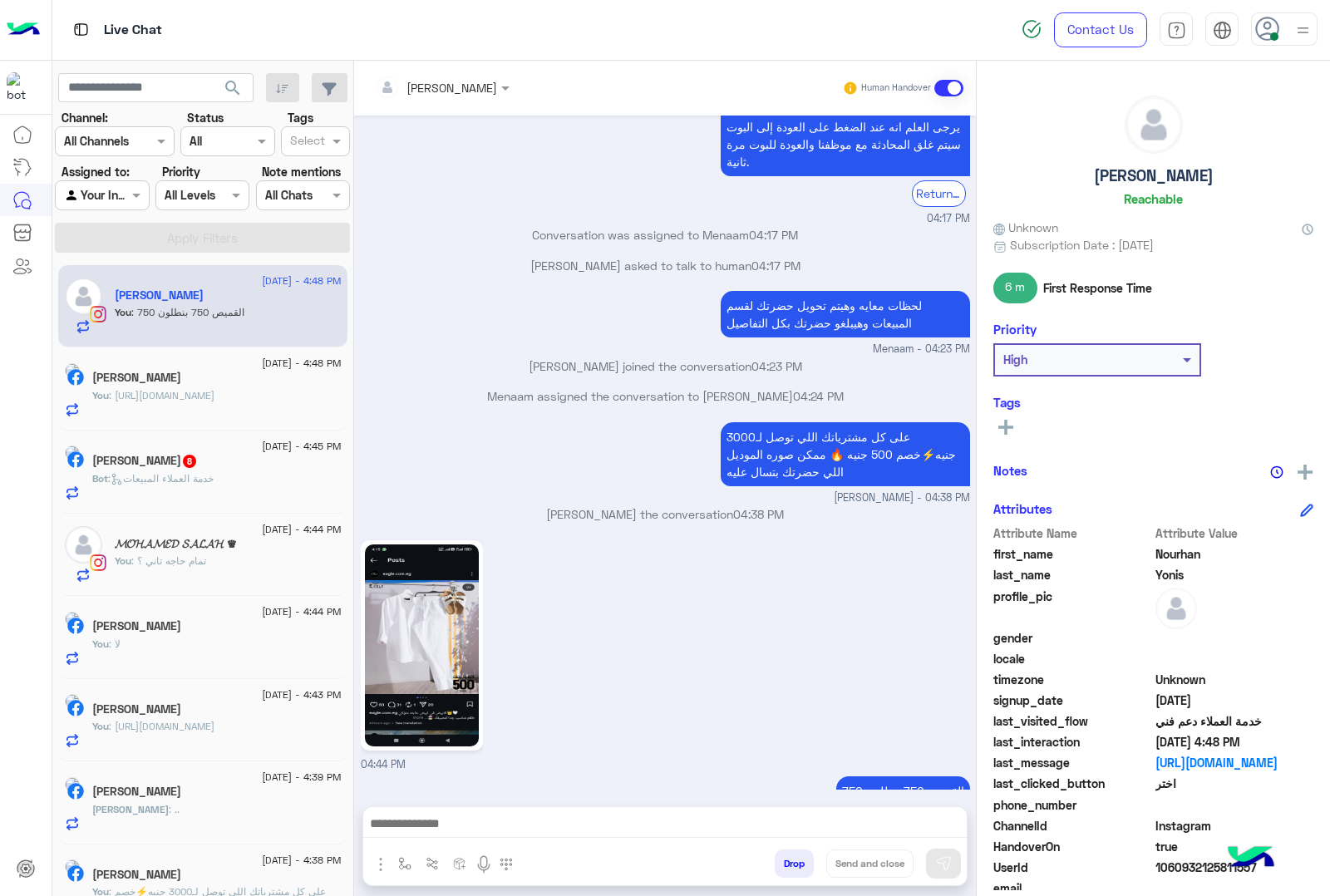
click at [159, 475] on span ": خدمة العملاء المبيعات" at bounding box center [161, 478] width 106 height 12
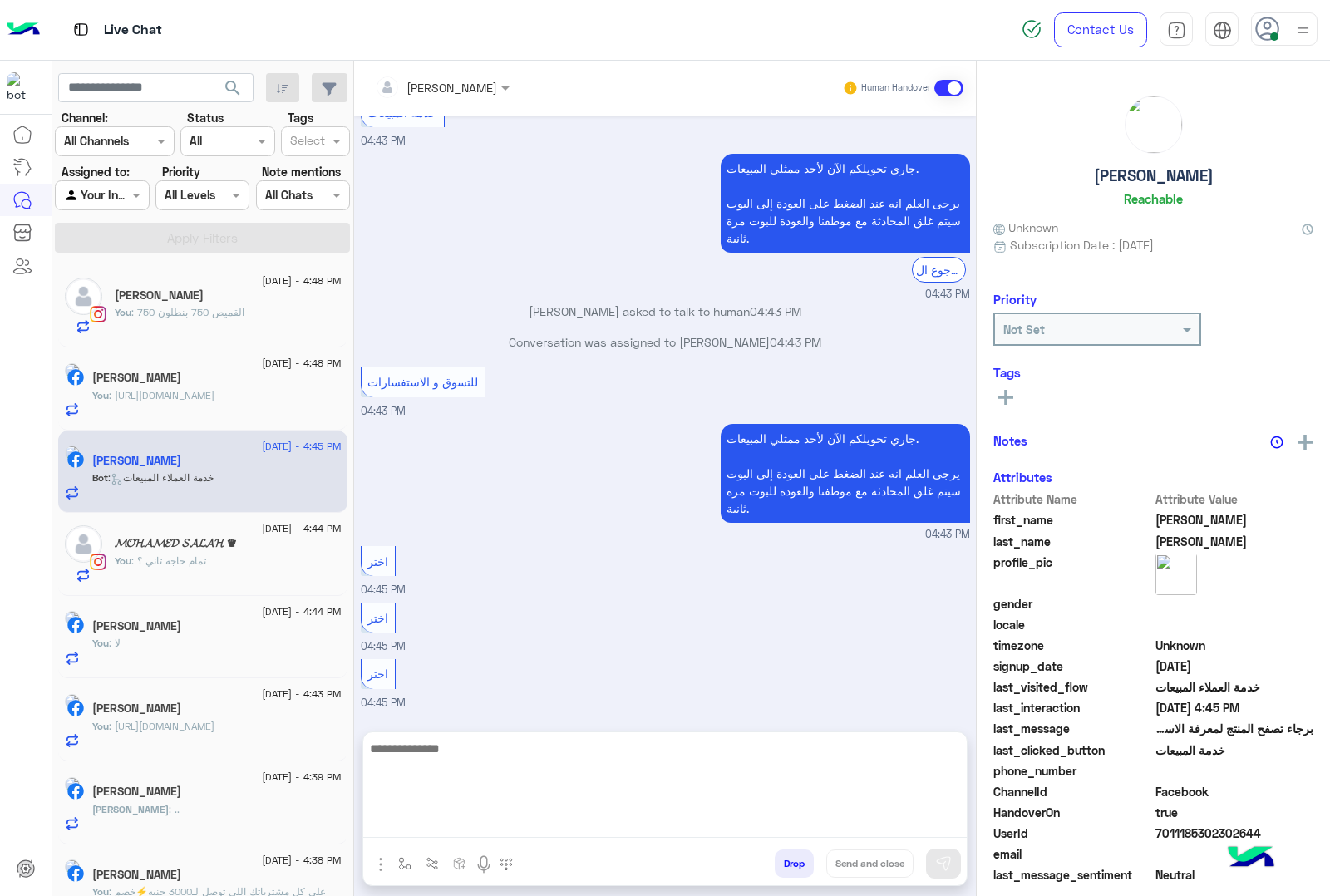
click at [411, 824] on textarea at bounding box center [665, 788] width 604 height 100
paste textarea "**********"
type textarea "**********"
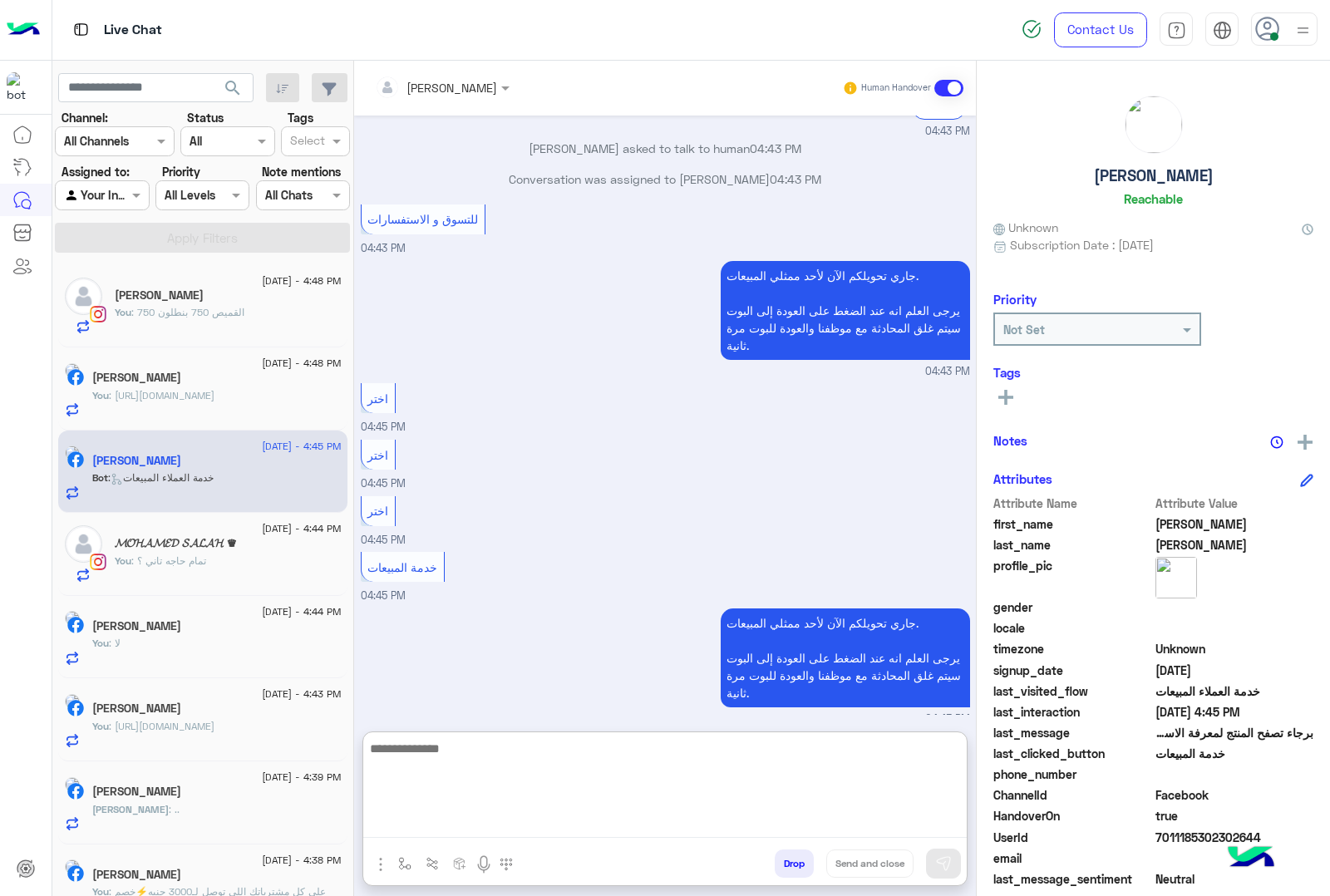
scroll to position [2453, 0]
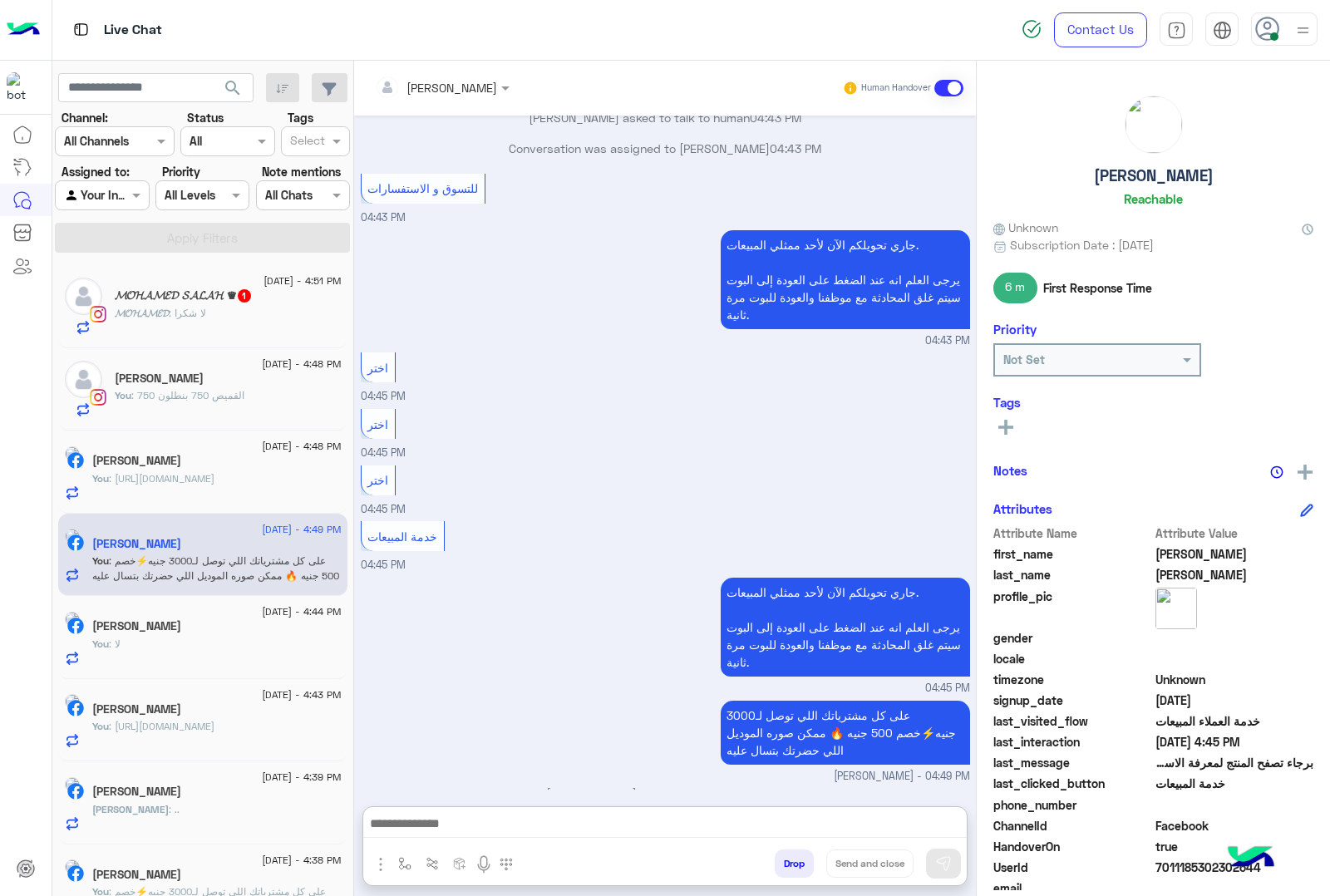
click at [165, 330] on div "𝓜𝓞𝓗𝓐𝓜𝓔𝓓 : لا شكرا" at bounding box center [229, 320] width 227 height 29
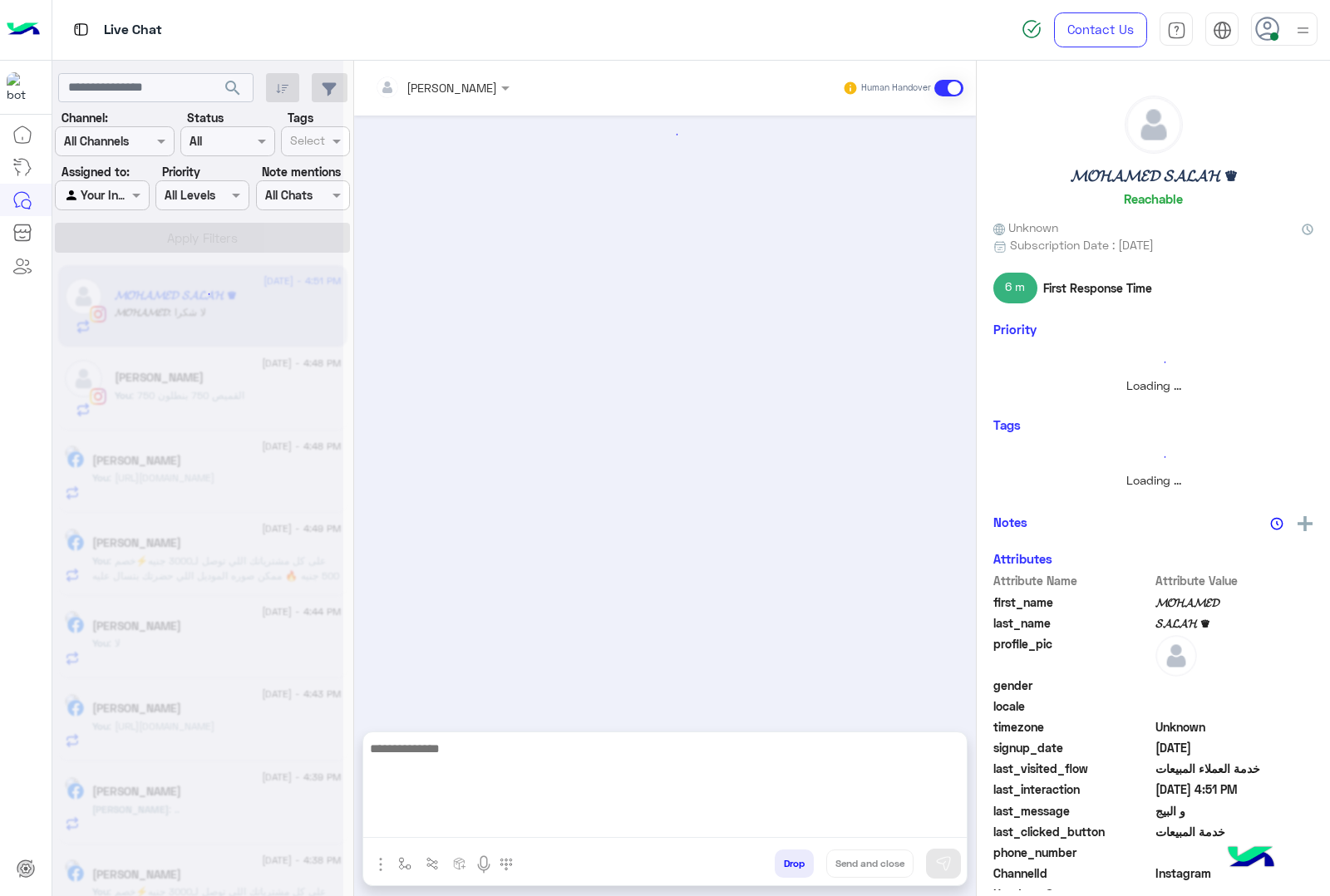
click at [474, 822] on textarea at bounding box center [665, 788] width 604 height 100
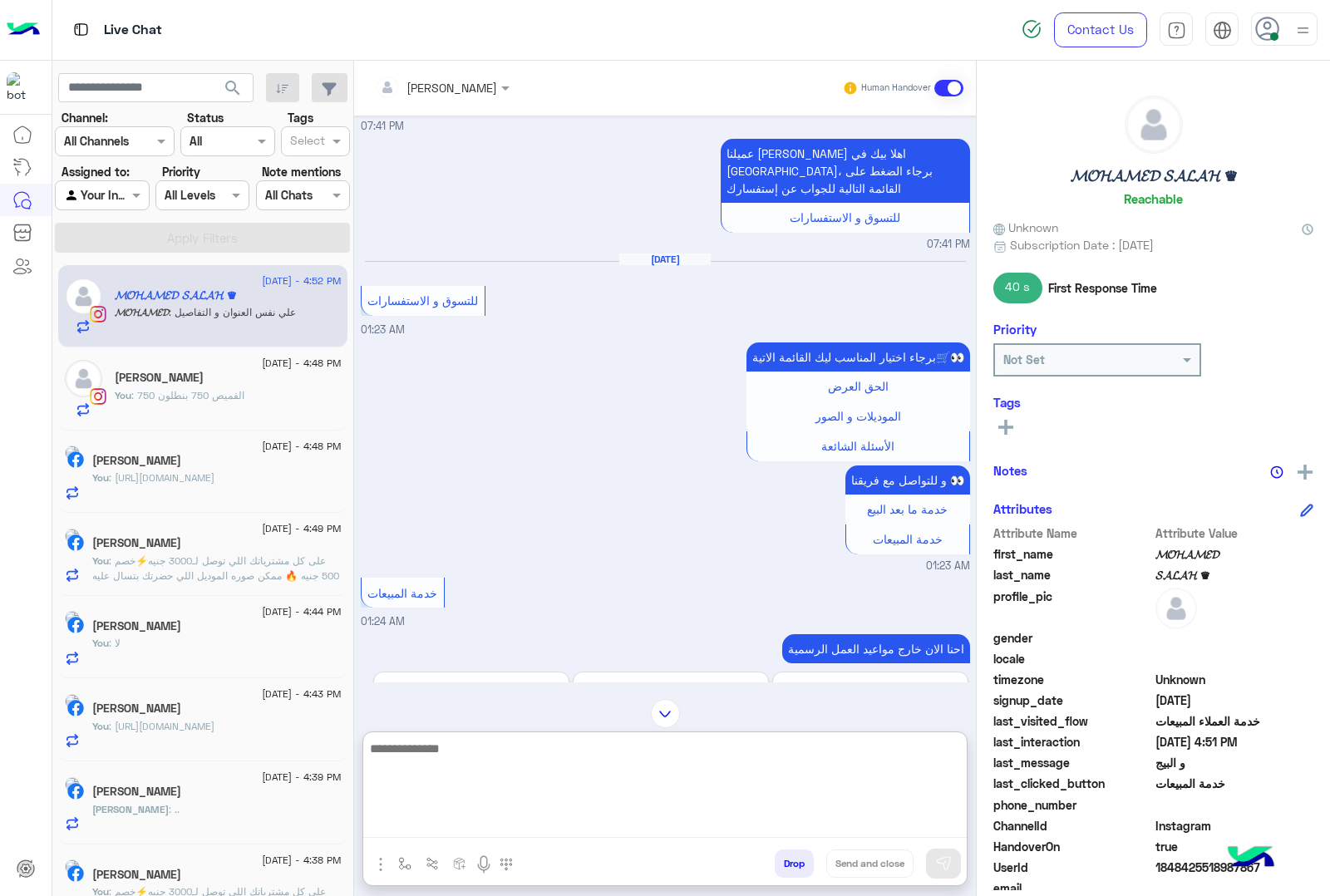
scroll to position [1313, 0]
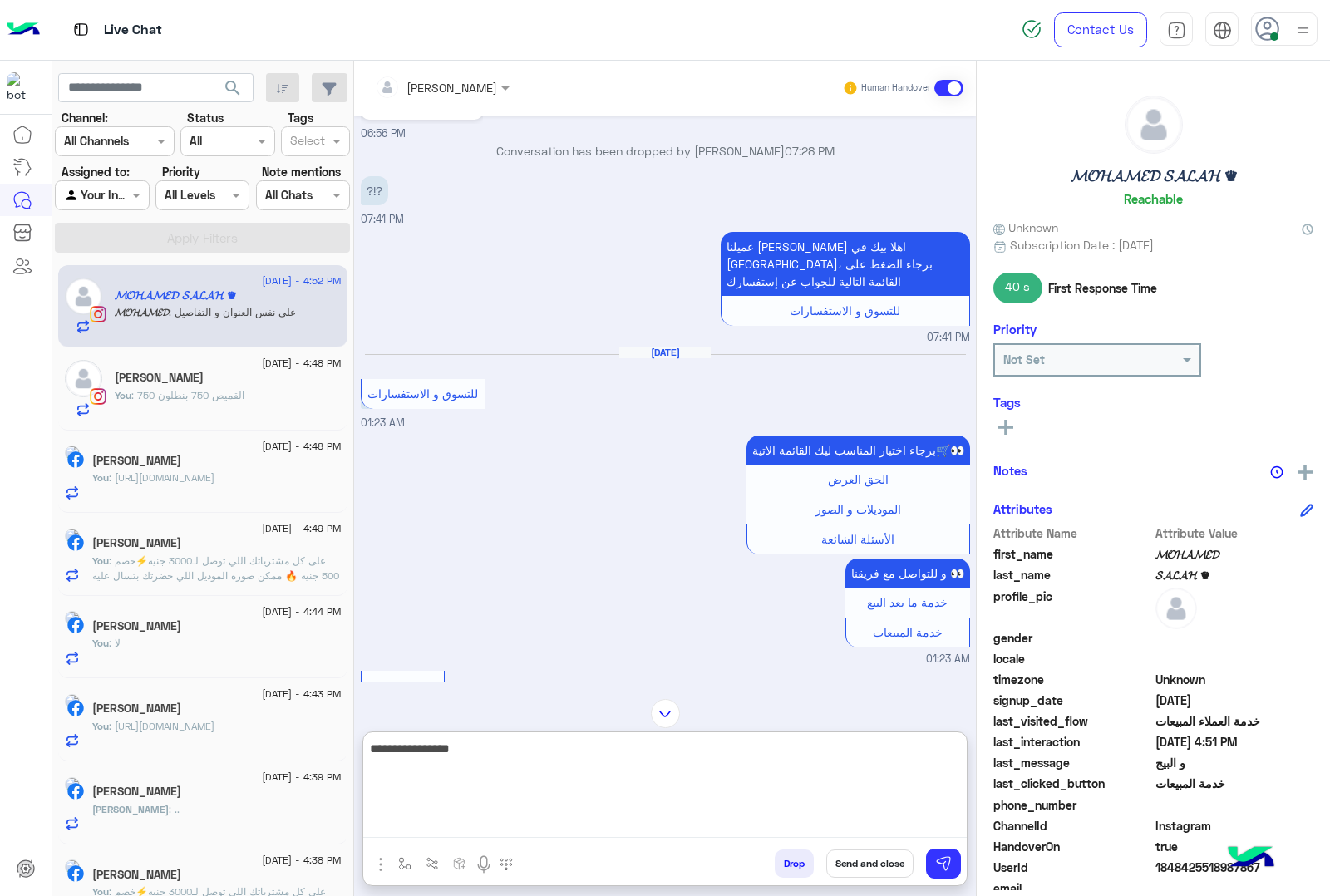
type textarea "**********"
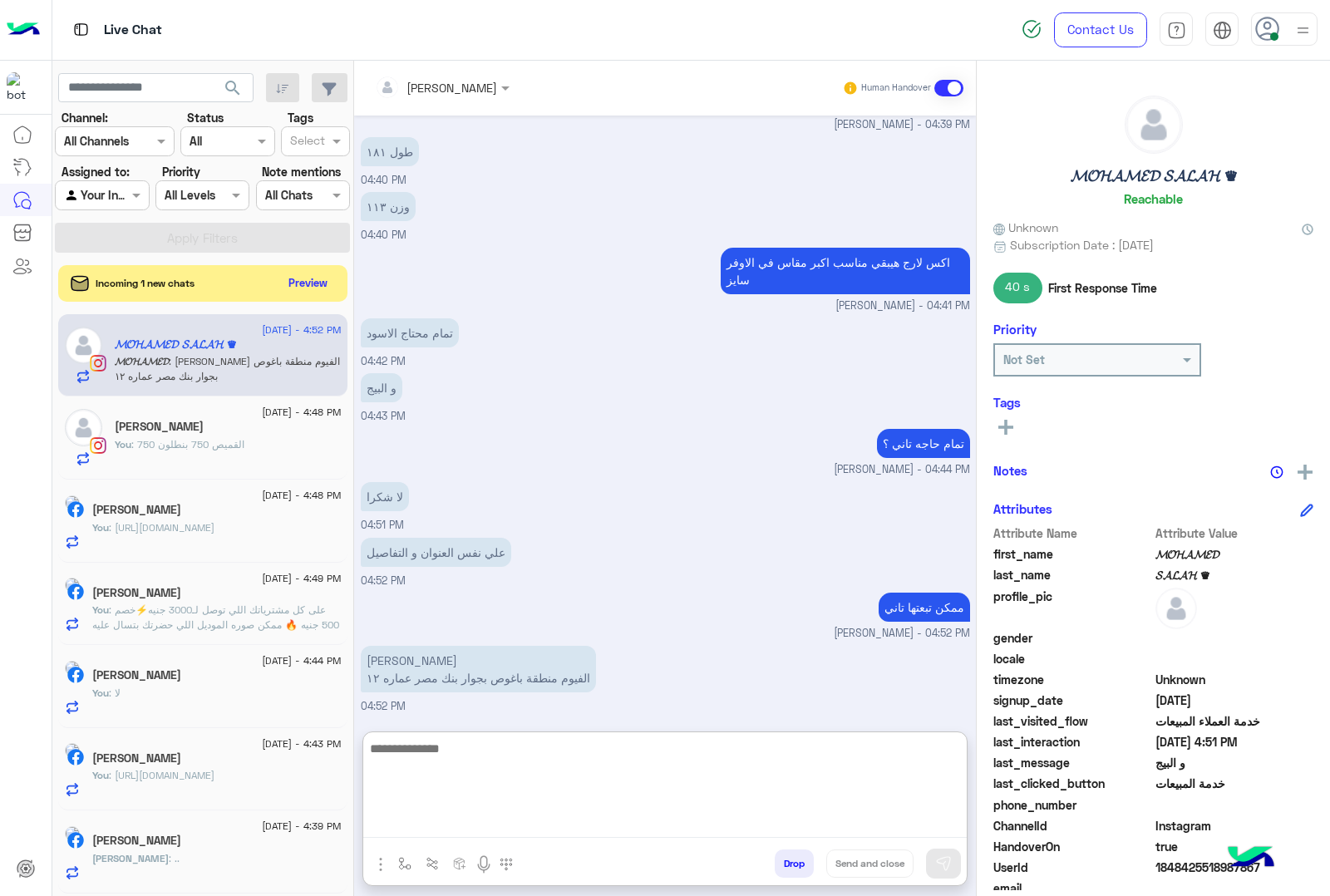
scroll to position [7398, 0]
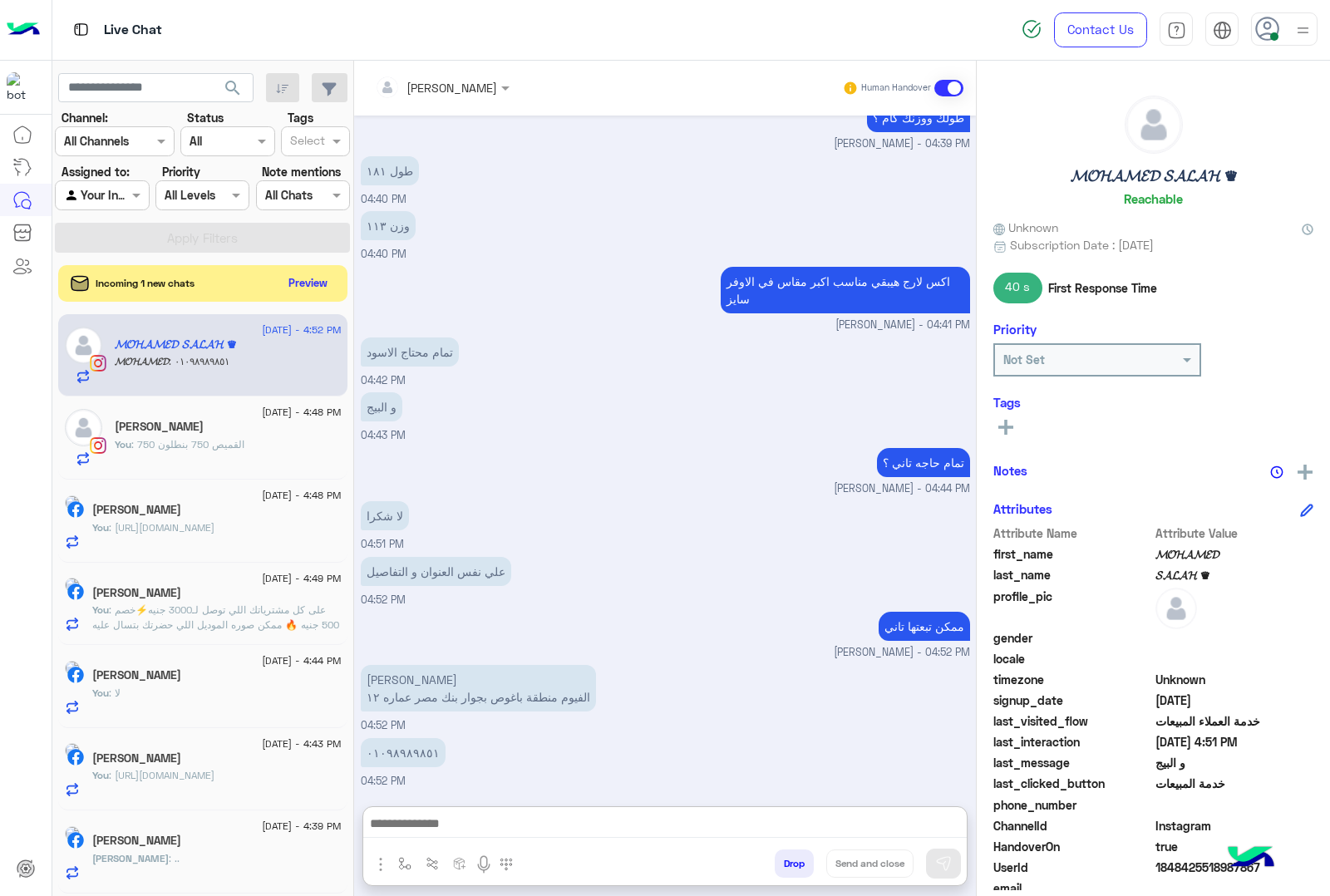
click at [464, 85] on input "text" at bounding box center [420, 87] width 91 height 17
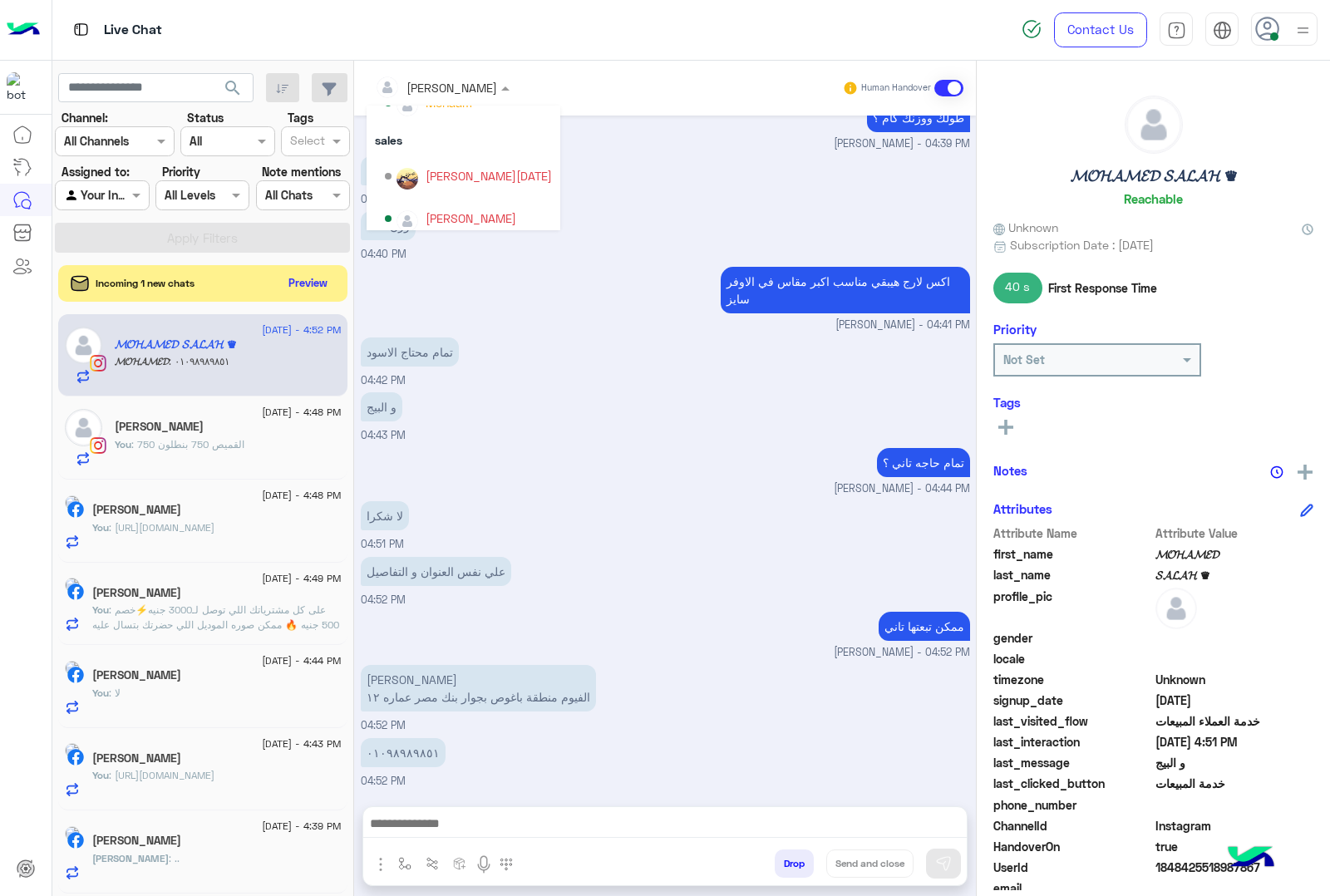
scroll to position [191, 0]
click at [433, 171] on div "[PERSON_NAME][DATE]" at bounding box center [489, 165] width 126 height 17
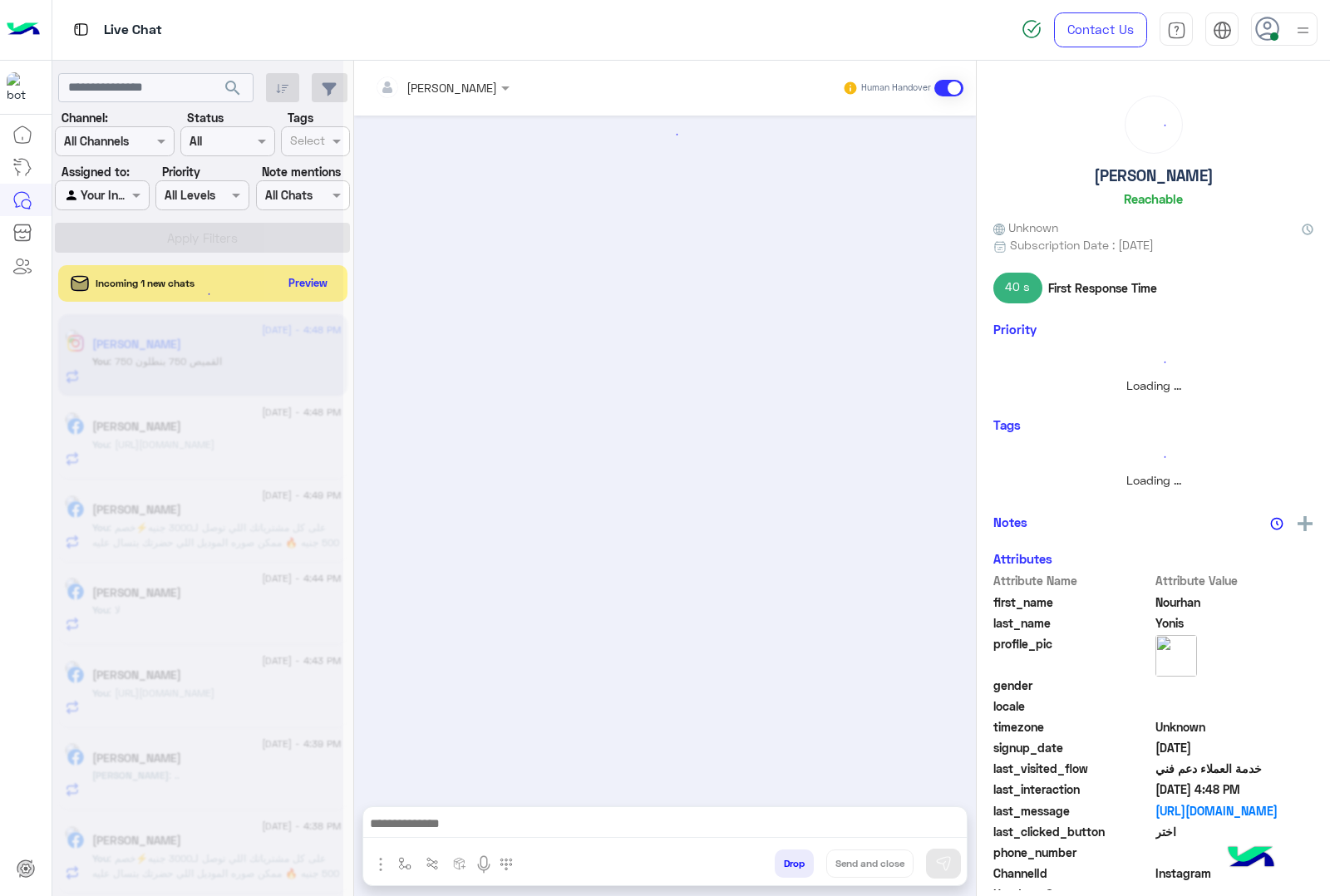
scroll to position [1174, 0]
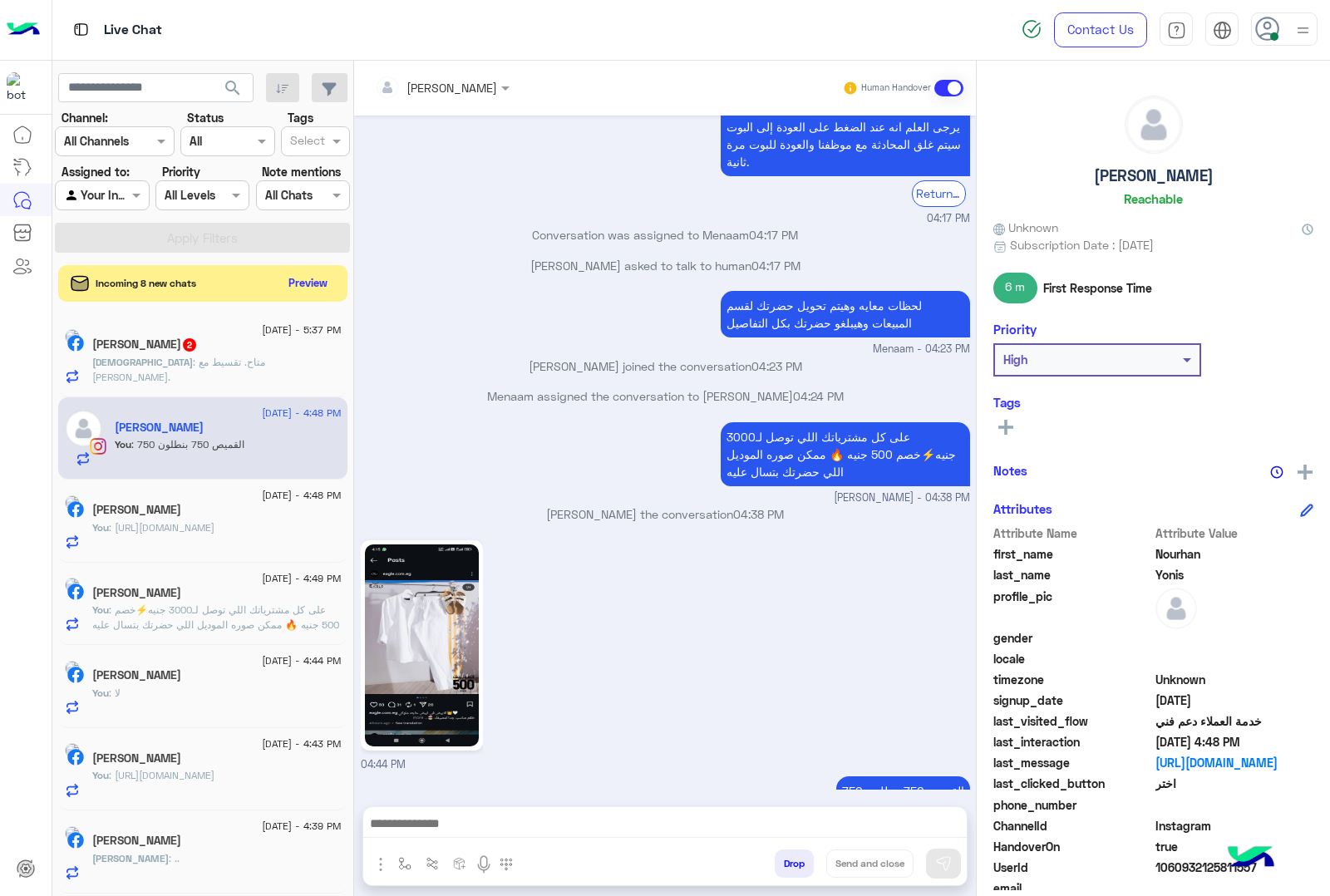
click at [236, 358] on span ": متاح. تقسيط مع [PERSON_NAME]." at bounding box center [179, 370] width 173 height 28
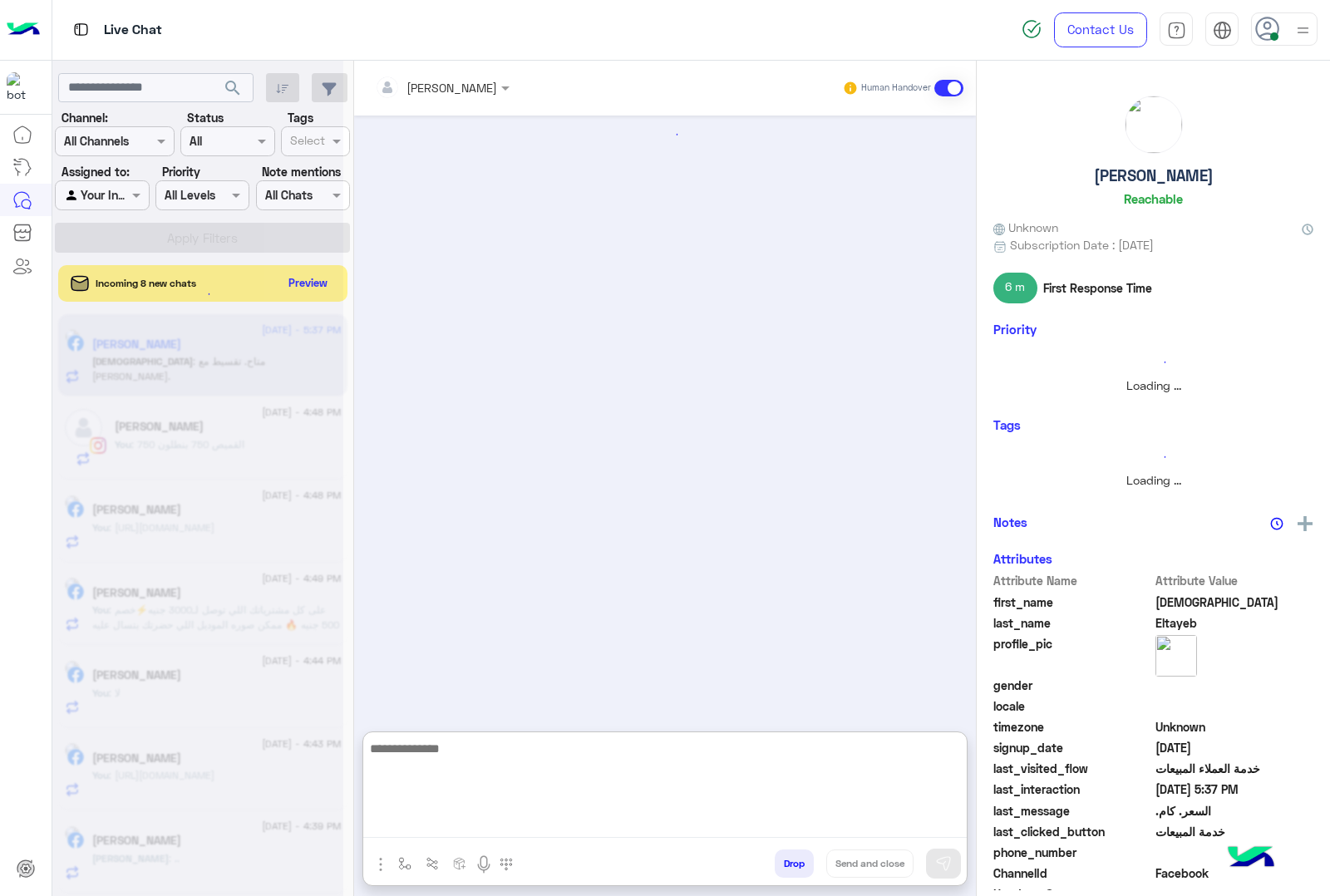
click at [467, 836] on textarea at bounding box center [665, 788] width 604 height 100
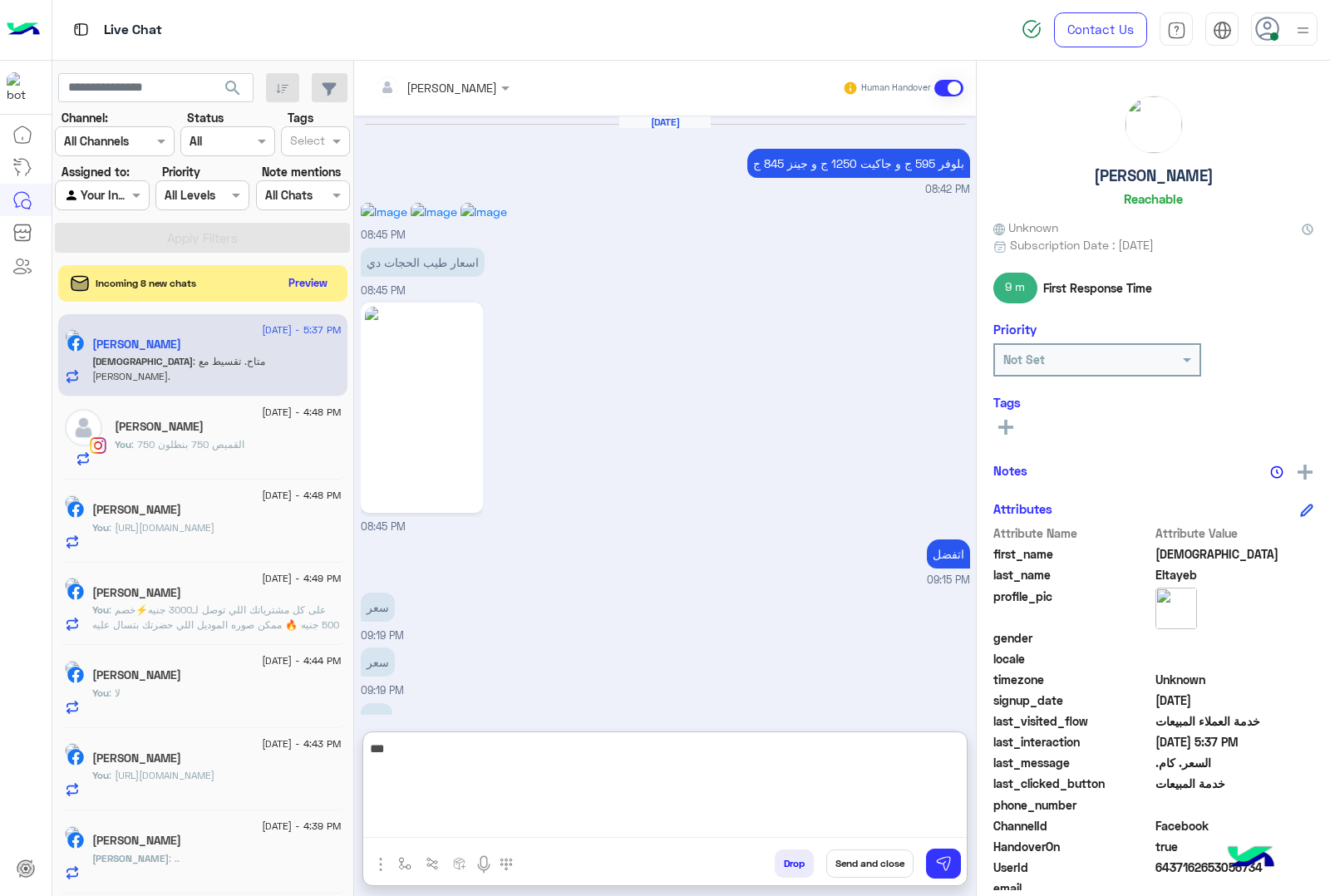
scroll to position [2054, 0]
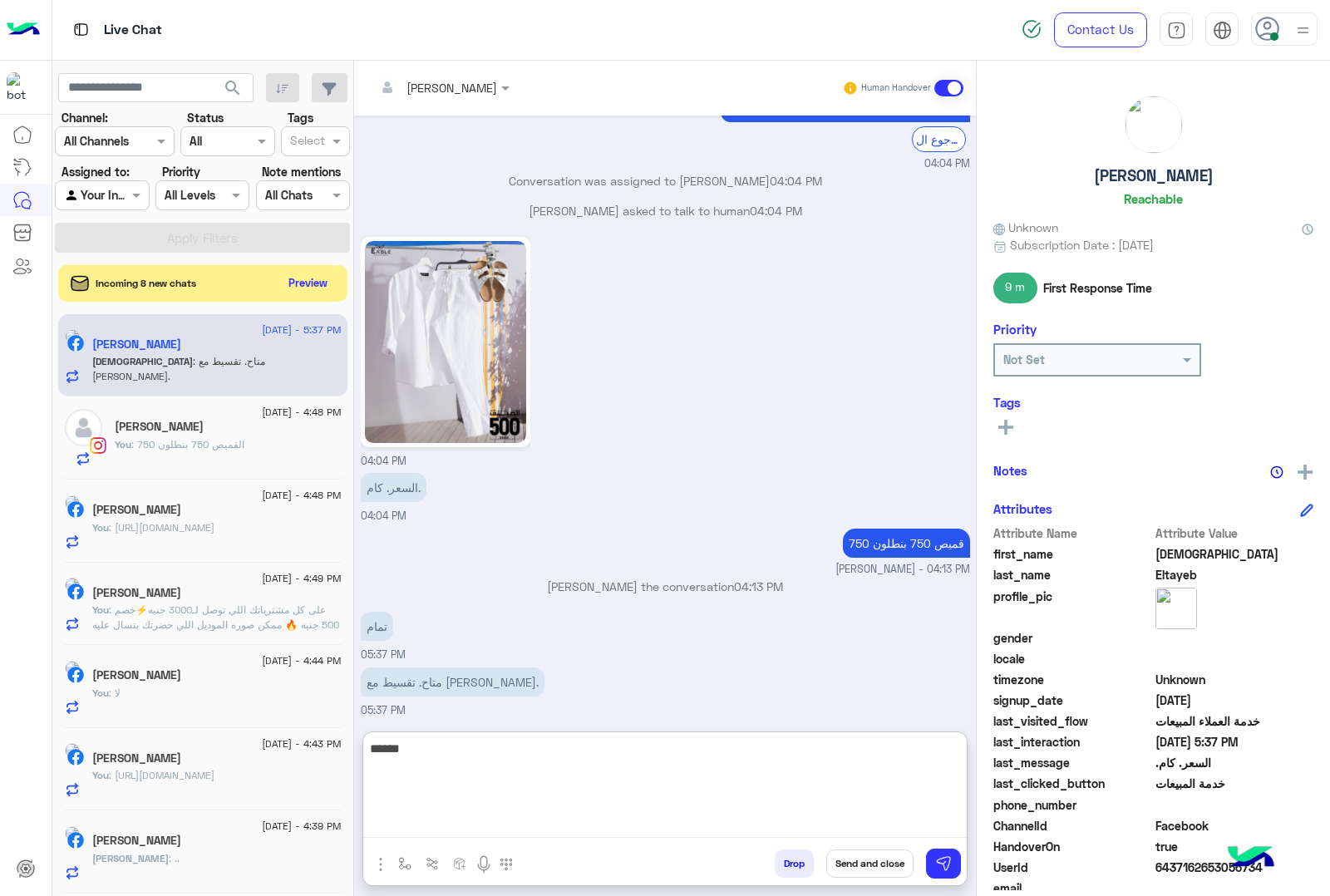
type textarea "*******"
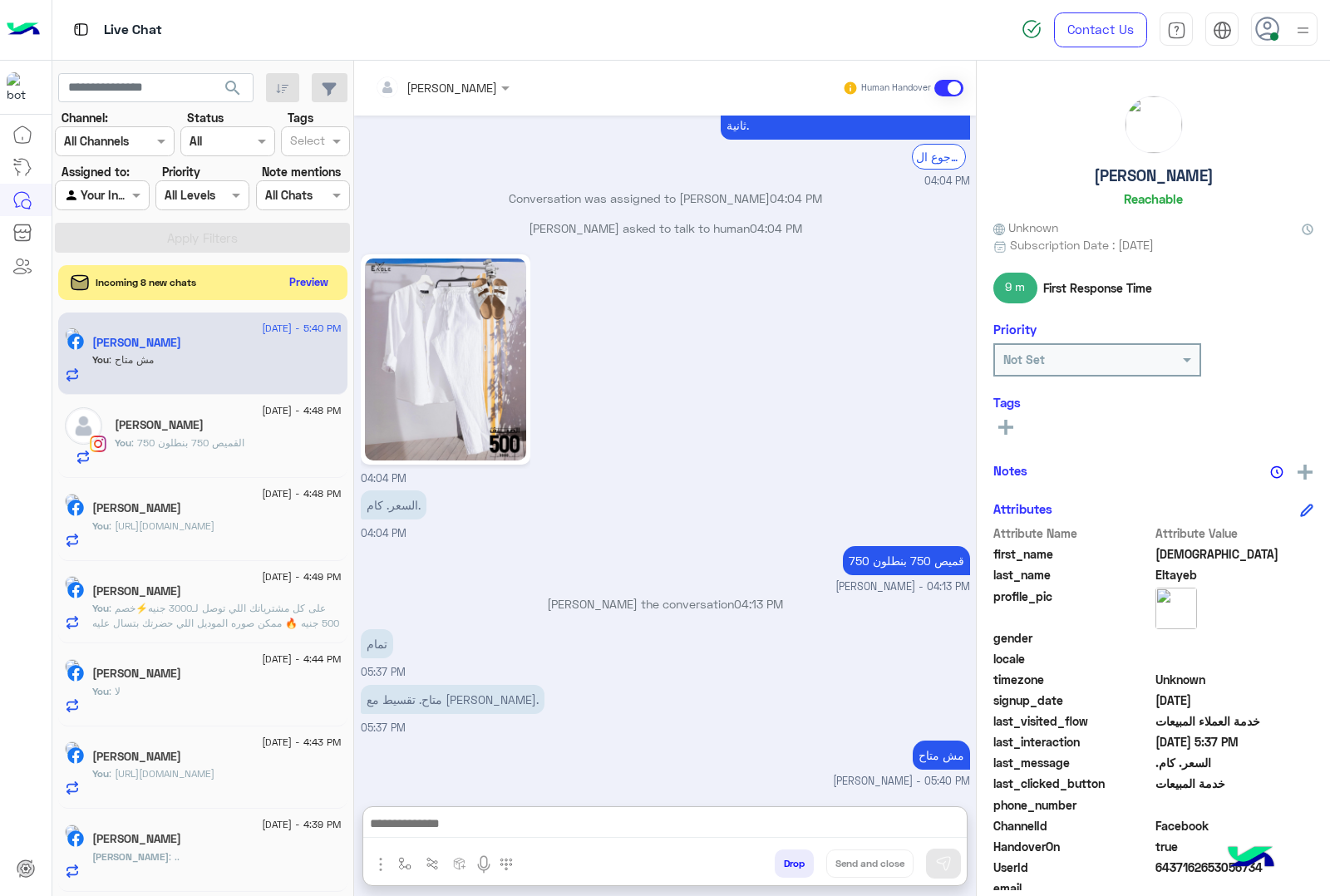
click at [313, 285] on button "Preview" at bounding box center [309, 282] width 52 height 23
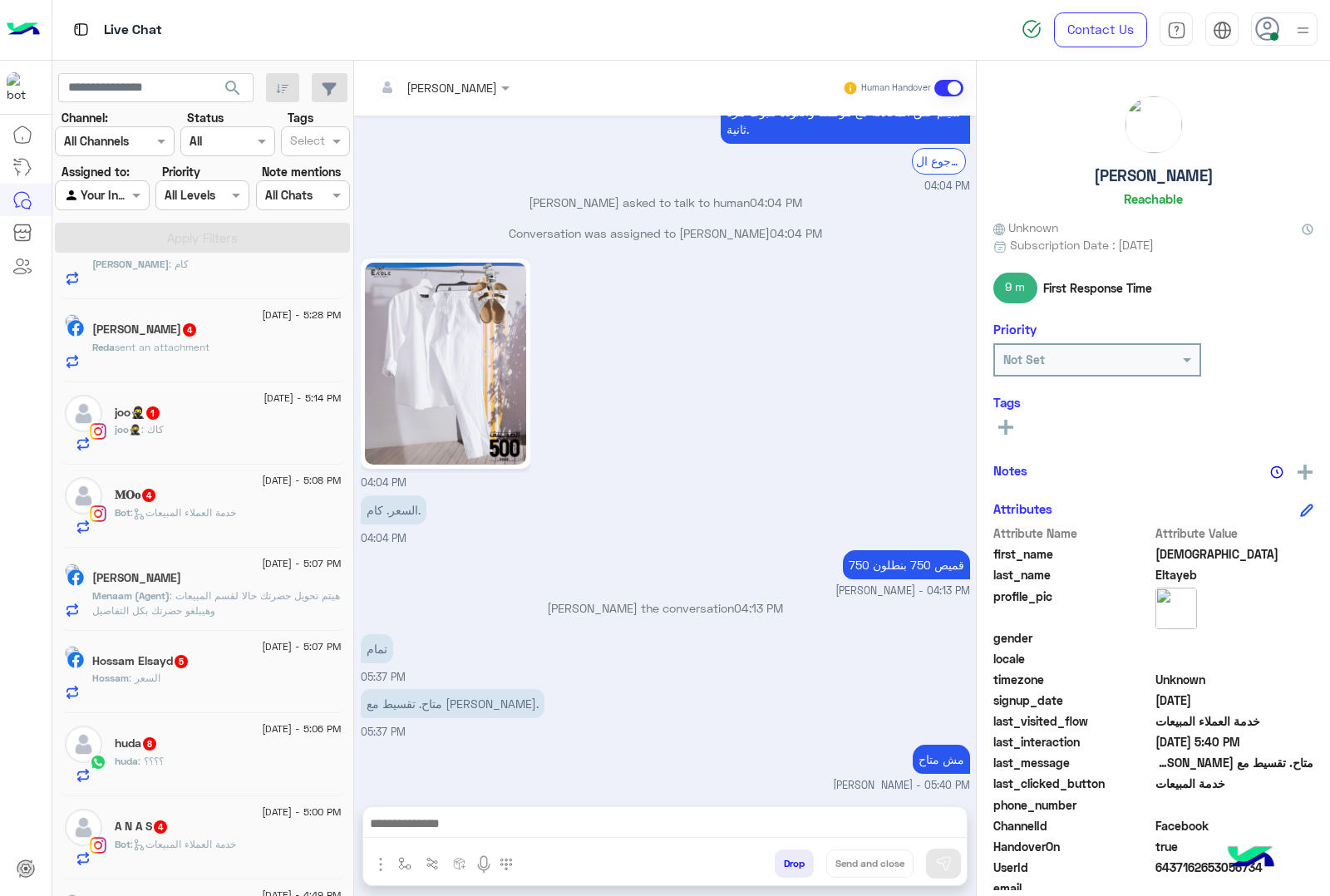
scroll to position [208, 0]
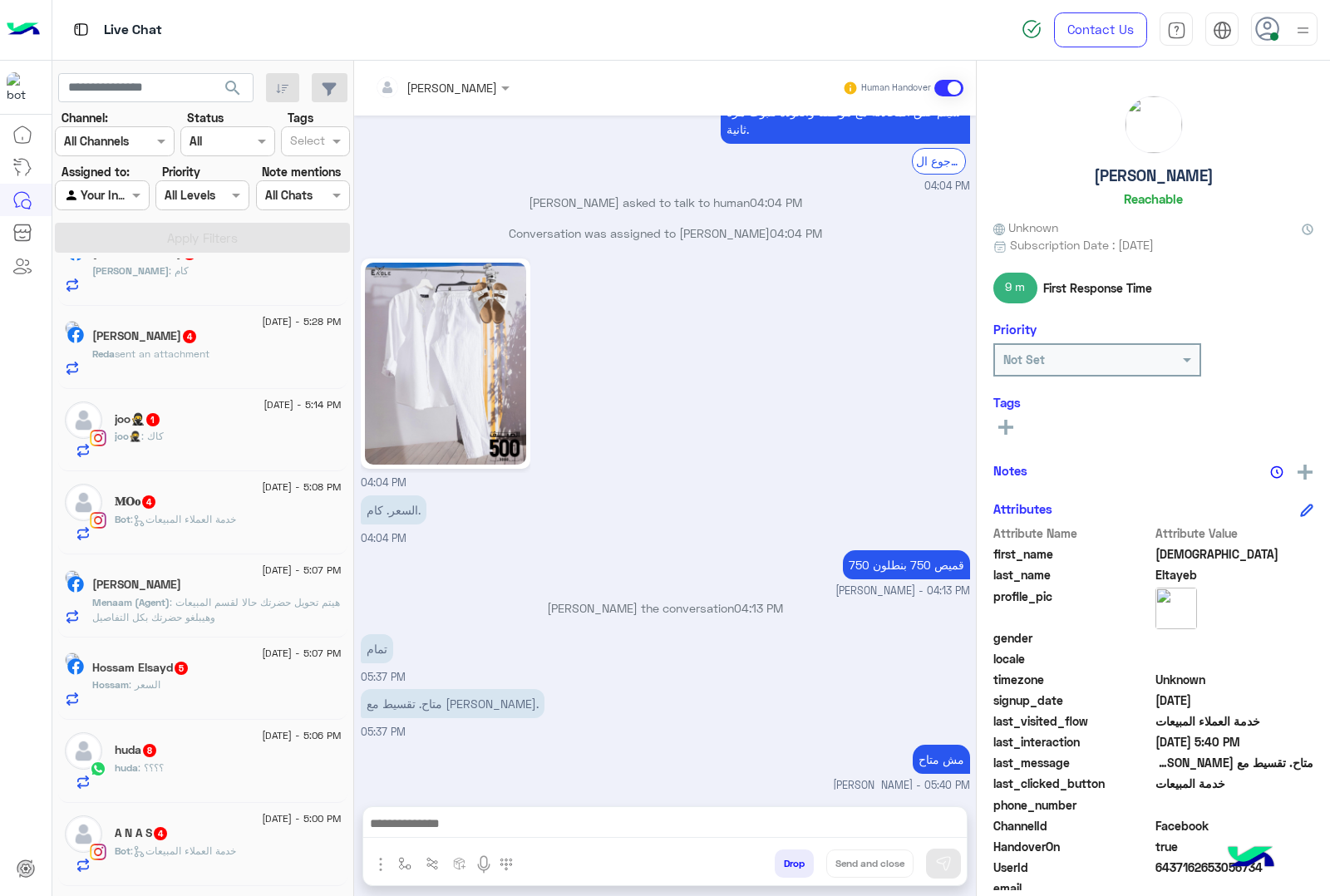
click at [235, 634] on div "[DATE] - 5:07 PM [PERSON_NAME] (Agent) : هيتم تحويل حضرتك حالا لقسم المبيعات وه…" at bounding box center [203, 596] width 289 height 83
click at [213, 625] on p "Menaam (Agent) : هيتم تحويل حضرتك حالا لقسم المبيعات وهيبلغو حضرتك بكل التفاصيل" at bounding box center [217, 609] width 249 height 30
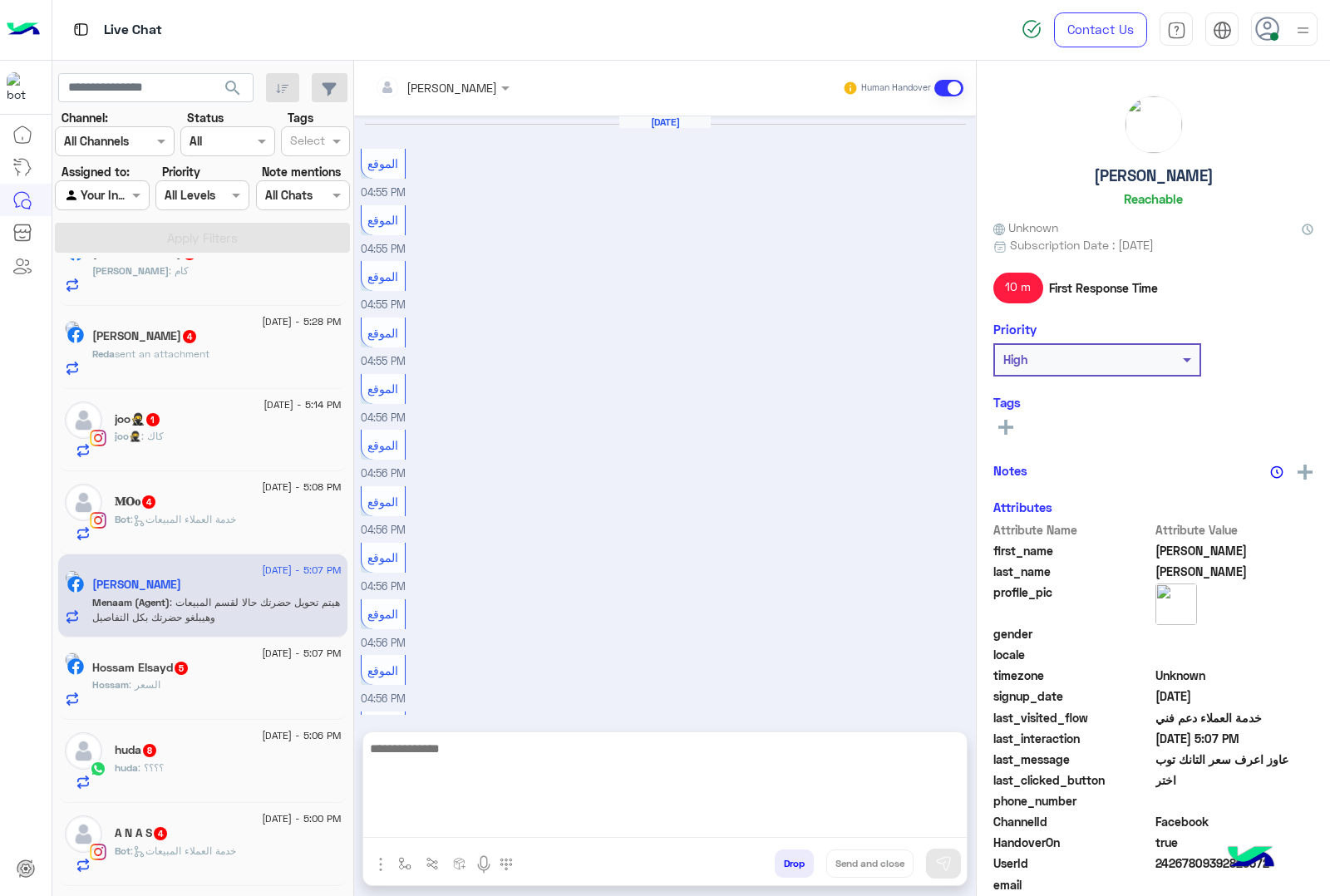
scroll to position [1382, 0]
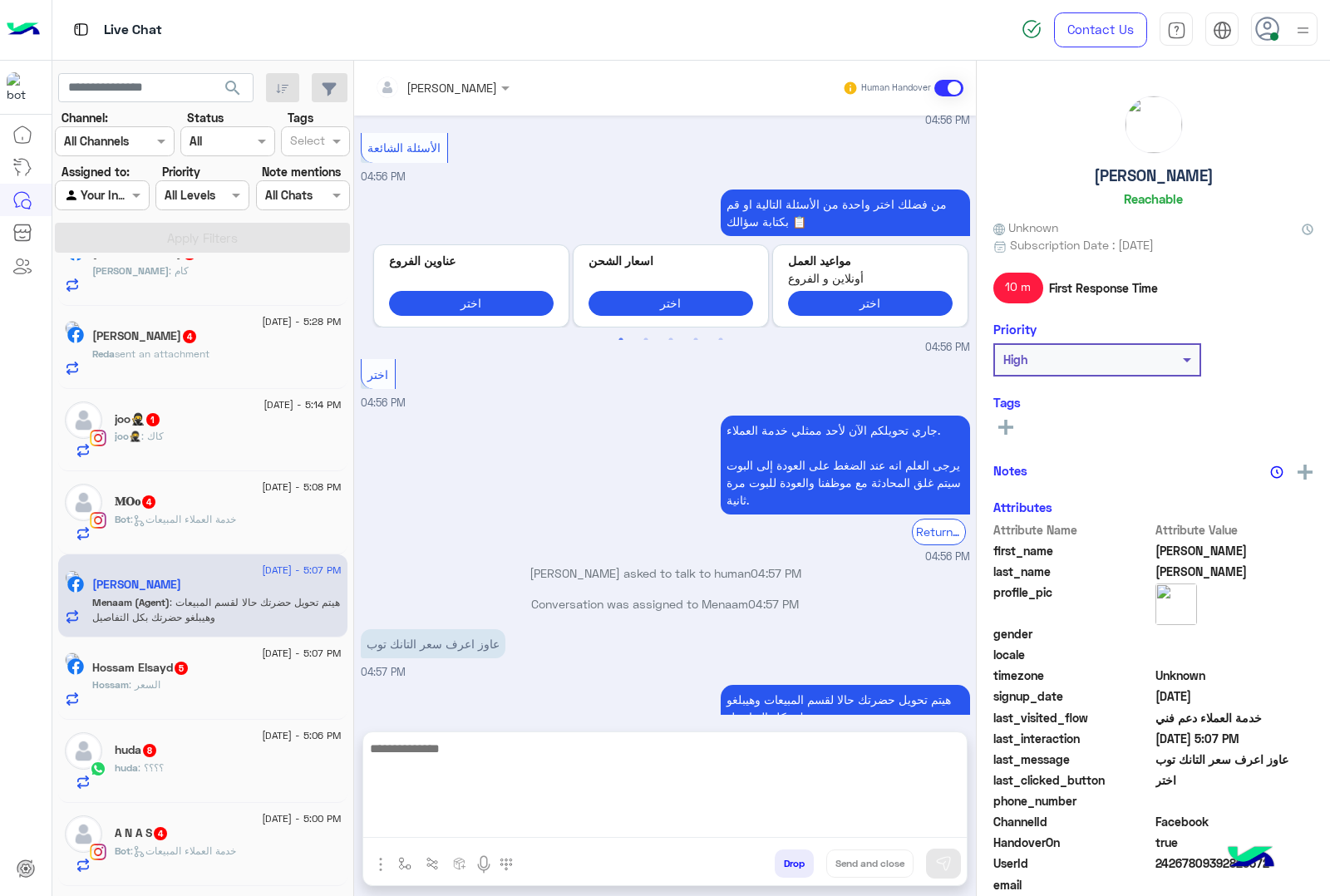
click at [437, 832] on textarea at bounding box center [665, 788] width 604 height 100
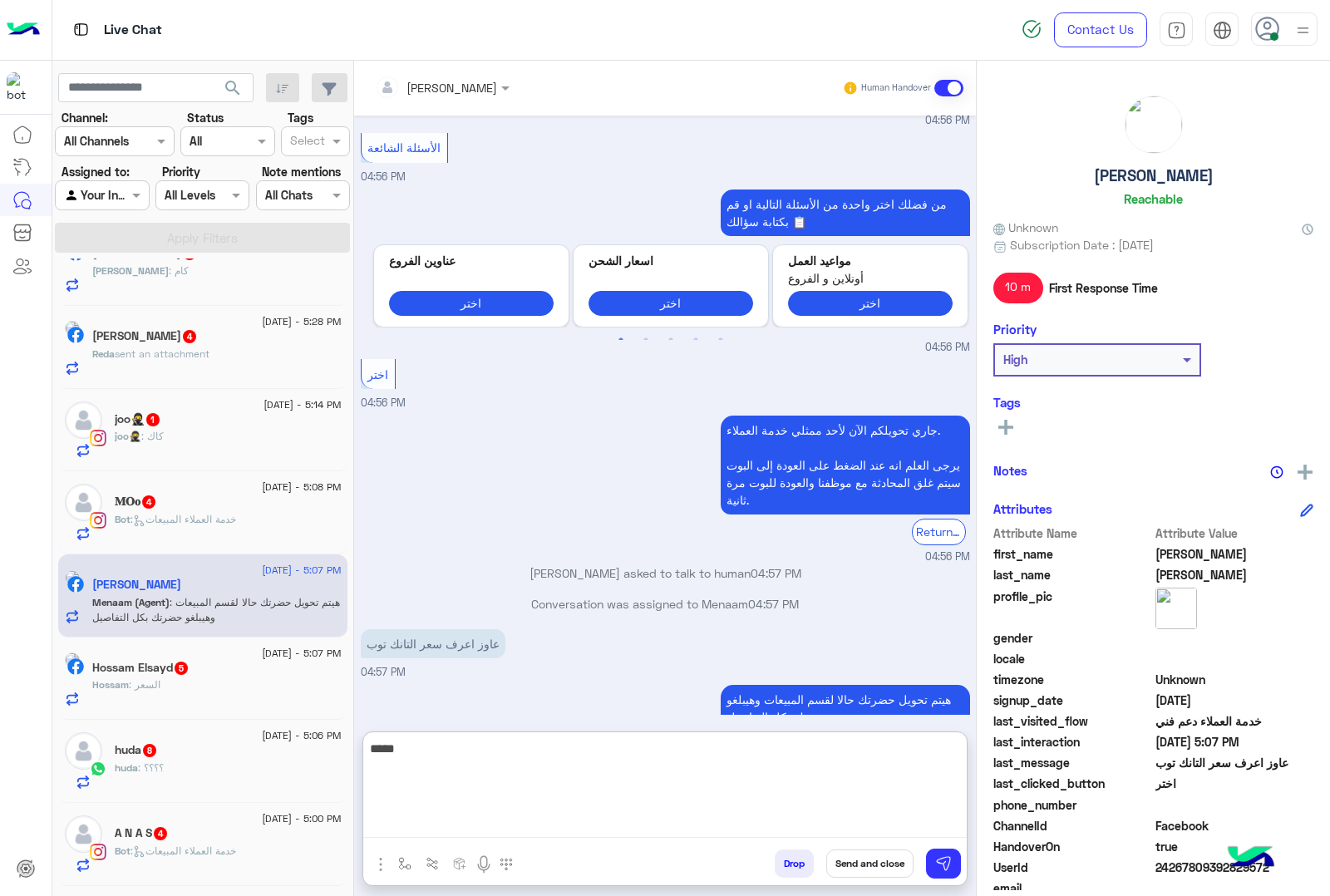
type textarea "*****"
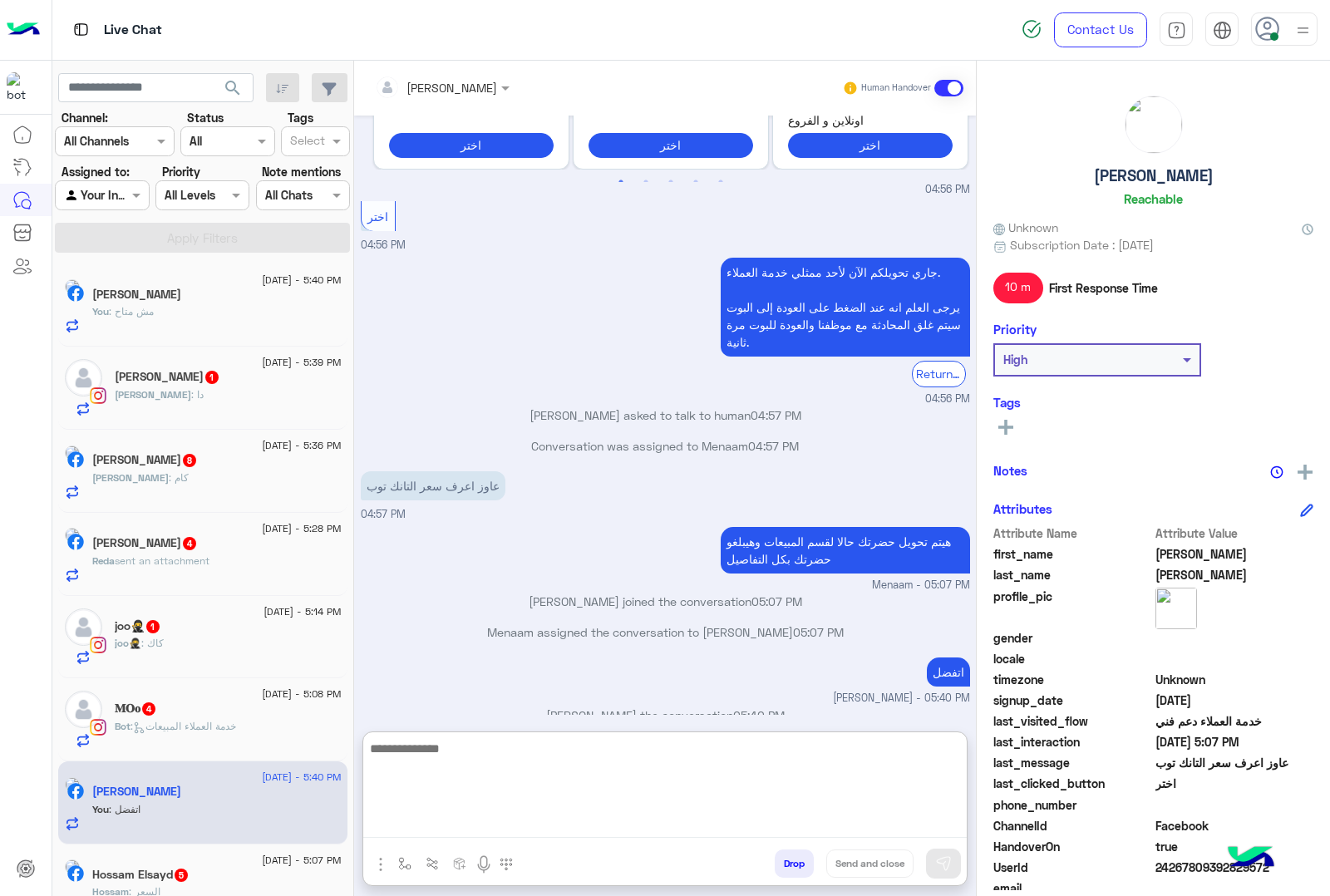
scroll to position [0, 0]
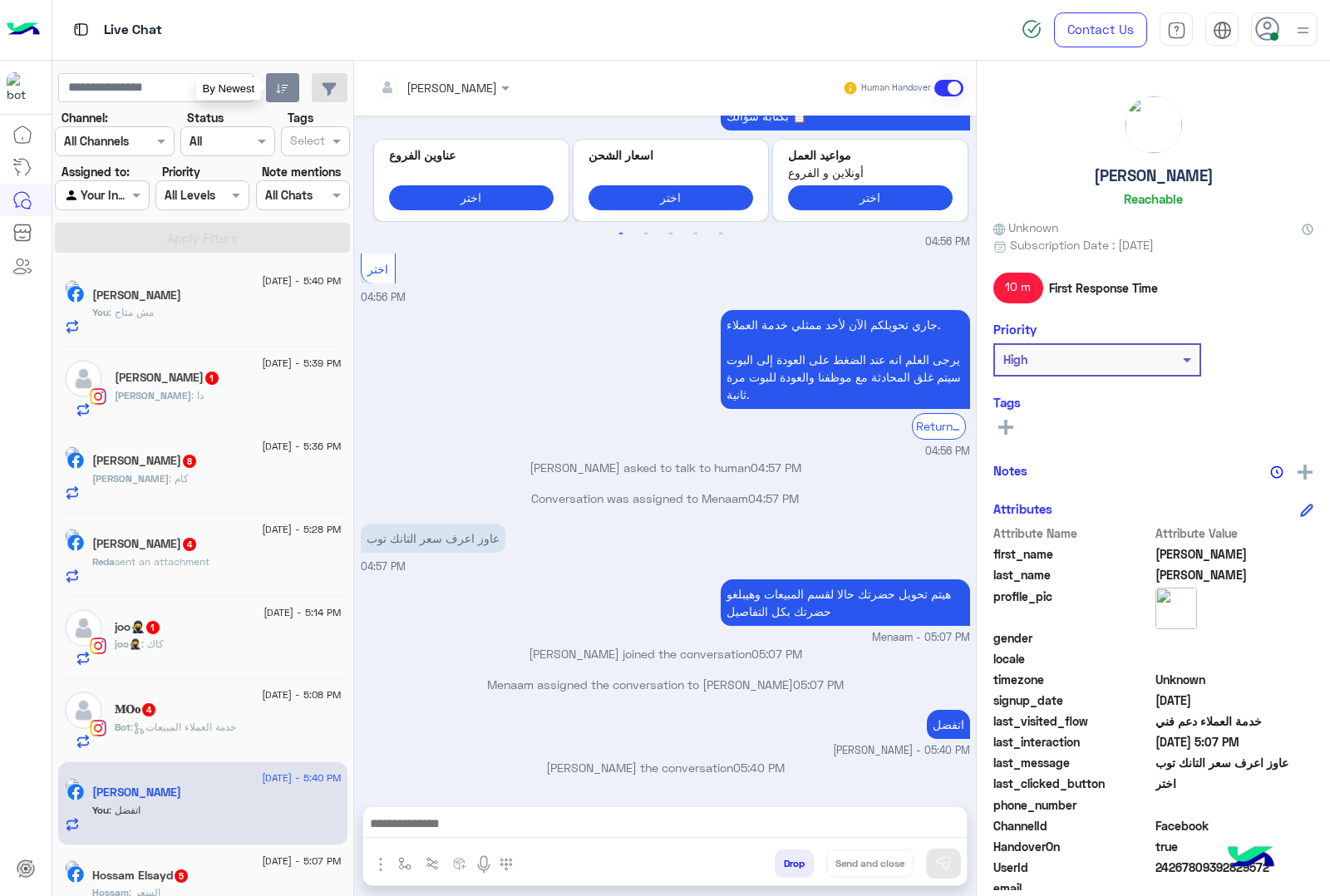
click at [276, 82] on icon "button" at bounding box center [282, 88] width 13 height 13
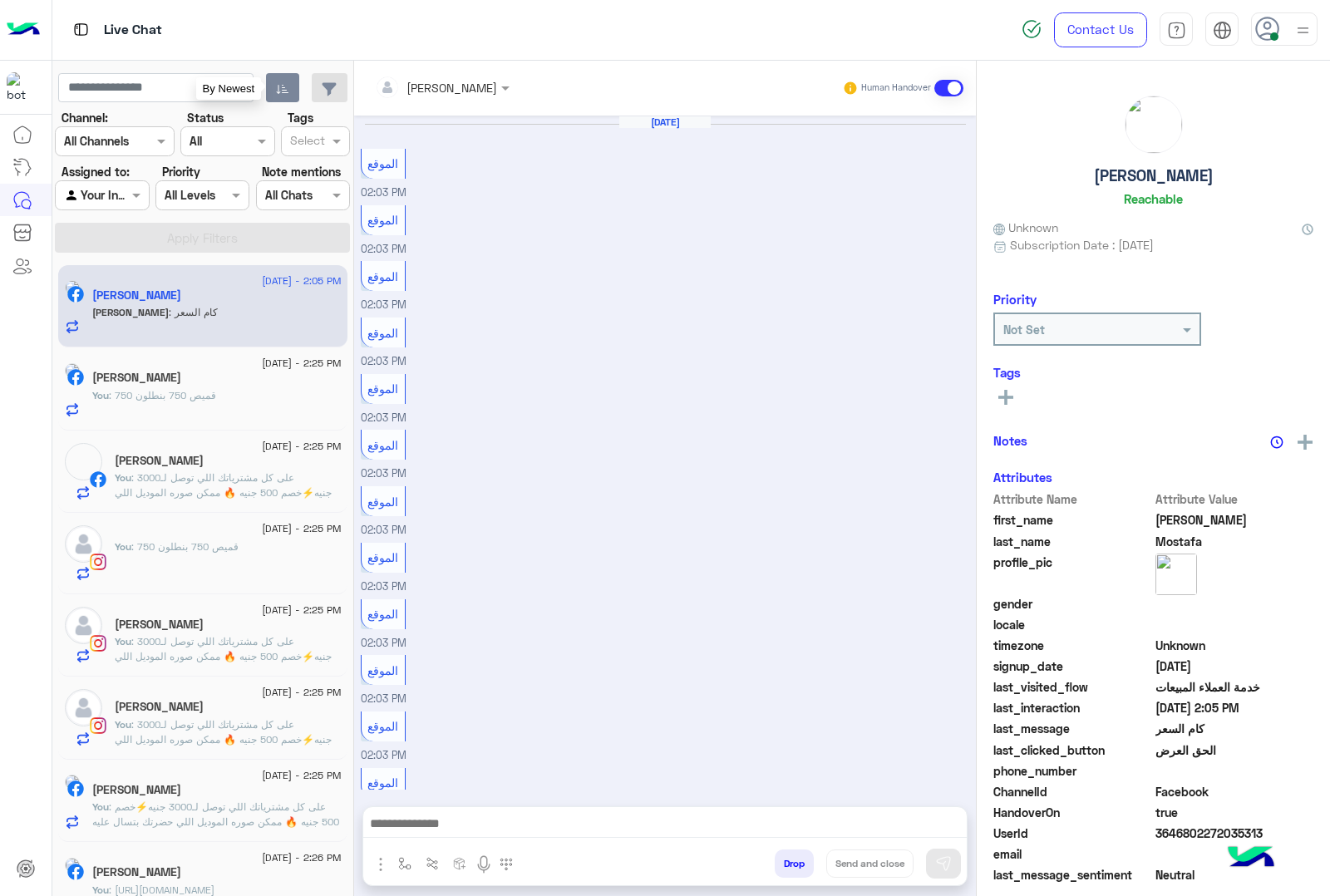
scroll to position [1929, 0]
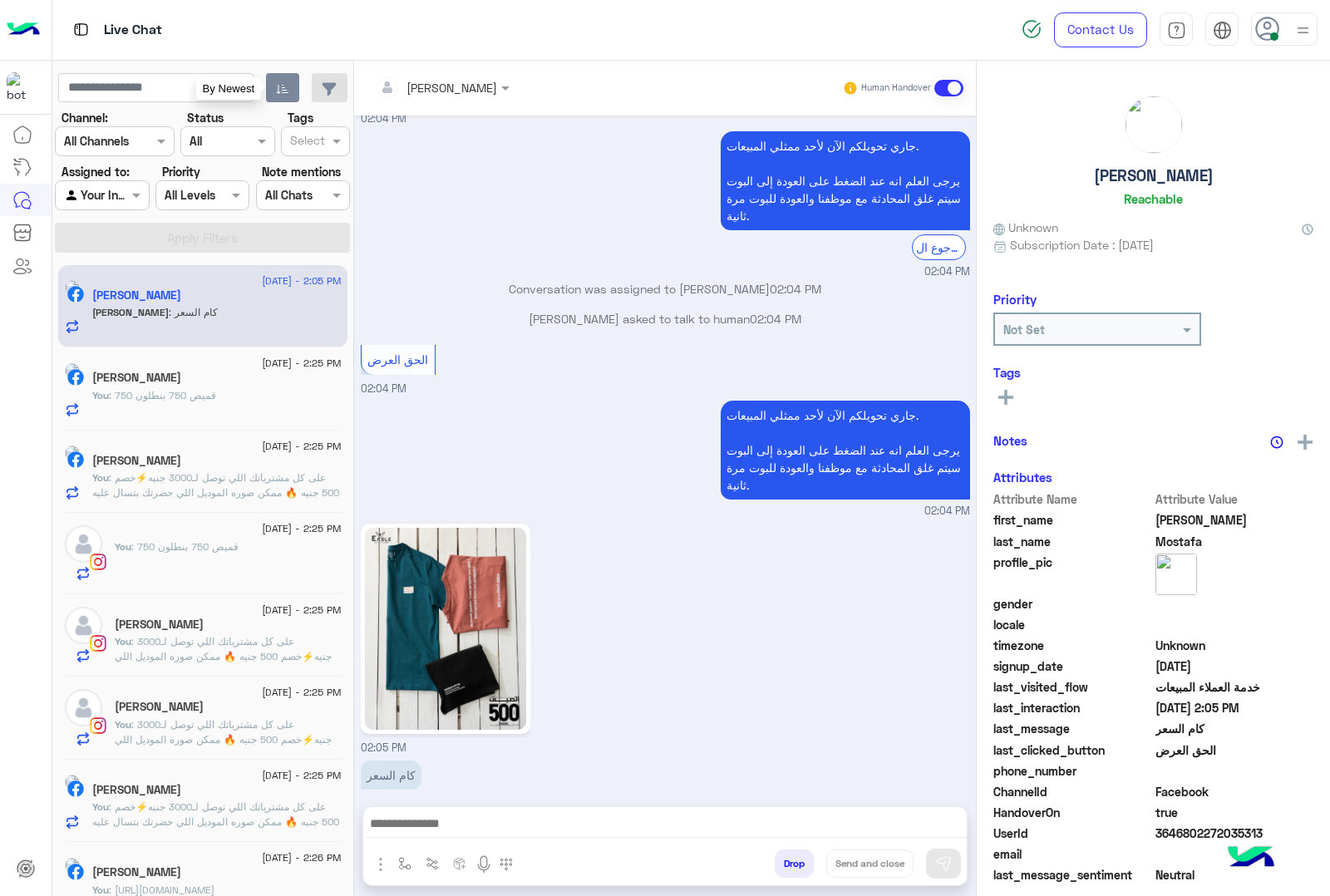
click at [791, 859] on button "Drop" at bounding box center [794, 863] width 39 height 29
click at [791, 859] on div "[PERSON_NAME] Human Handover [DATE] الموقع 02:03 PM الموقع 02:03 PM الموقع 02:0…" at bounding box center [665, 481] width 622 height 842
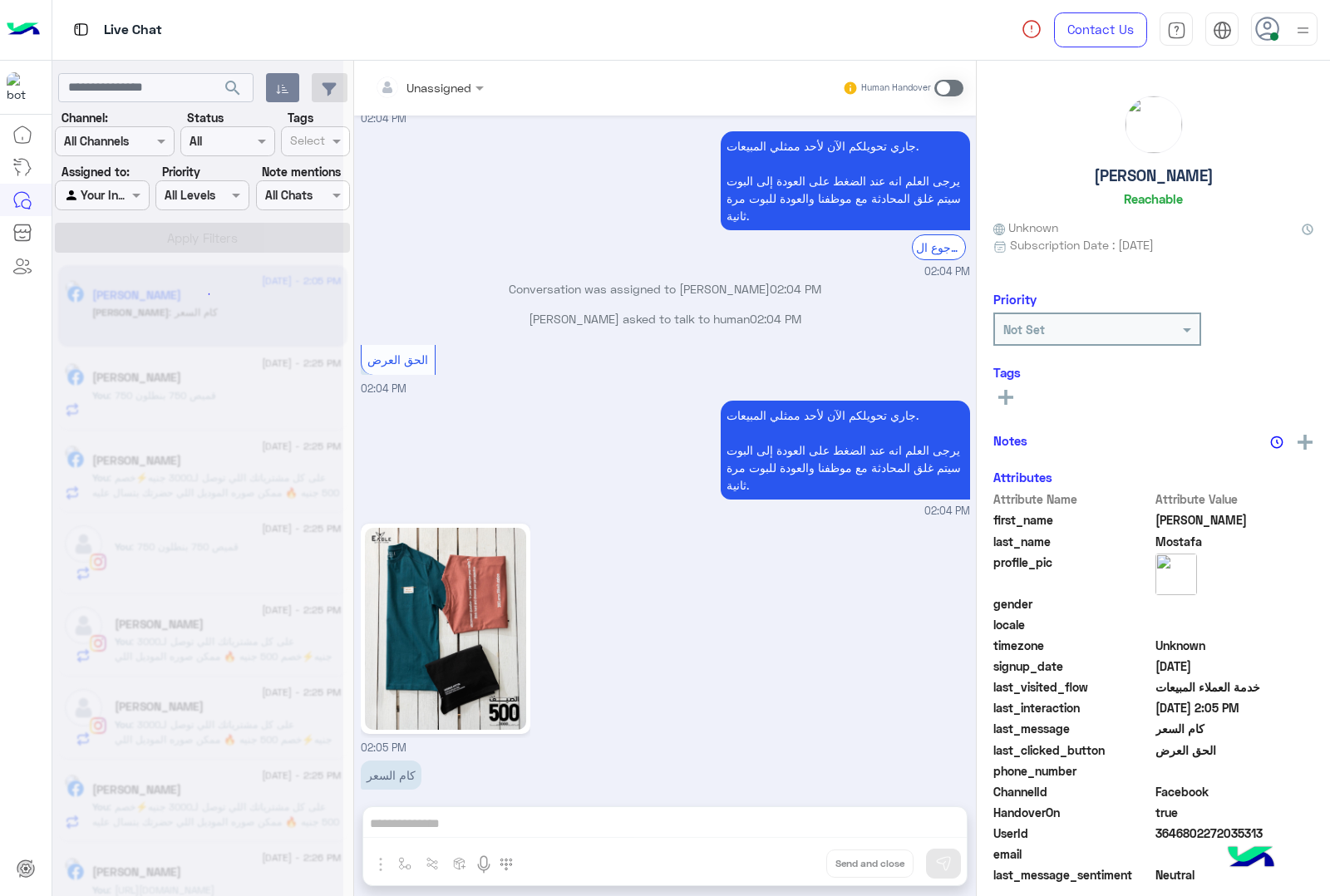
scroll to position [1989, 0]
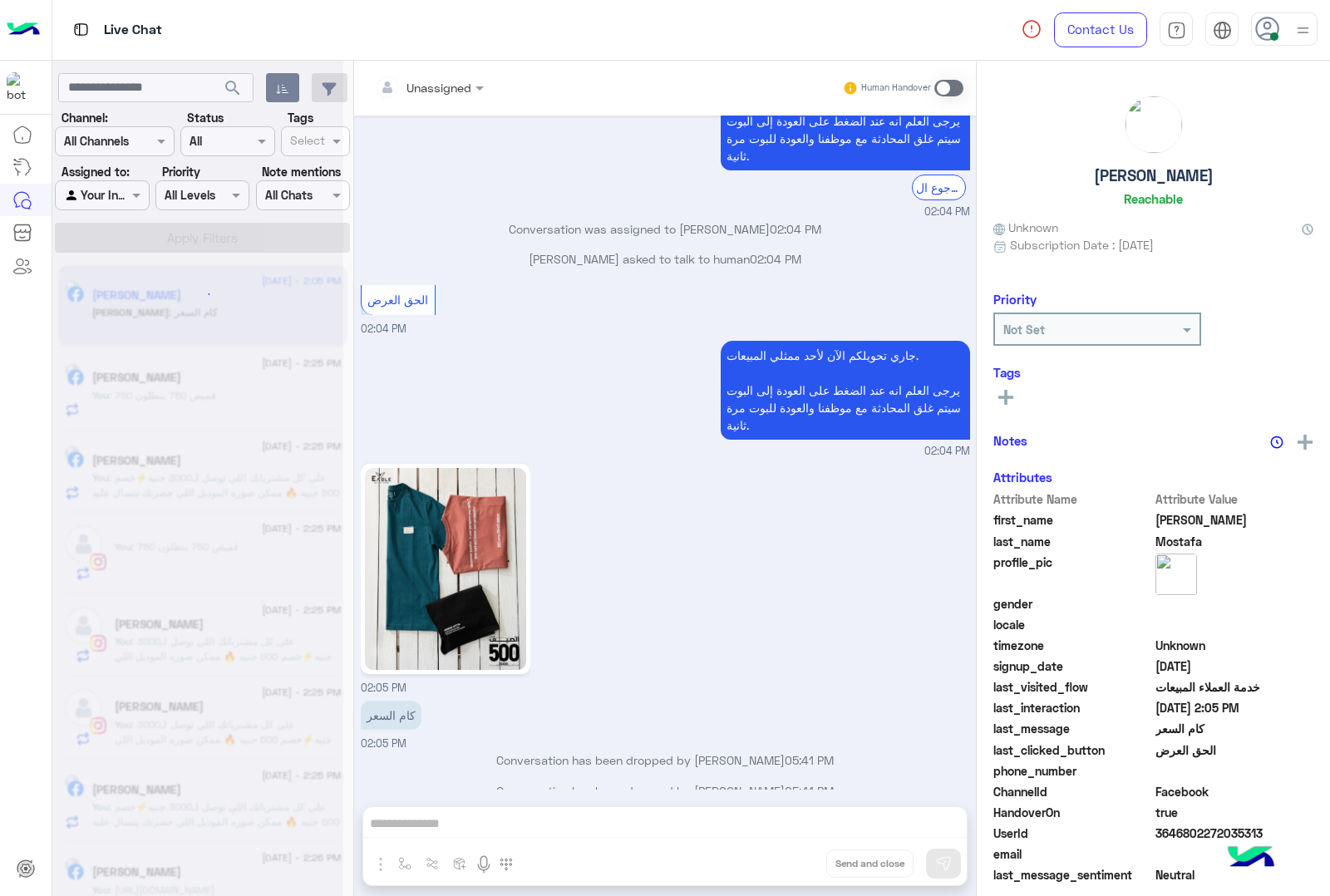
click at [791, 859] on div "Unassigned Human Handover [DATE] الموقع 02:03 PM الموقع 02:03 PM الموقع 02:03 P…" at bounding box center [665, 481] width 622 height 842
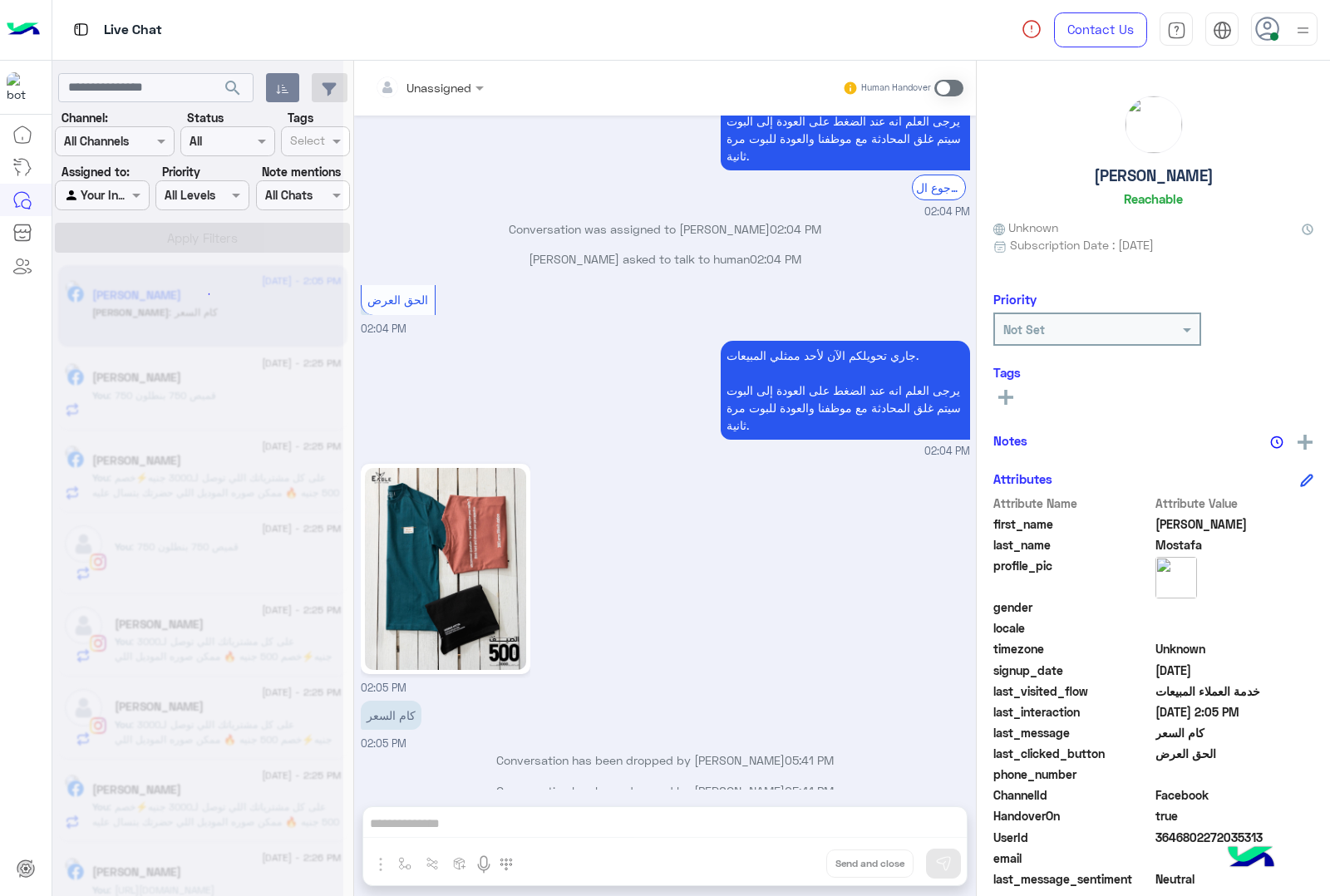
click at [791, 859] on div "Unassigned Human Handover [DATE] الموقع 02:03 PM الموقع 02:03 PM الموقع 02:03 P…" at bounding box center [665, 481] width 622 height 842
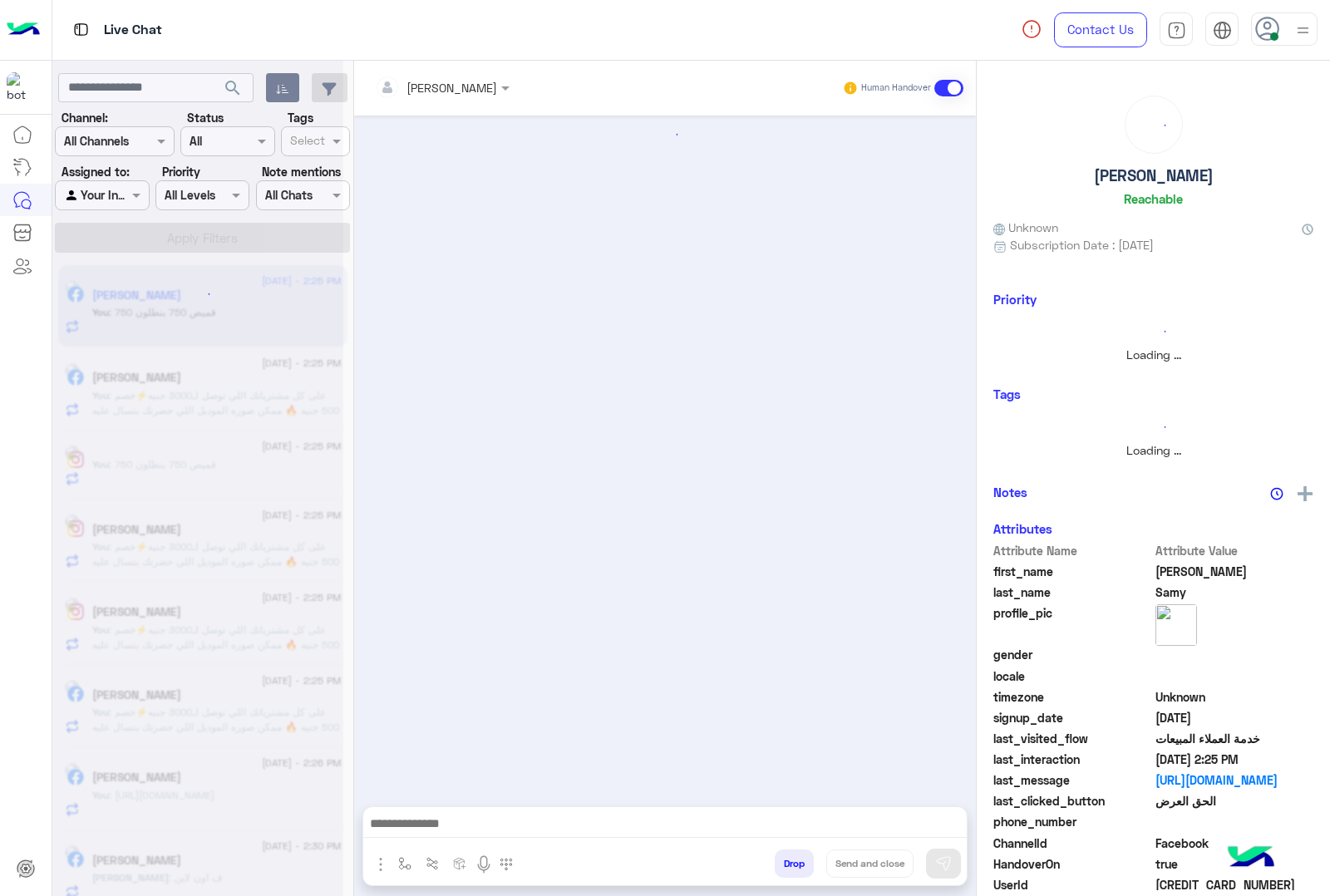
click at [791, 859] on button "Drop" at bounding box center [794, 863] width 39 height 29
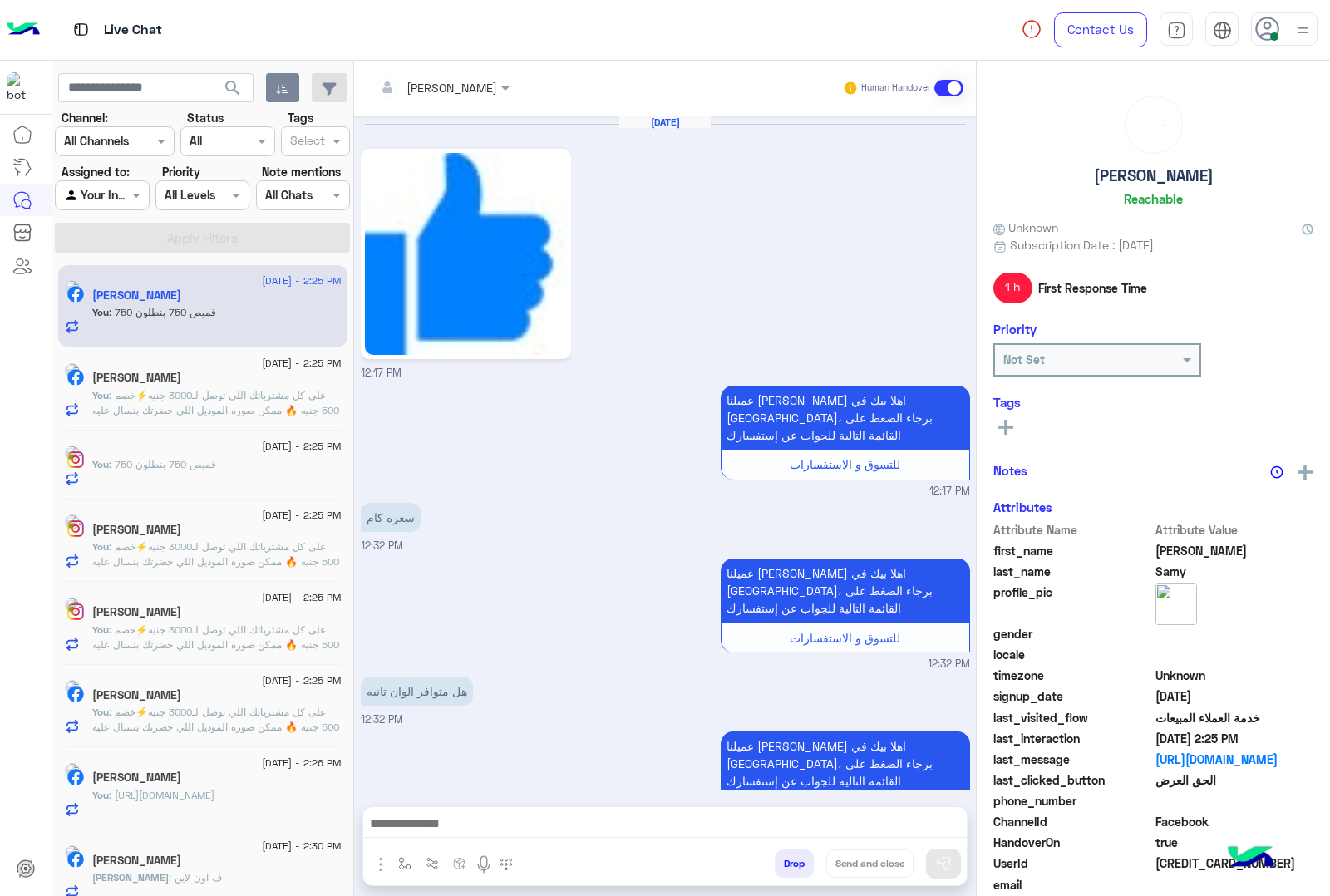
click at [791, 859] on button "Drop" at bounding box center [794, 863] width 39 height 29
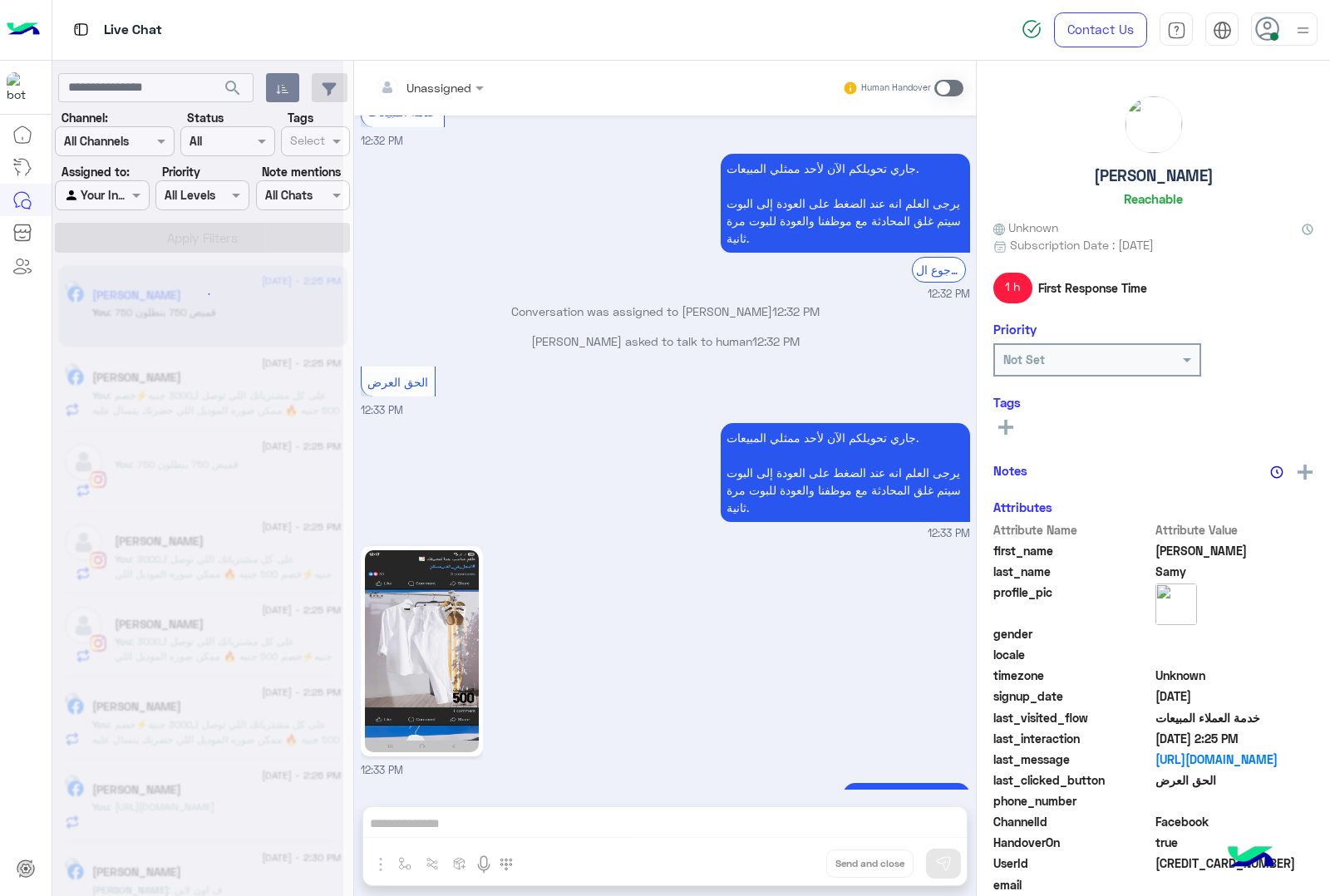
click at [791, 859] on div "Unassigned Human Handover [DATE] 12:17 PM عميلنا [PERSON_NAME] اهلا بيك في [GEO…" at bounding box center [665, 481] width 622 height 842
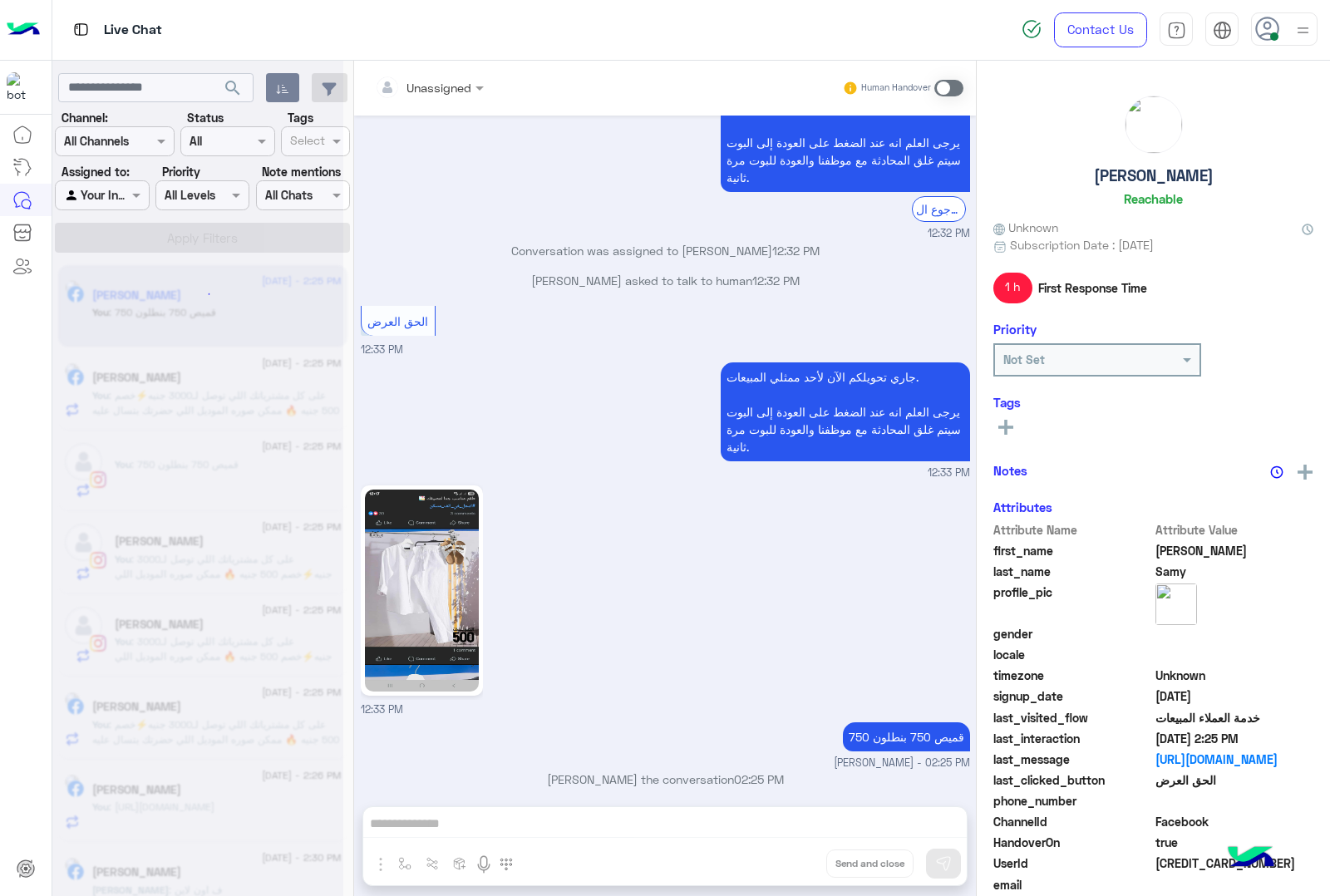
click at [791, 859] on div "Unassigned Human Handover [DATE] 12:17 PM عميلنا [PERSON_NAME] اهلا بيك في [GEO…" at bounding box center [665, 481] width 622 height 842
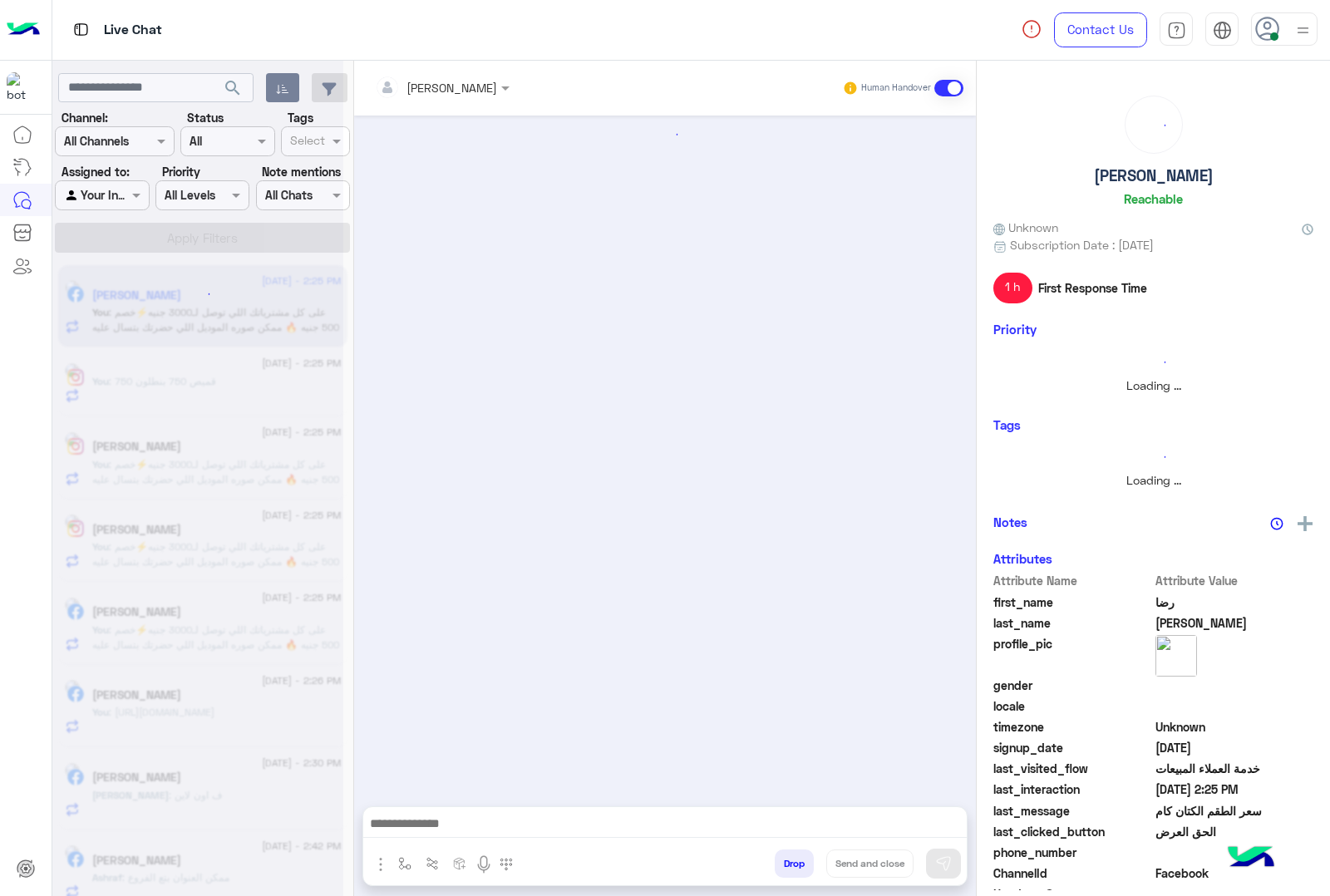
click at [791, 859] on button "Drop" at bounding box center [794, 863] width 39 height 29
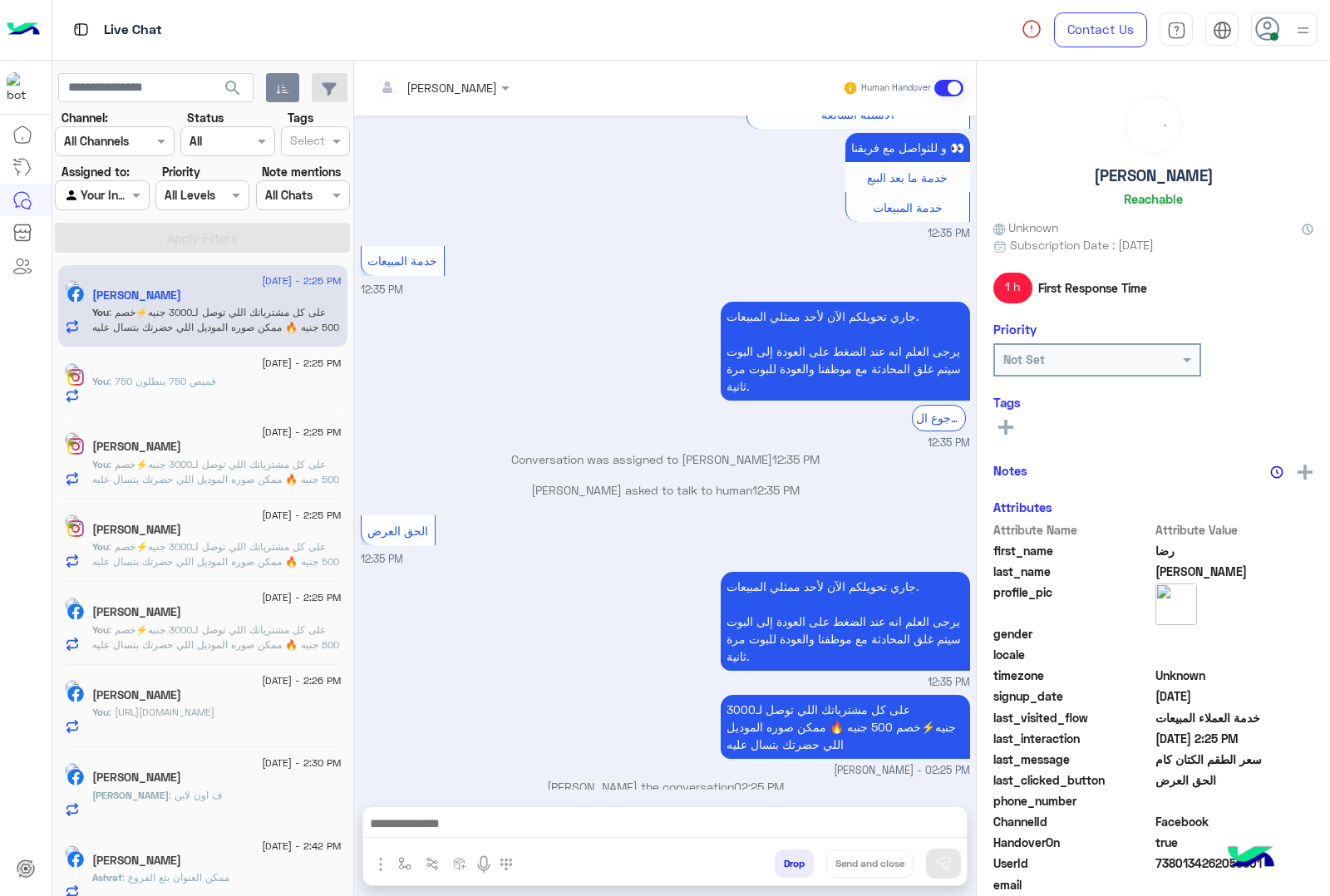
click at [791, 859] on button "Drop" at bounding box center [794, 863] width 39 height 29
click at [791, 859] on div "[PERSON_NAME] Human Handover [DATE] سعر الطقم الكتان كام 12:34 PM عميلنا [PERSO…" at bounding box center [665, 481] width 622 height 842
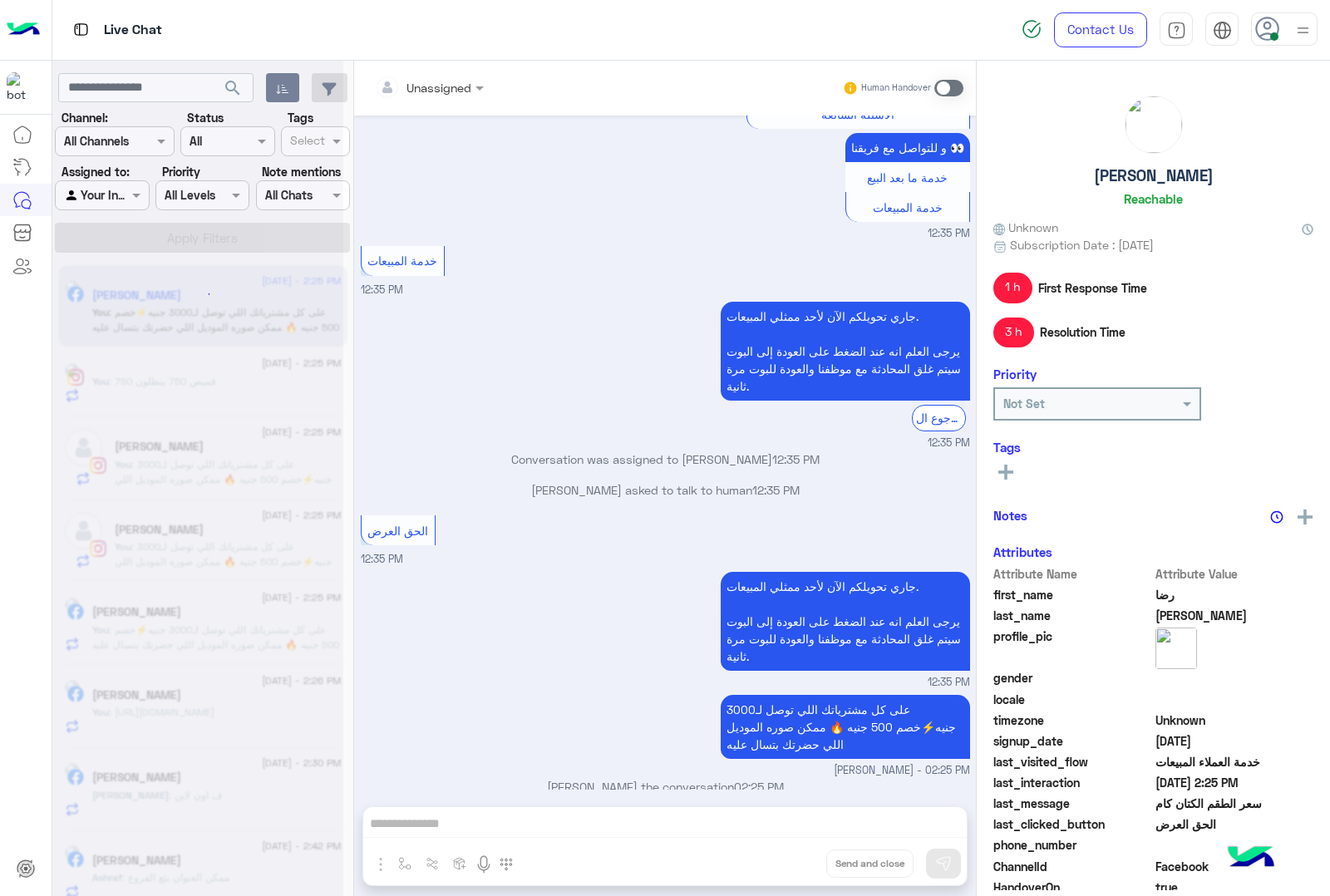
scroll to position [429, 0]
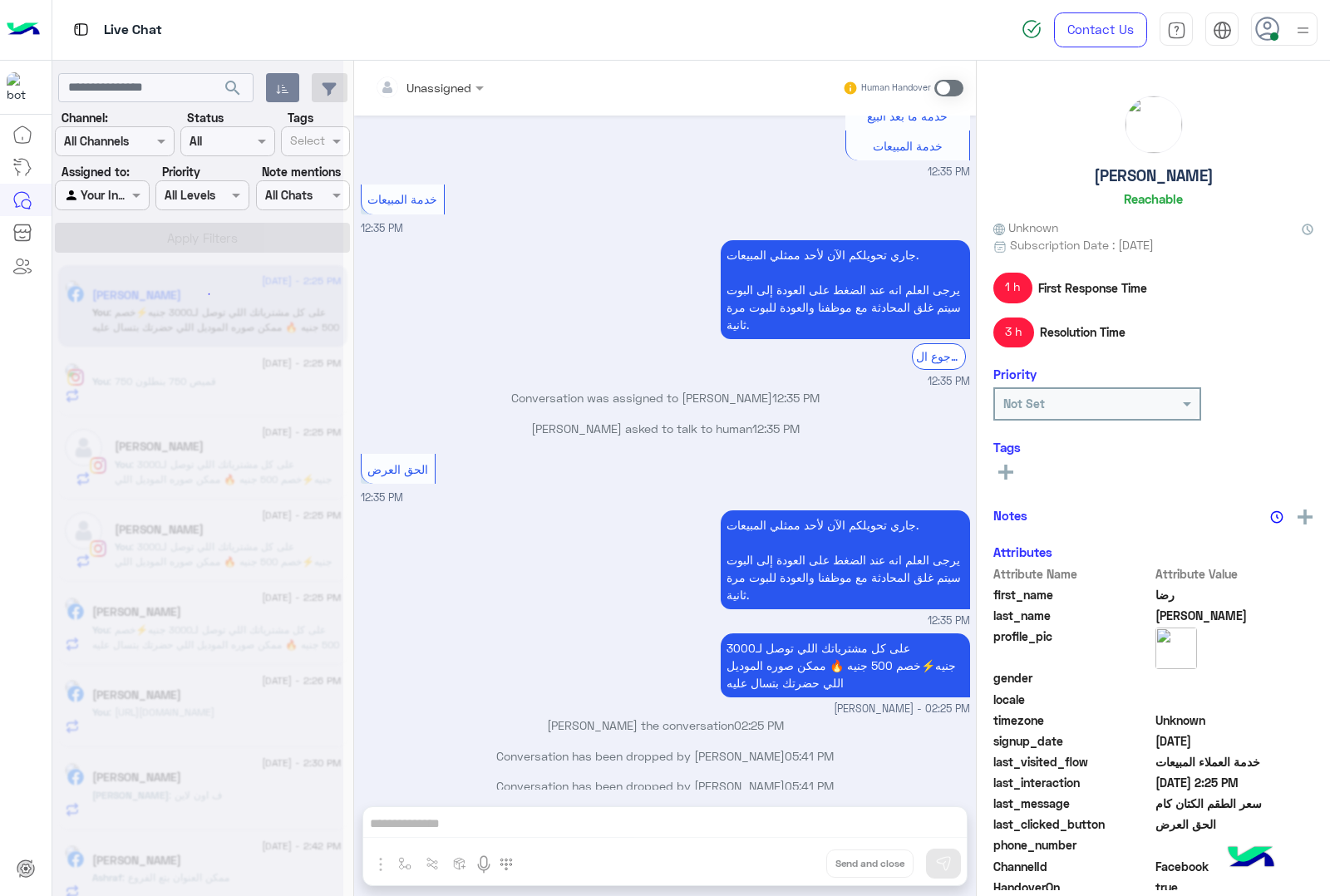
click at [791, 859] on div "Unassigned Human Handover [DATE] سعر الطقم الكتان كام 12:34 PM عميلنا [PERSON_N…" at bounding box center [665, 481] width 622 height 842
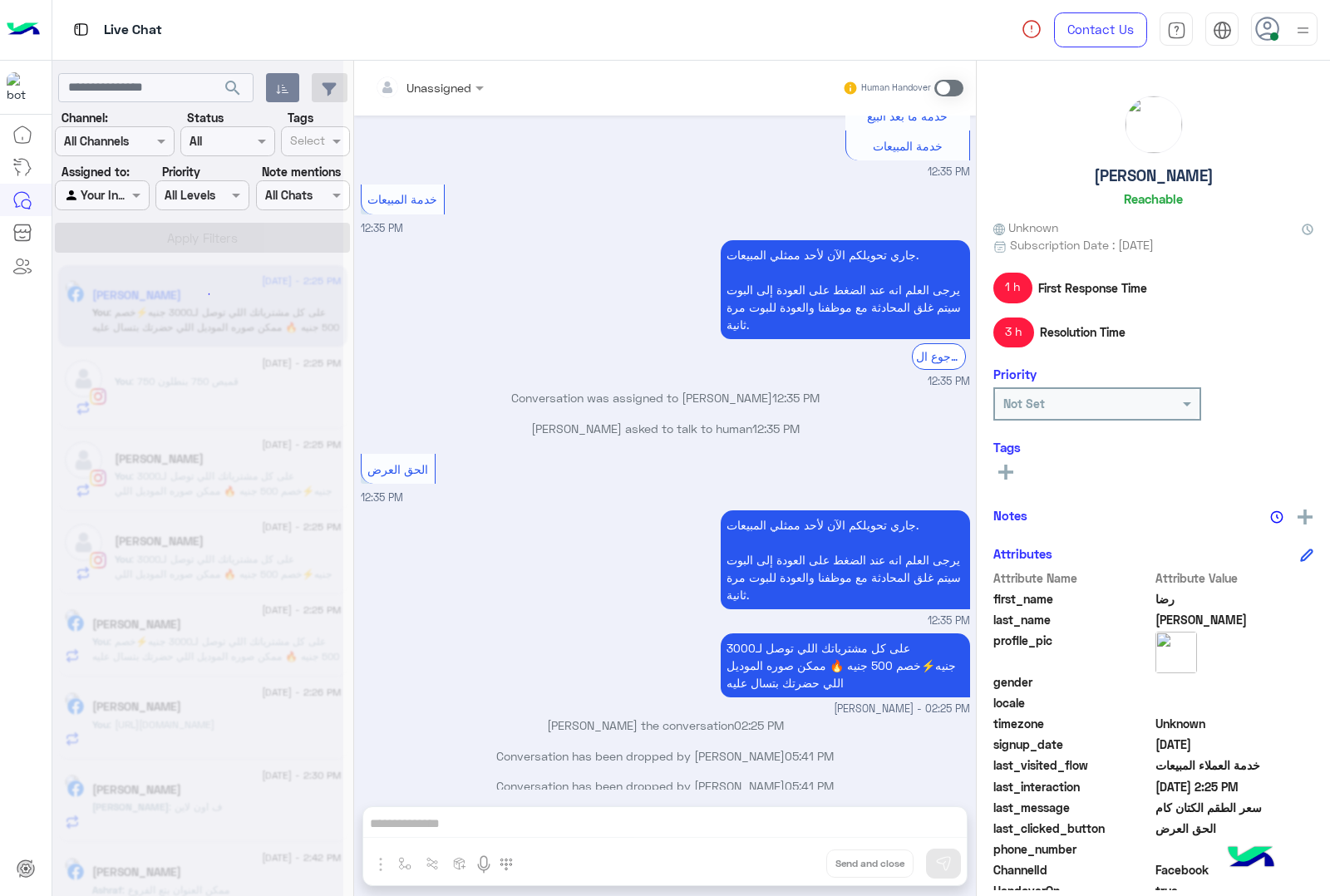
click at [791, 859] on div "Unassigned Human Handover [DATE] سعر الطقم الكتان كام 12:34 PM عميلنا [PERSON_N…" at bounding box center [665, 481] width 622 height 842
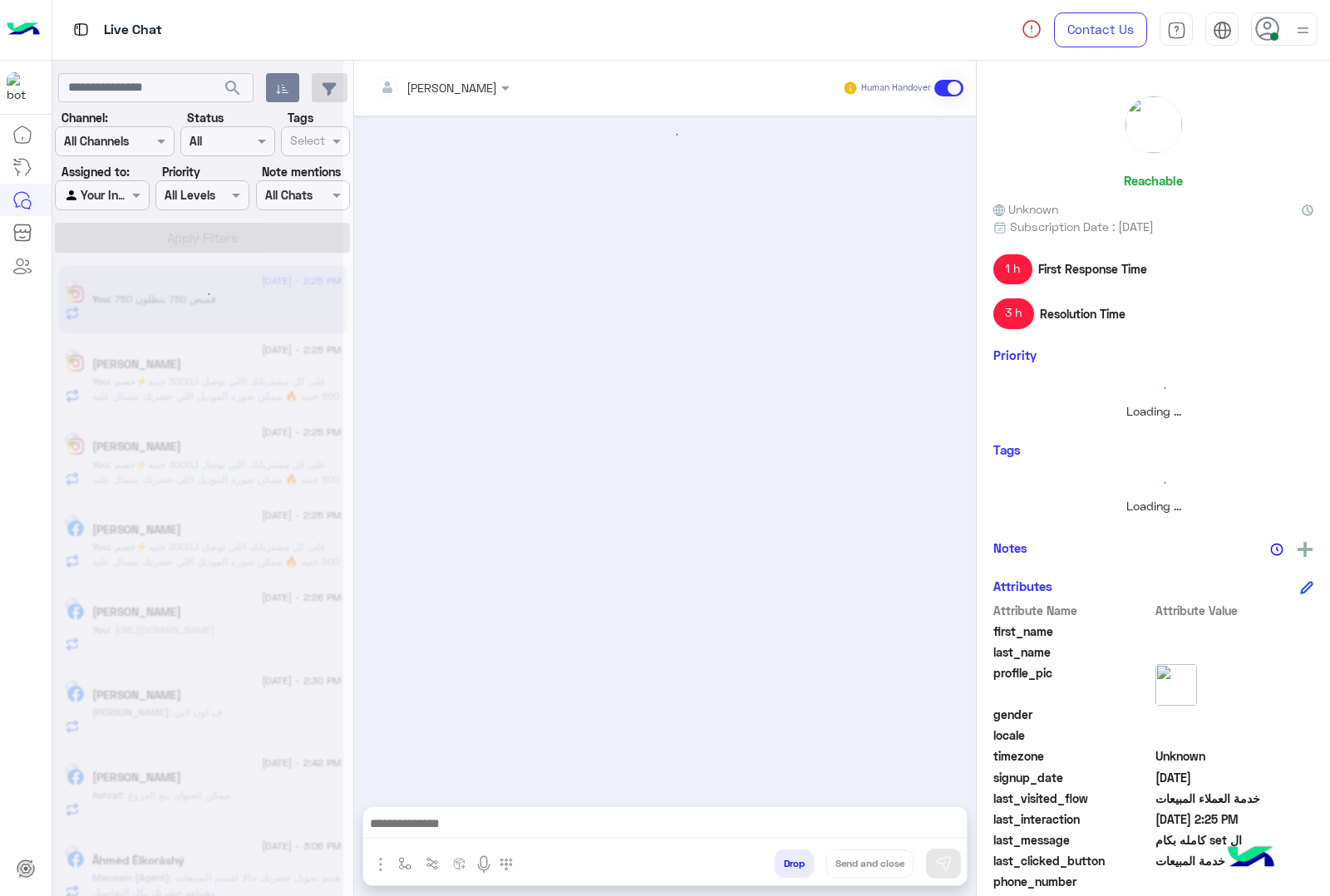
click at [791, 859] on button "Drop" at bounding box center [794, 863] width 39 height 29
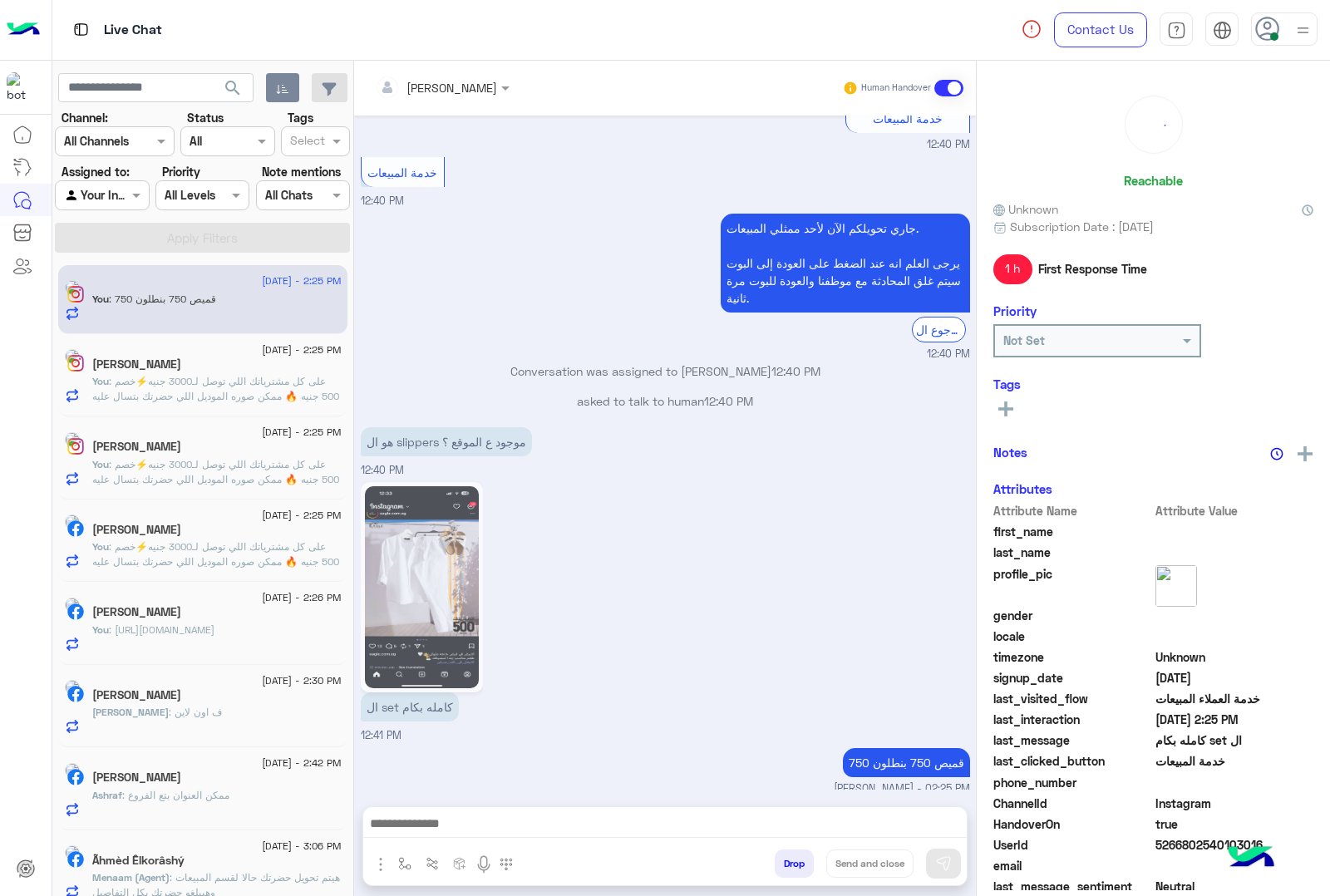
click at [791, 859] on div "[PERSON_NAME] Human Handover [DATE] 12:33 PM عميلنا [PERSON_NAME] بيك في [GEOGR…" at bounding box center [665, 481] width 622 height 842
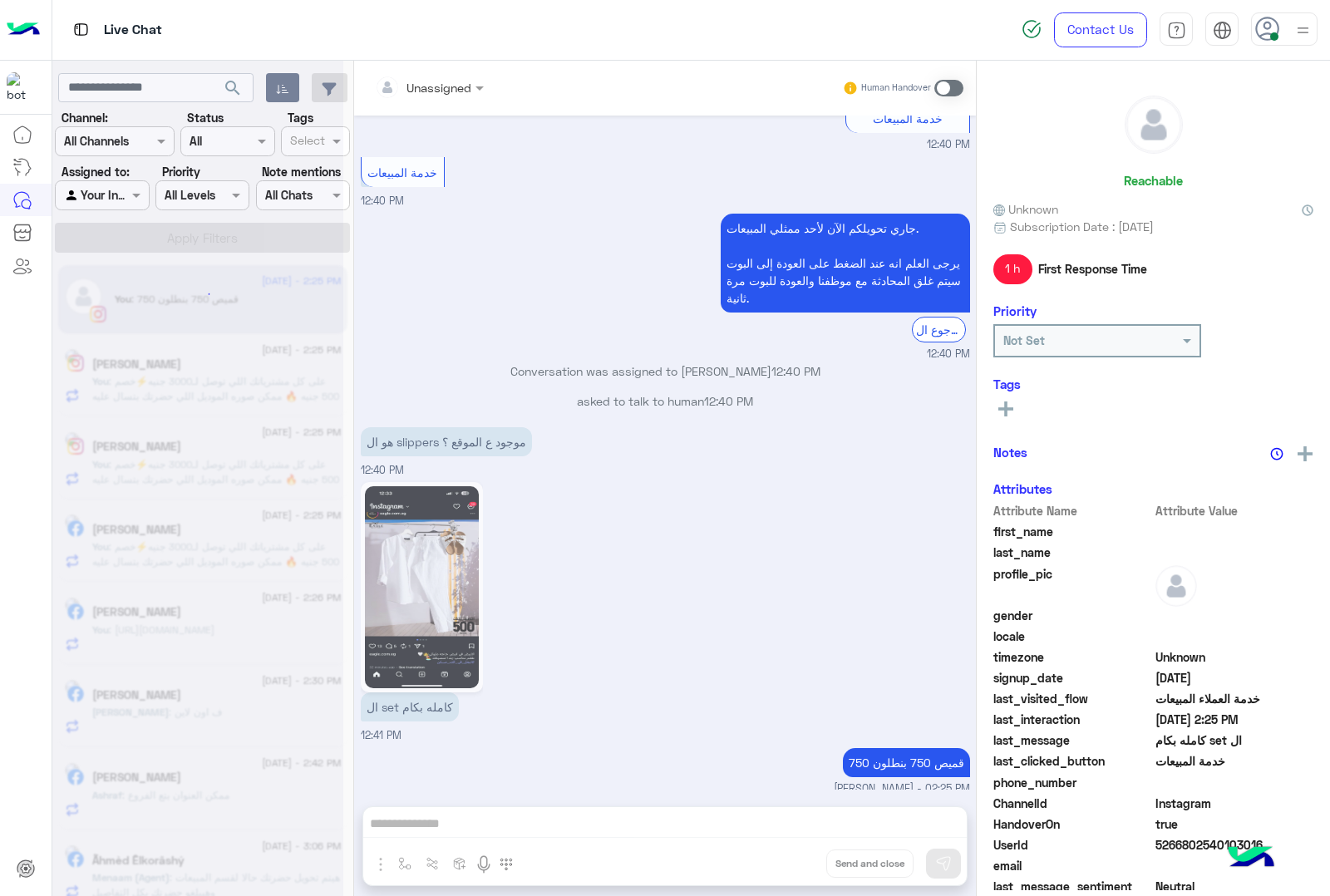
scroll to position [1754, 0]
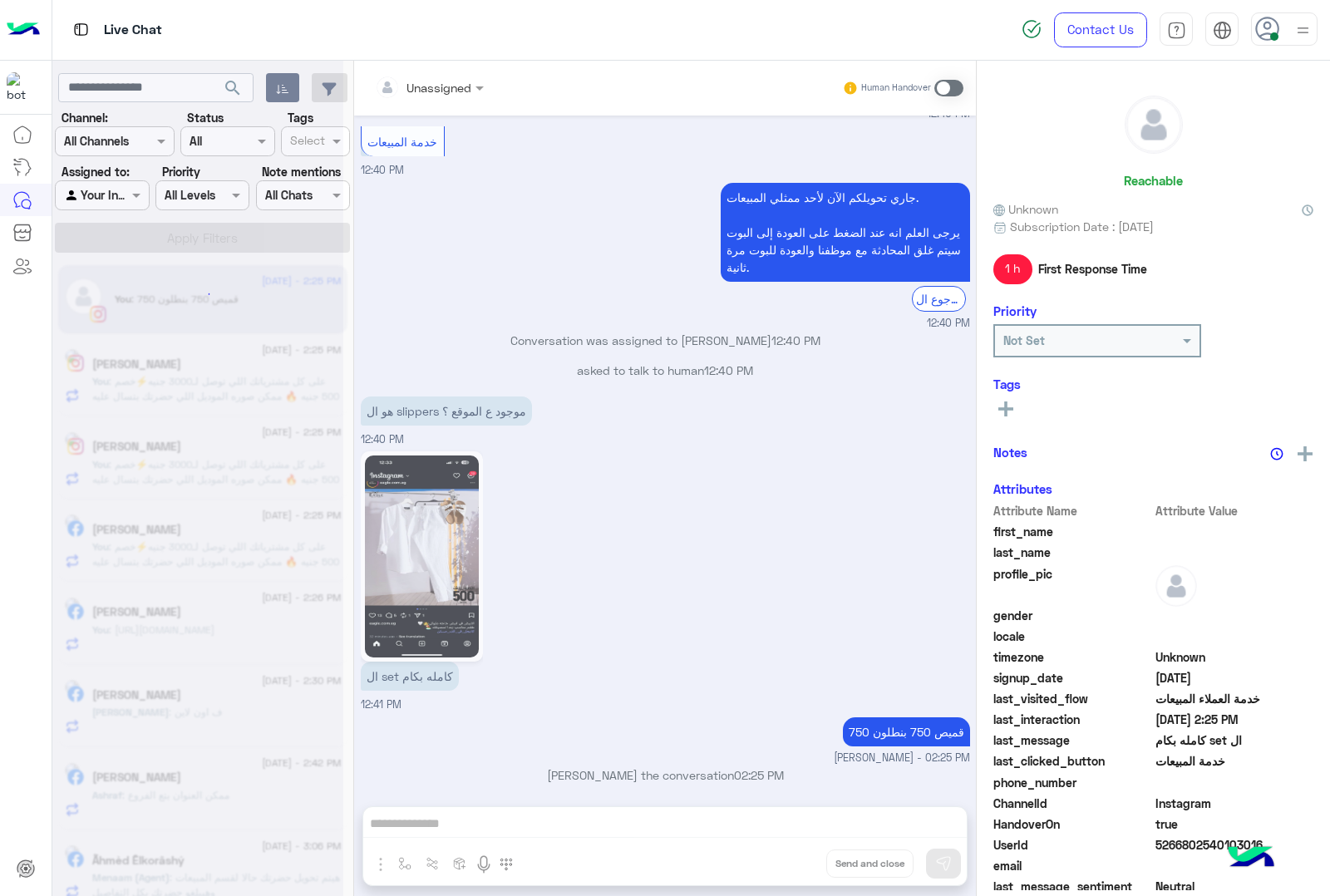
click at [791, 859] on div "Unassigned Human Handover [DATE] 12:33 PM عميلنا [PERSON_NAME] بيك في [GEOGRAPH…" at bounding box center [665, 481] width 622 height 842
click at [0, 0] on button "Drop" at bounding box center [0, 0] width 0 height 0
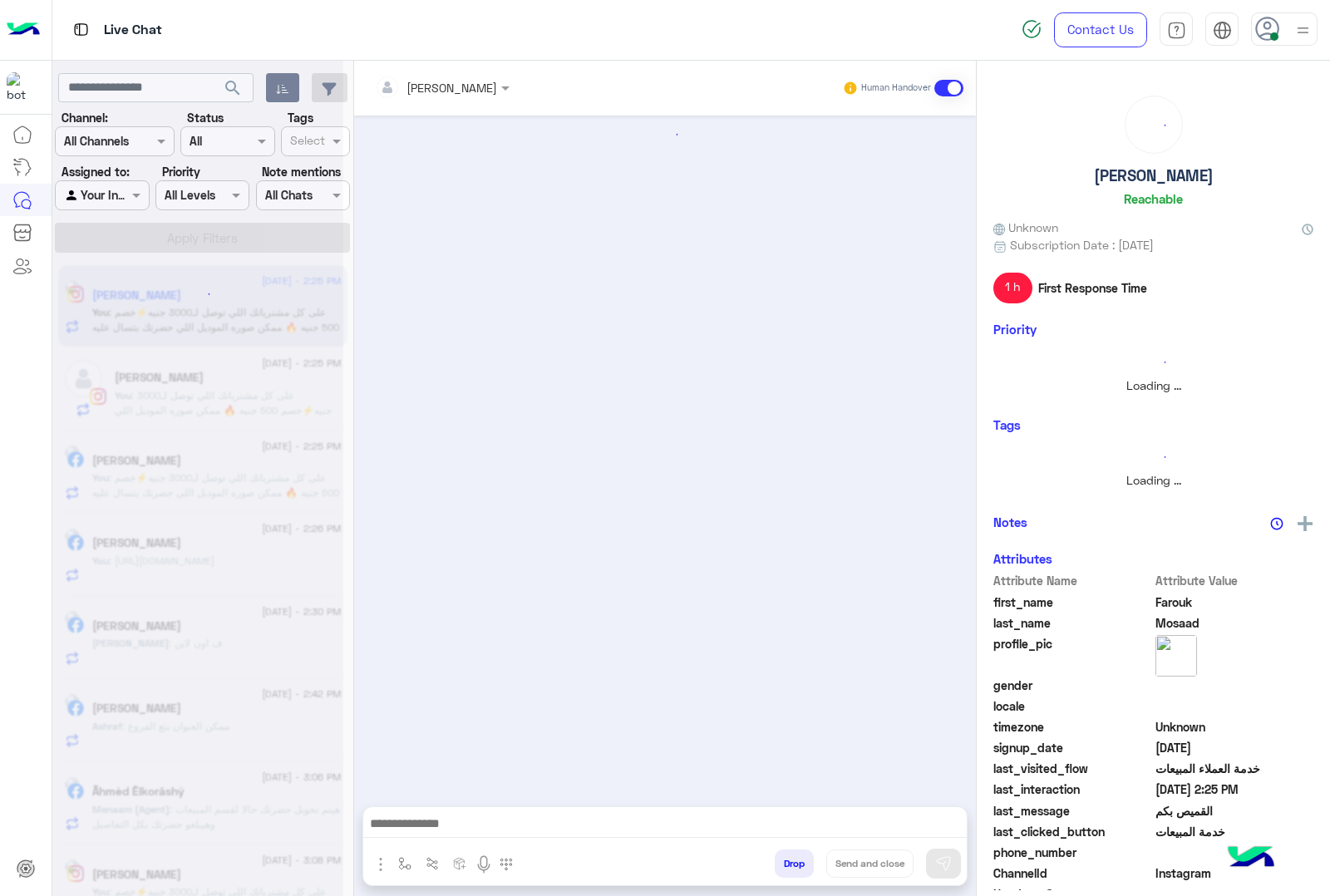
click at [791, 859] on button "Drop" at bounding box center [794, 863] width 39 height 29
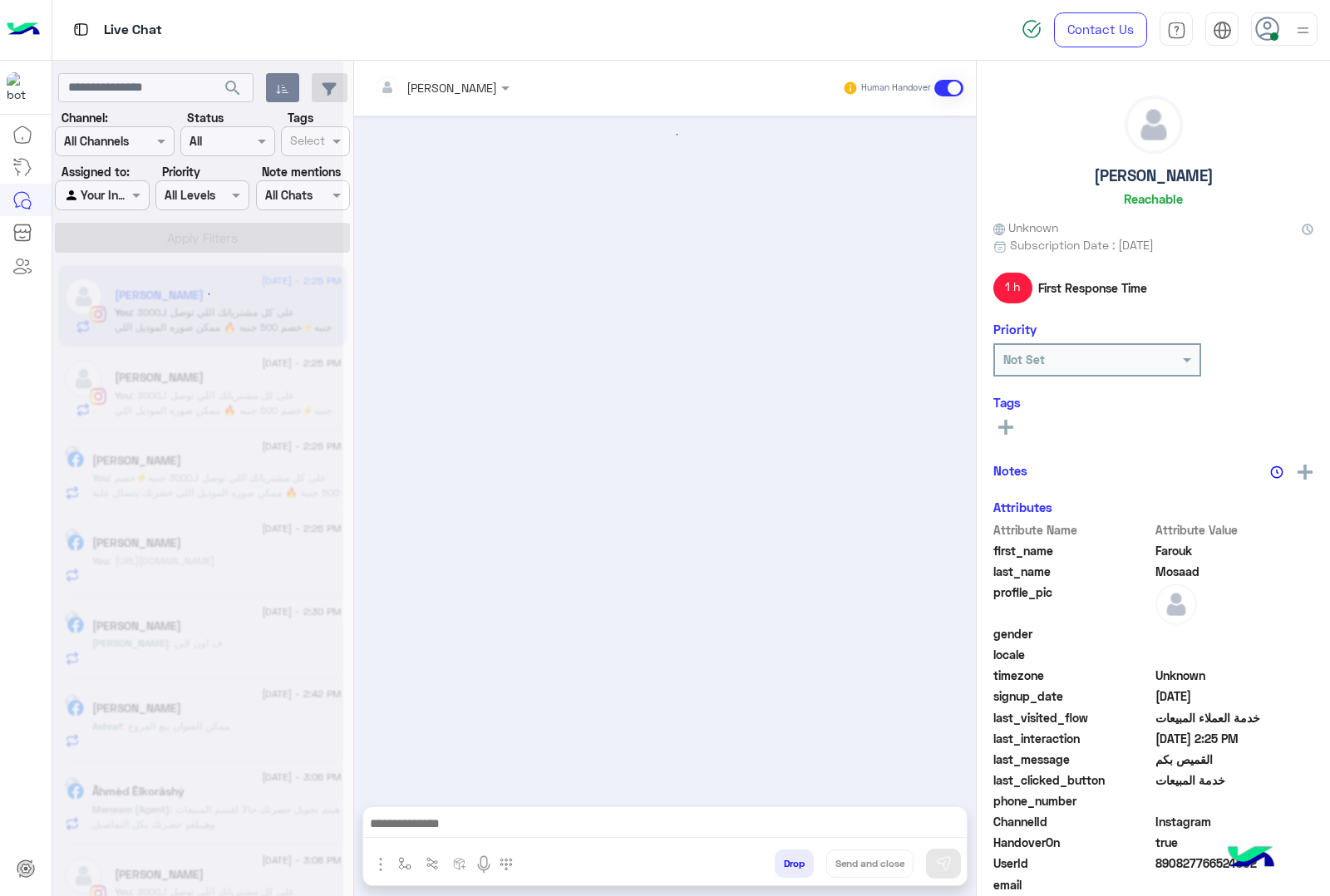
click at [791, 859] on button "Drop" at bounding box center [794, 863] width 39 height 29
click at [791, 859] on div "[PERSON_NAME] Human Handover Attachements Images enter flow name Drop Send and …" at bounding box center [665, 481] width 622 height 842
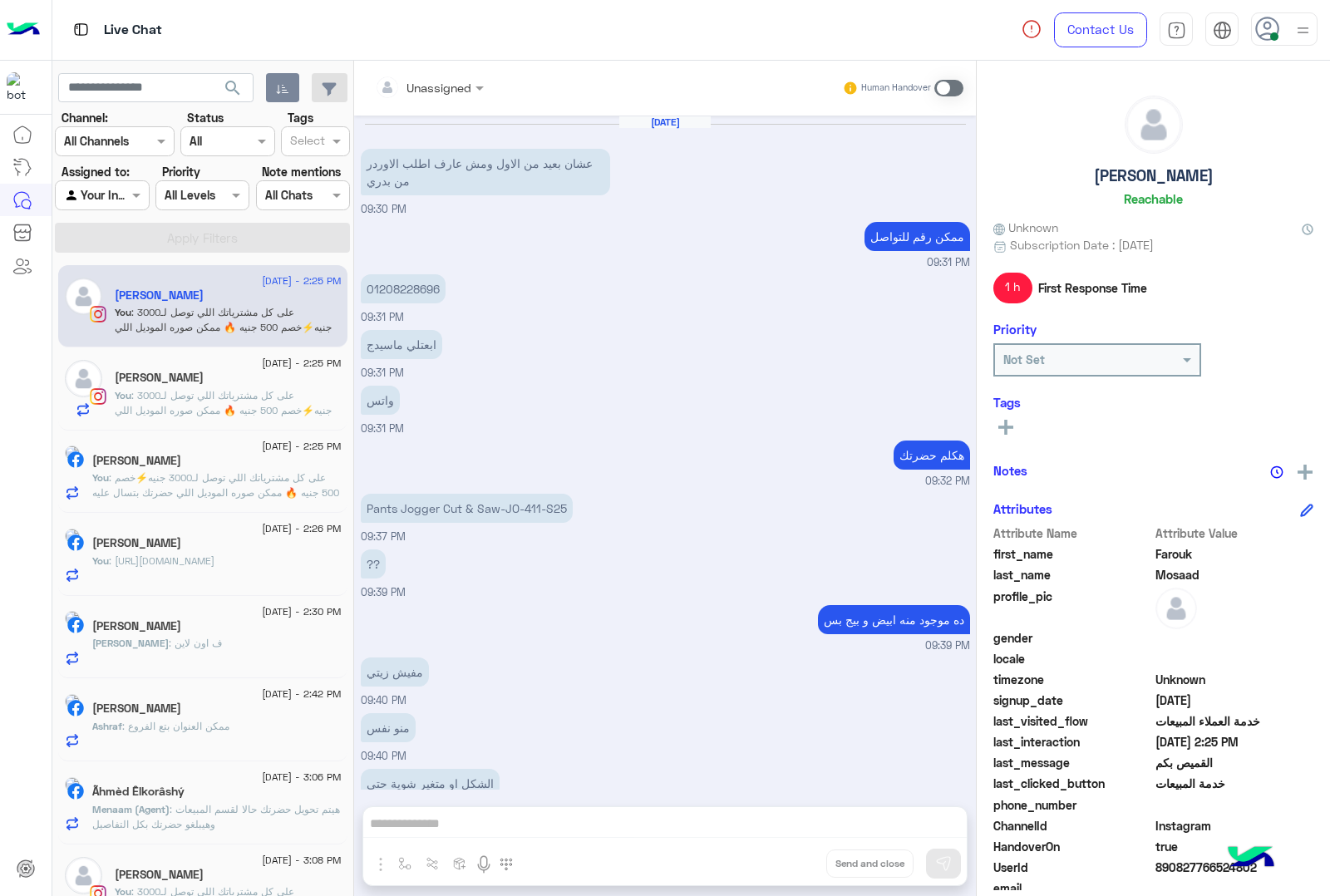
click at [791, 859] on div "Unassigned Human Handover [DATE] عشان بعيد من الاول ومش [PERSON_NAME] اطلب الاو…" at bounding box center [665, 481] width 622 height 842
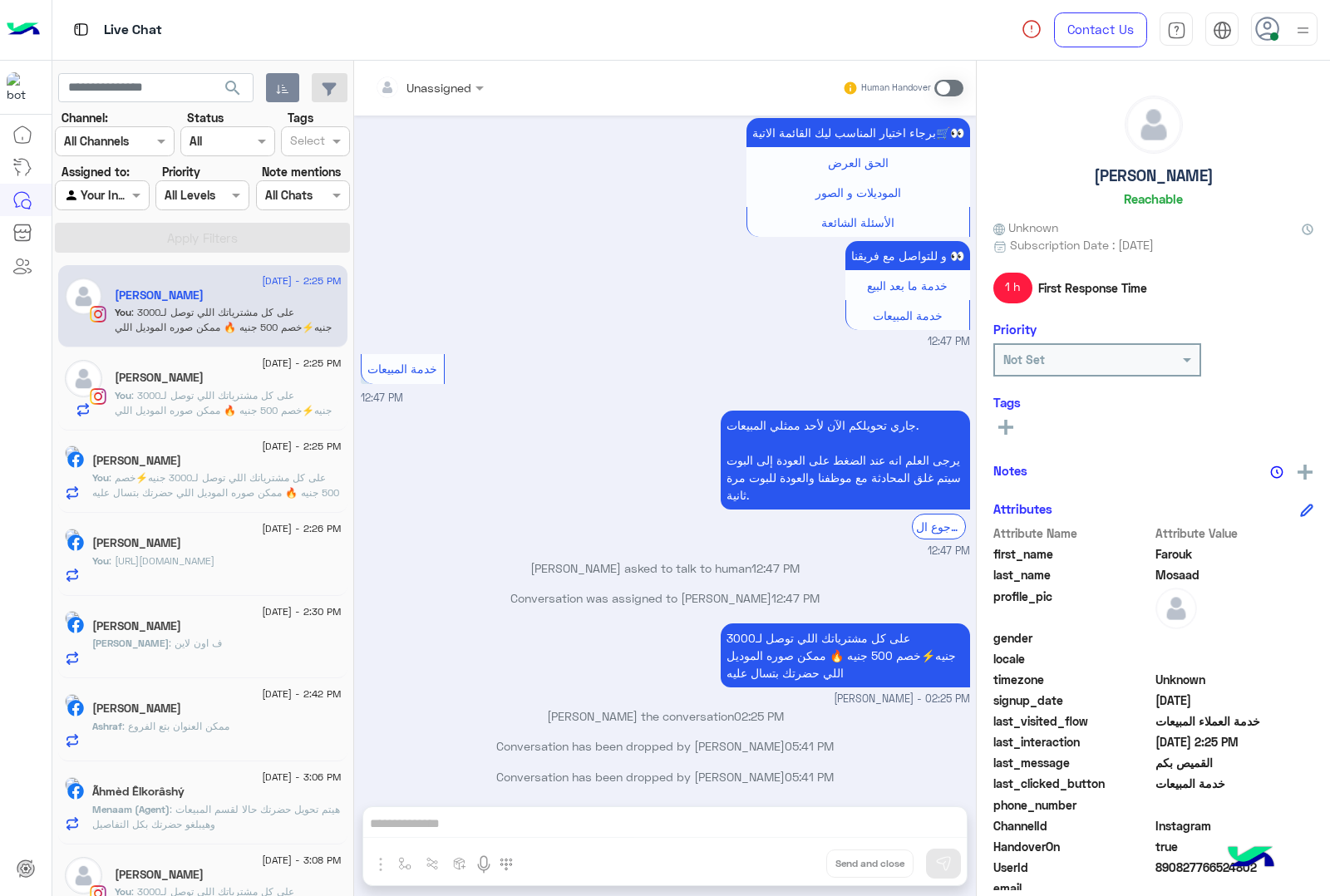
click at [791, 859] on div "Unassigned Human Handover [DATE] عشان بعيد من الاول ومش [PERSON_NAME] اطلب الاو…" at bounding box center [665, 481] width 622 height 842
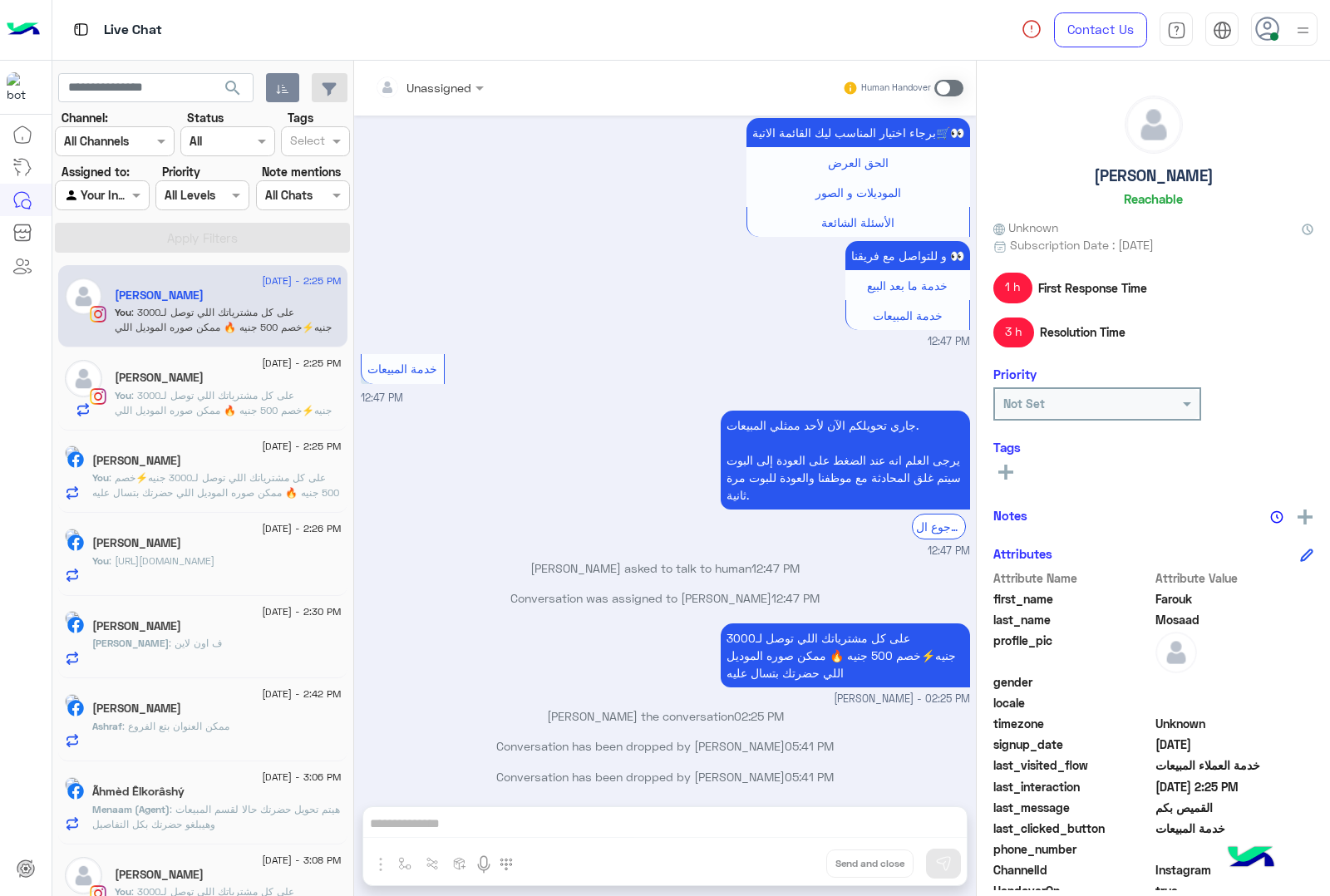
click at [0, 0] on button "Drop" at bounding box center [0, 0] width 0 height 0
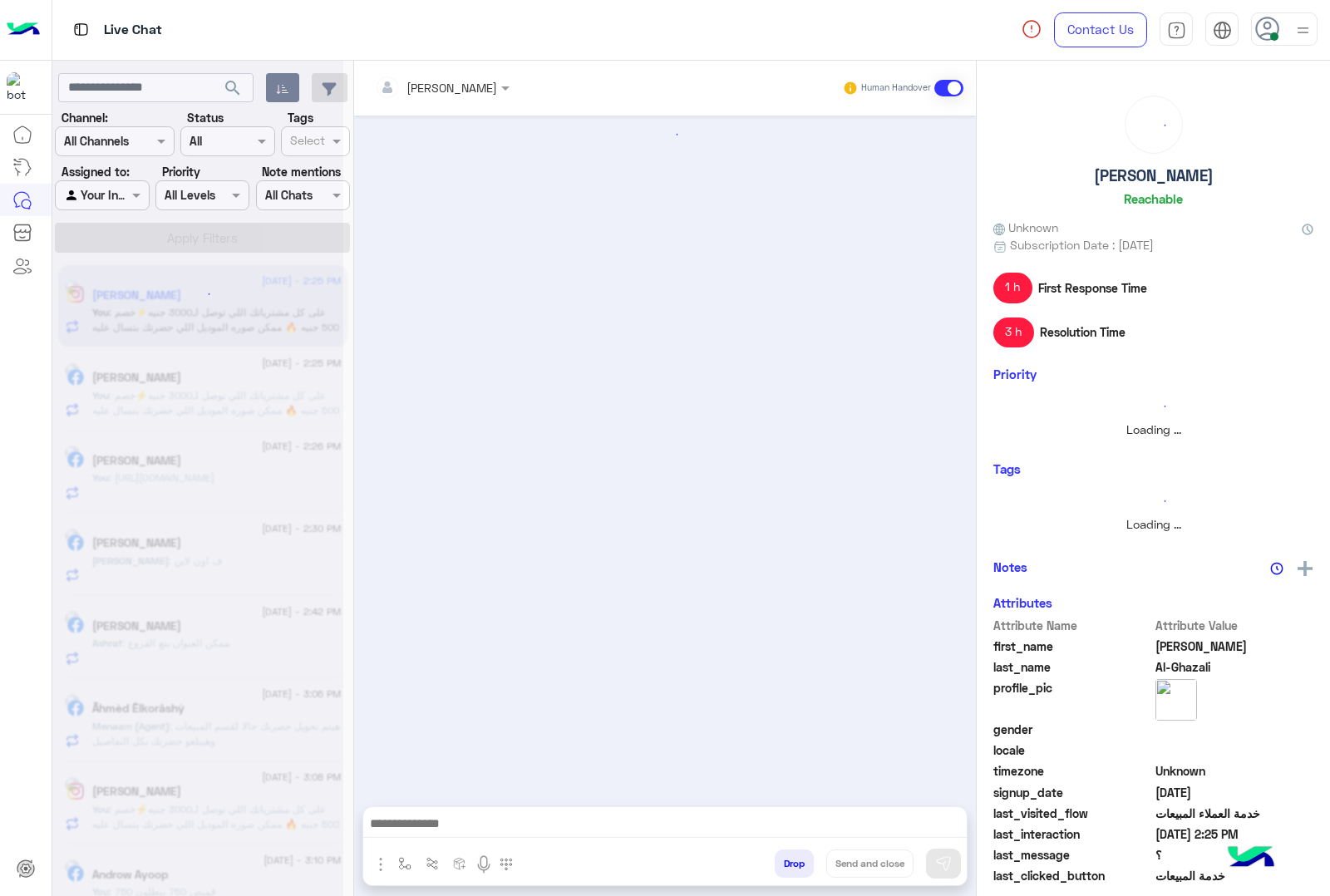
click at [791, 859] on button "Drop" at bounding box center [794, 863] width 39 height 29
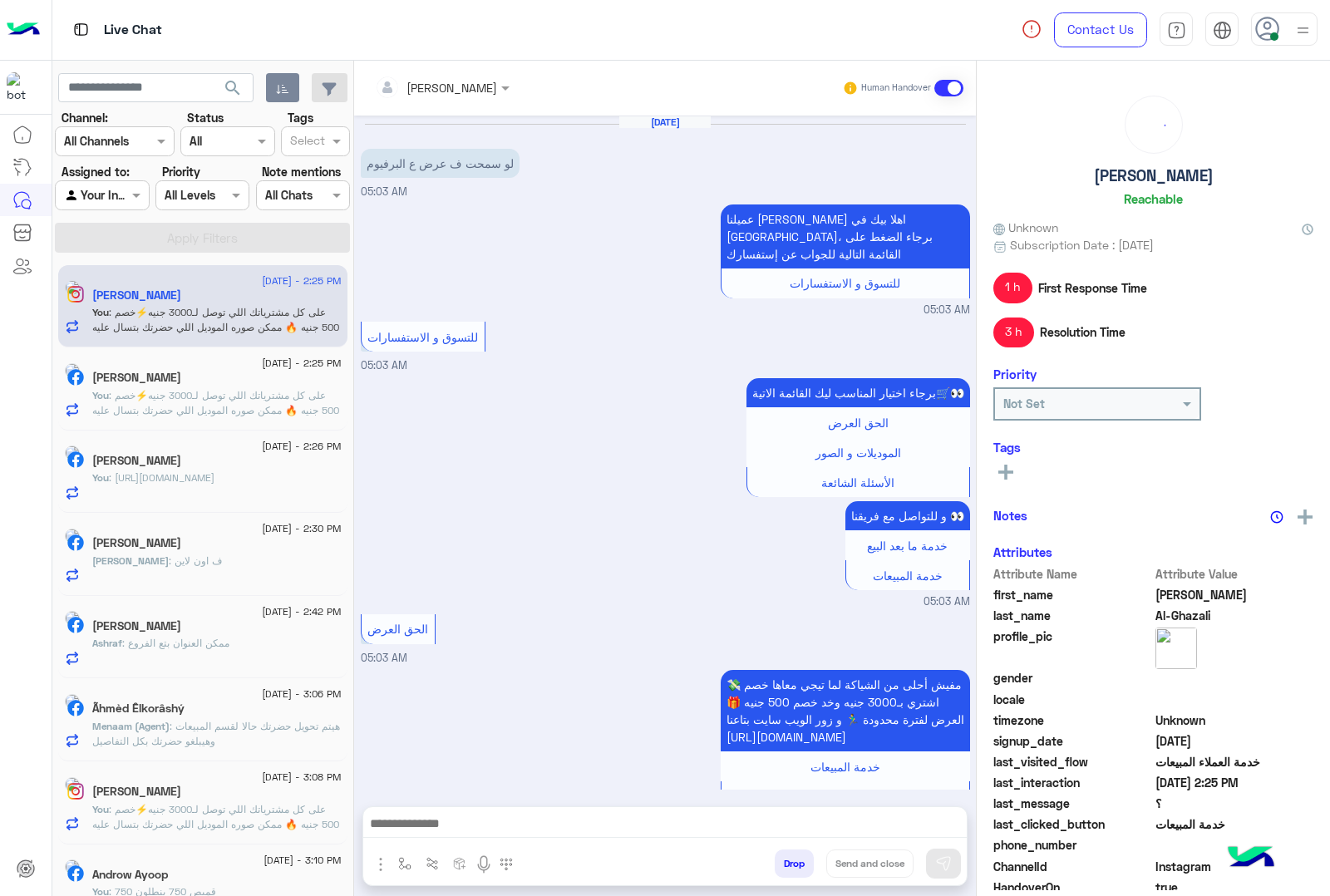
click at [791, 859] on button "Drop" at bounding box center [794, 863] width 39 height 29
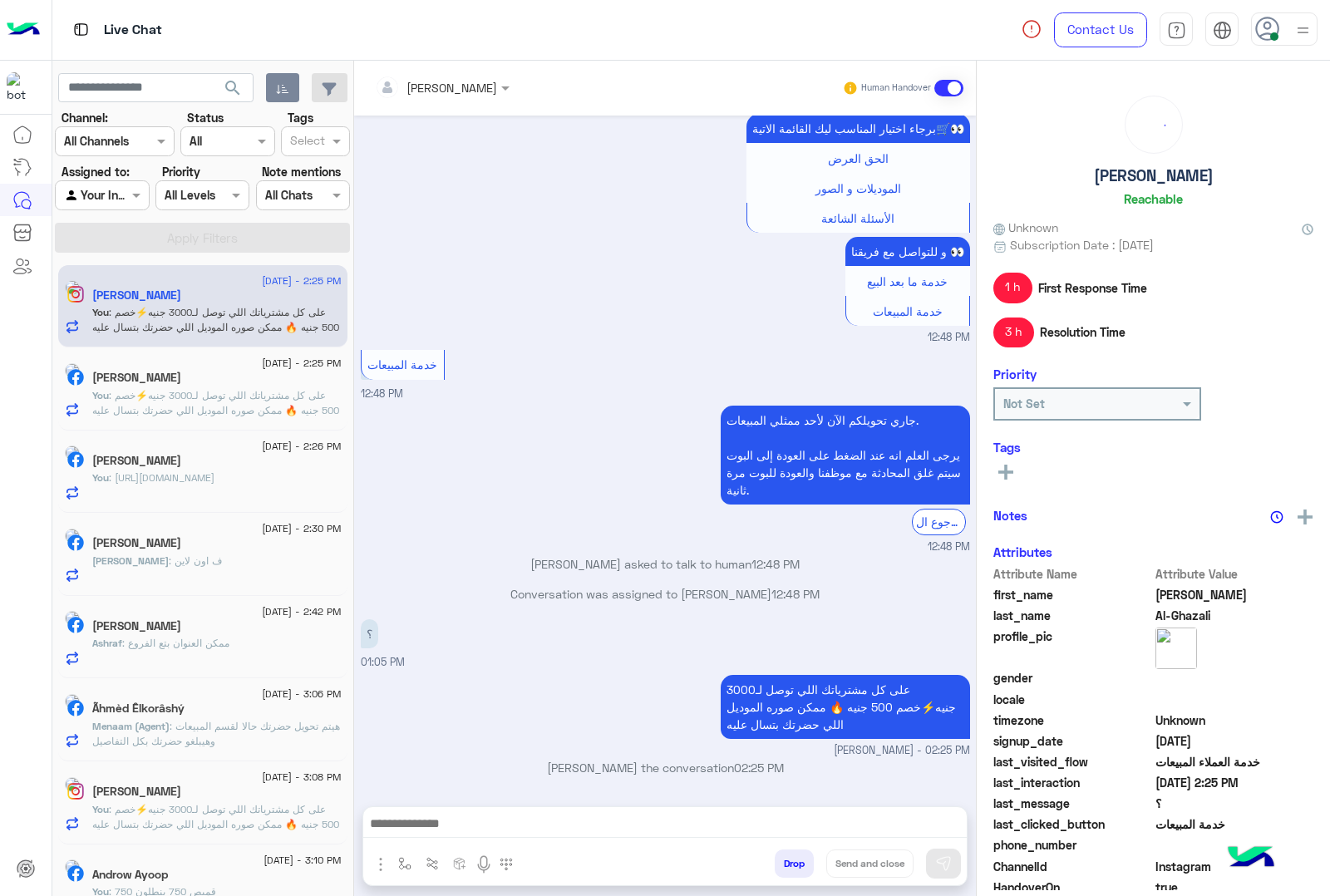
click at [791, 859] on div "[PERSON_NAME] Human Handover [DATE] لو سمحت ف عرض ع البرفيوم 05:03 AM عميلنا [P…" at bounding box center [665, 481] width 622 height 842
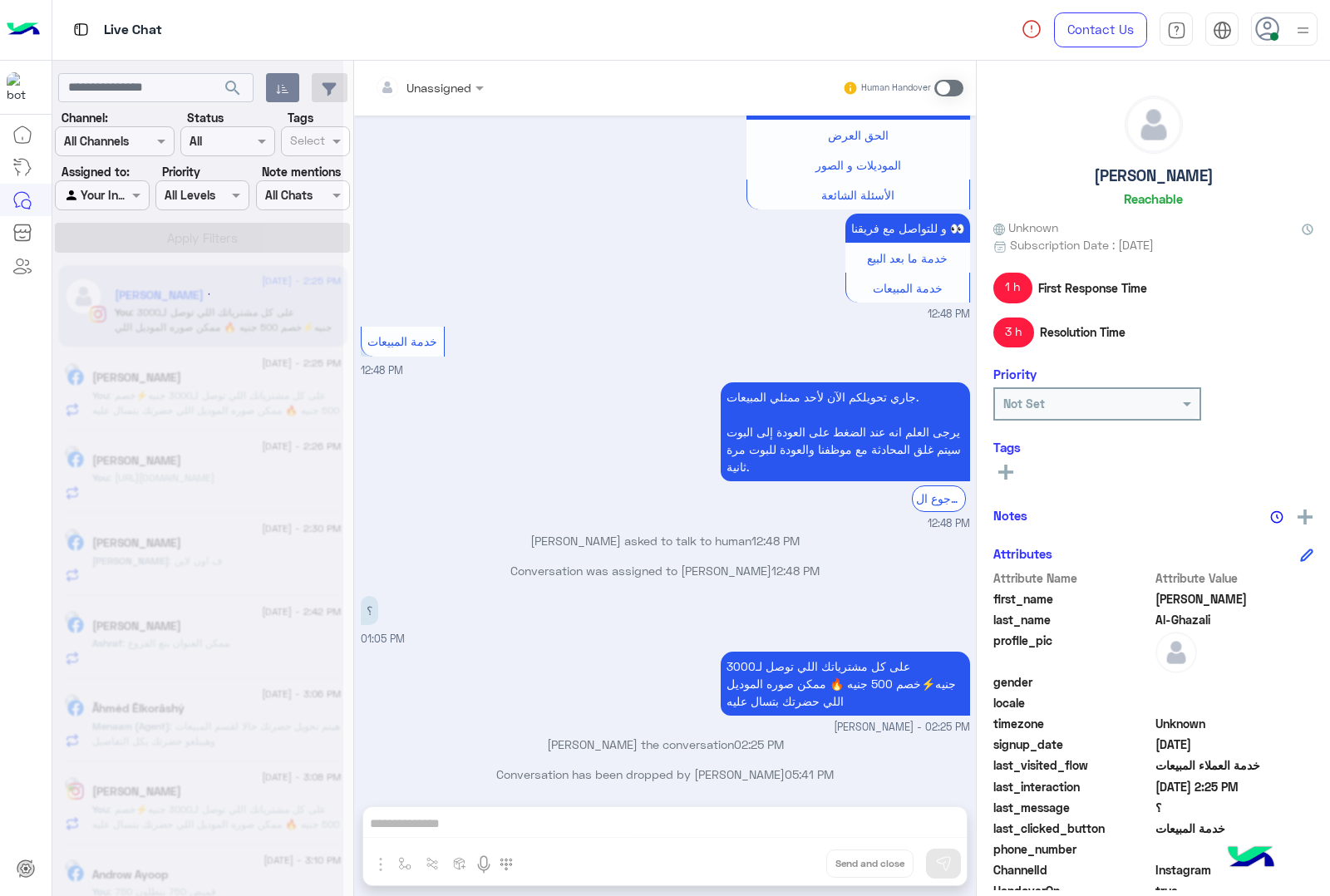
click at [791, 859] on div "Unassigned Human Handover [DATE] لو سمحت ف عرض ع البرفيوم 05:03 AM عميلنا [PERS…" at bounding box center [665, 481] width 622 height 842
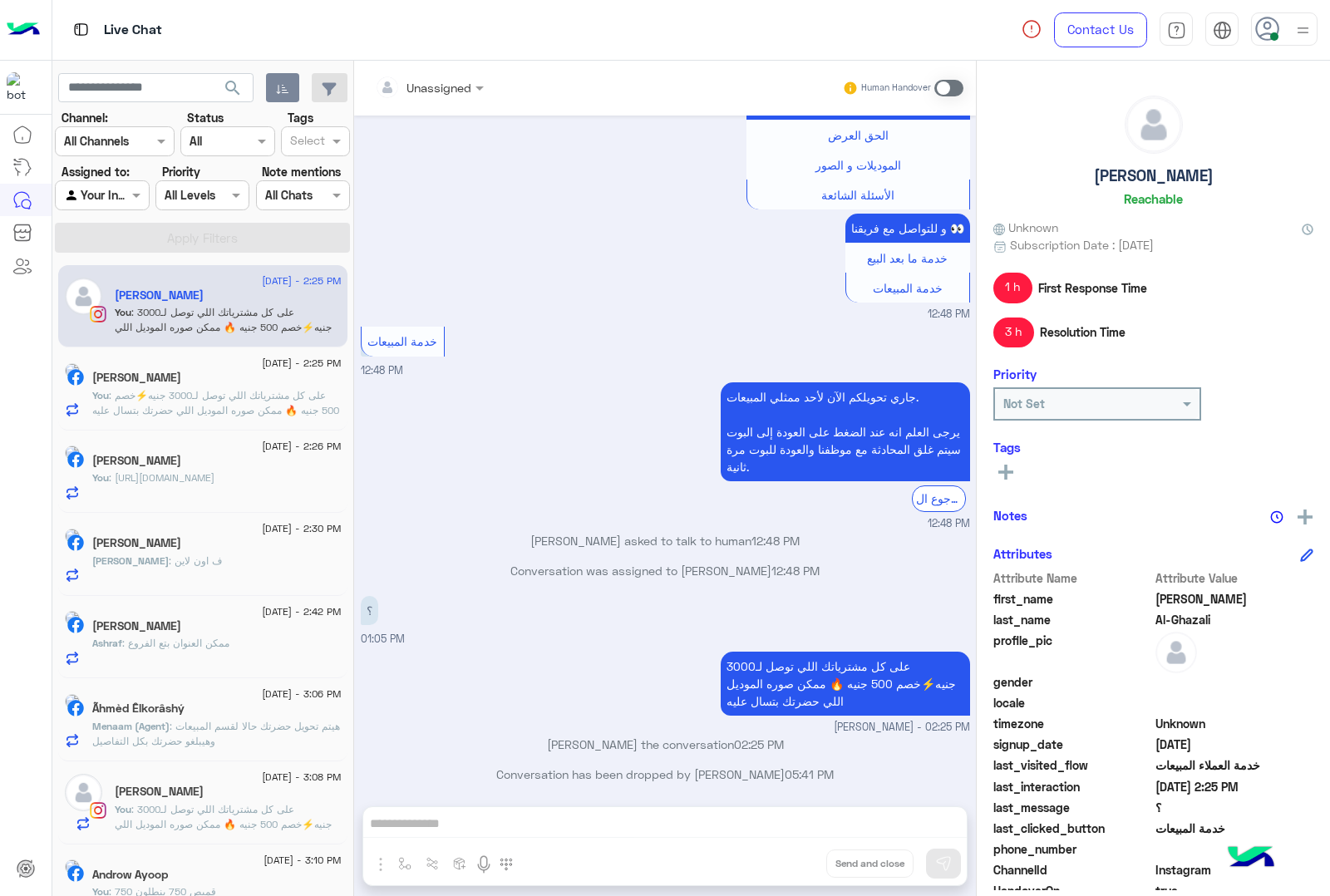
click at [791, 859] on div "Unassigned Human Handover [DATE] لو سمحت ف عرض ع البرفيوم 05:03 AM عميلنا [PERS…" at bounding box center [665, 481] width 622 height 842
click at [0, 0] on button "Drop" at bounding box center [0, 0] width 0 height 0
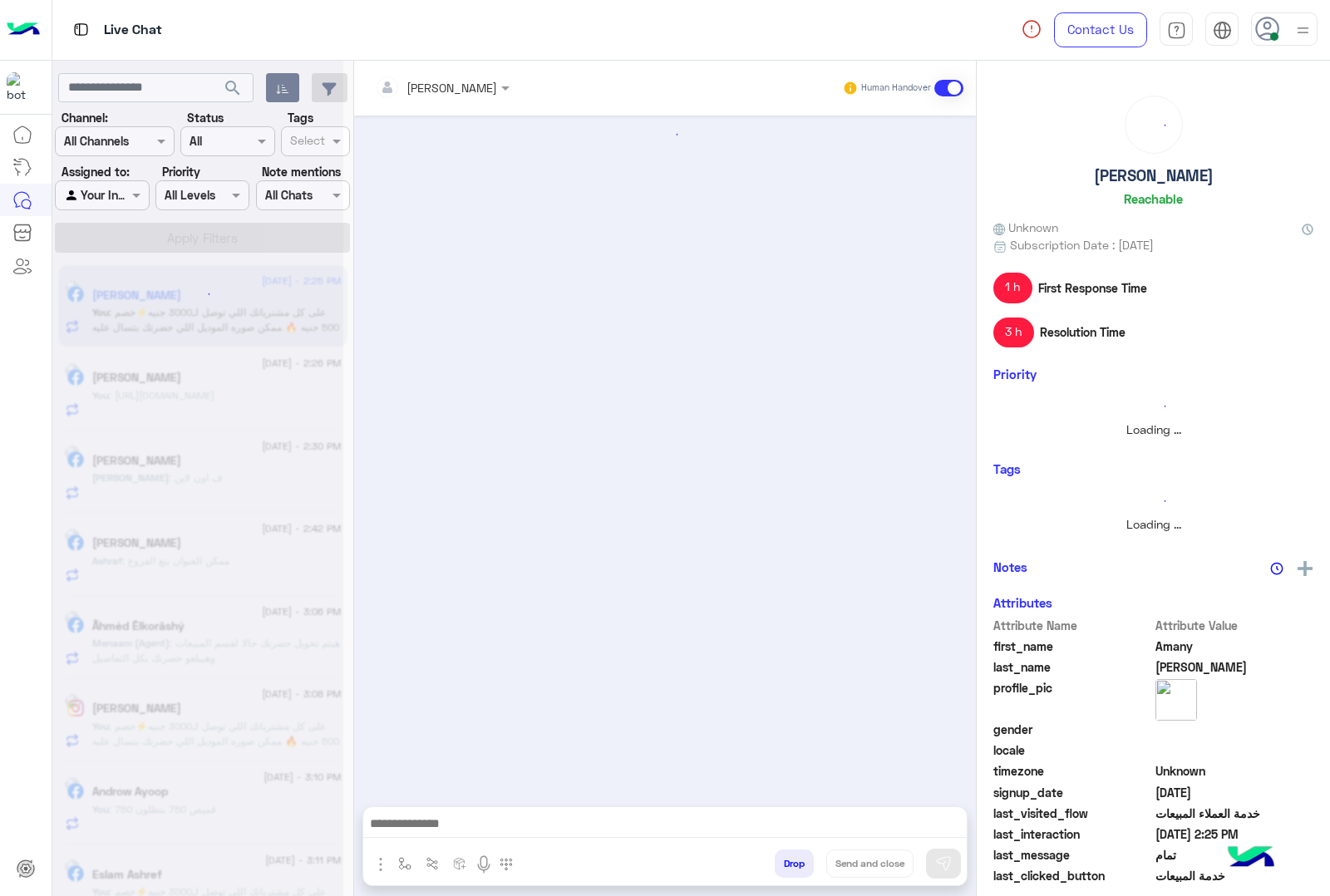
click at [791, 859] on button "Drop" at bounding box center [794, 863] width 39 height 29
click at [791, 859] on div "[PERSON_NAME] Human Handover Attachements Images enter flow name Drop Send and …" at bounding box center [665, 481] width 622 height 842
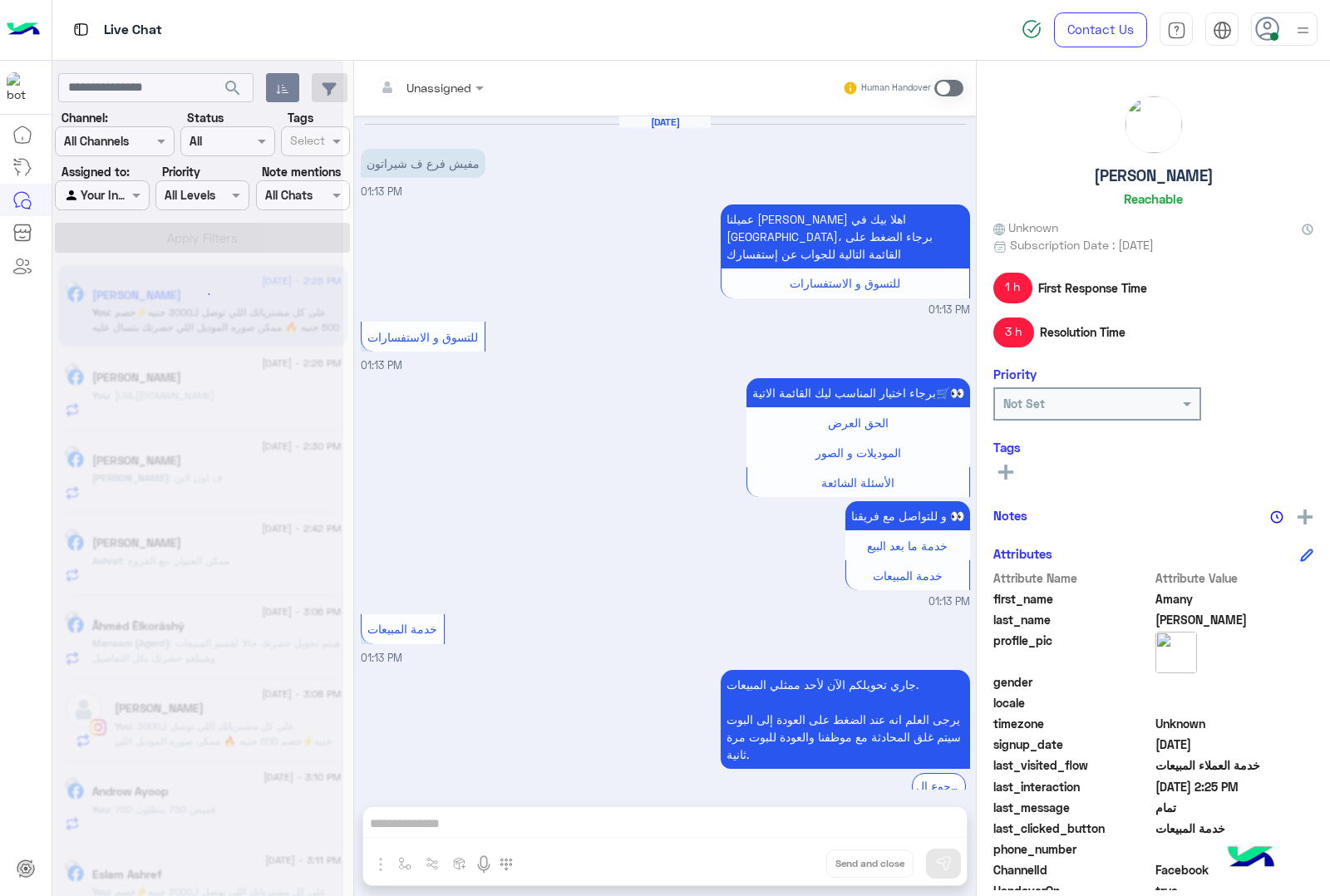
scroll to position [427, 0]
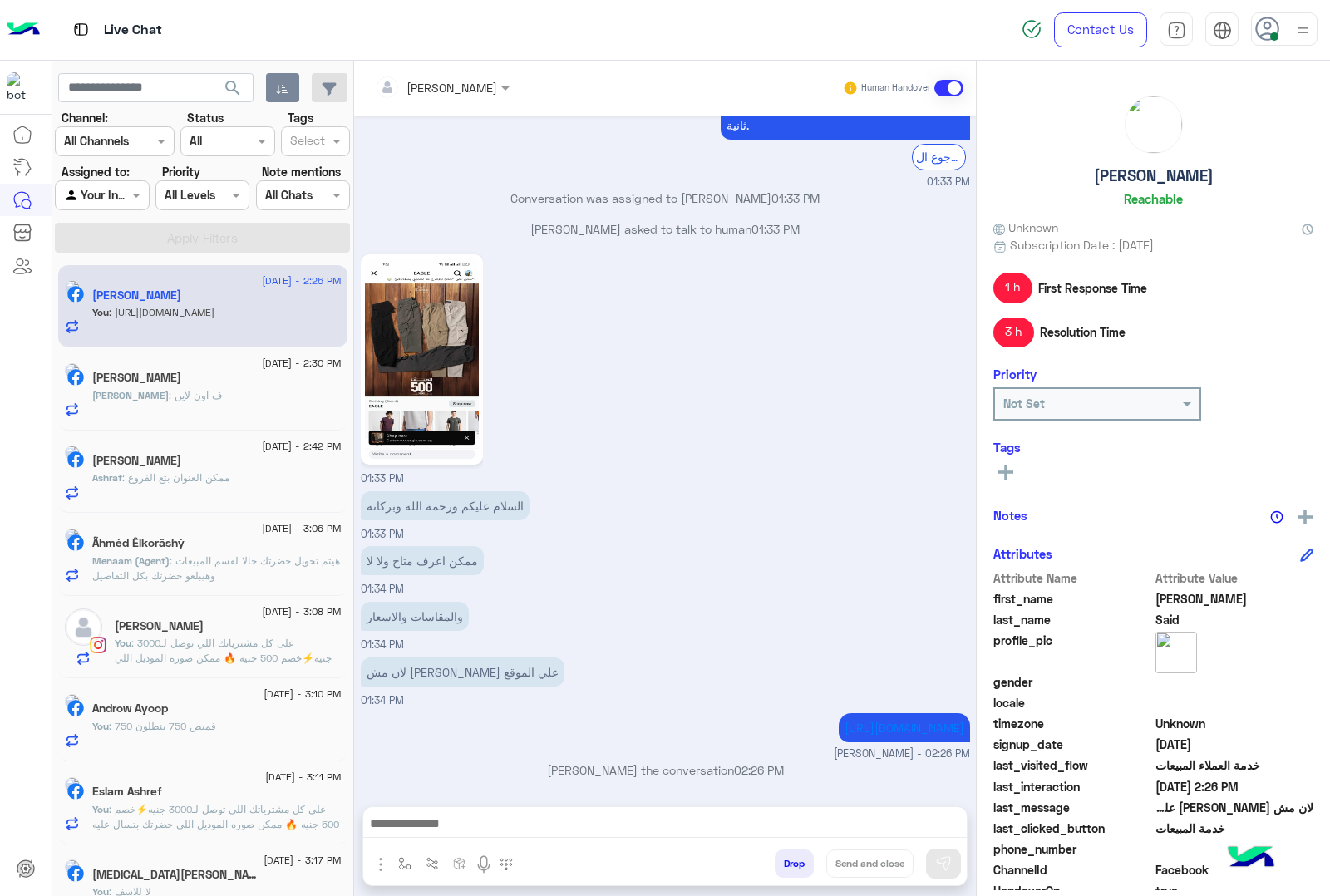
click at [791, 859] on button "Drop" at bounding box center [794, 863] width 39 height 29
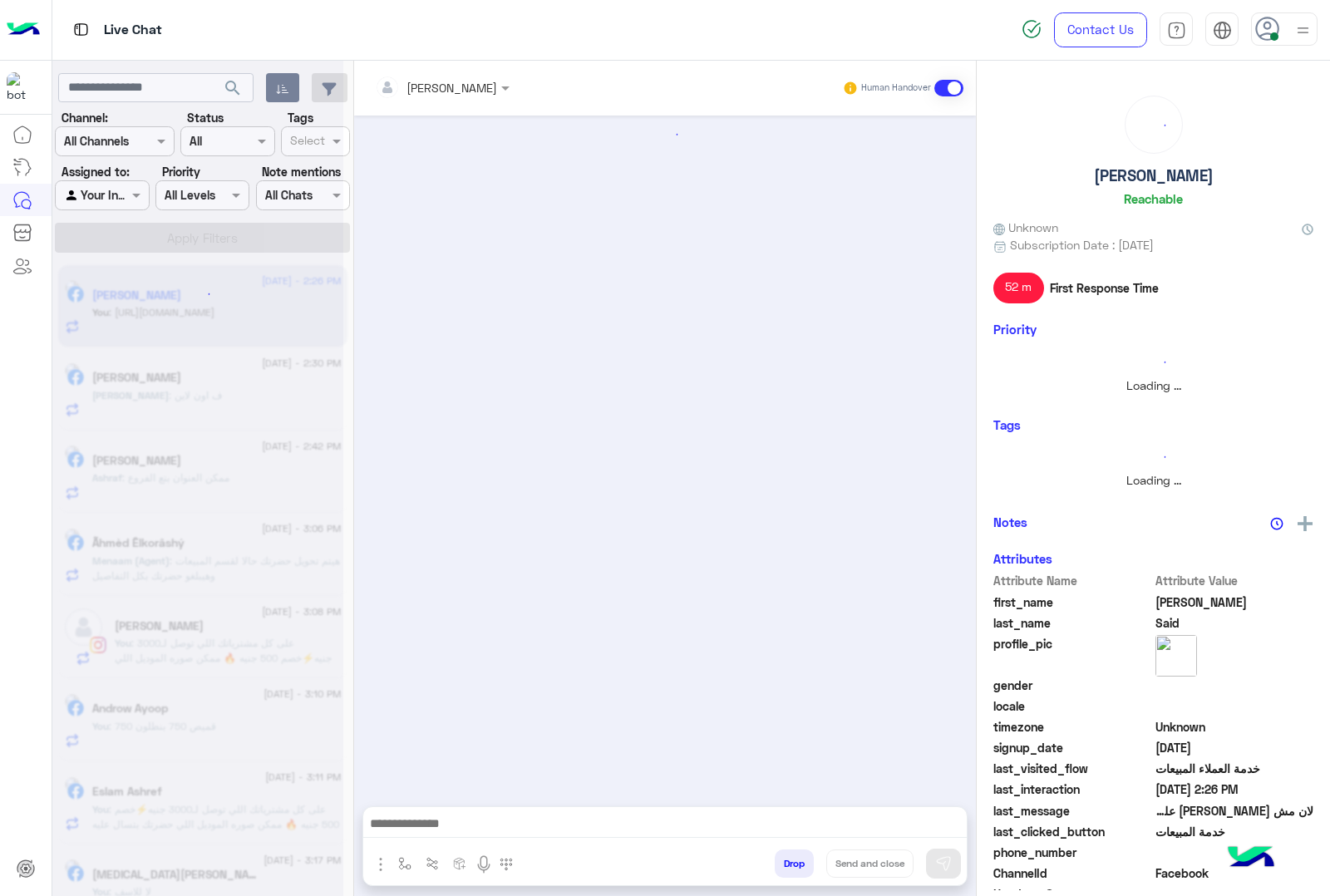
click at [791, 859] on button "Drop" at bounding box center [794, 863] width 39 height 29
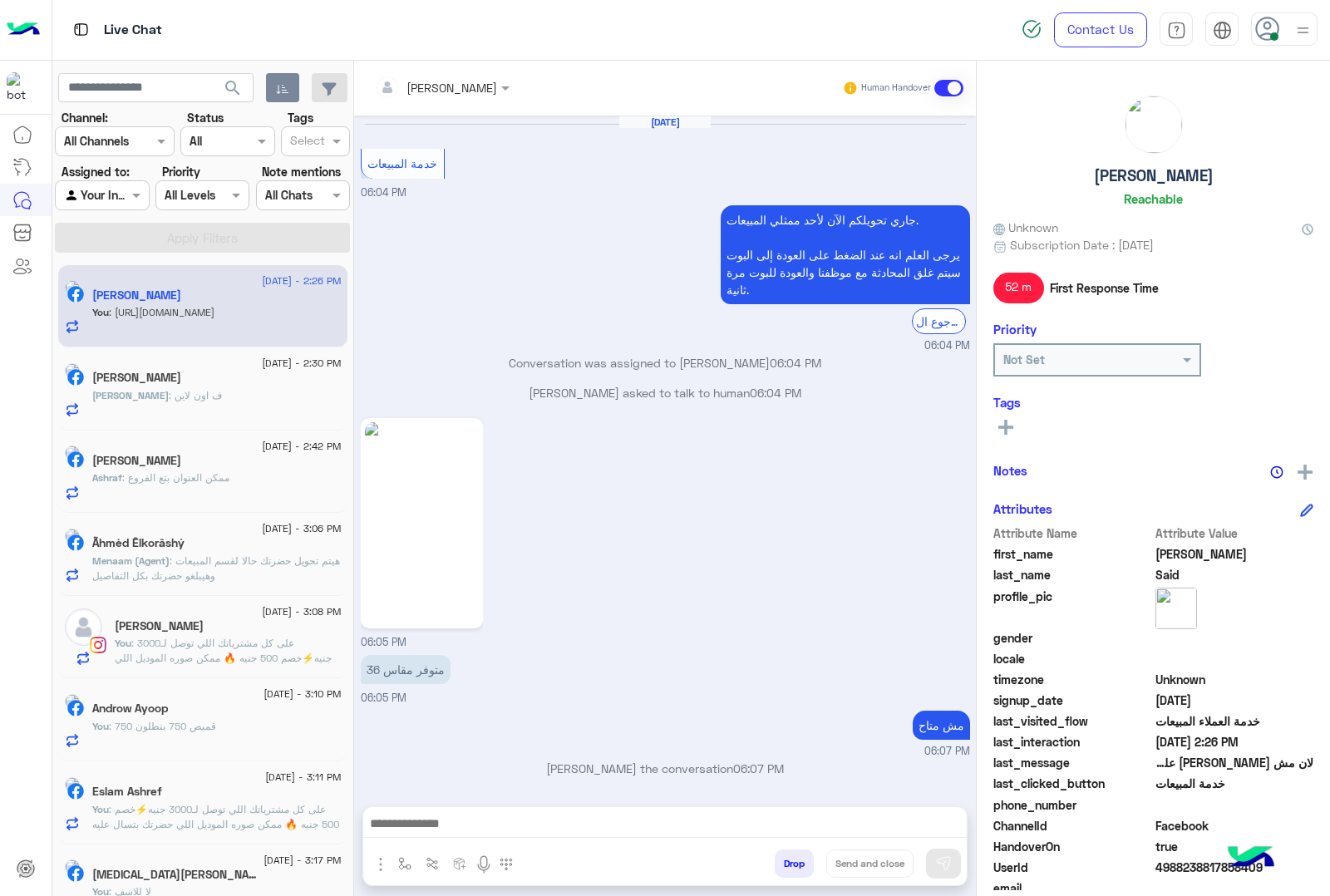
click at [791, 859] on button "Drop" at bounding box center [794, 863] width 39 height 29
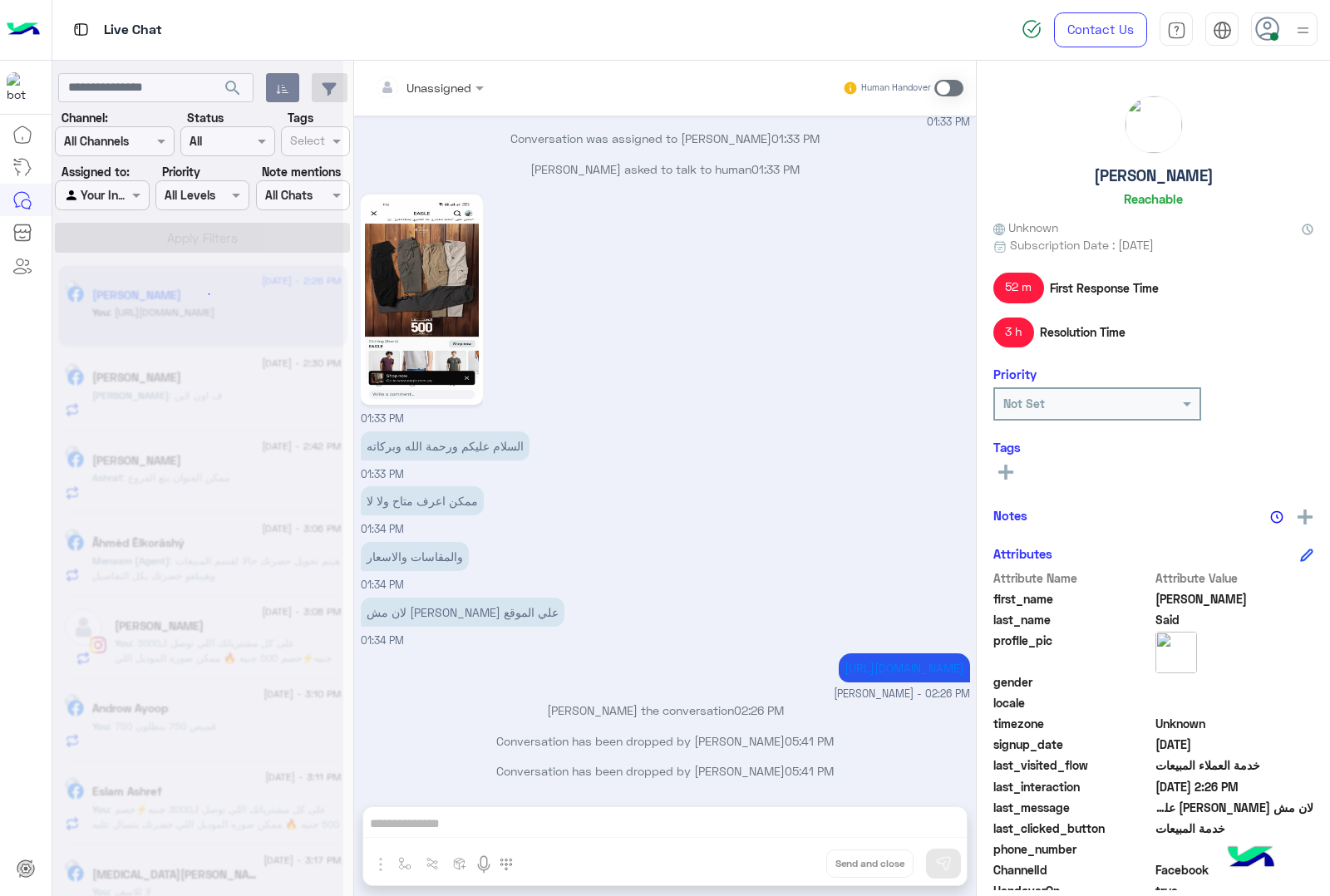
click at [791, 859] on div "Unassigned Human Handover [DATE] خدمة المبيعات 06:04 PM جاري تحويلكم الآن لأحد …" at bounding box center [665, 481] width 622 height 842
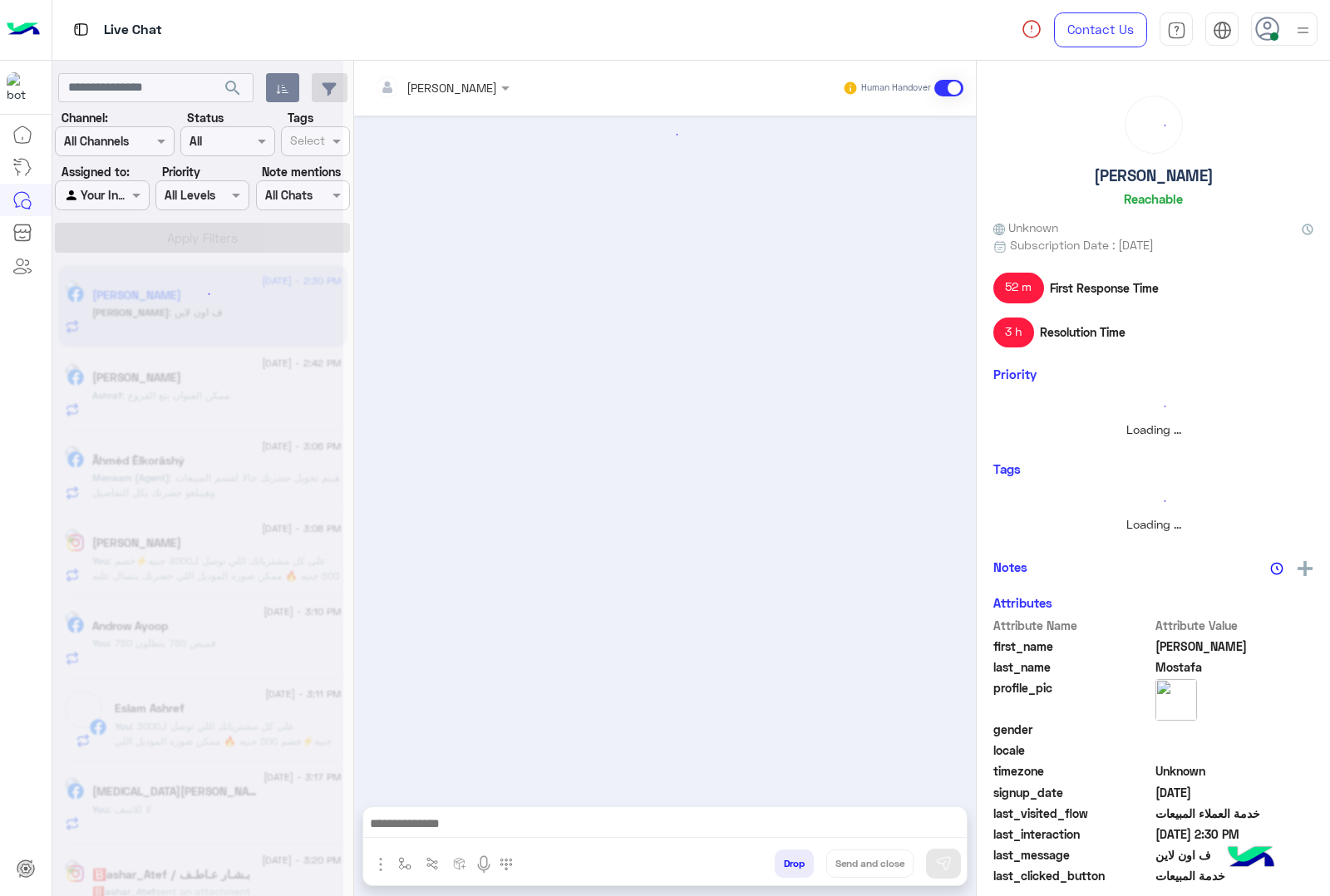
click at [790, 859] on button "Drop" at bounding box center [794, 863] width 39 height 29
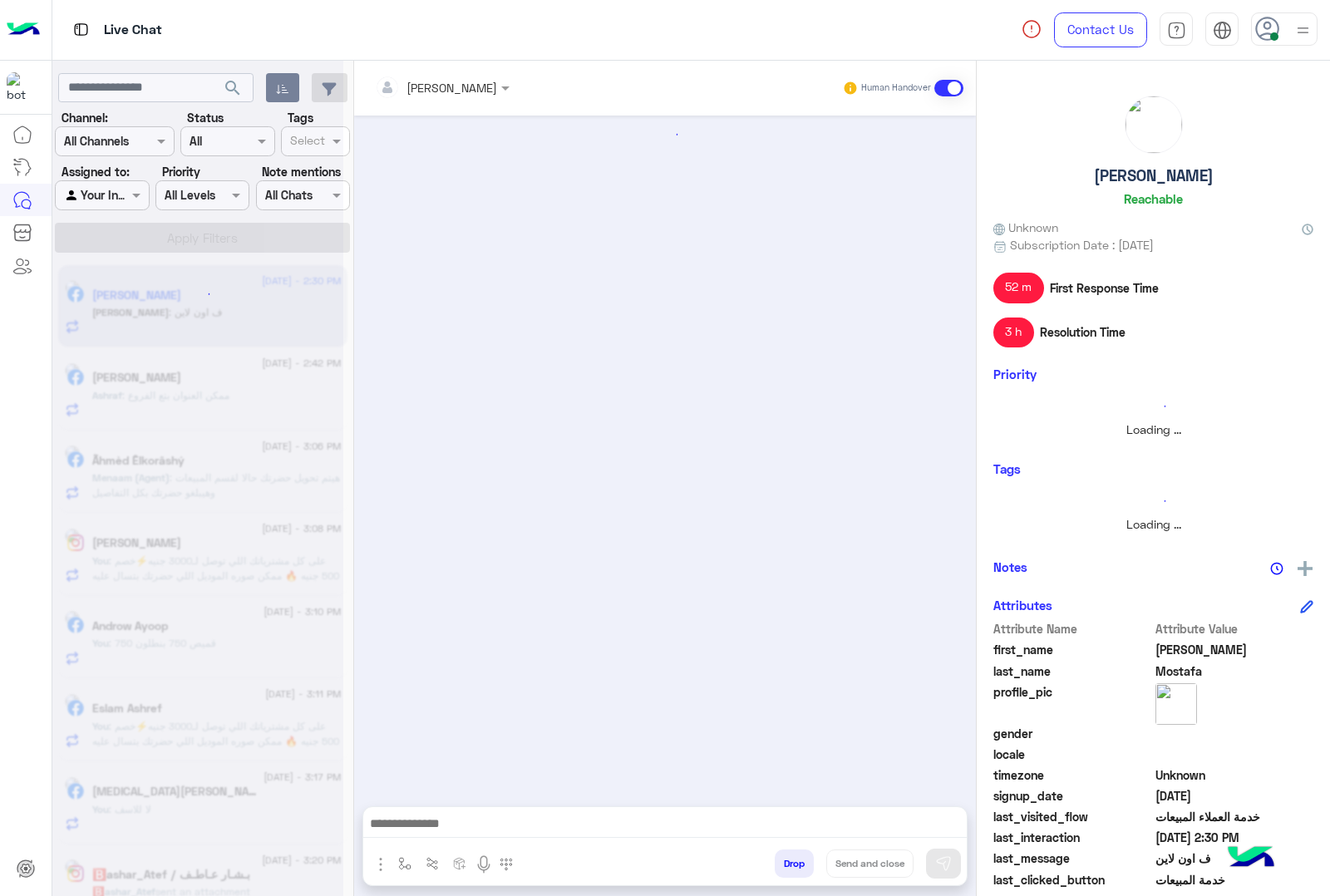
click at [790, 859] on button "Drop" at bounding box center [794, 863] width 39 height 29
click at [790, 859] on div "[PERSON_NAME] Human Handover Attachements Images enter flow name Drop Send and …" at bounding box center [665, 481] width 622 height 842
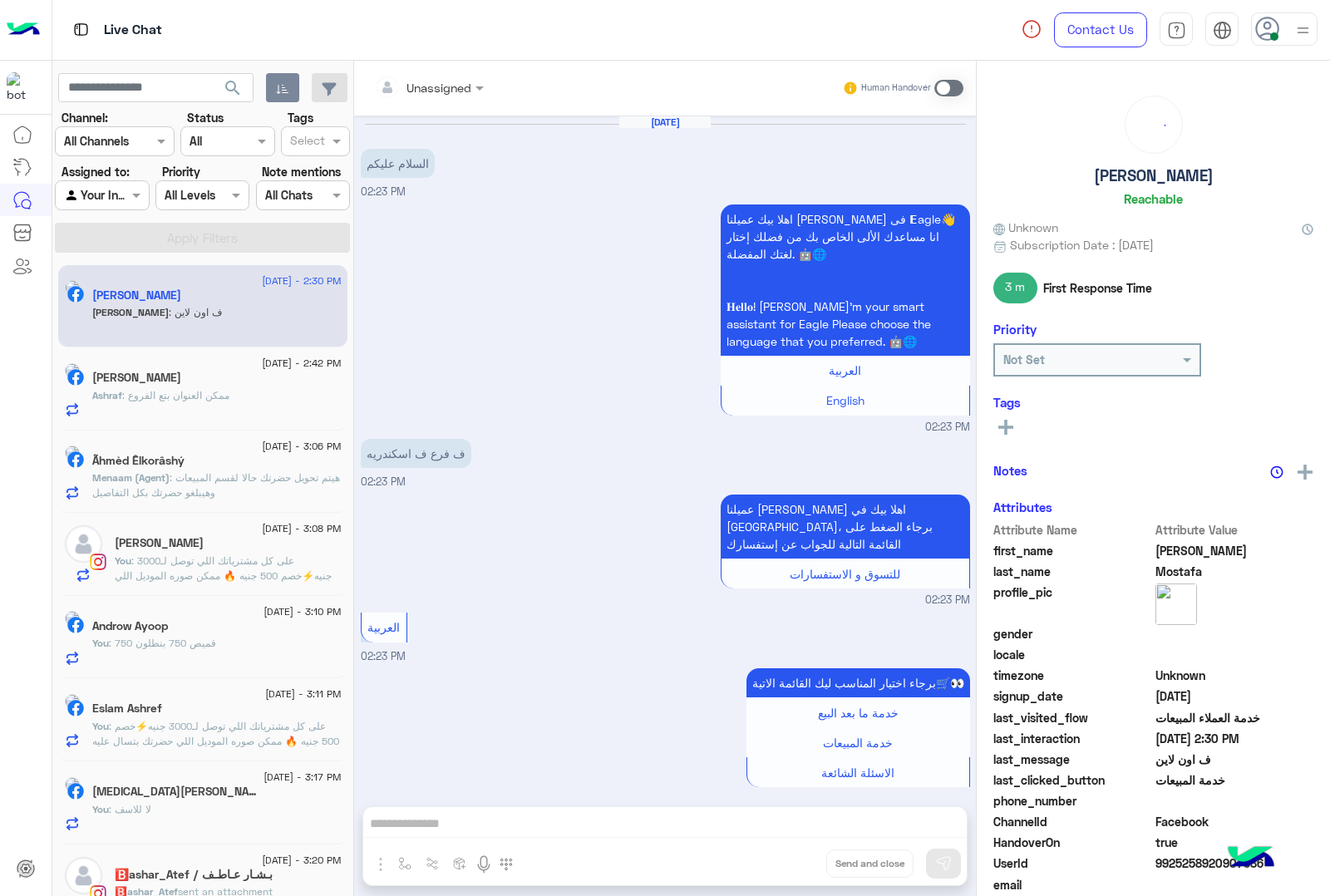
click at [790, 859] on div "Unassigned Human Handover [DATE] السلام عليكم 02:23 PM اهلا بيك عميلنا [PERSON_…" at bounding box center [665, 481] width 622 height 842
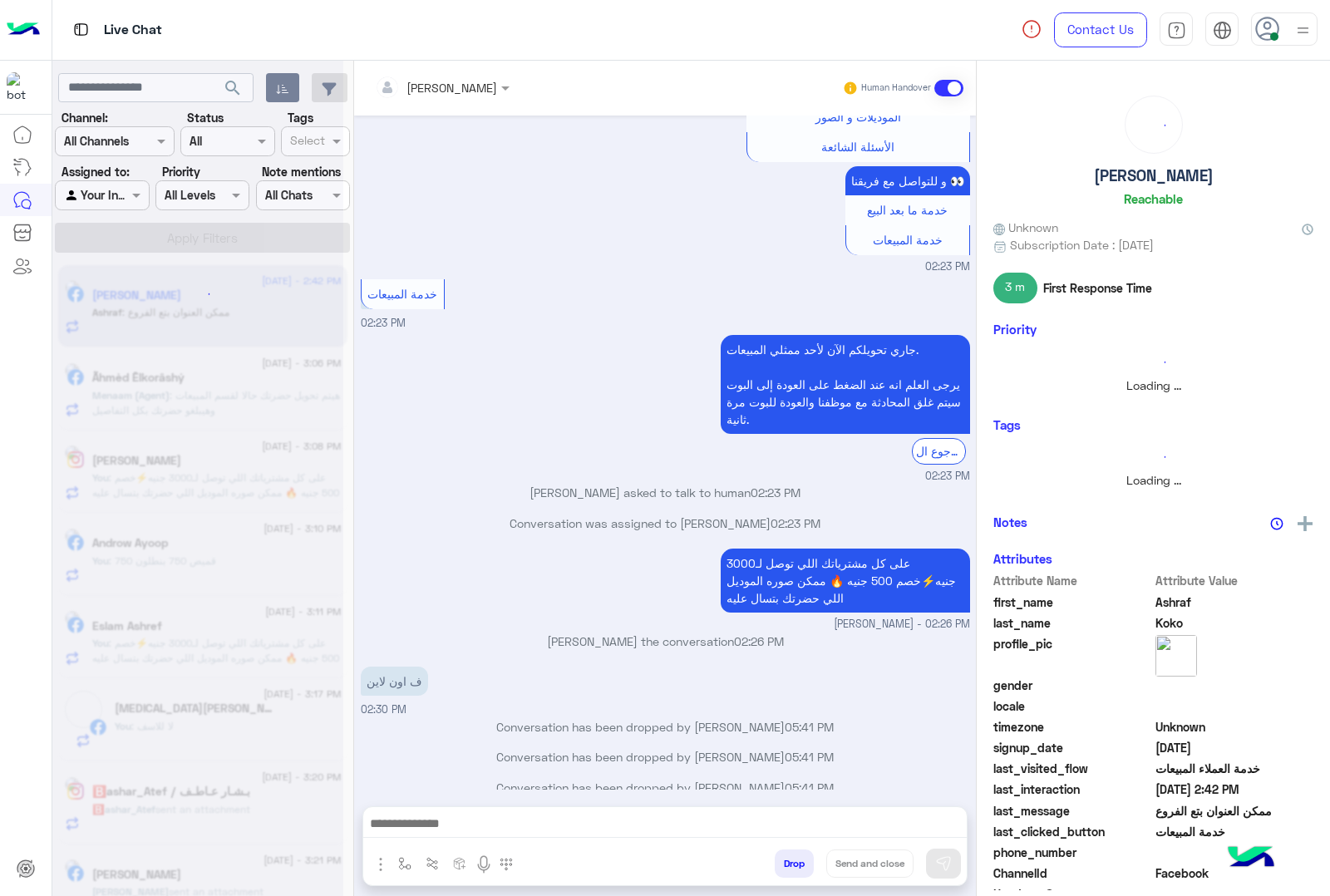
click at [790, 859] on button "Drop" at bounding box center [794, 863] width 39 height 29
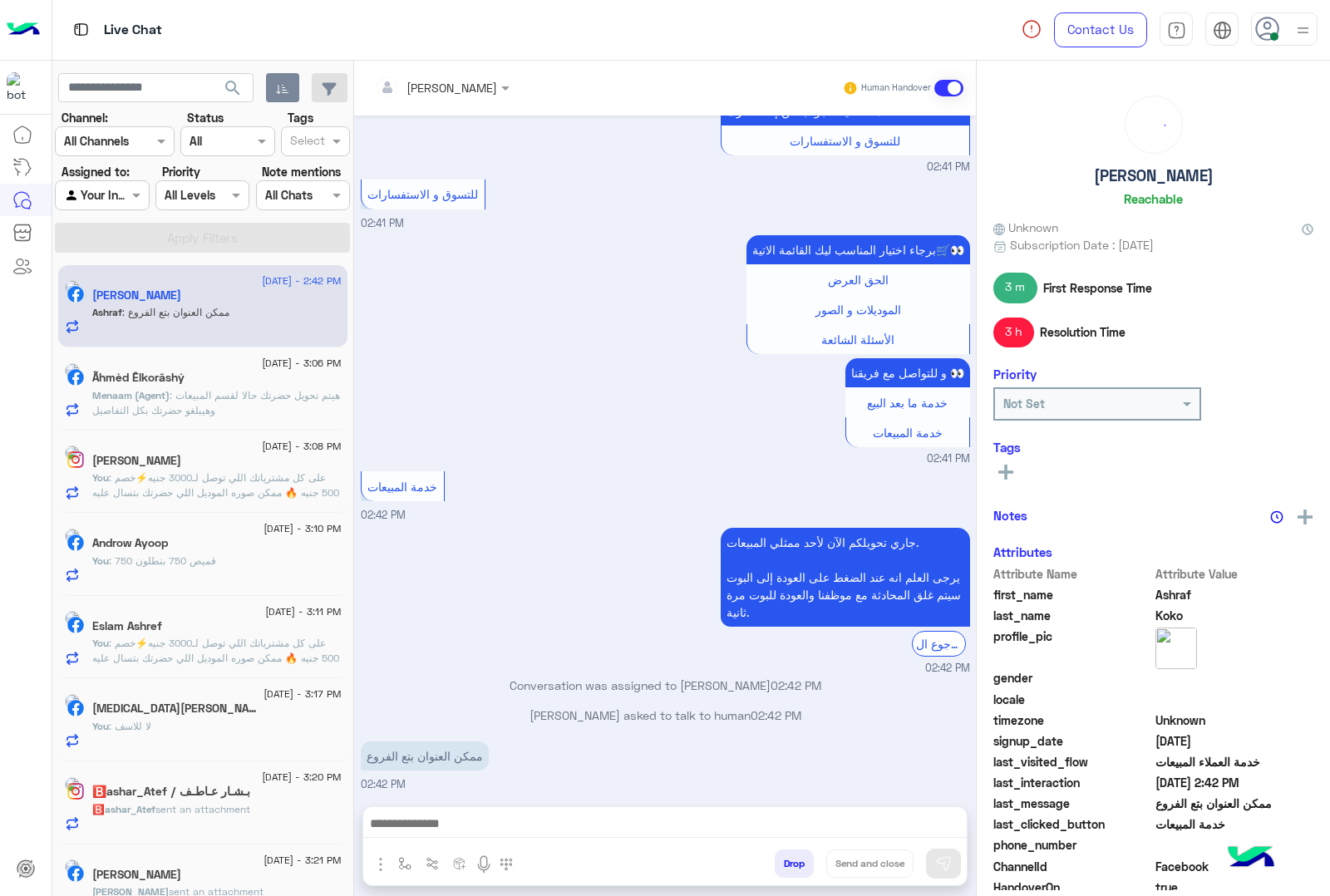
click at [790, 859] on button "Drop" at bounding box center [794, 863] width 39 height 29
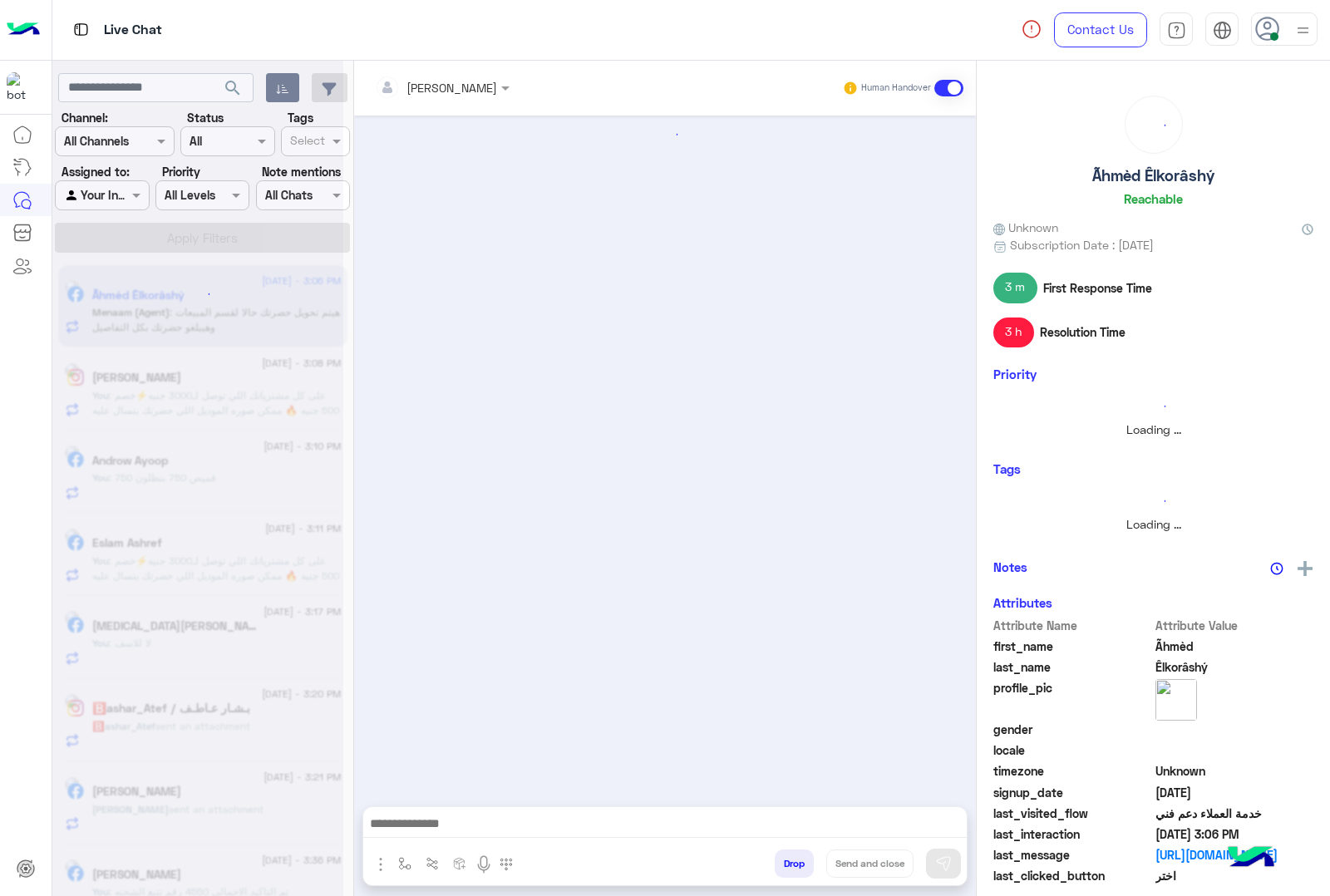
click at [790, 859] on button "Drop" at bounding box center [794, 863] width 39 height 29
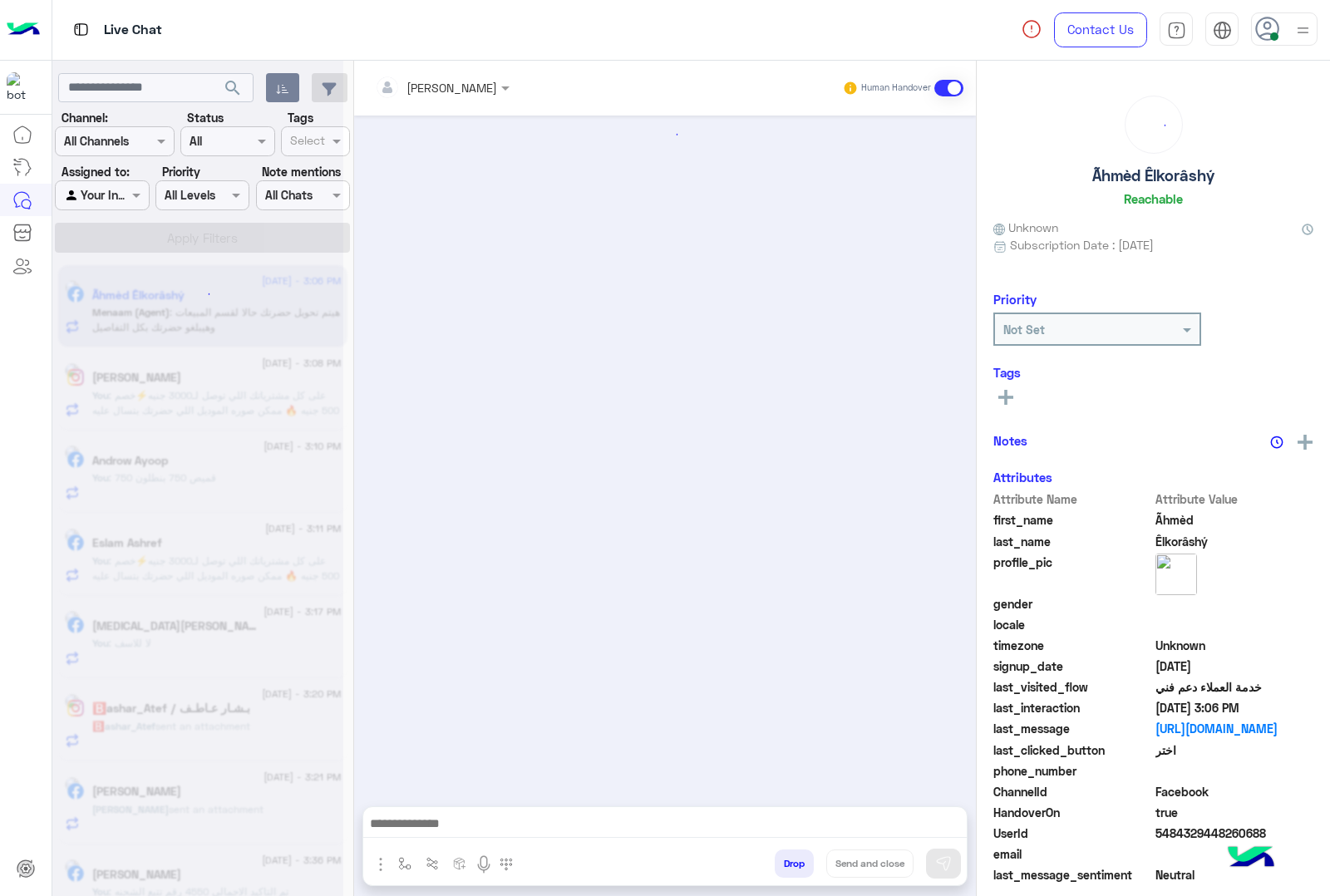
click at [790, 859] on button "Drop" at bounding box center [794, 863] width 39 height 29
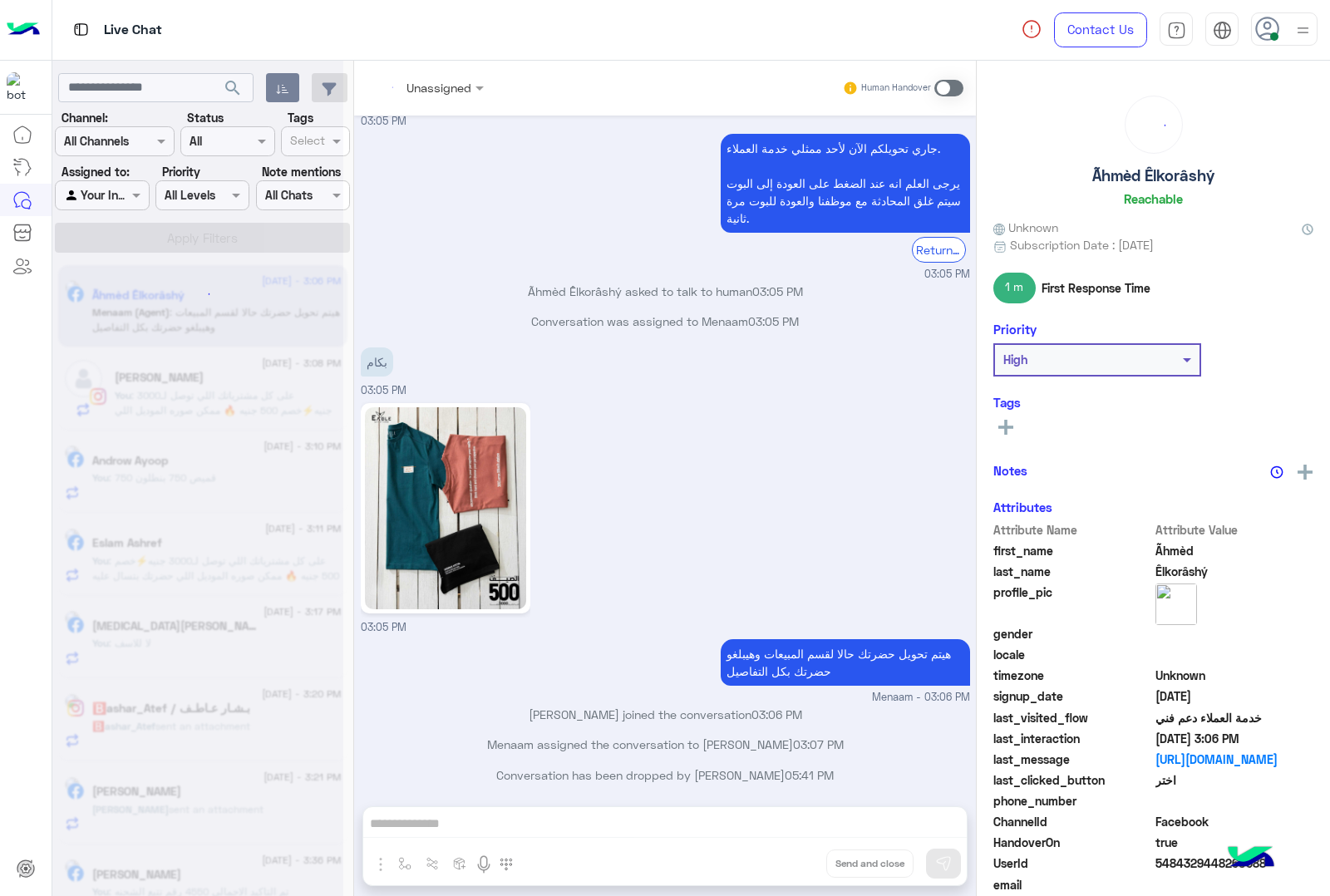
click at [790, 859] on div "Unassigned Human Handover [DATE] 07:41 PM تيشيرت 345 شورت 585 شوز 550 07:42 PM …" at bounding box center [665, 481] width 622 height 842
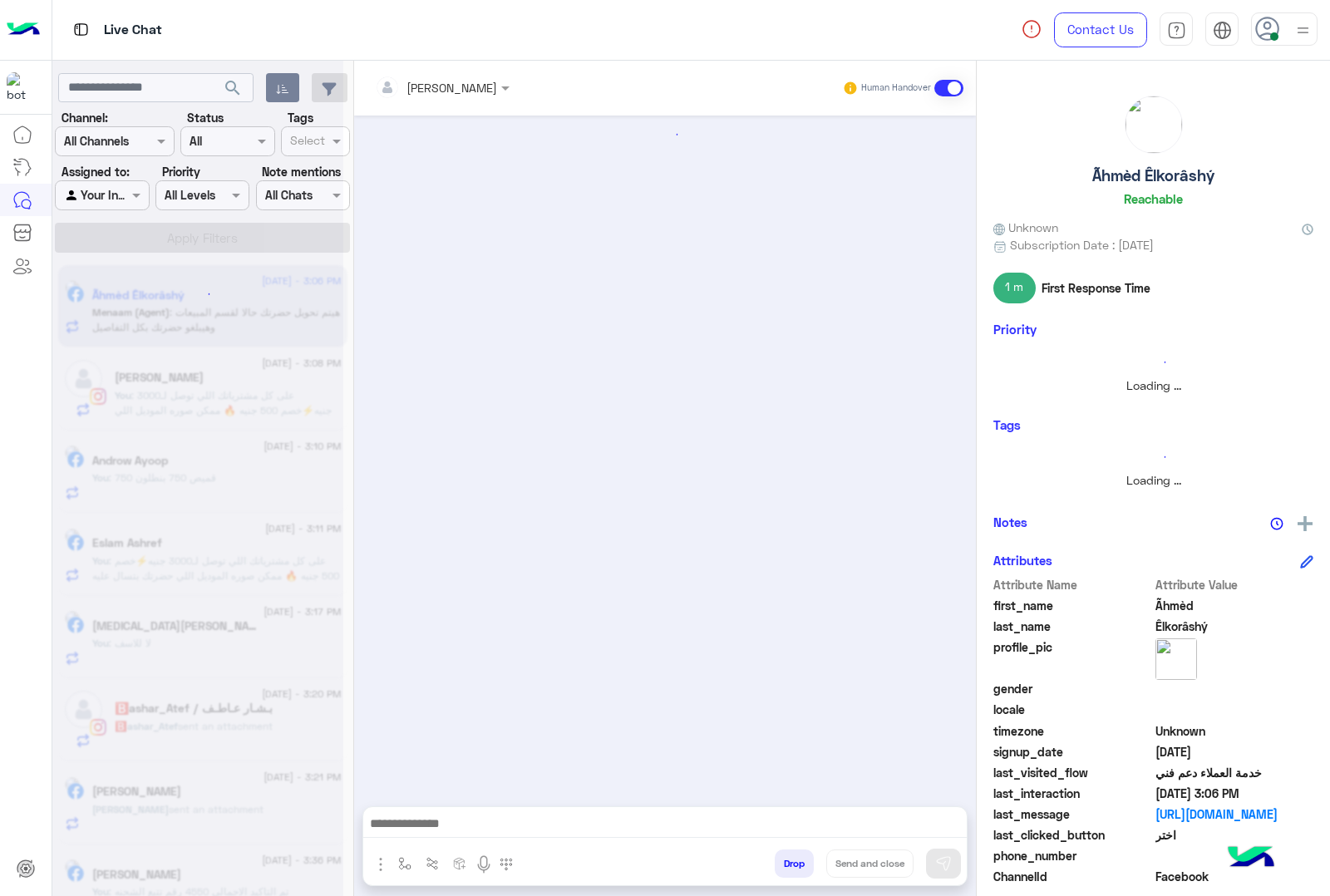
click at [790, 859] on button "Drop" at bounding box center [794, 863] width 39 height 29
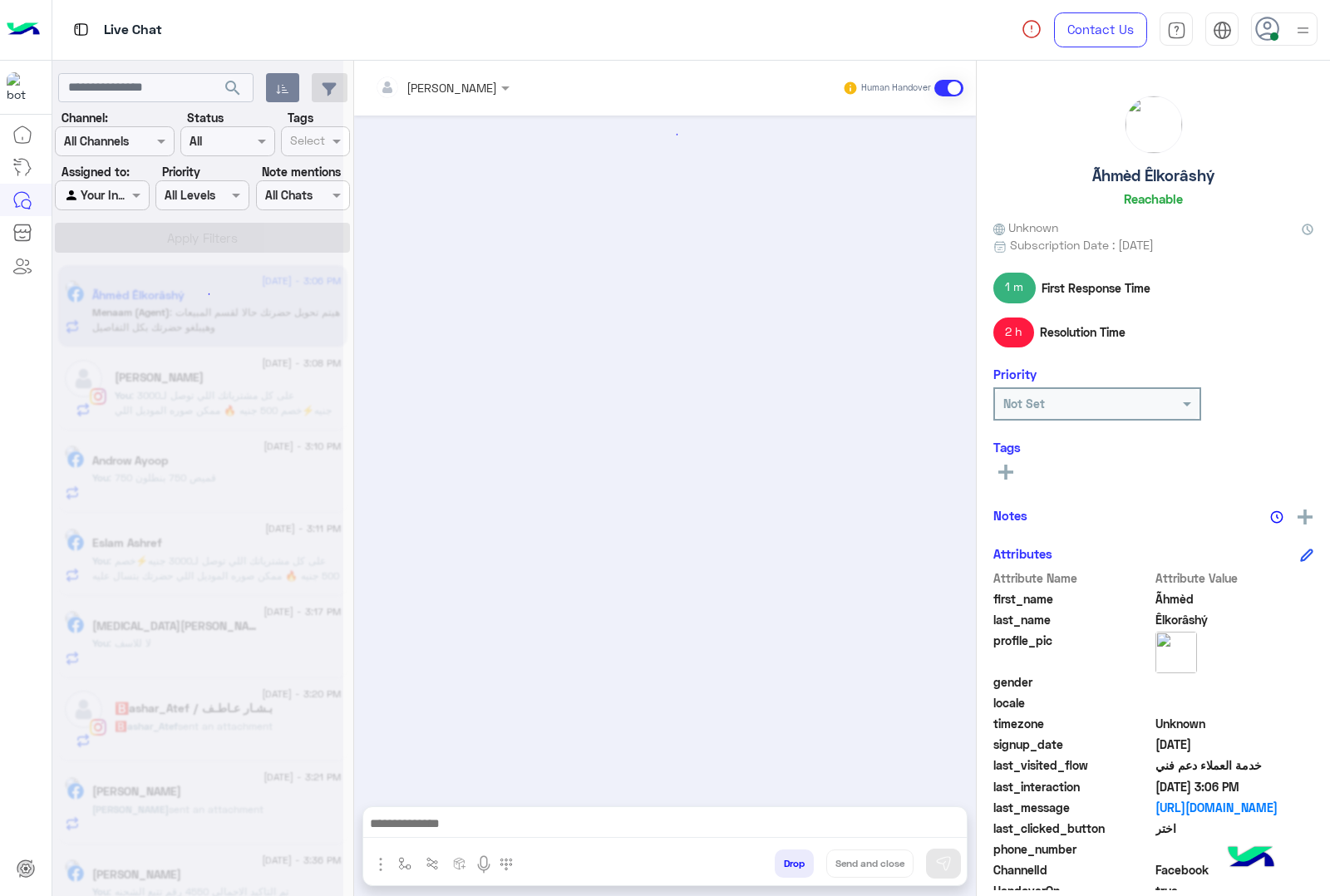
click at [790, 859] on button "Drop" at bounding box center [794, 863] width 39 height 29
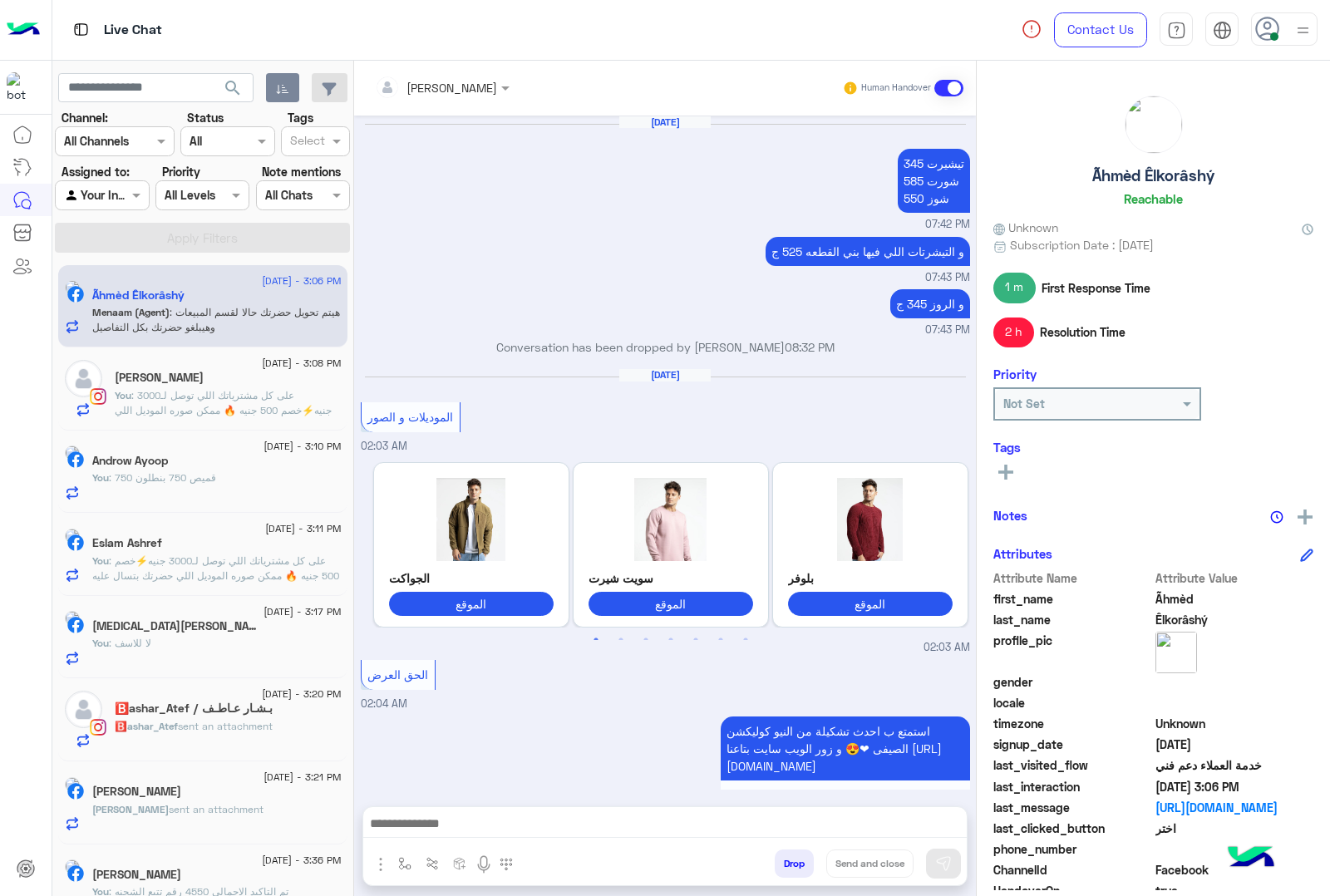
click at [790, 859] on button "Drop" at bounding box center [794, 863] width 39 height 29
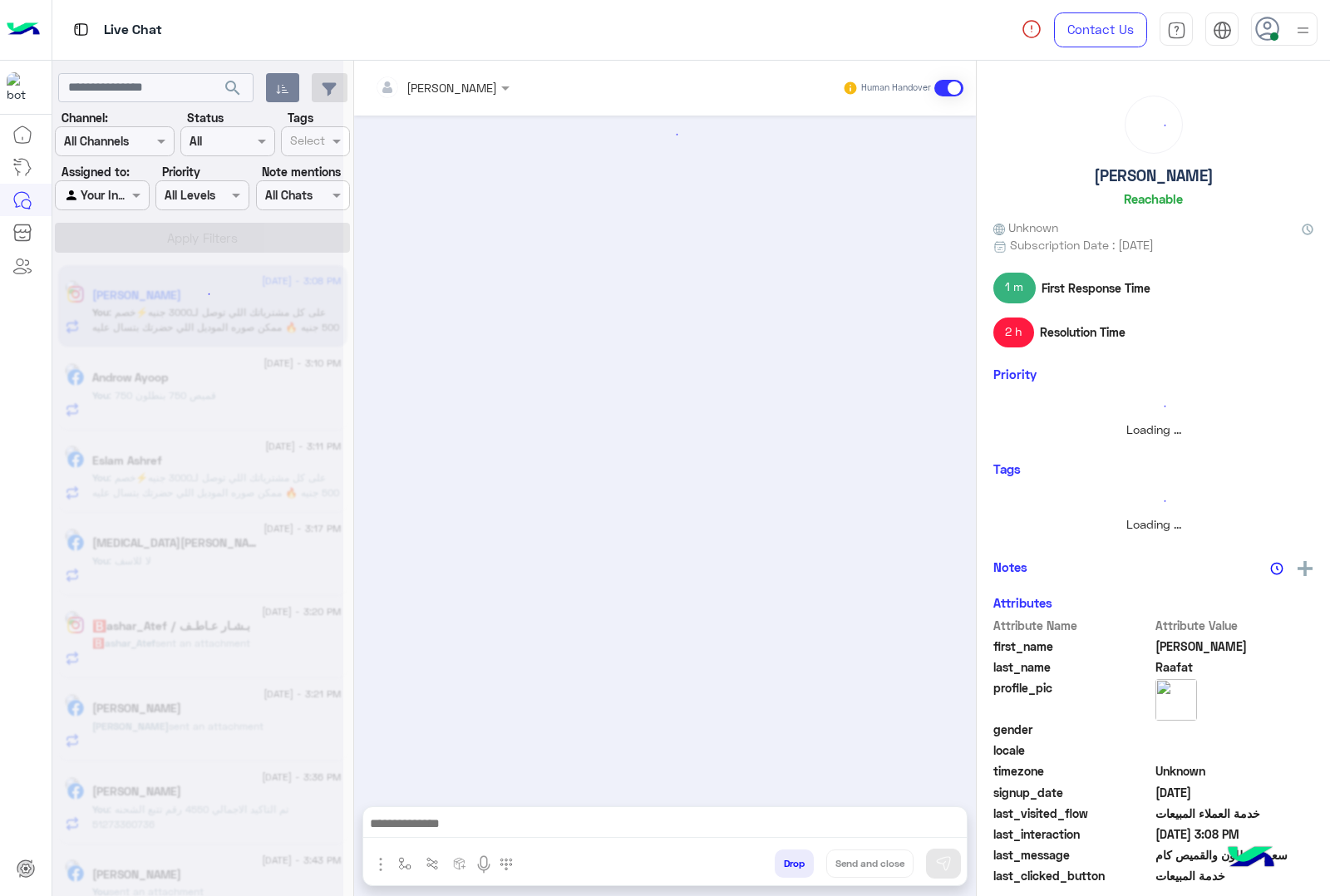
click at [790, 859] on button "Drop" at bounding box center [794, 863] width 39 height 29
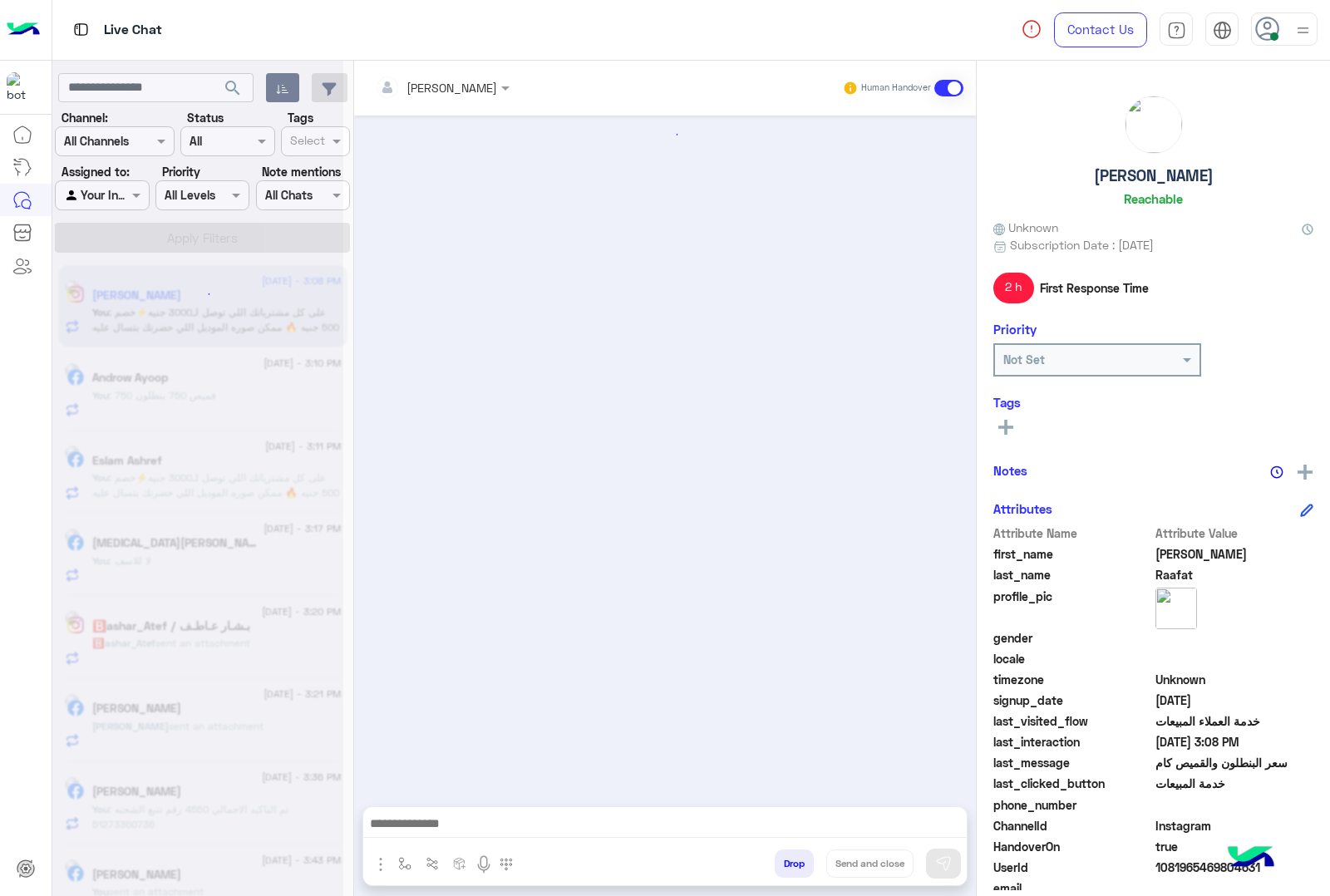
click at [790, 859] on div "[PERSON_NAME] Human Handover Attachements Images enter flow name Drop Send and …" at bounding box center [665, 481] width 622 height 842
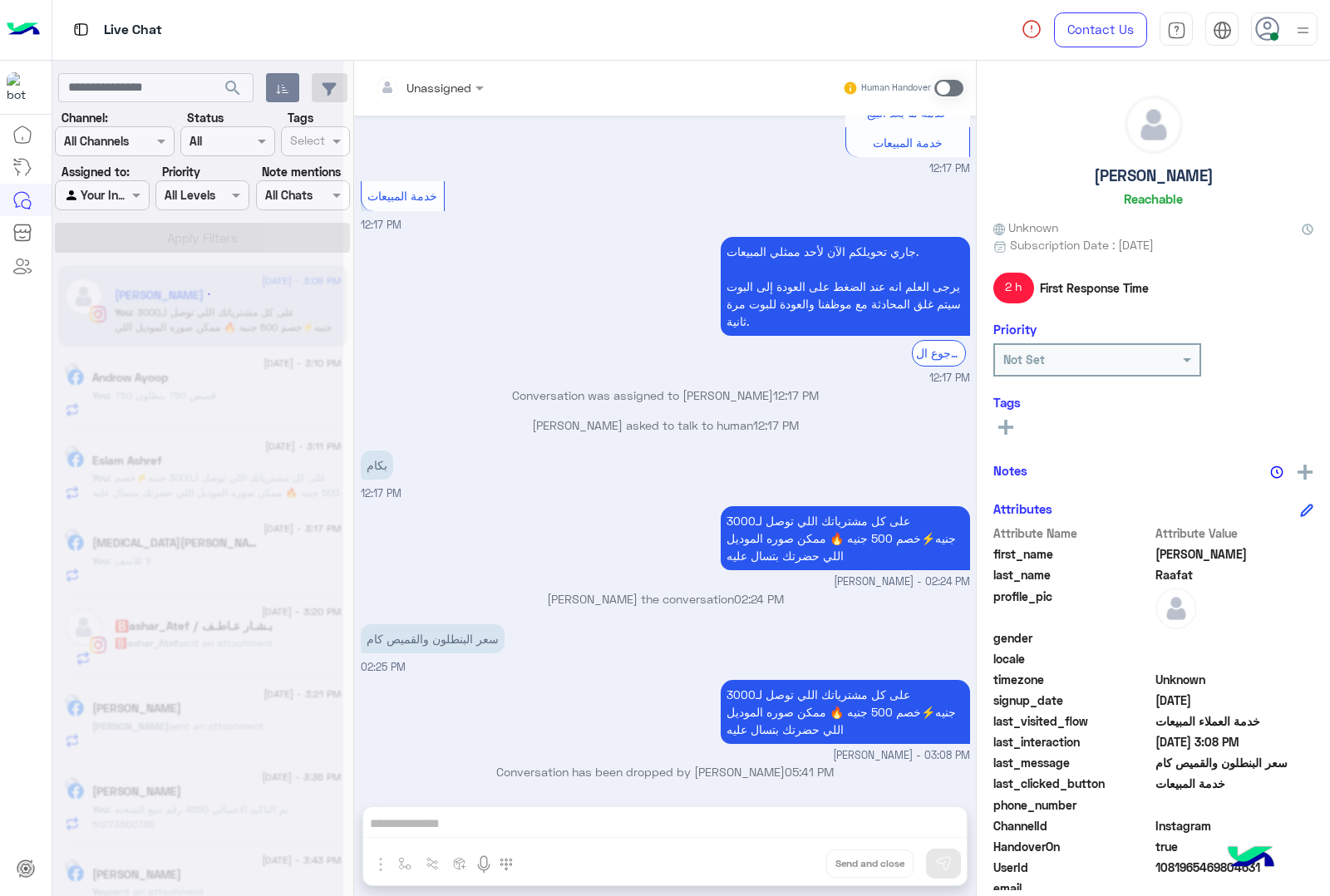
click at [790, 859] on div "Unassigned Human Handover [DATE] مواعيد العمل 12:59 AM مواعيد عمل الفروع ❤ من 1…" at bounding box center [665, 481] width 622 height 842
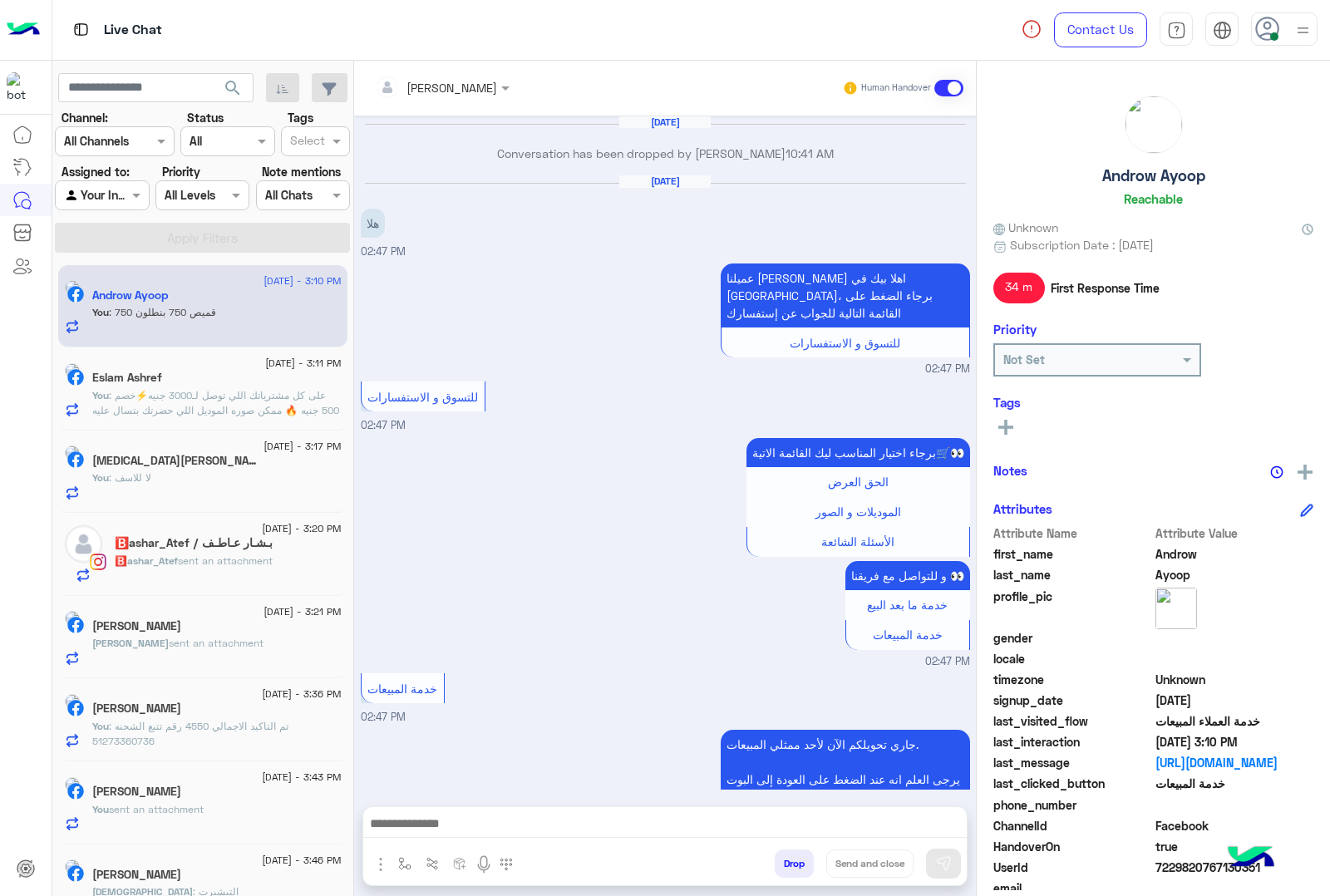
click at [790, 859] on button "Drop" at bounding box center [794, 863] width 39 height 29
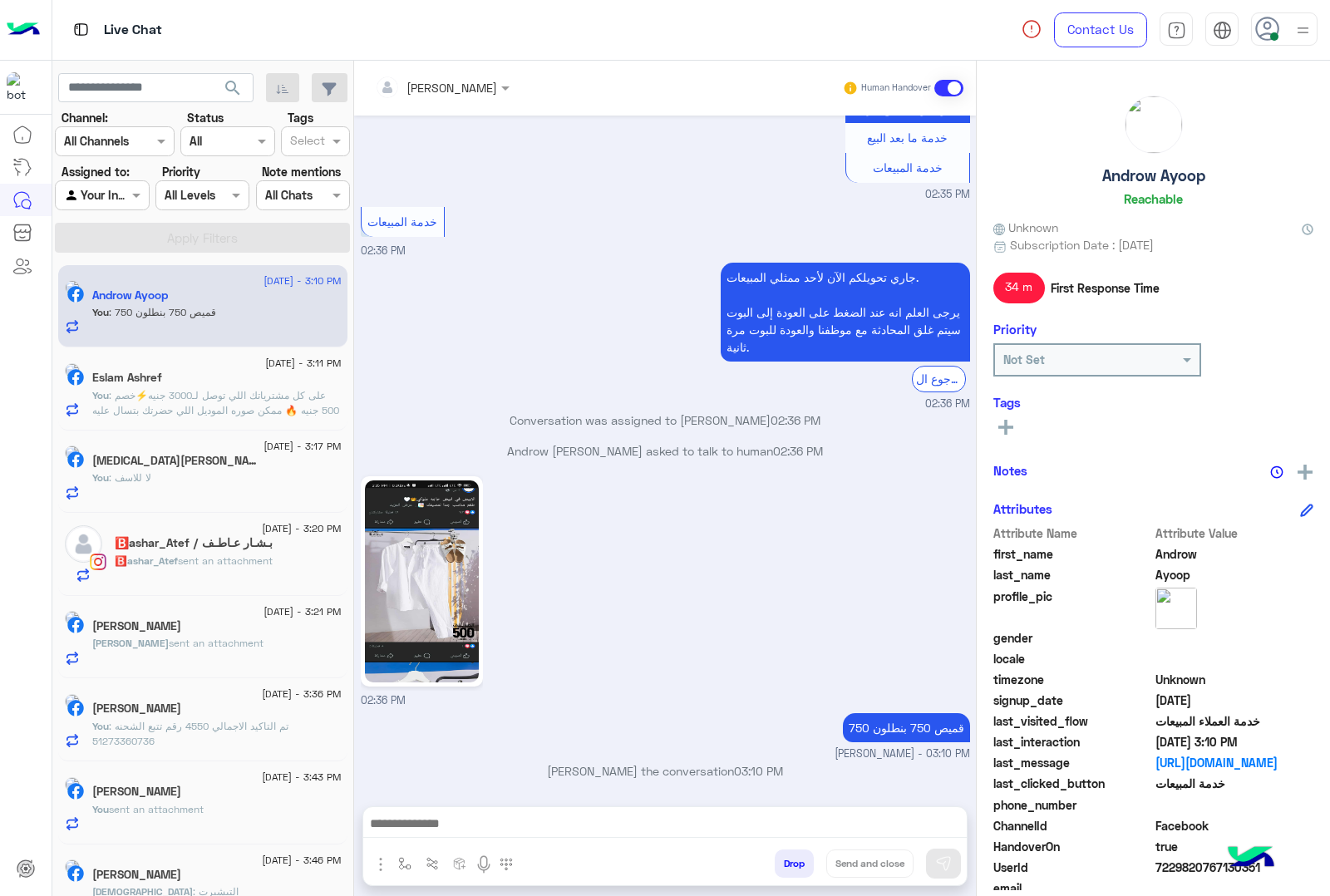
click at [790, 859] on div "mohamed ahmed Human Handover Feb 12, 2025 Conversation has been dropped by moha…" at bounding box center [665, 481] width 622 height 842
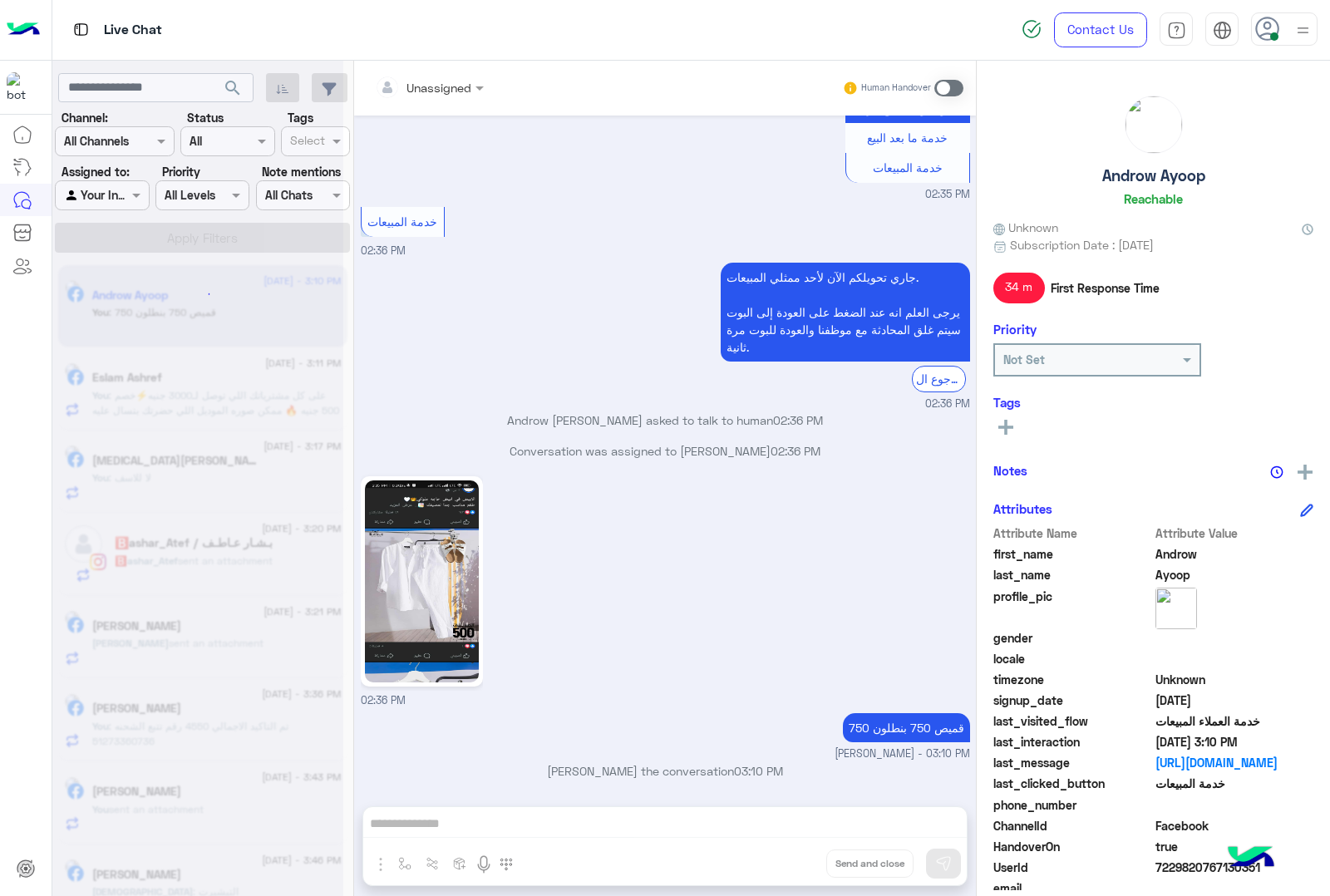
scroll to position [2433, 0]
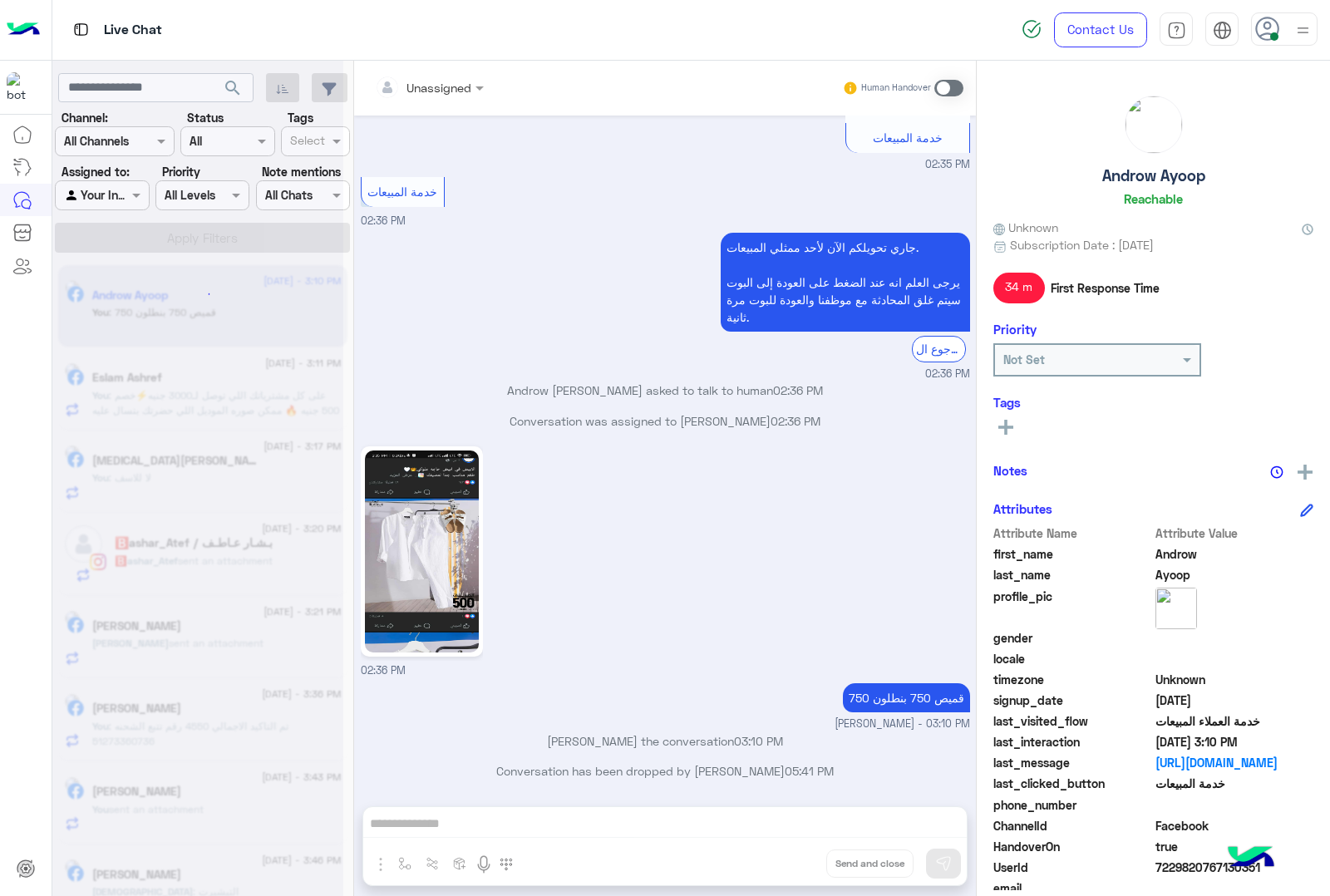
click at [790, 859] on div "Unassigned Human Handover Feb 12, 2025 Conversation has been dropped by mohamed…" at bounding box center [665, 481] width 622 height 842
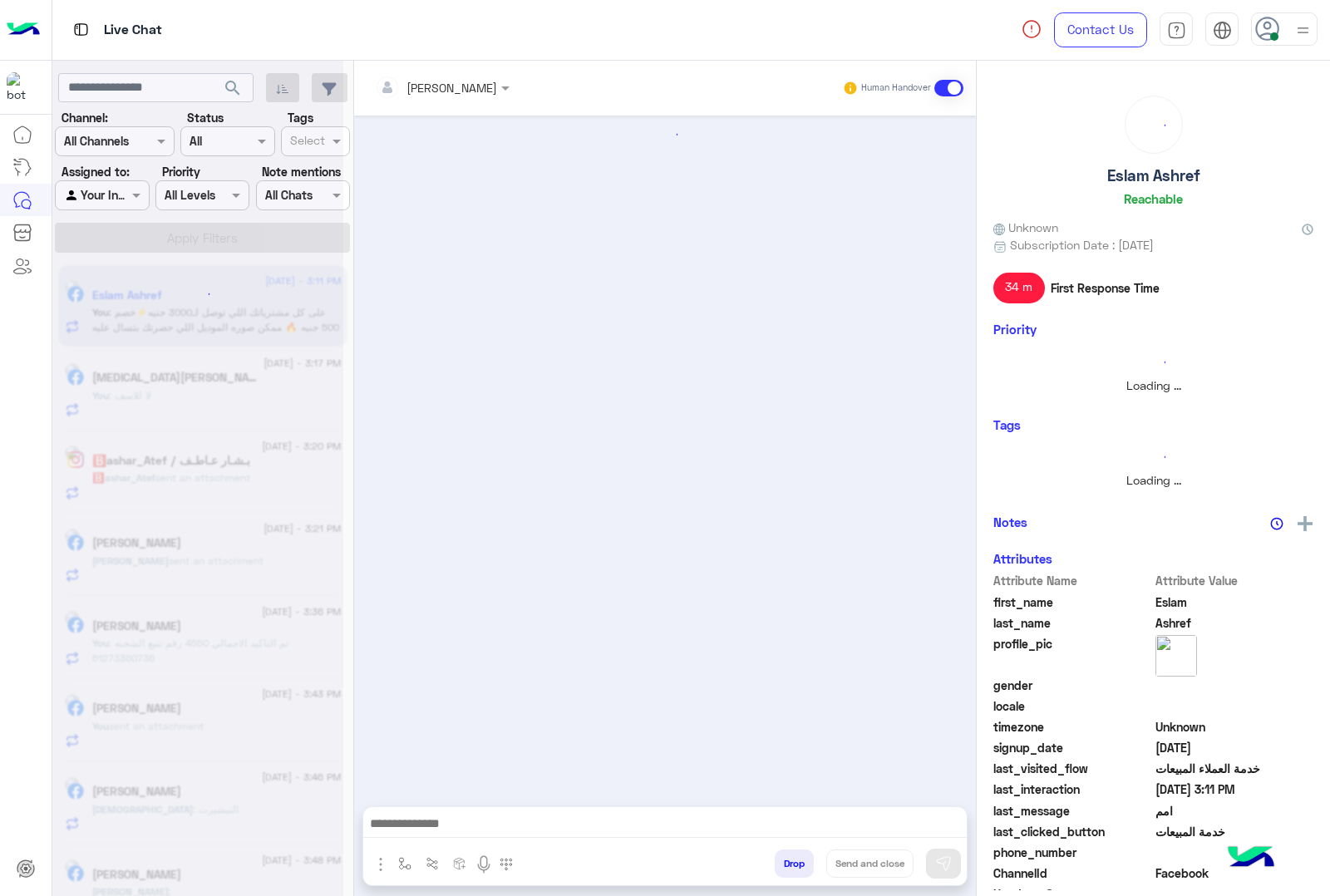
click at [790, 859] on button "Drop" at bounding box center [794, 863] width 39 height 29
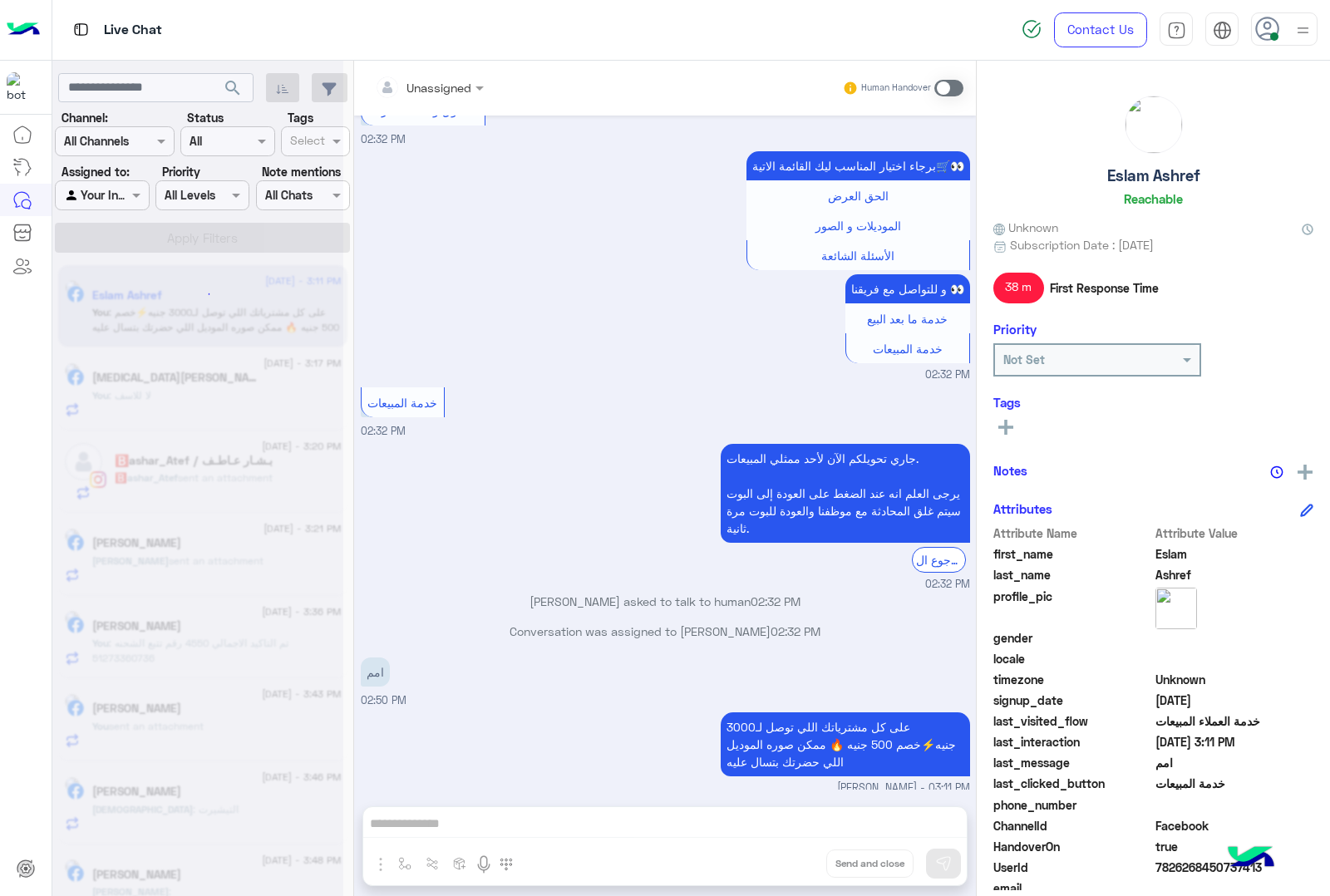
scroll to position [2636, 0]
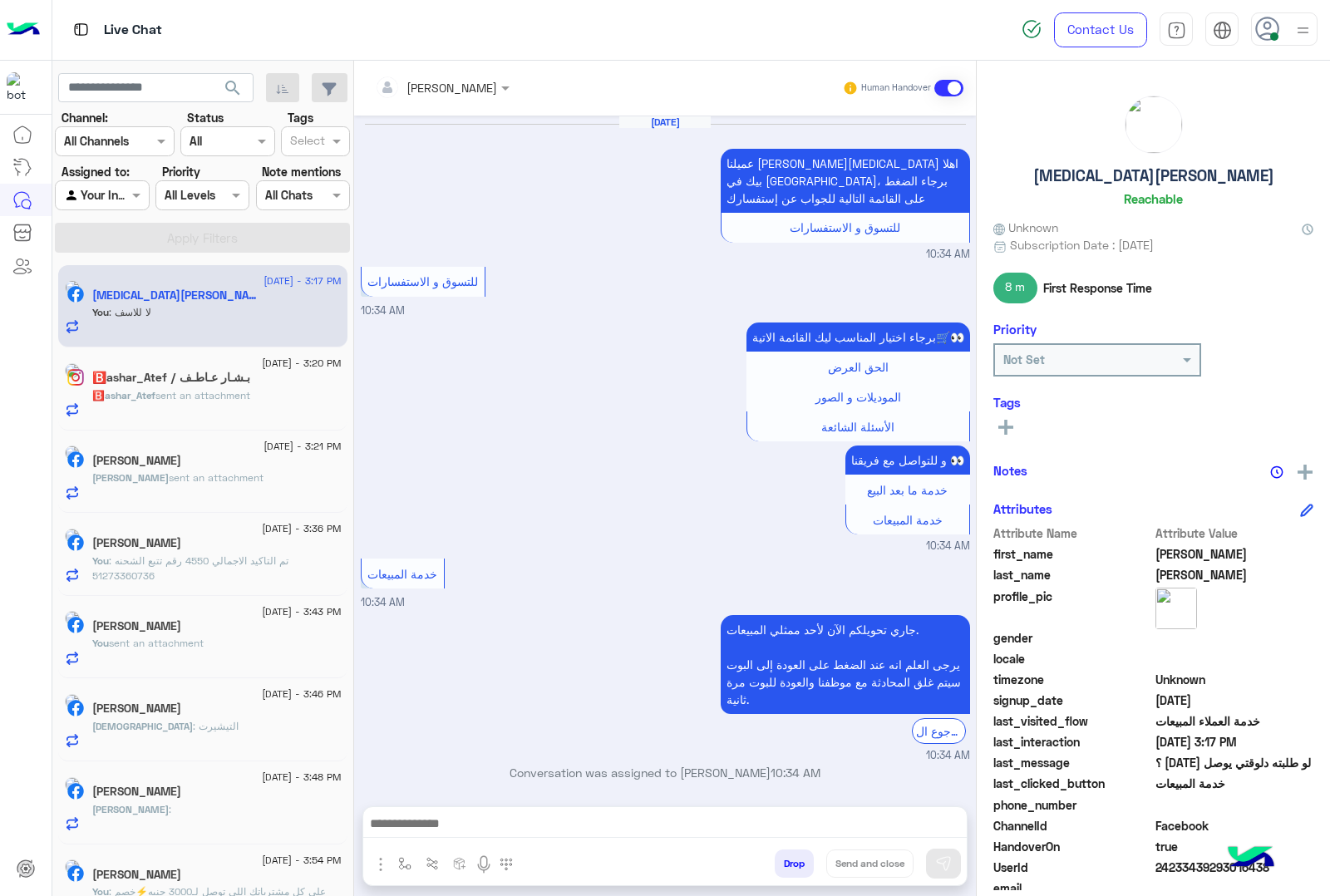
scroll to position [2099, 0]
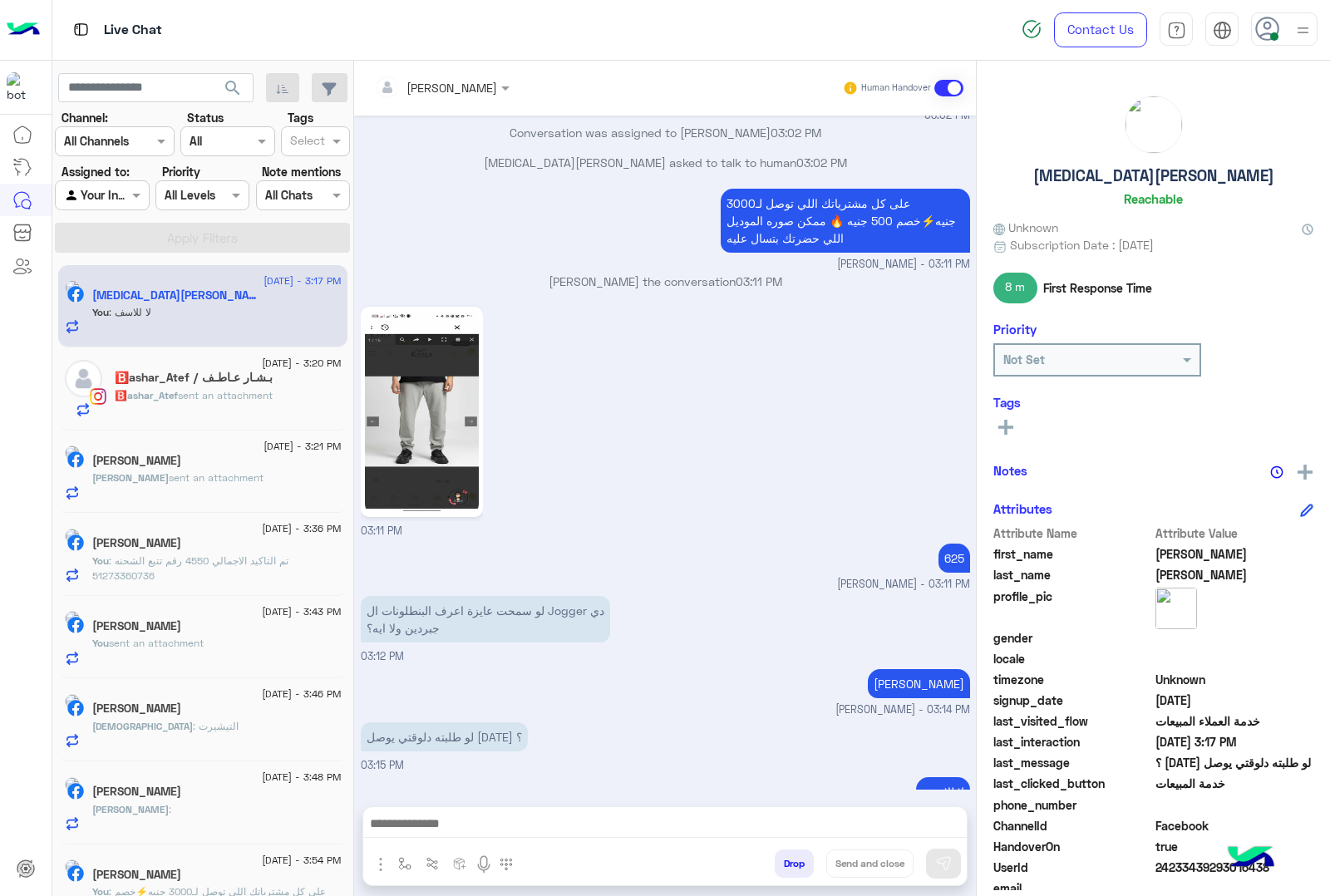
click at [792, 869] on button "Drop" at bounding box center [794, 863] width 39 height 29
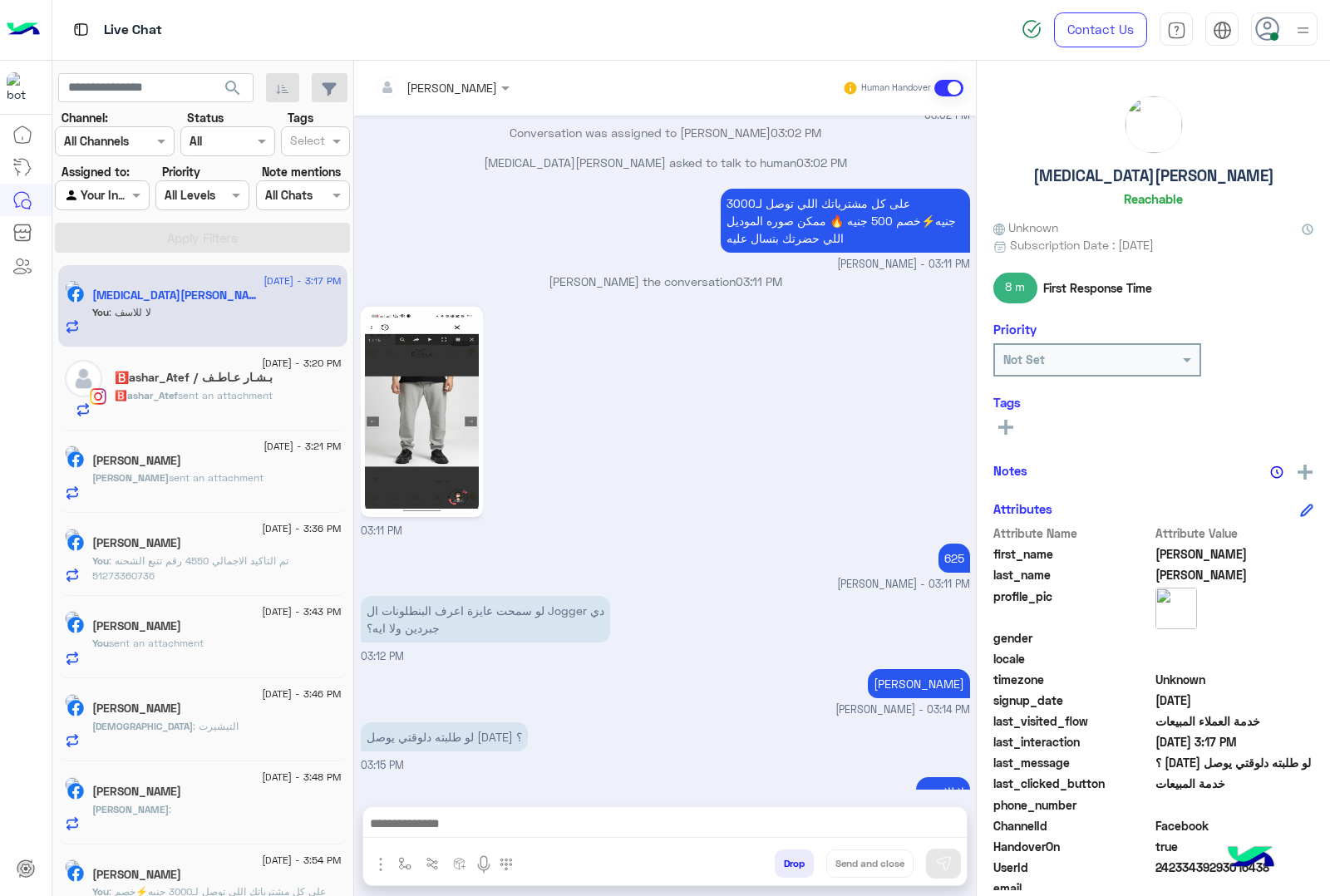
click at [792, 869] on div "mohamed ahmed Human Handover Aug 19, 2025 عميلنا العزيز Yasmin اهلا بيك في إيجل…" at bounding box center [665, 481] width 622 height 842
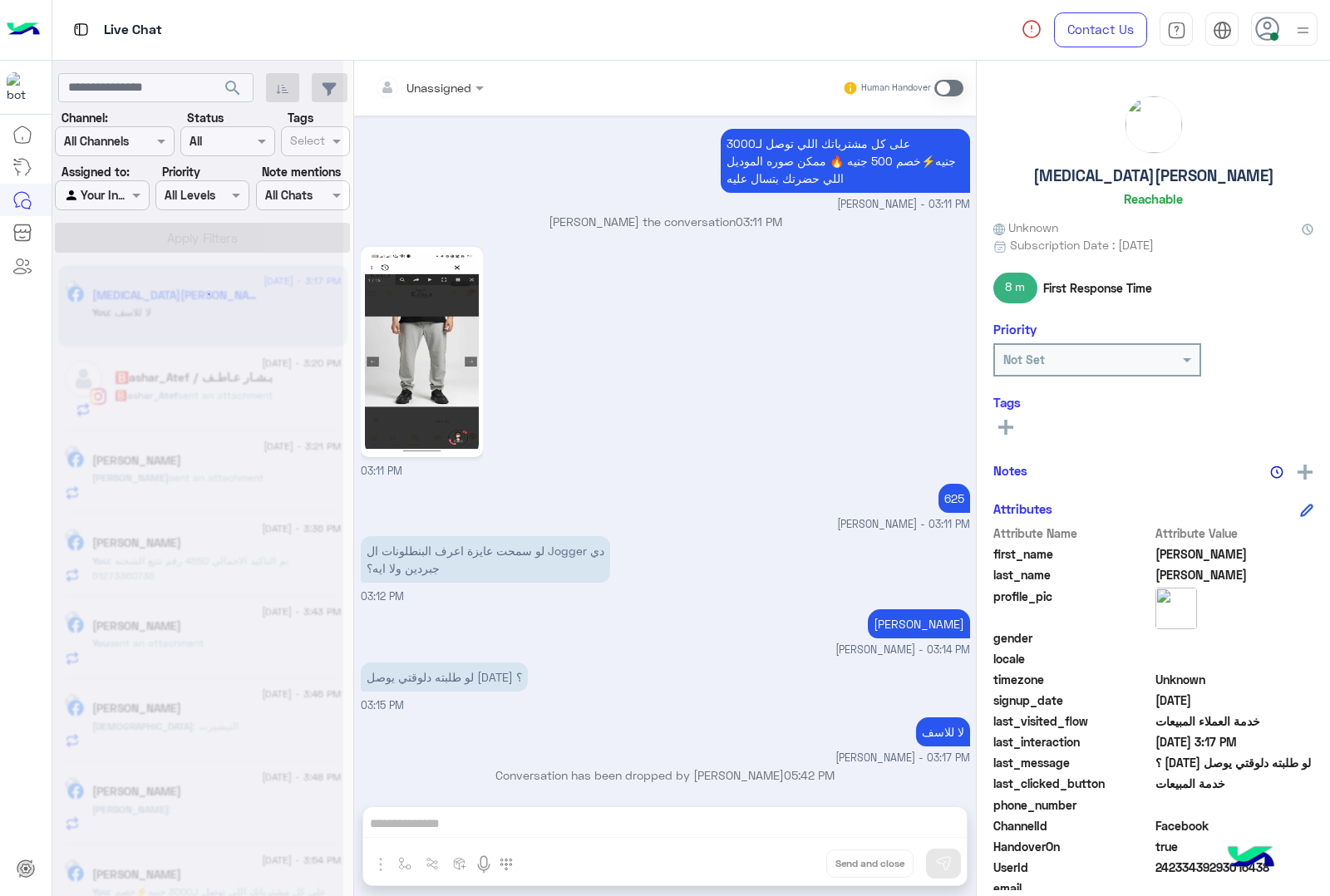
click at [792, 869] on div "Unassigned Human Handover Aug 19, 2025 عميلنا العزيز Yasmin اهلا بيك في إيجل، ب…" at bounding box center [665, 481] width 622 height 842
click at [0, 0] on button "Drop" at bounding box center [0, 0] width 0 height 0
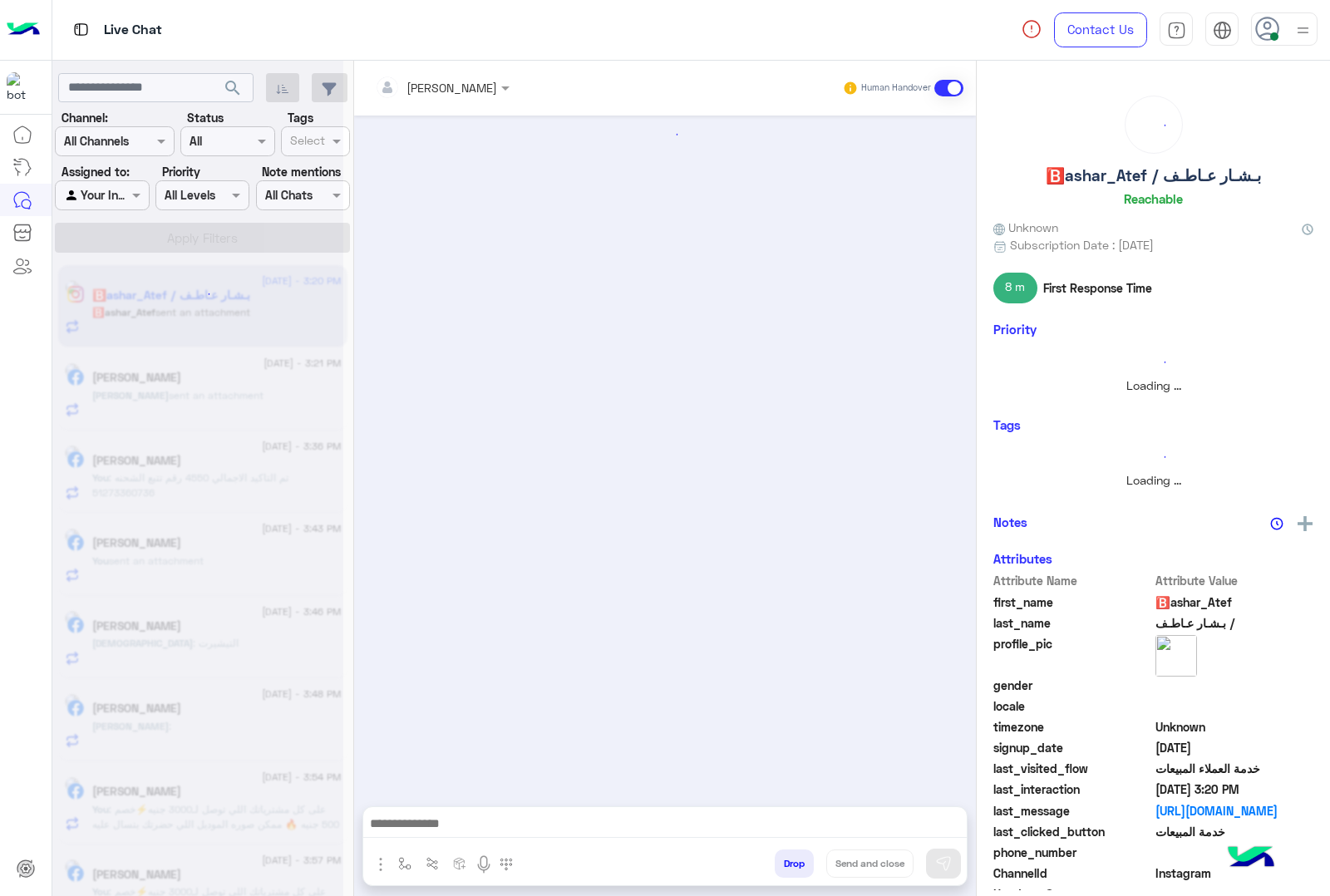
click at [792, 869] on button "Drop" at bounding box center [794, 863] width 39 height 29
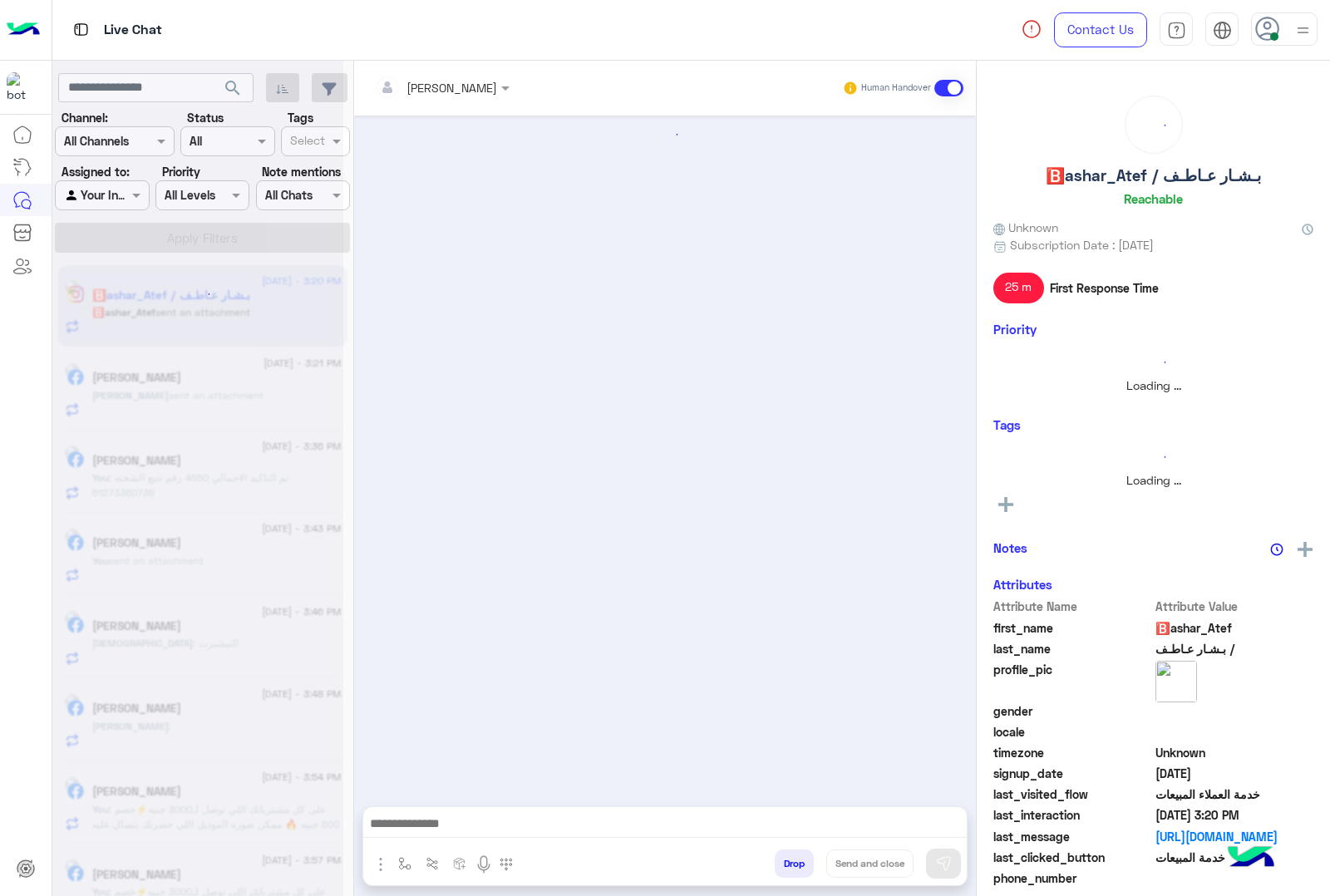
click at [792, 869] on button "Drop" at bounding box center [794, 863] width 39 height 29
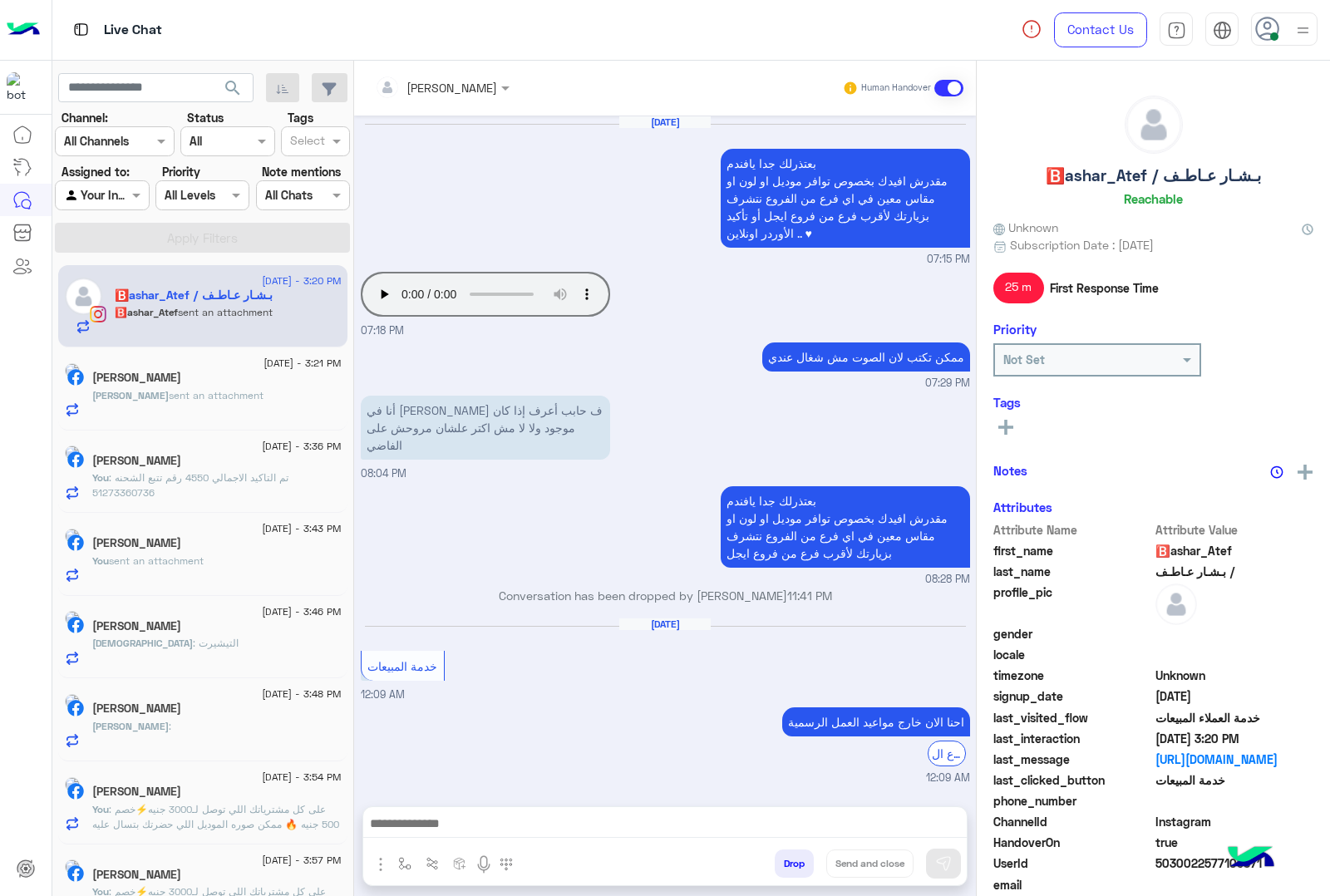
click at [792, 869] on div "mohamed ahmed Human Handover Jun 20, 2025 بعتذرلك جدا يافندم مقدرش افيدك بخصوص …" at bounding box center [665, 481] width 622 height 842
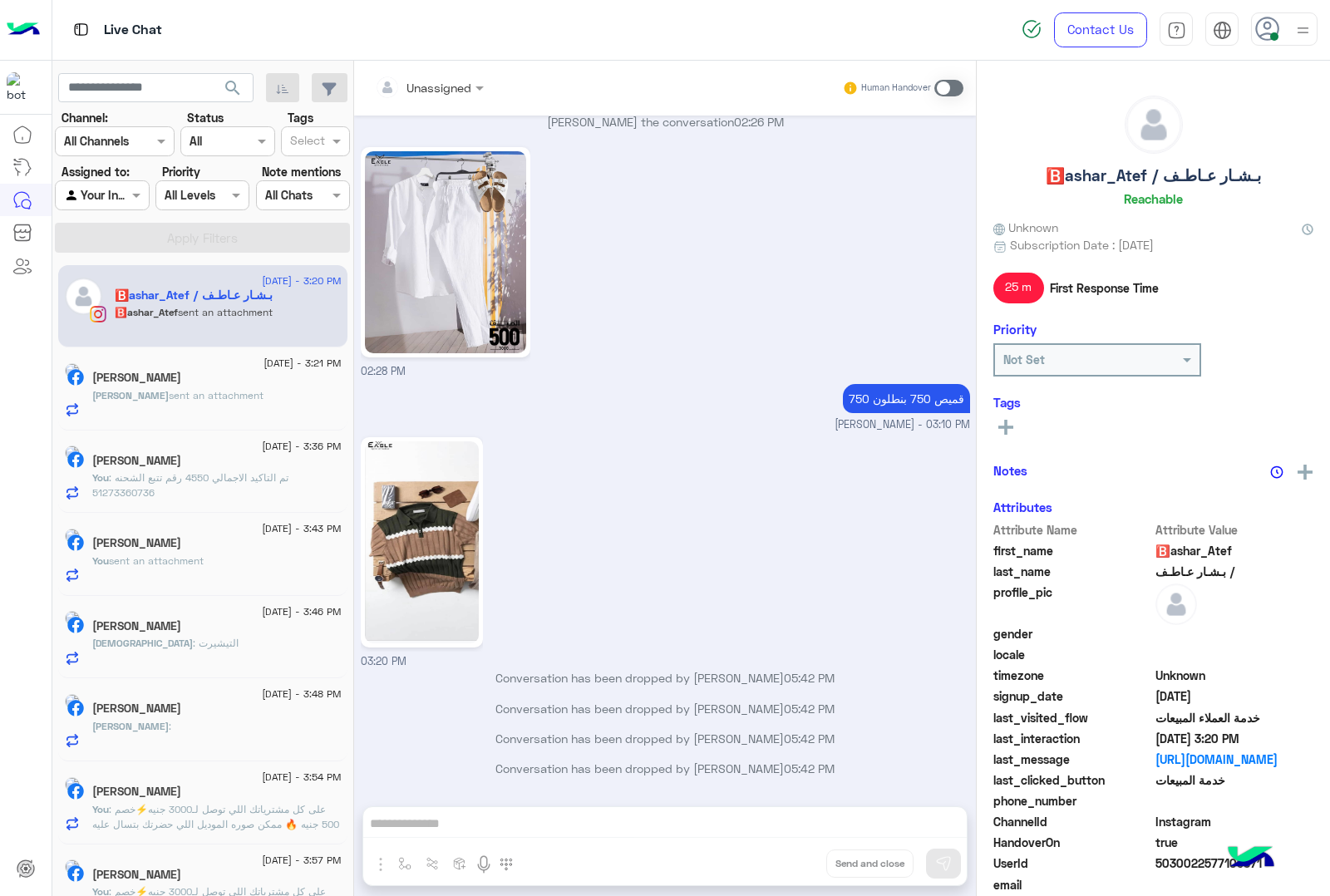
click at [0, 0] on button "Drop" at bounding box center [0, 0] width 0 height 0
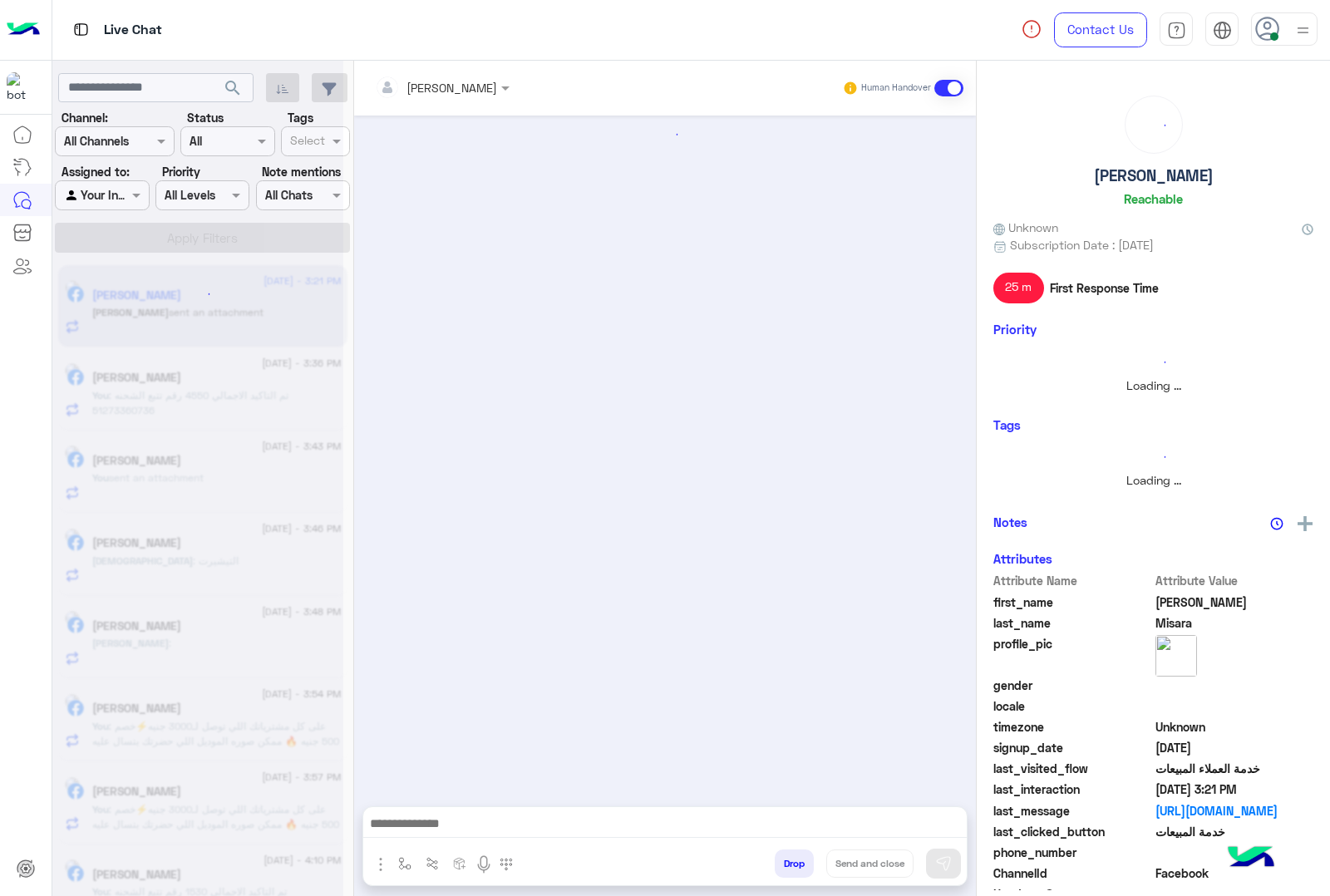
click at [792, 869] on button "Drop" at bounding box center [794, 863] width 39 height 29
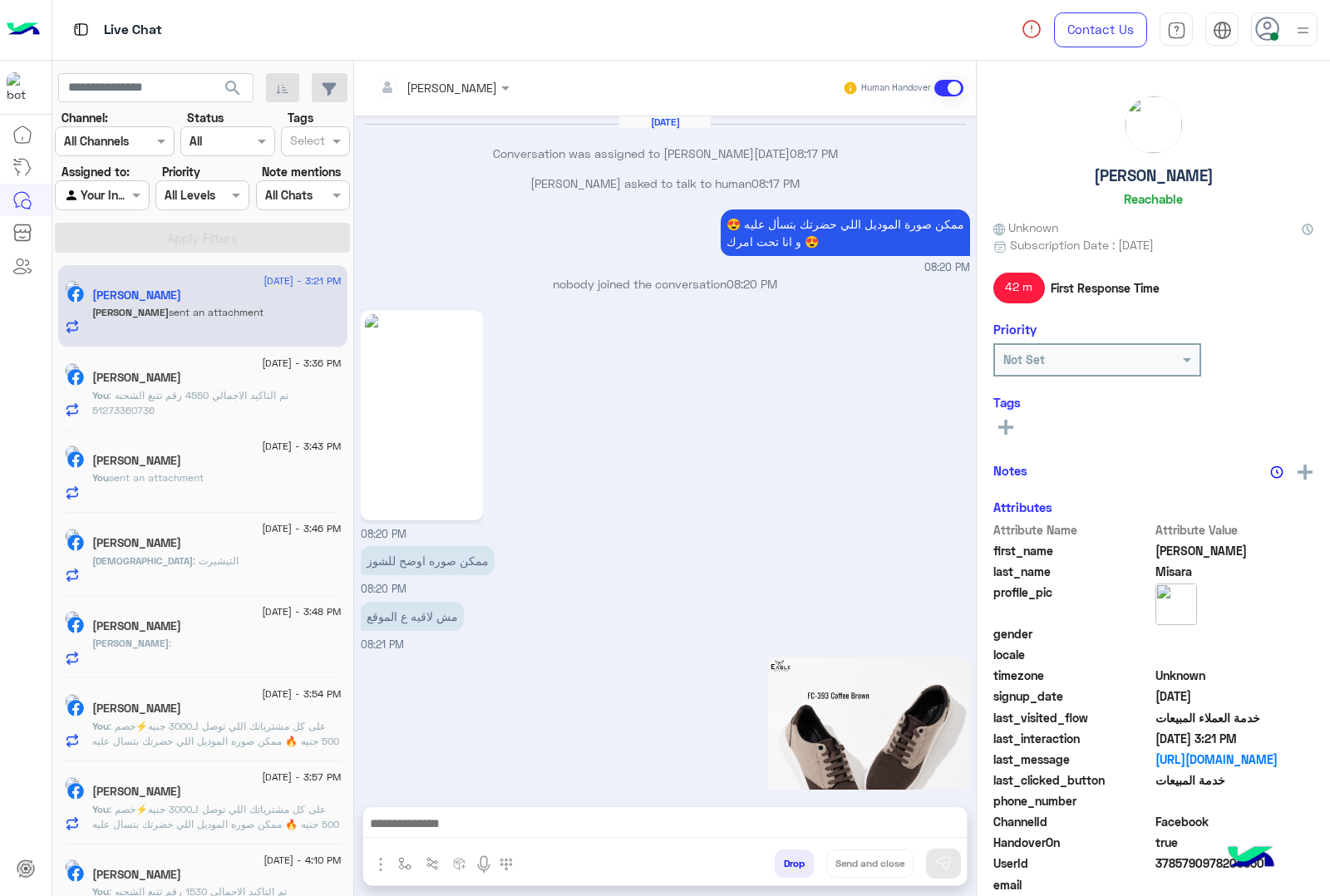
click at [792, 869] on button "Drop" at bounding box center [794, 863] width 39 height 29
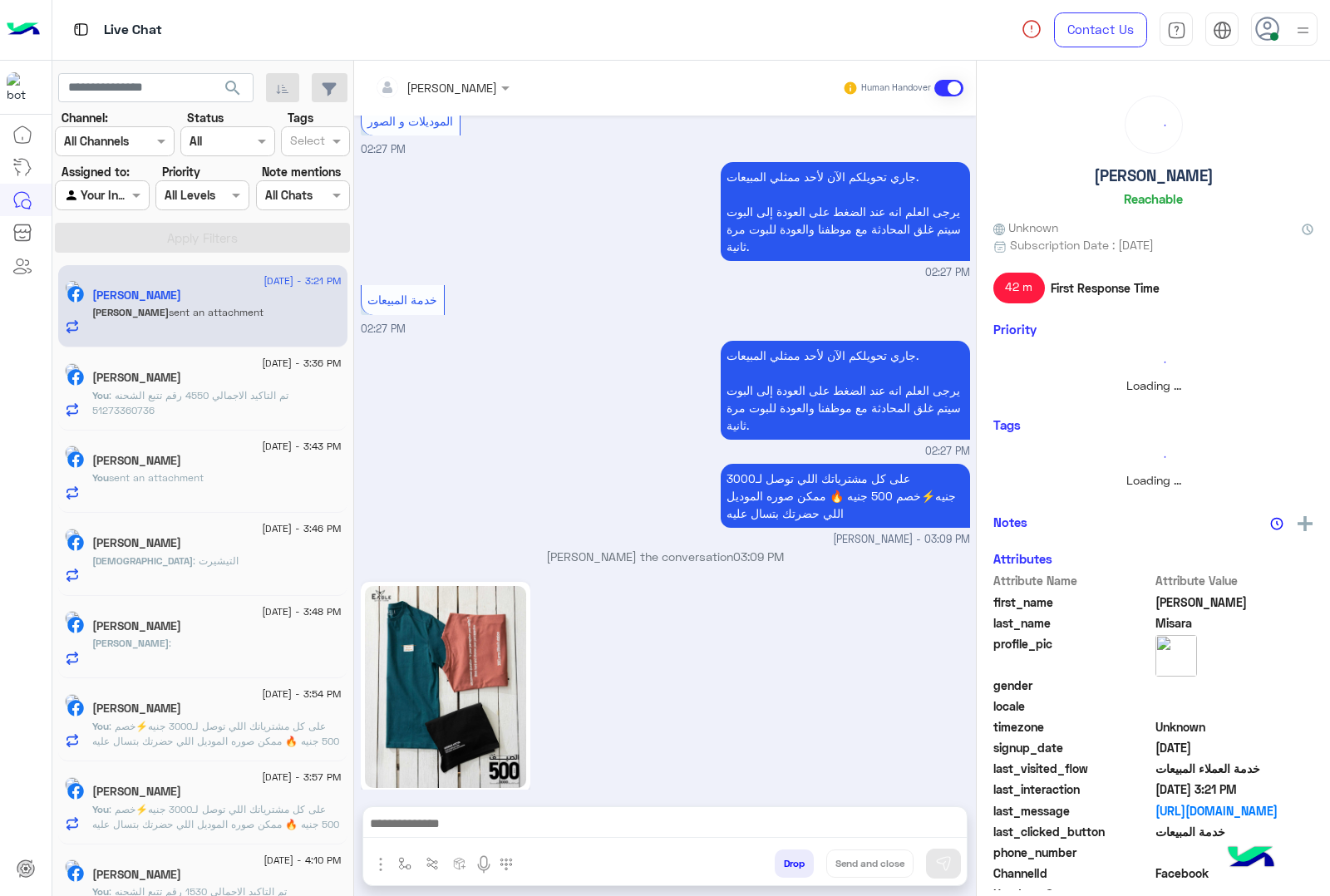
click at [792, 869] on button "Drop" at bounding box center [794, 863] width 39 height 29
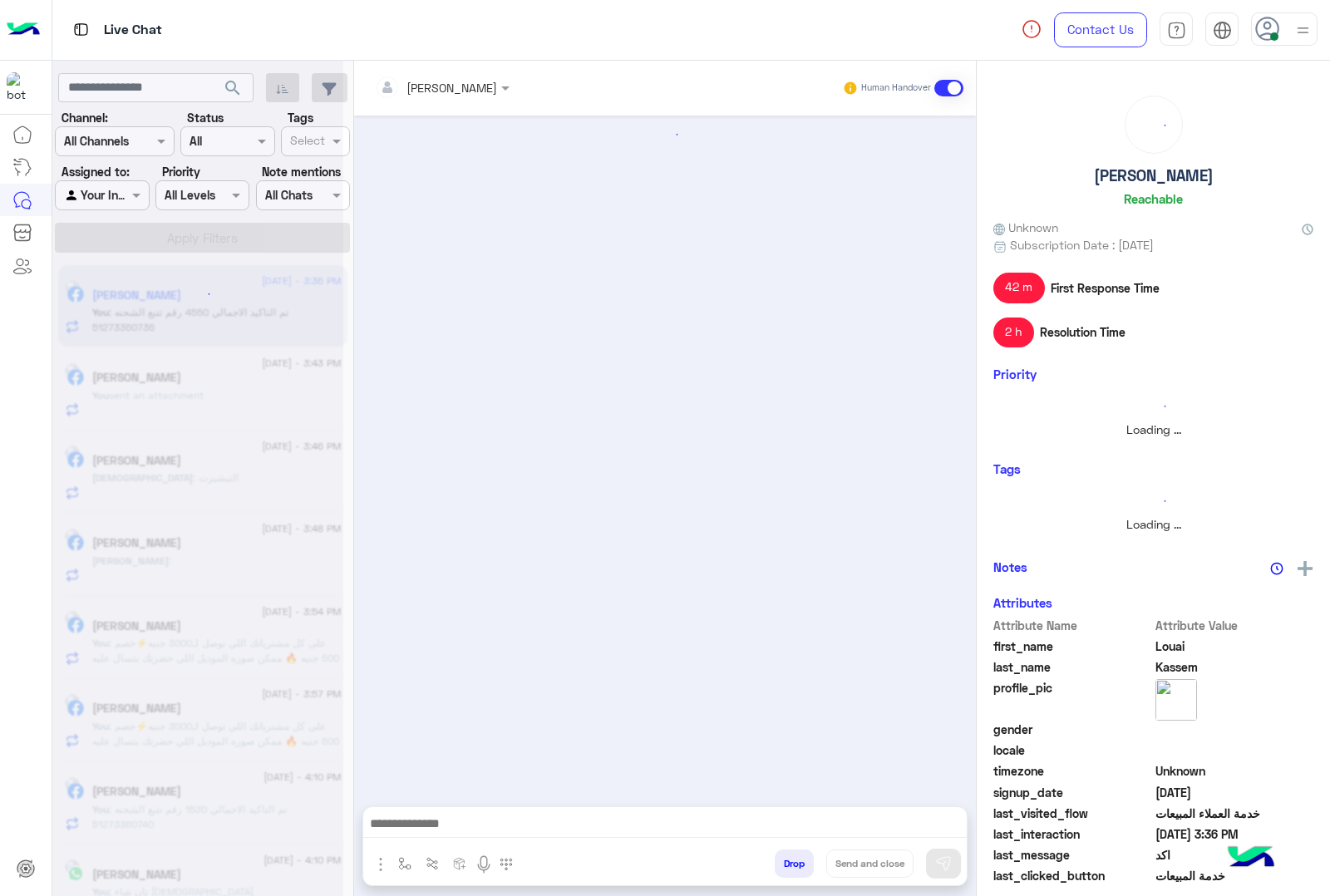
click at [792, 869] on button "Drop" at bounding box center [794, 863] width 39 height 29
click at [792, 869] on div "[PERSON_NAME] Human Handover Attachements Images enter flow name Drop Send and …" at bounding box center [665, 481] width 622 height 842
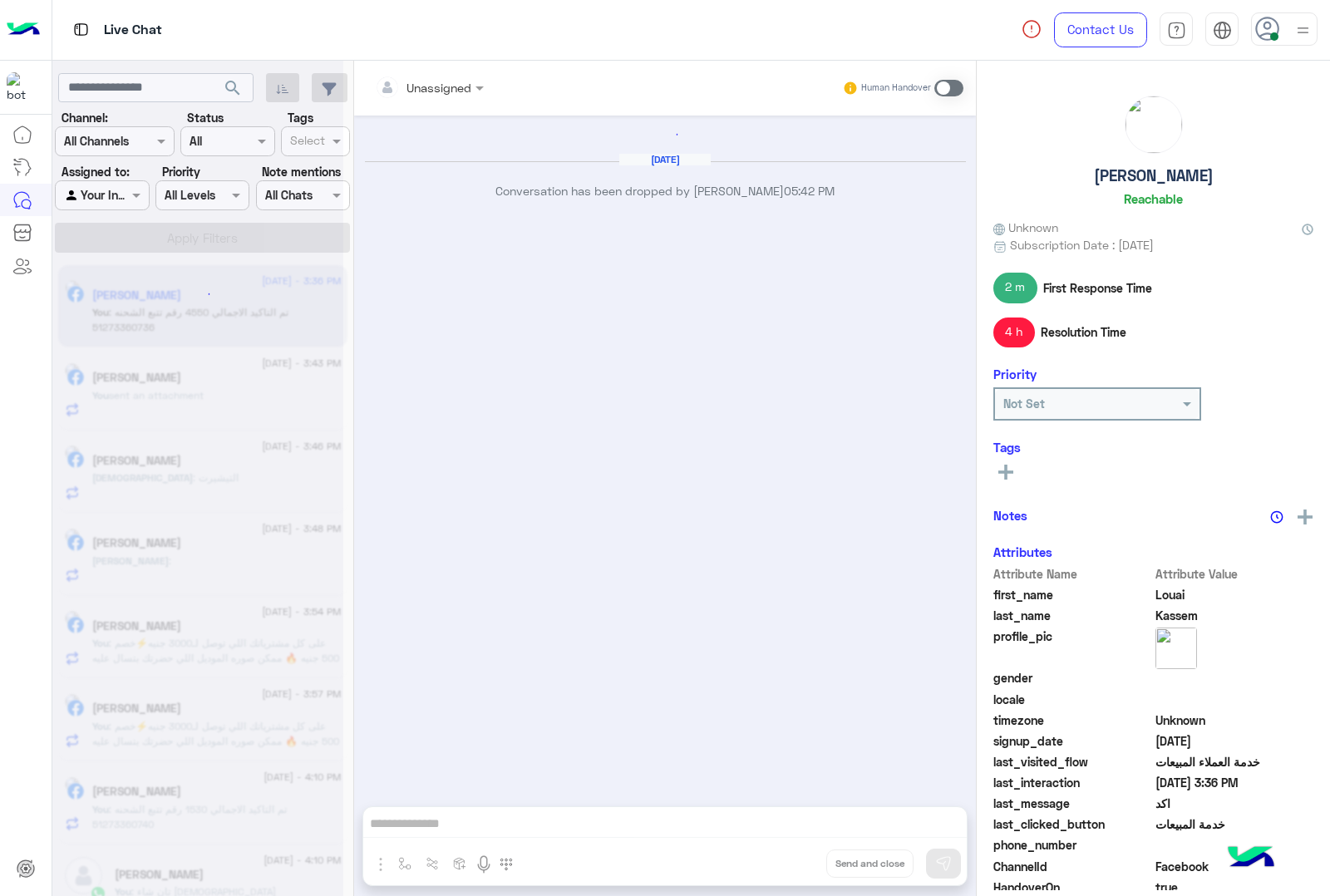
click at [792, 869] on div "Unassigned Human Handover Aug 19, 2025 Conversation has been dropped by mohamed…" at bounding box center [665, 481] width 622 height 842
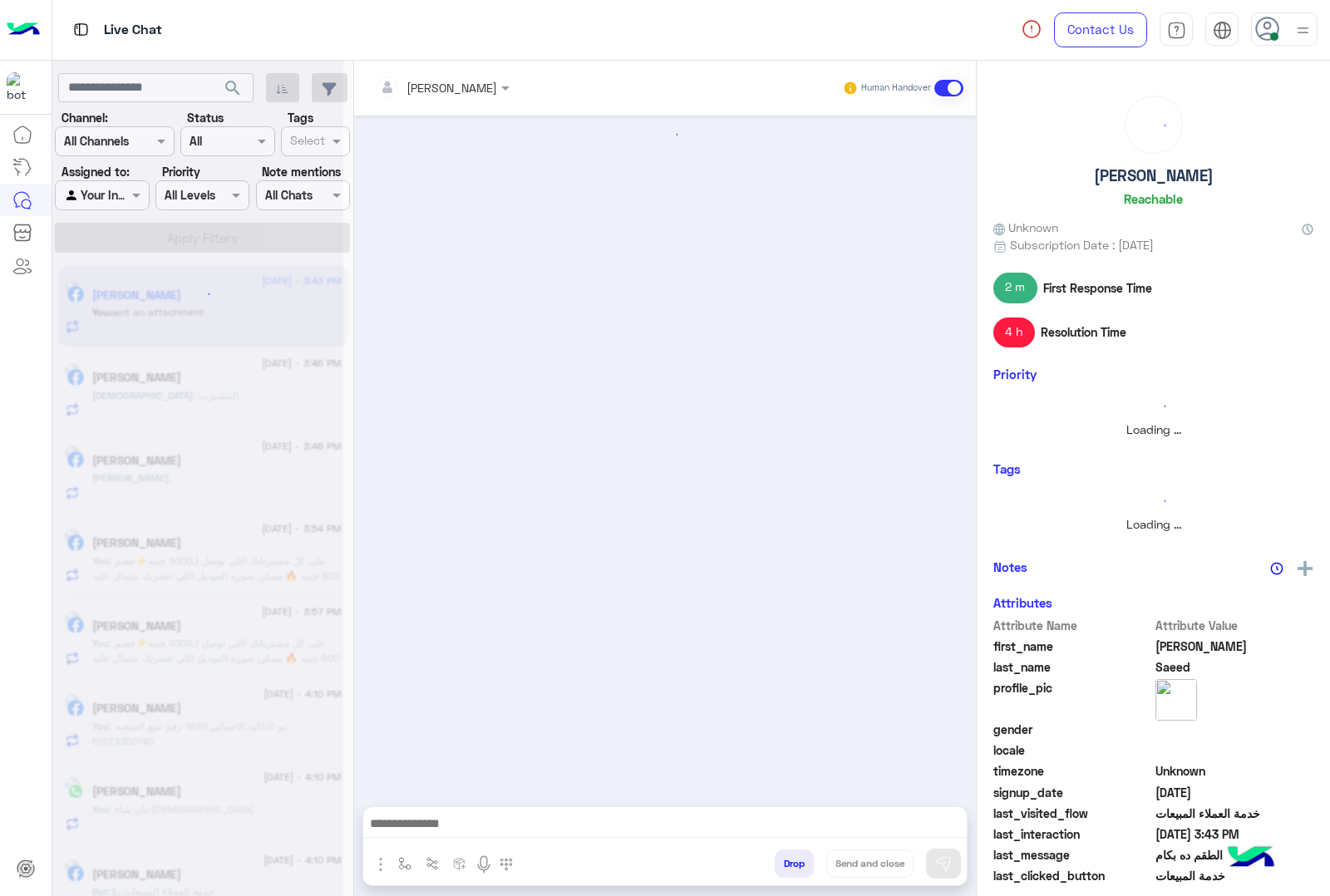
click at [792, 869] on button "Drop" at bounding box center [794, 863] width 39 height 29
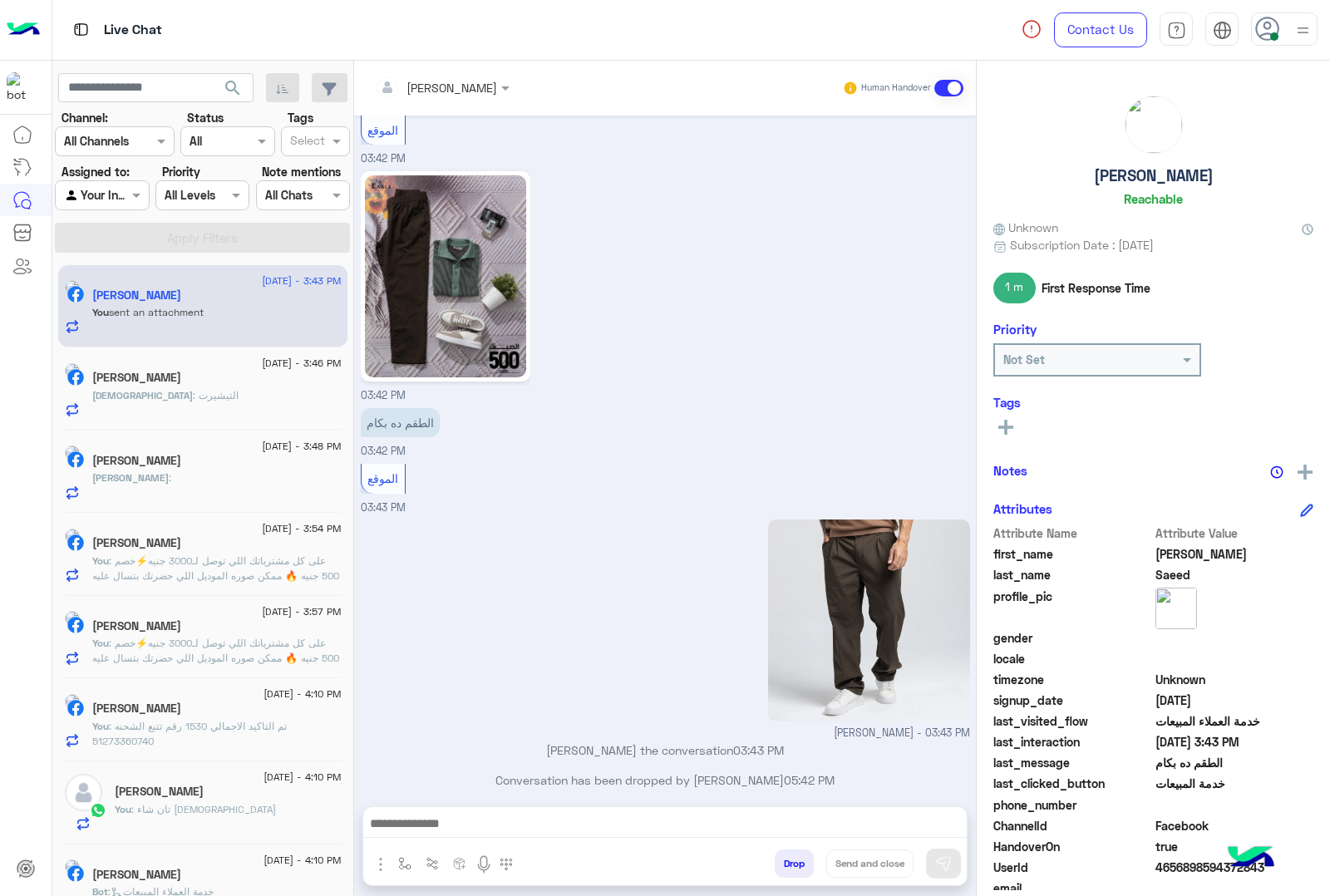
click at [792, 869] on div "mohamed ahmed Human Handover Aug 19, 2025 ٦٠ 02:26 PM سمول mohamed ahmed - 03:0…" at bounding box center [665, 481] width 622 height 842
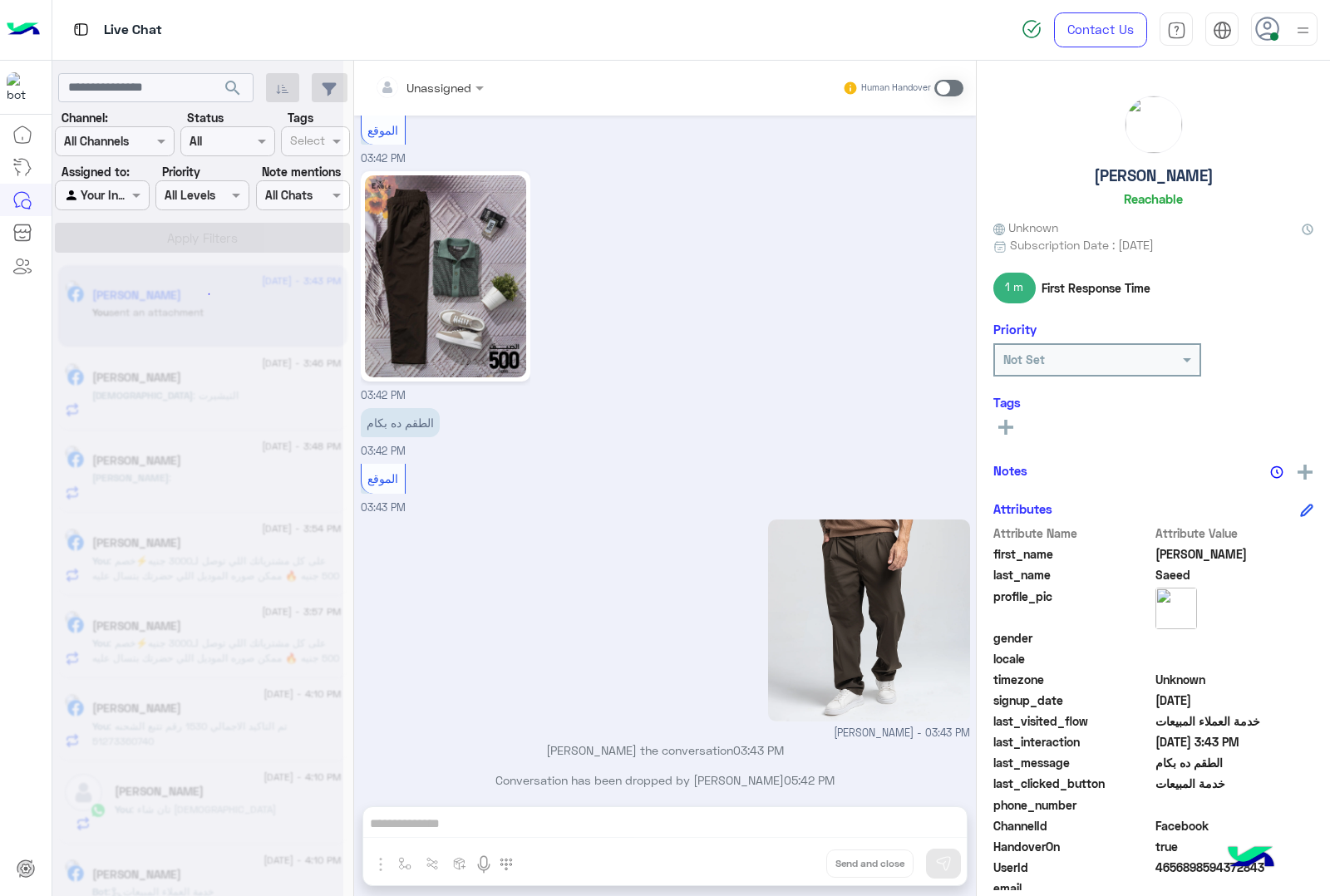
scroll to position [4113, 0]
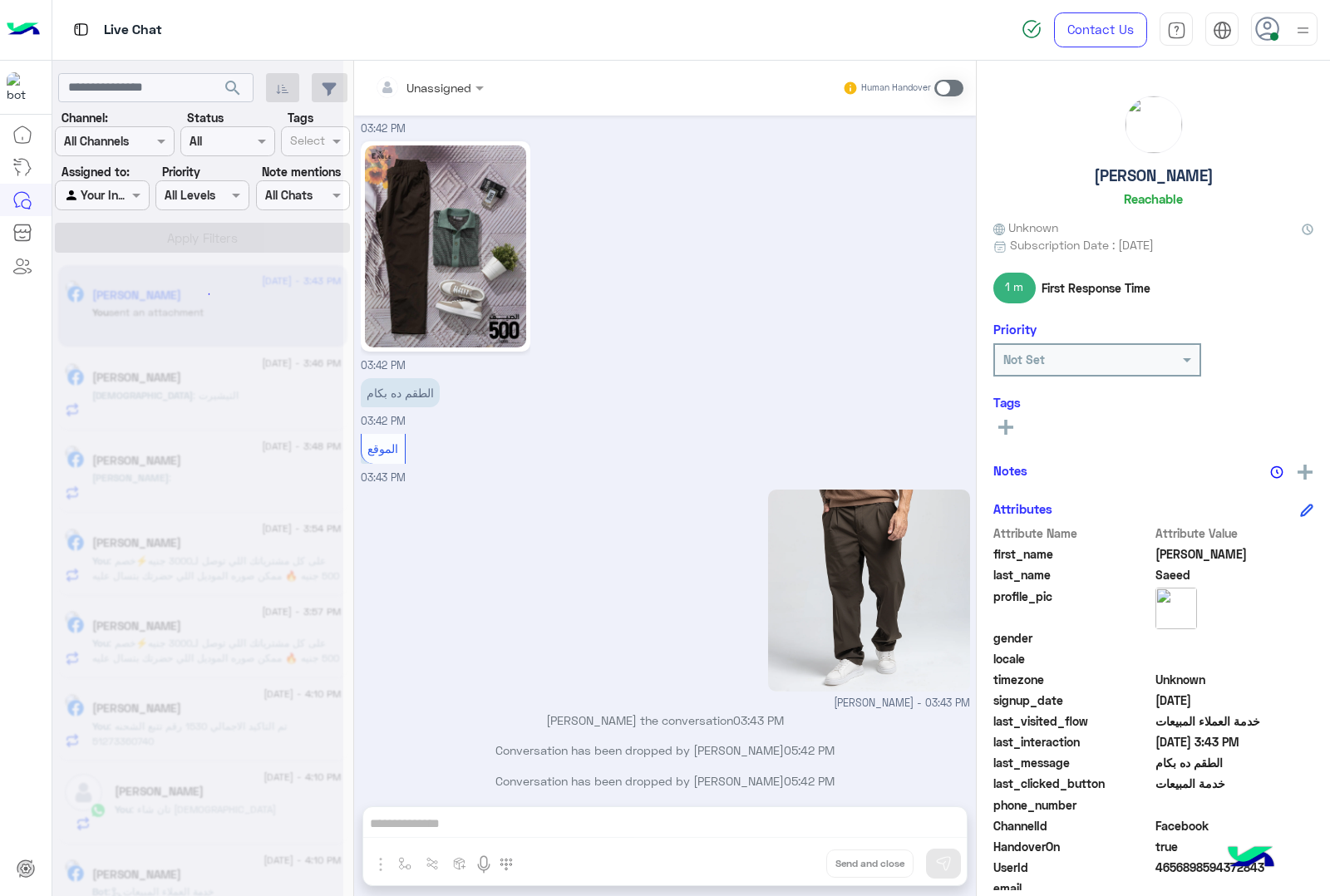
click at [792, 869] on div "Unassigned Human Handover Aug 19, 2025 ٦٠ 02:26 PM سمول mohamed ahmed - 03:09 P…" at bounding box center [665, 481] width 622 height 842
click at [0, 0] on button "Drop" at bounding box center [0, 0] width 0 height 0
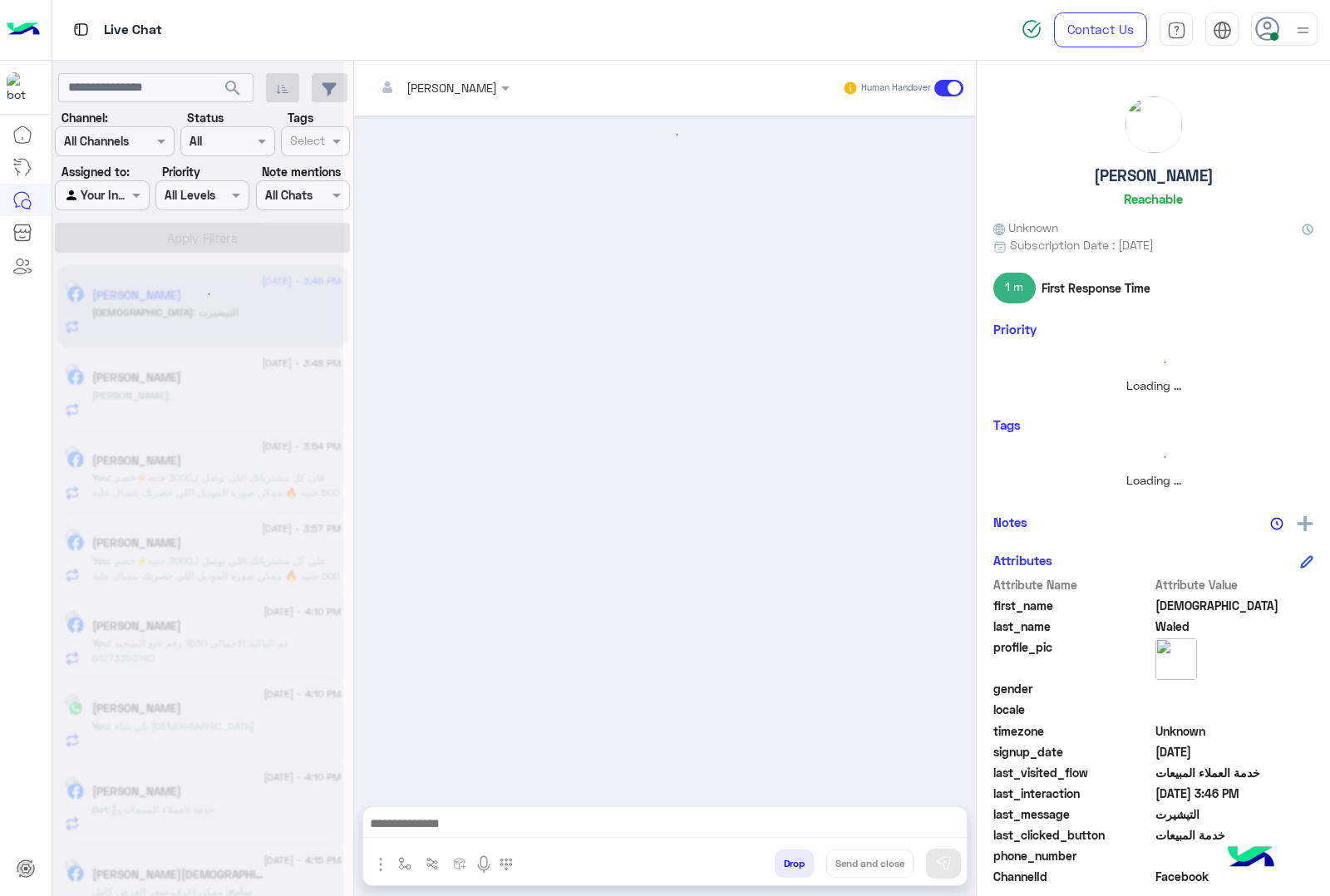
click at [792, 869] on button "Drop" at bounding box center [794, 863] width 39 height 29
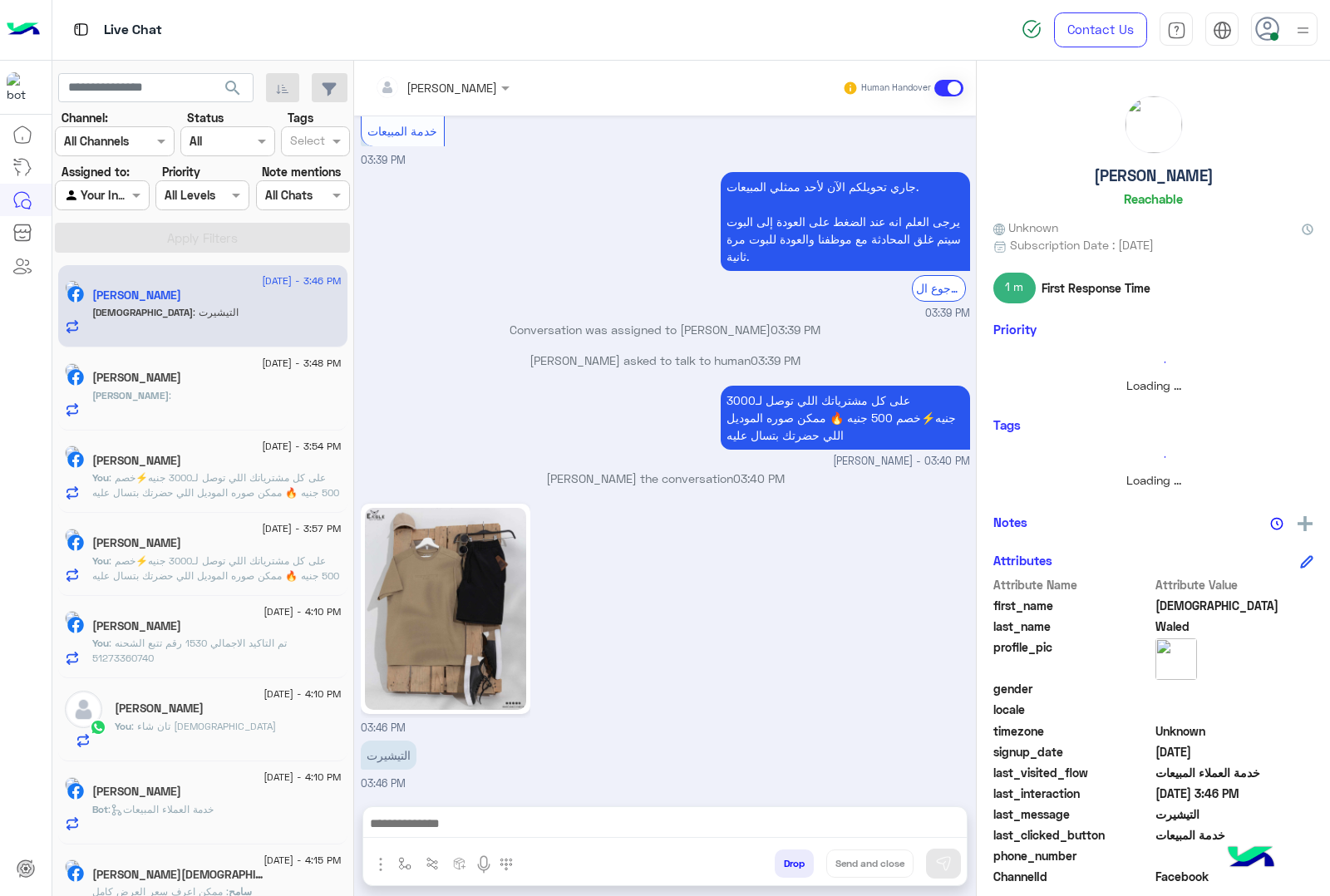
click at [792, 869] on button "Drop" at bounding box center [794, 863] width 39 height 29
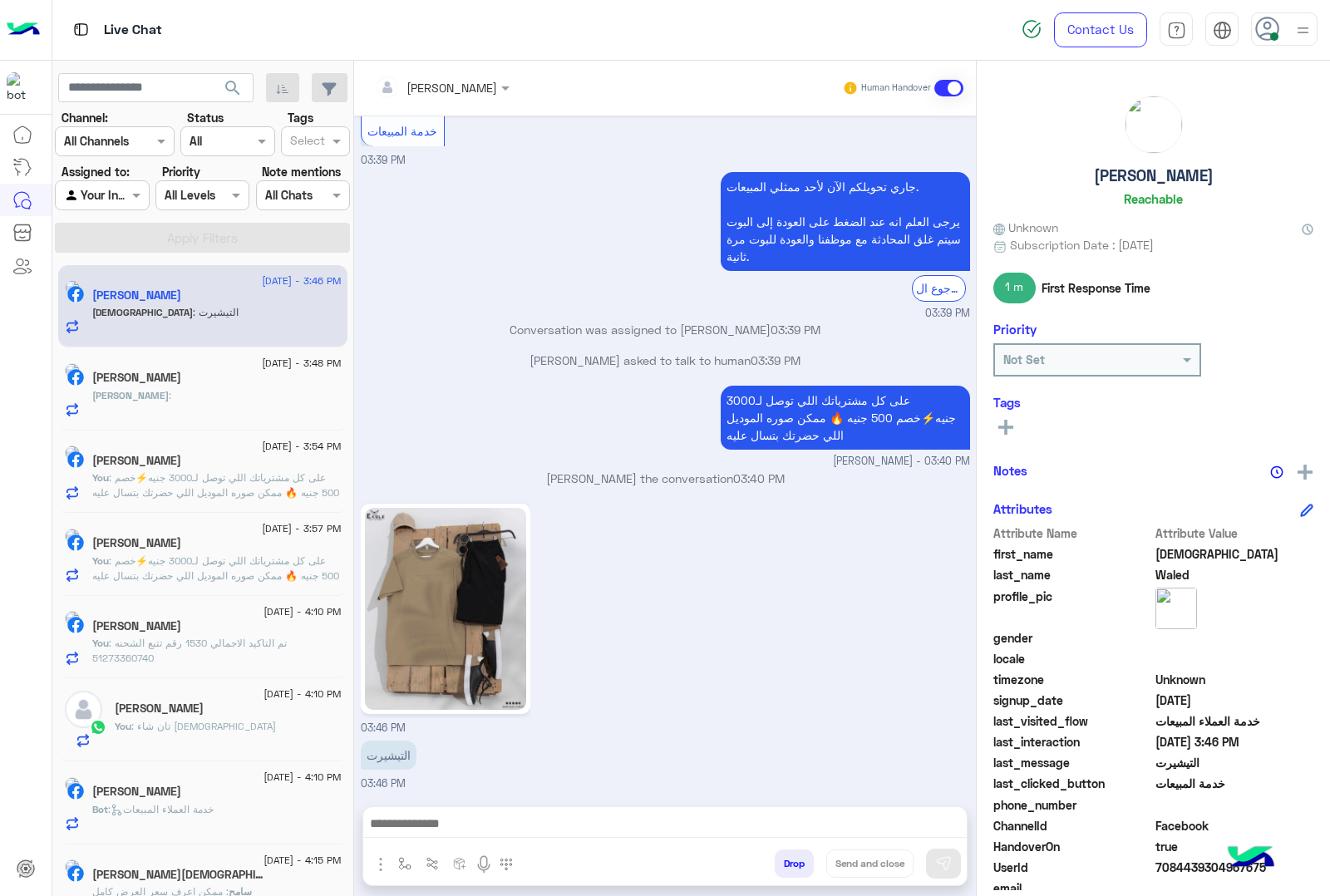
click at [792, 869] on div "mohamed ahmed Human Handover Apr 14, 2025 Mohammed Waled left the conversation …" at bounding box center [665, 481] width 622 height 842
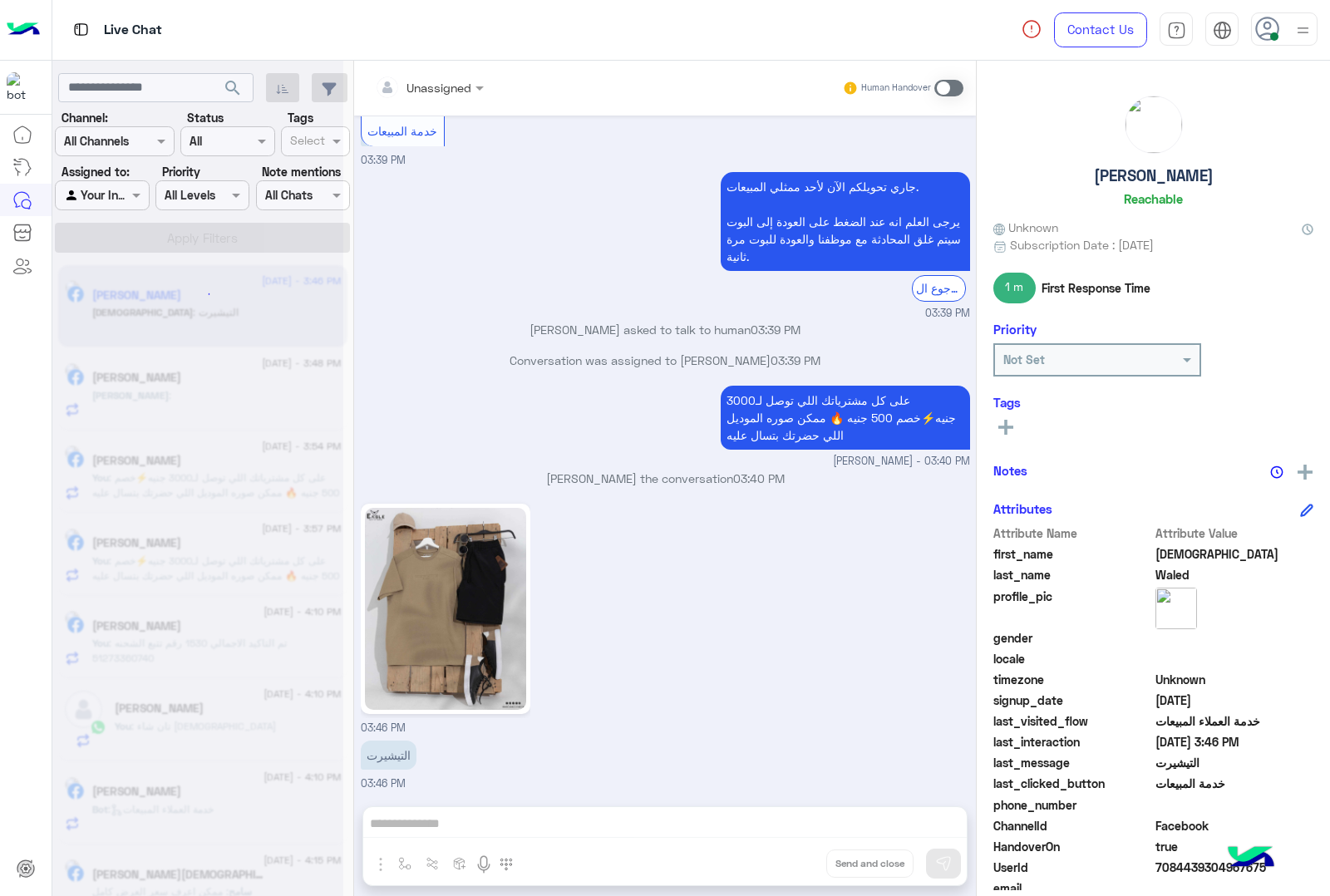
scroll to position [2724, 0]
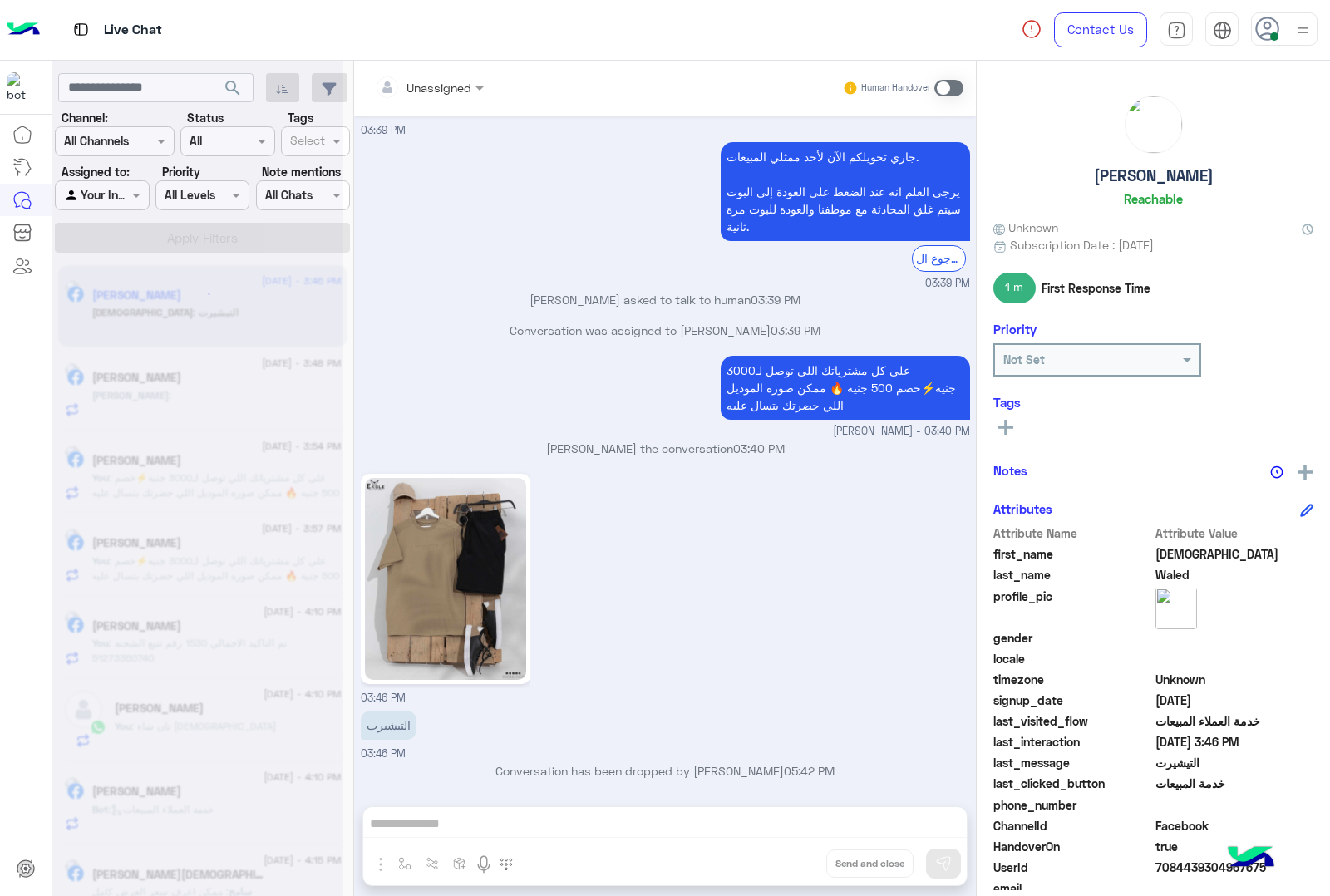
click at [792, 869] on div "Unassigned Human Handover Apr 14, 2025 Mohammed Waled left the conversation 10:…" at bounding box center [665, 481] width 622 height 842
click at [0, 0] on button "Drop" at bounding box center [0, 0] width 0 height 0
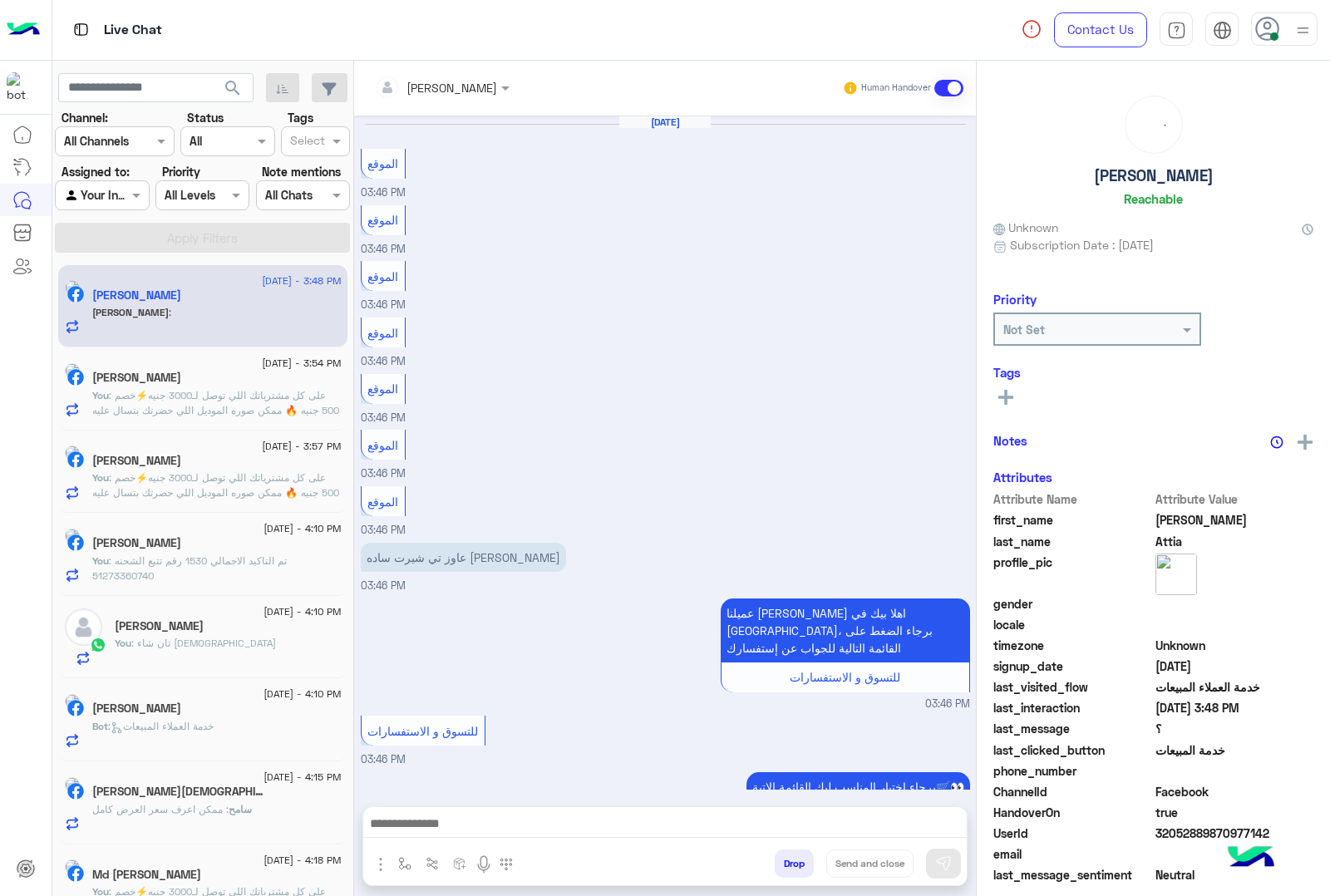
click at [792, 869] on button "Drop" at bounding box center [794, 863] width 39 height 29
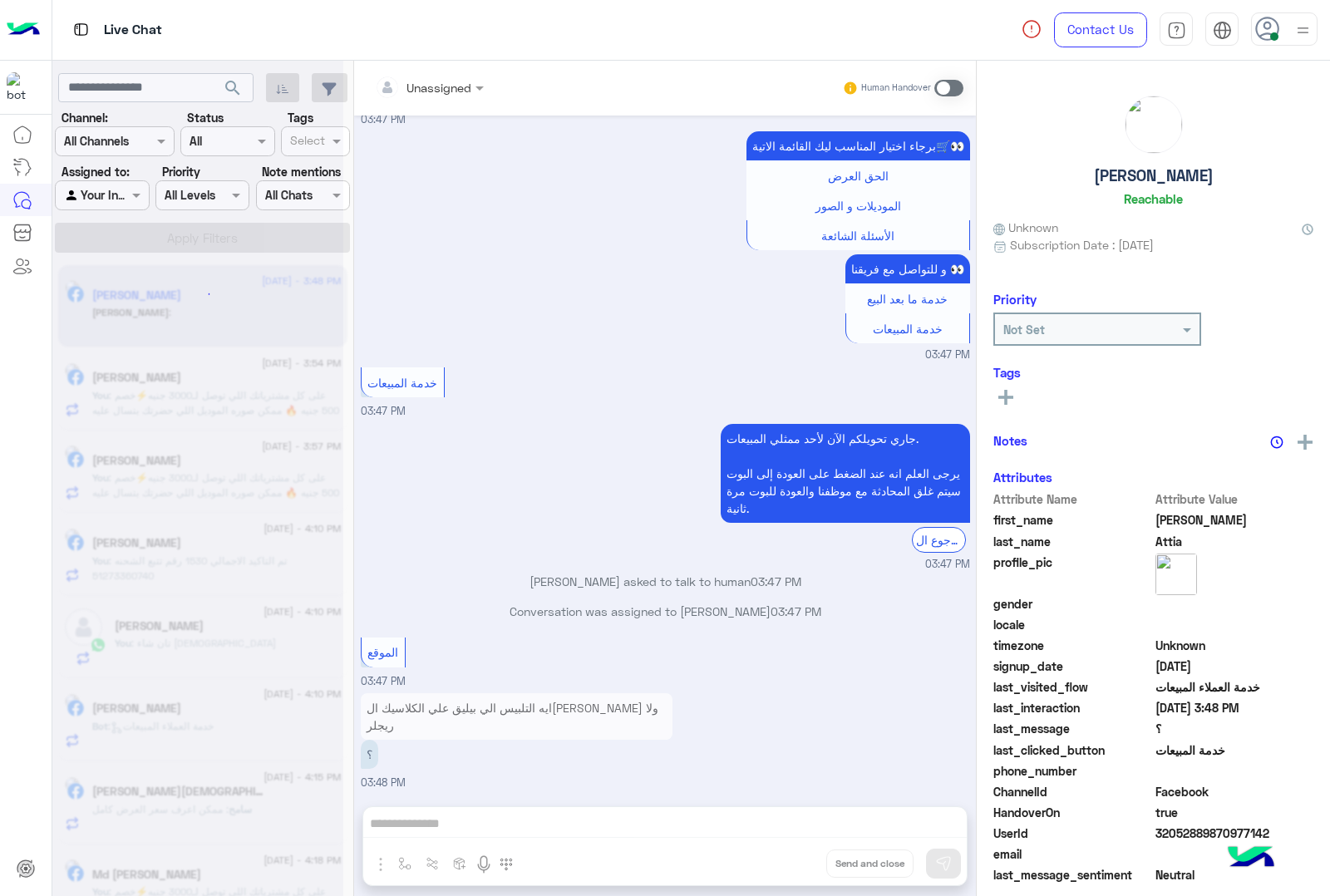
click at [792, 869] on div "Unassigned Human Handover Aug 19, 2025 الموقع 03:46 PM الموقع 03:46 PM الموقع 0…" at bounding box center [665, 481] width 622 height 842
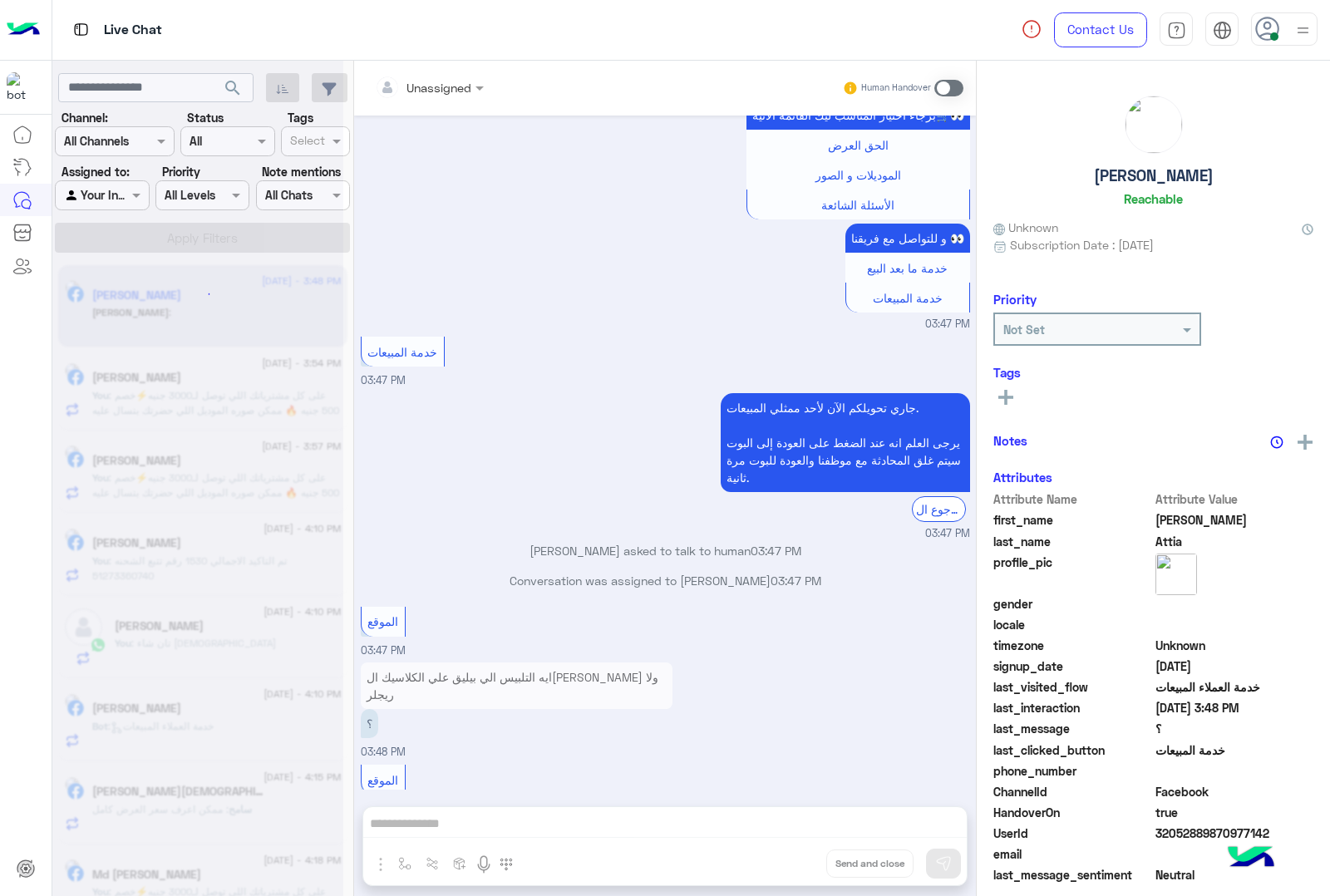
click at [792, 869] on div "Unassigned Human Handover Aug 19, 2025 الموقع 03:46 PM الموقع 03:46 PM الموقع 0…" at bounding box center [665, 481] width 622 height 842
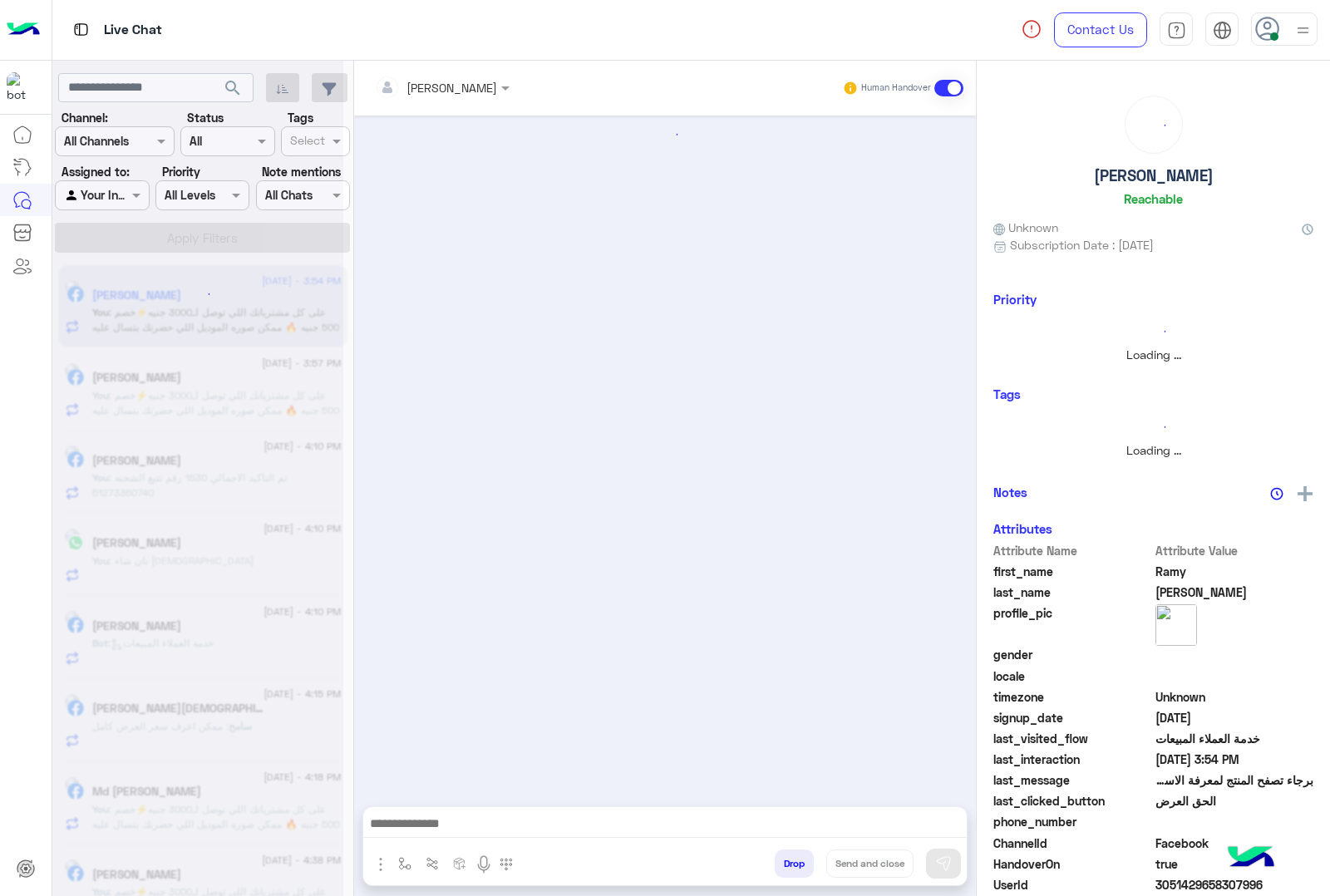
click at [792, 869] on button "Drop" at bounding box center [794, 863] width 39 height 29
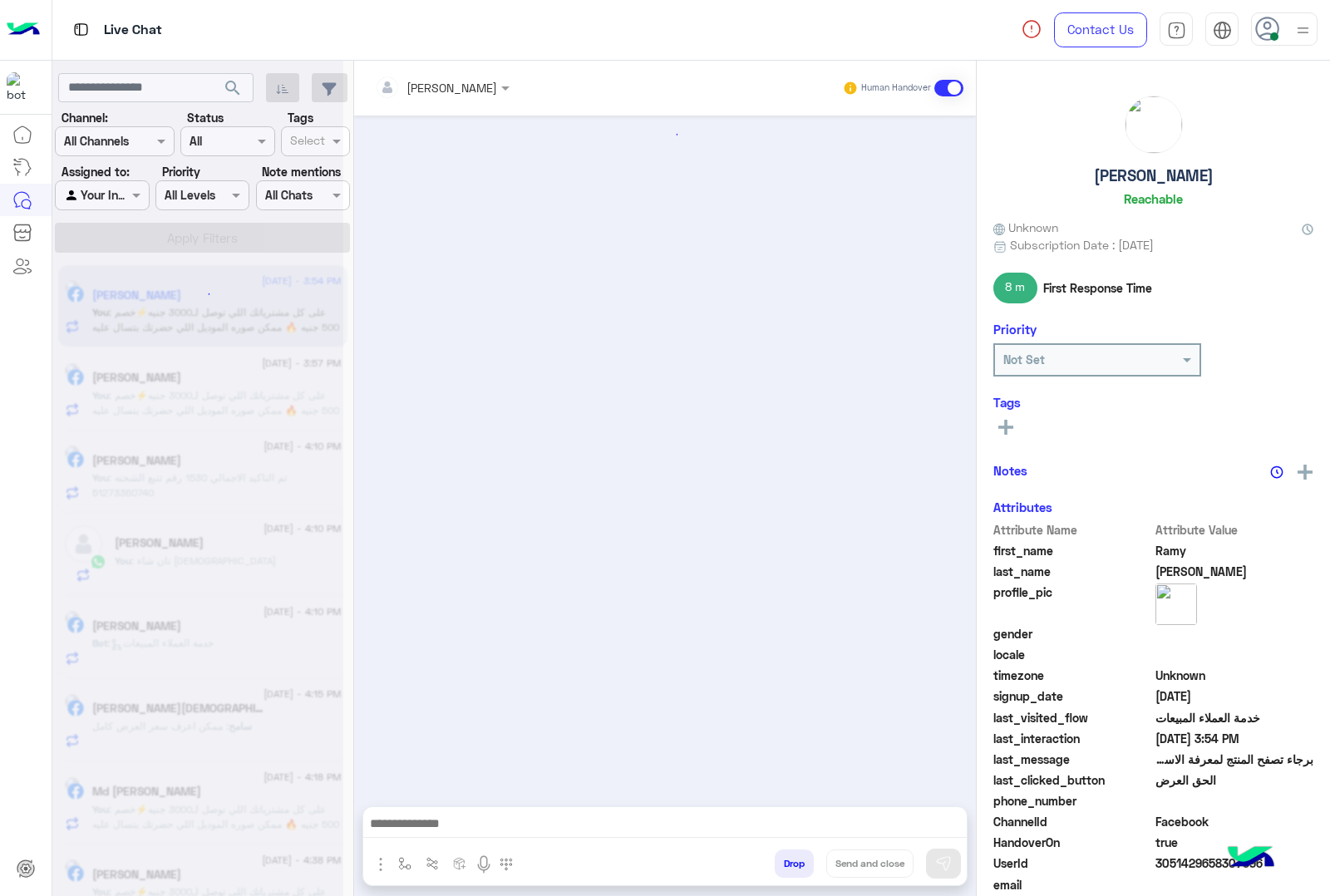
click at [792, 869] on button "Drop" at bounding box center [794, 863] width 39 height 29
click at [792, 869] on div "[PERSON_NAME] Human Handover Attachements Images enter flow name Drop Send and …" at bounding box center [665, 481] width 622 height 842
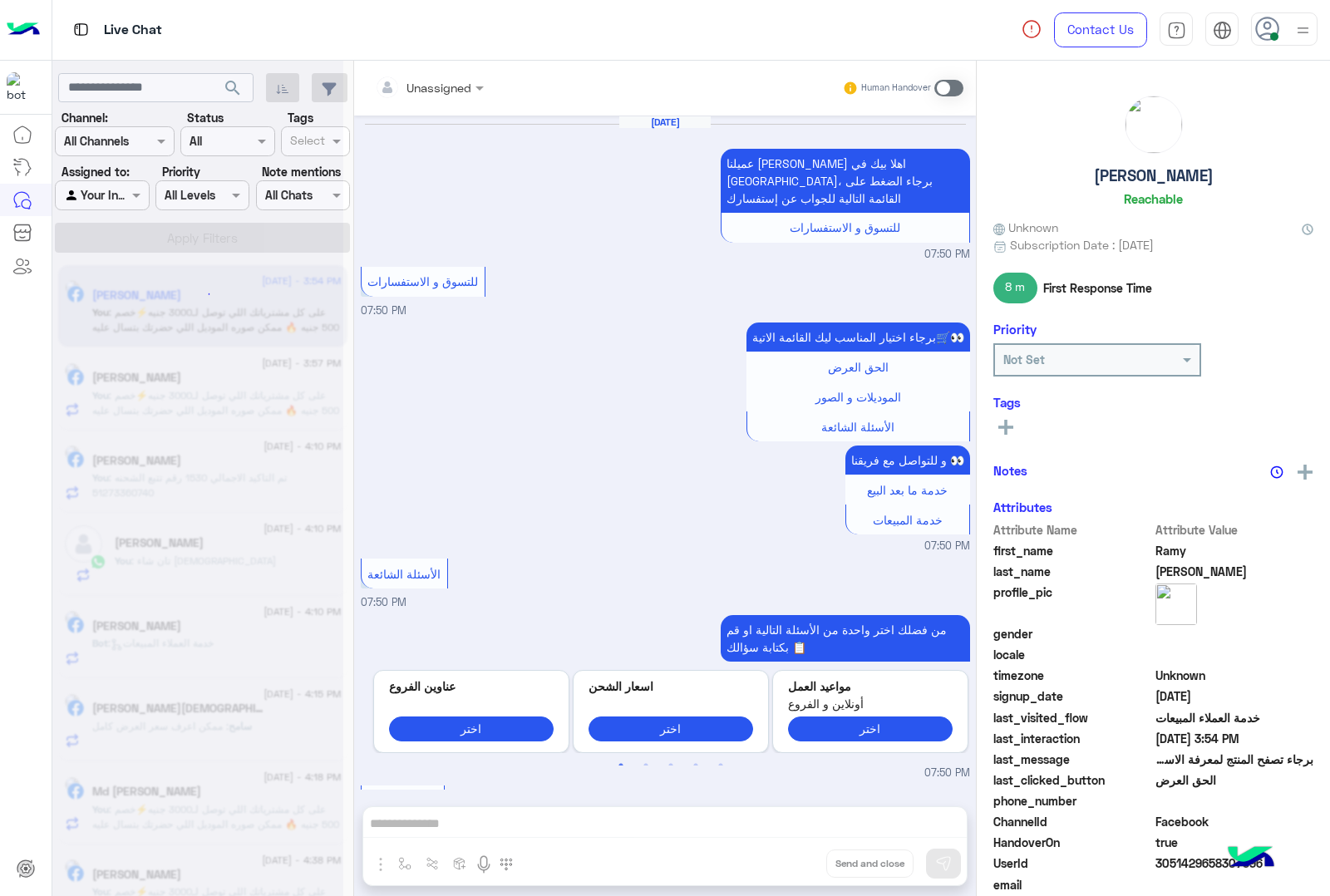
scroll to position [2077, 0]
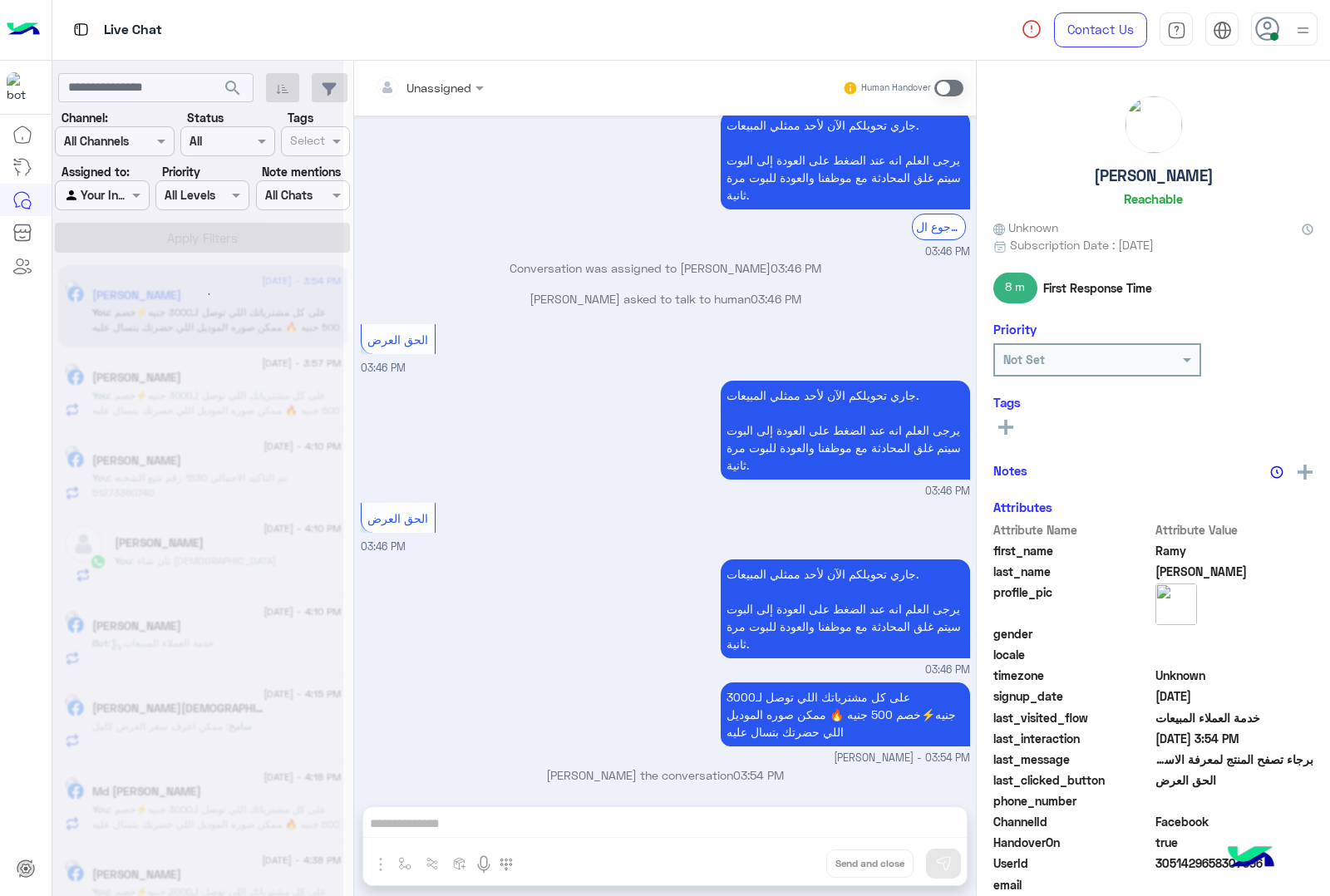
click at [792, 869] on div "Unassigned Human Handover Jun 14, 2025 عميلنا العزيز Ramy اهلا بيك في إيجل، برج…" at bounding box center [665, 481] width 622 height 842
click at [0, 0] on button "Drop" at bounding box center [0, 0] width 0 height 0
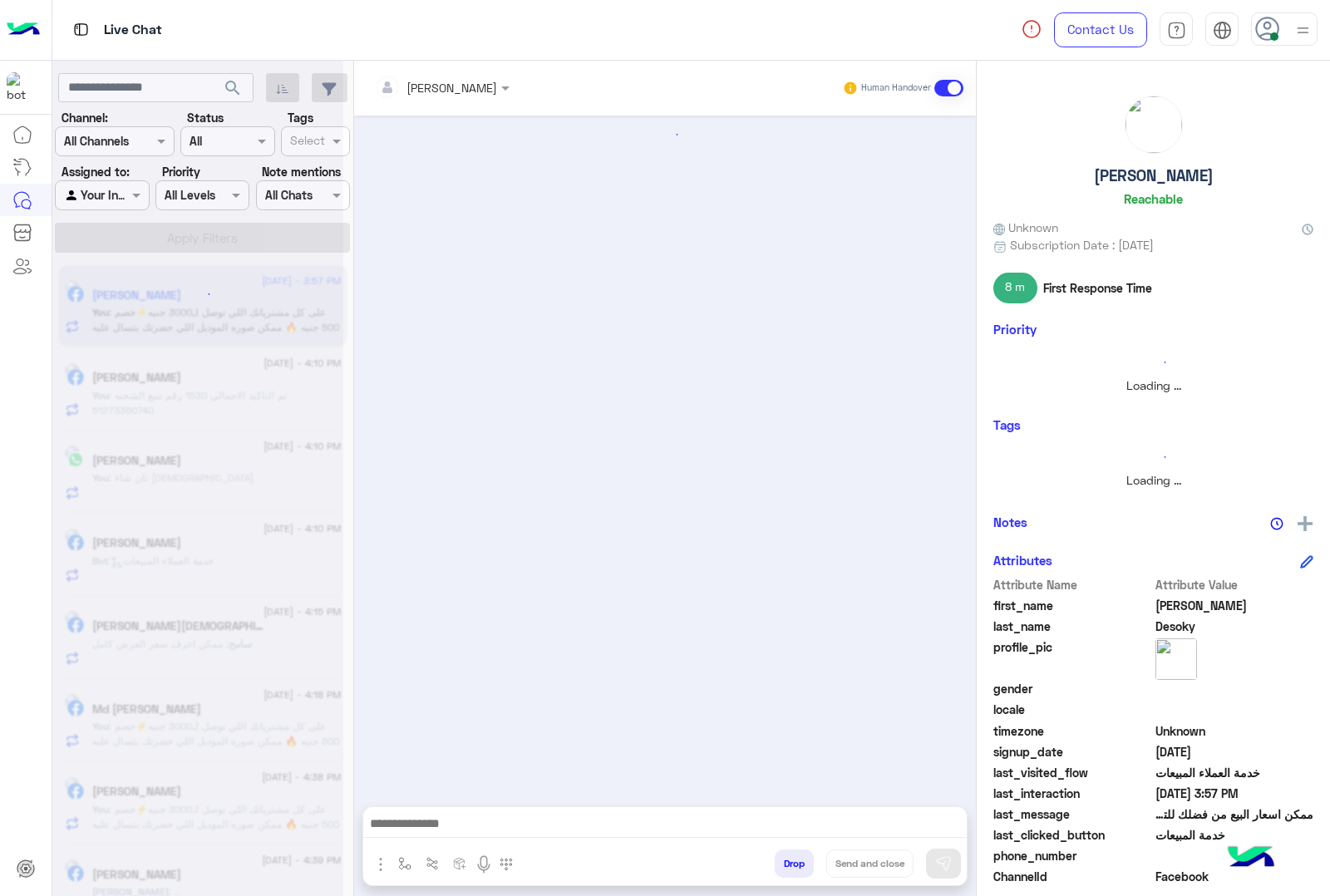
click at [792, 869] on button "Drop" at bounding box center [794, 863] width 39 height 29
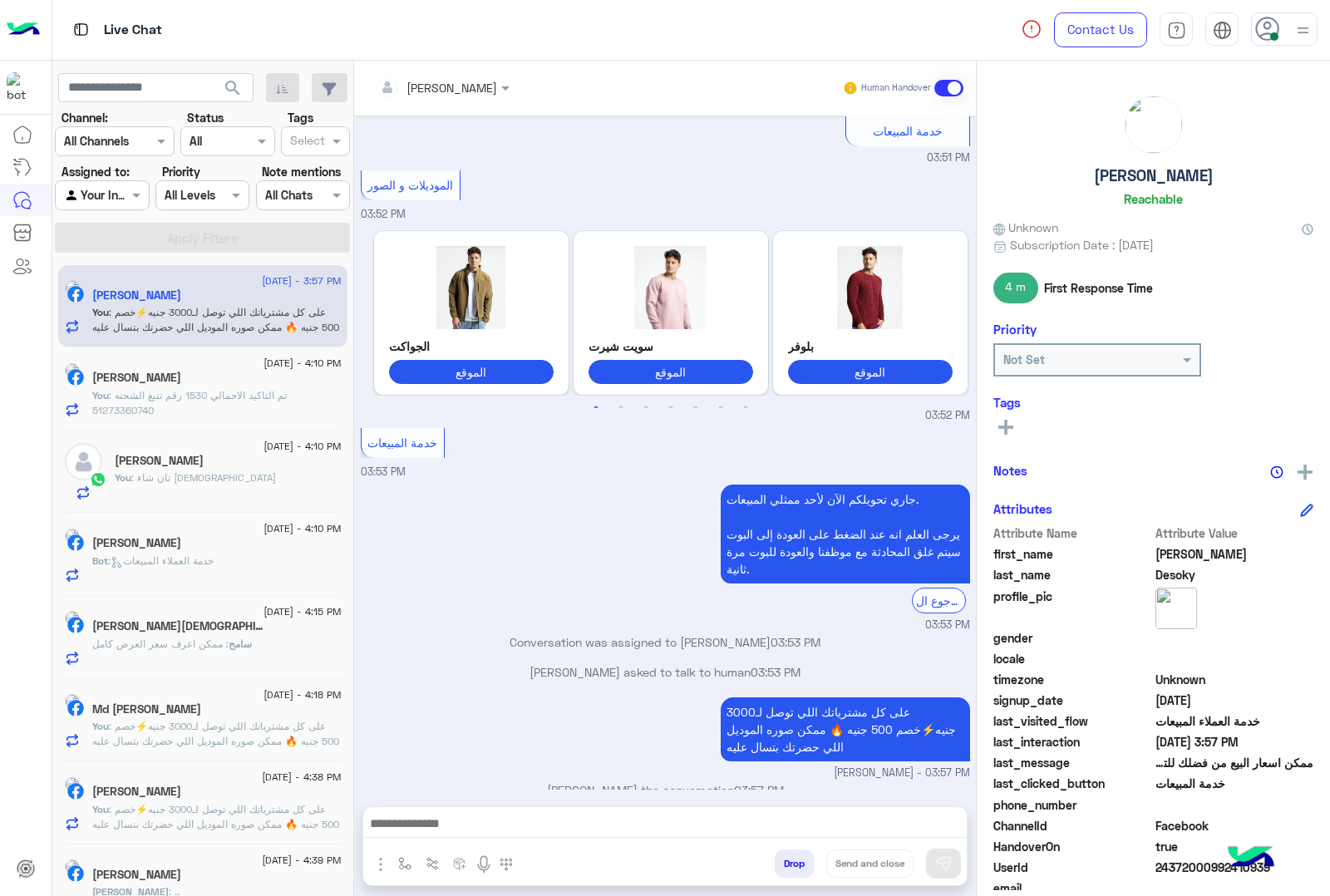
click at [792, 869] on div "mohamed ahmed Human Handover Aug 19, 2025 الموقع 03:50 PM الموقع 03:50 PM الموق…" at bounding box center [665, 481] width 622 height 842
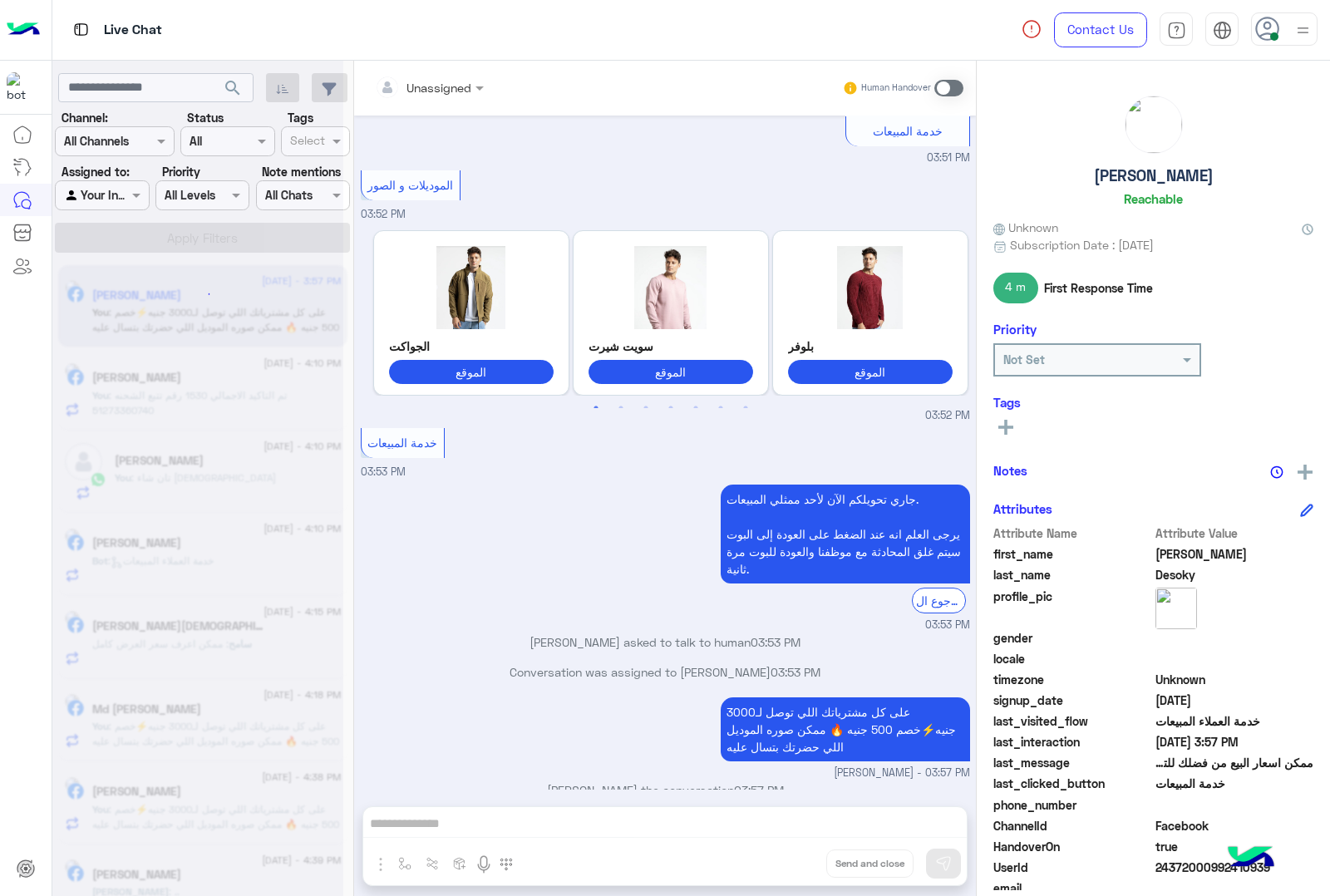
scroll to position [1430, 0]
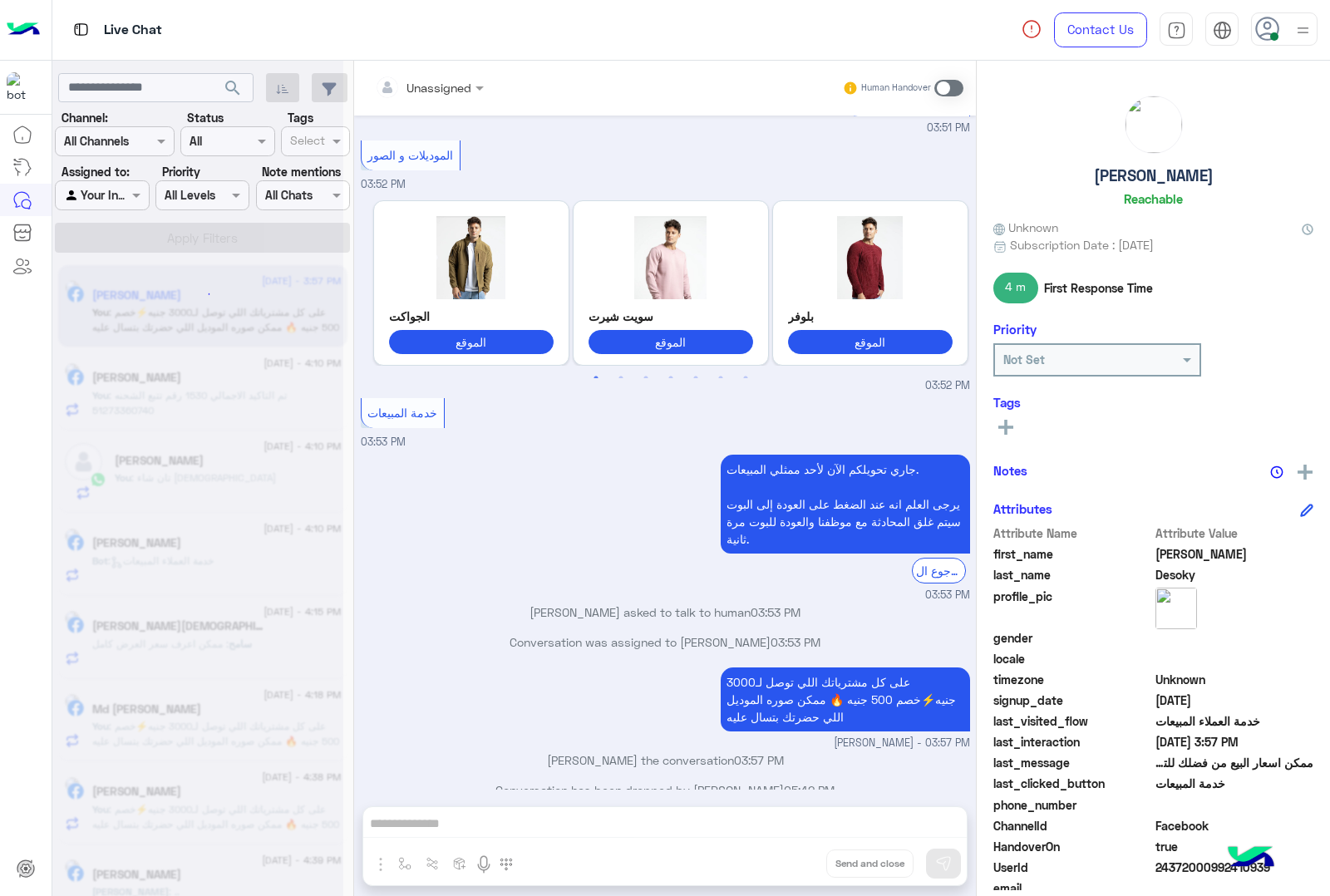
click at [792, 869] on div "Unassigned Human Handover Aug 19, 2025 الموقع 03:50 PM الموقع 03:50 PM الموقع 0…" at bounding box center [665, 481] width 622 height 842
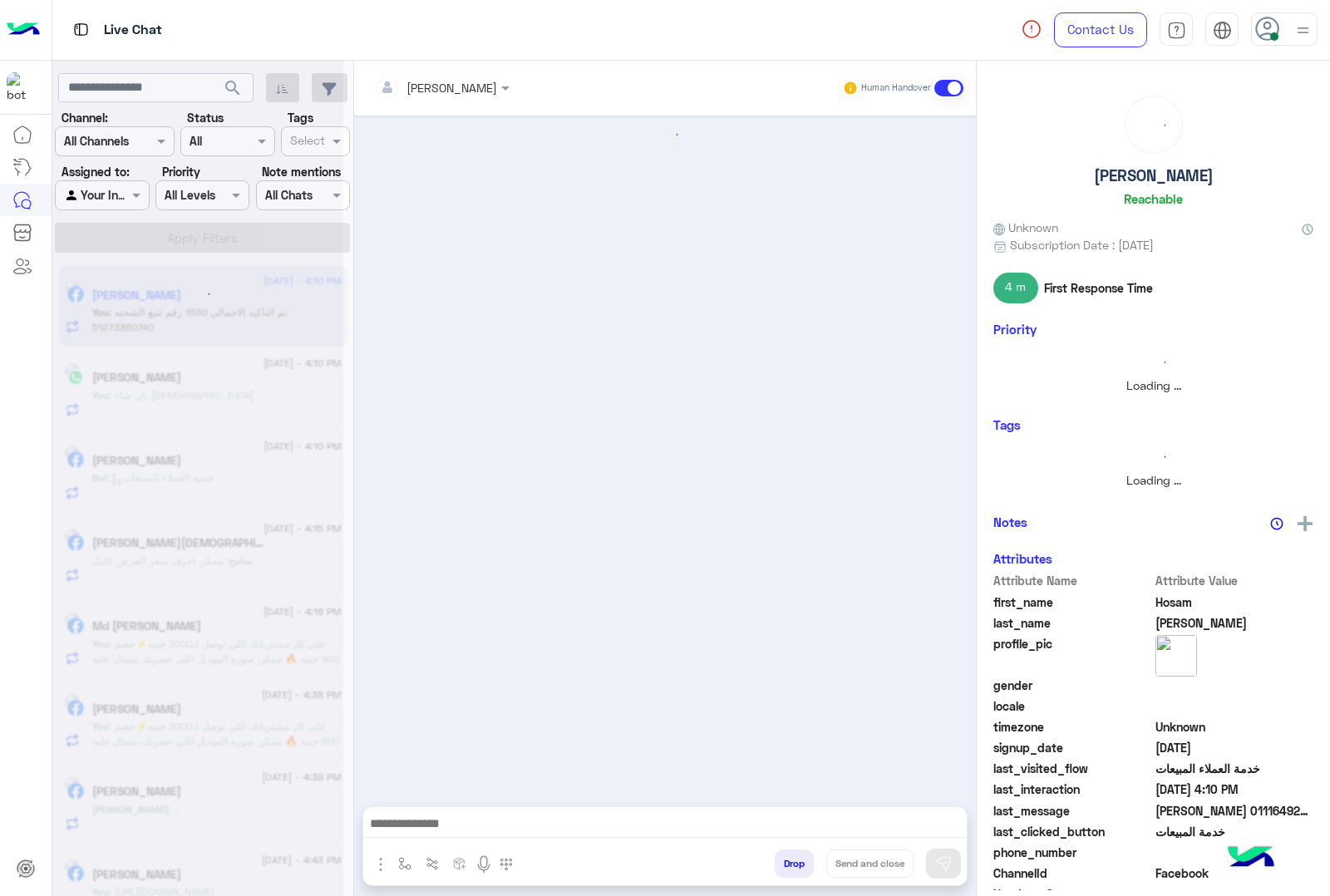
click at [792, 869] on button "Drop" at bounding box center [794, 863] width 39 height 29
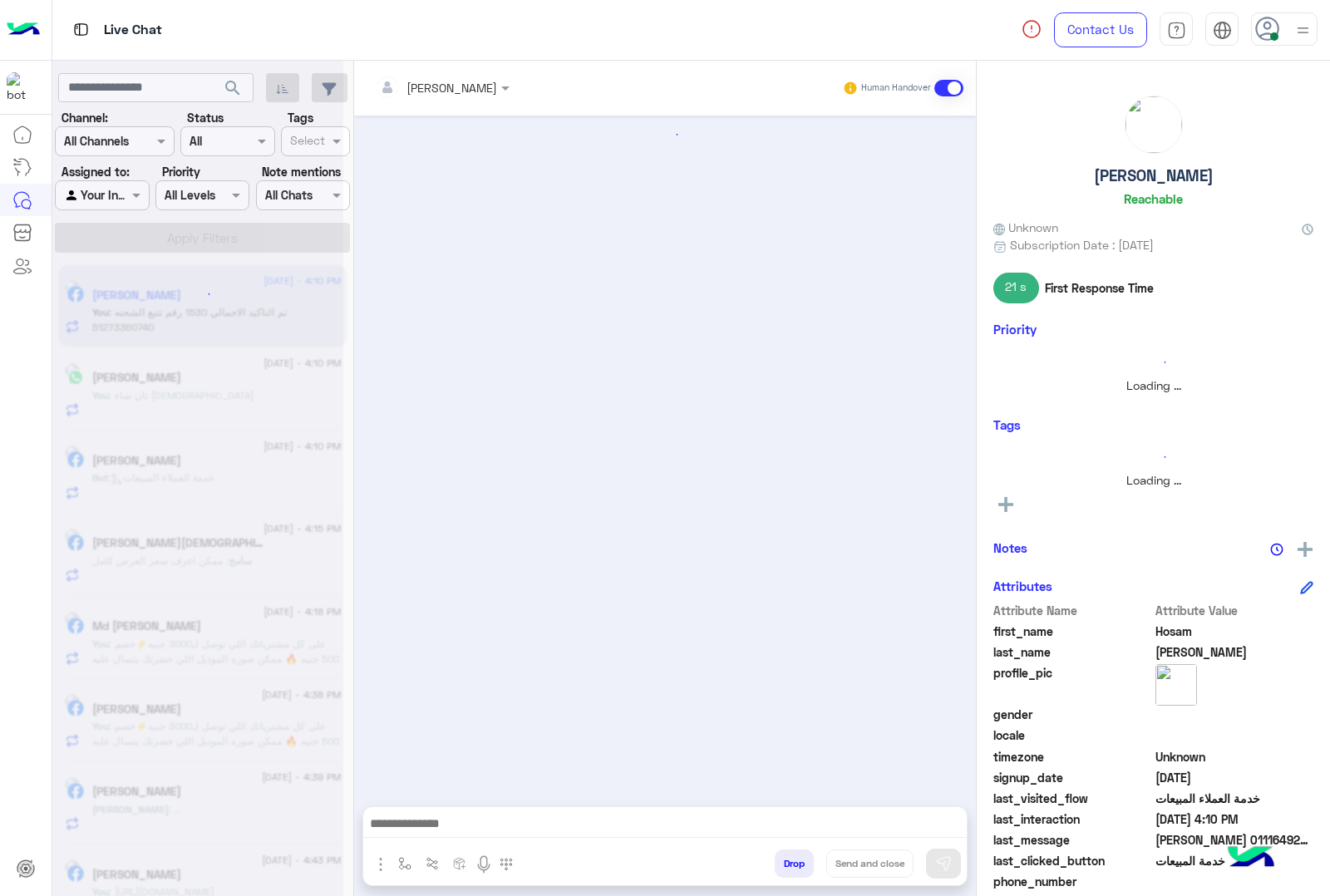
click at [792, 869] on button "Drop" at bounding box center [794, 863] width 39 height 29
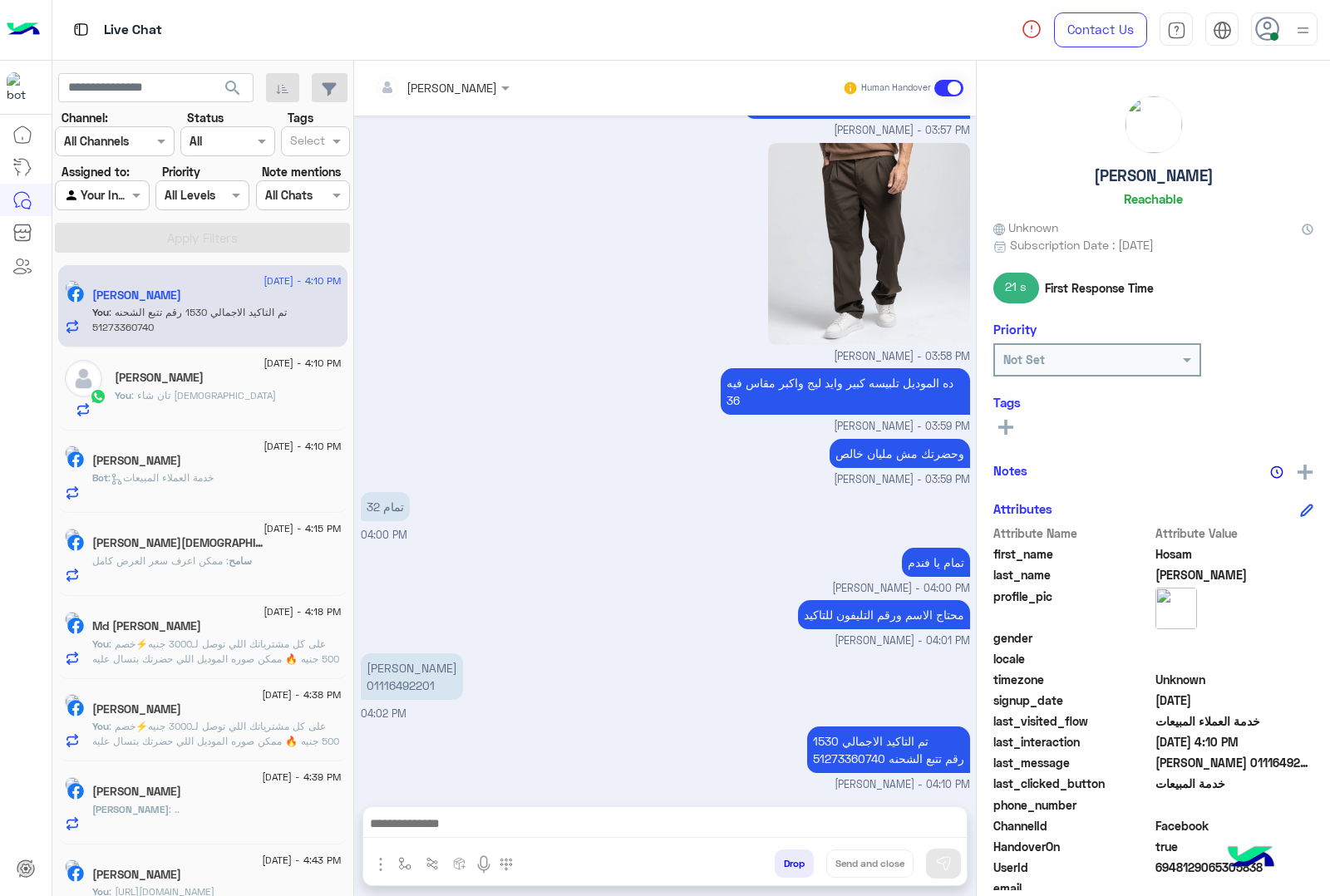
click at [792, 869] on div "mohamed ahmed Human Handover Aug 19, 2025 للتسوق و الاستفسارات 03:11 PM برجاء ا…" at bounding box center [665, 481] width 622 height 842
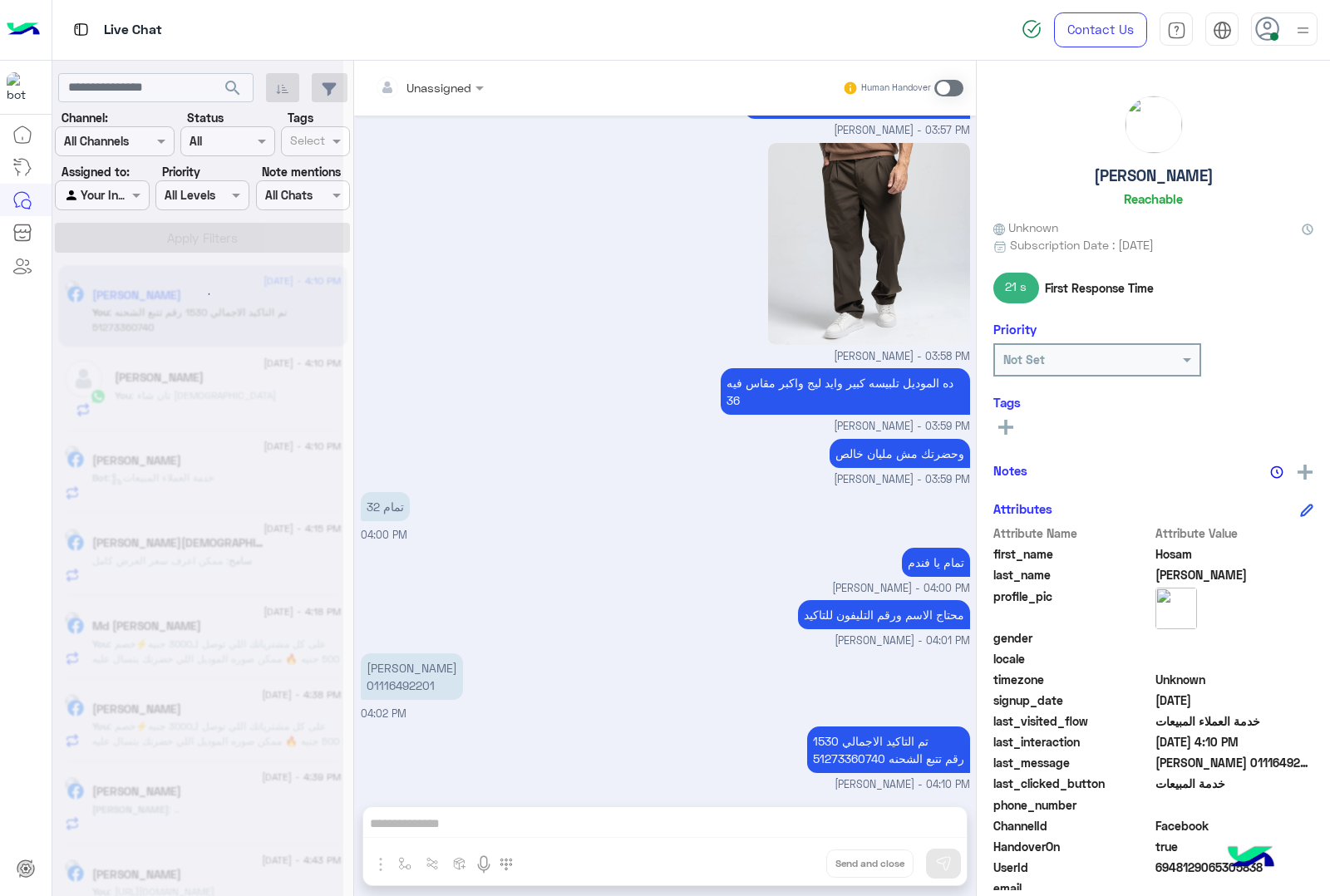
scroll to position [1745, 0]
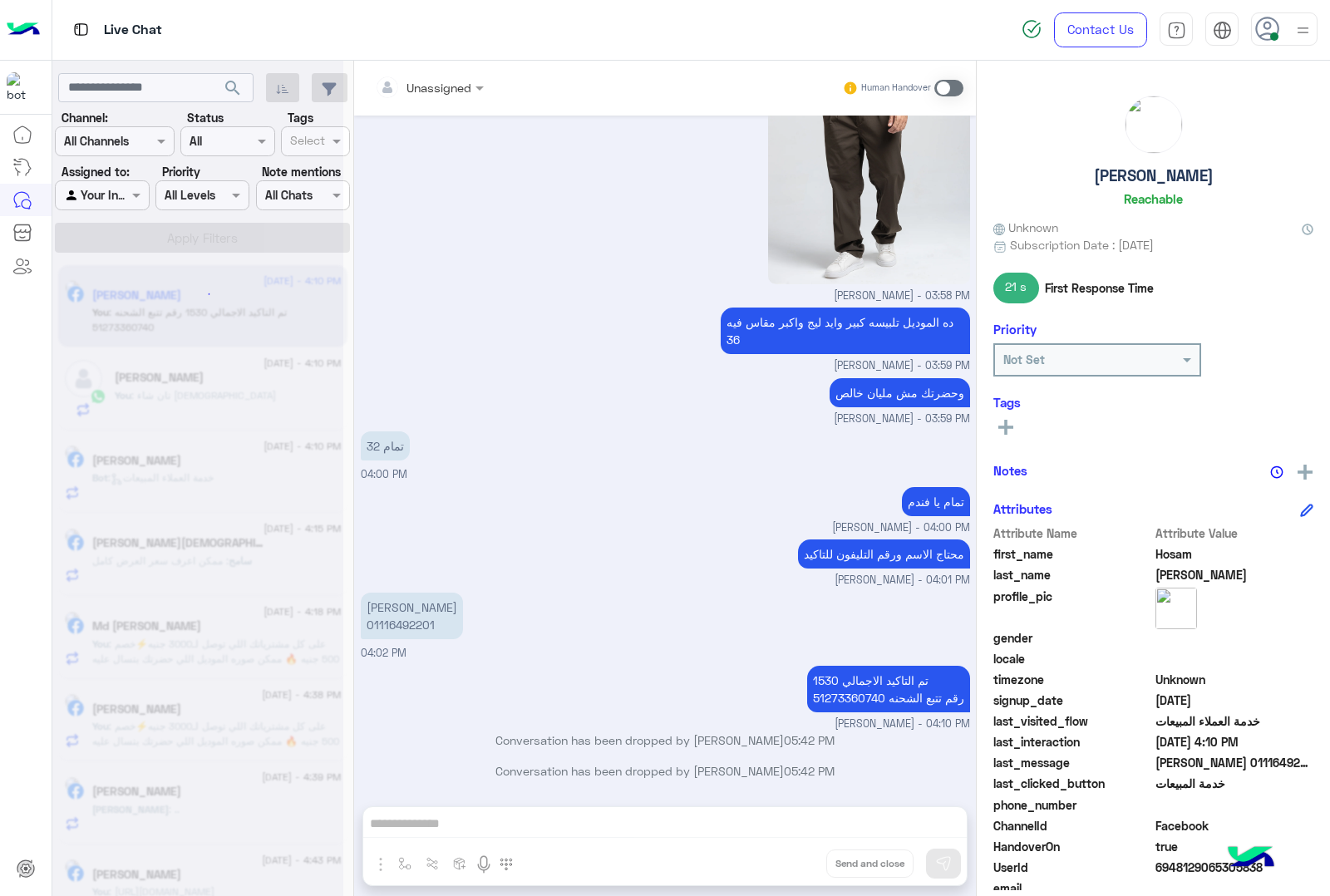
click at [792, 869] on div "Unassigned Human Handover Aug 19, 2025 للتسوق و الاستفسارات 03:11 PM برجاء اختي…" at bounding box center [665, 481] width 622 height 842
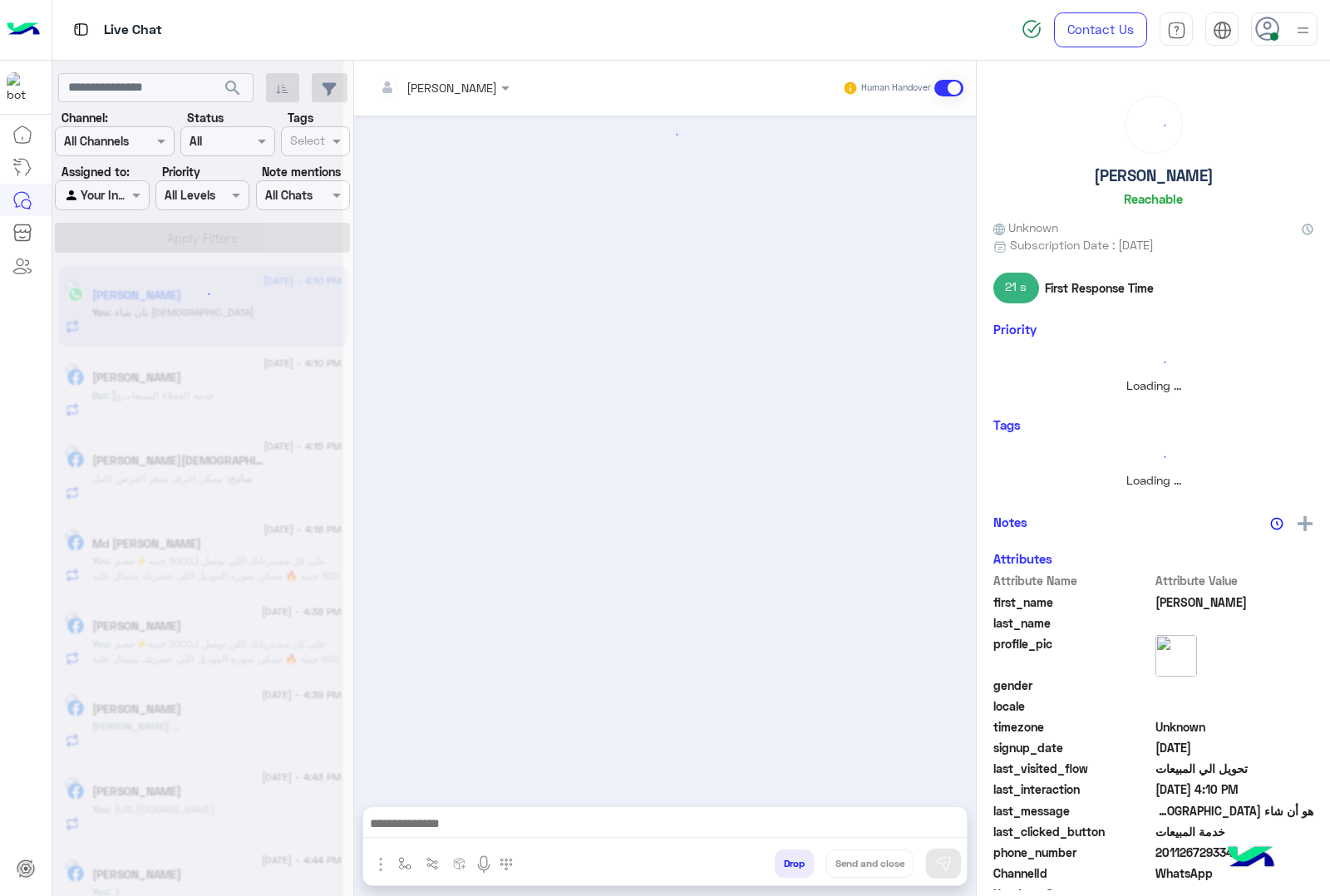
click at [792, 869] on button "Drop" at bounding box center [794, 863] width 39 height 29
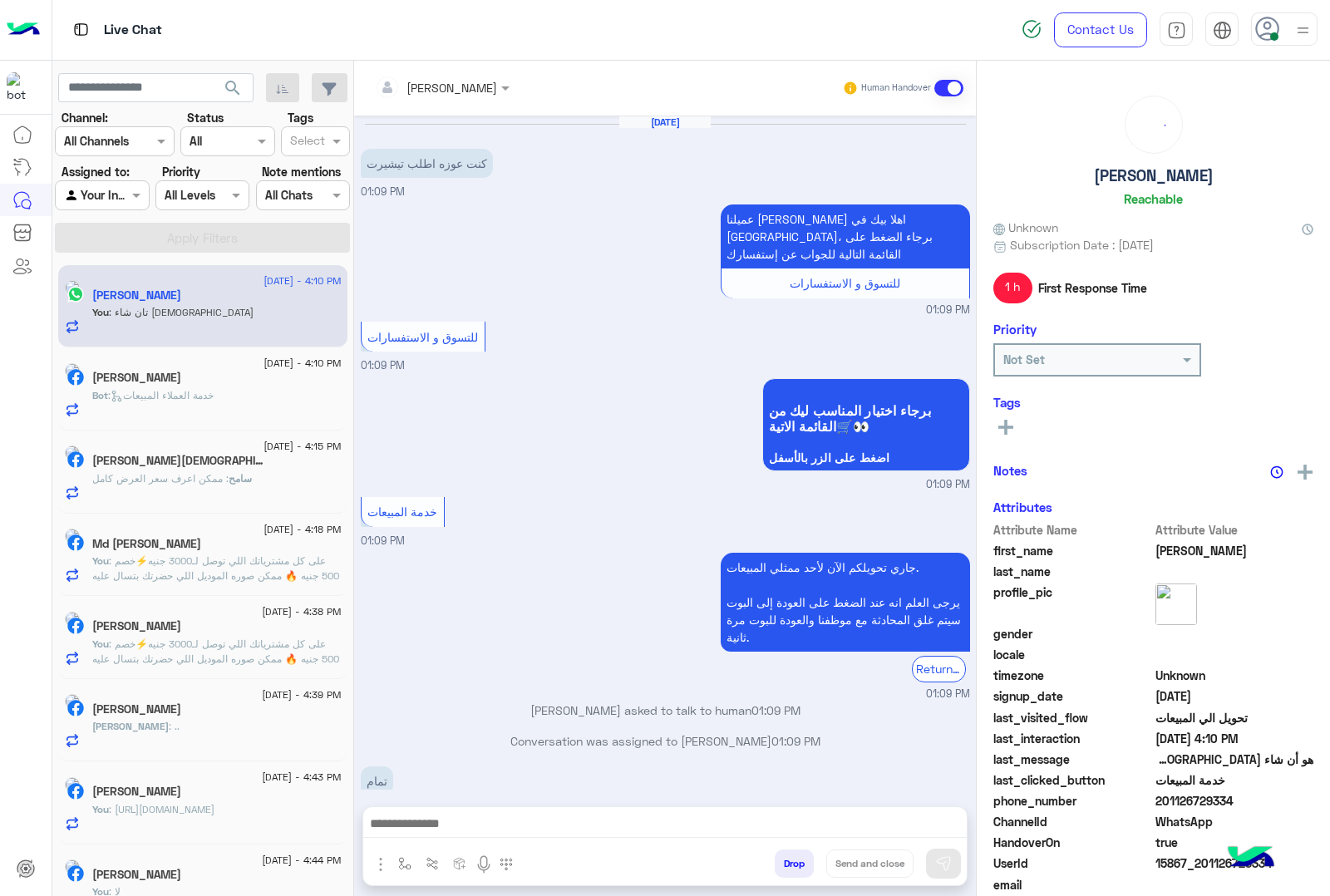
click at [792, 869] on button "Drop" at bounding box center [794, 863] width 39 height 29
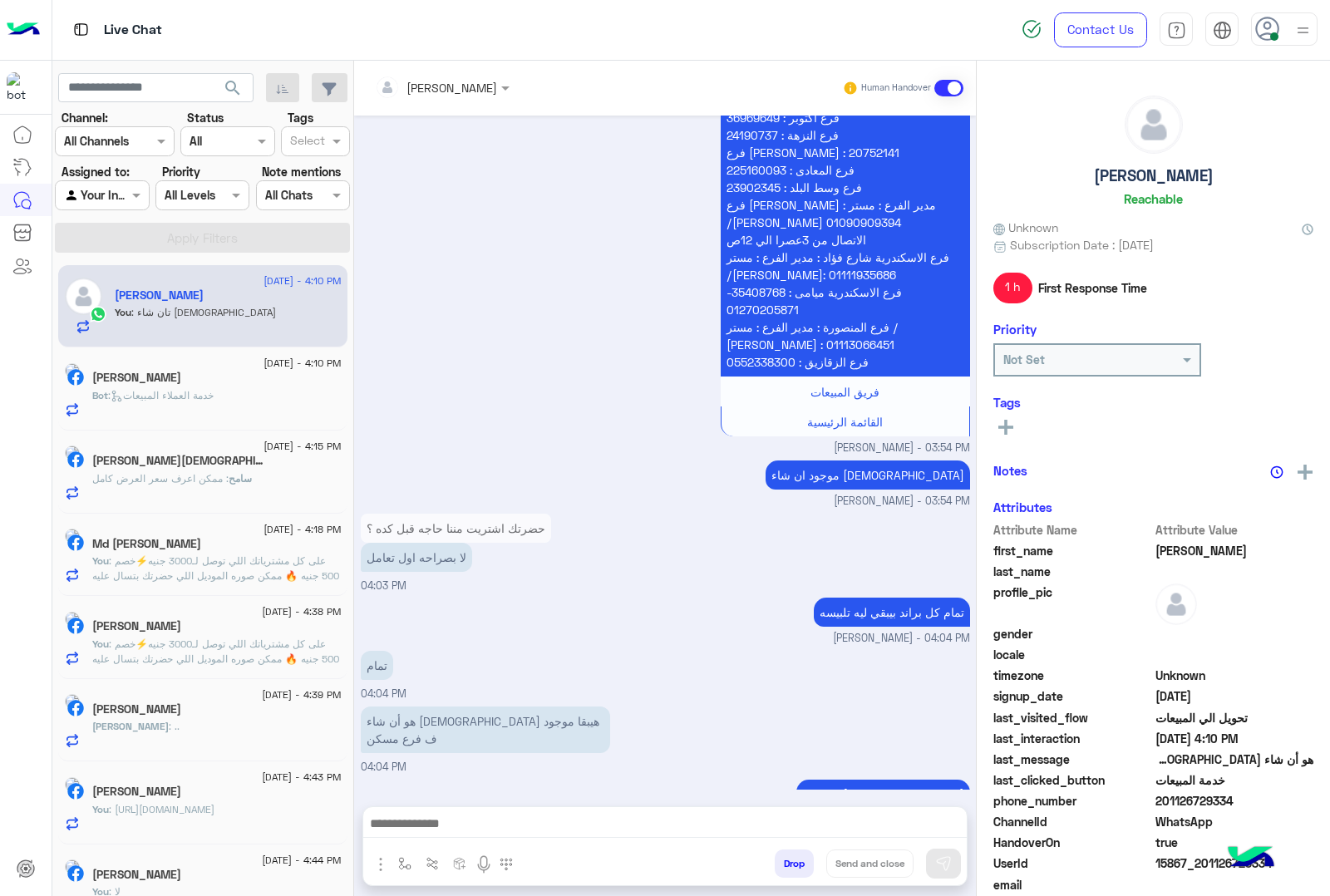
click at [792, 869] on div "[PERSON_NAME] Human Handover [DATE] كنت عوزه اطلب تيشيرت 01:09 PM عميلنا [PERSO…" at bounding box center [665, 481] width 622 height 842
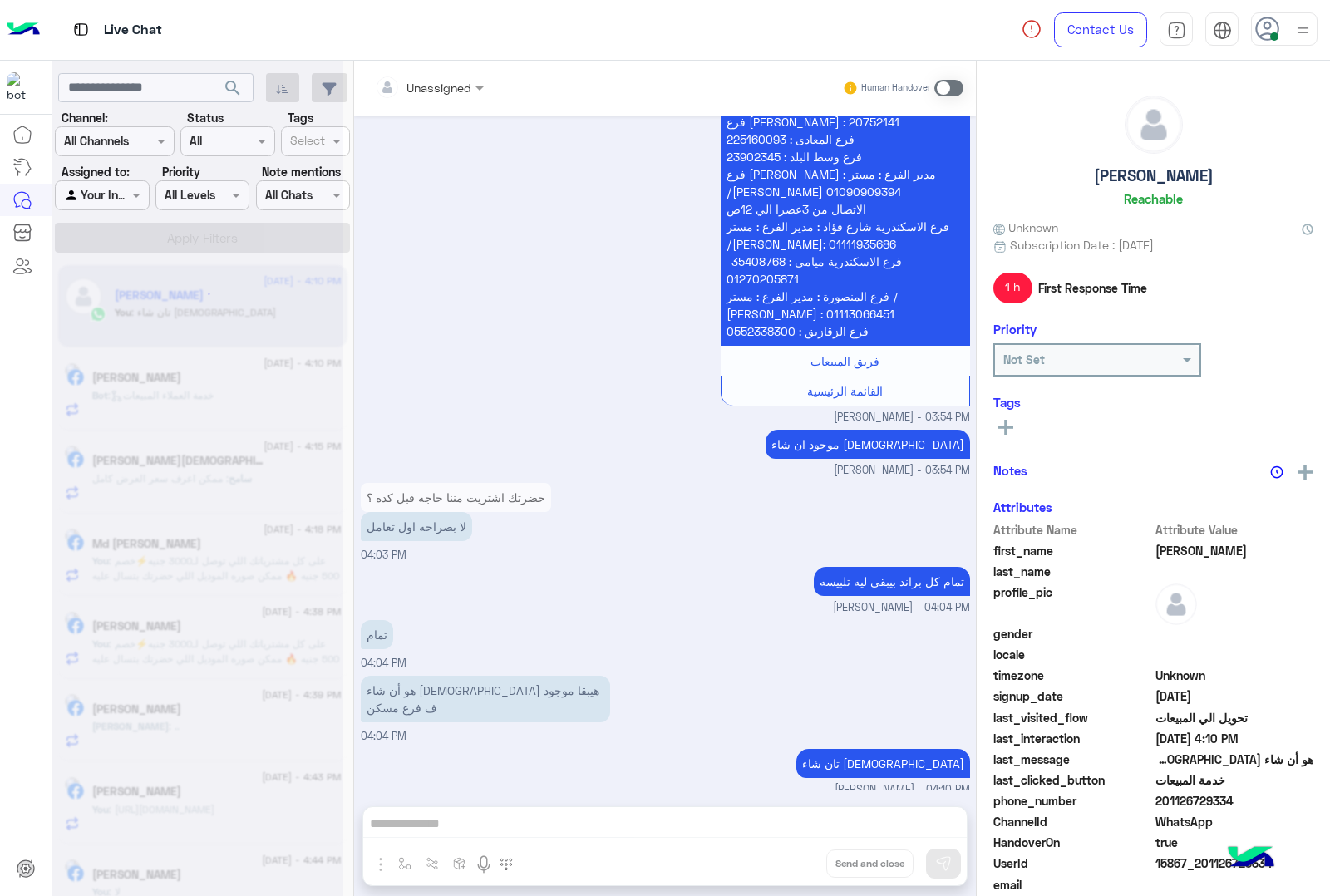
click at [792, 869] on div "Unassigned Human Handover Aug 19, 2025 كنت عوزه اطلب تيشيرت 01:09 PM عميلنا الع…" at bounding box center [665, 481] width 622 height 842
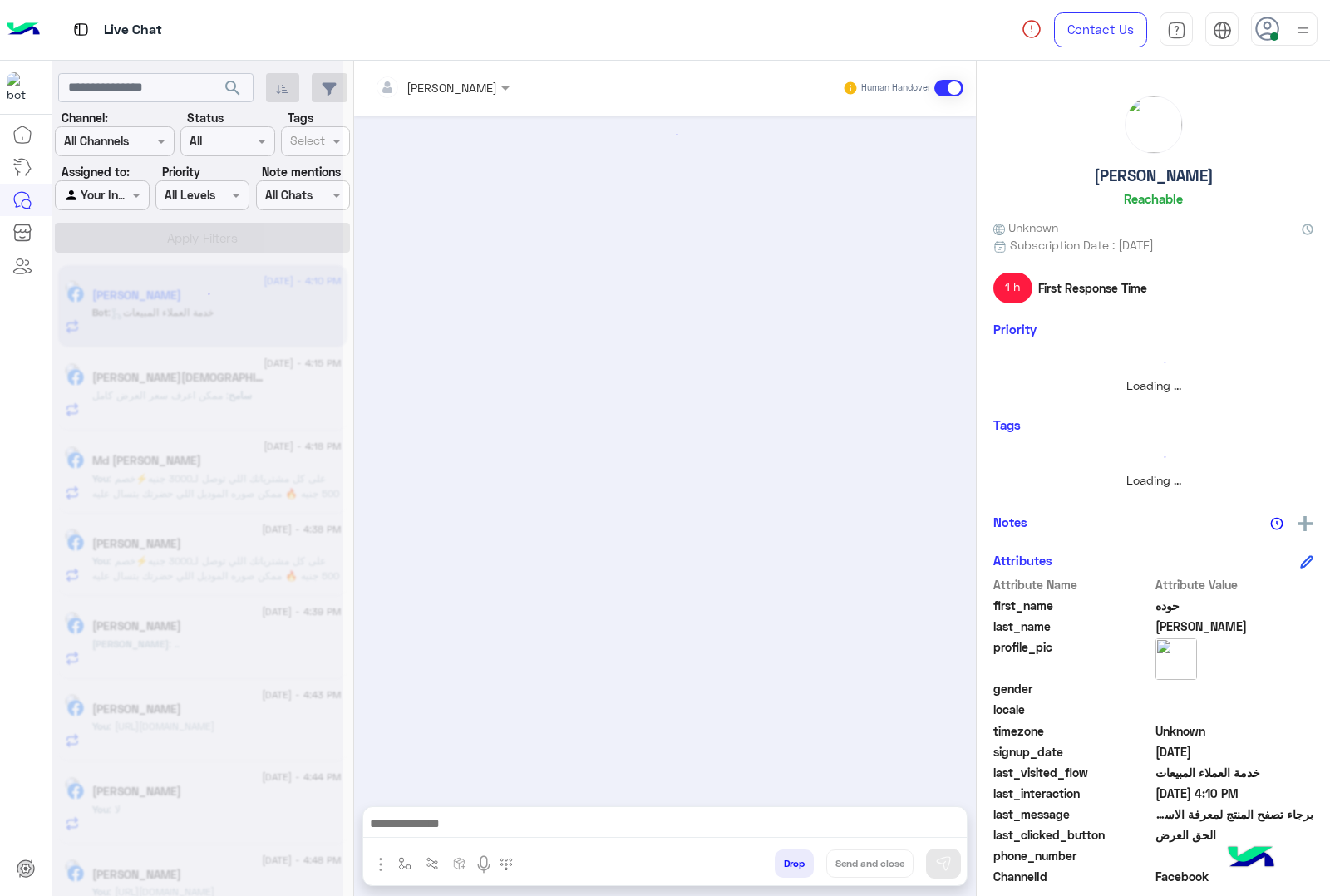
click at [792, 869] on button "Drop" at bounding box center [794, 863] width 39 height 29
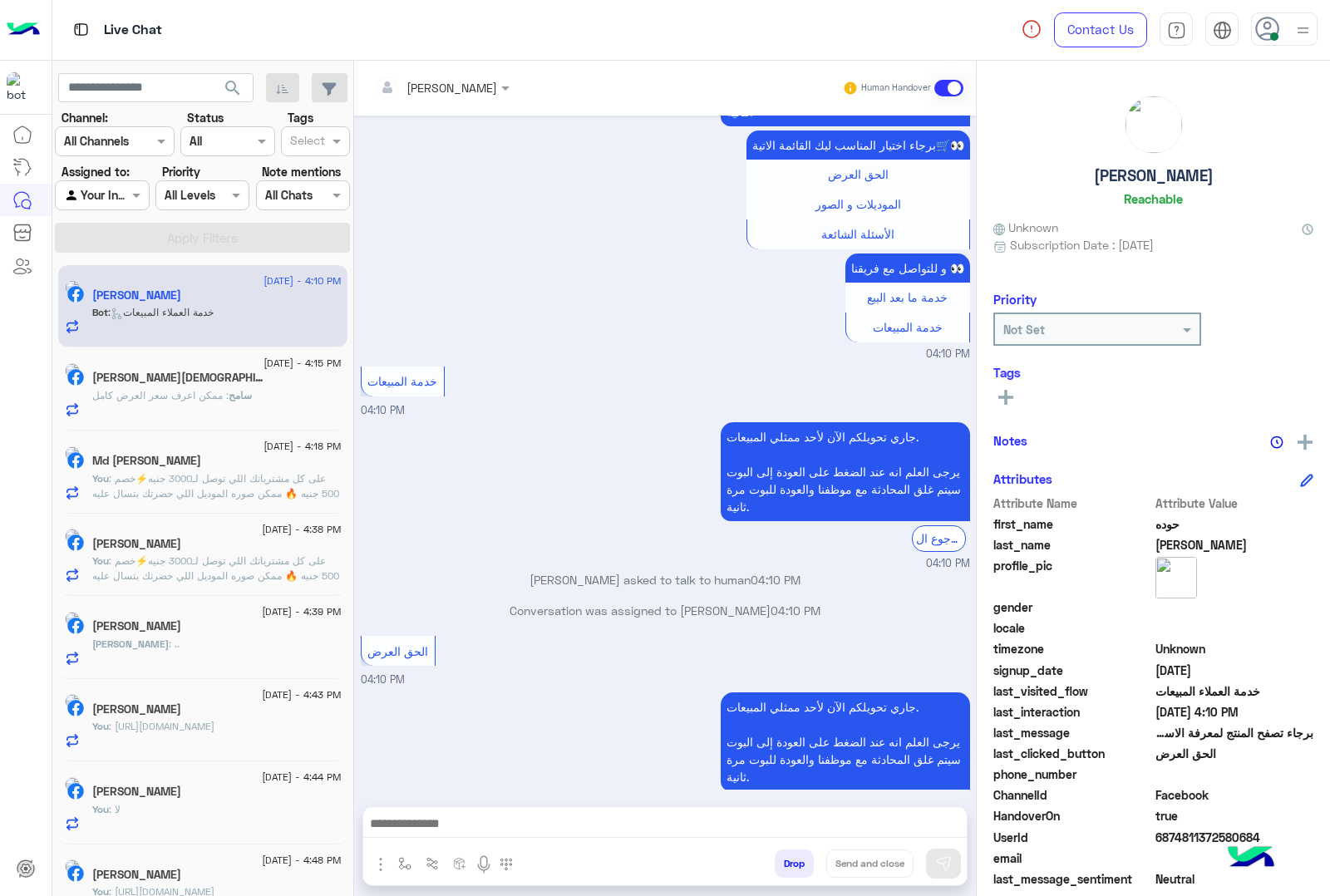
click at [792, 869] on button "Drop" at bounding box center [794, 863] width 39 height 29
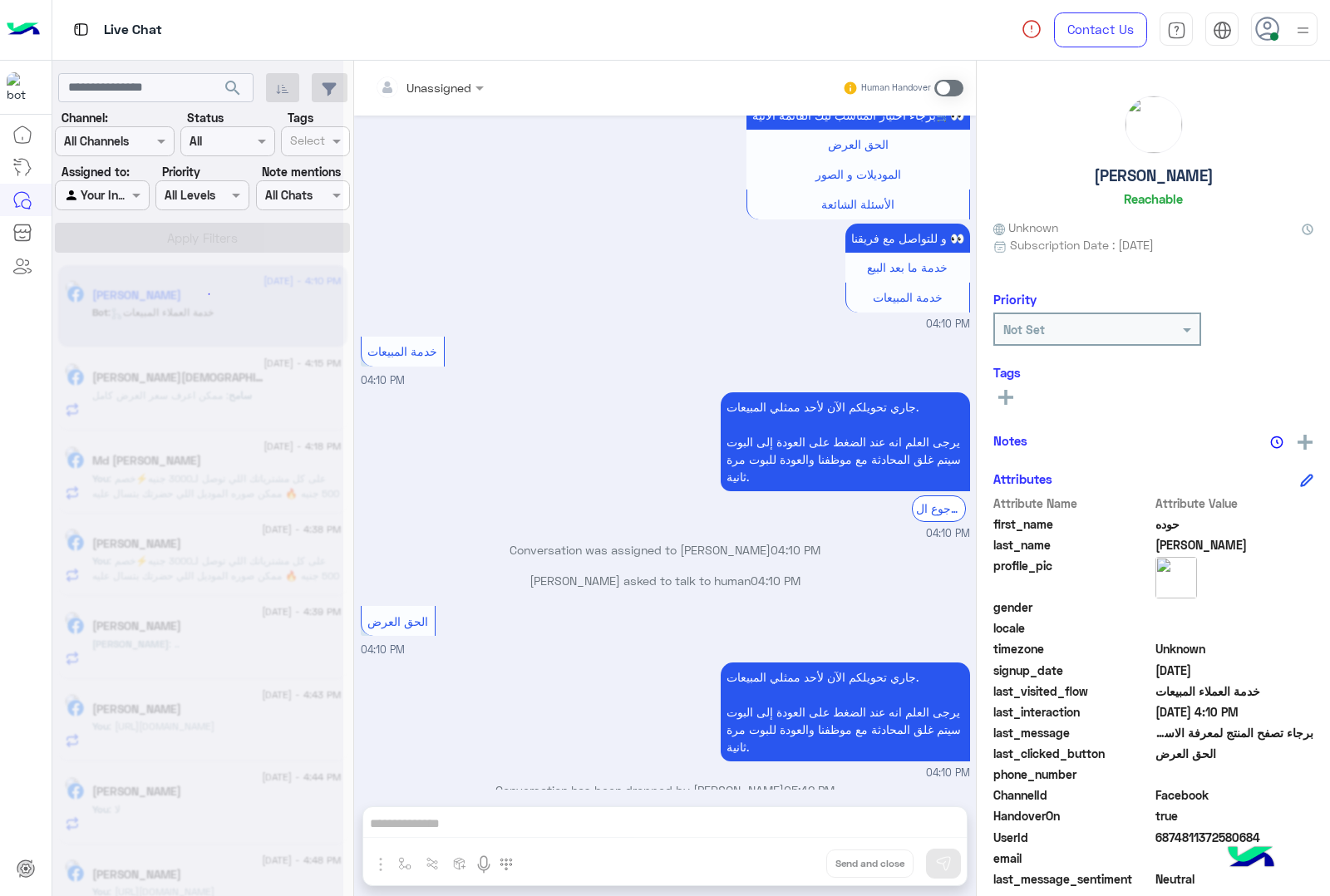
click at [792, 869] on div "Unassigned Human Handover Nov 30, 2024 الموديلات و الصور 05:09 PM Previous الجو…" at bounding box center [665, 481] width 622 height 842
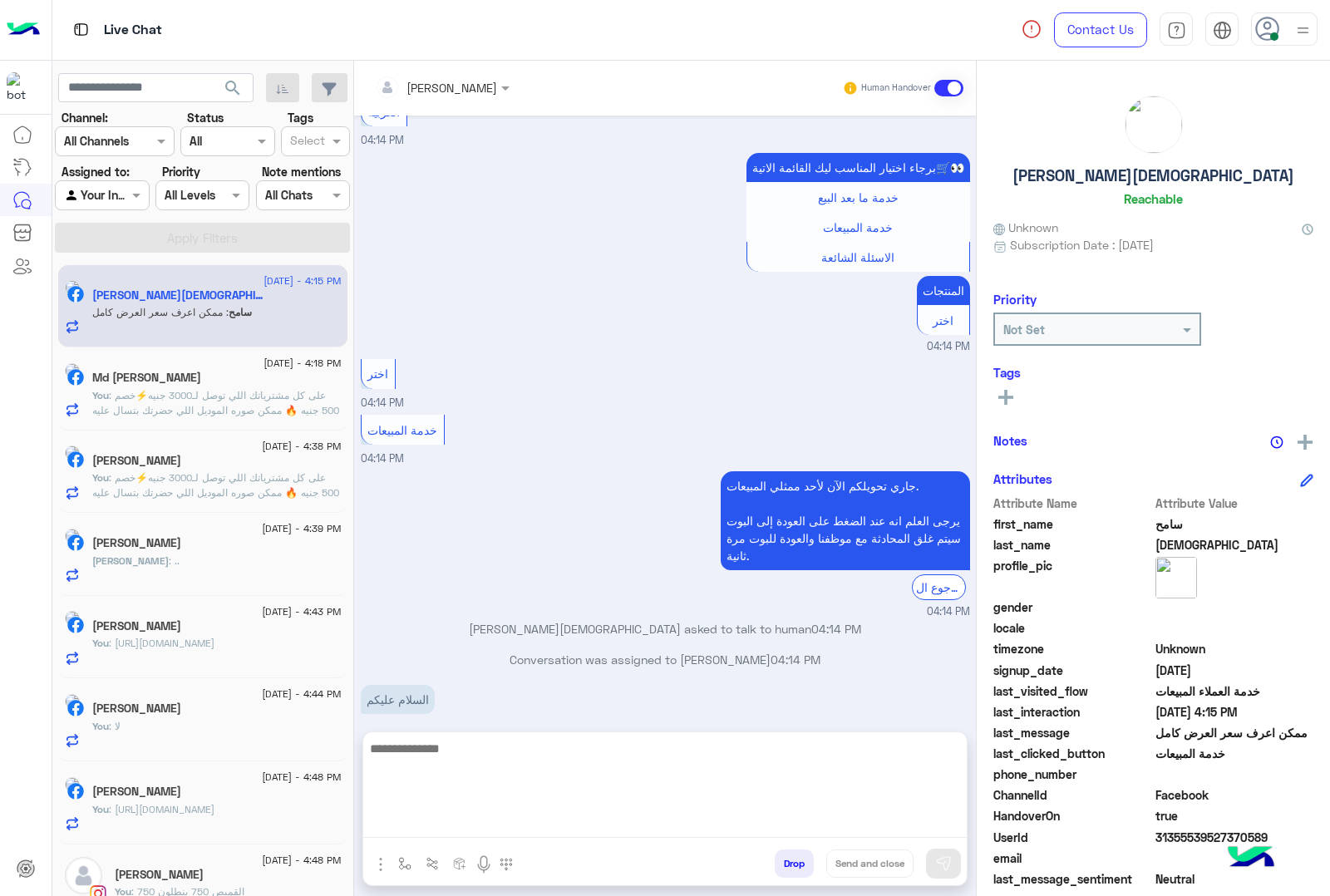
click at [476, 821] on textarea at bounding box center [665, 788] width 604 height 100
click at [464, 829] on textarea at bounding box center [665, 788] width 604 height 100
paste textarea "**********"
type textarea "**********"
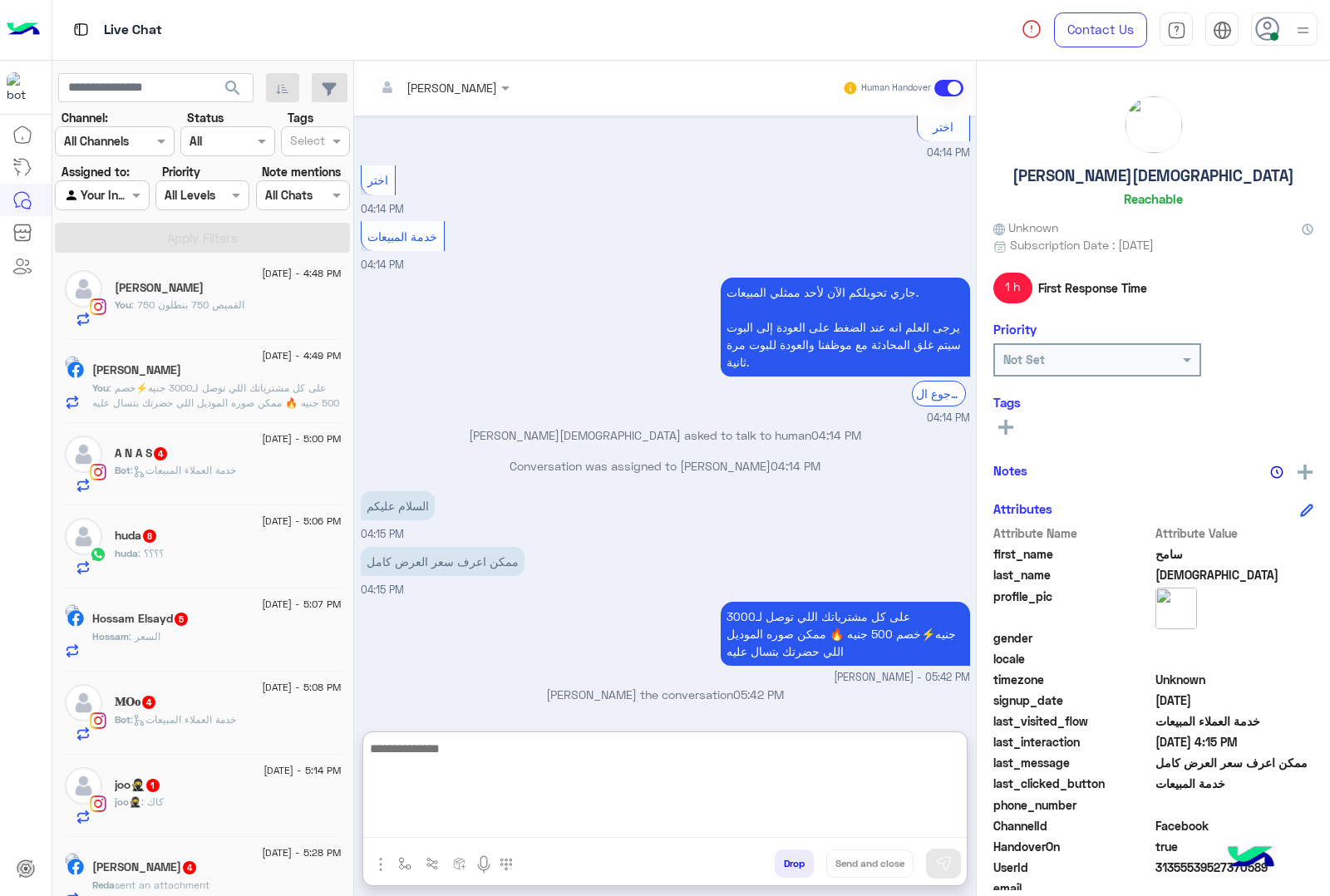
scroll to position [623, 0]
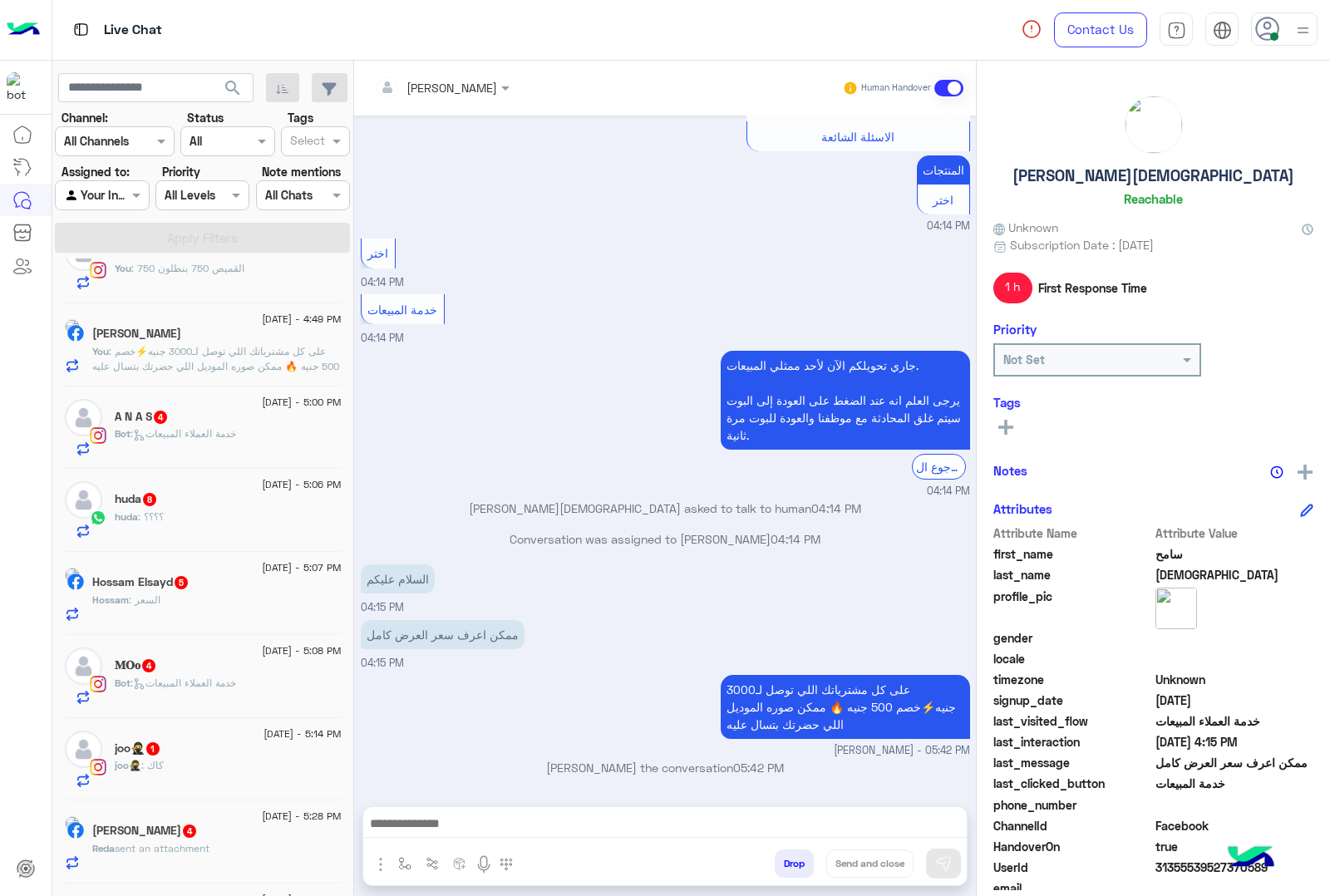
click at [197, 438] on span ": خدمة العملاء المبيعات" at bounding box center [184, 434] width 106 height 12
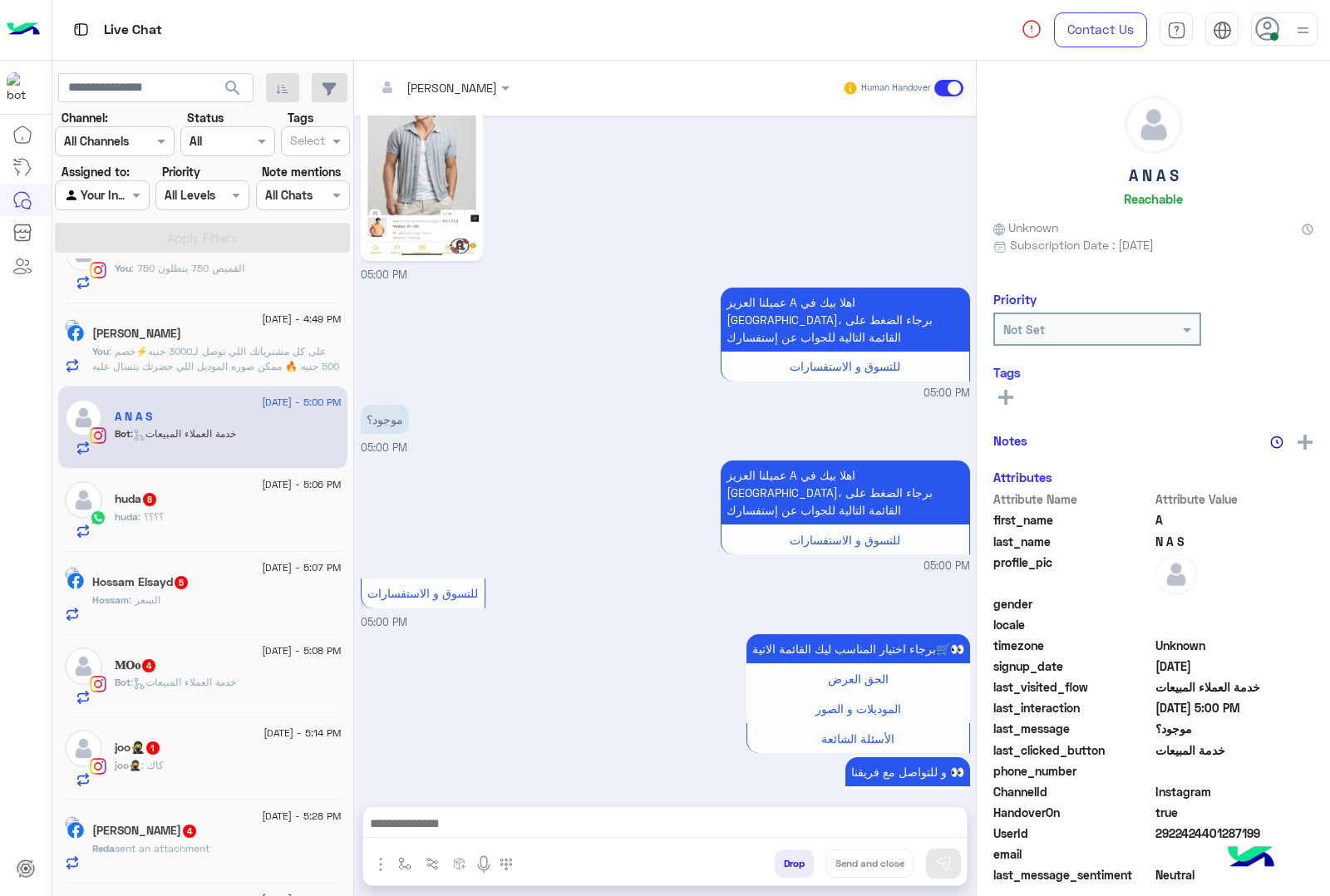
scroll to position [97, 0]
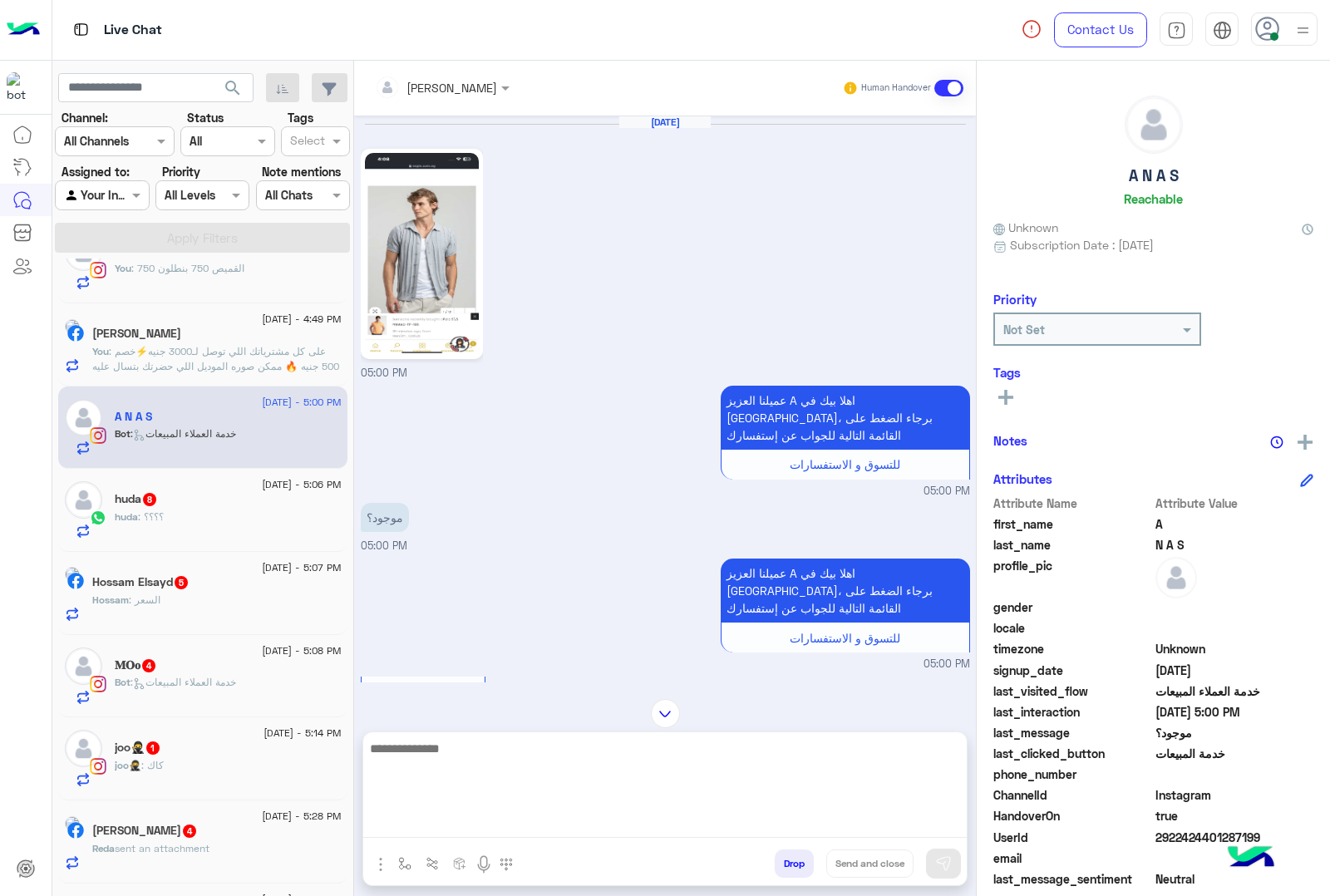
click at [433, 815] on textarea at bounding box center [665, 788] width 604 height 100
type textarea "******"
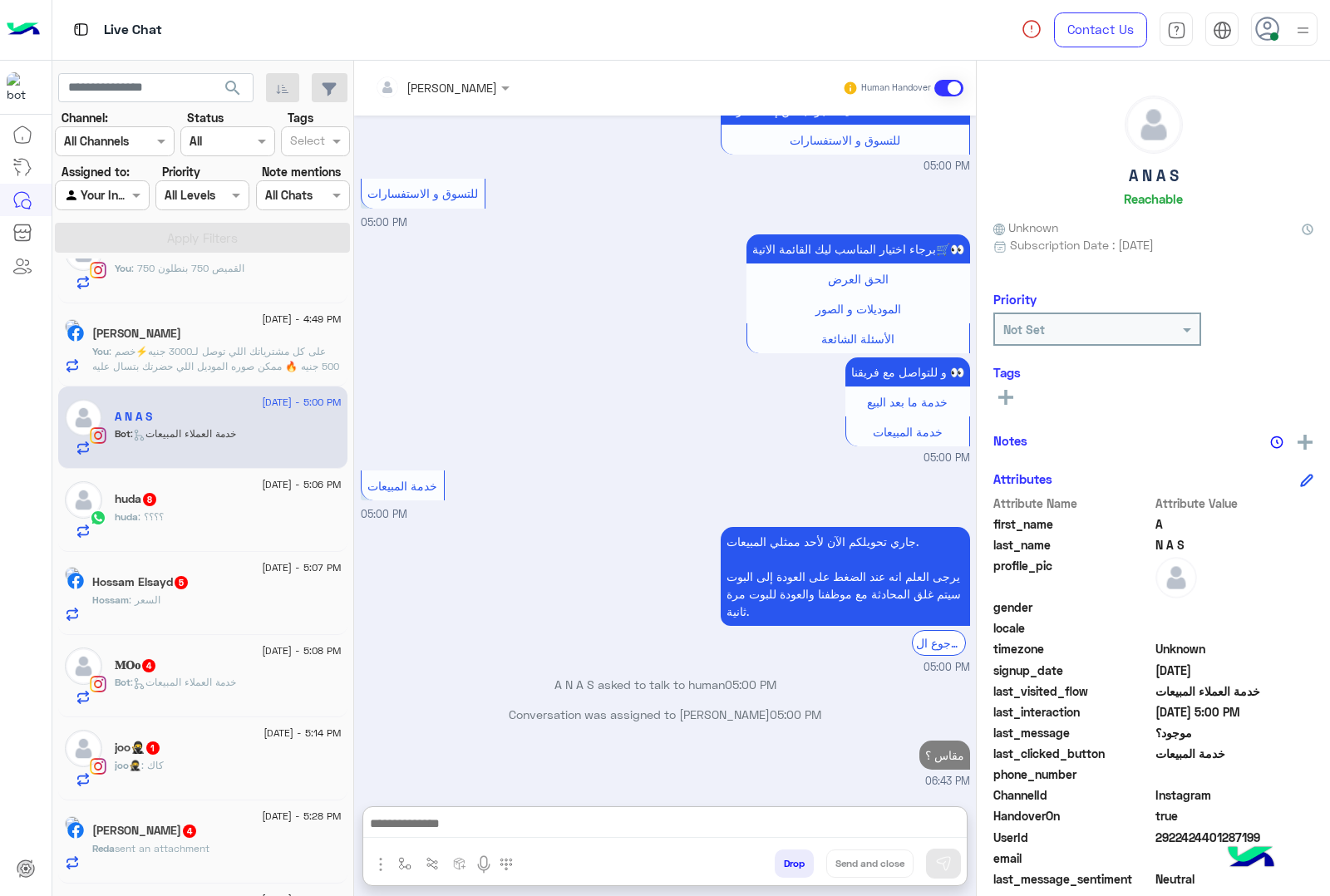
click at [224, 518] on div "huda : ؟؟؟؟" at bounding box center [229, 525] width 227 height 29
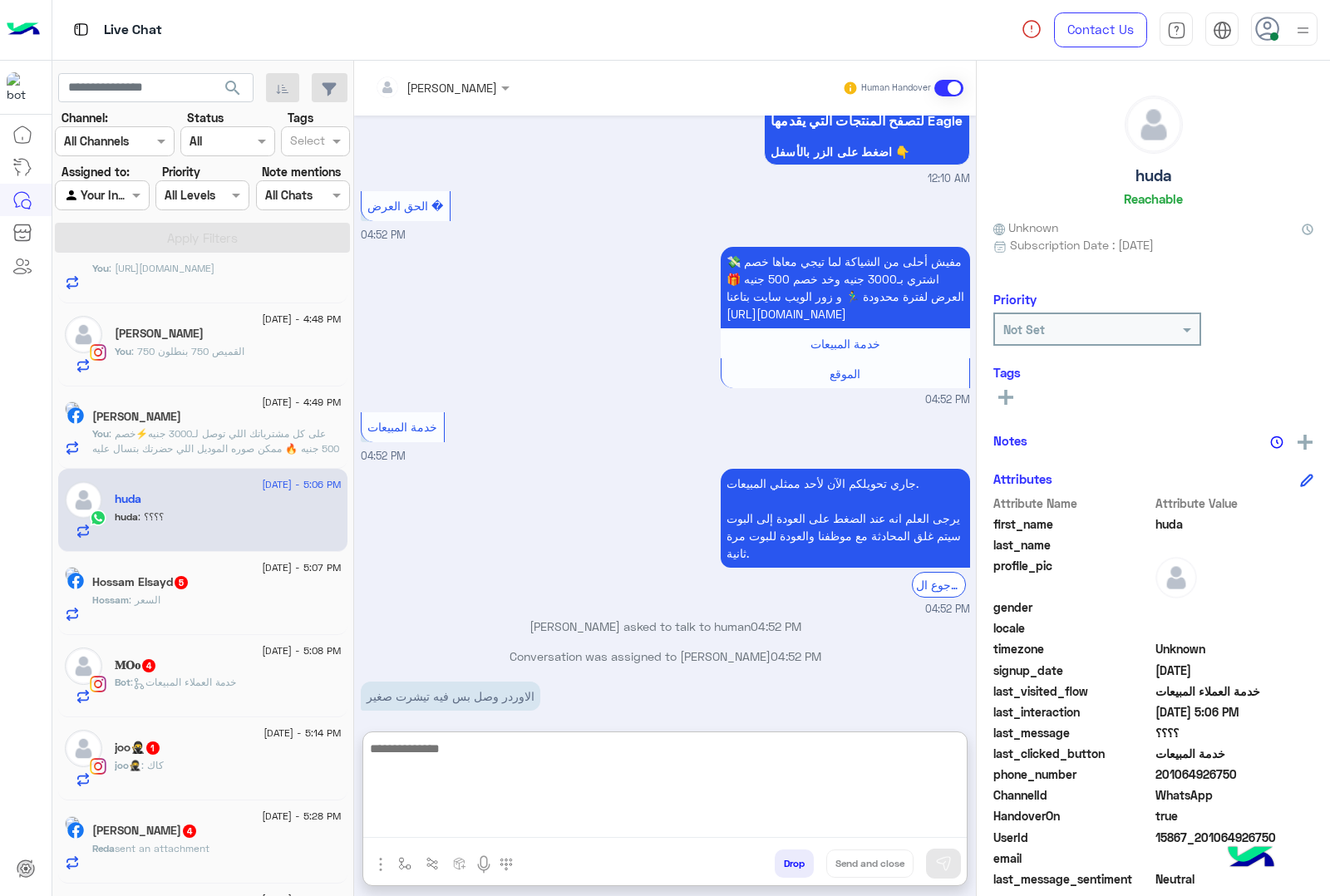
click at [416, 821] on textarea at bounding box center [665, 788] width 604 height 100
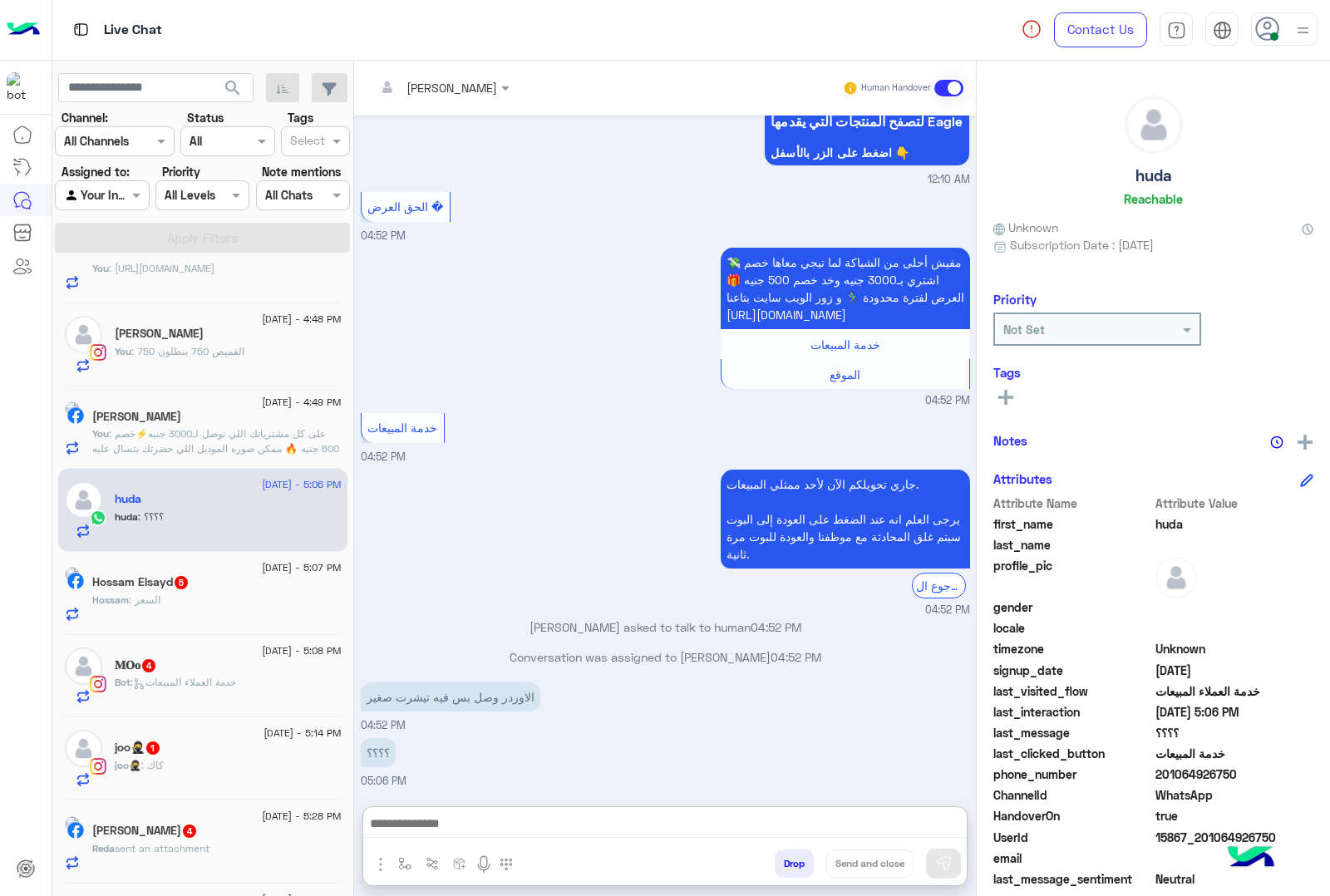
click at [449, 100] on div "[PERSON_NAME]" at bounding box center [436, 87] width 122 height 33
click at [467, 202] on div "Menaam" at bounding box center [449, 197] width 47 height 17
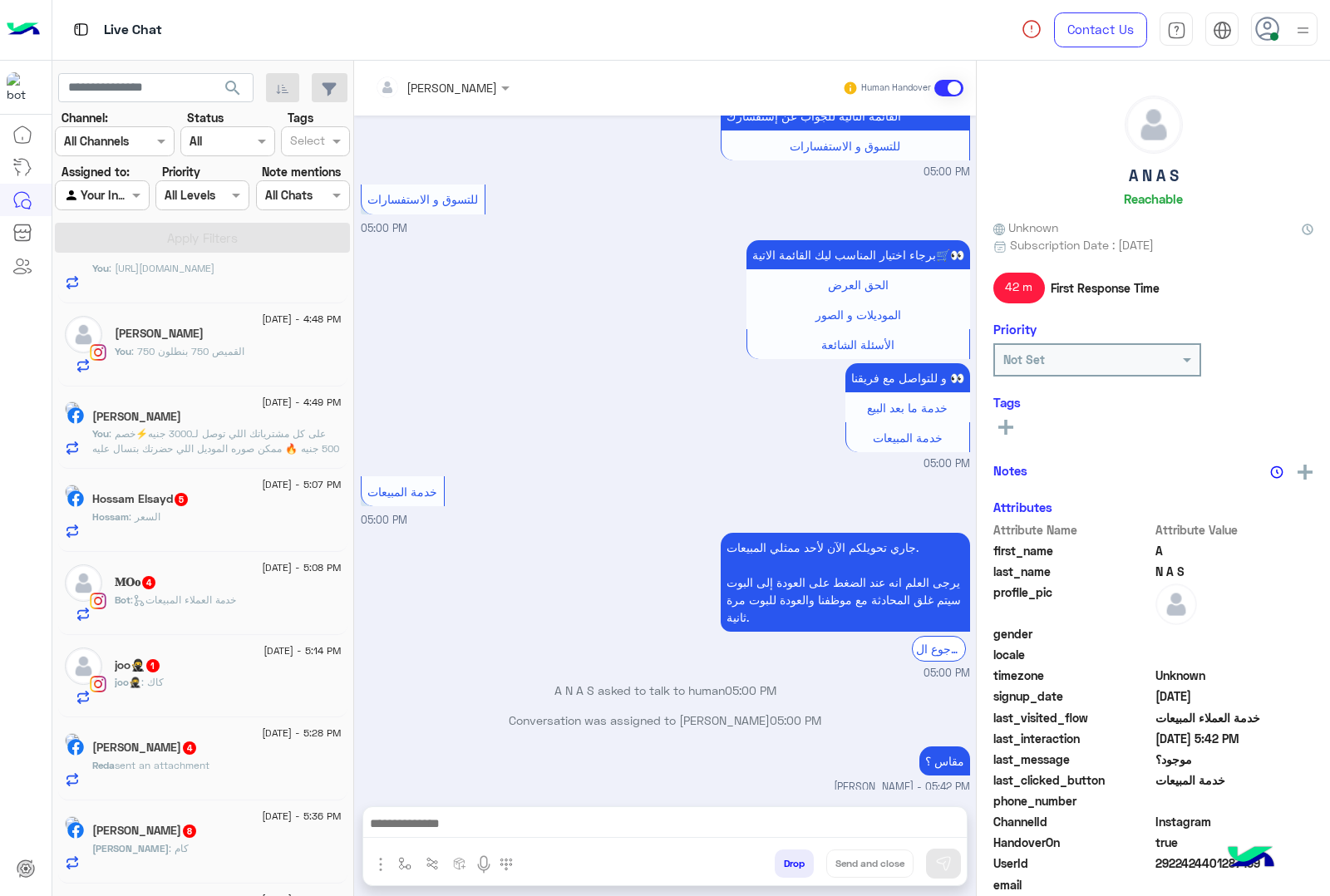
click at [225, 512] on div "Hossam : السعر" at bounding box center [217, 525] width 249 height 29
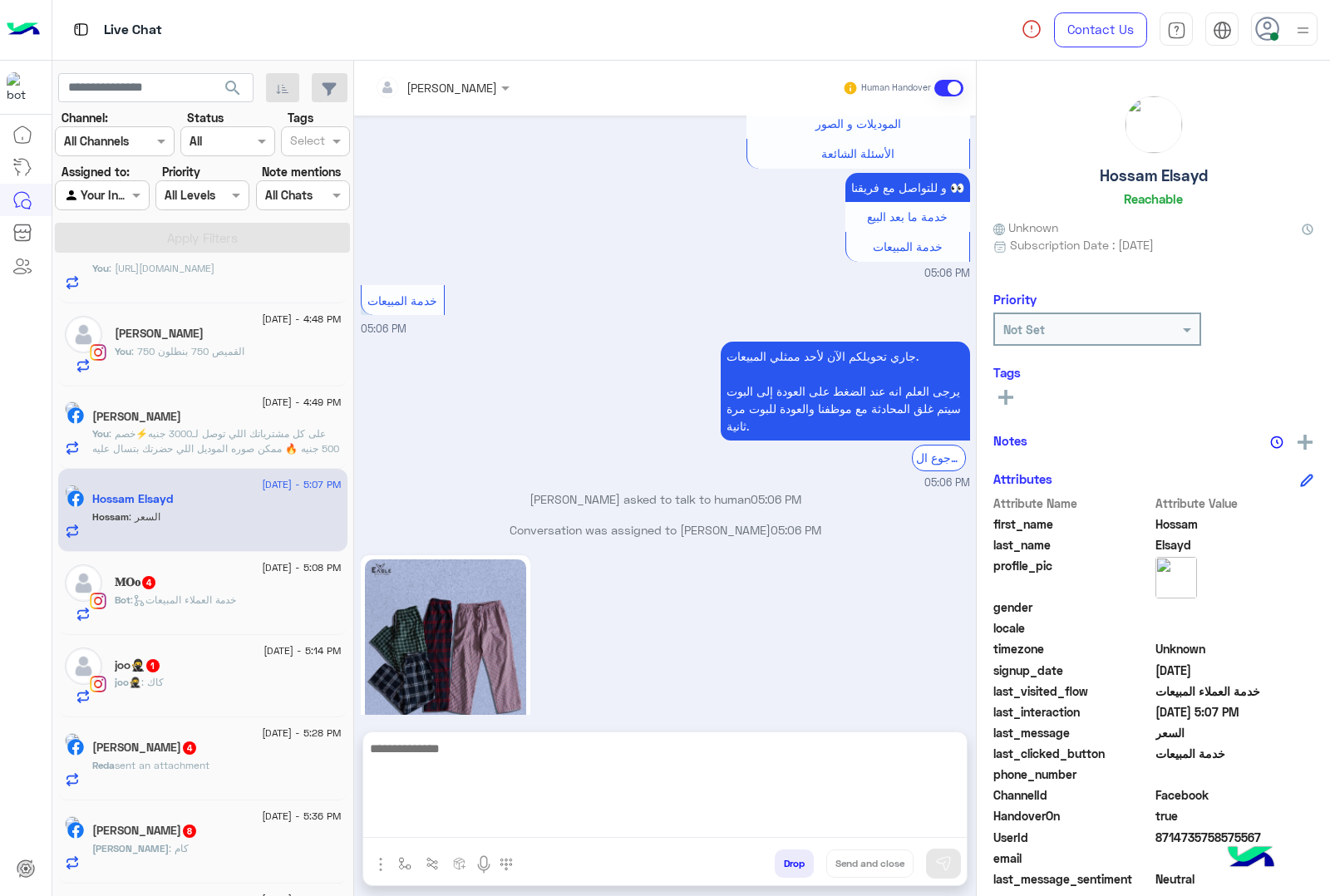
click at [409, 829] on textarea at bounding box center [665, 788] width 604 height 100
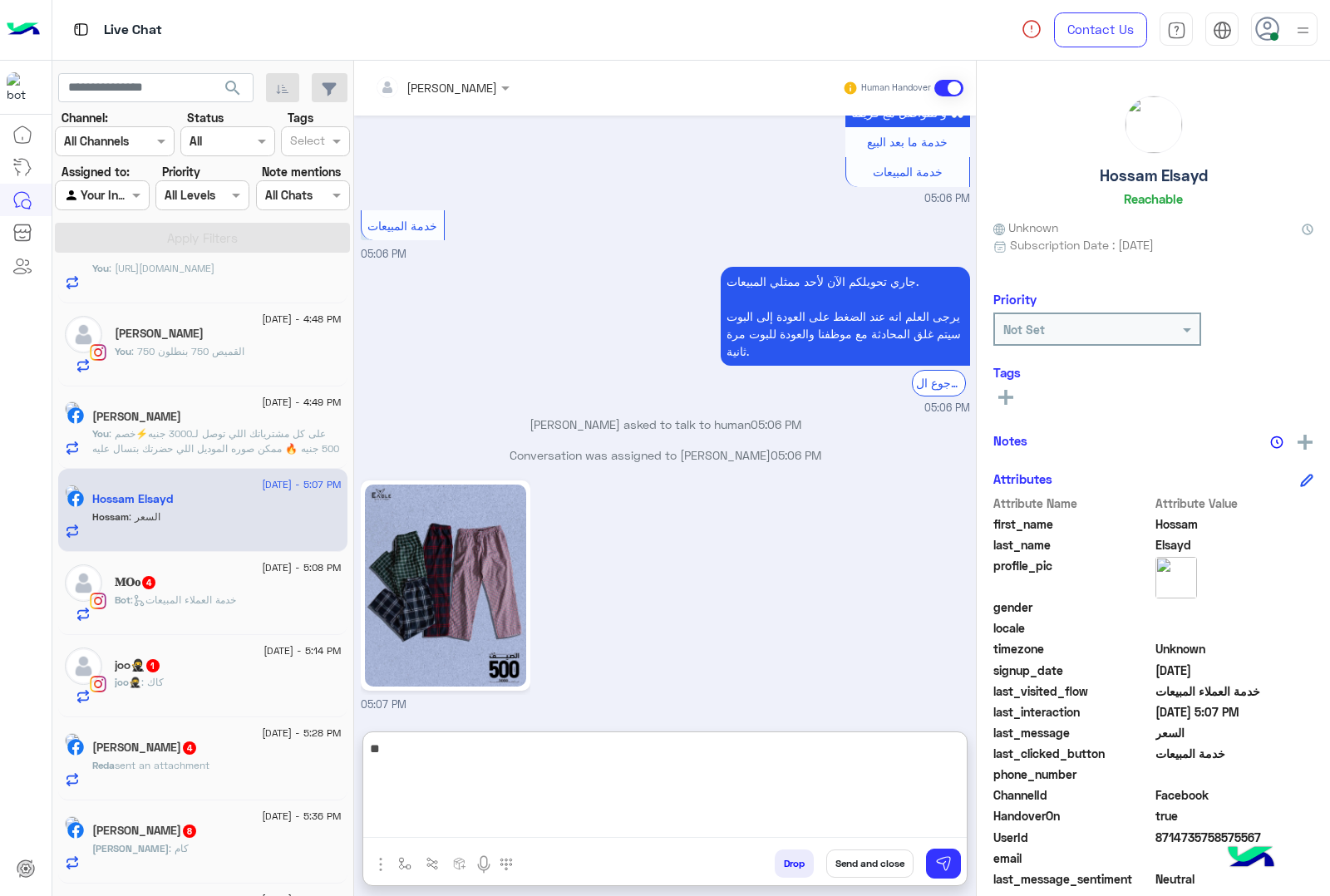
type textarea "***"
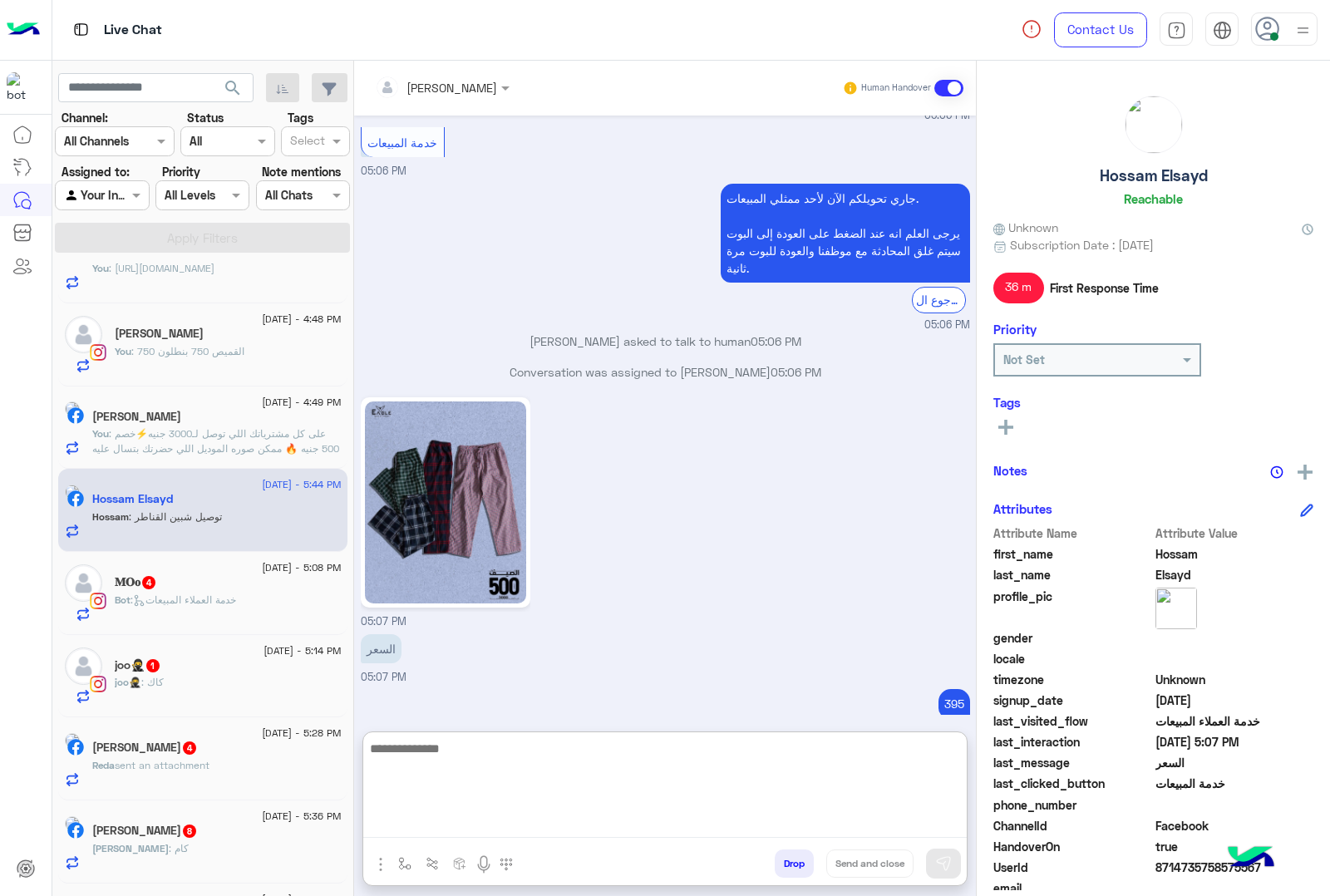
scroll to position [2528, 0]
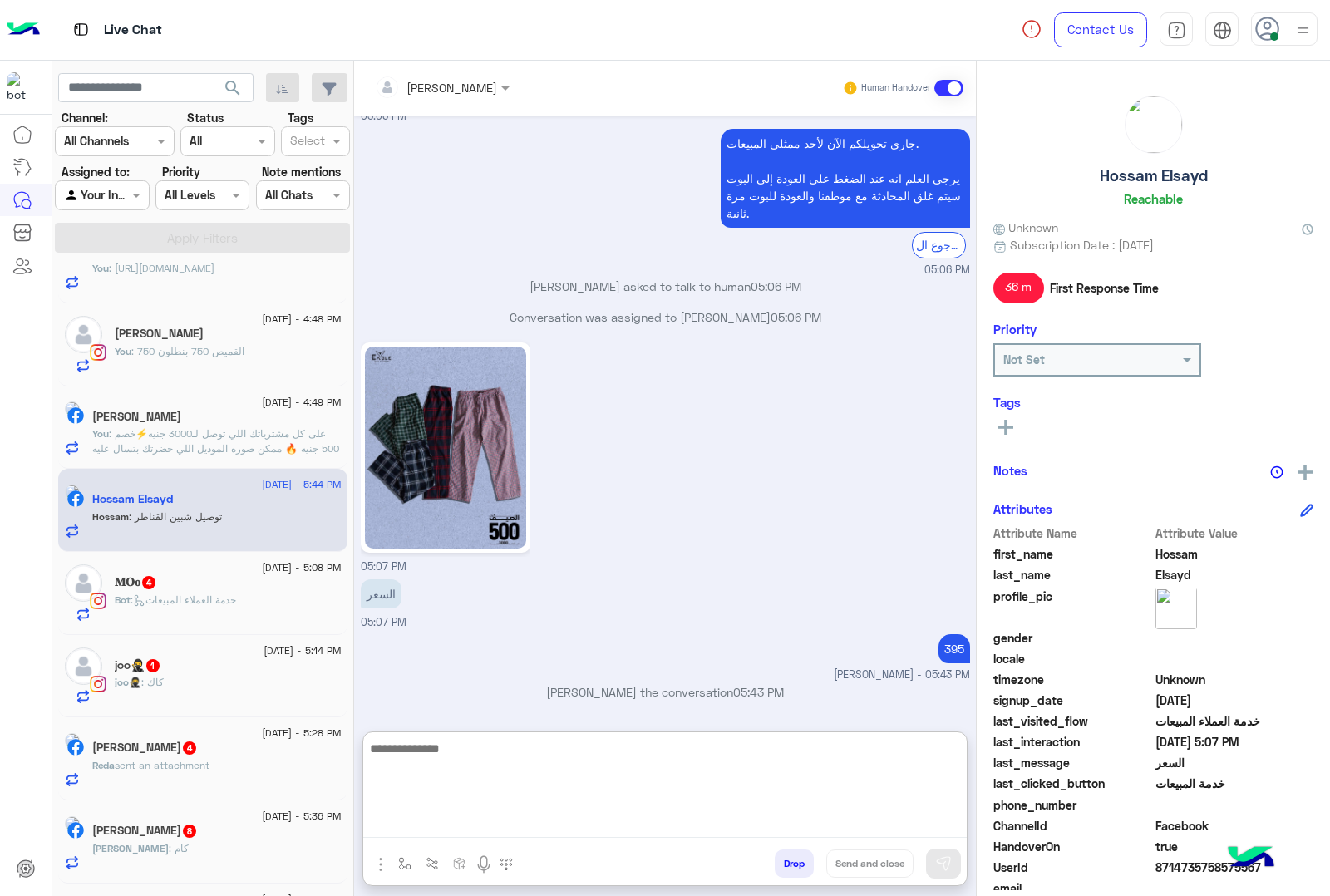
click at [416, 751] on textarea at bounding box center [665, 788] width 604 height 100
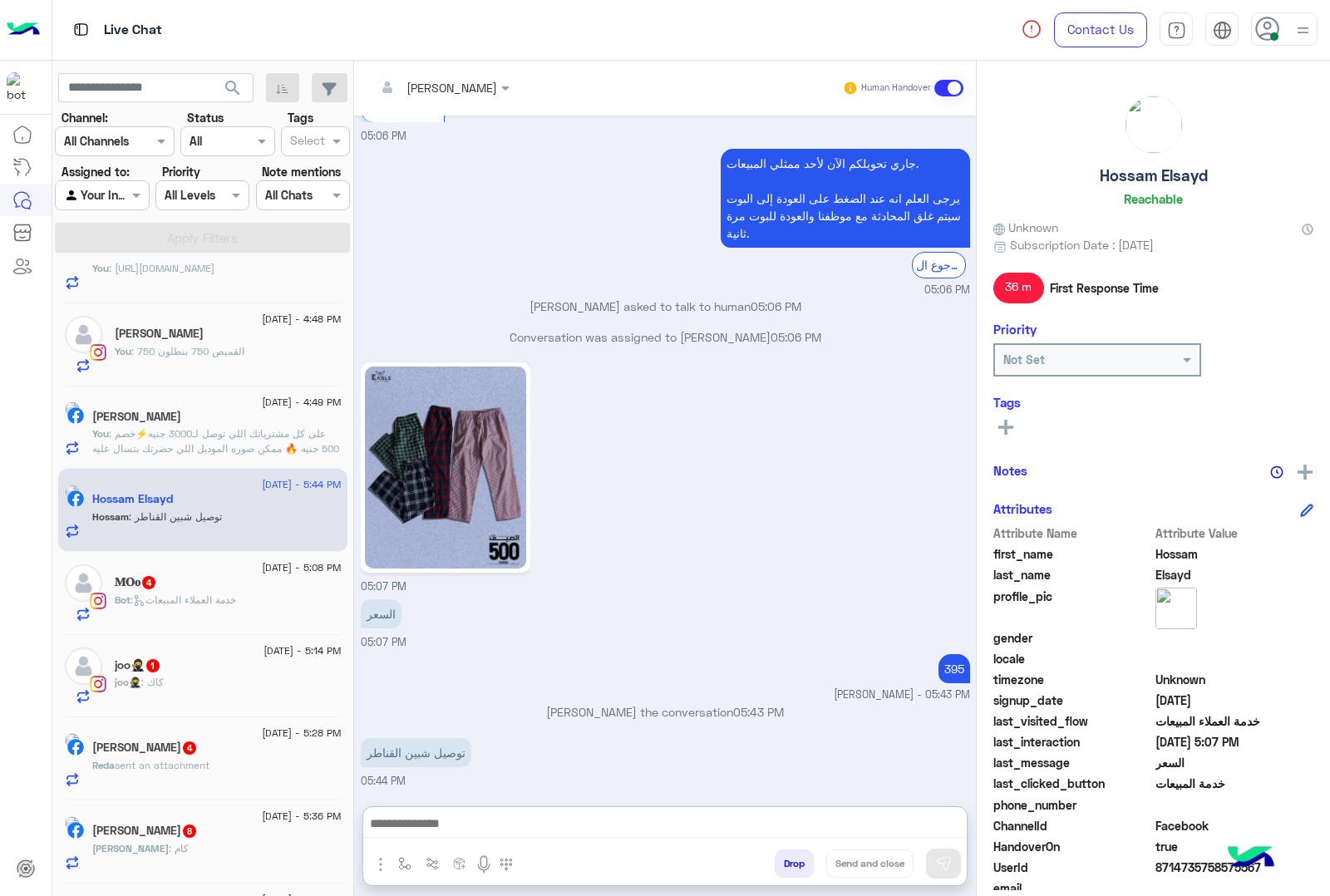
click at [187, 605] on span ": خدمة العملاء المبيعات" at bounding box center [184, 600] width 106 height 12
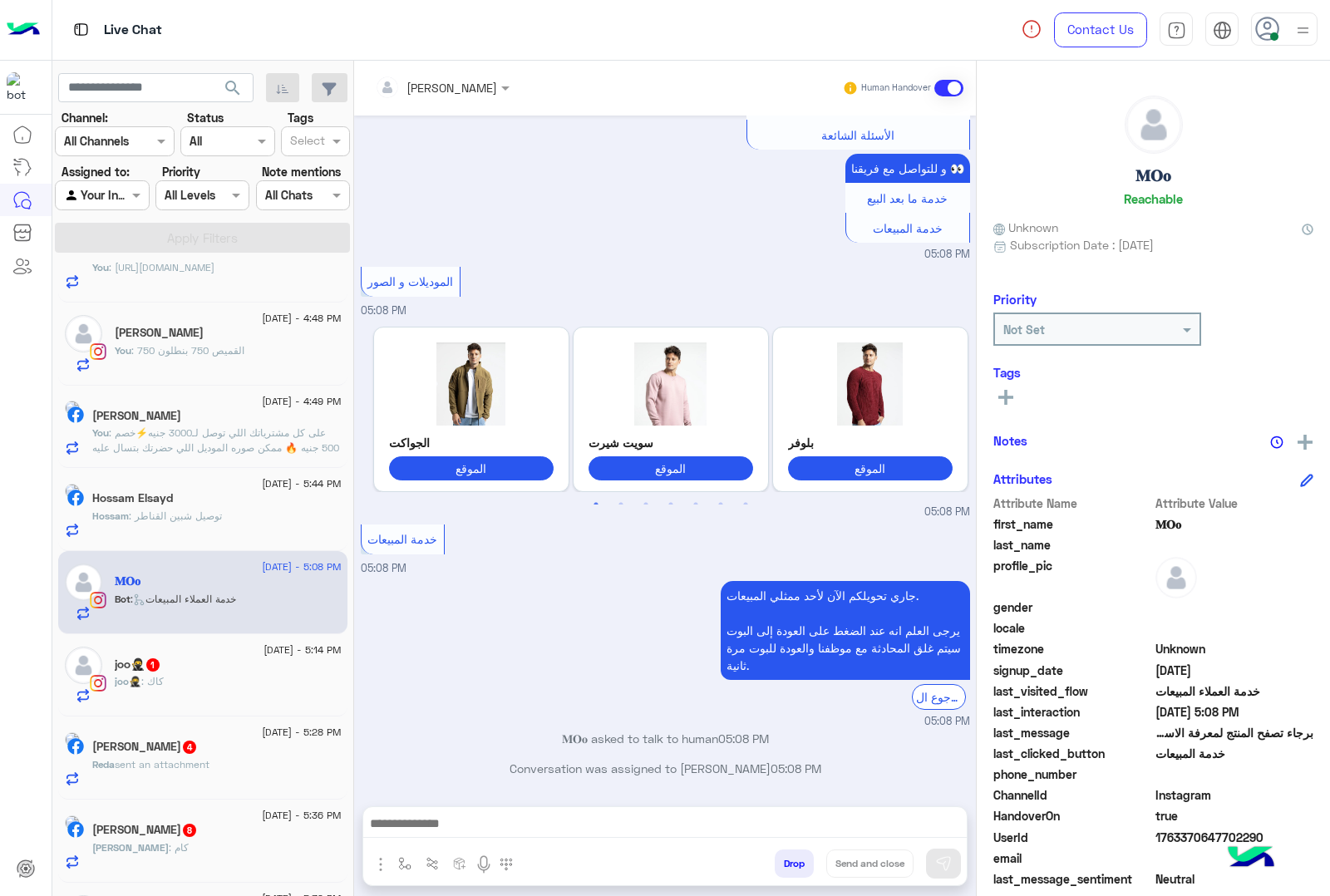
scroll to position [869, 0]
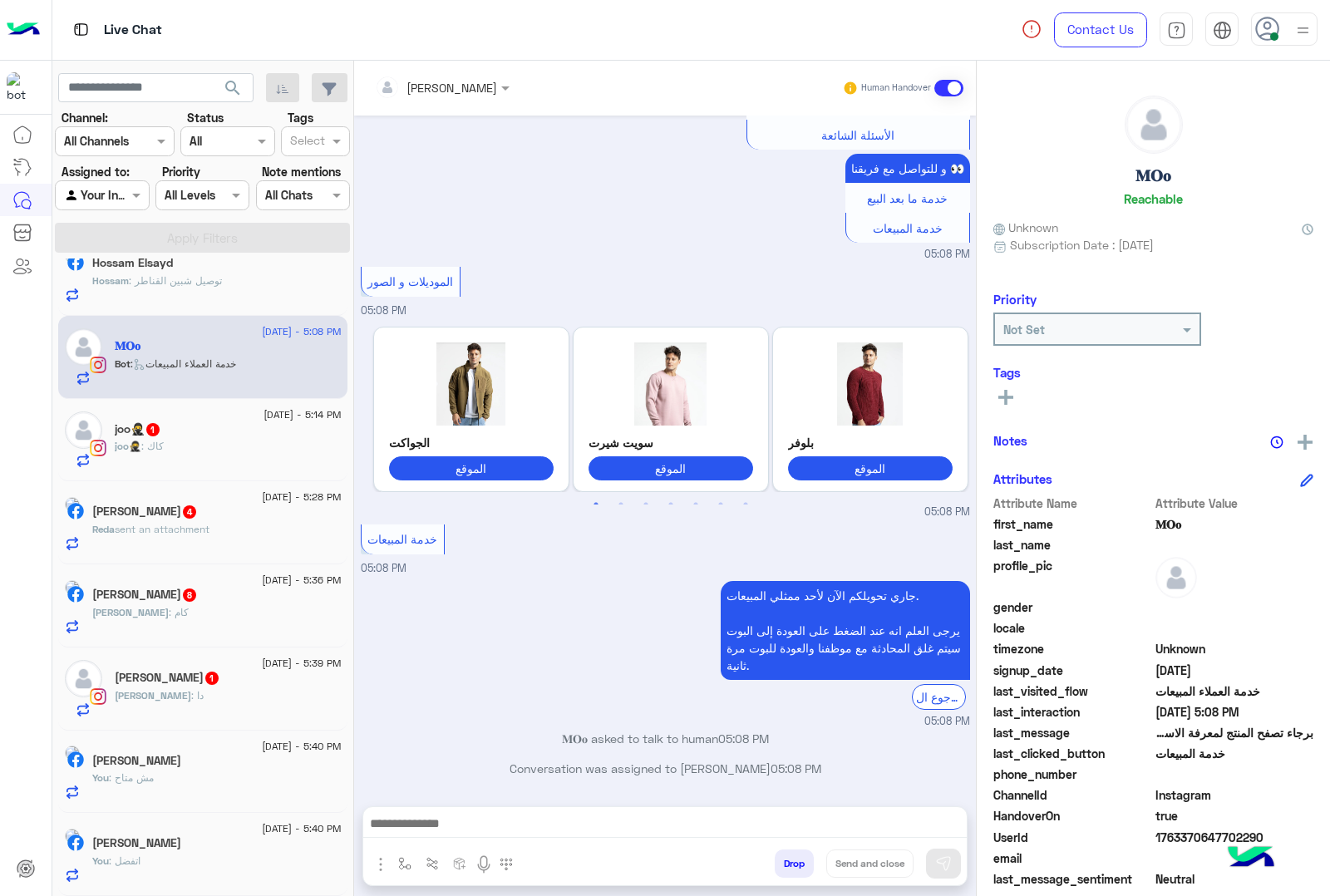
click at [184, 455] on div "joo🥷 : كاك" at bounding box center [229, 454] width 227 height 29
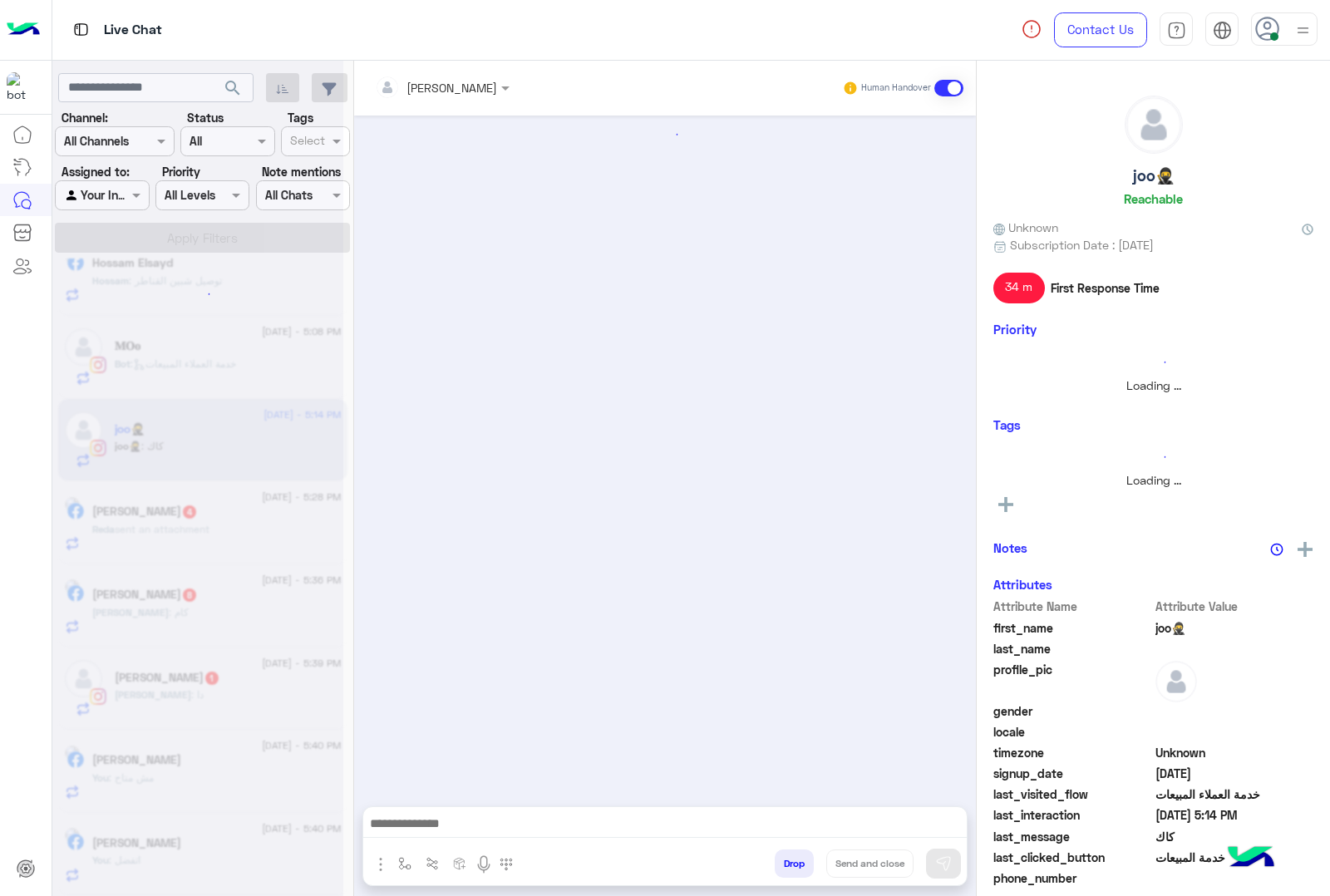
scroll to position [1963, 0]
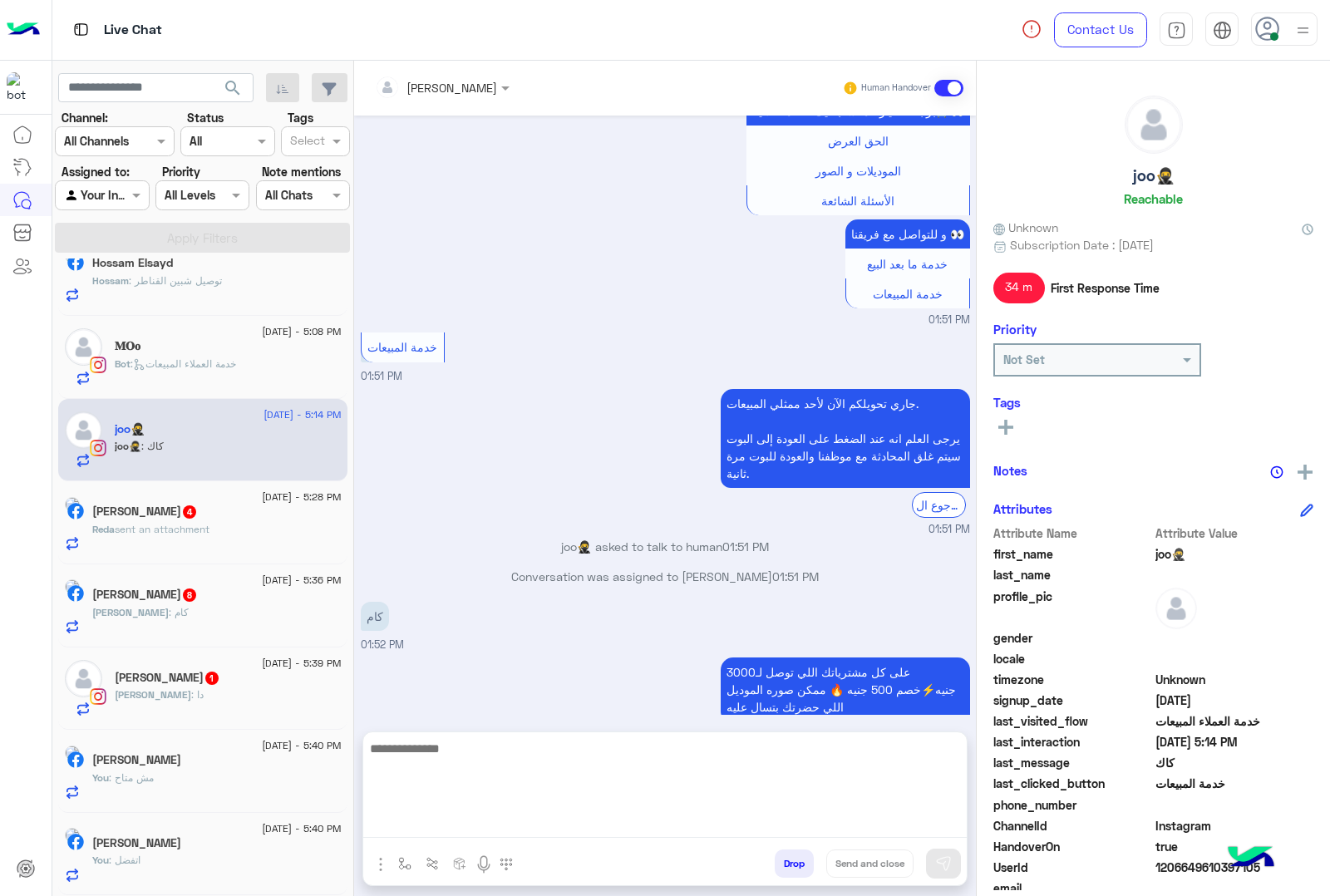
click at [418, 836] on textarea at bounding box center [665, 788] width 604 height 100
click at [380, 828] on textarea at bounding box center [665, 788] width 604 height 100
paste textarea "**********"
type textarea "**********"
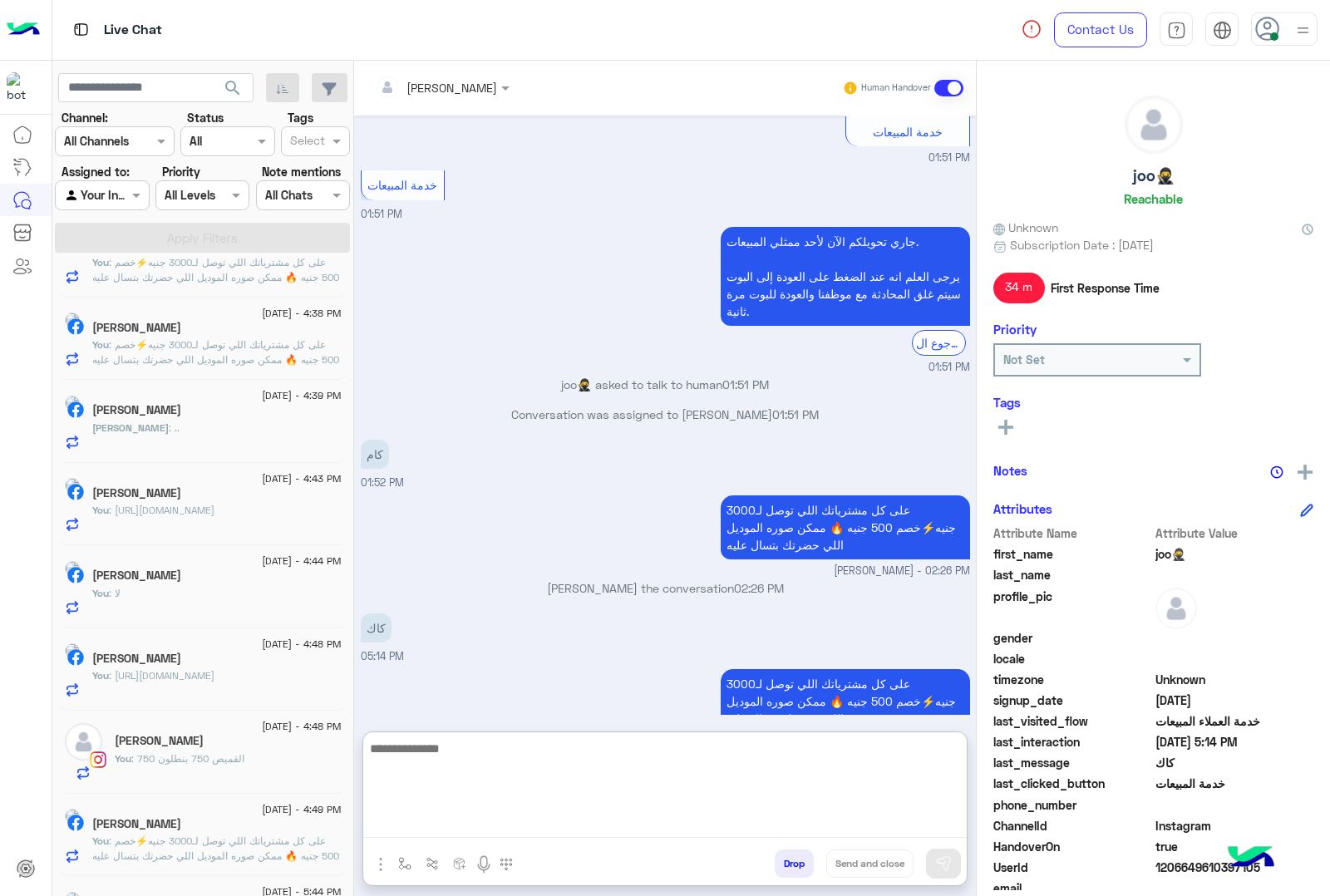
scroll to position [0, 0]
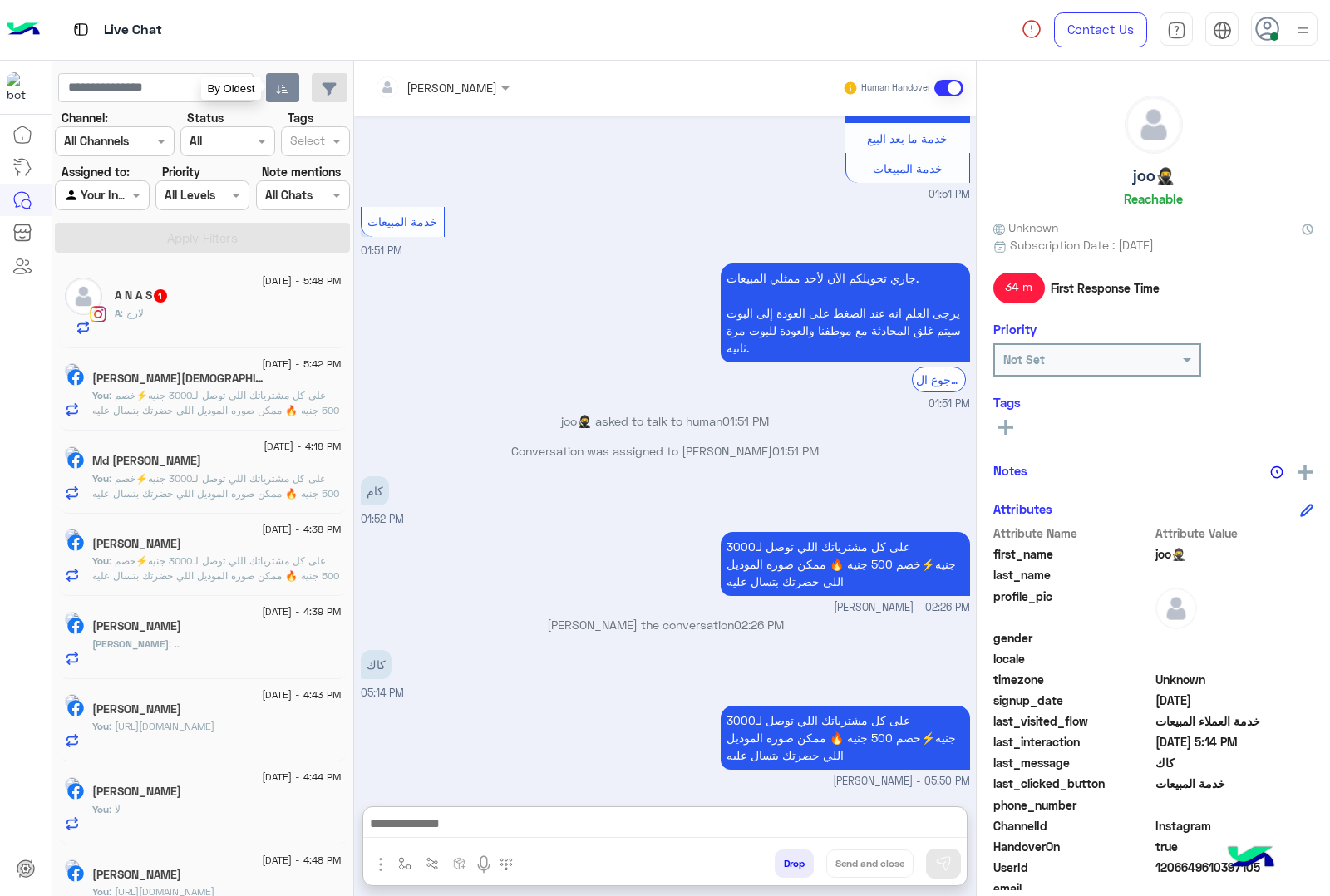
click at [287, 96] on button "button" at bounding box center [282, 87] width 34 height 30
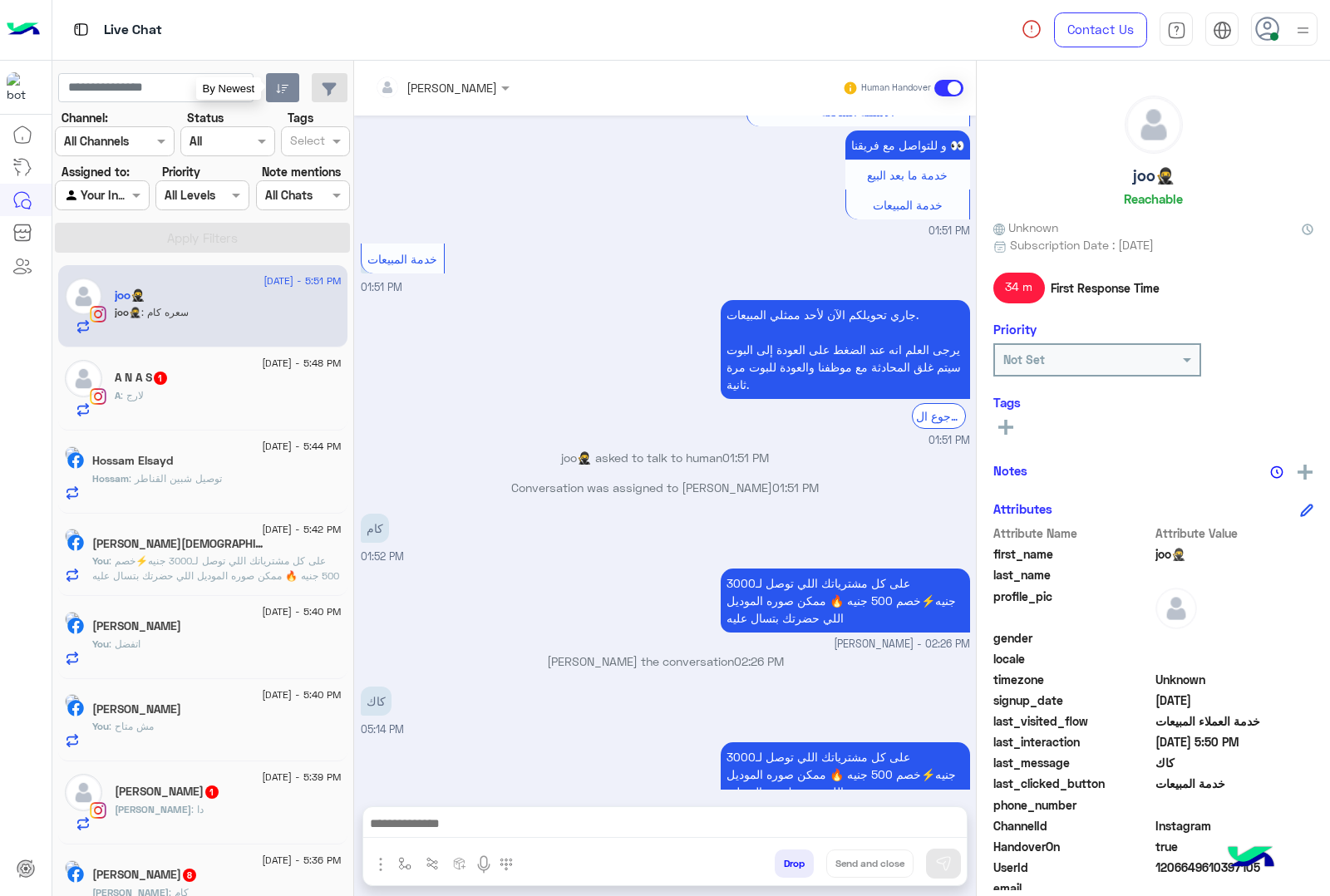
scroll to position [1942, 0]
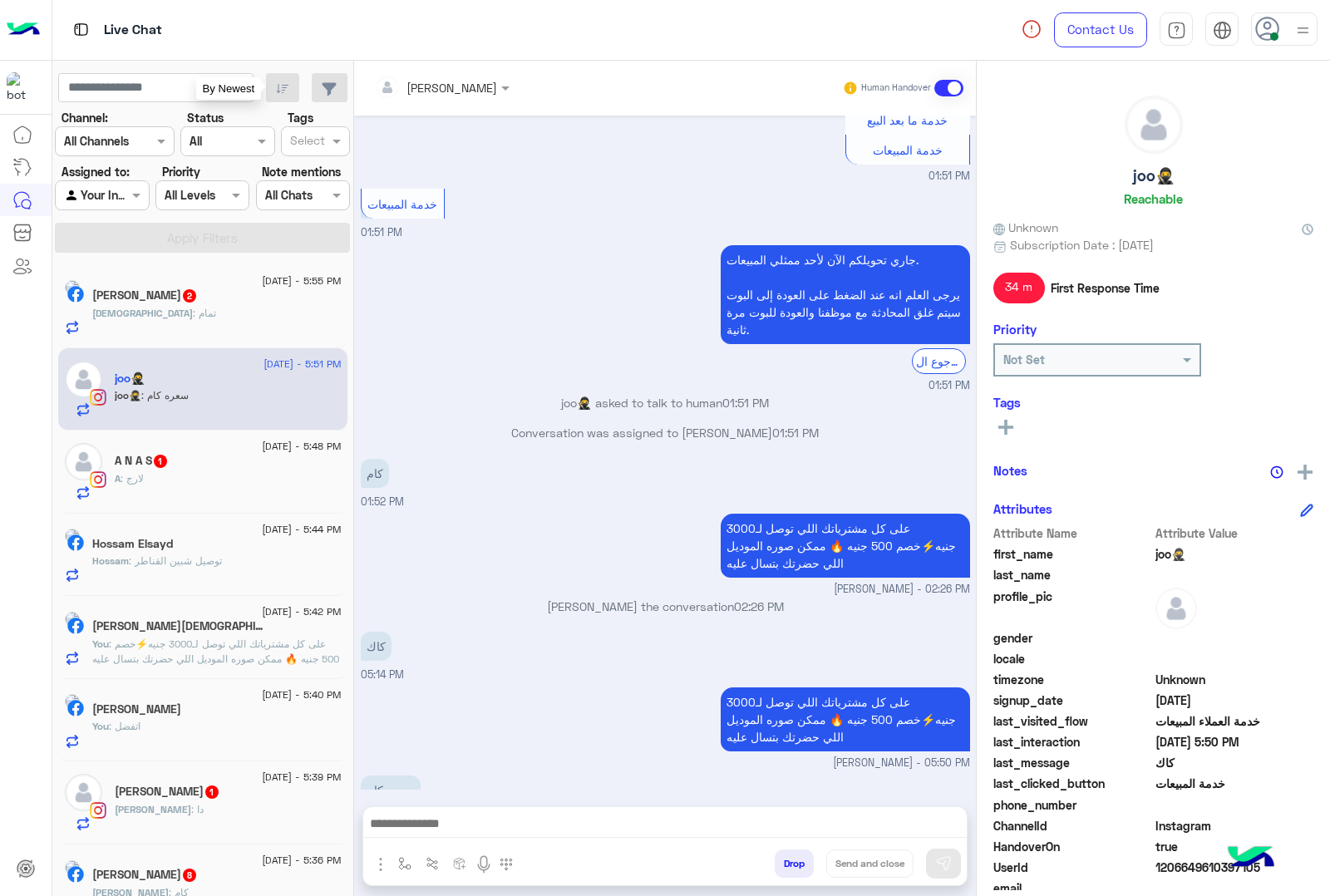
click at [800, 867] on button "Drop" at bounding box center [794, 863] width 39 height 29
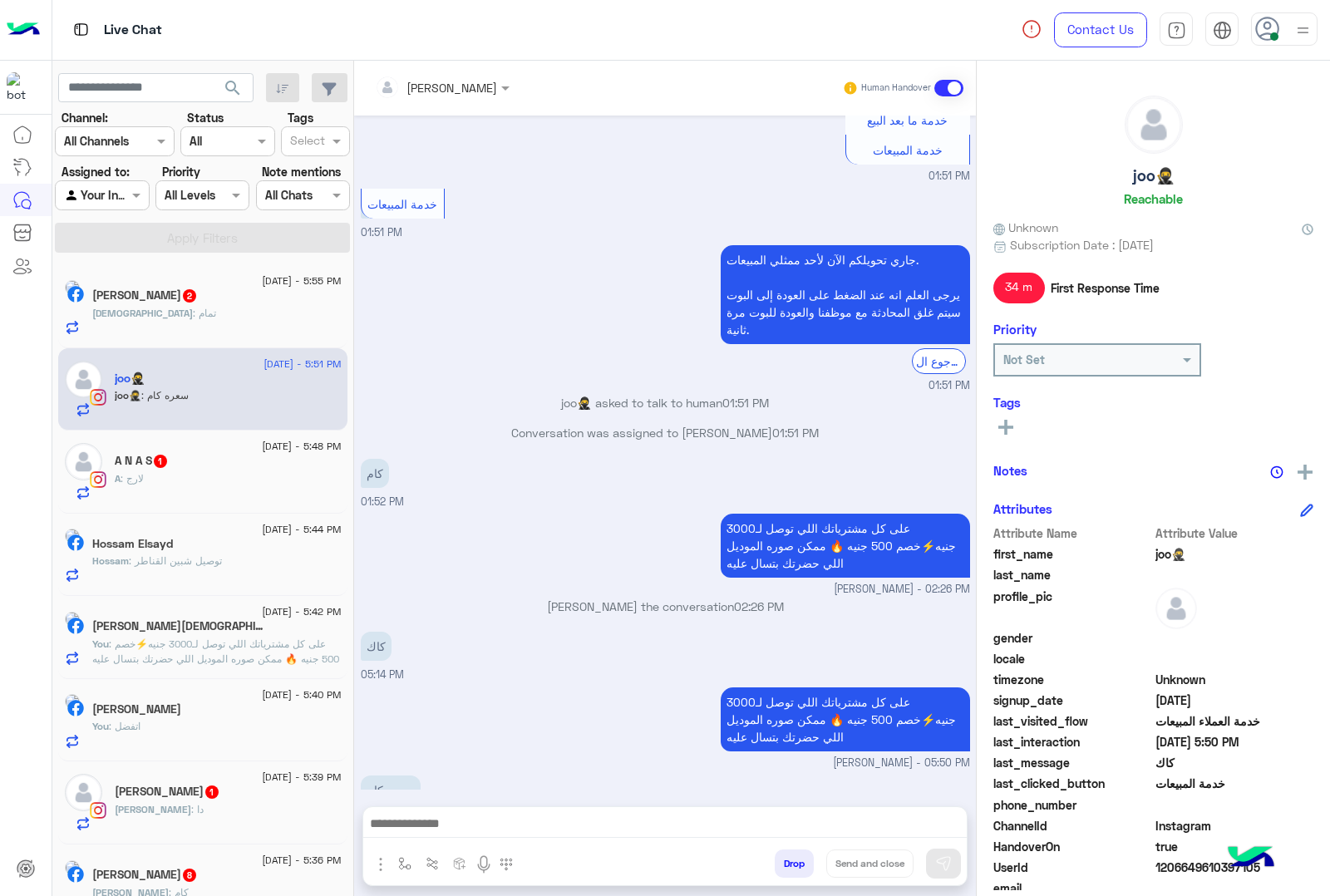
click at [800, 867] on button "Drop" at bounding box center [794, 863] width 39 height 29
click at [800, 867] on div "mohamed ahmed Human Handover Feb 18, 2025 الحق العرض 07:44 PM بمناسبه مرور 23 س…" at bounding box center [665, 481] width 622 height 842
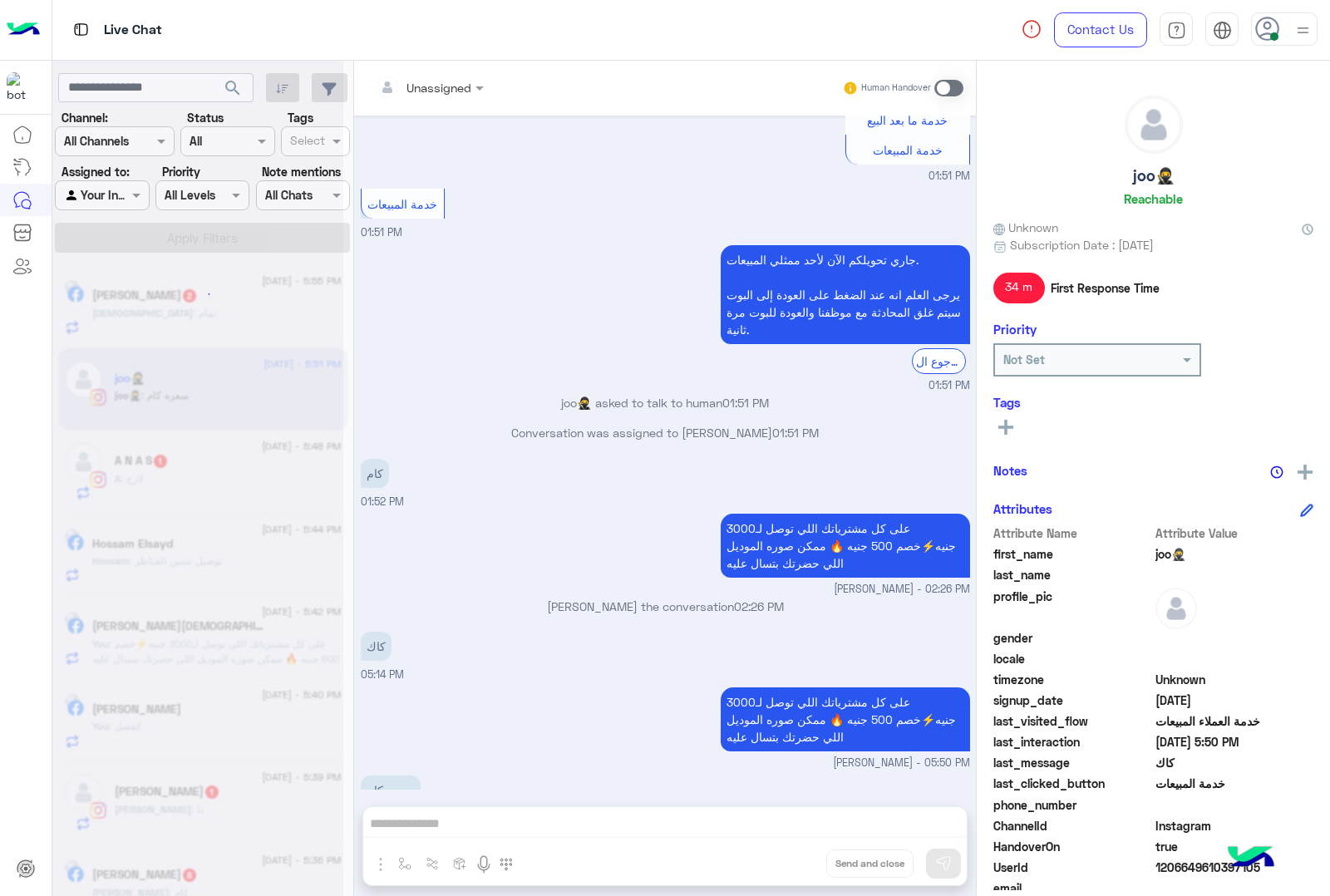
scroll to position [2001, 0]
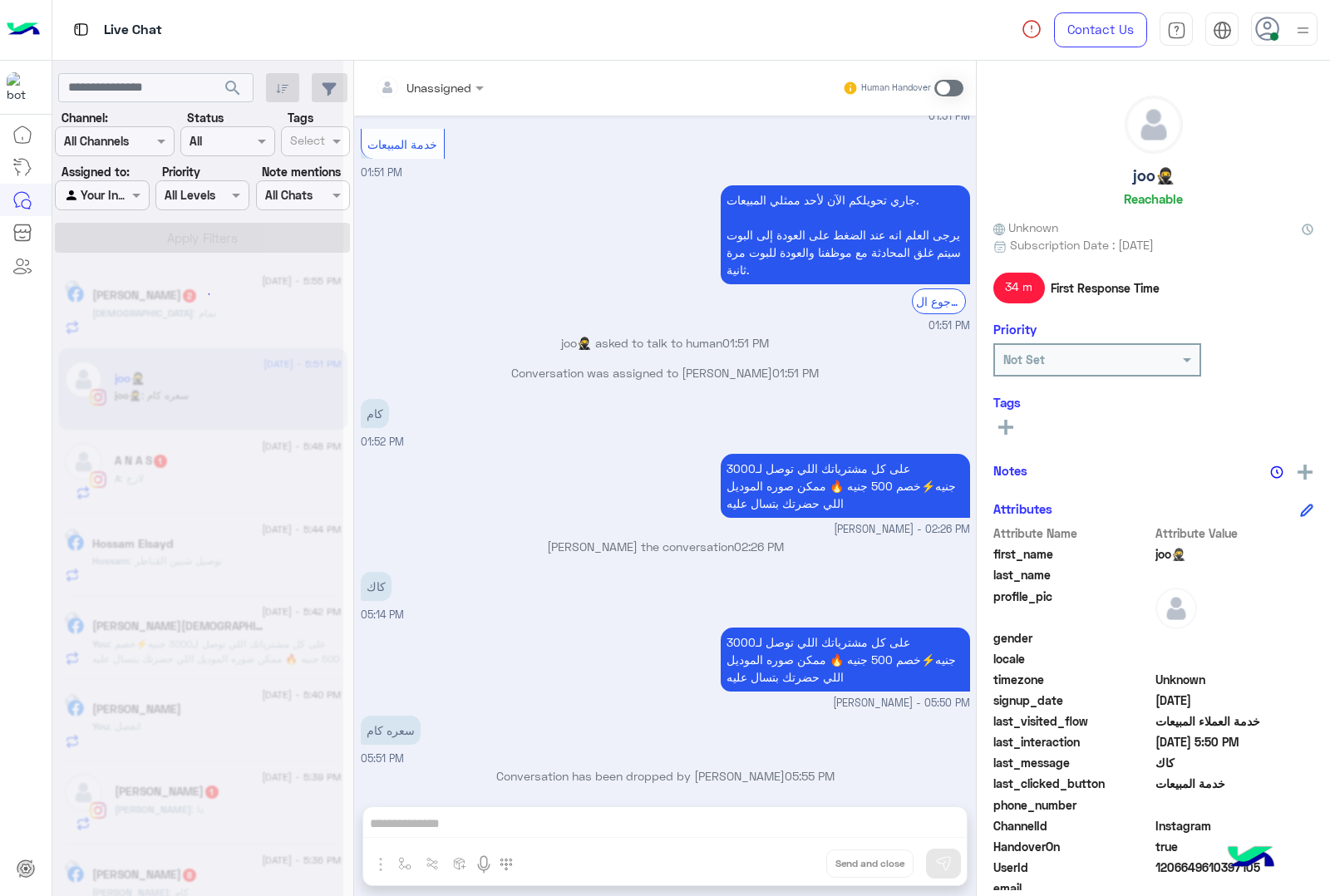
click at [800, 867] on div "Unassigned Human Handover Feb 18, 2025 الحق العرض 07:44 PM بمناسبه مرور 23 سنه …" at bounding box center [665, 481] width 622 height 842
click at [801, 868] on div "Unassigned Human Handover Feb 18, 2025 الحق العرض 07:44 PM بمناسبه مرور 23 سنه …" at bounding box center [665, 481] width 622 height 842
click at [0, 0] on button "Drop" at bounding box center [0, 0] width 0 height 0
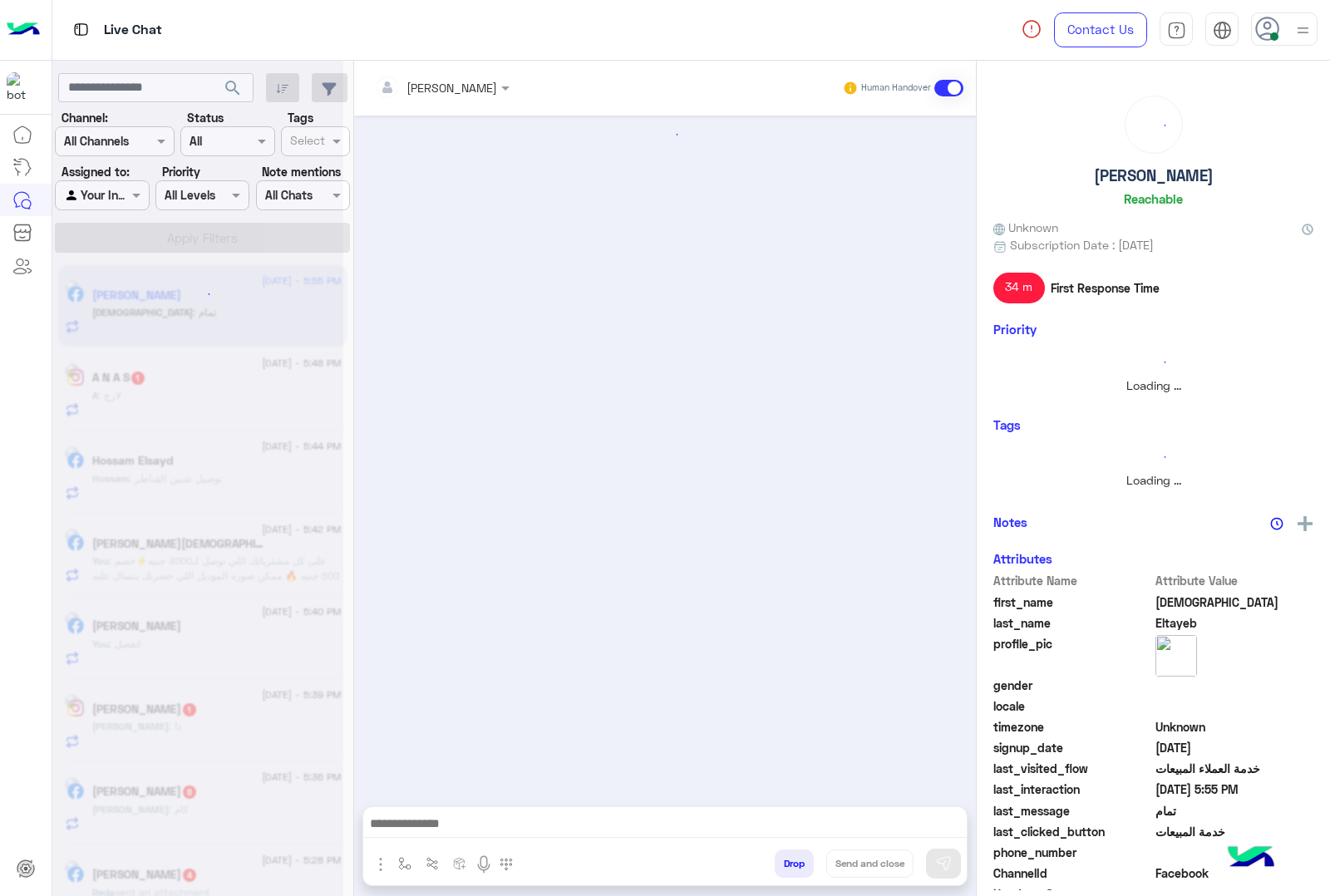
click at [801, 868] on button "Drop" at bounding box center [794, 863] width 39 height 29
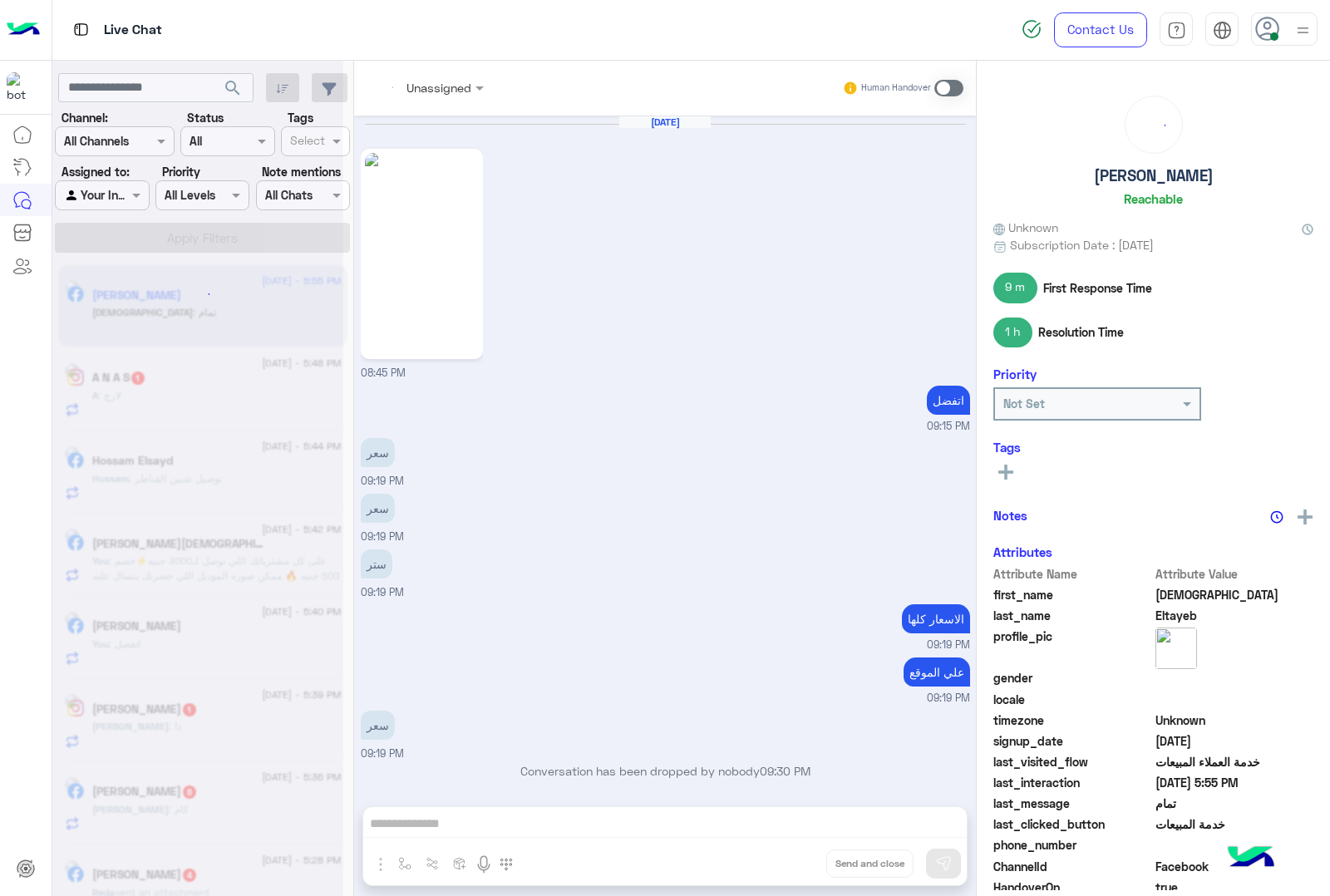
scroll to position [2050, 0]
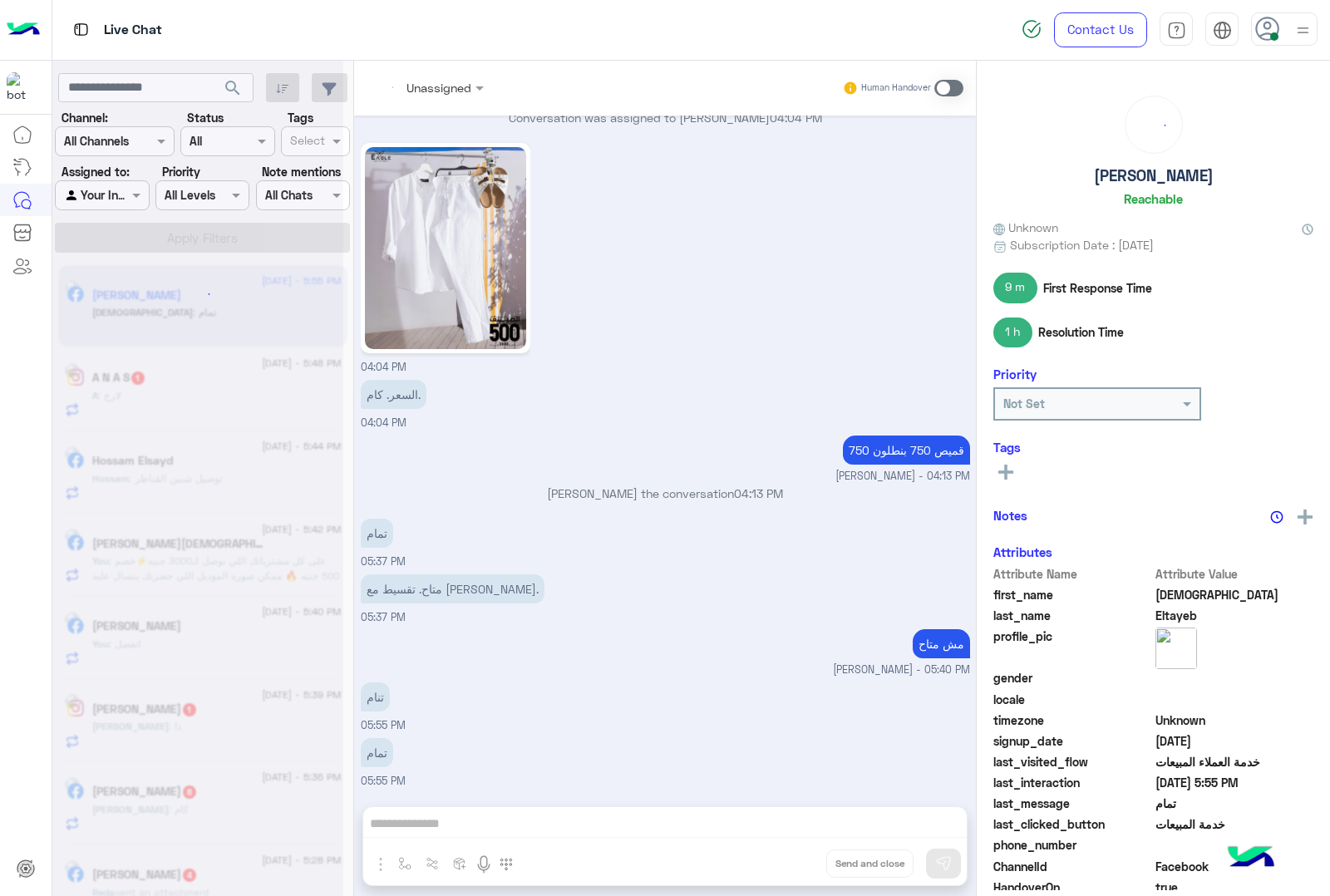
click at [801, 868] on div "Unassigned Human Handover Feb 11, 2025 08:45 PM اتفضل 09:15 PM سعر 09:19 PM سعر…" at bounding box center [665, 481] width 622 height 842
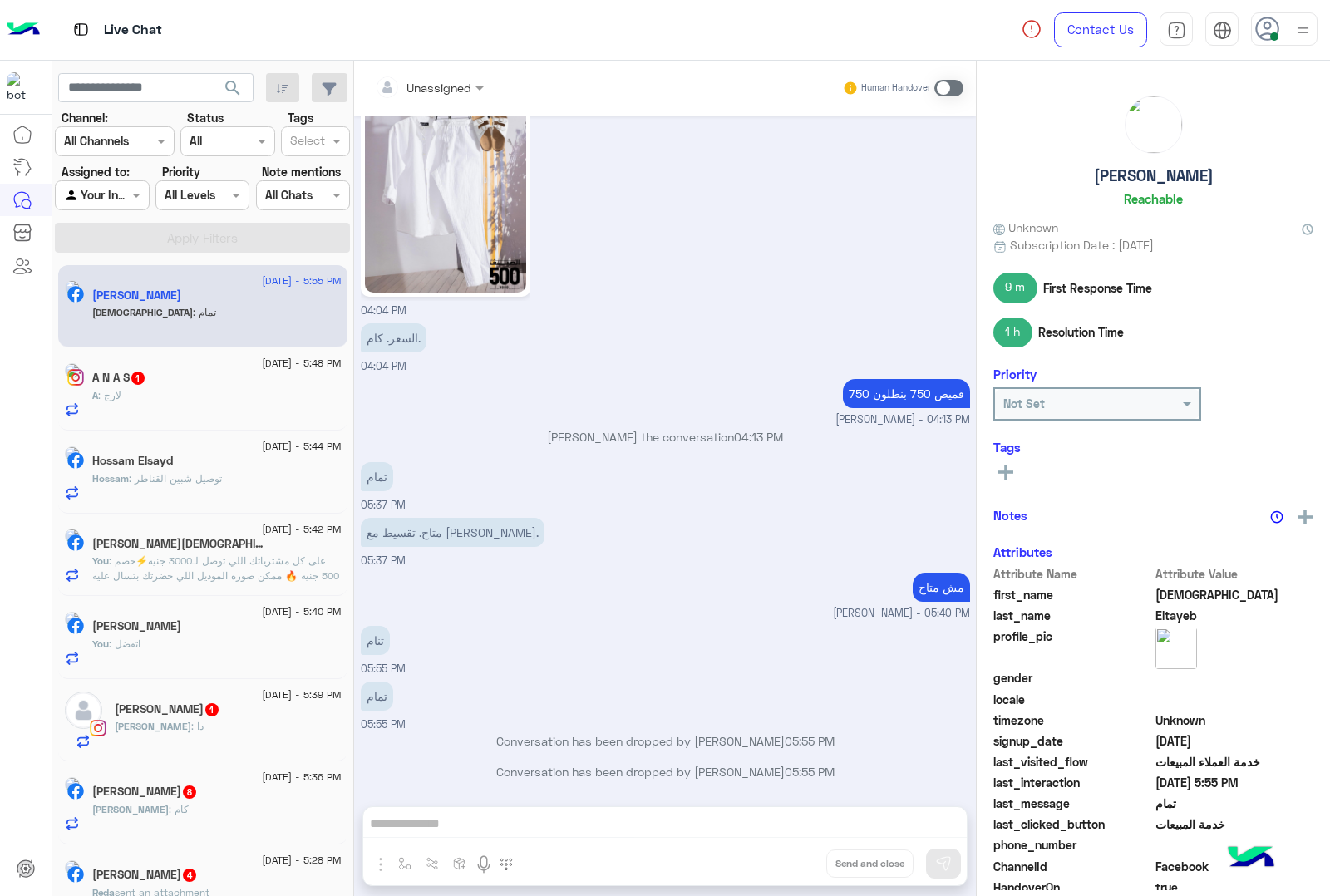
click at [801, 868] on div "Unassigned Human Handover Feb 11, 2025 08:45 PM اتفضل 09:15 PM سعر 09:19 PM سعر…" at bounding box center [665, 481] width 622 height 842
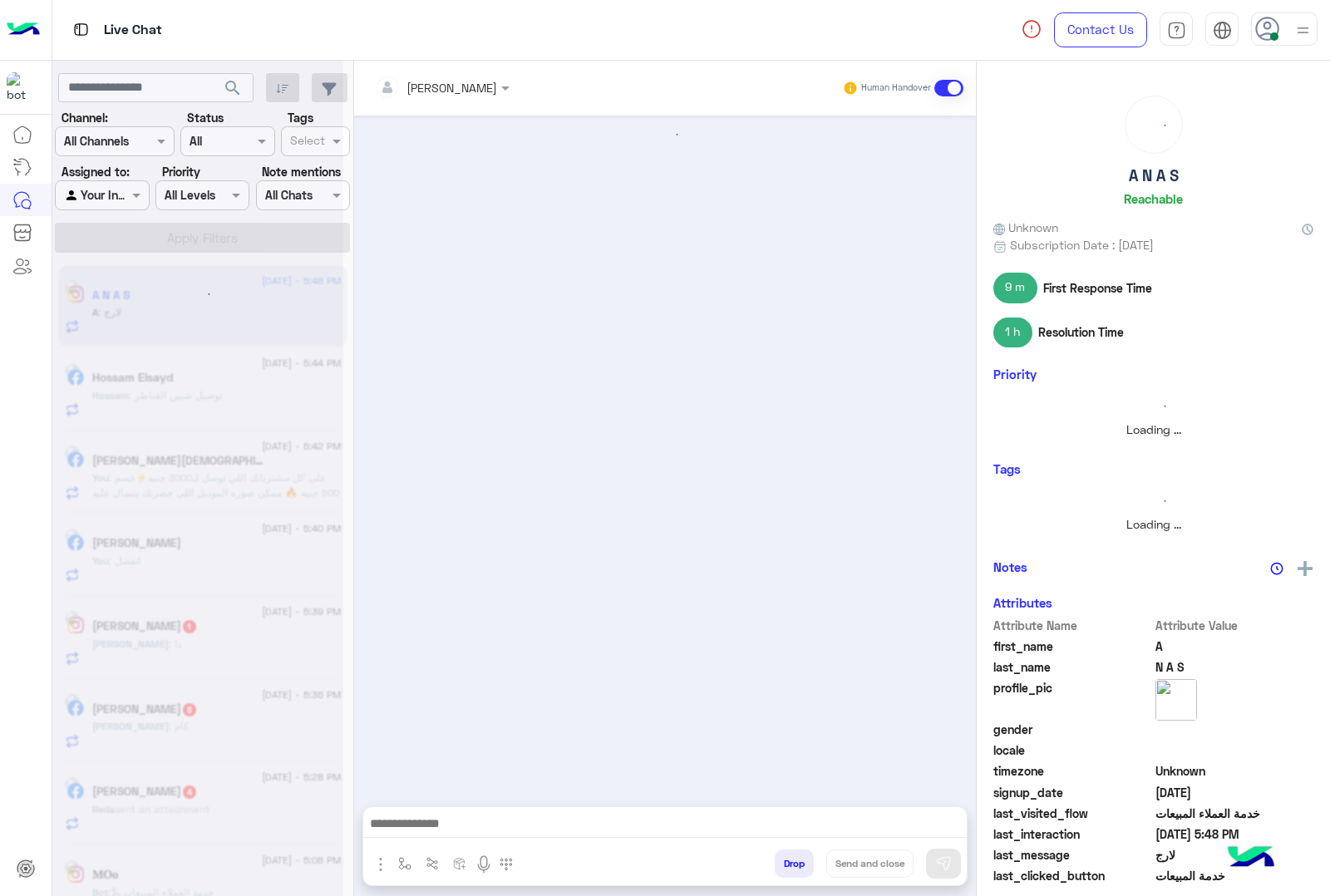
click at [801, 868] on button "Drop" at bounding box center [794, 863] width 39 height 29
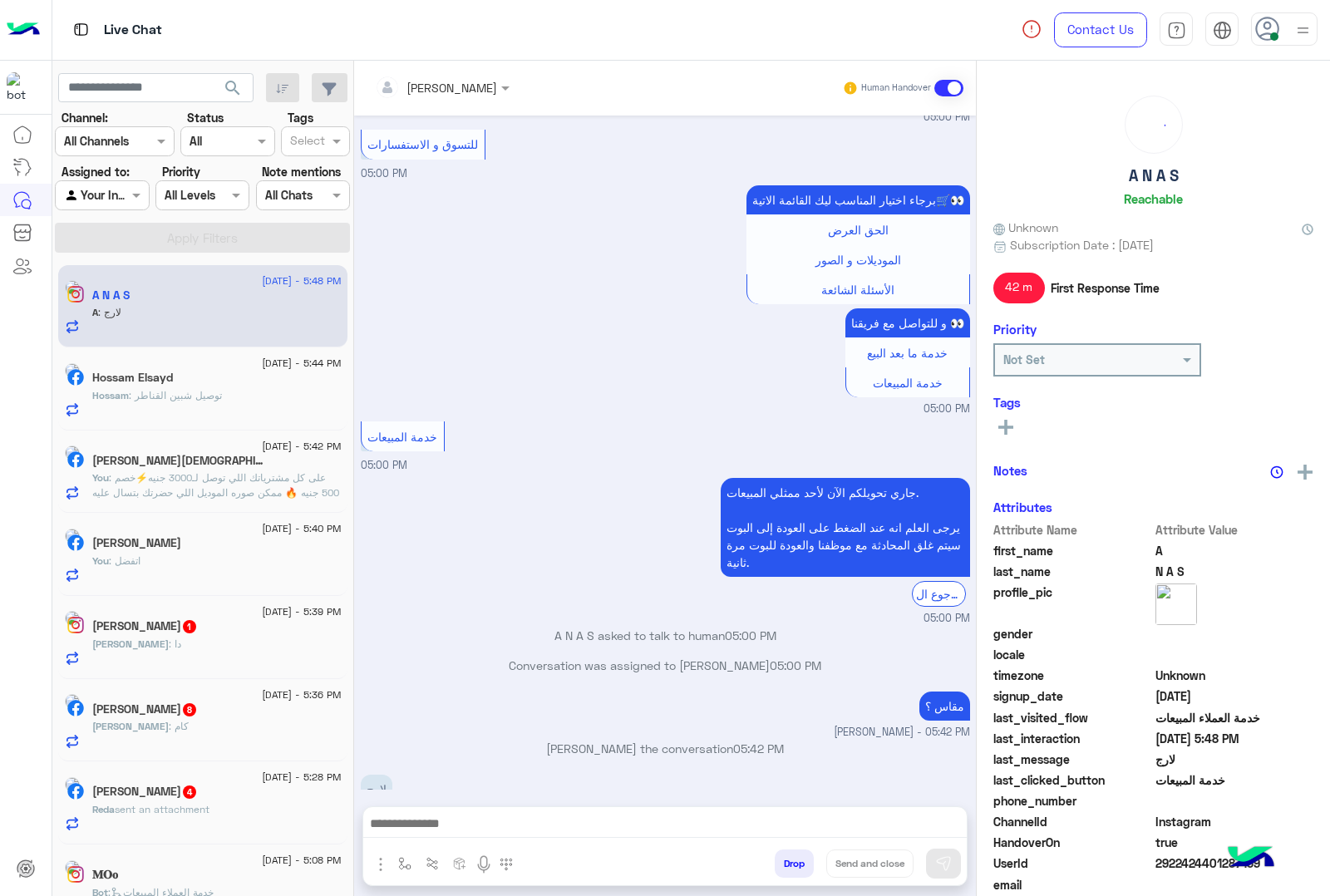
scroll to position [577, 0]
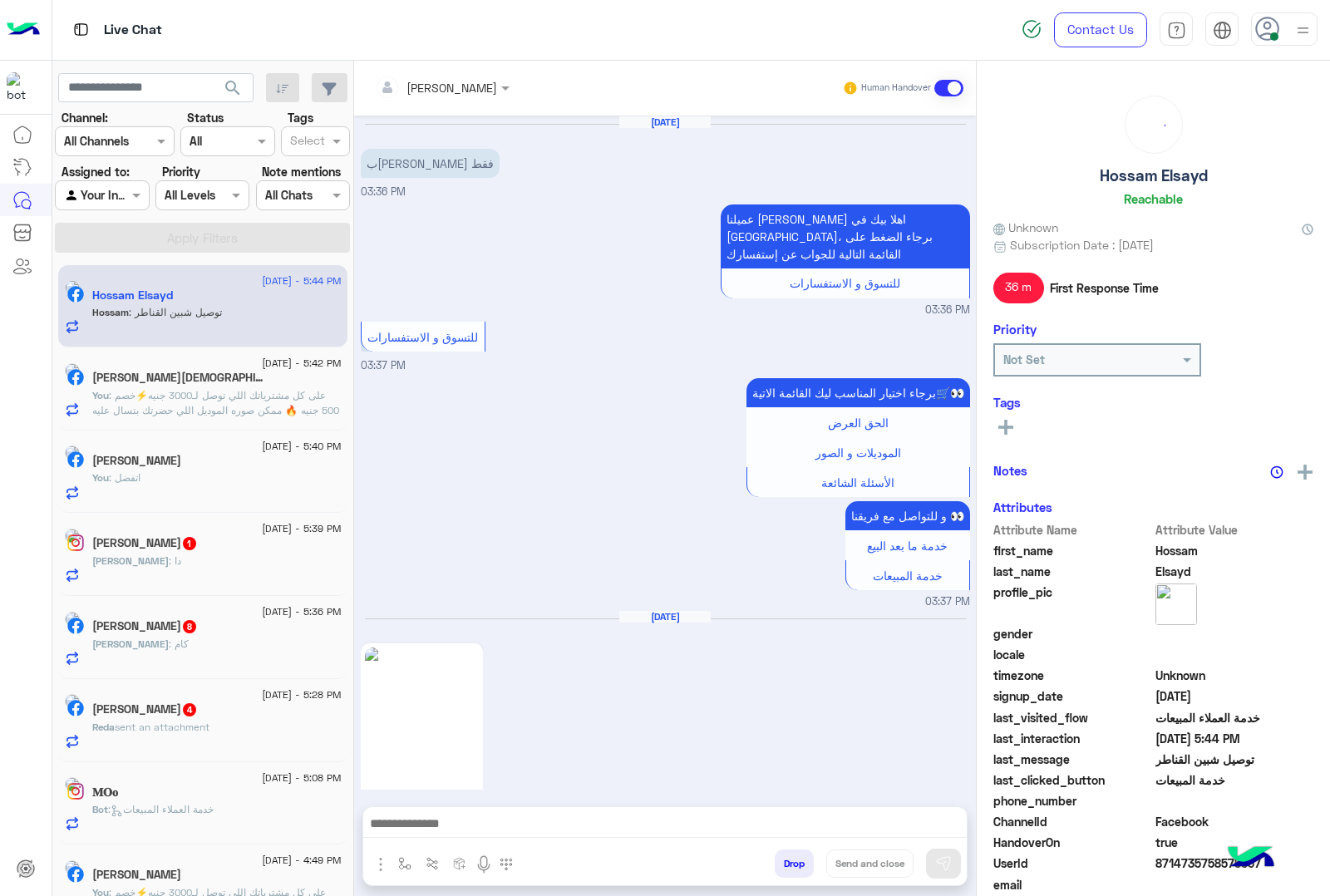
scroll to position [2453, 0]
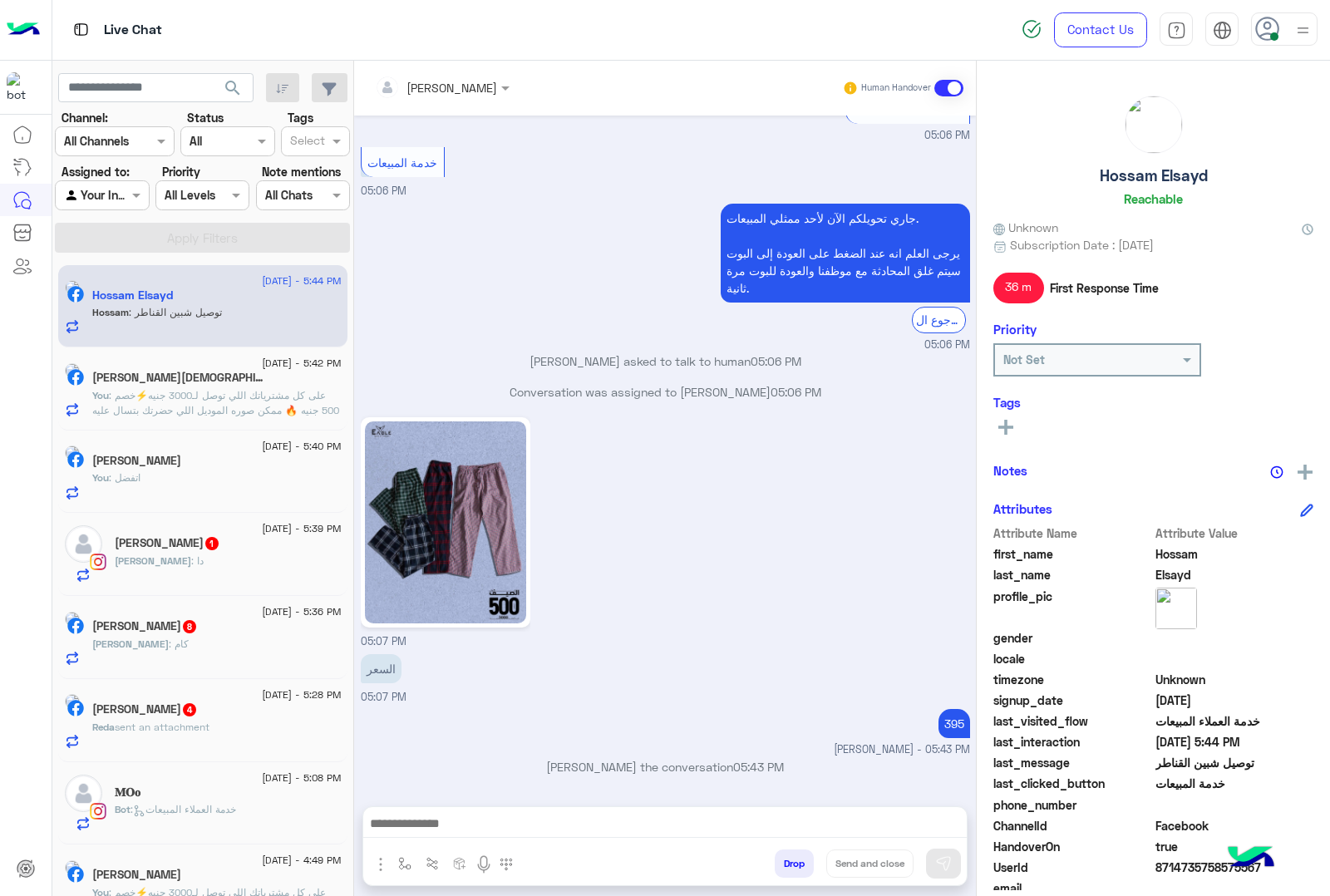
click at [791, 854] on button "Drop" at bounding box center [794, 863] width 39 height 29
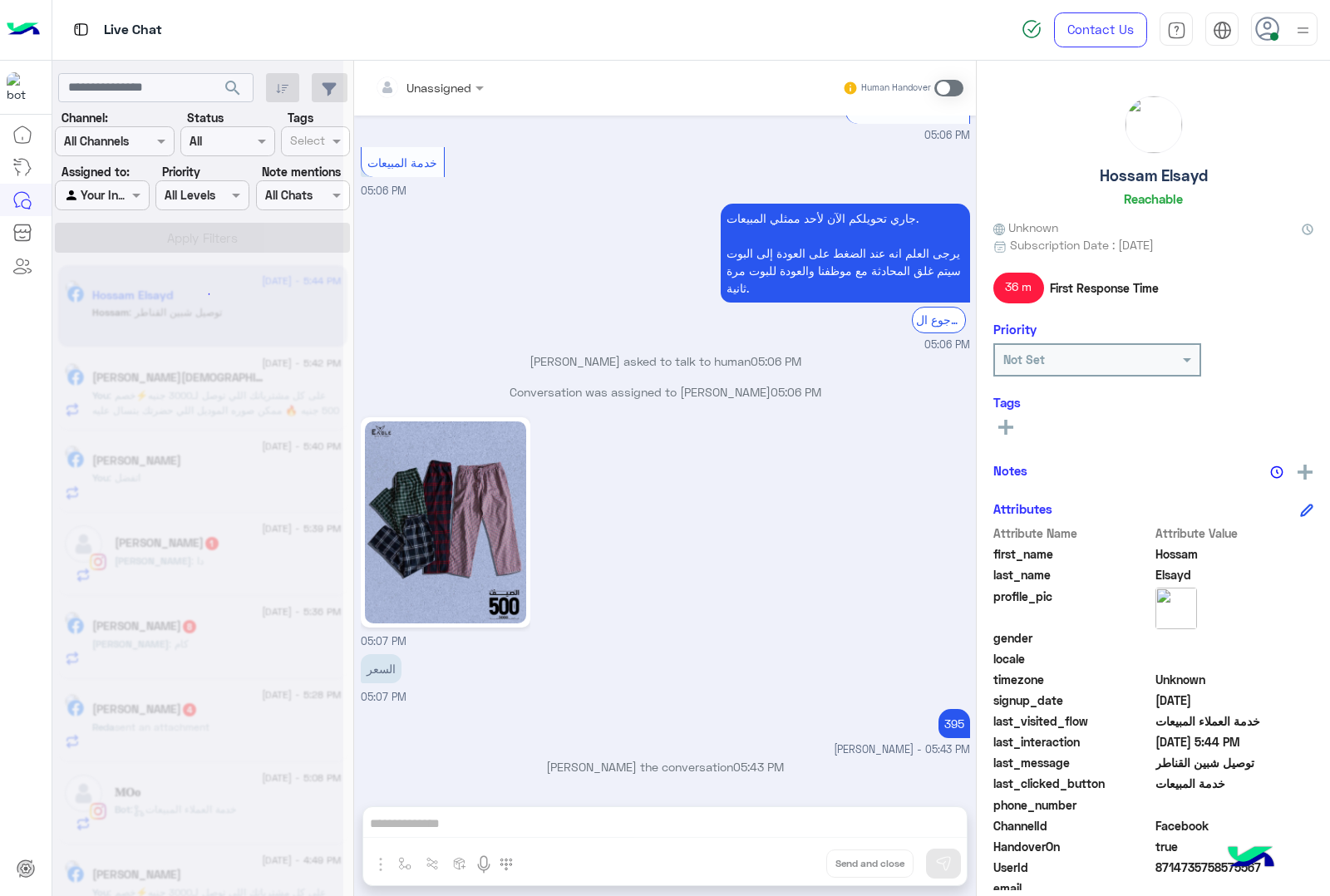
click at [791, 854] on div "Unassigned Human Handover Jan 21, 2025 بكام البنطلون فقط 03:36 PM عميلنا العزيز…" at bounding box center [665, 481] width 622 height 842
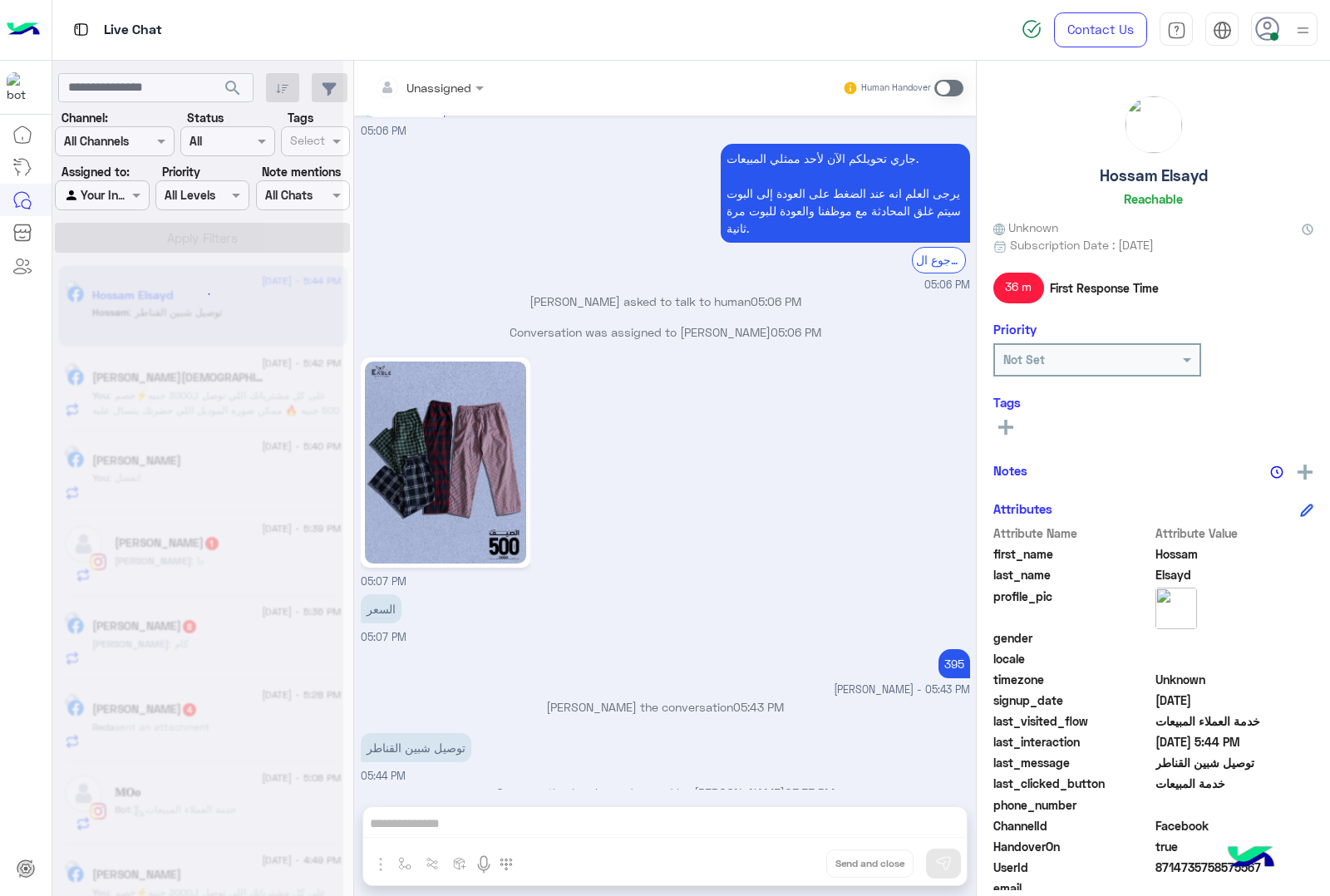
click at [791, 854] on div "Unassigned Human Handover Jan 21, 2025 بكام البنطلون فقط 03:36 PM عميلنا العزيز…" at bounding box center [665, 481] width 622 height 842
click at [0, 0] on button "Drop" at bounding box center [0, 0] width 0 height 0
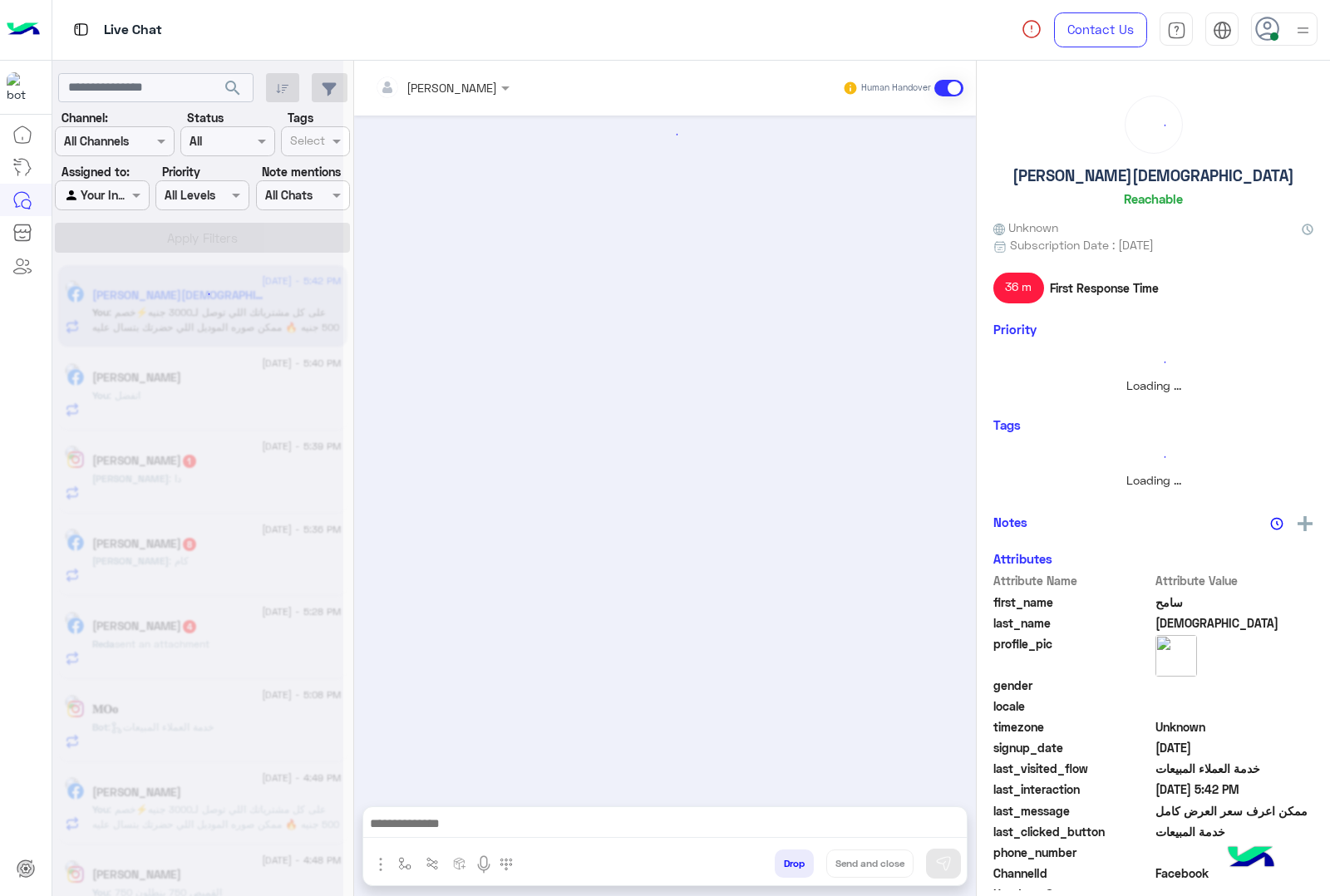
click at [791, 854] on button "Drop" at bounding box center [794, 863] width 39 height 29
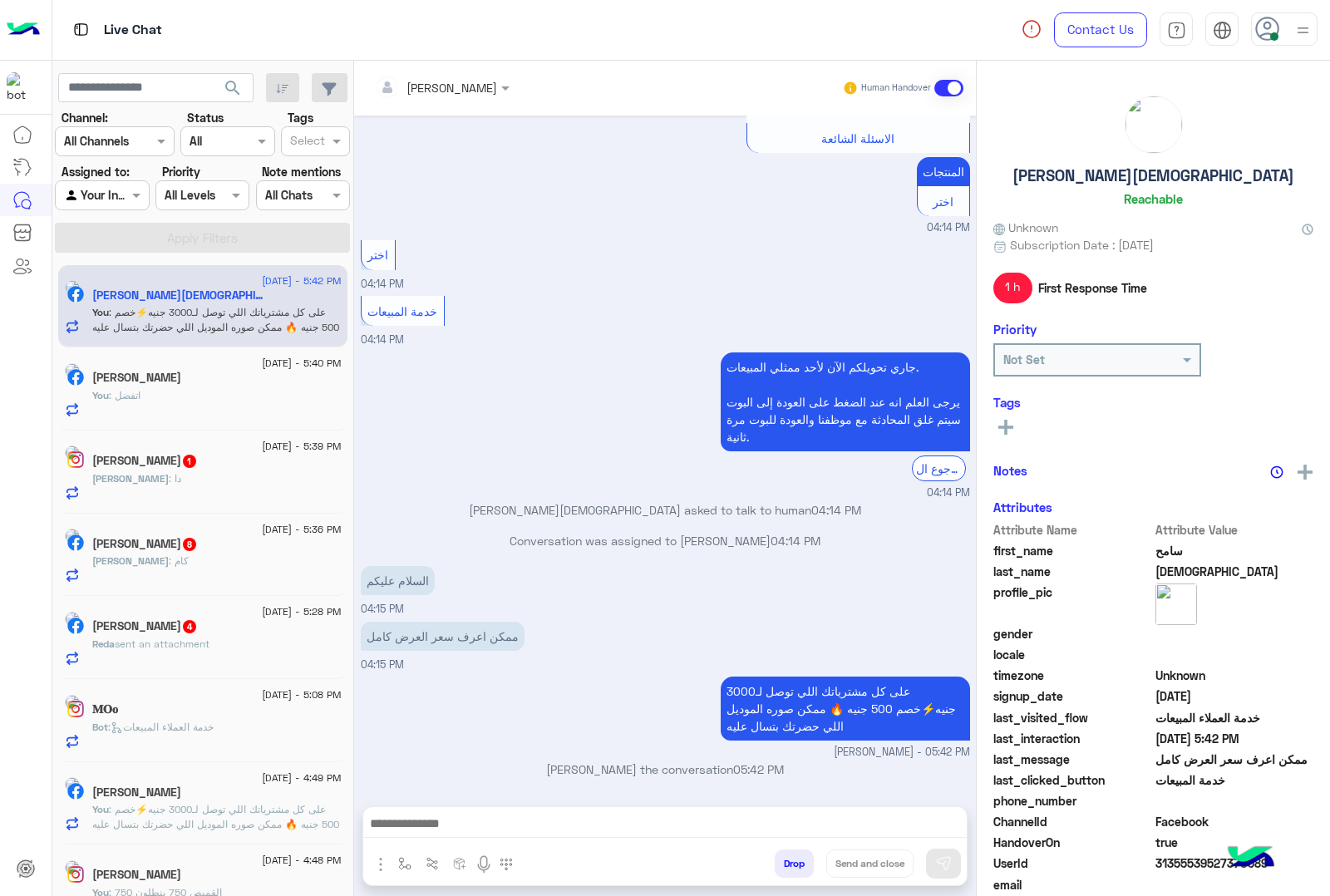
click at [791, 854] on div "mohamed ahmed Human Handover Aug 19, 2025 GetStarted 04:14 PM اهلا بيك عميلنا ا…" at bounding box center [665, 481] width 622 height 842
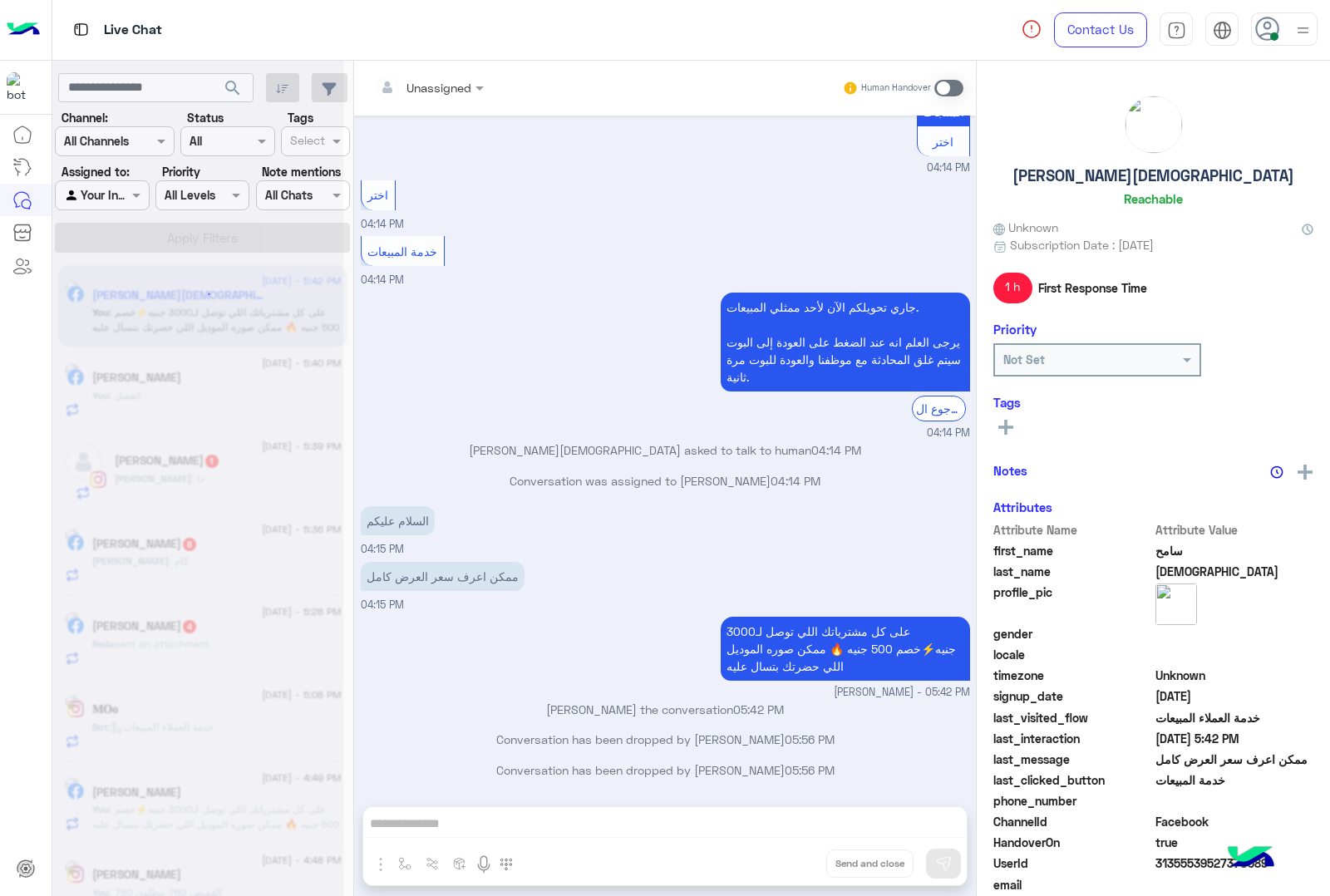
click at [791, 854] on div "Unassigned Human Handover Aug 19, 2025 GetStarted 04:14 PM اهلا بيك عميلنا العز…" at bounding box center [665, 481] width 622 height 842
click at [0, 0] on button "Drop" at bounding box center [0, 0] width 0 height 0
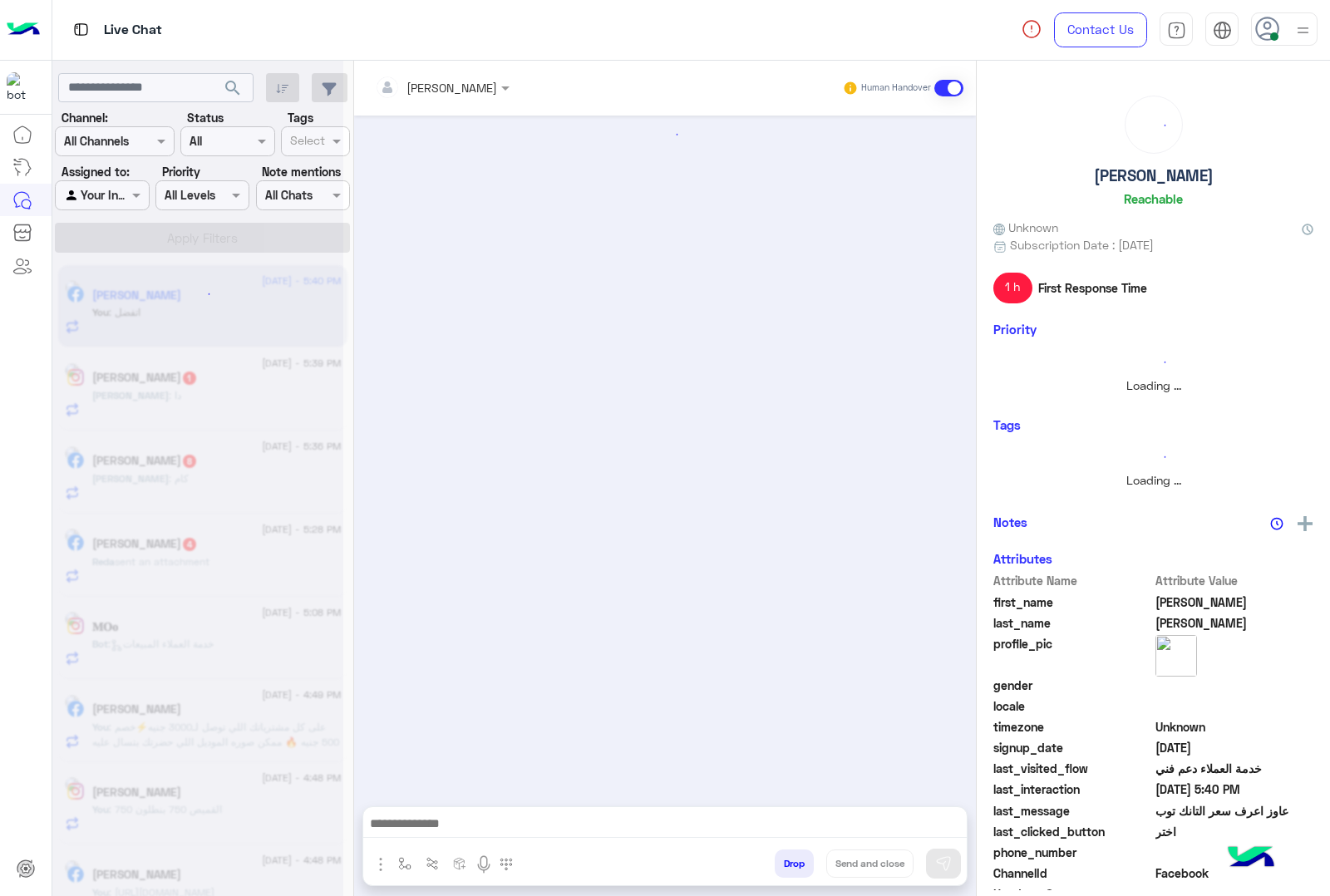
click at [791, 854] on button "Drop" at bounding box center [794, 863] width 39 height 29
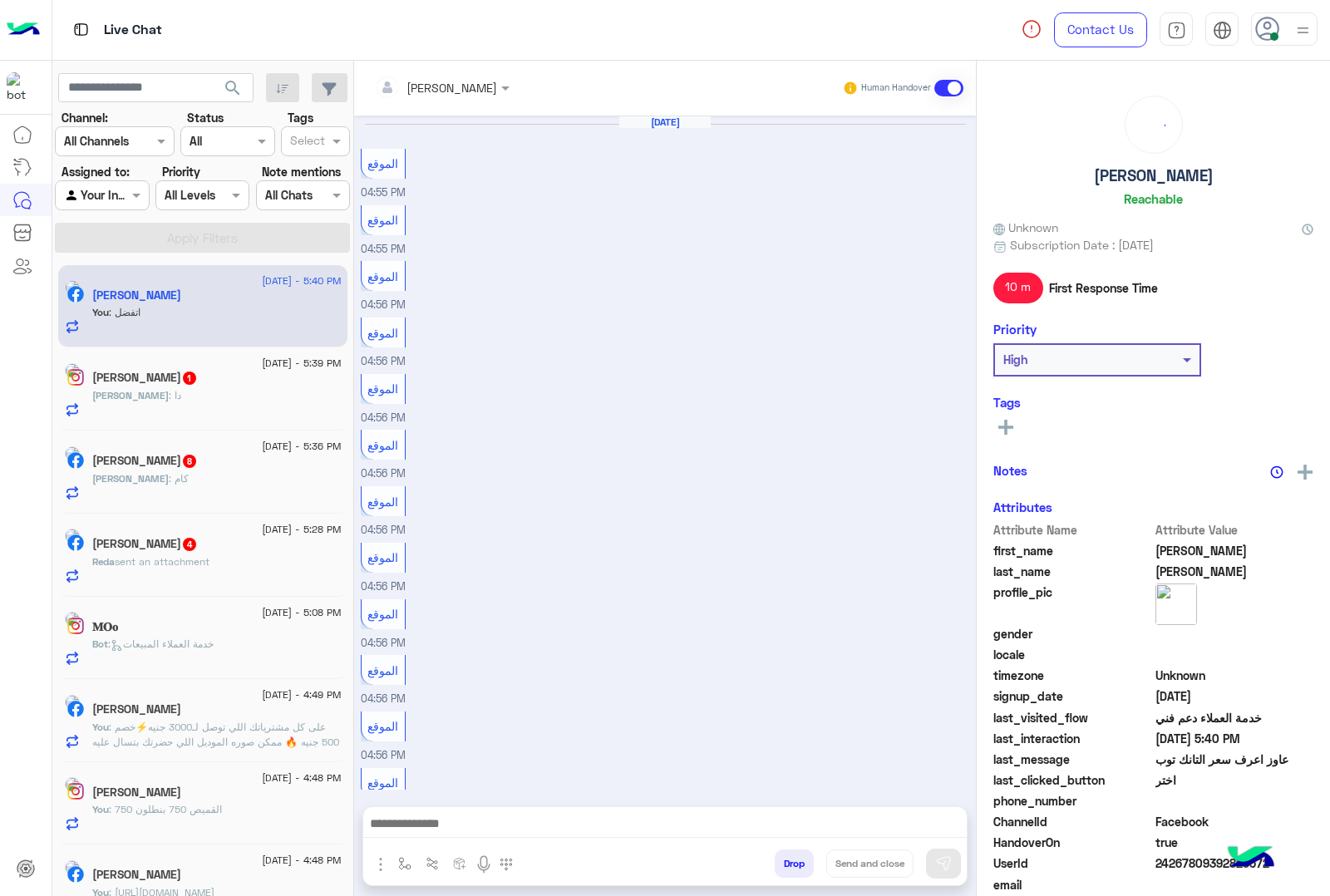
click at [791, 854] on button "Drop" at bounding box center [794, 863] width 39 height 29
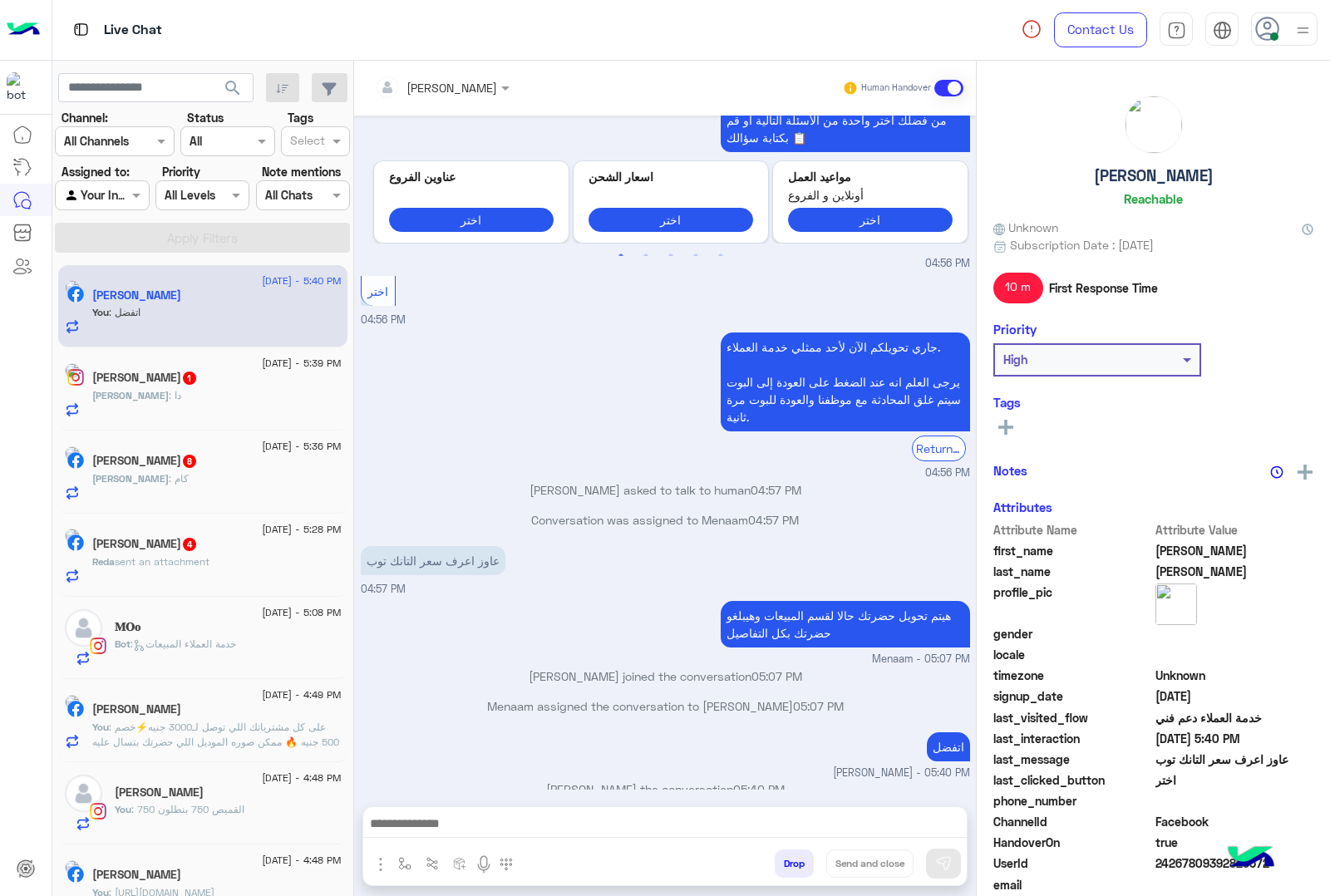
click at [791, 854] on div "mohamed ahmed Human Handover Aug 19, 2025 الموقع 04:55 PM الموقع 04:55 PM الموق…" at bounding box center [665, 481] width 622 height 842
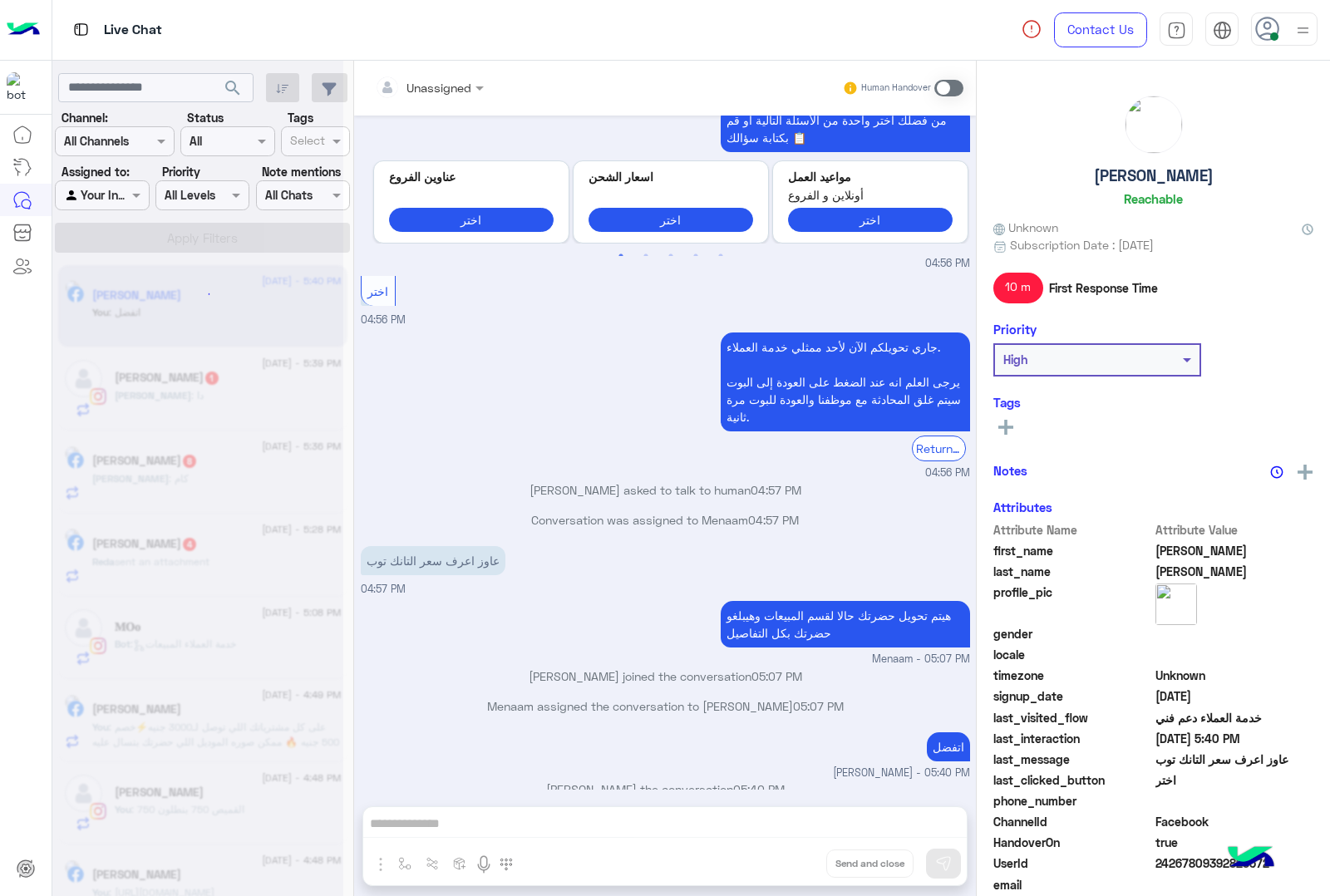
scroll to position [1413, 0]
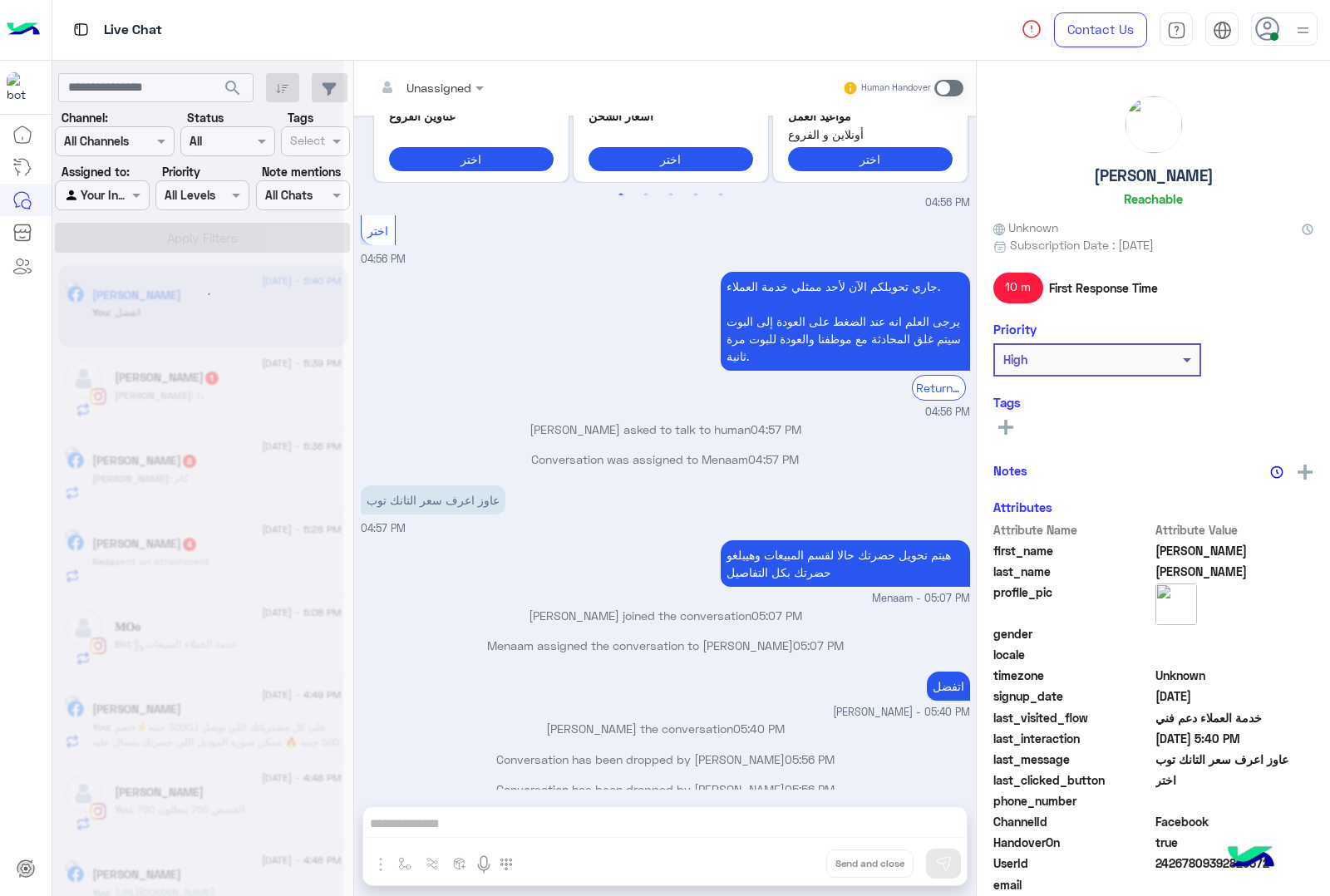
click at [791, 854] on div "Unassigned Human Handover Aug 19, 2025 الموقع 04:55 PM الموقع 04:55 PM الموقع 0…" at bounding box center [665, 481] width 622 height 842
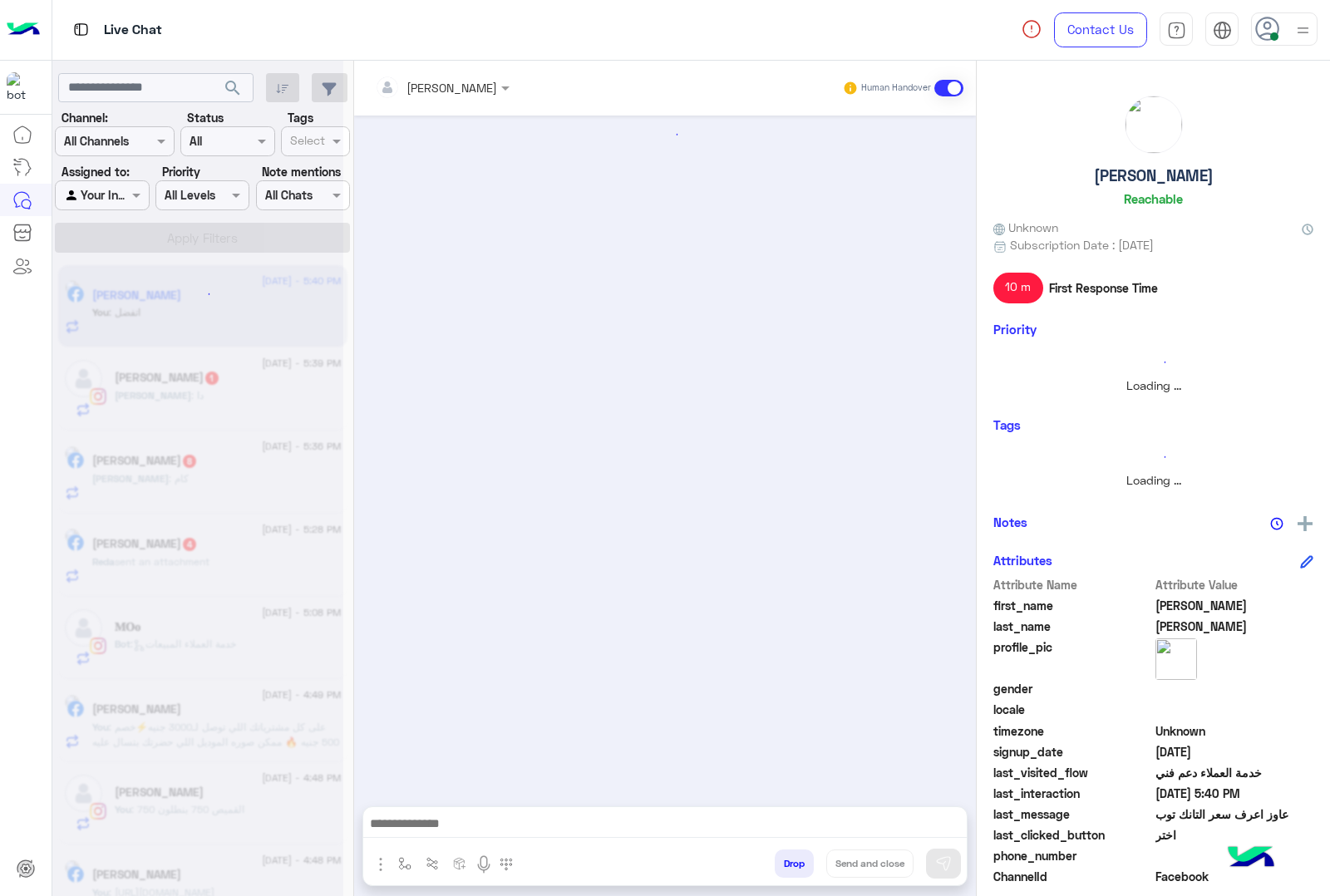
click at [791, 854] on button "Drop" at bounding box center [794, 863] width 39 height 29
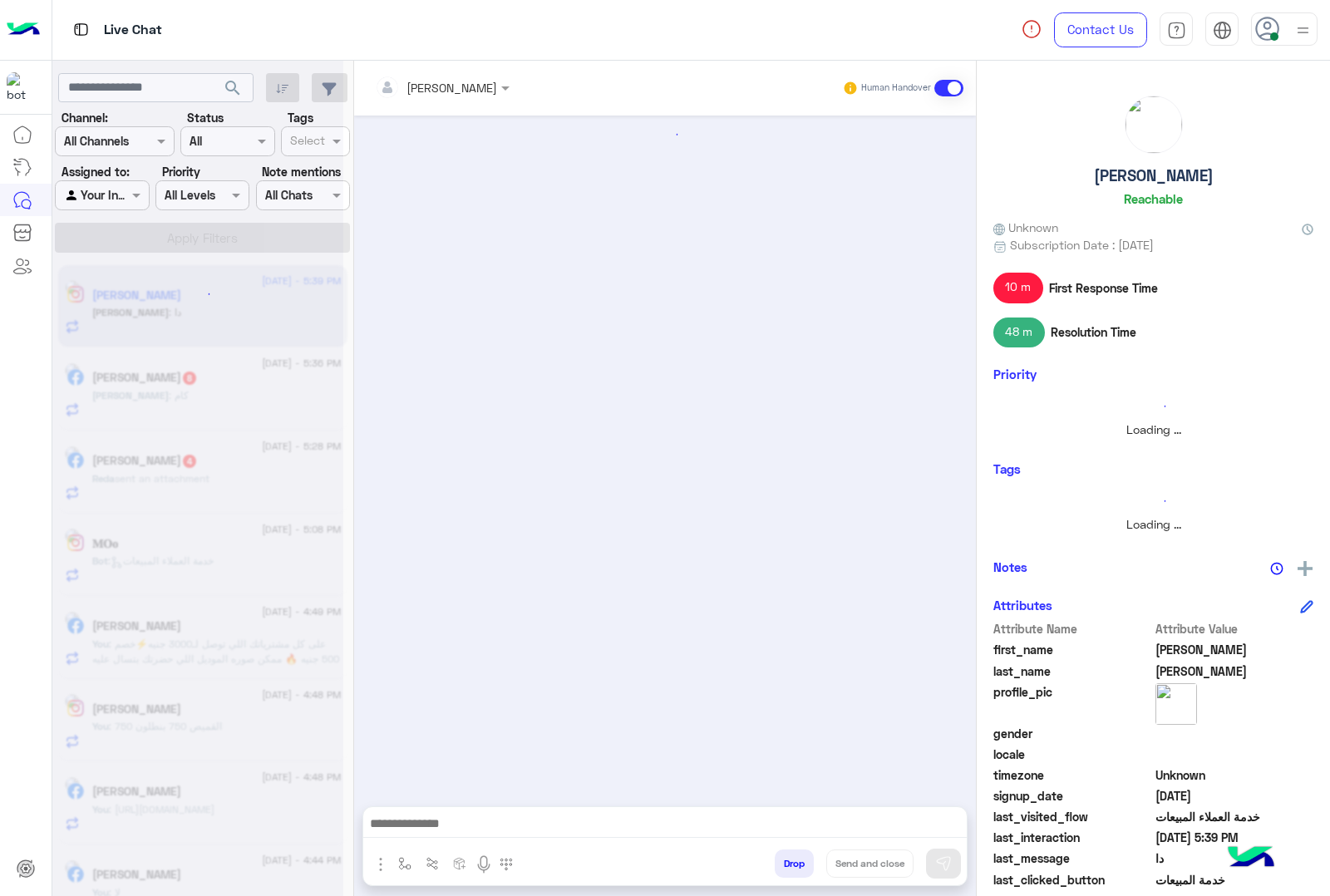
click at [791, 854] on button "Drop" at bounding box center [794, 863] width 39 height 29
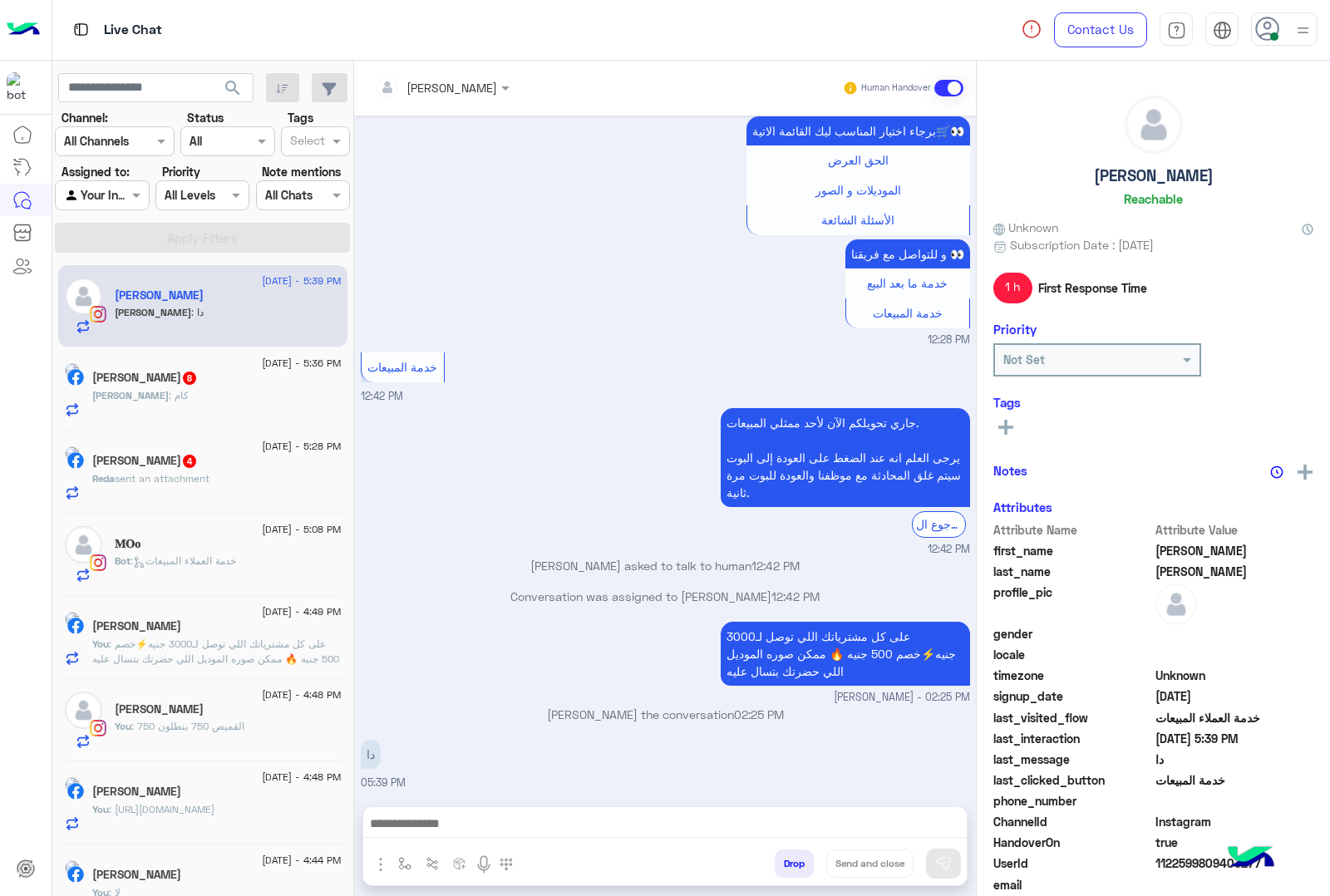
click at [791, 854] on button "Drop" at bounding box center [794, 863] width 39 height 29
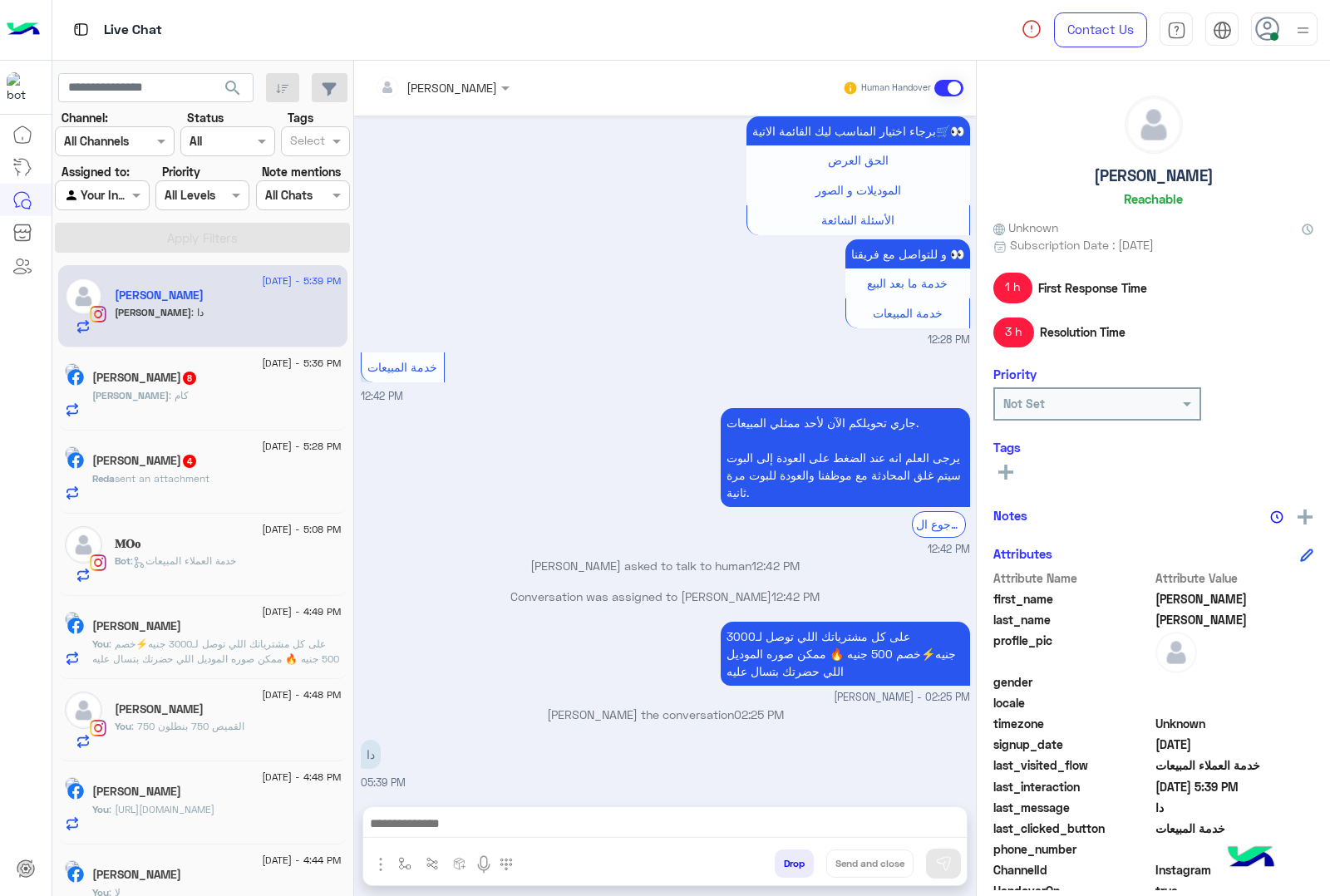
click at [791, 854] on div "[PERSON_NAME] Human Handover [DATE] [URL][DOMAIN_NAME] 09:59 PM عميلنا [PERSON_…" at bounding box center [665, 481] width 622 height 842
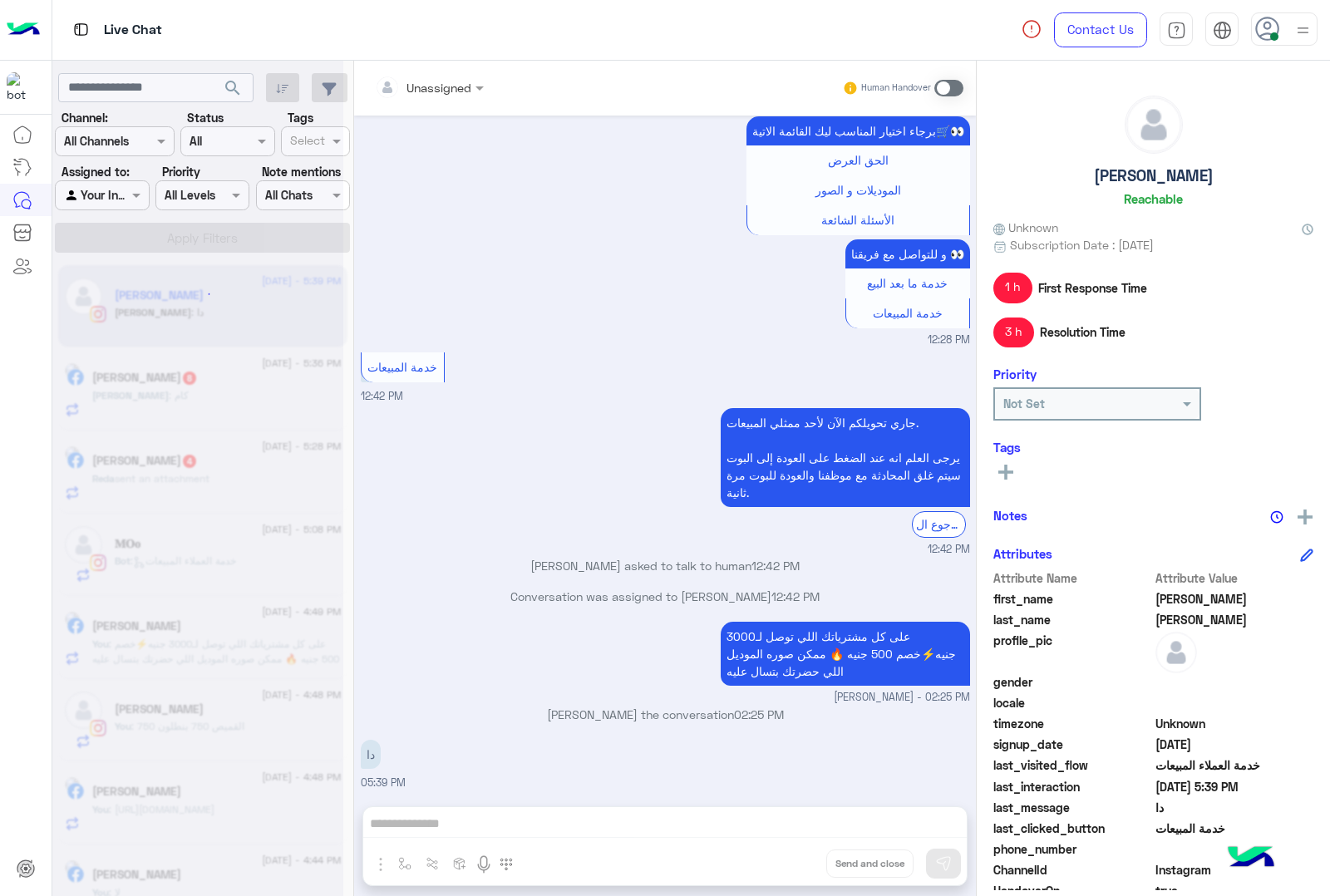
click at [791, 854] on div "Unassigned Human Handover Jan 13, 2025 https://www.instagram.com/p/DEwvosCBZcs/…" at bounding box center [665, 481] width 622 height 842
click at [0, 0] on button "Drop" at bounding box center [0, 0] width 0 height 0
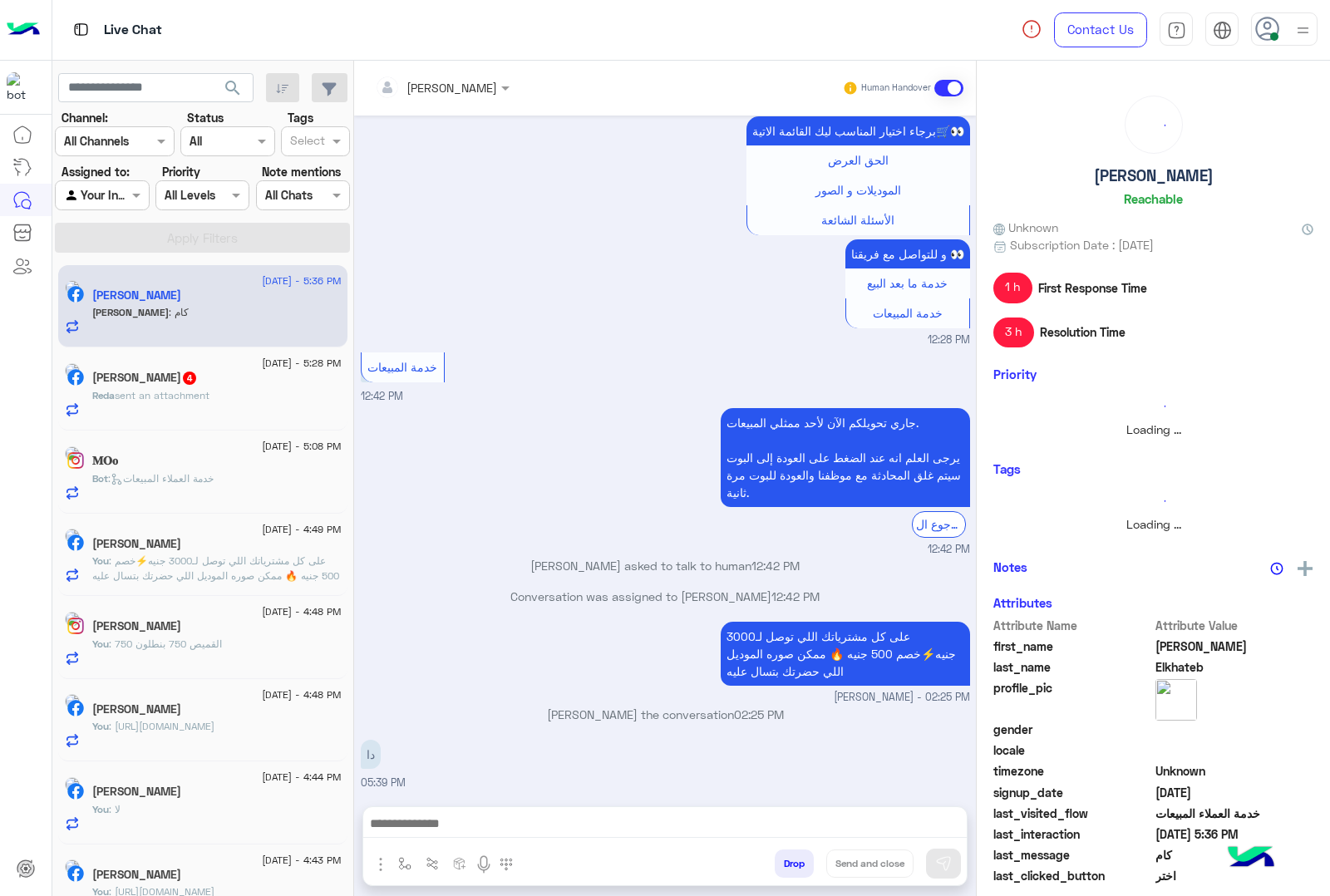
click at [791, 854] on button "Drop" at bounding box center [794, 863] width 39 height 29
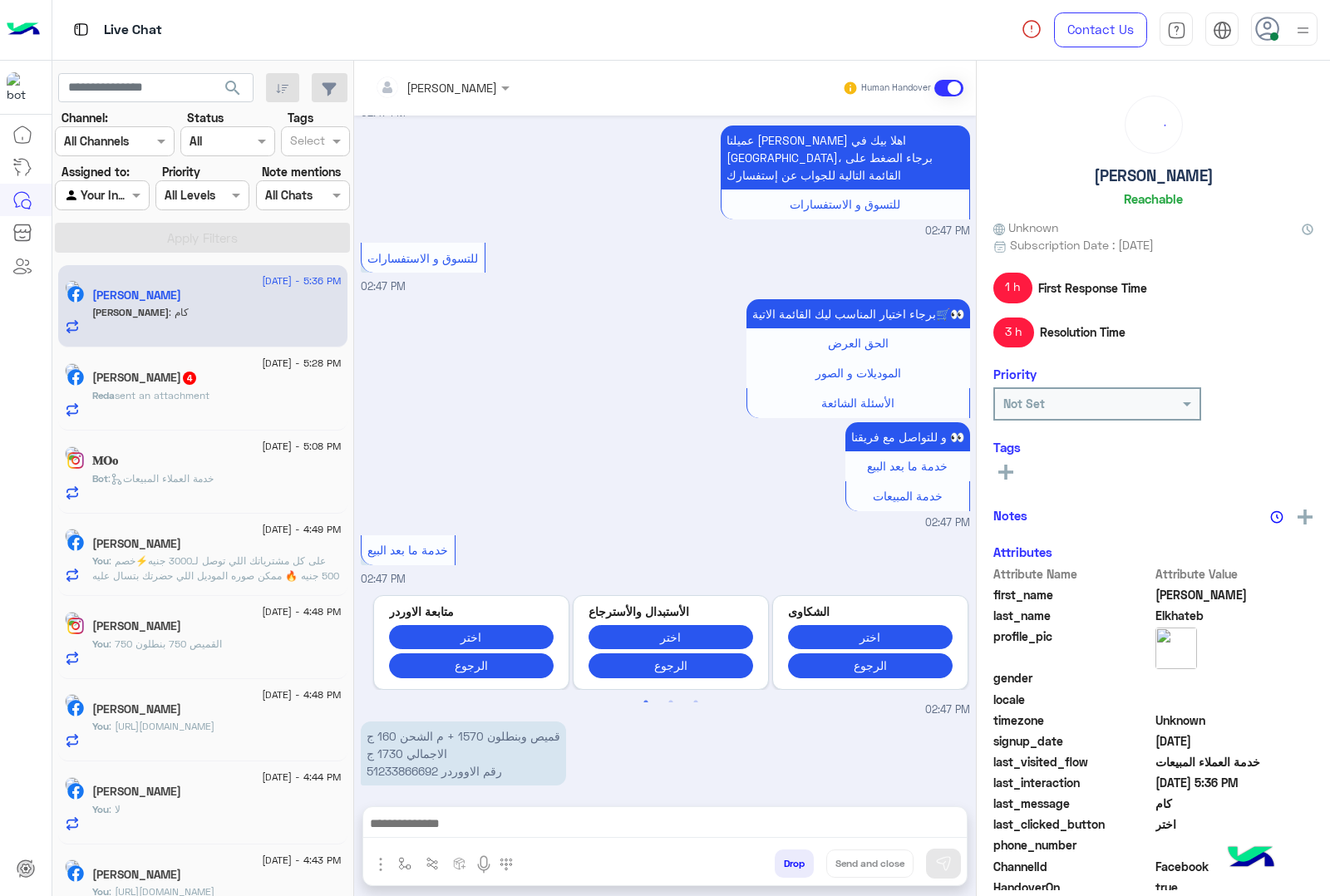
click at [791, 854] on button "Drop" at bounding box center [794, 863] width 39 height 29
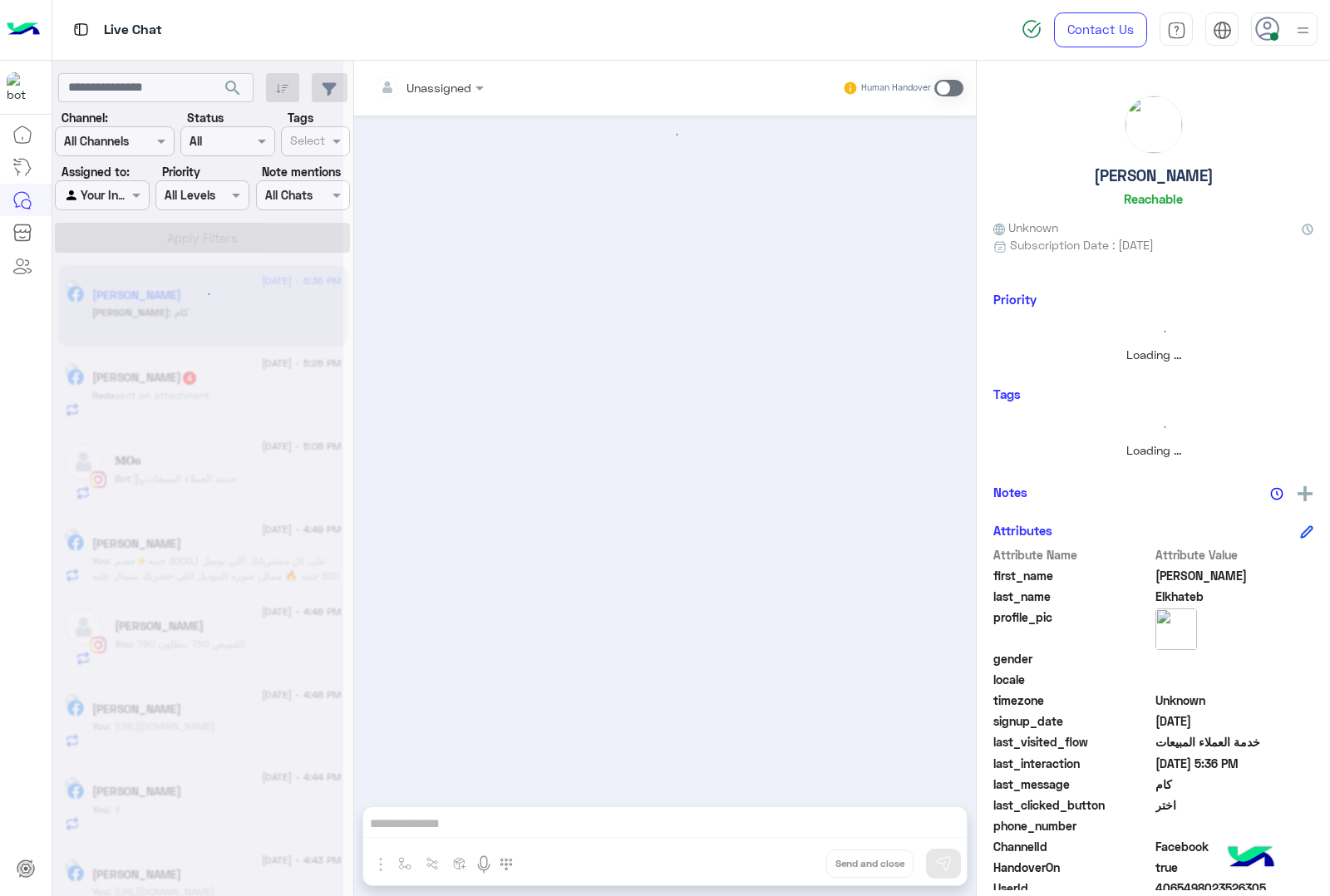
click at [791, 854] on div "Unassigned Human Handover Attachements Images enter flow name Drop Send and clo…" at bounding box center [665, 481] width 622 height 842
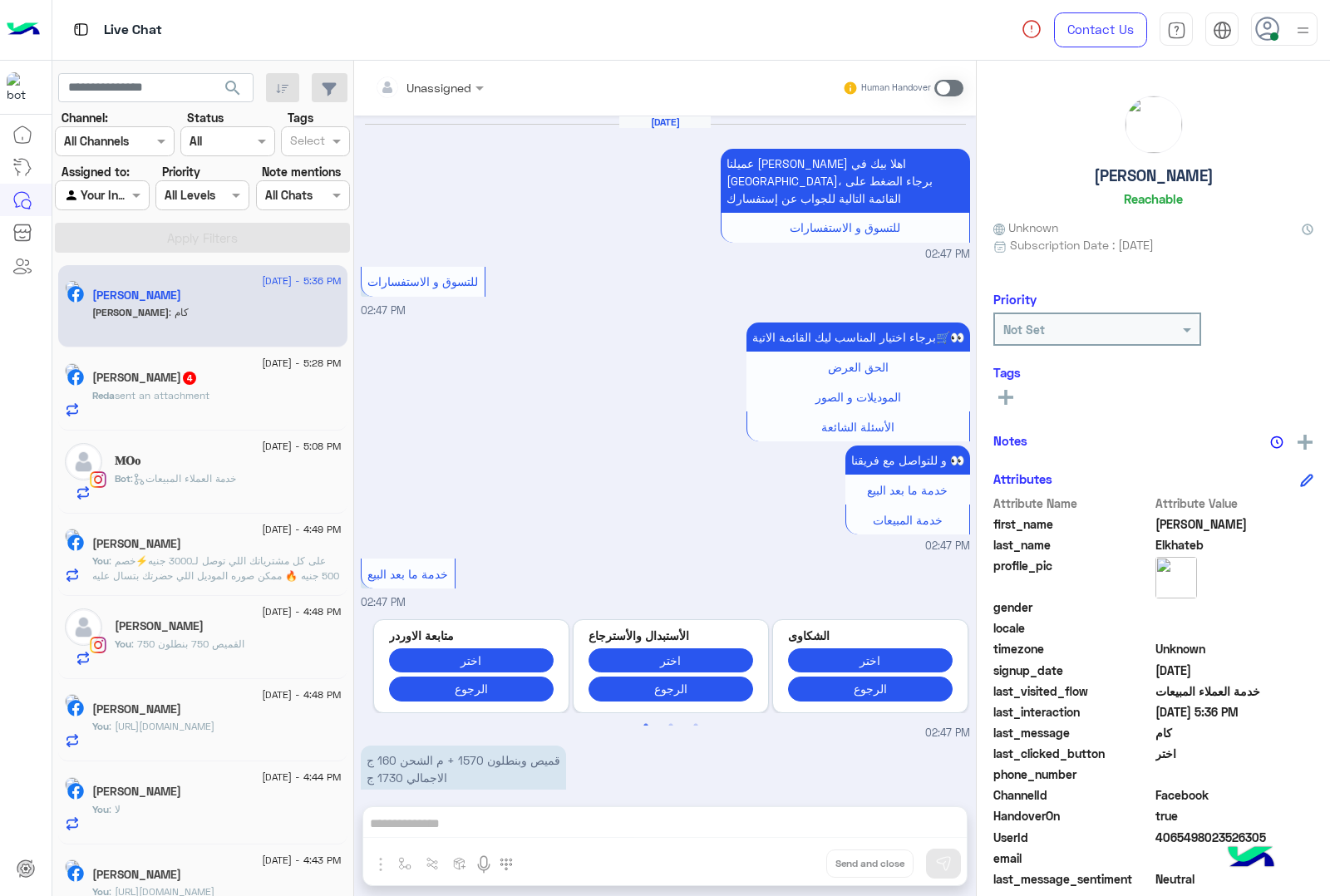
click at [0, 0] on button "Drop" at bounding box center [0, 0] width 0 height 0
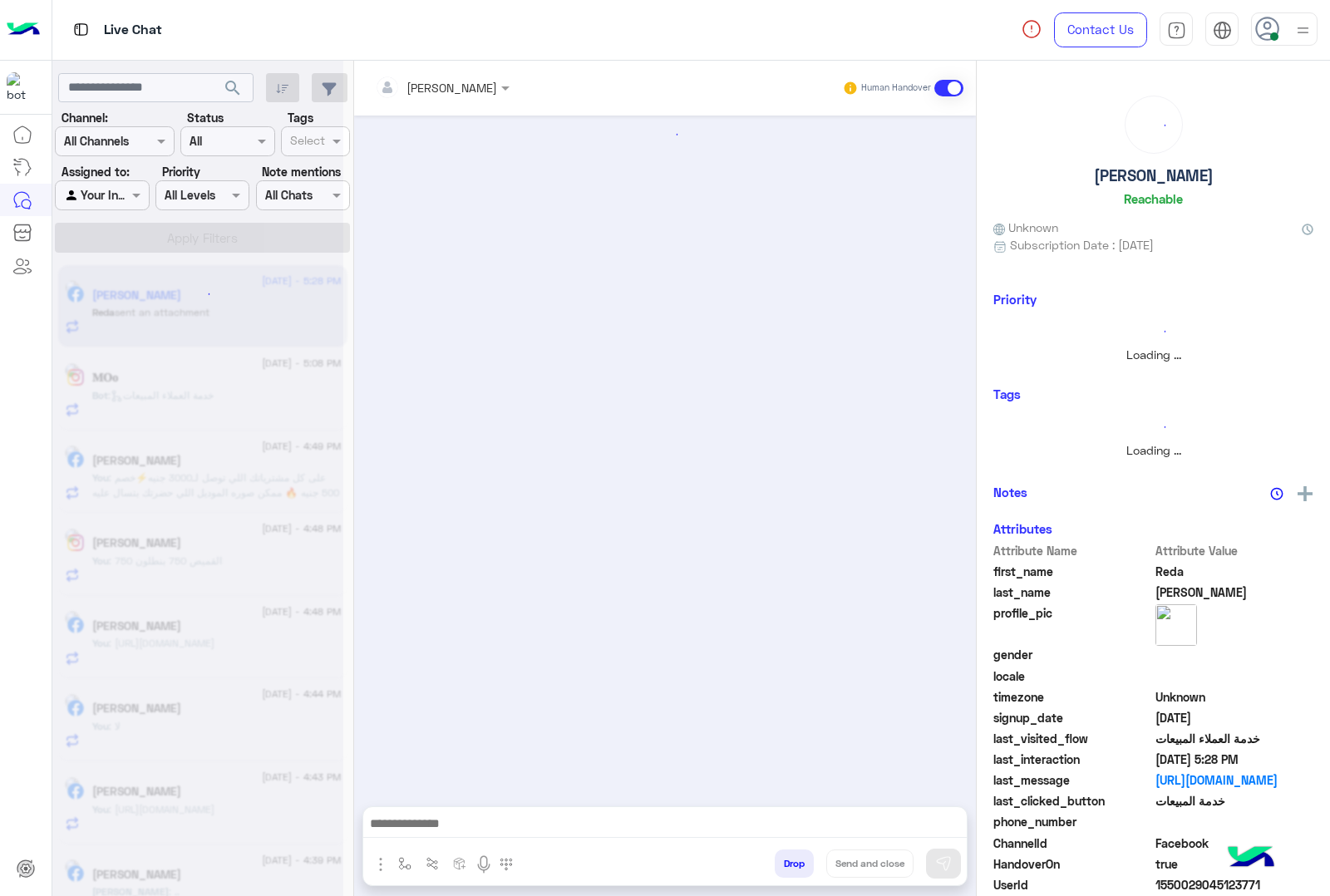
click at [791, 854] on button "Drop" at bounding box center [794, 863] width 39 height 29
click at [791, 854] on div "[PERSON_NAME] Human Handover Attachements Images enter flow name Drop Send and …" at bounding box center [665, 481] width 622 height 842
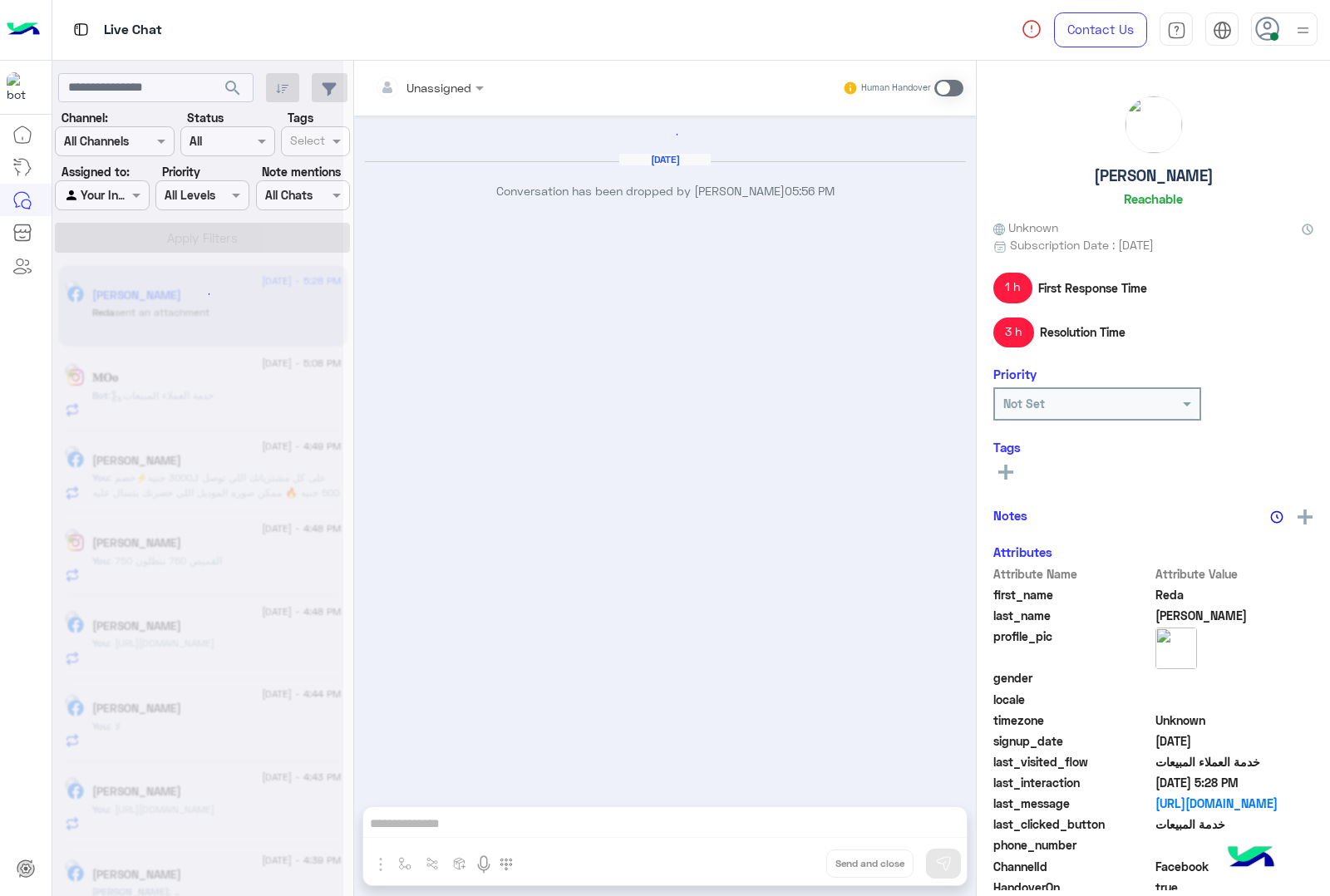
click at [791, 854] on div "Unassigned Human Handover Aug 19, 2025 Conversation has been dropped by mohamed…" at bounding box center [665, 481] width 622 height 842
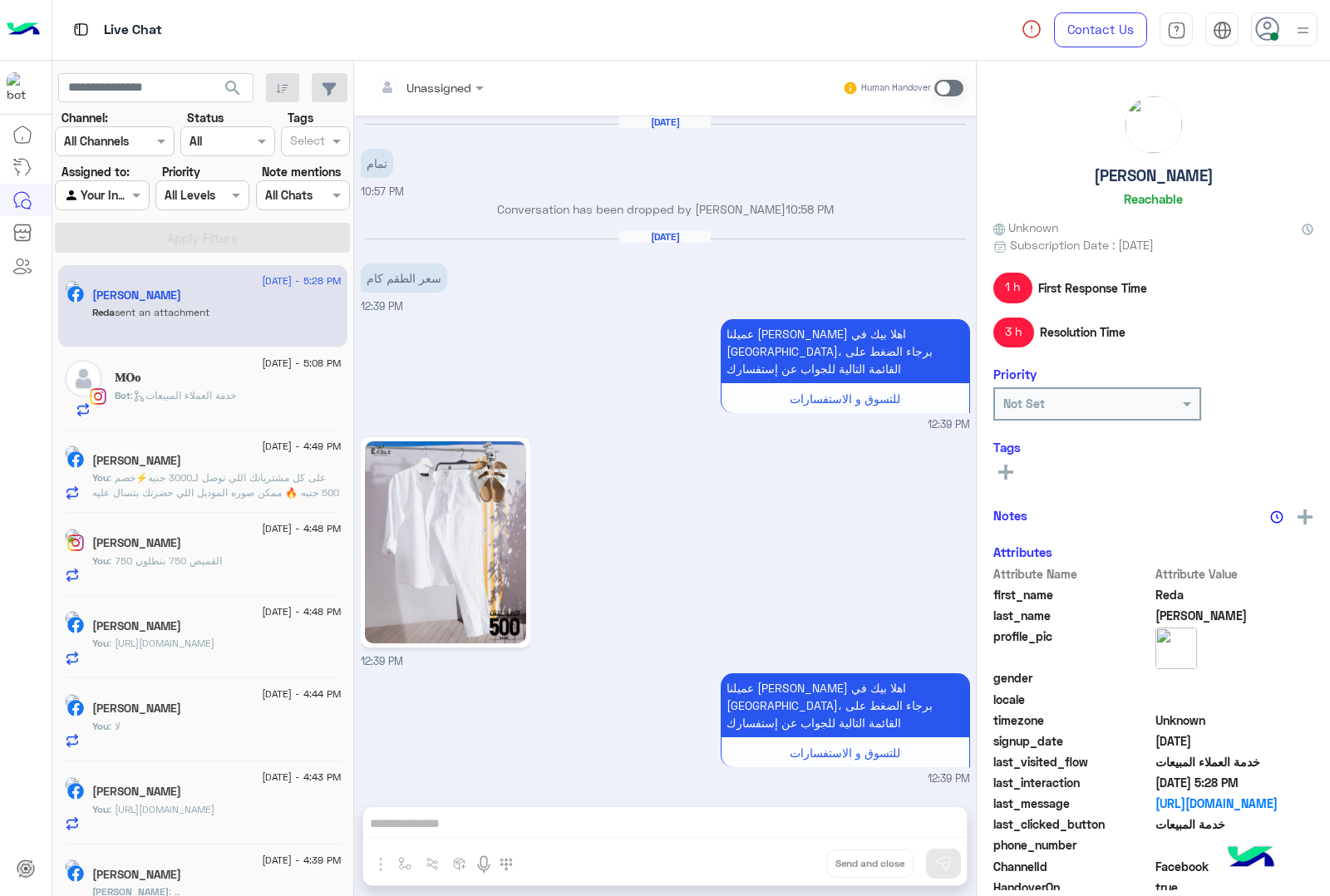
scroll to position [3297, 0]
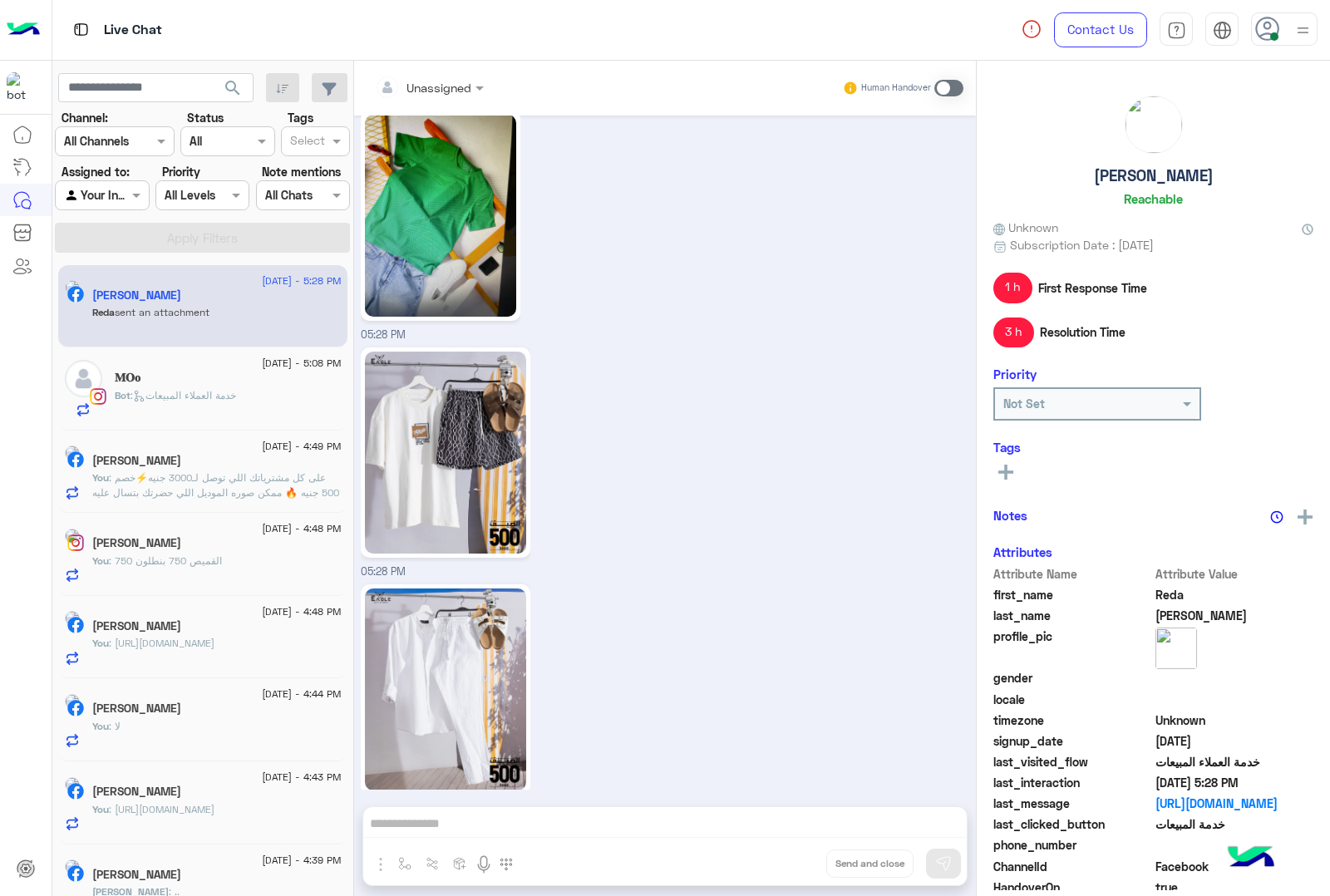
click at [791, 854] on div "Unassigned Human Handover Jan 10, 2025 تمام 10:57 PM Conversation has been drop…" at bounding box center [665, 481] width 622 height 842
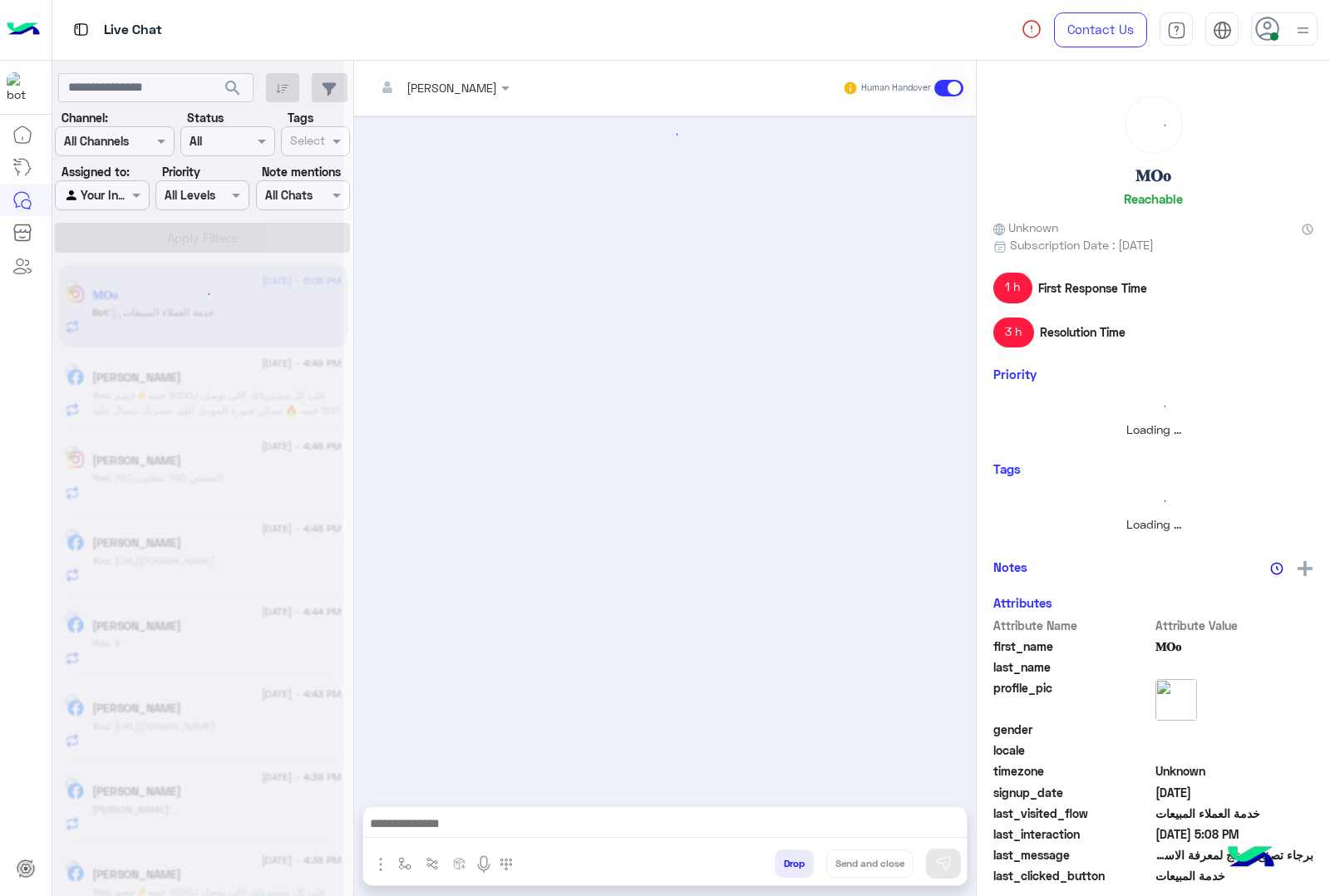
click at [791, 854] on button "Drop" at bounding box center [794, 863] width 39 height 29
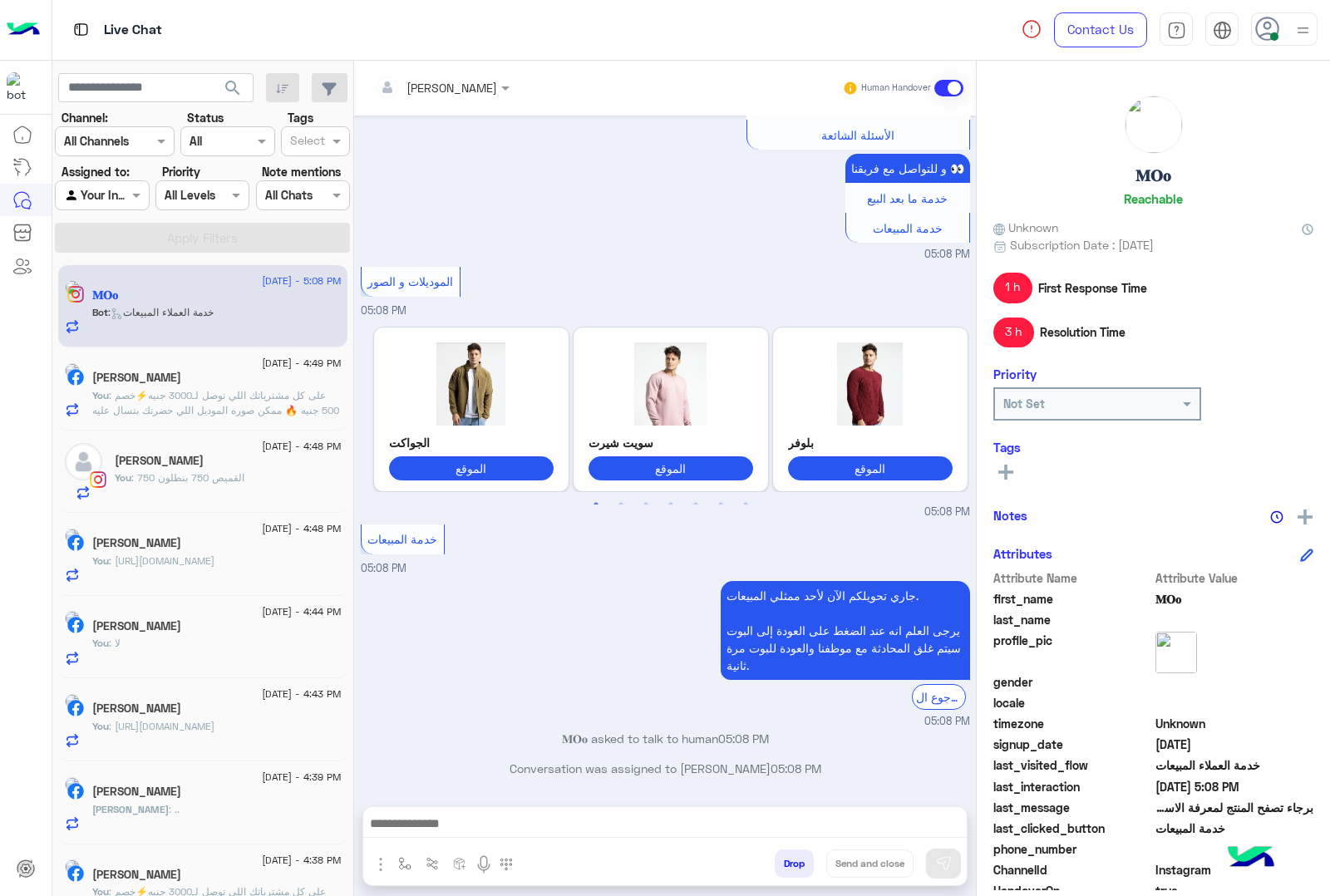
click at [791, 854] on button "Drop" at bounding box center [794, 863] width 39 height 29
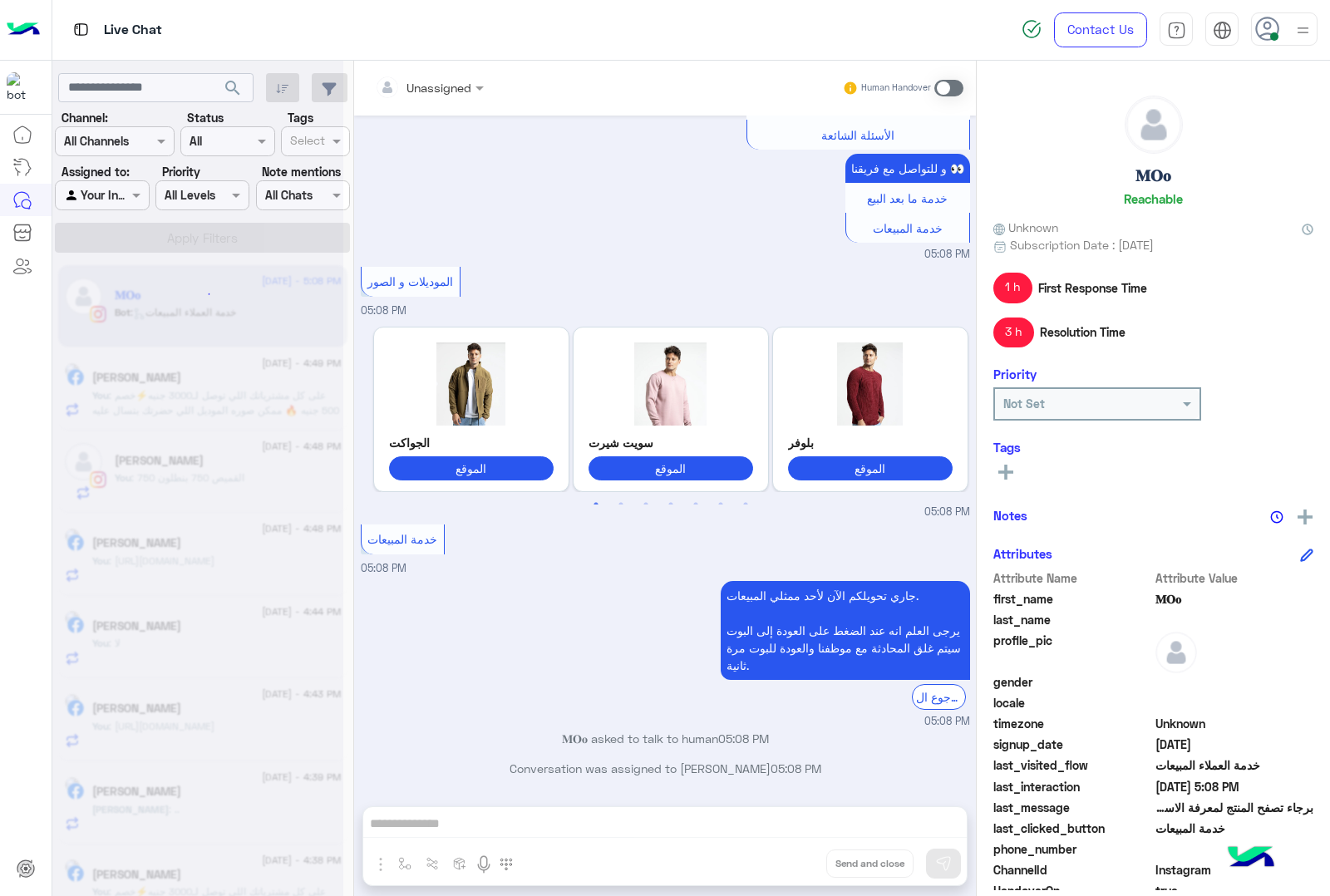
scroll to position [577, 0]
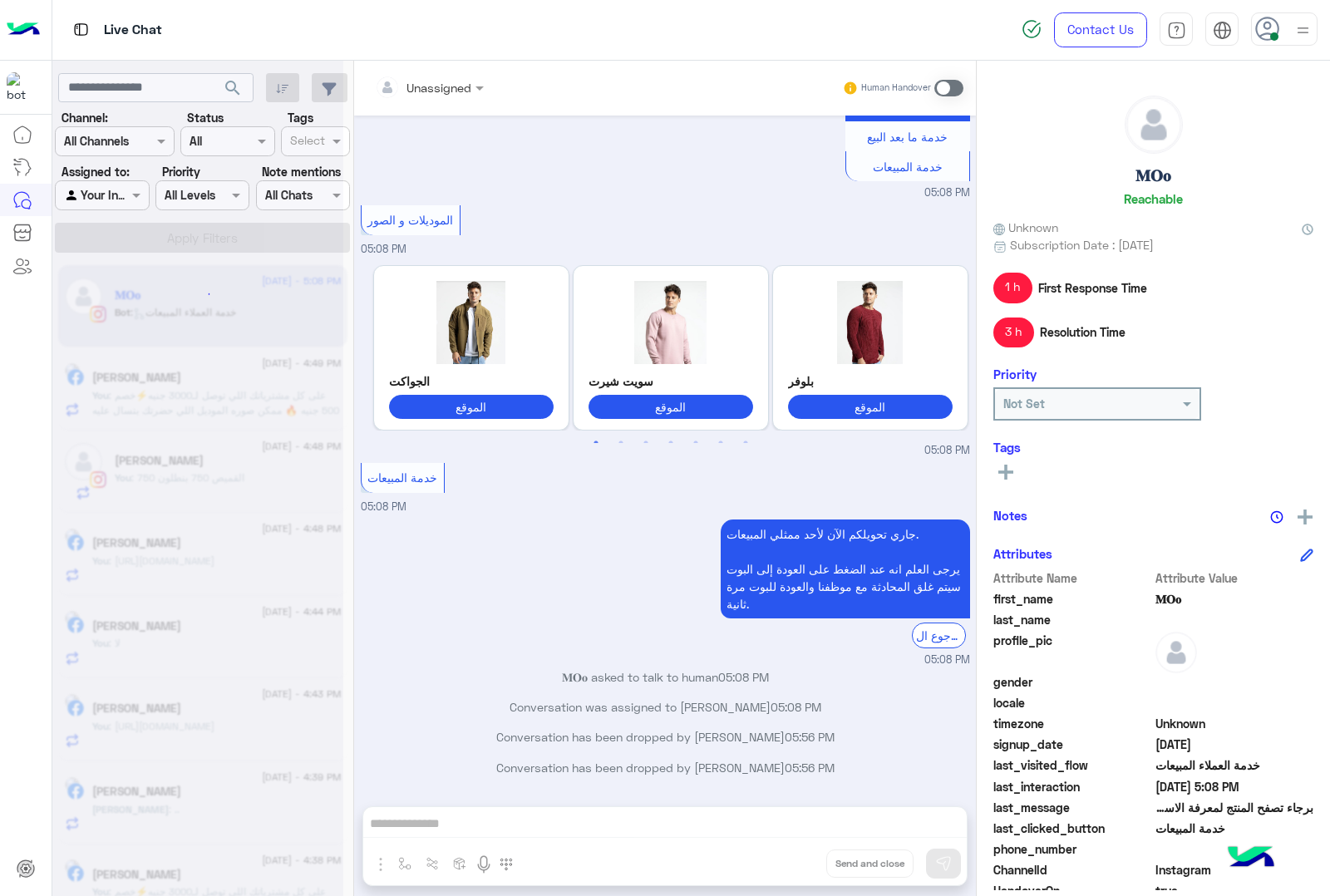
click at [791, 854] on div "Unassigned Human Handover Aug 19, 2025 بكام 05:08 PM برجاء تصفح المنتج لمعرفة ا…" at bounding box center [665, 481] width 622 height 842
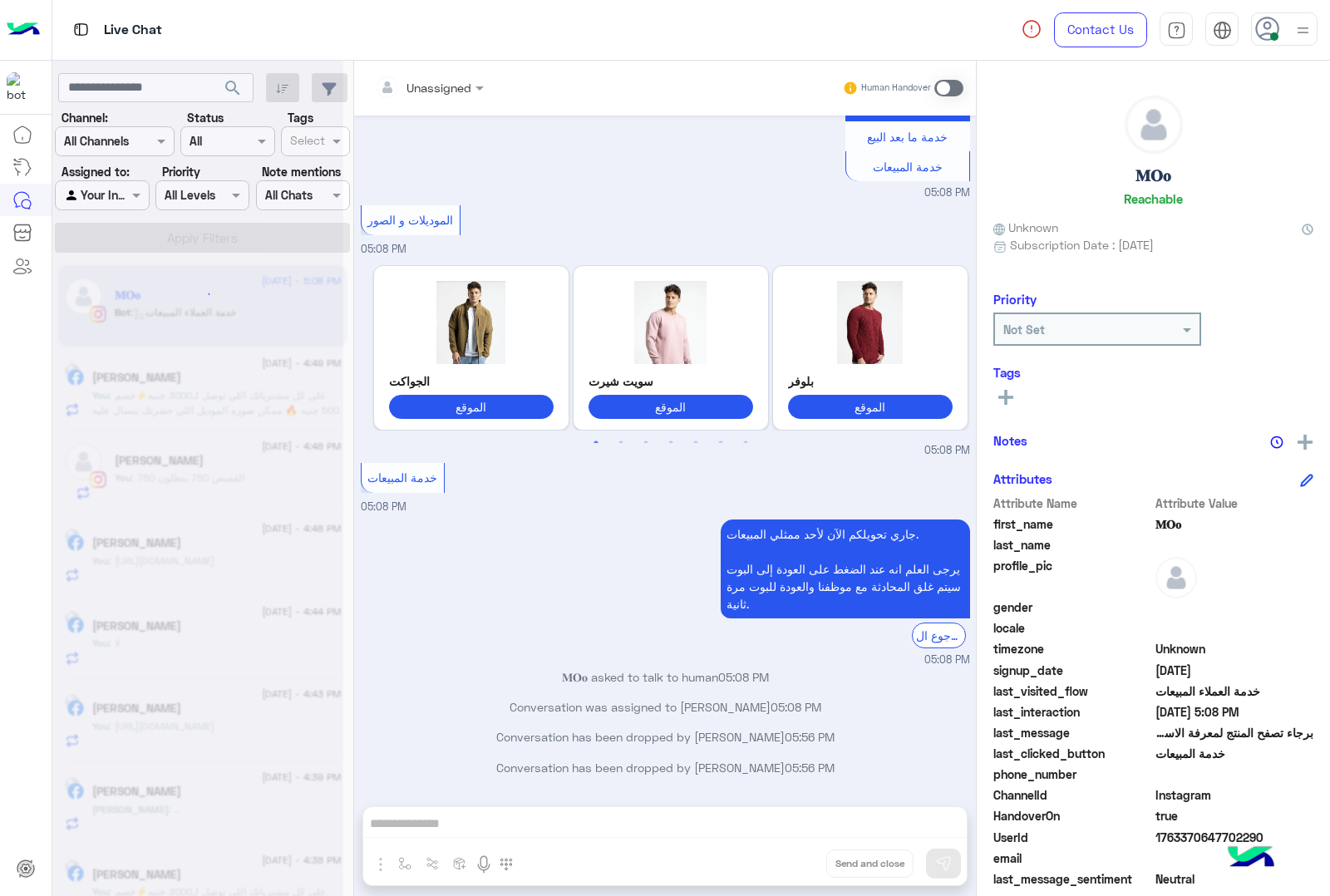
click at [791, 854] on div "Unassigned Human Handover Aug 19, 2025 بكام 05:08 PM برجاء تصفح المنتج لمعرفة ا…" at bounding box center [665, 481] width 622 height 842
click at [0, 0] on button "Drop" at bounding box center [0, 0] width 0 height 0
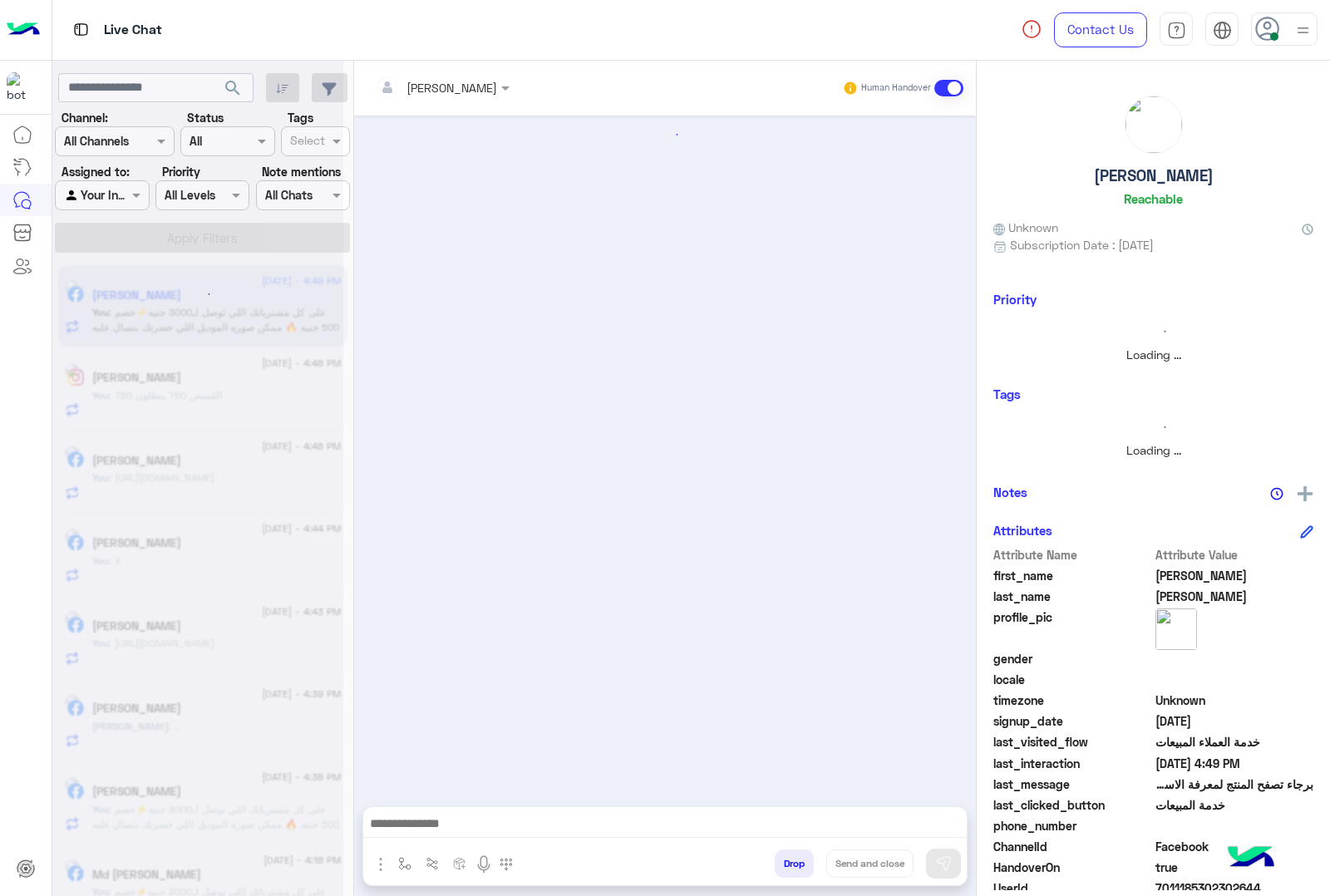
click at [791, 854] on button "Drop" at bounding box center [794, 863] width 39 height 29
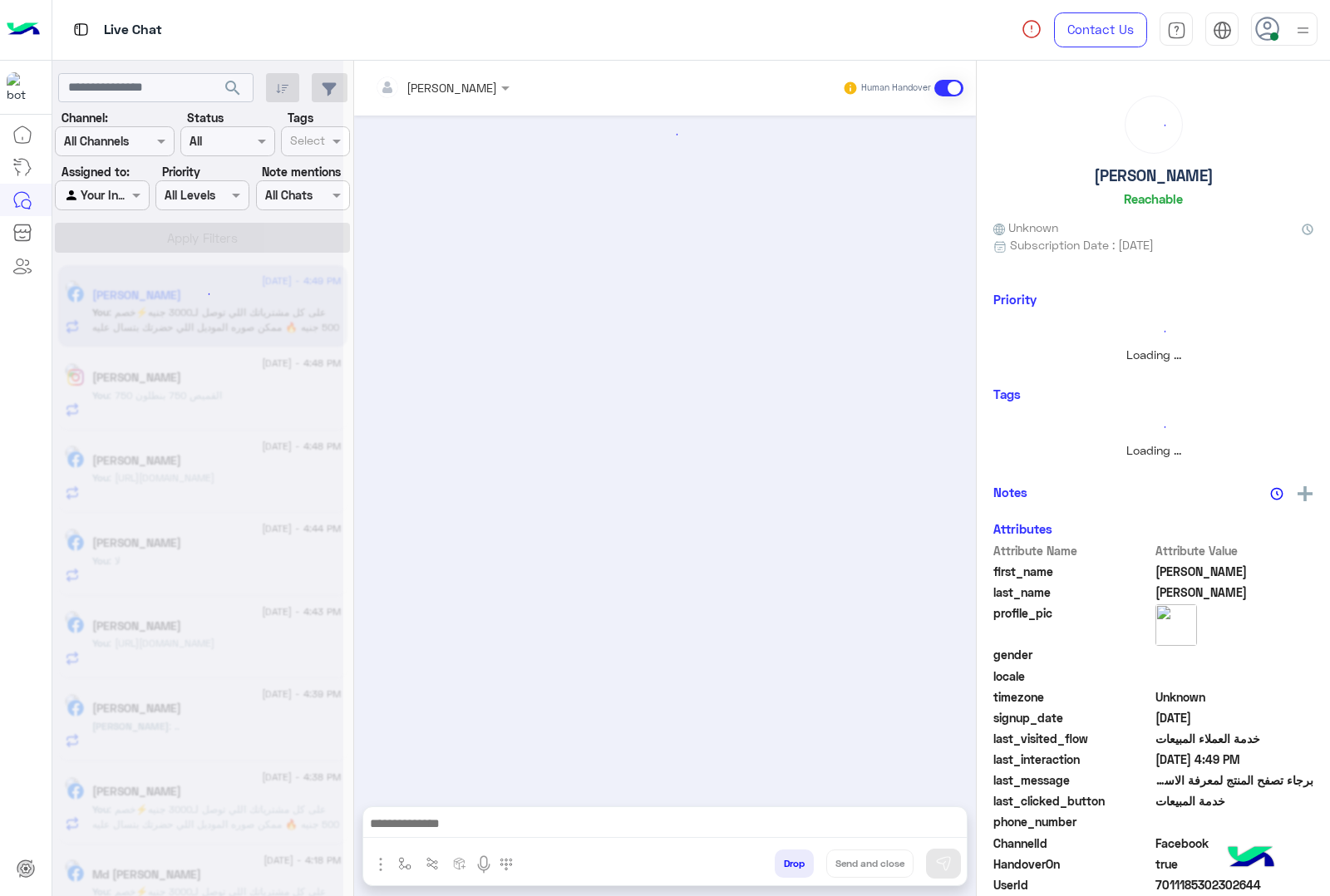
click at [791, 854] on button "Drop" at bounding box center [794, 863] width 39 height 29
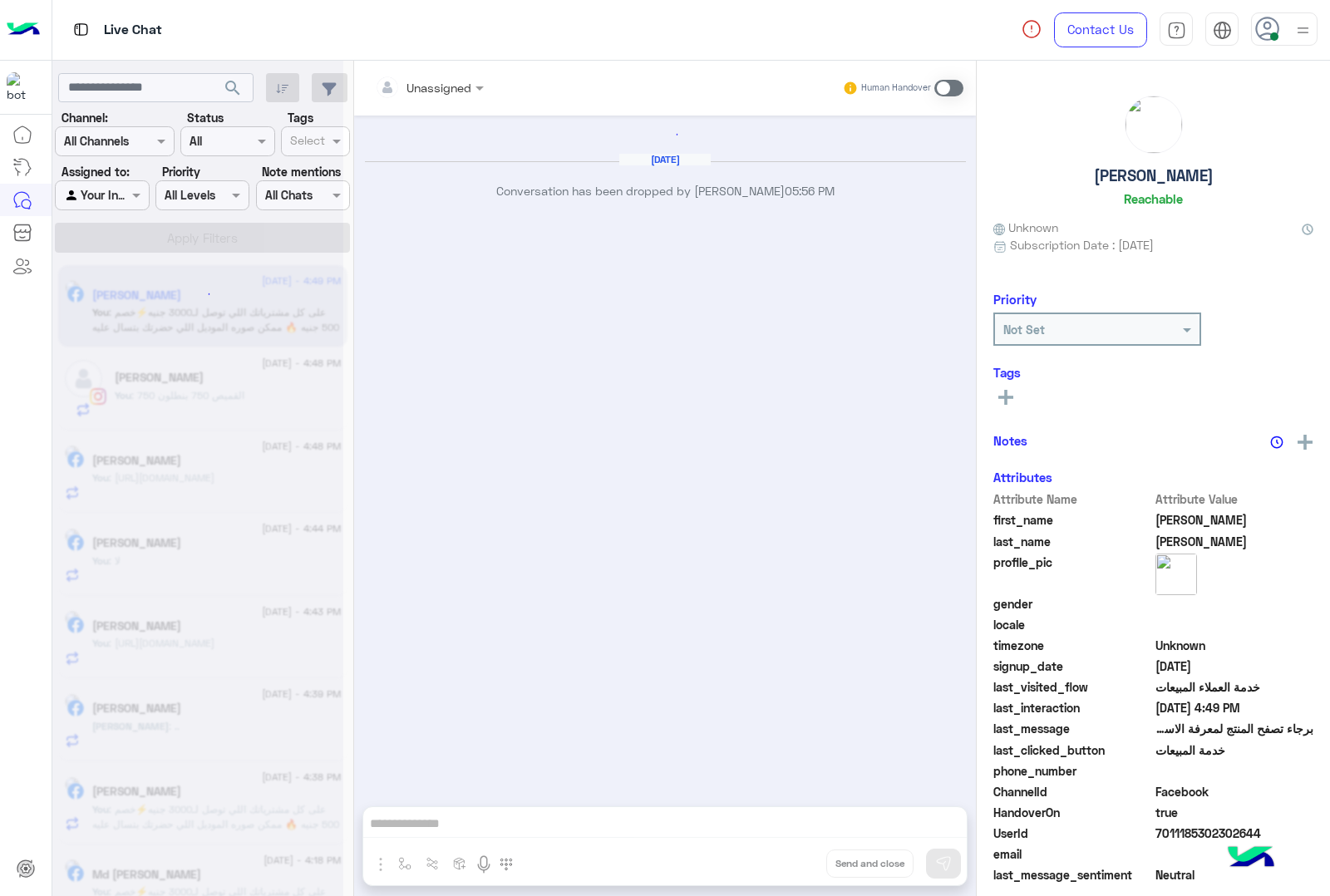
click at [791, 854] on div "Unassigned Human Handover Aug 19, 2025 Conversation has been dropped by mohamed…" at bounding box center [665, 481] width 622 height 842
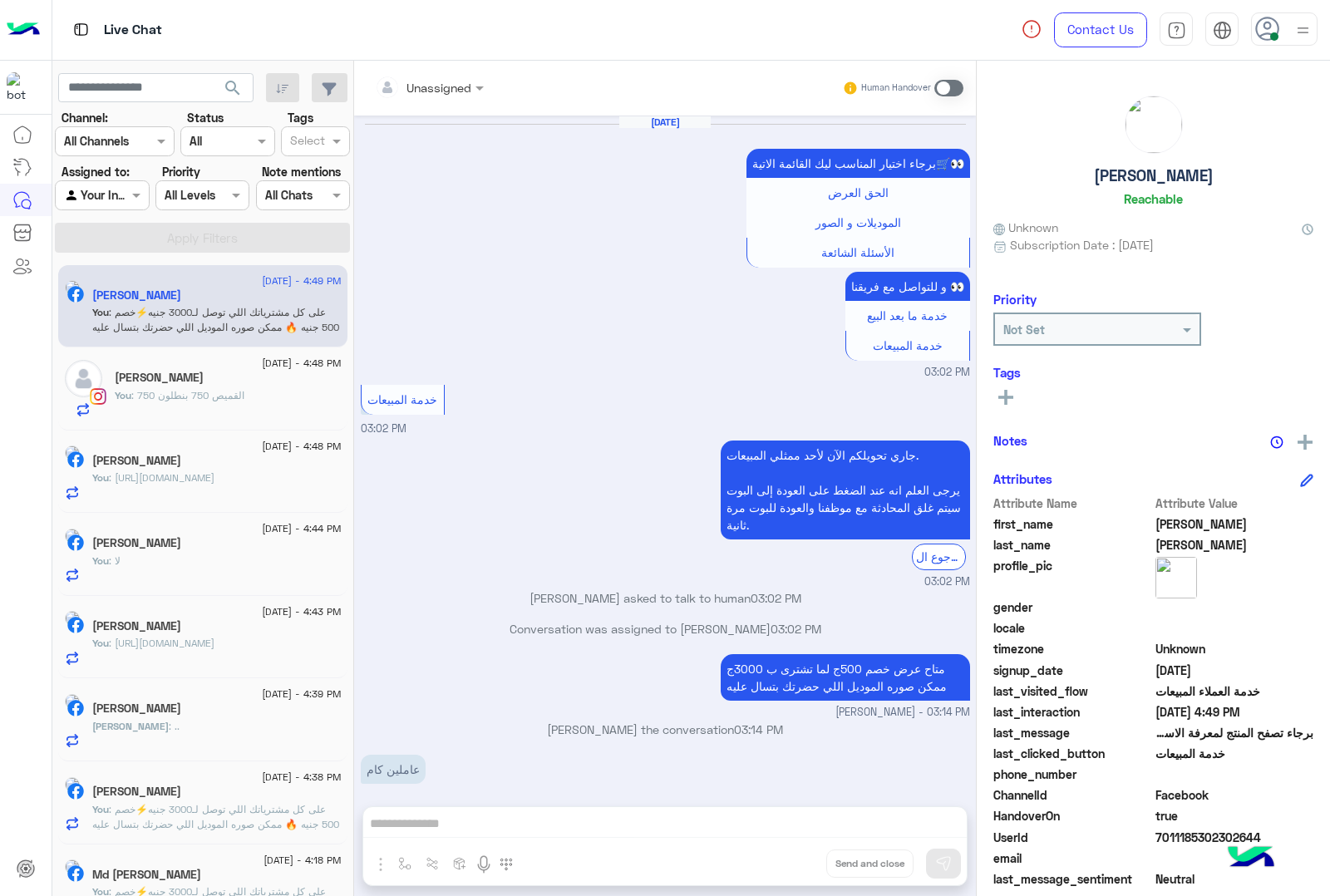
scroll to position [2195, 0]
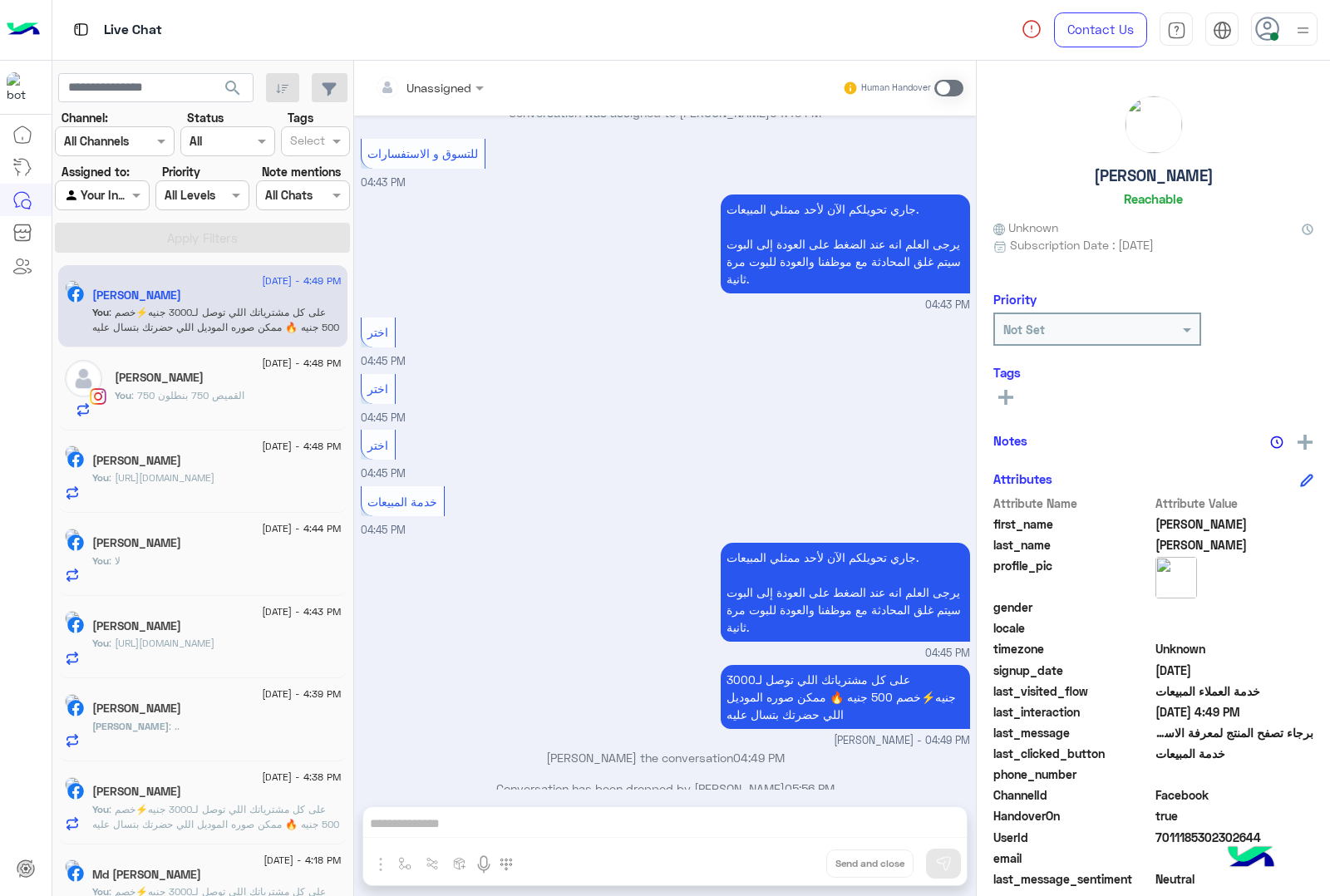
click at [791, 854] on div "Unassigned Human Handover Jul 12, 2025 برجاء اختيار المناسب ليك القائمة الاتية🛒…" at bounding box center [665, 481] width 622 height 842
click at [0, 0] on button "Drop" at bounding box center [0, 0] width 0 height 0
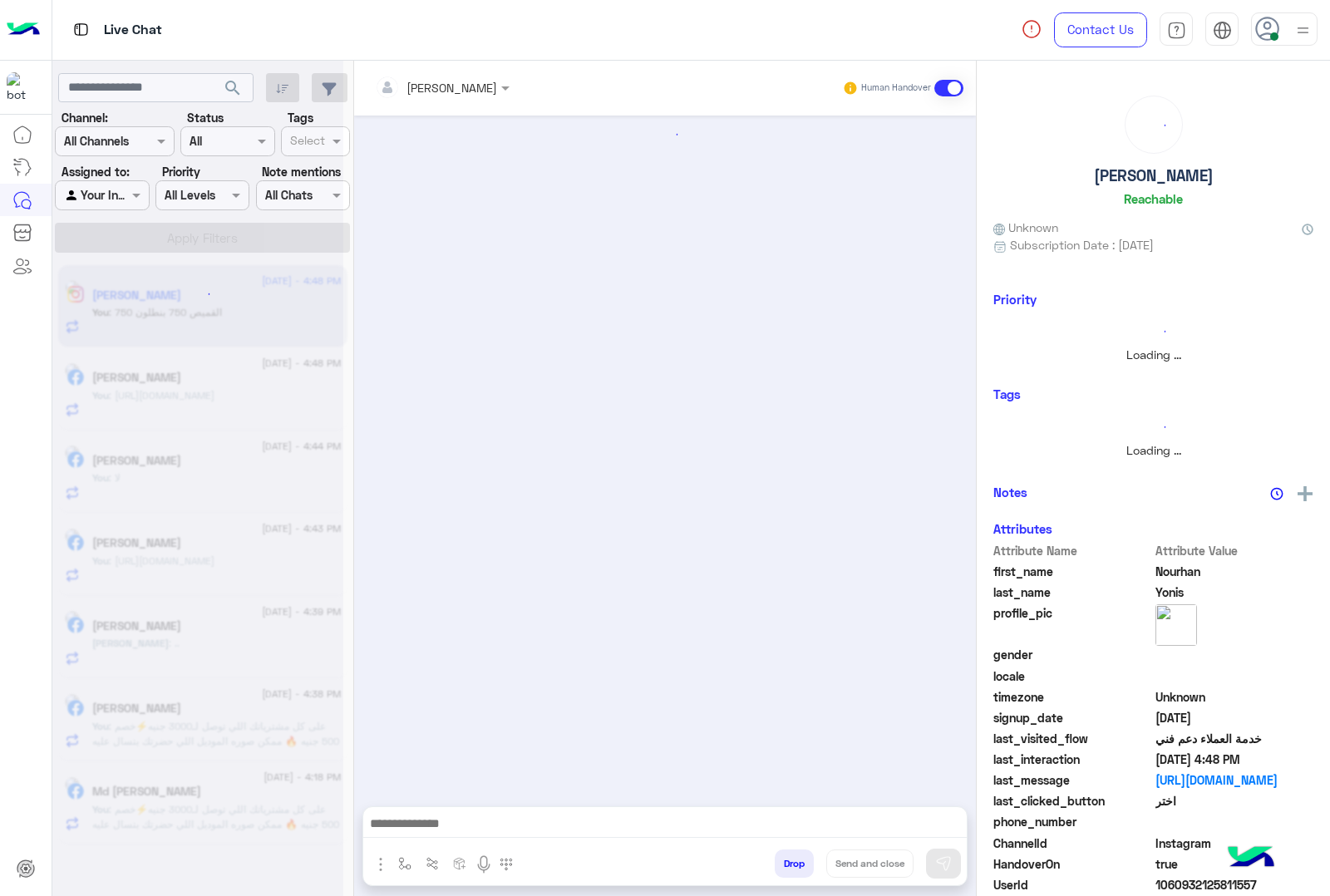
click at [791, 854] on button "Drop" at bounding box center [794, 863] width 39 height 29
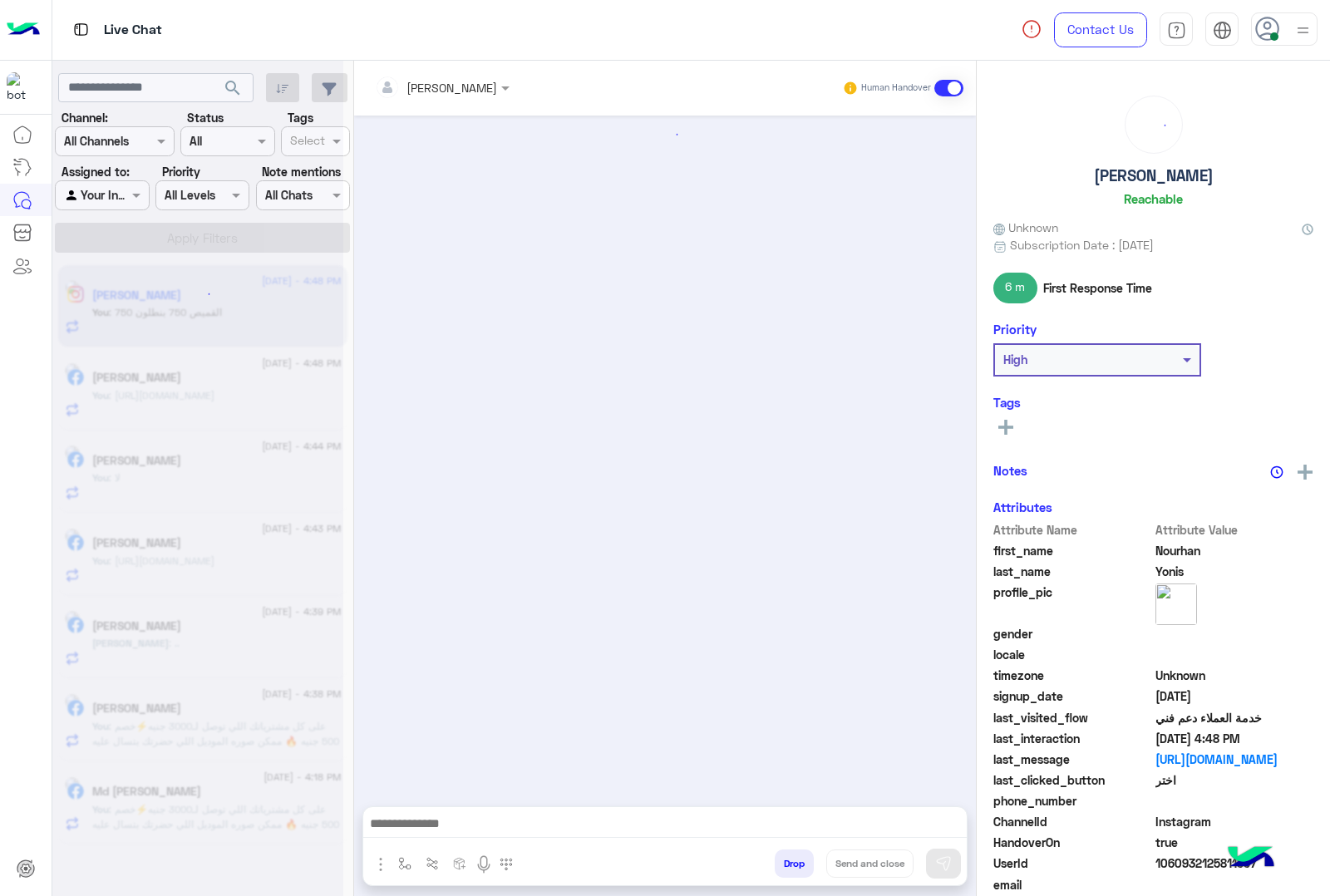
click at [791, 854] on div "[PERSON_NAME] Human Handover Attachements Images enter flow name Drop Send and …" at bounding box center [665, 481] width 622 height 842
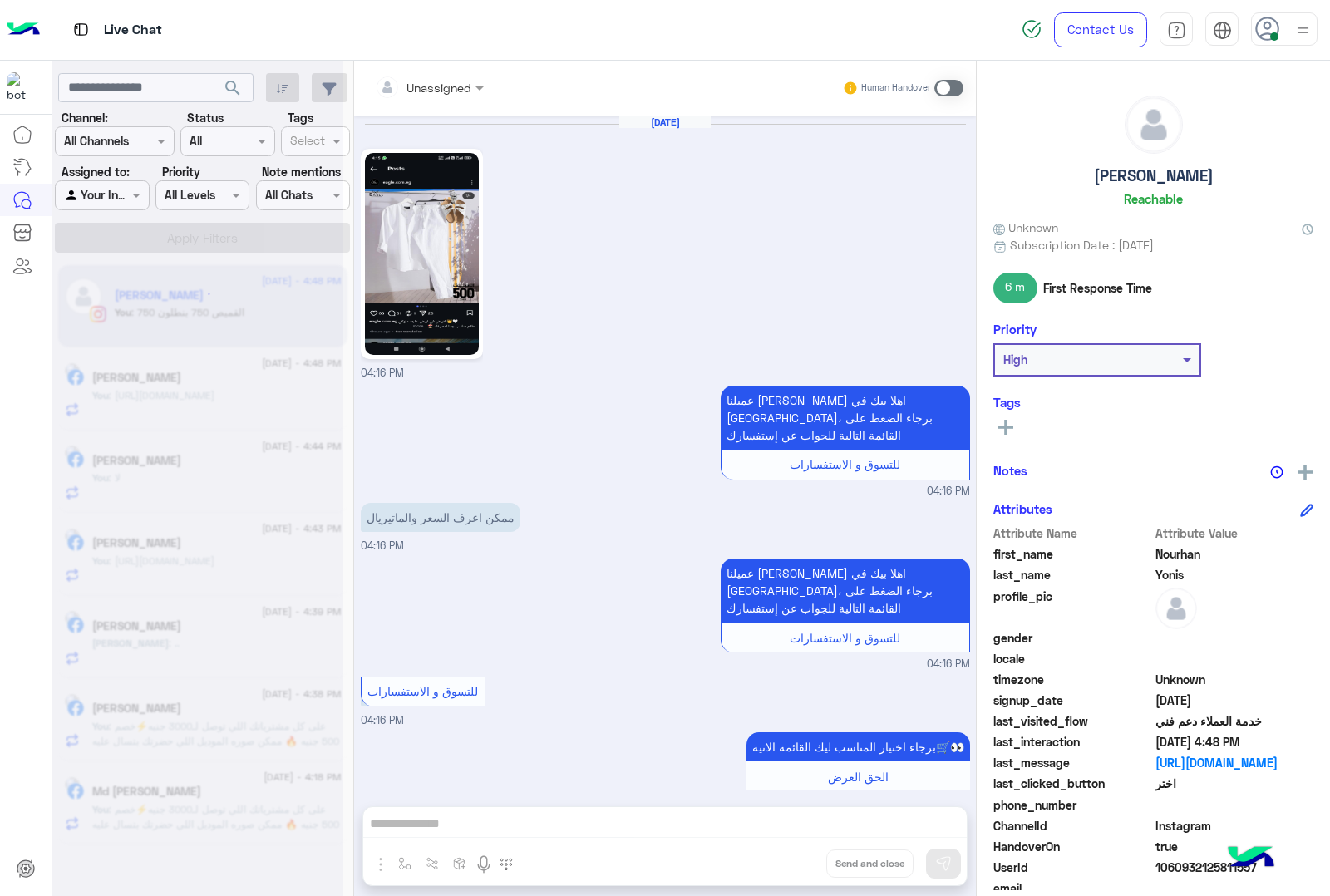
scroll to position [1234, 0]
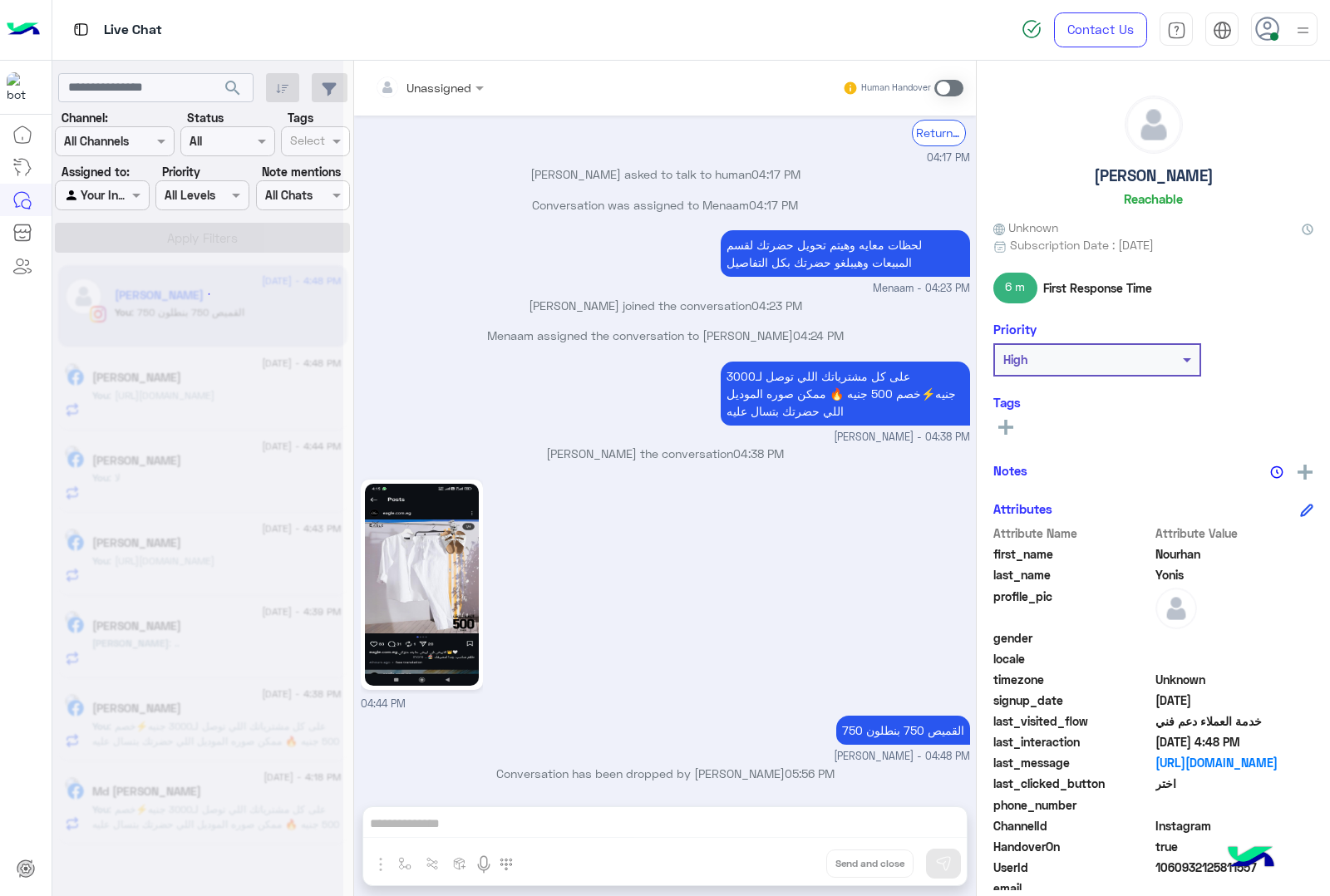
click at [0, 0] on button "Drop" at bounding box center [0, 0] width 0 height 0
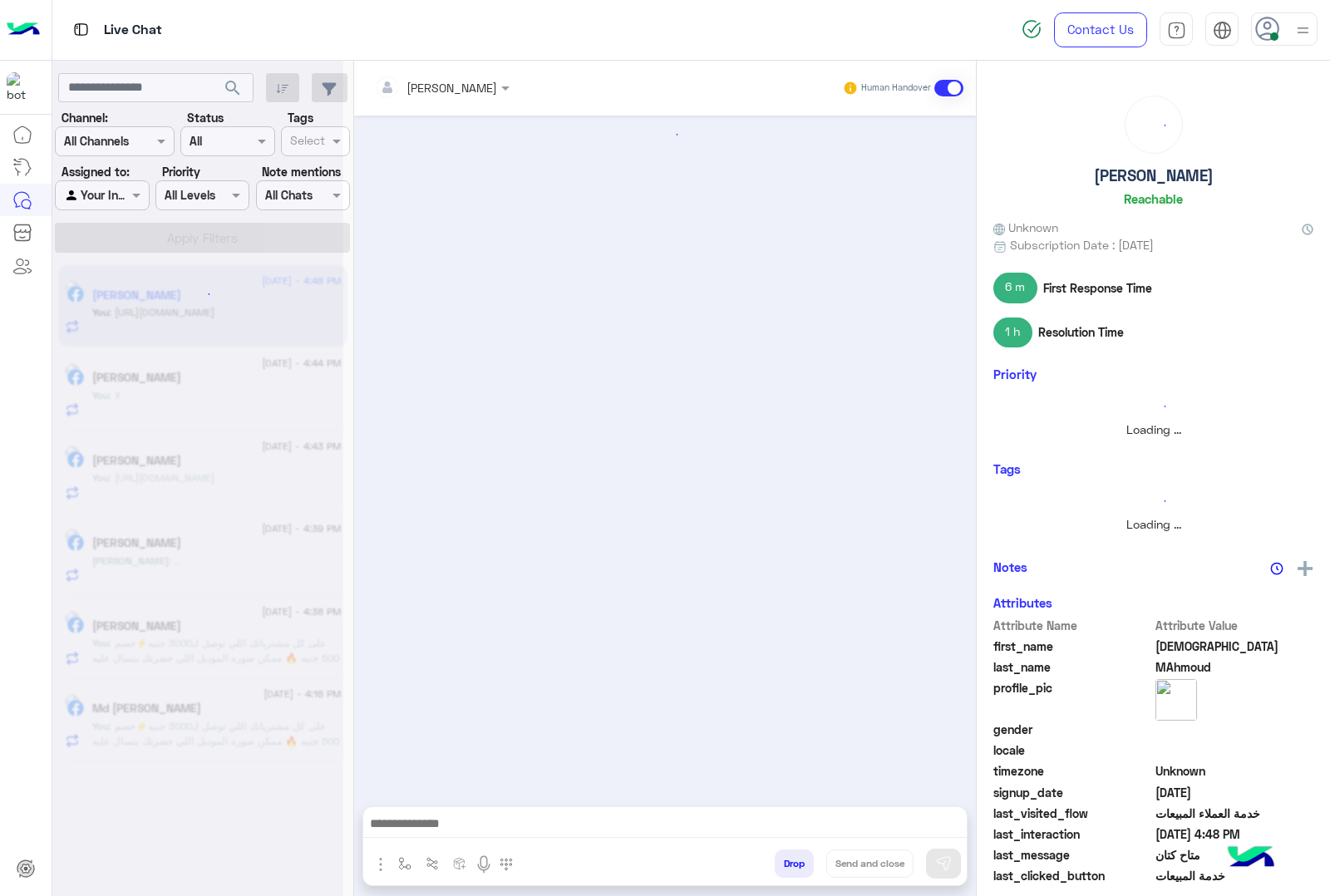
click at [791, 854] on button "Drop" at bounding box center [794, 863] width 39 height 29
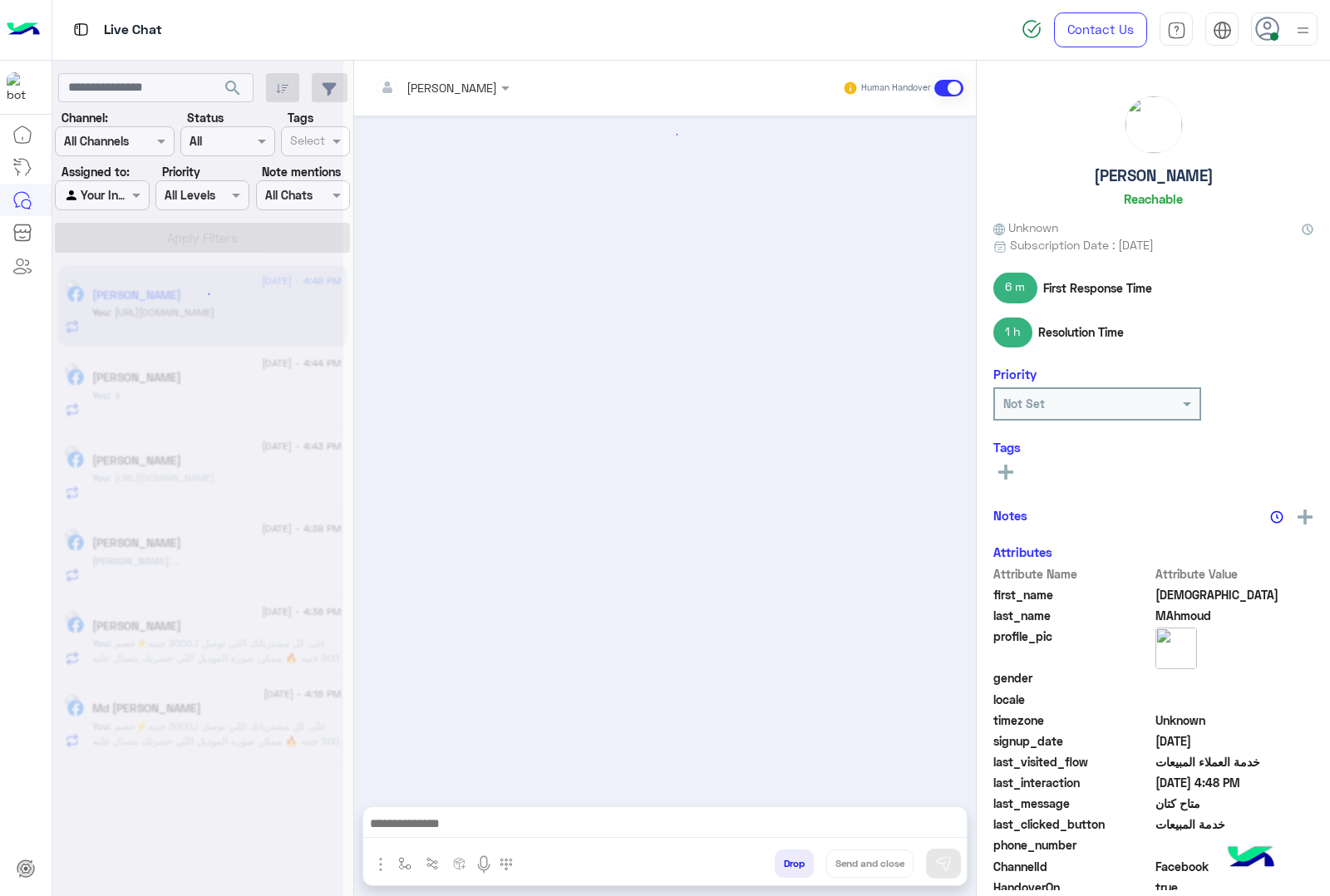
click at [791, 854] on button "Drop" at bounding box center [794, 863] width 39 height 29
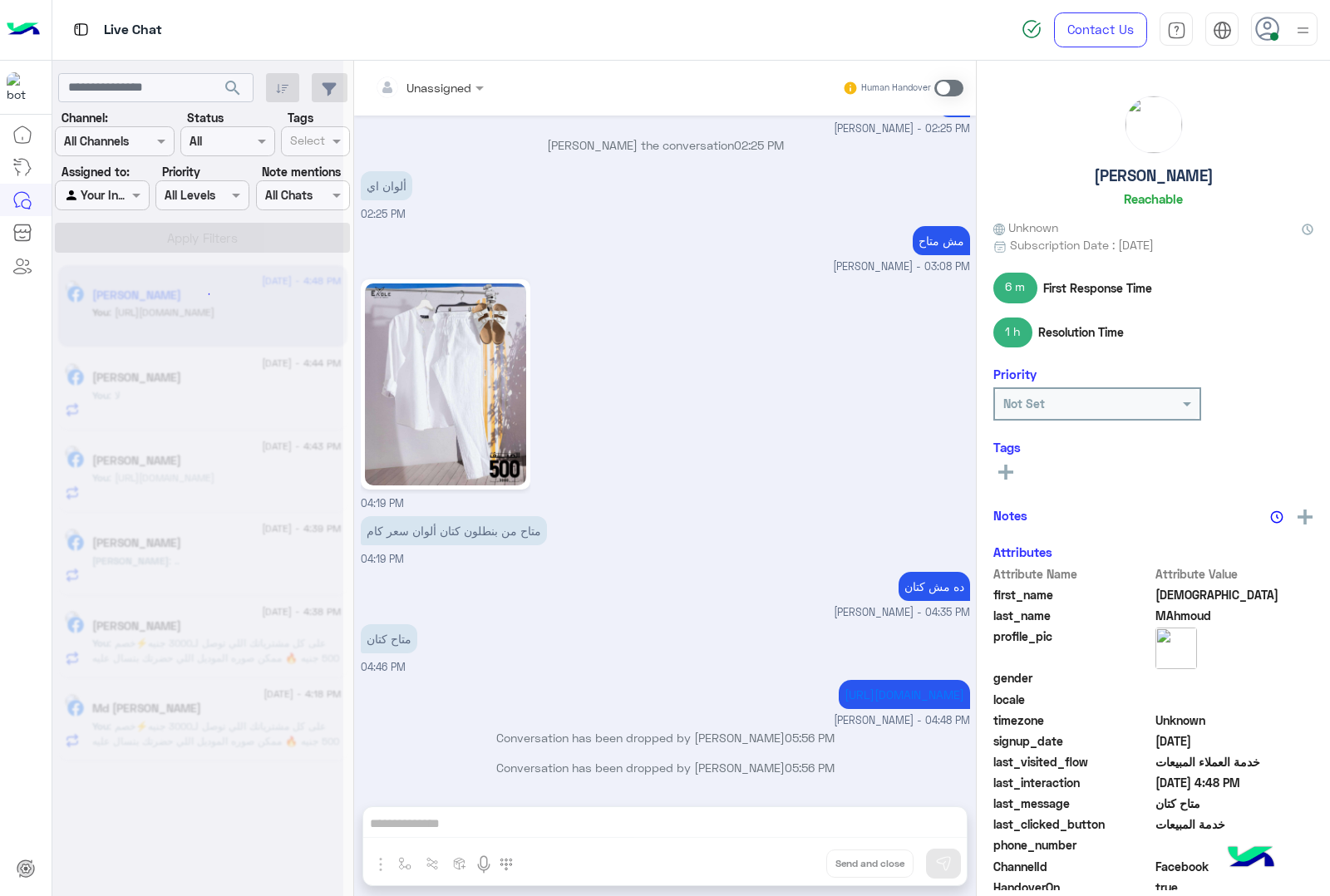
click at [791, 854] on div "Unassigned Human Handover Aug 19, 2025 Ehab MAhmoud asked to talk to human 12:5…" at bounding box center [665, 481] width 622 height 842
click at [0, 0] on button "Drop" at bounding box center [0, 0] width 0 height 0
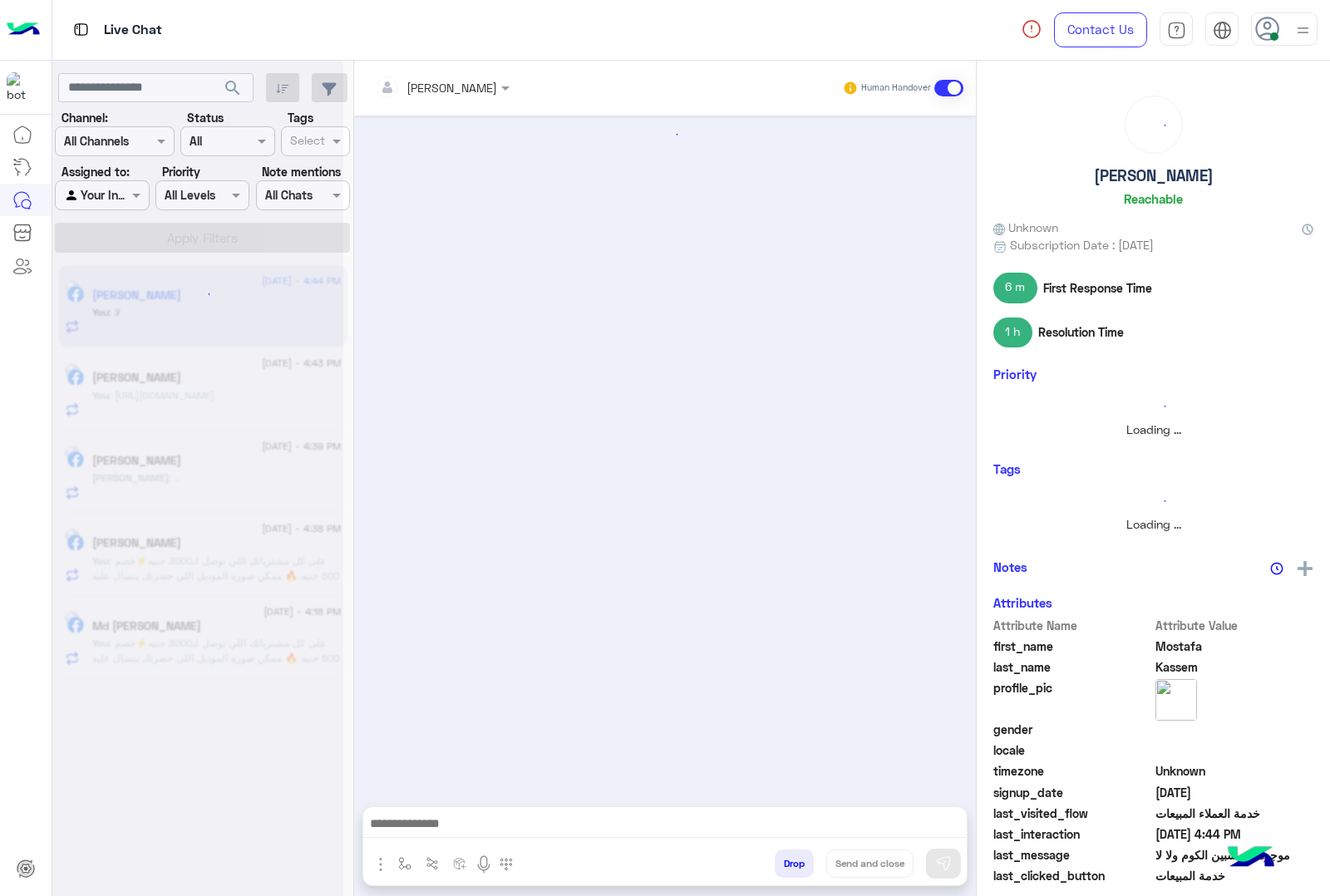
click at [791, 854] on button "Drop" at bounding box center [794, 863] width 39 height 29
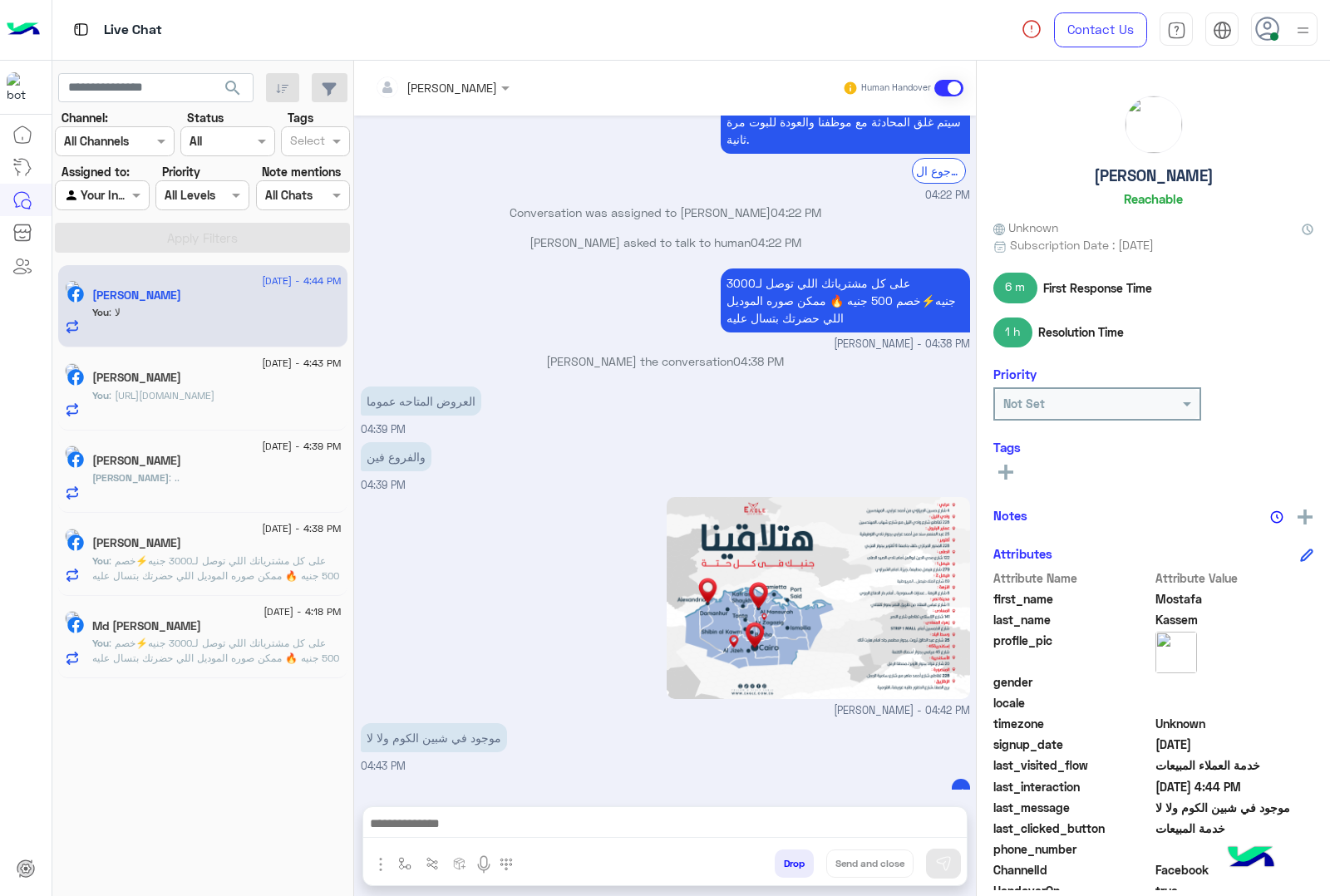
click at [791, 854] on button "Drop" at bounding box center [794, 863] width 39 height 29
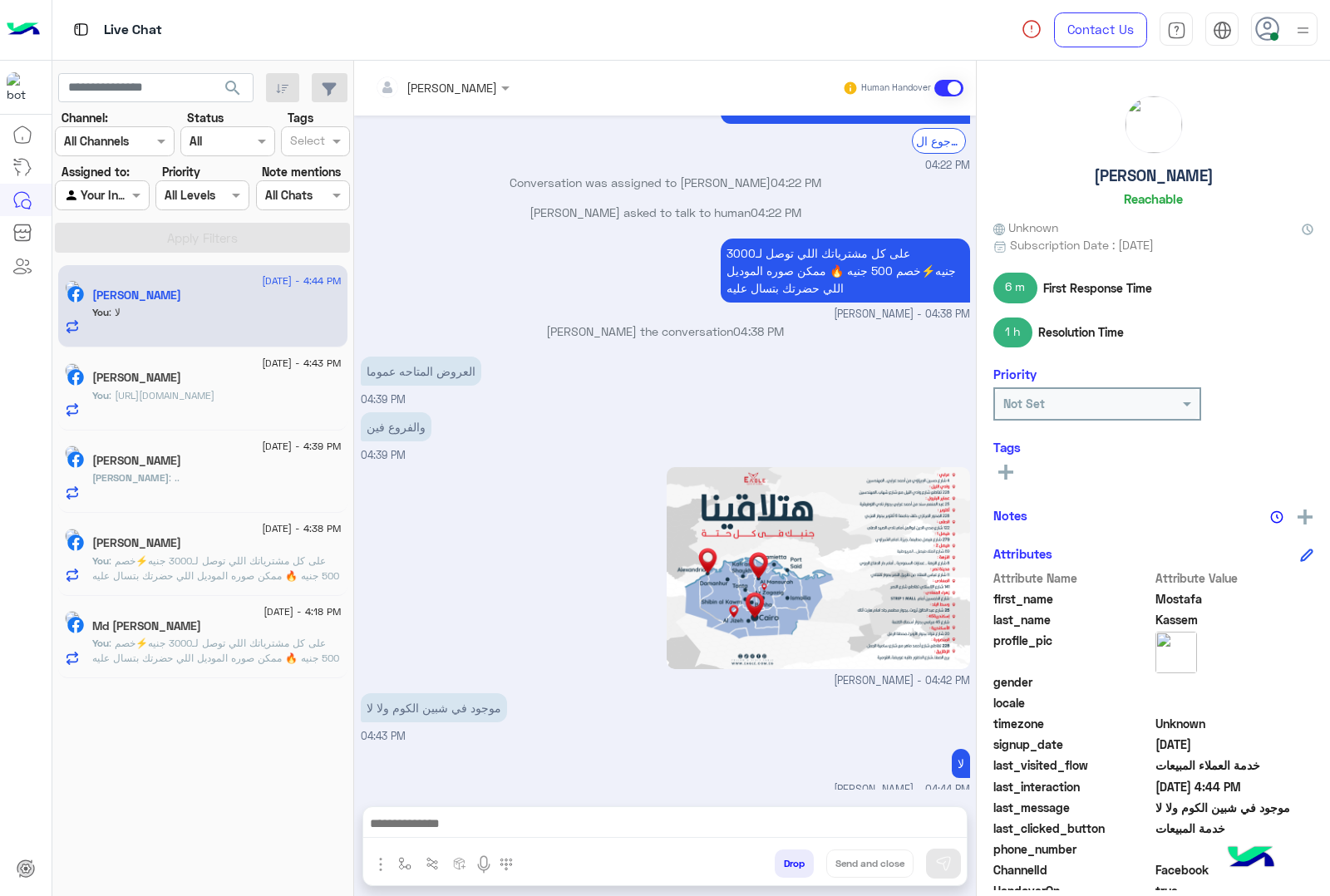
click at [791, 854] on div "mohamed ahmed Human Handover Aug 19, 2025 لو سمحت ايه العروض اللي موجوده 04:21 …" at bounding box center [665, 481] width 622 height 842
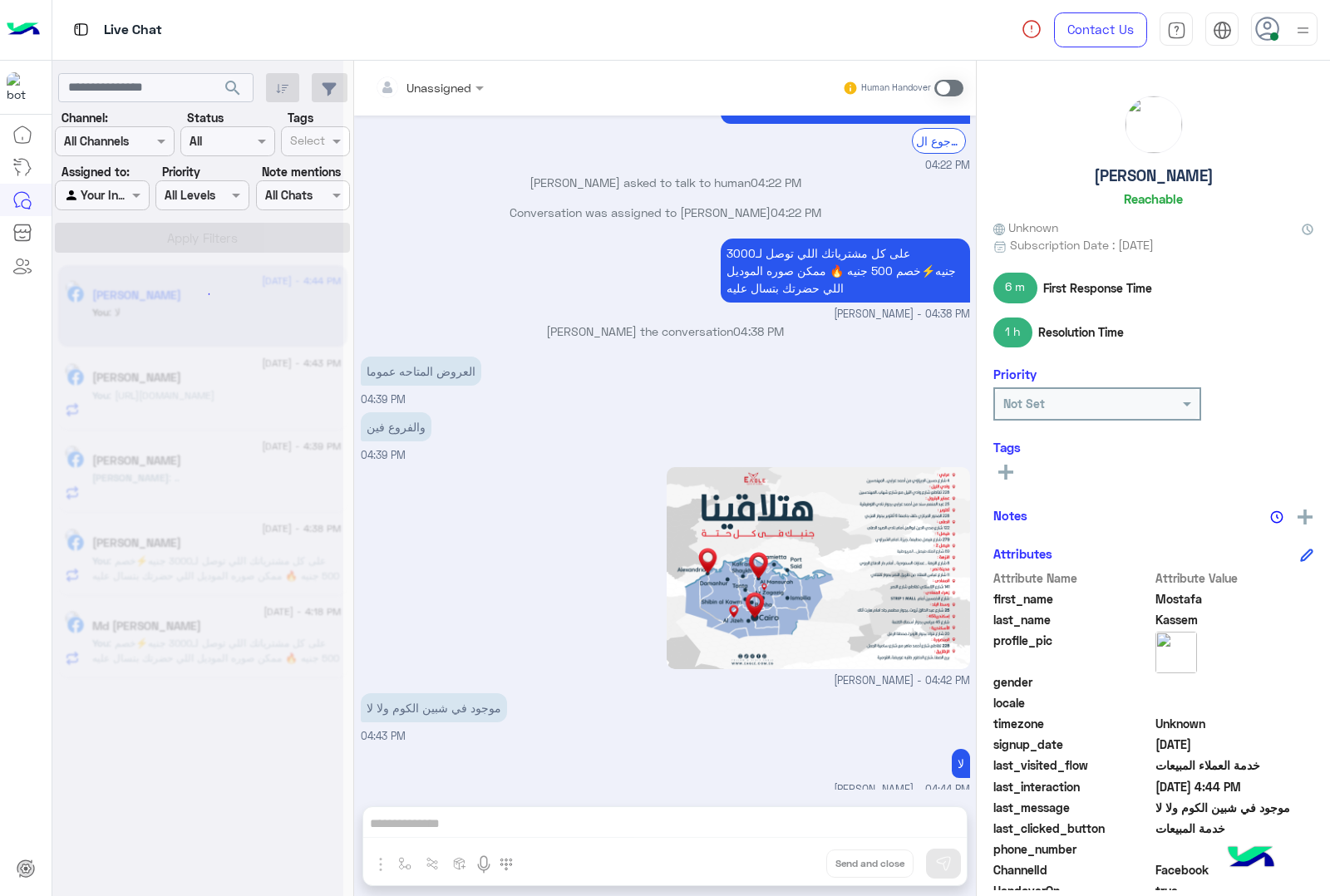
click at [791, 854] on div "Unassigned Human Handover Aug 19, 2025 لو سمحت ايه العروض اللي موجوده 04:21 PM …" at bounding box center [665, 481] width 622 height 842
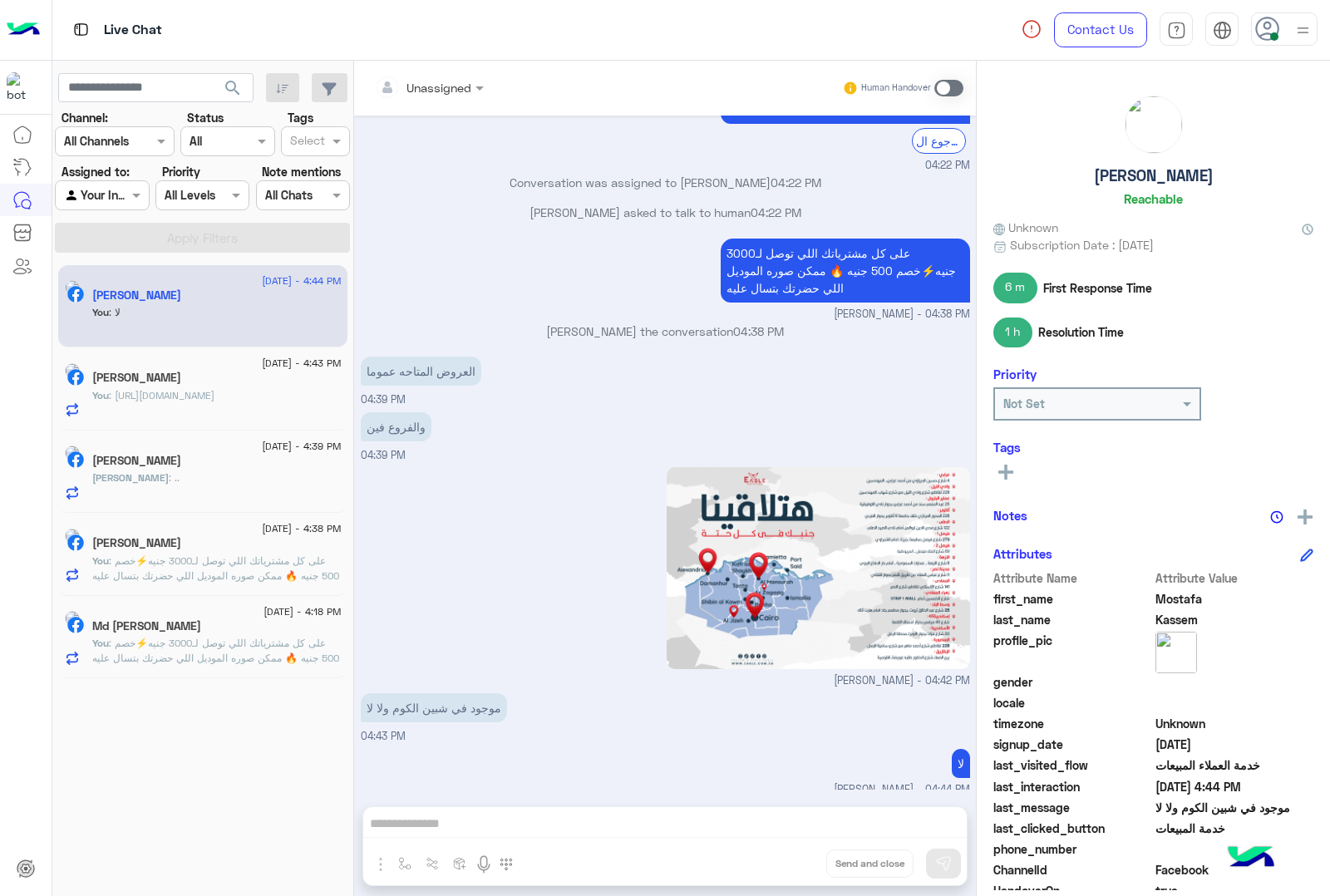
click at [791, 854] on div "Unassigned Human Handover Aug 19, 2025 لو سمحت ايه العروض اللي موجوده 04:21 PM …" at bounding box center [665, 481] width 622 height 842
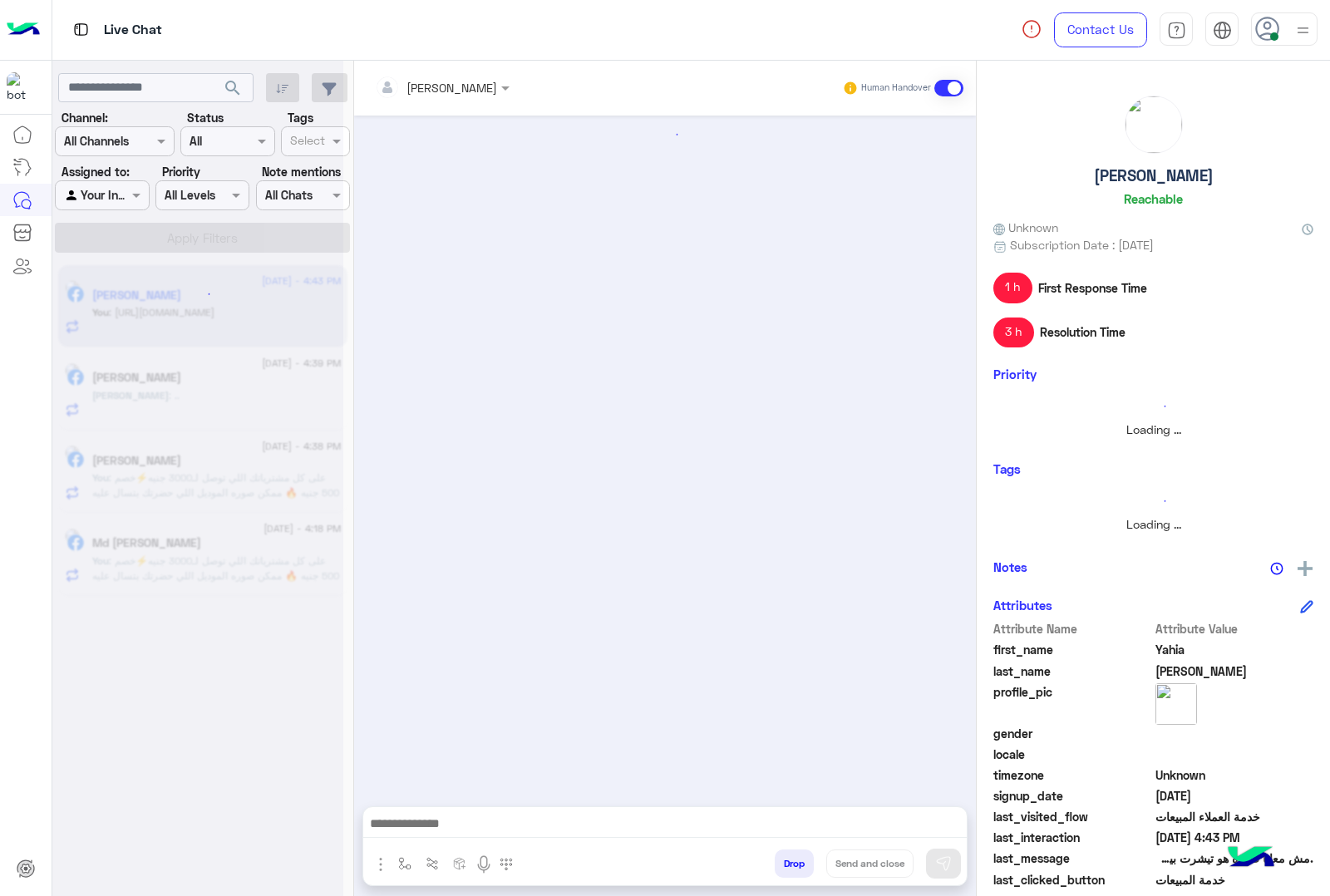
click at [791, 854] on button "Drop" at bounding box center [794, 863] width 39 height 29
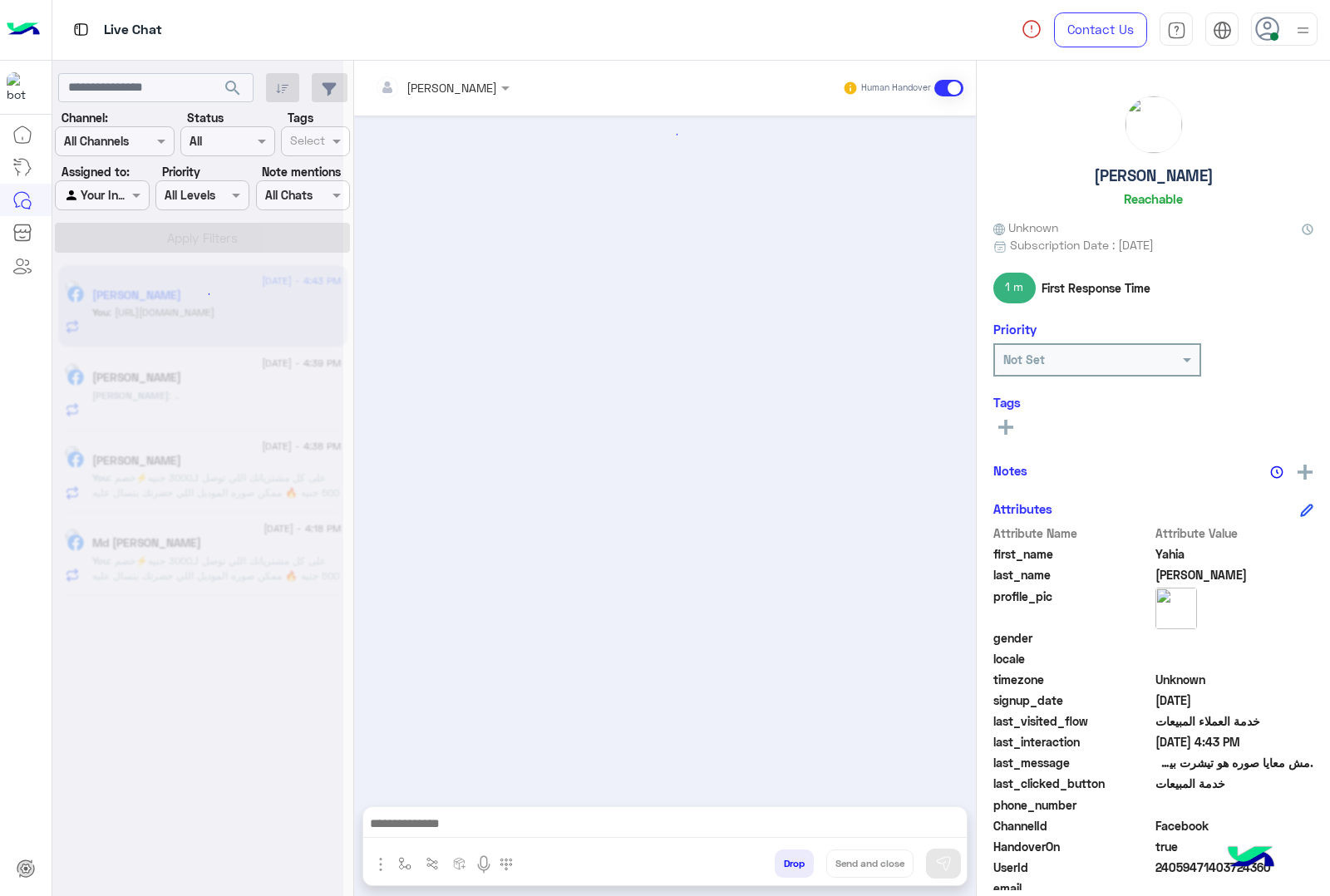
click at [791, 854] on button "Drop" at bounding box center [794, 863] width 39 height 29
click at [791, 854] on div "[PERSON_NAME] Human Handover Attachements Images enter flow name Drop Send and …" at bounding box center [665, 481] width 622 height 842
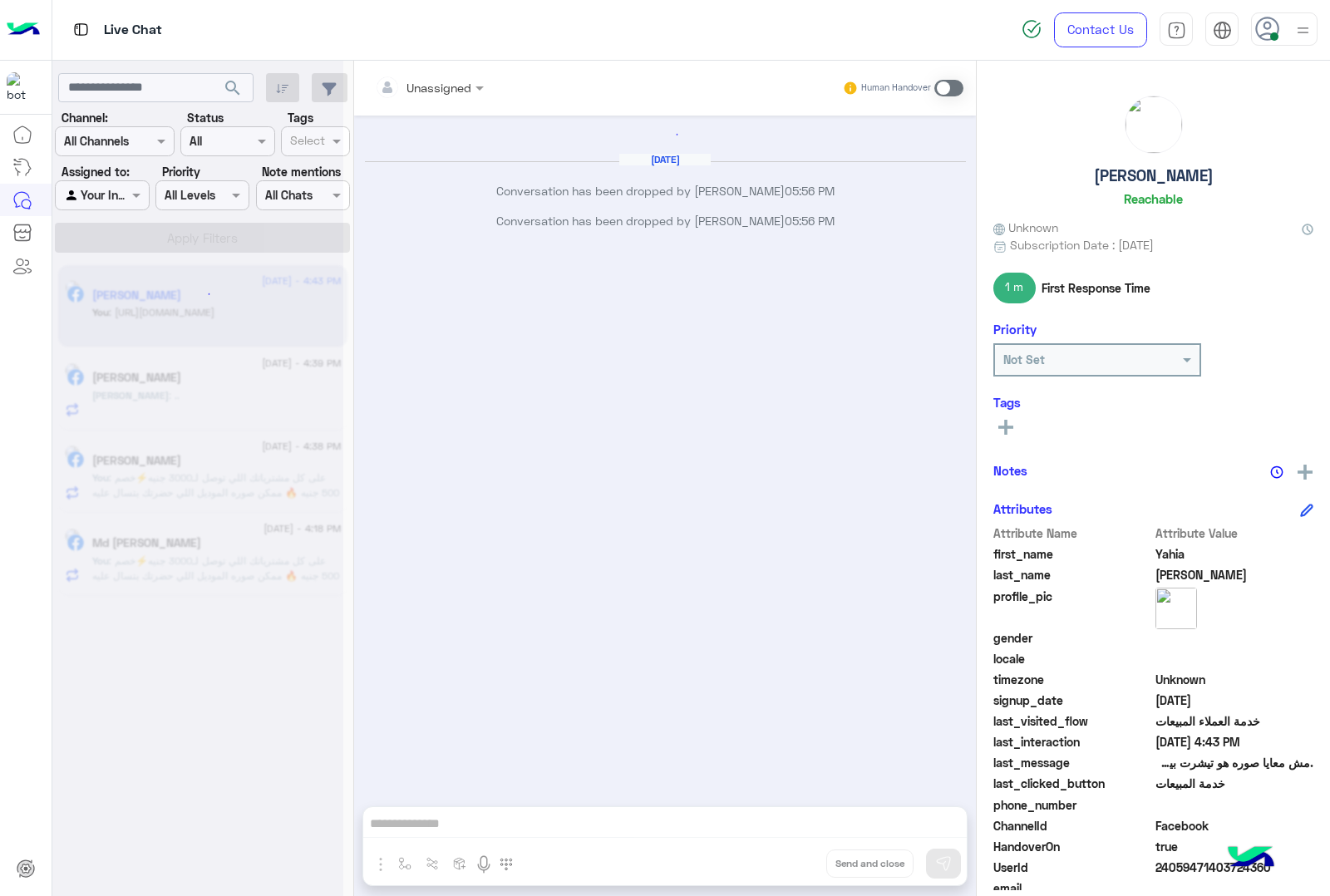
click at [791, 854] on div "Unassigned Human Handover Aug 19, 2025 Conversation has been dropped by mohamed…" at bounding box center [665, 481] width 622 height 842
click at [0, 0] on button "Drop" at bounding box center [0, 0] width 0 height 0
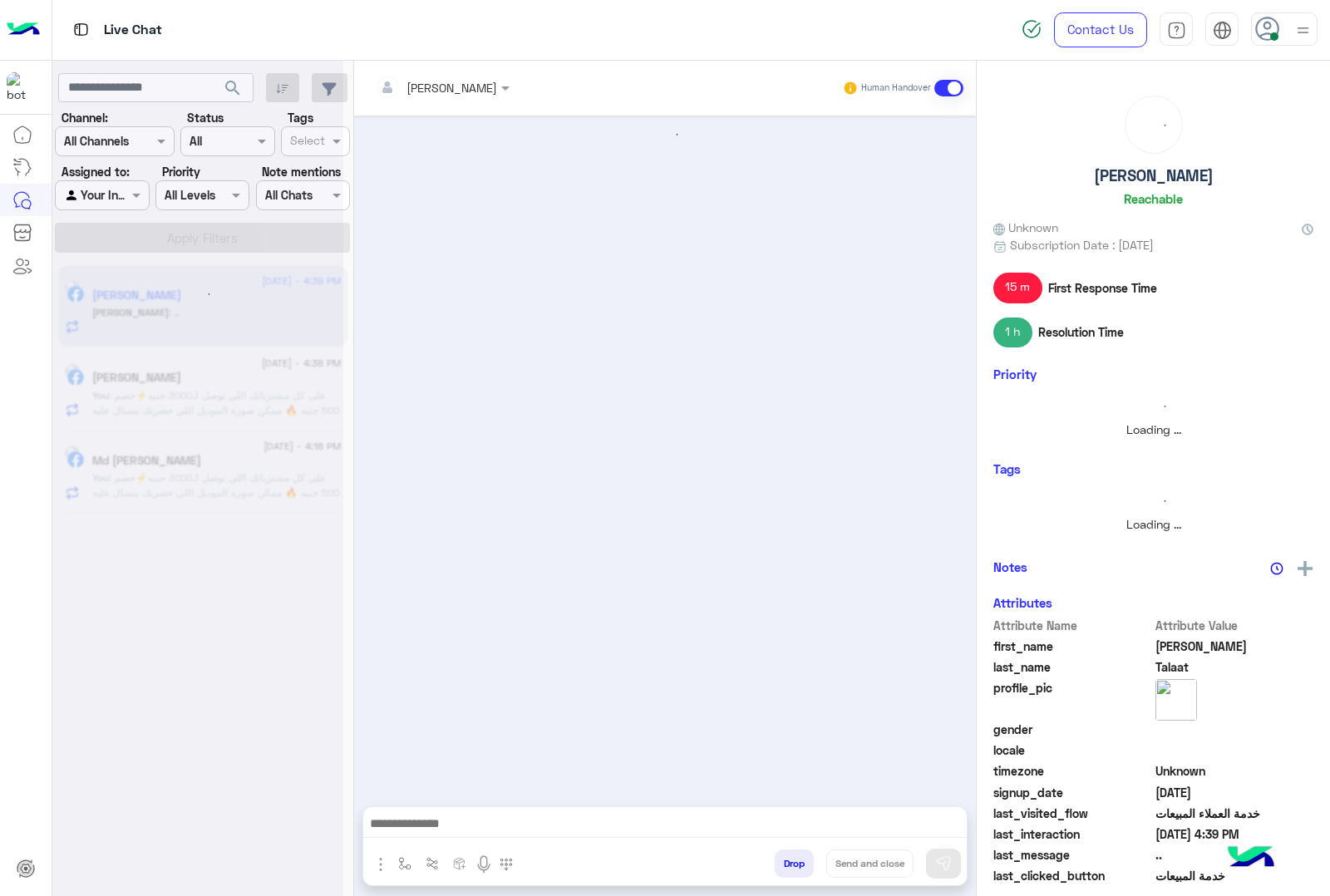
click at [791, 854] on button "Drop" at bounding box center [794, 863] width 39 height 29
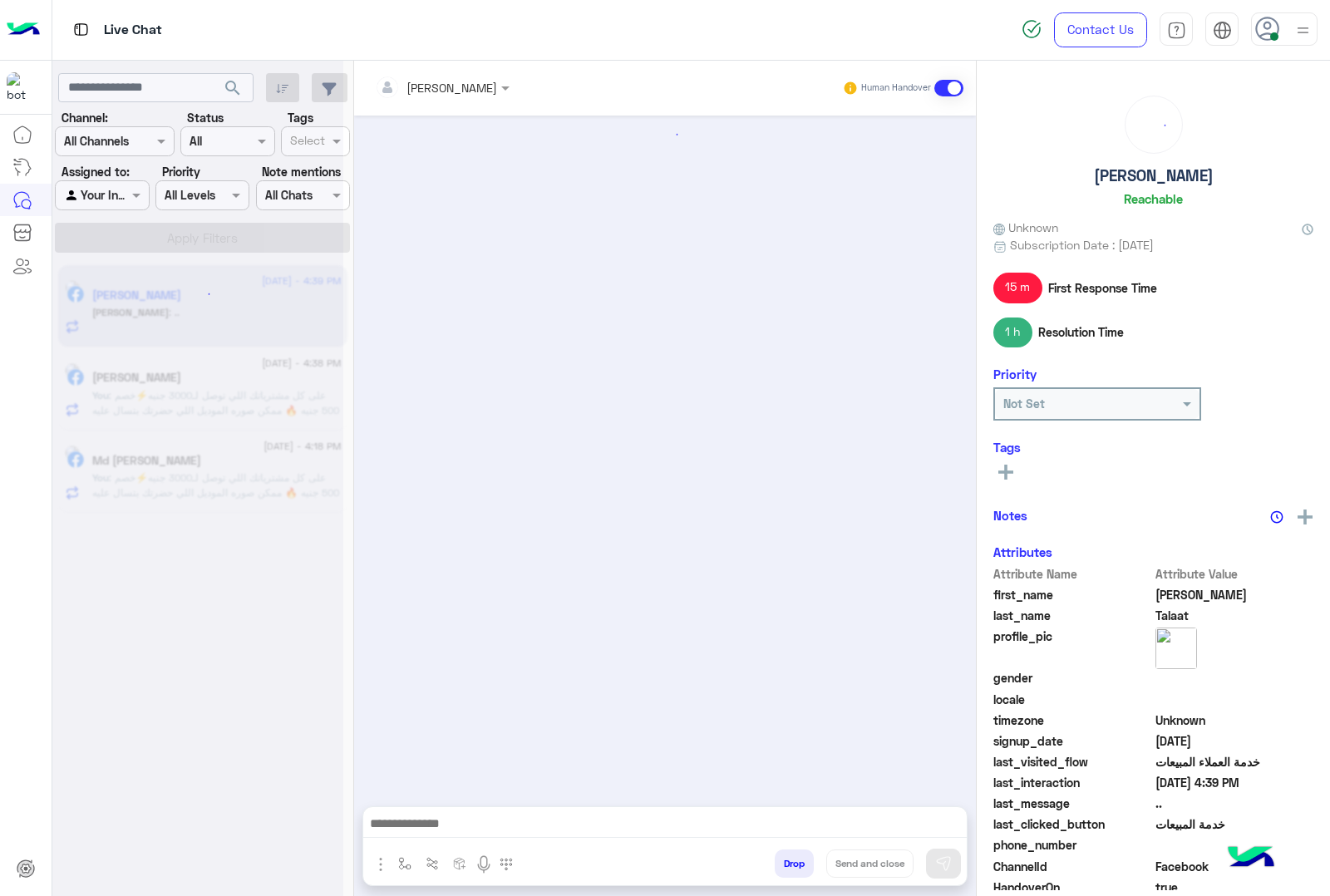
click at [791, 854] on button "Drop" at bounding box center [794, 863] width 39 height 29
click at [791, 854] on div "[PERSON_NAME] Human Handover Attachements Images enter flow name Drop Send and …" at bounding box center [665, 481] width 622 height 842
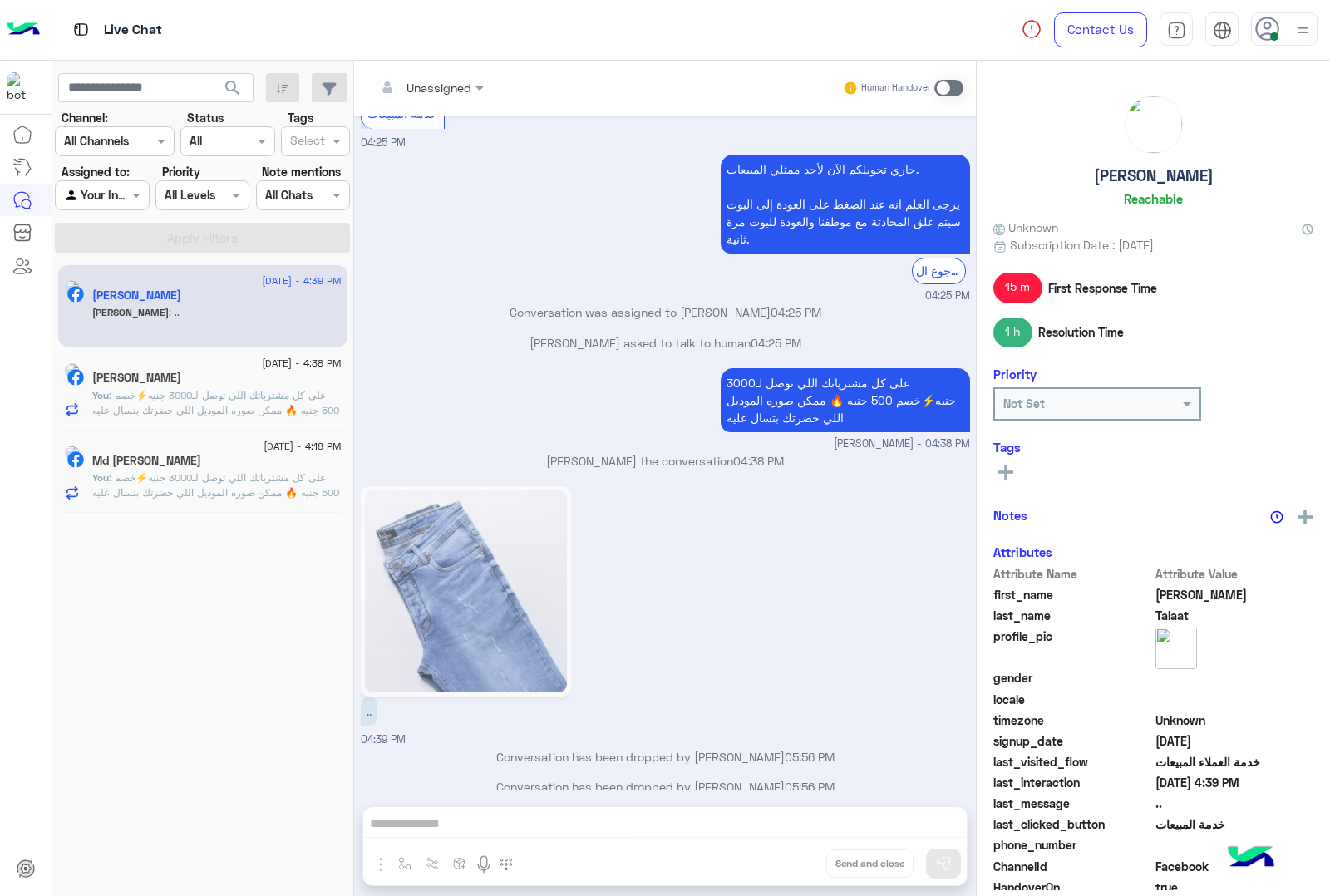
click at [0, 0] on button "Drop" at bounding box center [0, 0] width 0 height 0
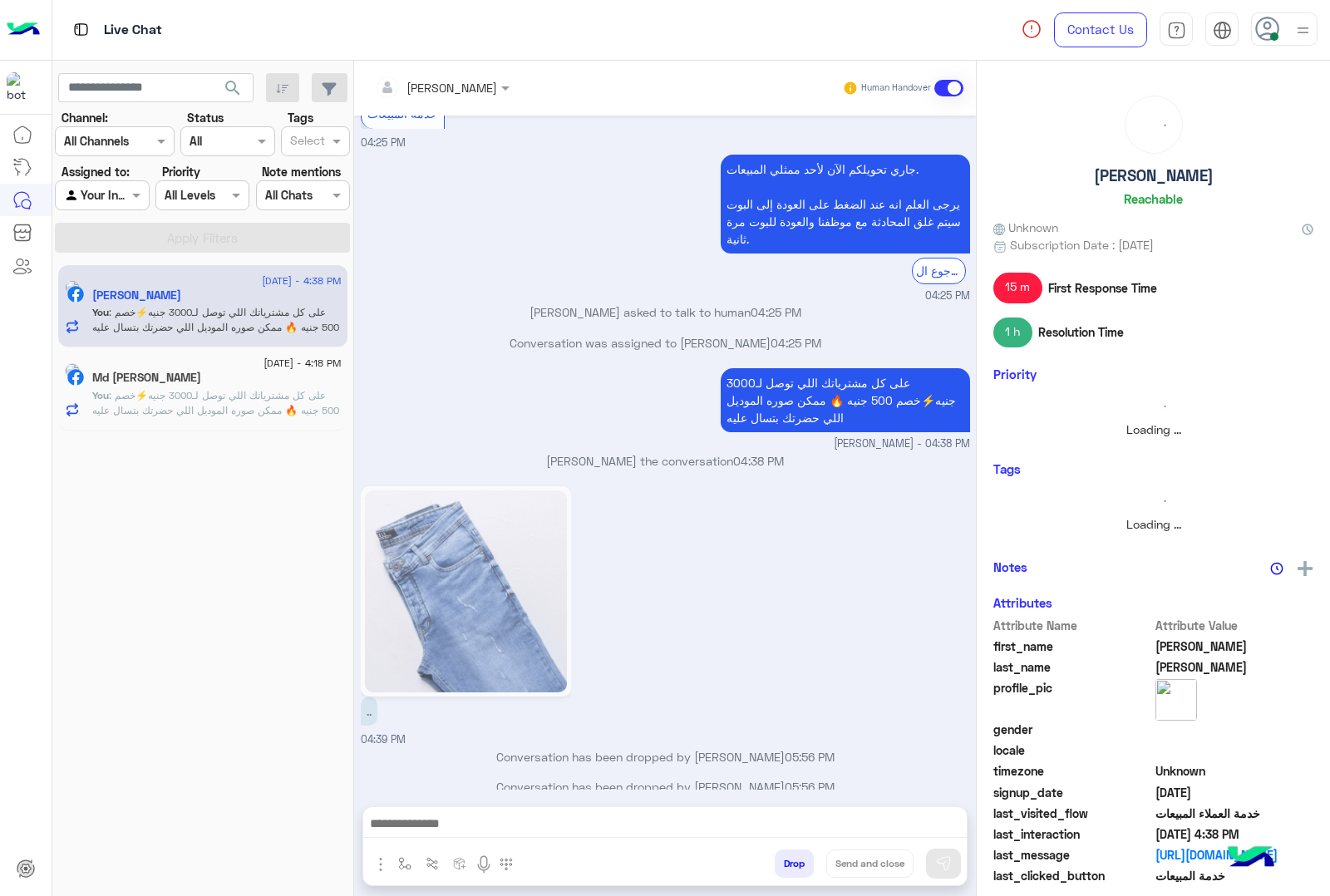
click at [791, 854] on button "Drop" at bounding box center [794, 863] width 39 height 29
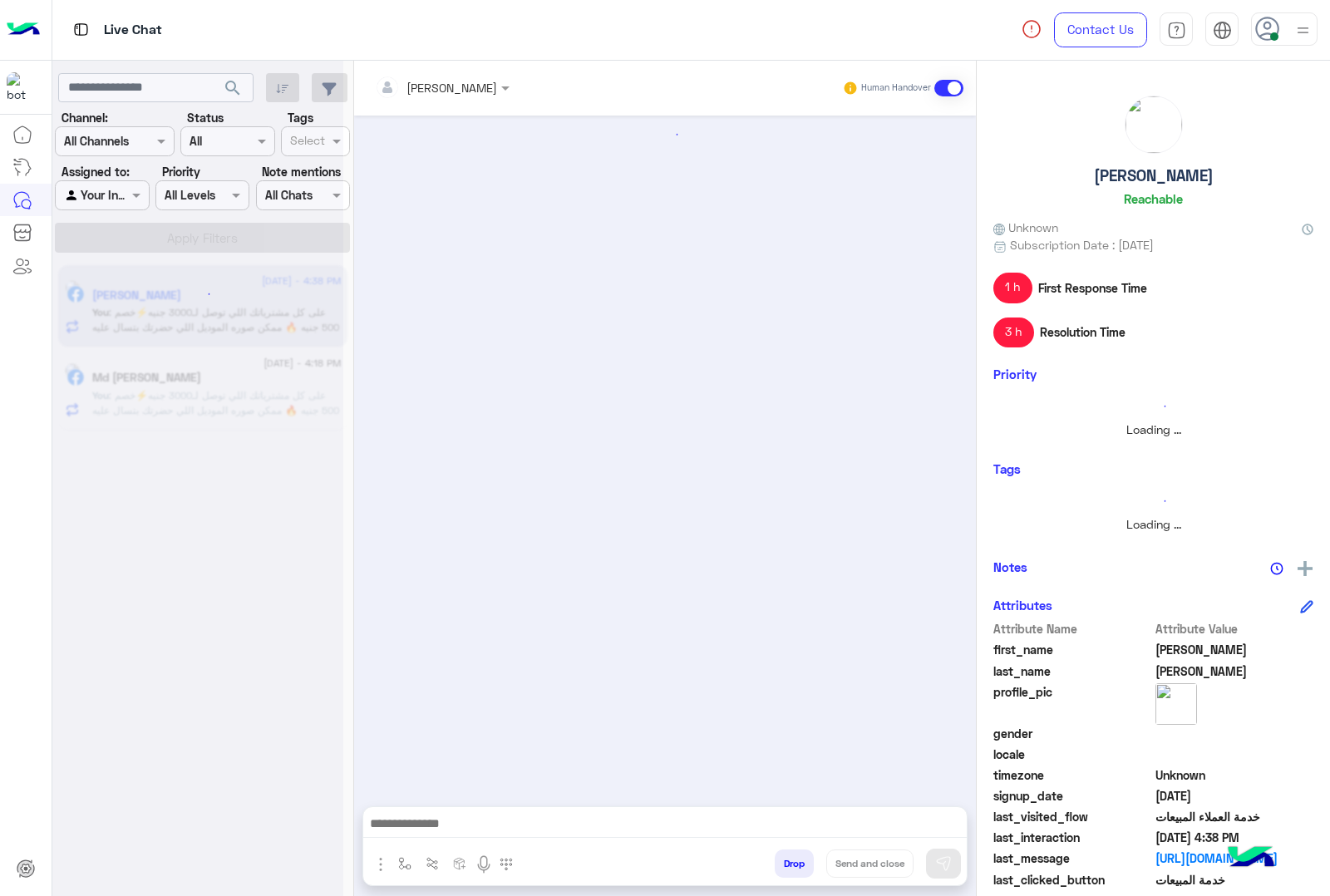
click at [791, 854] on button "Drop" at bounding box center [794, 863] width 39 height 29
click at [791, 854] on div "[PERSON_NAME] Human Handover Attachements Images enter flow name Drop Send and …" at bounding box center [665, 481] width 622 height 842
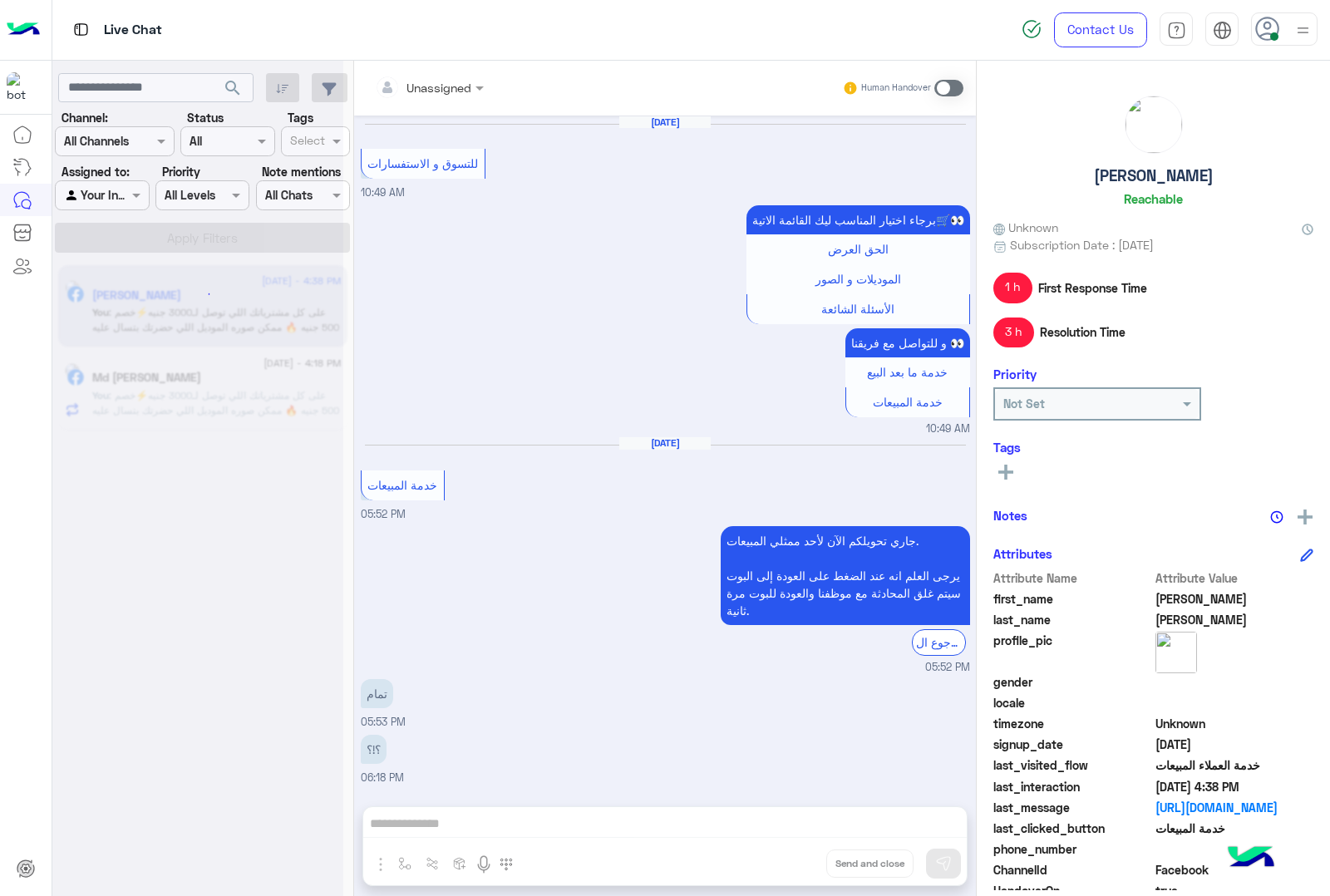
click at [0, 0] on button "Drop" at bounding box center [0, 0] width 0 height 0
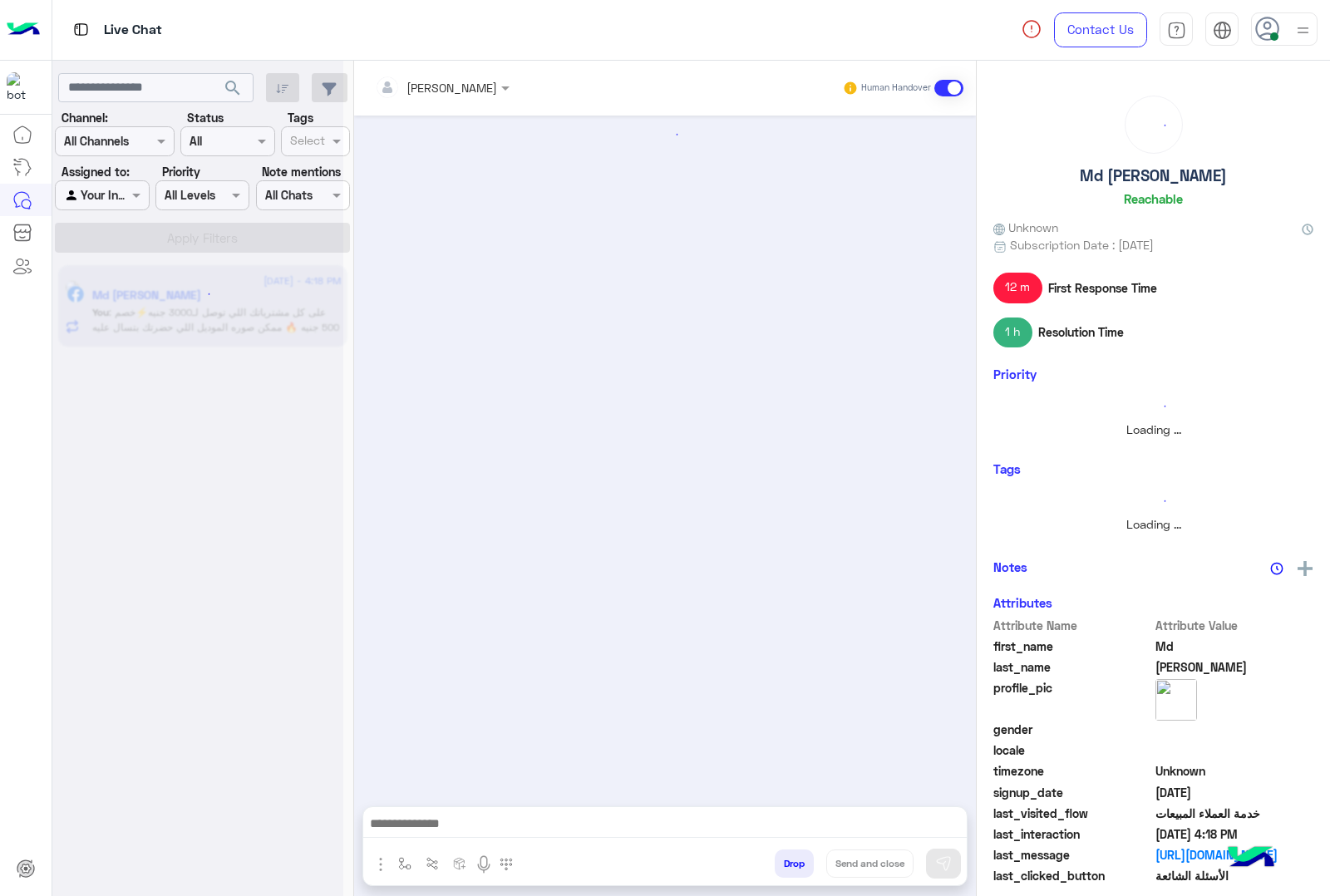
click at [791, 854] on button "Drop" at bounding box center [794, 863] width 39 height 29
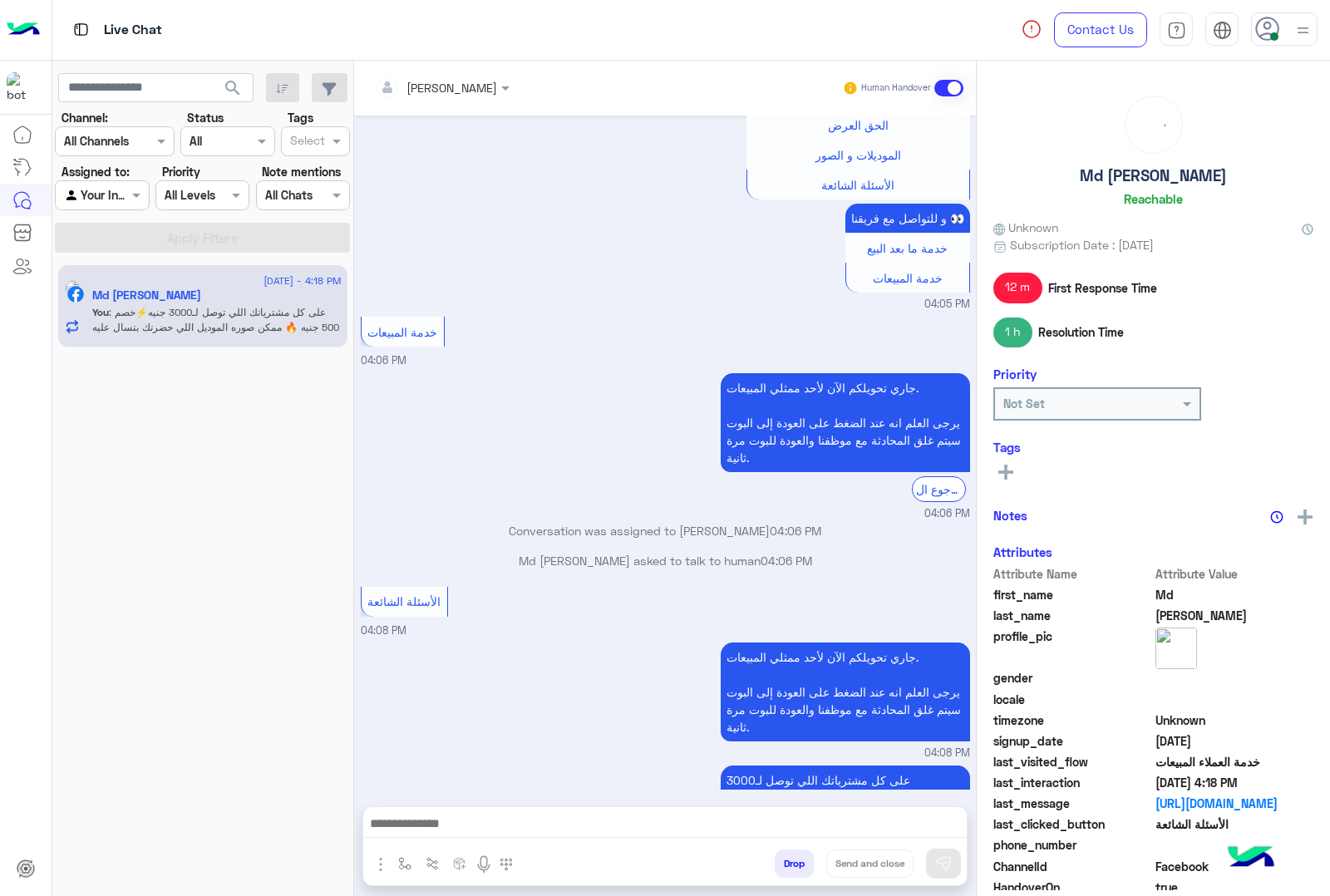
click at [791, 854] on button "Drop" at bounding box center [794, 863] width 39 height 29
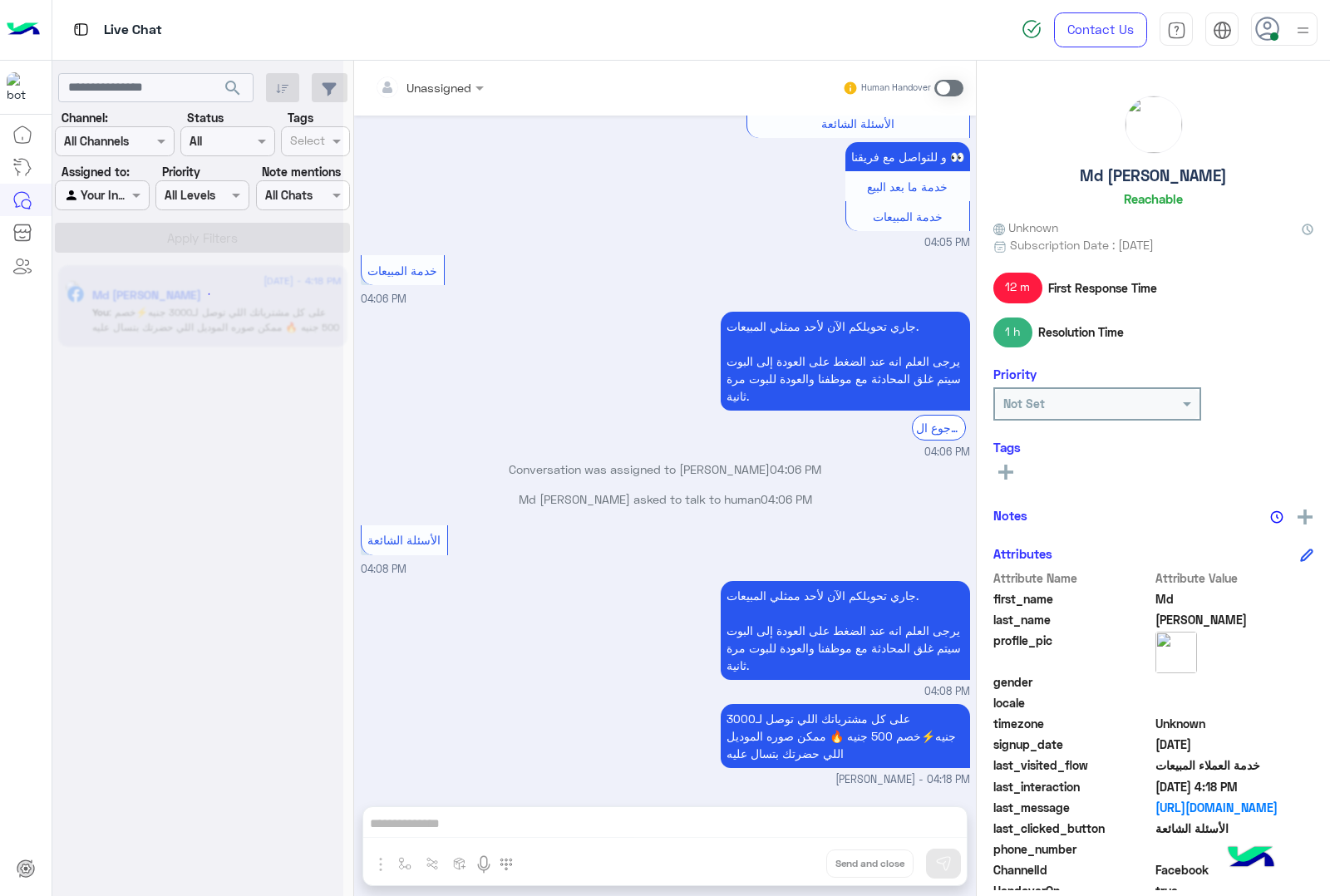
click at [791, 854] on div "Unassigned Human Handover Aug 13, 2025 hi 12:08 PM اهلا بيك عميلنا العزيز Md فى…" at bounding box center [665, 481] width 622 height 842
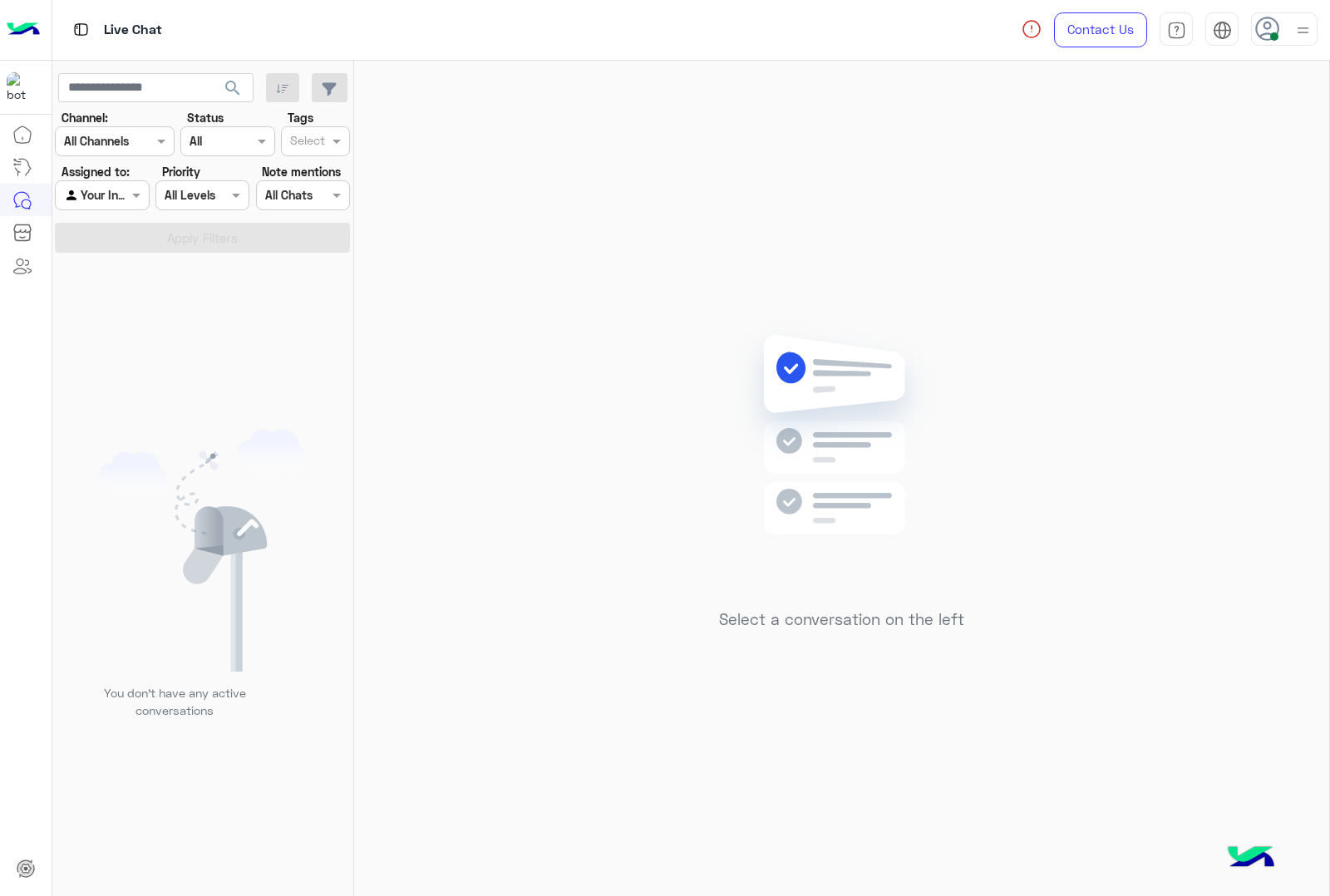
click at [791, 854] on div "Select a conversation on the left" at bounding box center [842, 481] width 975 height 842
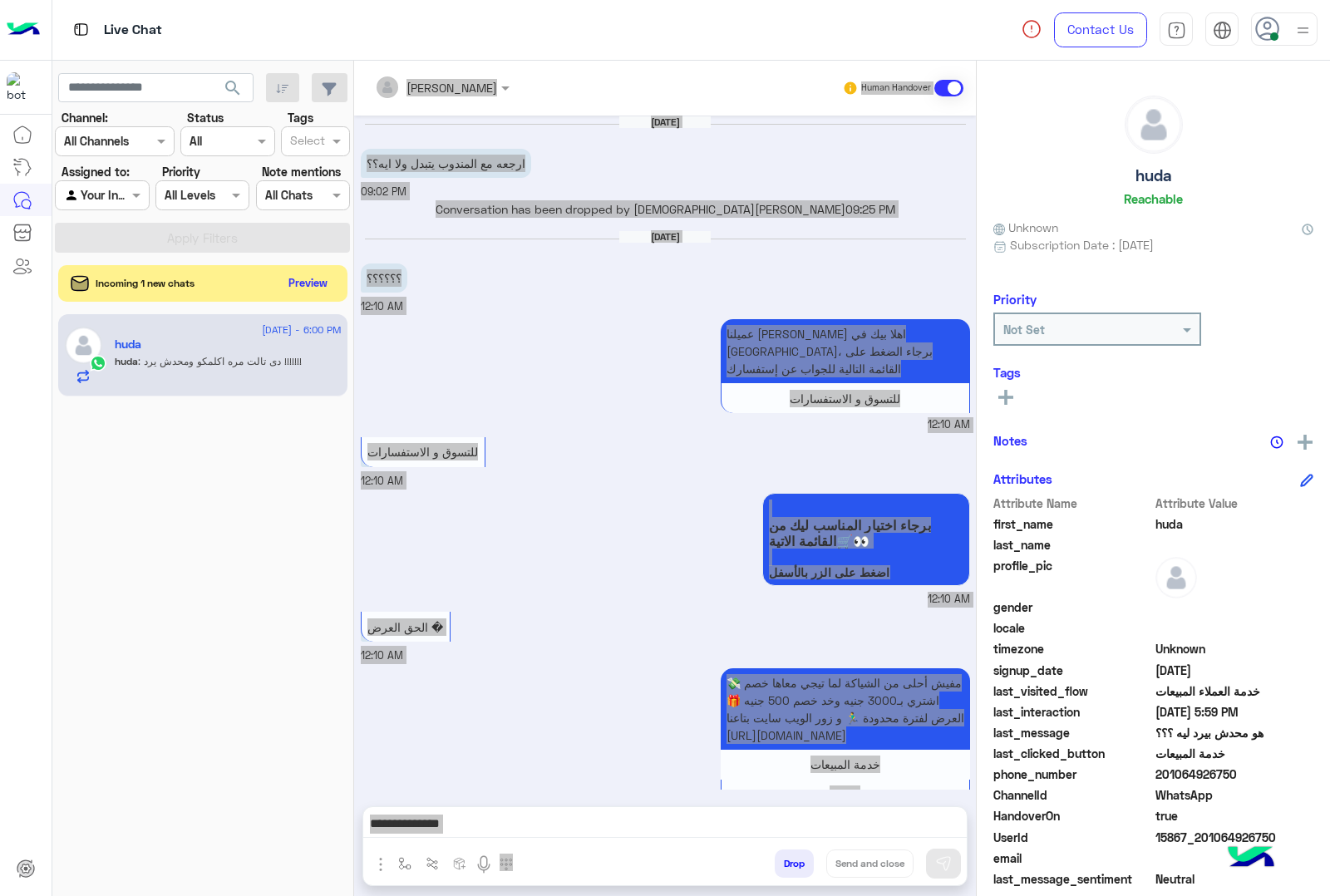
scroll to position [1823, 0]
